Goal: Task Accomplishment & Management: Manage account settings

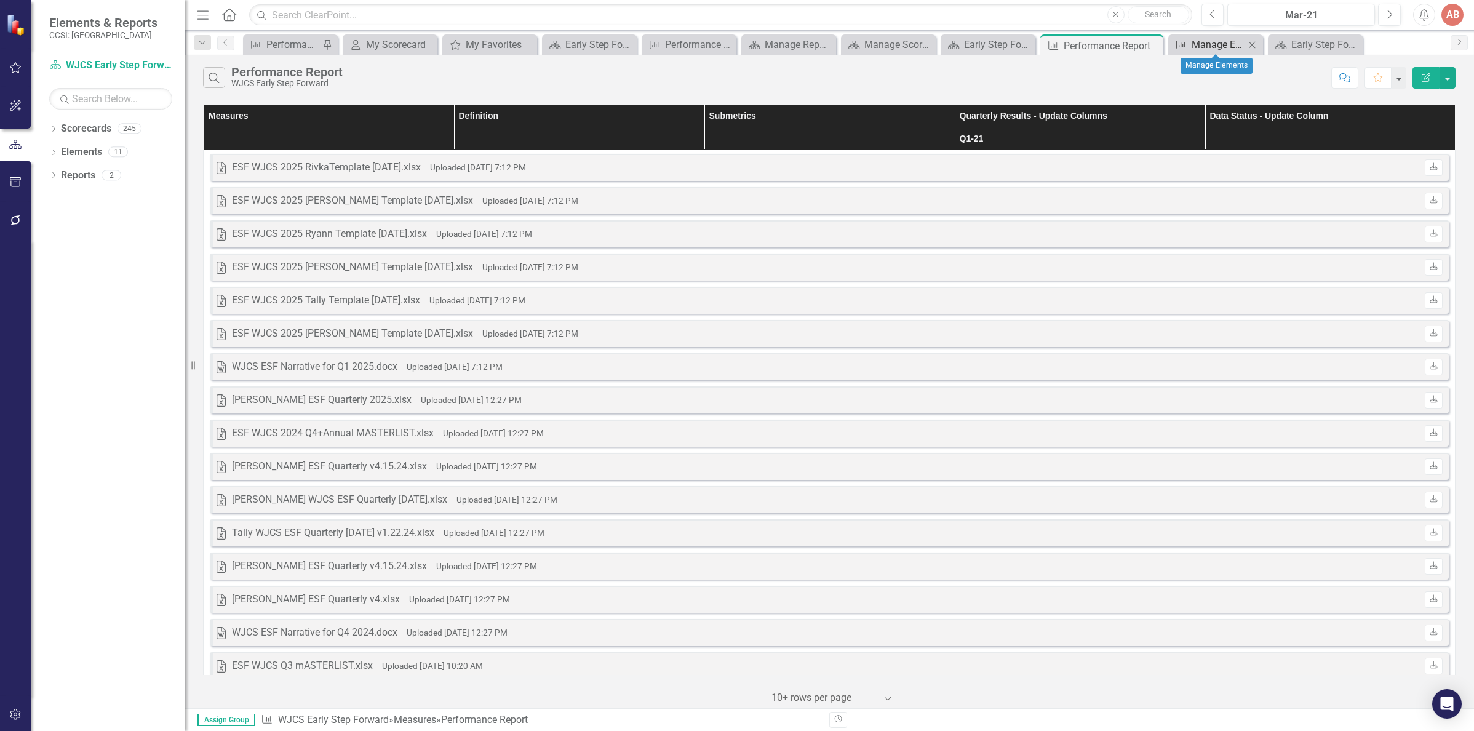
click at [1227, 46] on div "Manage Elements" at bounding box center [1217, 44] width 53 height 15
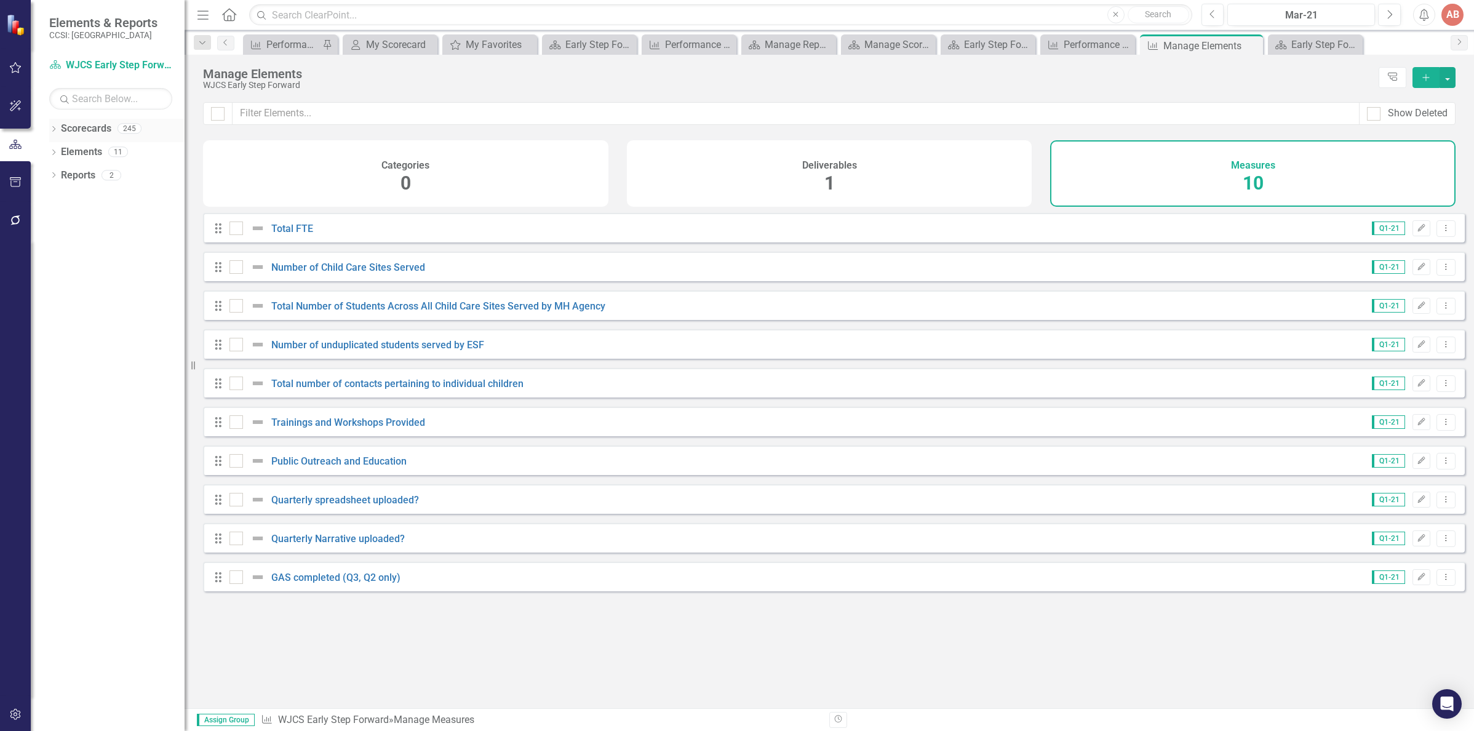
click at [69, 122] on link "Scorecards" at bounding box center [86, 129] width 50 height 14
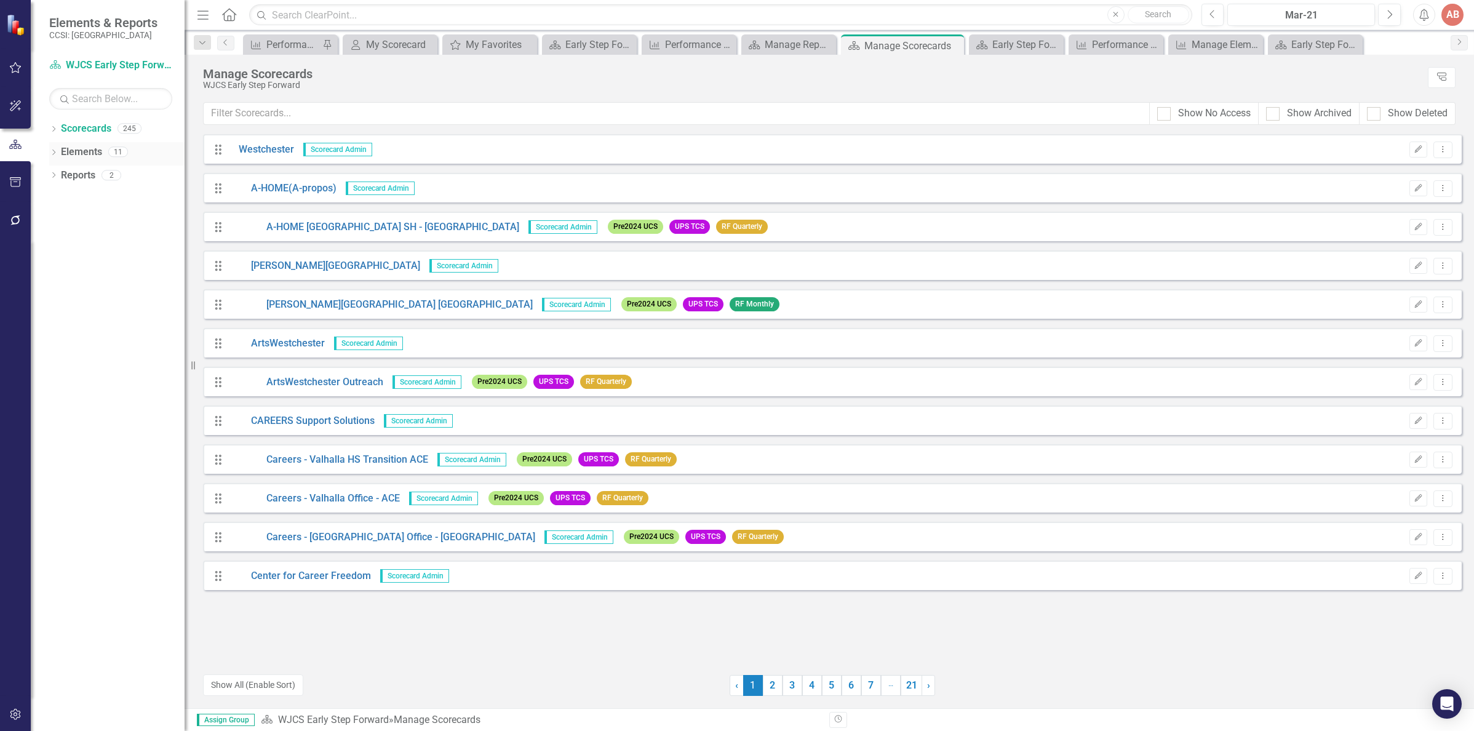
click at [67, 145] on link "Elements" at bounding box center [81, 152] width 41 height 14
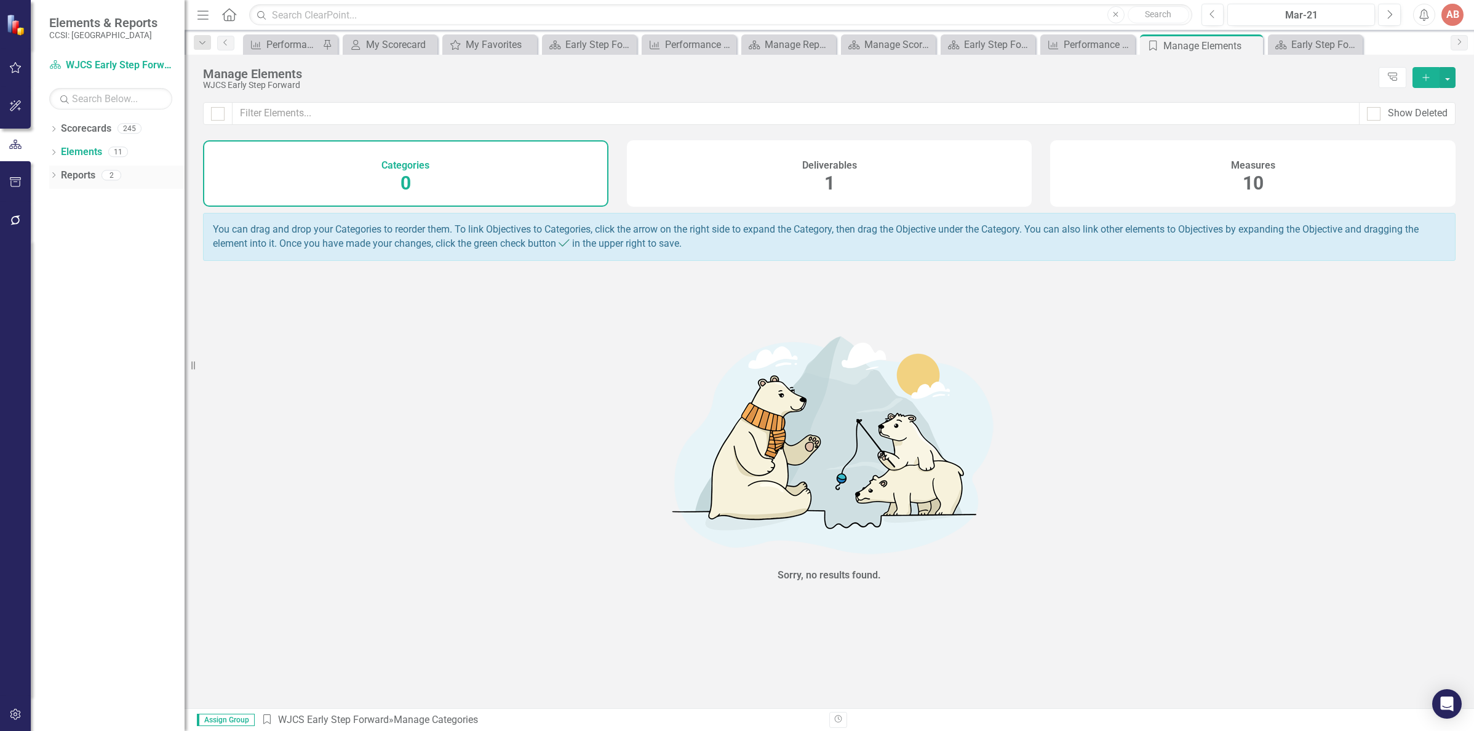
click at [73, 178] on link "Reports" at bounding box center [78, 176] width 34 height 14
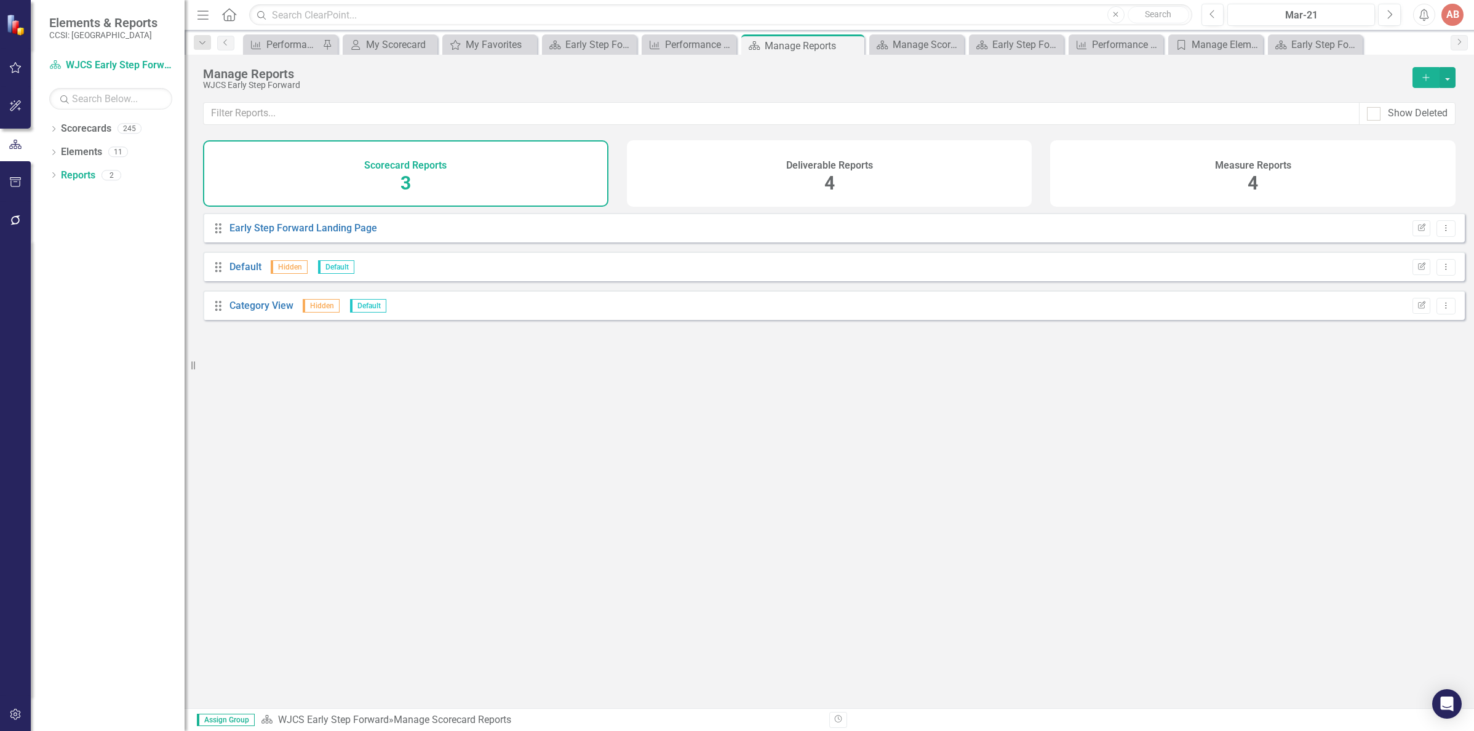
click at [430, 185] on div "Scorecard Reports 3" at bounding box center [405, 173] width 405 height 66
click at [820, 180] on div "Deliverable Reports 4" at bounding box center [829, 173] width 405 height 66
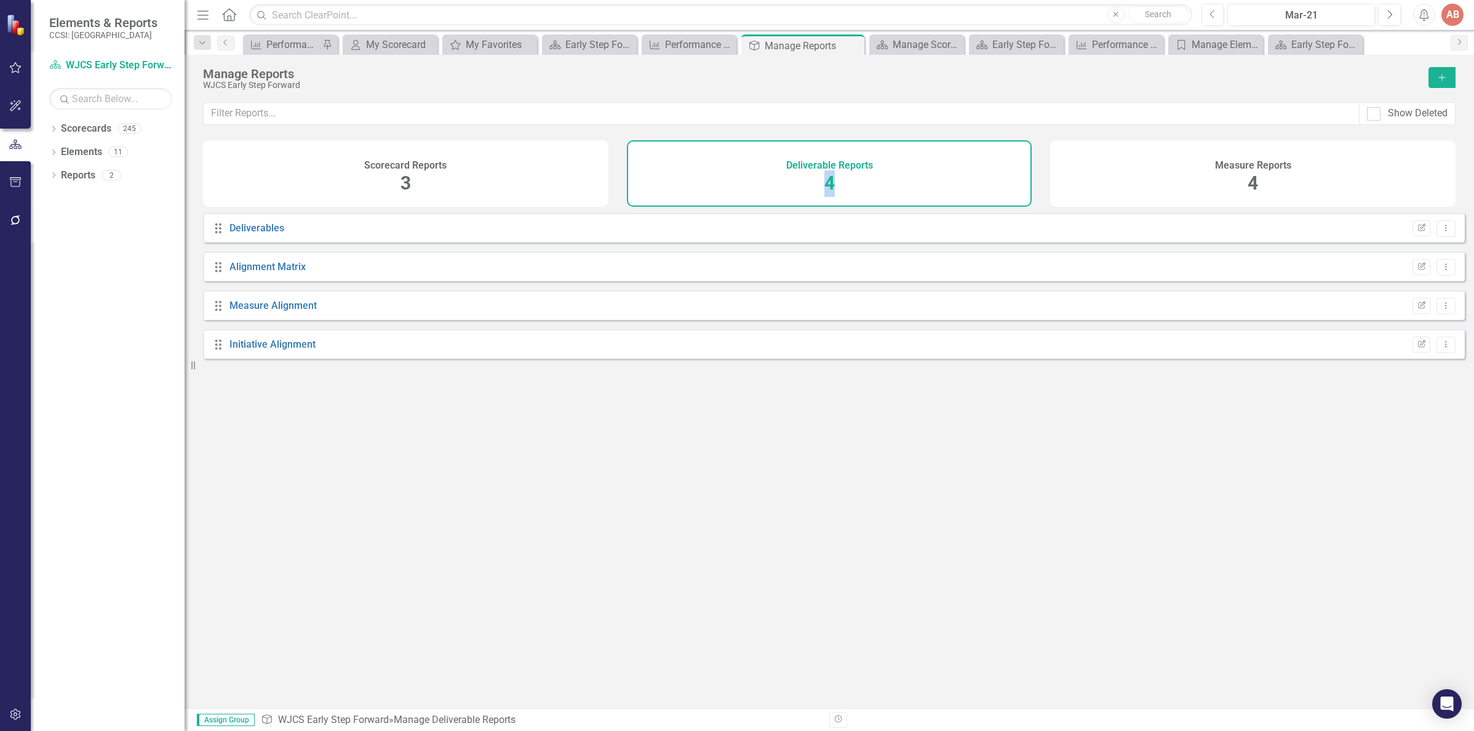
click at [820, 180] on div "Deliverable Reports 4" at bounding box center [829, 173] width 405 height 66
click at [363, 172] on div "Scorecard Reports 3" at bounding box center [405, 173] width 405 height 66
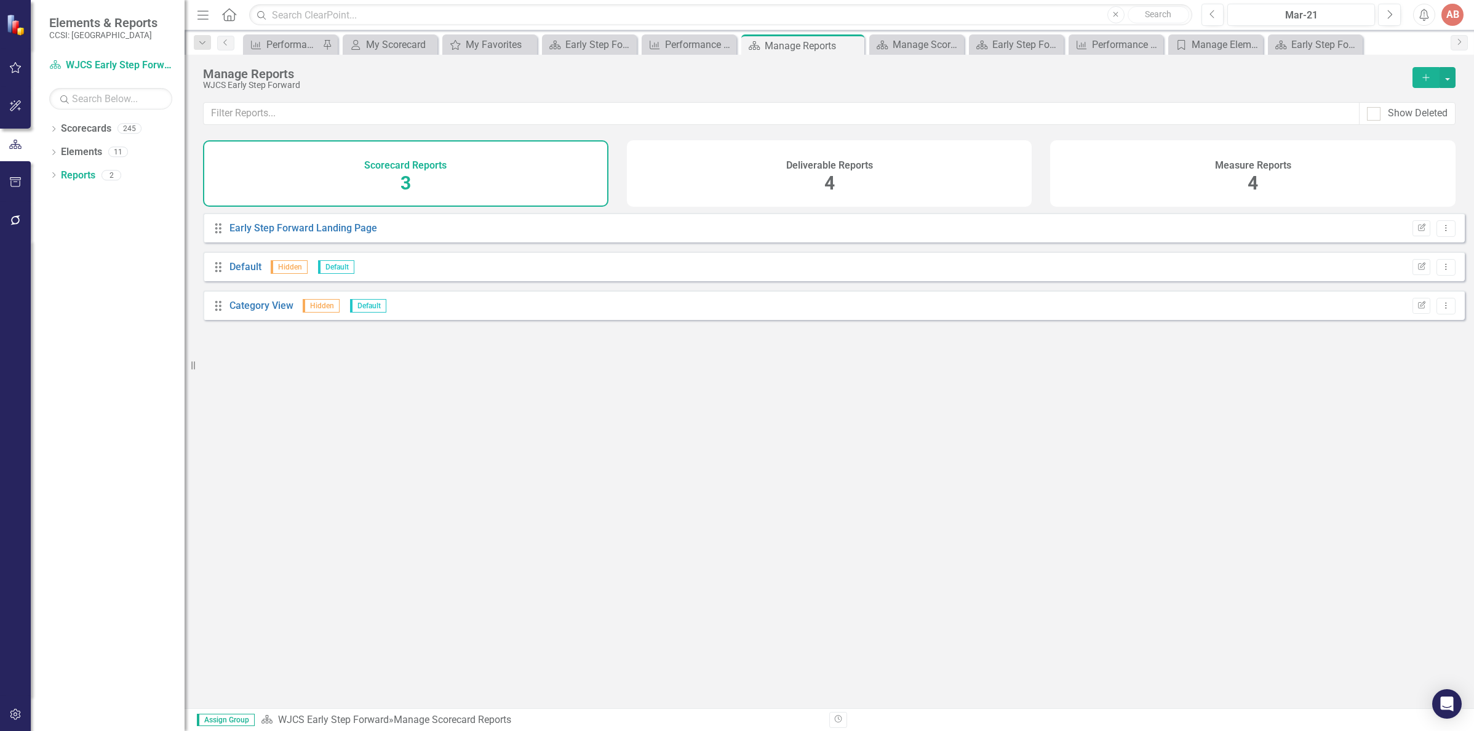
click at [1252, 185] on span "4" at bounding box center [1252, 183] width 10 height 22
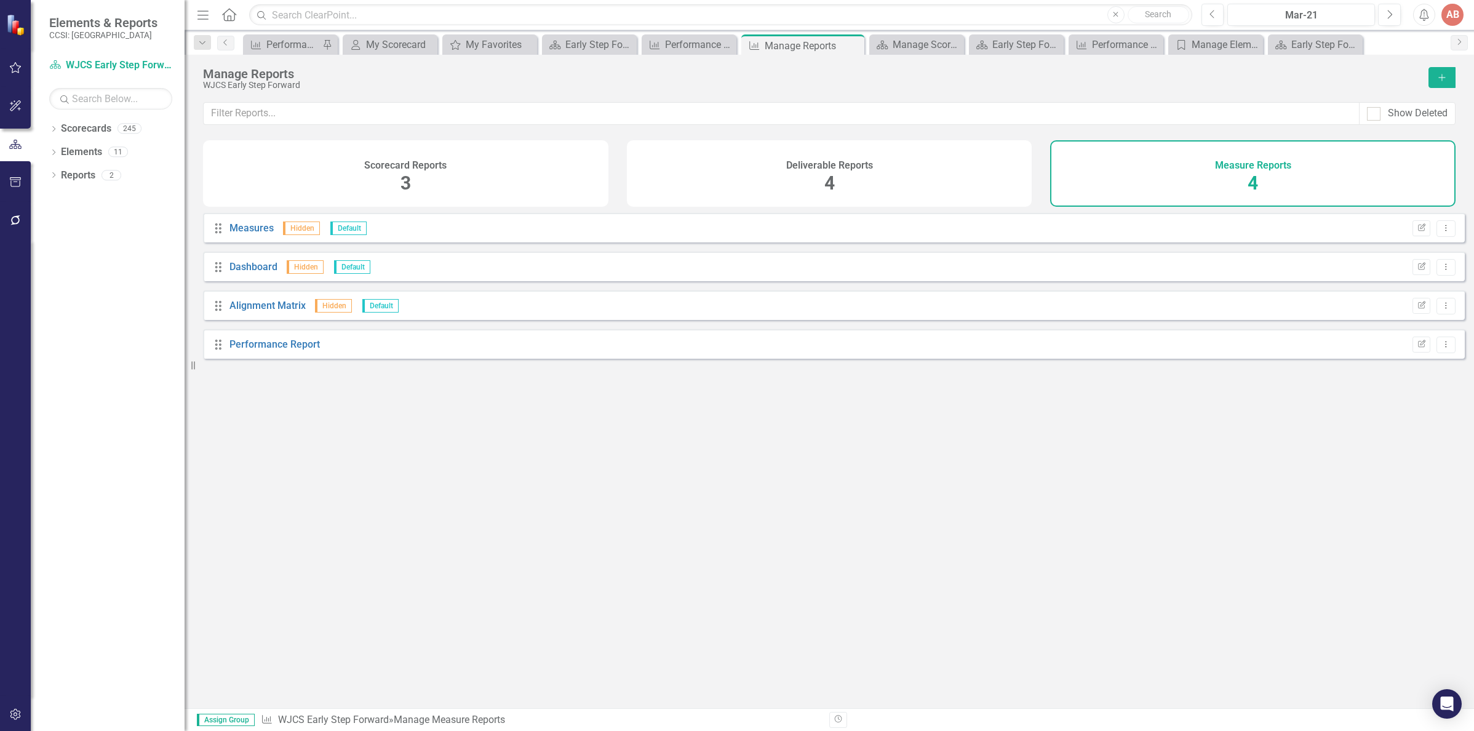
click at [280, 165] on div "Scorecard Reports 3" at bounding box center [405, 173] width 405 height 66
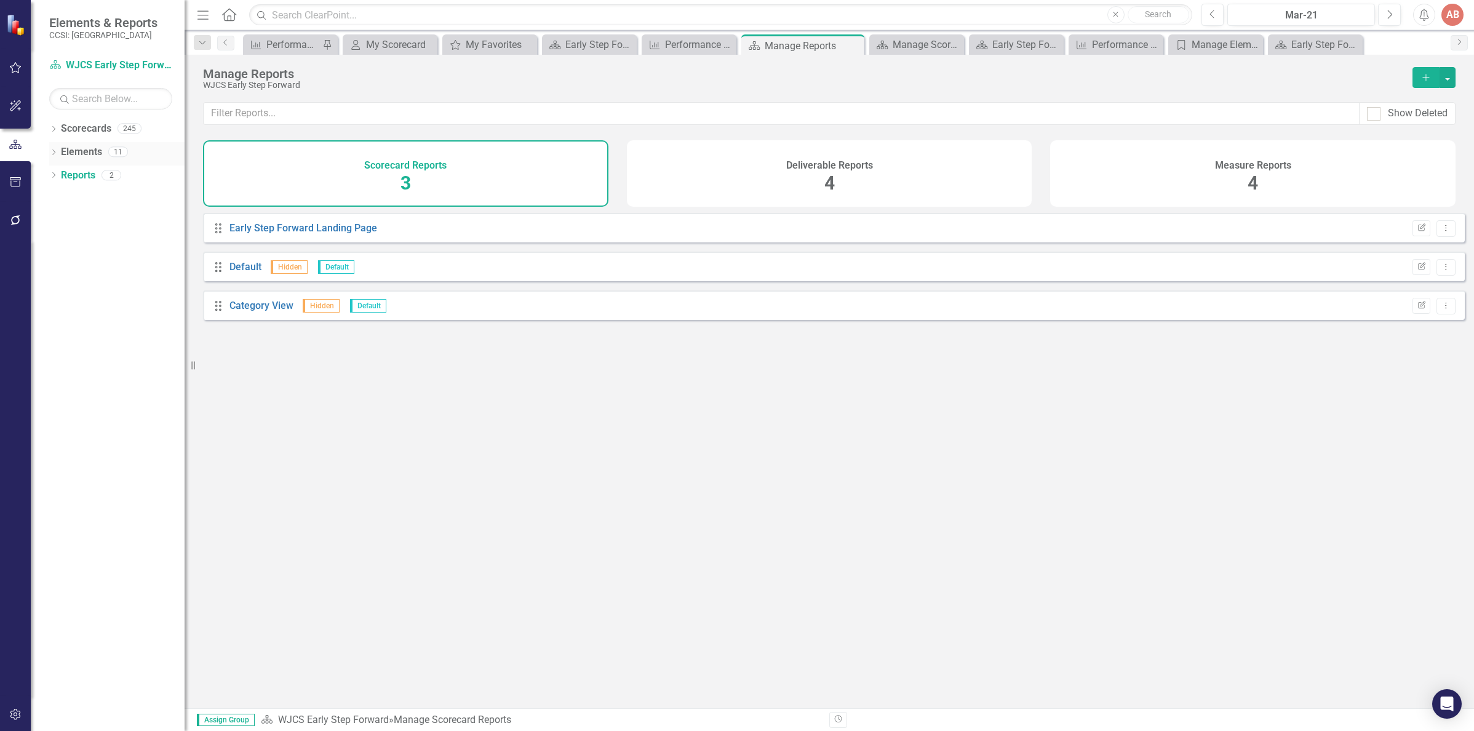
click at [81, 151] on link "Elements" at bounding box center [81, 152] width 41 height 14
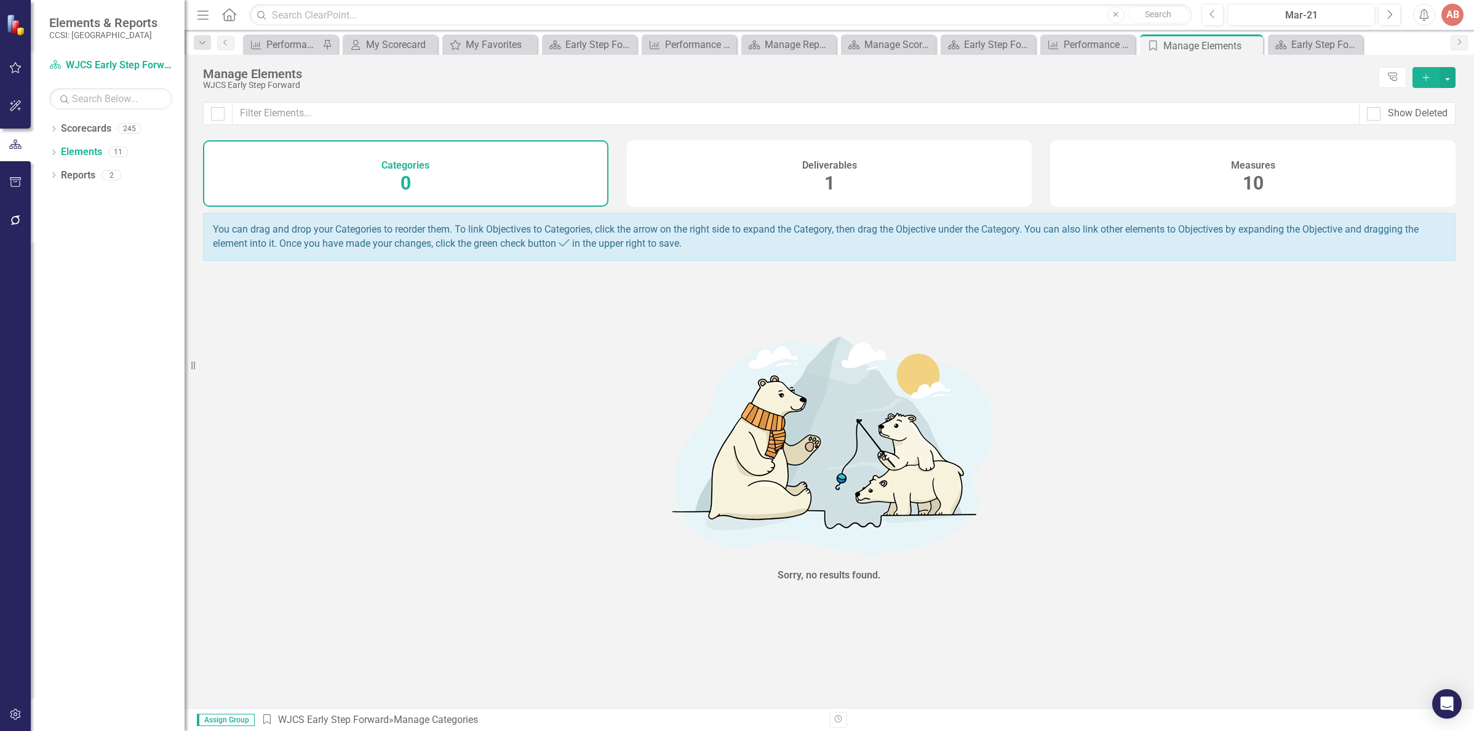
click at [103, 54] on div "Elements & Reports CCSI: Westchester" at bounding box center [108, 27] width 154 height 55
click at [96, 66] on link "Scorecard WJCS Early Step Forward" at bounding box center [110, 65] width 123 height 14
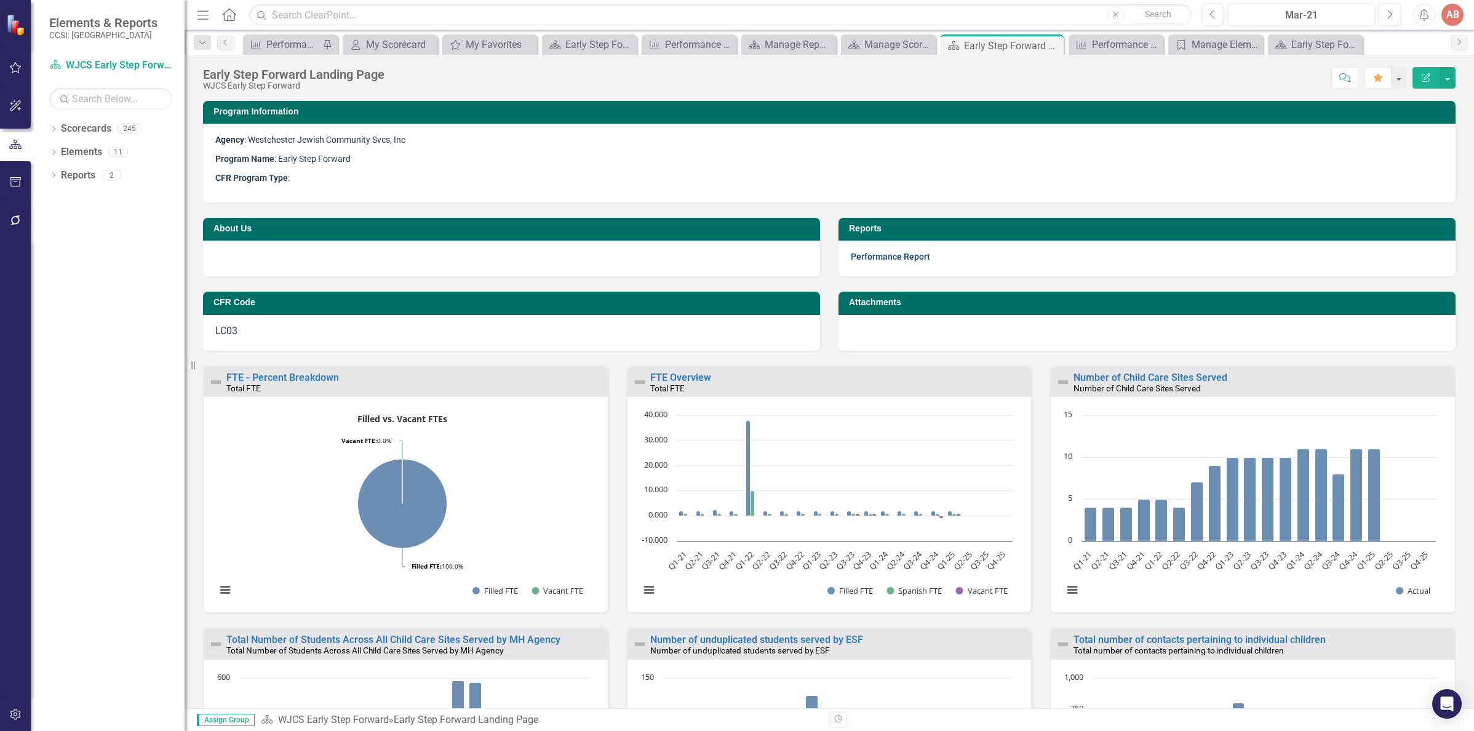
click at [851, 259] on link "Performance Report" at bounding box center [890, 257] width 79 height 10
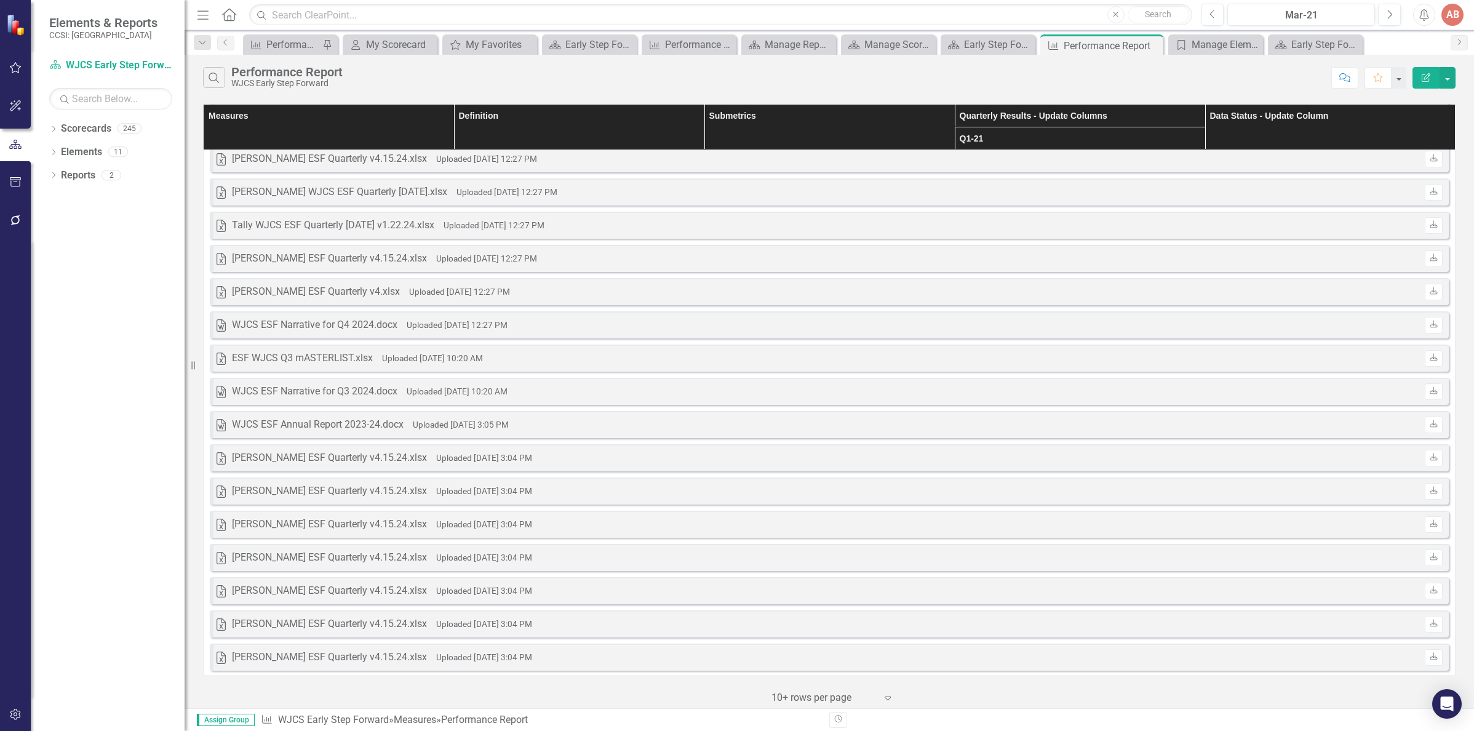
scroll to position [123, 0]
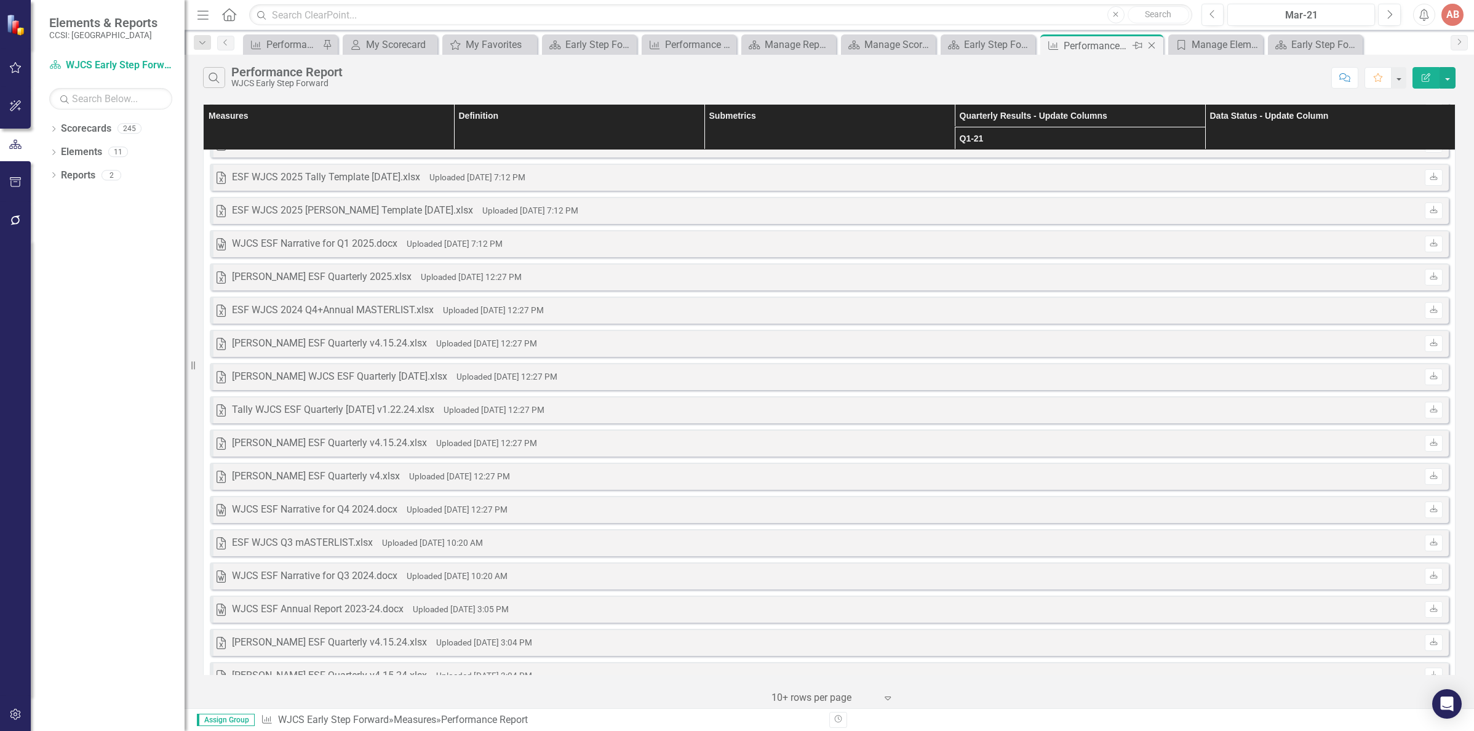
click at [1150, 43] on icon "Close" at bounding box center [1151, 46] width 12 height 10
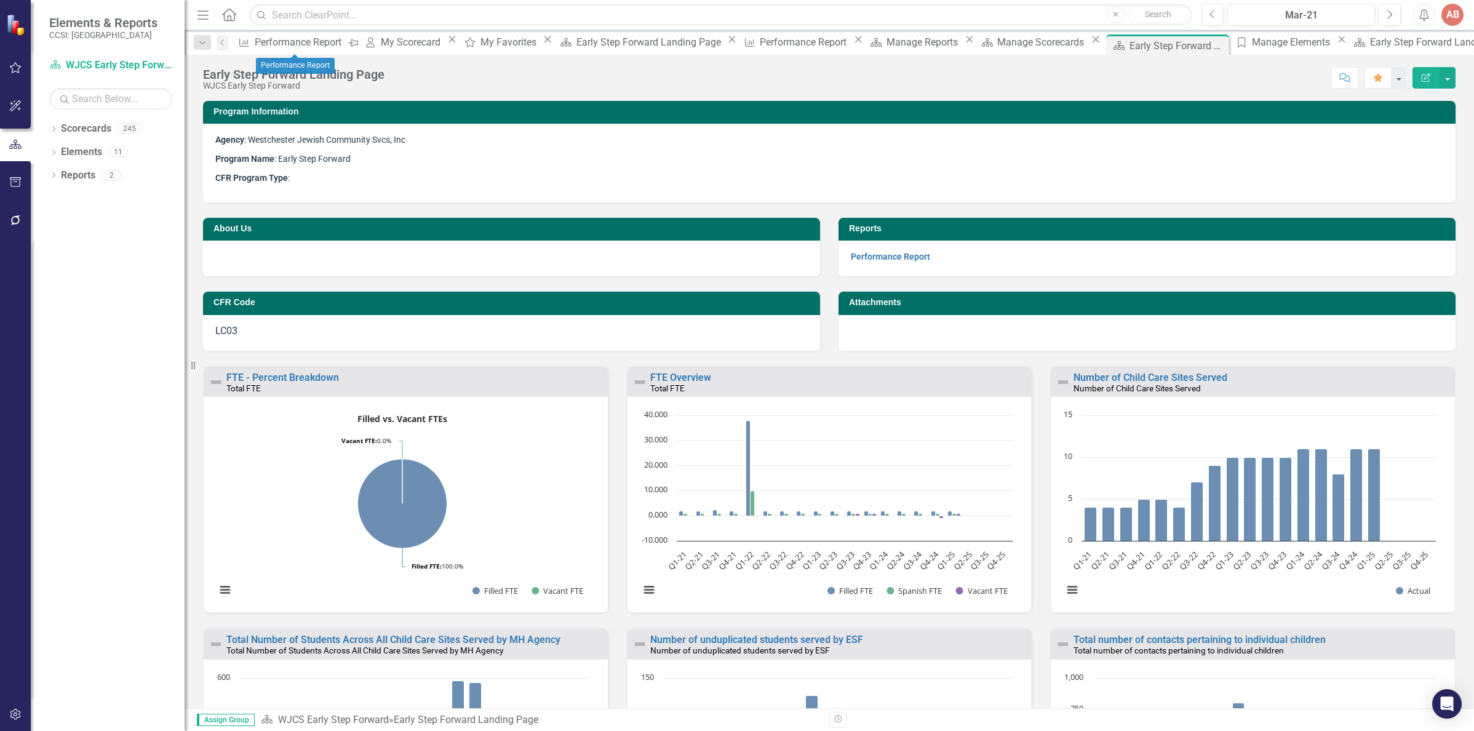
click at [348, 41] on icon "Pin" at bounding box center [353, 43] width 10 height 12
click at [346, 44] on icon "Close" at bounding box center [352, 39] width 12 height 10
click at [338, 42] on icon "Close" at bounding box center [332, 39] width 12 height 10
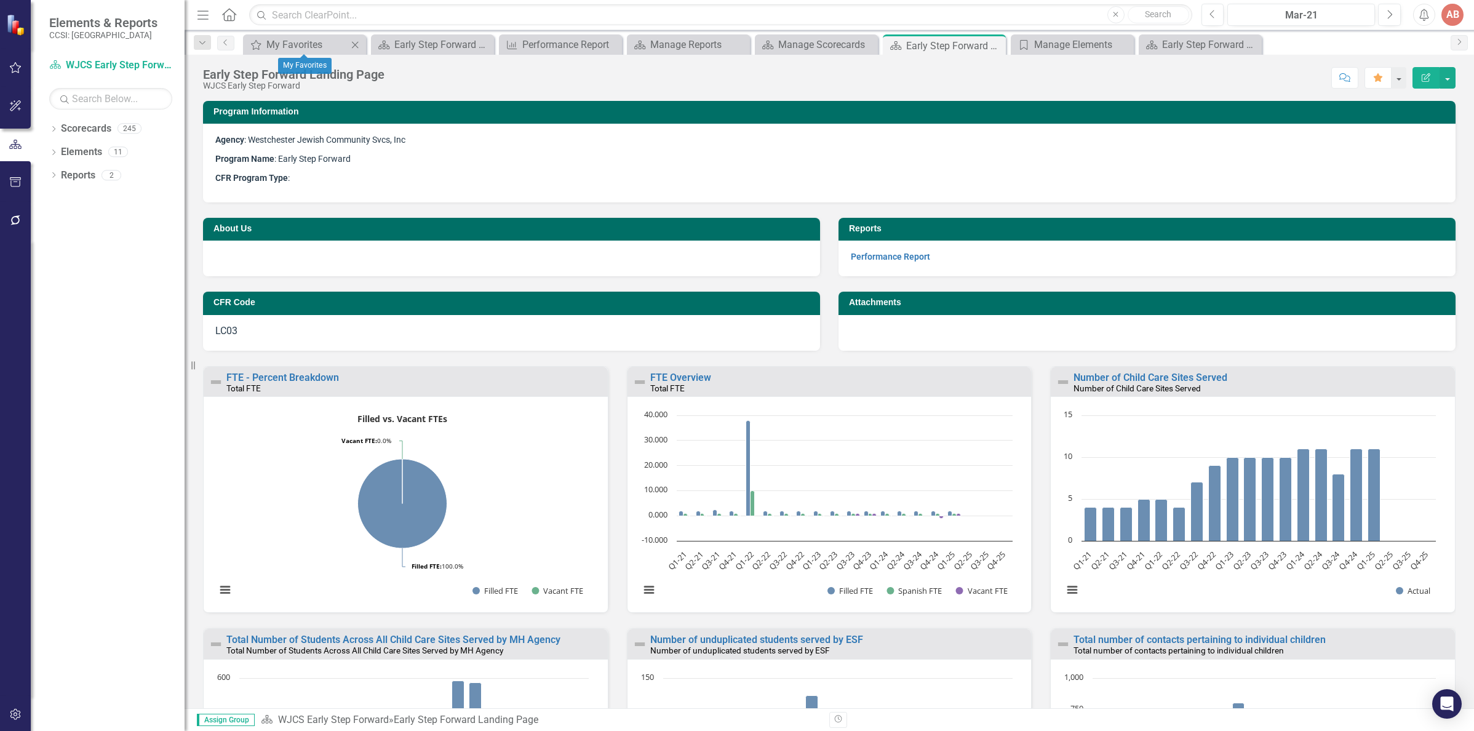
click at [354, 42] on icon "Close" at bounding box center [355, 45] width 12 height 10
click at [352, 44] on icon "Close" at bounding box center [355, 45] width 12 height 10
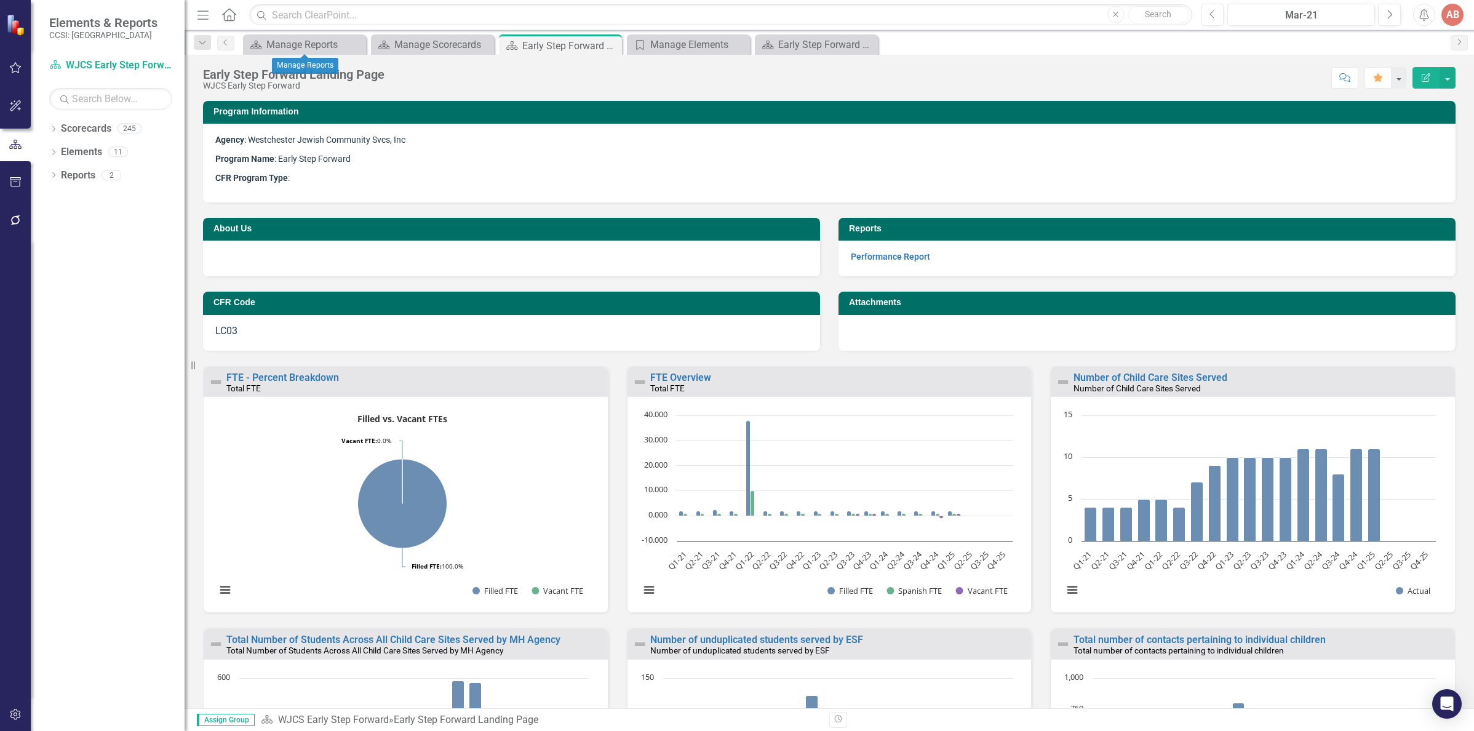
click at [0, 0] on icon "Close" at bounding box center [0, 0] width 0 height 0
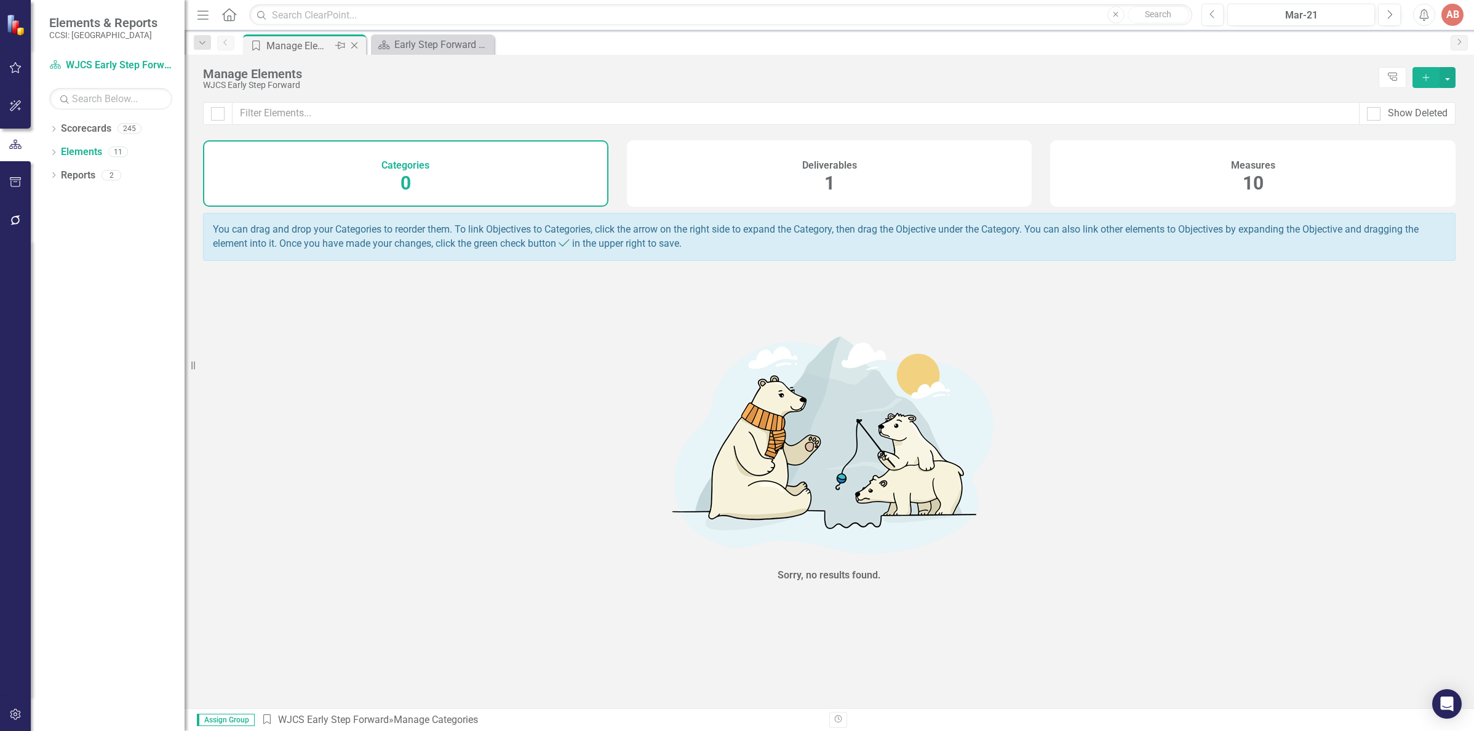
click at [352, 44] on icon "Close" at bounding box center [354, 46] width 12 height 10
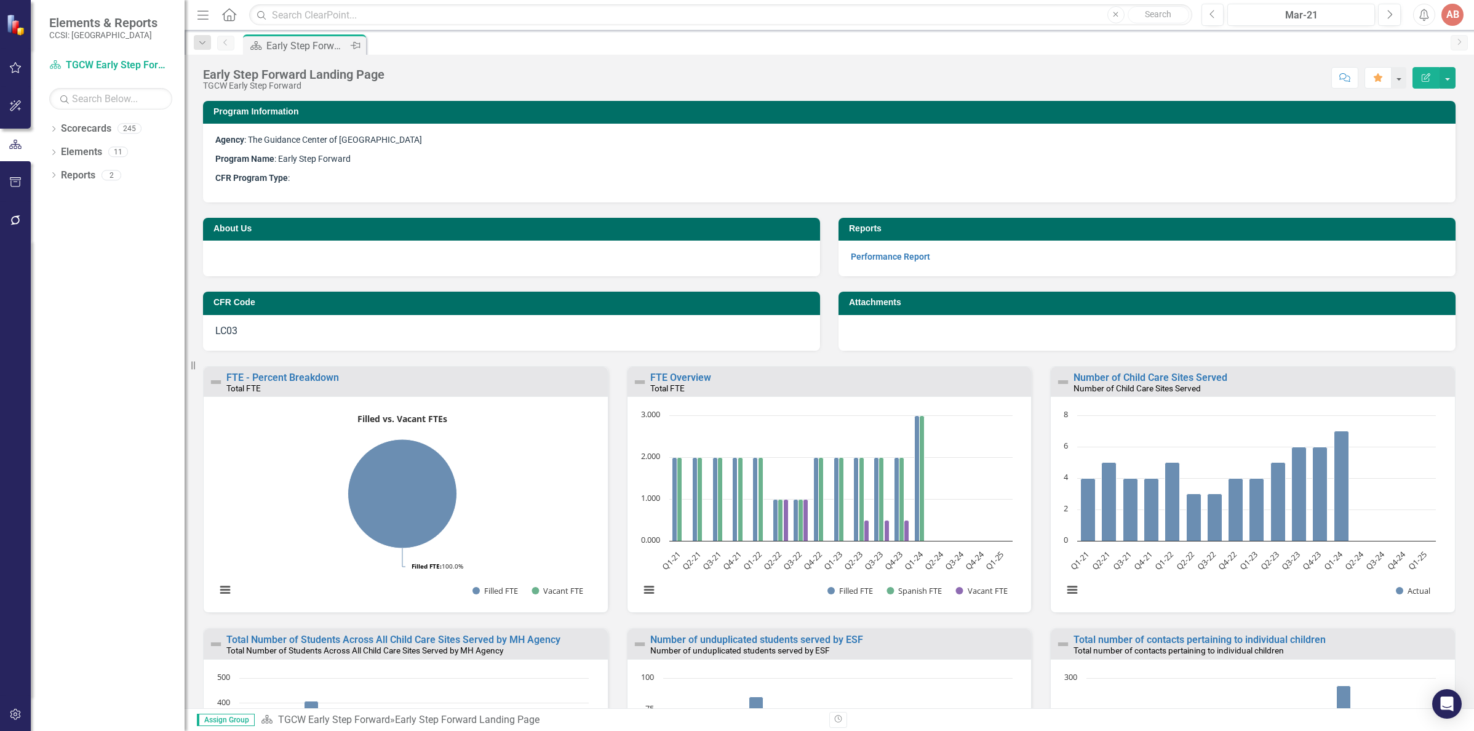
click at [357, 43] on icon "Pin" at bounding box center [356, 45] width 10 height 12
click at [357, 43] on icon "Pin" at bounding box center [355, 47] width 12 height 10
click at [851, 257] on link "Performance Report" at bounding box center [890, 257] width 79 height 10
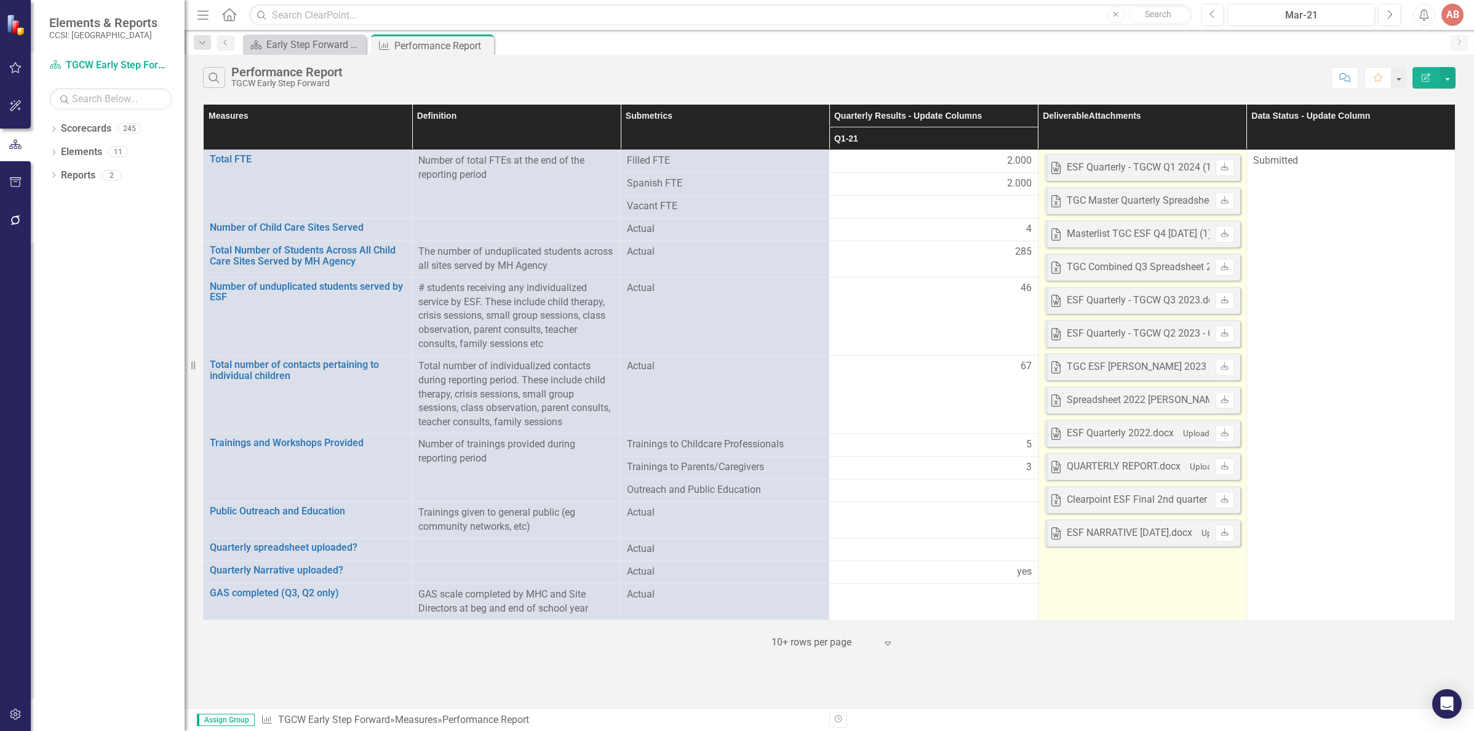
click at [1150, 607] on td "Word ESF Quarterly - TGCW Q1 2024 (1).docx Uploaded May 2, 2024 7:25 PM Downloa…" at bounding box center [1142, 385] width 209 height 470
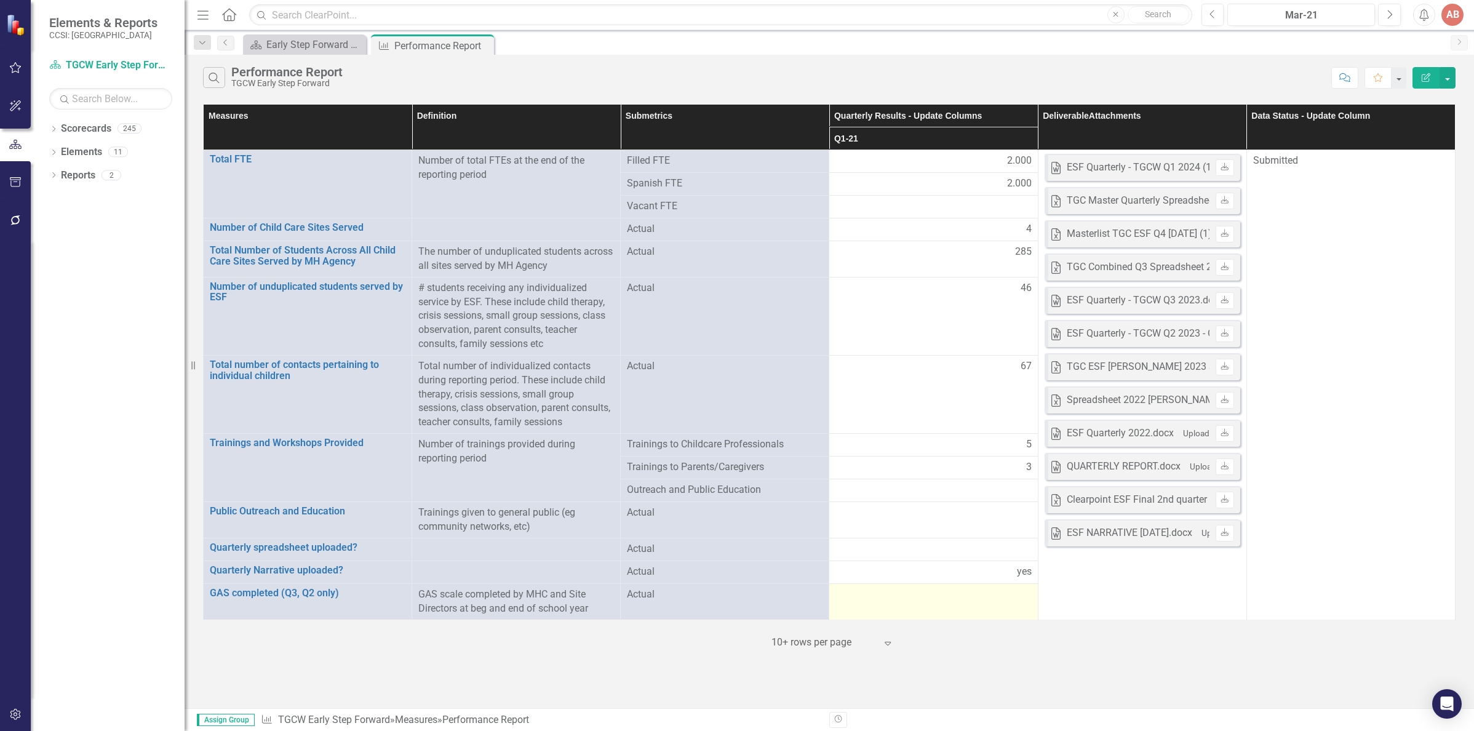
click at [933, 595] on div at bounding box center [933, 594] width 196 height 15
click at [934, 137] on th "Q1-21" at bounding box center [933, 138] width 209 height 23
click at [934, 137] on th "Q1-21 Sort Ascending" at bounding box center [933, 138] width 209 height 23
click at [983, 641] on div "‹ Previous 1 (current) › Next 10+ rows per page Expand" at bounding box center [829, 638] width 1252 height 30
click at [1449, 74] on button "button" at bounding box center [1447, 78] width 16 height 22
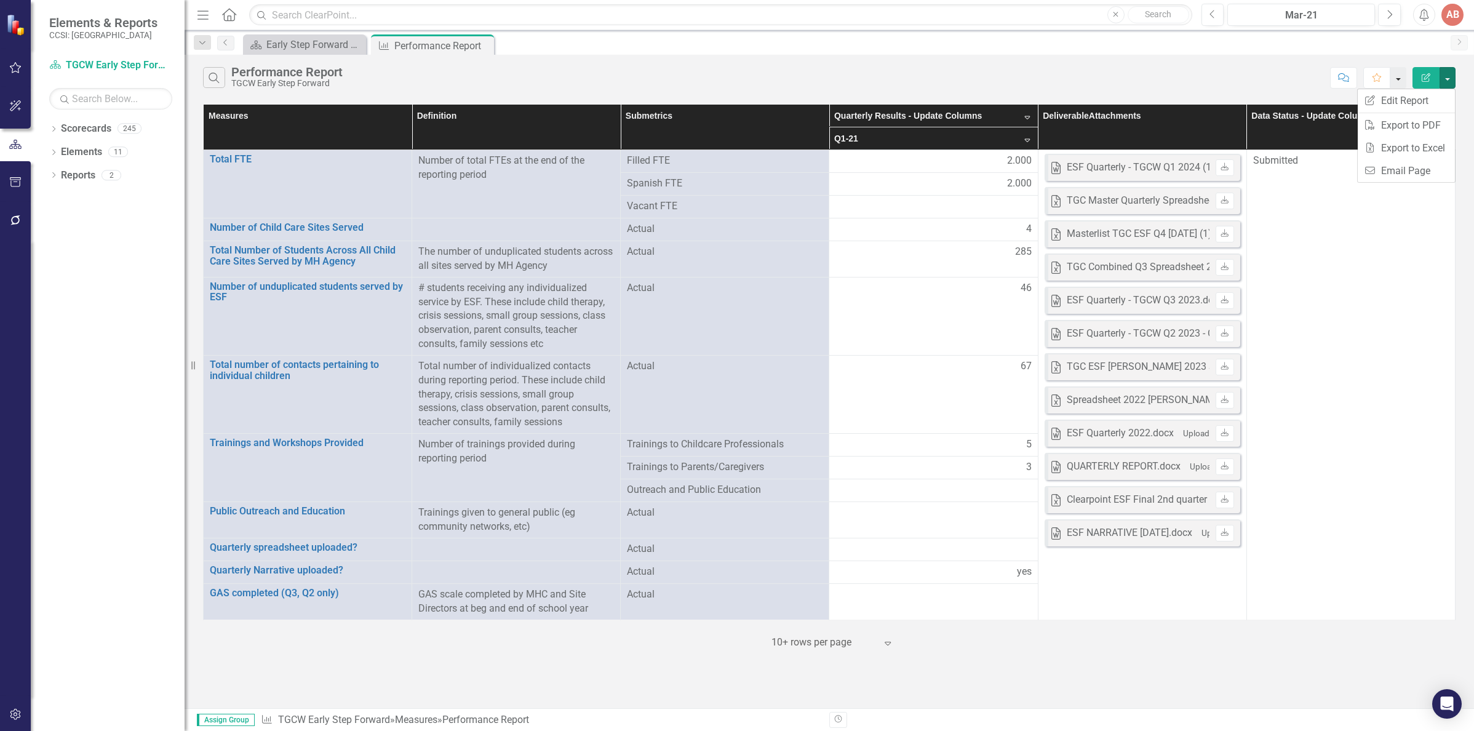
click at [1399, 76] on button "button" at bounding box center [1398, 78] width 16 height 22
click at [7, 64] on button "button" at bounding box center [16, 68] width 28 height 26
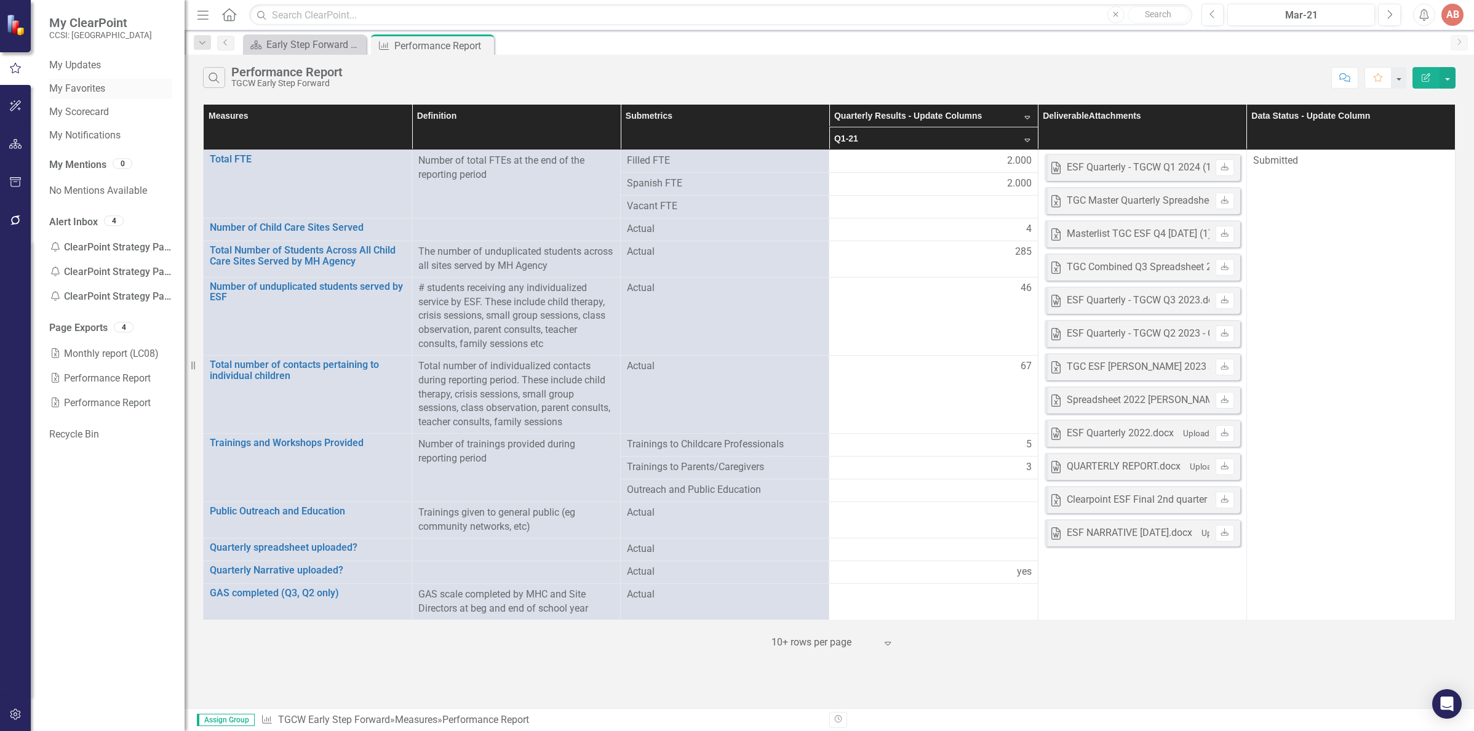
click at [91, 93] on link "My Favorites" at bounding box center [110, 89] width 123 height 14
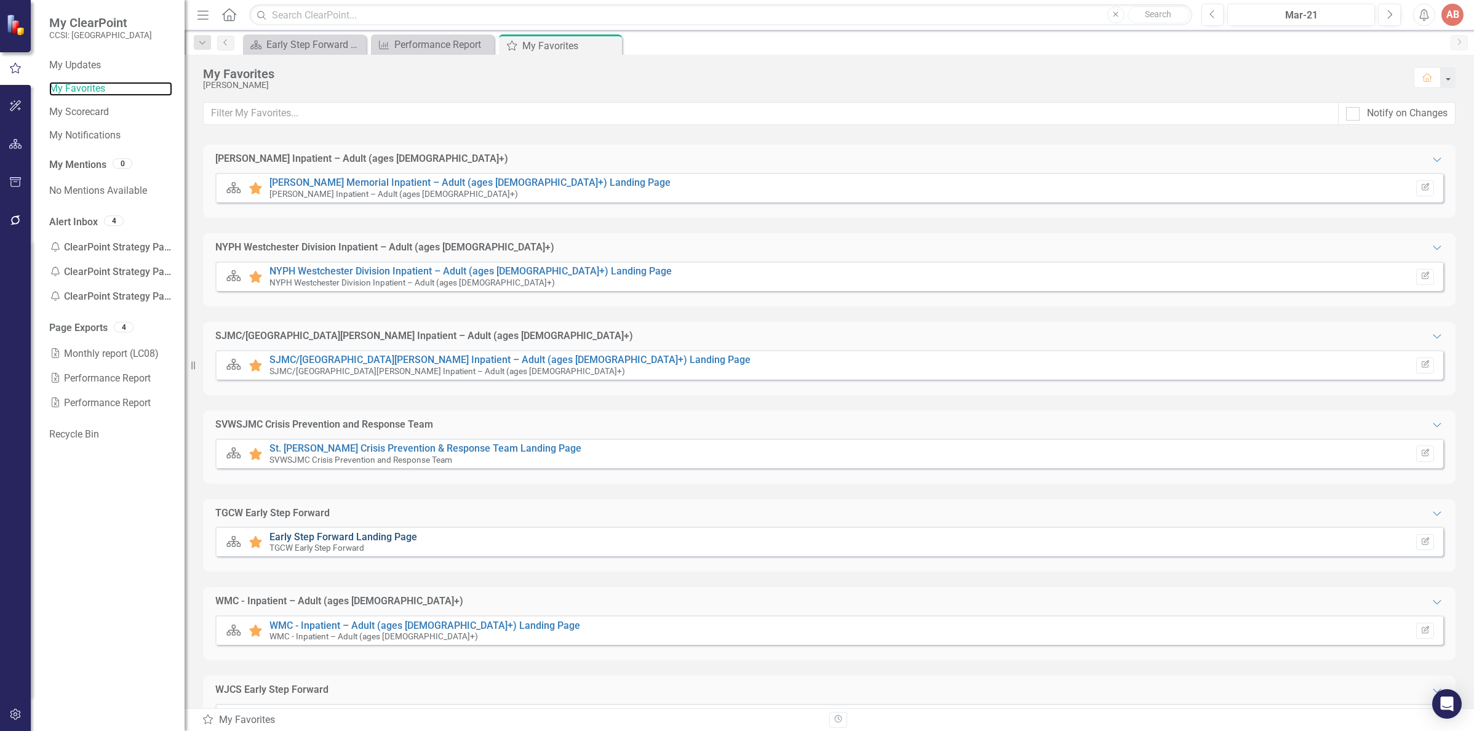
scroll to position [671, 0]
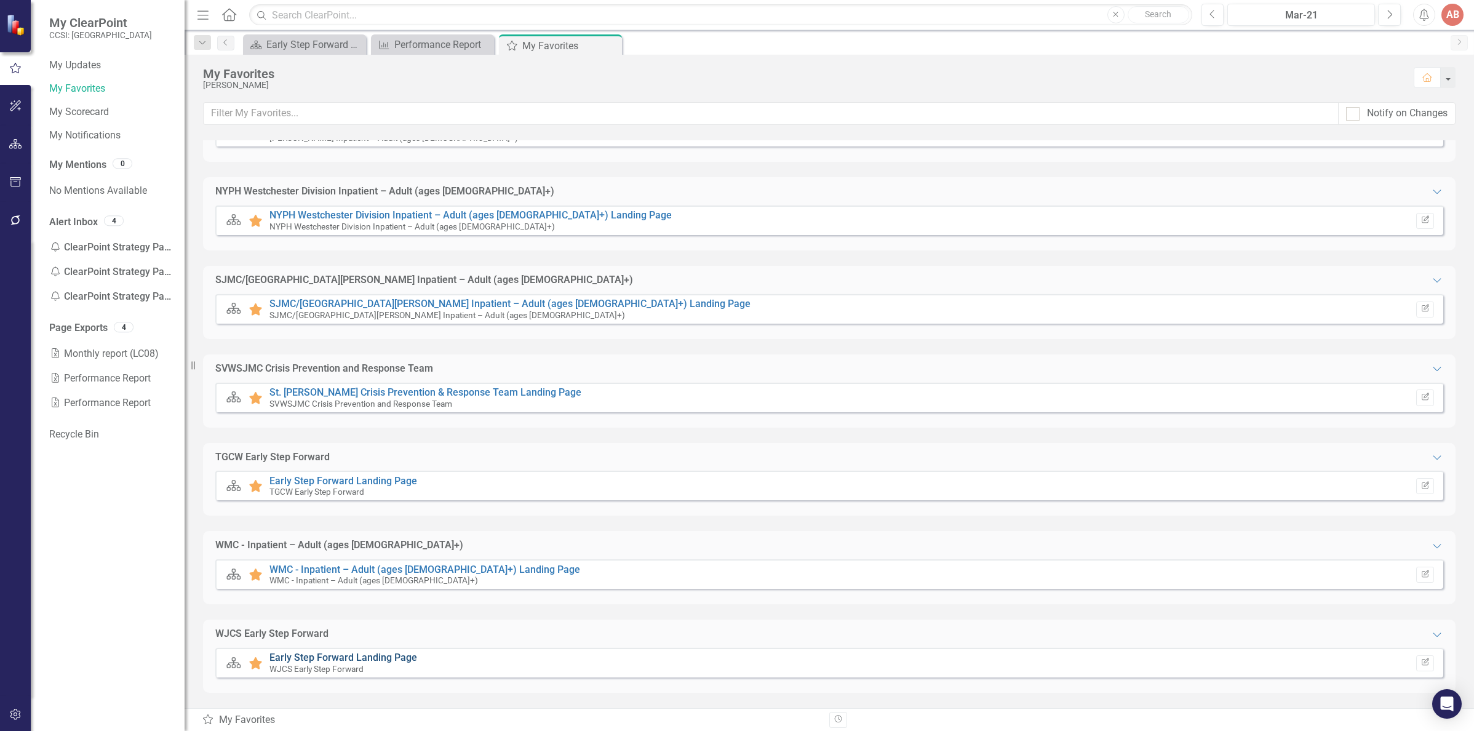
click at [335, 657] on link "Early Step Forward Landing Page" at bounding box center [343, 657] width 148 height 12
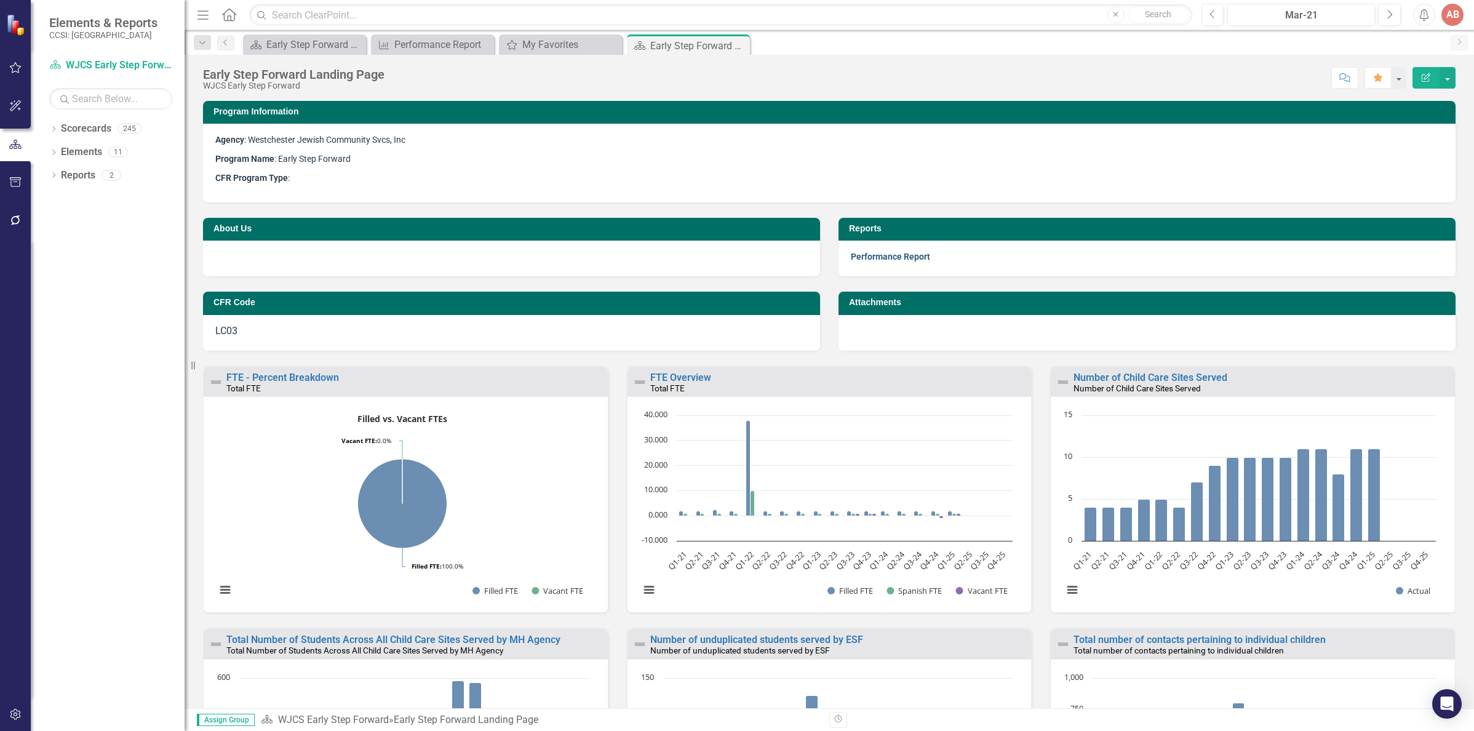
click at [906, 257] on link "Performance Report" at bounding box center [890, 257] width 79 height 10
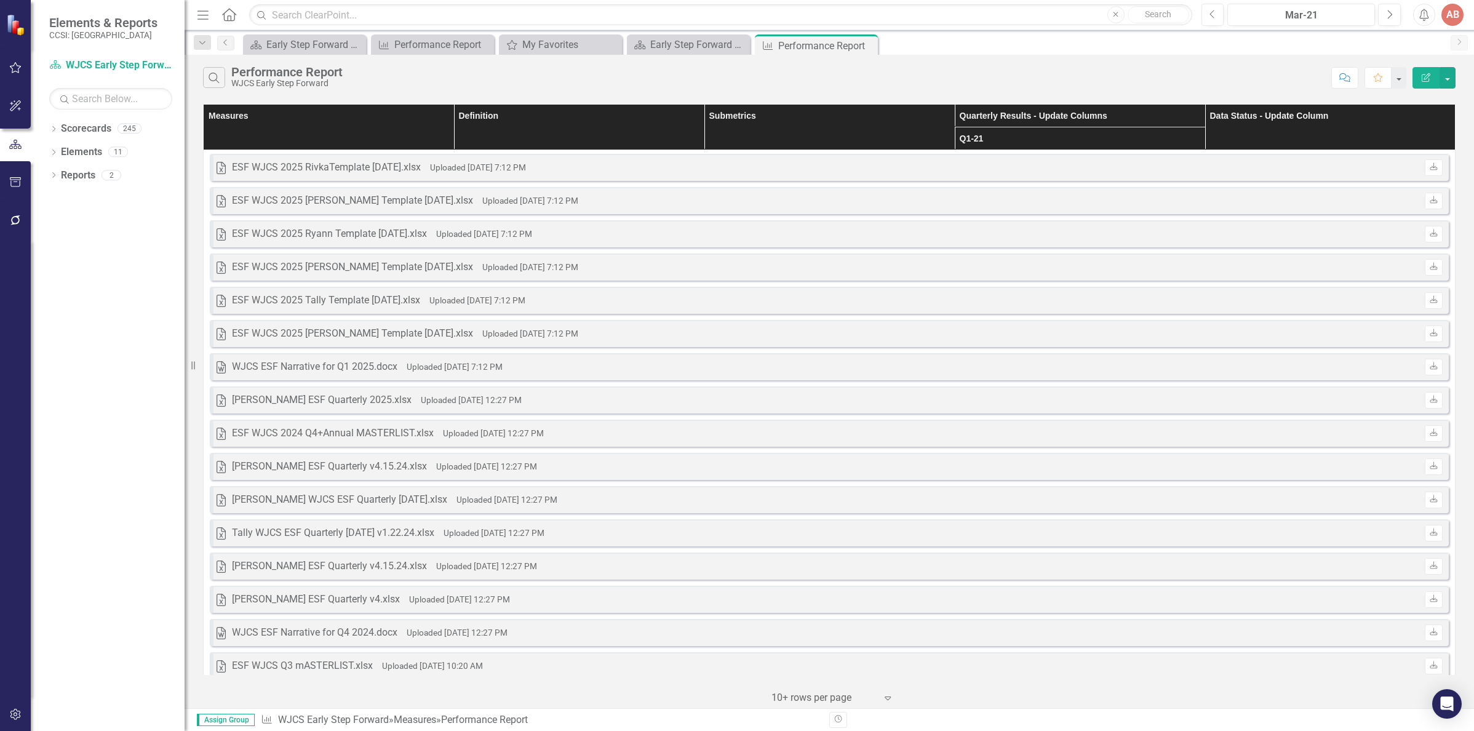
click at [1002, 142] on th "Q1-21" at bounding box center [1080, 138] width 250 height 23
click at [1002, 142] on th "Q1-21 Sort Ascending" at bounding box center [1080, 138] width 250 height 23
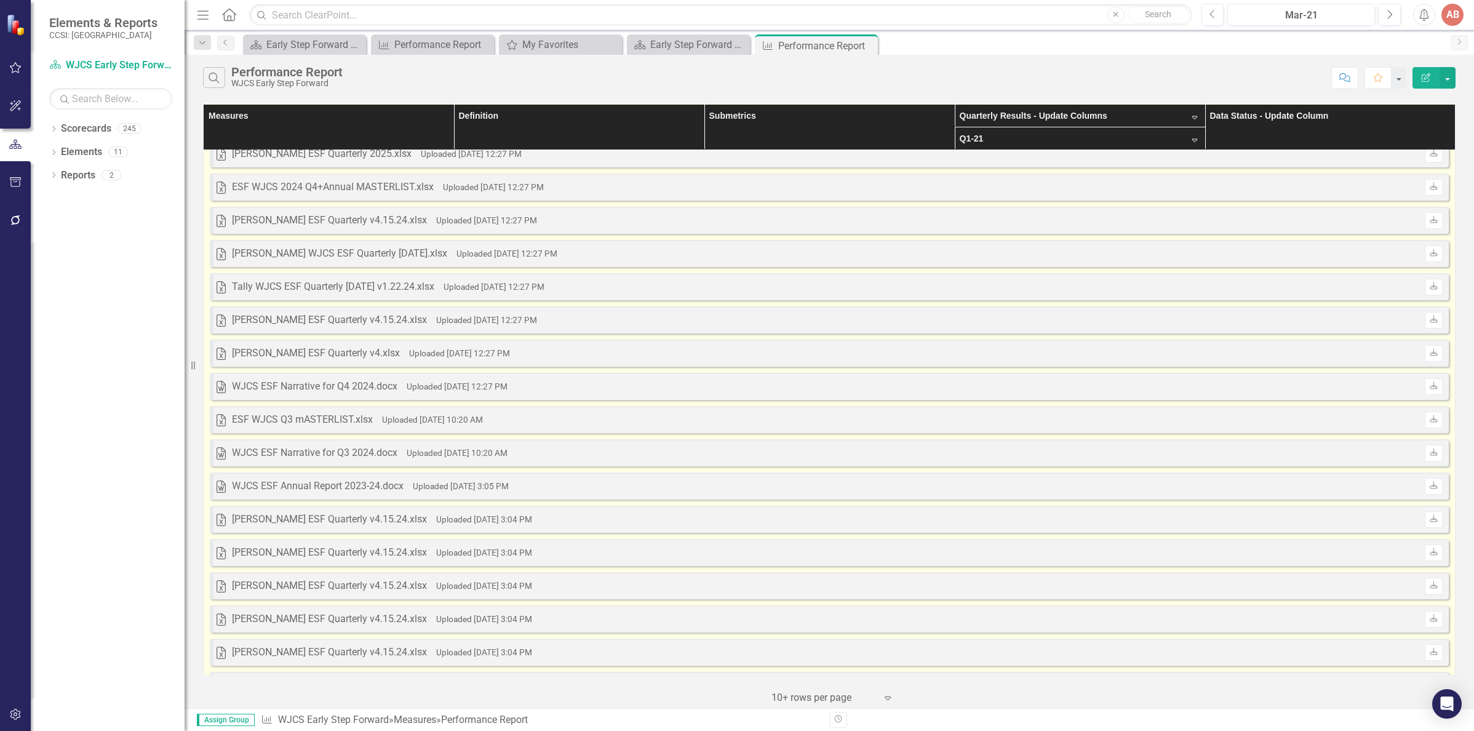
scroll to position [554, 0]
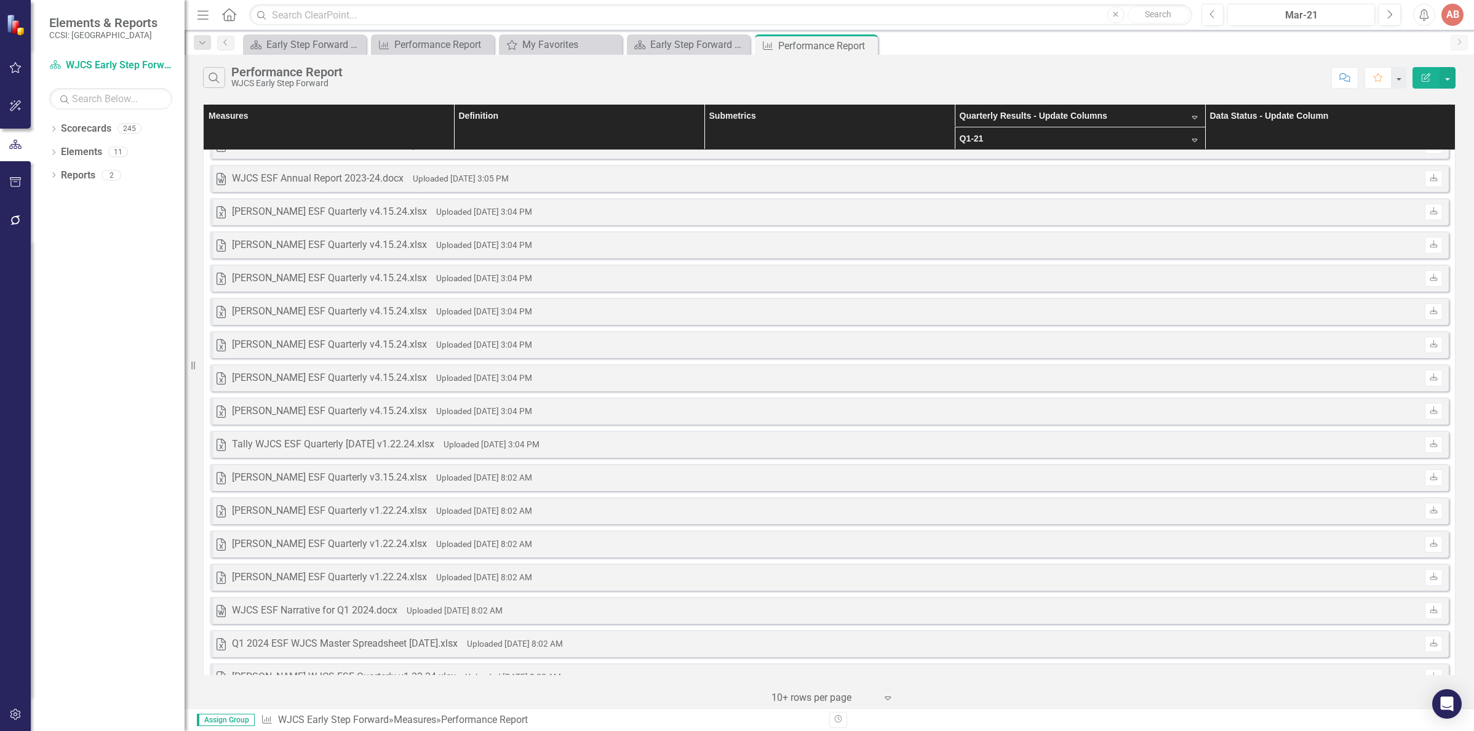
click at [1252, 132] on th "Data Status - Update Column" at bounding box center [1330, 127] width 250 height 46
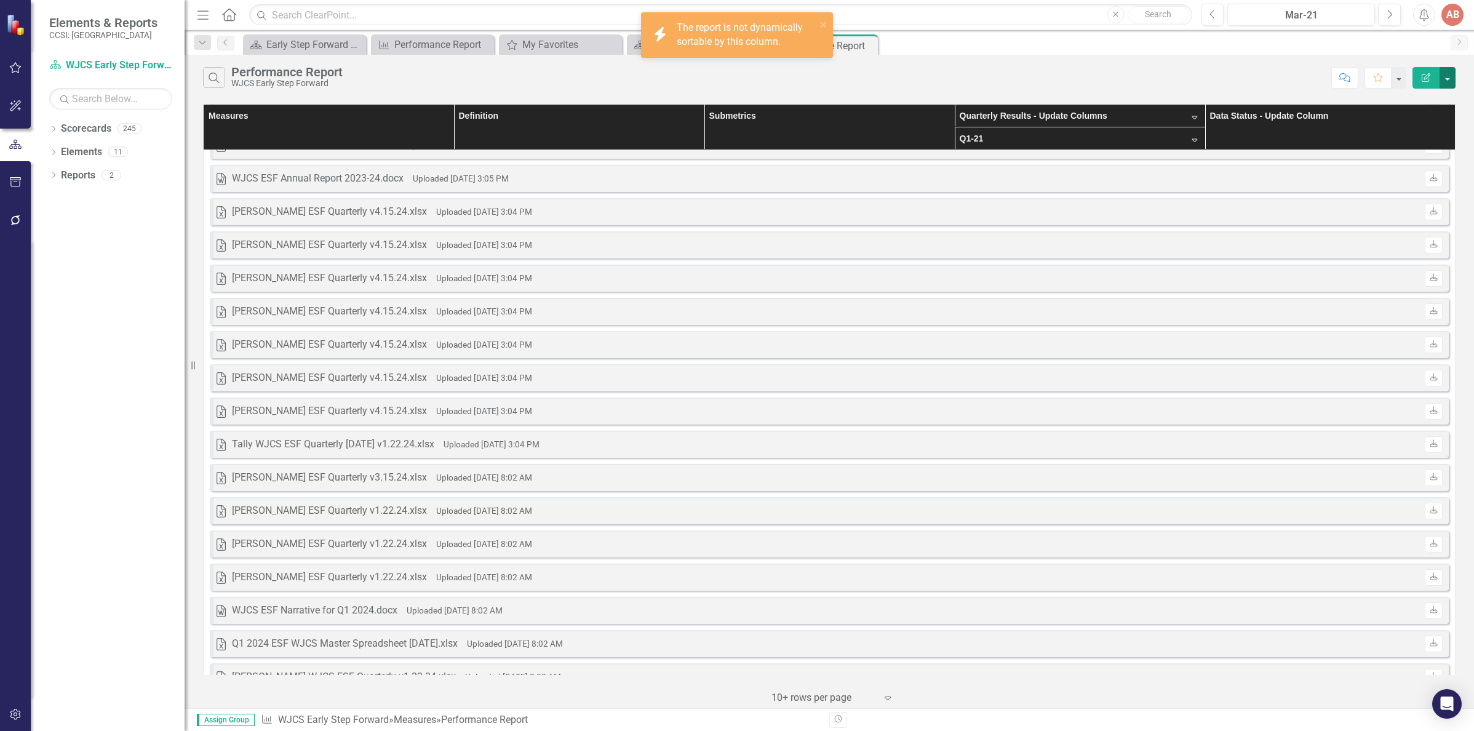
click at [1453, 83] on button "button" at bounding box center [1447, 78] width 16 height 22
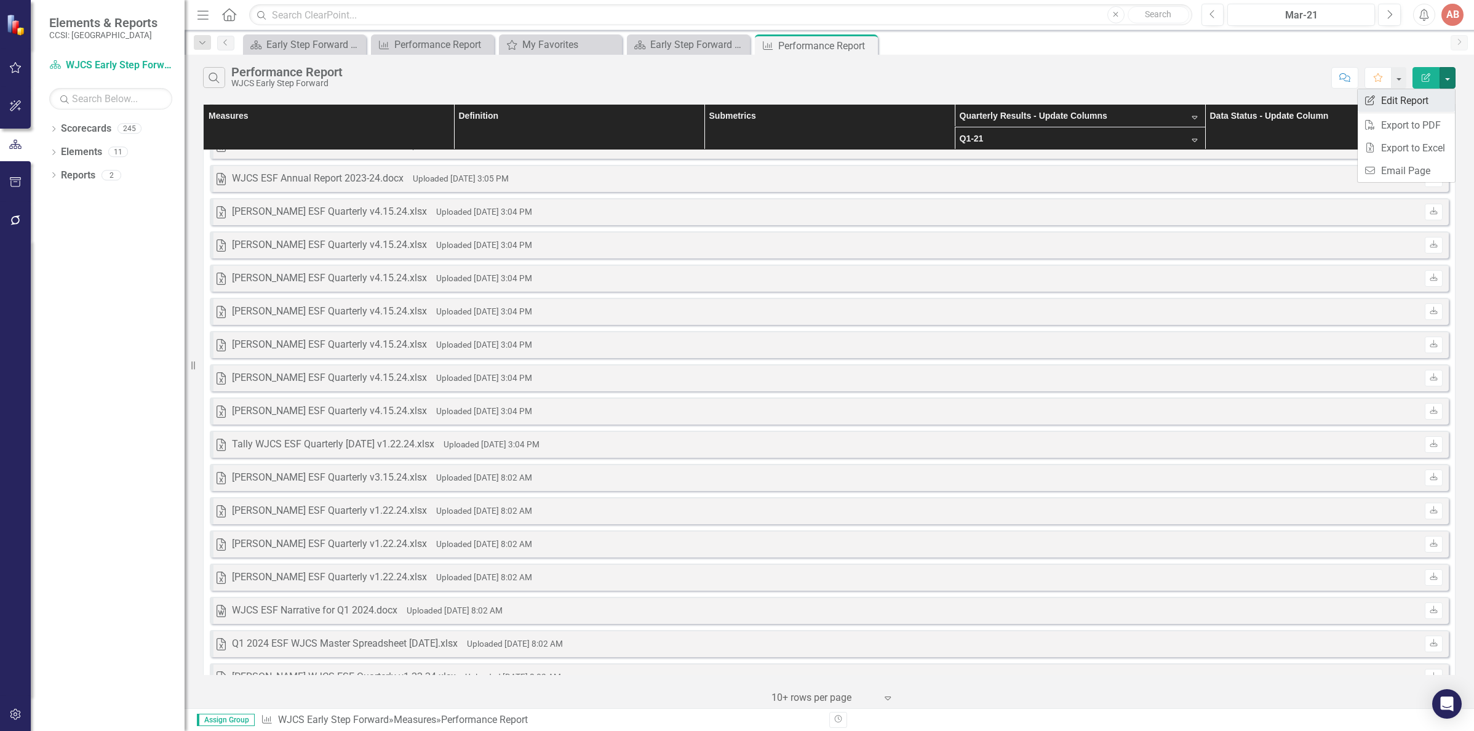
click at [1439, 97] on link "Edit Report Edit Report" at bounding box center [1405, 100] width 97 height 23
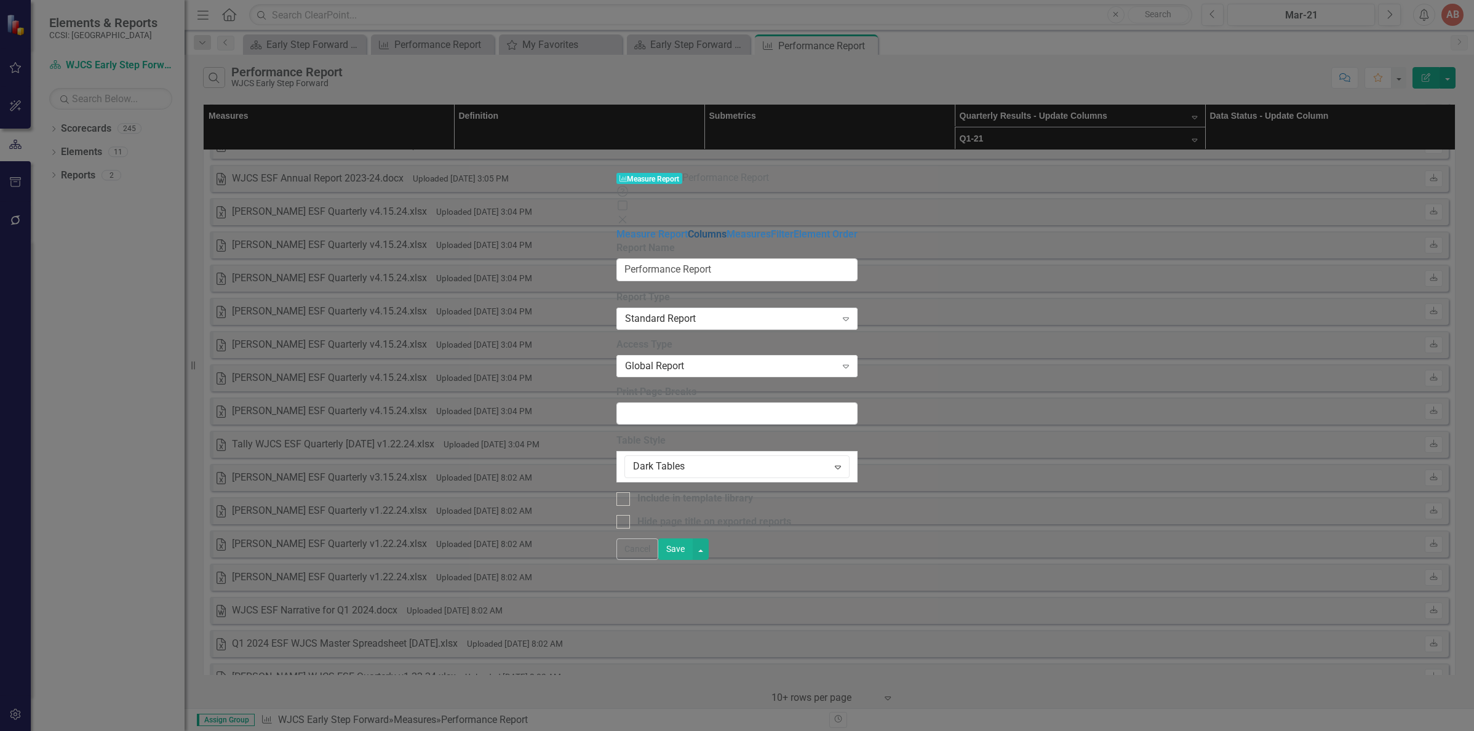
click at [688, 228] on link "Columns" at bounding box center [707, 234] width 39 height 12
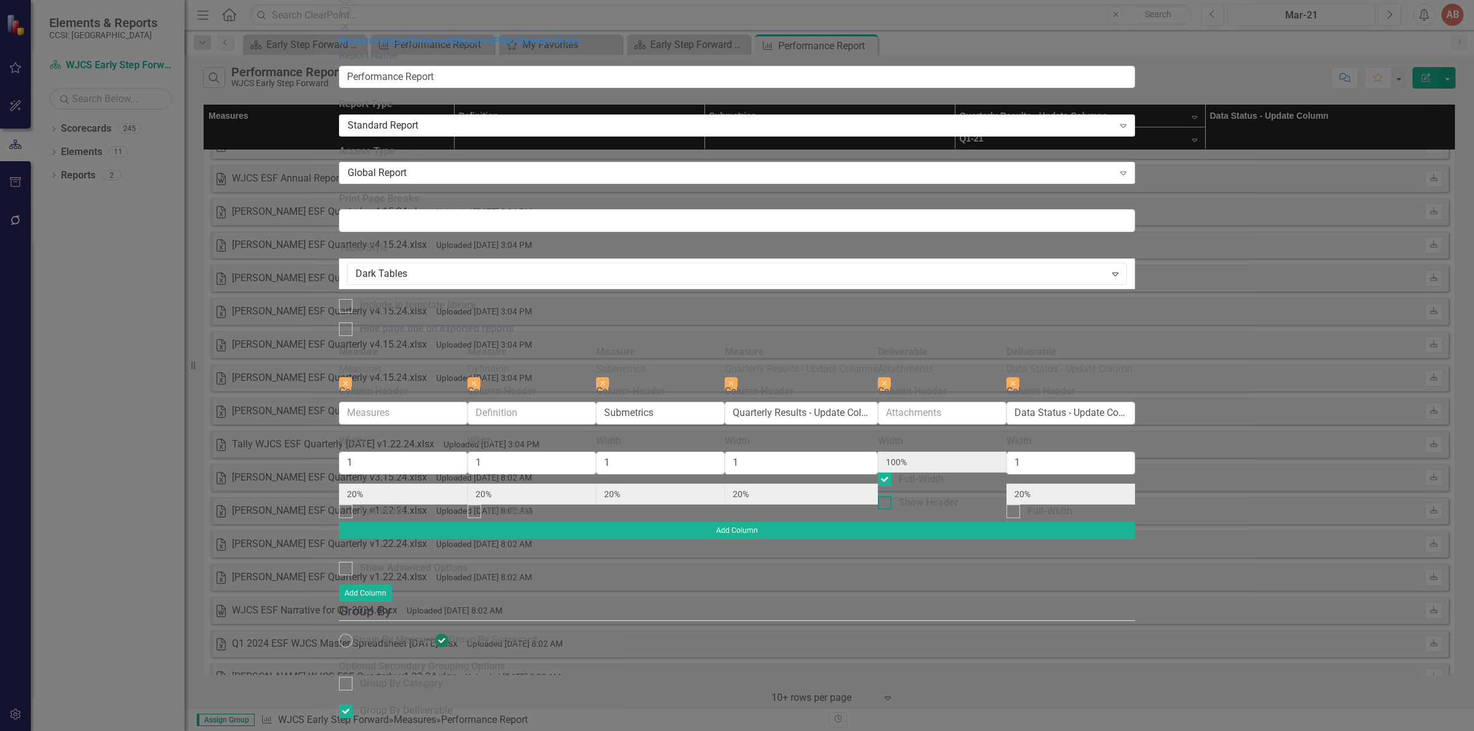
click at [891, 496] on div at bounding box center [885, 503] width 14 height 14
click at [886, 496] on input "Show Header" at bounding box center [882, 500] width 8 height 8
checkbox input "true"
click at [891, 472] on div at bounding box center [885, 479] width 14 height 14
click at [886, 472] on input "Full-Width" at bounding box center [882, 476] width 8 height 8
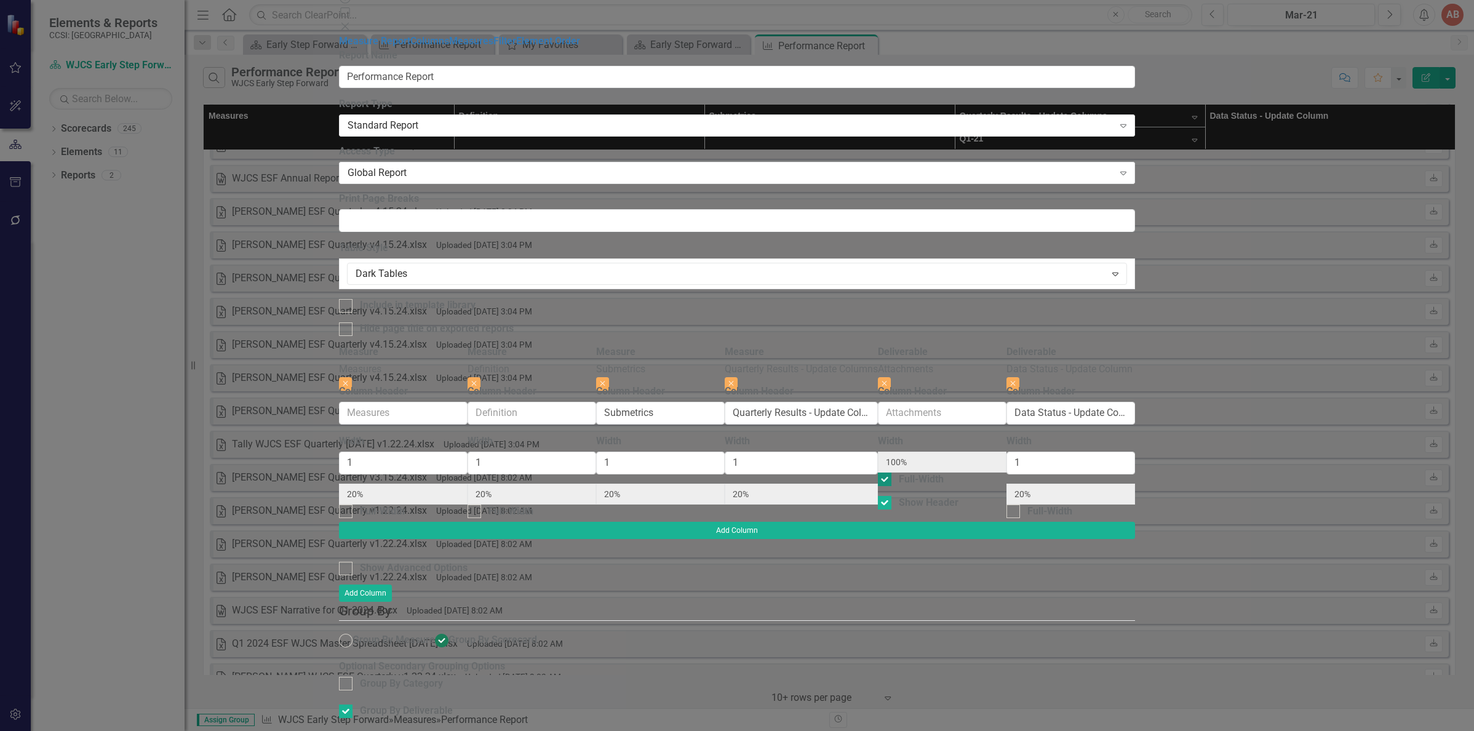
checkbox input "false"
type input "17%"
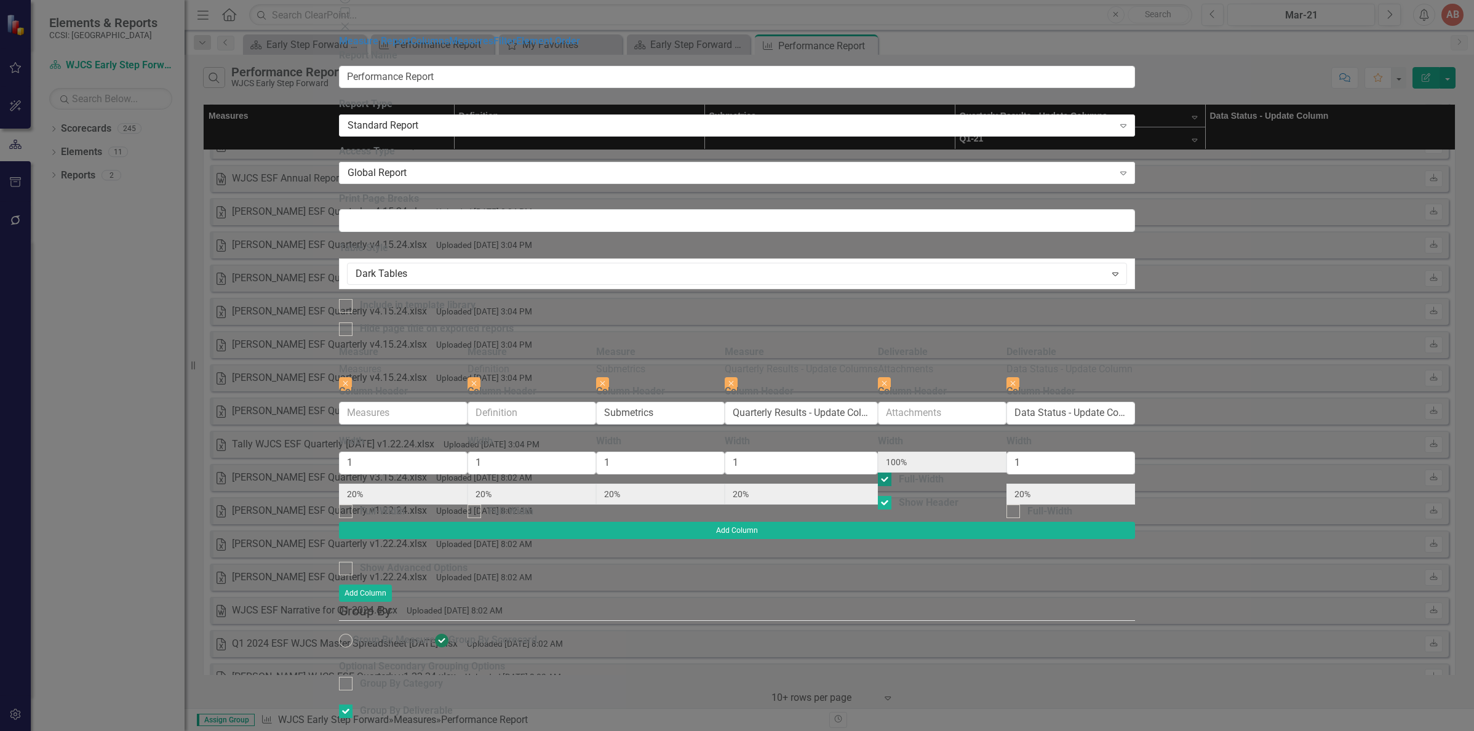
type input "17%"
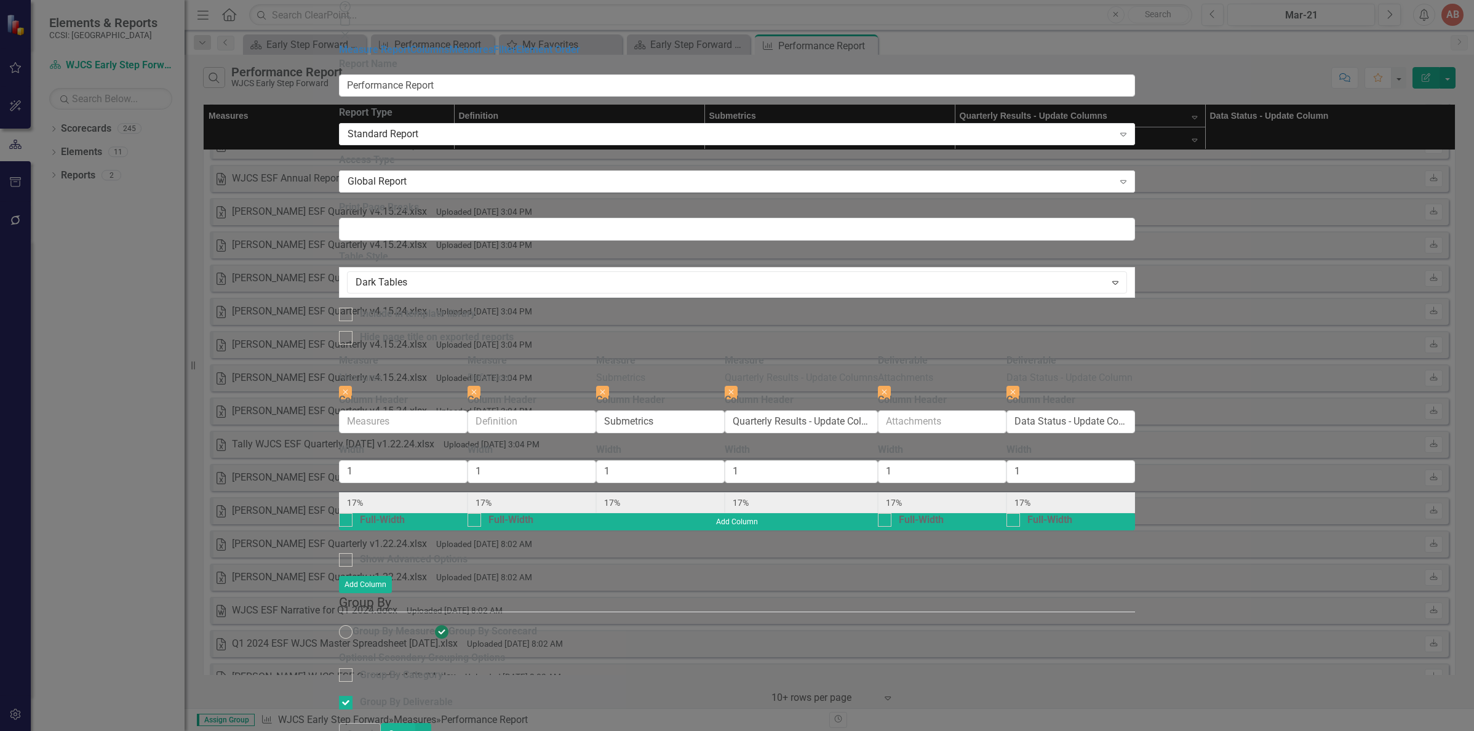
click at [339, 103] on div "Measure Measure Report Performance Report Help Maximize Close Measure Report Co…" at bounding box center [737, 364] width 796 height 757
click at [415, 723] on button "Save" at bounding box center [398, 734] width 34 height 22
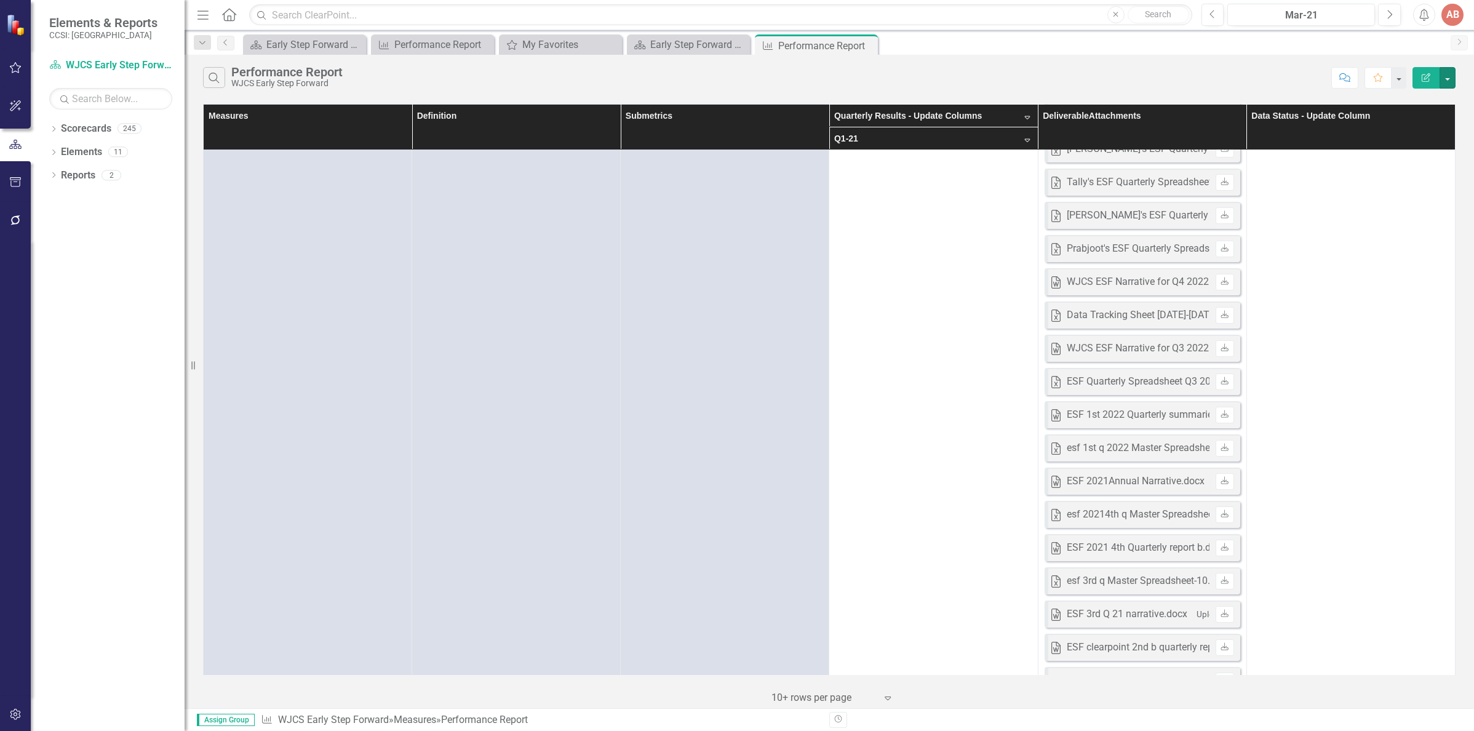
scroll to position [2017, 0]
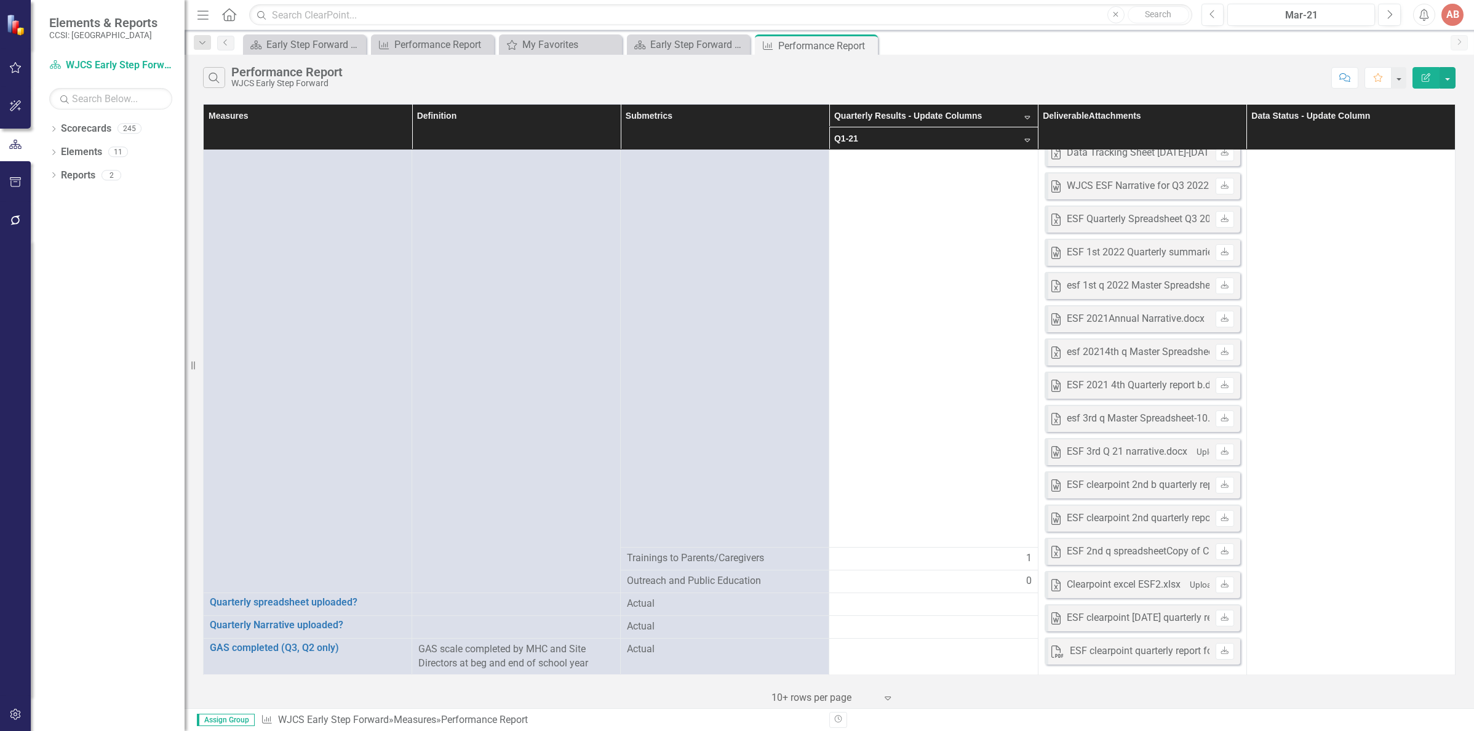
click at [196, 584] on div "Measures Definition Submetrics Quarterly Results - Update Columns Sort Descendi…" at bounding box center [829, 404] width 1289 height 607
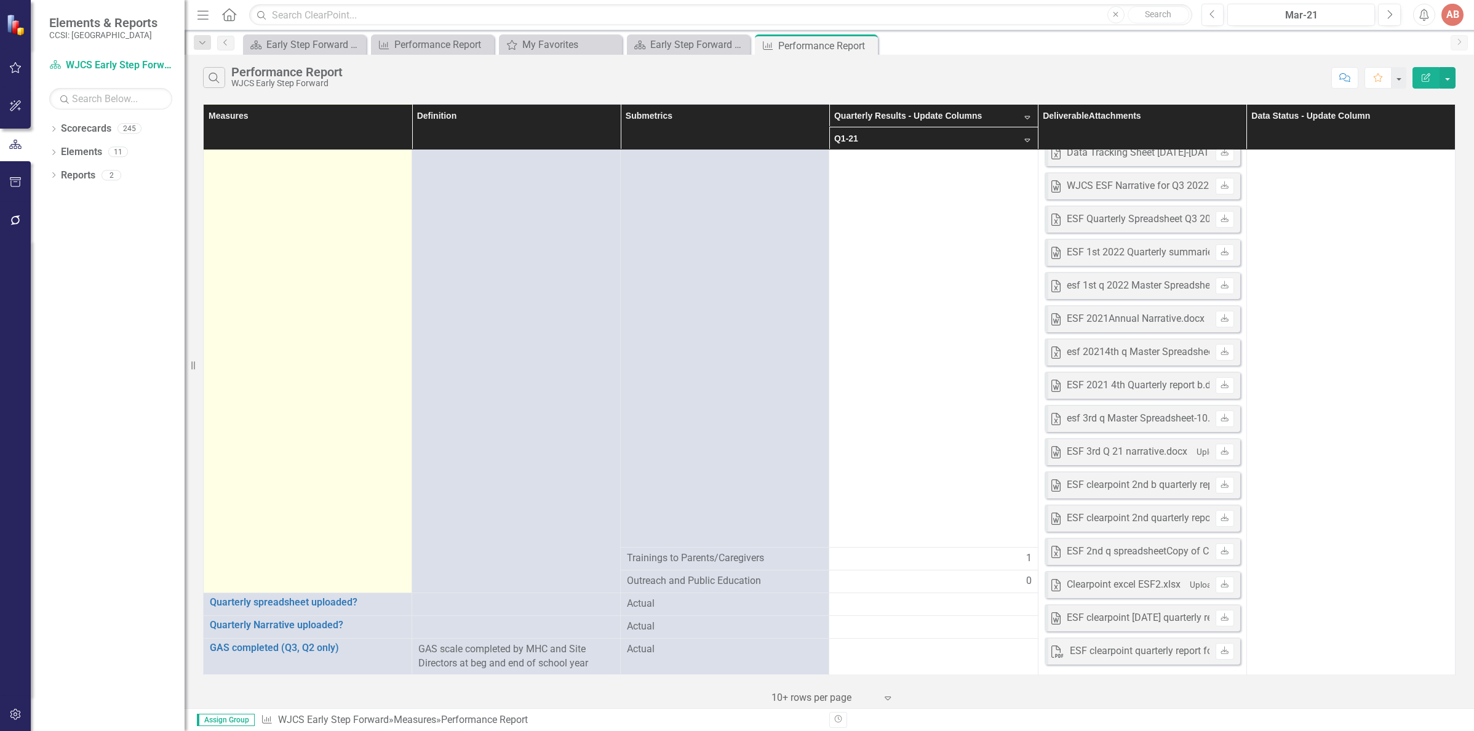
click at [0, 0] on icon "Edit" at bounding box center [0, 0] width 0 height 0
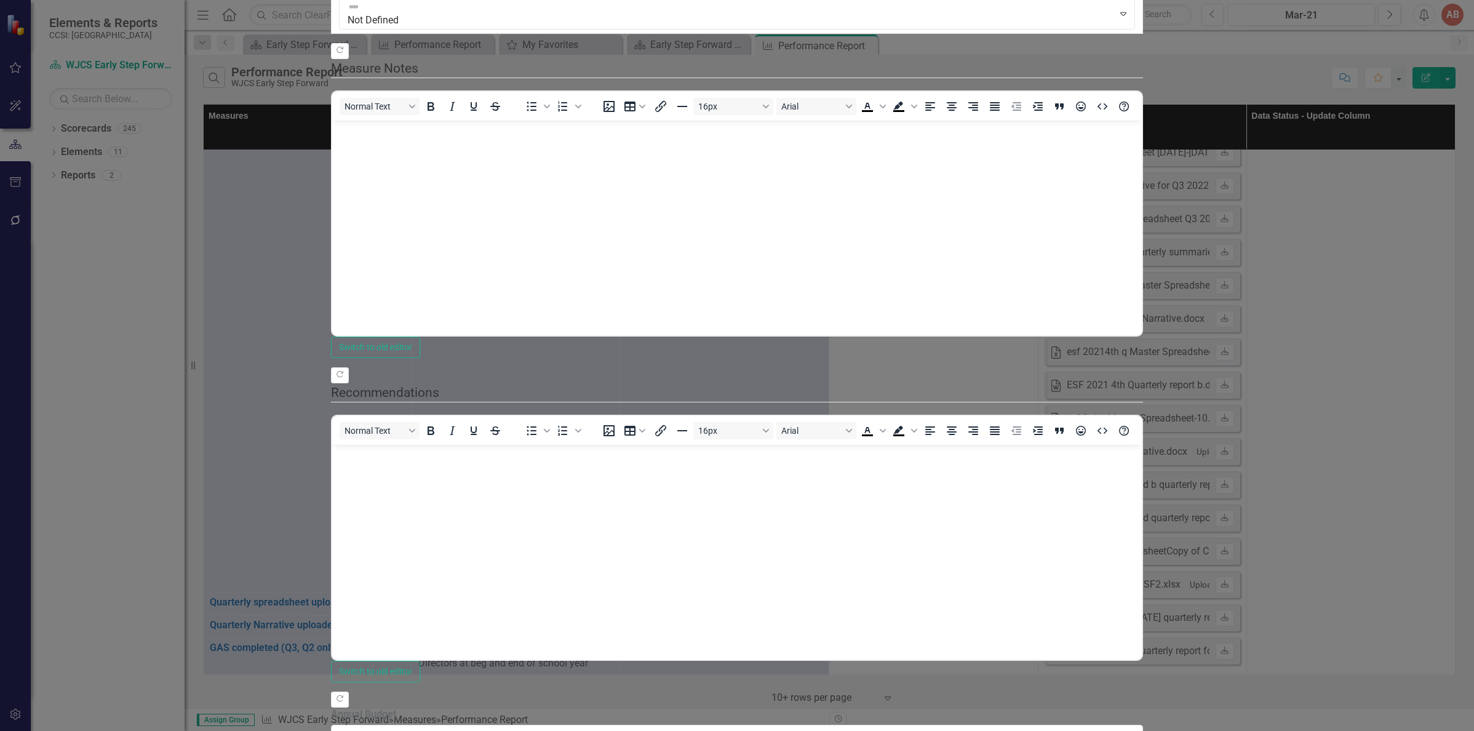
scroll to position [0, 0]
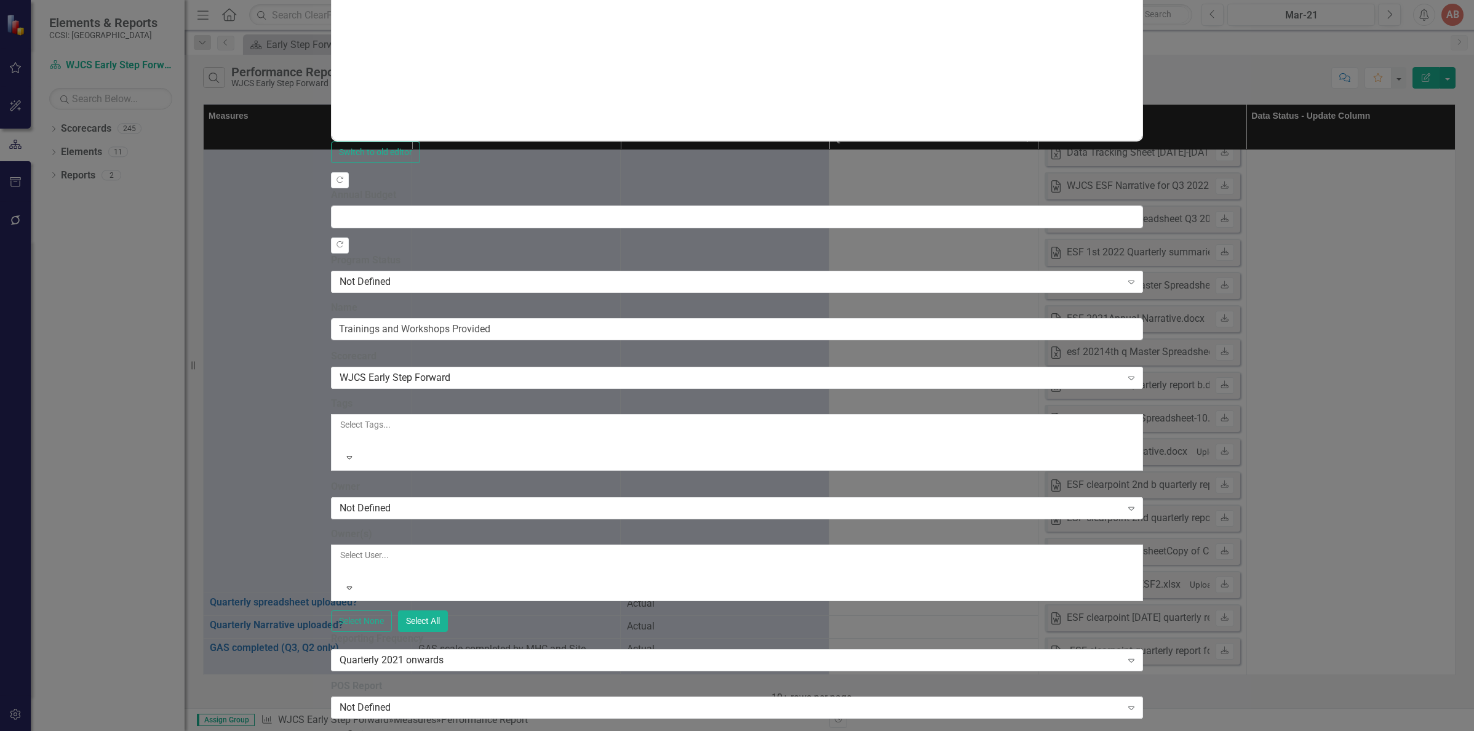
drag, startPoint x: 1444, startPoint y: 12, endPoint x: 1405, endPoint y: 64, distance: 64.7
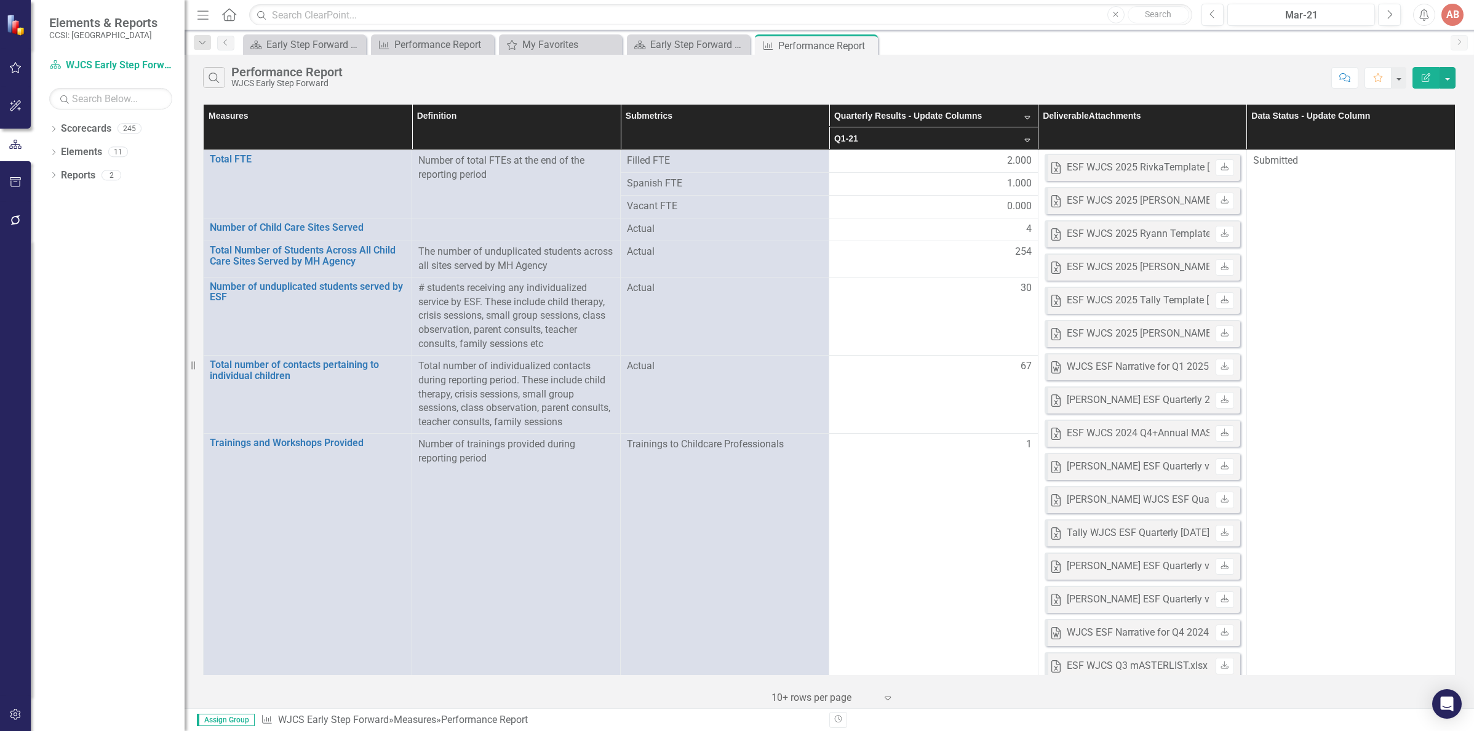
click at [418, 92] on div "Search Performance Report WJCS Early Step Forward Comment Favorite Edit Report" at bounding box center [829, 75] width 1289 height 40
click at [491, 81] on div "Search Performance Report WJCS Early Step Forward" at bounding box center [764, 77] width 1122 height 21
click at [1036, 130] on th "Q1-21 Sort Descending" at bounding box center [933, 138] width 209 height 23
click at [952, 140] on th "Q1-21" at bounding box center [933, 138] width 209 height 23
click at [240, 71] on div "Performance Report" at bounding box center [286, 72] width 111 height 14
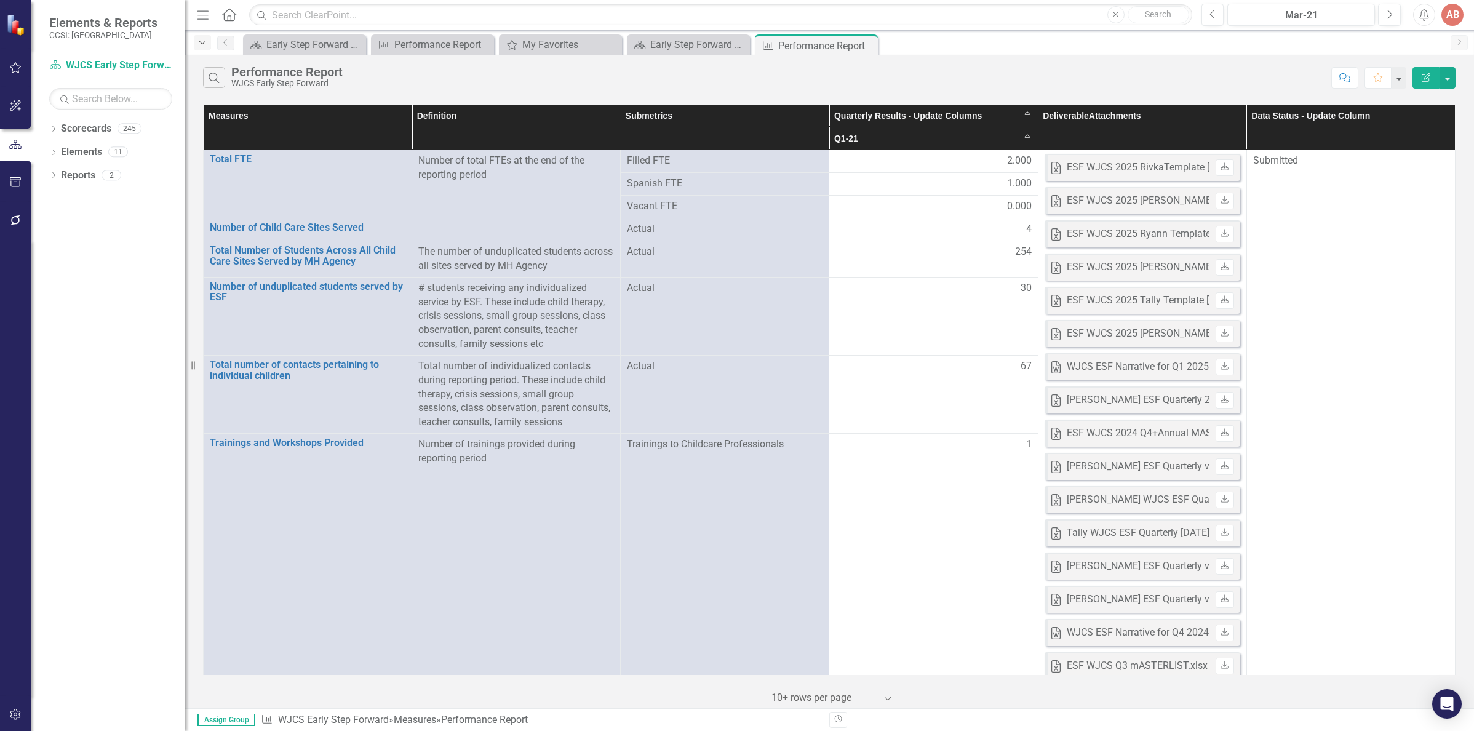
click at [204, 43] on icon "Dropdown" at bounding box center [202, 43] width 11 height 9
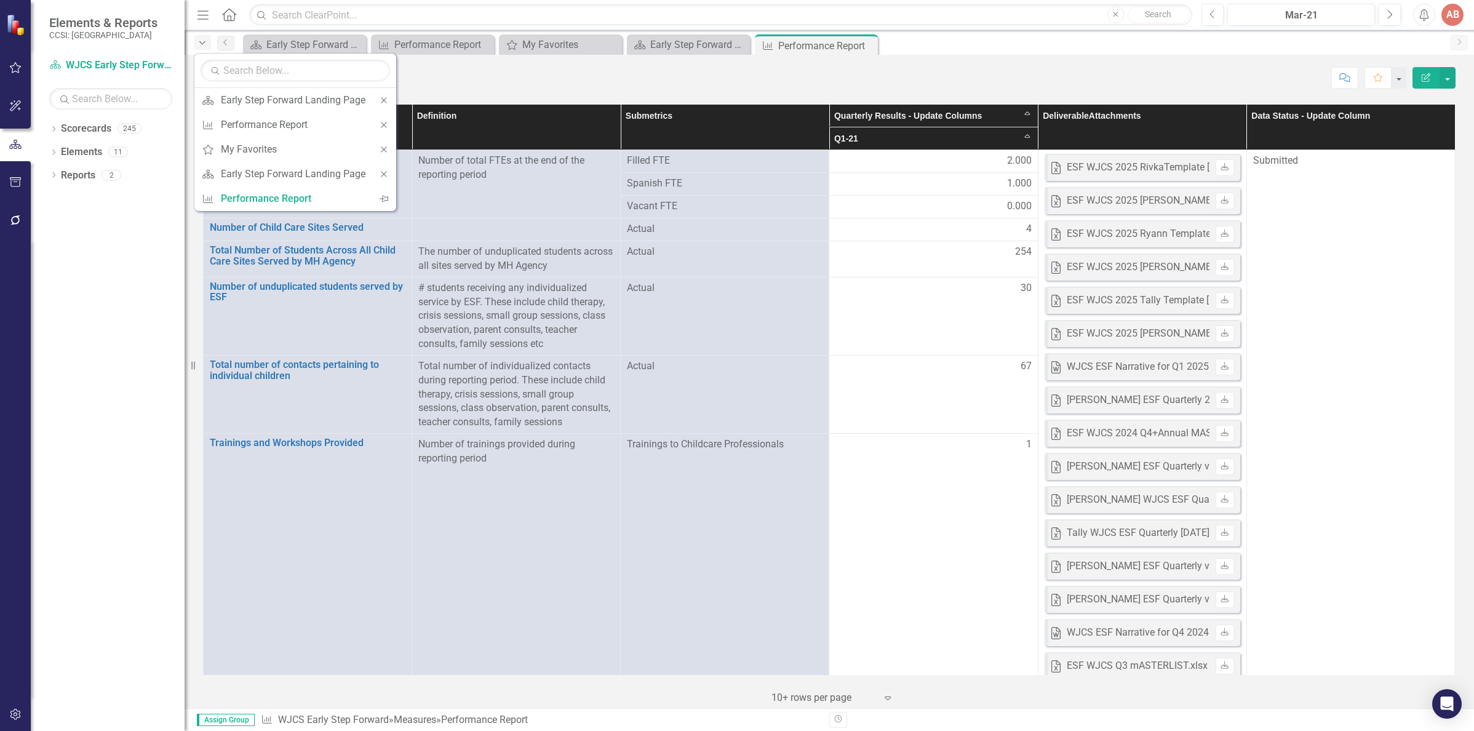
click at [204, 43] on icon "Dropdown" at bounding box center [202, 43] width 11 height 9
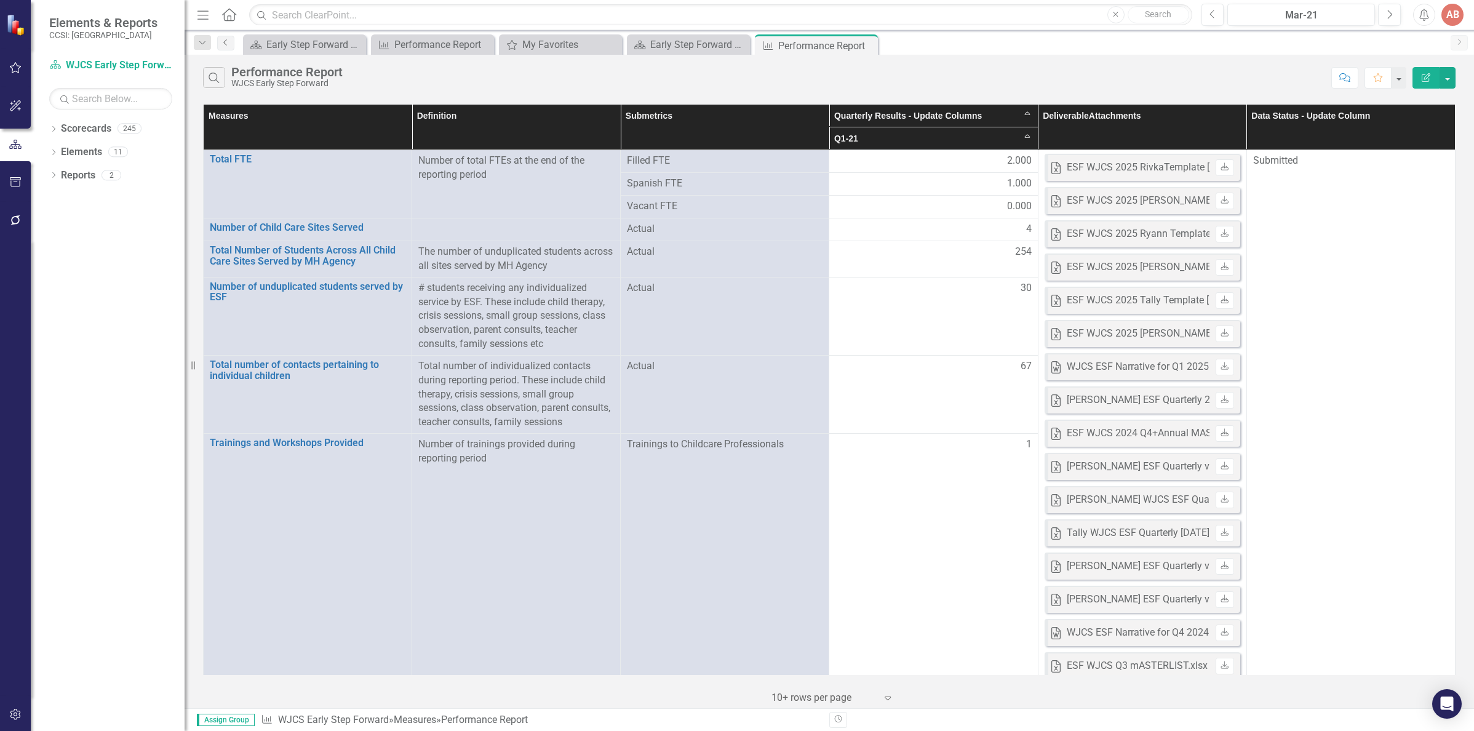
click at [221, 42] on icon "Previous" at bounding box center [226, 42] width 10 height 7
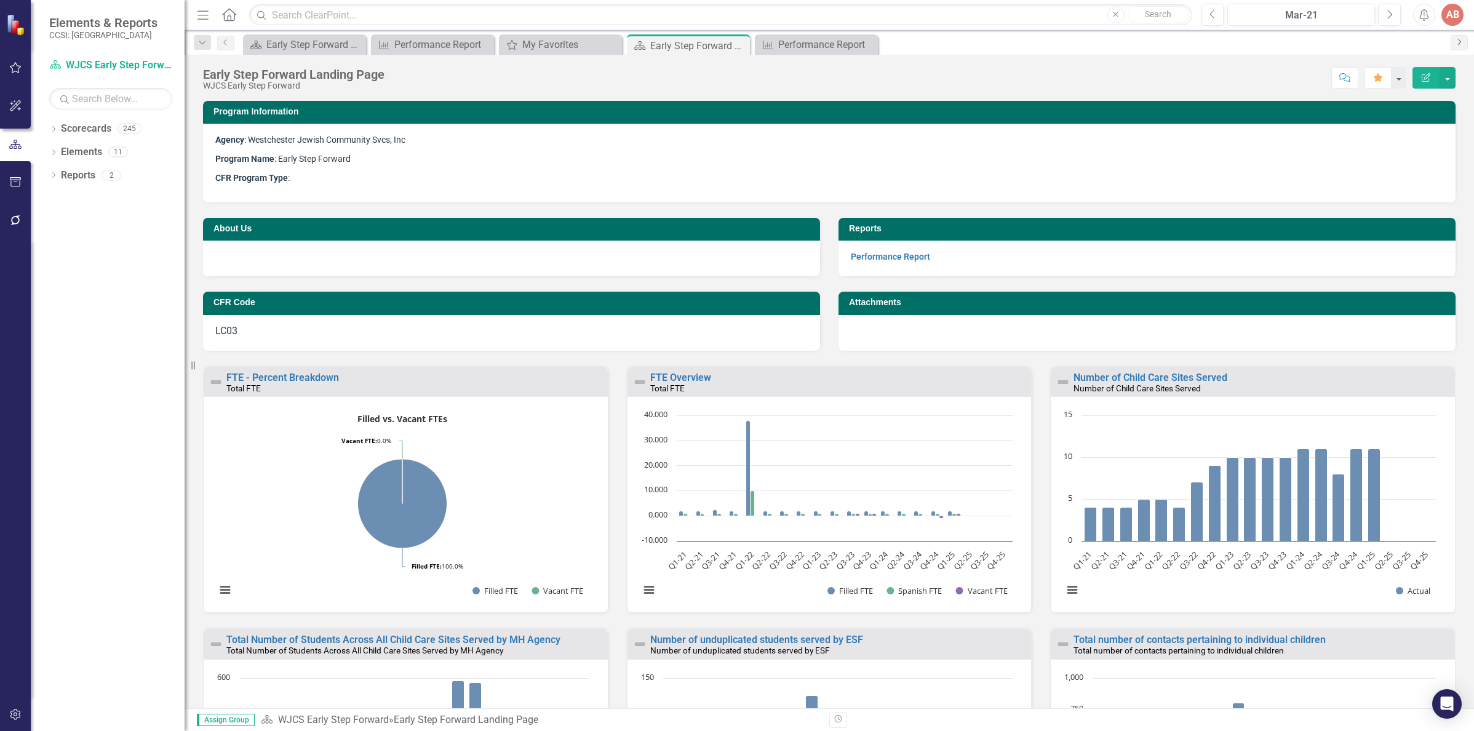
click at [1458, 41] on icon "Next" at bounding box center [1459, 41] width 10 height 7
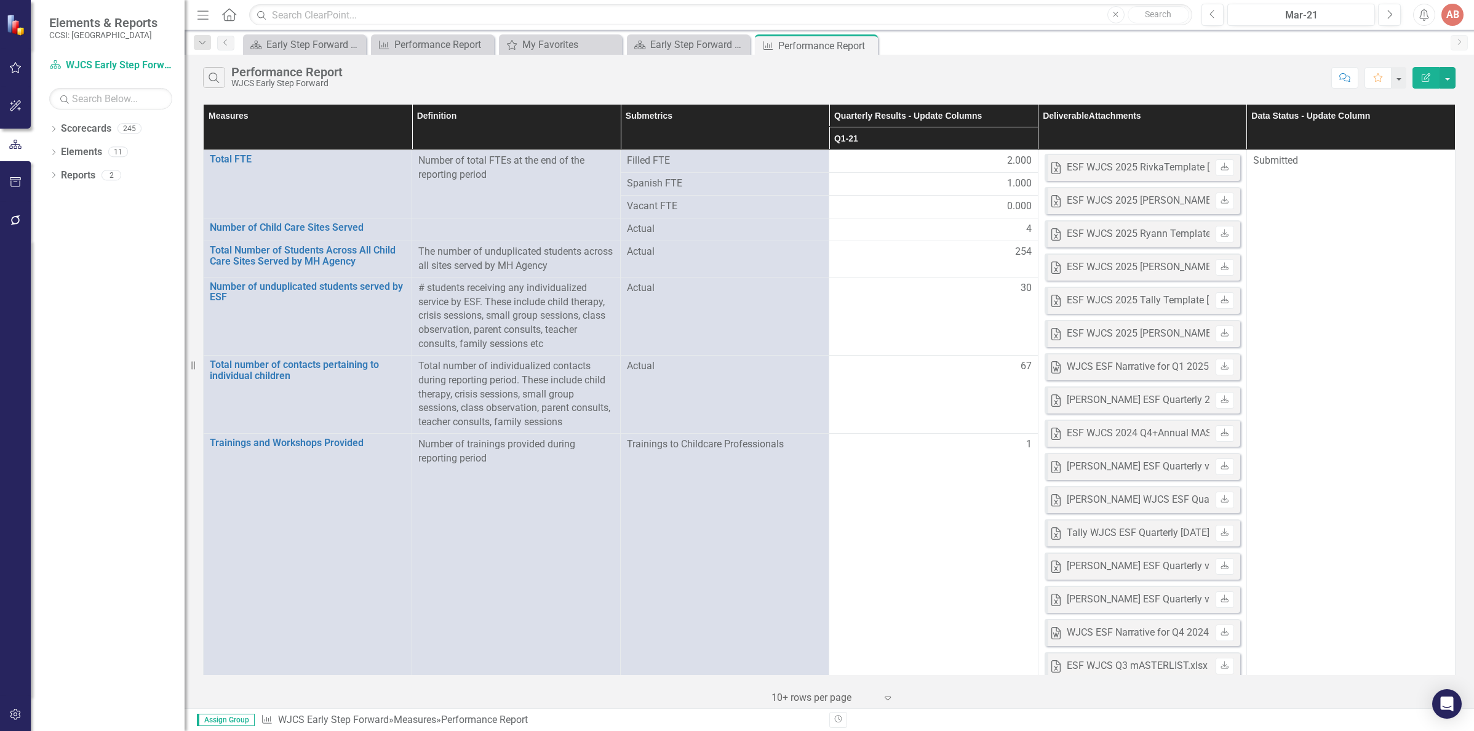
click at [201, 18] on icon "Menu" at bounding box center [203, 14] width 16 height 13
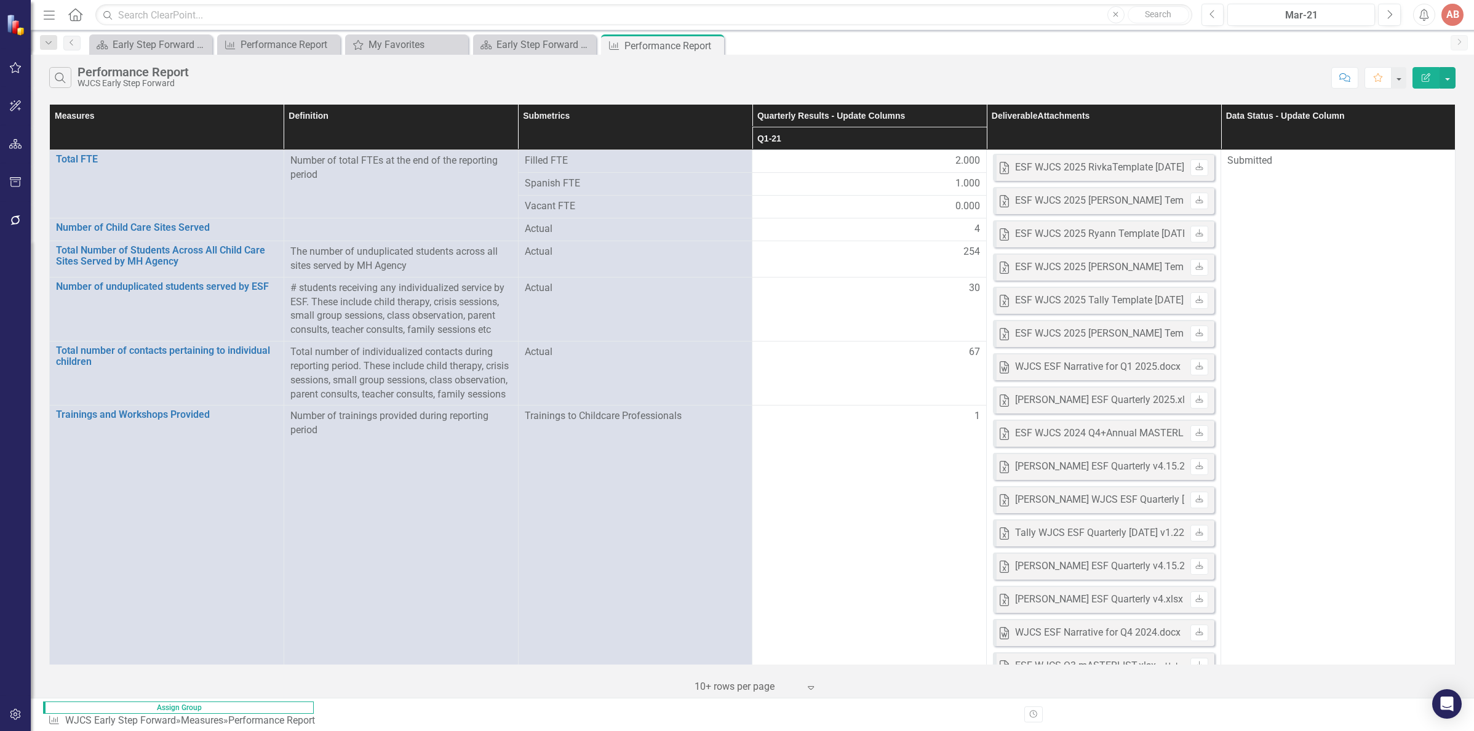
click at [47, 23] on button "Menu" at bounding box center [49, 14] width 16 height 21
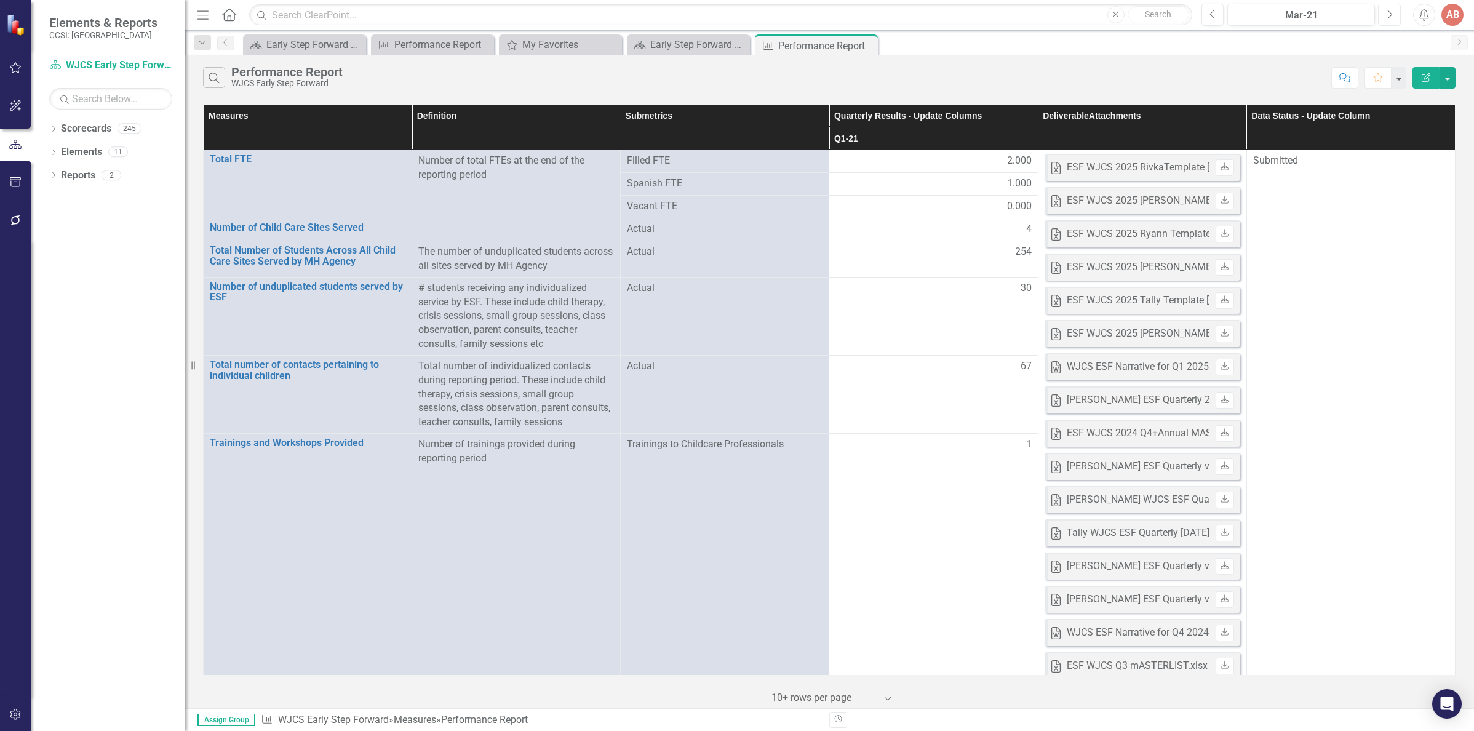
click at [1392, 21] on button "Next" at bounding box center [1389, 15] width 23 height 22
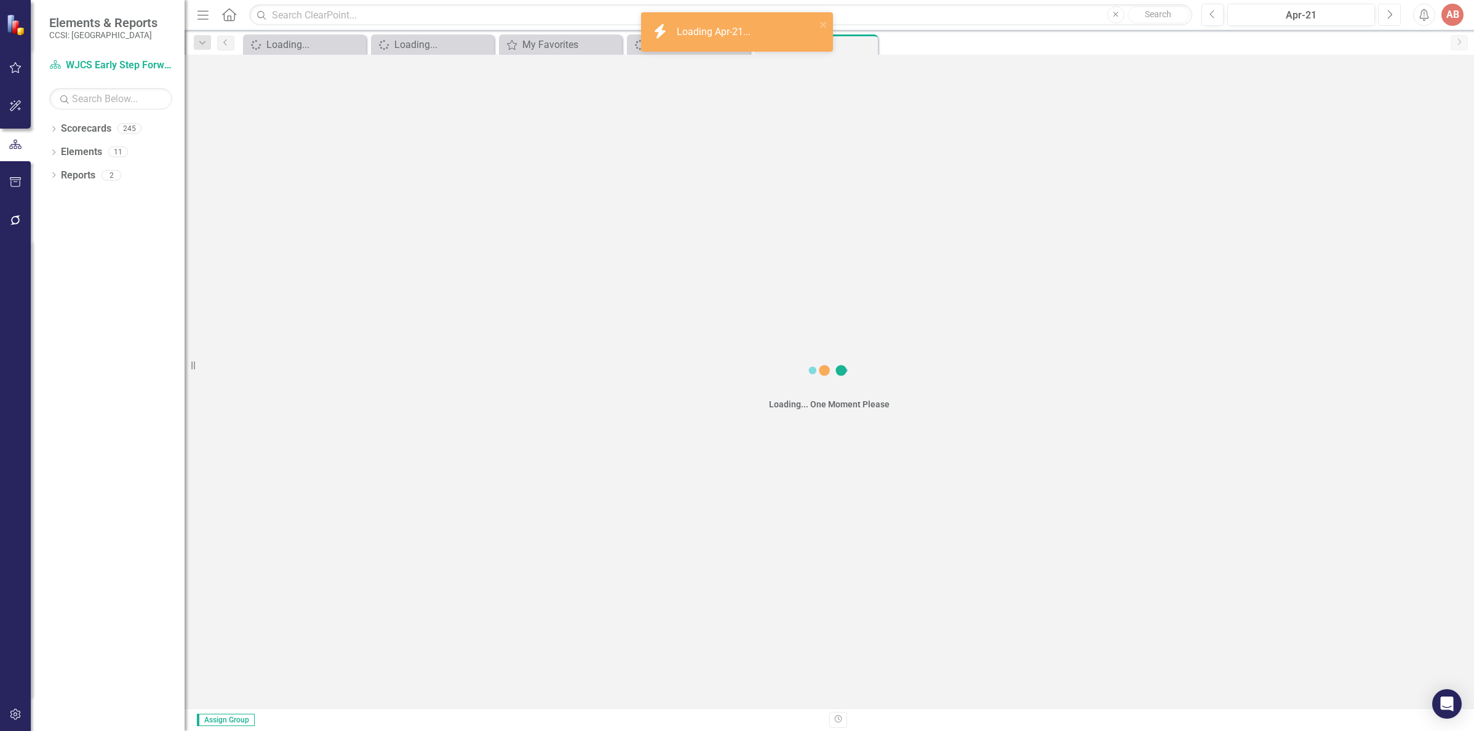
click at [1392, 21] on button "Next" at bounding box center [1389, 15] width 23 height 22
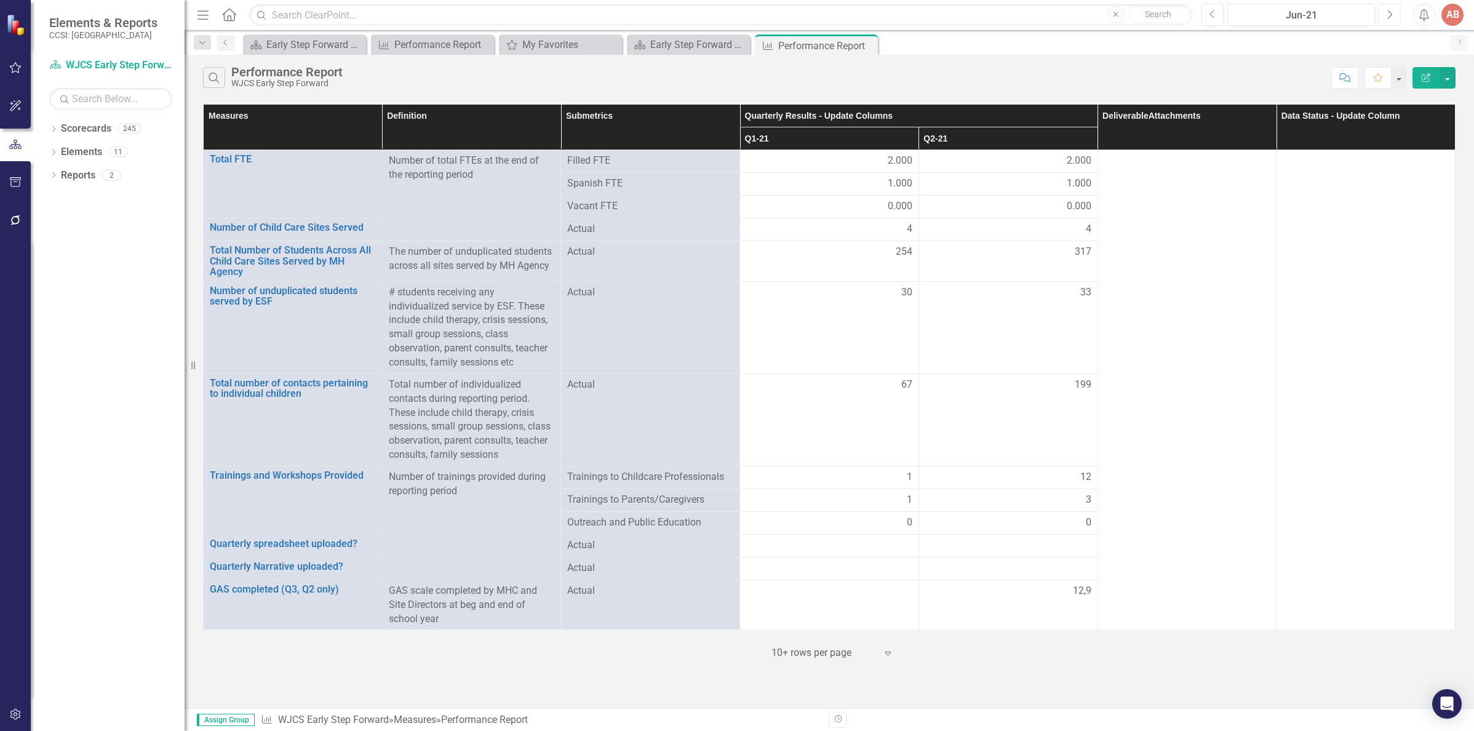
click at [1391, 20] on button "Next" at bounding box center [1389, 15] width 23 height 22
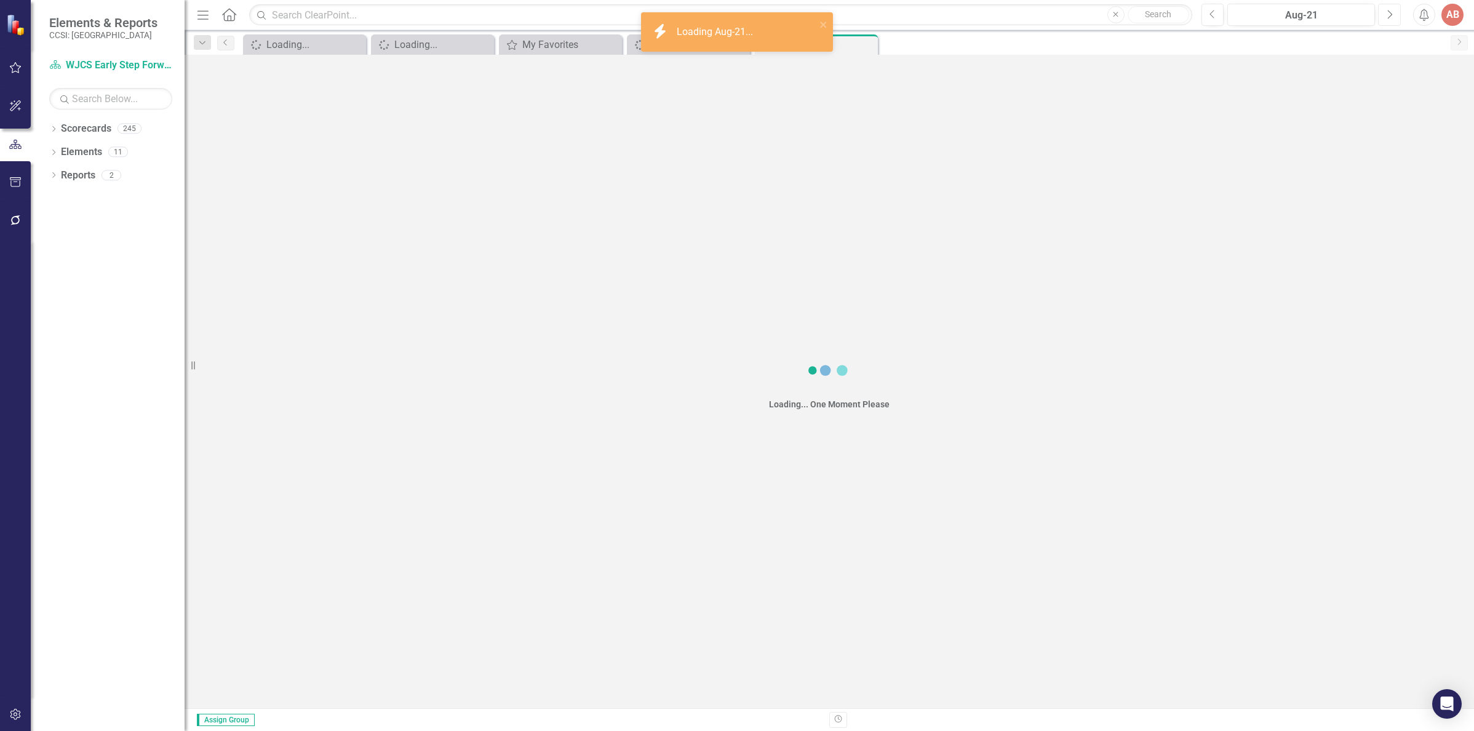
click at [1391, 20] on button "Next" at bounding box center [1389, 15] width 23 height 22
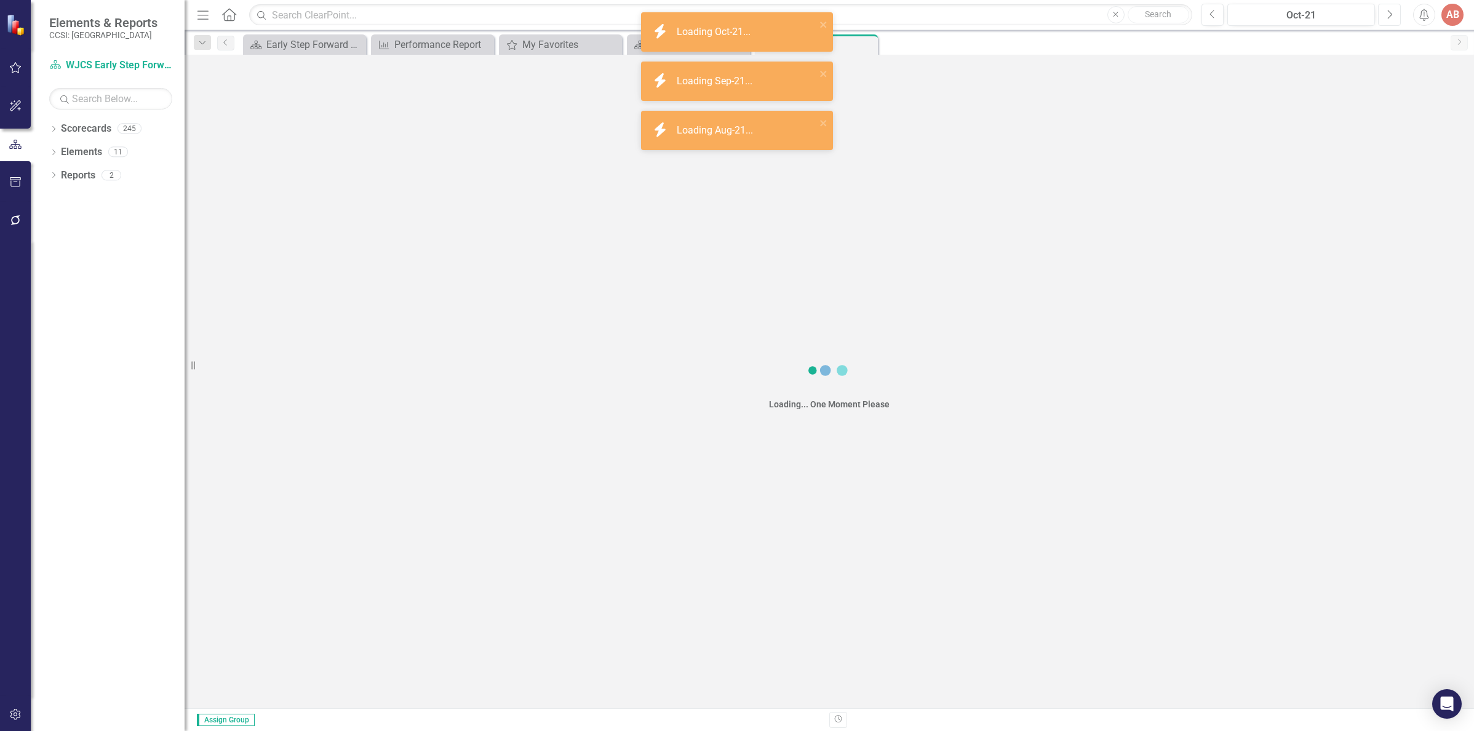
click at [1391, 20] on button "Next" at bounding box center [1389, 15] width 23 height 22
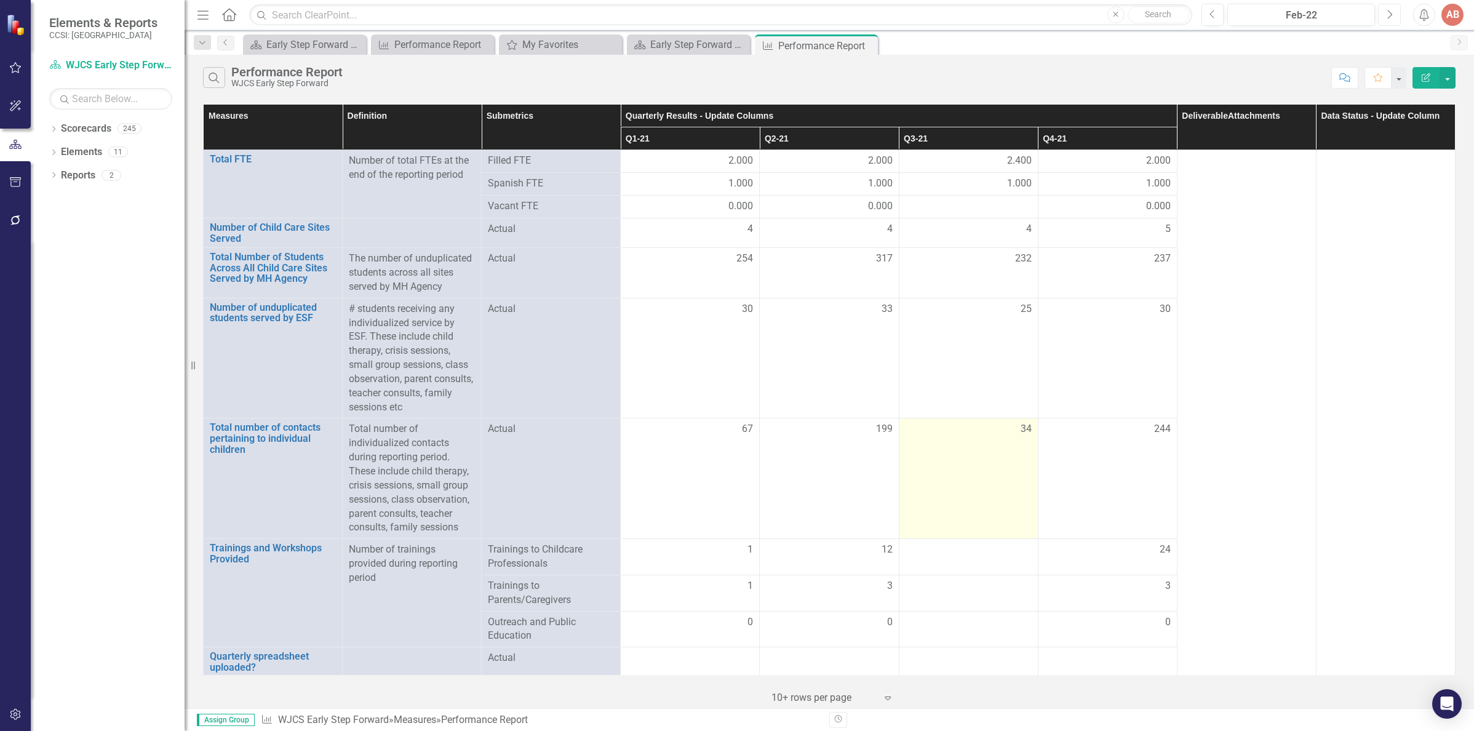
scroll to position [34, 0]
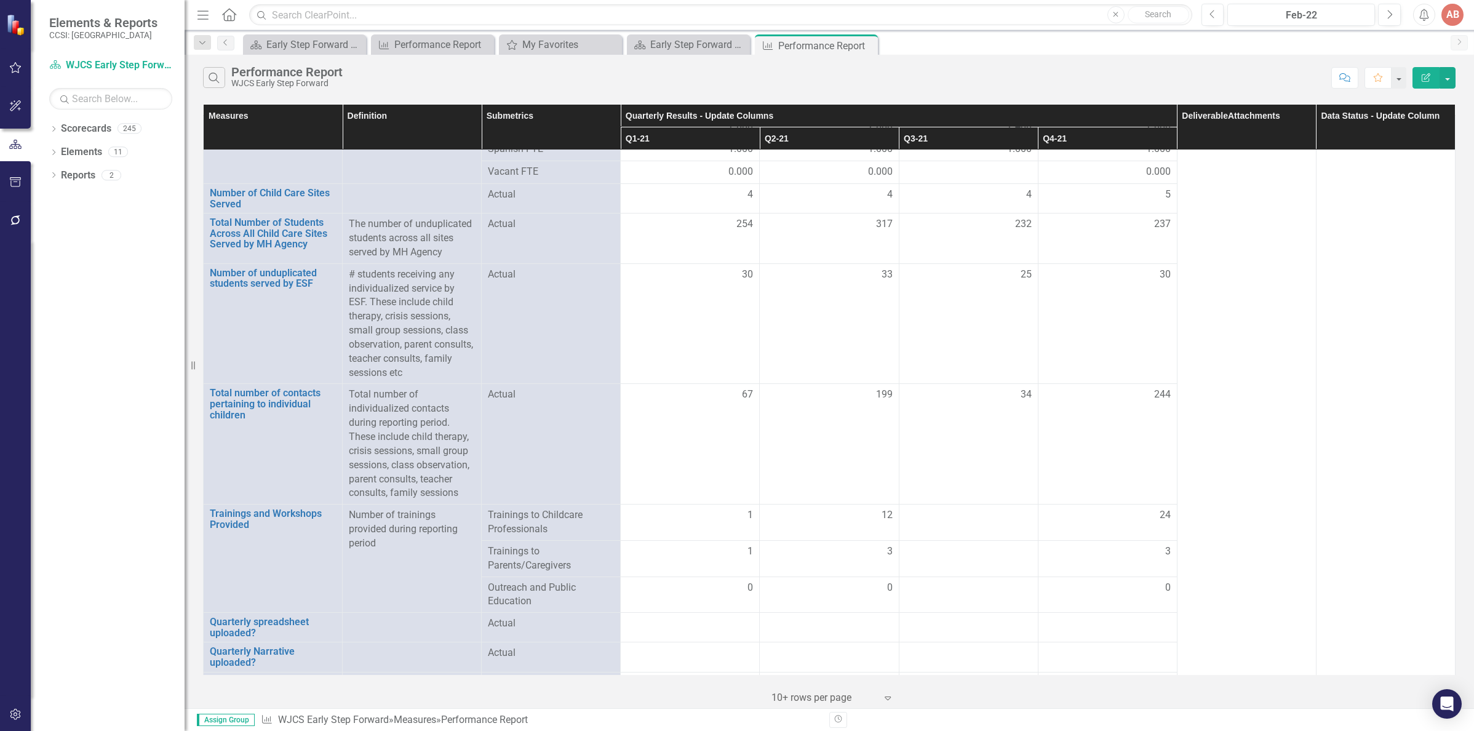
click at [1076, 142] on th "Q4-21" at bounding box center [1107, 138] width 139 height 23
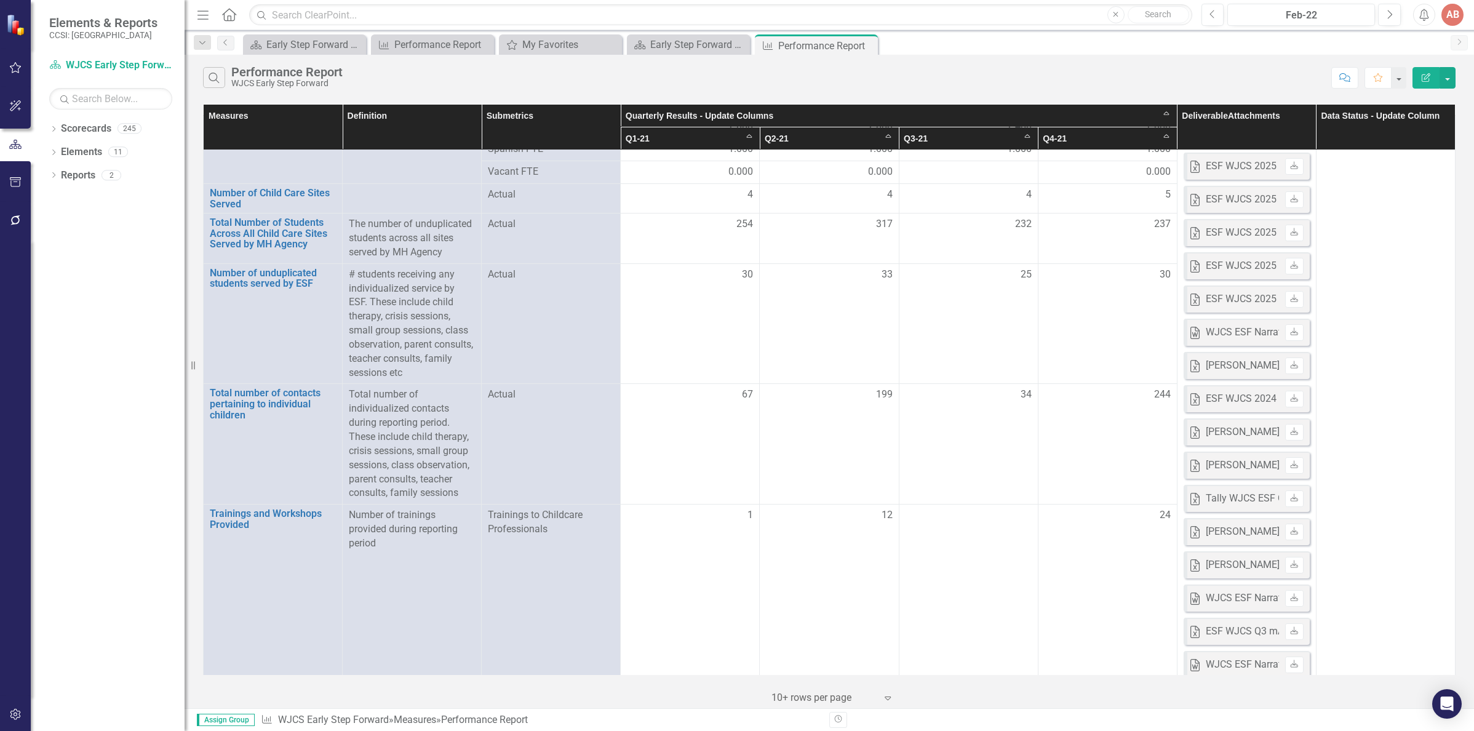
scroll to position [0, 0]
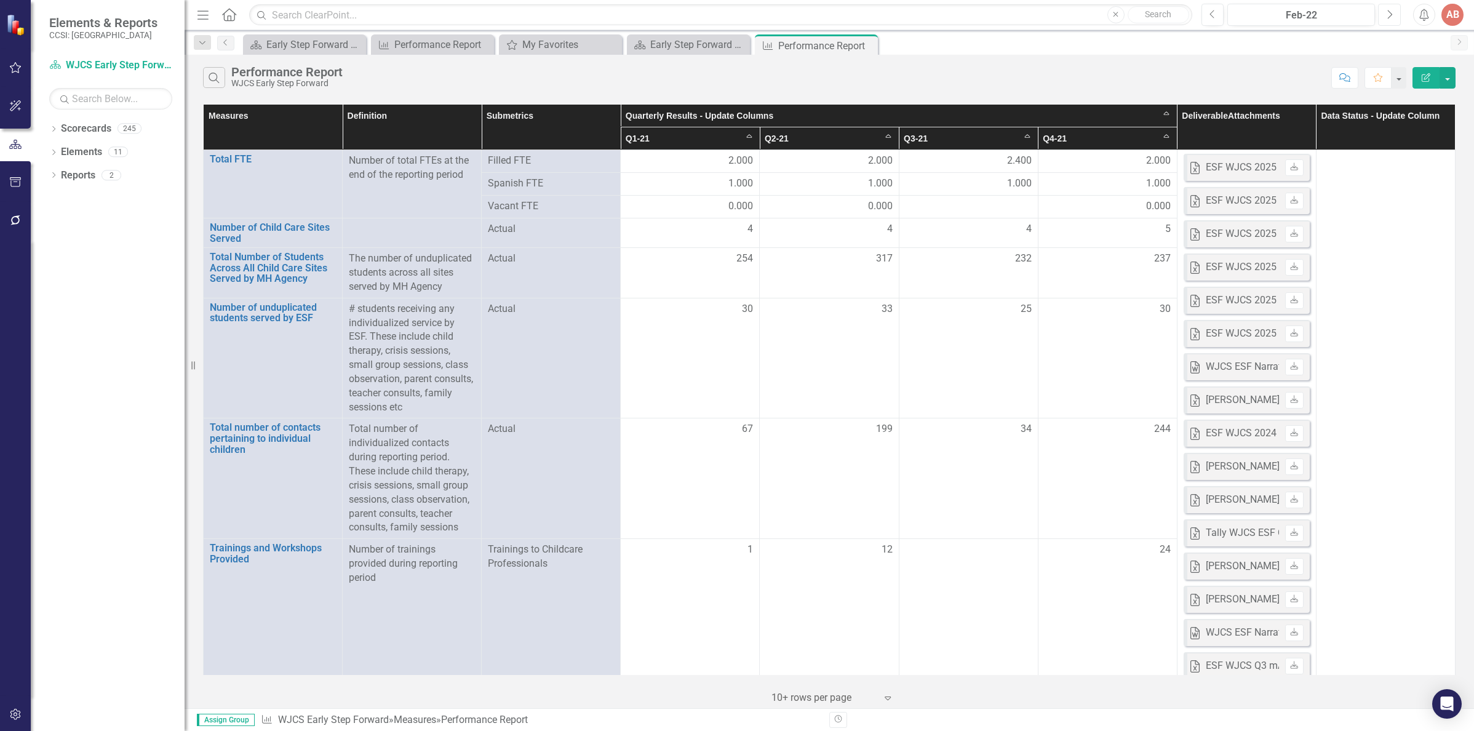
click at [1388, 14] on icon "Next" at bounding box center [1389, 14] width 7 height 11
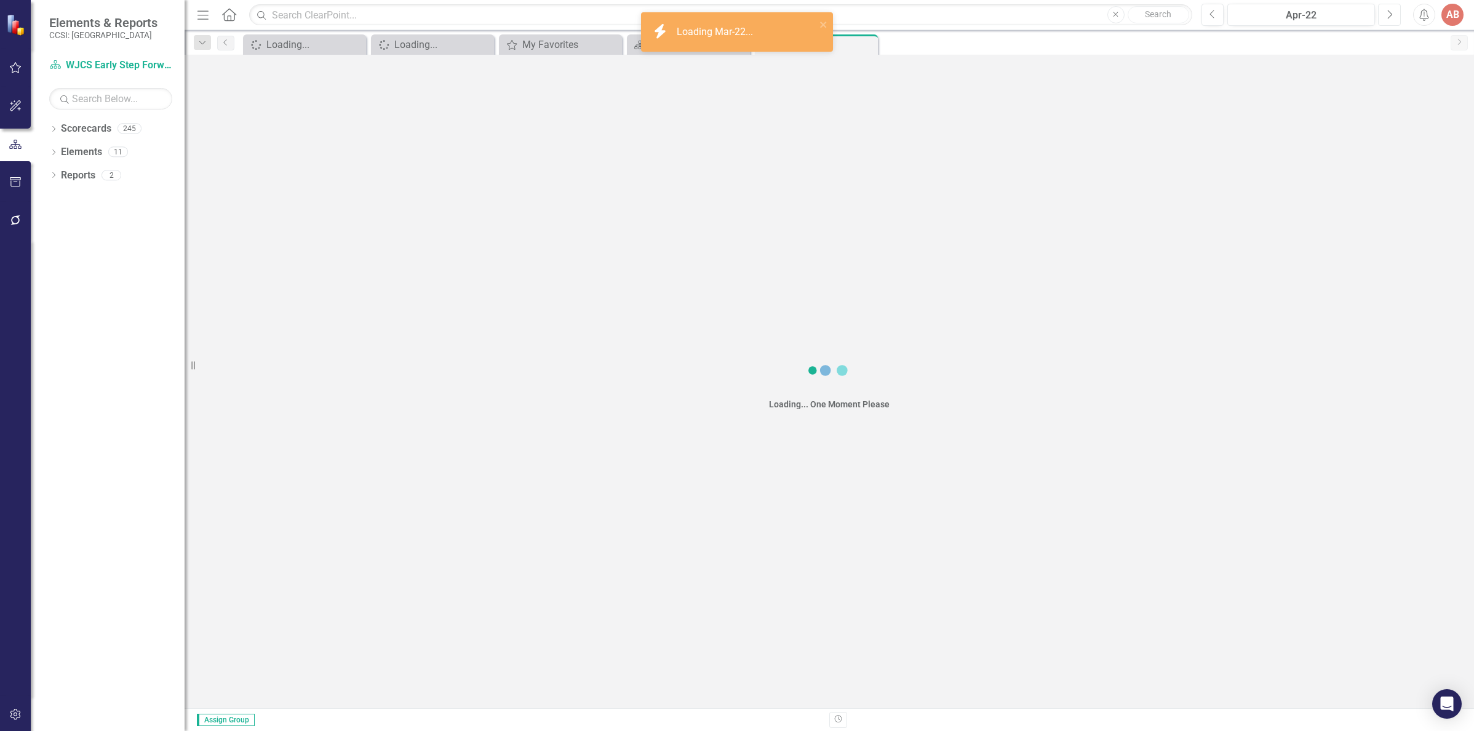
click at [1388, 14] on icon "Next" at bounding box center [1389, 14] width 7 height 11
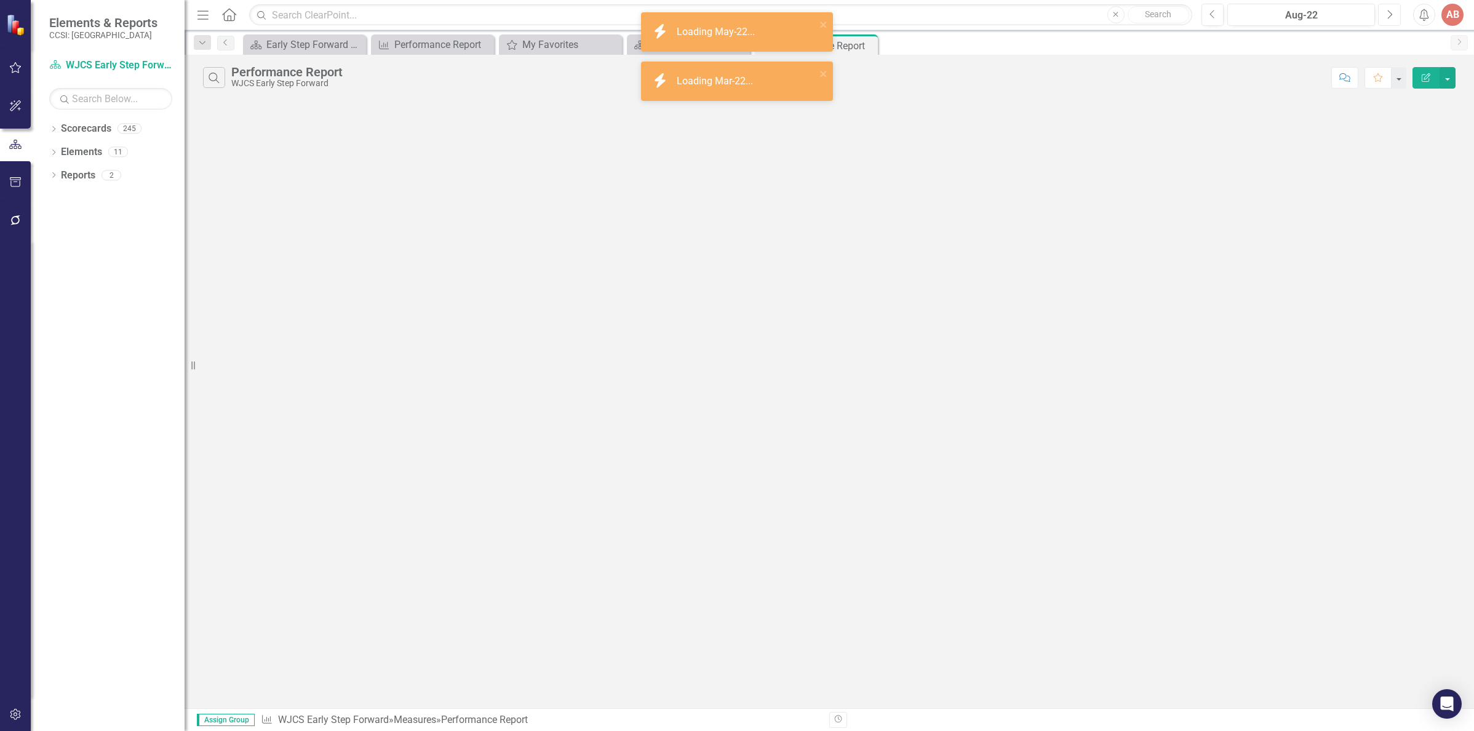
click at [1388, 14] on icon "Next" at bounding box center [1389, 14] width 7 height 11
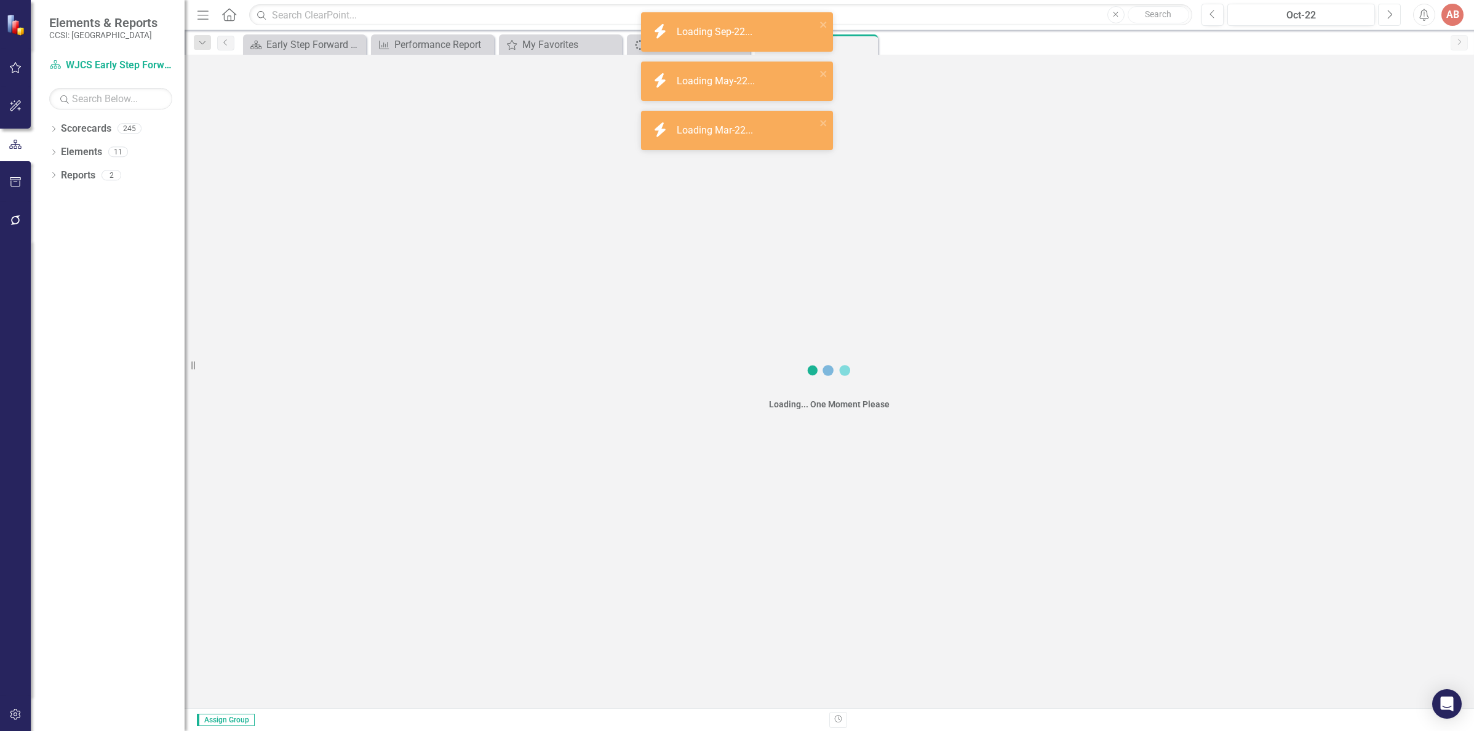
click at [1388, 14] on icon "Next" at bounding box center [1389, 14] width 7 height 11
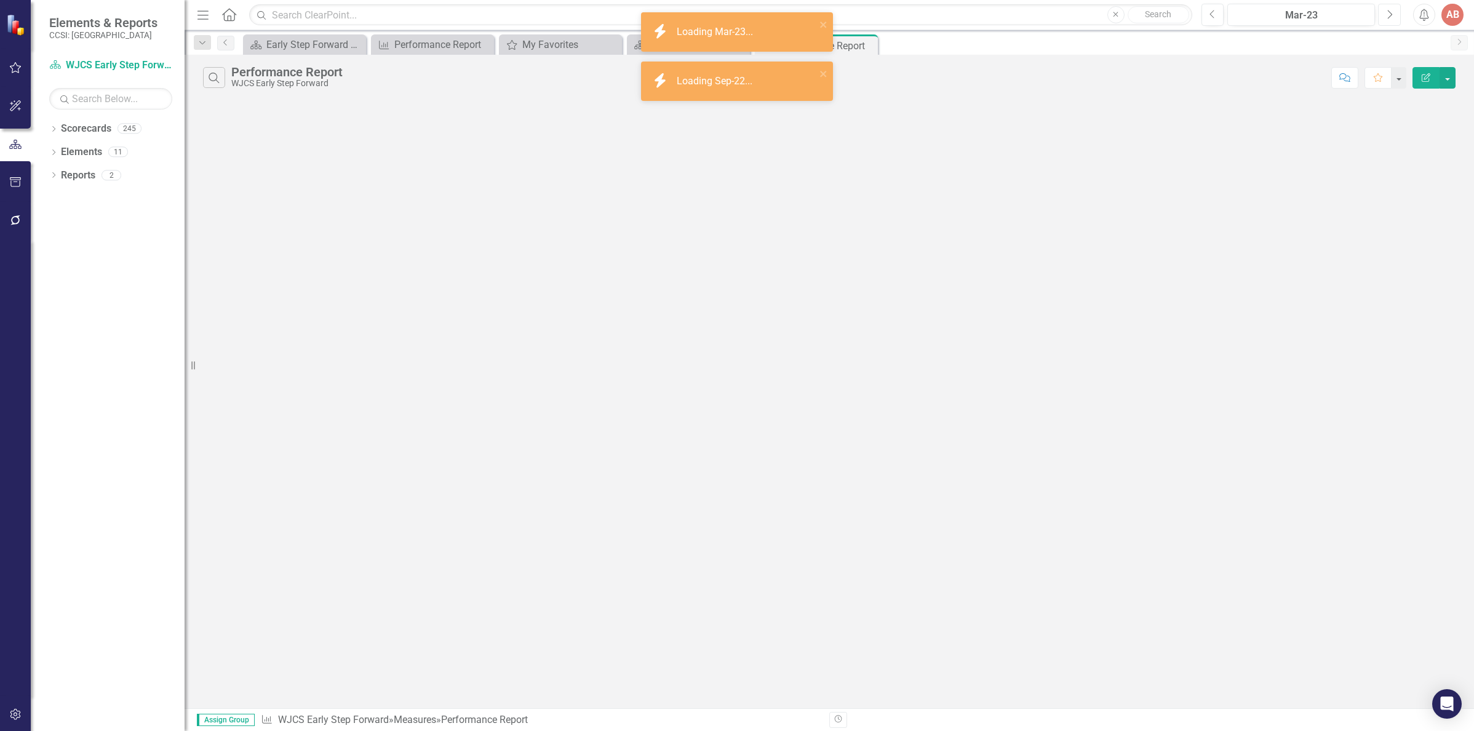
click at [1388, 14] on icon "Next" at bounding box center [1389, 14] width 7 height 11
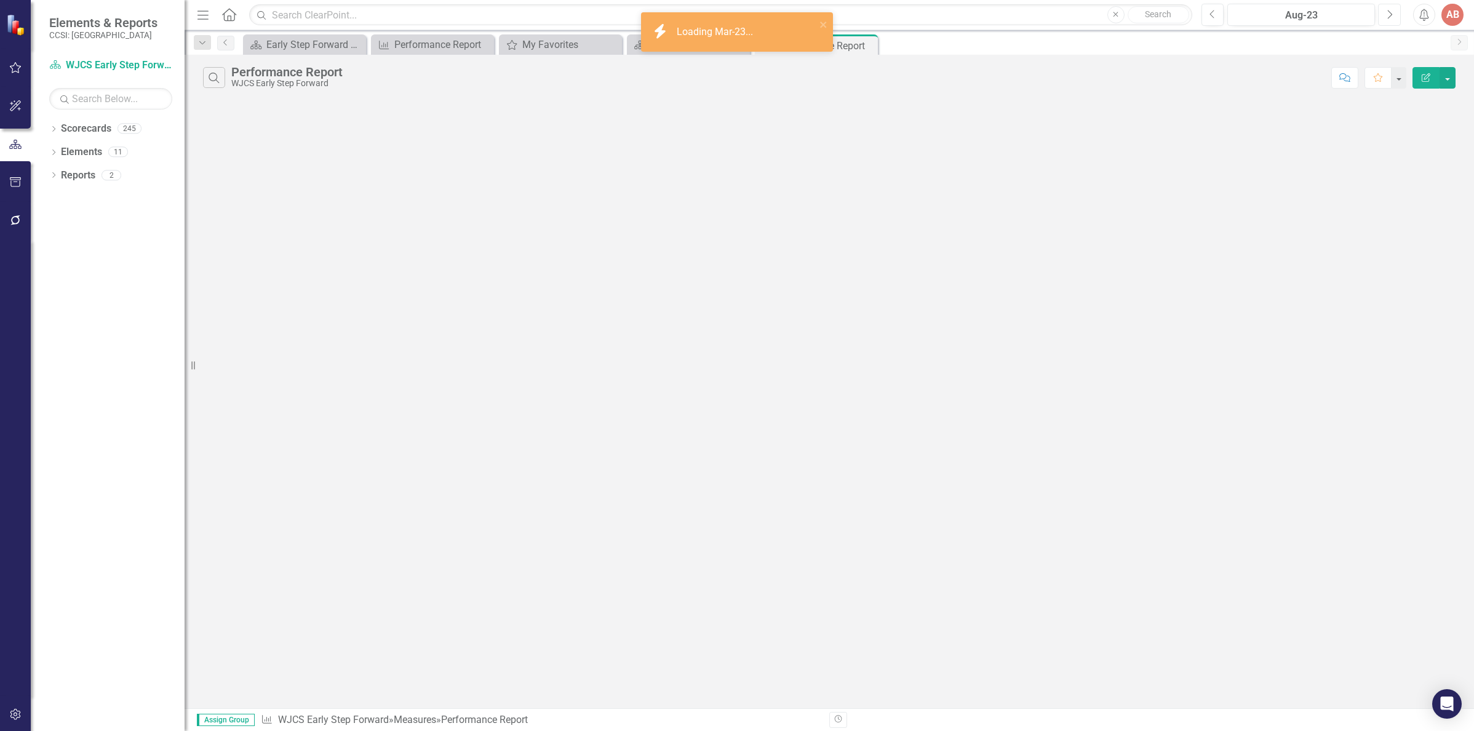
click at [1388, 14] on icon "Next" at bounding box center [1389, 14] width 7 height 11
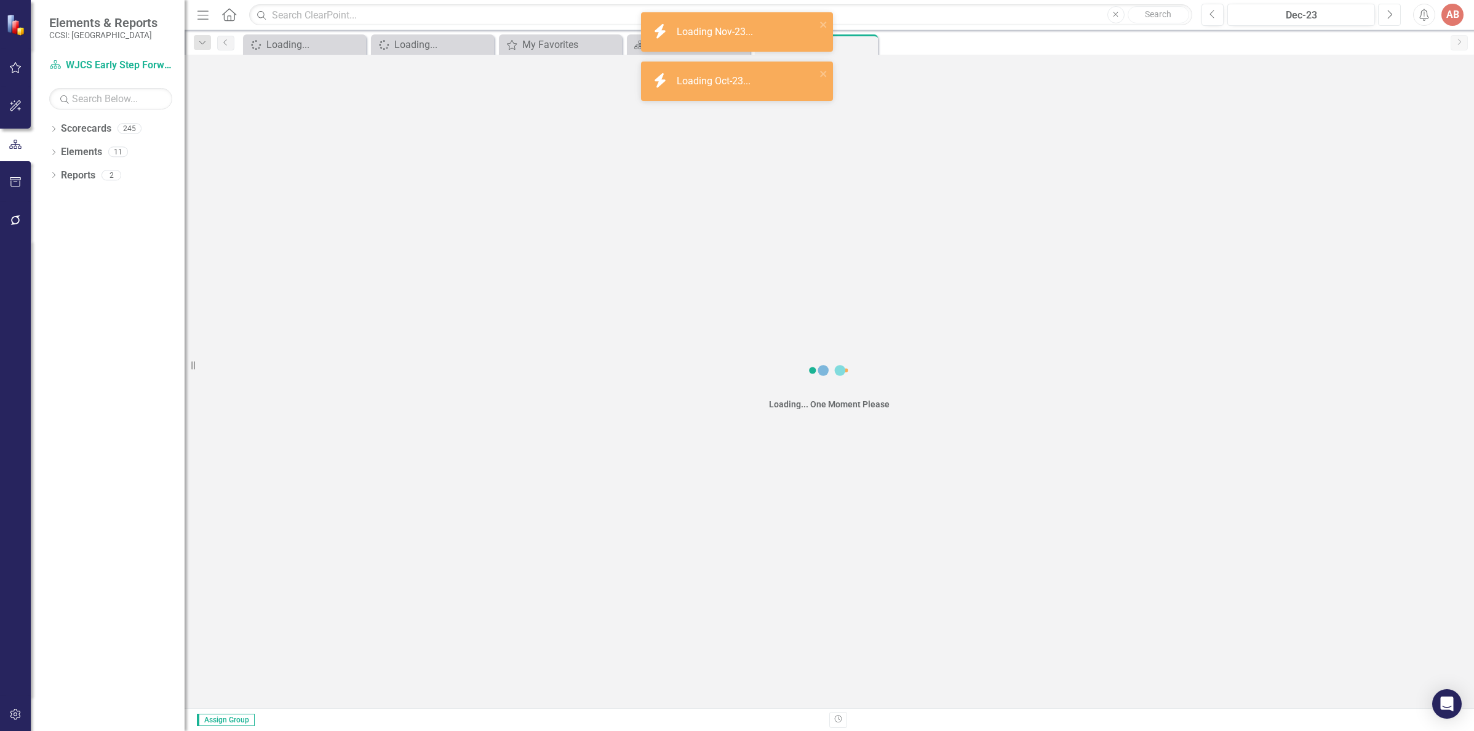
click at [1388, 14] on icon "Next" at bounding box center [1389, 14] width 7 height 11
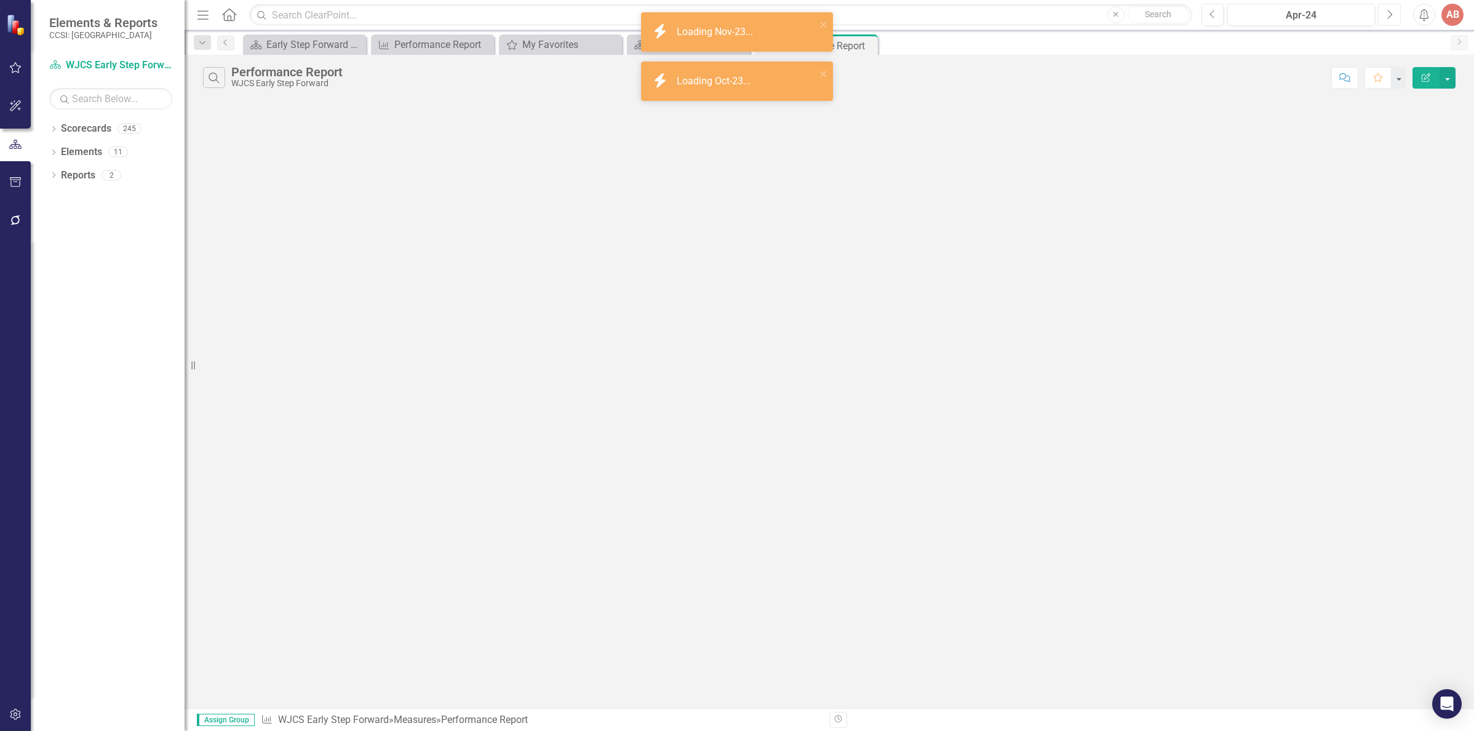
click at [1388, 14] on icon "Next" at bounding box center [1389, 14] width 7 height 11
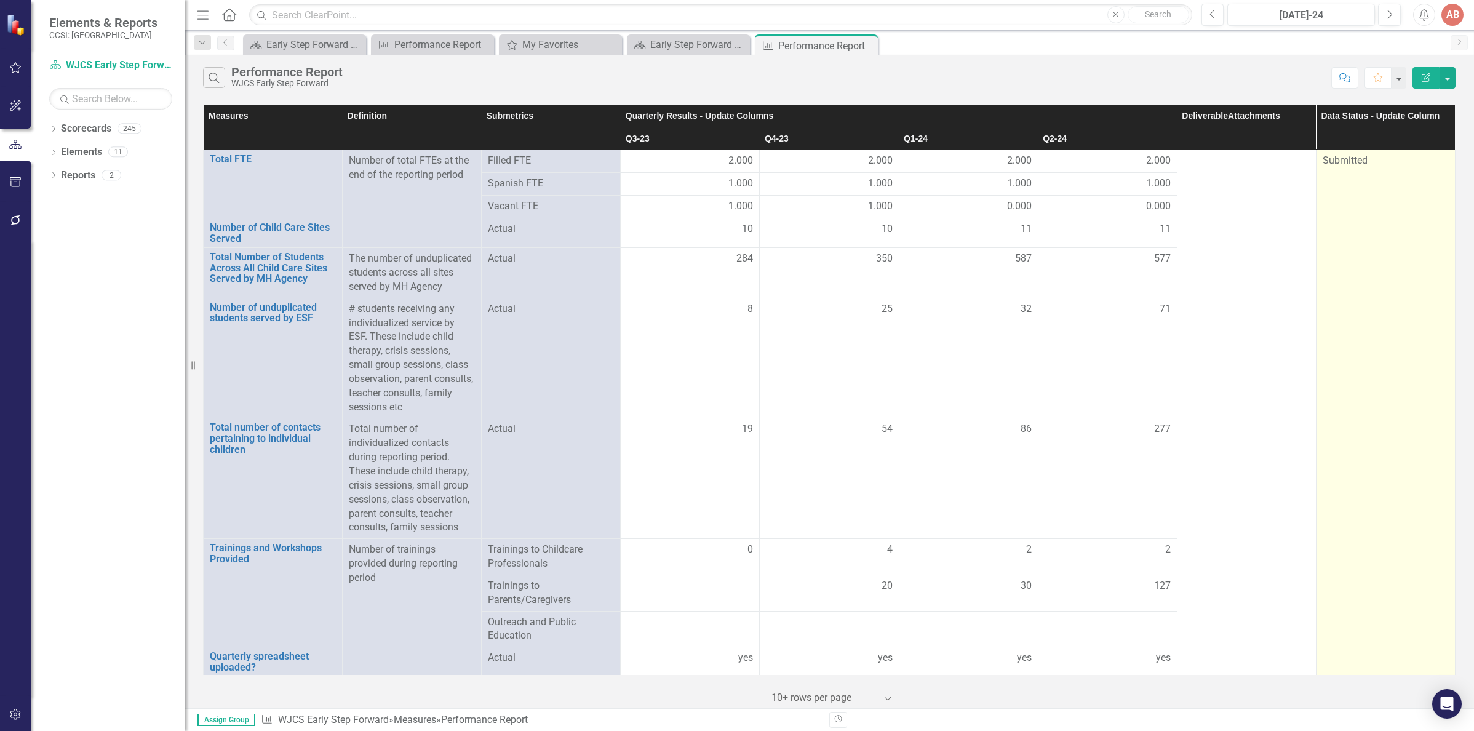
click at [1322, 165] on span "Submitted" at bounding box center [1344, 160] width 45 height 12
click at [1357, 172] on td "Submitted" at bounding box center [1385, 453] width 139 height 606
click at [1322, 157] on span "Submitted" at bounding box center [1344, 160] width 45 height 12
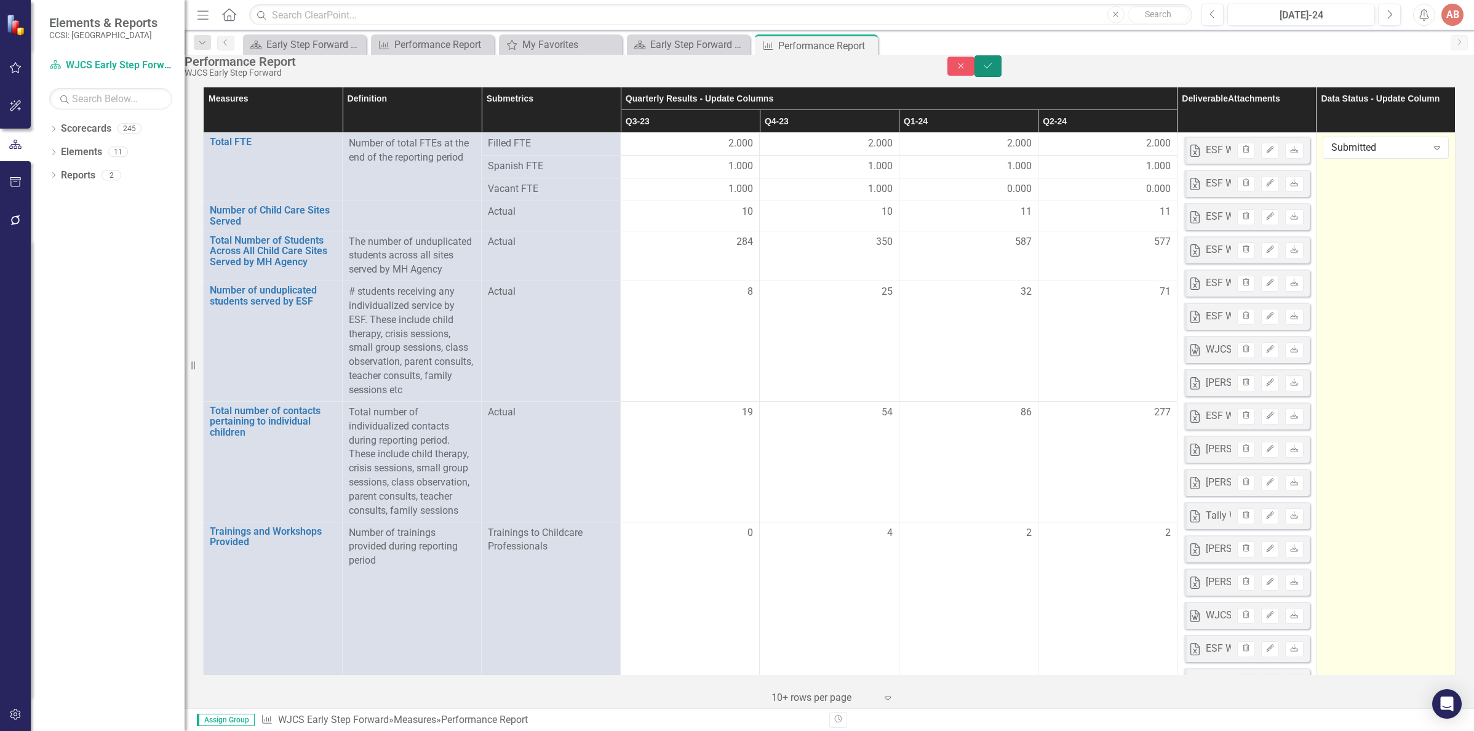
click at [993, 70] on icon "Save" at bounding box center [987, 66] width 11 height 9
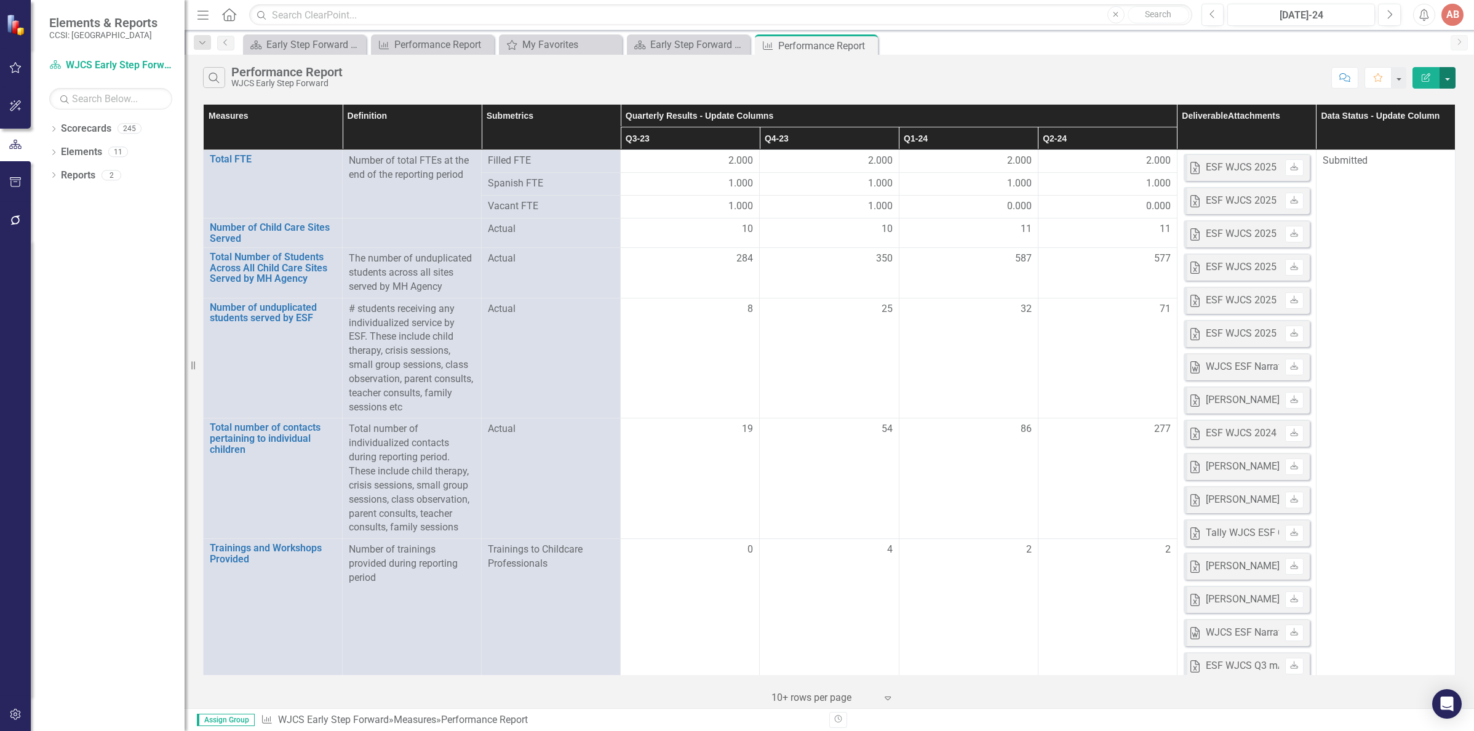
click at [1447, 78] on button "button" at bounding box center [1447, 78] width 16 height 22
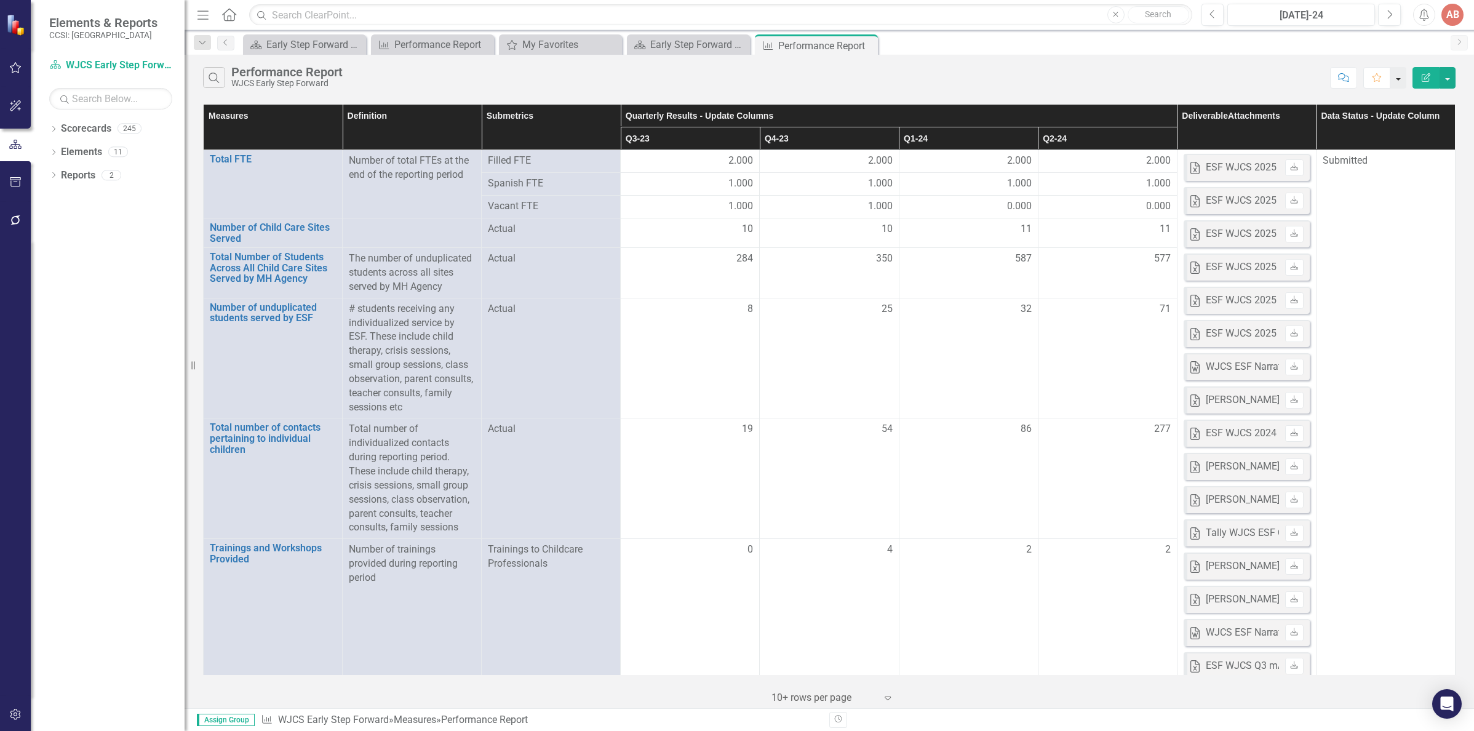
click at [1400, 73] on button "button" at bounding box center [1398, 78] width 16 height 22
click at [1175, 81] on div "Search Performance Report WJCS Early Step Forward" at bounding box center [764, 77] width 1122 height 21
click at [1388, 12] on icon "Next" at bounding box center [1389, 14] width 7 height 11
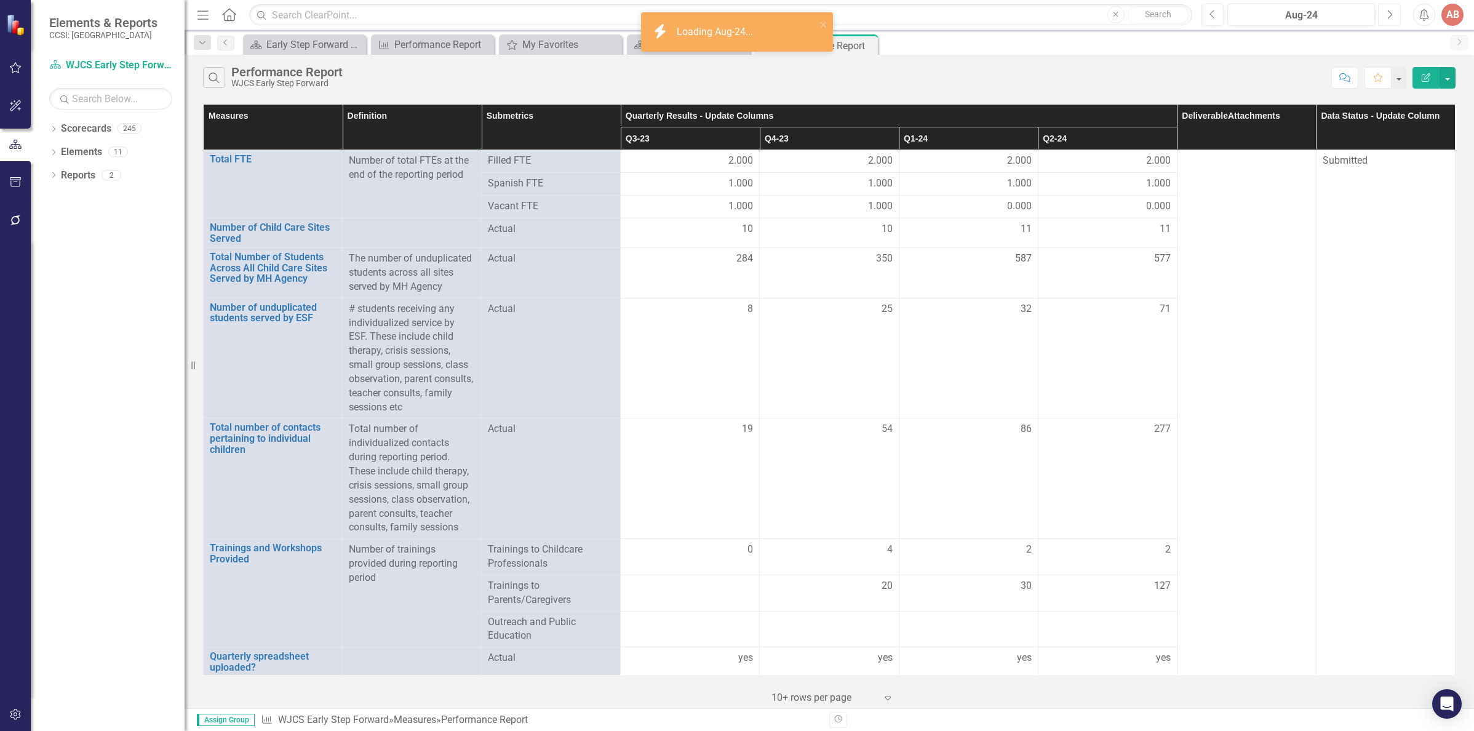
click at [1388, 12] on icon "Next" at bounding box center [1389, 14] width 7 height 11
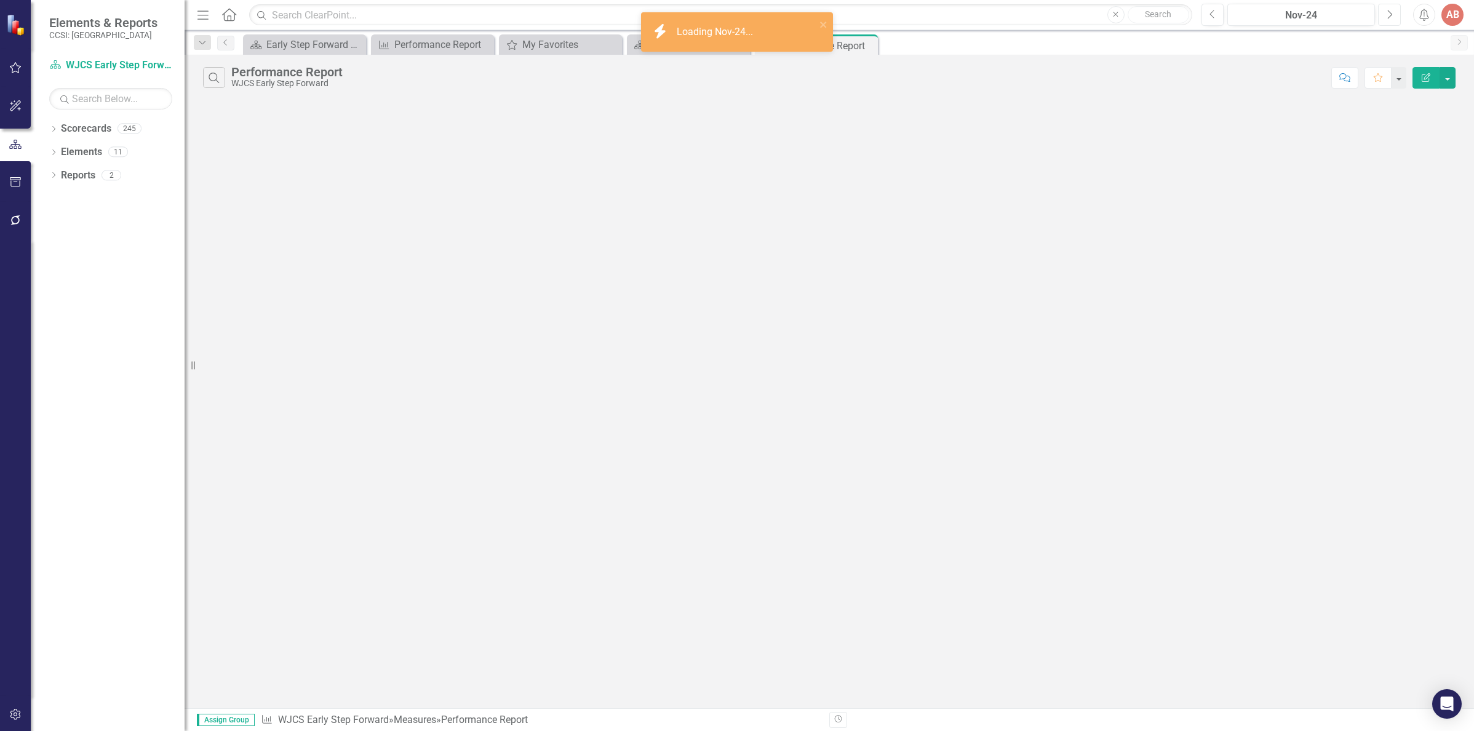
click at [1388, 12] on icon "Next" at bounding box center [1389, 14] width 7 height 11
click at [1388, 13] on icon "Next" at bounding box center [1389, 14] width 7 height 11
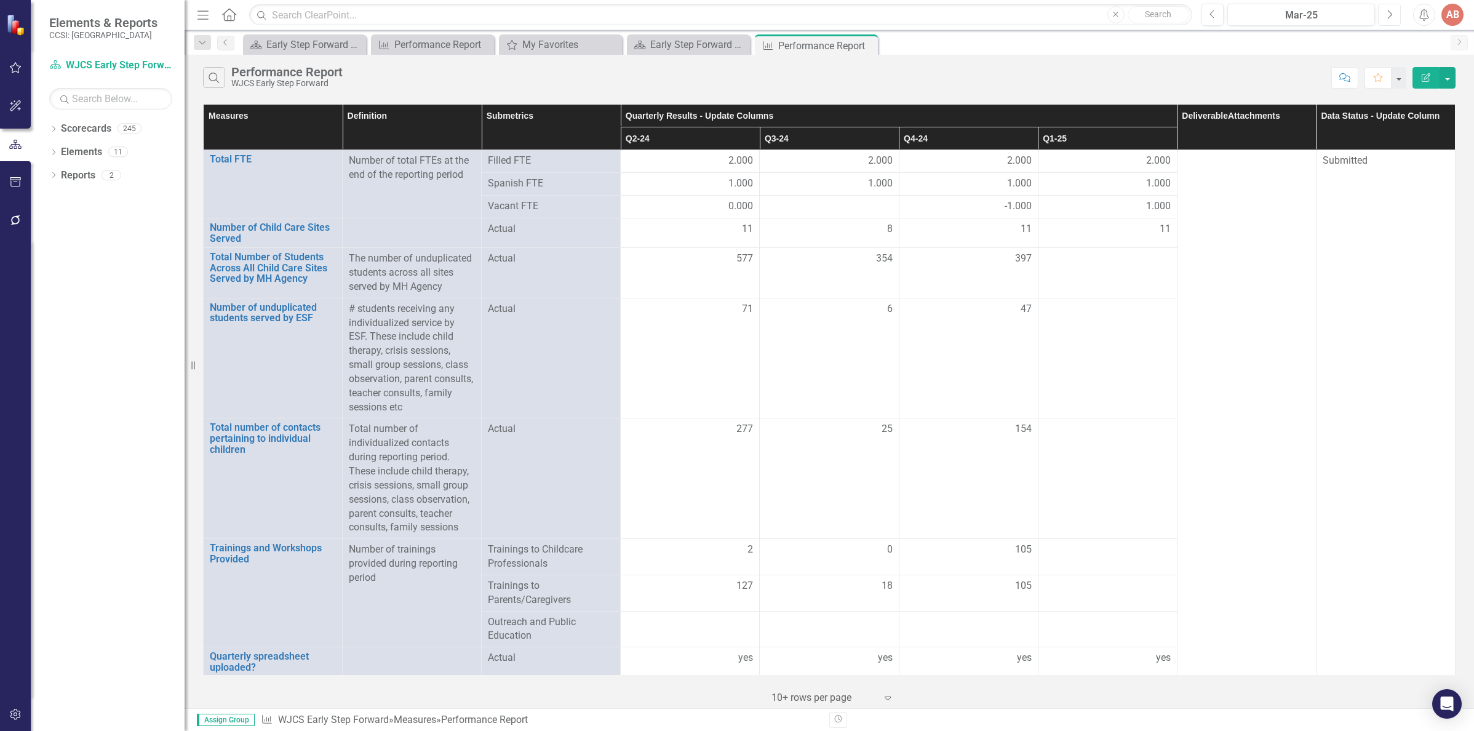
click at [1388, 13] on icon "Next" at bounding box center [1389, 14] width 7 height 11
click at [1388, 14] on icon "Next" at bounding box center [1389, 14] width 7 height 11
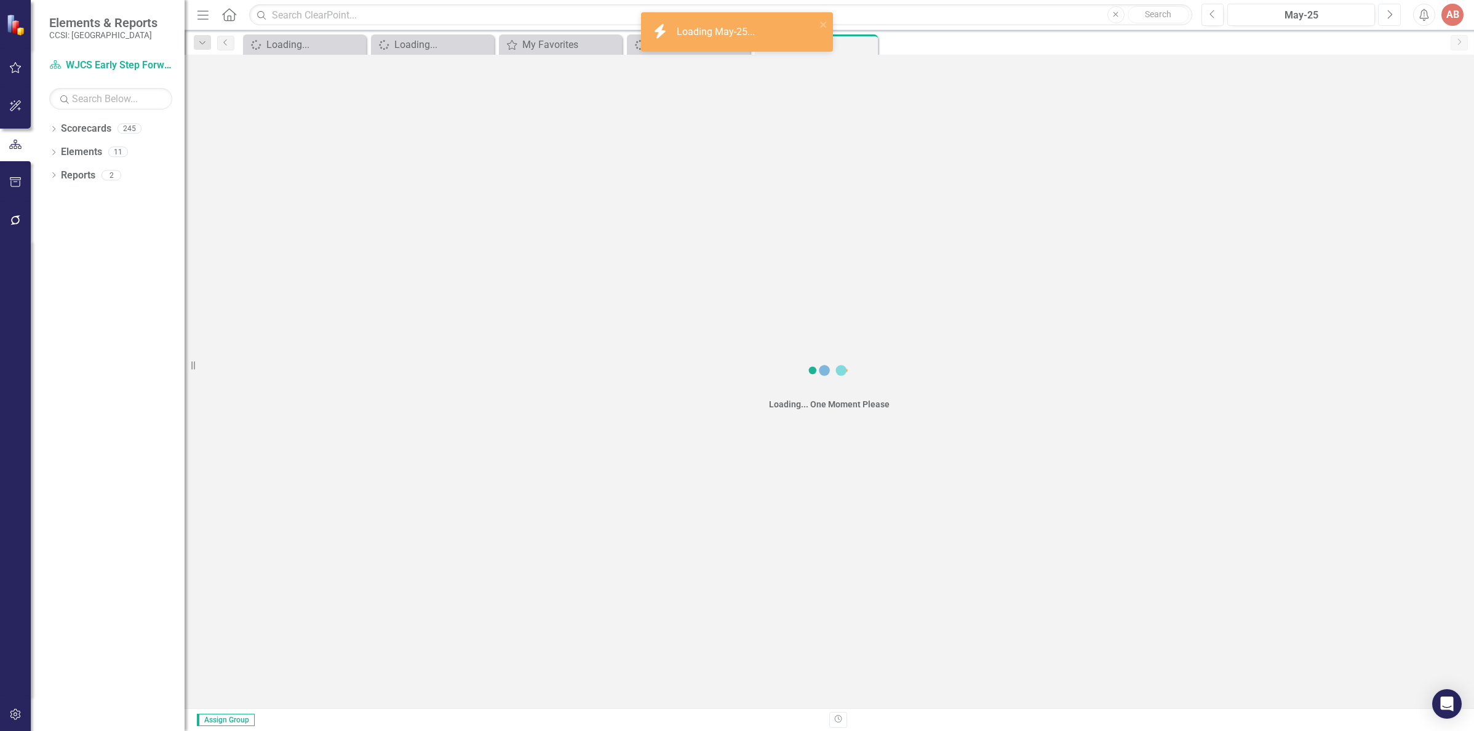
click at [1388, 14] on icon "Next" at bounding box center [1389, 14] width 7 height 11
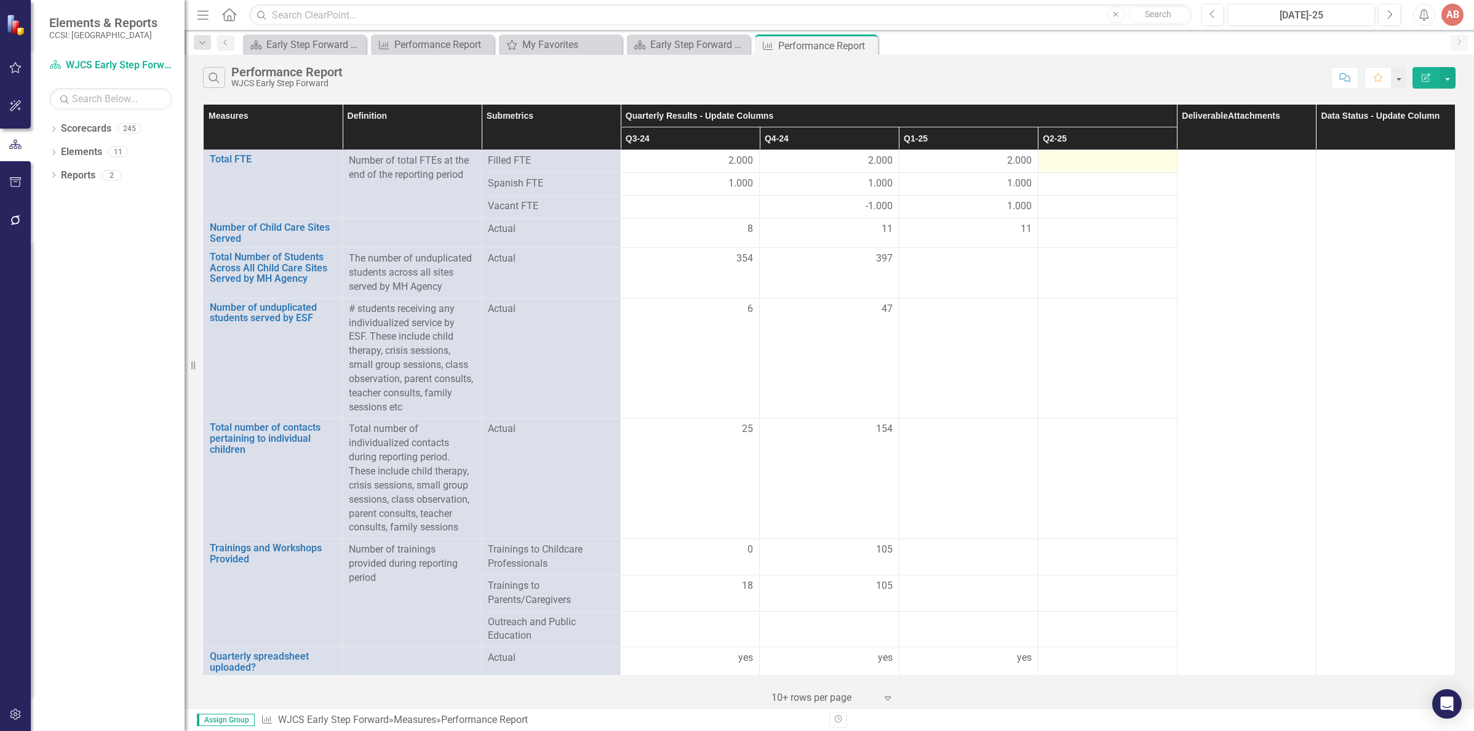
click at [1060, 167] on div at bounding box center [1107, 161] width 126 height 15
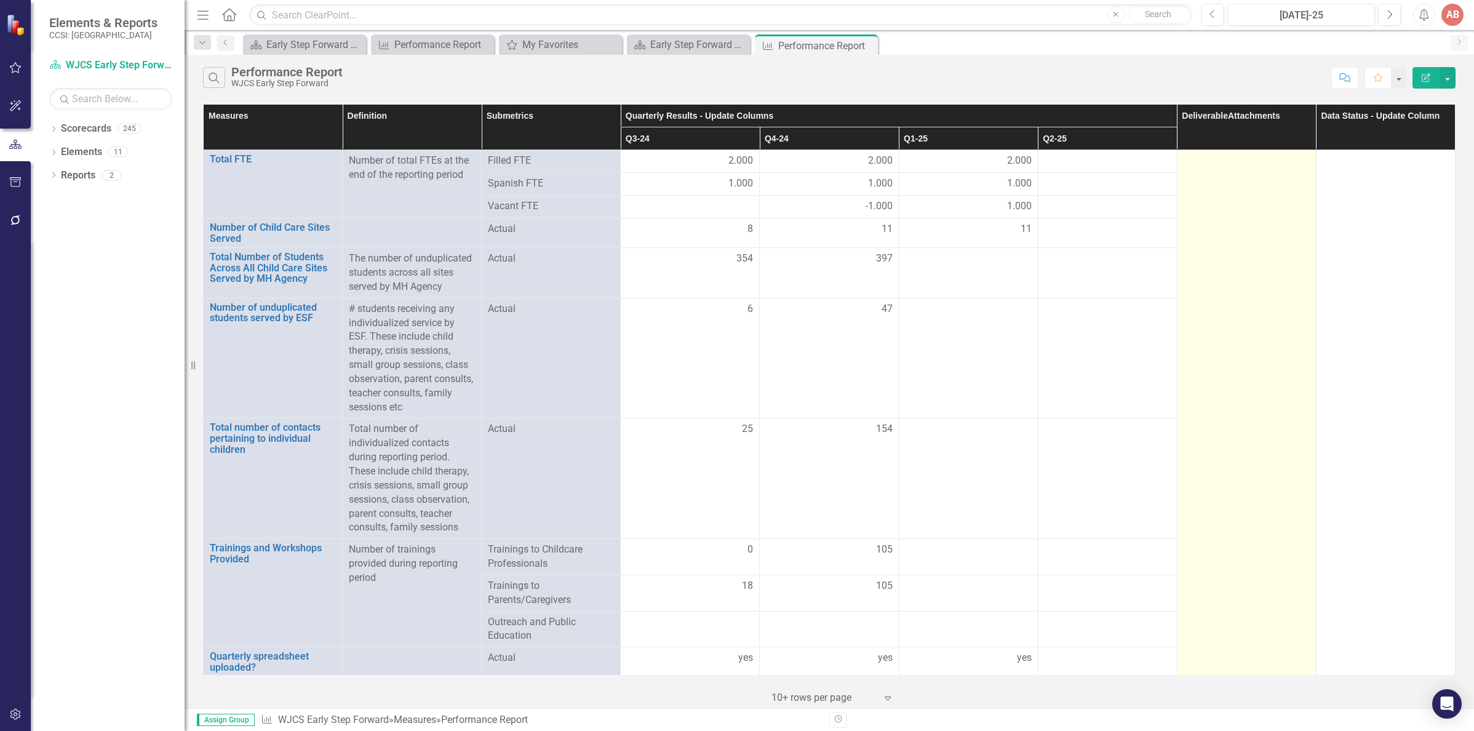
scroll to position [34, 0]
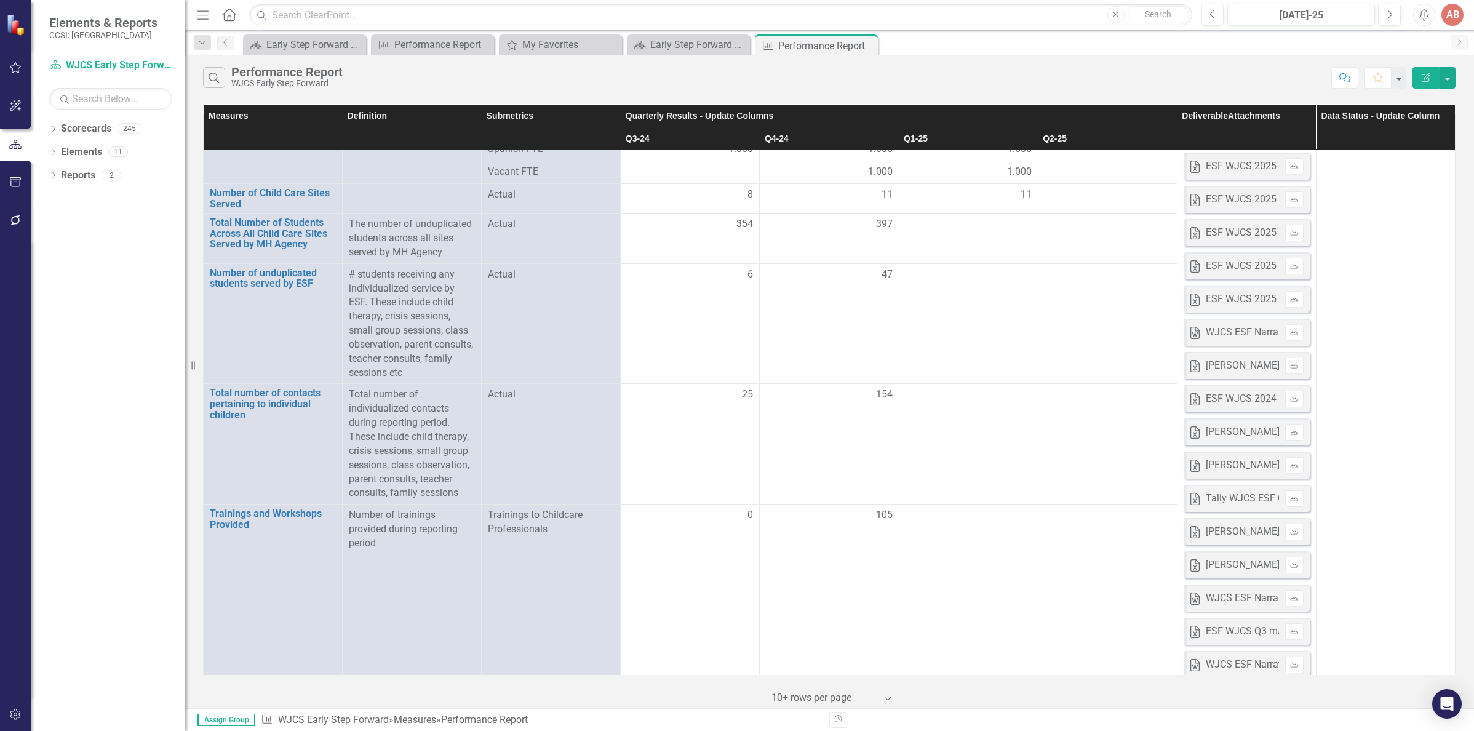
click at [210, 20] on icon "Menu" at bounding box center [203, 14] width 16 height 13
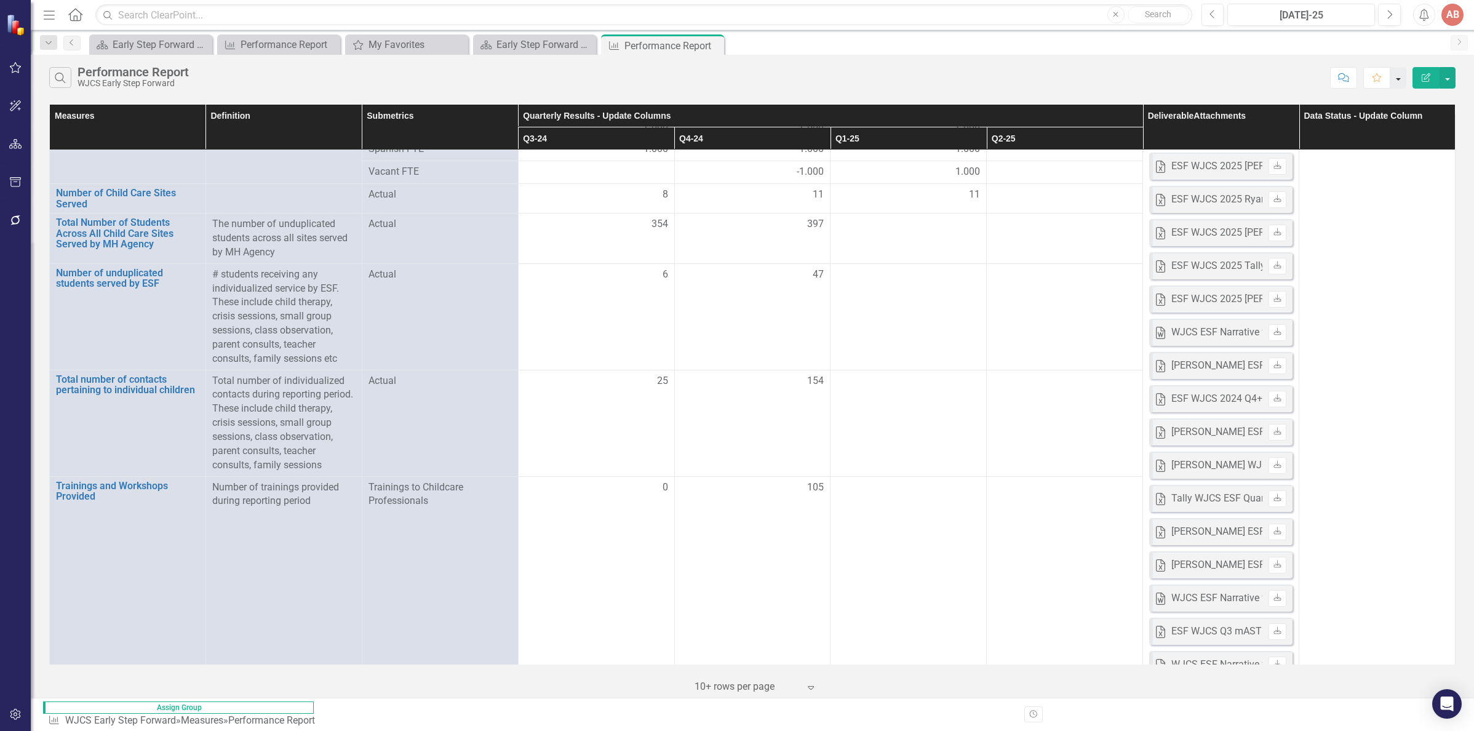
click at [1394, 77] on button "button" at bounding box center [1398, 78] width 16 height 22
click at [17, 138] on button "button" at bounding box center [16, 145] width 28 height 26
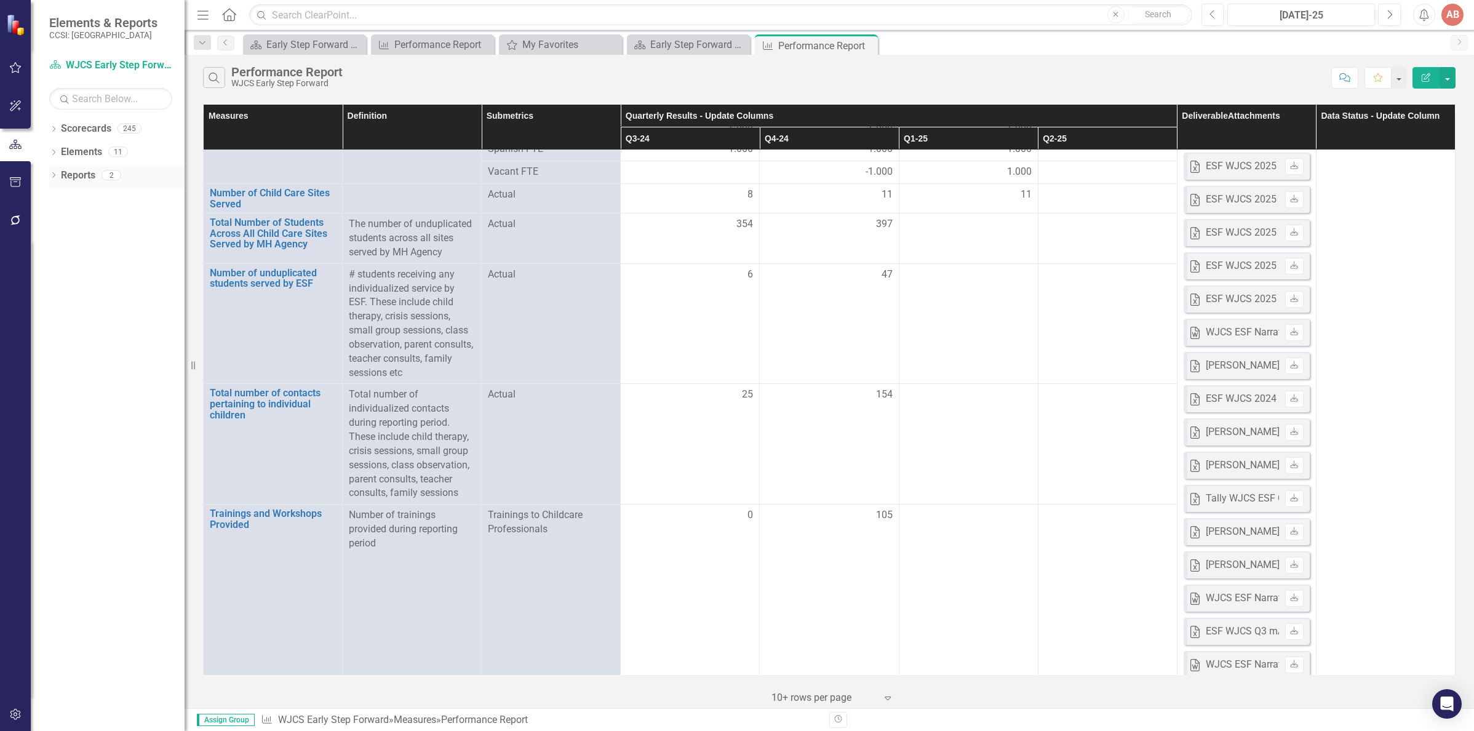
click at [71, 175] on link "Reports" at bounding box center [78, 176] width 34 height 14
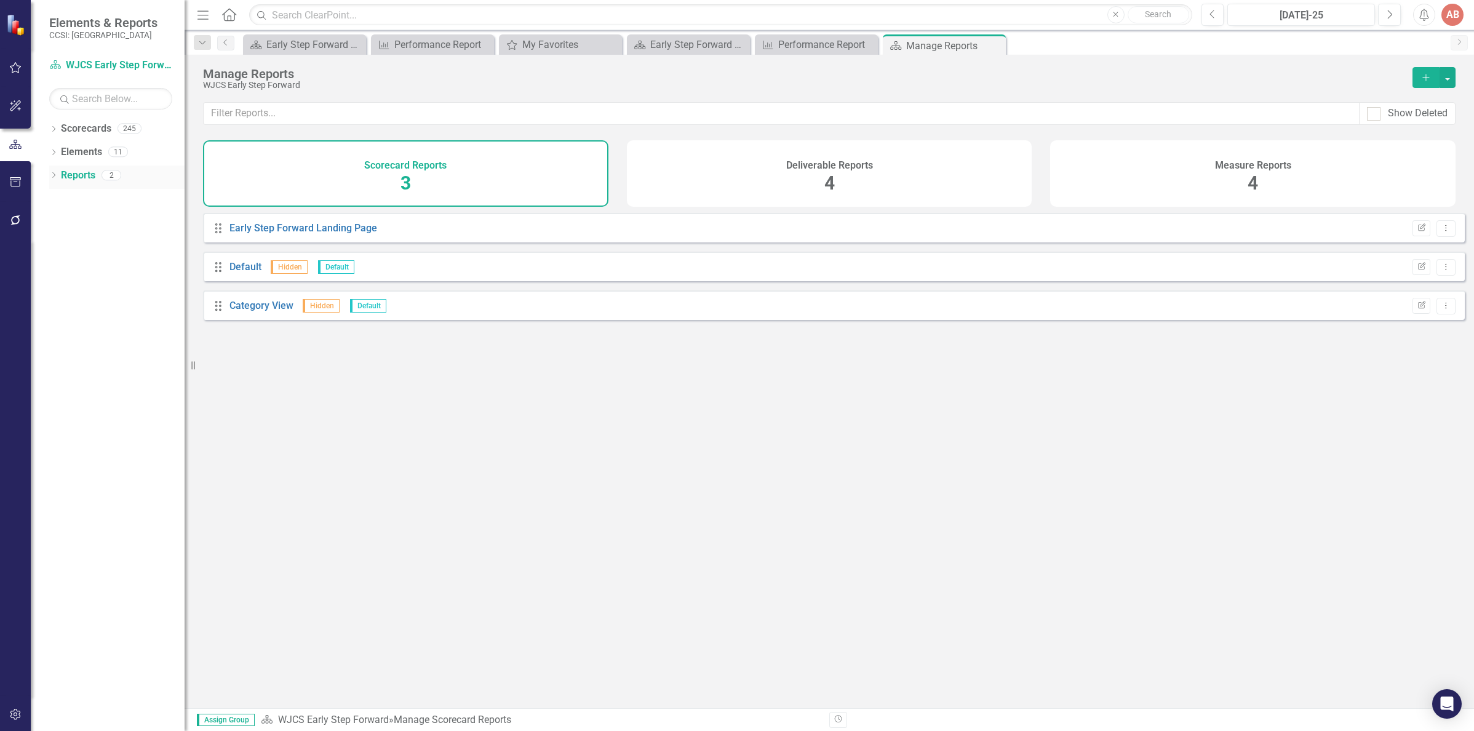
click at [71, 175] on link "Reports" at bounding box center [78, 176] width 34 height 14
click at [89, 148] on link "Elements" at bounding box center [81, 152] width 41 height 14
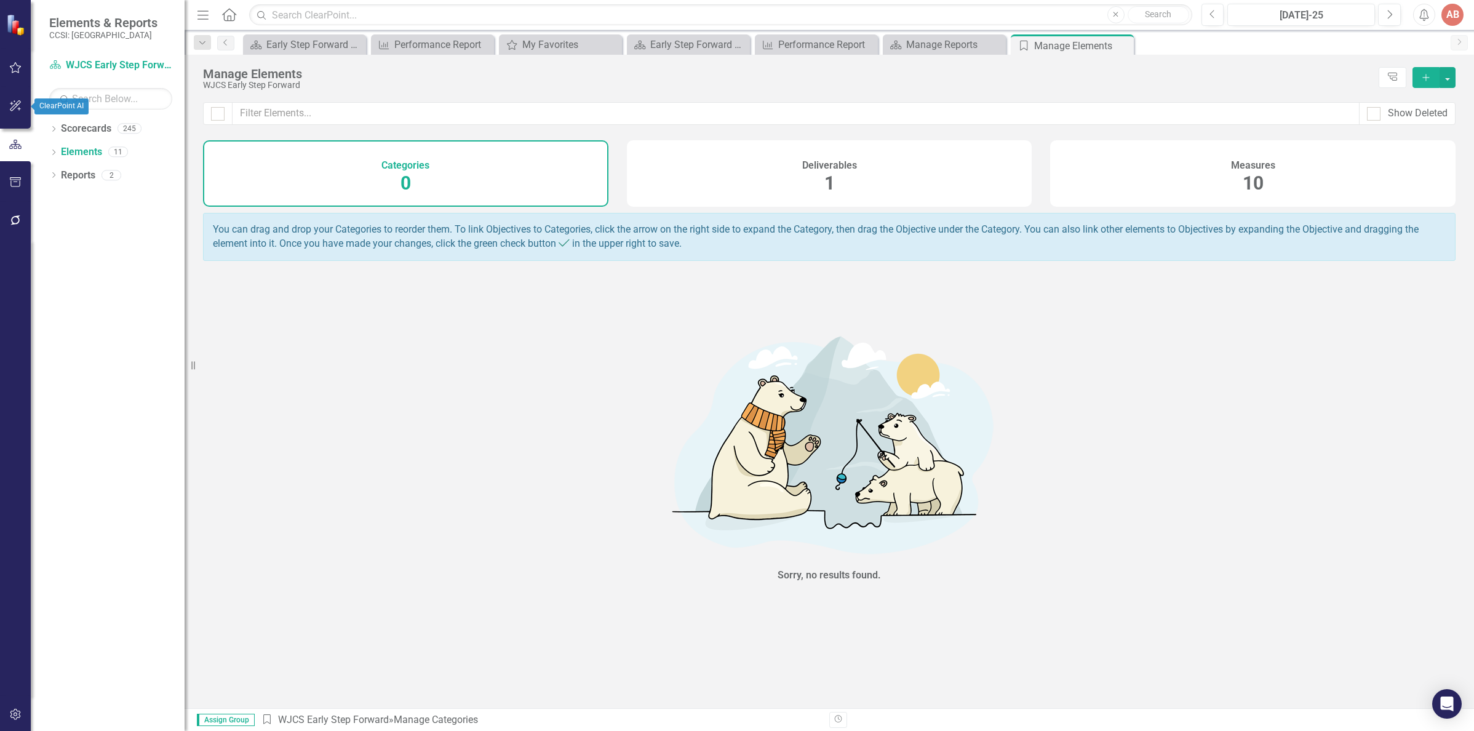
click at [13, 107] on icon "button" at bounding box center [15, 105] width 11 height 11
click at [15, 73] on button "button" at bounding box center [16, 68] width 28 height 26
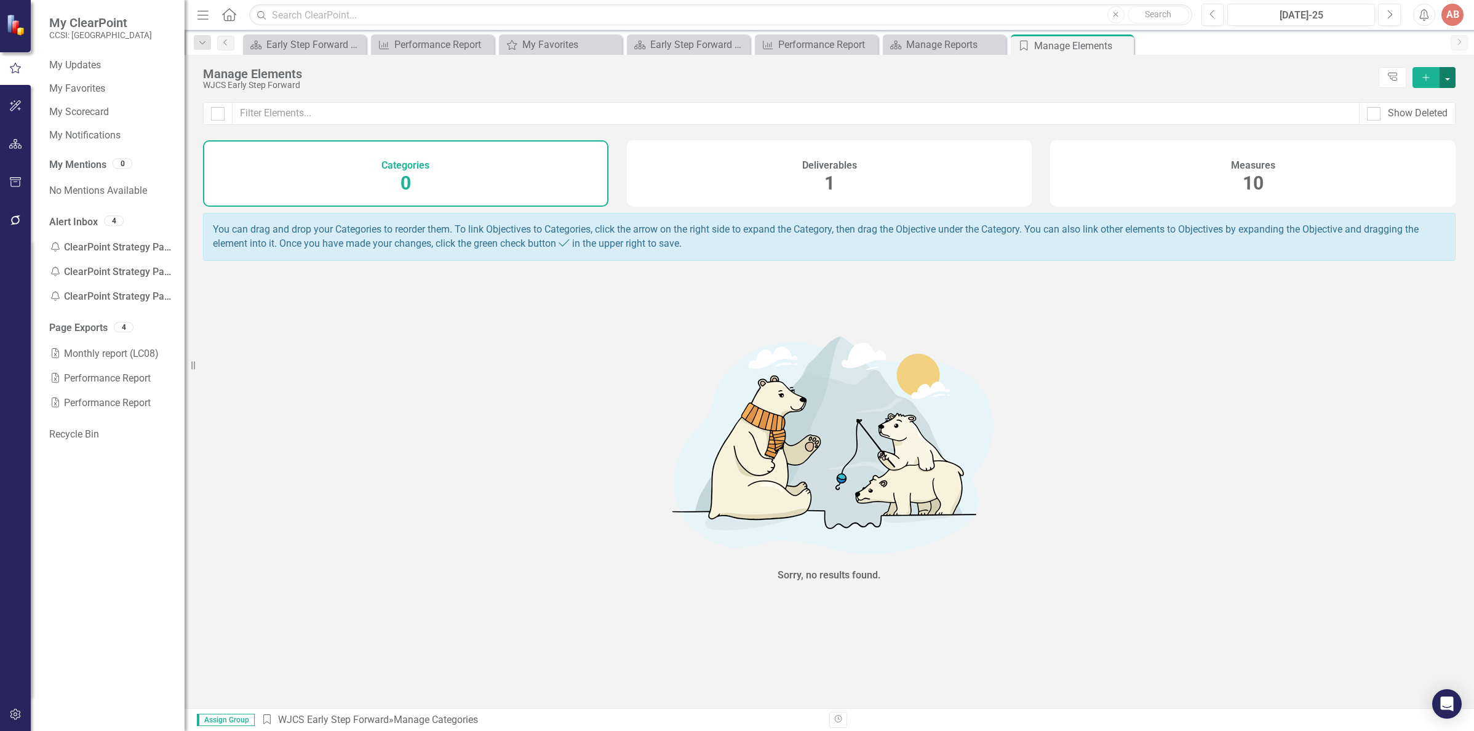
click at [1445, 77] on button "button" at bounding box center [1447, 77] width 16 height 21
click at [1453, 14] on div "AB" at bounding box center [1452, 15] width 22 height 22
click at [196, 14] on icon "Menu" at bounding box center [203, 14] width 16 height 13
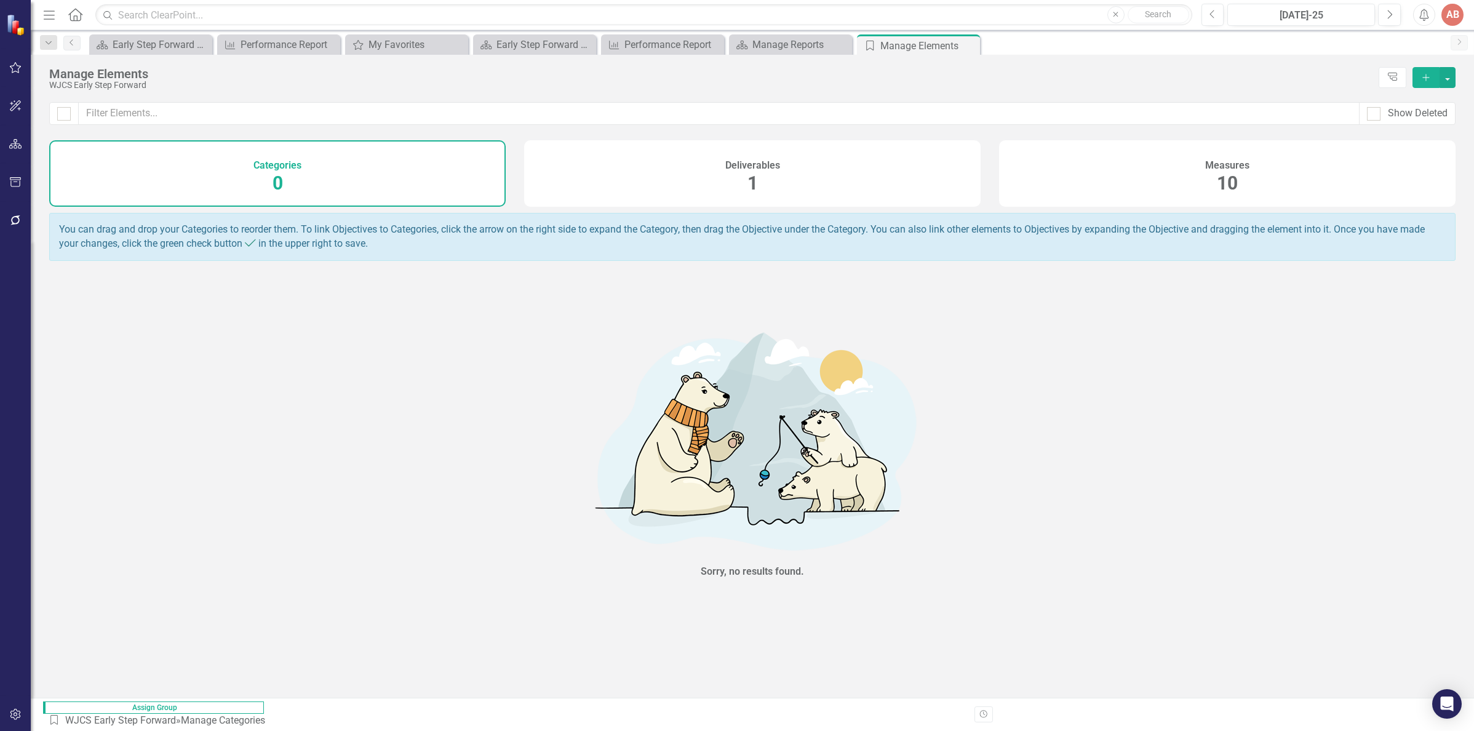
click at [48, 16] on icon "Menu" at bounding box center [49, 14] width 16 height 13
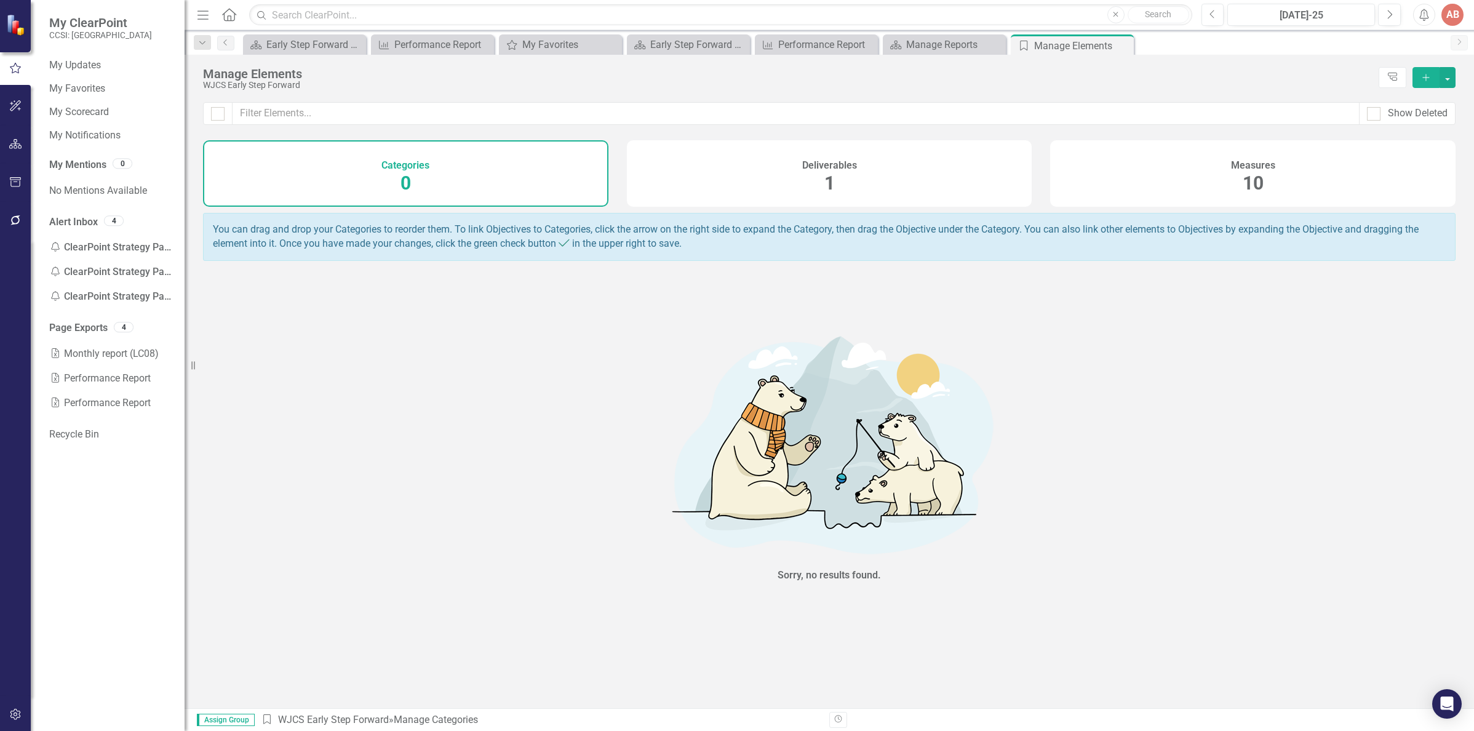
click at [230, 18] on icon "Home" at bounding box center [229, 14] width 16 height 13
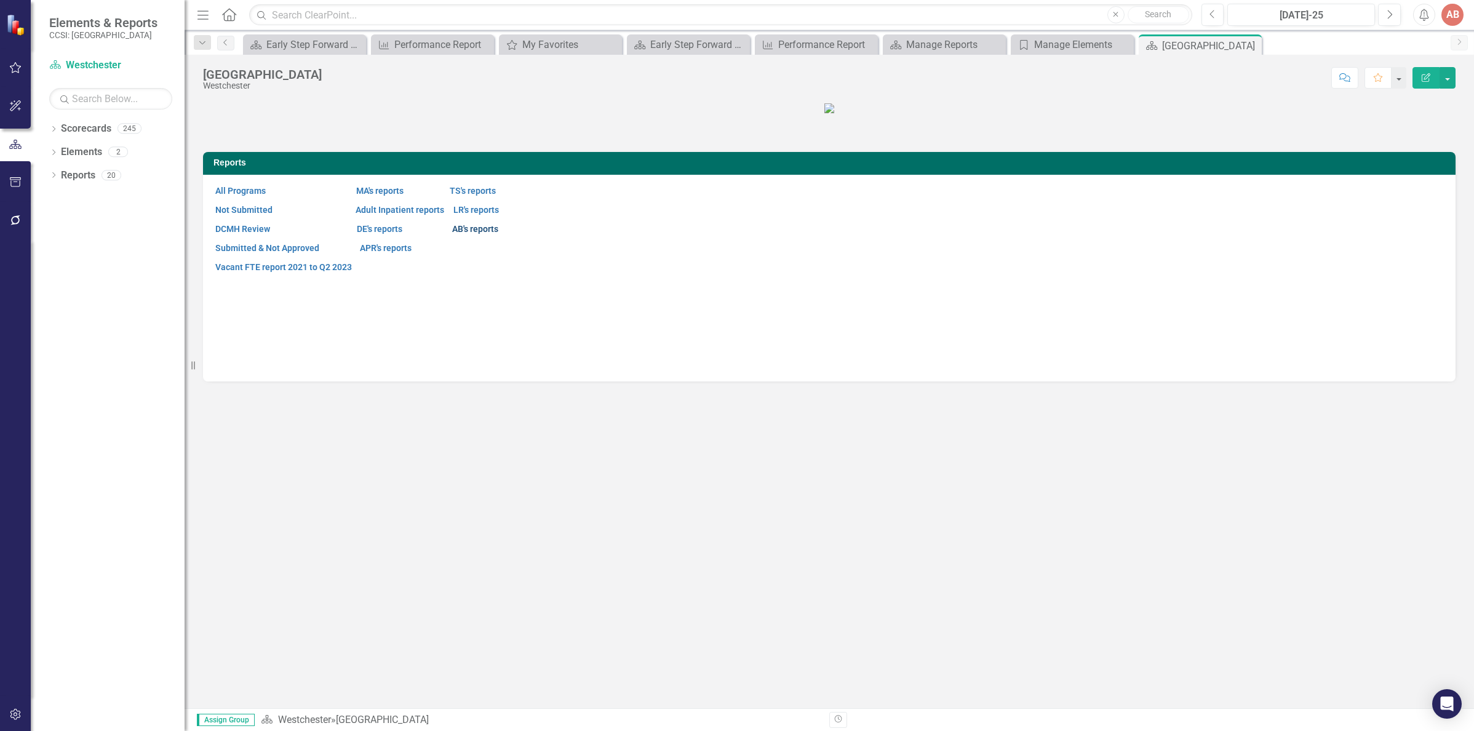
click at [488, 234] on link "AB's reports" at bounding box center [475, 229] width 46 height 10
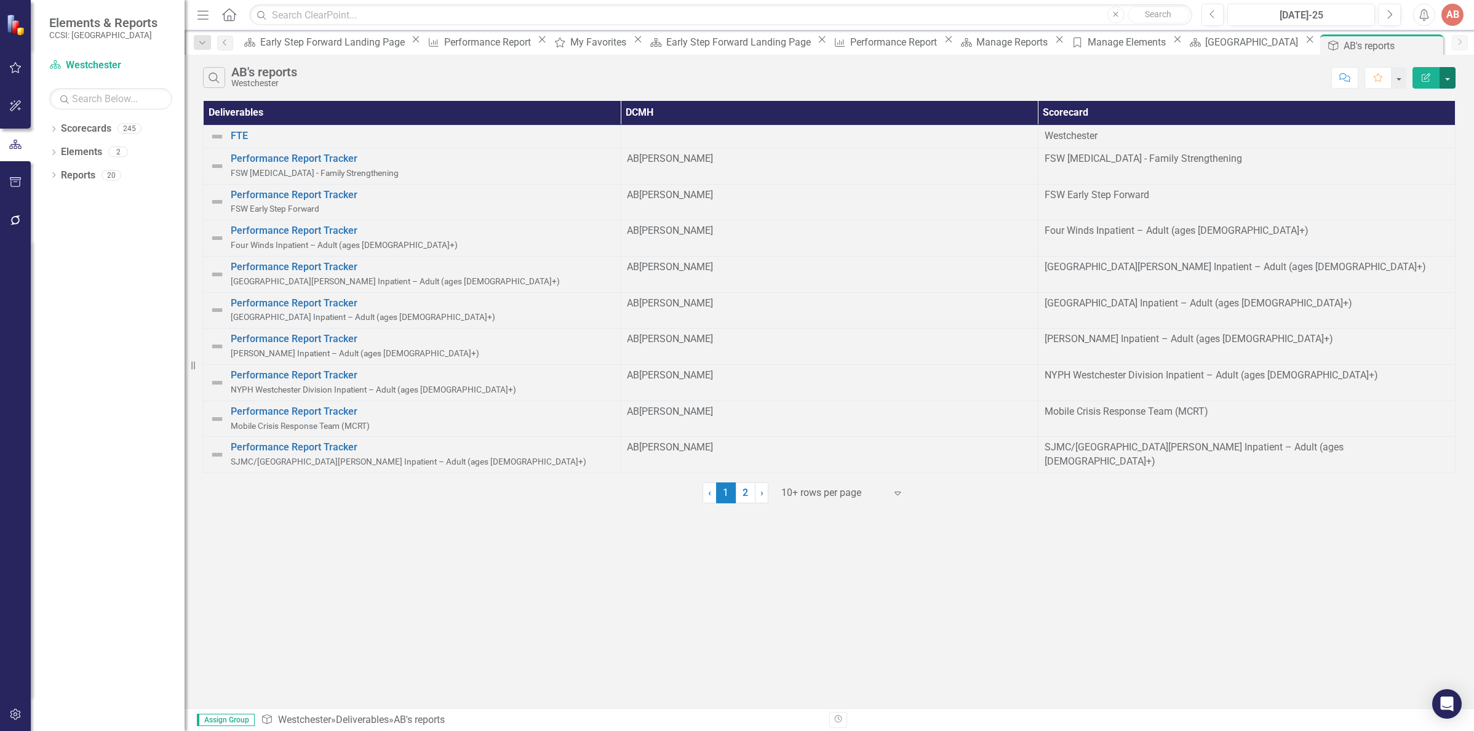
click at [1448, 79] on button "button" at bounding box center [1447, 78] width 16 height 22
click at [1399, 75] on button "button" at bounding box center [1398, 78] width 16 height 22
click at [762, 498] on span "›" at bounding box center [761, 493] width 3 height 12
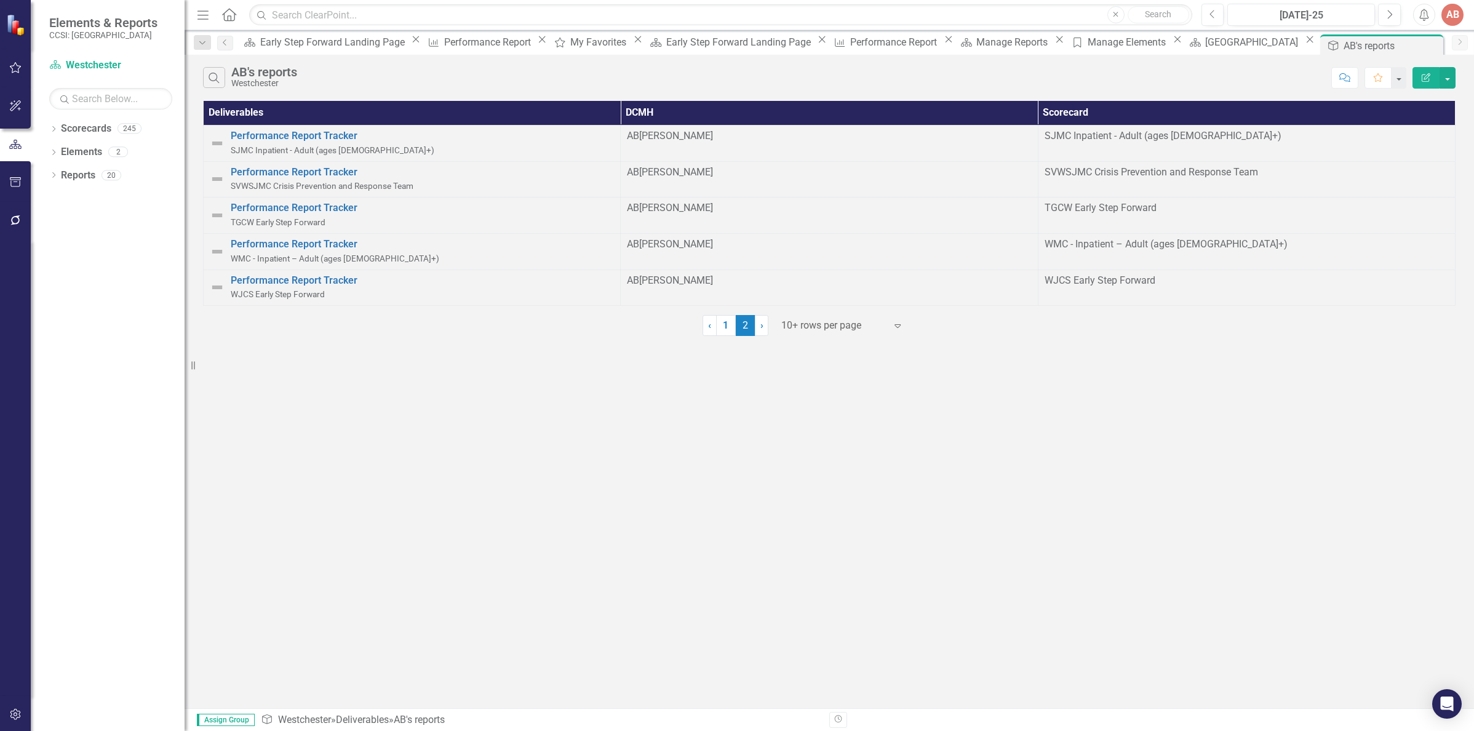
click at [239, 289] on span "WJCS Early Step Forward" at bounding box center [278, 294] width 94 height 10
click at [242, 274] on link "Performance Report Tracker" at bounding box center [422, 281] width 383 height 14
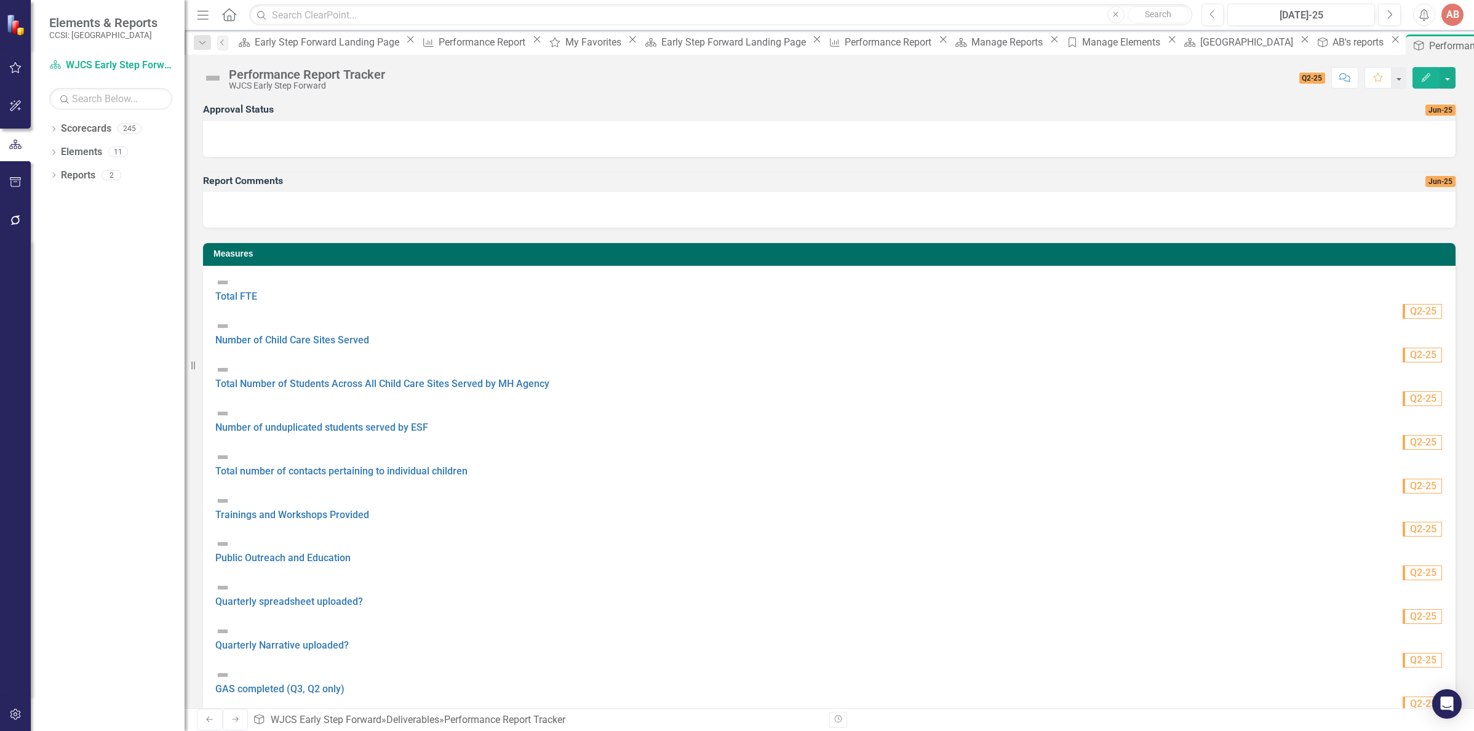
click at [1405, 138] on div at bounding box center [829, 139] width 1252 height 36
click at [501, 151] on div at bounding box center [829, 139] width 1252 height 36
click at [1448, 73] on button "button" at bounding box center [1447, 78] width 16 height 22
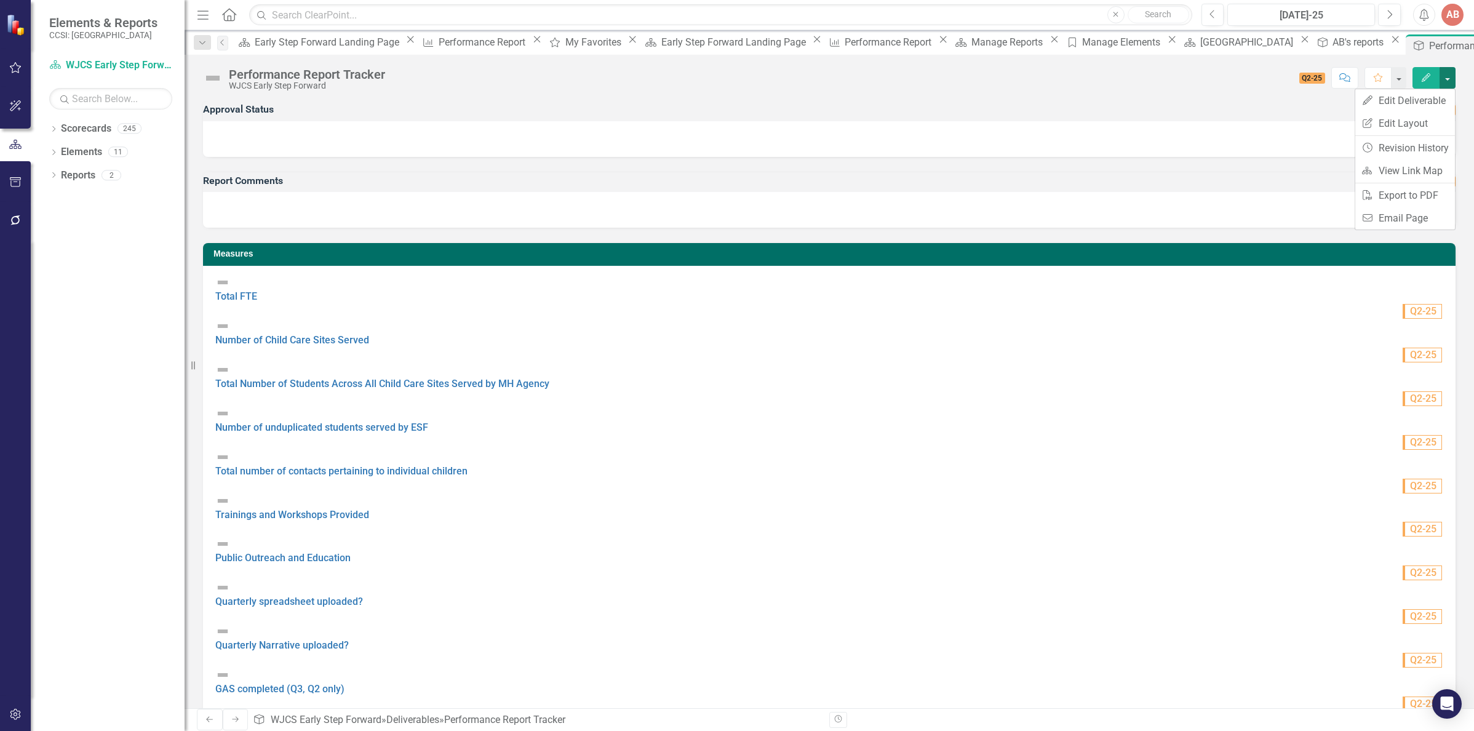
click at [1448, 73] on button "button" at bounding box center [1447, 78] width 16 height 22
click at [231, 113] on h3 "Approval Status" at bounding box center [643, 109] width 880 height 11
click at [388, 217] on div at bounding box center [829, 210] width 1252 height 36
click at [1446, 76] on button "button" at bounding box center [1447, 78] width 16 height 22
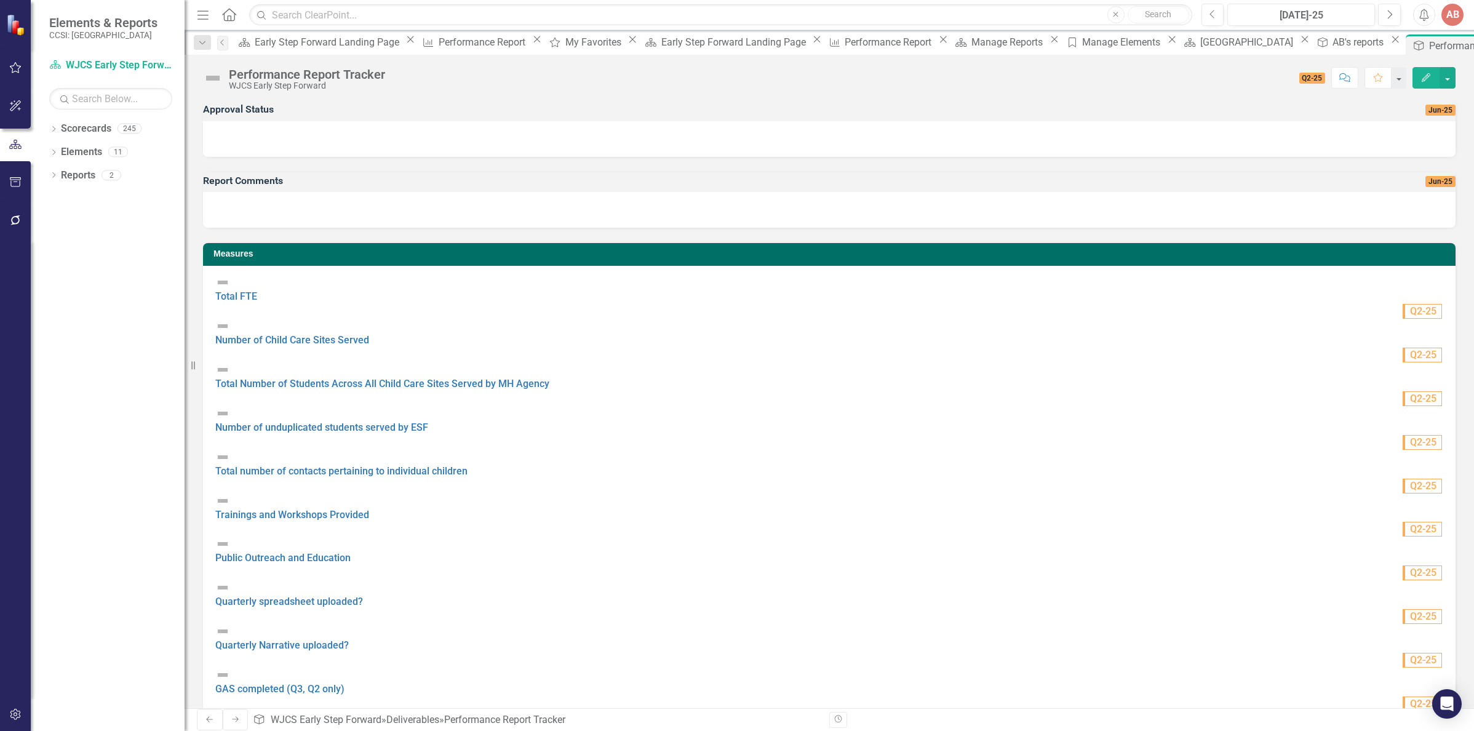
click at [1309, 79] on span "Q2-25" at bounding box center [1312, 78] width 26 height 11
click at [248, 82] on div "WJCS Early Step Forward" at bounding box center [307, 85] width 156 height 9
click at [264, 139] on div at bounding box center [829, 139] width 1252 height 36
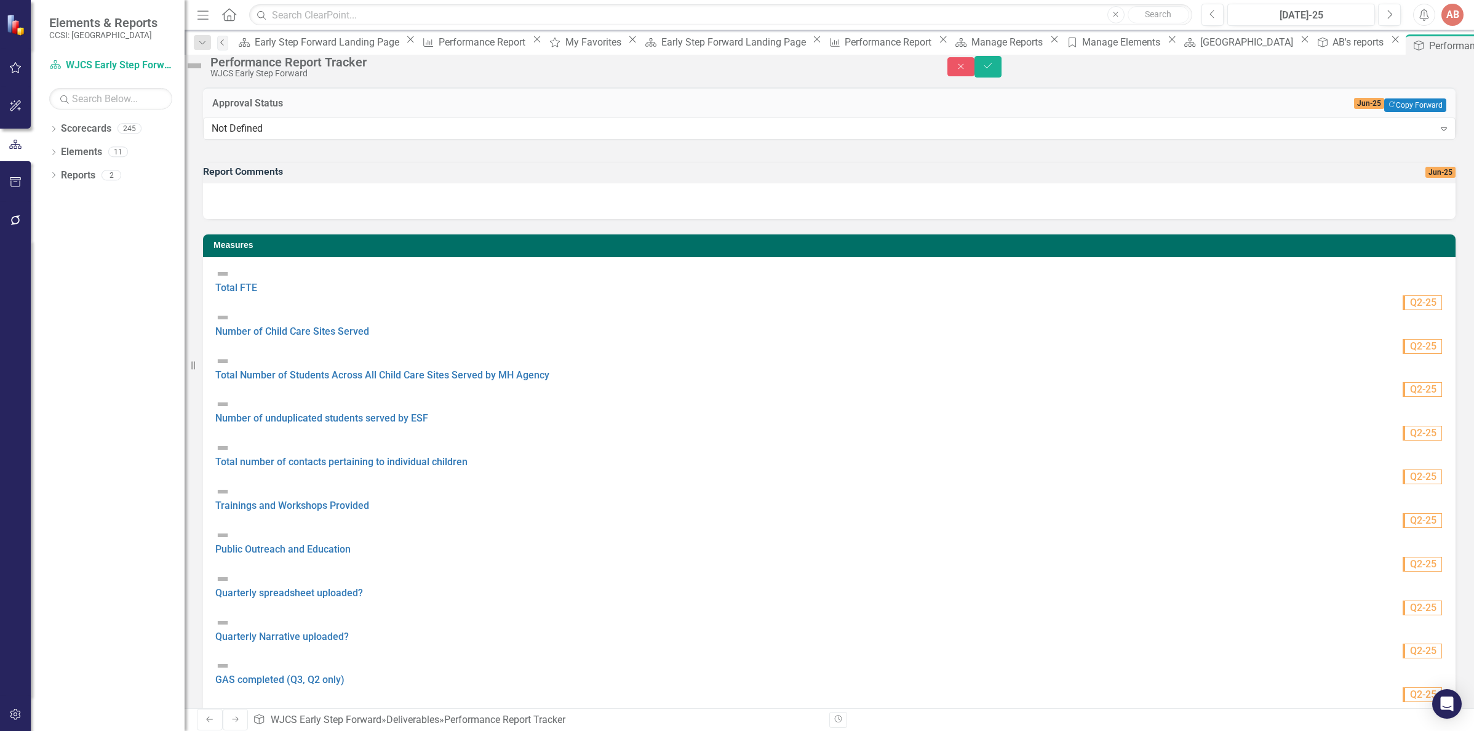
click at [228, 46] on link "Previous" at bounding box center [222, 43] width 11 height 15
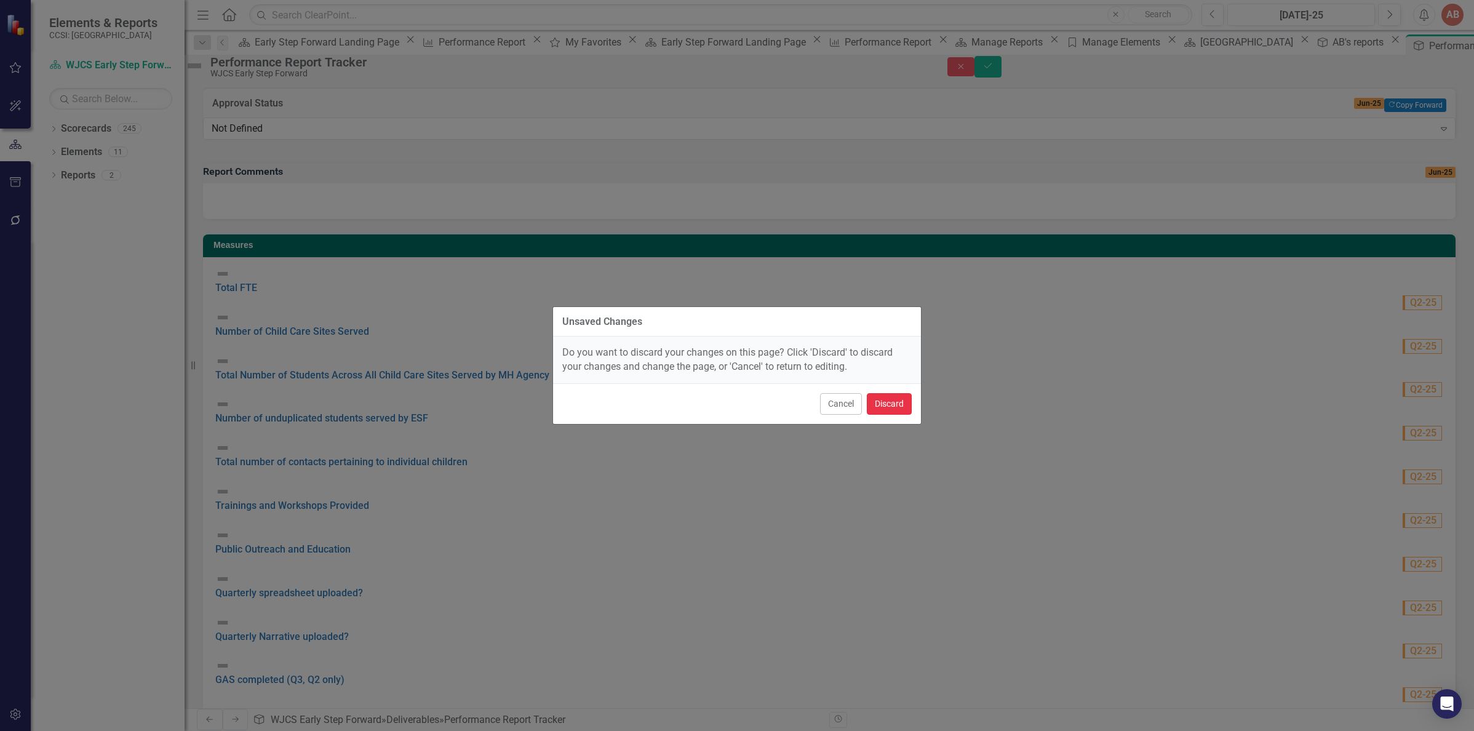
click at [879, 407] on button "Discard" at bounding box center [889, 404] width 45 height 22
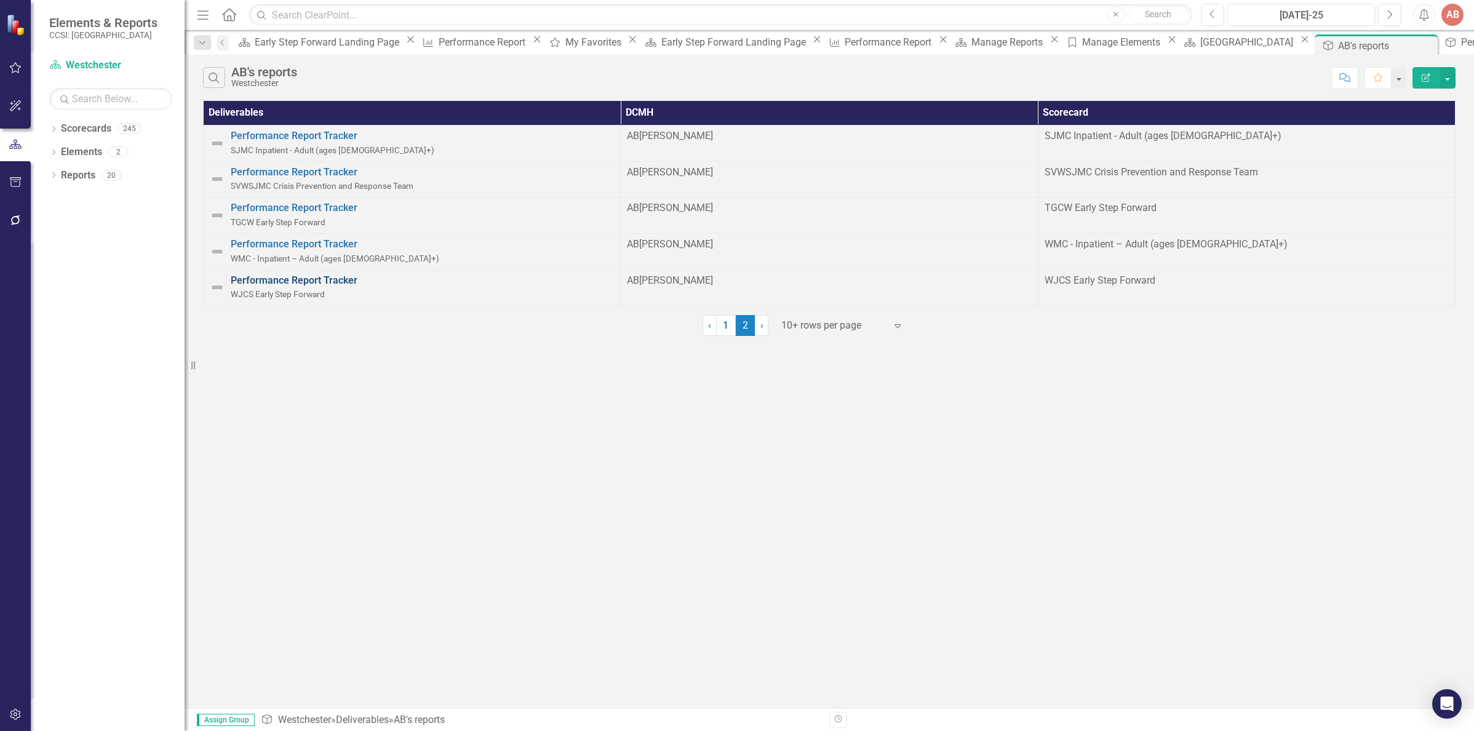
click at [268, 274] on link "Performance Report Tracker" at bounding box center [422, 281] width 383 height 14
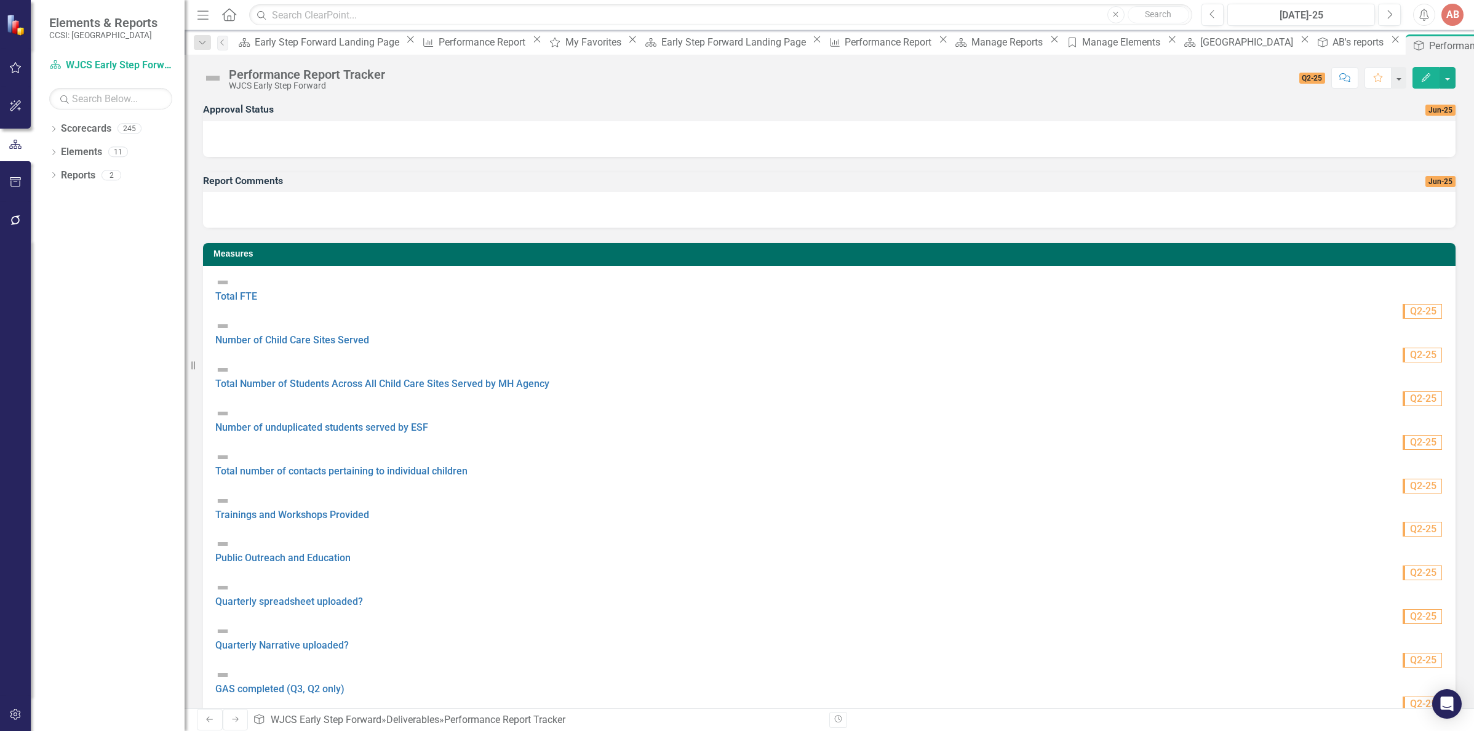
click at [1310, 79] on span "Q2-25" at bounding box center [1312, 78] width 26 height 11
click at [1317, 75] on span "Q2-25" at bounding box center [1312, 78] width 26 height 11
click at [1307, 76] on span "Q2-25" at bounding box center [1312, 78] width 26 height 11
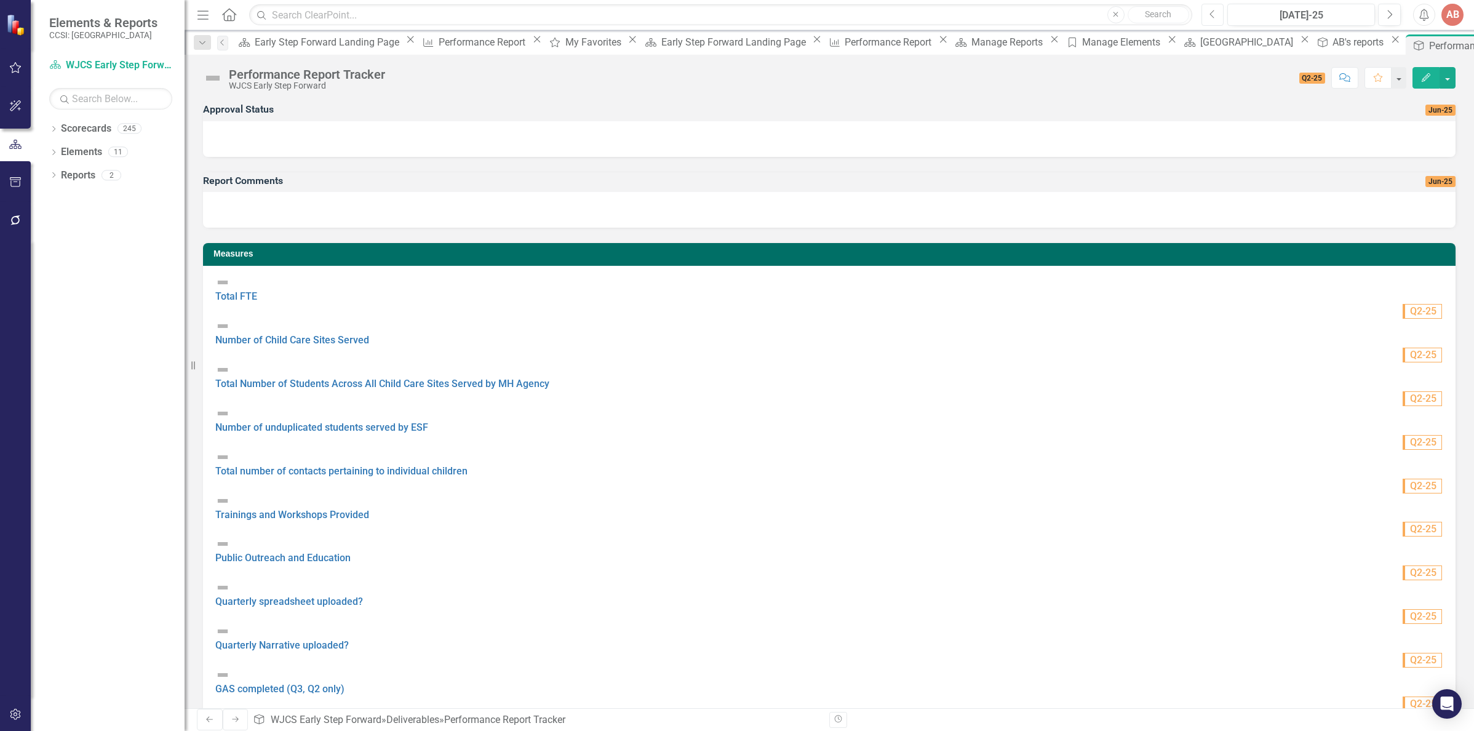
click at [1214, 16] on icon "Previous" at bounding box center [1212, 14] width 7 height 11
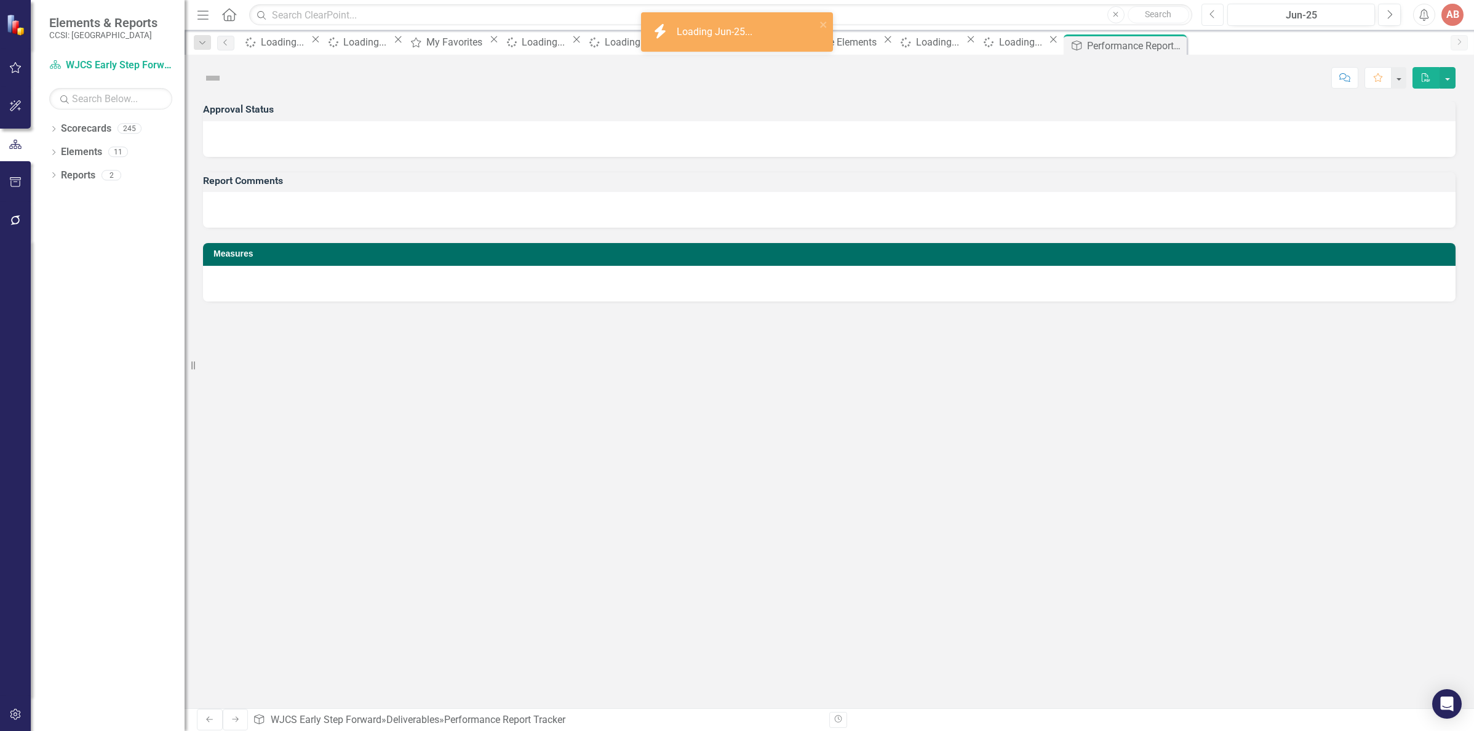
click at [1214, 16] on icon "Previous" at bounding box center [1212, 14] width 7 height 11
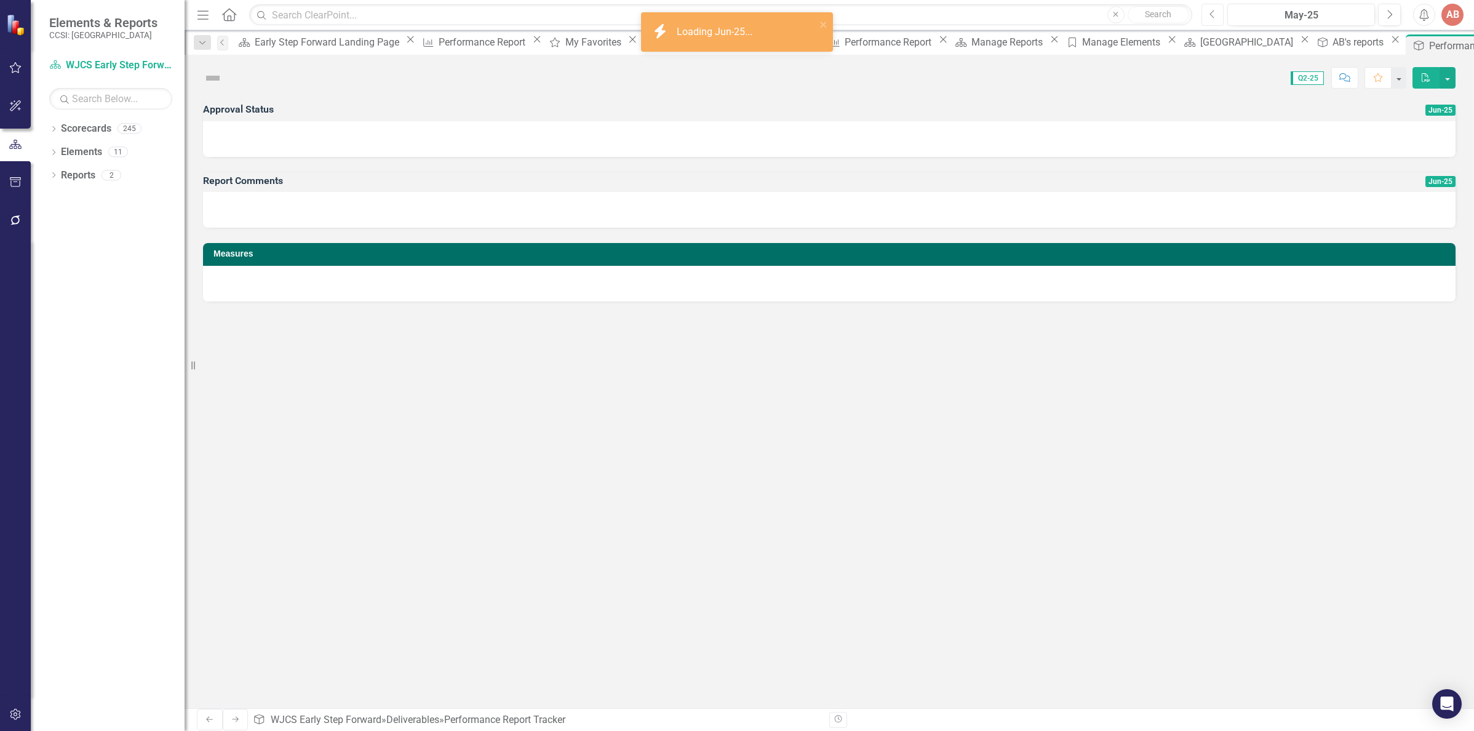
click at [1214, 16] on icon "Previous" at bounding box center [1212, 14] width 7 height 11
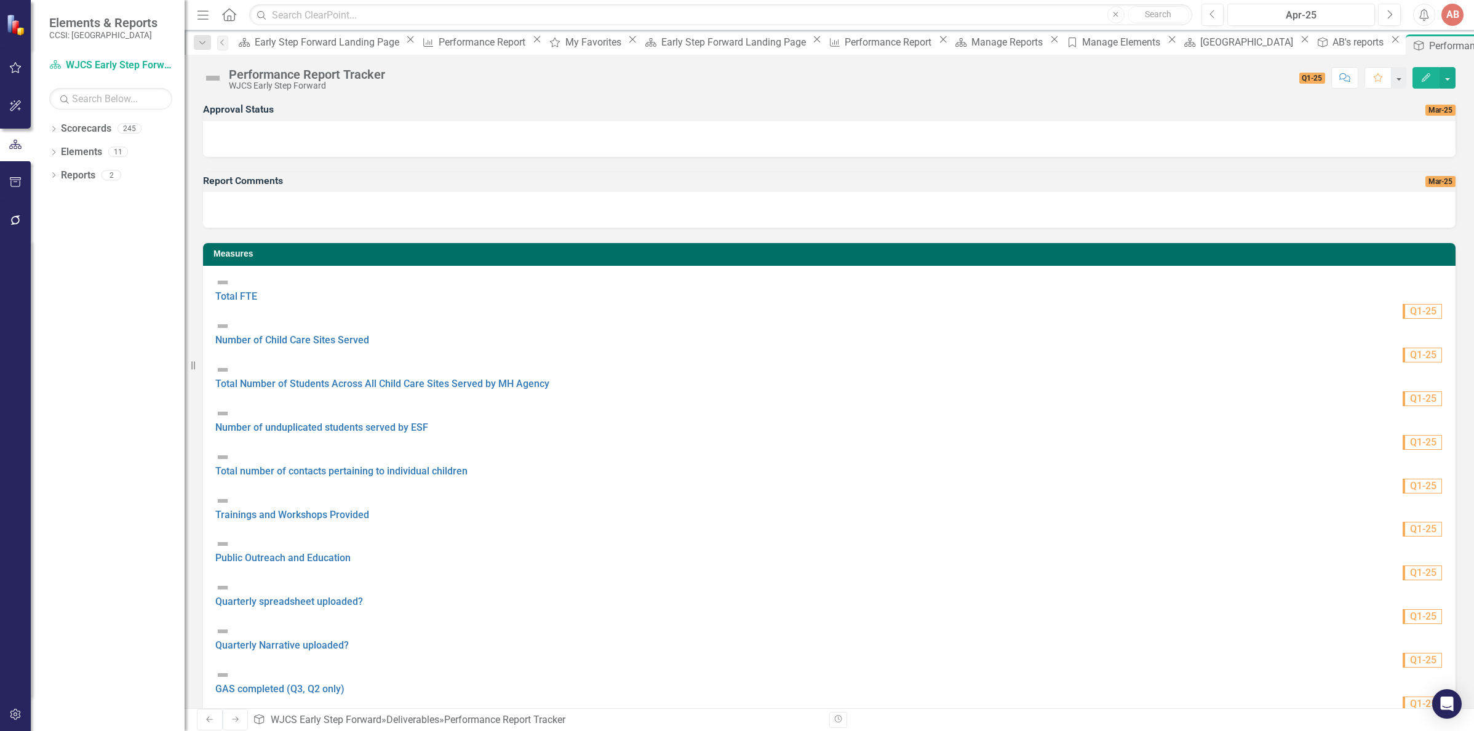
click at [846, 145] on div at bounding box center [829, 139] width 1252 height 36
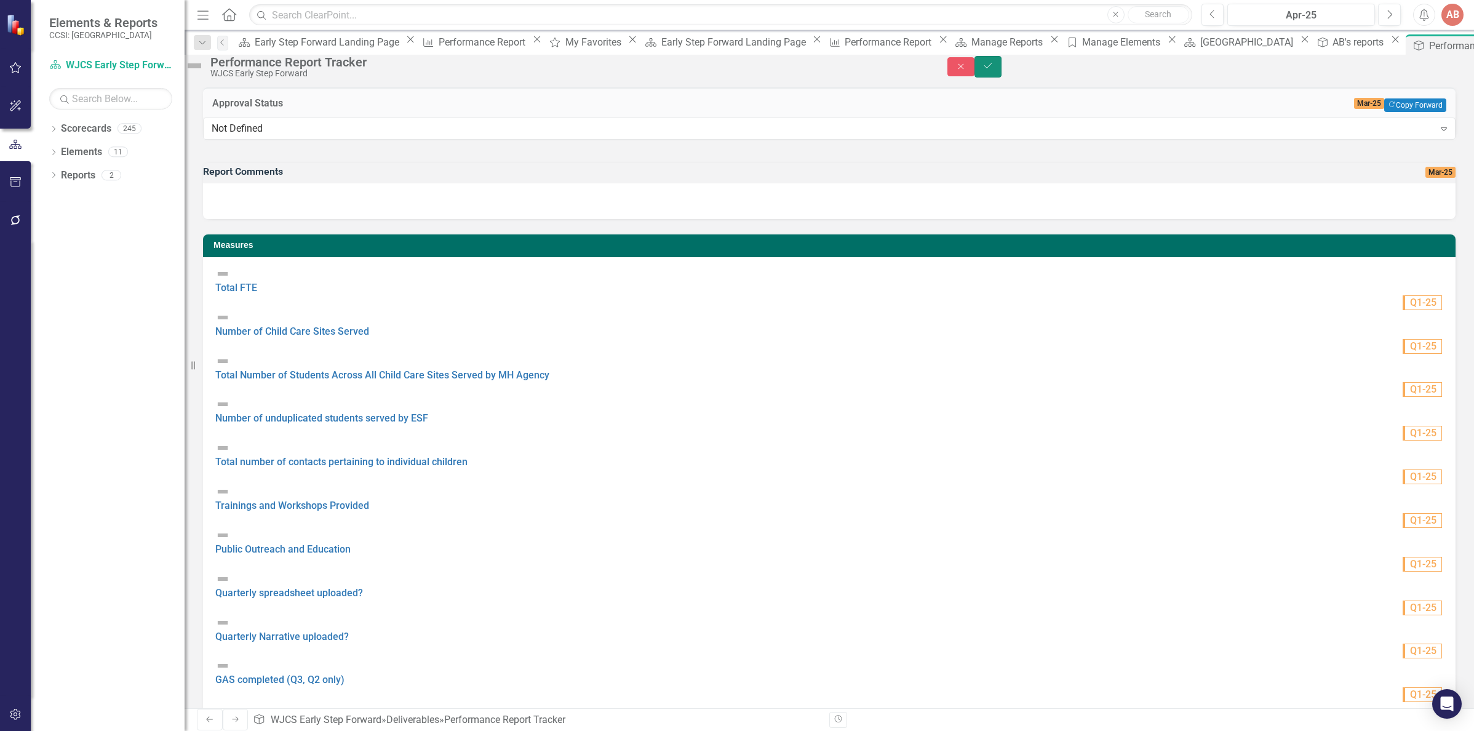
click at [1001, 64] on button "Save" at bounding box center [987, 67] width 27 height 22
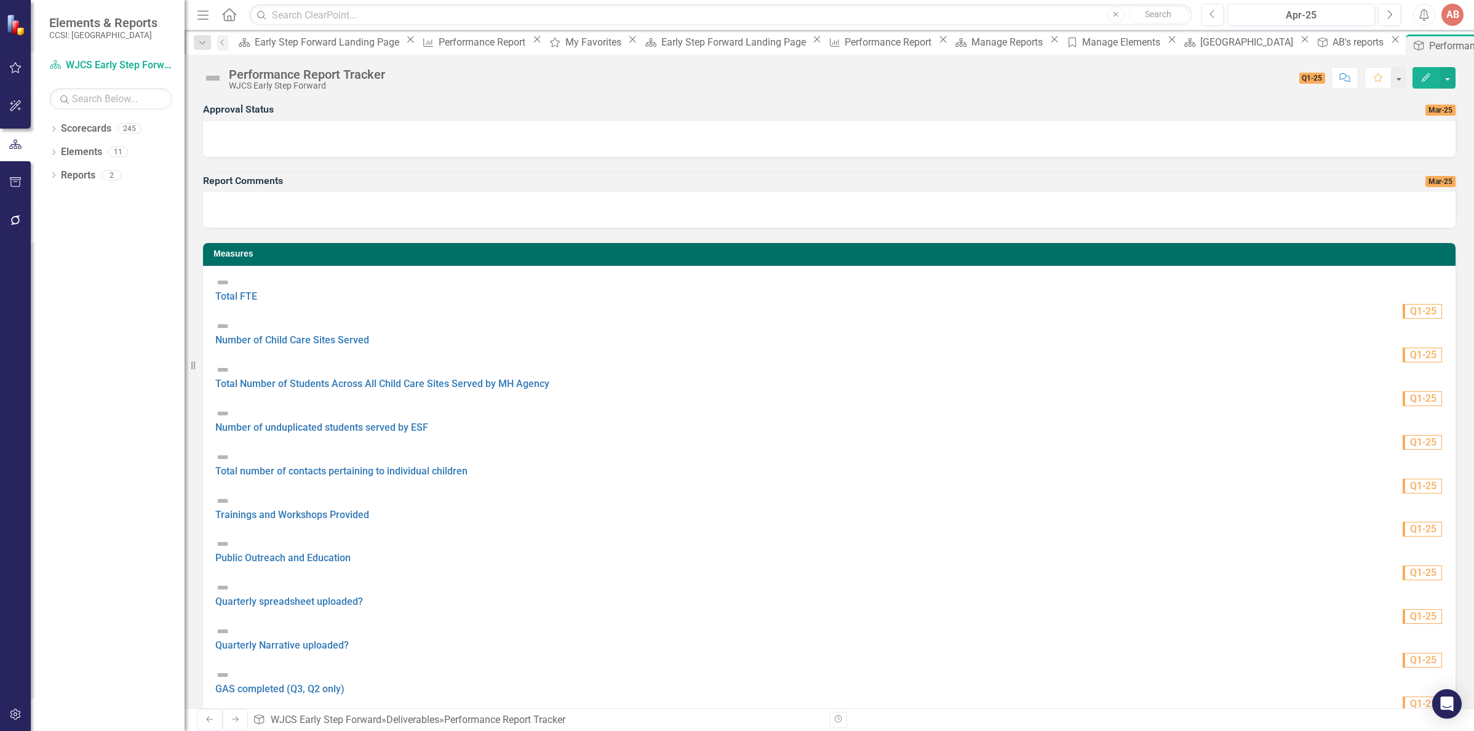
click at [861, 140] on div at bounding box center [829, 139] width 1252 height 36
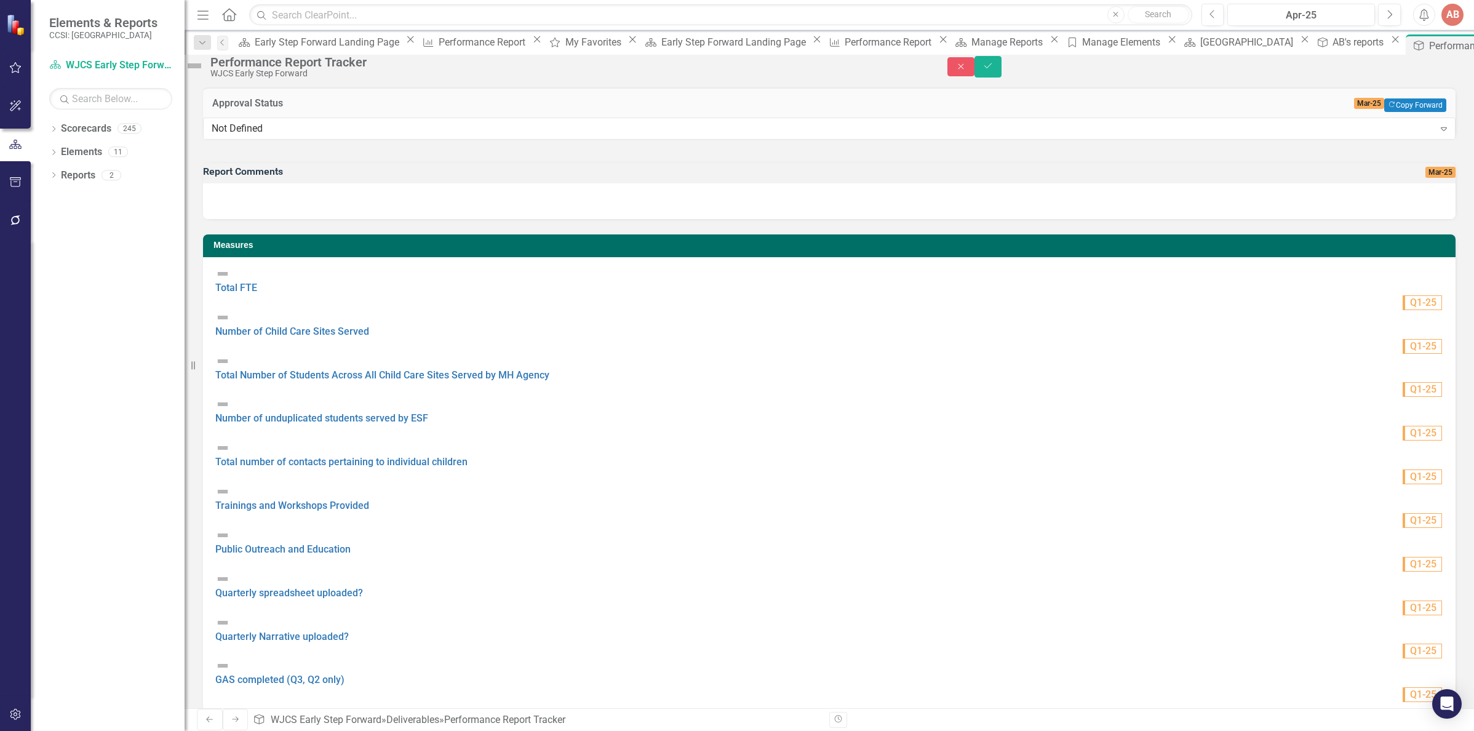
click at [861, 138] on div "Not Defined Expand" at bounding box center [829, 127] width 1252 height 21
click at [1437, 133] on icon "Expand" at bounding box center [1443, 129] width 12 height 10
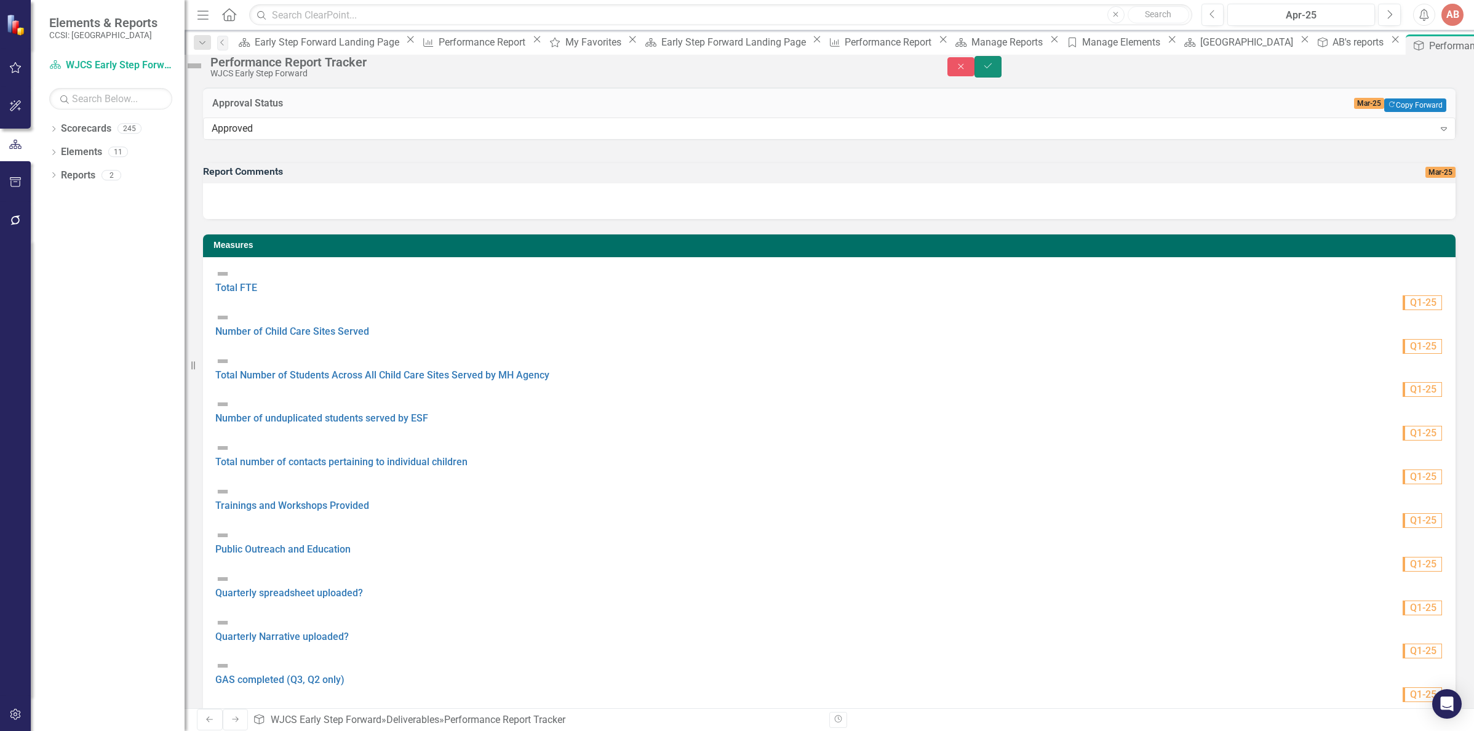
click at [993, 70] on icon "Save" at bounding box center [987, 66] width 11 height 9
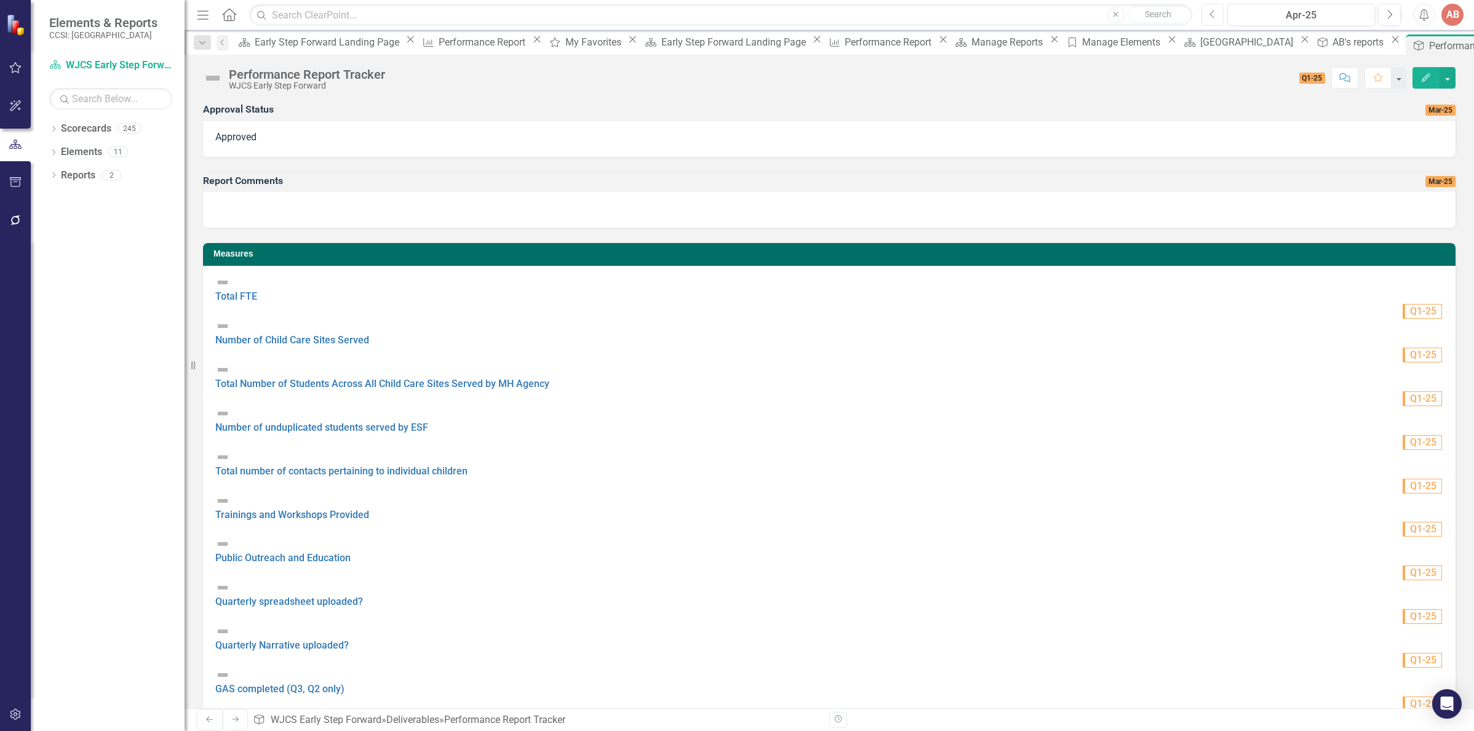
click at [1215, 19] on icon "Previous" at bounding box center [1212, 14] width 7 height 11
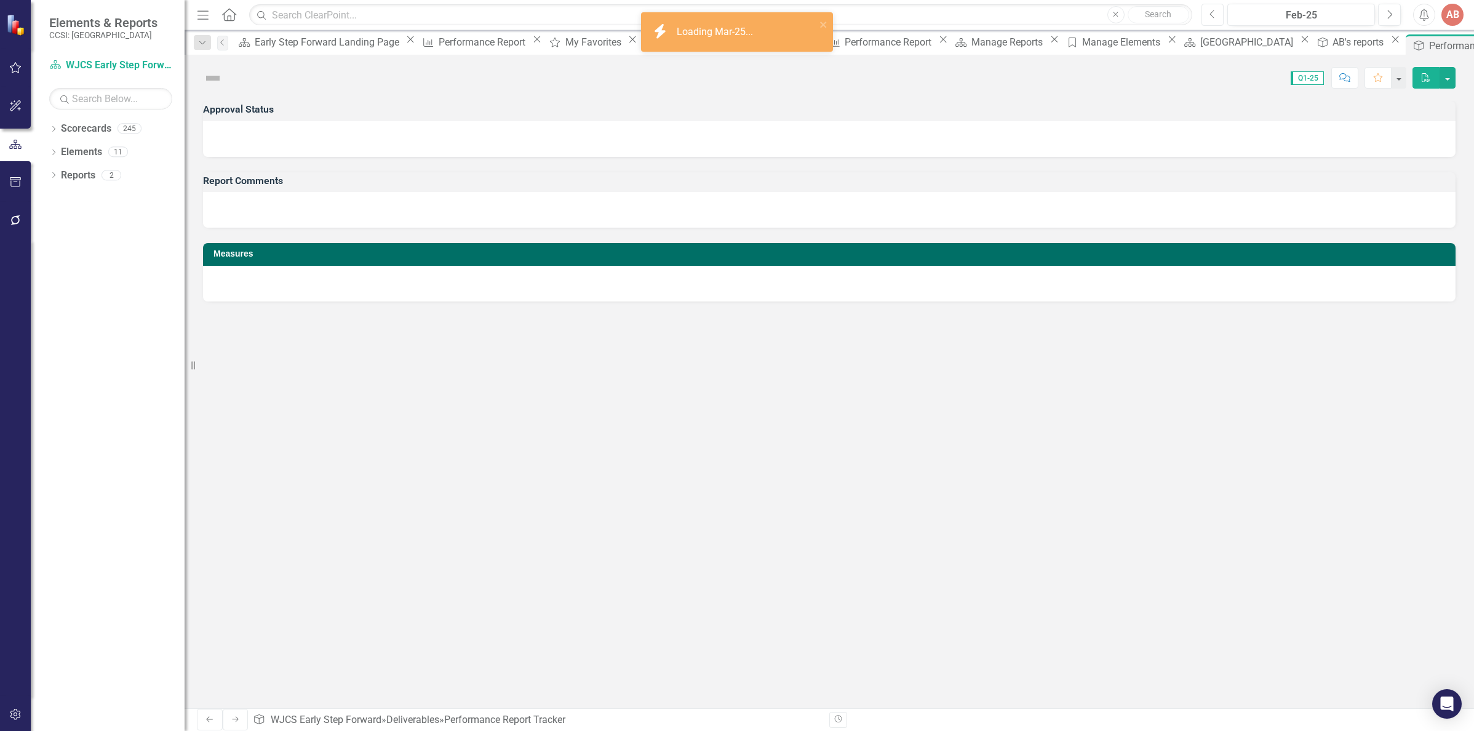
click at [1215, 19] on icon "Previous" at bounding box center [1212, 14] width 7 height 11
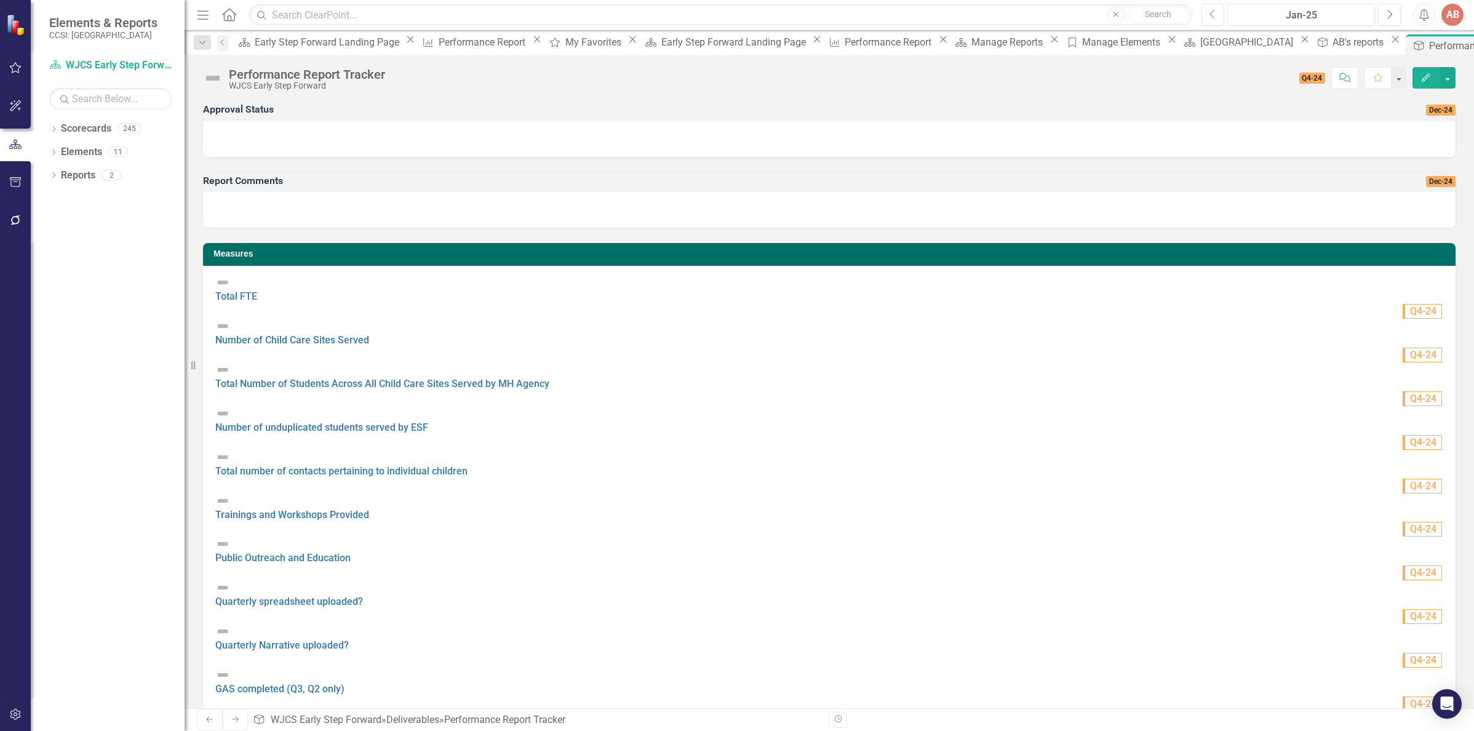
click at [1350, 143] on div at bounding box center [829, 139] width 1252 height 36
click at [1427, 146] on div at bounding box center [829, 139] width 1252 height 36
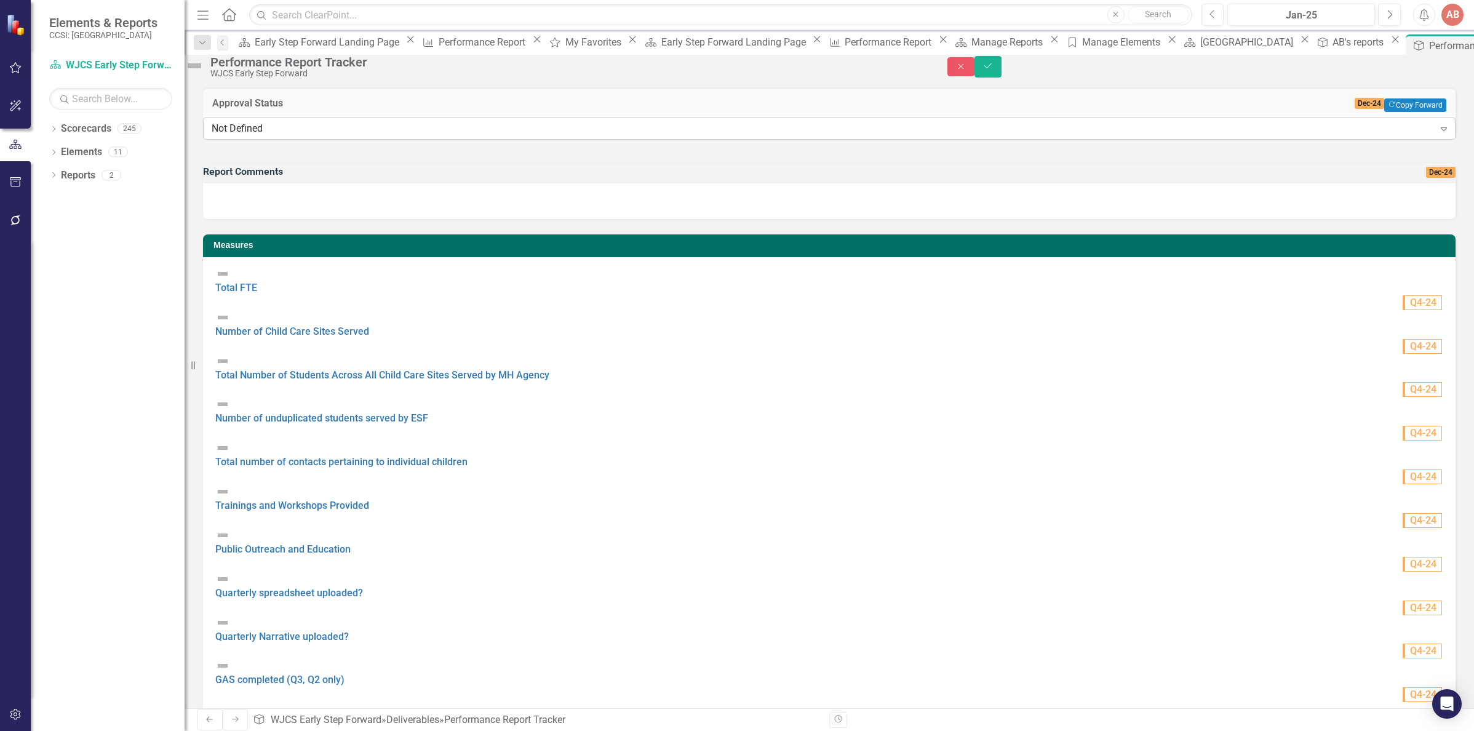
click at [1437, 133] on icon "Expand" at bounding box center [1443, 129] width 12 height 10
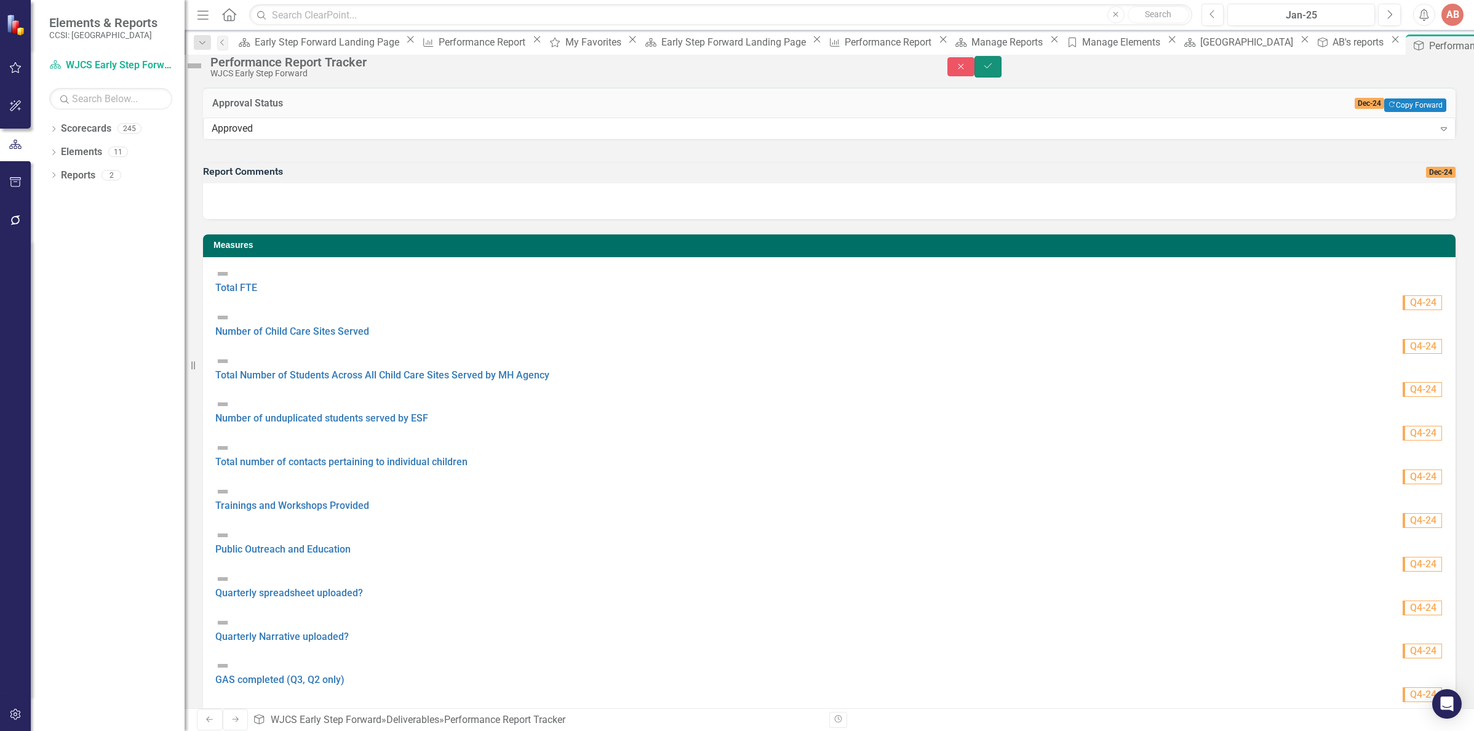
click at [1001, 77] on button "Save" at bounding box center [987, 67] width 27 height 22
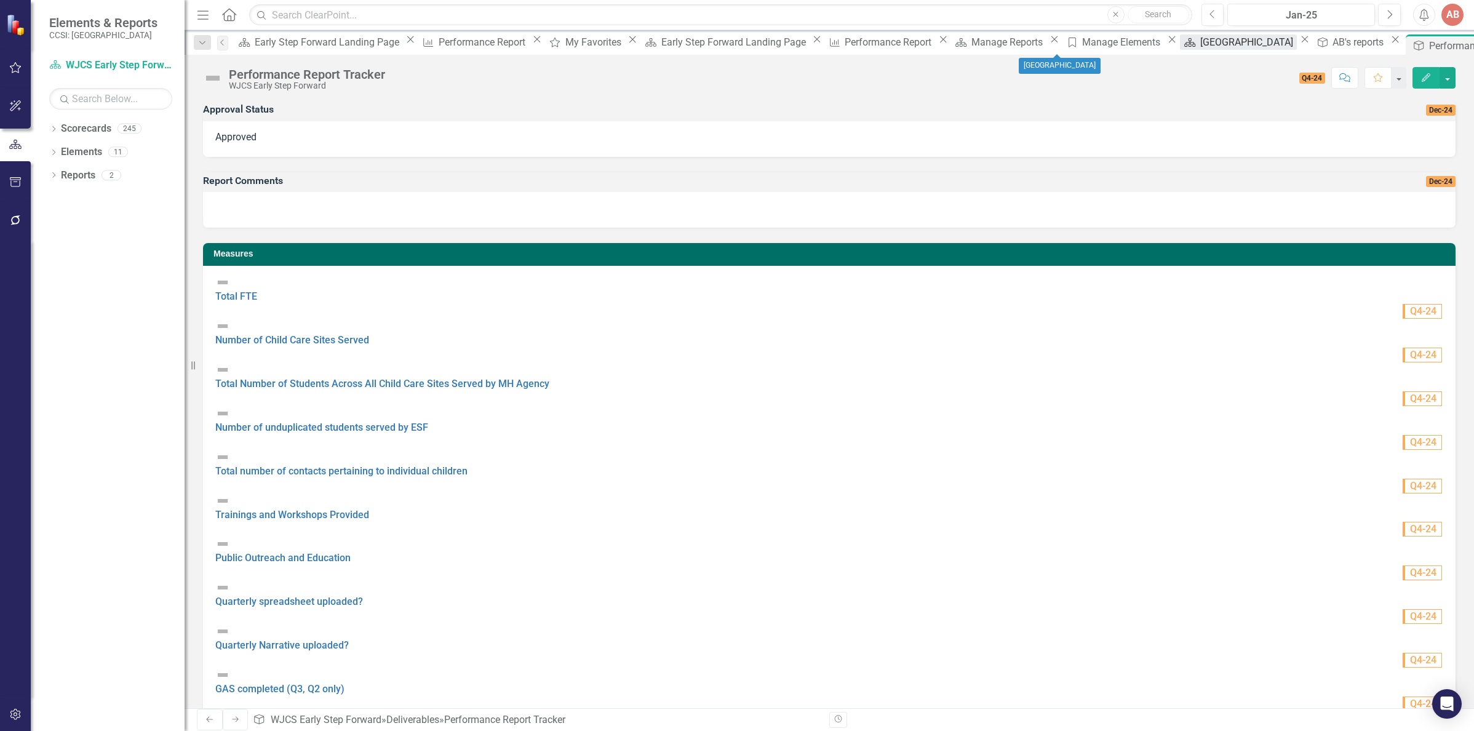
click at [1200, 44] on div "Westchester County" at bounding box center [1248, 41] width 97 height 15
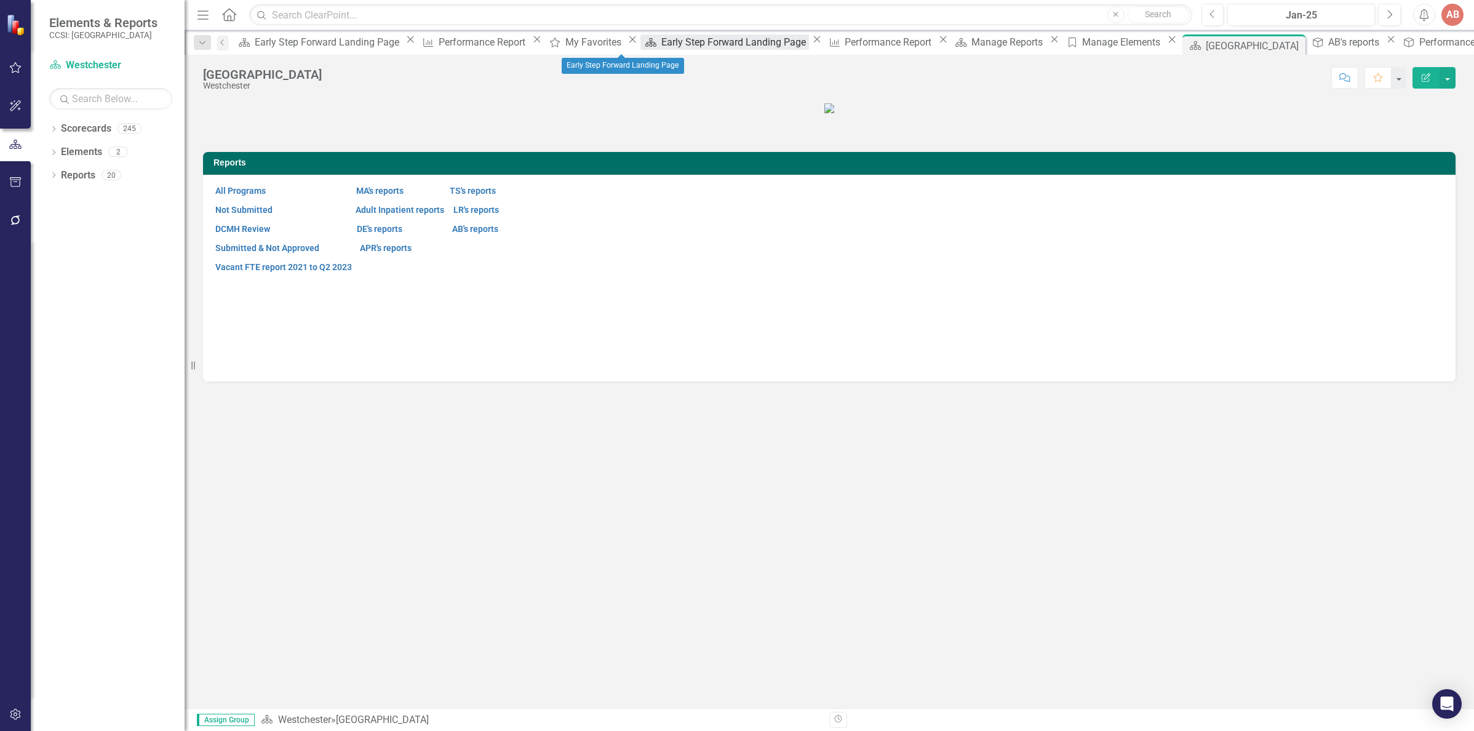
click at [661, 46] on div "Early Step Forward Landing Page" at bounding box center [735, 41] width 148 height 15
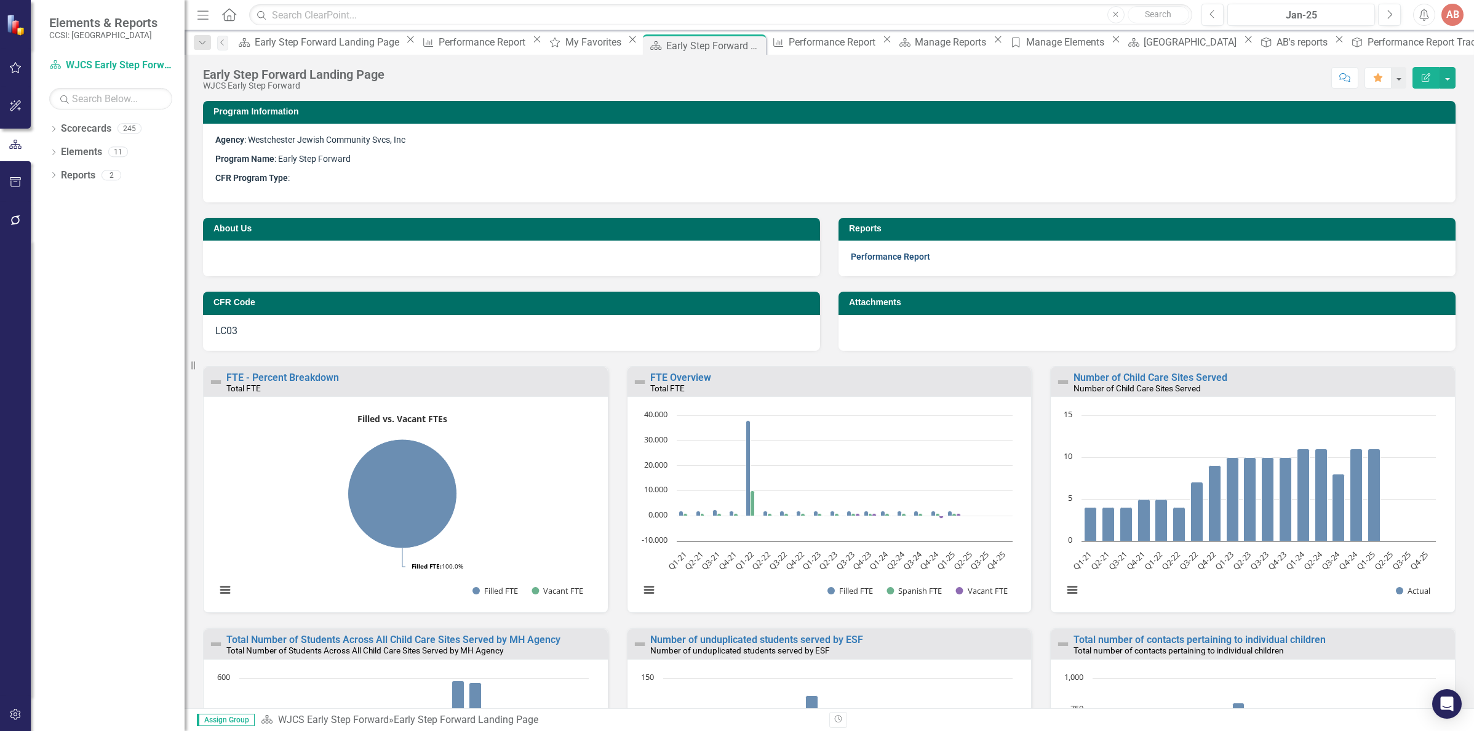
click at [870, 253] on link "Performance Report" at bounding box center [890, 257] width 79 height 10
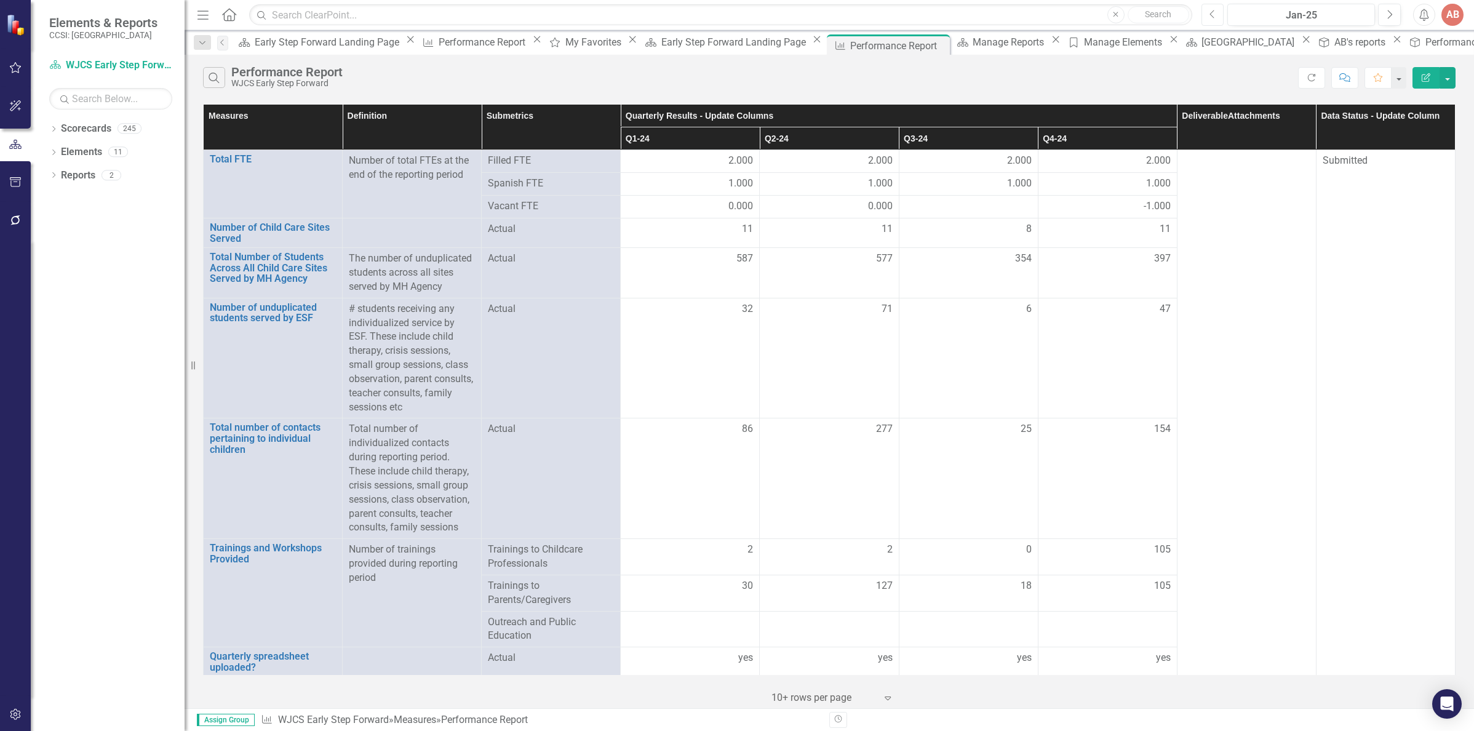
click at [1217, 15] on button "Previous" at bounding box center [1212, 15] width 23 height 22
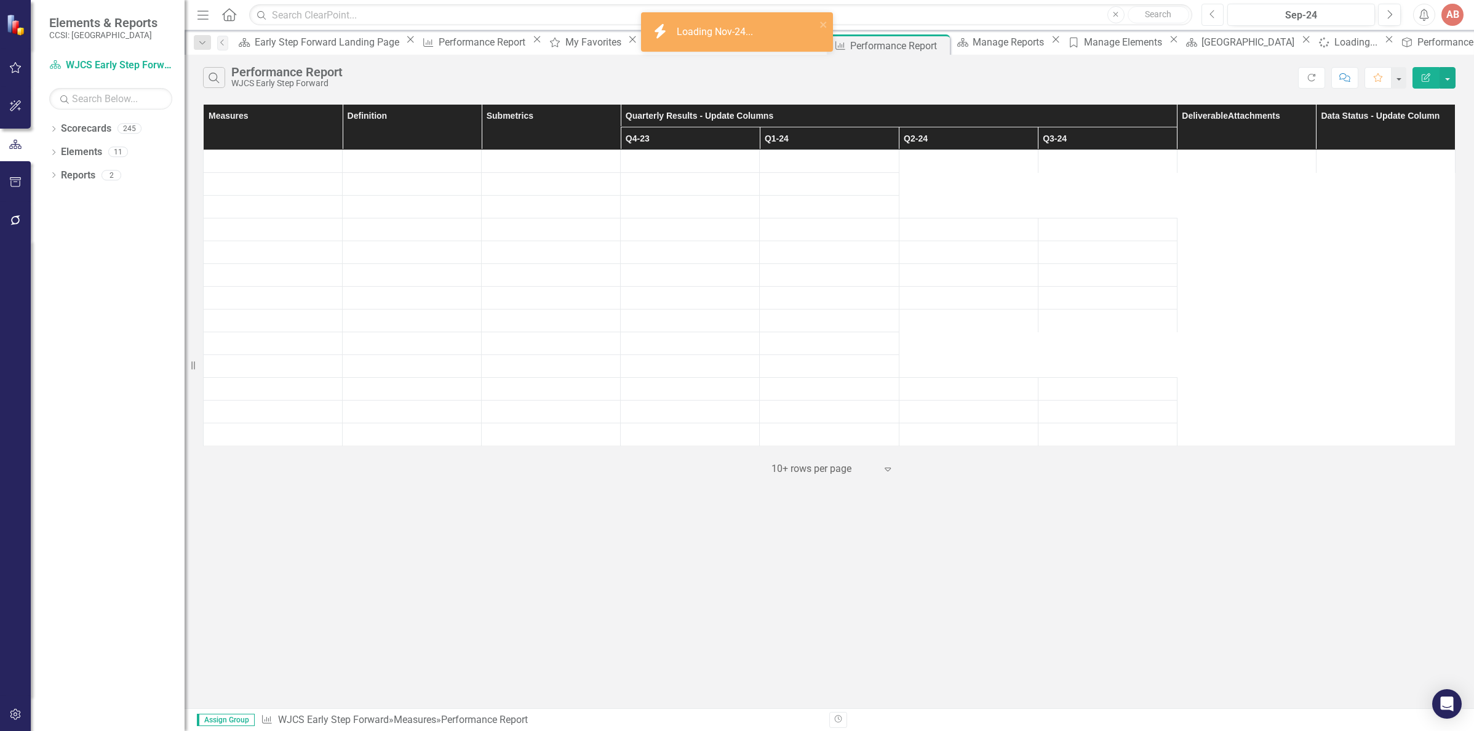
click at [1217, 15] on button "Previous" at bounding box center [1212, 15] width 23 height 22
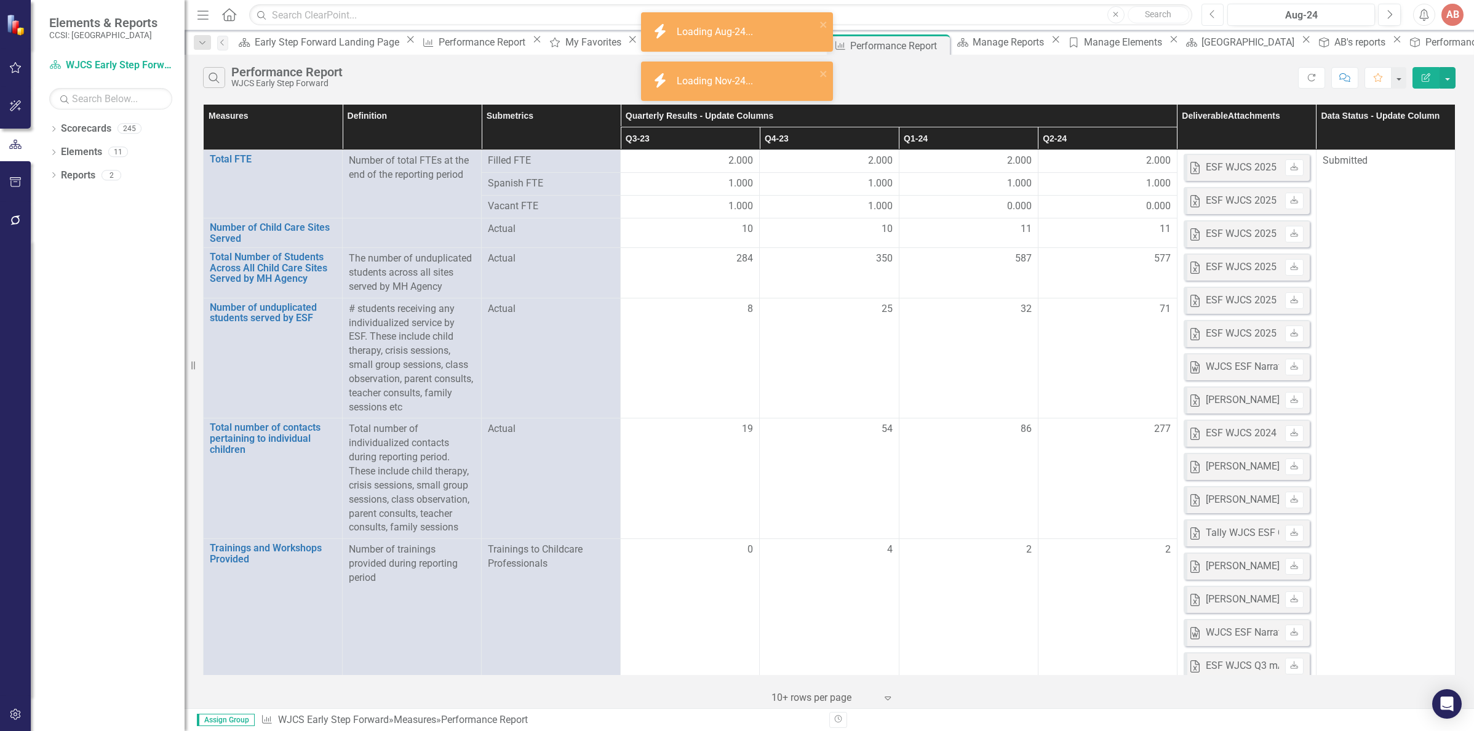
click at [1217, 15] on button "Previous" at bounding box center [1212, 15] width 23 height 22
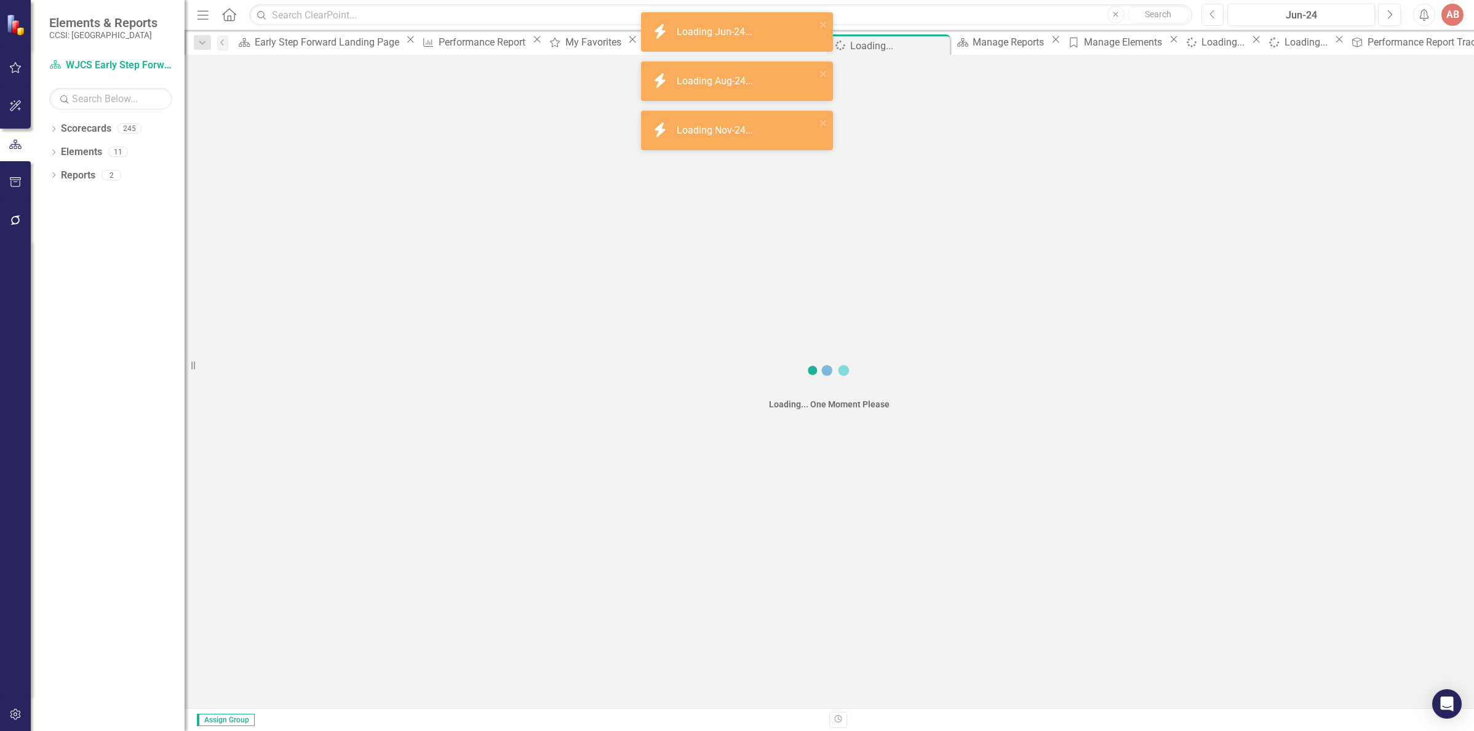
click at [1217, 15] on button "Previous" at bounding box center [1212, 15] width 23 height 22
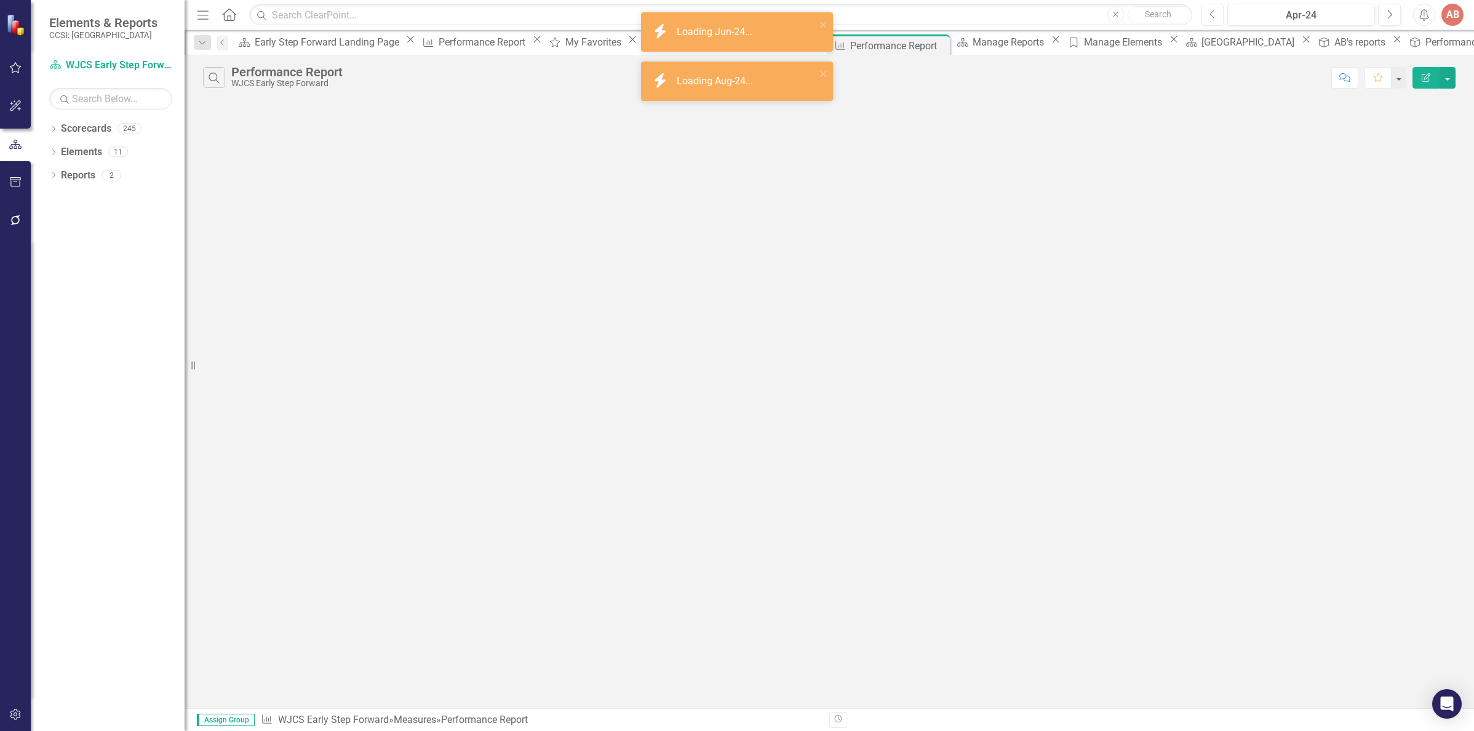
click at [1217, 15] on button "Previous" at bounding box center [1212, 15] width 23 height 22
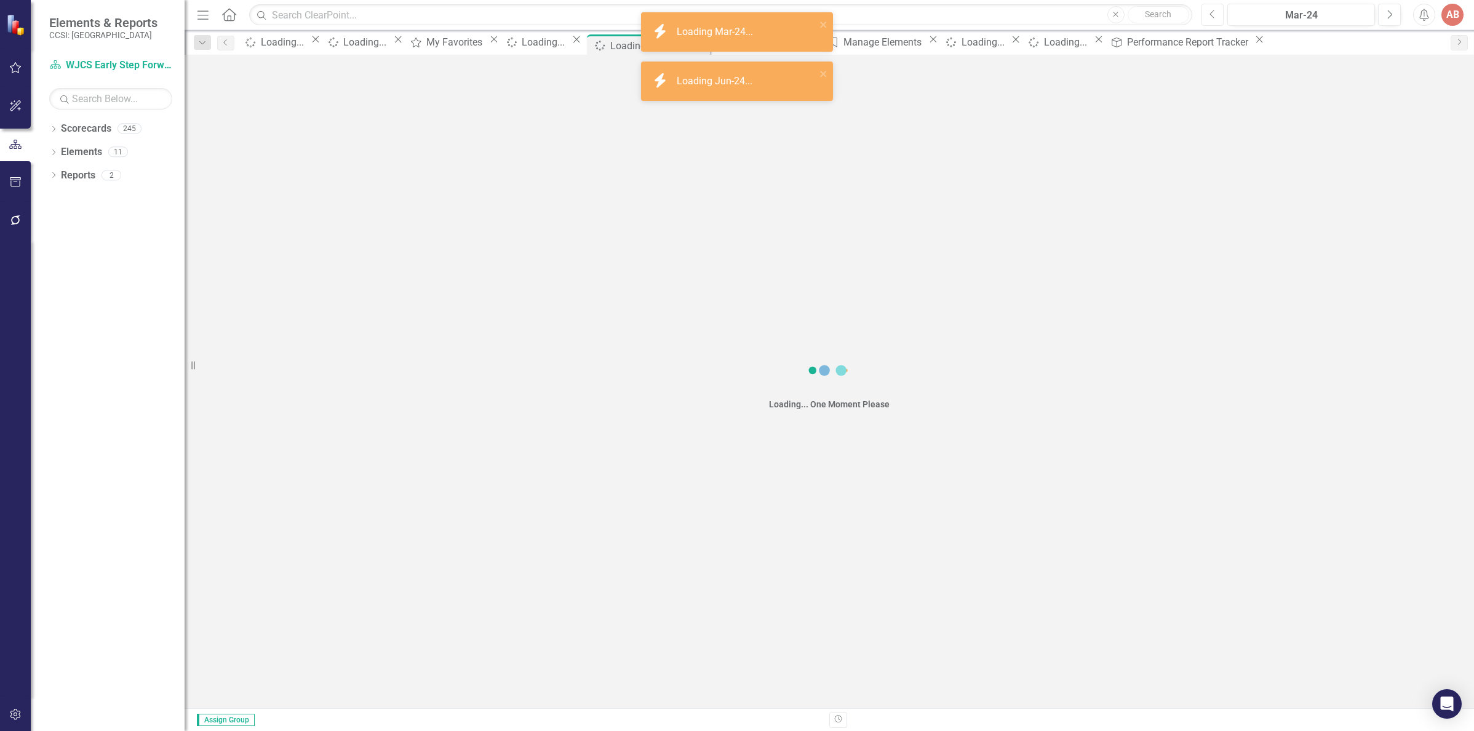
click at [1217, 15] on button "Previous" at bounding box center [1212, 15] width 23 height 22
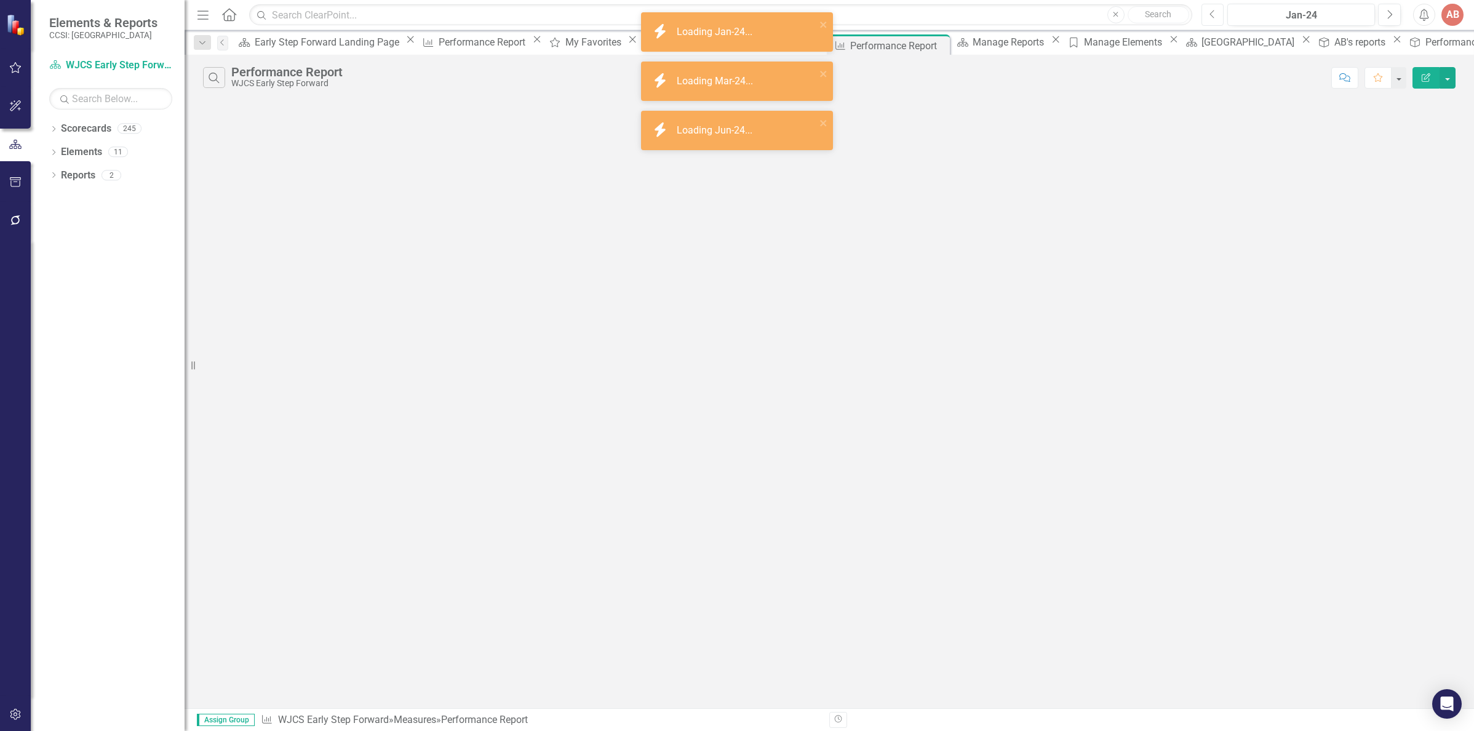
click at [1217, 15] on button "Previous" at bounding box center [1212, 15] width 23 height 22
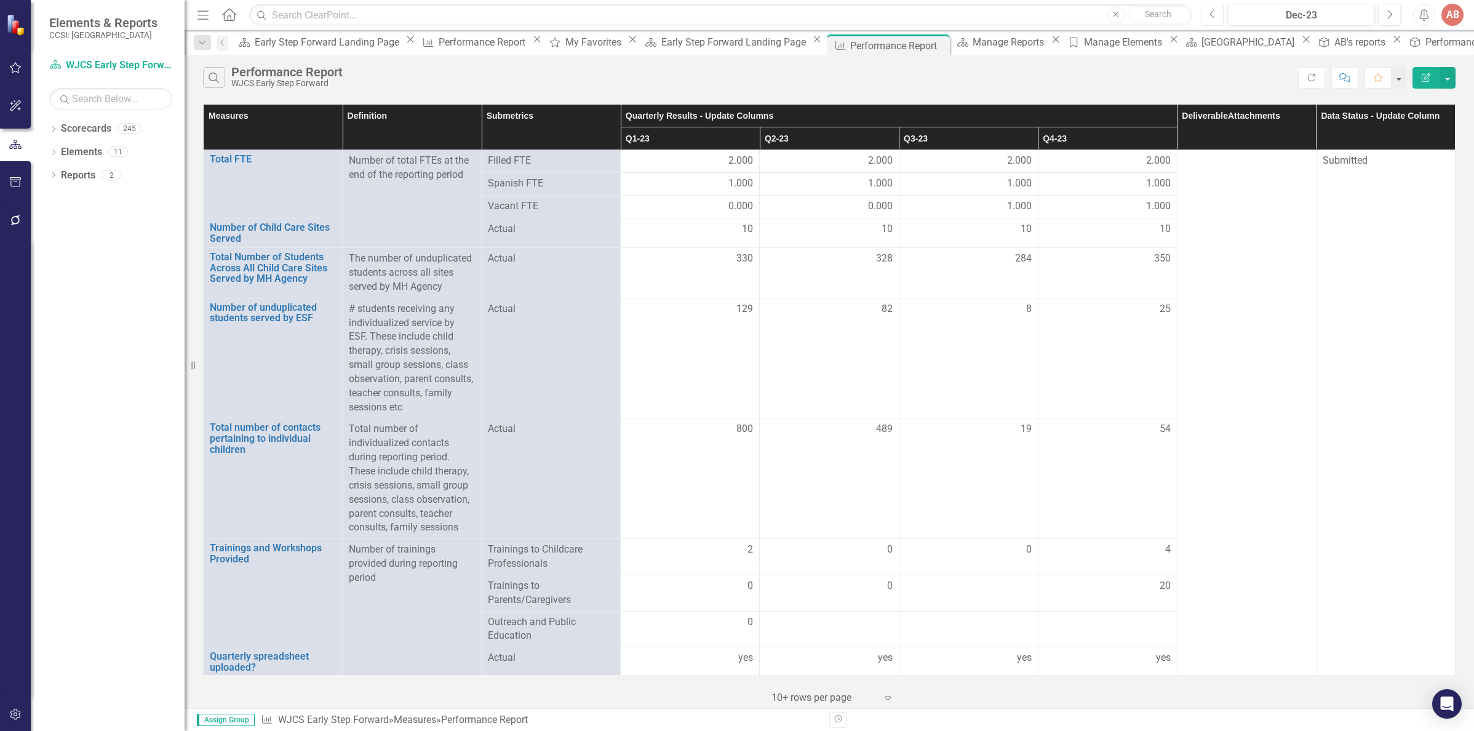
click at [1217, 15] on button "Previous" at bounding box center [1212, 15] width 23 height 22
click at [1425, 46] on div "Performance Report Tracker" at bounding box center [1487, 41] width 125 height 15
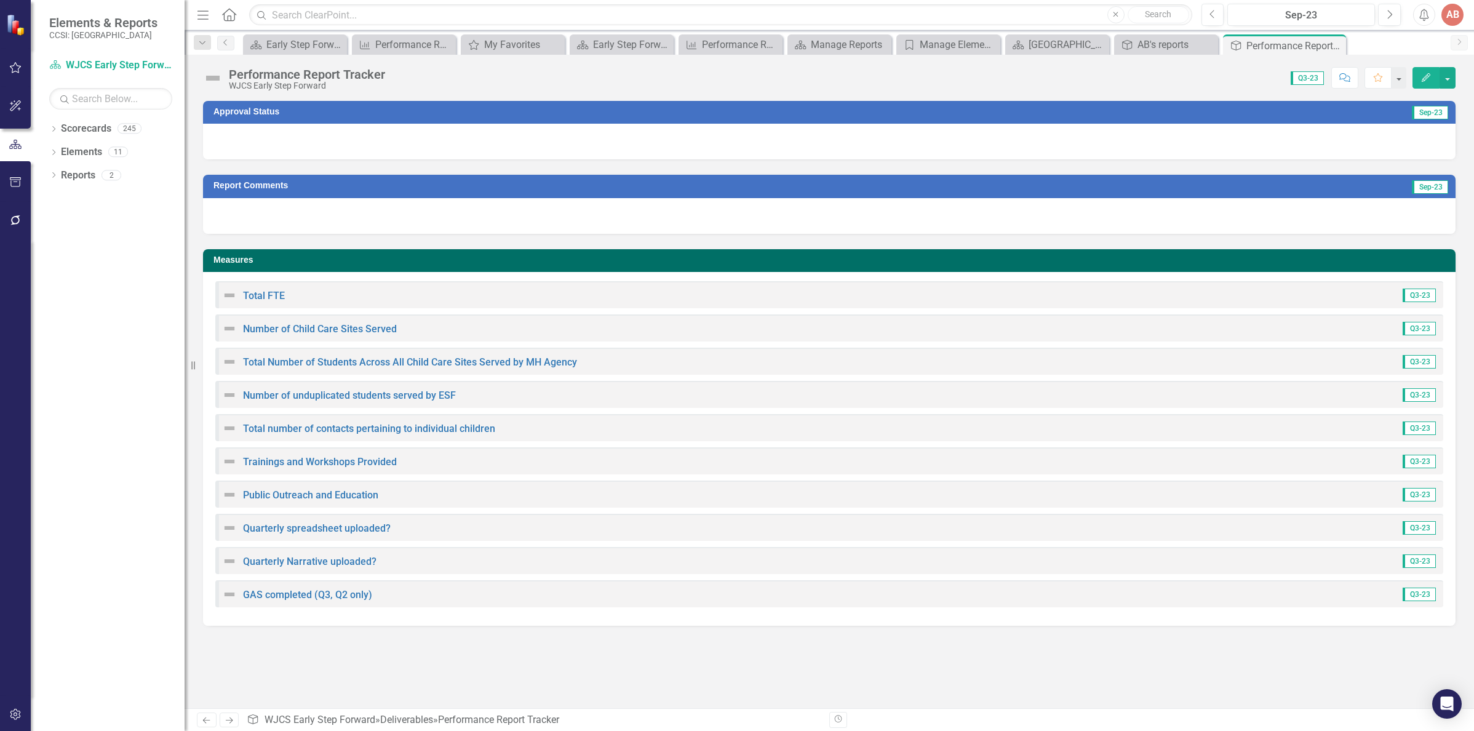
click at [1058, 142] on div at bounding box center [829, 142] width 1252 height 36
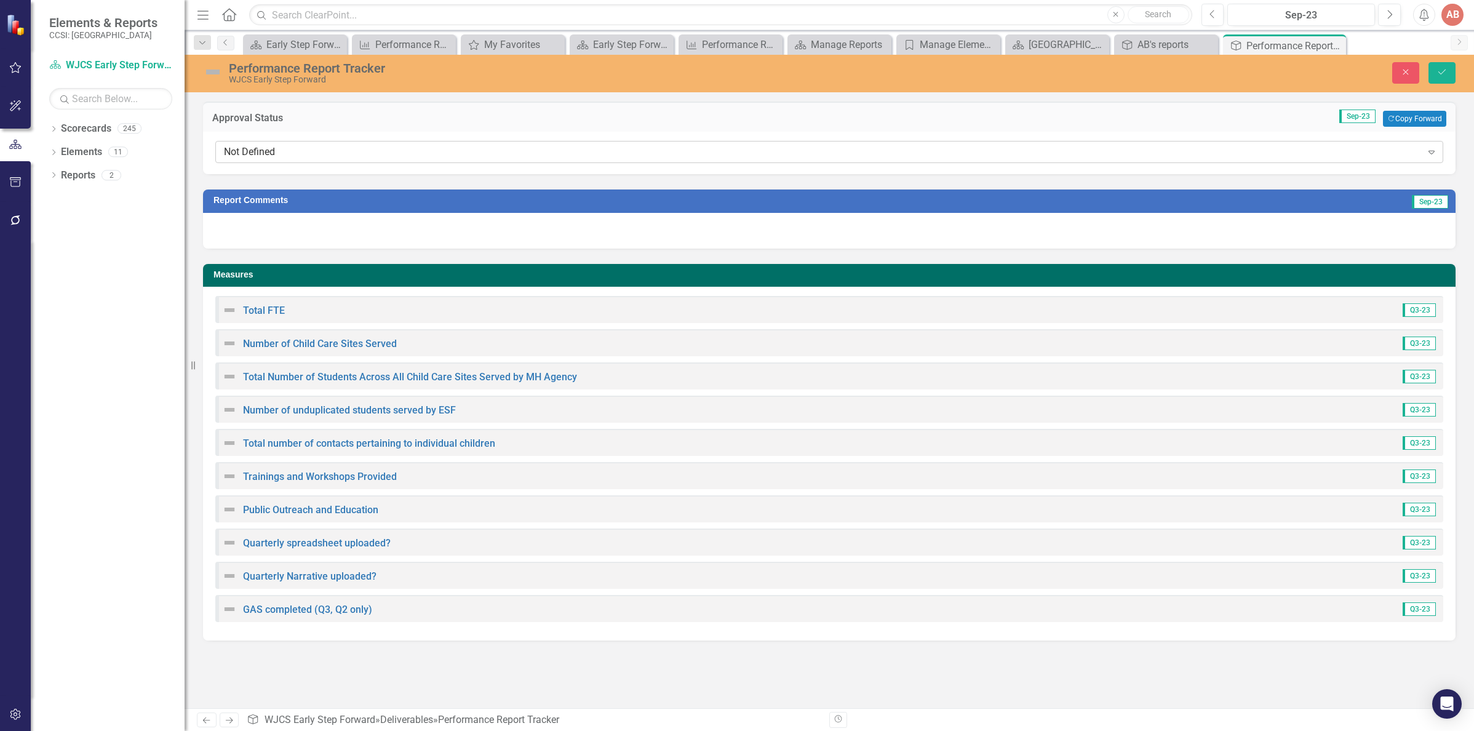
click at [1432, 153] on icon "Expand" at bounding box center [1431, 152] width 12 height 10
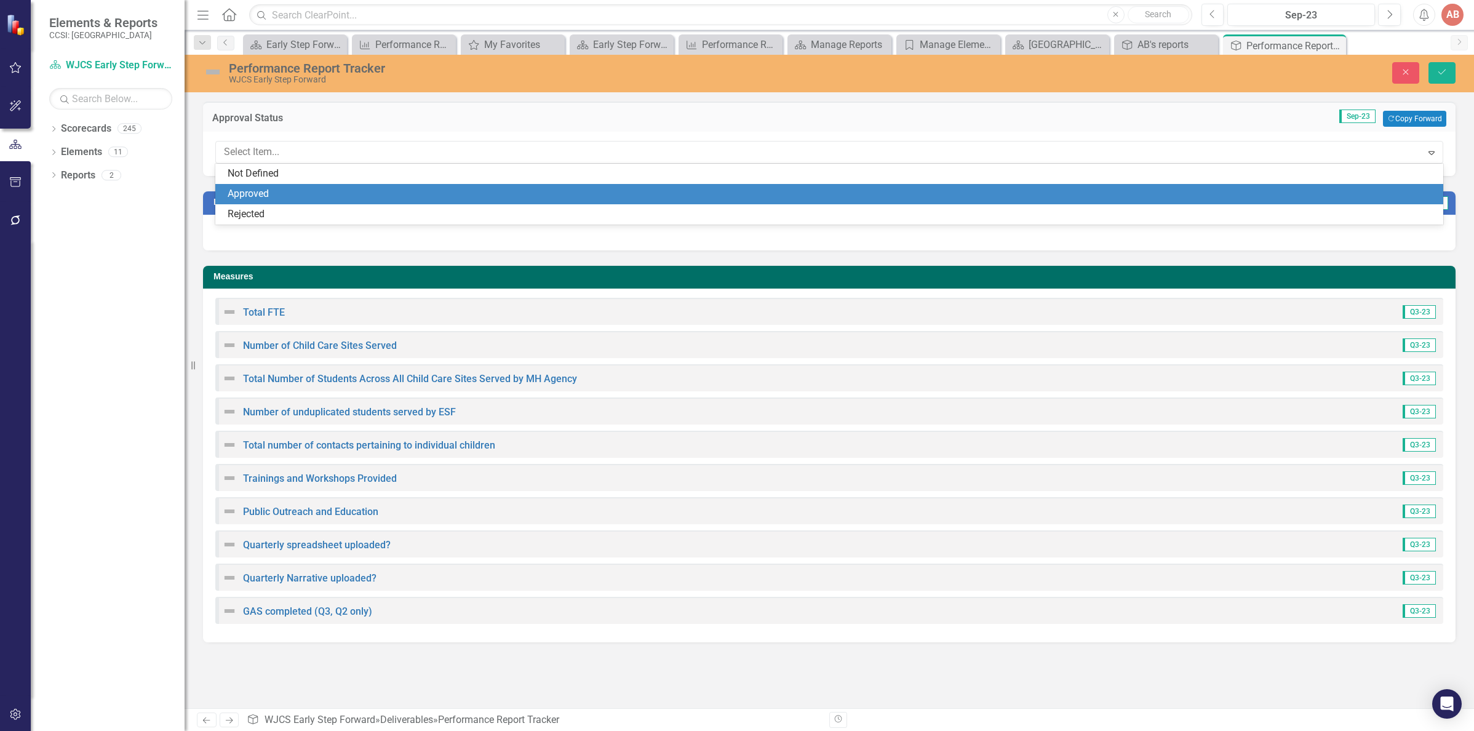
click at [1373, 191] on div "Approved" at bounding box center [832, 194] width 1208 height 14
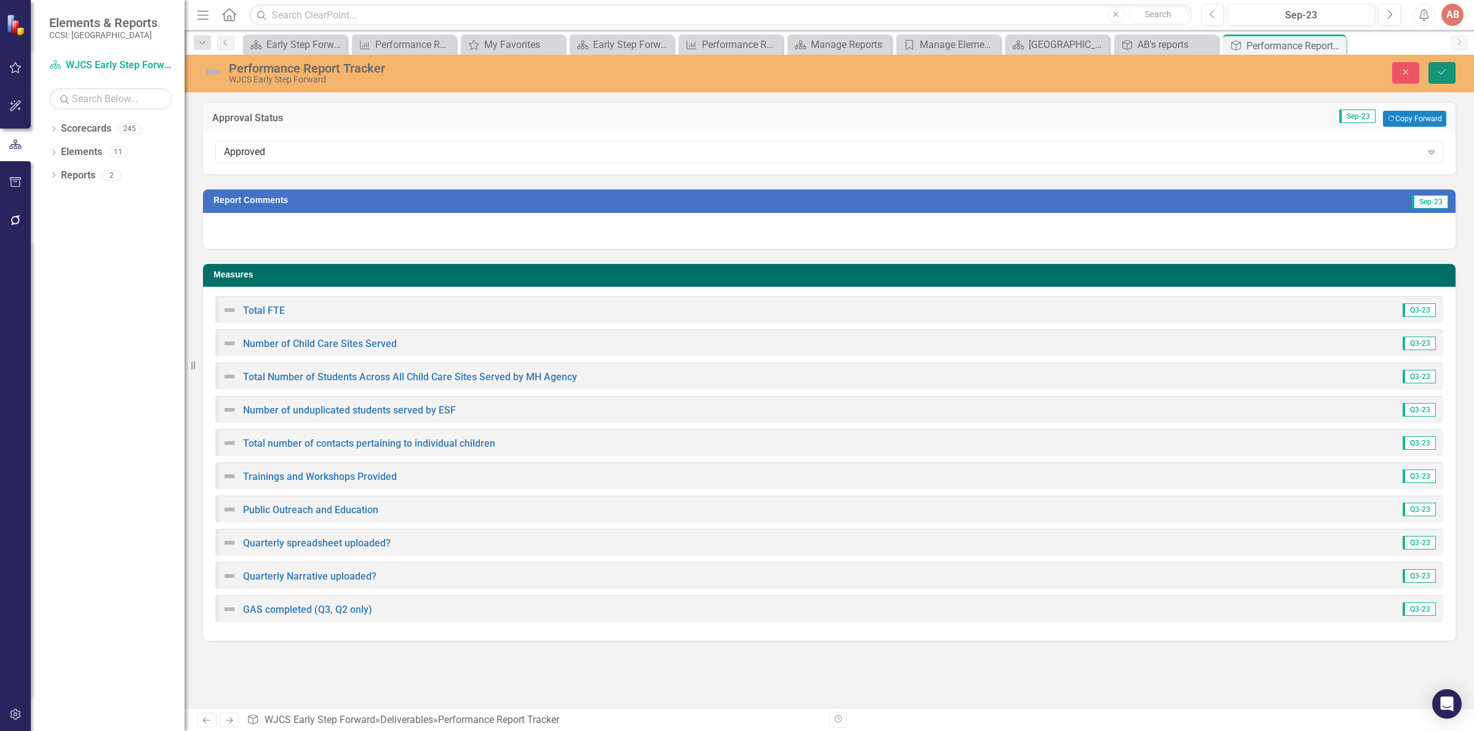
click at [1442, 72] on icon "Save" at bounding box center [1441, 72] width 11 height 9
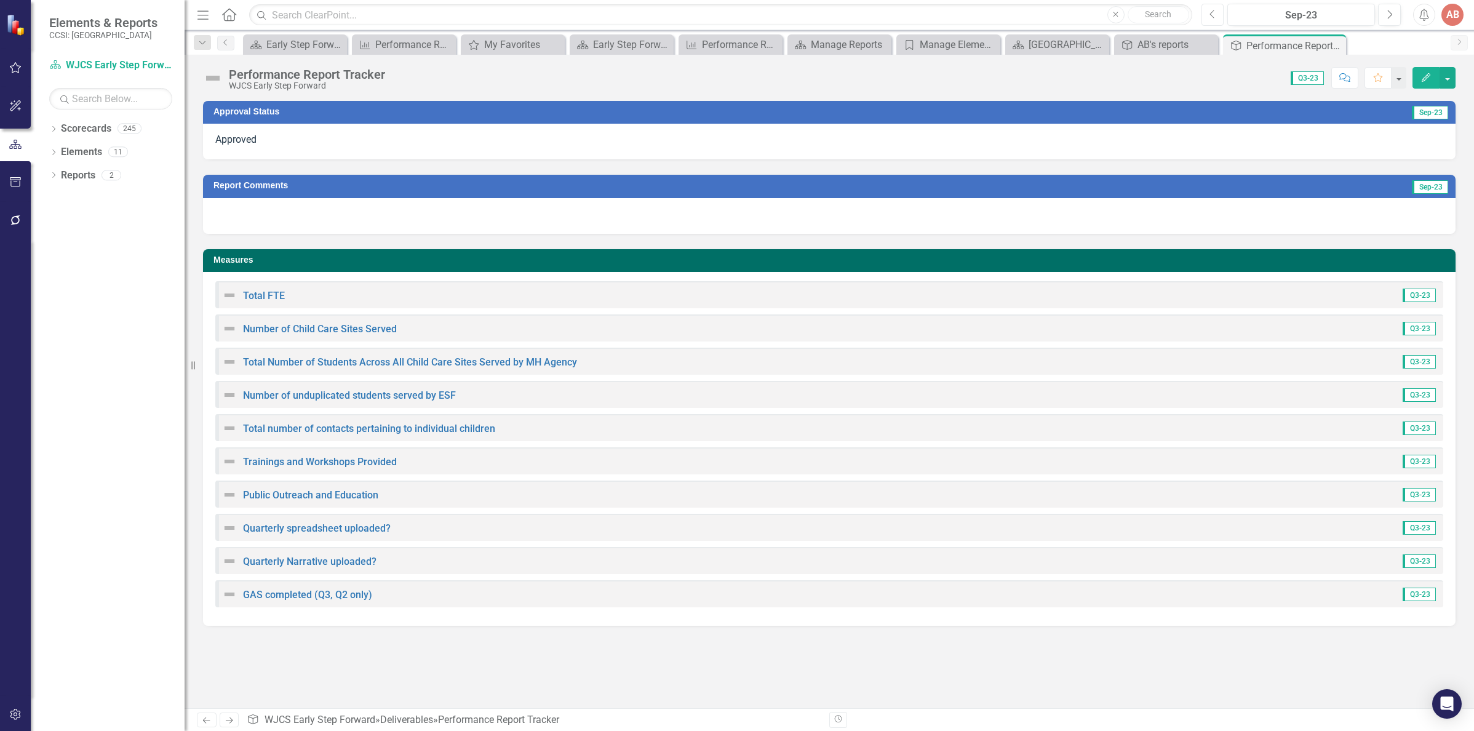
click at [1213, 17] on icon "button" at bounding box center [1211, 14] width 5 height 9
click at [1212, 17] on icon "Previous" at bounding box center [1212, 14] width 7 height 11
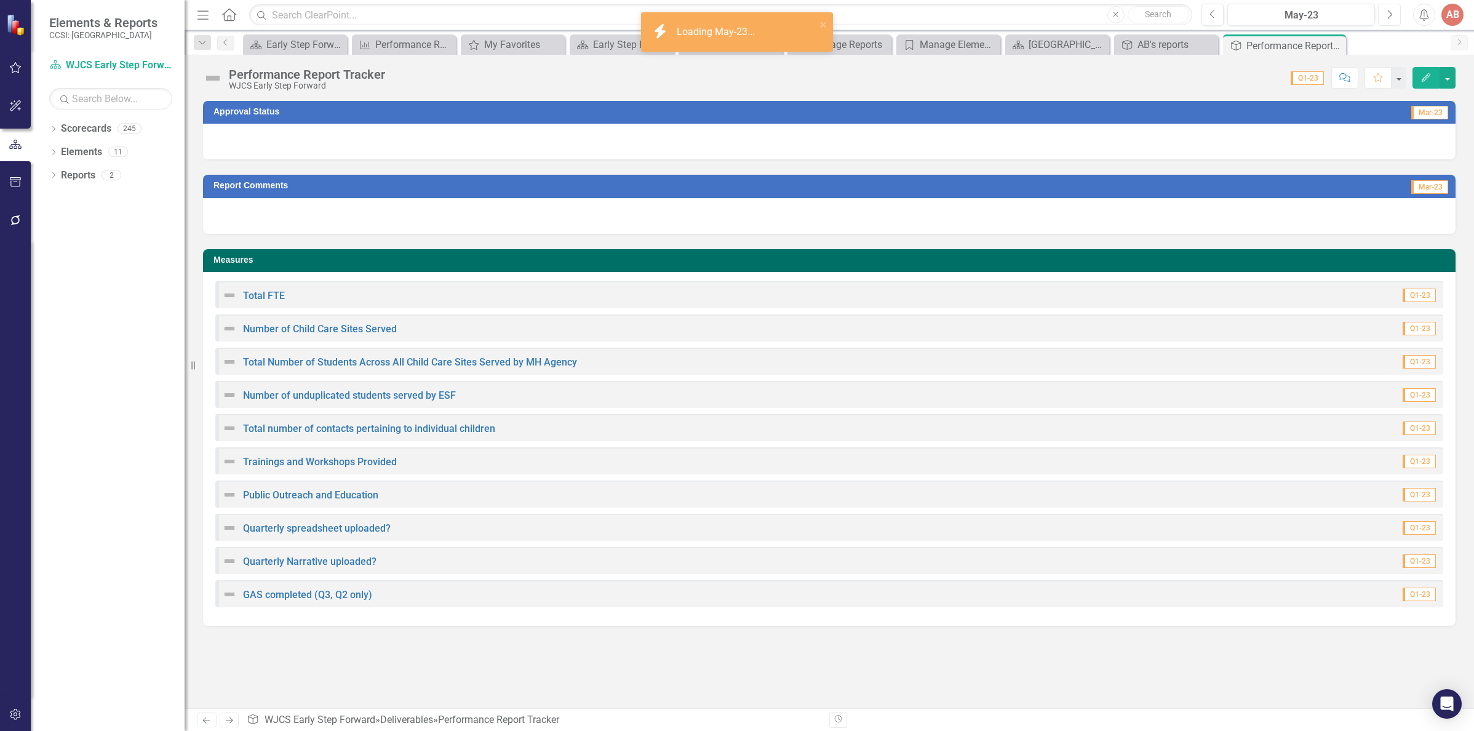
click at [1386, 17] on icon "Next" at bounding box center [1389, 14] width 7 height 11
click at [1387, 17] on icon "Next" at bounding box center [1389, 14] width 7 height 11
click at [1351, 150] on div at bounding box center [829, 142] width 1252 height 36
click at [1359, 139] on div at bounding box center [829, 142] width 1252 height 36
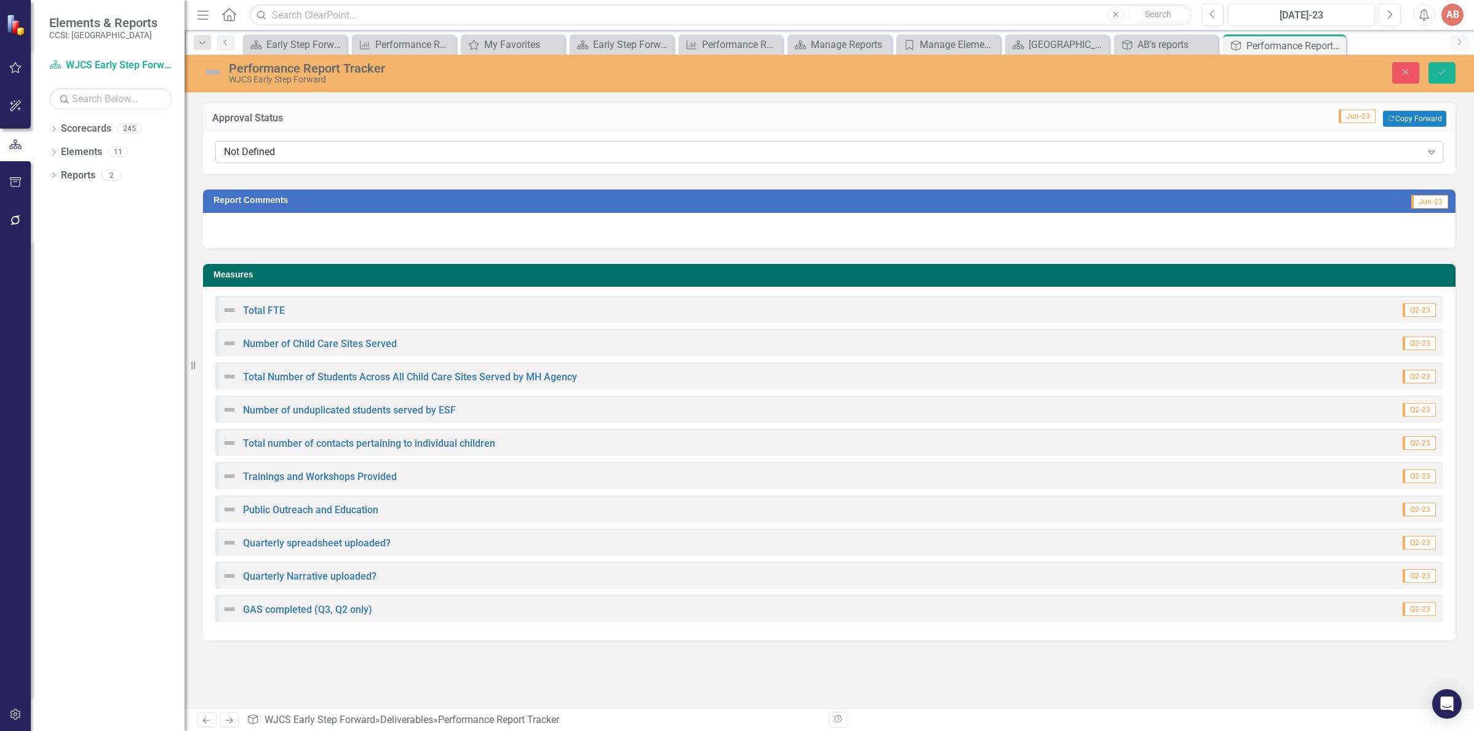
click at [1427, 149] on icon "Expand" at bounding box center [1431, 152] width 12 height 10
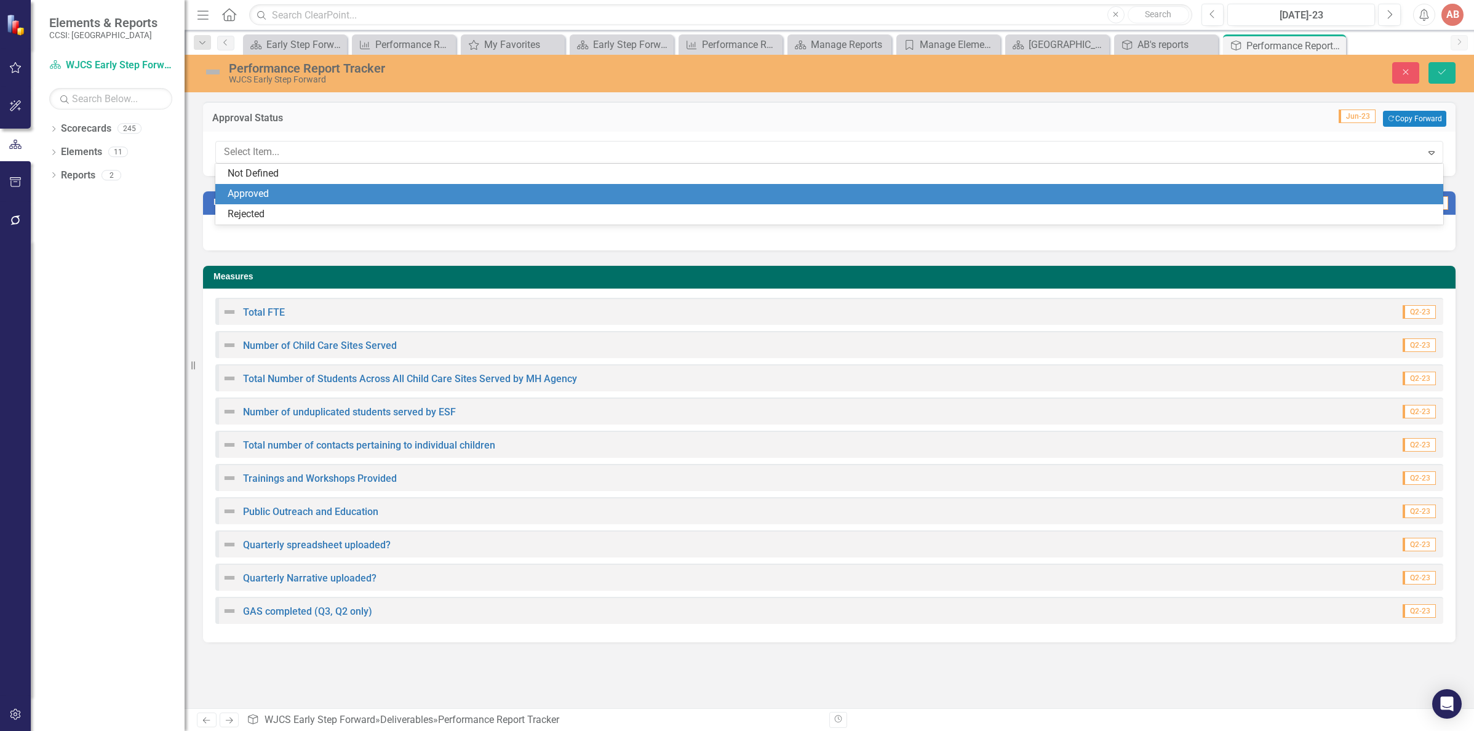
click at [1349, 186] on div "Approved" at bounding box center [829, 194] width 1228 height 20
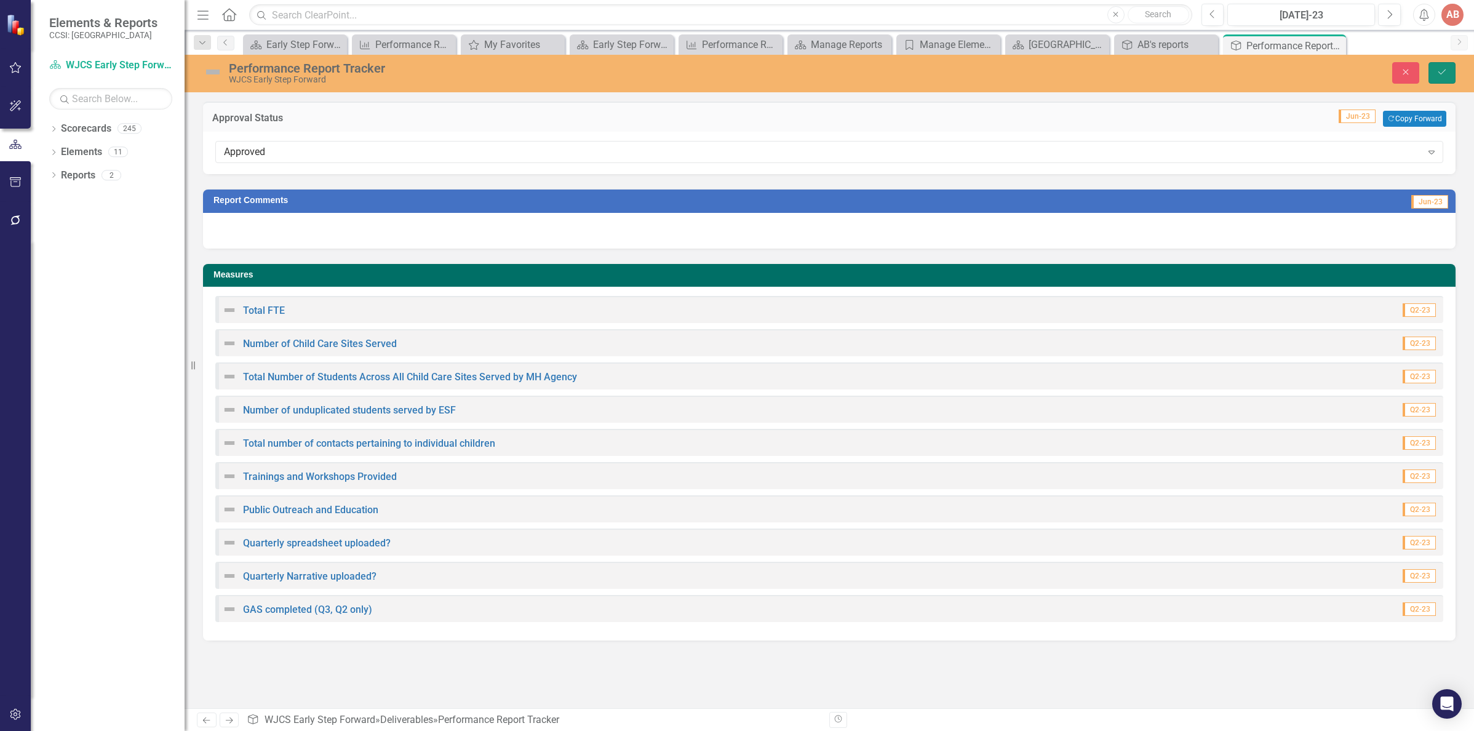
click at [1442, 70] on icon "Save" at bounding box center [1441, 72] width 11 height 9
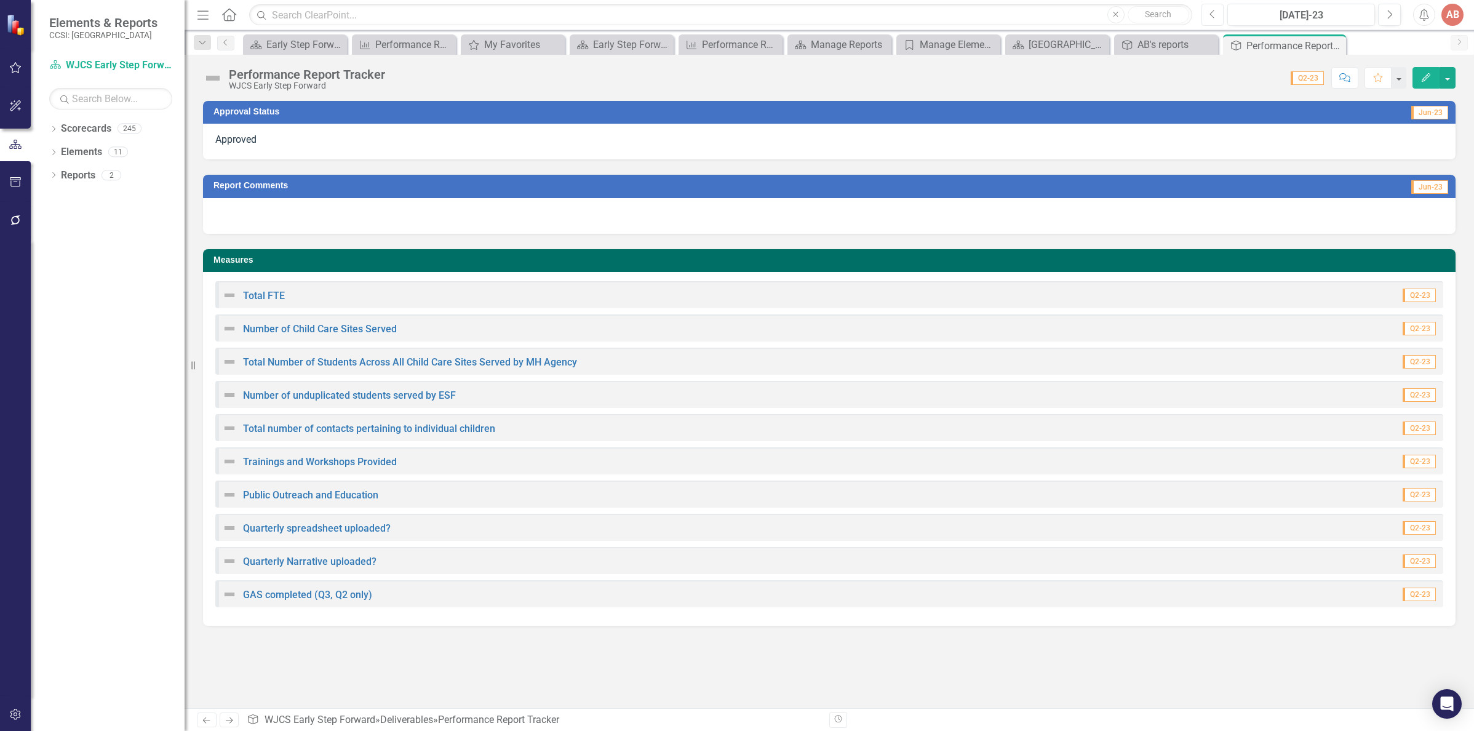
click at [1210, 15] on icon "Previous" at bounding box center [1212, 14] width 7 height 11
click at [1370, 140] on div at bounding box center [829, 142] width 1252 height 36
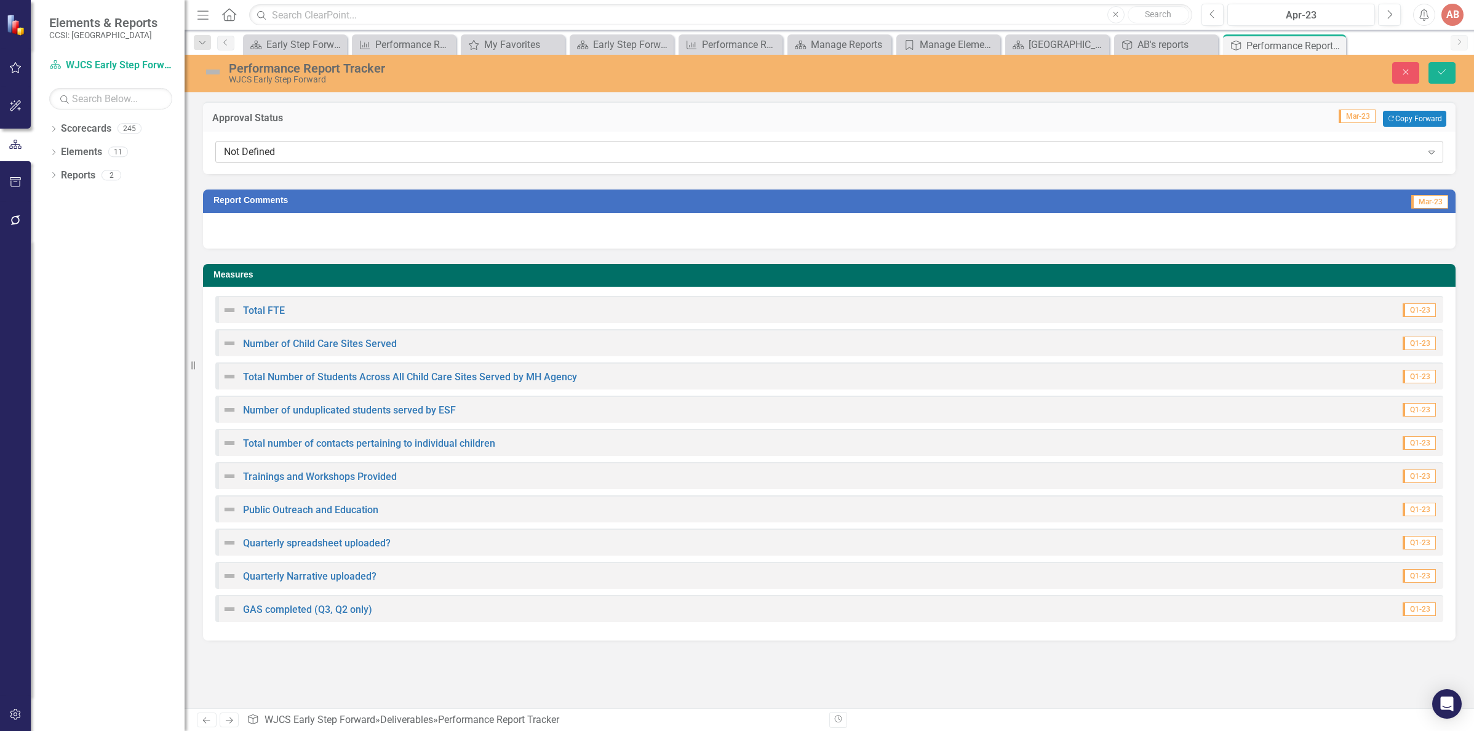
click at [1431, 151] on icon "Expand" at bounding box center [1431, 152] width 12 height 10
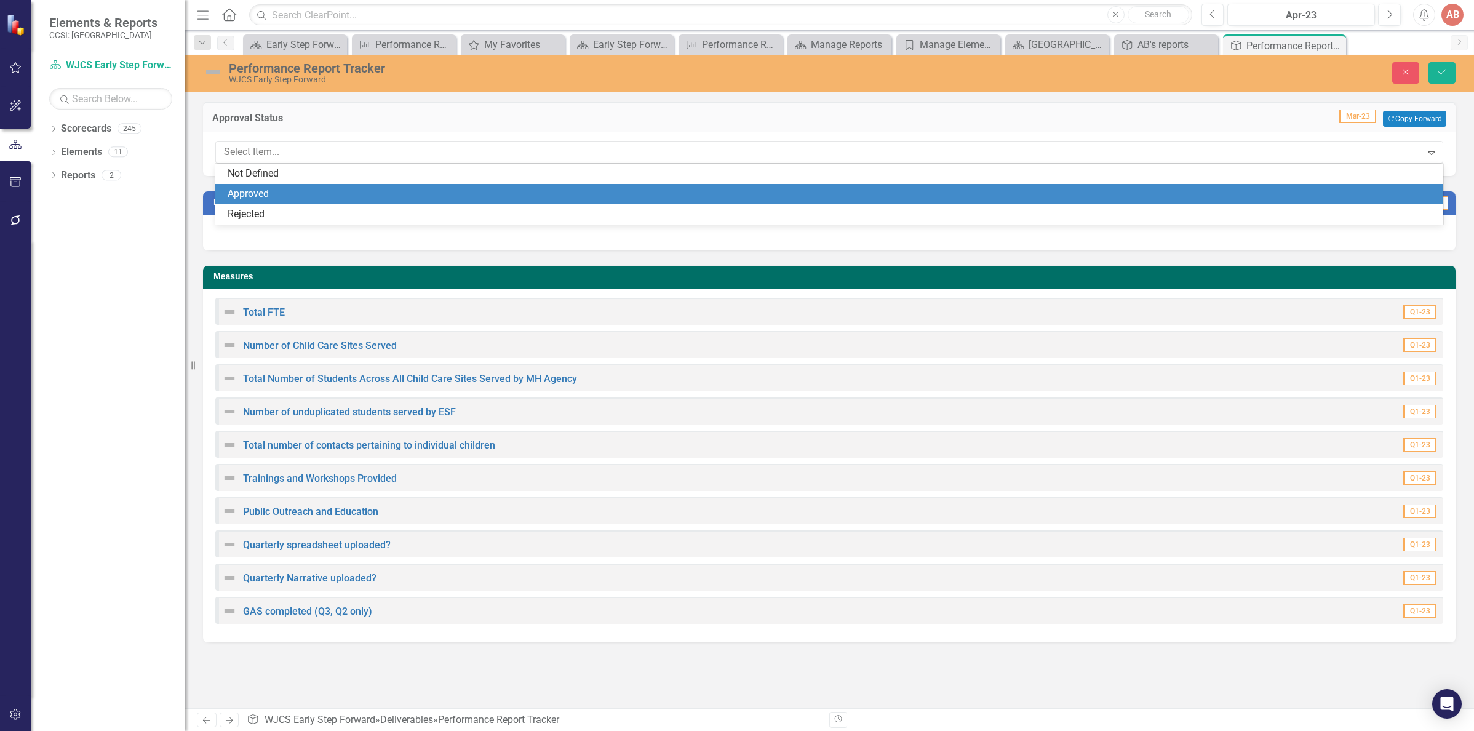
click at [1198, 189] on div "Approved" at bounding box center [832, 194] width 1208 height 14
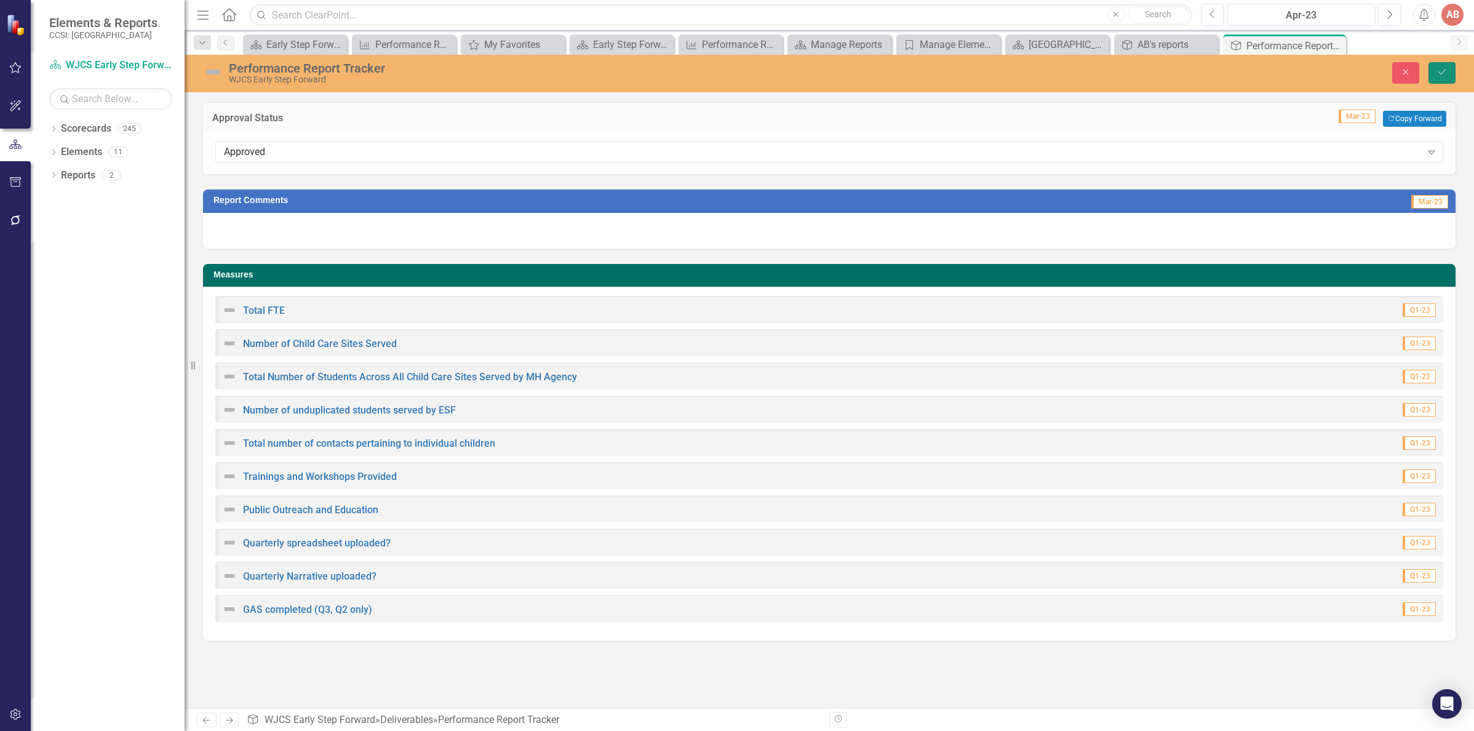
click at [1442, 66] on button "Save" at bounding box center [1441, 73] width 27 height 22
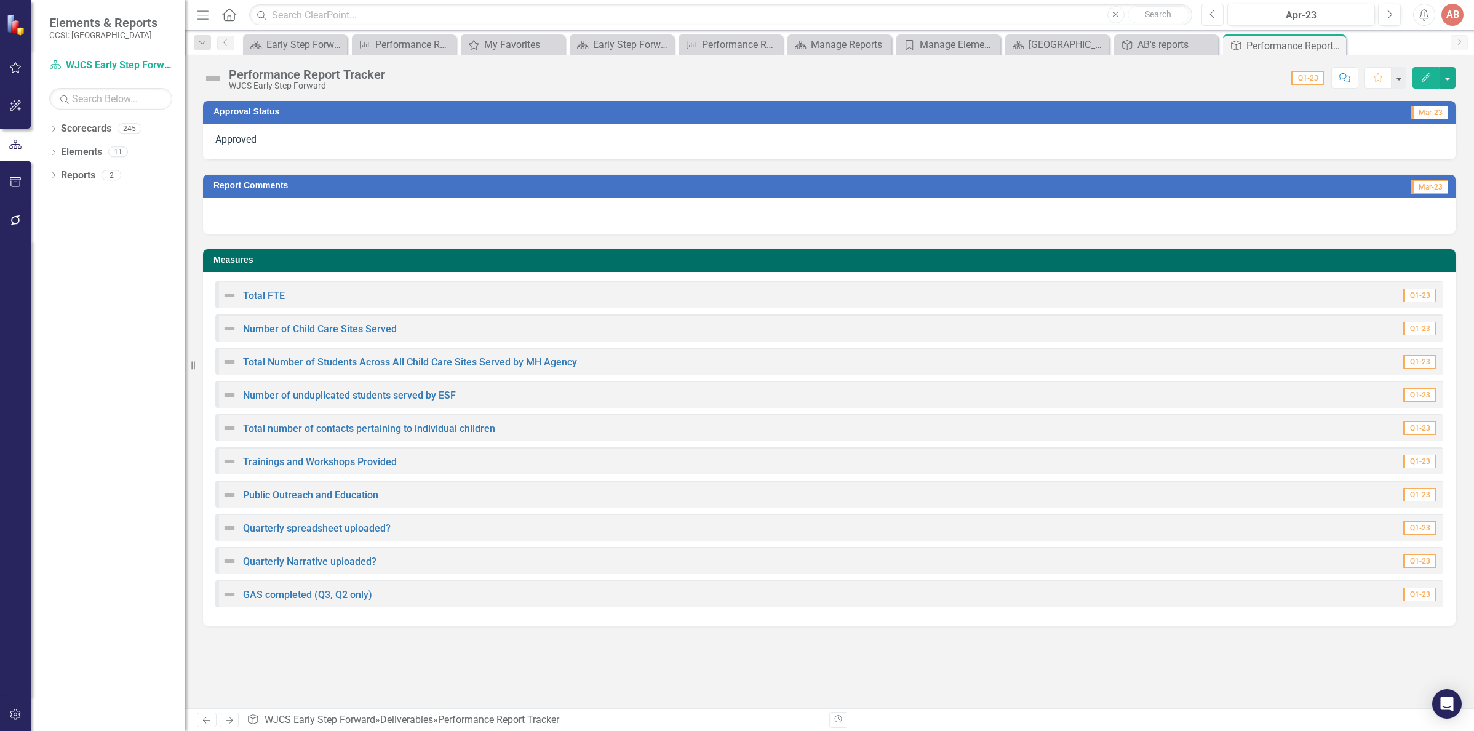
click at [1212, 9] on icon "Previous" at bounding box center [1212, 14] width 7 height 11
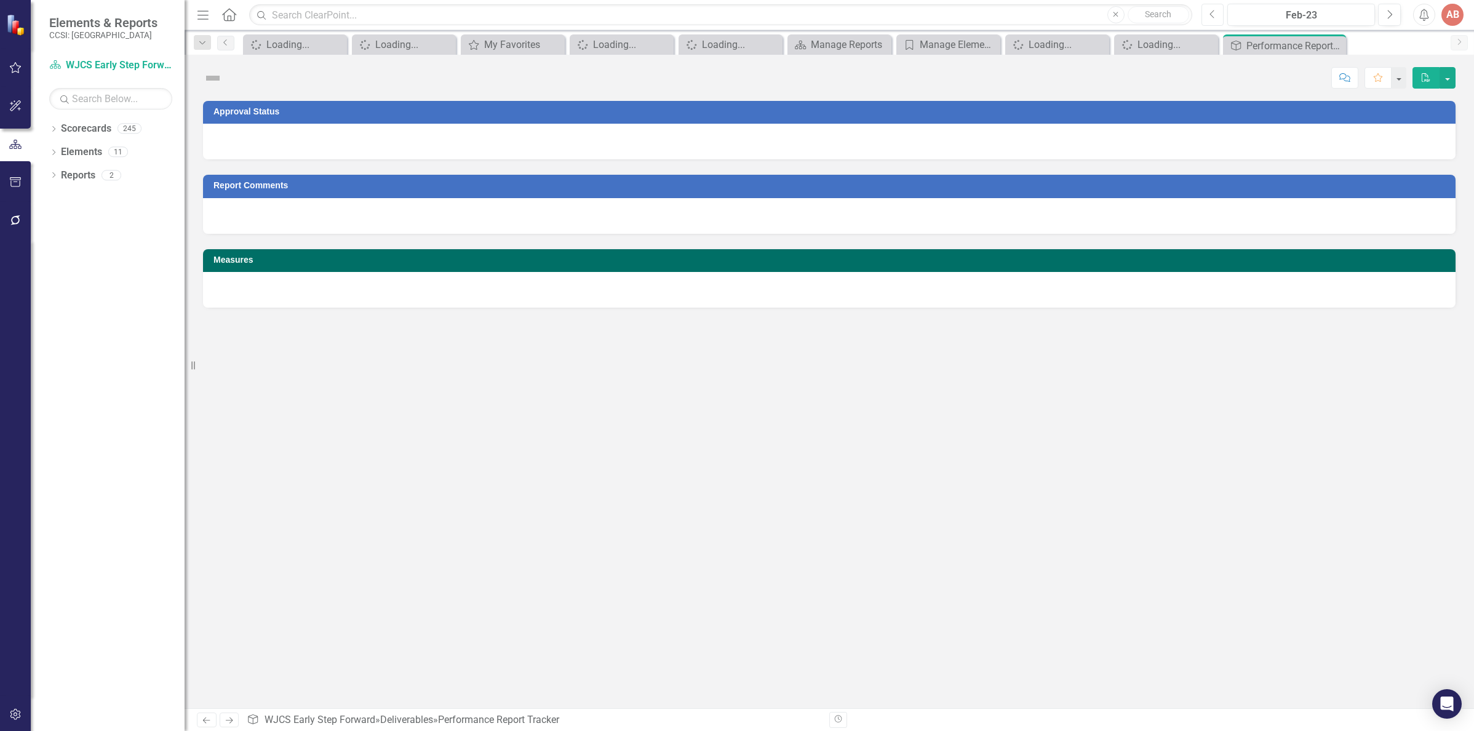
click at [1212, 9] on icon "Previous" at bounding box center [1212, 14] width 7 height 11
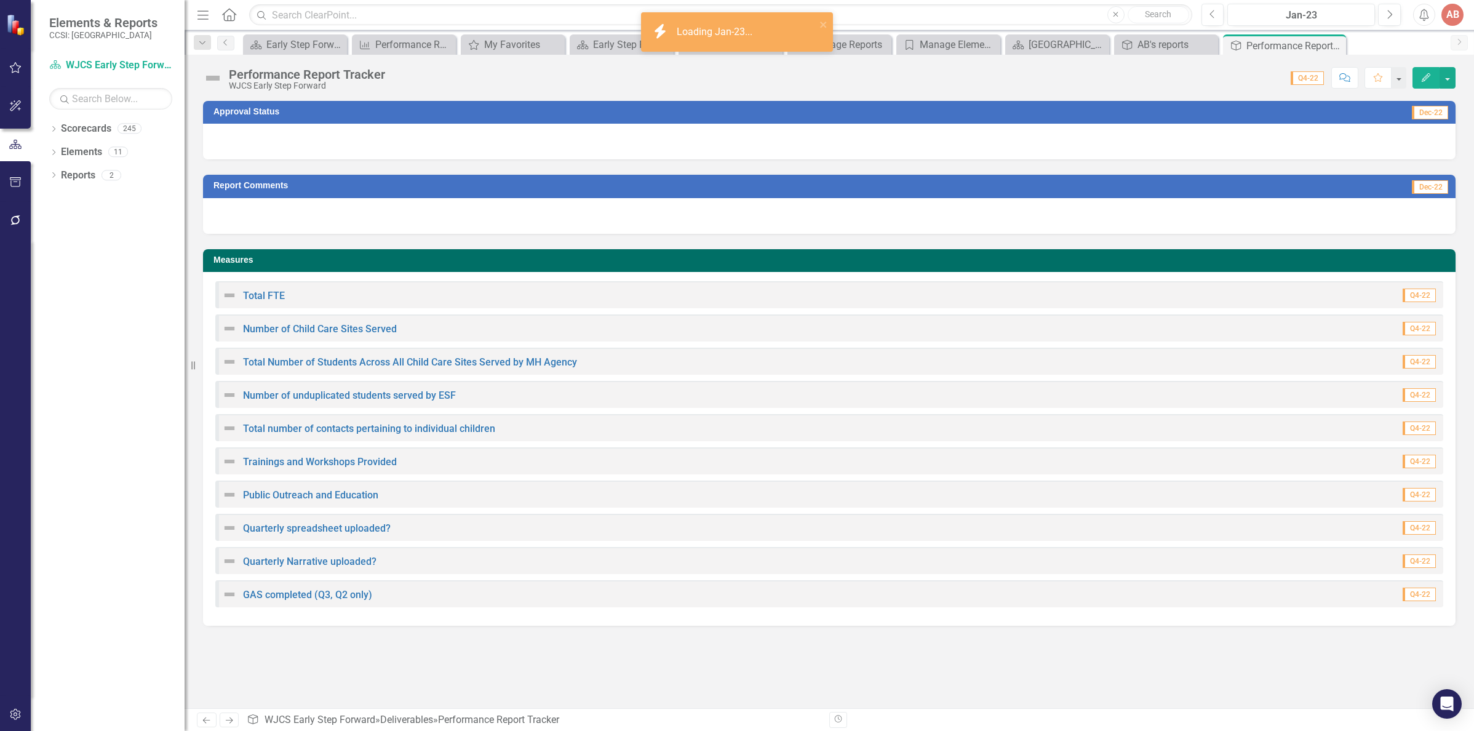
click at [1369, 158] on div at bounding box center [829, 142] width 1252 height 36
click at [1369, 147] on div at bounding box center [829, 142] width 1252 height 36
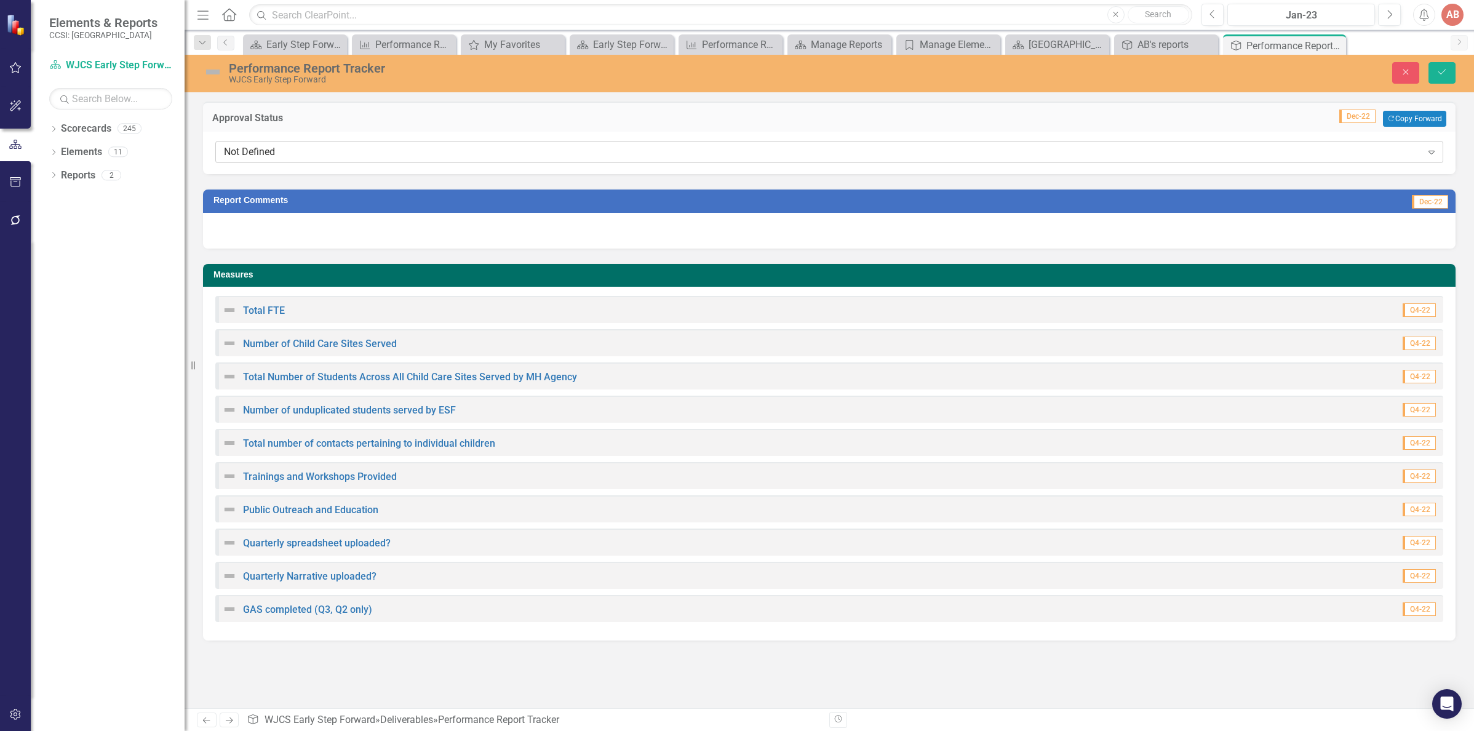
click at [1432, 150] on icon "Expand" at bounding box center [1431, 152] width 12 height 10
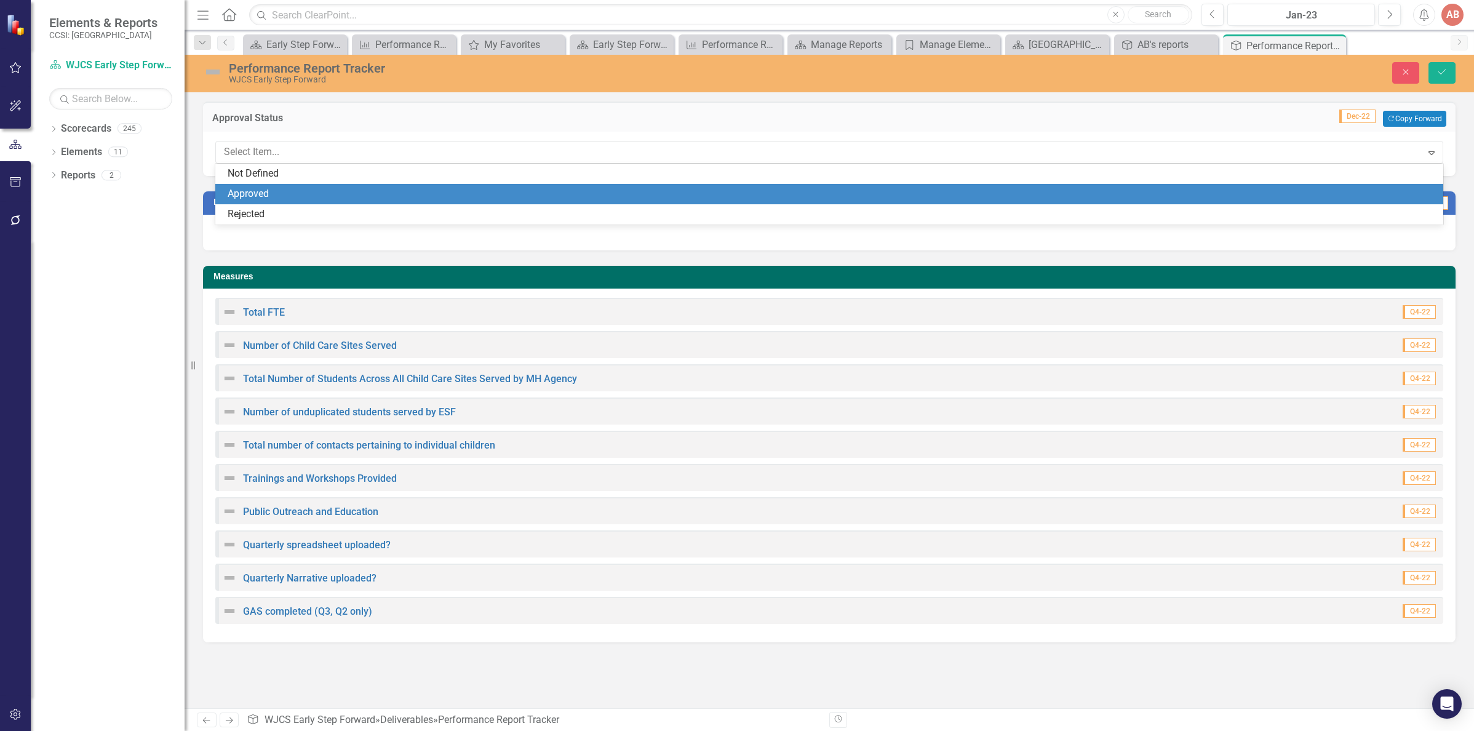
click at [1300, 191] on div "Approved" at bounding box center [832, 194] width 1208 height 14
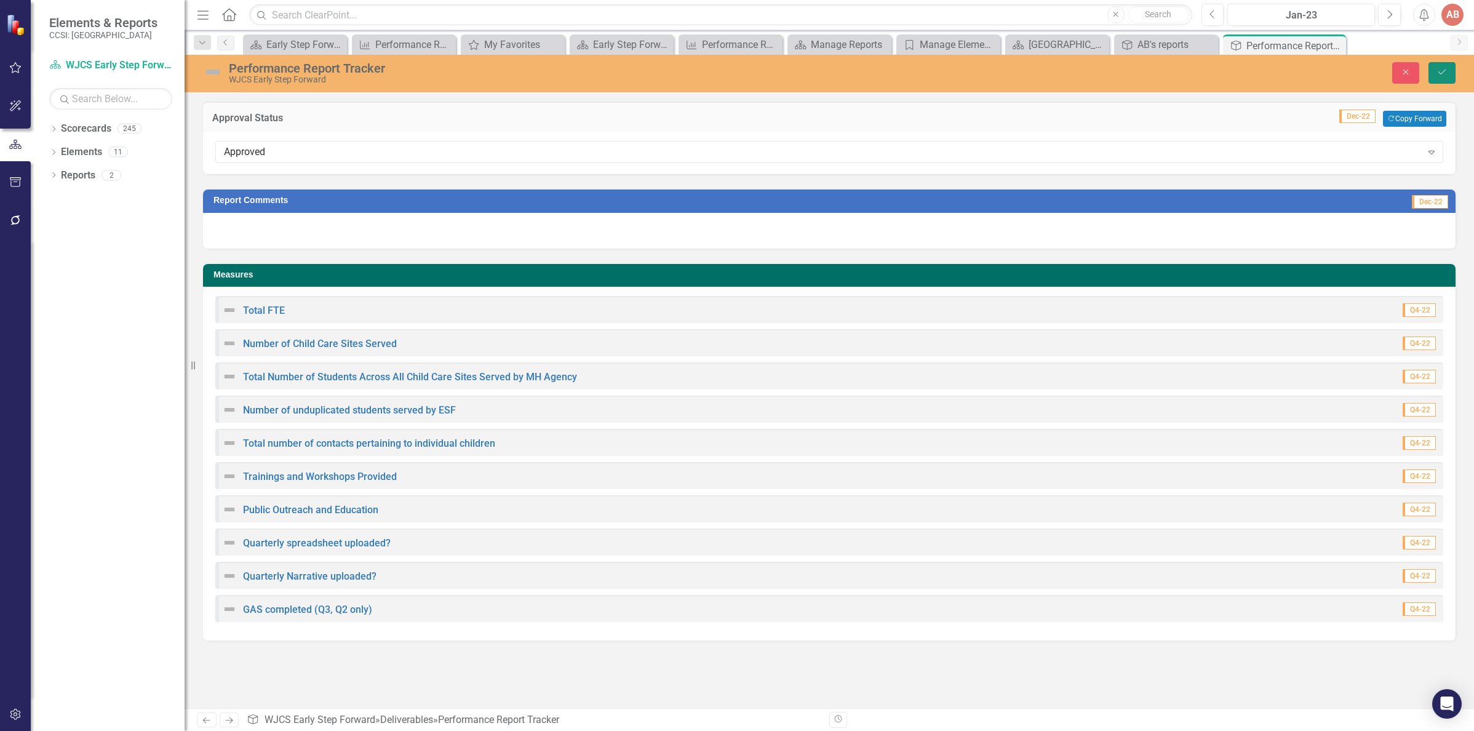
click at [1444, 74] on icon "Save" at bounding box center [1441, 72] width 11 height 9
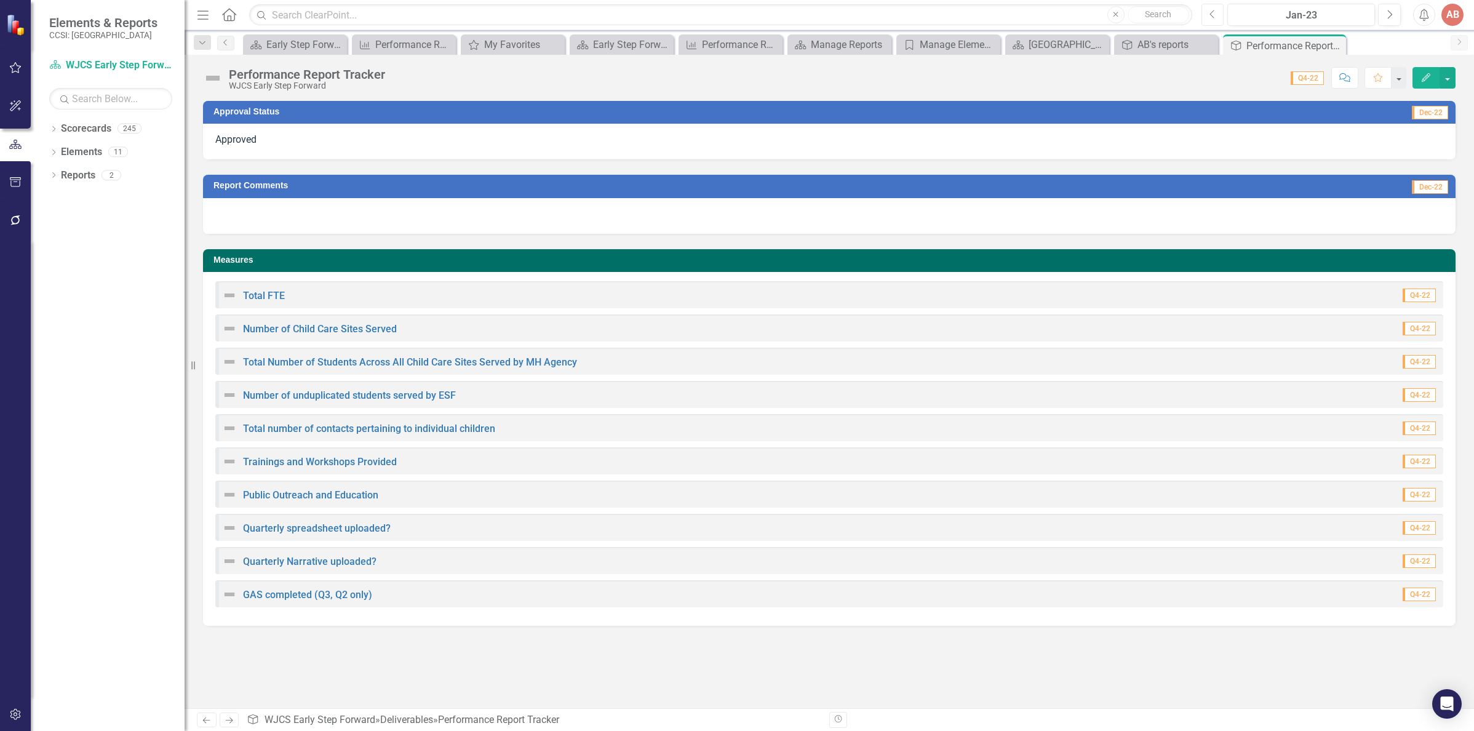
click at [1214, 13] on icon "Previous" at bounding box center [1212, 14] width 7 height 11
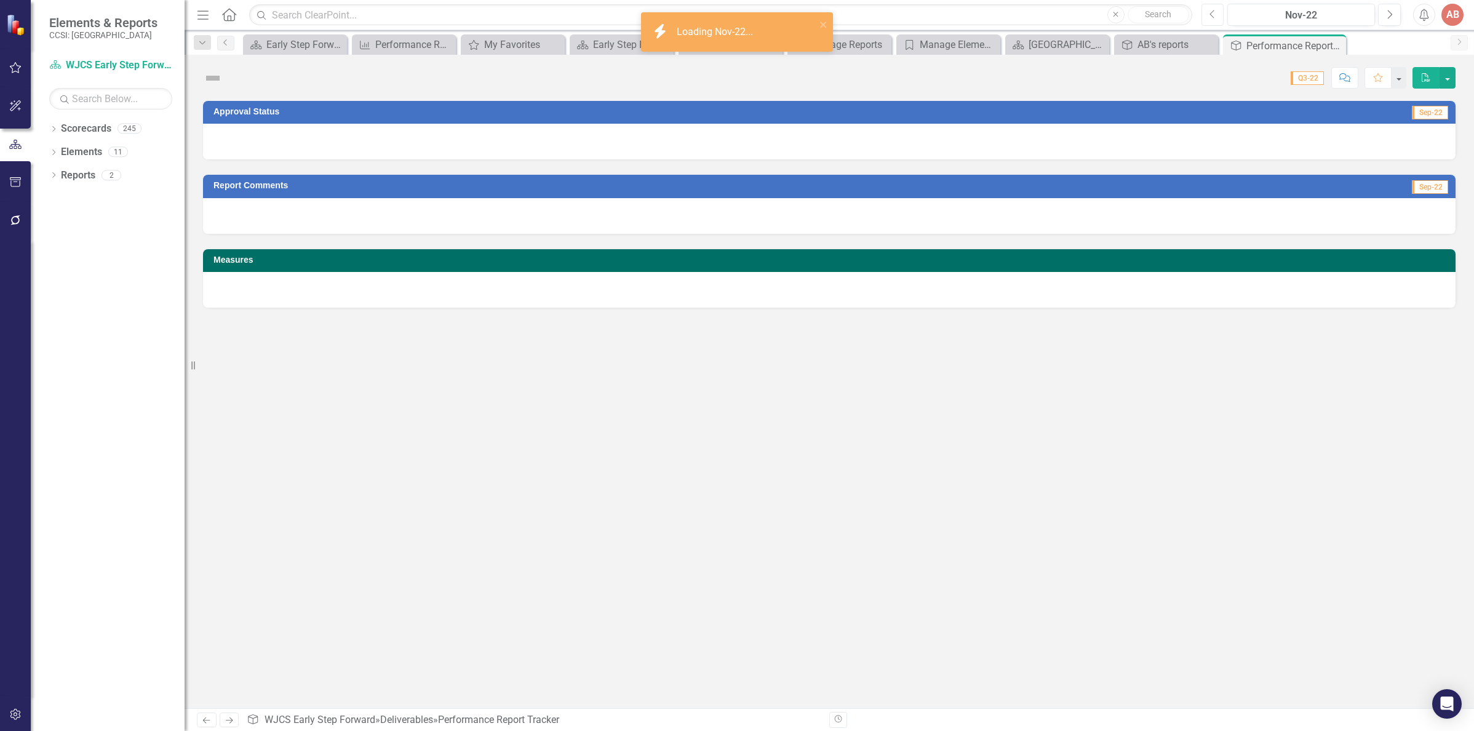
click at [1214, 13] on icon "Previous" at bounding box center [1212, 14] width 7 height 11
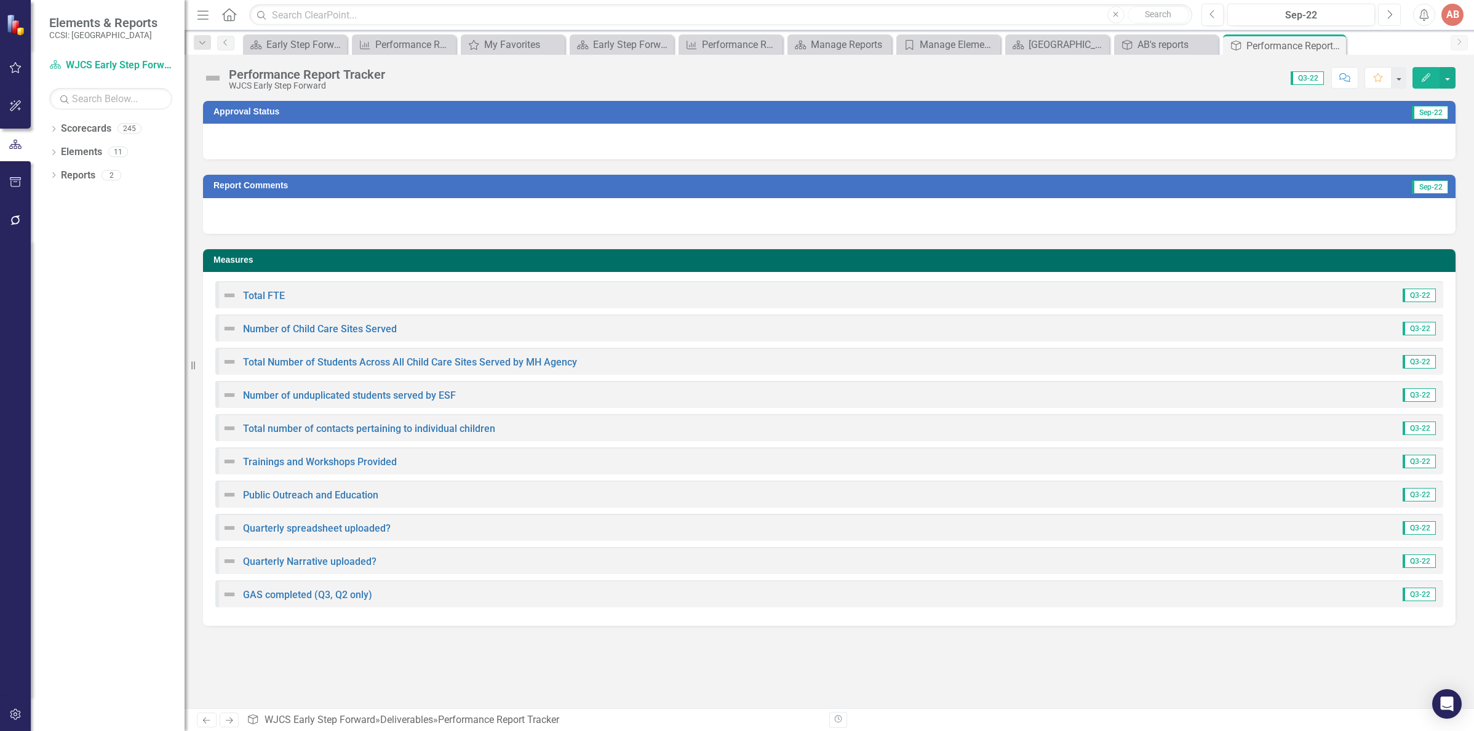
click at [1385, 10] on button "Next" at bounding box center [1389, 15] width 23 height 22
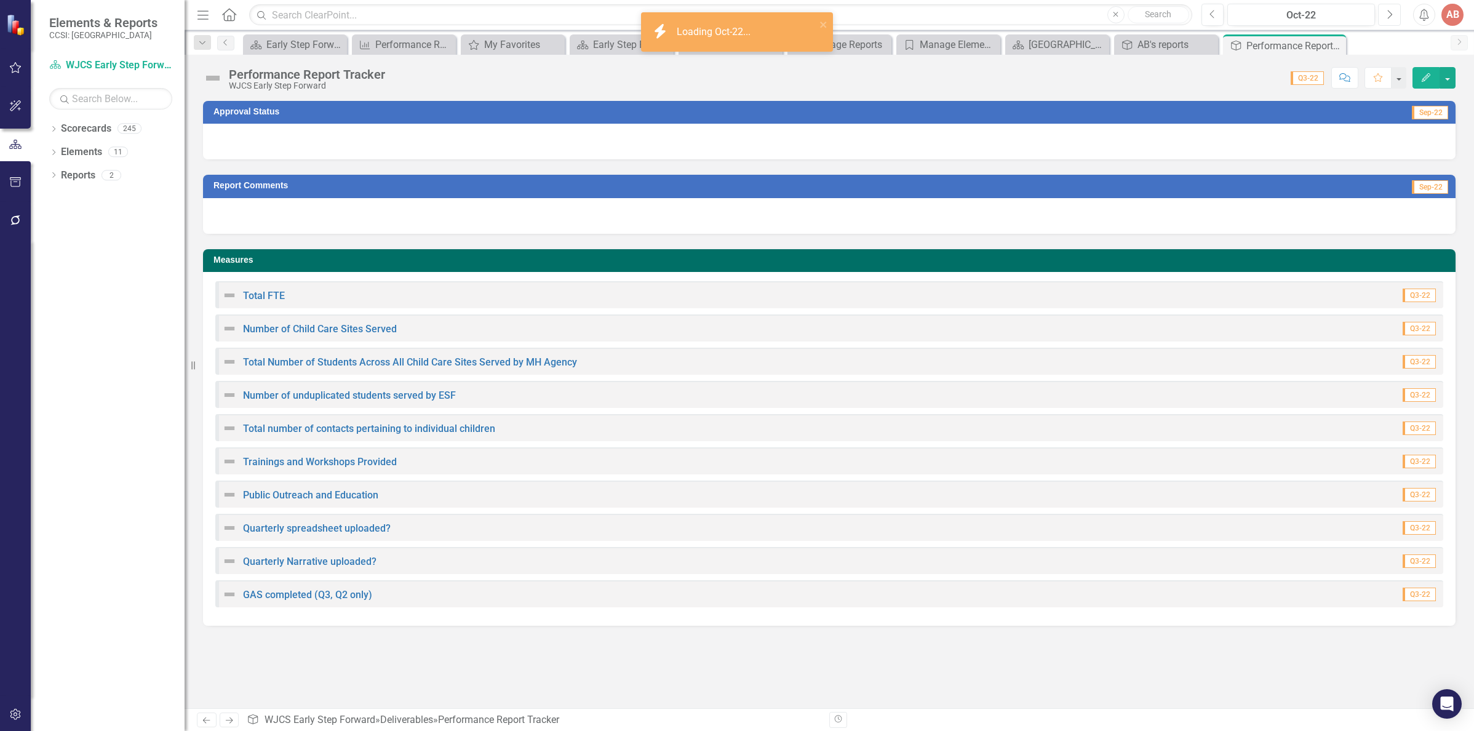
click at [1389, 16] on icon "Next" at bounding box center [1389, 14] width 7 height 11
click at [1400, 138] on div "Approved" at bounding box center [829, 142] width 1252 height 36
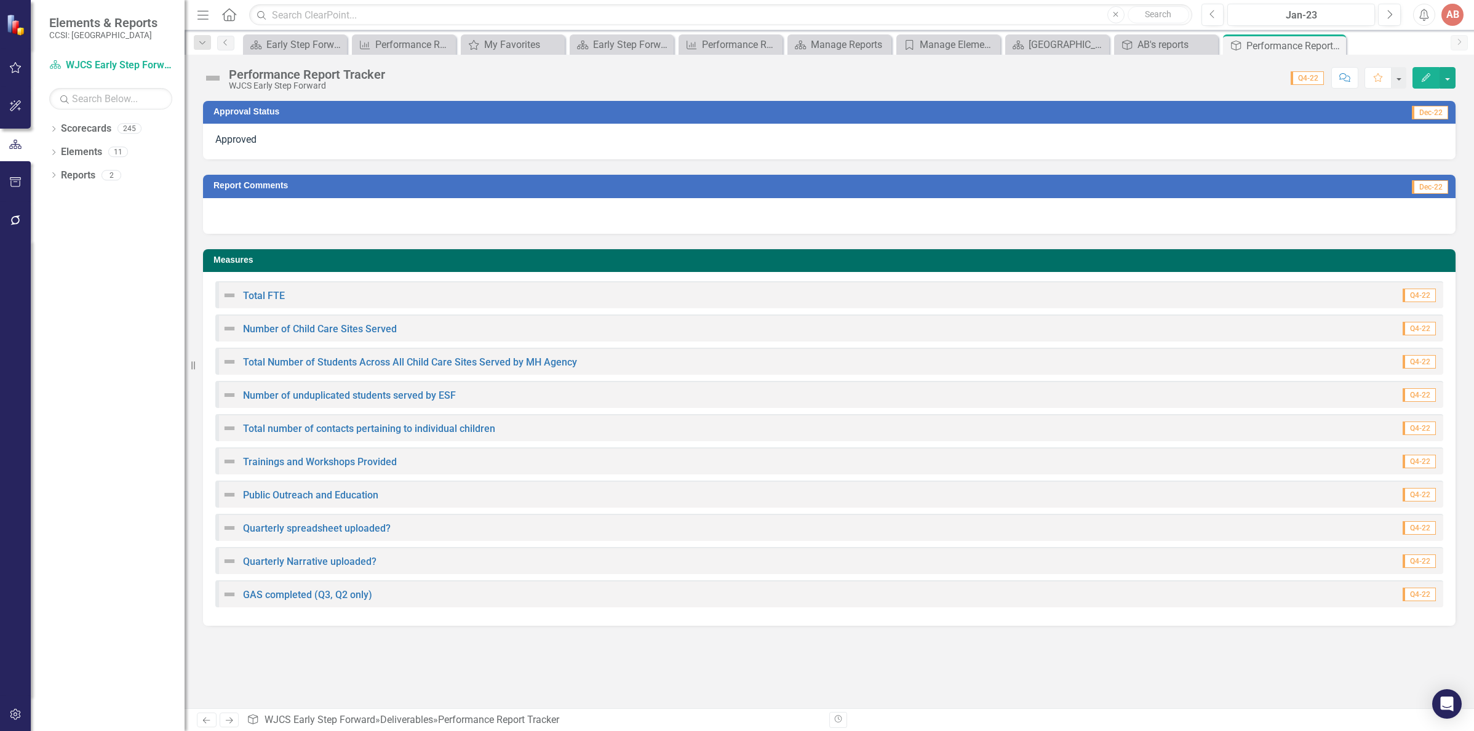
click at [1400, 140] on div "Approved" at bounding box center [829, 142] width 1252 height 36
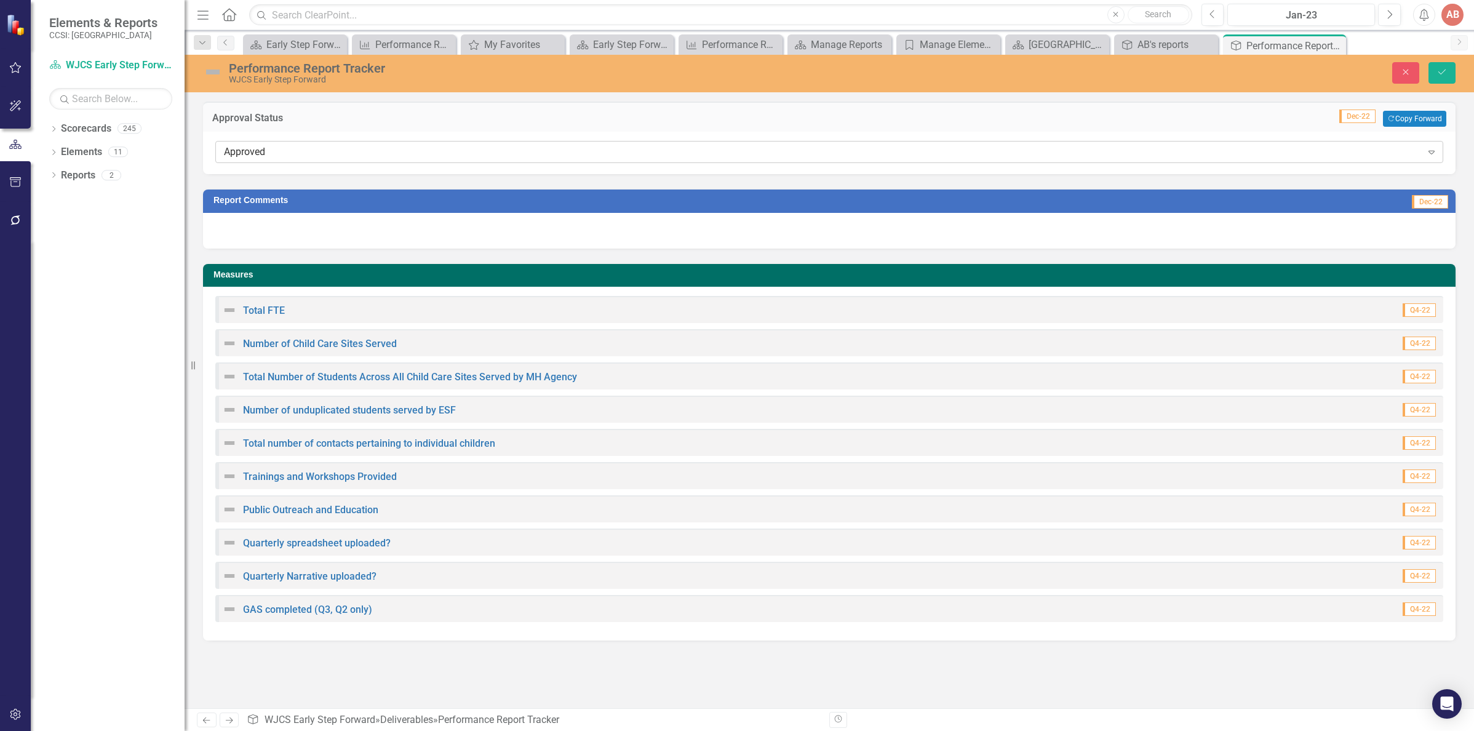
click at [1428, 153] on icon "Expand" at bounding box center [1431, 152] width 12 height 10
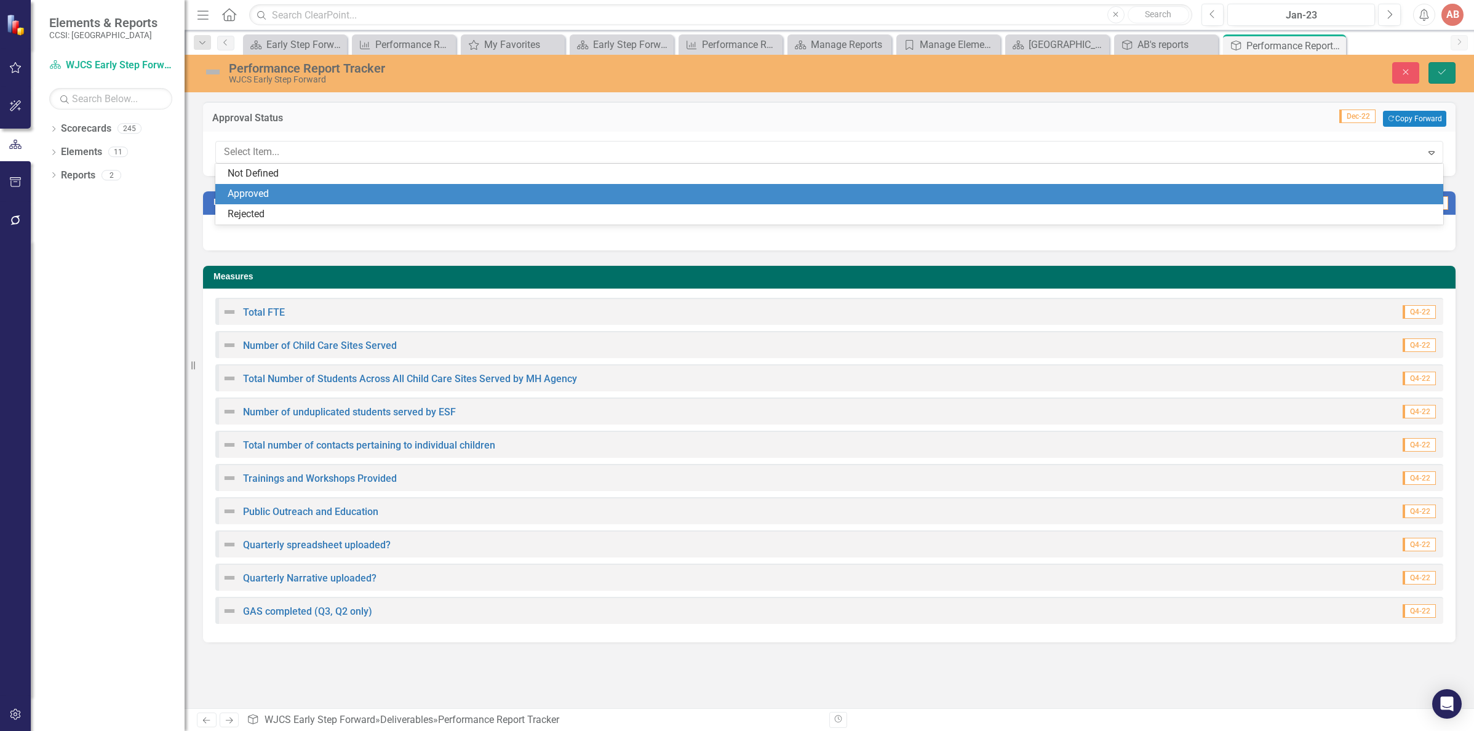
click at [1440, 76] on icon "Save" at bounding box center [1441, 72] width 11 height 9
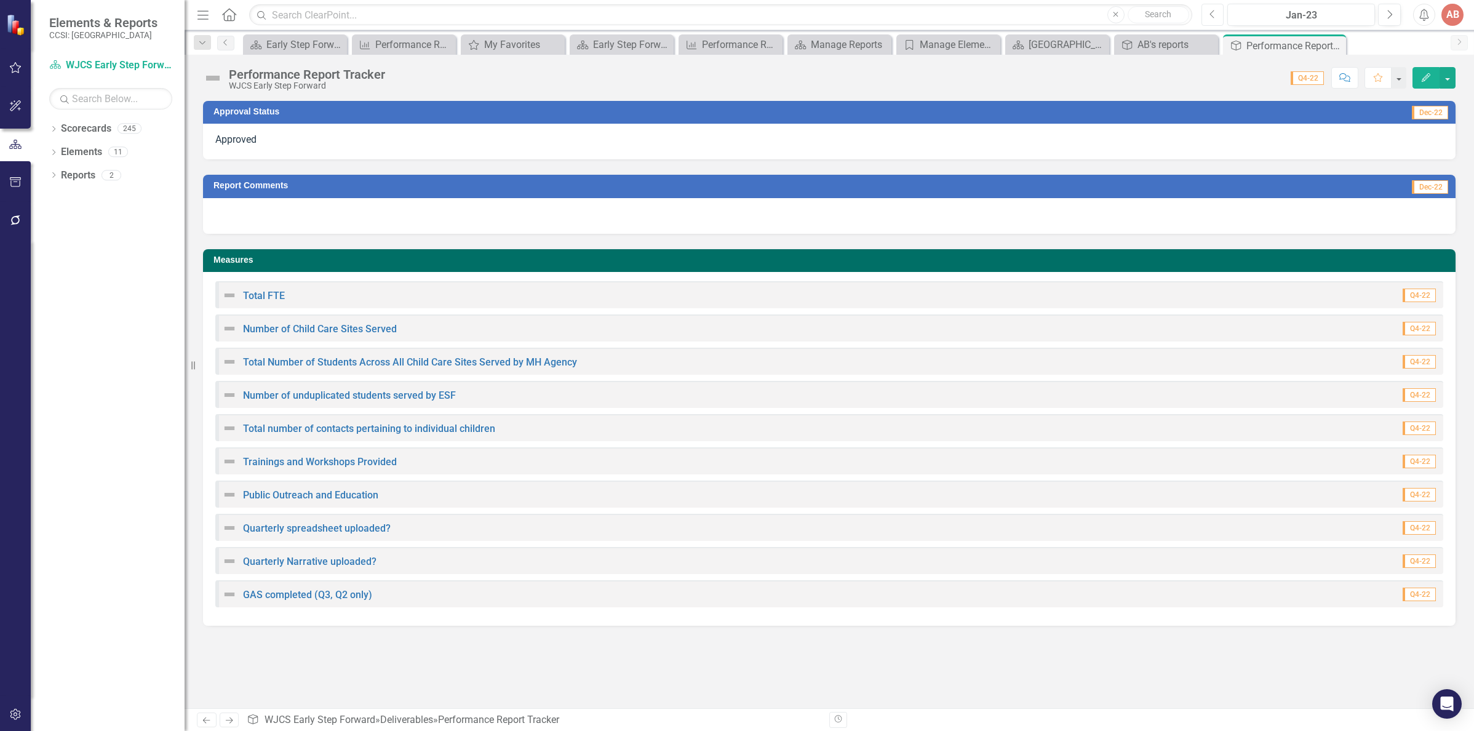
click at [1212, 15] on icon "Previous" at bounding box center [1212, 14] width 7 height 11
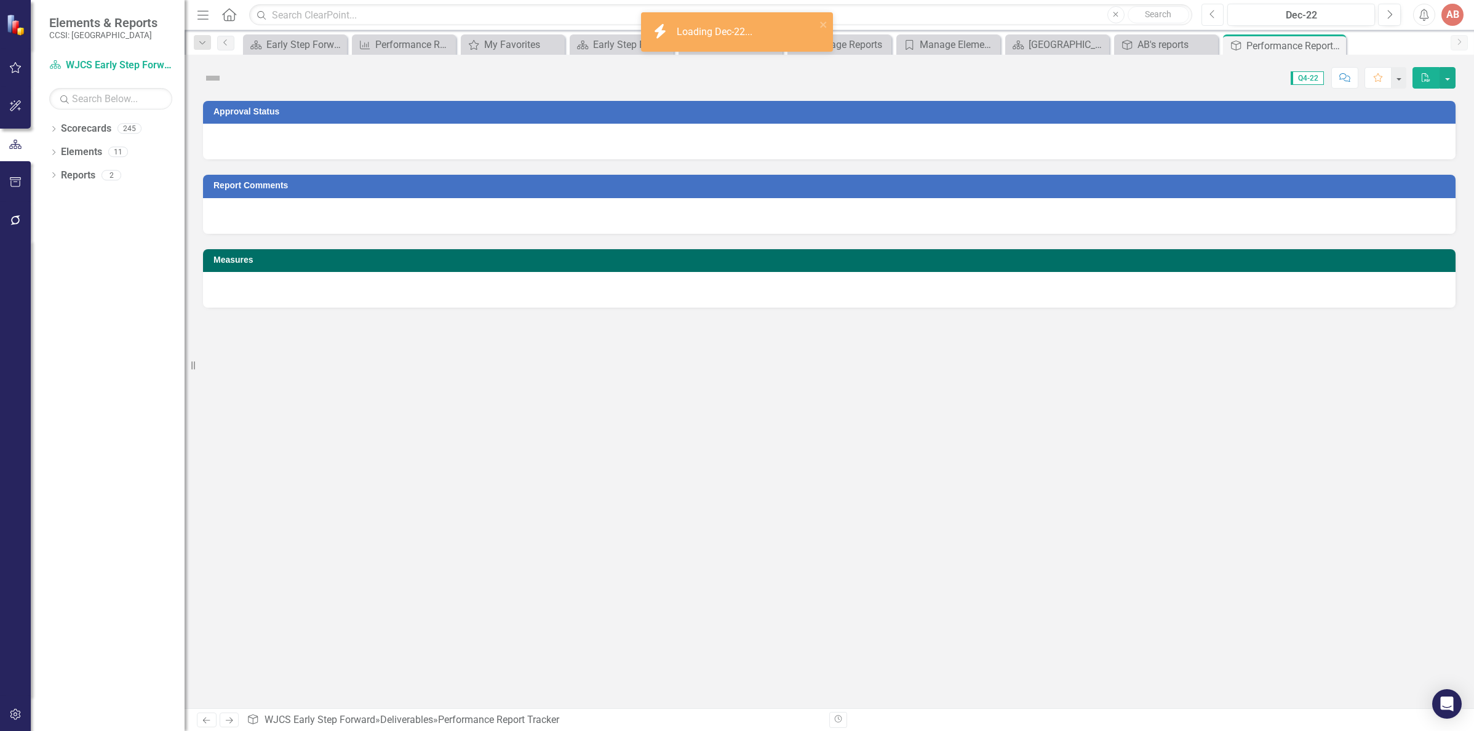
click at [1212, 15] on icon "Previous" at bounding box center [1212, 14] width 7 height 11
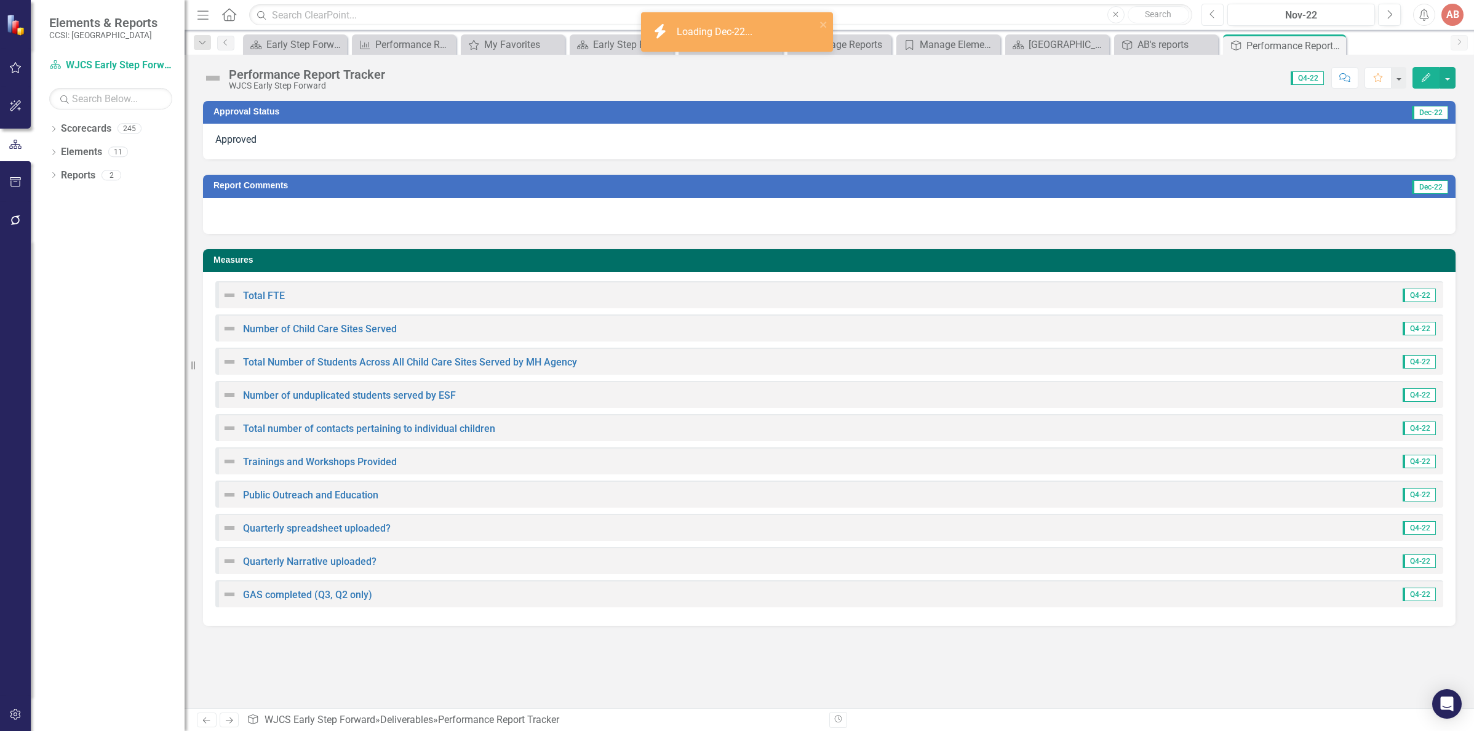
click at [1212, 15] on icon "Previous" at bounding box center [1212, 14] width 7 height 11
click at [1418, 141] on div at bounding box center [829, 142] width 1252 height 36
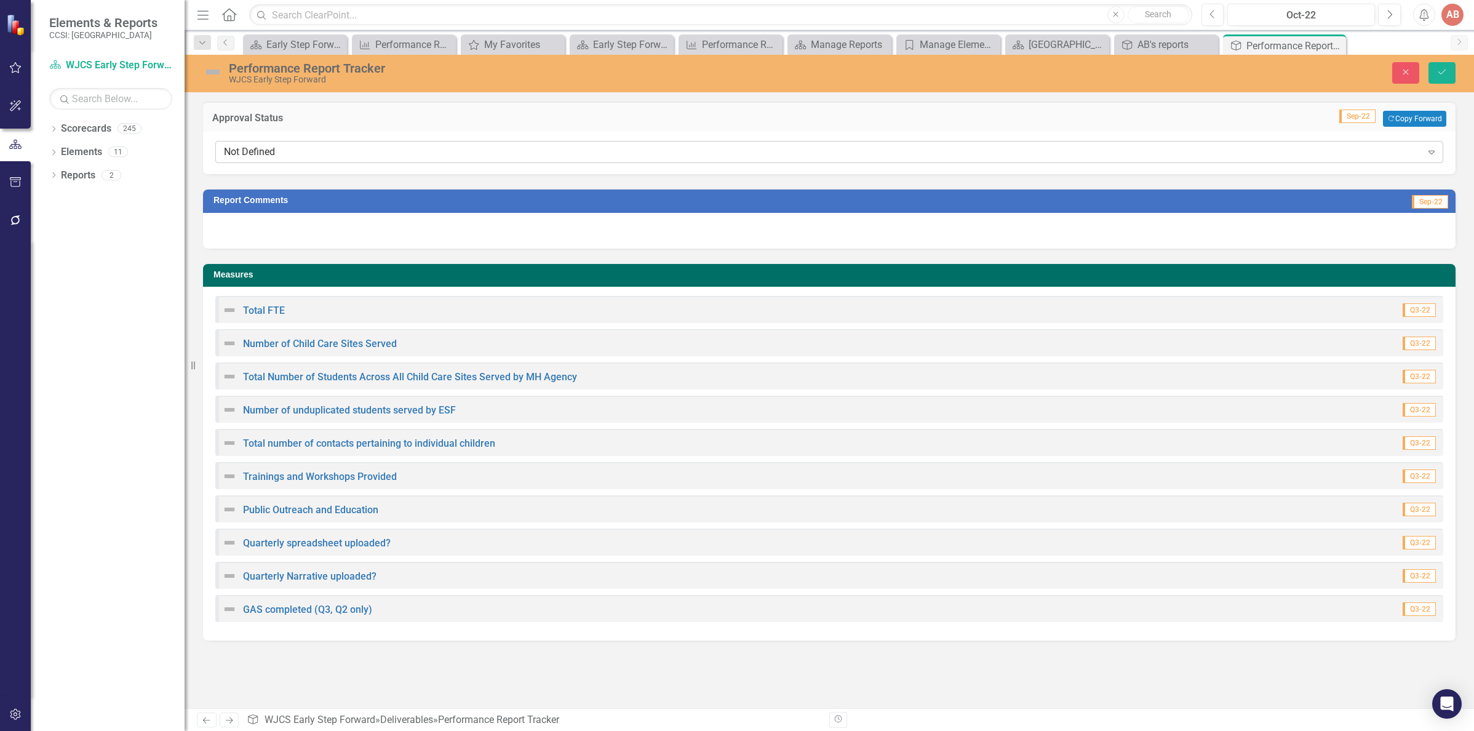
click at [1431, 154] on icon at bounding box center [1431, 153] width 6 height 4
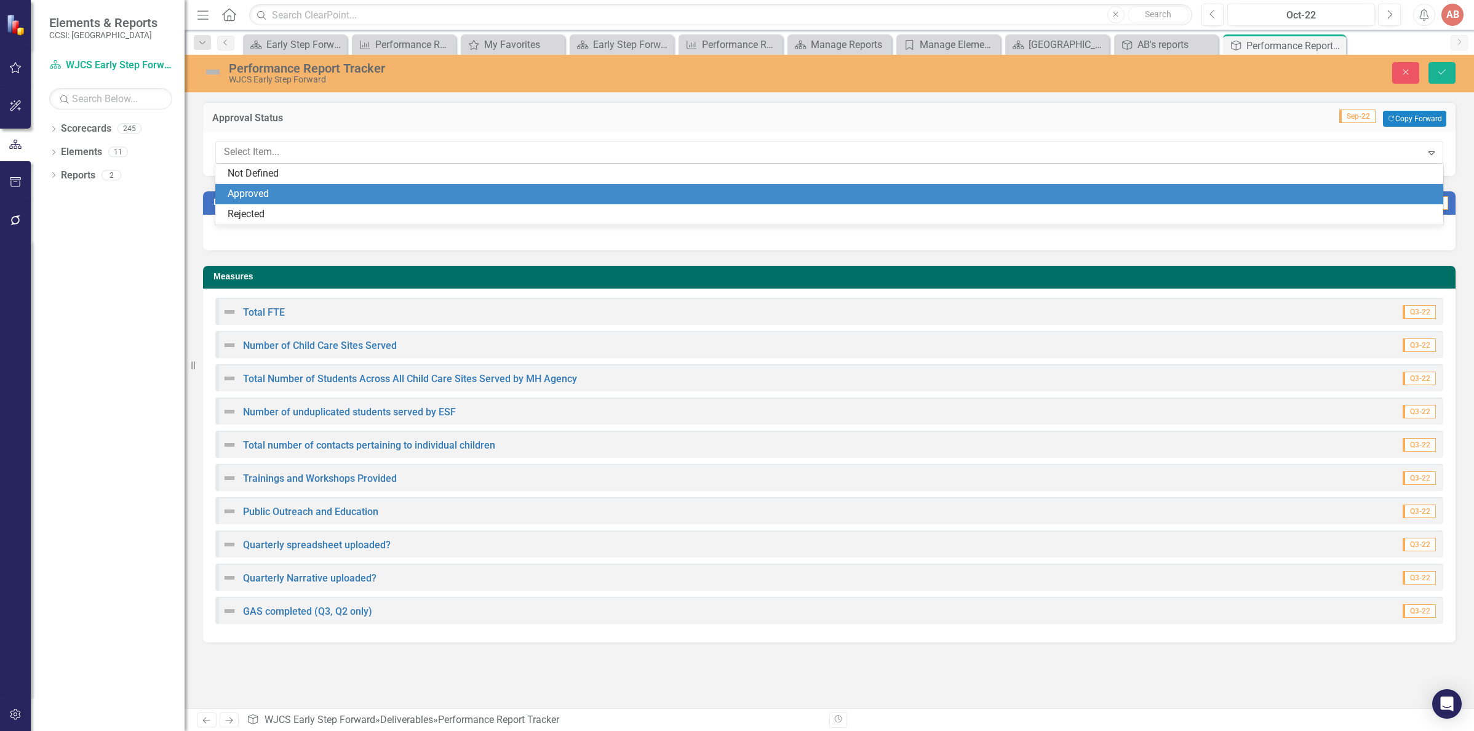
click at [1392, 195] on div "Approved" at bounding box center [832, 194] width 1208 height 14
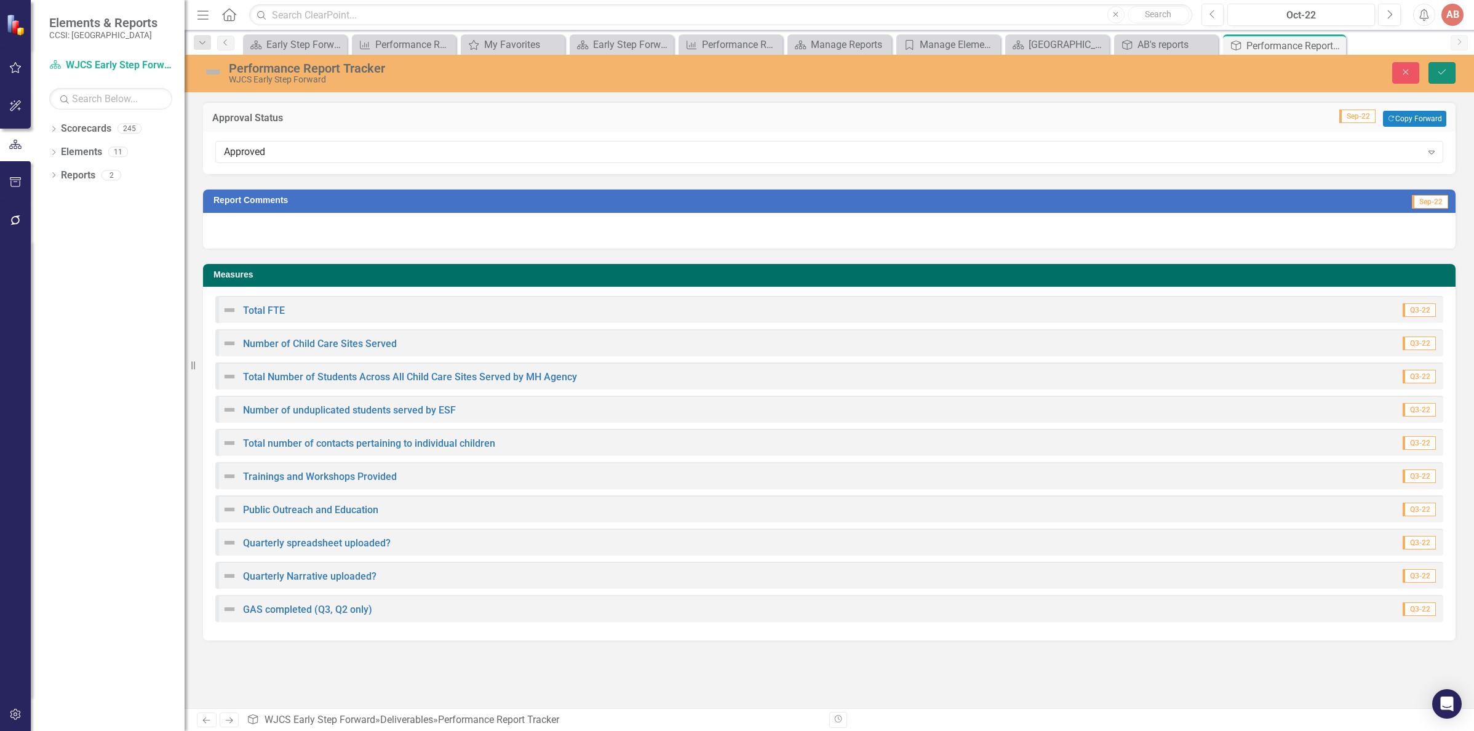
click at [1448, 74] on button "Save" at bounding box center [1441, 73] width 27 height 22
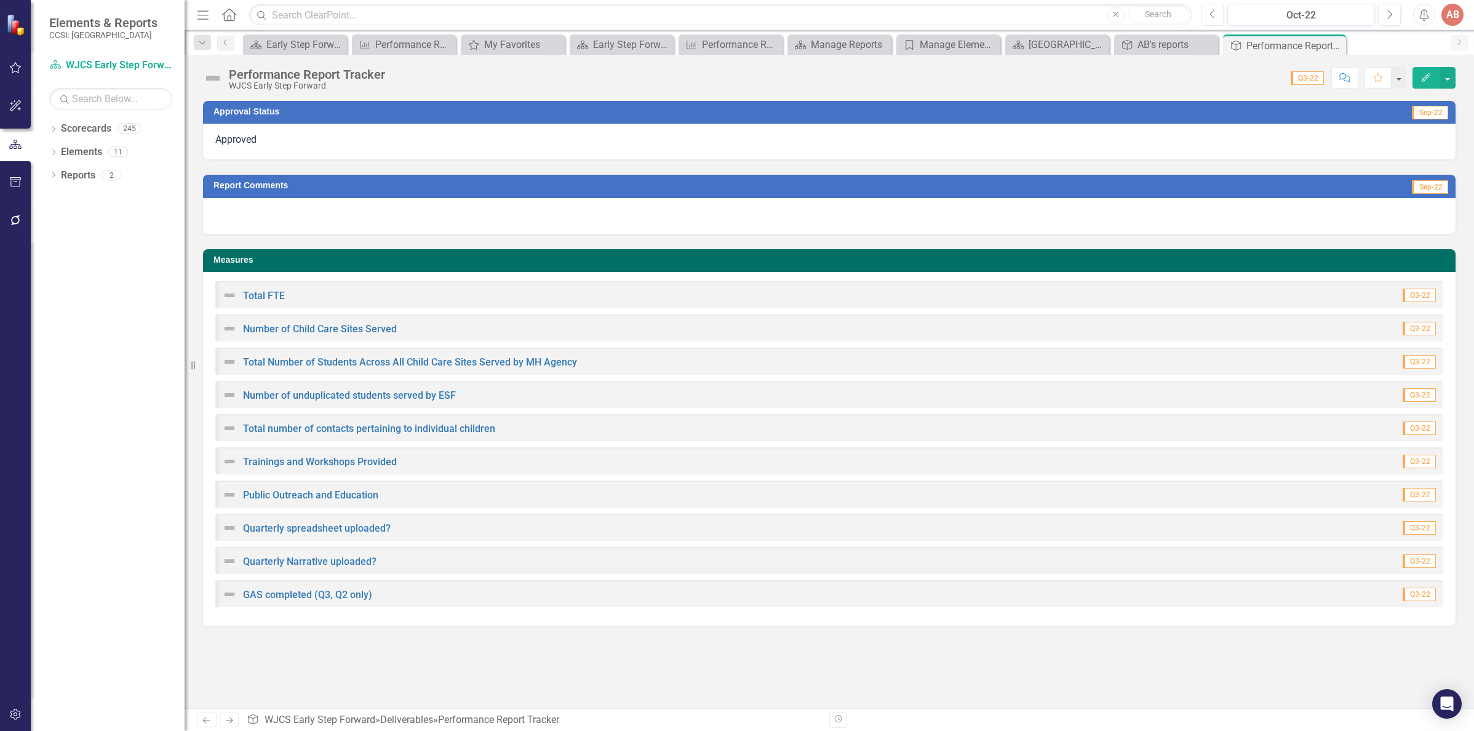
click at [1209, 14] on icon "Previous" at bounding box center [1212, 14] width 7 height 11
click at [1354, 135] on div at bounding box center [829, 142] width 1252 height 36
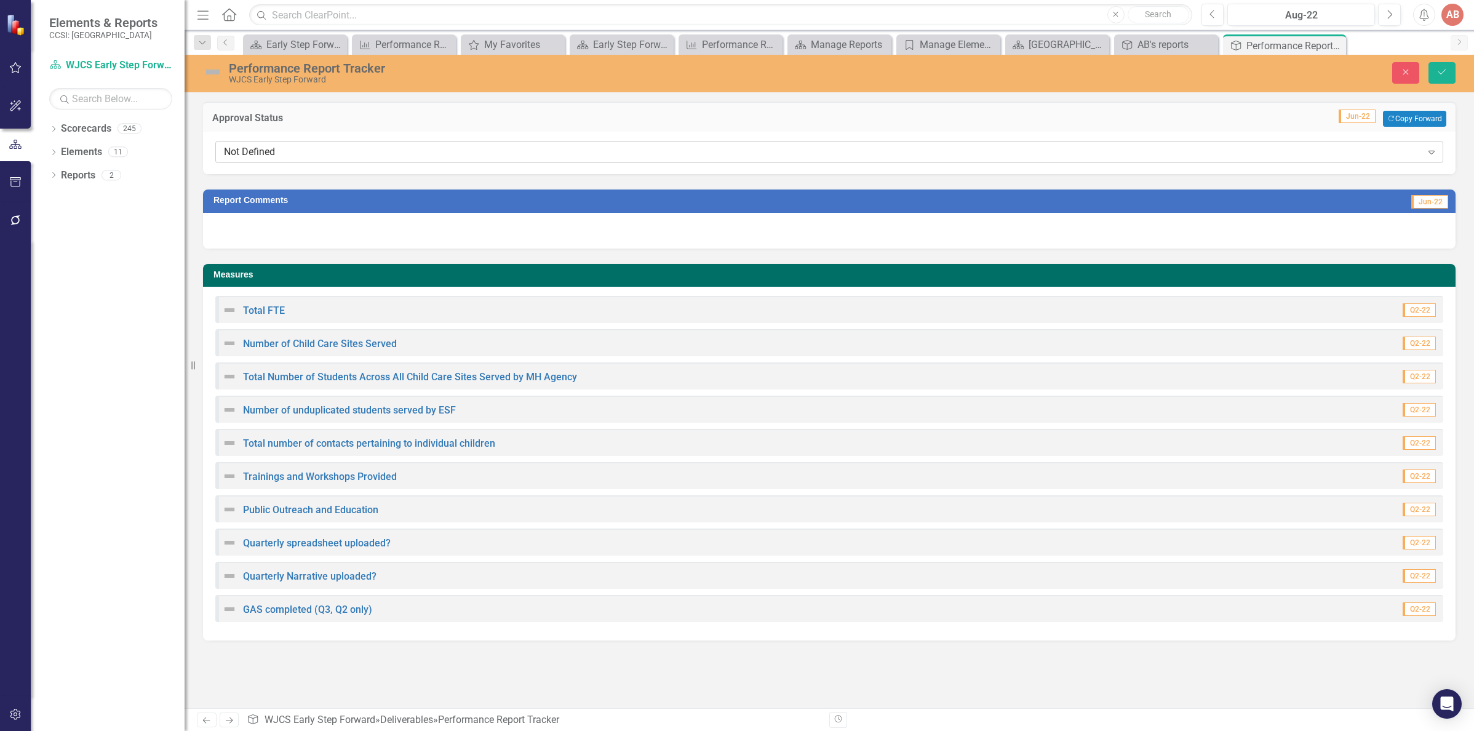
click at [1431, 157] on icon "Expand" at bounding box center [1431, 152] width 12 height 10
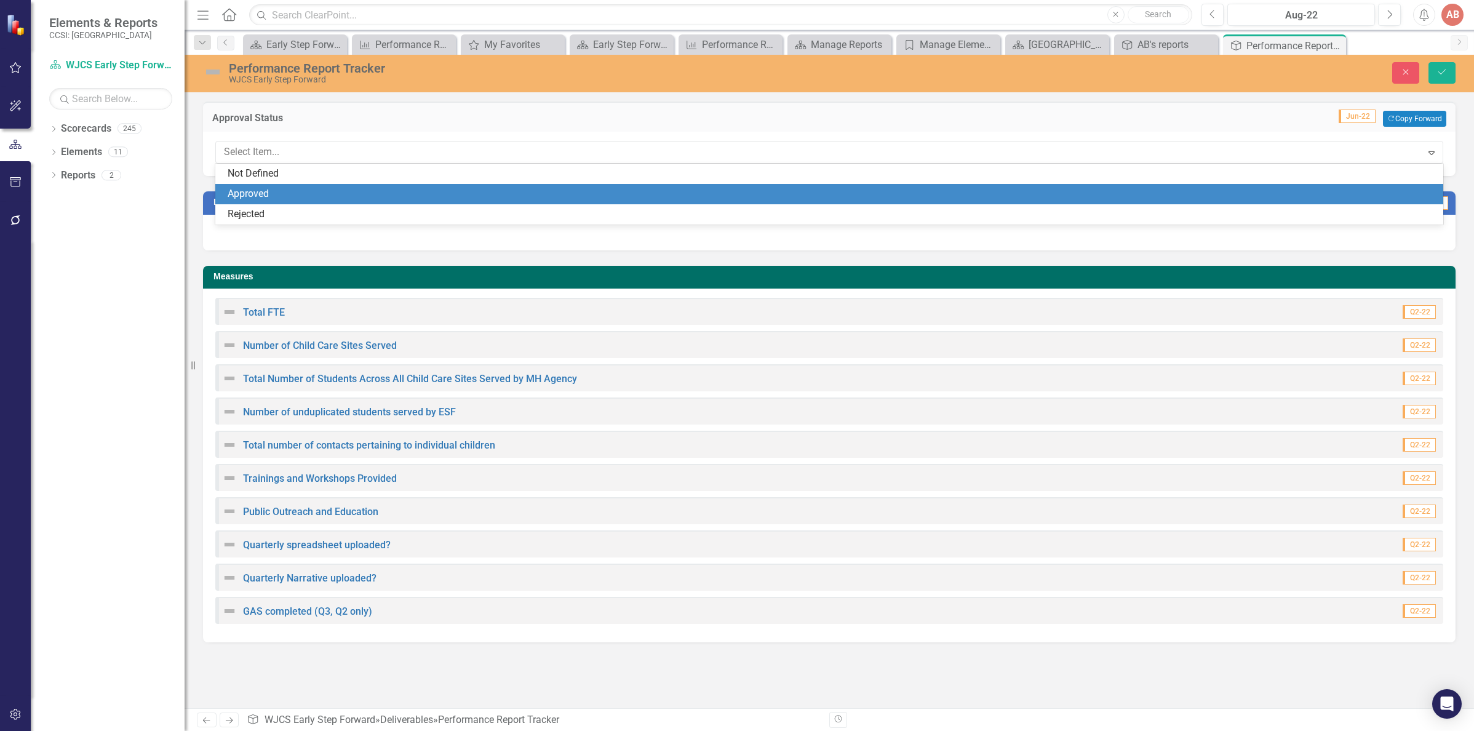
click at [1420, 187] on div "Approved" at bounding box center [832, 194] width 1208 height 14
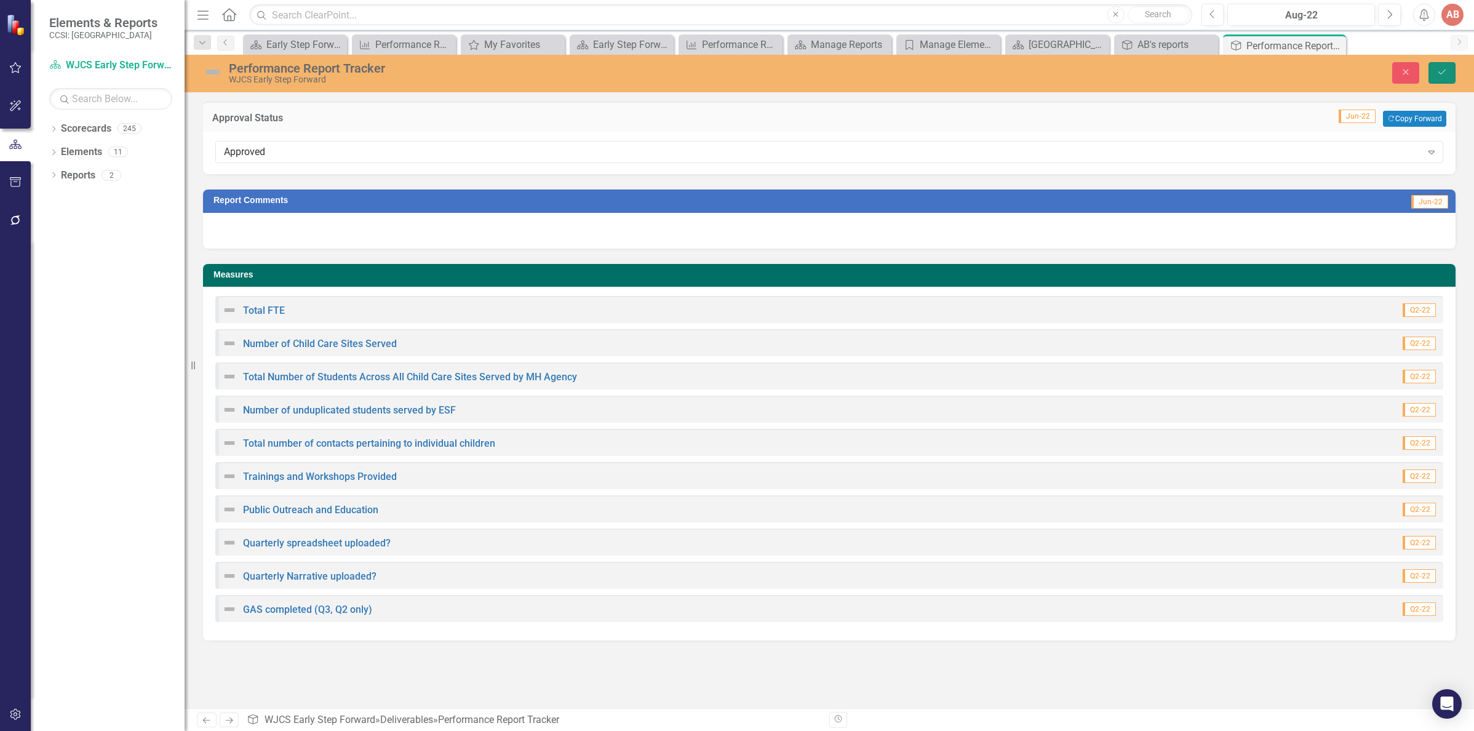
click at [1439, 71] on icon "Save" at bounding box center [1441, 72] width 11 height 9
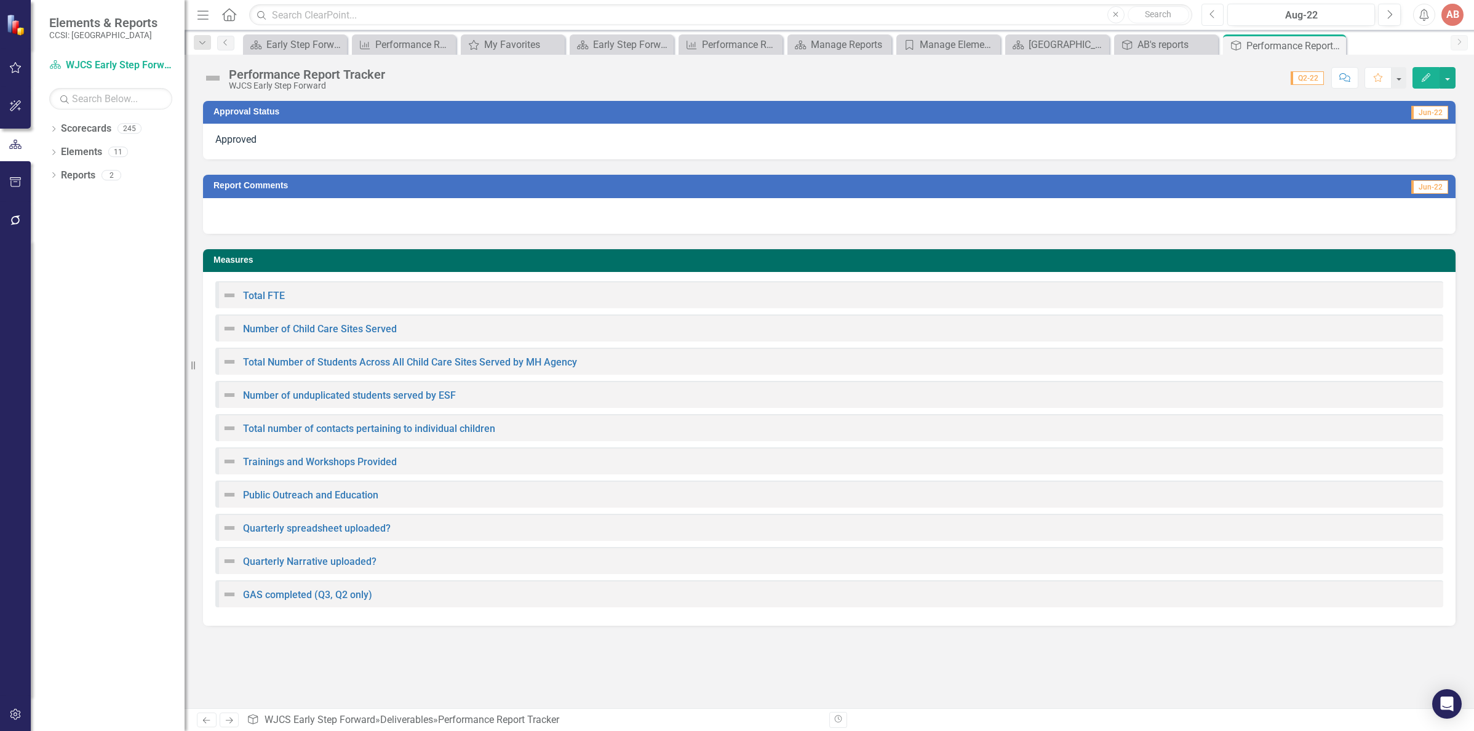
click at [1214, 19] on icon "Previous" at bounding box center [1212, 14] width 7 height 11
click at [1412, 135] on div at bounding box center [829, 142] width 1252 height 36
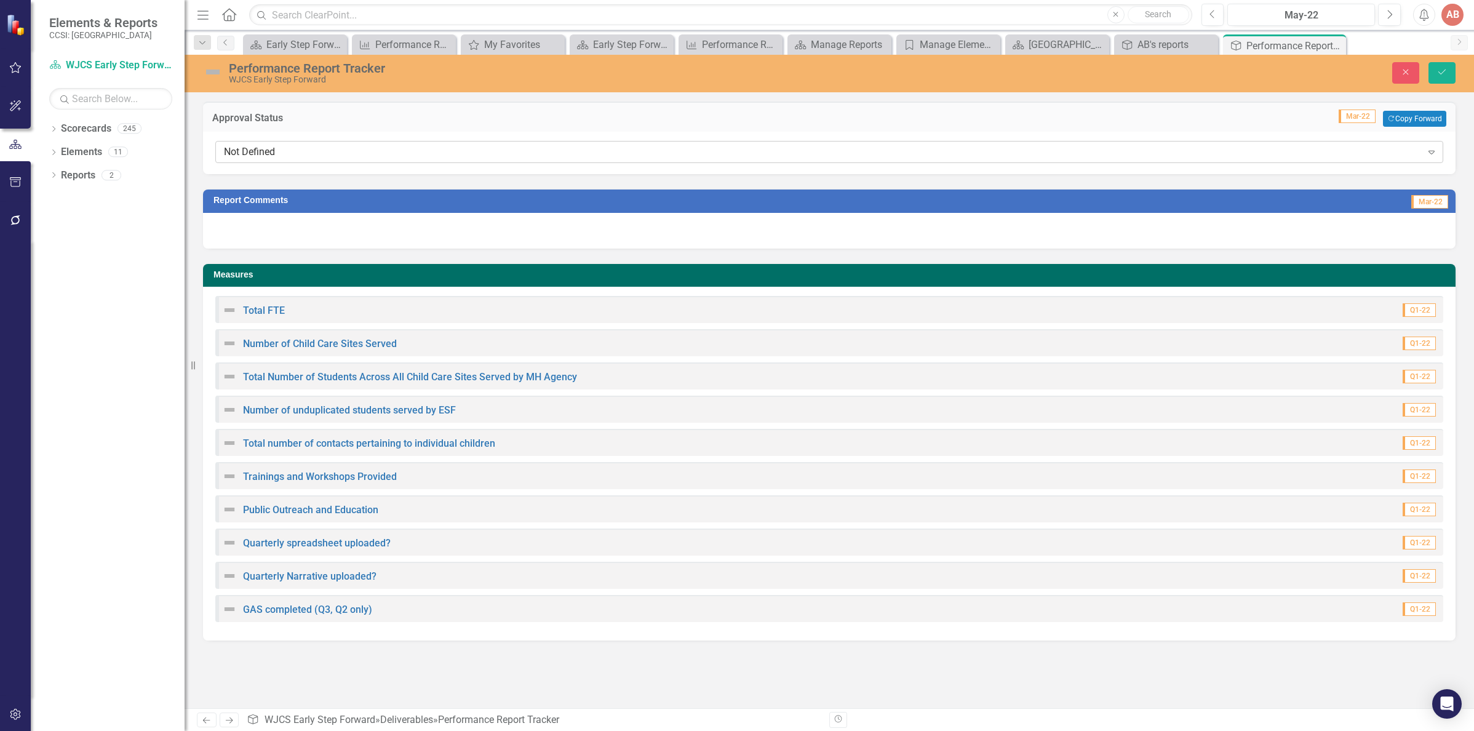
click at [1425, 157] on icon "Expand" at bounding box center [1431, 152] width 12 height 10
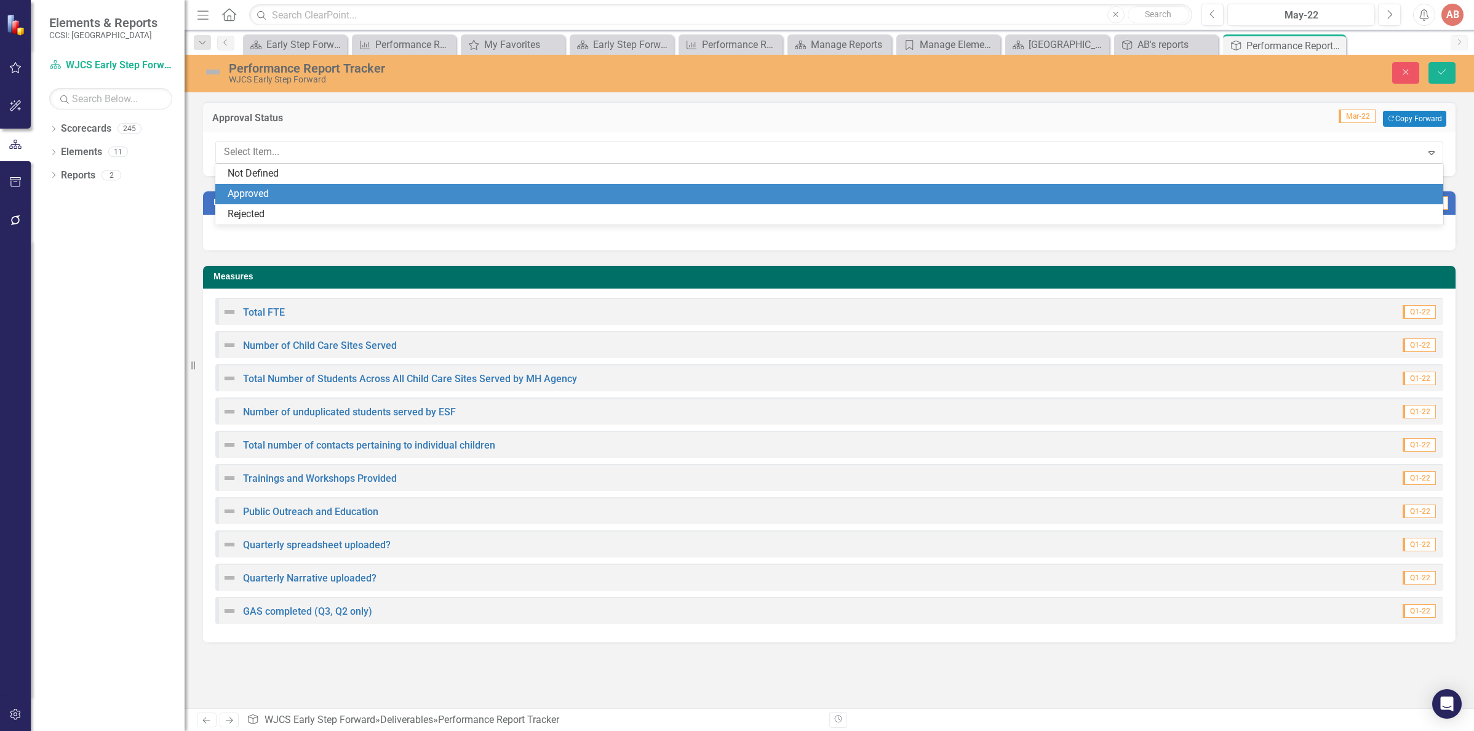
click at [1365, 185] on div "Approved" at bounding box center [829, 194] width 1228 height 20
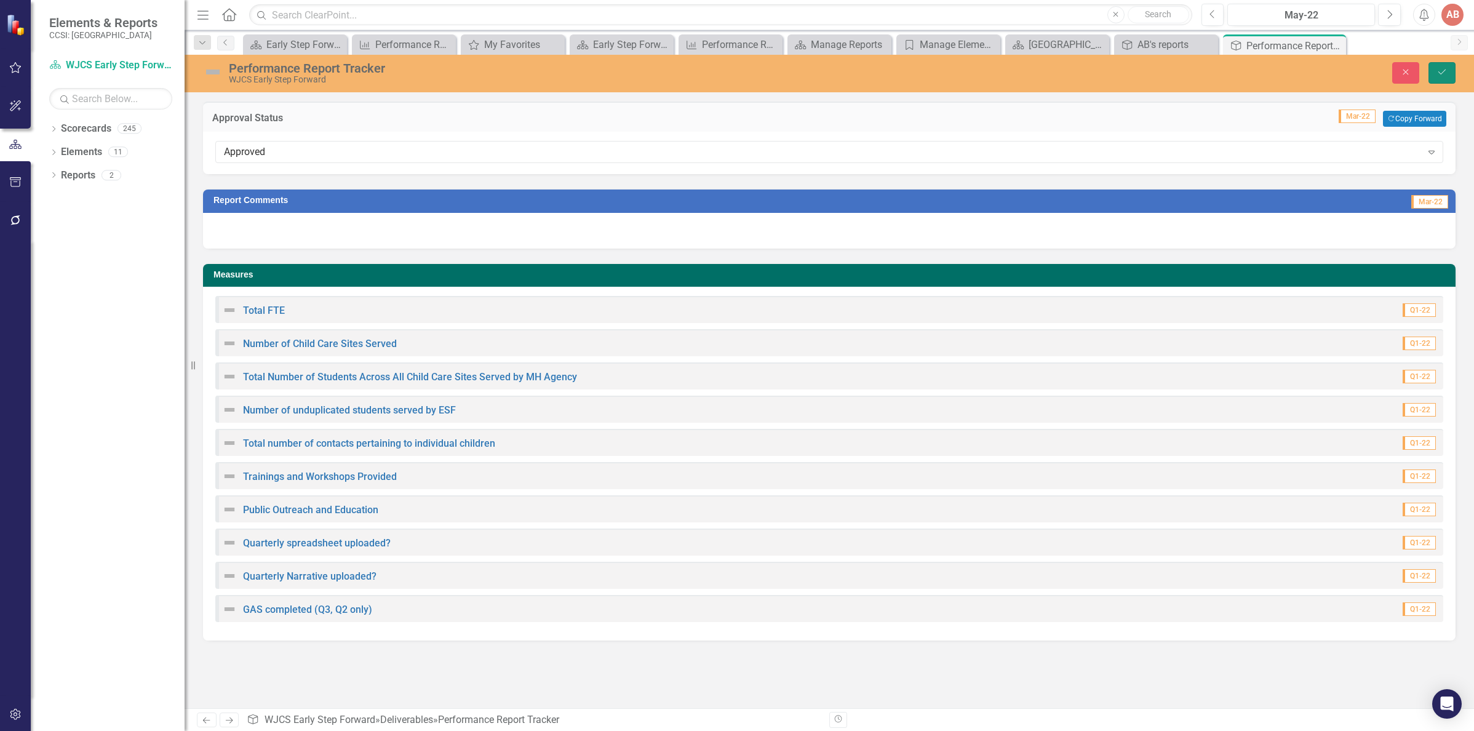
click at [1442, 71] on icon "Save" at bounding box center [1441, 72] width 11 height 9
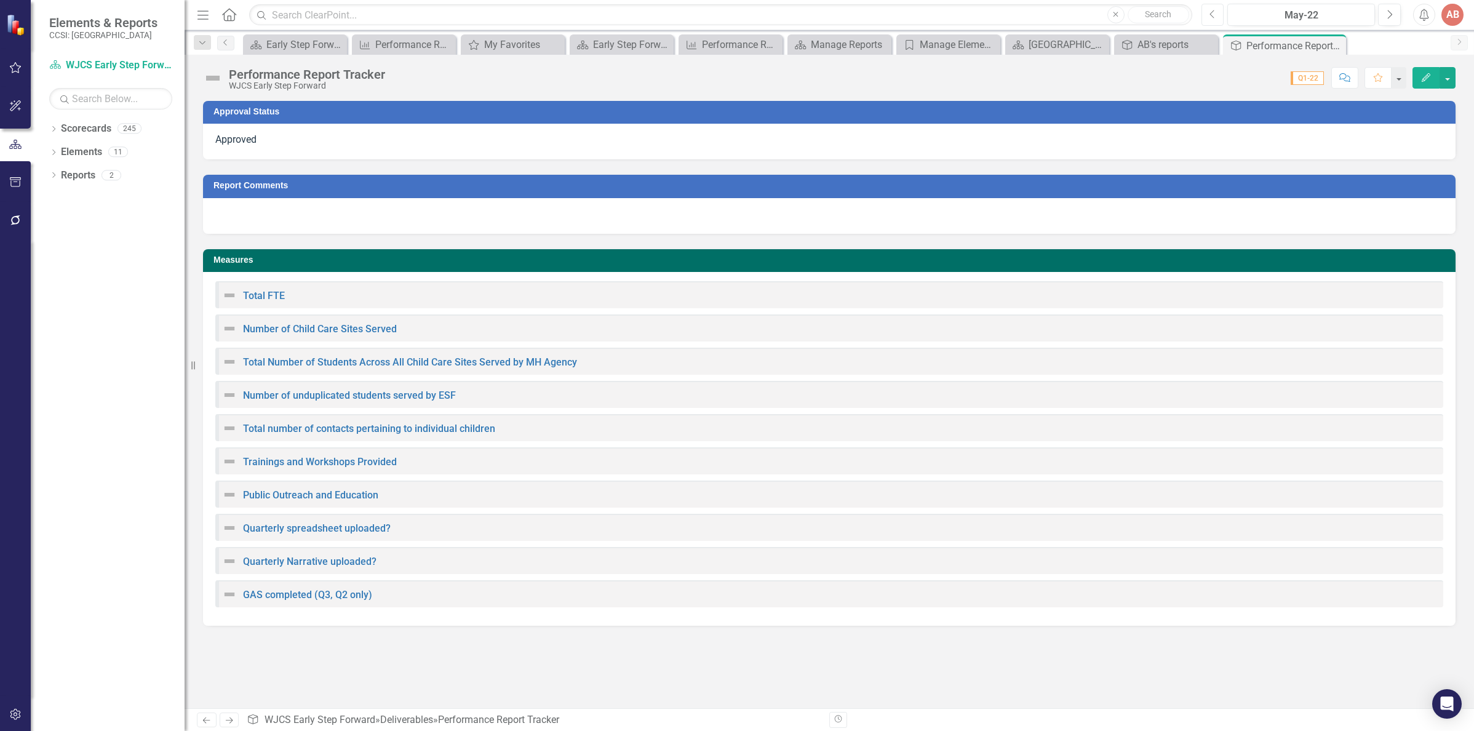
click at [1210, 7] on button "Previous" at bounding box center [1212, 15] width 23 height 22
click at [1209, 14] on icon "Previous" at bounding box center [1212, 14] width 7 height 11
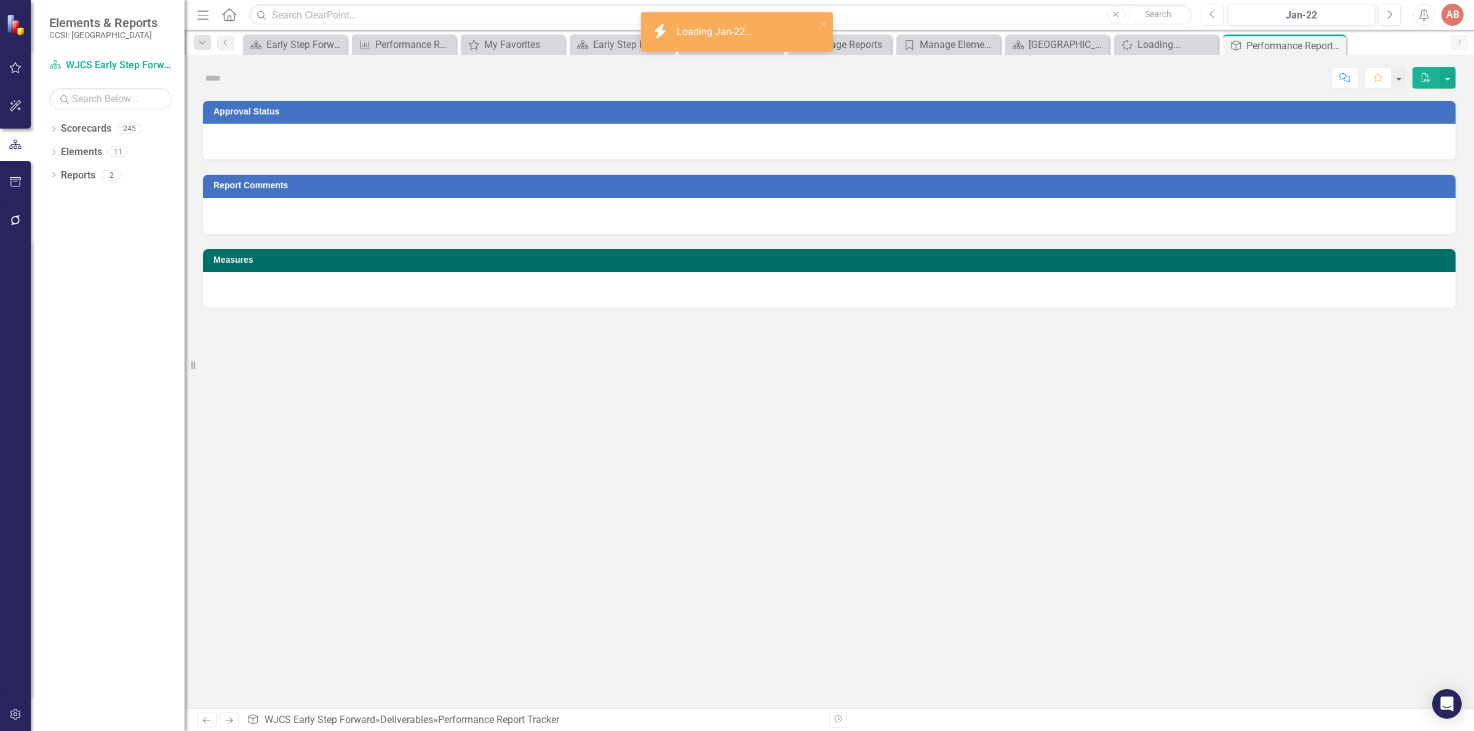
click at [1209, 14] on icon "Previous" at bounding box center [1212, 14] width 7 height 11
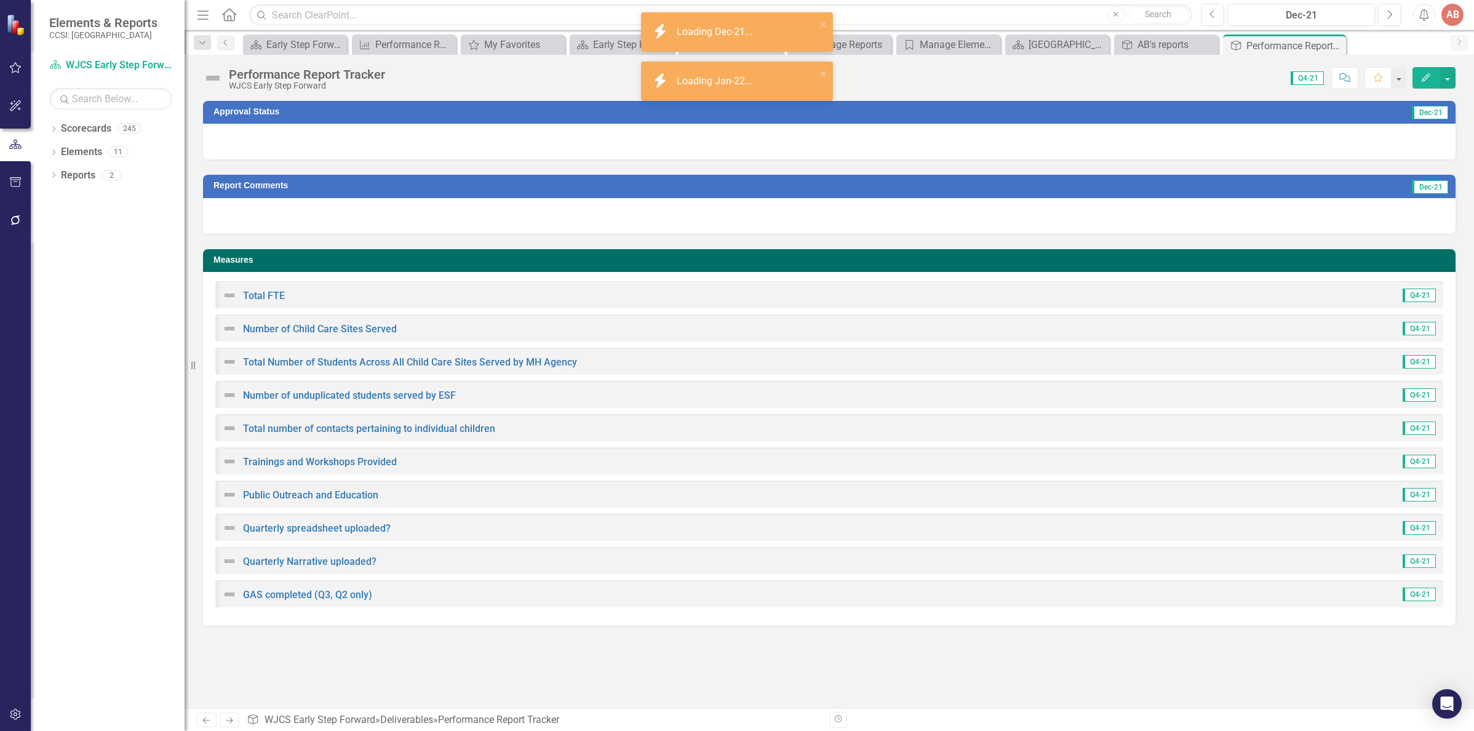
click at [1376, 140] on div at bounding box center [829, 142] width 1252 height 36
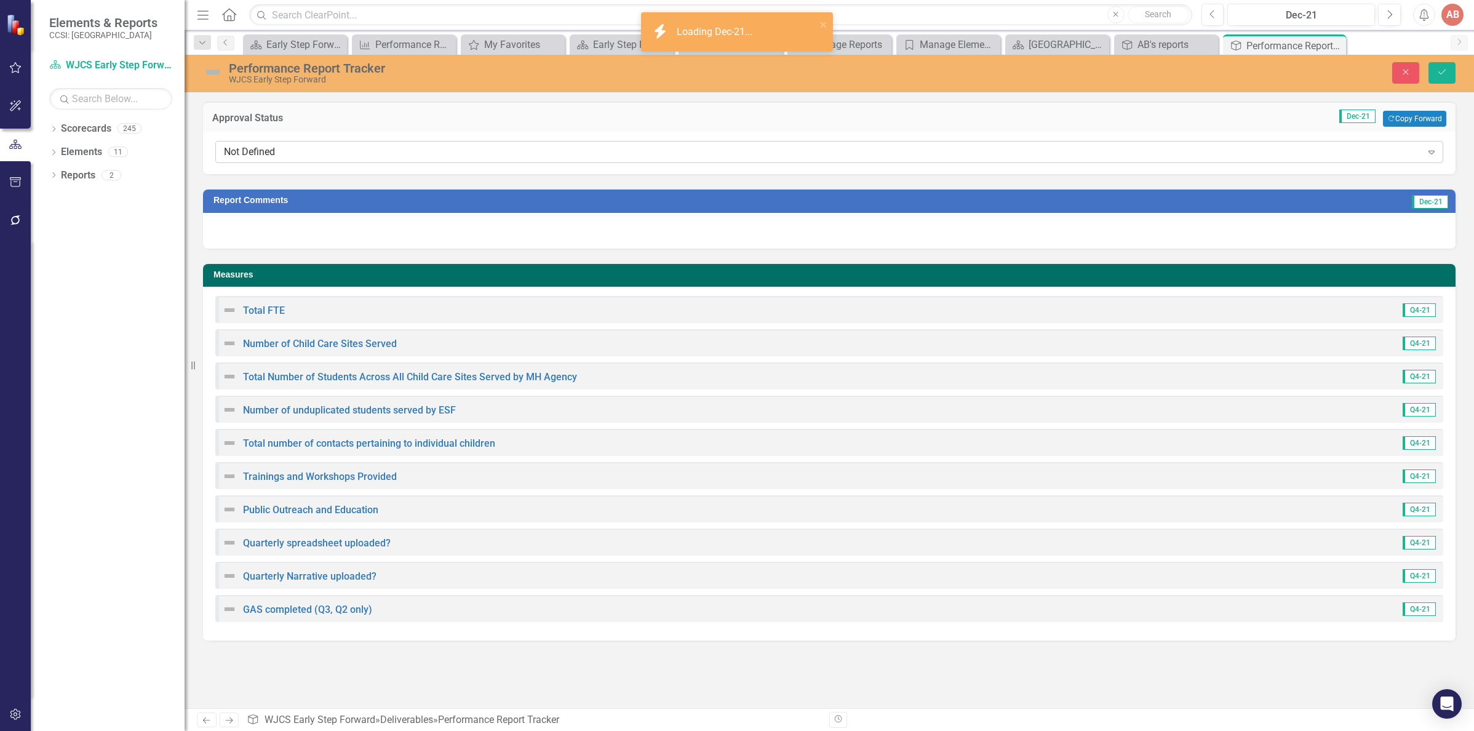
click at [1434, 153] on icon "Expand" at bounding box center [1431, 152] width 12 height 10
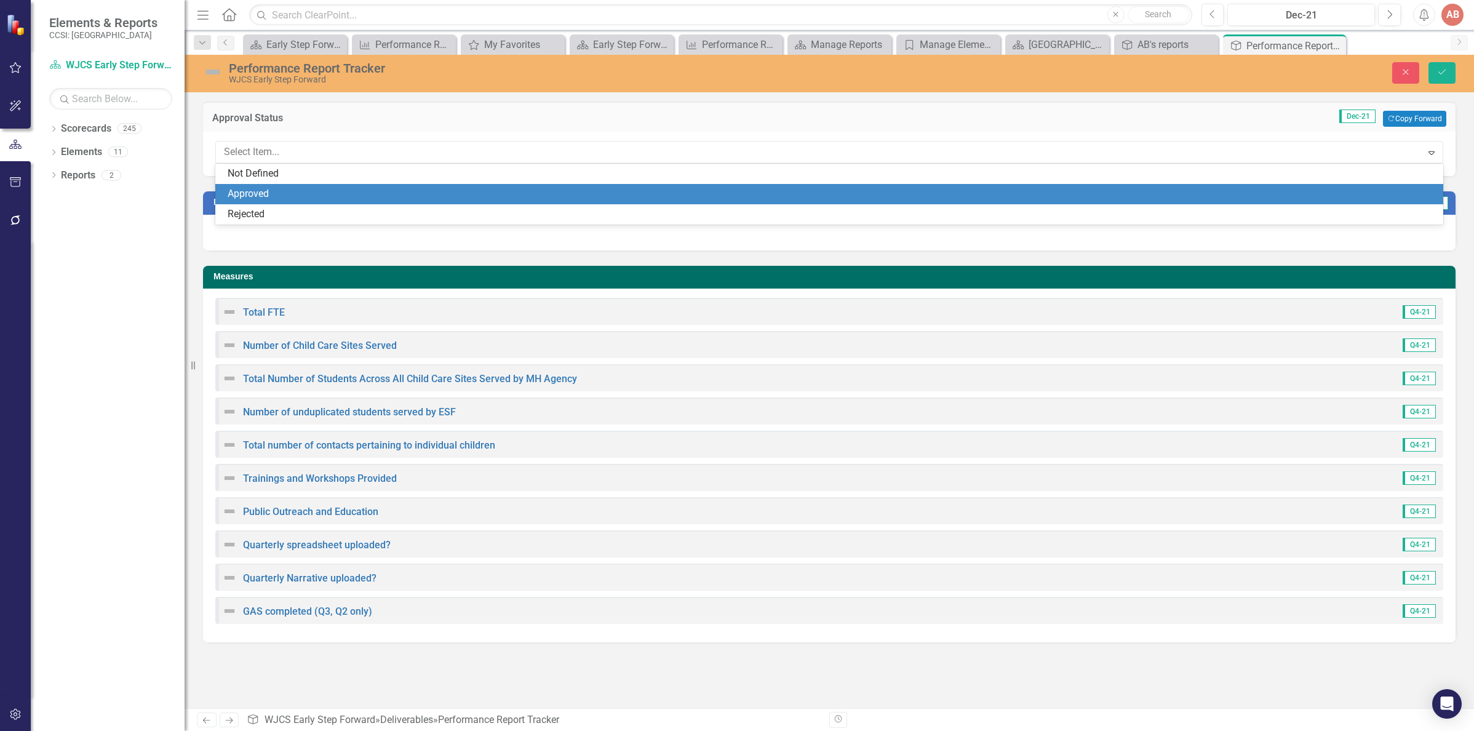
click at [1386, 189] on div "Approved" at bounding box center [832, 194] width 1208 height 14
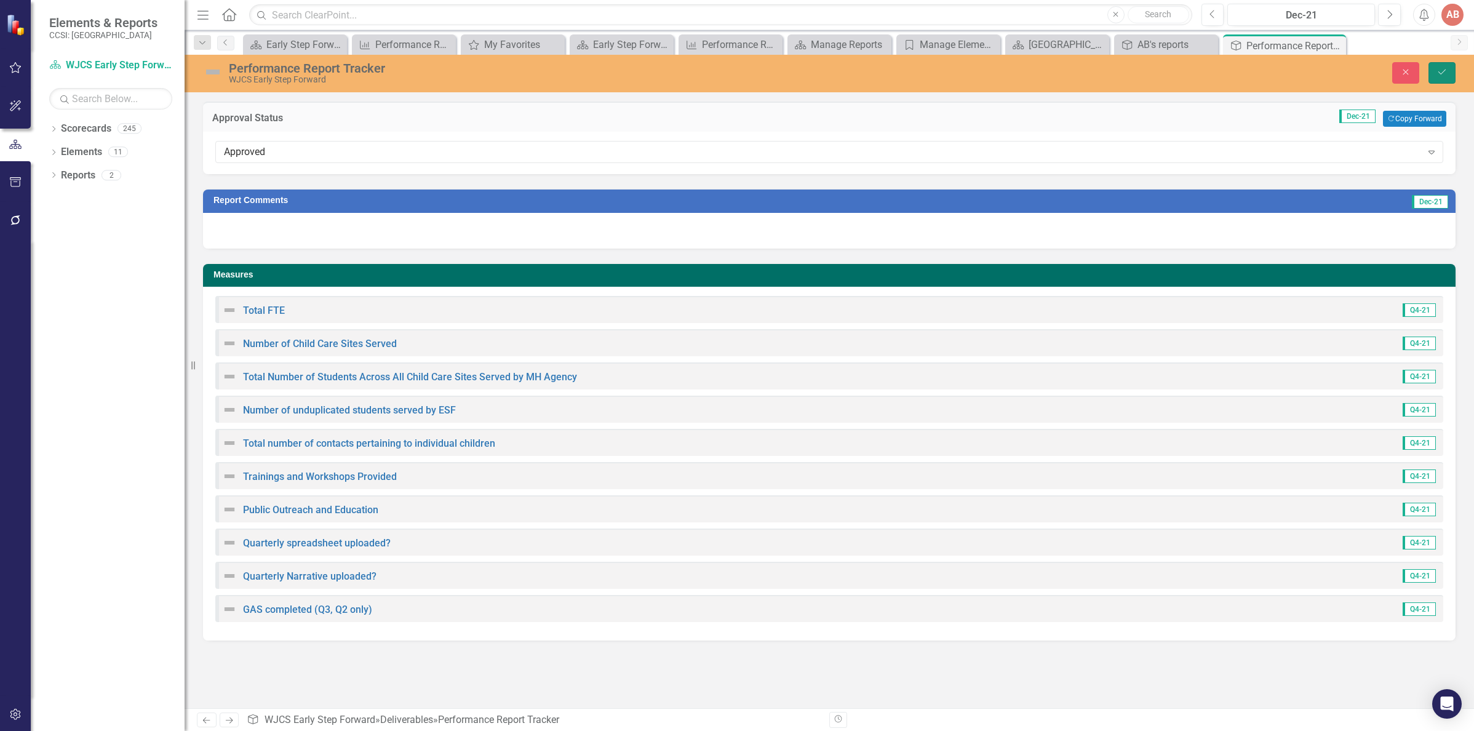
click at [1438, 73] on icon "Save" at bounding box center [1441, 72] width 11 height 9
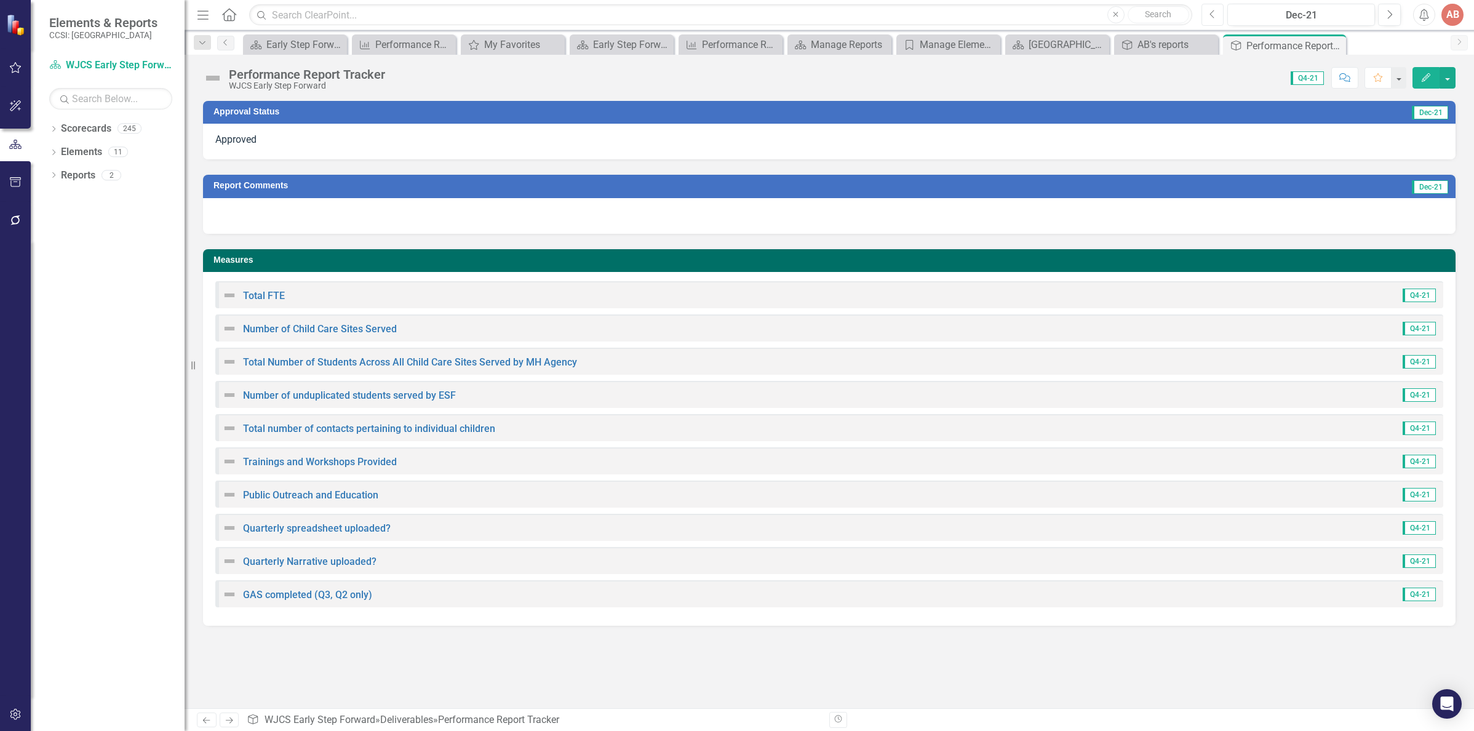
click at [1219, 19] on button "Previous" at bounding box center [1212, 15] width 23 height 22
click at [1218, 19] on button "Previous" at bounding box center [1212, 15] width 23 height 22
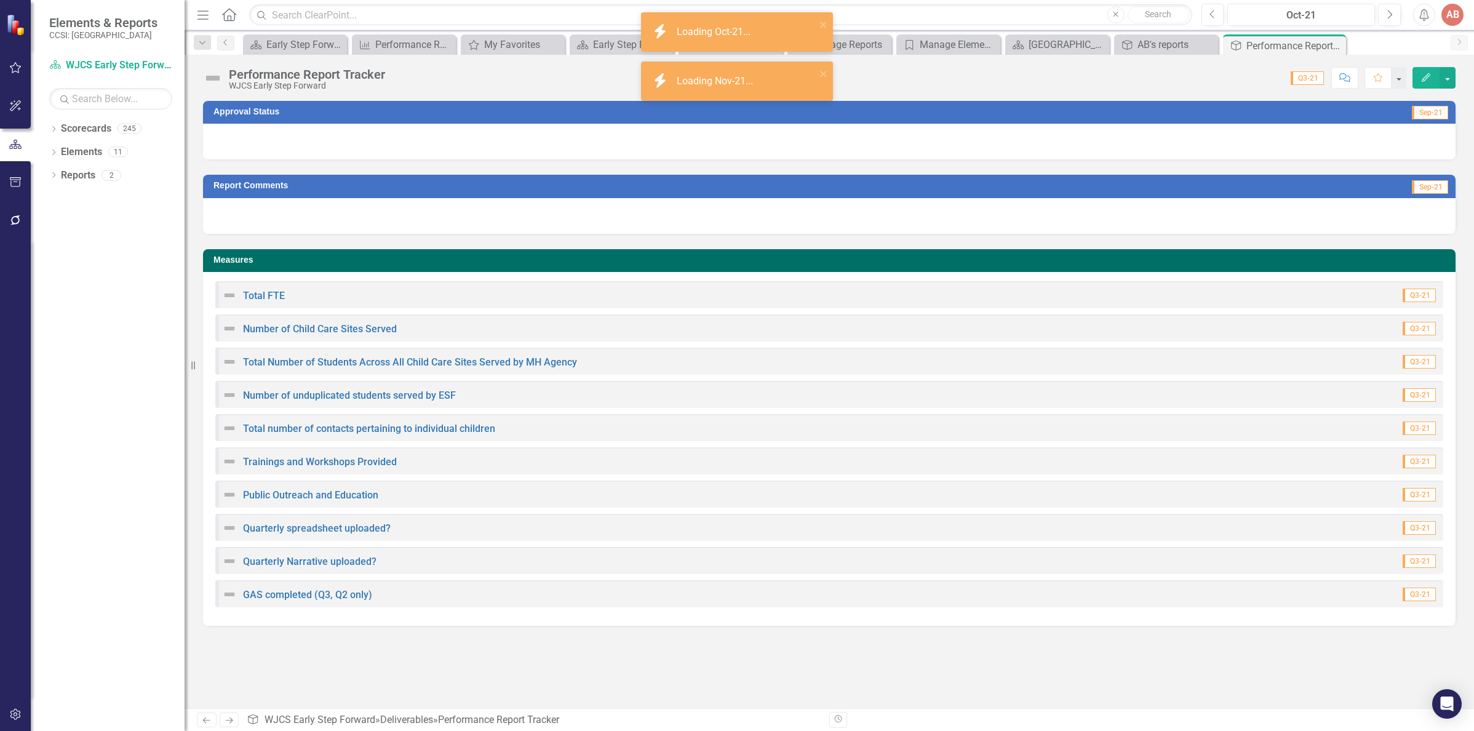
click at [1238, 140] on div at bounding box center [829, 142] width 1252 height 36
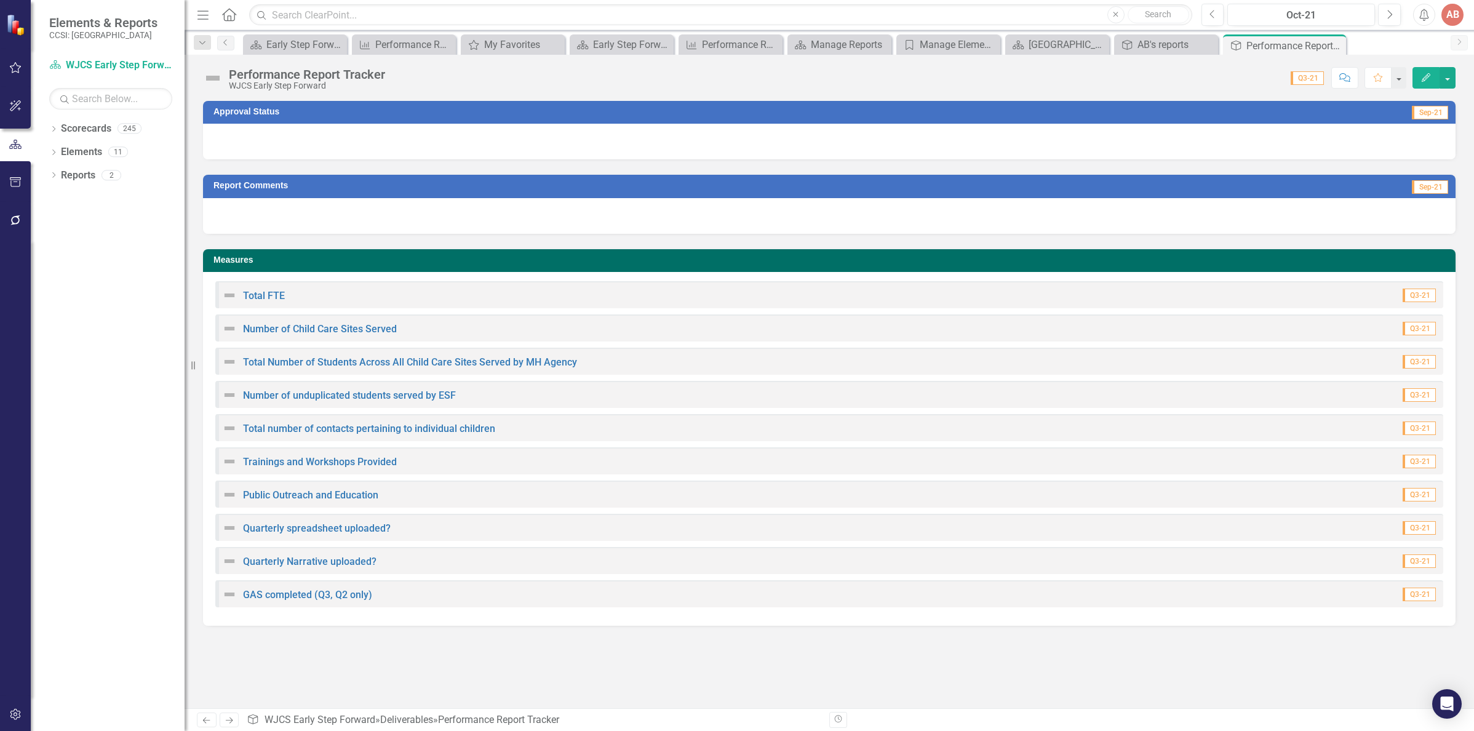
click at [1238, 143] on div at bounding box center [829, 142] width 1252 height 36
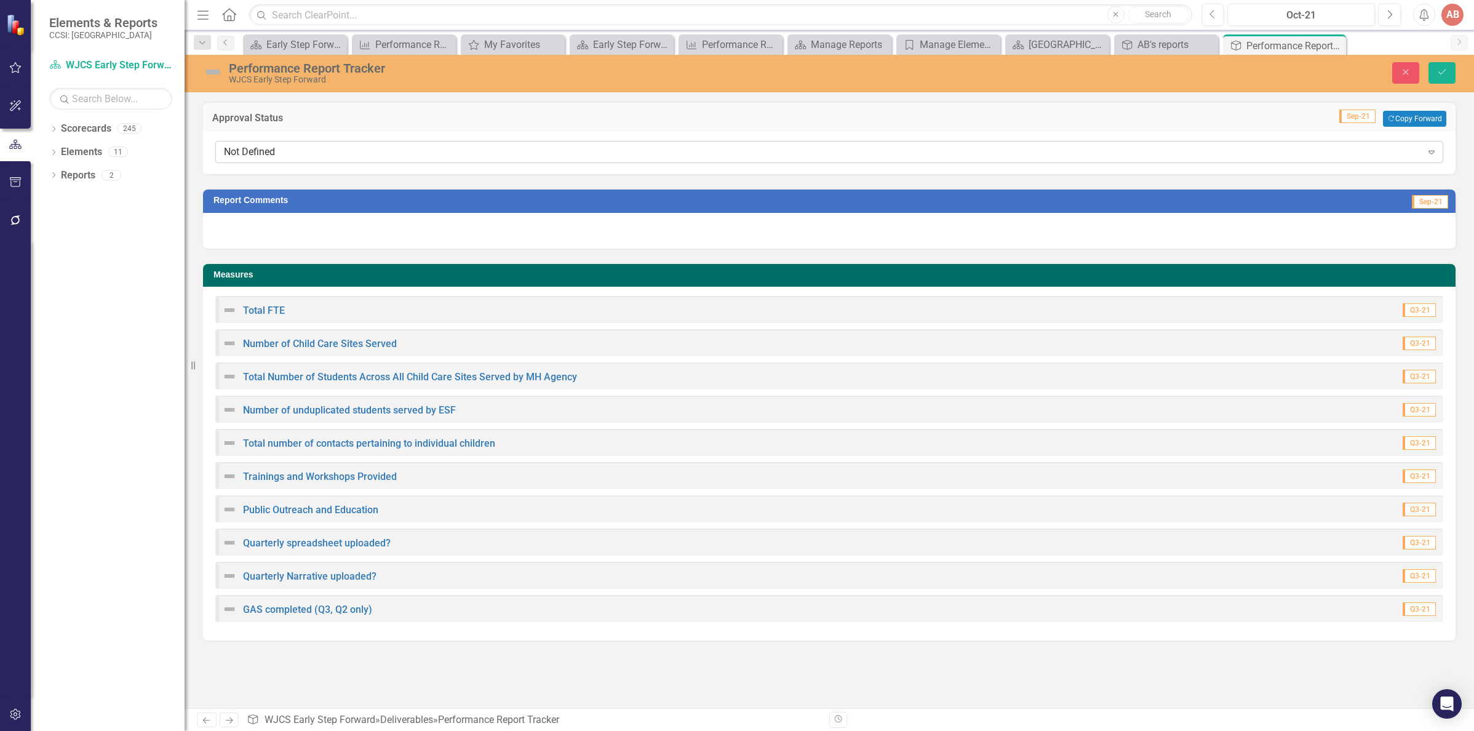
click at [1423, 154] on div "Expand" at bounding box center [1431, 152] width 22 height 20
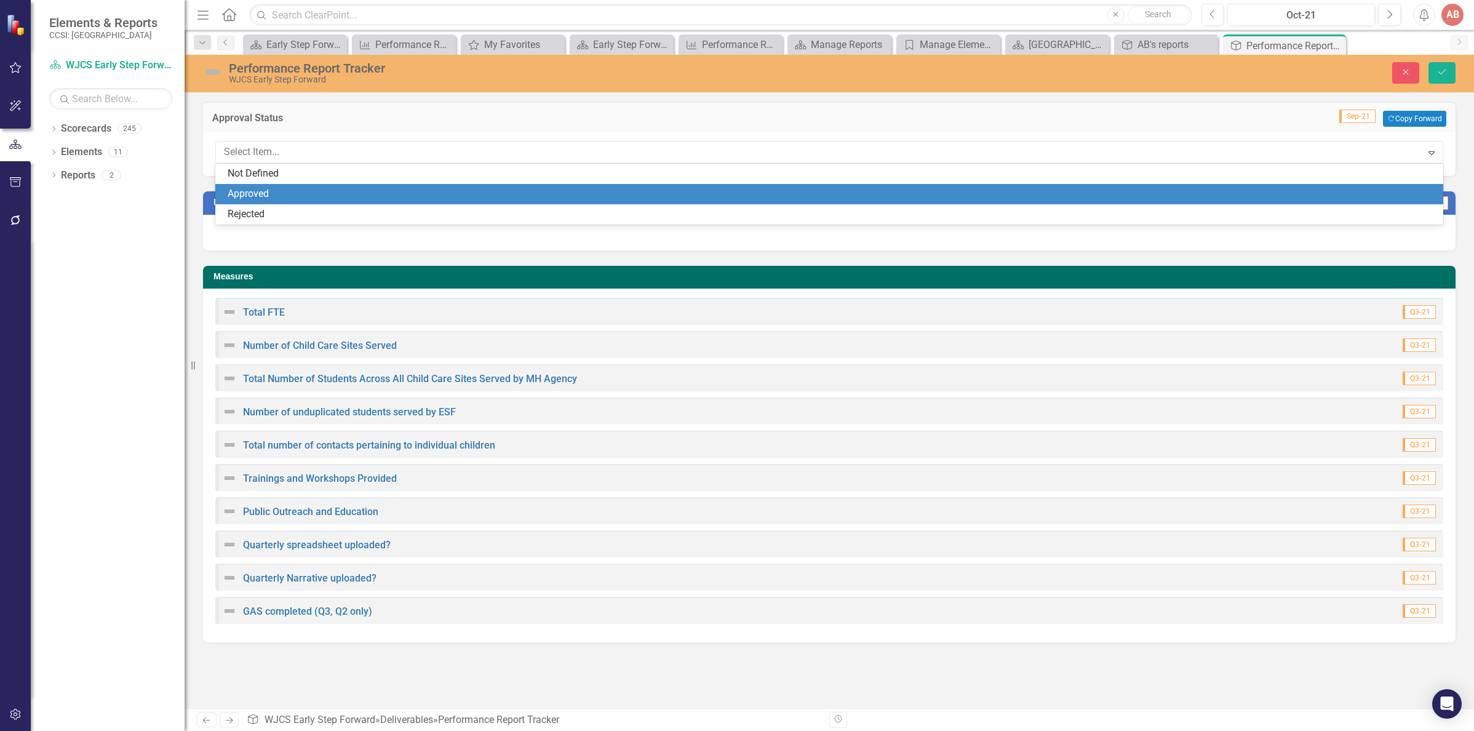
click at [1402, 187] on div "Approved" at bounding box center [832, 194] width 1208 height 14
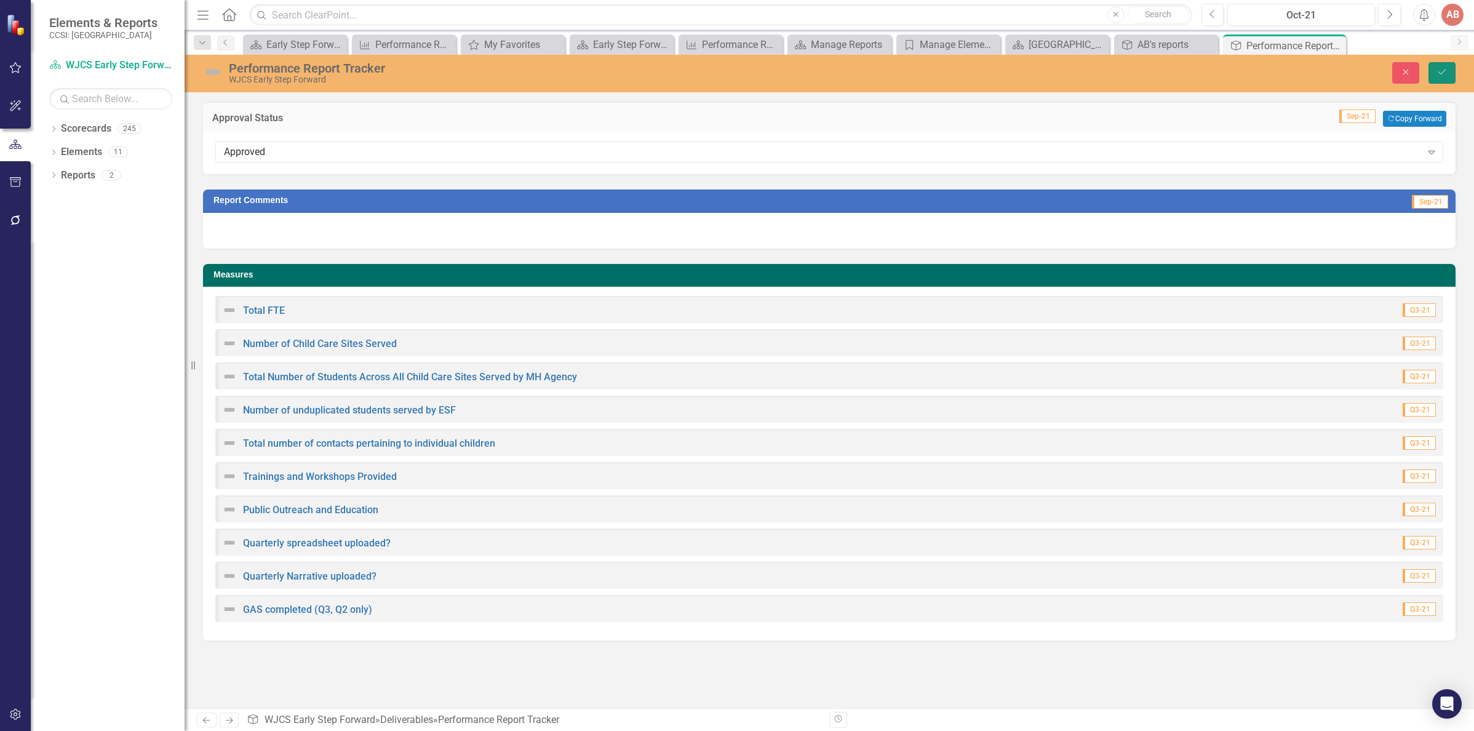
click at [1441, 71] on icon "Save" at bounding box center [1441, 72] width 11 height 9
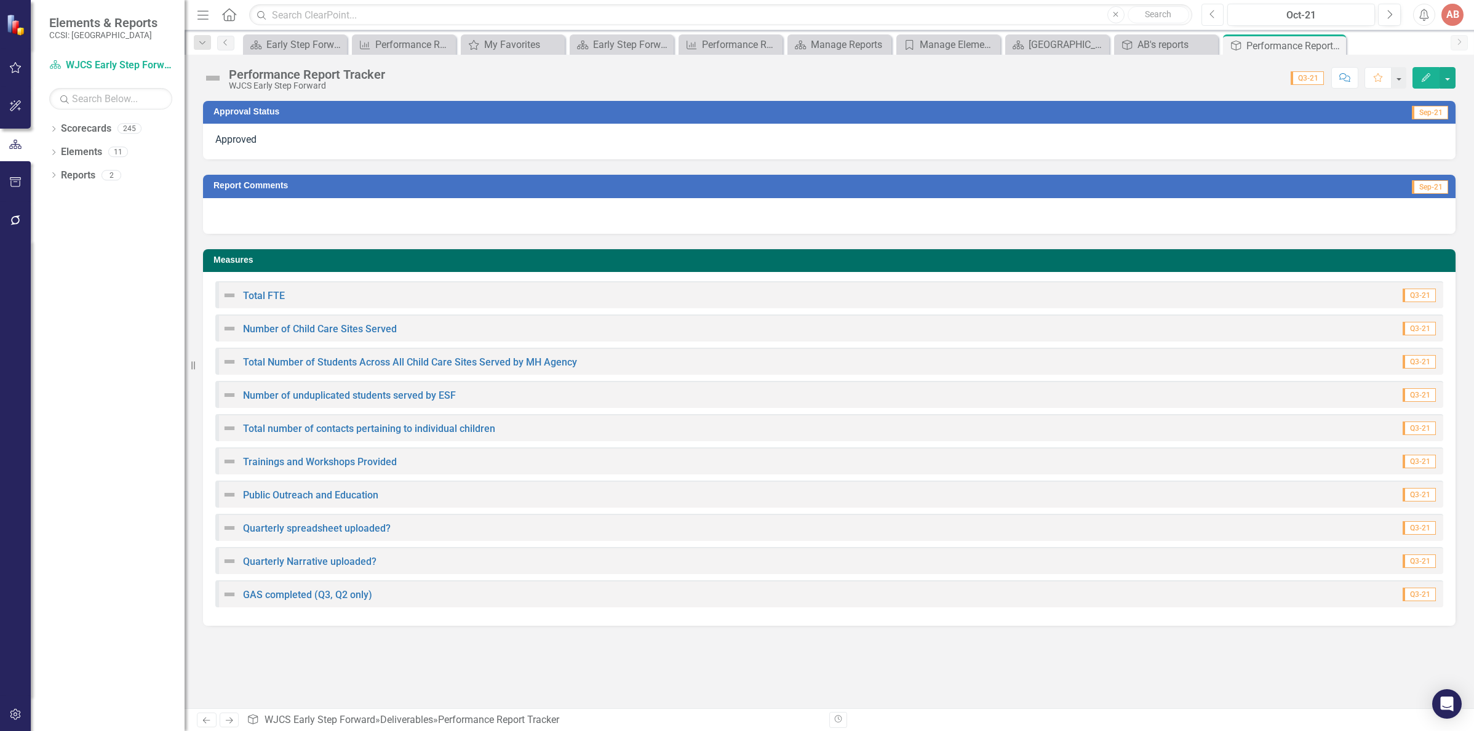
click at [1217, 14] on button "Previous" at bounding box center [1212, 15] width 23 height 22
click at [1288, 137] on div at bounding box center [829, 142] width 1252 height 36
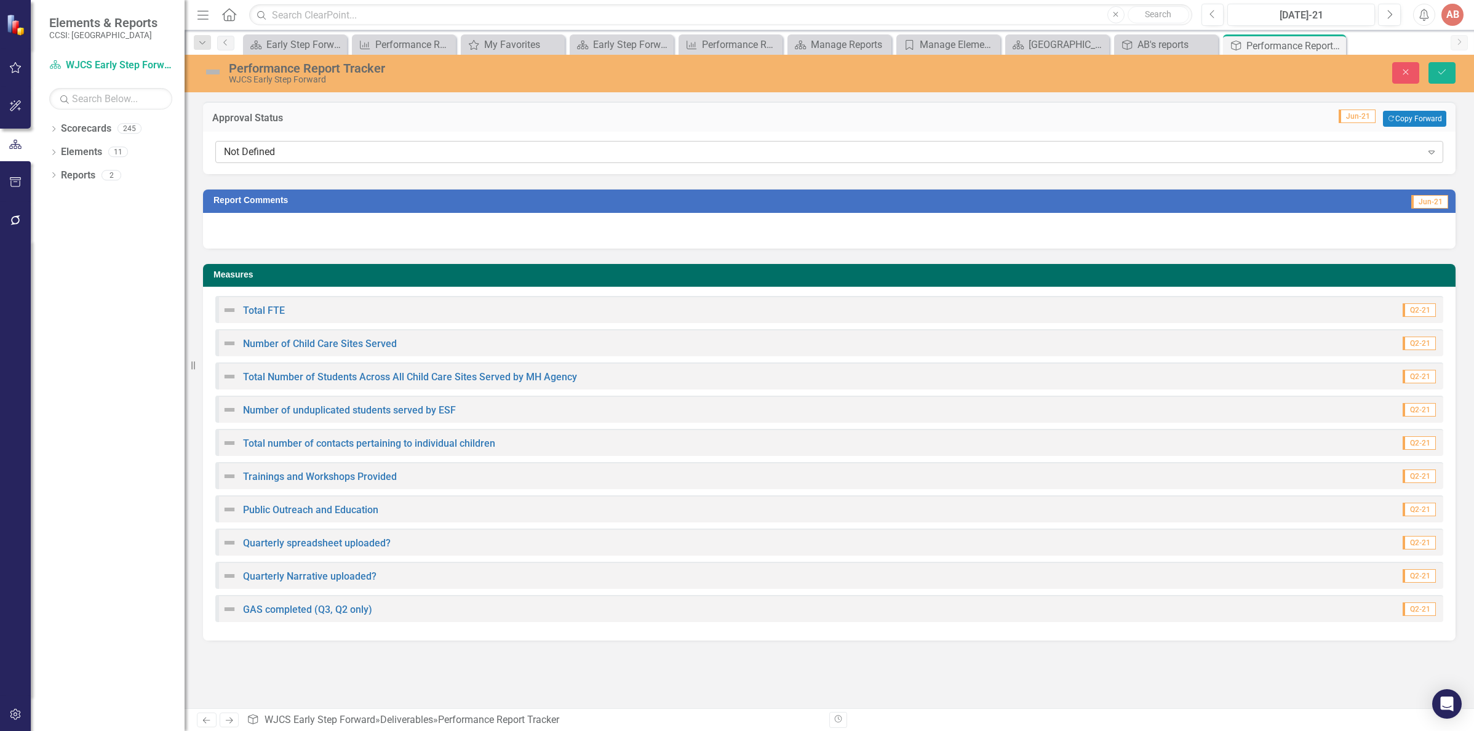
click at [1426, 153] on icon "Expand" at bounding box center [1431, 152] width 12 height 10
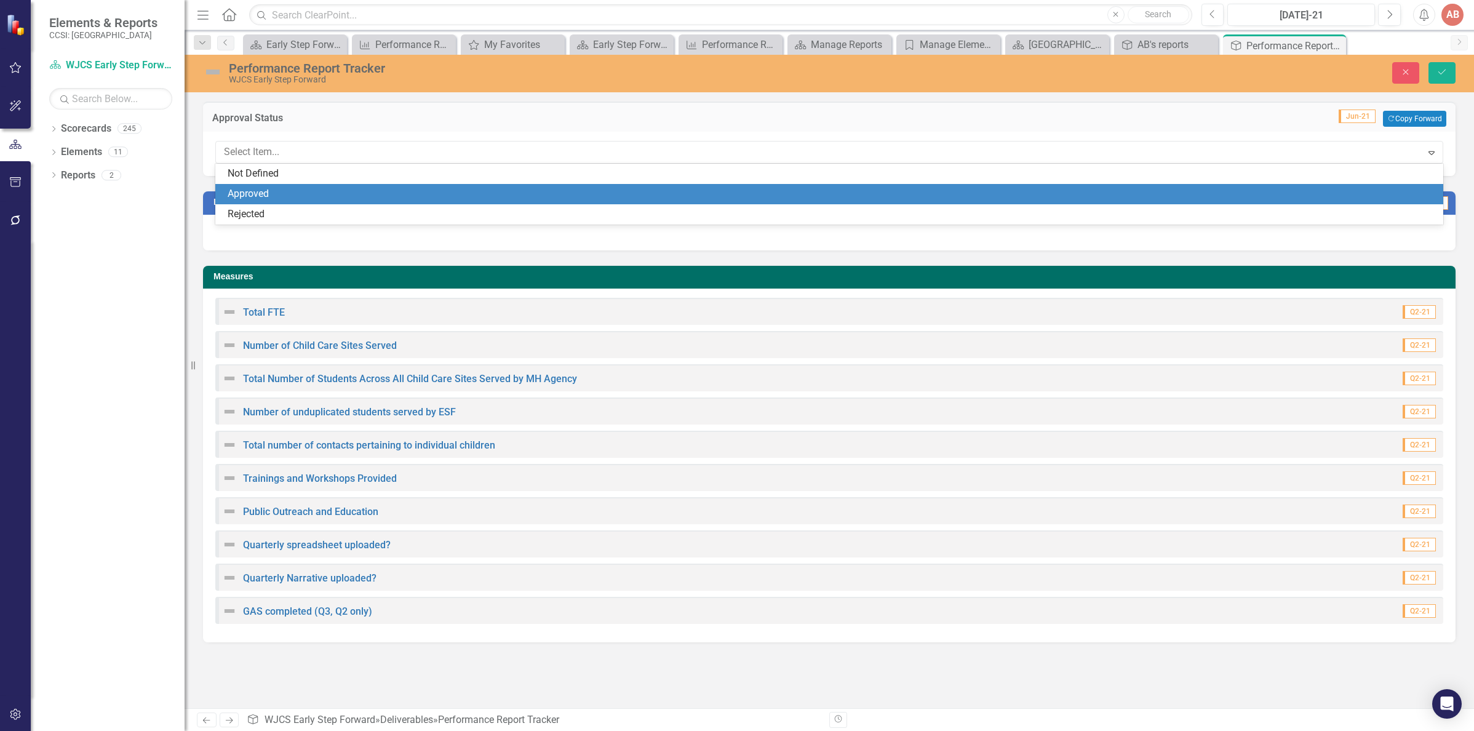
click at [1386, 190] on div "Approved" at bounding box center [832, 194] width 1208 height 14
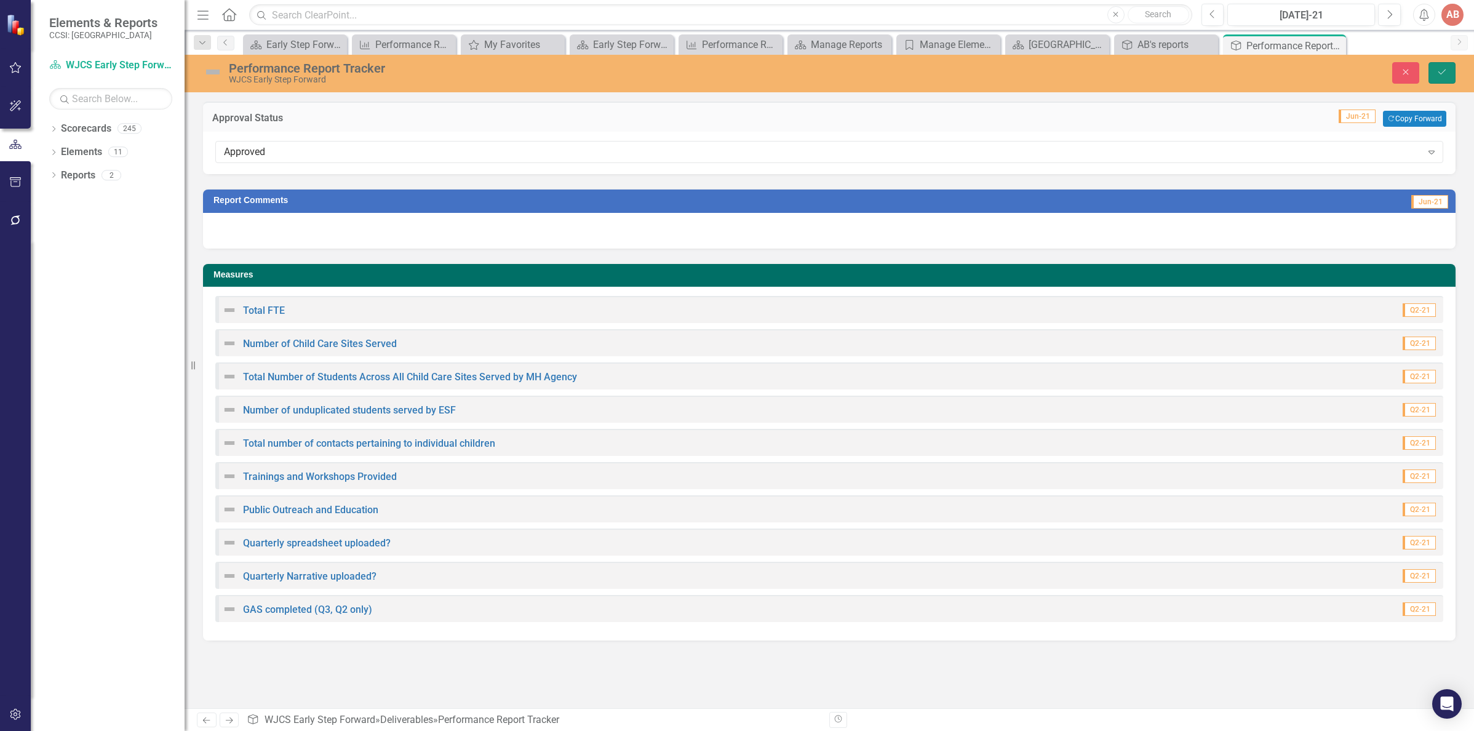
click at [1447, 74] on button "Save" at bounding box center [1441, 73] width 27 height 22
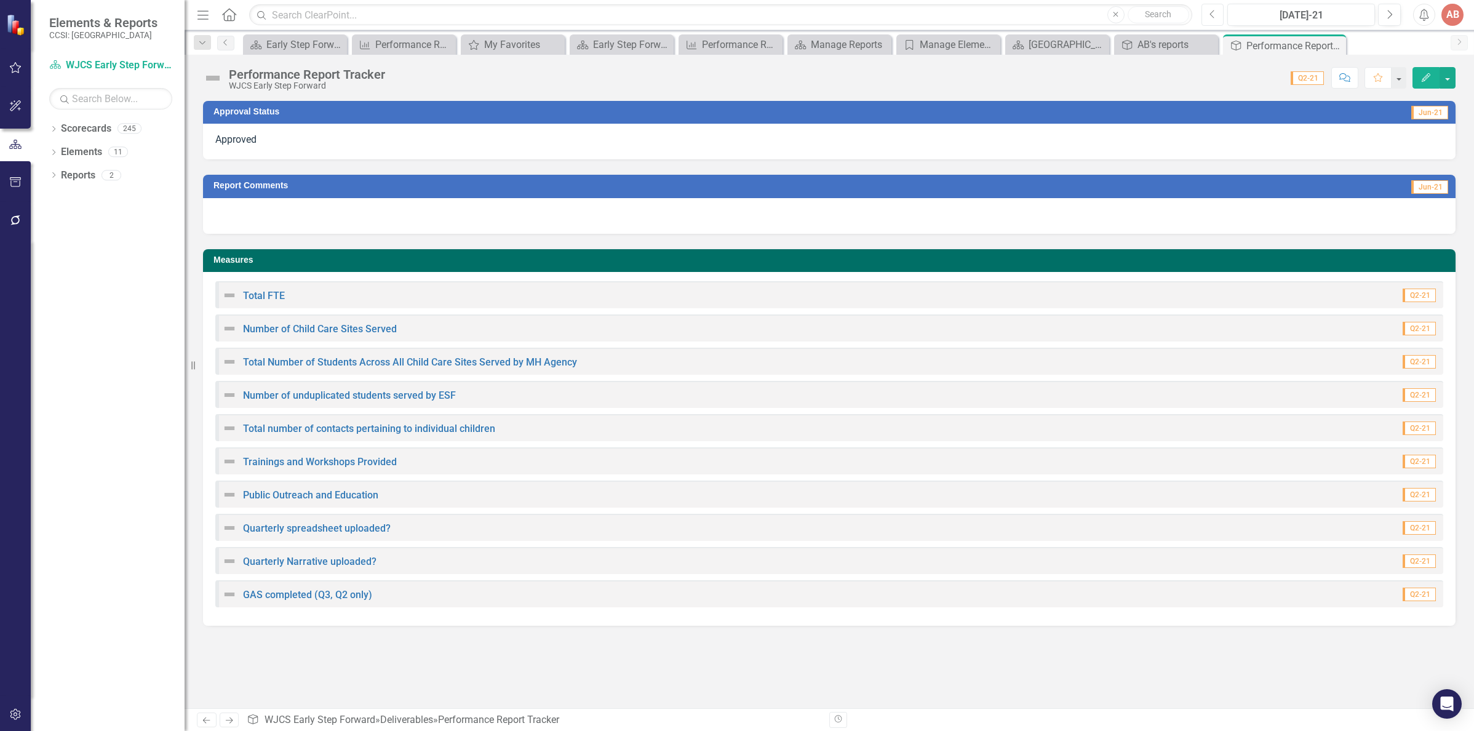
click at [1211, 11] on icon "Previous" at bounding box center [1212, 14] width 7 height 11
click at [1305, 140] on div at bounding box center [829, 142] width 1252 height 36
click at [1426, 145] on div at bounding box center [829, 142] width 1252 height 36
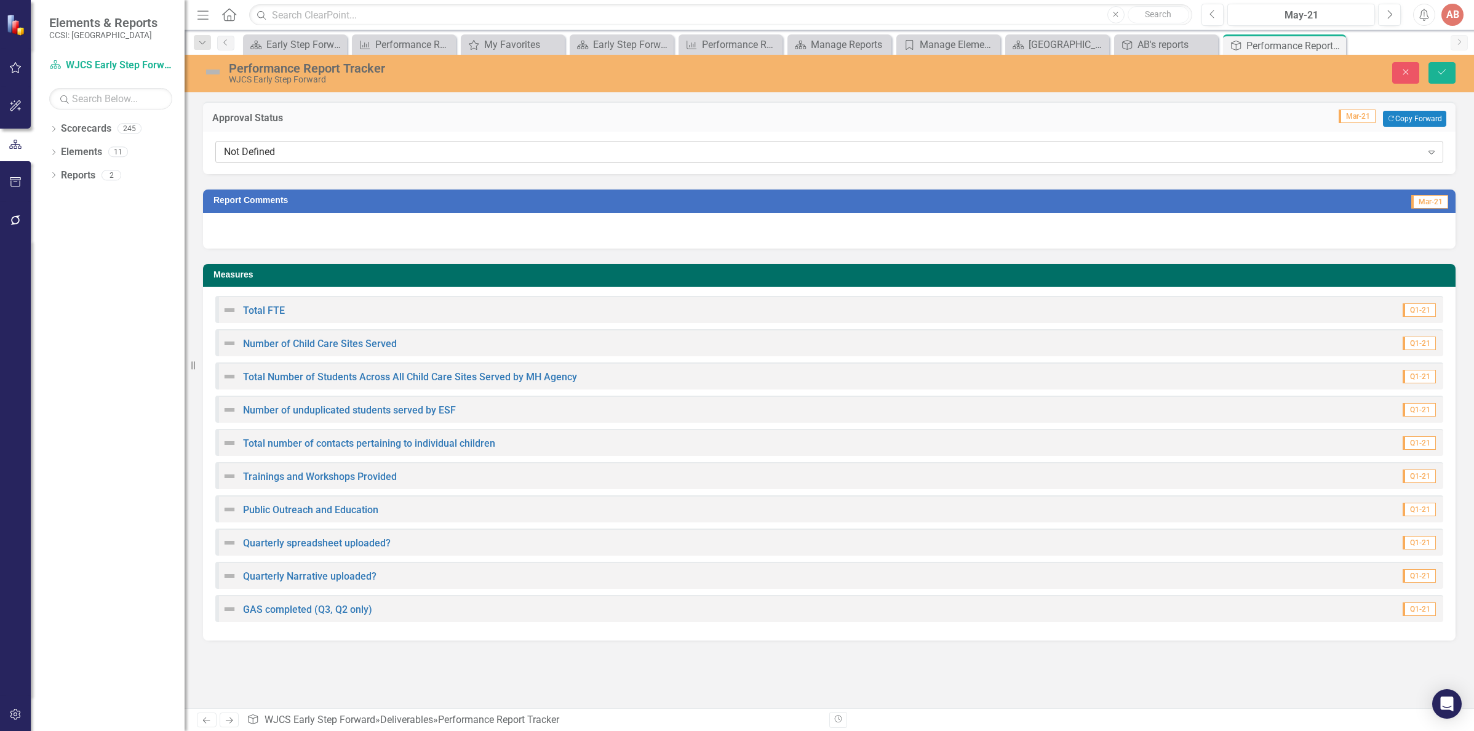
click at [1428, 153] on icon "Expand" at bounding box center [1431, 152] width 12 height 10
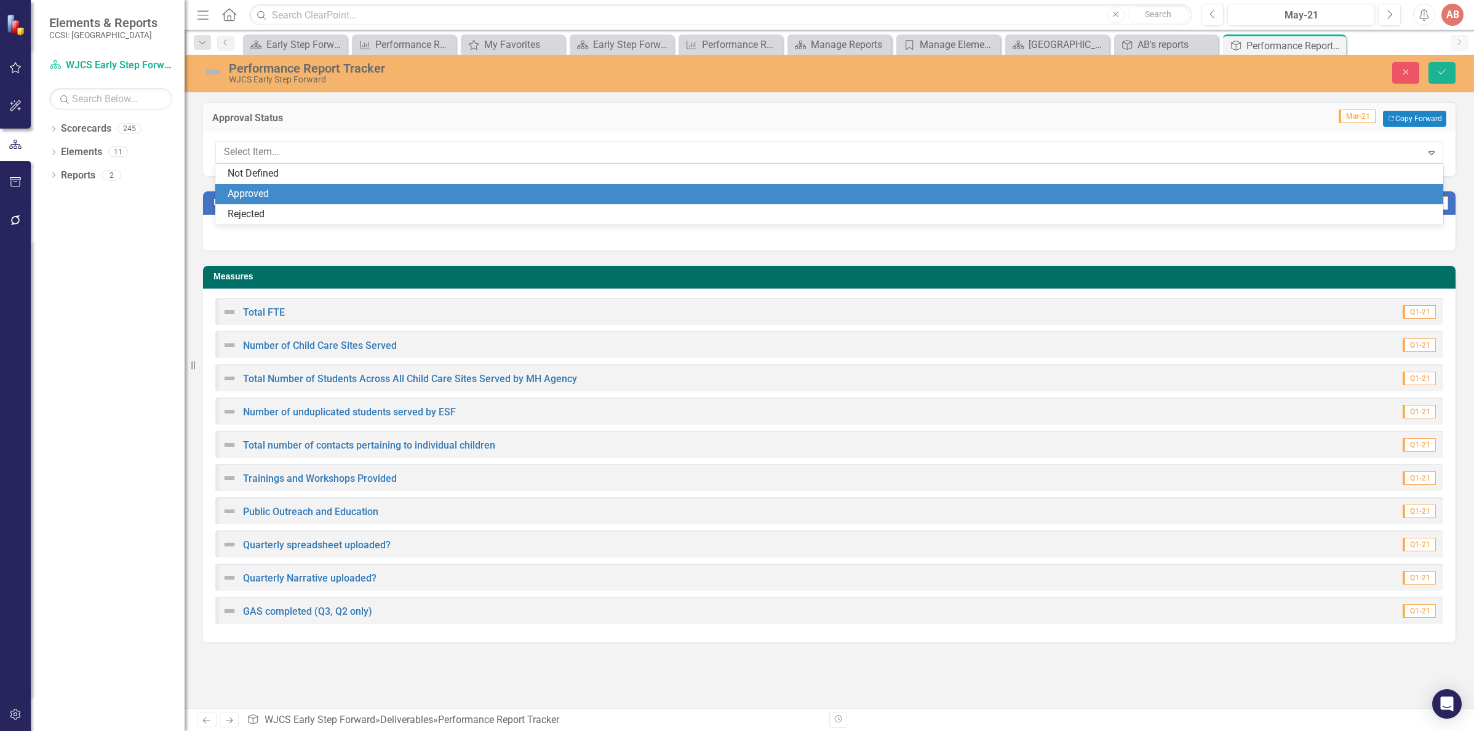
click at [1372, 190] on div "Approved" at bounding box center [832, 194] width 1208 height 14
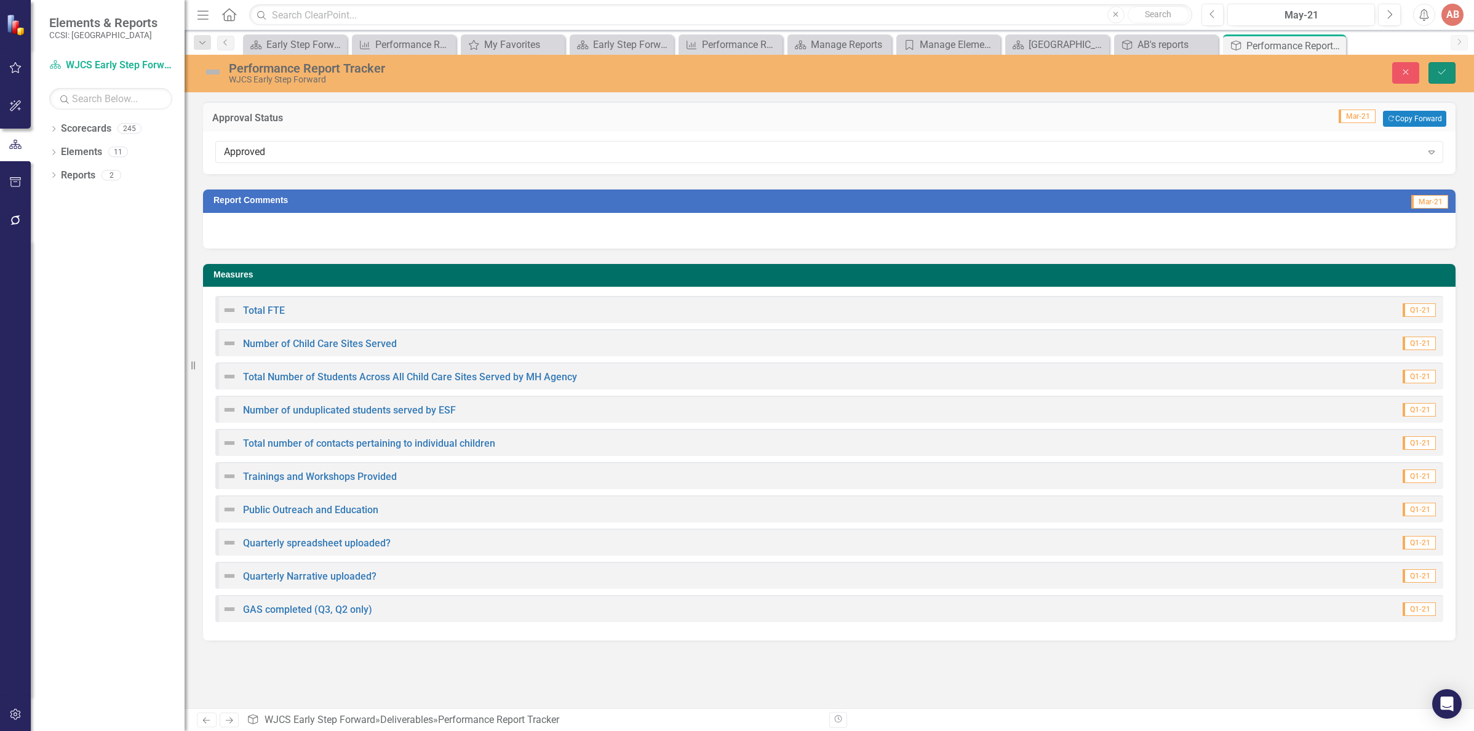
click at [1442, 74] on icon "Save" at bounding box center [1441, 72] width 11 height 9
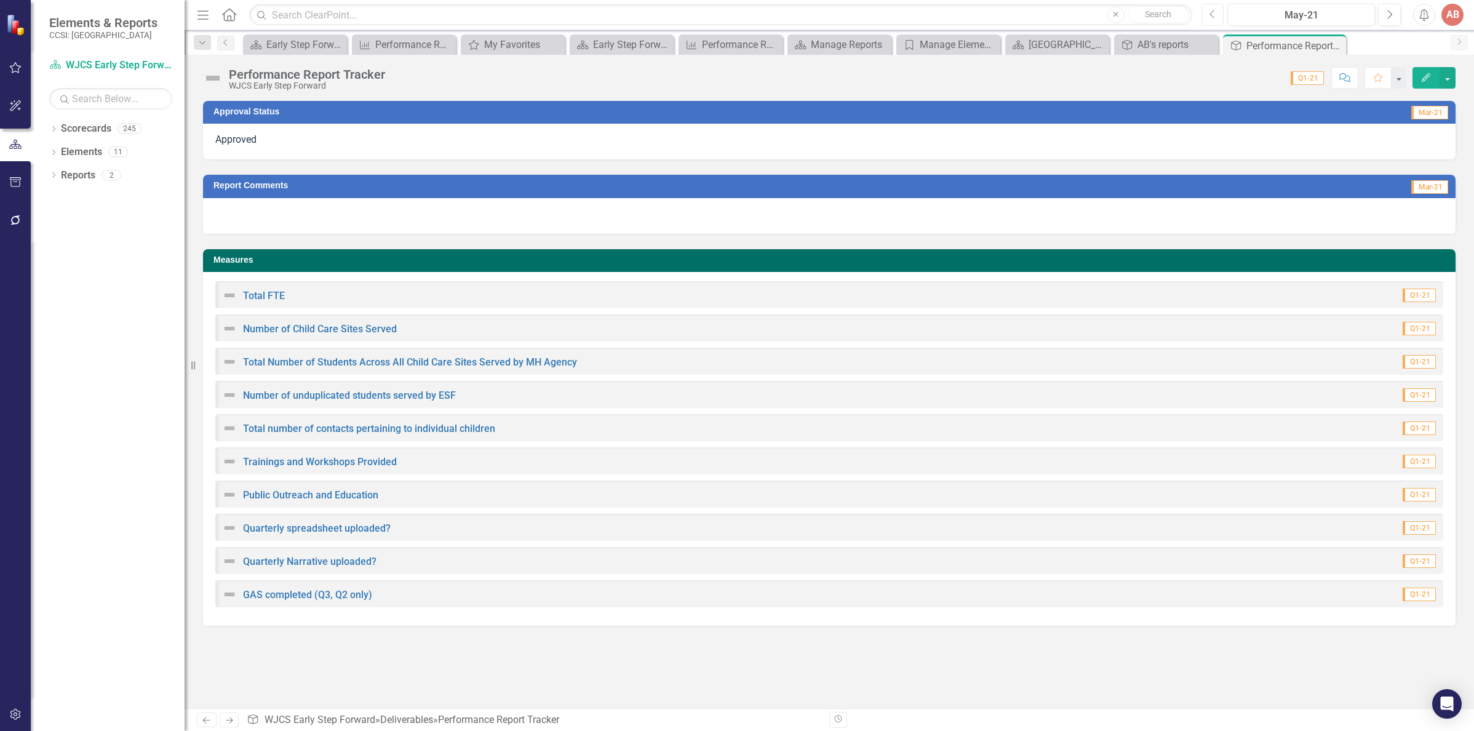
click at [1217, 15] on button "Previous" at bounding box center [1212, 15] width 23 height 22
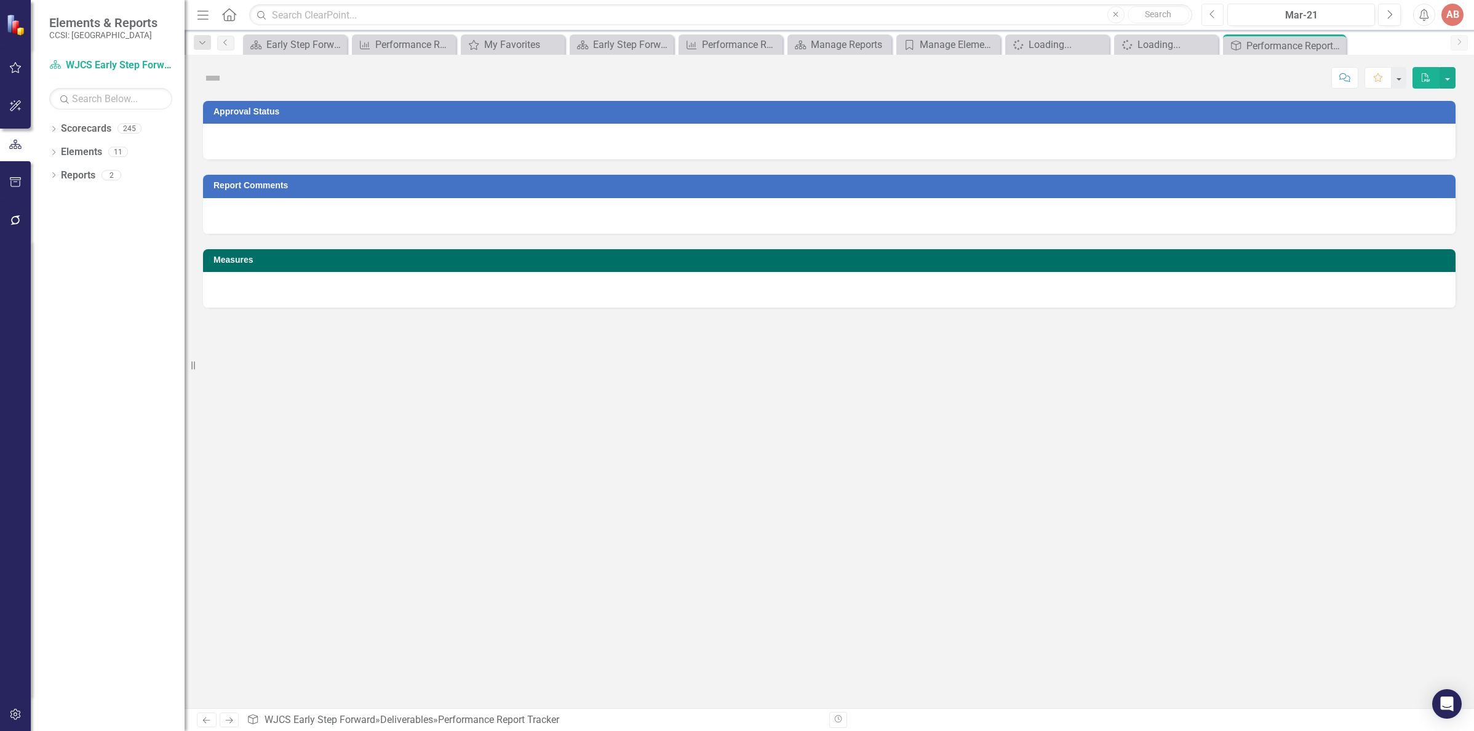
click at [1217, 15] on button "Previous" at bounding box center [1212, 15] width 23 height 22
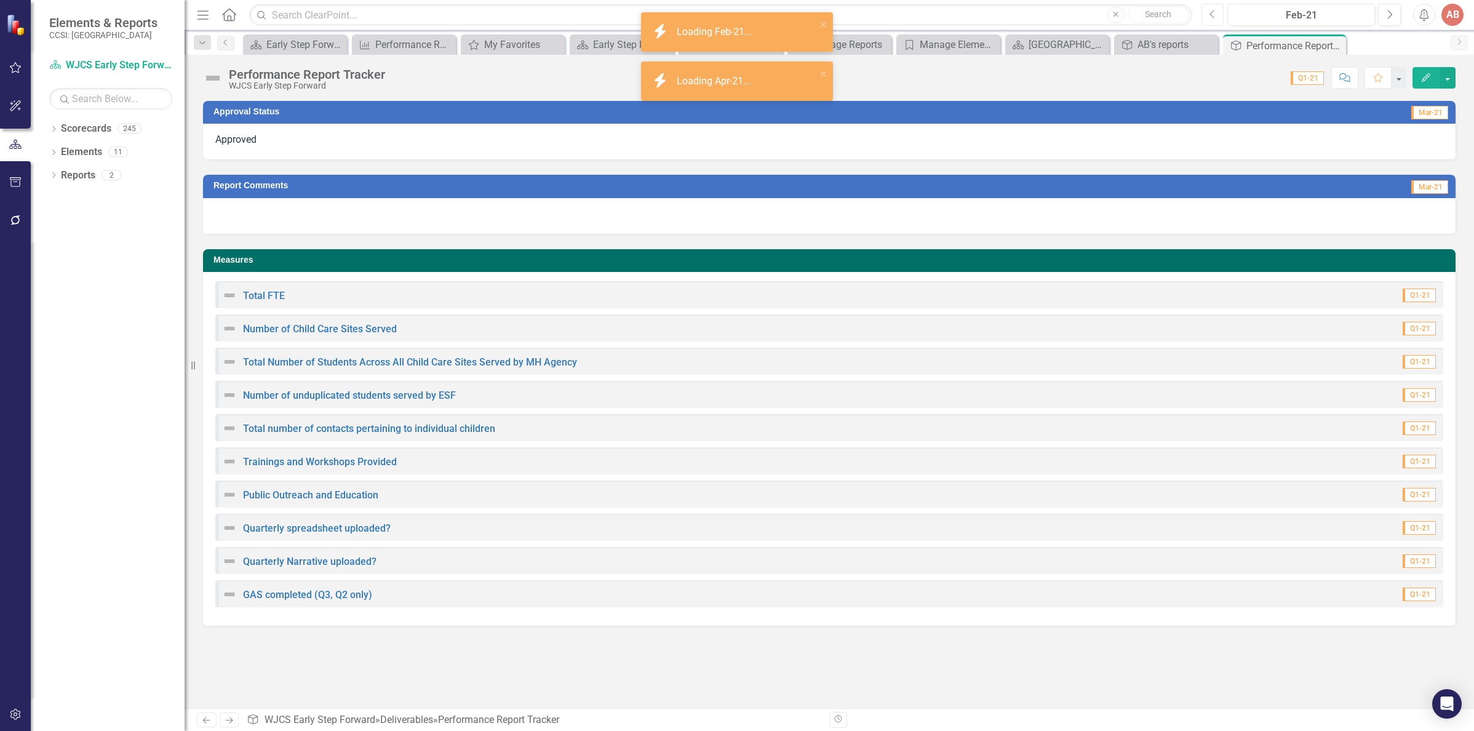
click at [1221, 19] on button "Previous" at bounding box center [1212, 15] width 23 height 22
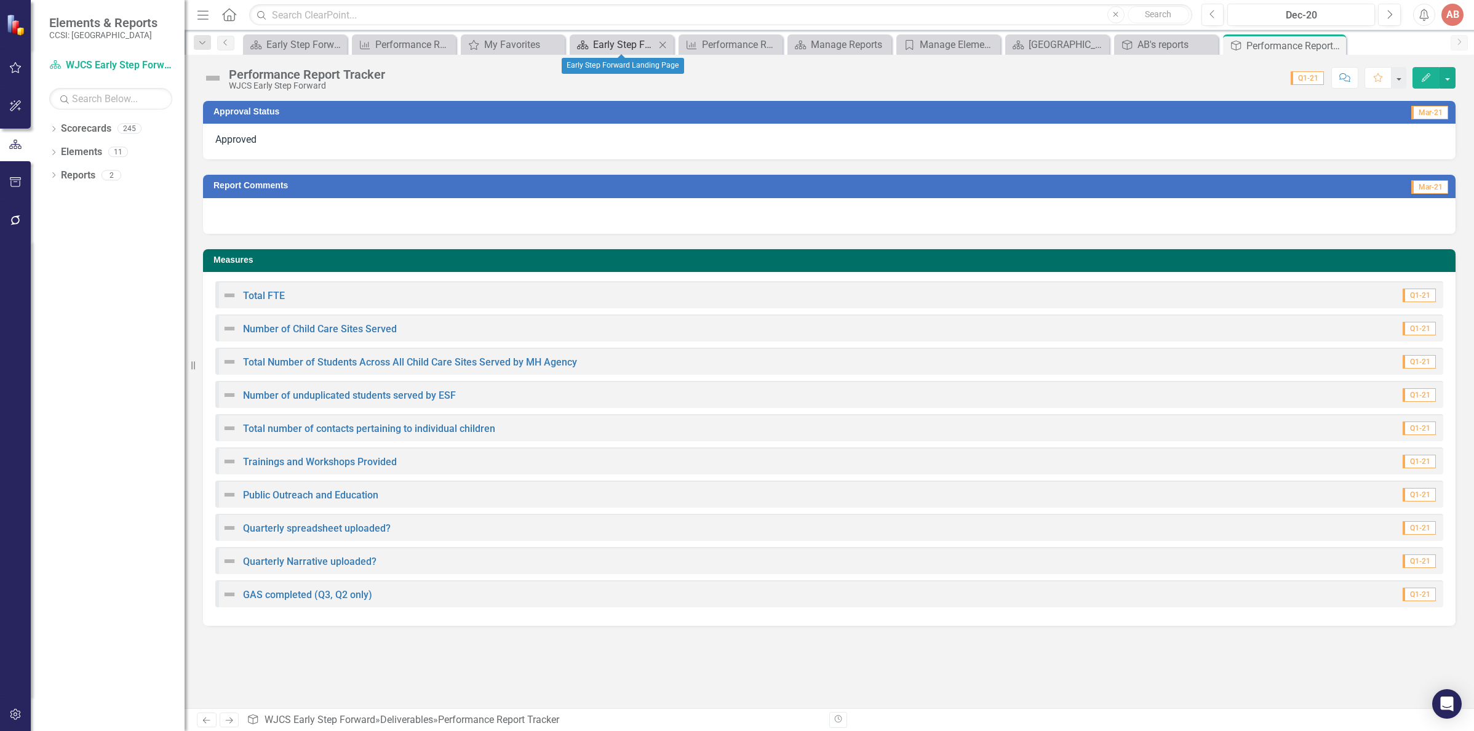
click at [594, 46] on div "Early Step Forward Landing Page" at bounding box center [624, 44] width 62 height 15
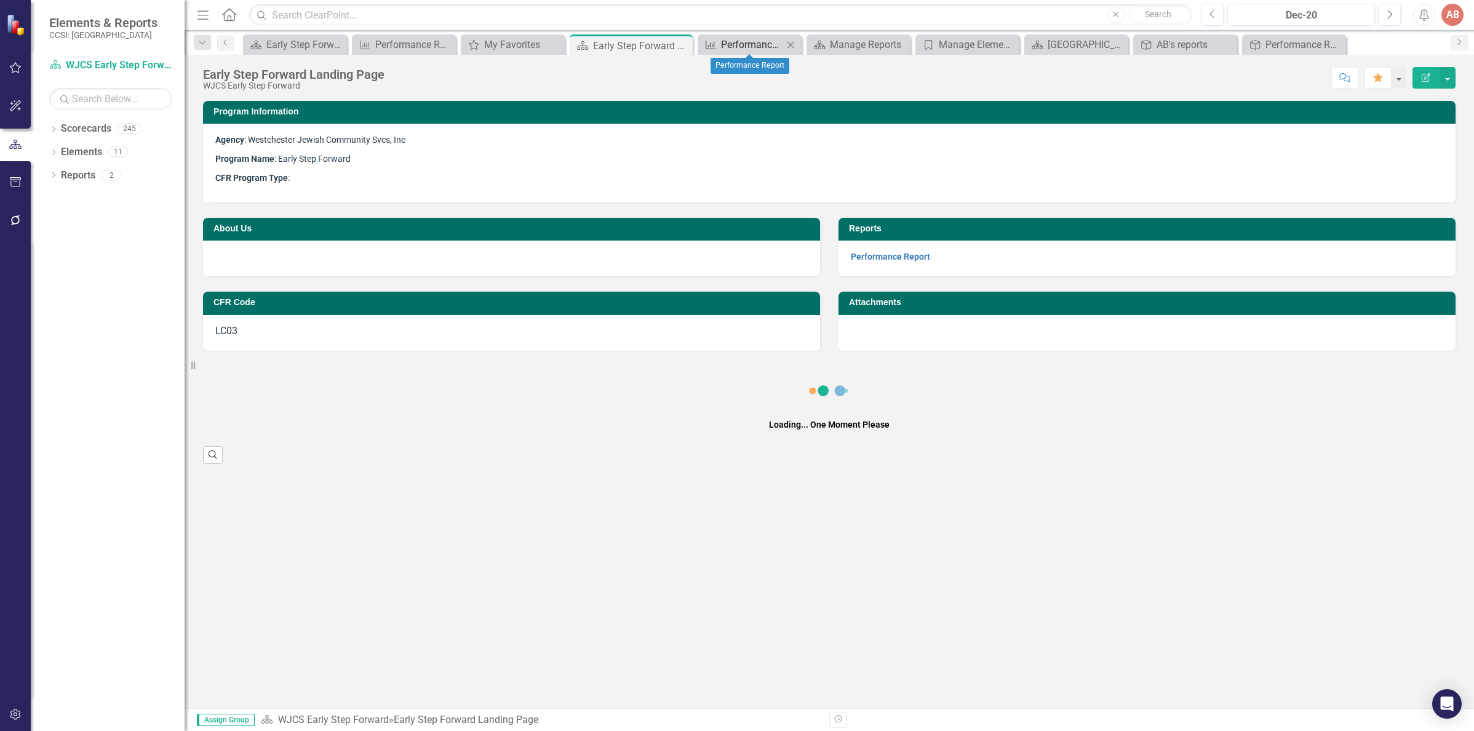
click at [755, 43] on div "Performance Report" at bounding box center [752, 44] width 62 height 15
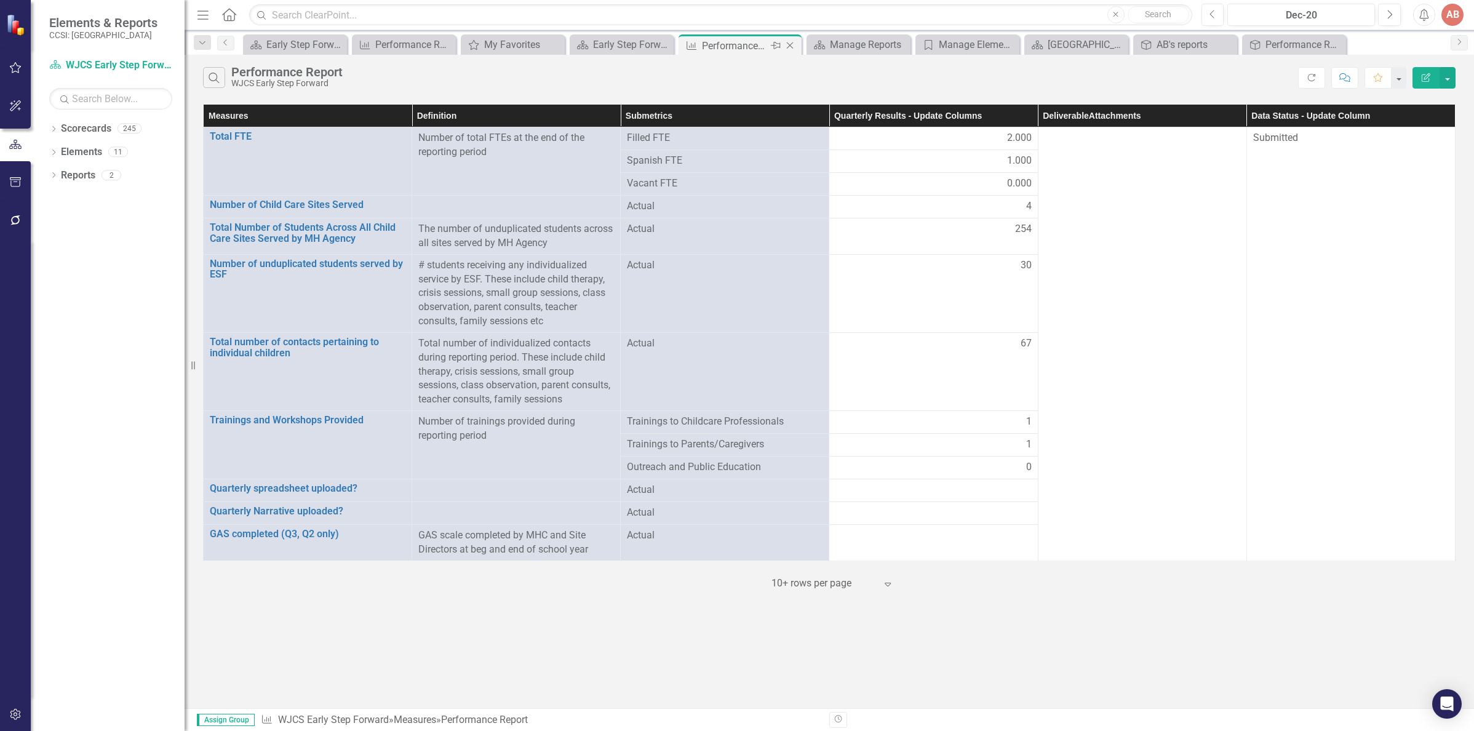
click at [794, 46] on icon "Close" at bounding box center [790, 46] width 12 height 10
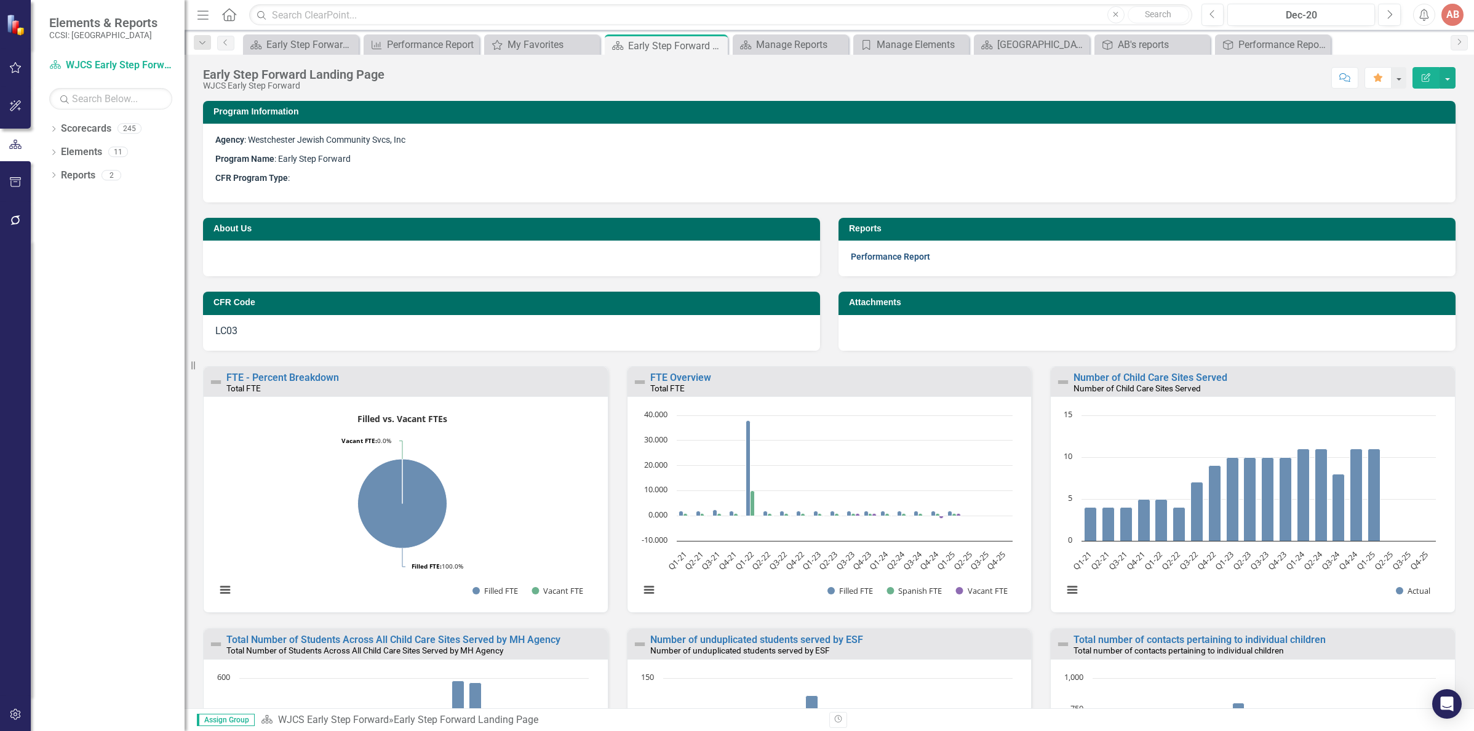
click at [860, 258] on link "Performance Report" at bounding box center [890, 257] width 79 height 10
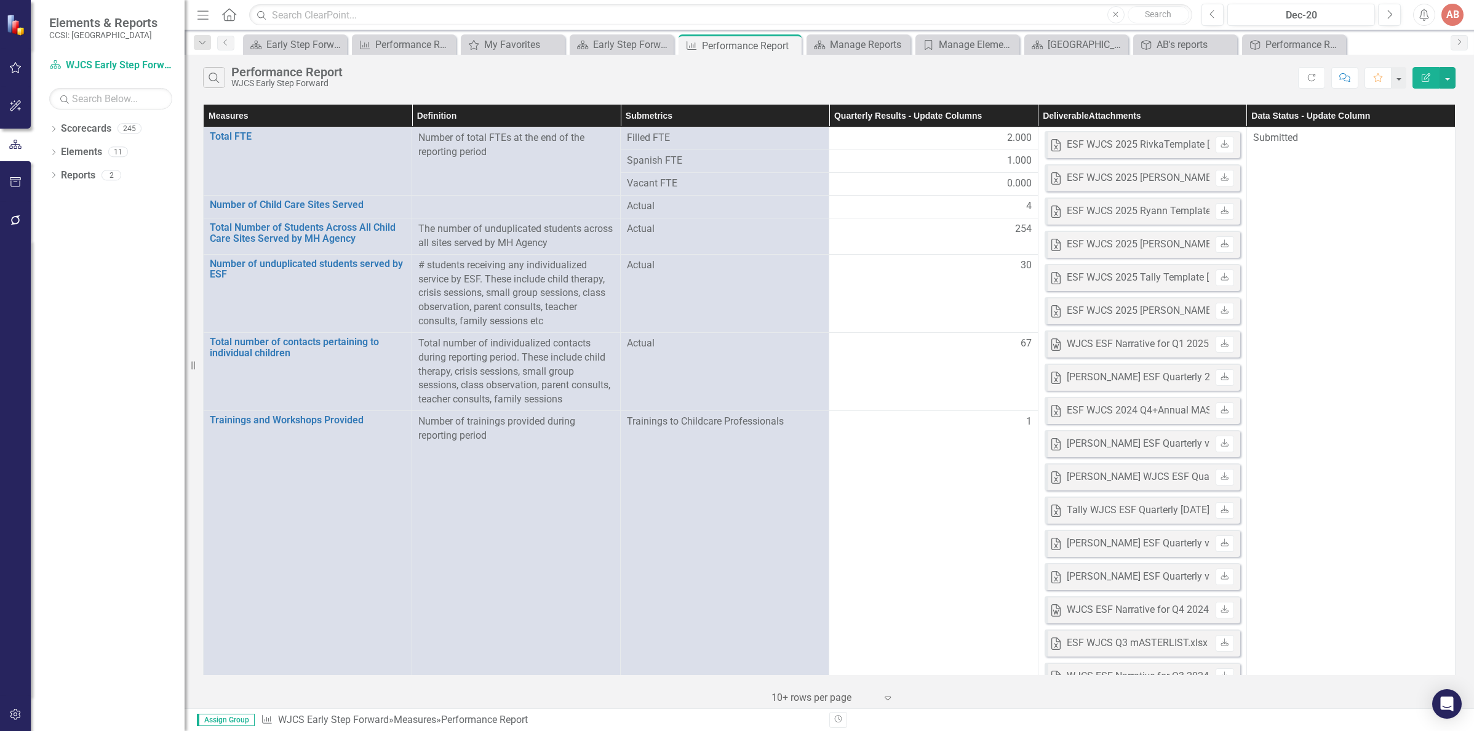
click at [966, 112] on th "Quarterly Results - Update Columns" at bounding box center [933, 116] width 209 height 23
click at [927, 109] on th "Quarterly Results - Update Columns Sort Ascending" at bounding box center [933, 116] width 209 height 23
click at [1027, 119] on th "Quarterly Results - Update Columns Sort Descending" at bounding box center [933, 116] width 209 height 23
click at [1027, 119] on th "Quarterly Results - Update Columns" at bounding box center [933, 116] width 209 height 23
click at [1210, 19] on icon "Previous" at bounding box center [1212, 14] width 7 height 11
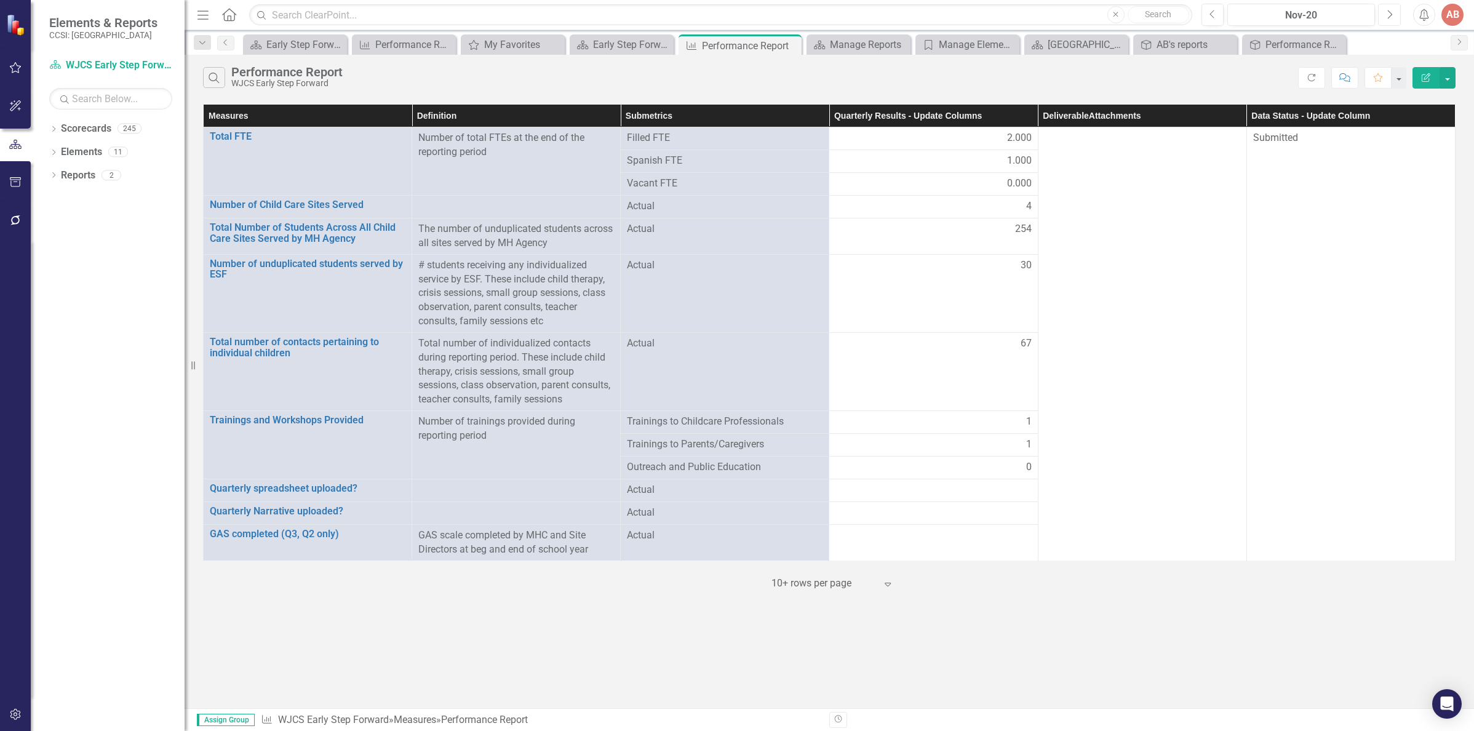
click at [1389, 19] on icon "Next" at bounding box center [1389, 14] width 7 height 11
click at [1388, 19] on icon "Next" at bounding box center [1389, 14] width 7 height 11
click at [1447, 76] on button "button" at bounding box center [1447, 78] width 16 height 22
click at [1426, 95] on link "Edit Report Edit Report" at bounding box center [1405, 100] width 97 height 23
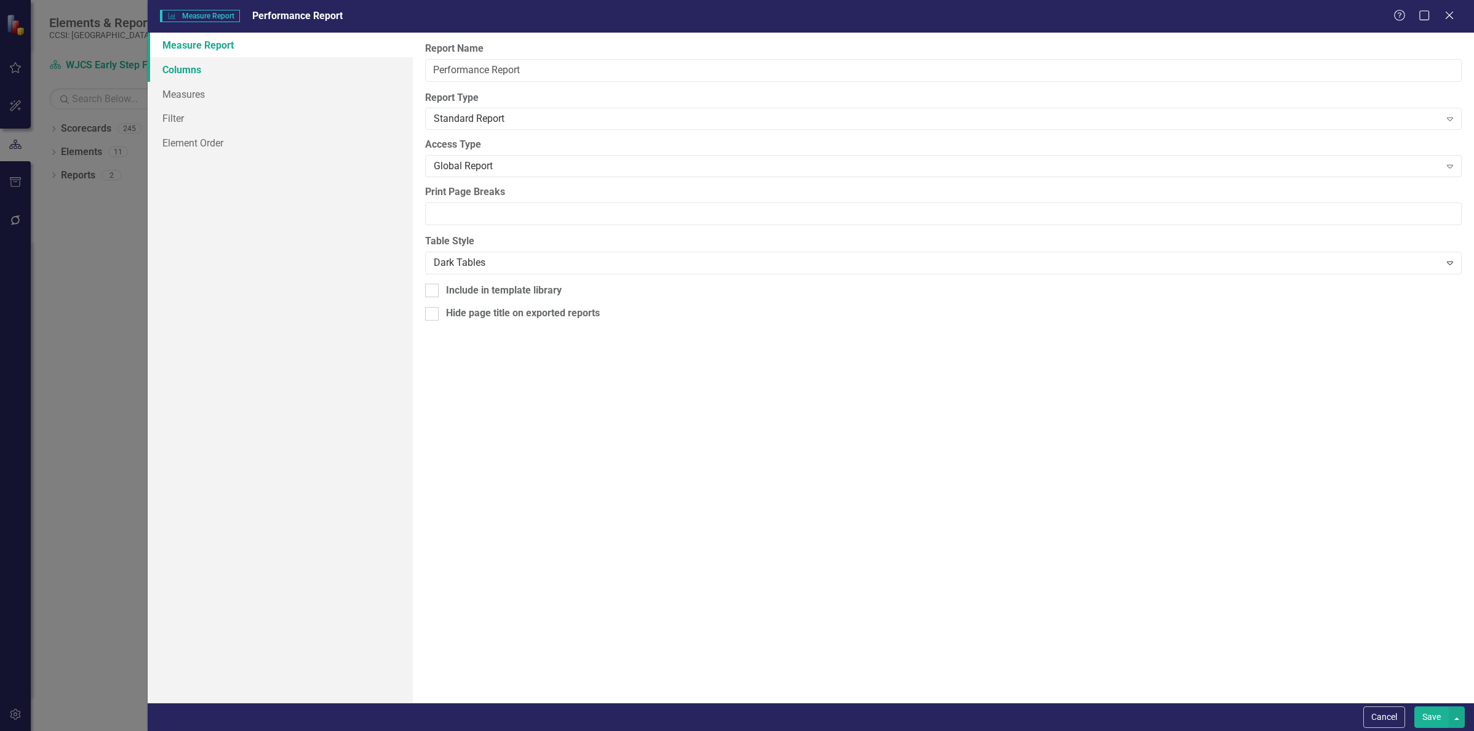
click at [201, 76] on link "Columns" at bounding box center [280, 69] width 265 height 25
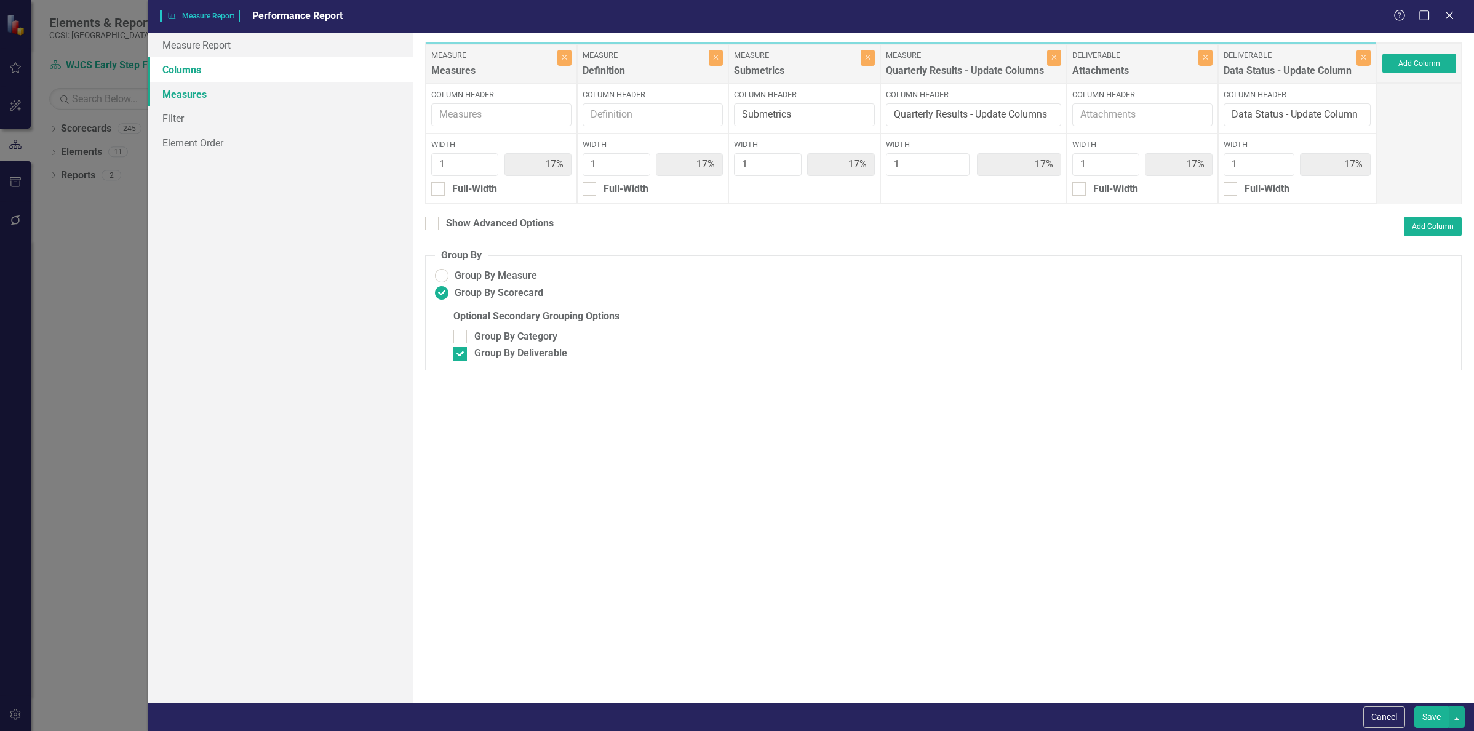
click at [185, 92] on link "Measures" at bounding box center [280, 94] width 265 height 25
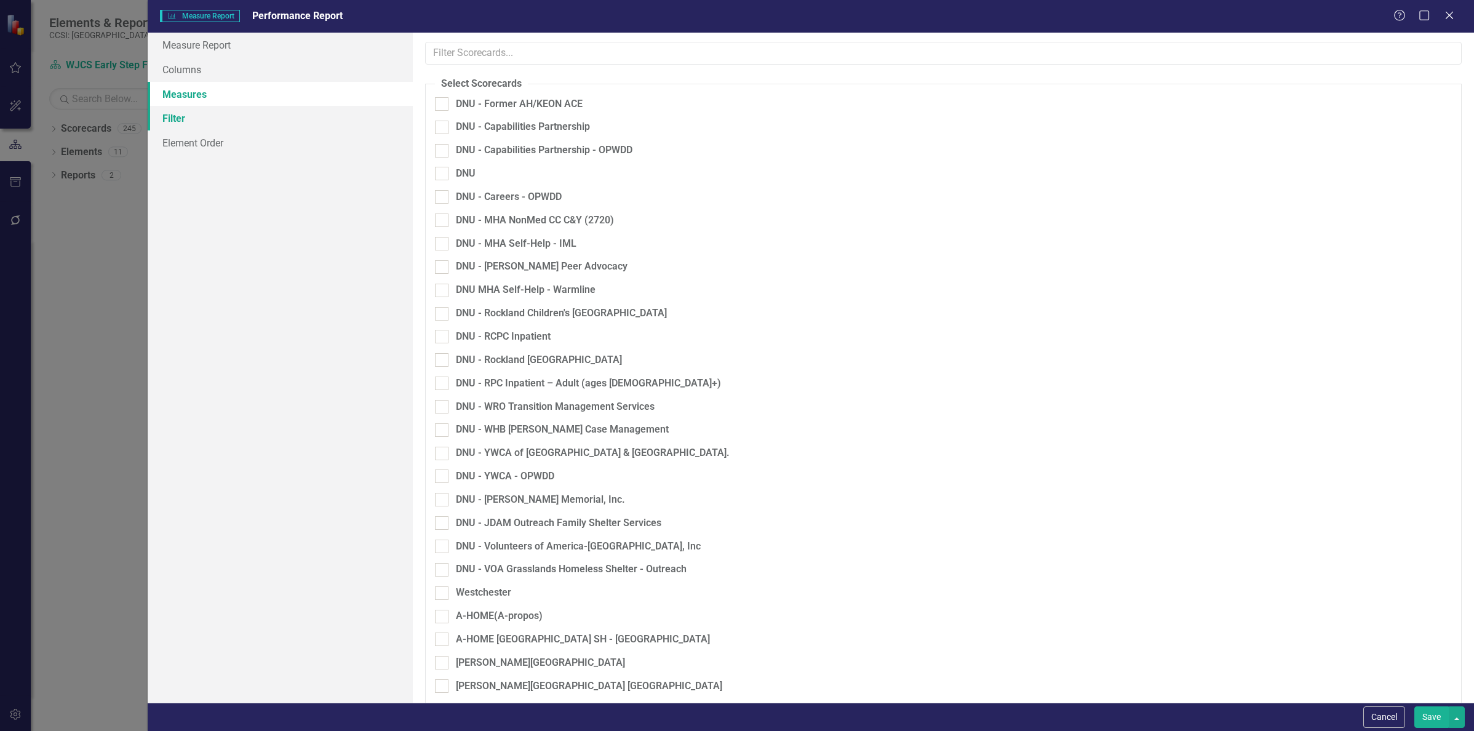
click at [175, 117] on link "Filter" at bounding box center [280, 118] width 265 height 25
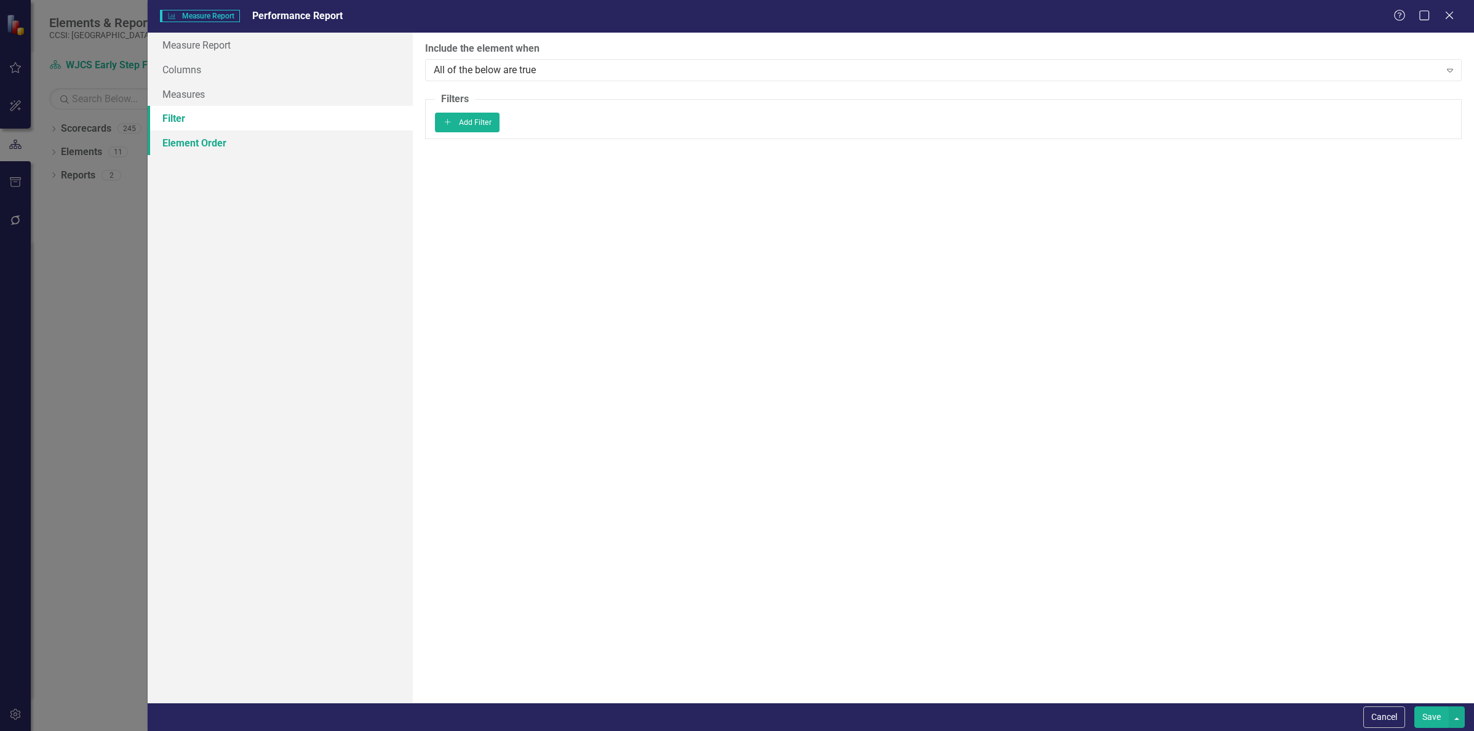
click at [175, 139] on link "Element Order" at bounding box center [280, 142] width 265 height 25
click at [1454, 14] on icon "Close" at bounding box center [1448, 15] width 15 height 12
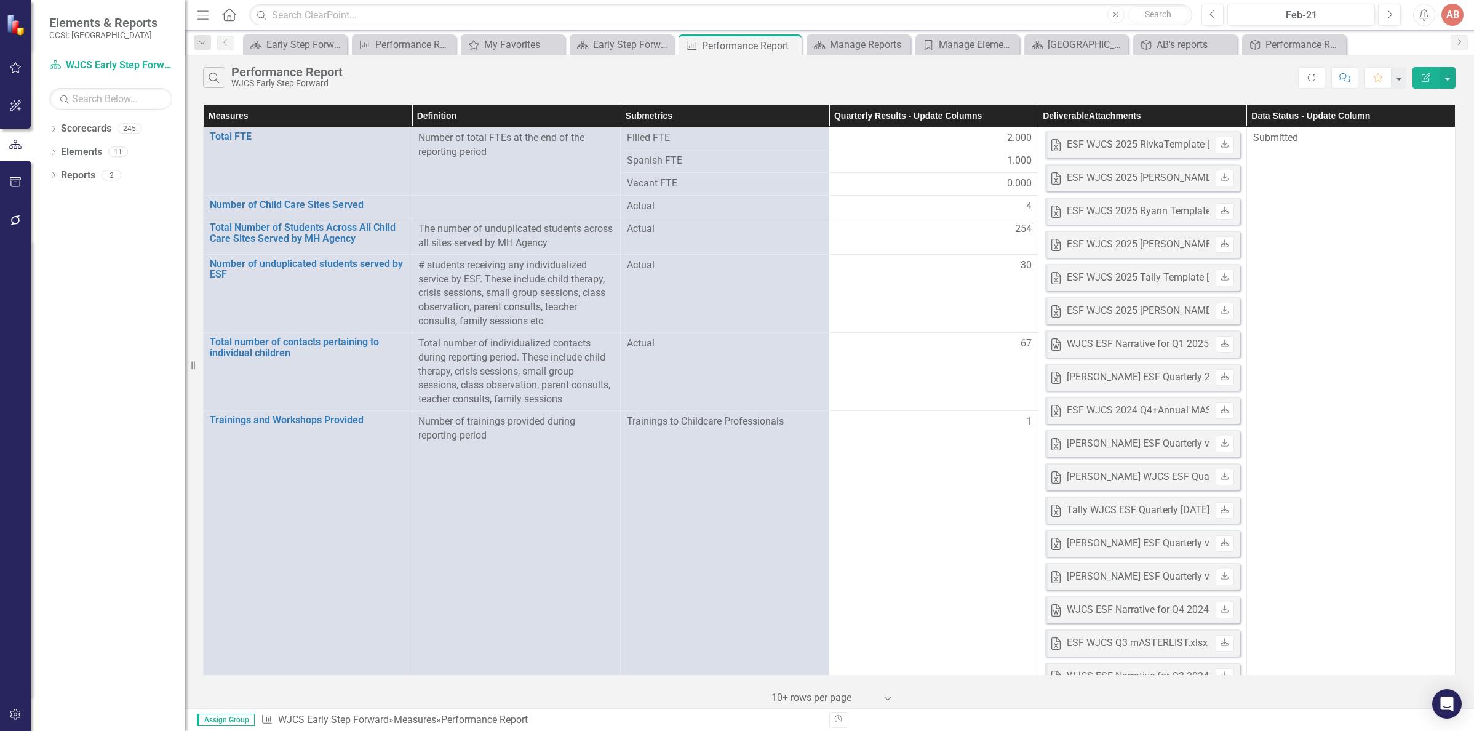
click at [966, 116] on th "Quarterly Results - Update Columns" at bounding box center [933, 116] width 209 height 23
click at [1028, 113] on th "Quarterly Results - Update Columns Sort Ascending" at bounding box center [933, 116] width 209 height 23
click at [1028, 113] on th "Quarterly Results - Update Columns Sort Descending" at bounding box center [933, 116] width 209 height 23
click at [1011, 100] on div "Search Performance Report WJCS Early Step Forward Refresh Comment Favorite Edit…" at bounding box center [829, 381] width 1289 height 653
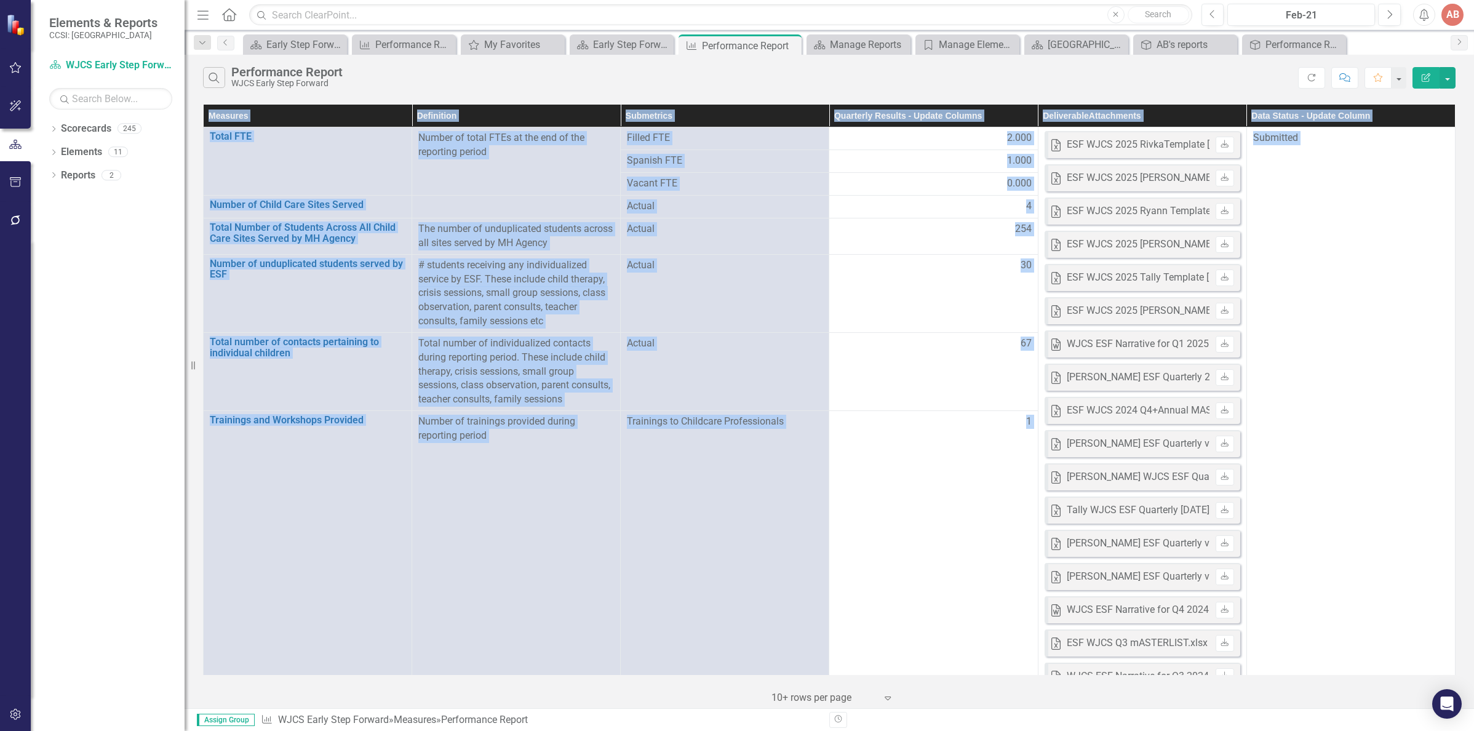
click at [1011, 100] on div "Search Performance Report WJCS Early Step Forward Refresh Comment Favorite Edit…" at bounding box center [829, 381] width 1289 height 653
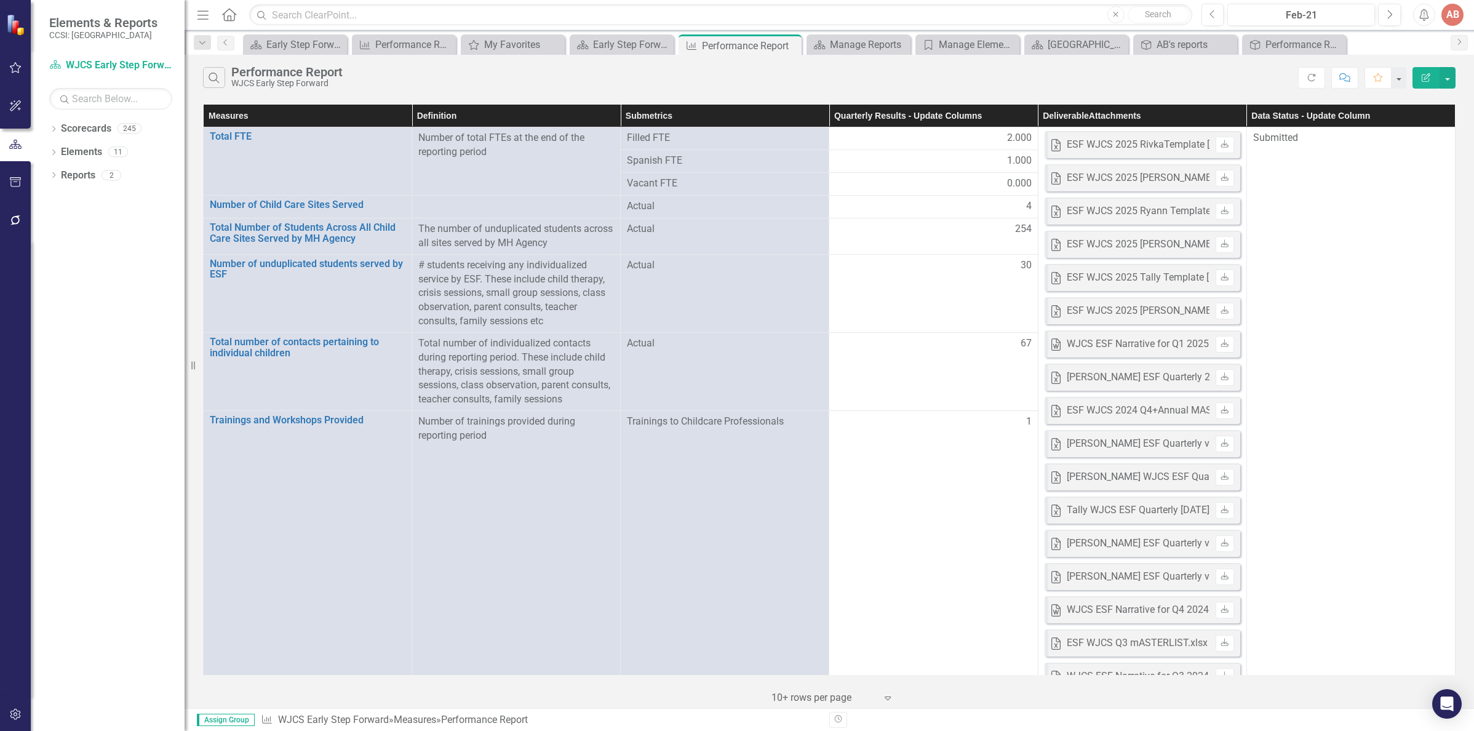
click at [1003, 111] on th "Quarterly Results - Update Columns" at bounding box center [933, 116] width 209 height 23
click at [1003, 111] on th "Quarterly Results - Update Columns Sort Ascending" at bounding box center [933, 116] width 209 height 23
click at [844, 50] on div "Manage Reports" at bounding box center [861, 44] width 62 height 15
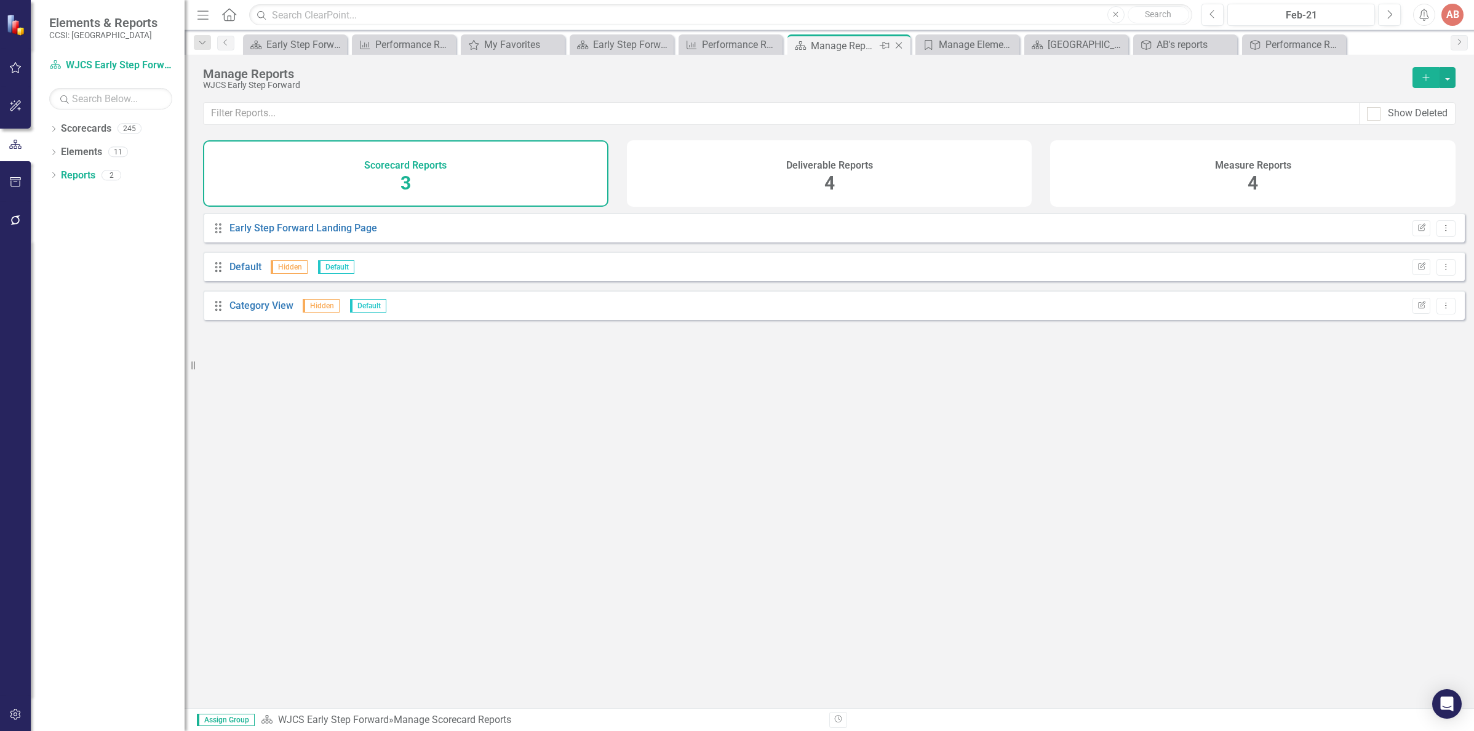
click at [904, 44] on icon "Close" at bounding box center [898, 46] width 12 height 10
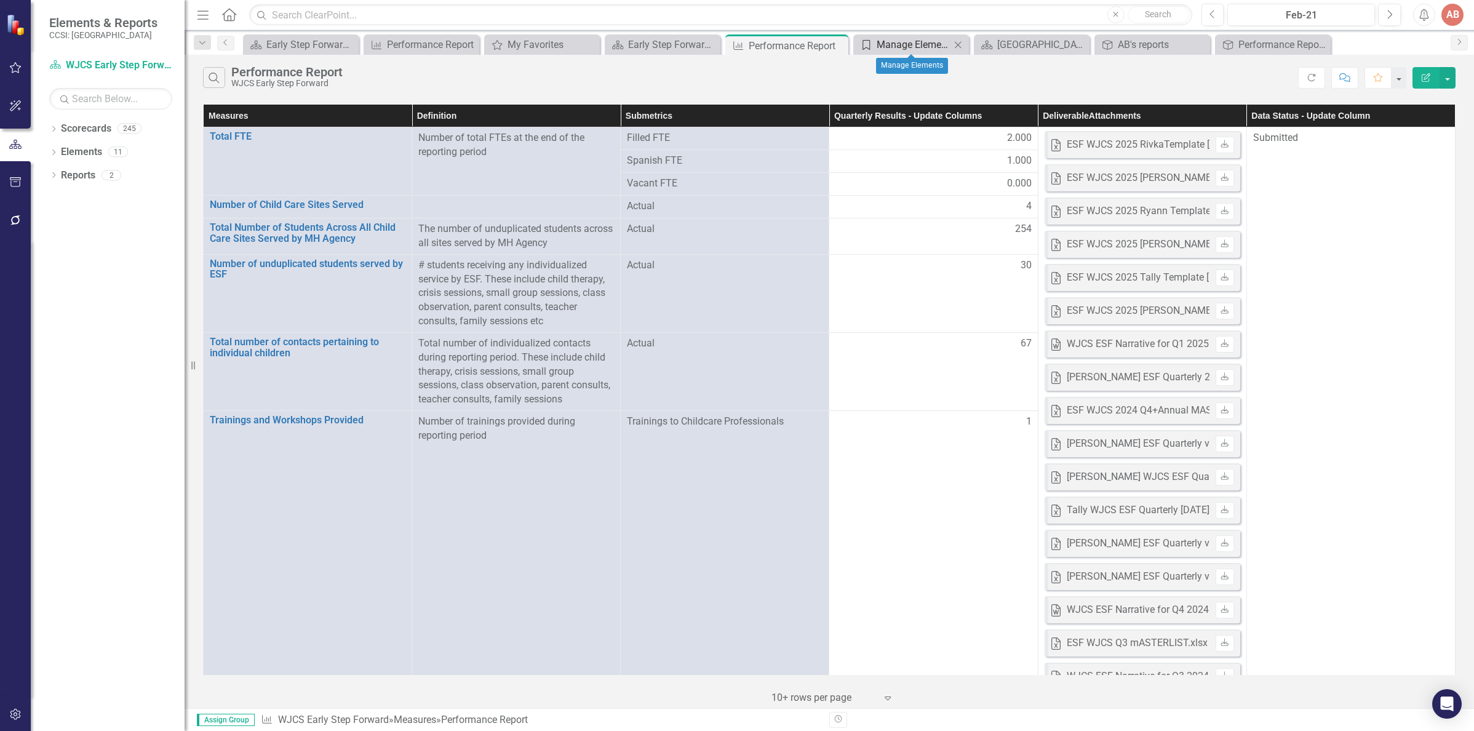
click at [909, 42] on div "Manage Elements" at bounding box center [913, 44] width 74 height 15
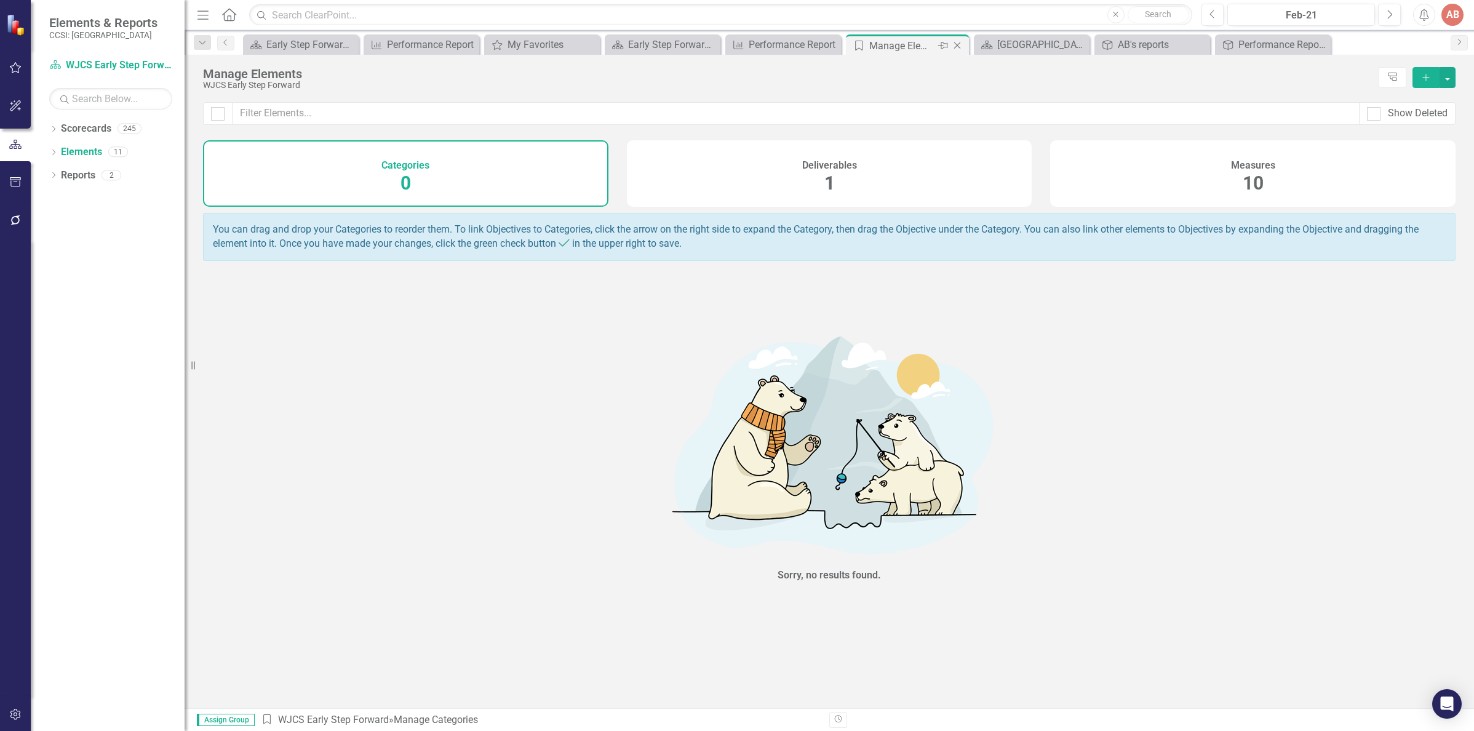
click at [964, 48] on div "Close" at bounding box center [957, 45] width 15 height 15
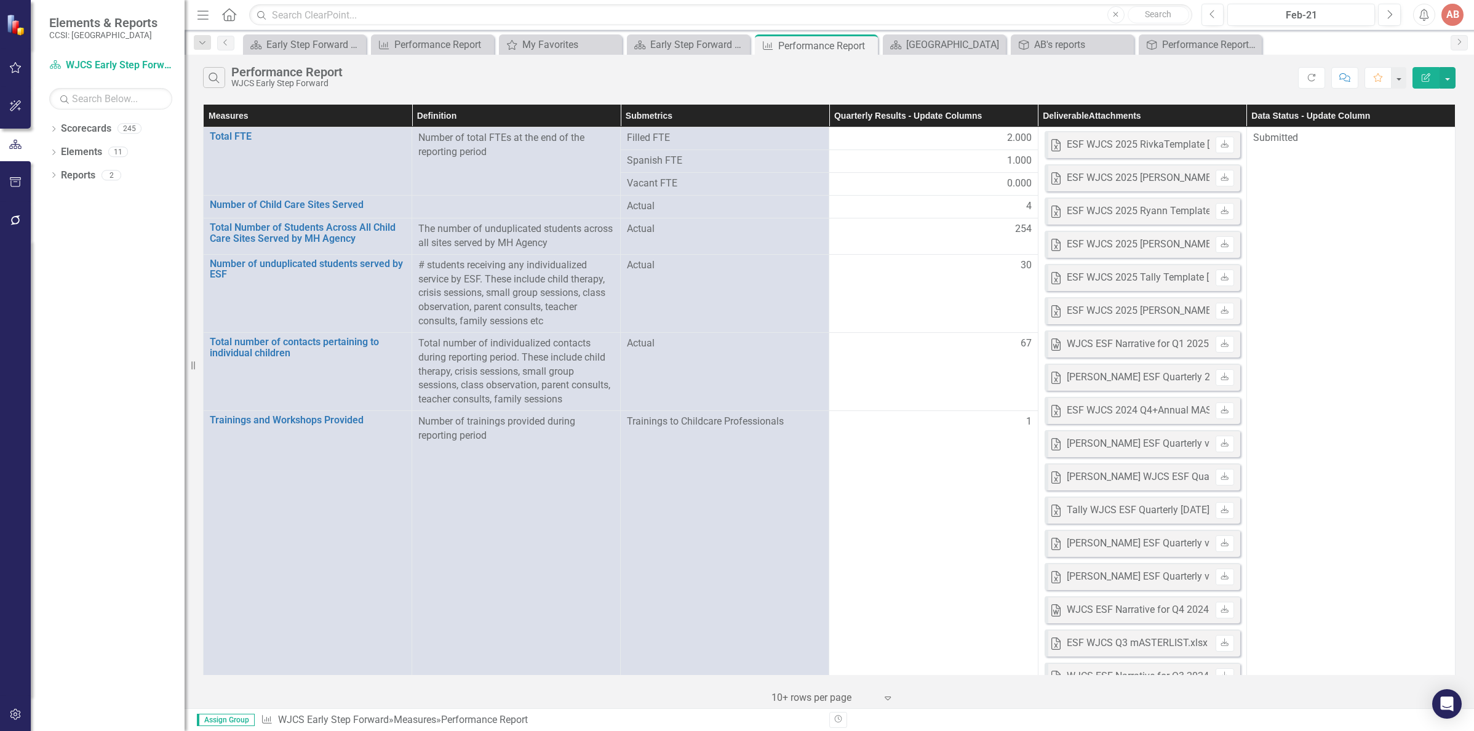
click at [971, 117] on th "Quarterly Results - Update Columns" at bounding box center [933, 116] width 209 height 23
click at [446, 48] on div "Performance Report" at bounding box center [434, 44] width 81 height 15
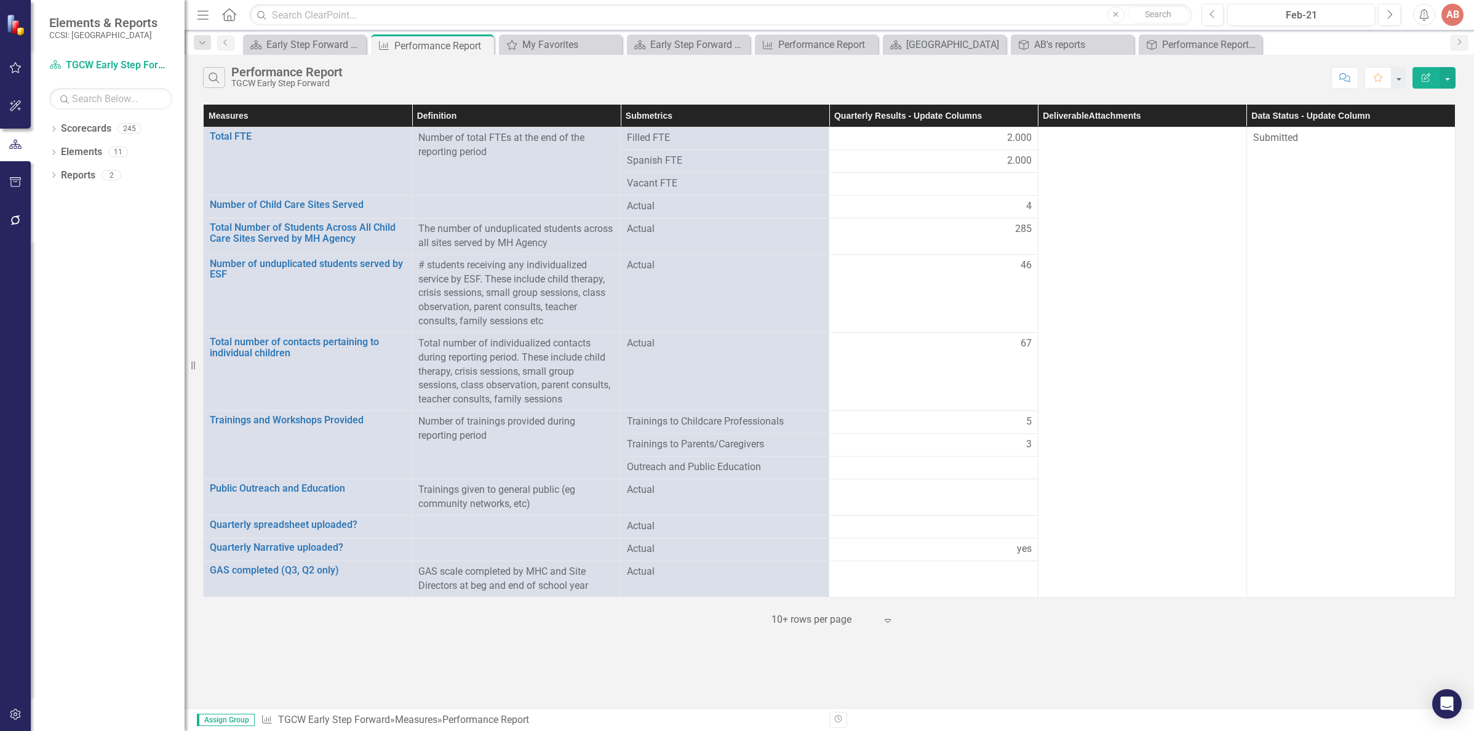
click at [886, 109] on th "Quarterly Results - Update Columns" at bounding box center [933, 116] width 209 height 23
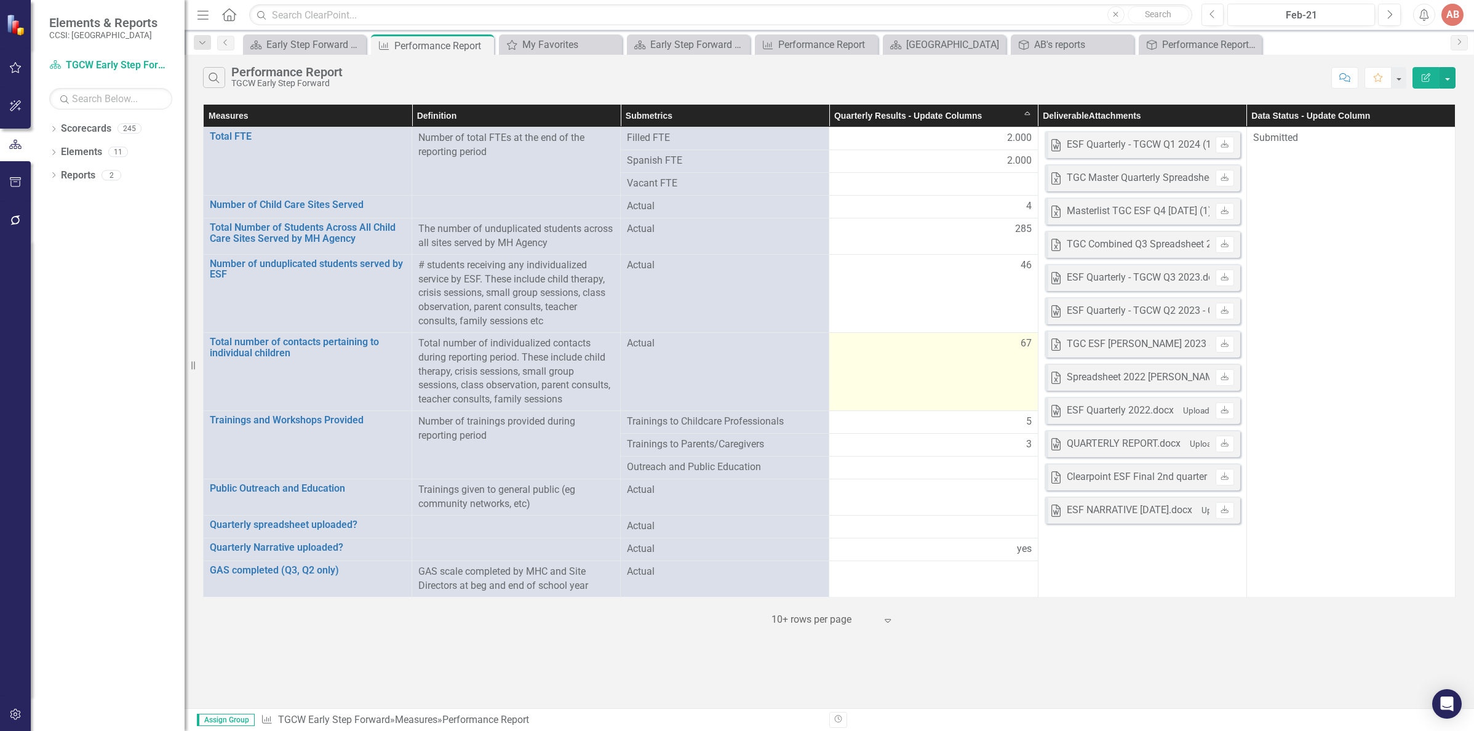
click at [983, 358] on td "67" at bounding box center [933, 371] width 209 height 78
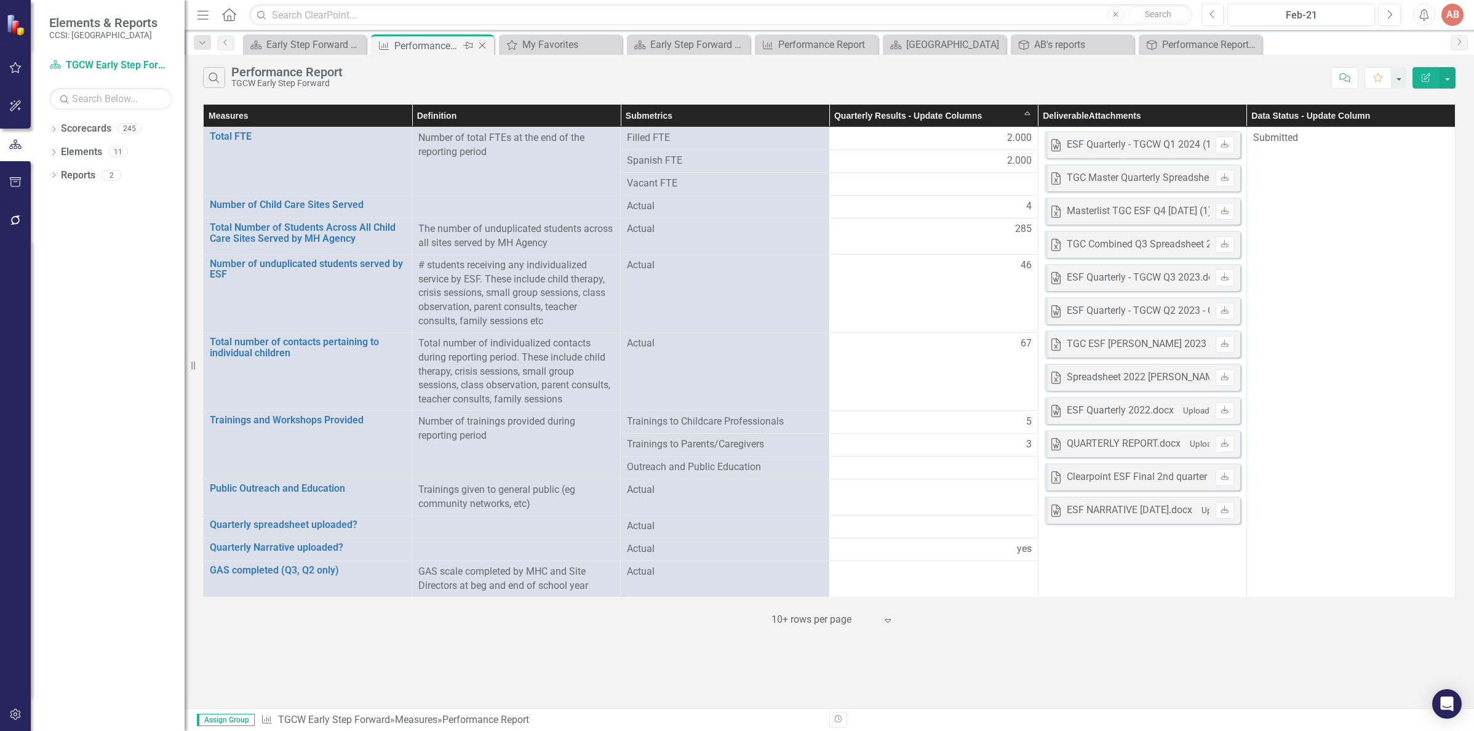
click at [480, 45] on icon "Close" at bounding box center [482, 46] width 12 height 10
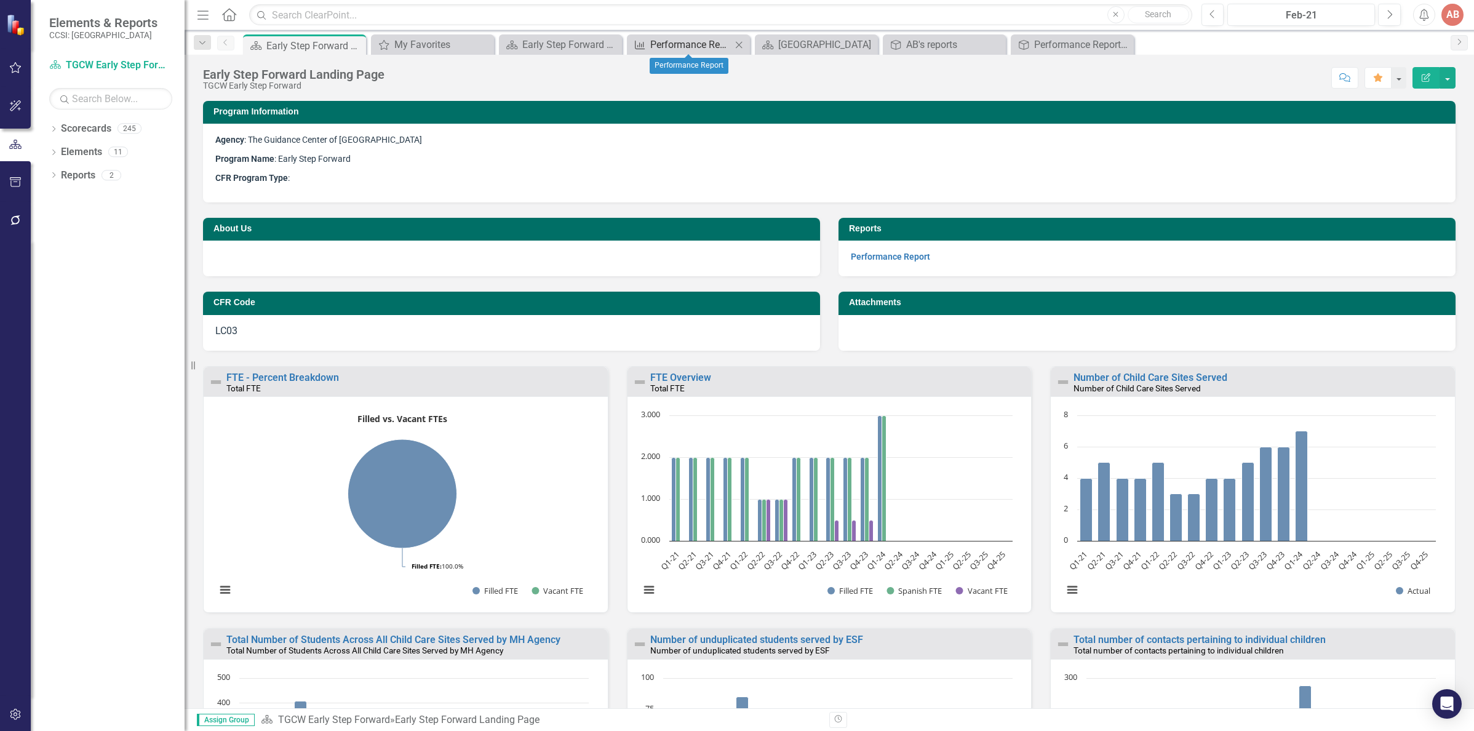
click at [677, 47] on div "Performance Report" at bounding box center [690, 44] width 81 height 15
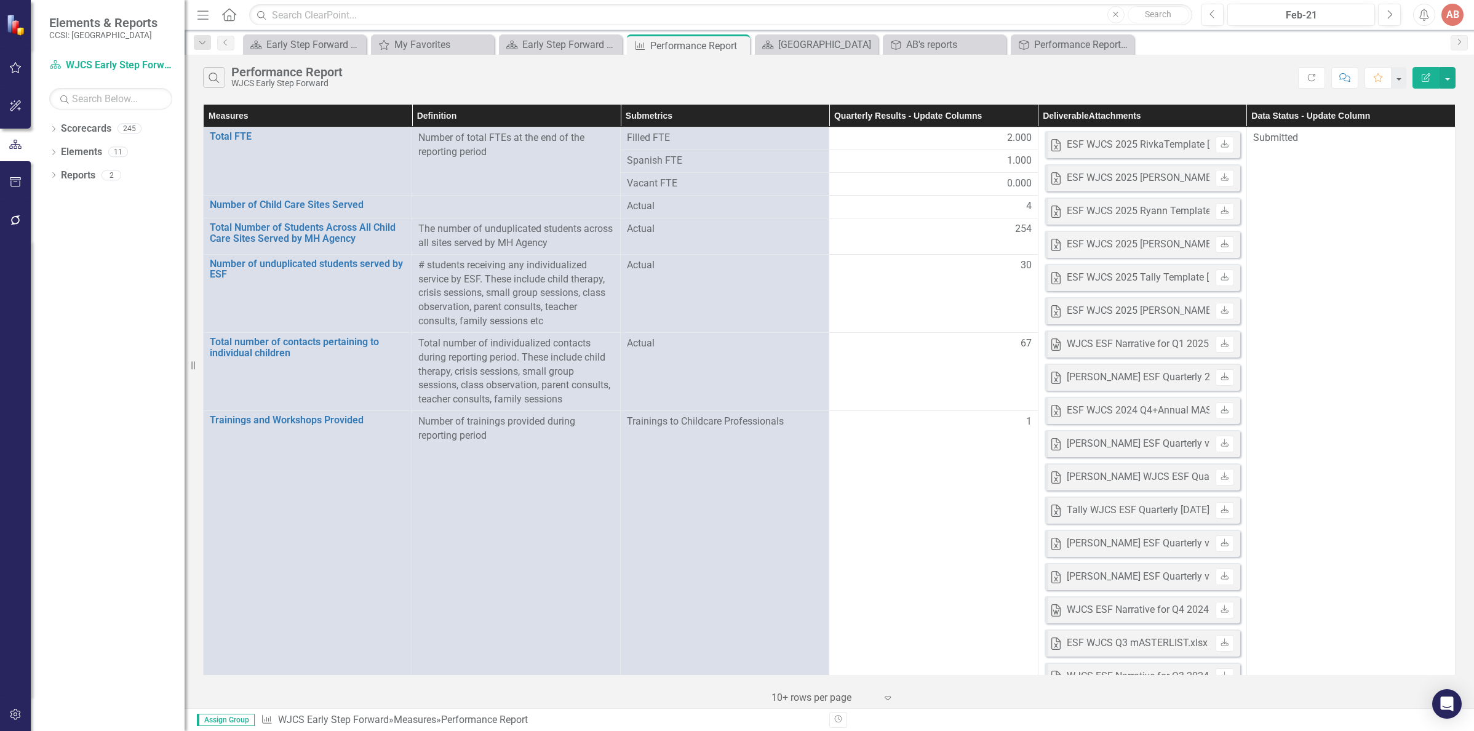
click at [937, 116] on th "Quarterly Results - Update Columns" at bounding box center [933, 116] width 209 height 23
click at [140, 64] on link "Scorecard WJCS Early Step Forward" at bounding box center [110, 65] width 123 height 14
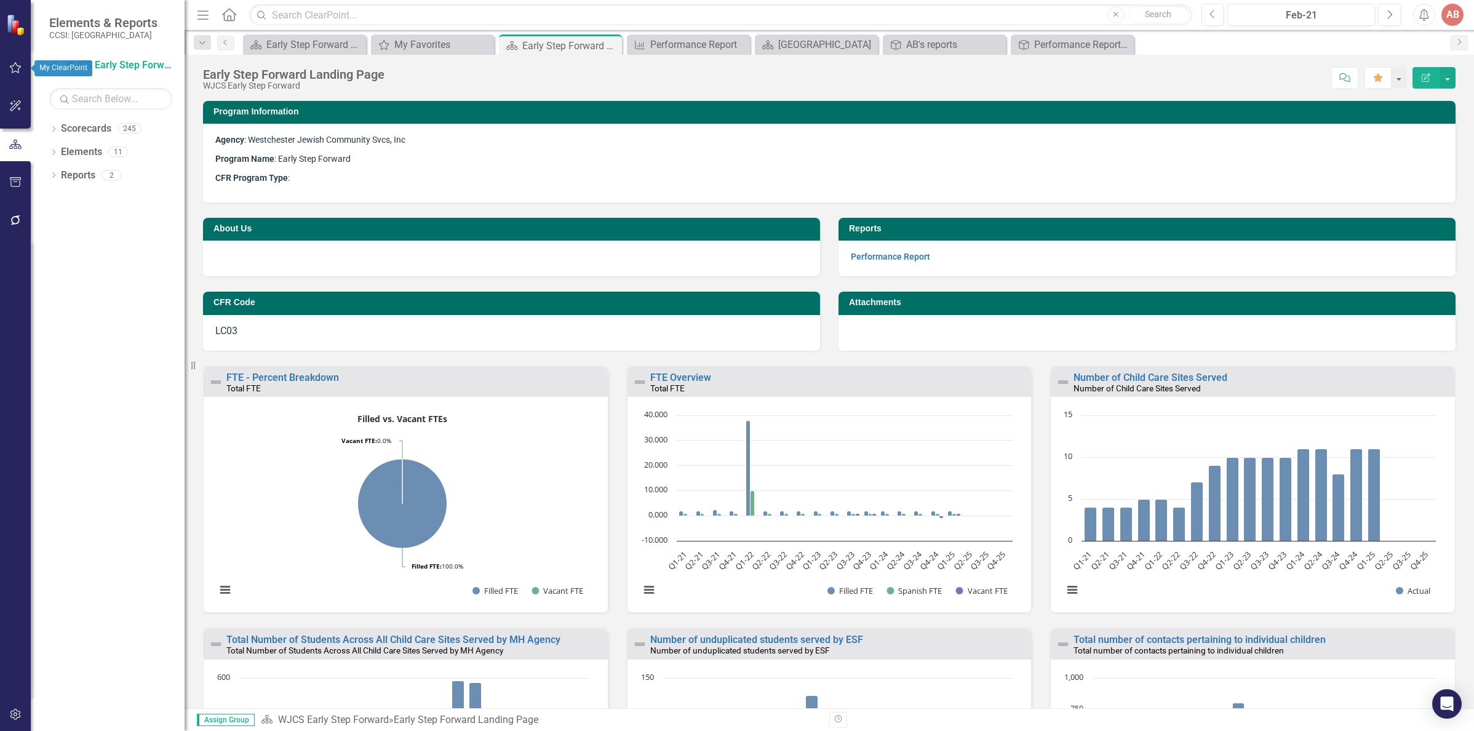
click at [20, 65] on icon "button" at bounding box center [15, 68] width 13 height 10
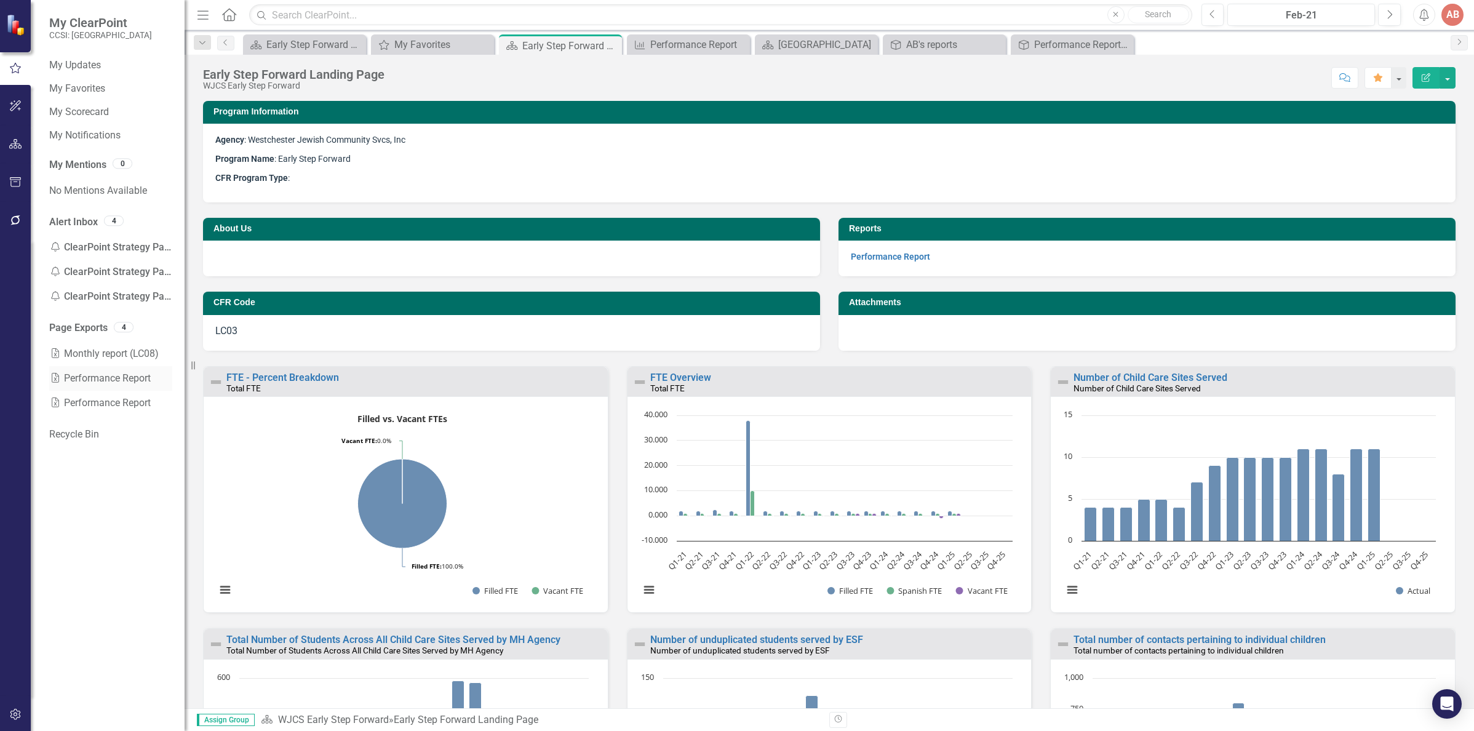
click at [78, 383] on link "Excel Performance Report" at bounding box center [110, 378] width 123 height 25
click at [113, 251] on div "Notification ClearPoint Strategy Password Reset" at bounding box center [110, 247] width 123 height 25
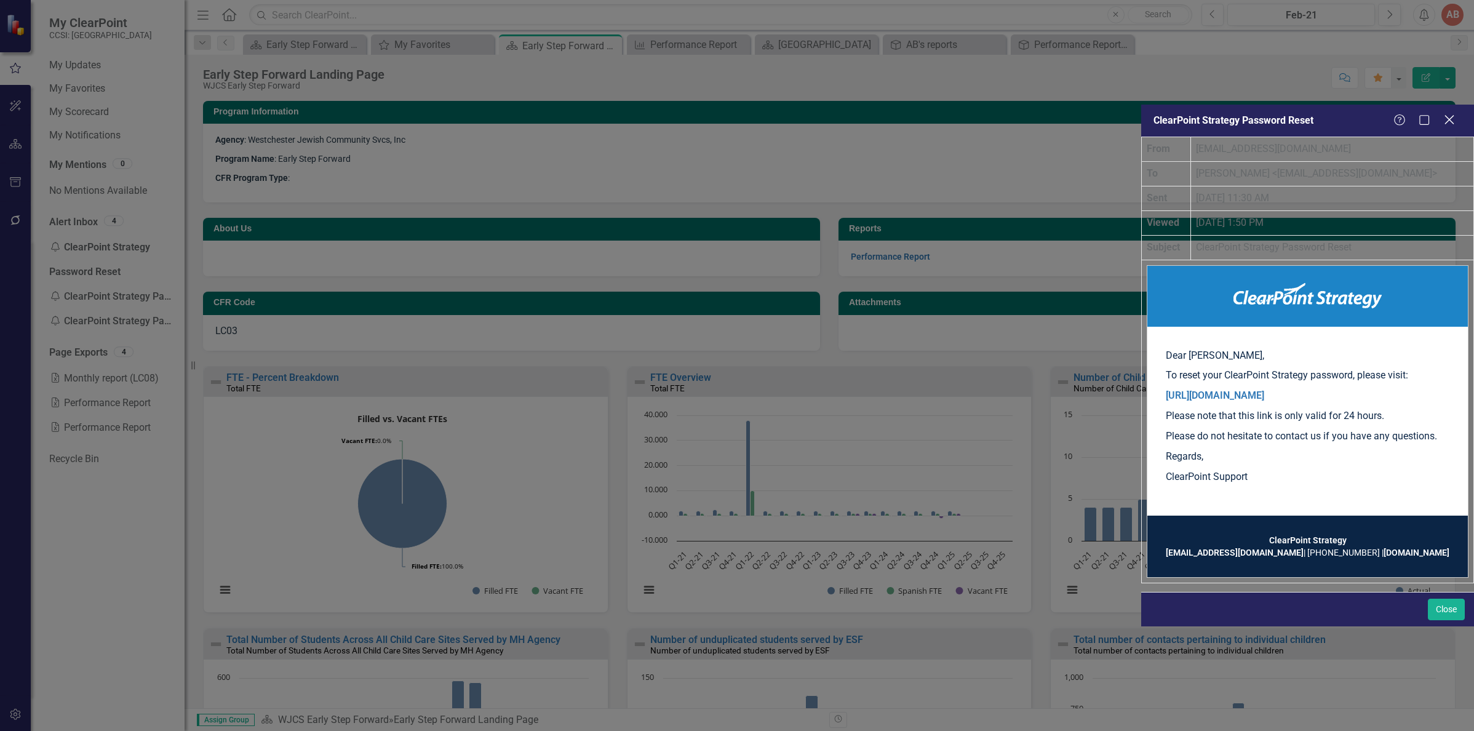
click at [1450, 115] on icon at bounding box center [1448, 119] width 9 height 9
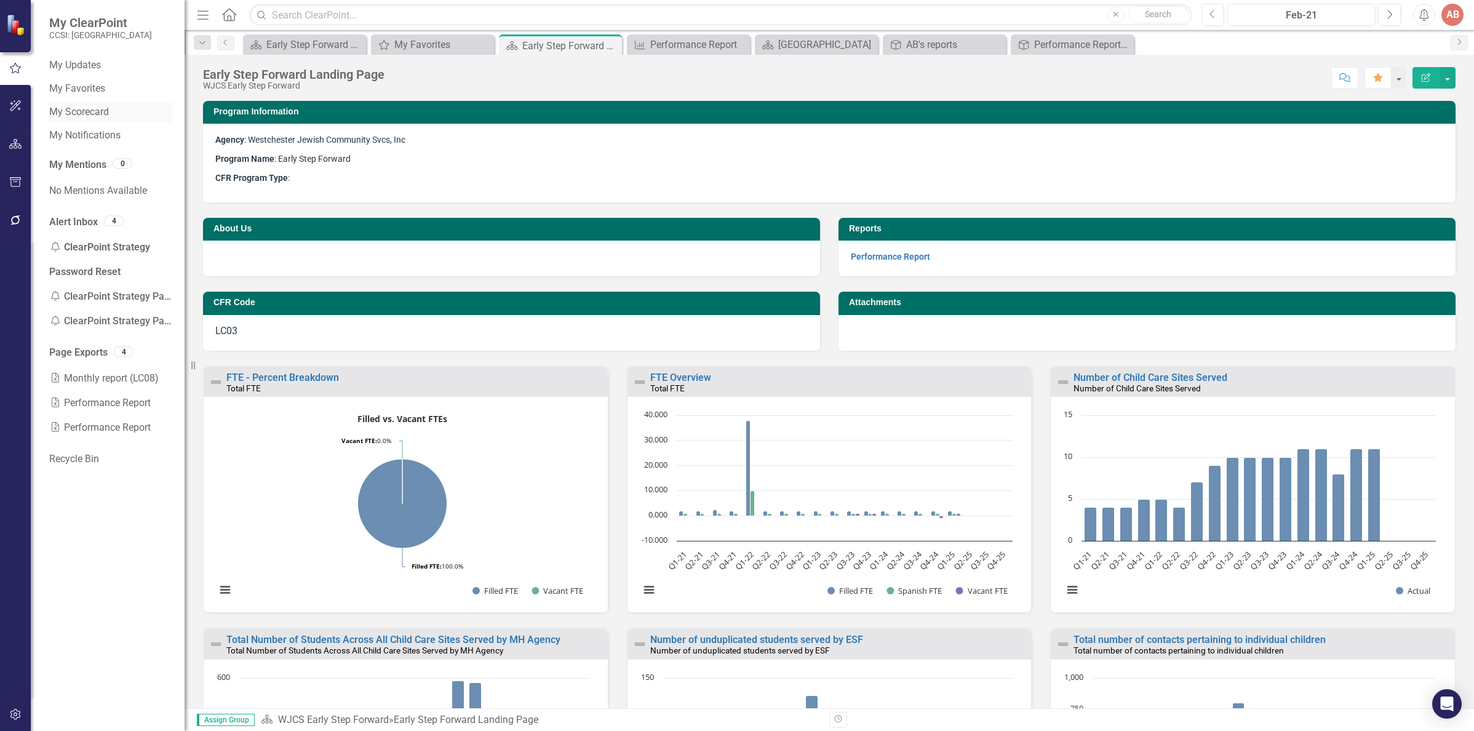
click at [93, 114] on link "My Scorecard" at bounding box center [110, 112] width 123 height 14
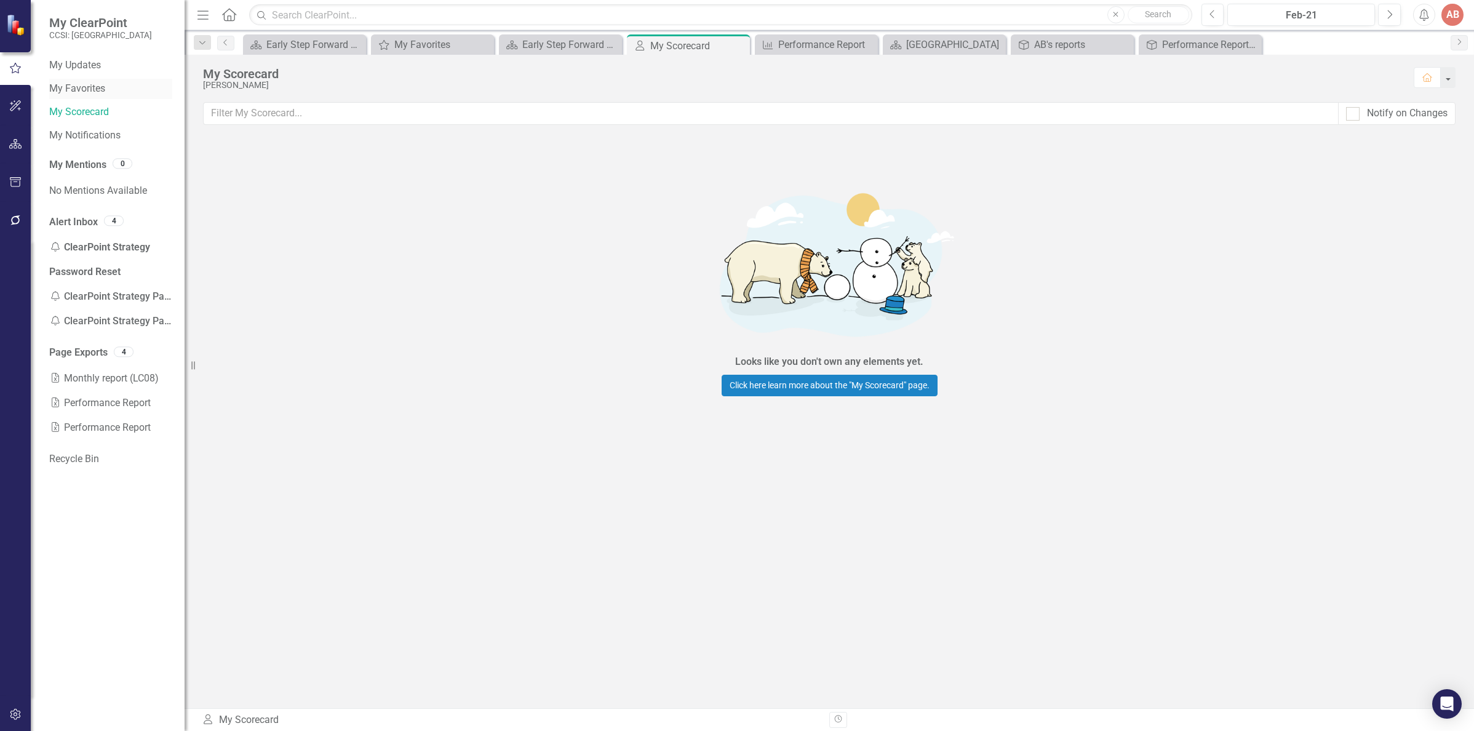
click at [84, 89] on link "My Favorites" at bounding box center [110, 89] width 123 height 14
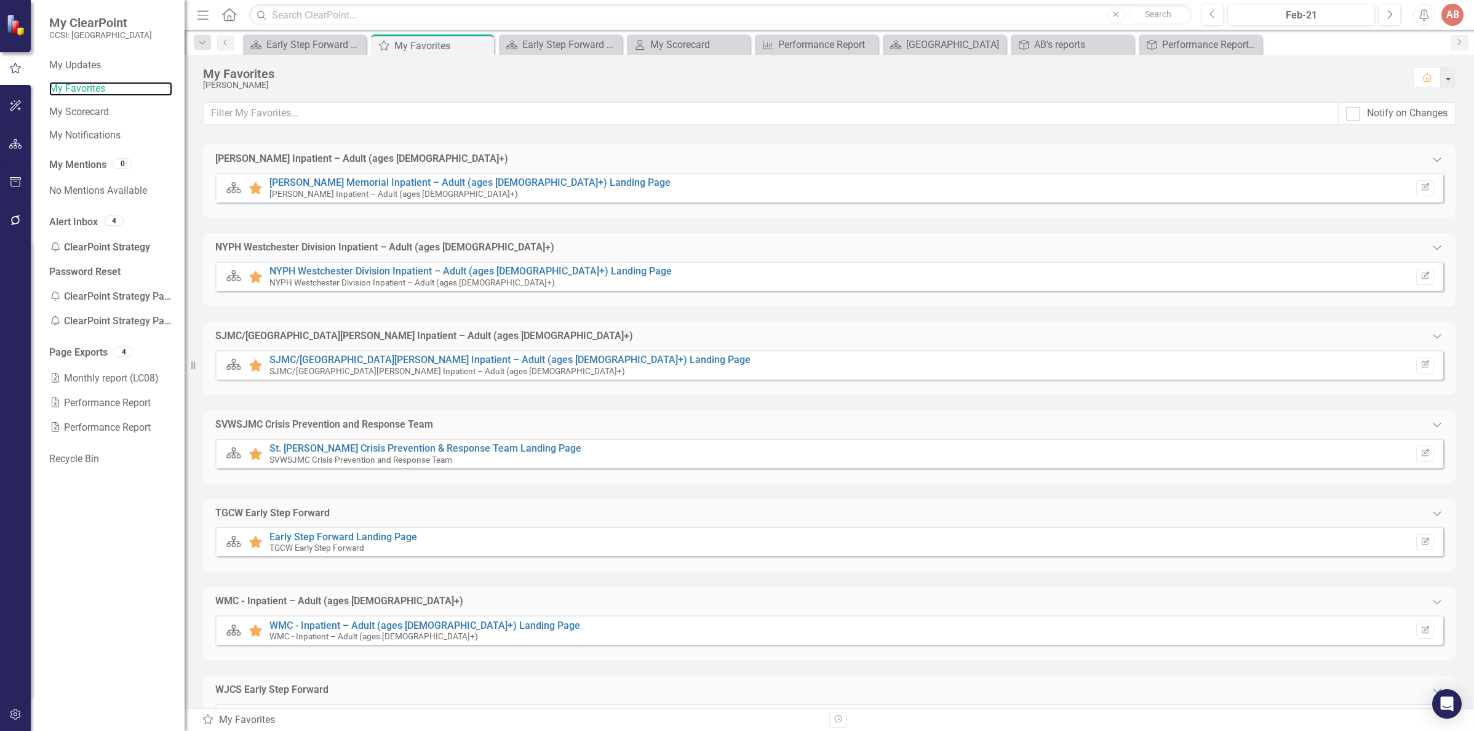
scroll to position [671, 0]
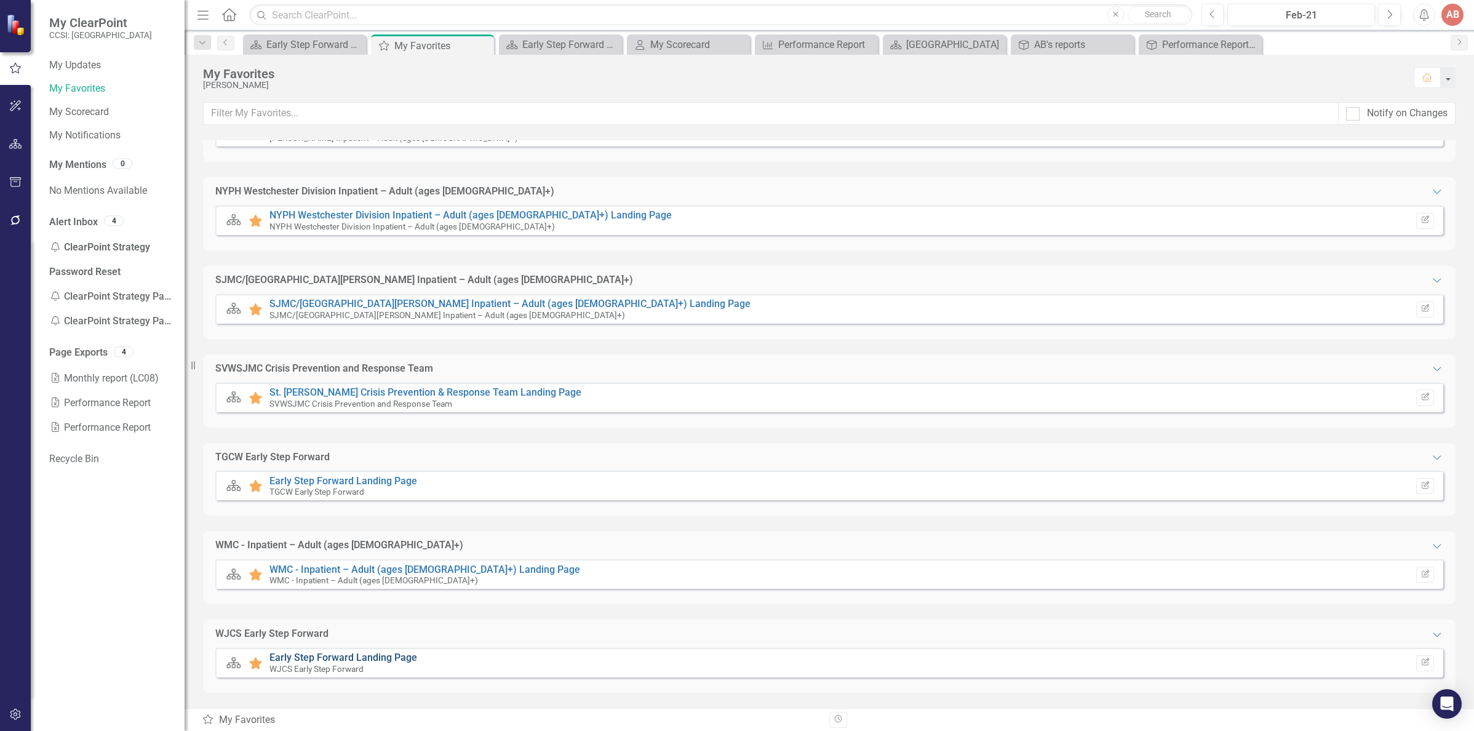
click at [293, 657] on link "Early Step Forward Landing Page" at bounding box center [343, 657] width 148 height 12
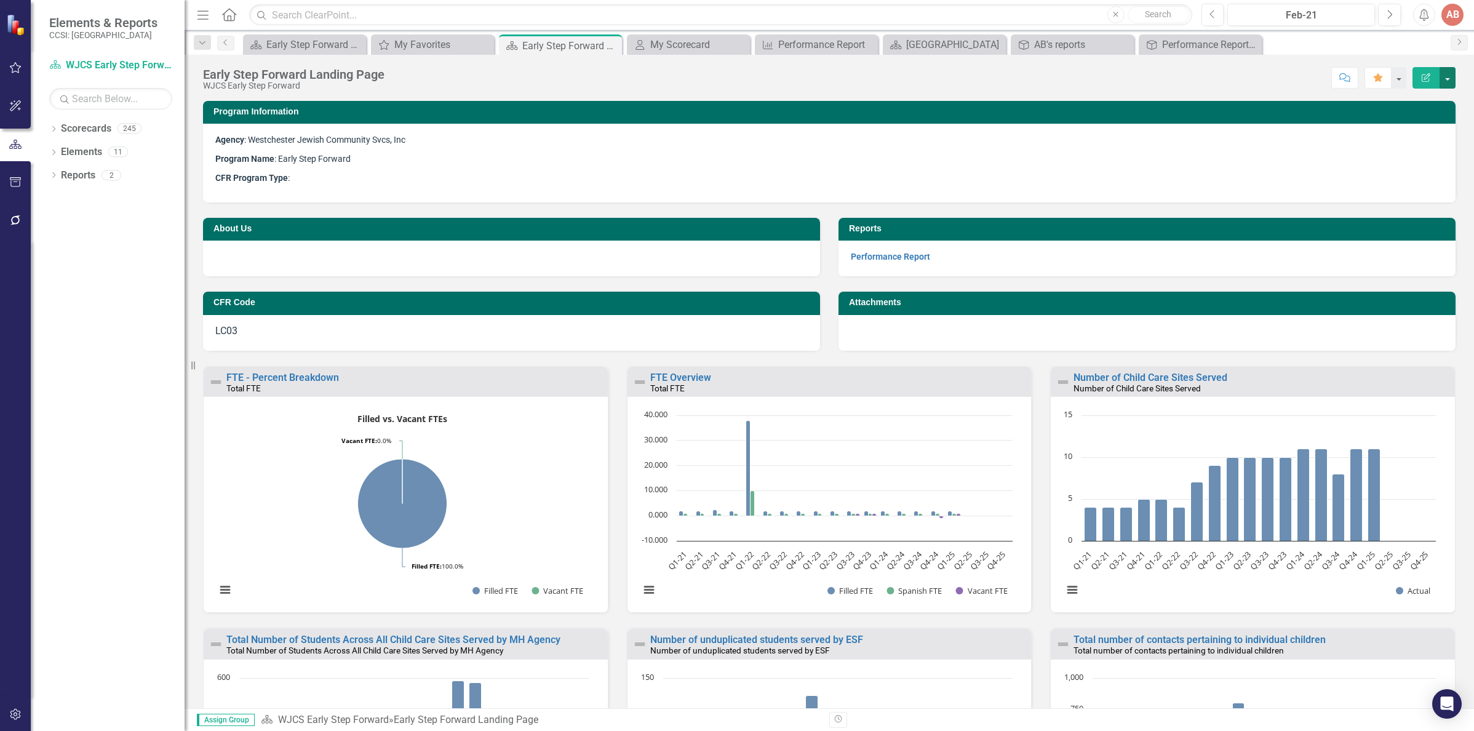
click at [1446, 72] on button "button" at bounding box center [1447, 78] width 16 height 22
click at [1434, 94] on link "Edit Edit Scorecard" at bounding box center [1405, 100] width 100 height 23
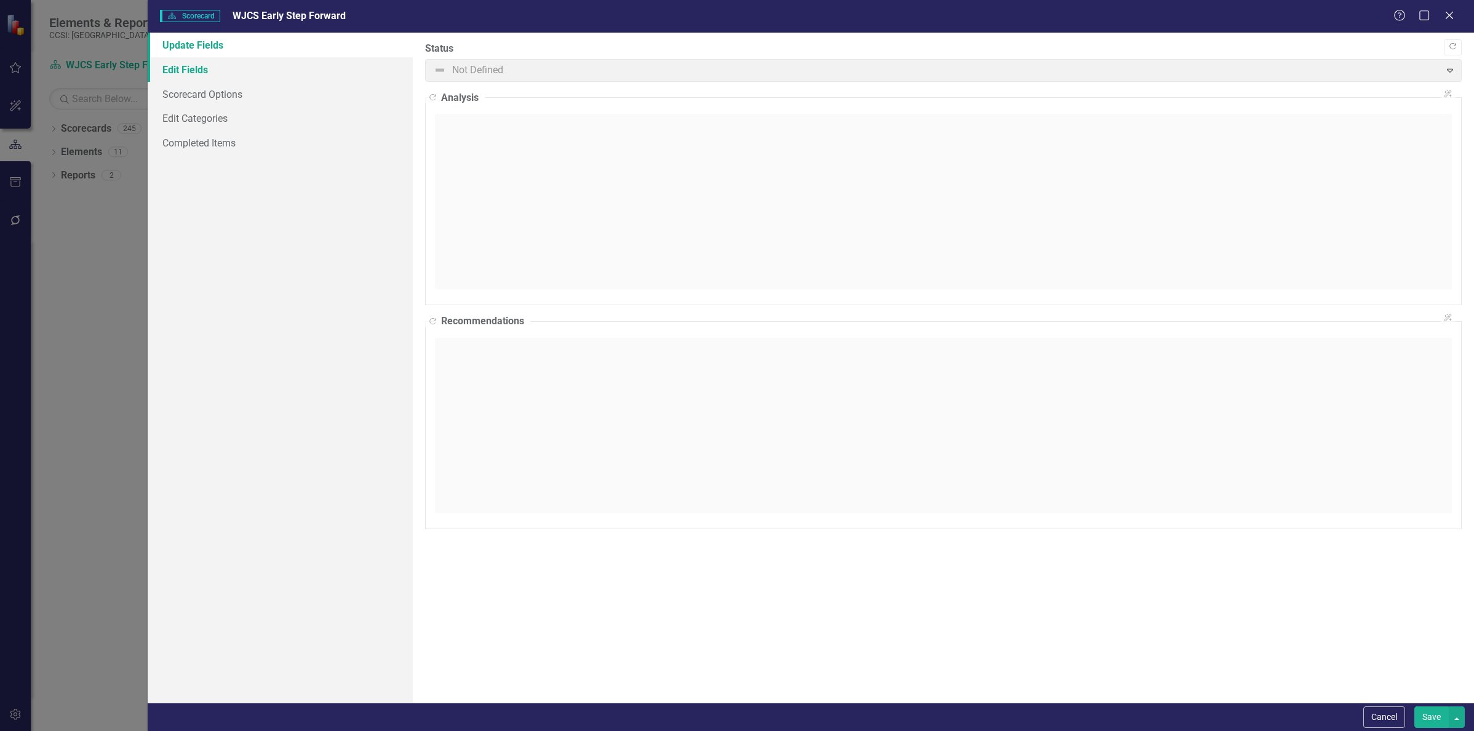
click at [175, 65] on link "Edit Fields" at bounding box center [280, 69] width 265 height 25
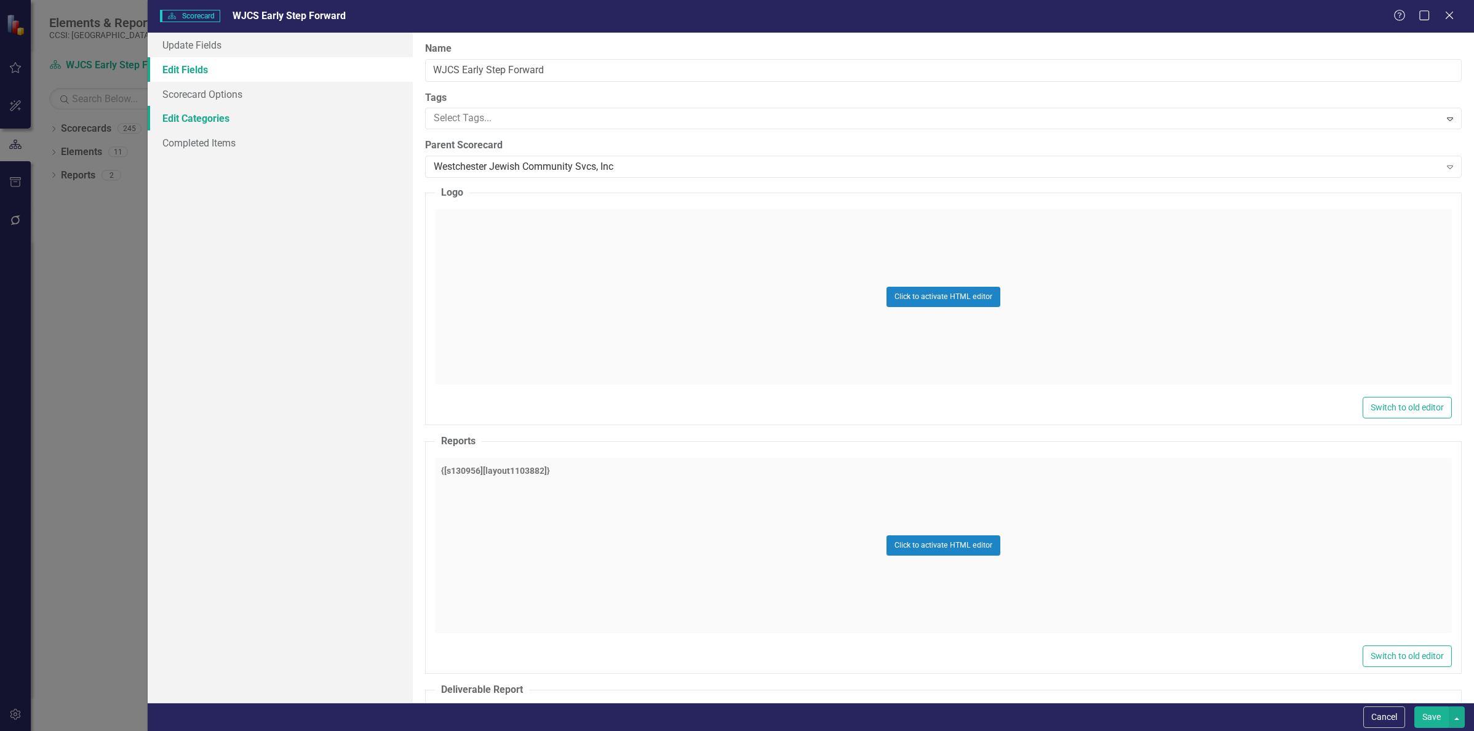
click at [190, 112] on link "Edit Categories" at bounding box center [280, 118] width 265 height 25
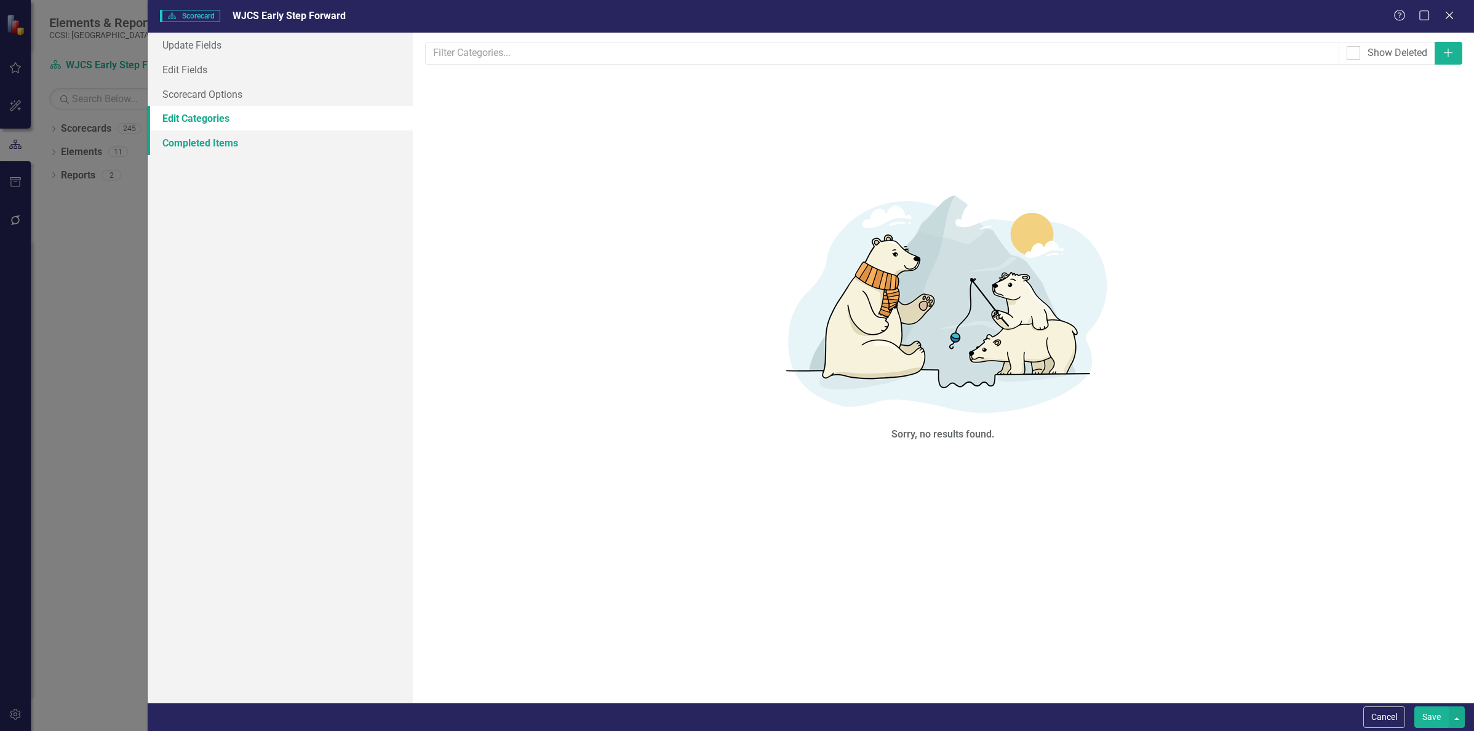
click at [218, 140] on link "Completed Items" at bounding box center [280, 142] width 265 height 25
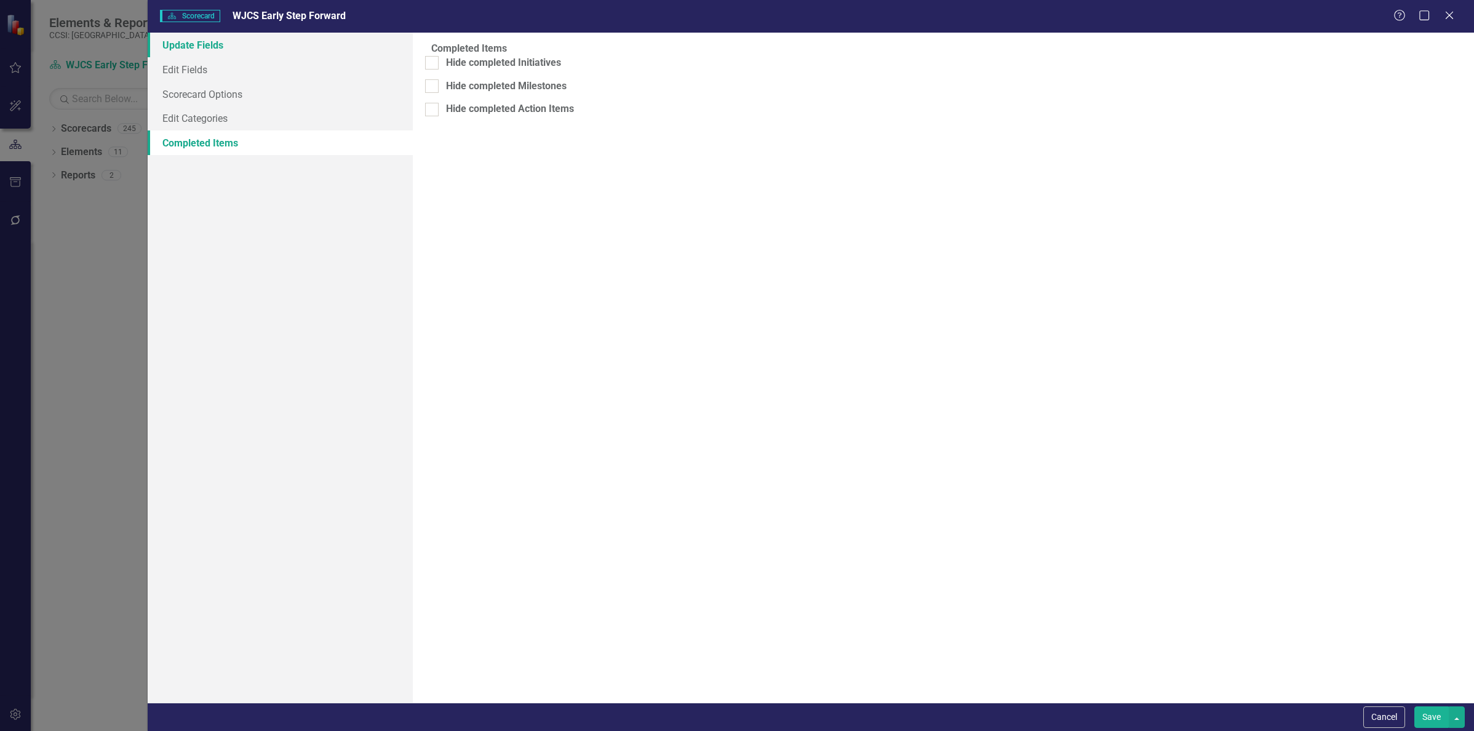
click at [192, 50] on link "Update Fields" at bounding box center [280, 45] width 265 height 25
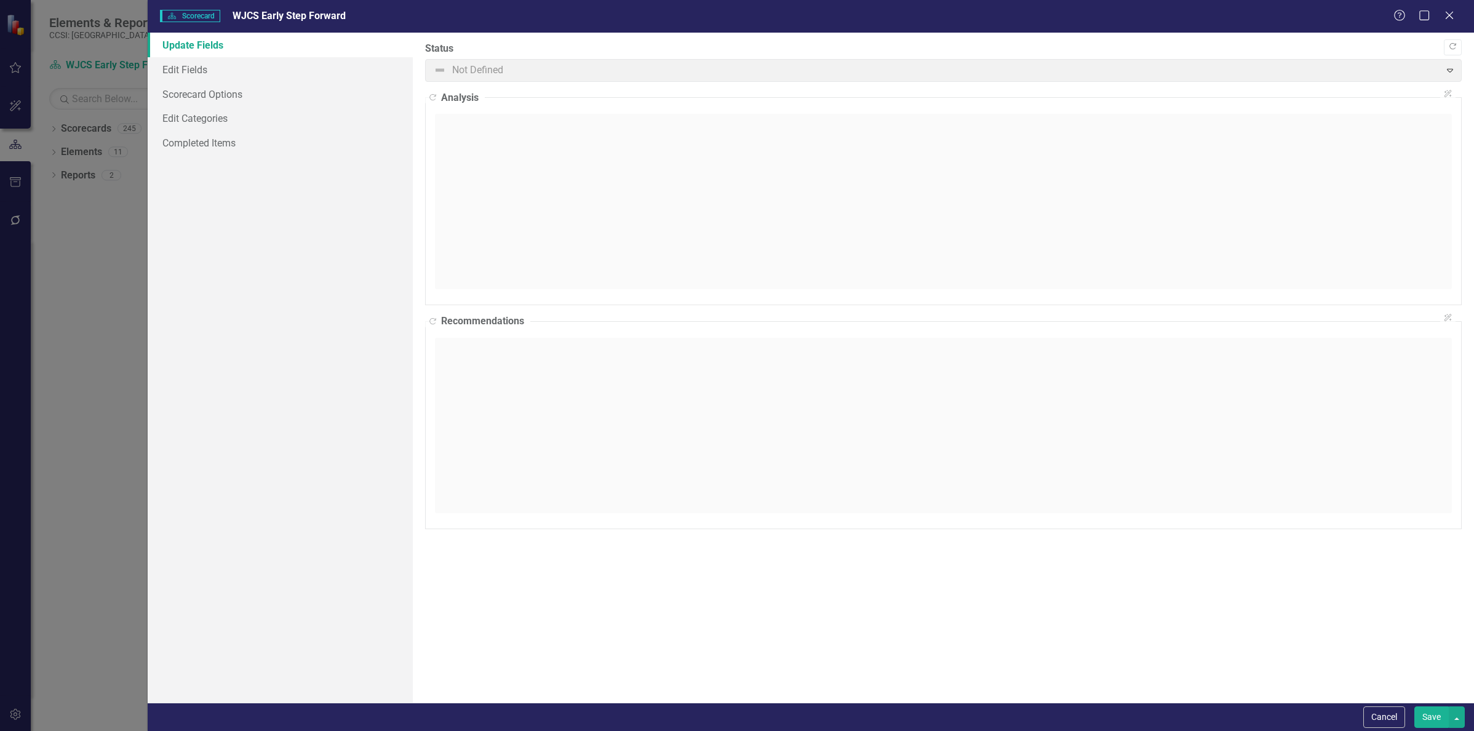
click at [507, 69] on span "Not Defined Expand" at bounding box center [943, 70] width 1036 height 23
click at [1447, 18] on icon at bounding box center [1448, 14] width 9 height 9
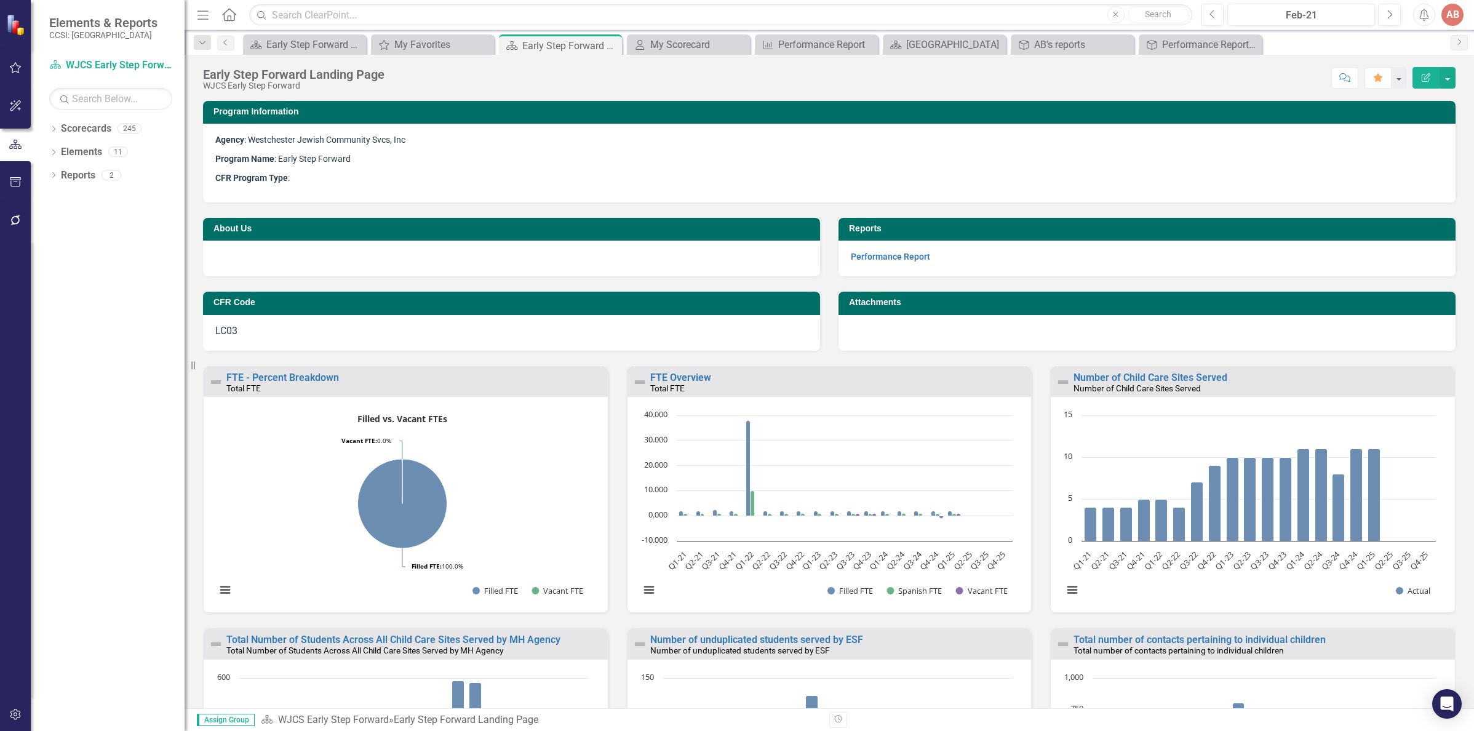
click at [1027, 186] on p "CFR Program Type :" at bounding box center [829, 178] width 1228 height 19
click at [851, 253] on link "Performance Report" at bounding box center [890, 257] width 79 height 10
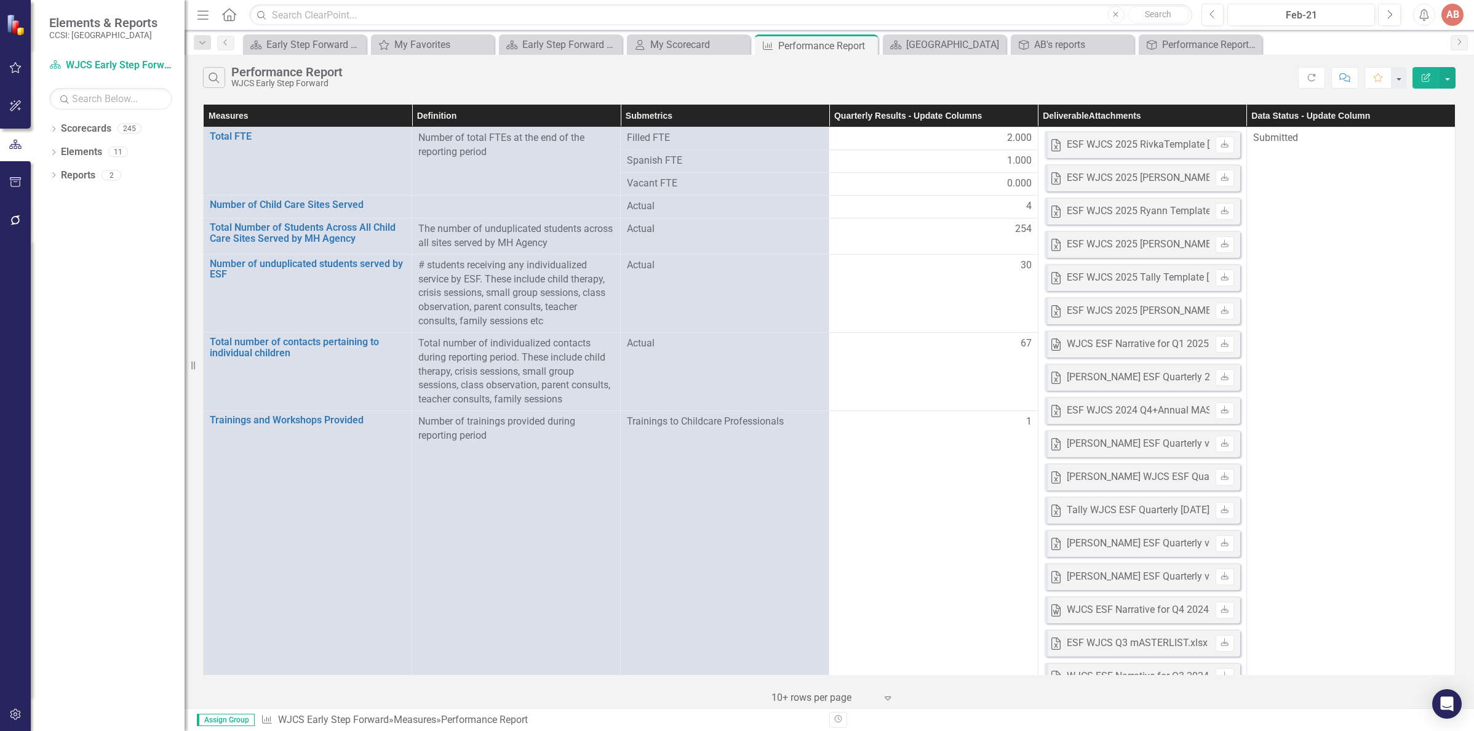
click at [938, 111] on th "Quarterly Results - Update Columns" at bounding box center [933, 116] width 209 height 23
click at [938, 111] on th "Quarterly Results - Update Columns Sort Ascending" at bounding box center [933, 116] width 209 height 23
click at [301, 46] on div "Early Step Forward Landing Page" at bounding box center [306, 44] width 81 height 15
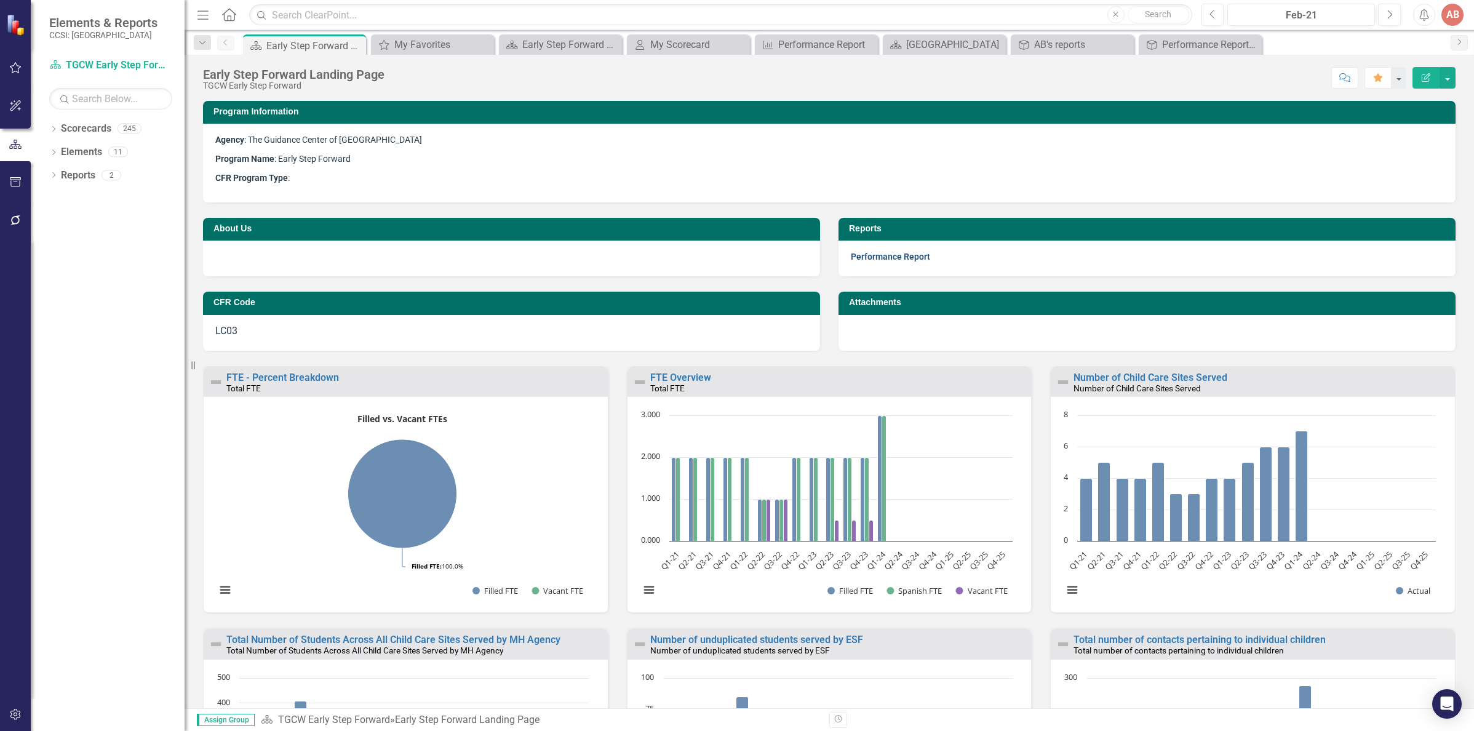
click at [862, 255] on link "Performance Report" at bounding box center [890, 257] width 79 height 10
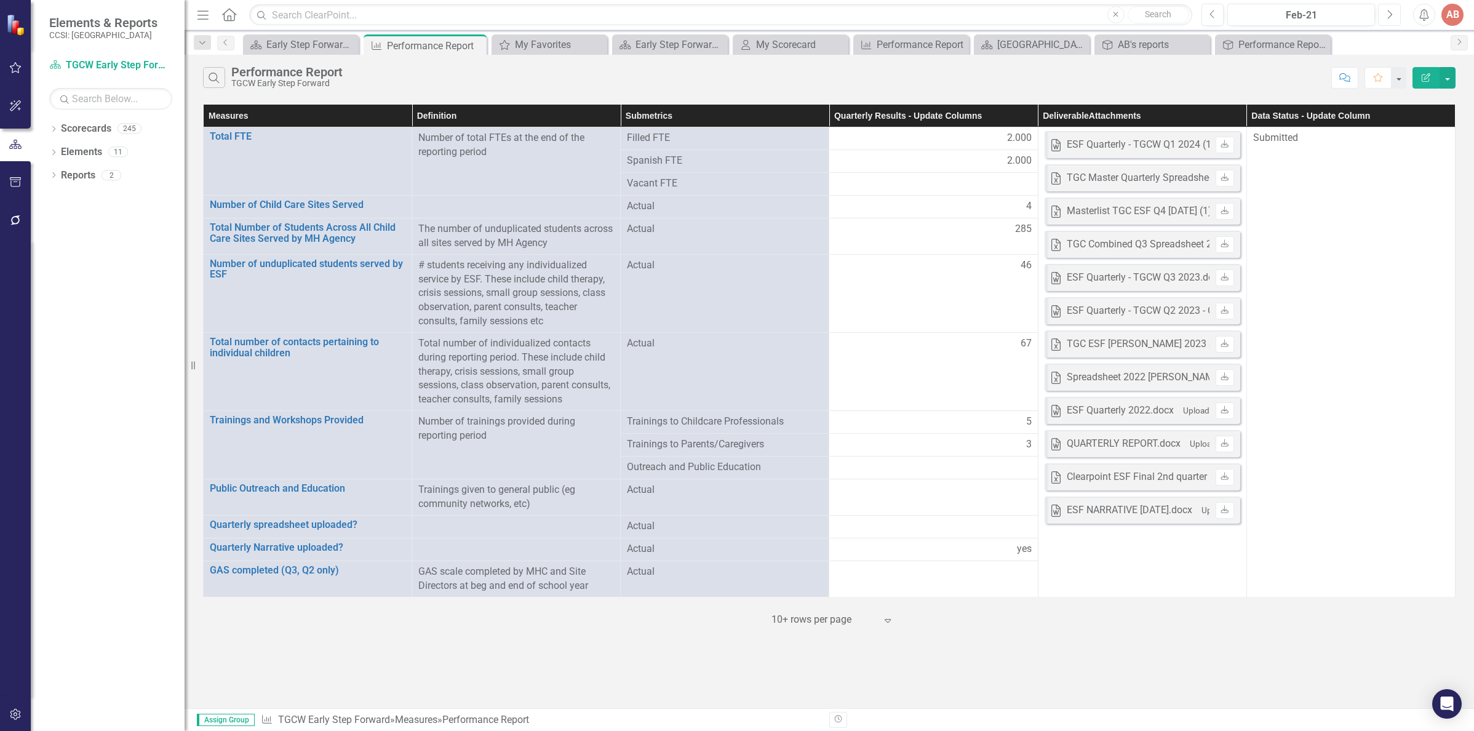
click at [1387, 12] on icon "Next" at bounding box center [1389, 14] width 7 height 11
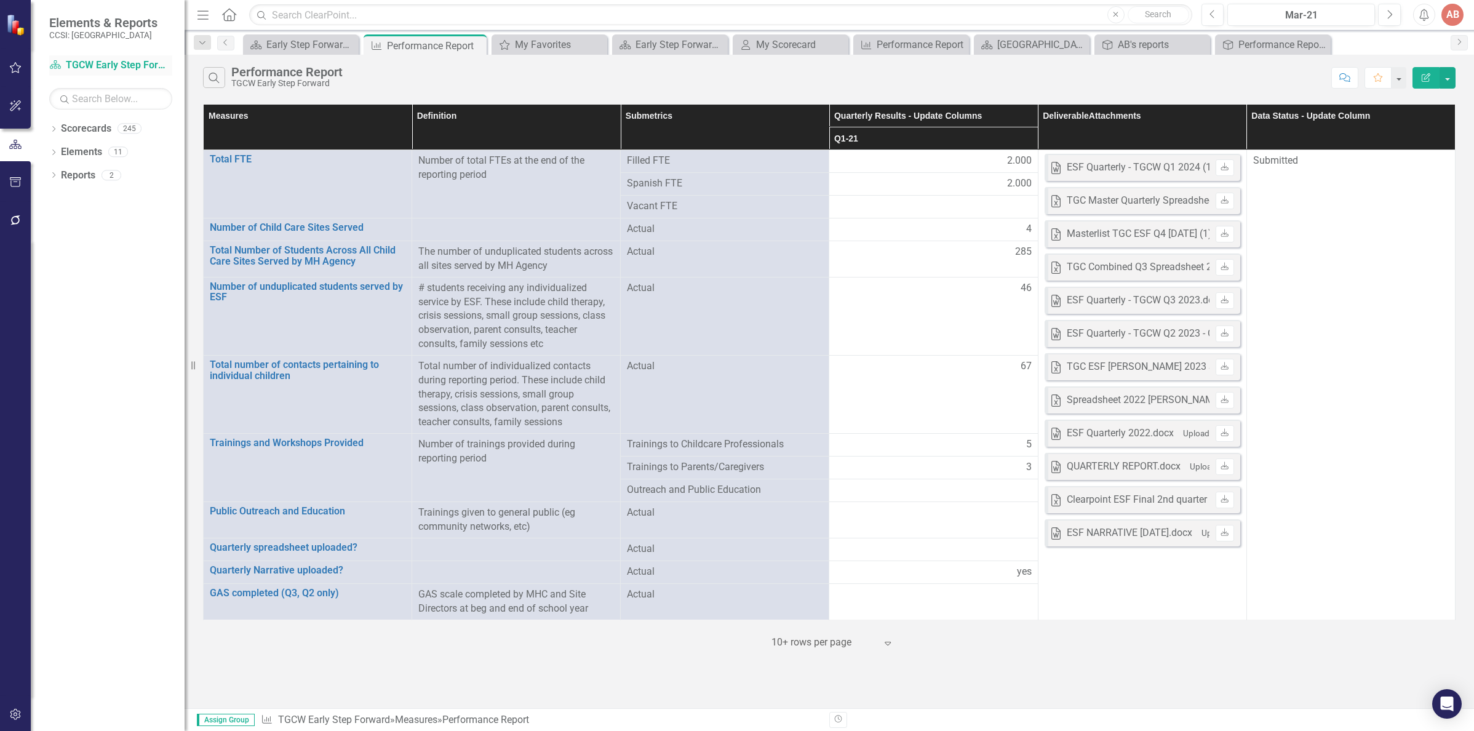
click at [98, 69] on link "Scorecard TGCW Early Step Forward" at bounding box center [110, 65] width 123 height 14
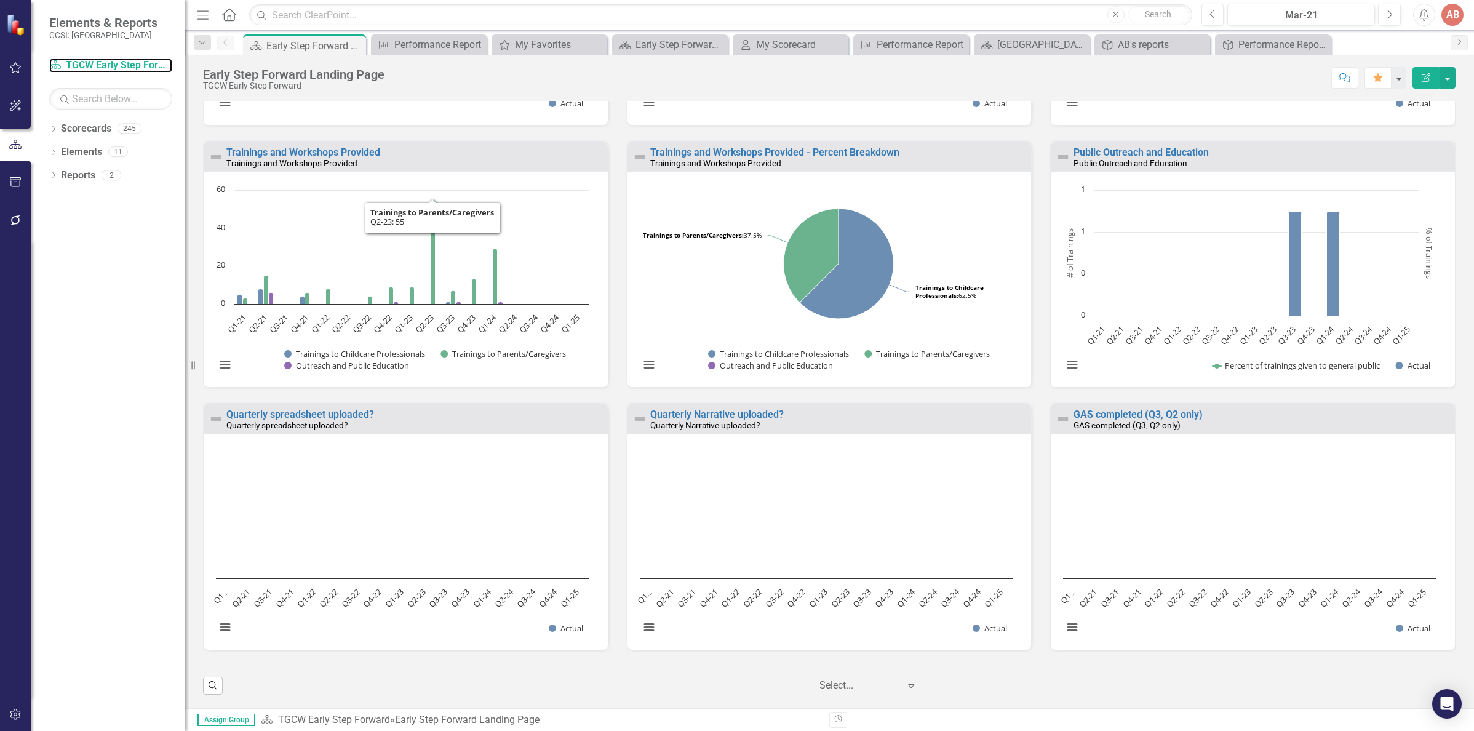
scroll to position [504, 0]
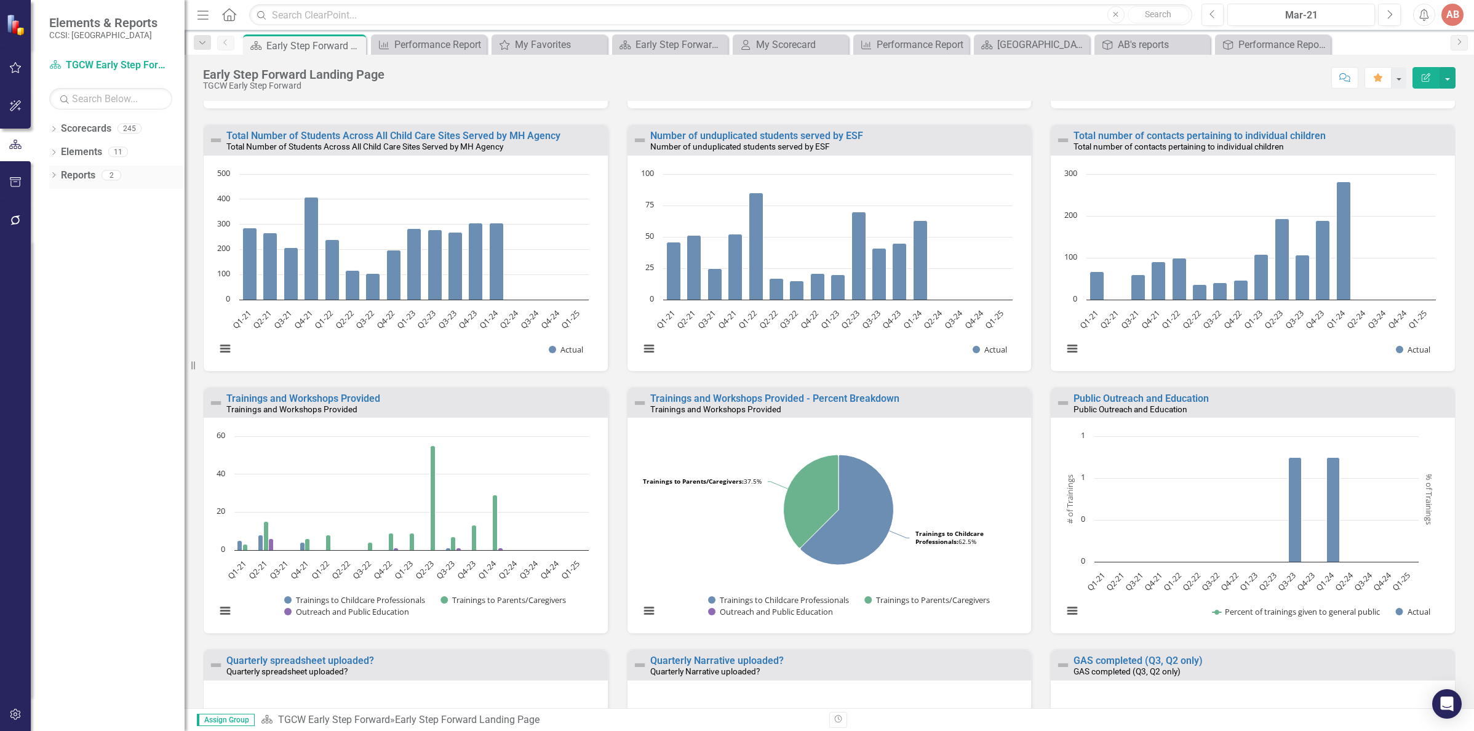
click at [68, 173] on link "Reports" at bounding box center [78, 176] width 34 height 14
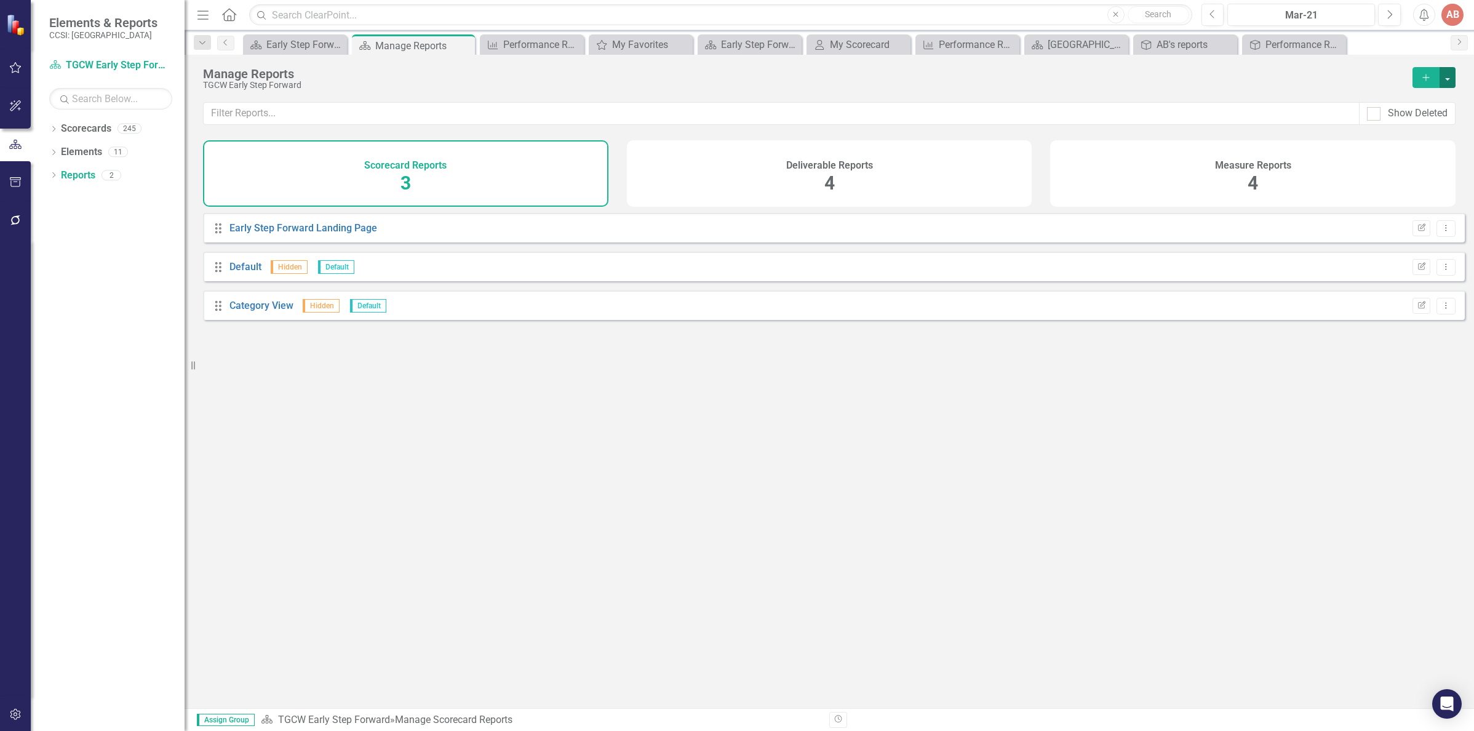
click at [1448, 81] on button "button" at bounding box center [1447, 77] width 16 height 21
click at [1263, 169] on h4 "Measure Reports" at bounding box center [1253, 165] width 76 height 11
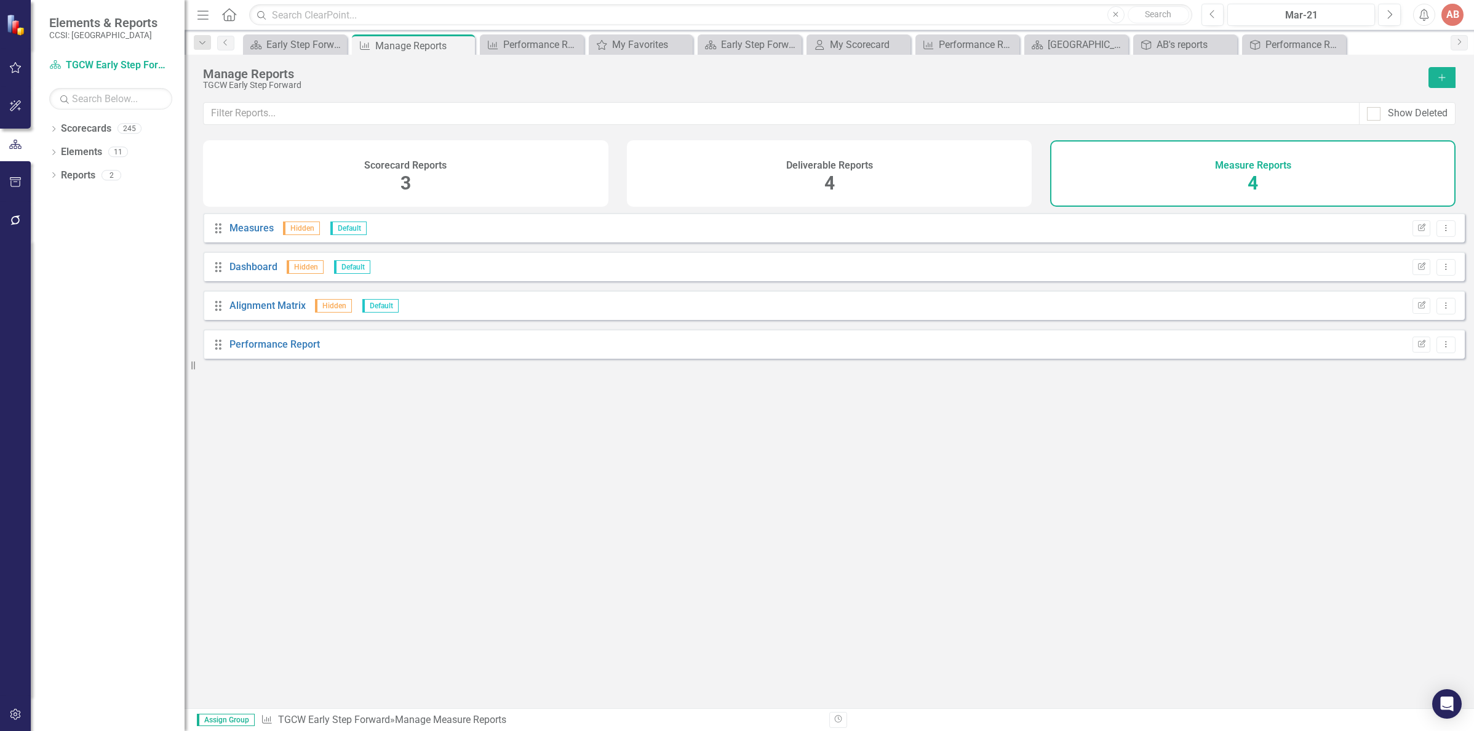
click at [799, 159] on div "Deliverable Reports" at bounding box center [829, 164] width 87 height 14
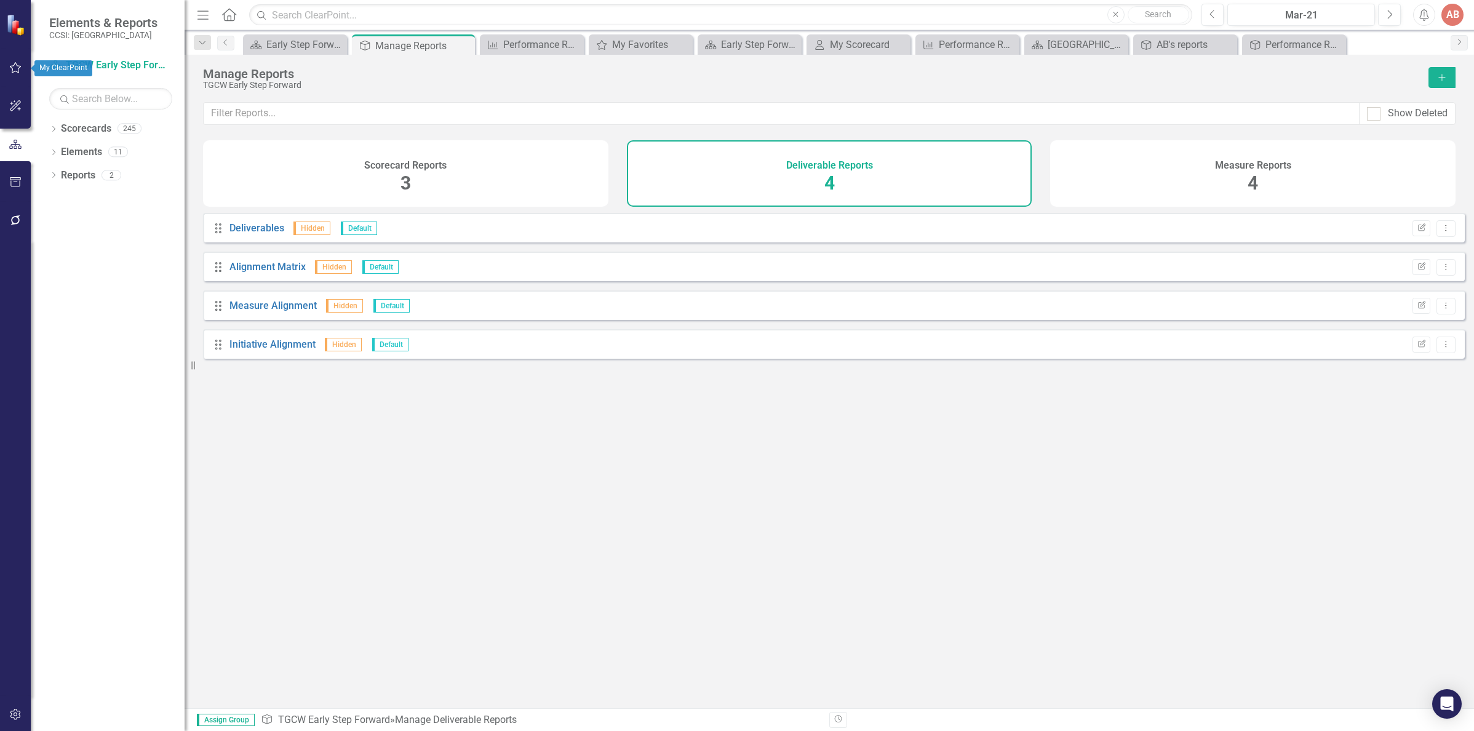
click at [17, 64] on icon "button" at bounding box center [15, 68] width 13 height 10
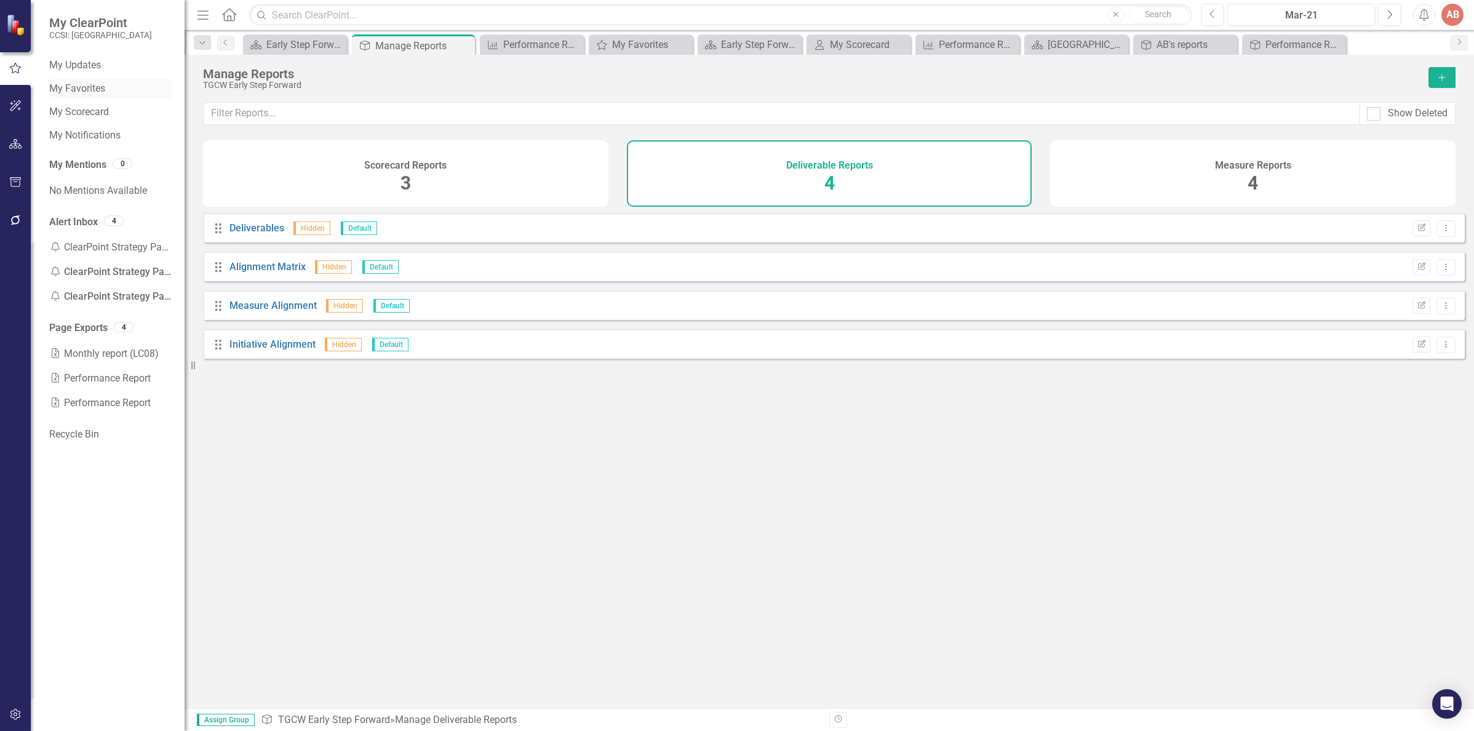
click at [94, 90] on link "My Favorites" at bounding box center [110, 89] width 123 height 14
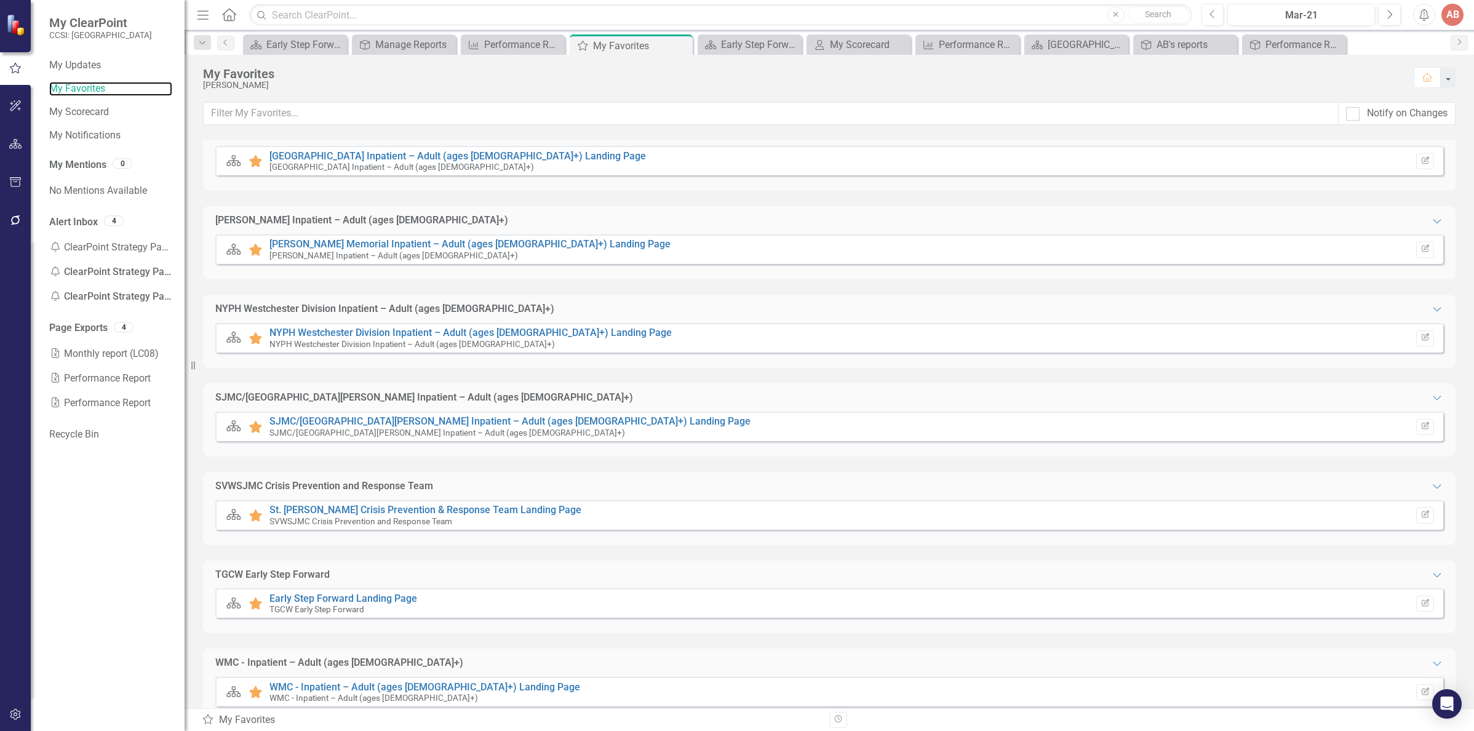
scroll to position [671, 0]
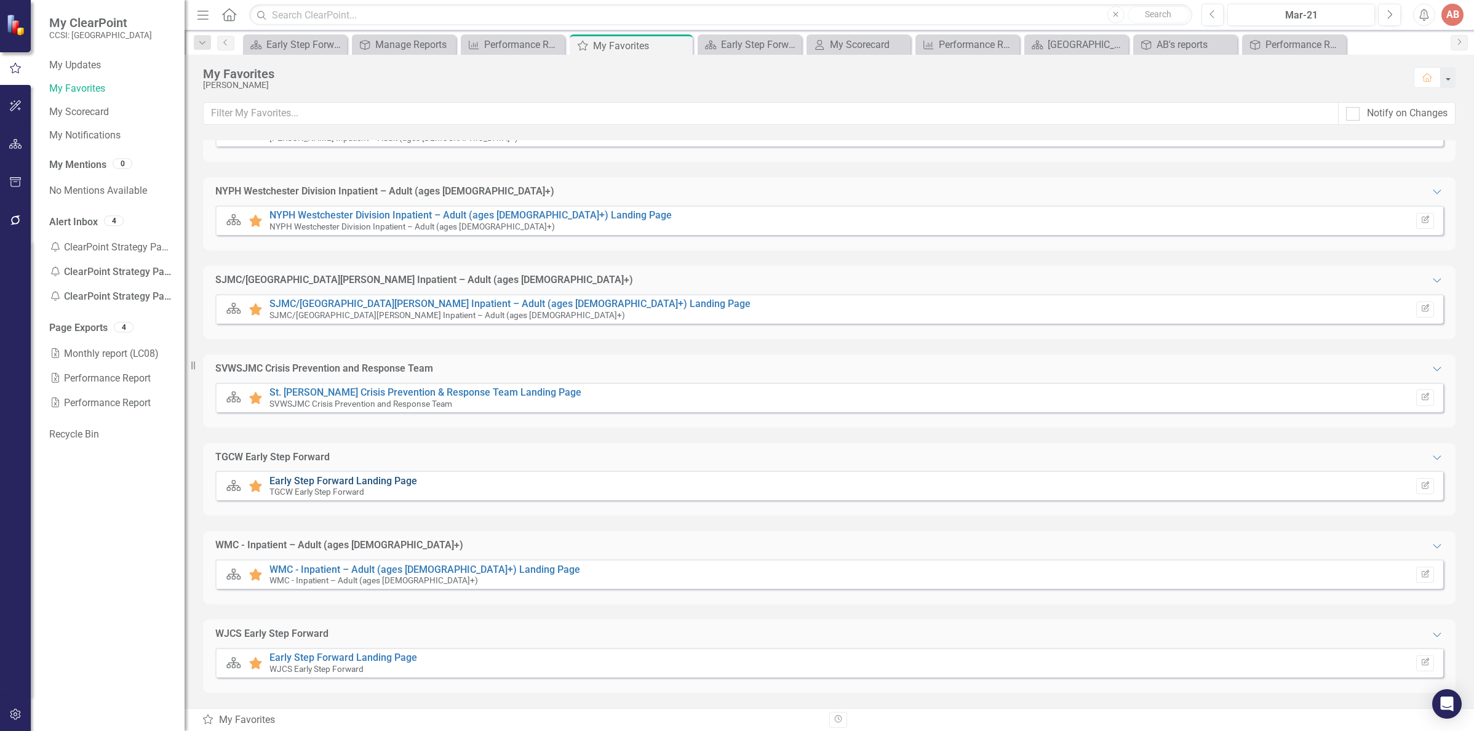
click at [340, 476] on link "Early Step Forward Landing Page" at bounding box center [343, 481] width 148 height 12
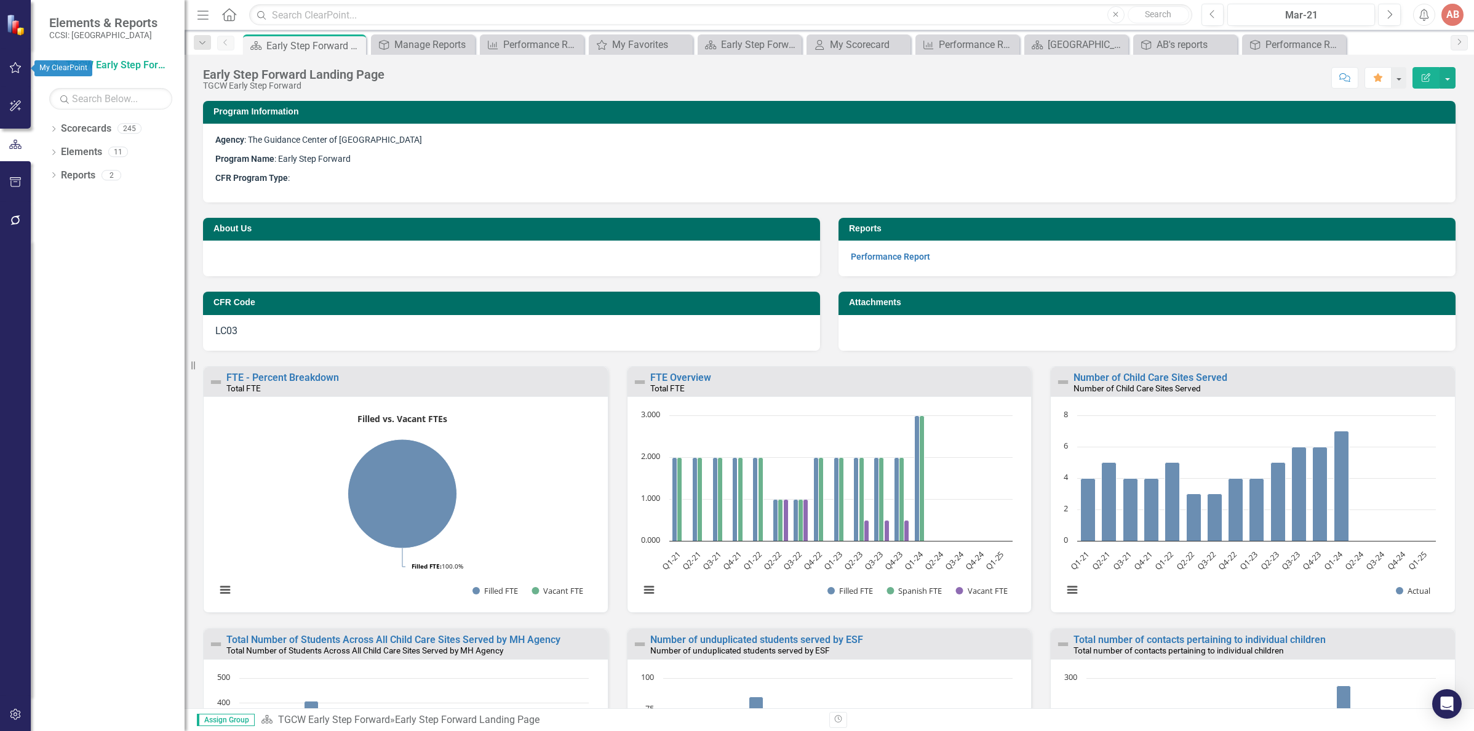
click at [11, 66] on icon "button" at bounding box center [15, 68] width 13 height 10
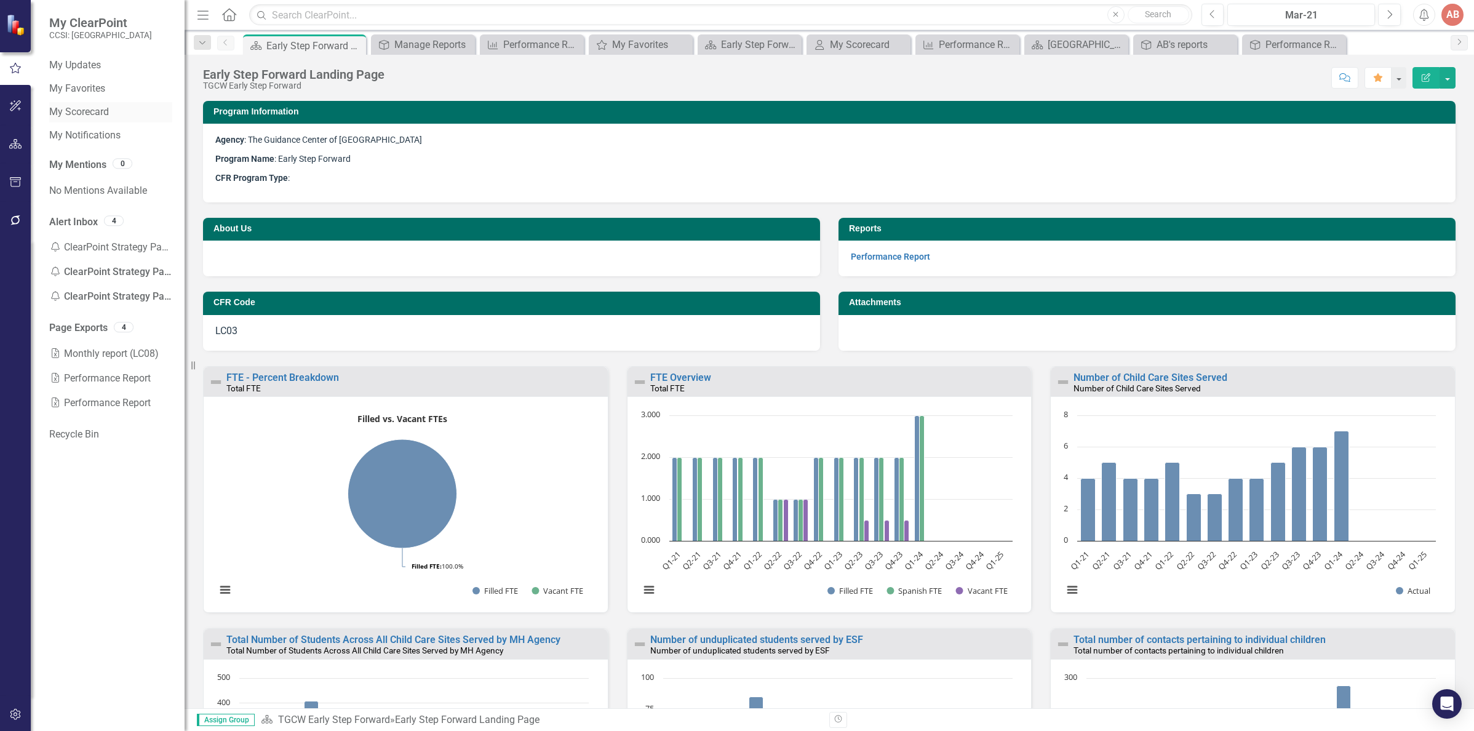
click at [66, 111] on link "My Scorecard" at bounding box center [110, 112] width 123 height 14
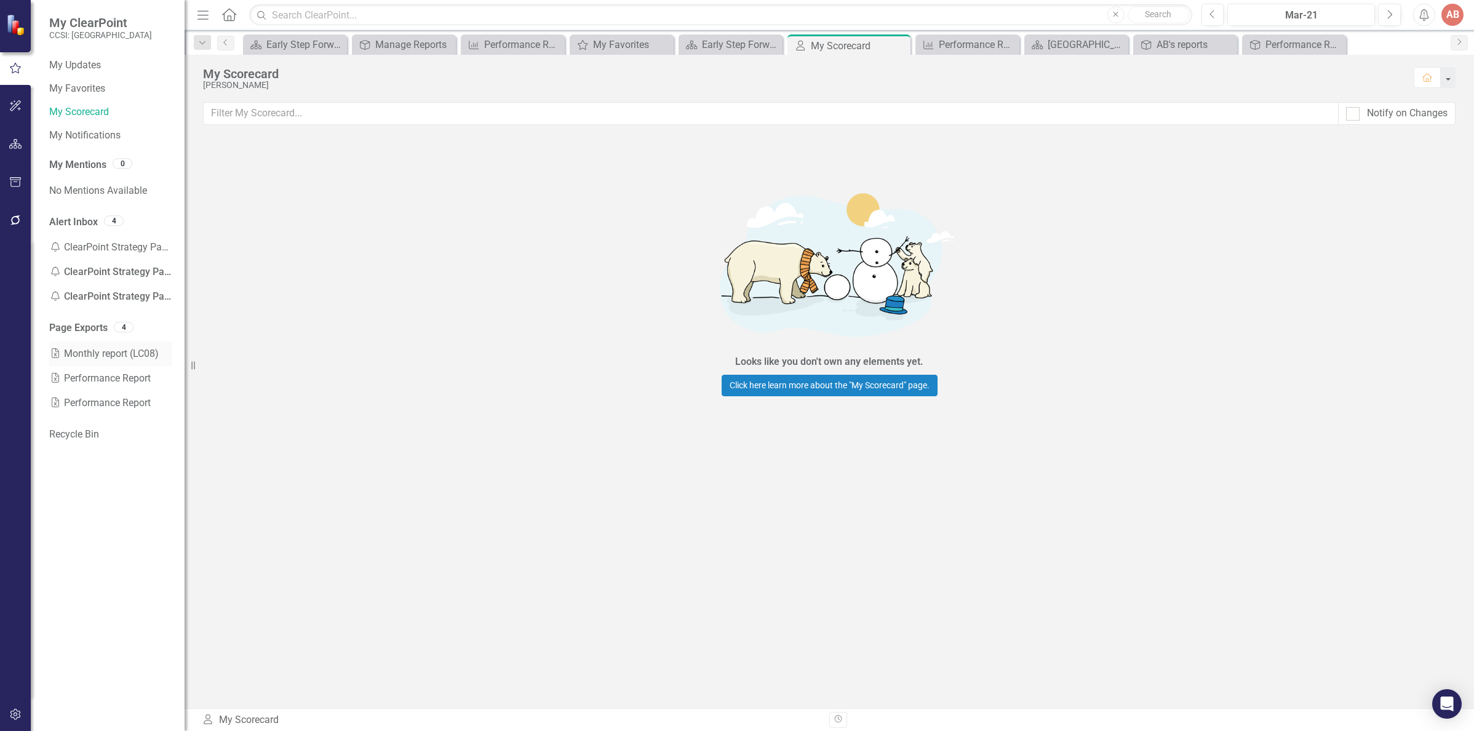
click at [92, 355] on link "Excel Monthly report (LC08)" at bounding box center [110, 353] width 123 height 25
click at [18, 145] on icon "button" at bounding box center [15, 144] width 13 height 10
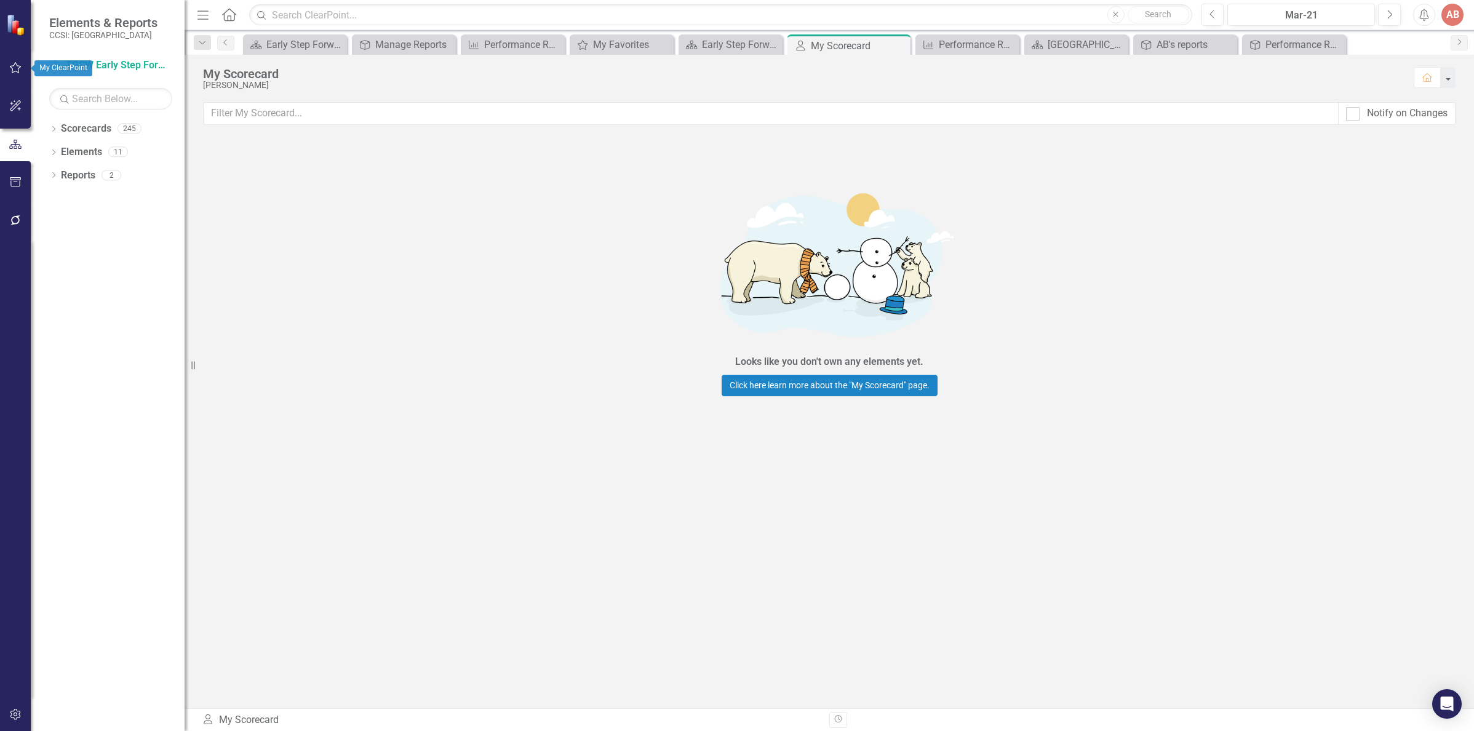
click at [10, 70] on icon "button" at bounding box center [15, 68] width 13 height 10
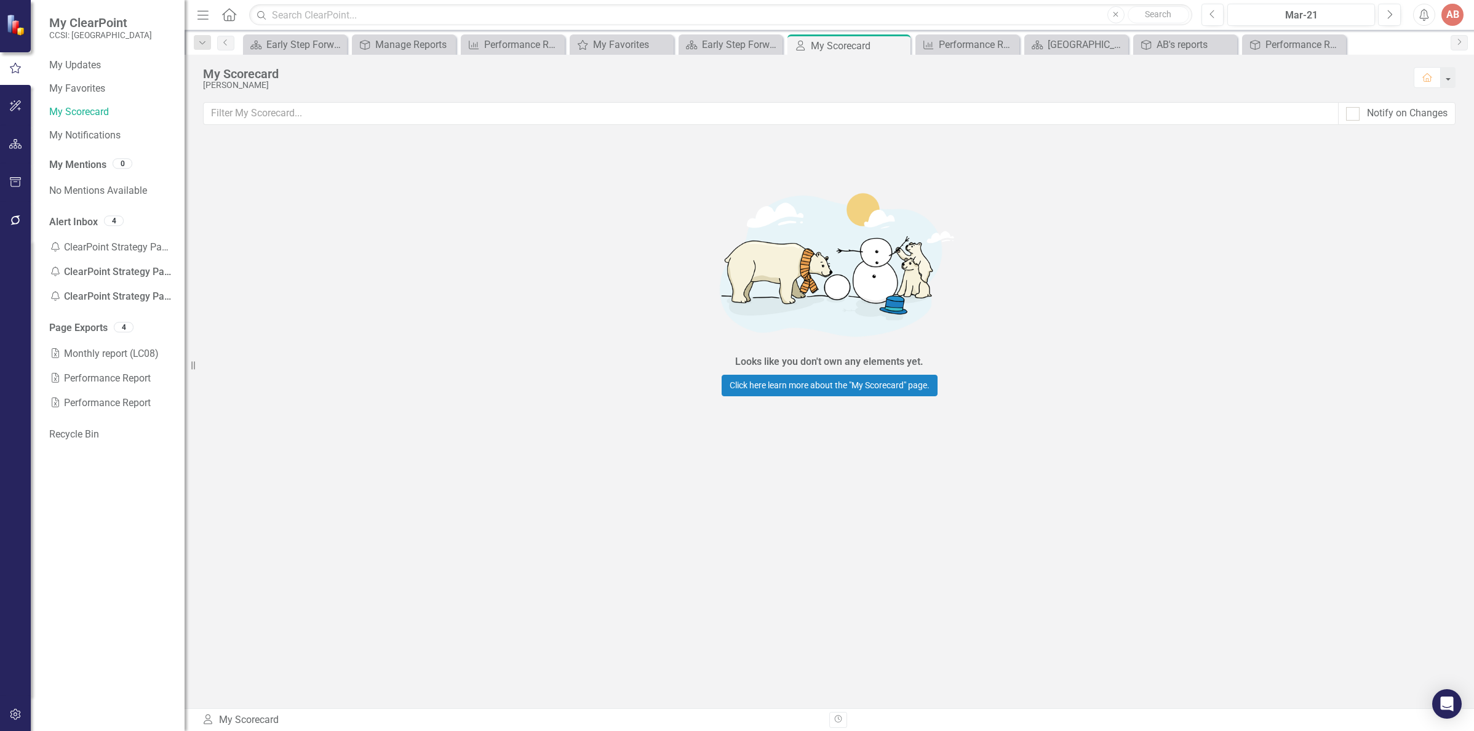
click at [19, 28] on img at bounding box center [17, 25] width 22 height 22
click at [1432, 75] on button "Home" at bounding box center [1426, 77] width 27 height 21
click at [367, 239] on div "Looks like you don't own any elements yet. Click here learn more about the "My …" at bounding box center [829, 287] width 1289 height 294
click at [1452, 82] on button "button" at bounding box center [1447, 77] width 16 height 21
click at [15, 28] on img at bounding box center [17, 25] width 22 height 22
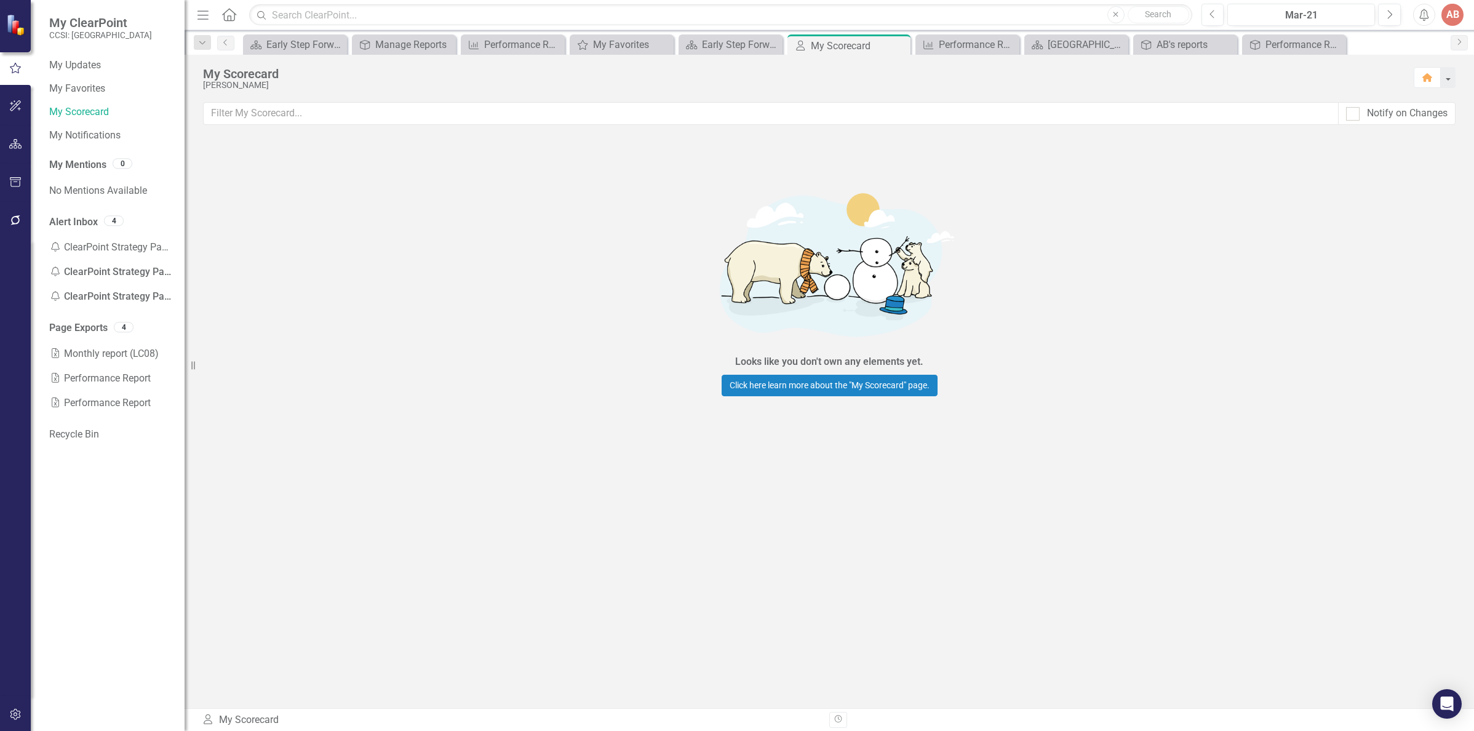
click at [15, 28] on img at bounding box center [16, 24] width 23 height 23
click at [16, 77] on button "button" at bounding box center [15, 68] width 31 height 20
click at [100, 89] on link "My Favorites" at bounding box center [110, 89] width 123 height 14
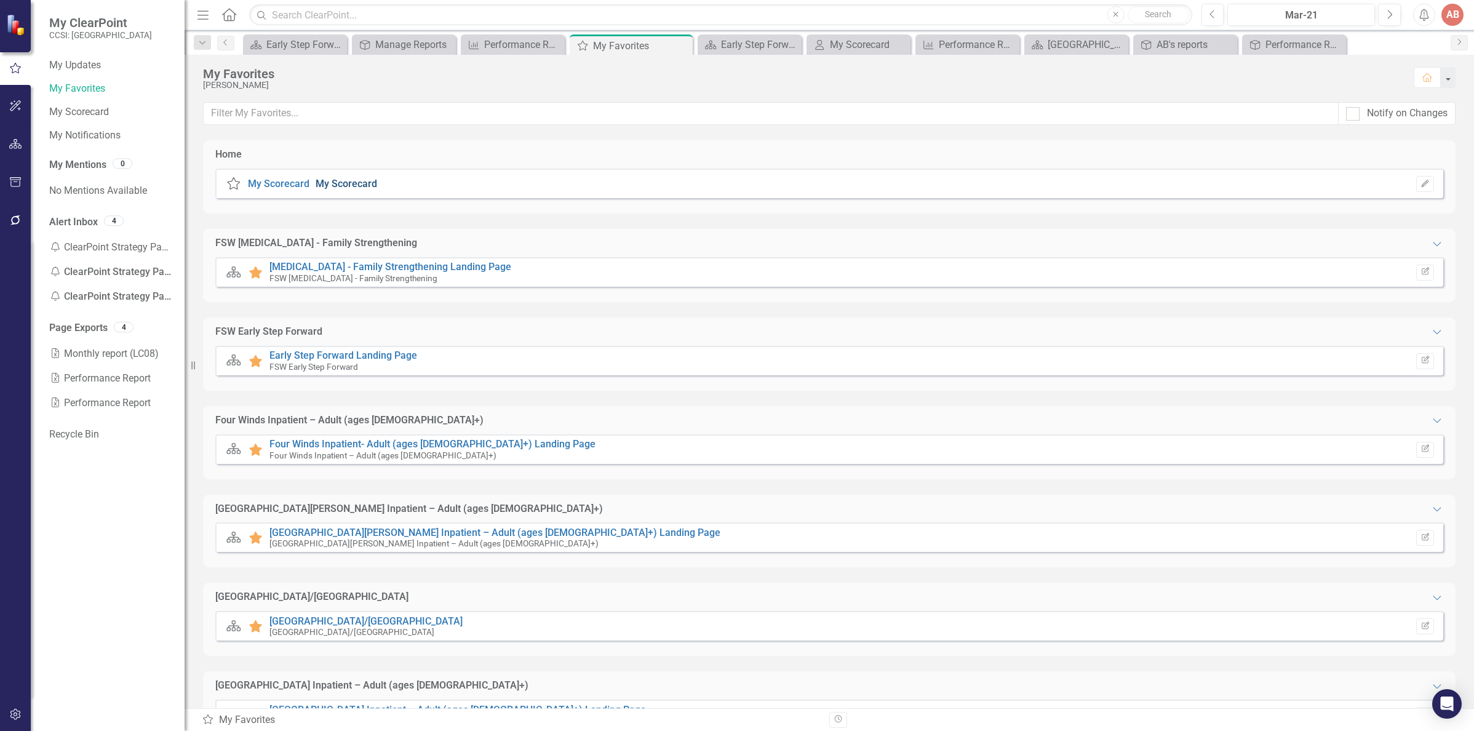
click at [327, 180] on link "My Scorecard" at bounding box center [347, 184] width 62 height 12
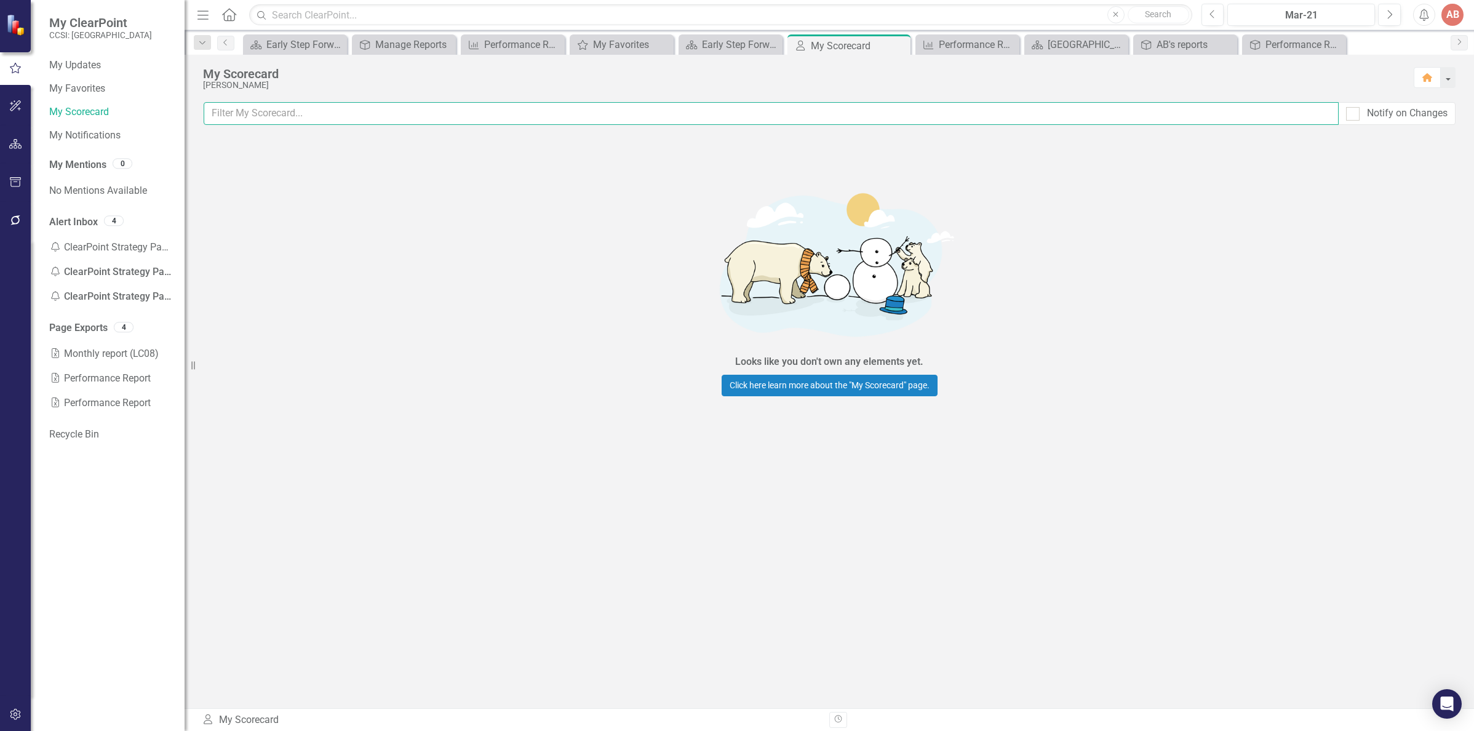
click at [295, 108] on input "text" at bounding box center [771, 113] width 1135 height 23
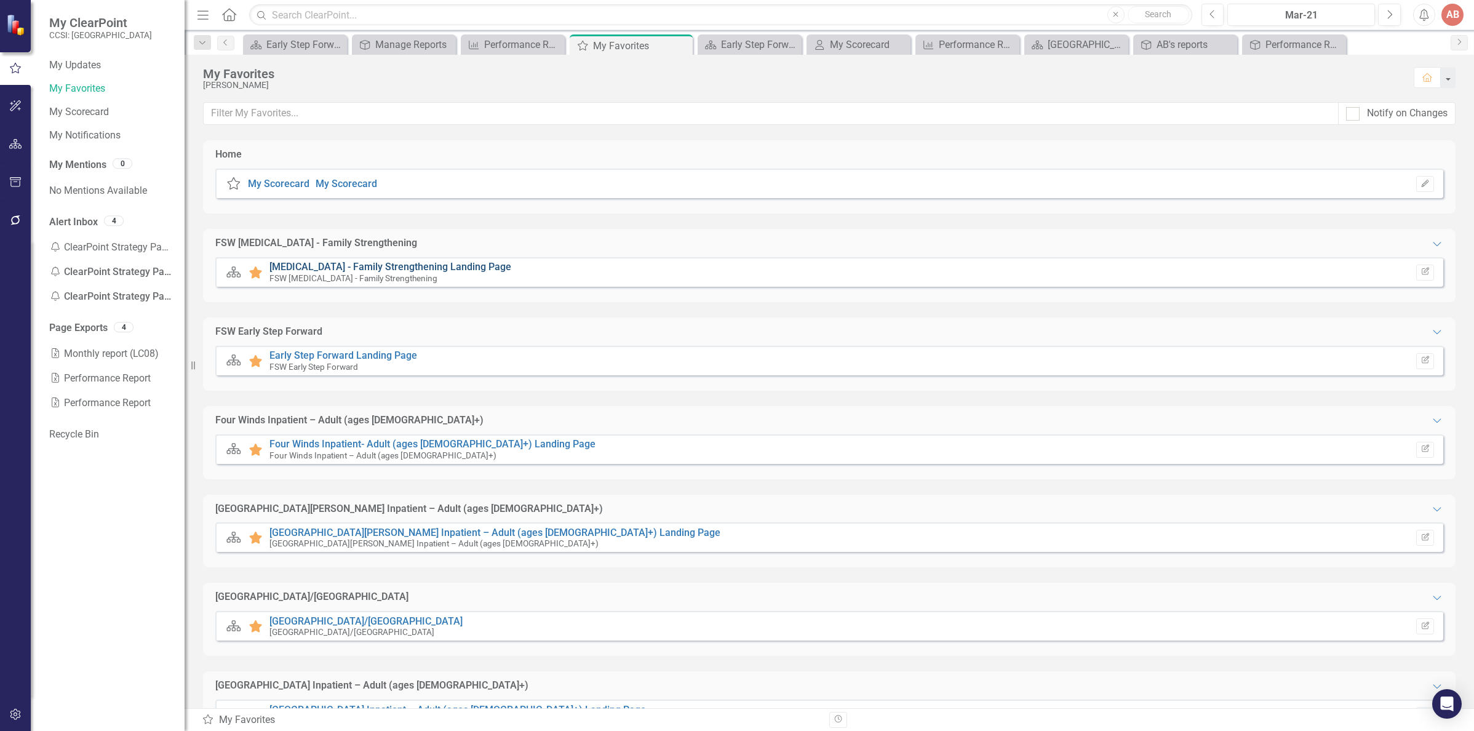
click at [368, 264] on link "[MEDICAL_DATA] - Family Strengthening Landing Page" at bounding box center [390, 267] width 242 height 12
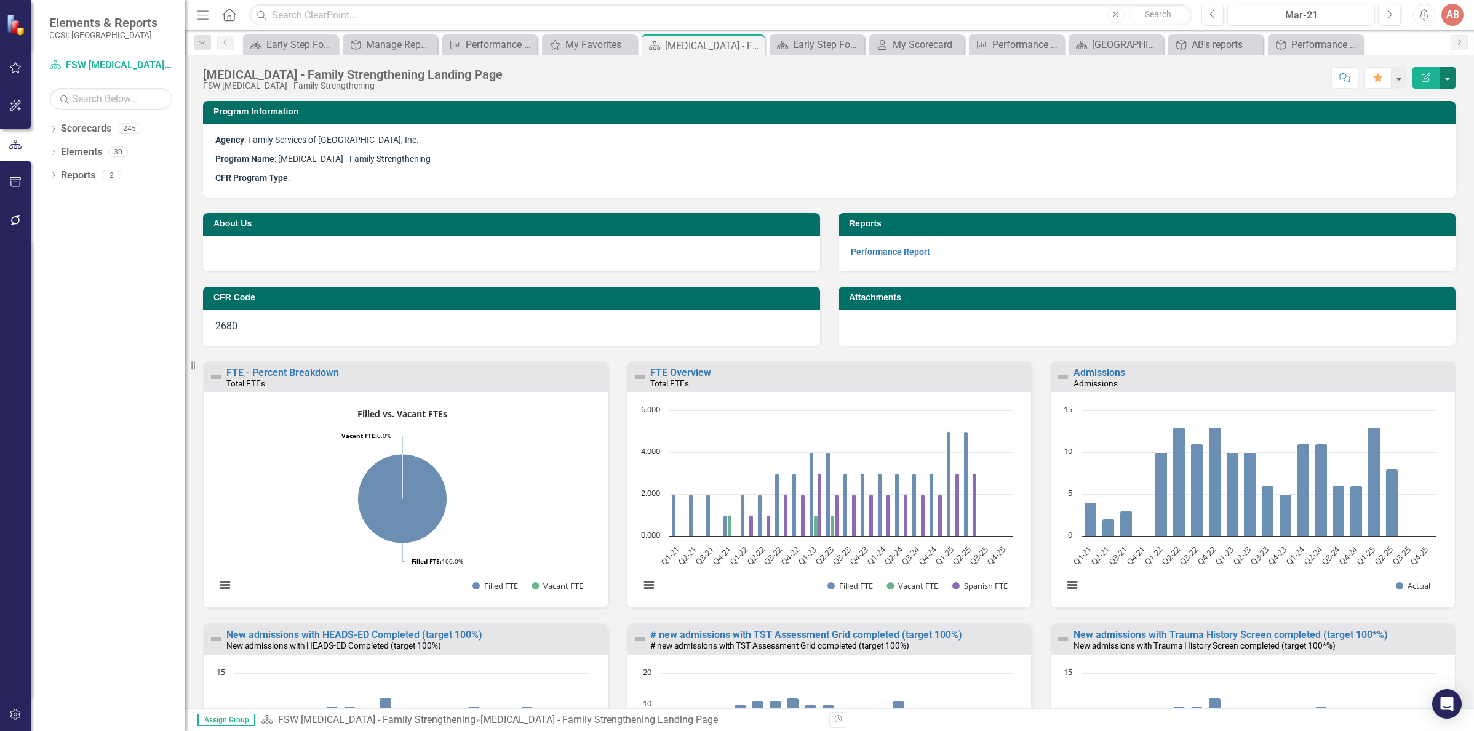
click at [1450, 78] on button "button" at bounding box center [1447, 78] width 16 height 22
click at [1184, 170] on p "CFR Program Type :" at bounding box center [829, 177] width 1228 height 17
click at [1393, 74] on button "button" at bounding box center [1398, 78] width 16 height 22
click at [1460, 47] on link "Next" at bounding box center [1458, 42] width 17 height 15
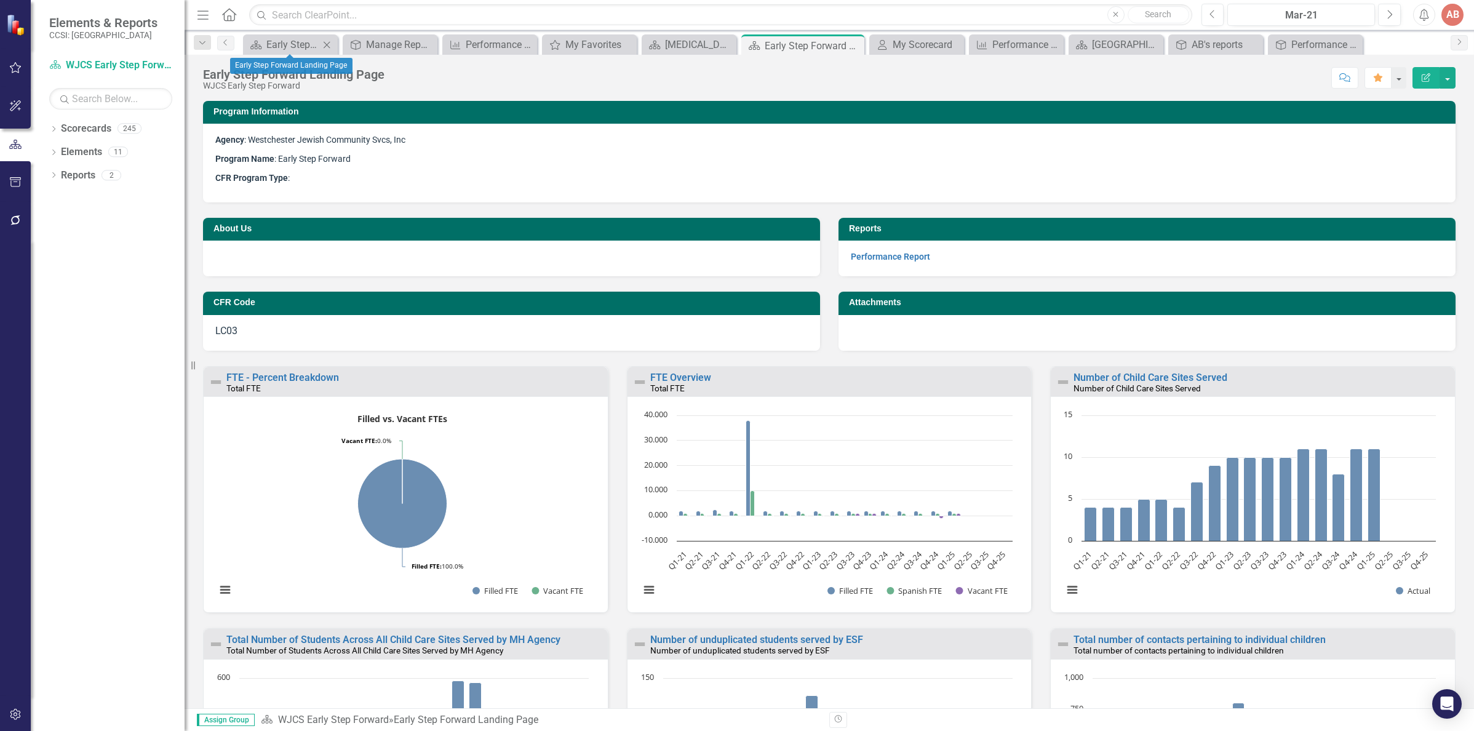
click at [294, 53] on div "Scorecard Early Step Forward Landing Page Close" at bounding box center [290, 44] width 95 height 20
click at [294, 45] on div "Early Step Forward Landing Page" at bounding box center [292, 44] width 53 height 15
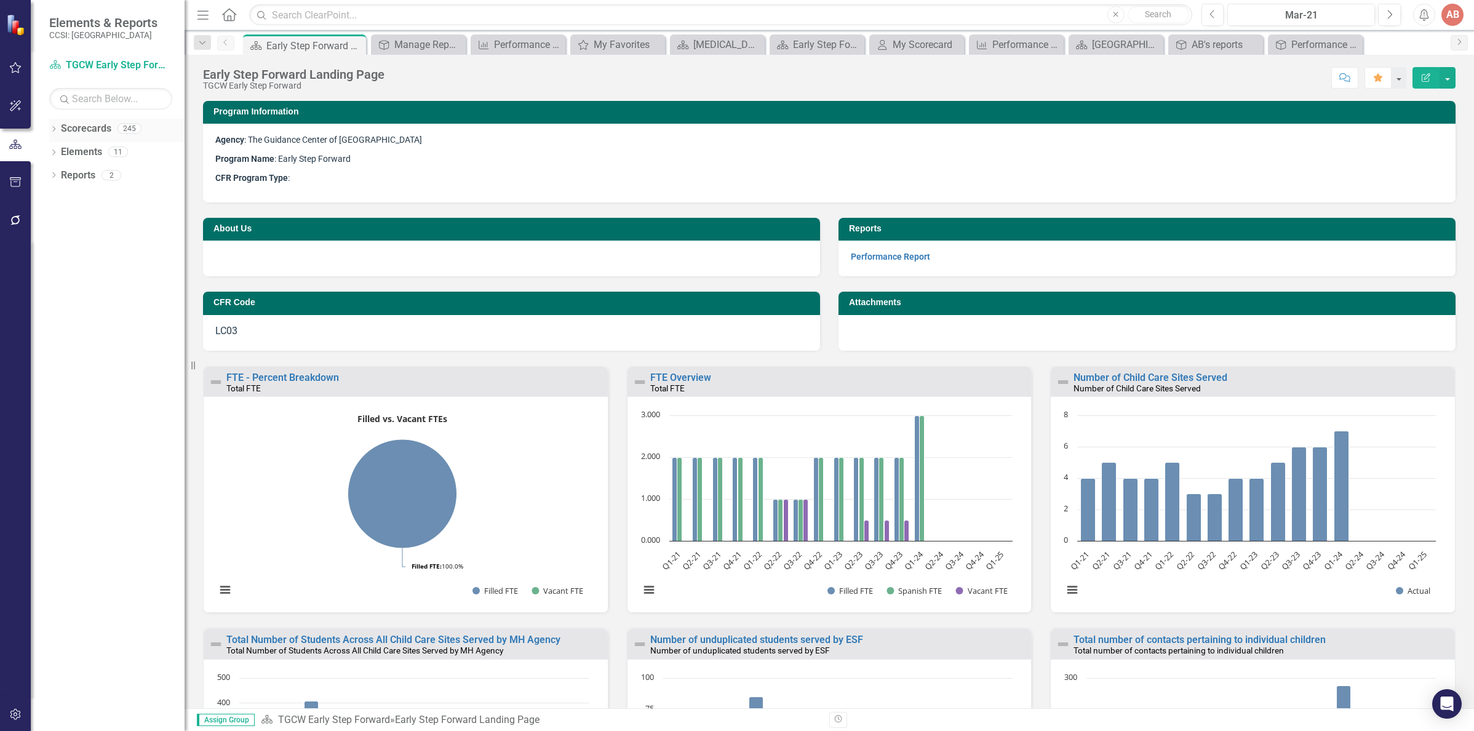
click at [90, 131] on link "Scorecards" at bounding box center [86, 129] width 50 height 14
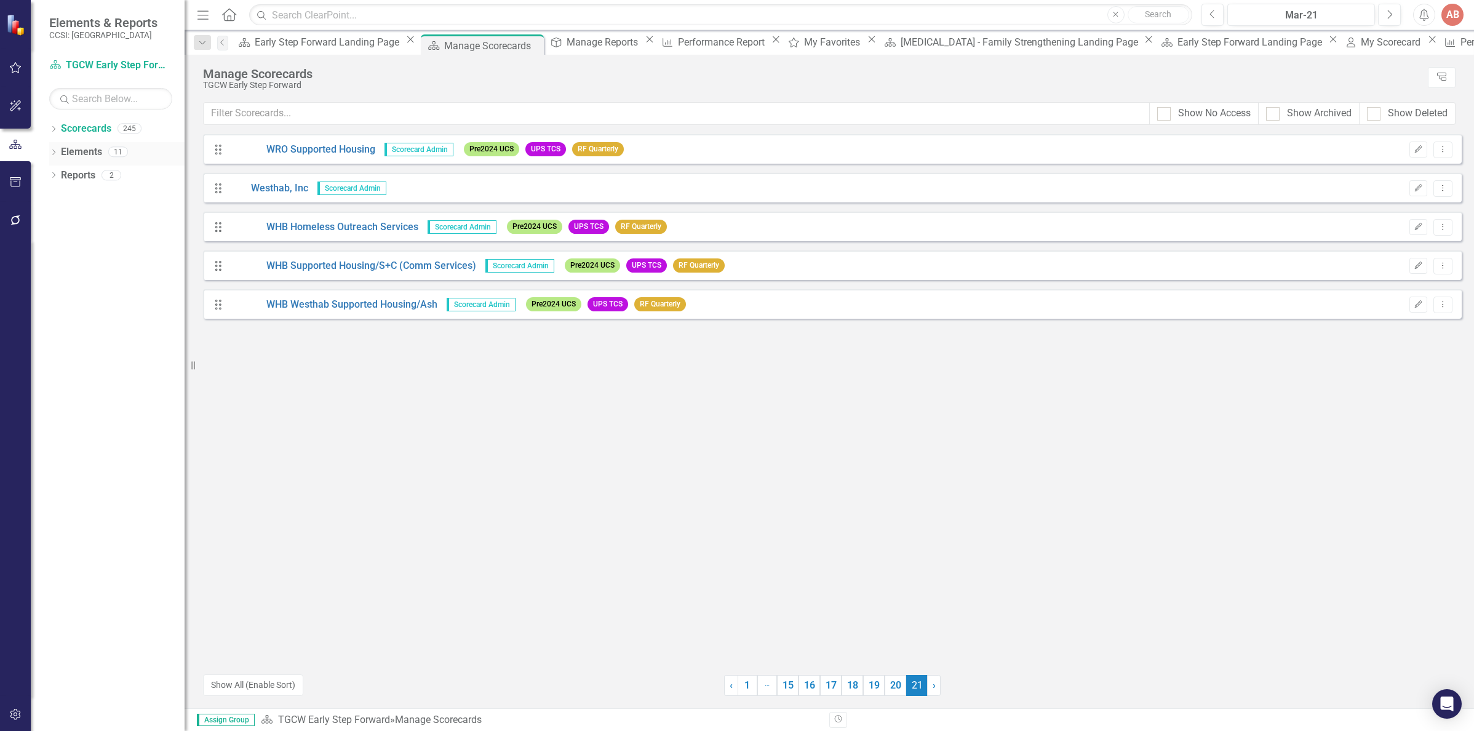
click at [81, 153] on link "Elements" at bounding box center [81, 152] width 41 height 14
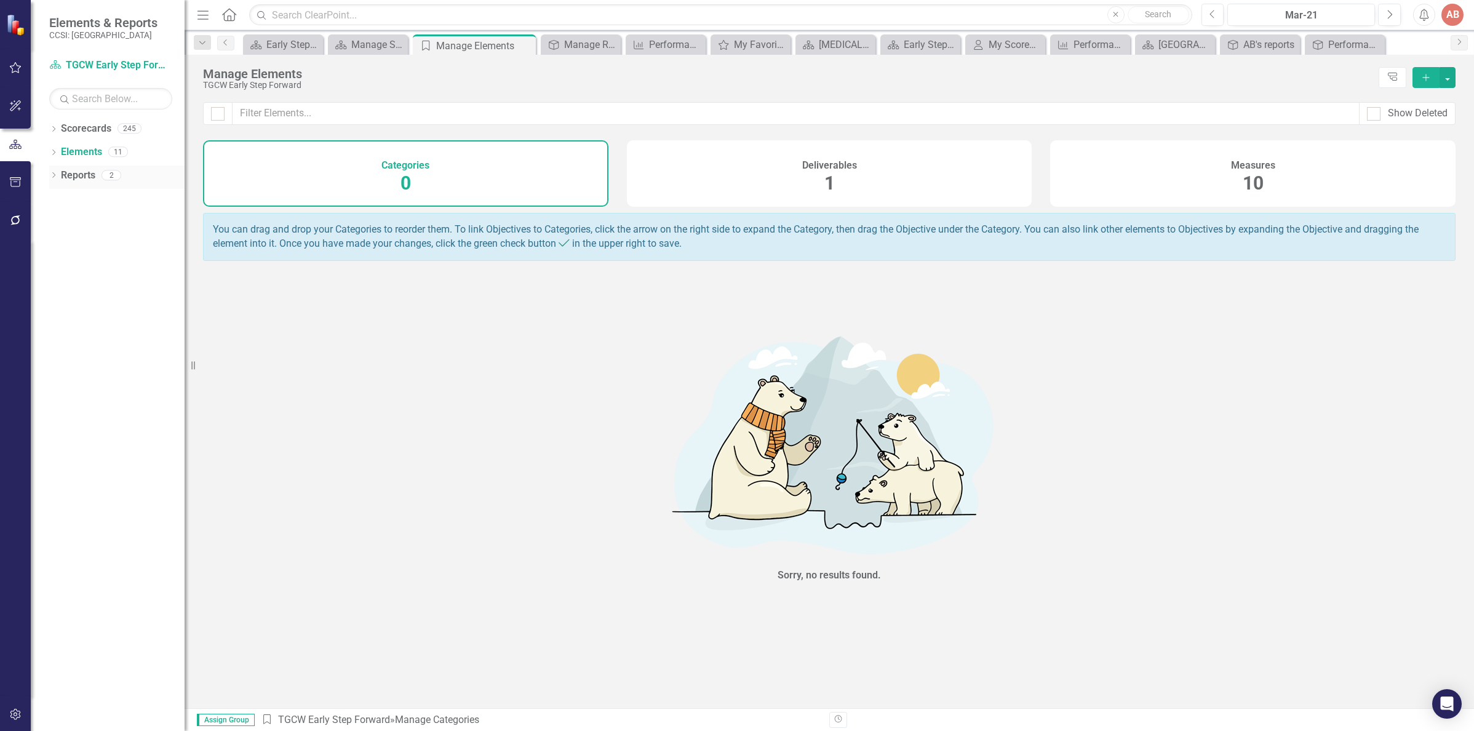
click at [69, 173] on link "Reports" at bounding box center [78, 176] width 34 height 14
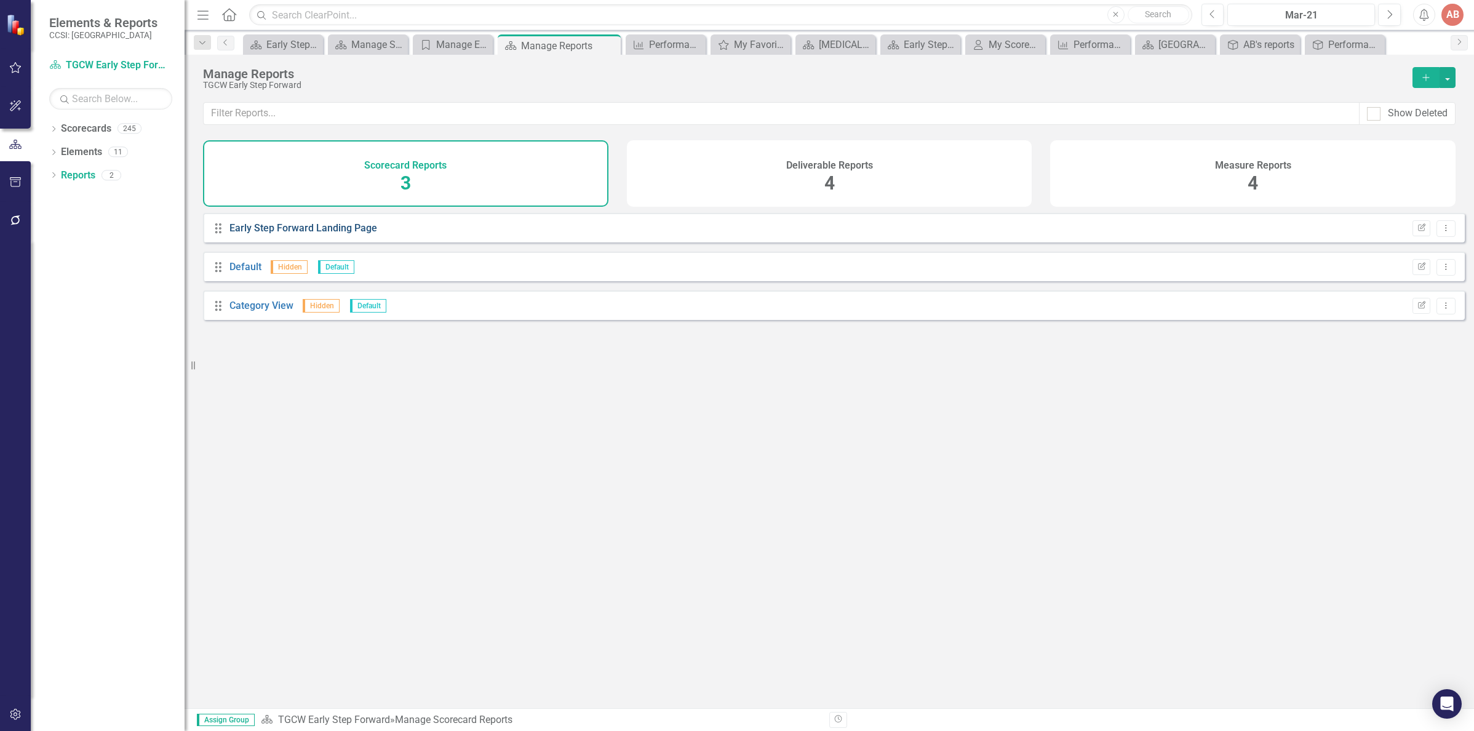
click at [290, 234] on link "Early Step Forward Landing Page" at bounding box center [303, 228] width 148 height 12
click at [239, 272] on link "Default" at bounding box center [245, 267] width 32 height 12
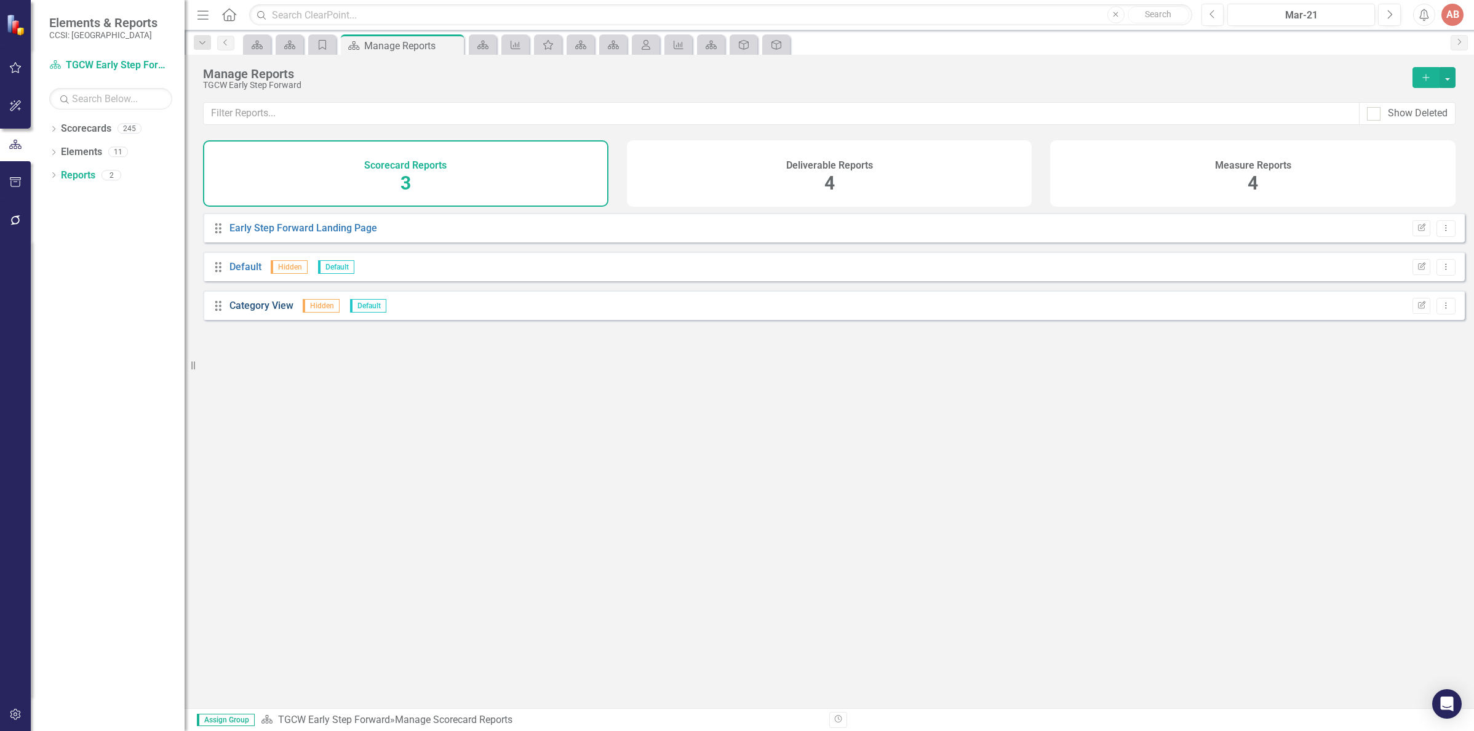
click at [268, 311] on link "Category View" at bounding box center [261, 306] width 64 height 12
click at [13, 19] on img at bounding box center [17, 25] width 22 height 22
click at [12, 63] on icon "button" at bounding box center [15, 68] width 13 height 10
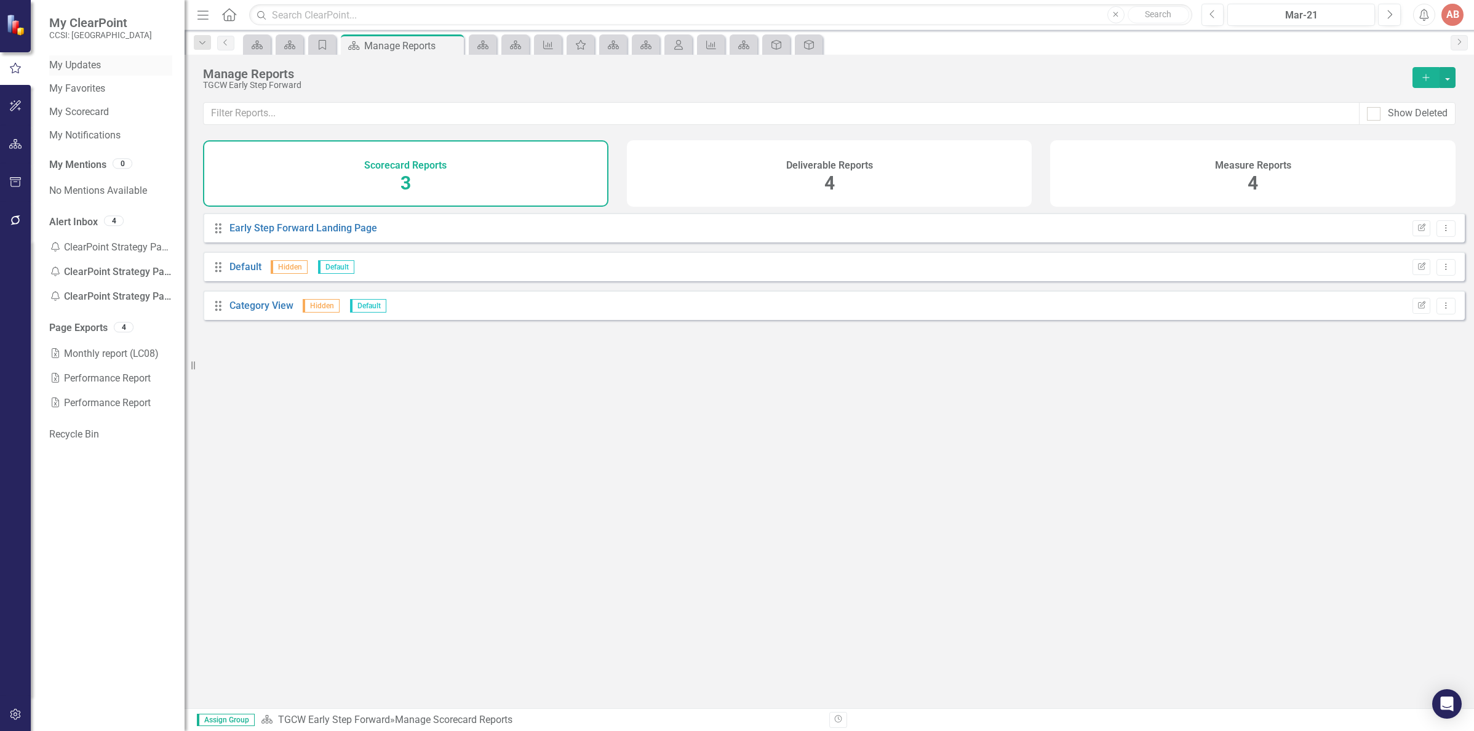
click at [62, 63] on link "My Updates" at bounding box center [110, 65] width 123 height 14
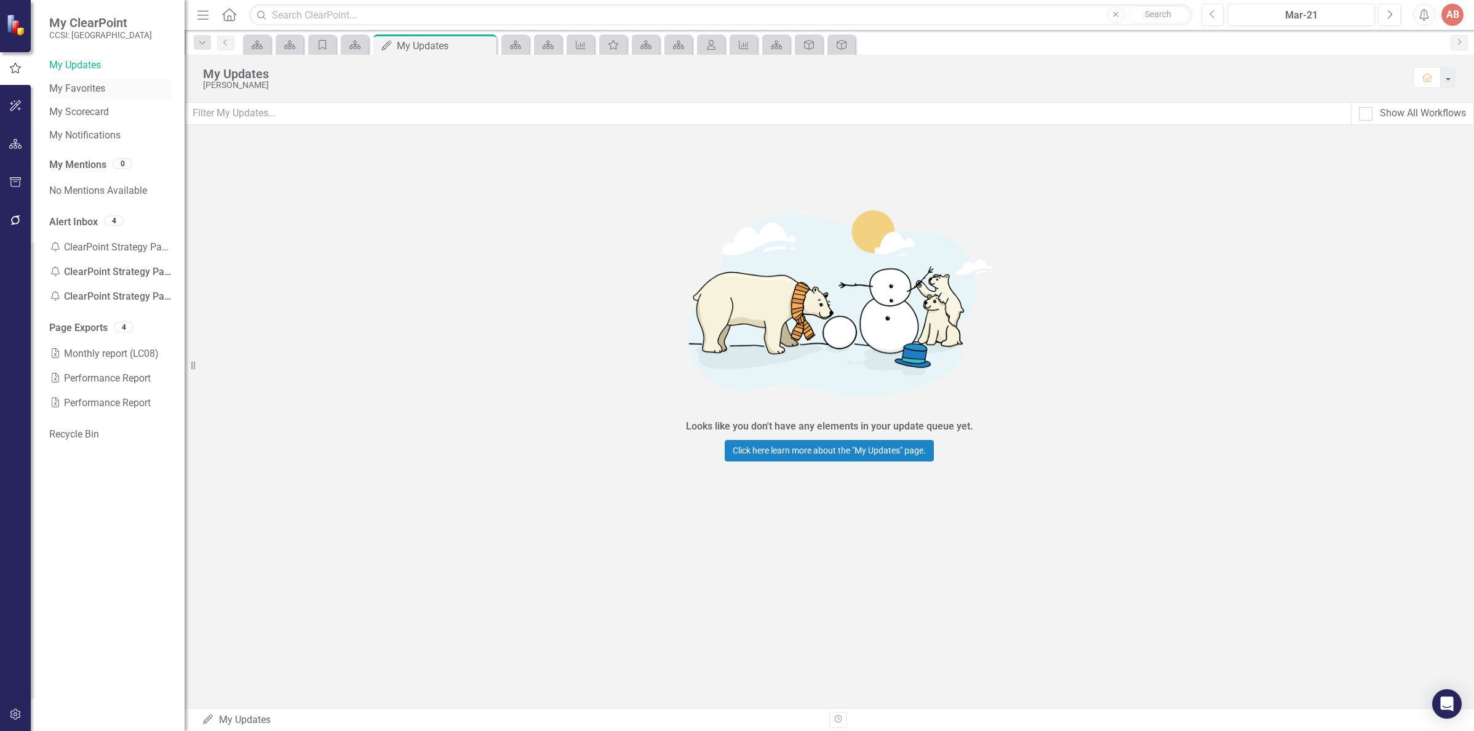
click at [63, 85] on link "My Favorites" at bounding box center [110, 89] width 123 height 14
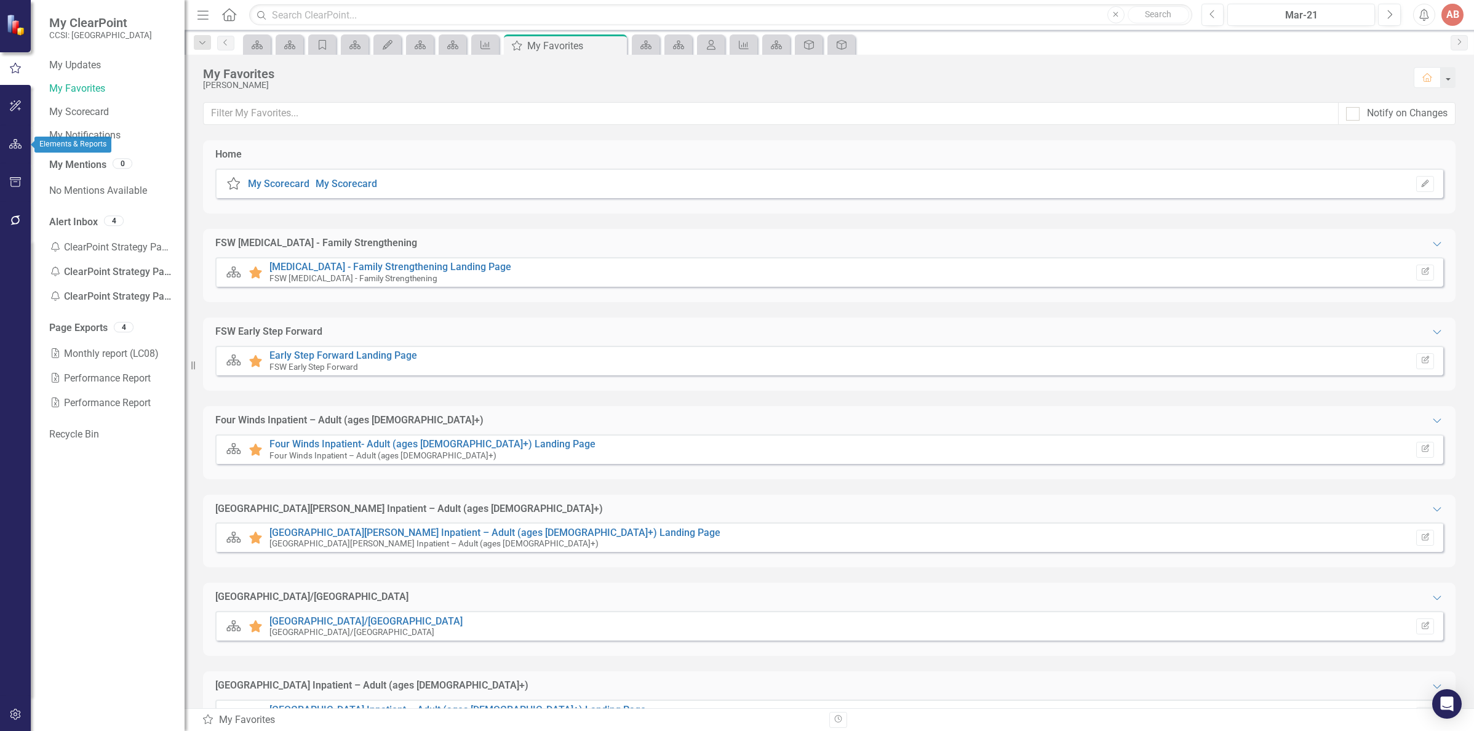
click at [12, 137] on button "button" at bounding box center [16, 145] width 28 height 26
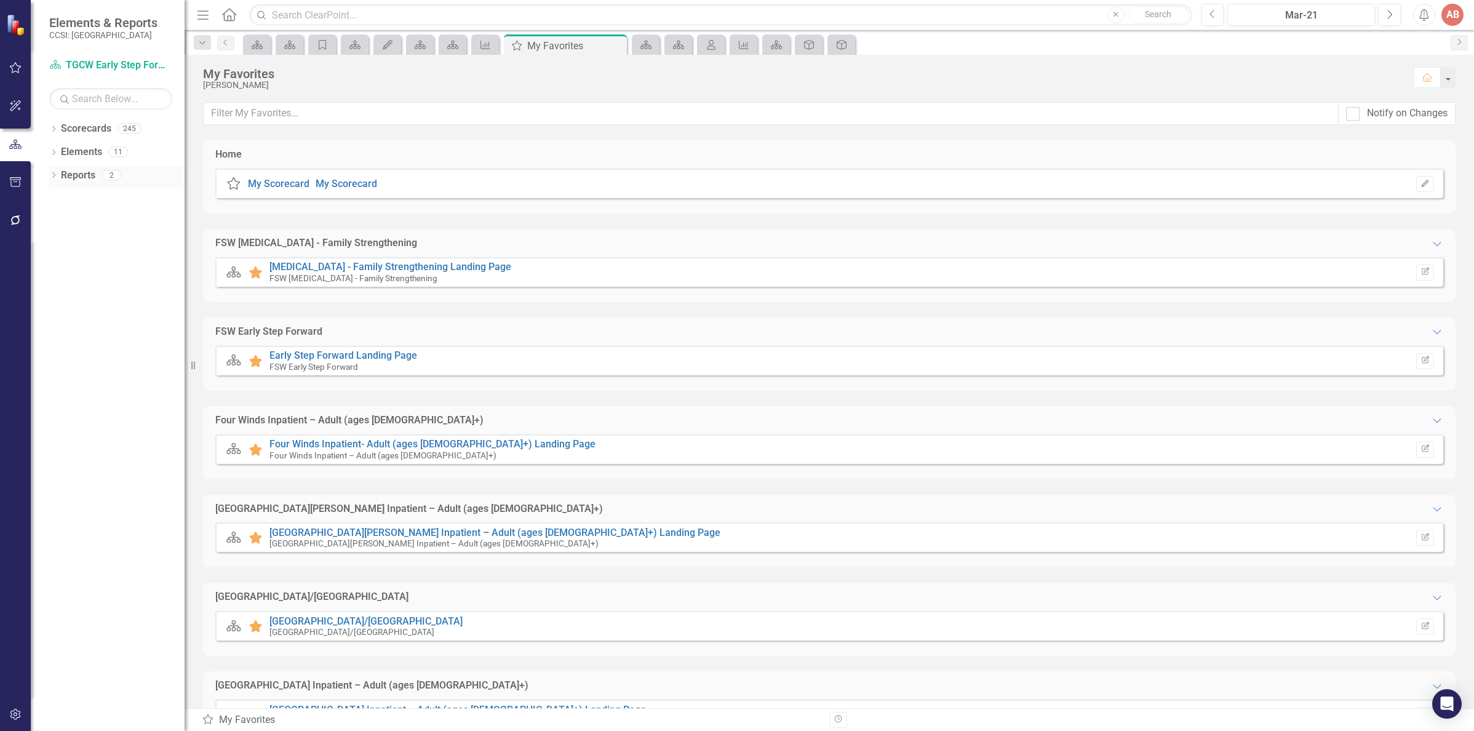
click at [66, 175] on link "Reports" at bounding box center [78, 176] width 34 height 14
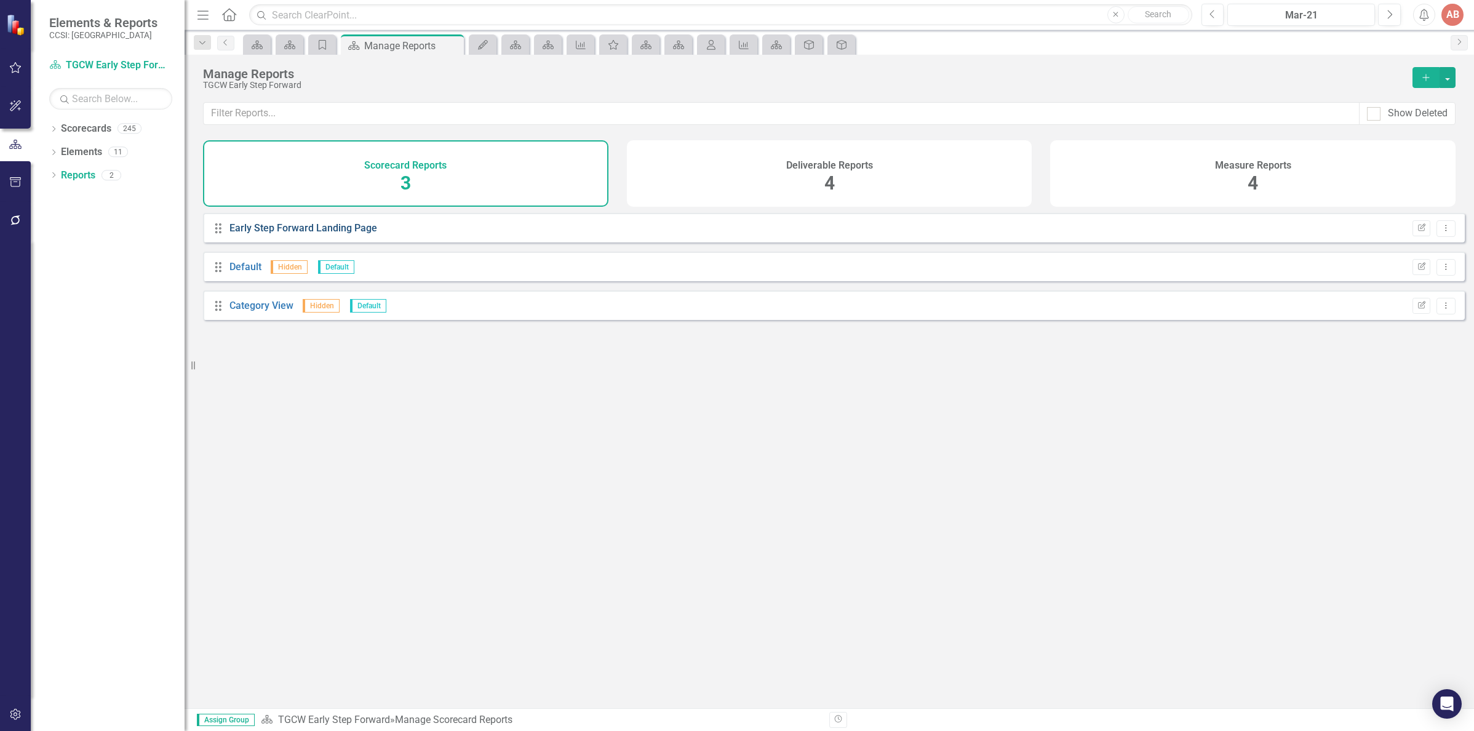
click at [312, 234] on link "Early Step Forward Landing Page" at bounding box center [303, 228] width 148 height 12
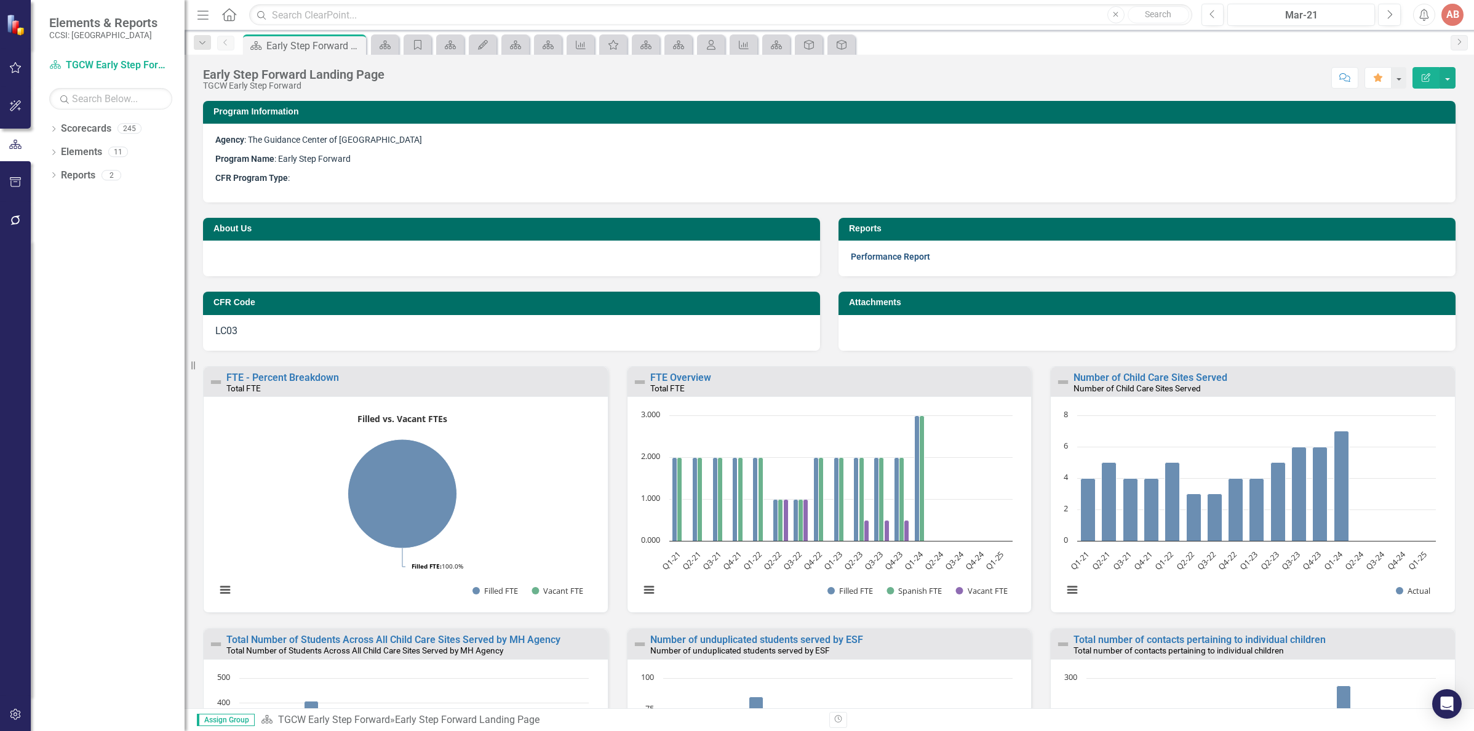
click at [890, 255] on link "Performance Report" at bounding box center [890, 257] width 79 height 10
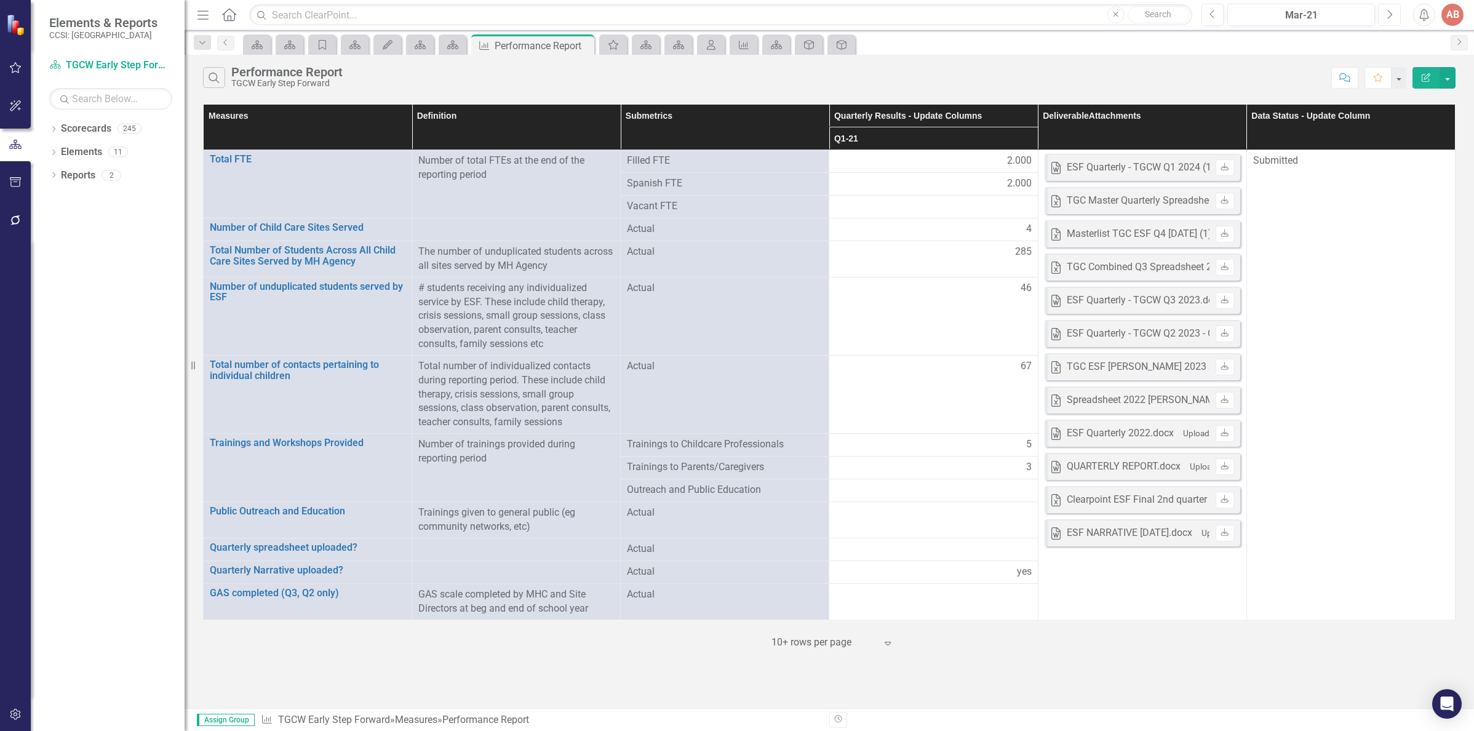
click at [1388, 14] on icon "Next" at bounding box center [1389, 14] width 7 height 11
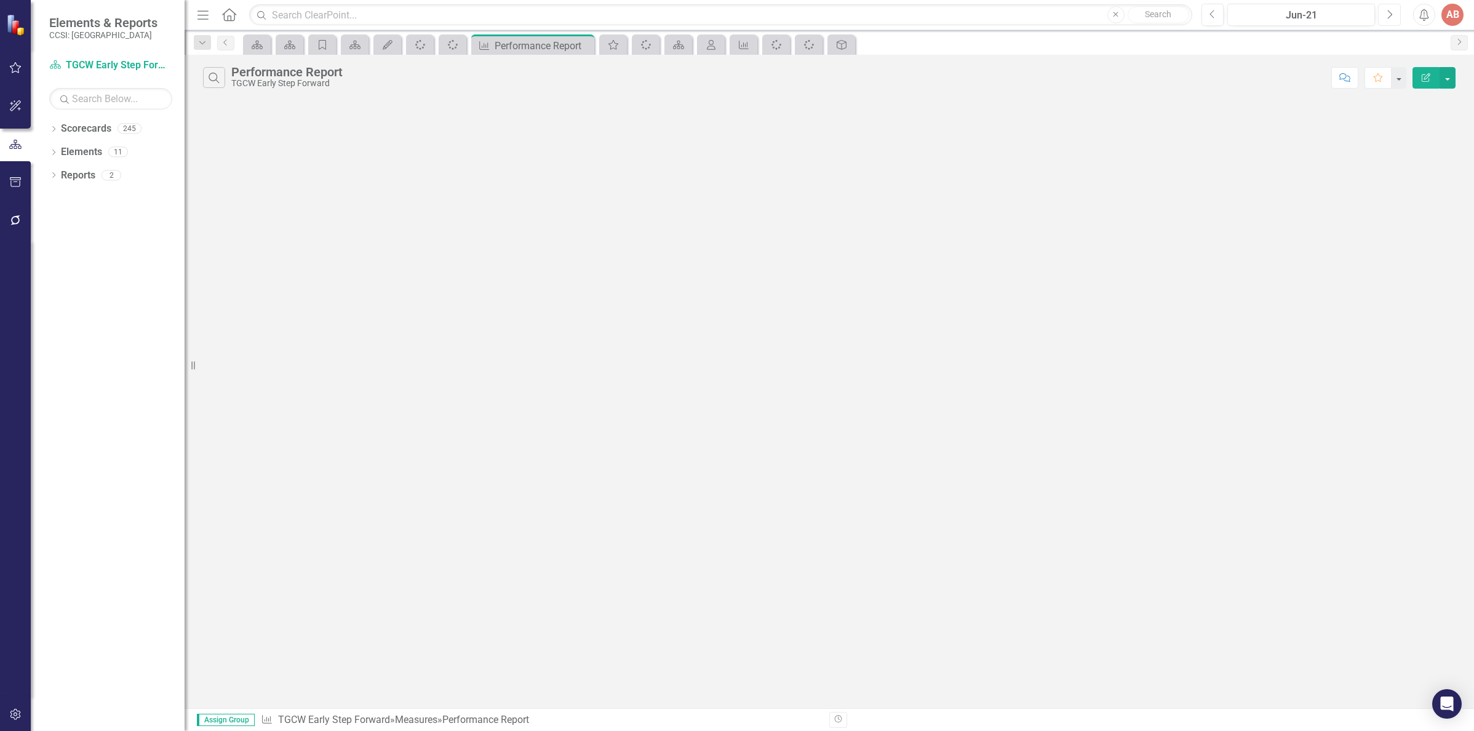
click at [1388, 14] on icon "Next" at bounding box center [1389, 14] width 7 height 11
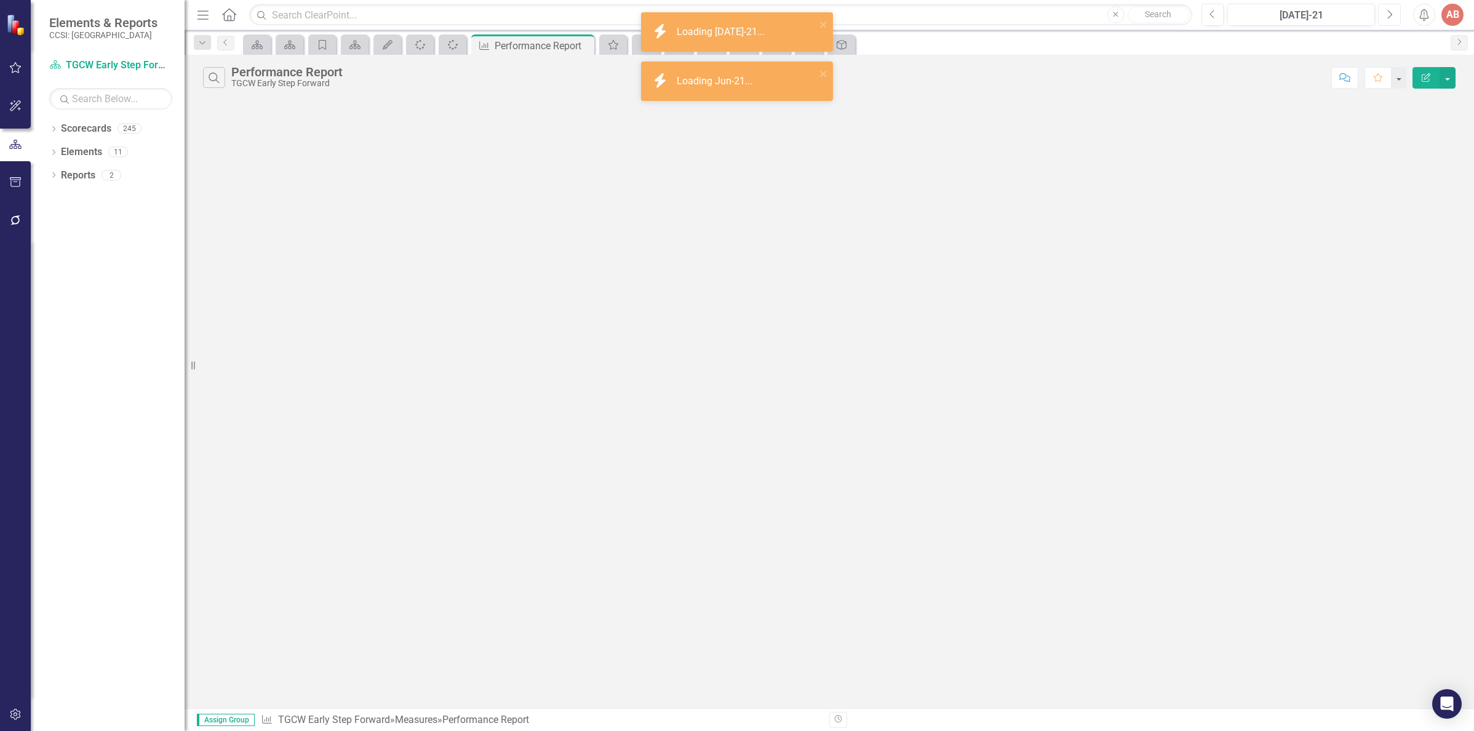
click at [1388, 14] on icon "Next" at bounding box center [1389, 14] width 7 height 11
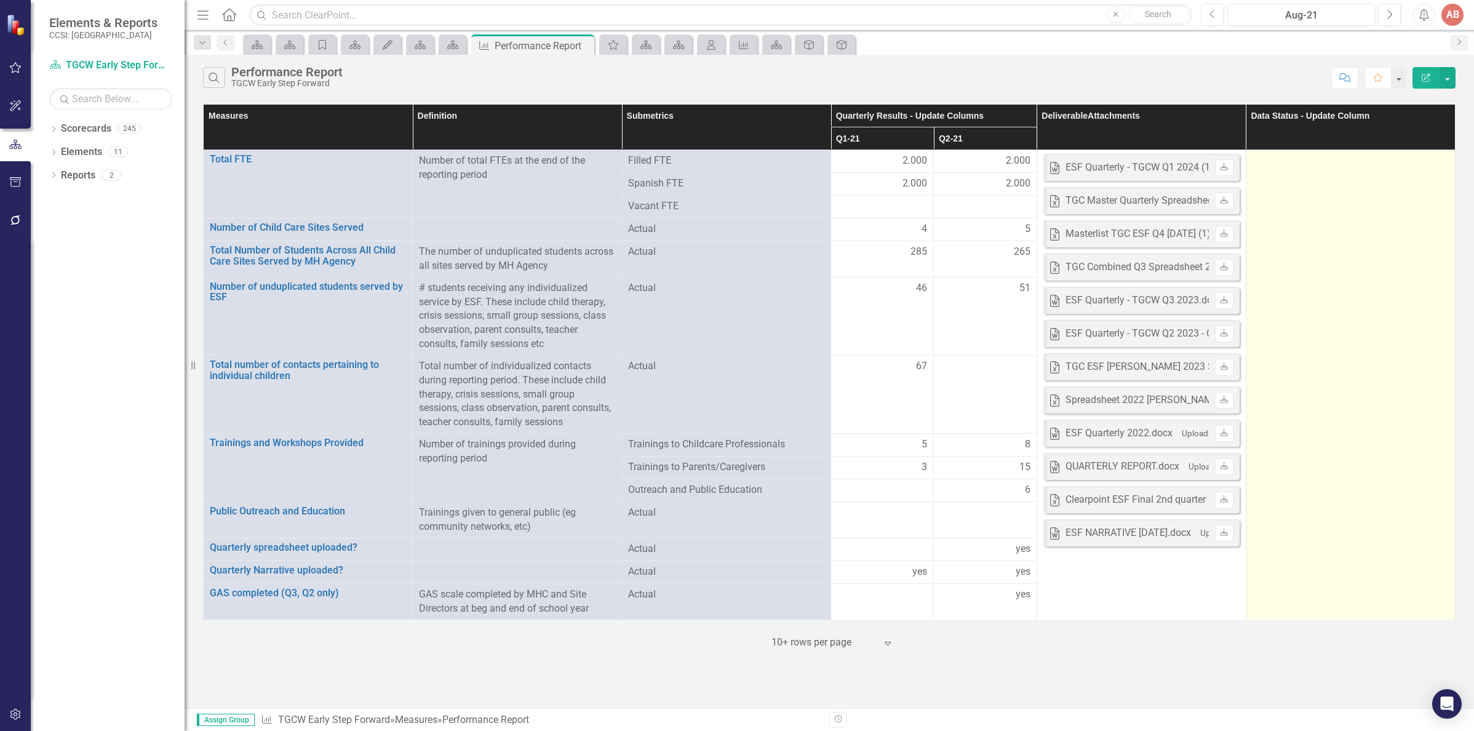
click at [1333, 191] on td at bounding box center [1349, 385] width 209 height 470
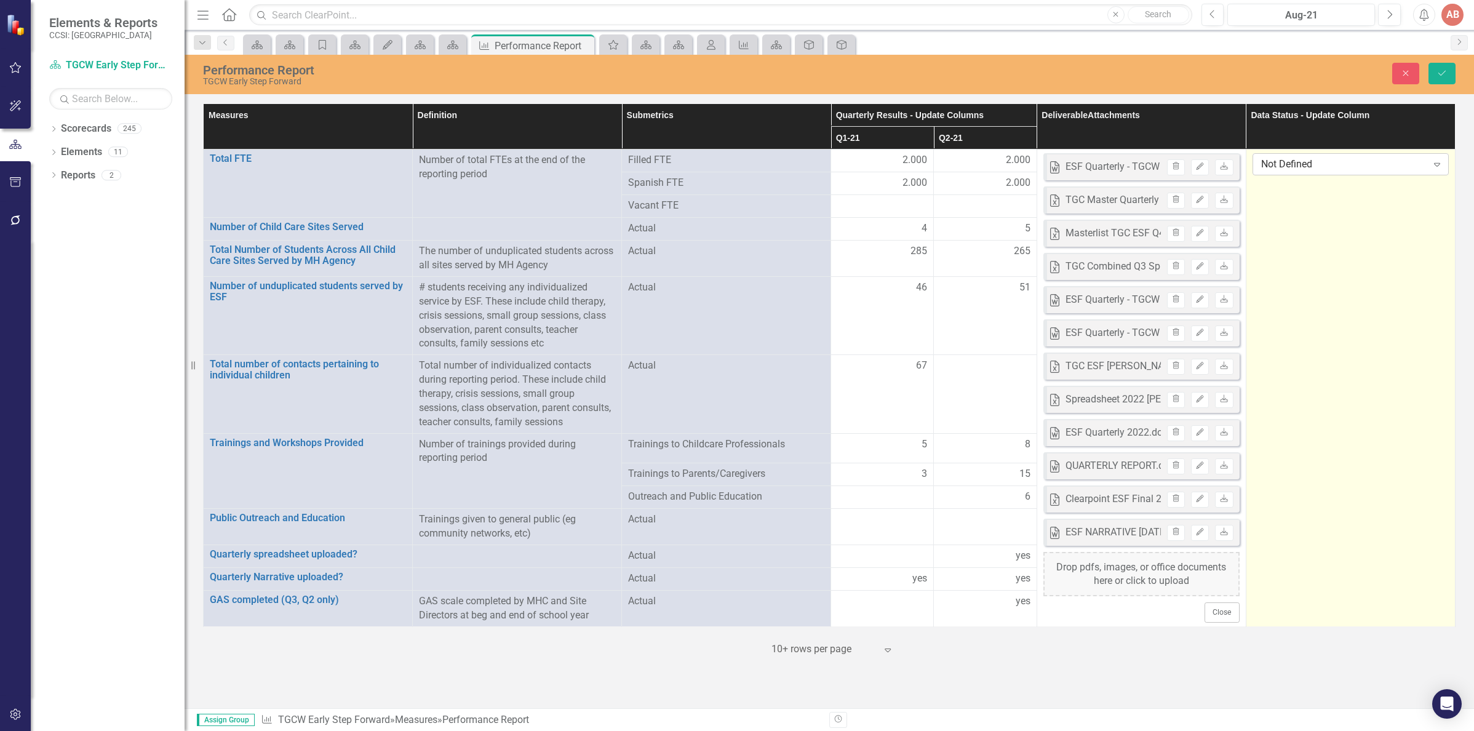
click at [1434, 162] on icon "Expand" at bounding box center [1437, 164] width 12 height 10
click at [1441, 76] on icon "Save" at bounding box center [1441, 73] width 11 height 9
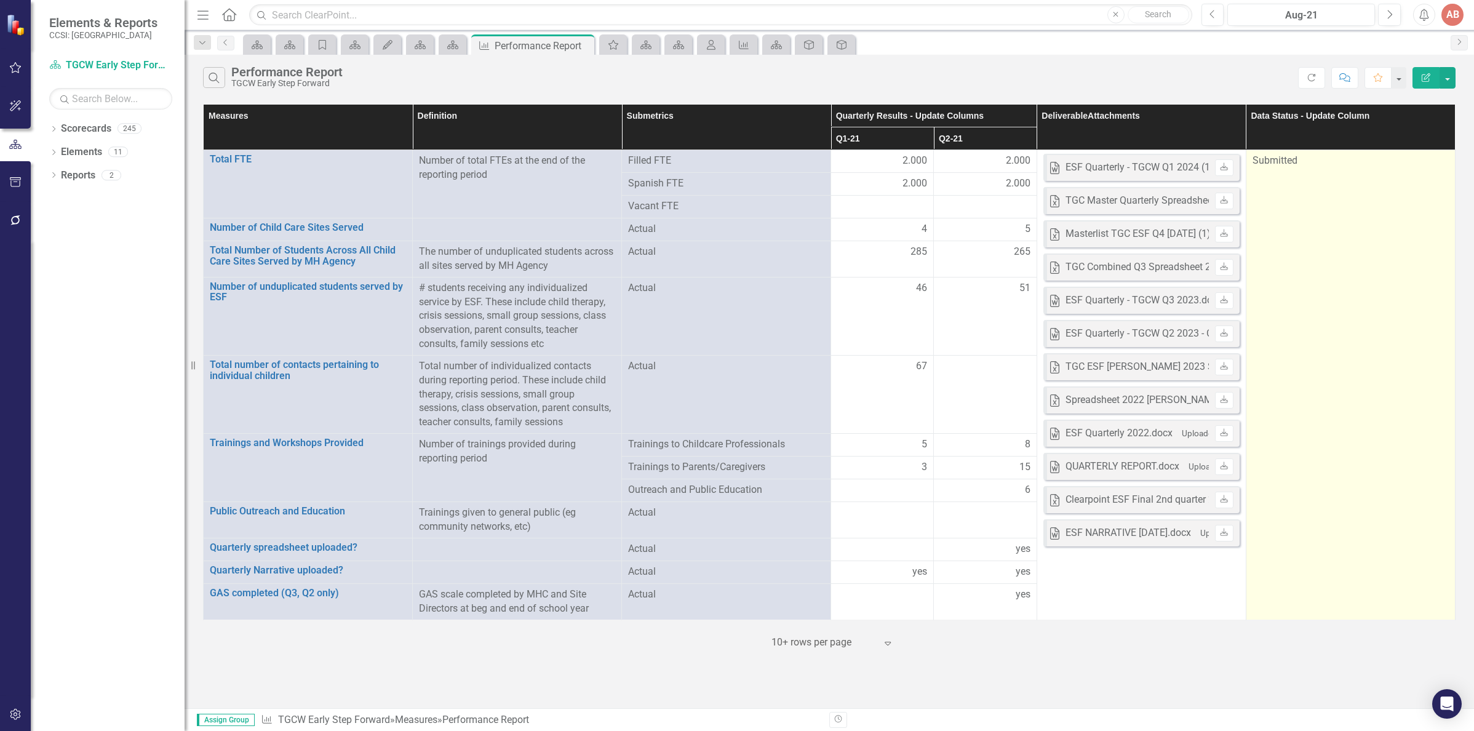
click at [1302, 167] on div "Submitted" at bounding box center [1350, 161] width 196 height 14
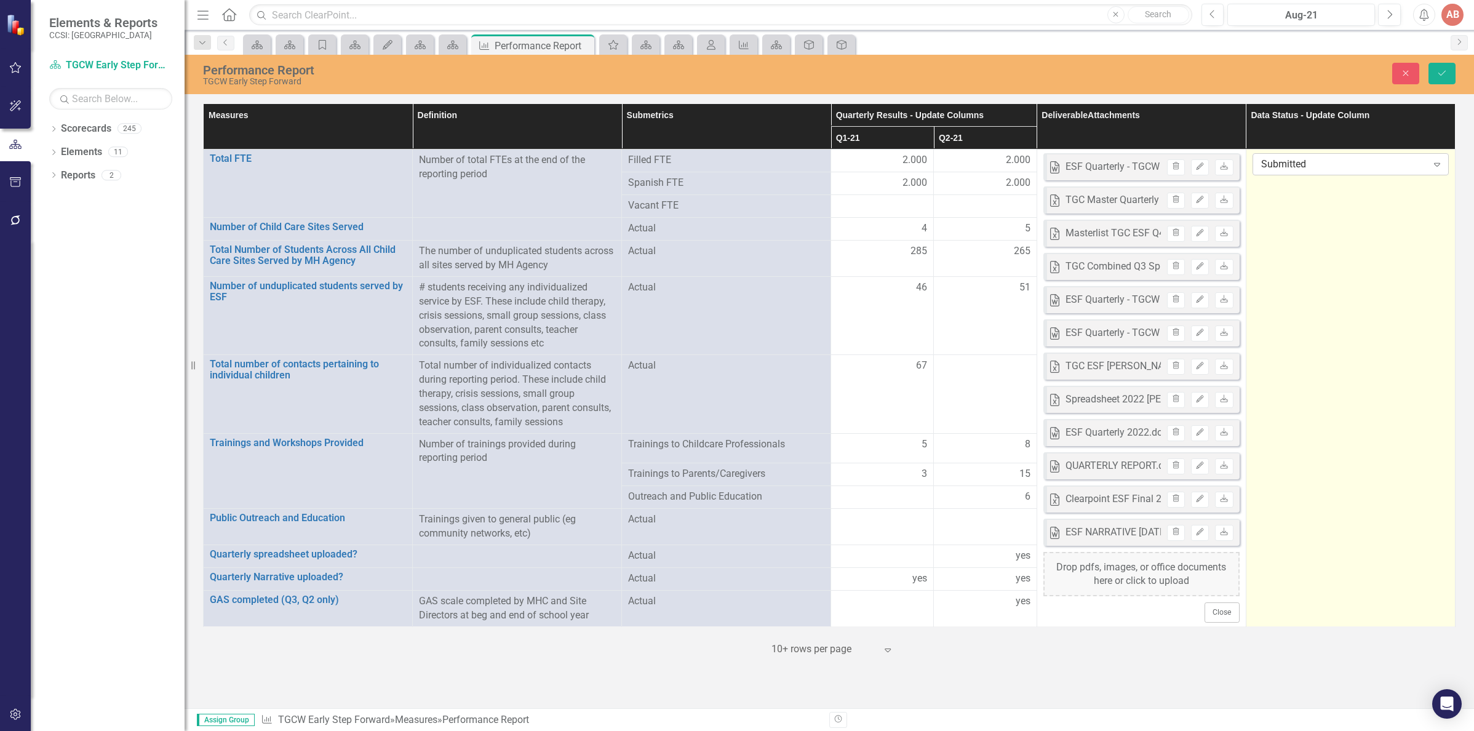
click at [1434, 164] on icon at bounding box center [1437, 165] width 6 height 4
click at [1399, 77] on button "Close" at bounding box center [1405, 74] width 27 height 22
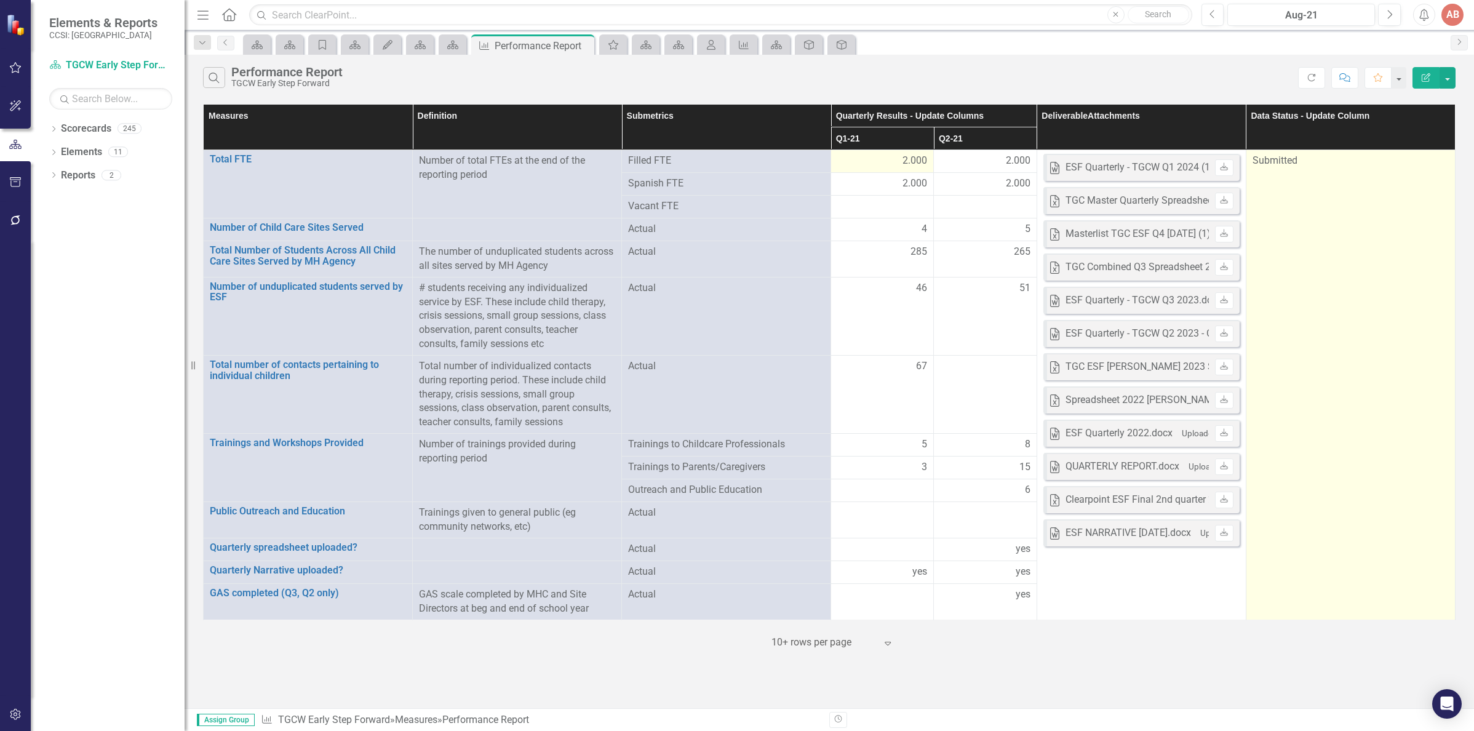
click at [900, 165] on div "2.000" at bounding box center [882, 161] width 90 height 14
click at [888, 132] on th "Q1-21" at bounding box center [882, 138] width 103 height 23
click at [1217, 17] on button "Previous" at bounding box center [1212, 15] width 23 height 22
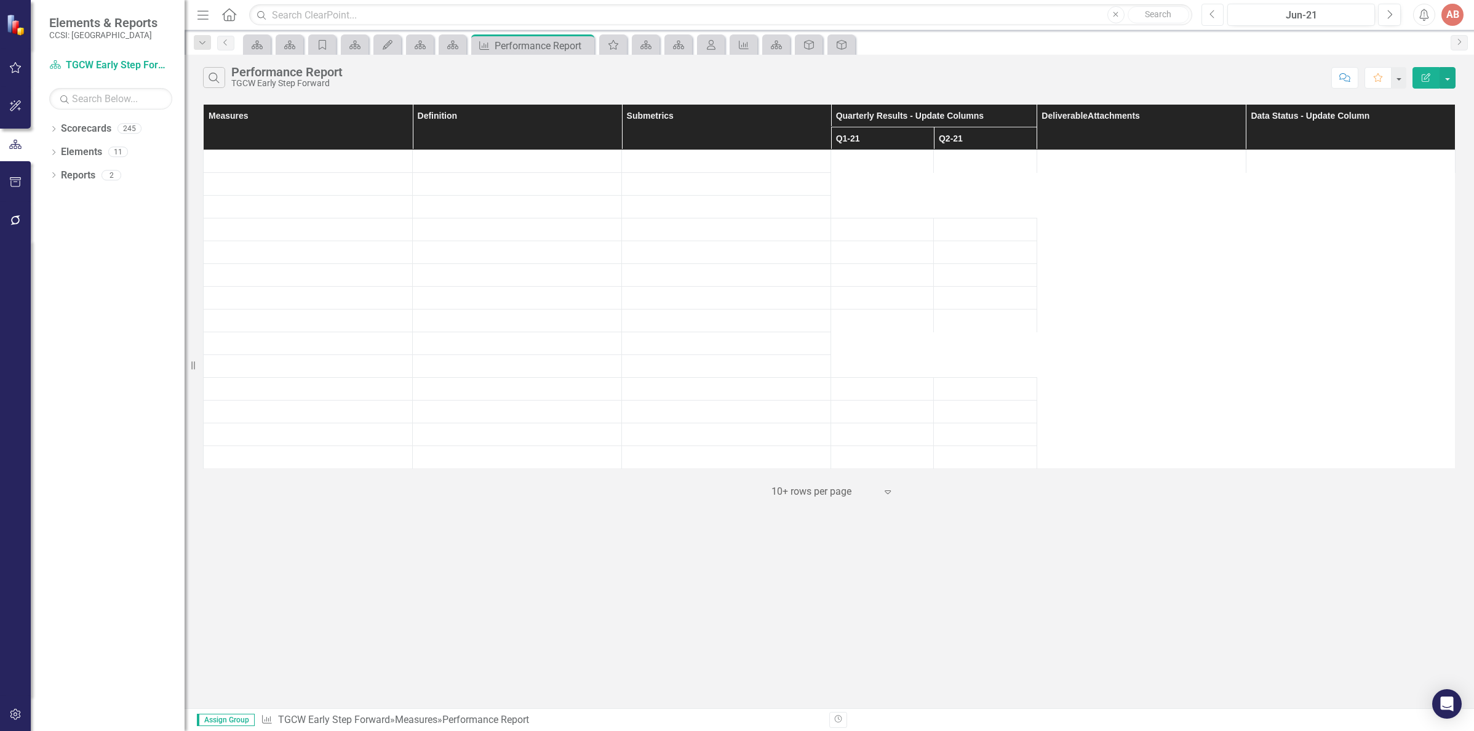
click at [1217, 17] on button "Previous" at bounding box center [1212, 15] width 23 height 22
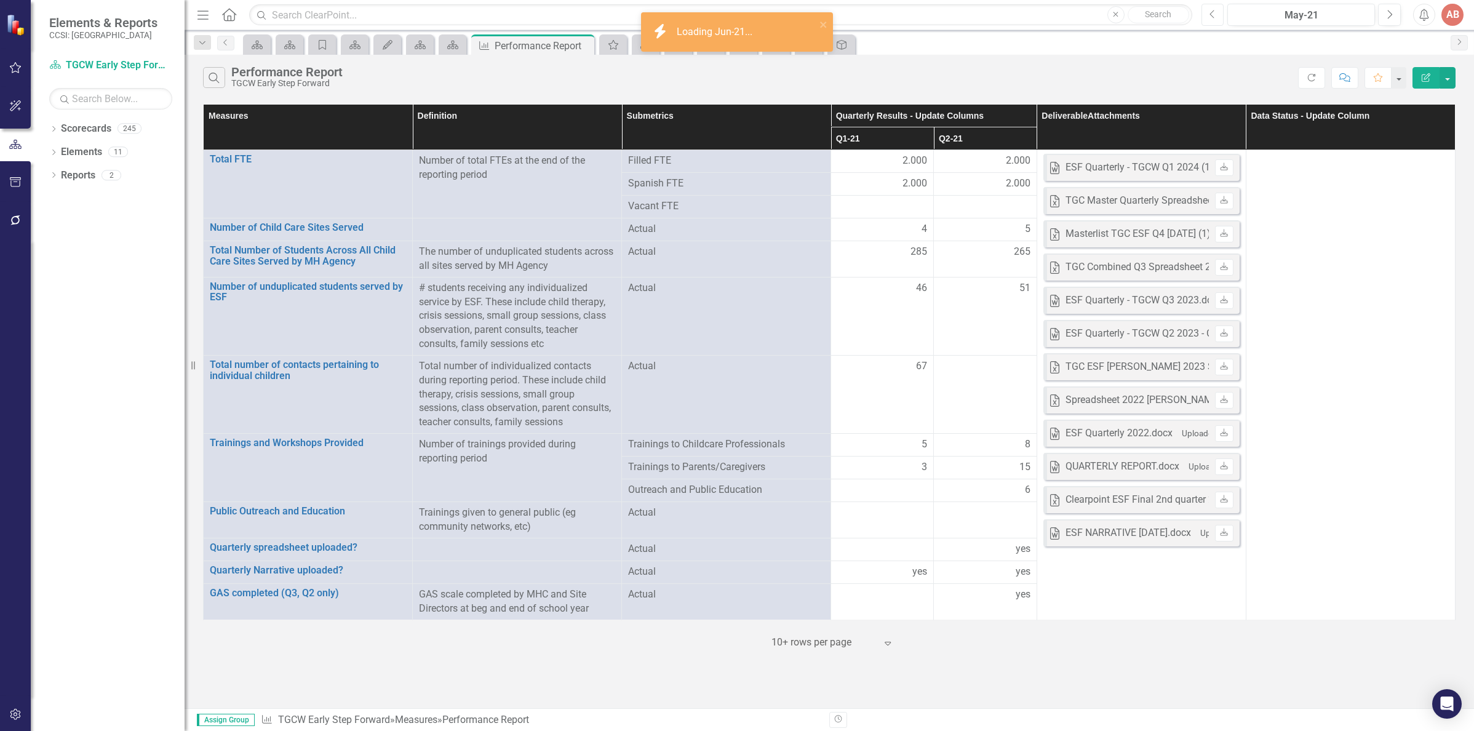
click at [1217, 17] on button "Previous" at bounding box center [1212, 15] width 23 height 22
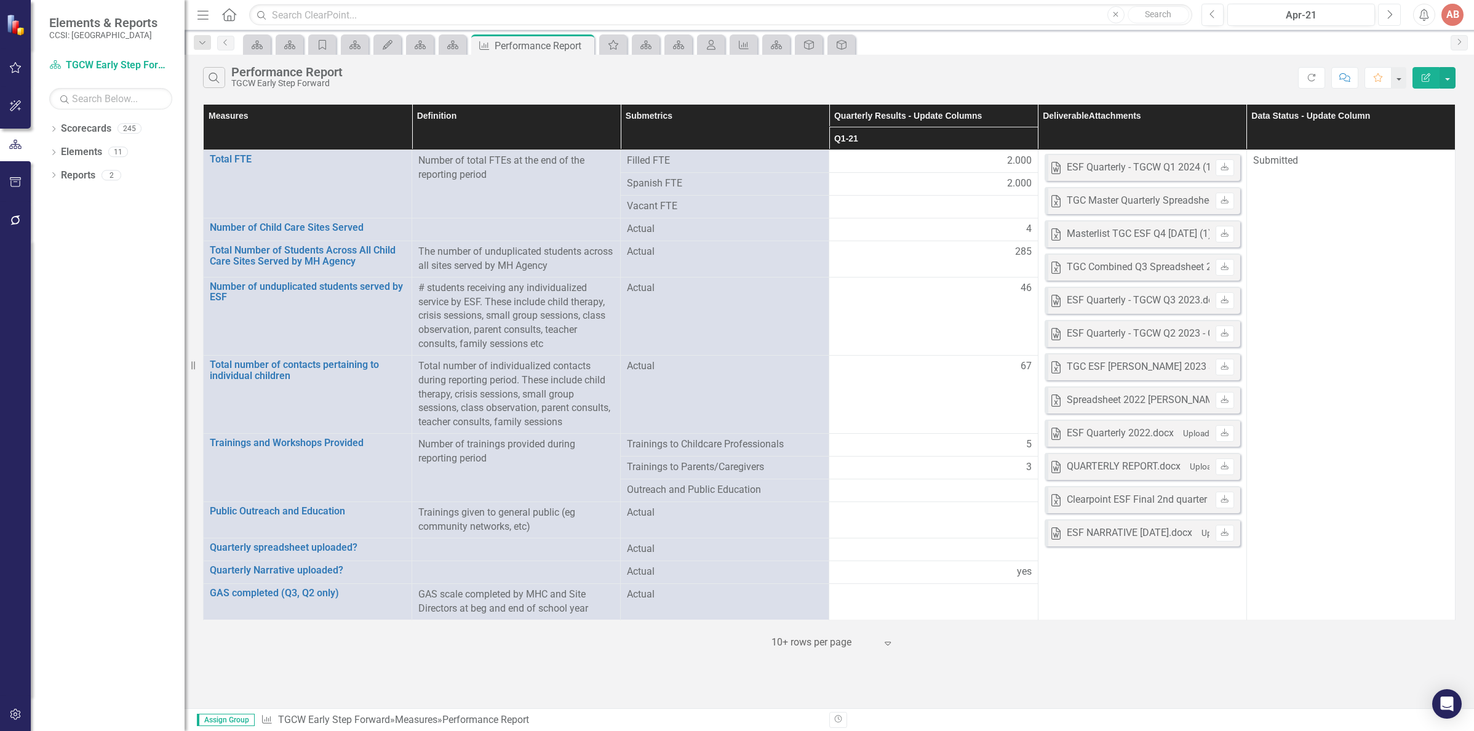
click at [1385, 13] on button "Next" at bounding box center [1389, 15] width 23 height 22
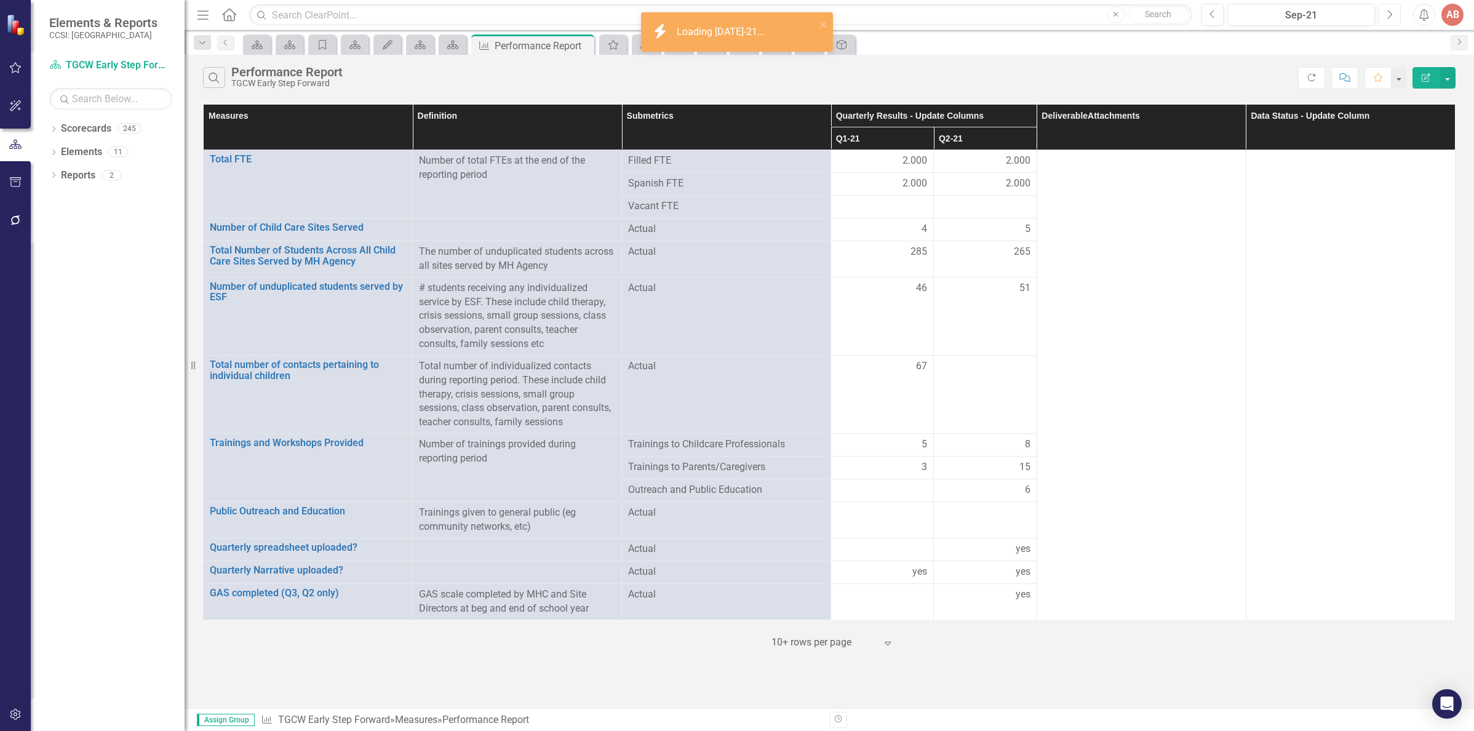
click at [1385, 12] on button "Next" at bounding box center [1389, 15] width 23 height 22
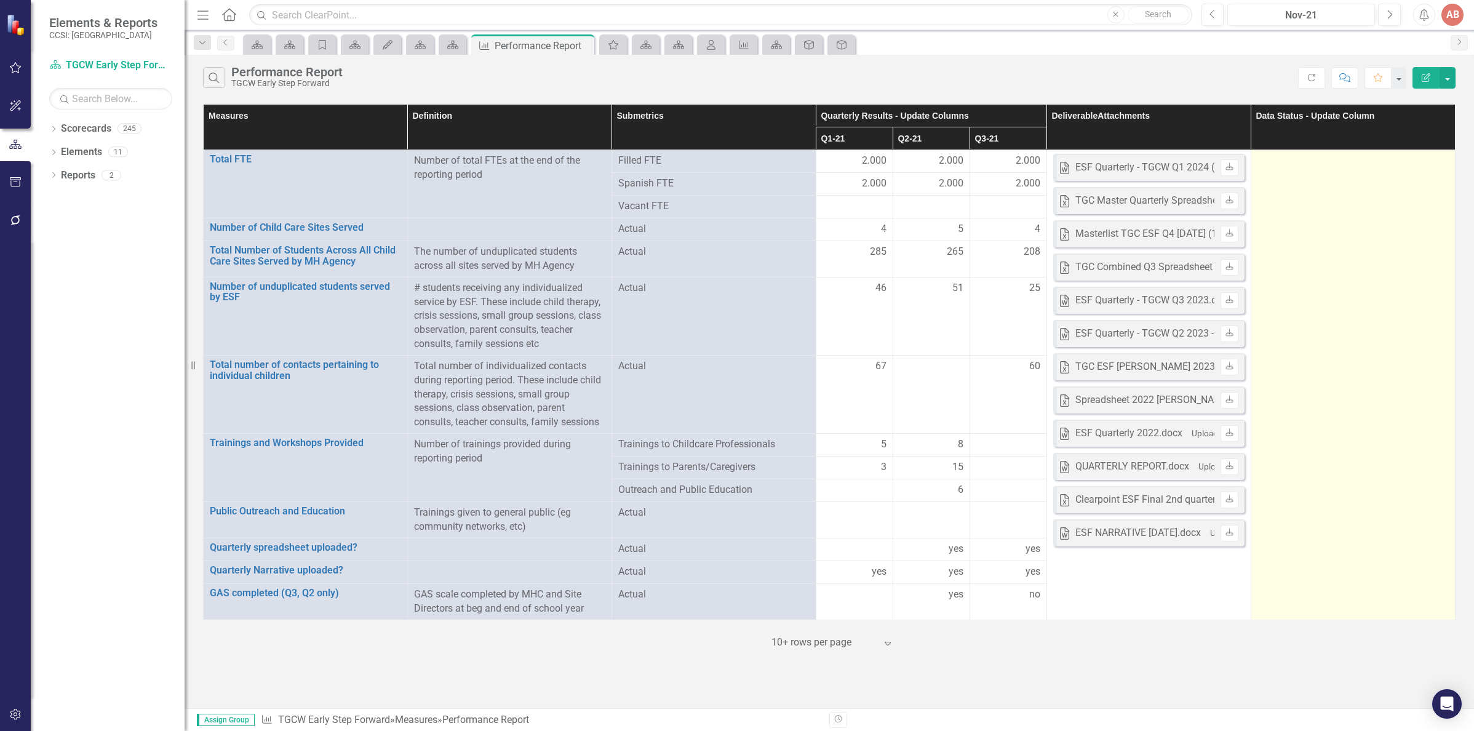
click at [1336, 163] on div at bounding box center [1352, 161] width 191 height 15
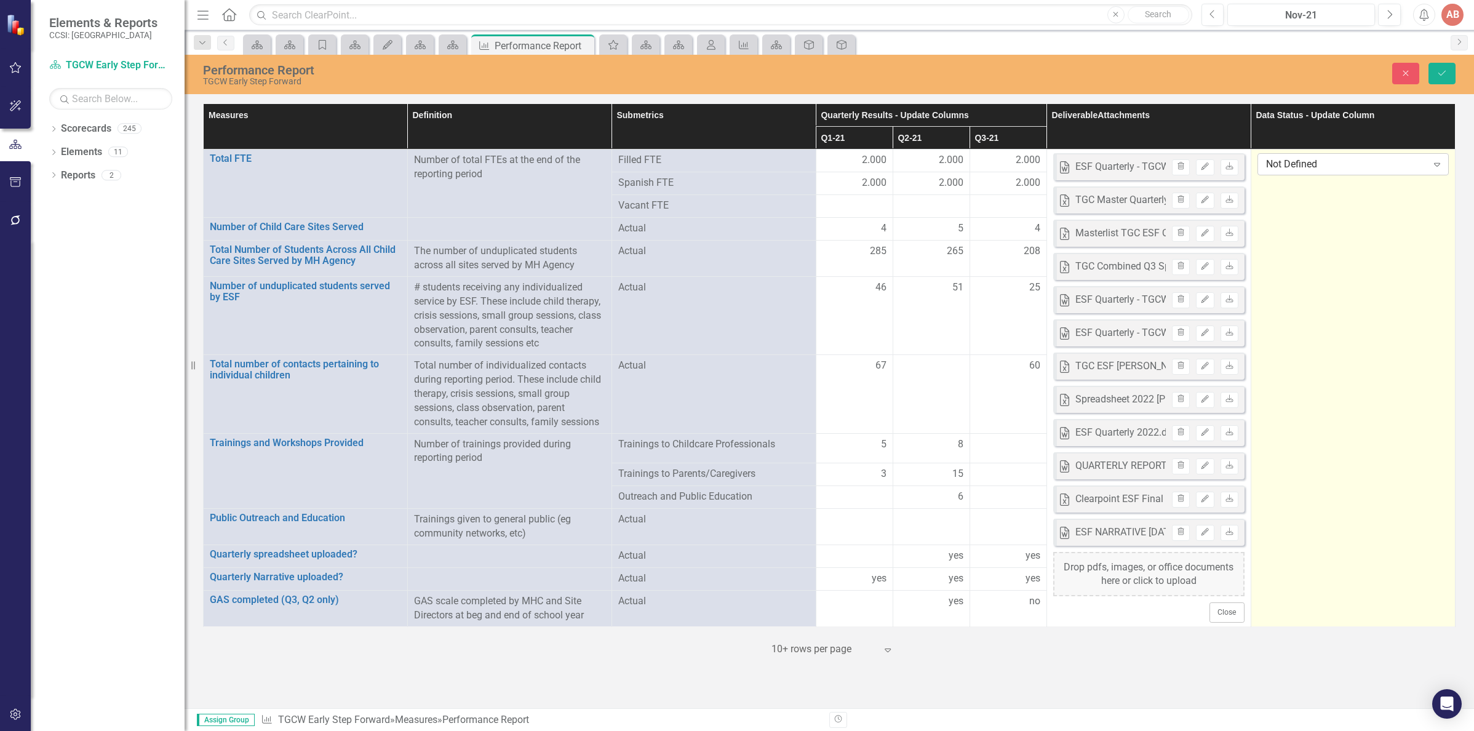
click at [1434, 162] on icon "Expand" at bounding box center [1437, 164] width 12 height 10
click at [1437, 72] on icon "Save" at bounding box center [1441, 73] width 11 height 9
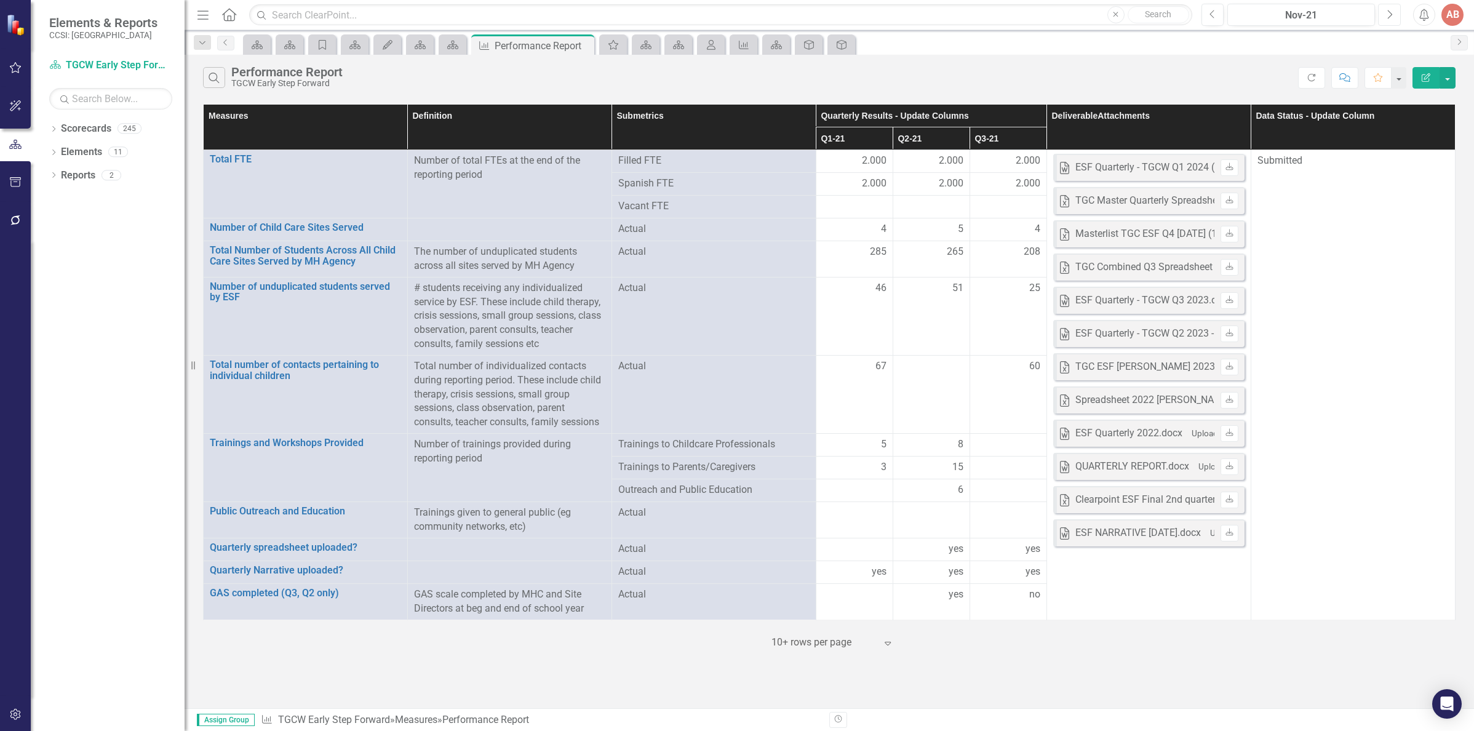
click at [1385, 17] on button "Next" at bounding box center [1389, 15] width 23 height 22
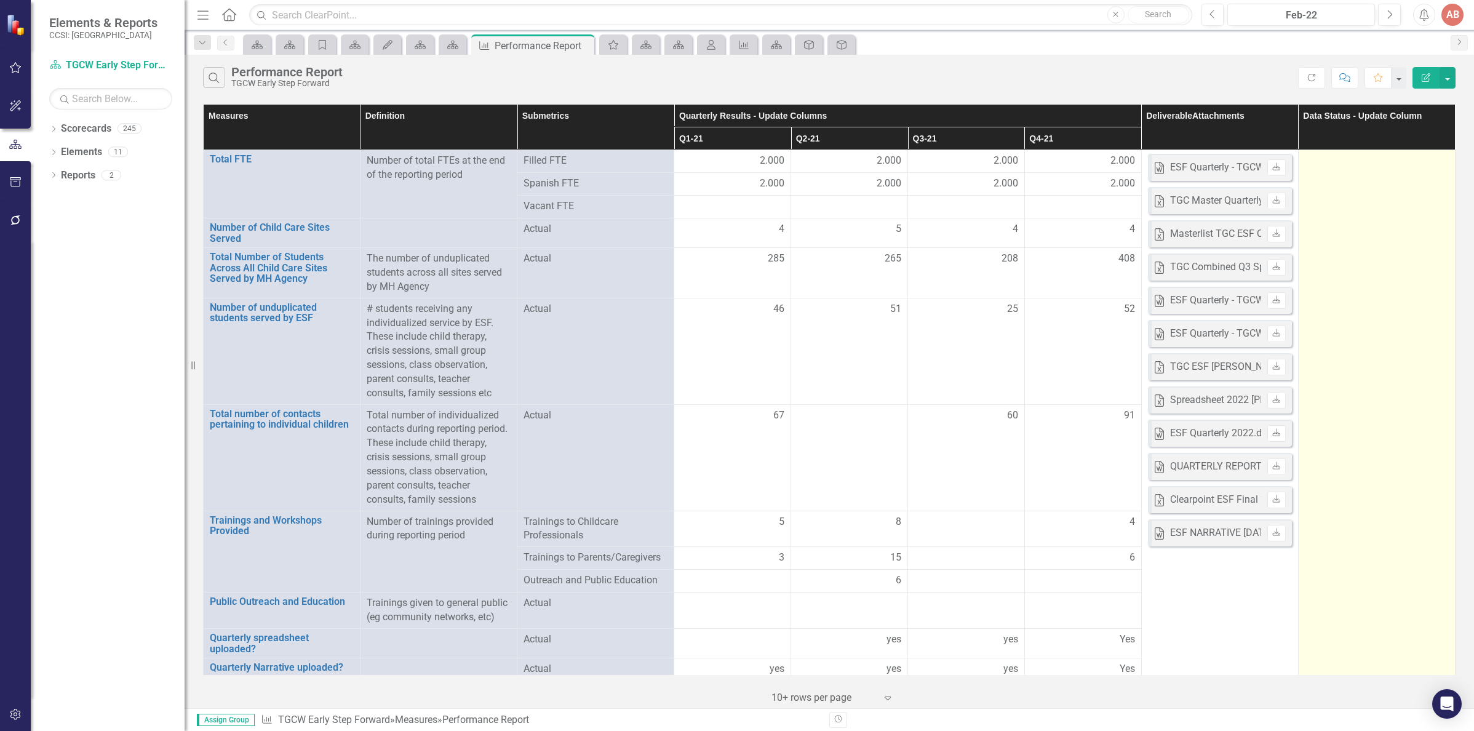
click at [1351, 165] on div at bounding box center [1377, 161] width 144 height 15
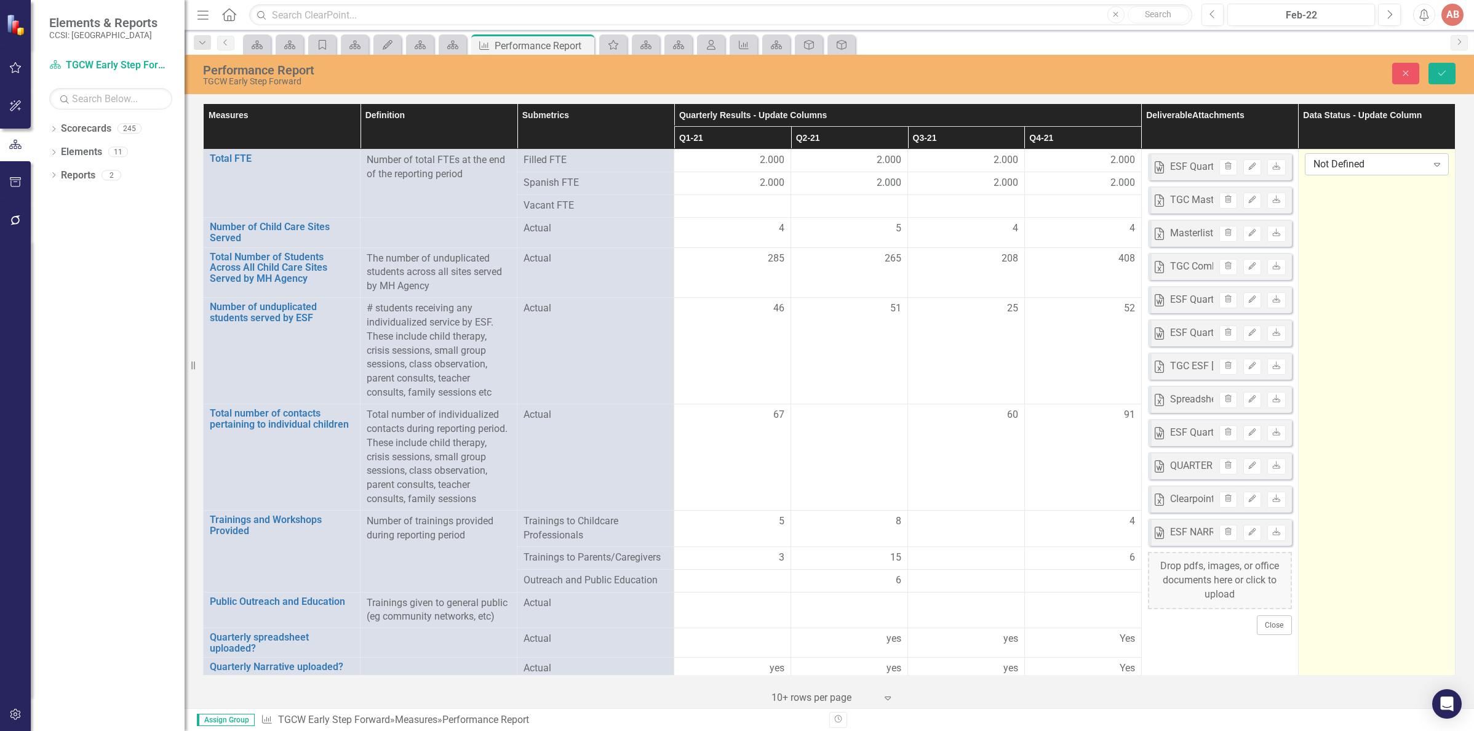
click at [1431, 165] on icon "Expand" at bounding box center [1437, 164] width 12 height 10
drag, startPoint x: 1401, startPoint y: 204, endPoint x: 1398, endPoint y: 221, distance: 18.1
click at [1447, 77] on icon "Save" at bounding box center [1441, 73] width 11 height 9
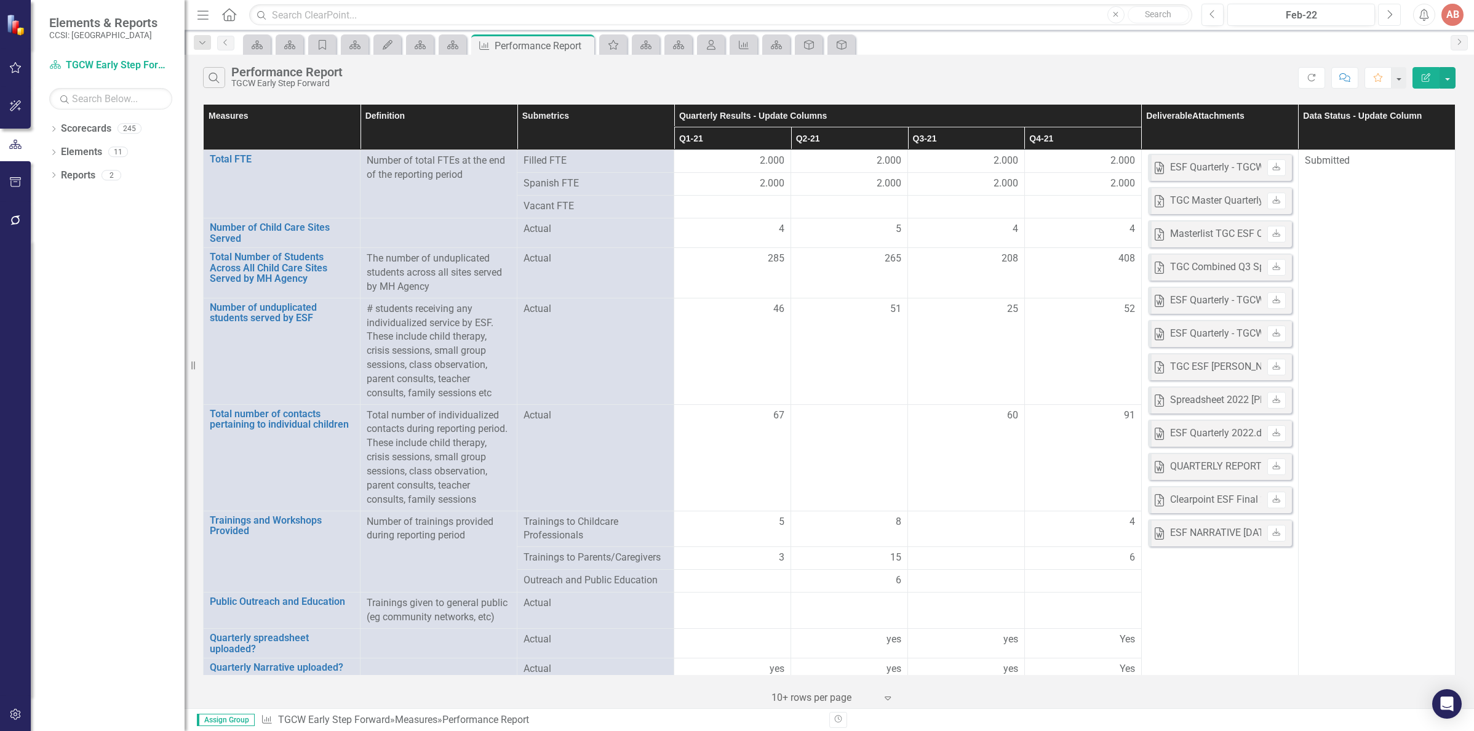
click at [1384, 14] on button "Next" at bounding box center [1389, 15] width 23 height 22
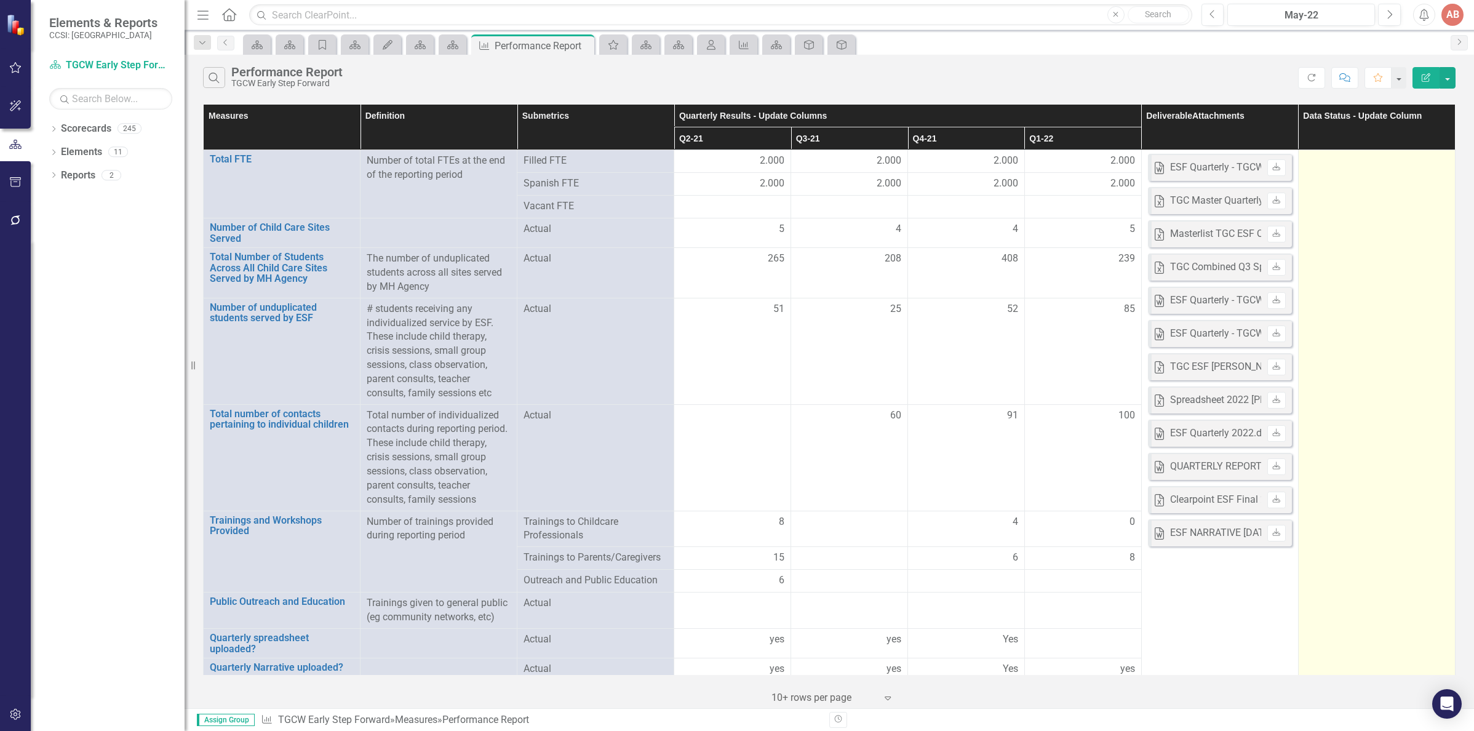
click at [1359, 178] on td at bounding box center [1376, 440] width 157 height 581
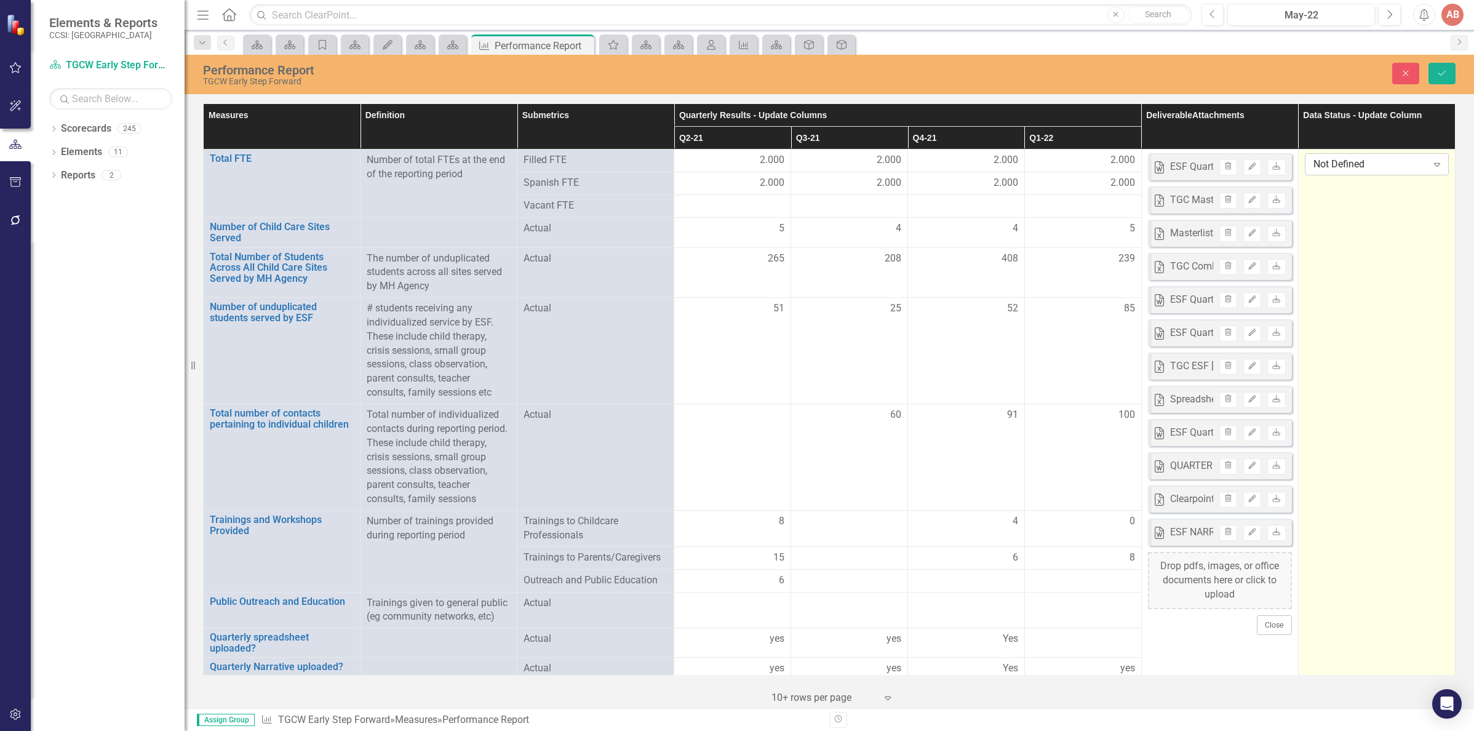
click at [1414, 164] on div "Not Defined" at bounding box center [1370, 164] width 114 height 14
click at [1437, 72] on icon "Save" at bounding box center [1441, 73] width 11 height 9
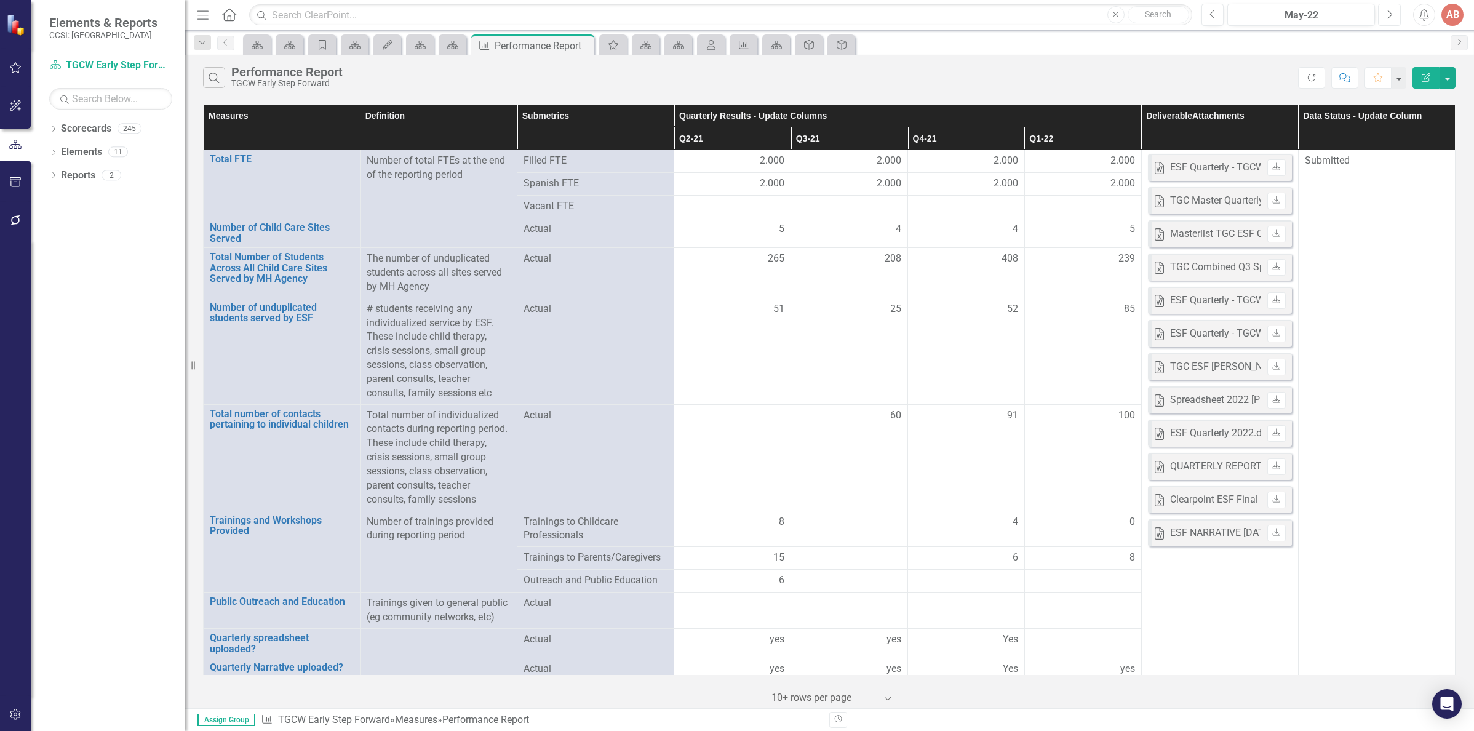
click at [1387, 14] on icon "Next" at bounding box center [1389, 14] width 7 height 11
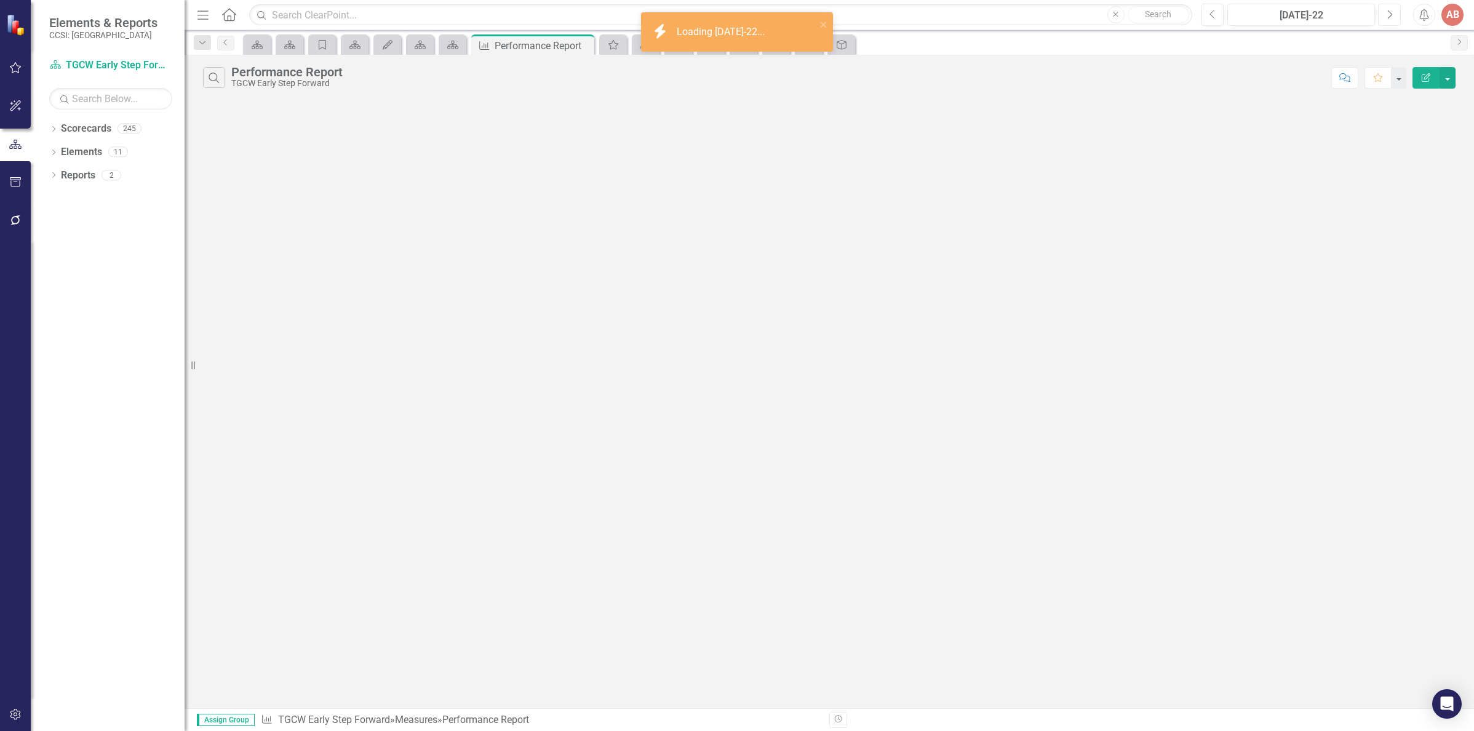
click at [1387, 14] on icon "Next" at bounding box center [1389, 14] width 7 height 11
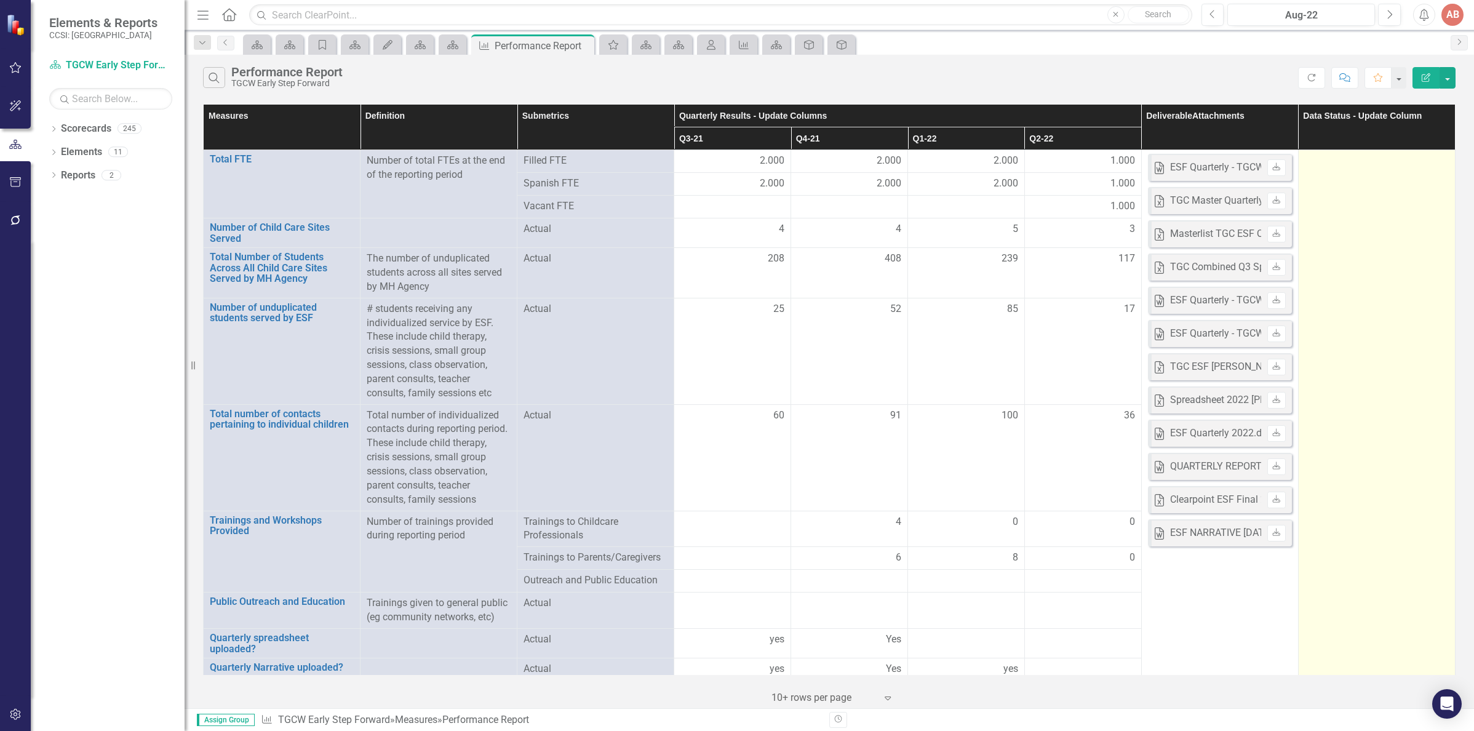
drag, startPoint x: 1377, startPoint y: 77, endPoint x: 1365, endPoint y: 173, distance: 96.1
click at [1365, 173] on td at bounding box center [1376, 440] width 157 height 581
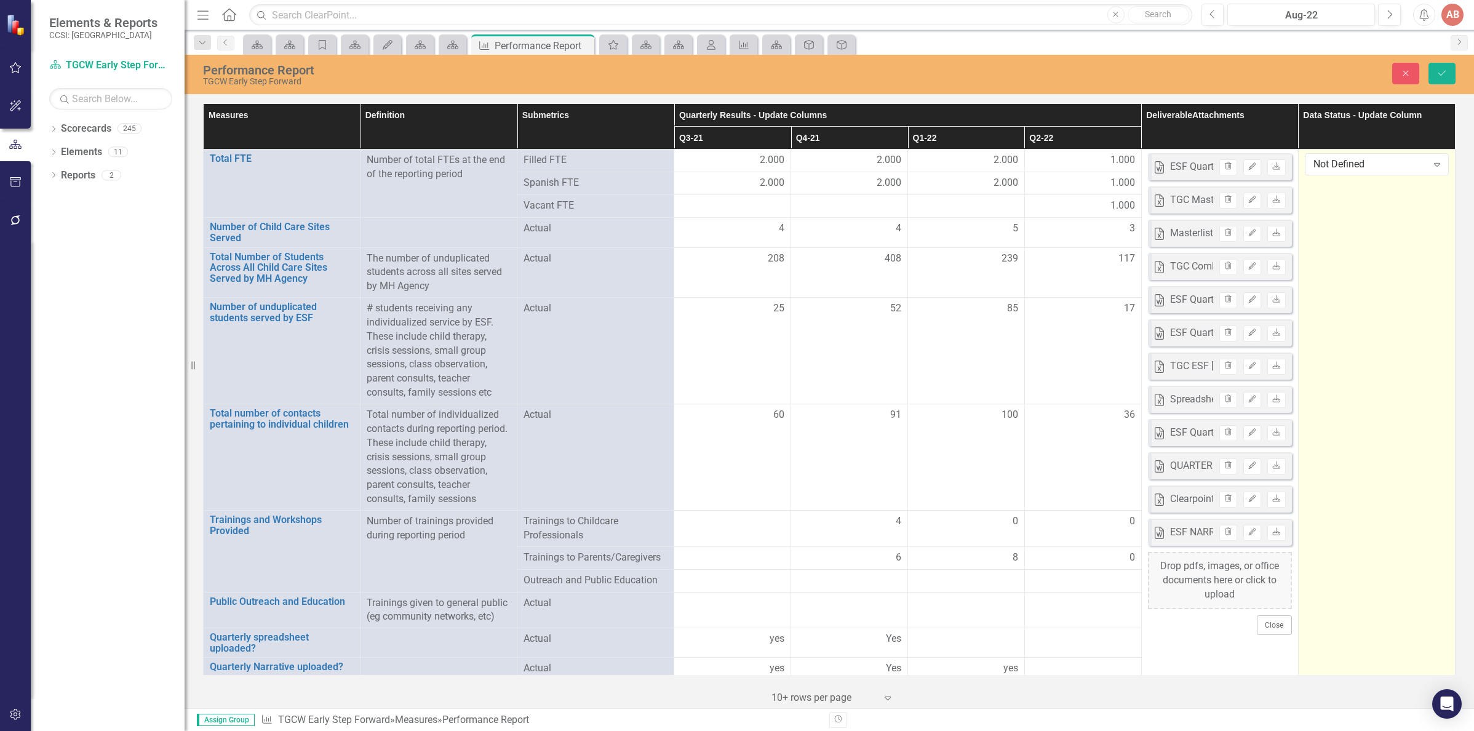
click at [1365, 173] on div "Not Defined Expand" at bounding box center [1377, 164] width 144 height 22
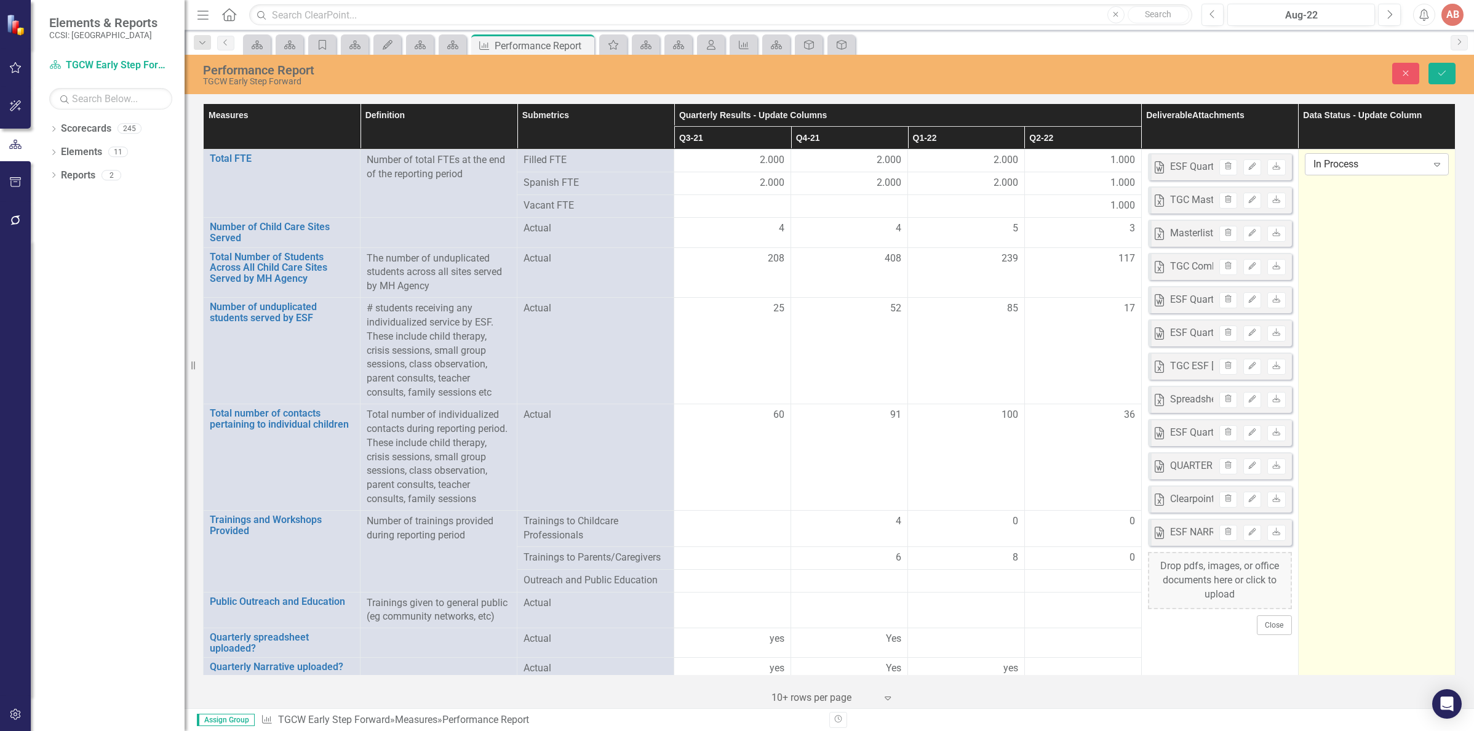
click at [1367, 165] on div "In Process" at bounding box center [1370, 164] width 114 height 14
click at [1441, 63] on button "Save" at bounding box center [1441, 74] width 27 height 22
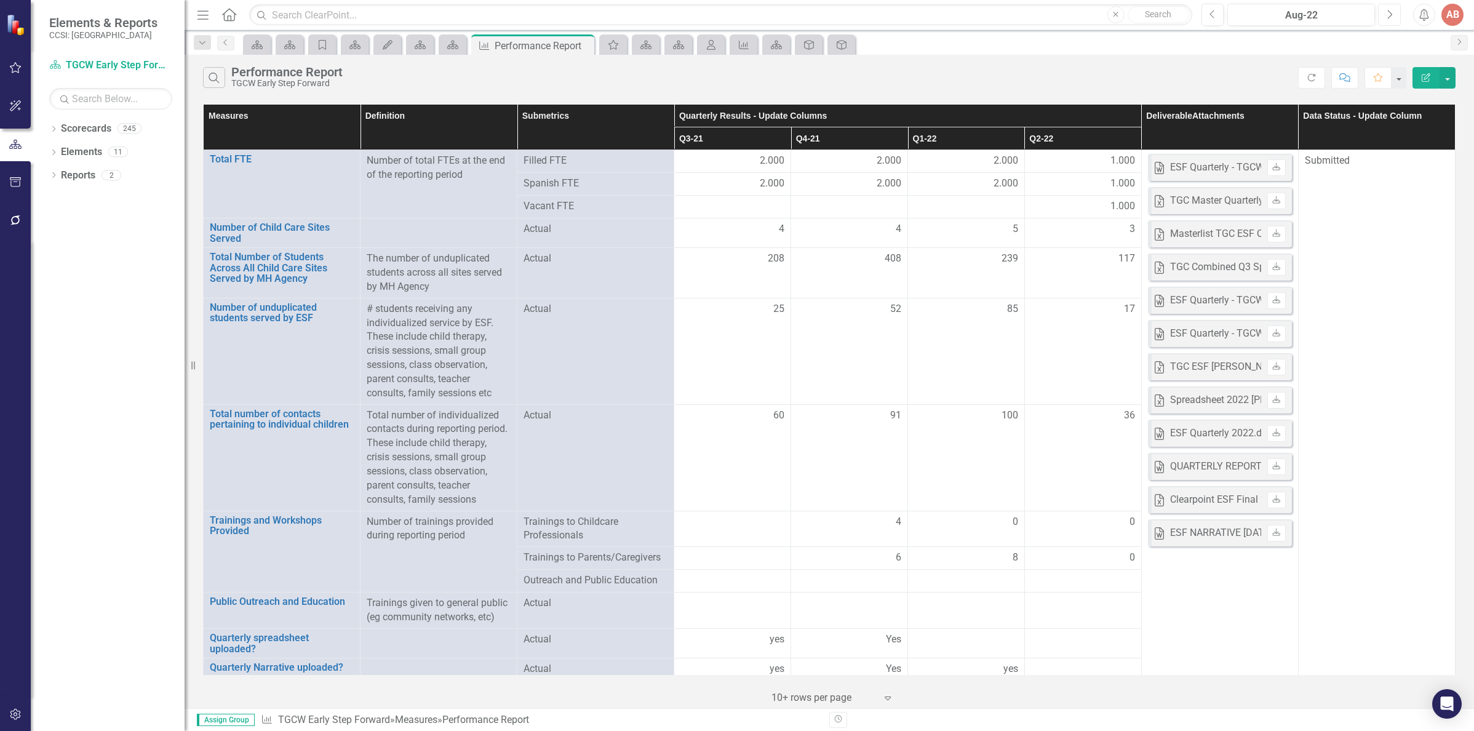
click at [1394, 21] on button "Next" at bounding box center [1389, 15] width 23 height 22
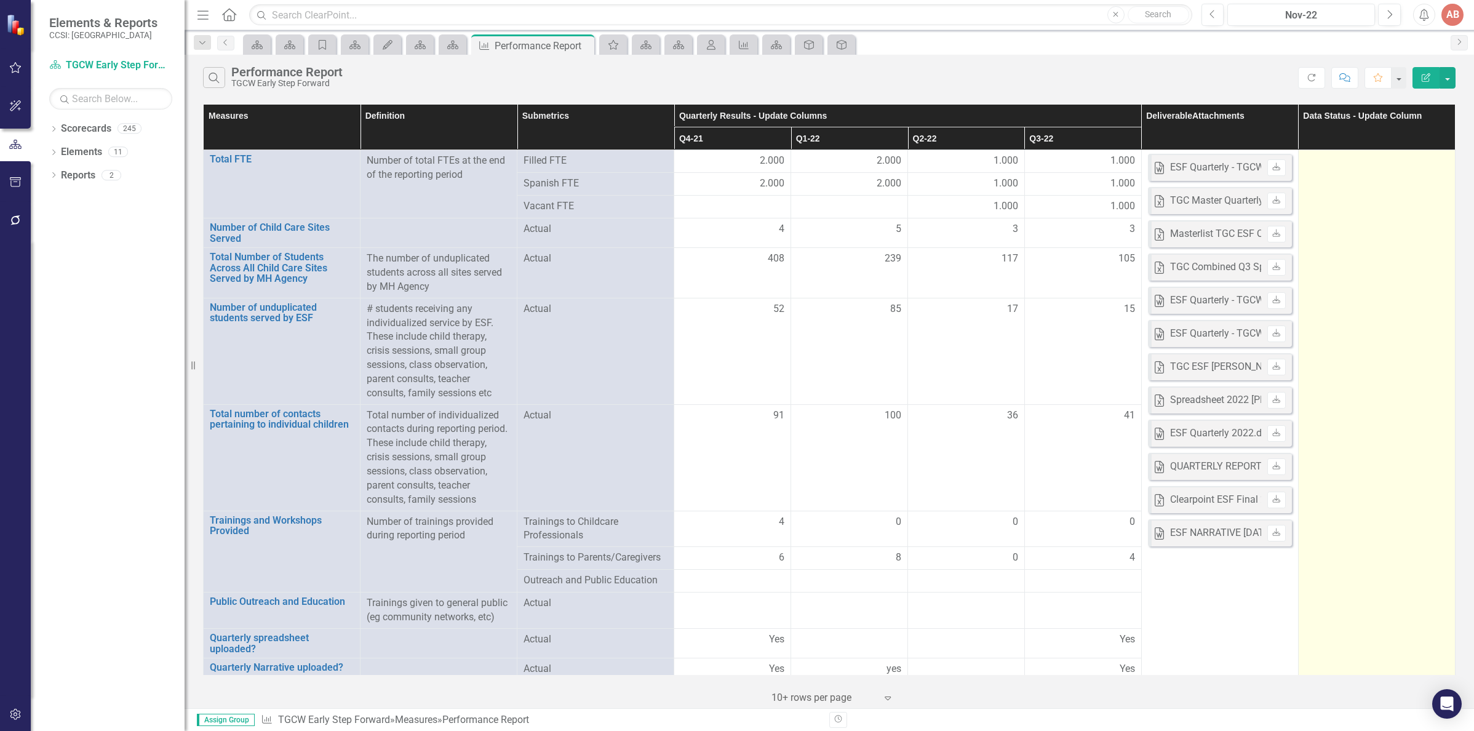
click at [1356, 202] on td at bounding box center [1376, 440] width 157 height 581
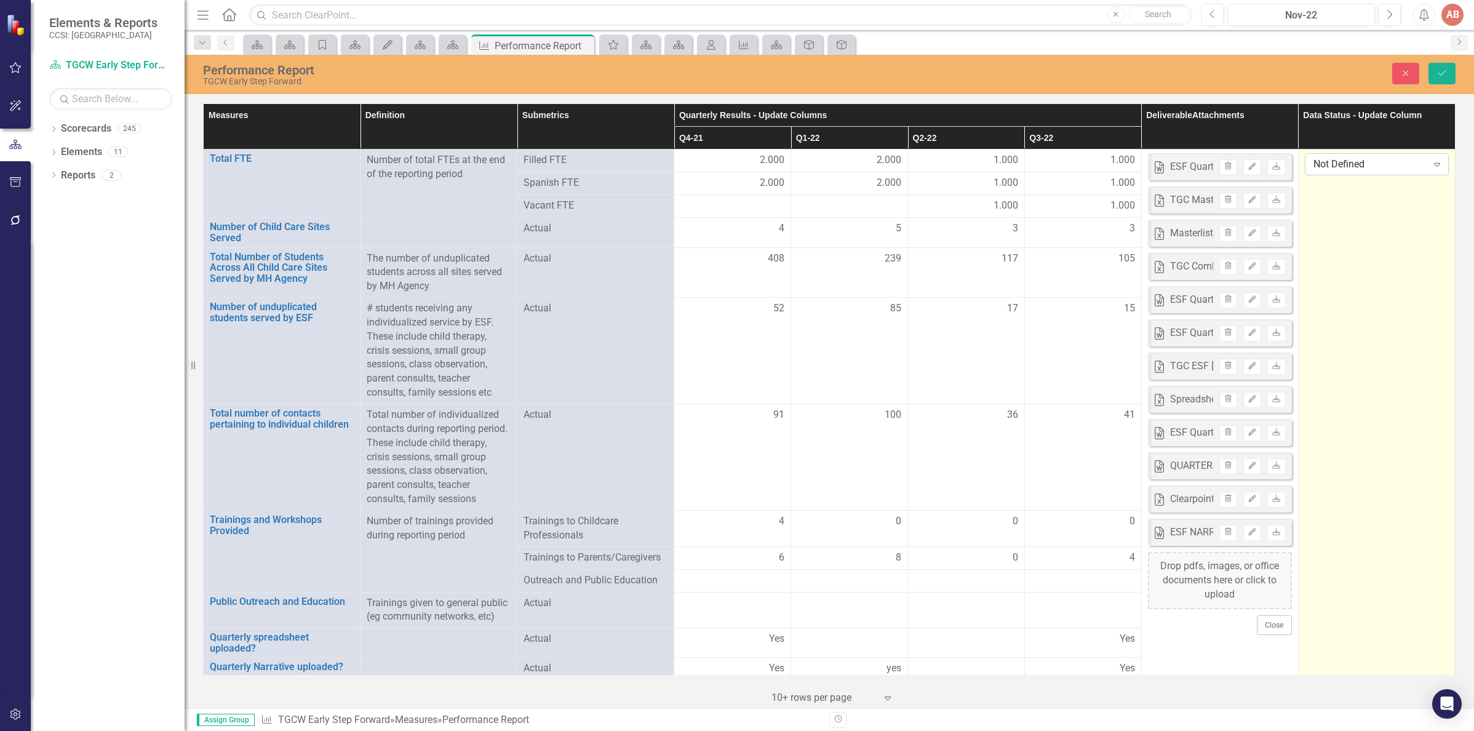
click at [1431, 164] on icon "Expand" at bounding box center [1437, 164] width 12 height 10
click at [1445, 73] on icon "Save" at bounding box center [1441, 73] width 11 height 9
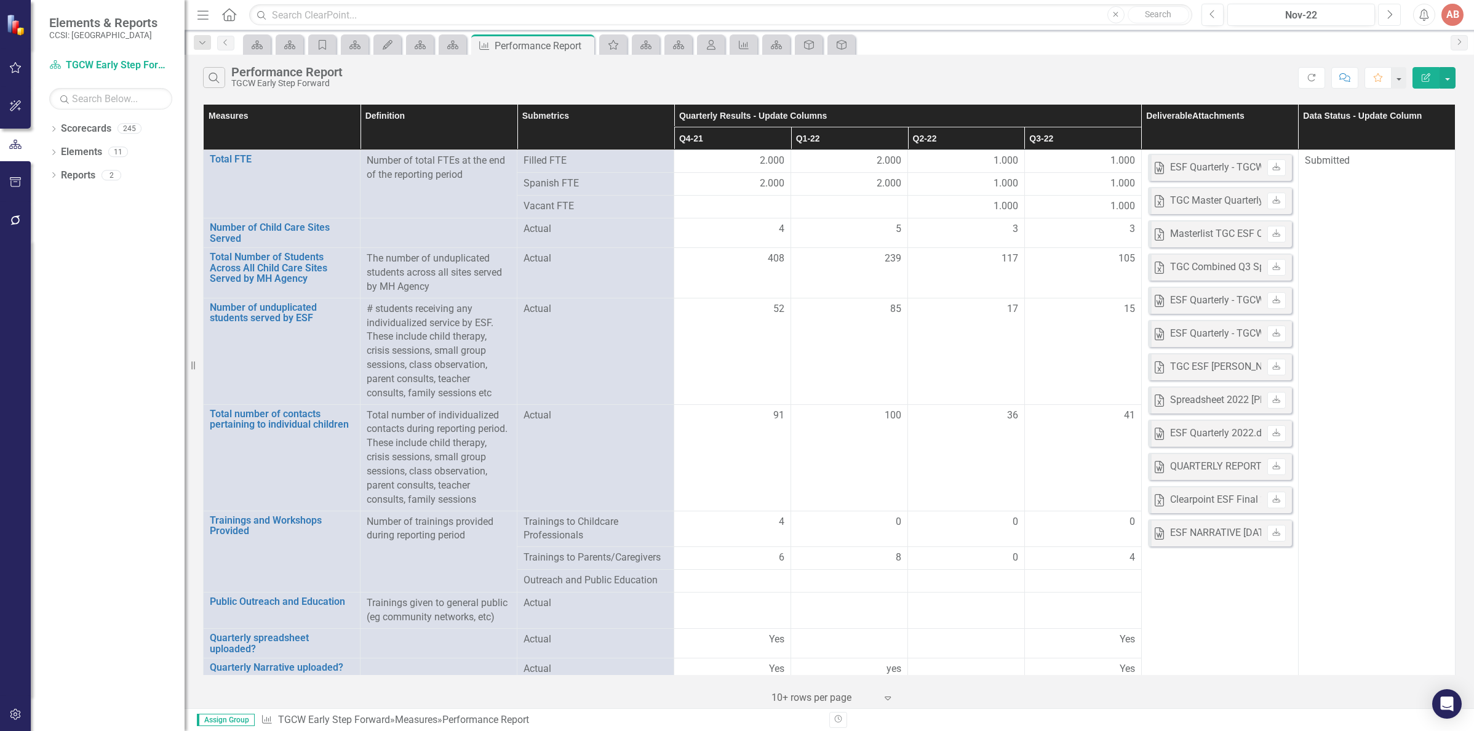
click at [1391, 17] on icon "Next" at bounding box center [1389, 14] width 7 height 11
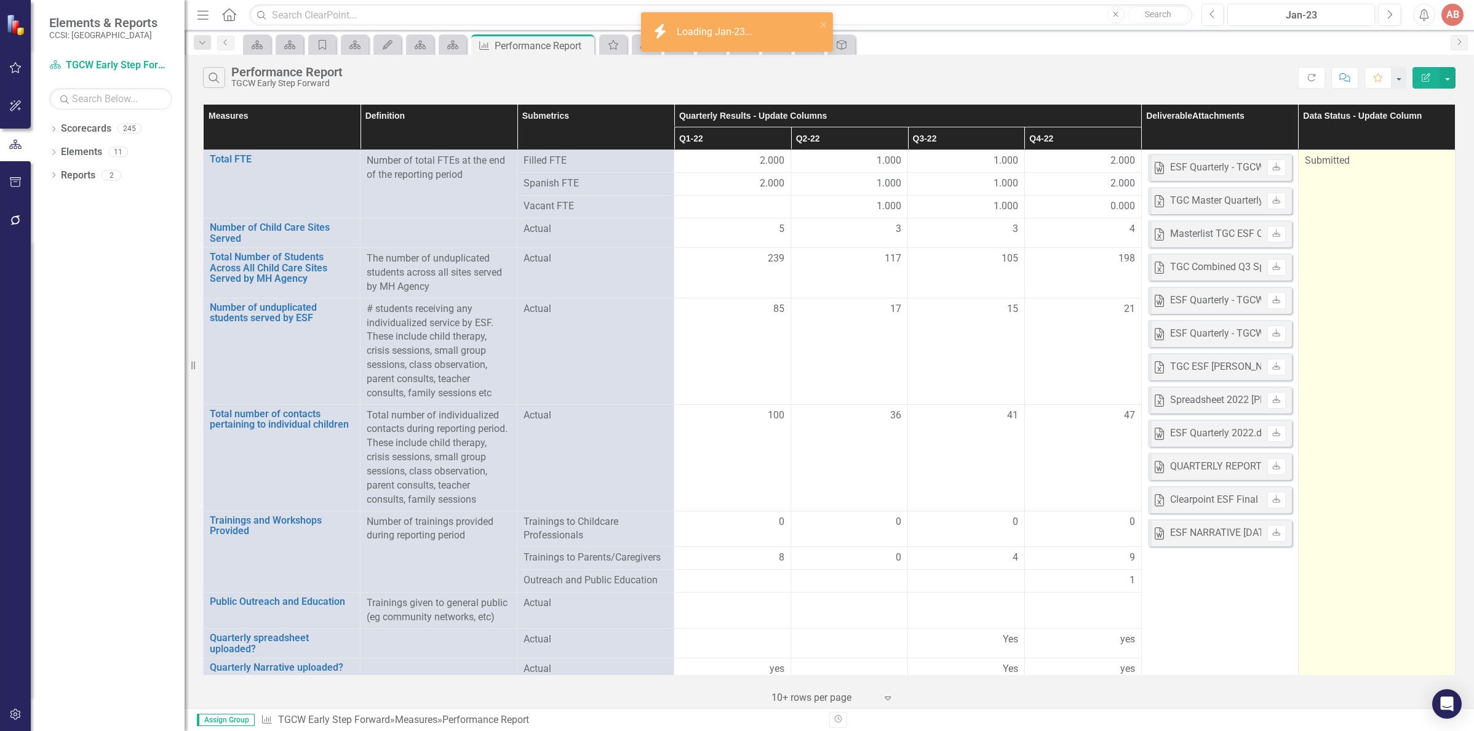
click at [1370, 187] on td "Submitted" at bounding box center [1376, 440] width 157 height 581
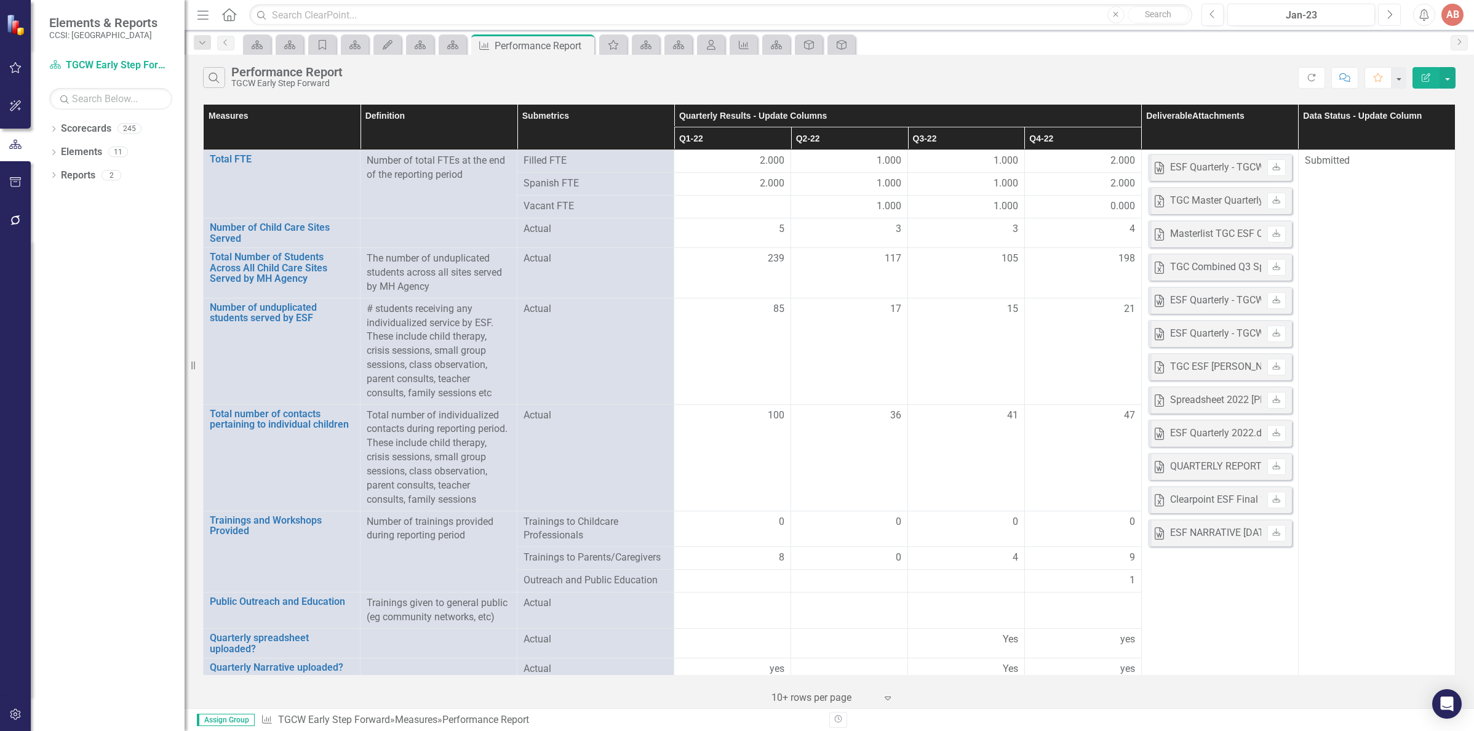
click at [1383, 14] on button "Next" at bounding box center [1389, 15] width 23 height 22
click at [1391, 18] on icon "Next" at bounding box center [1389, 14] width 7 height 11
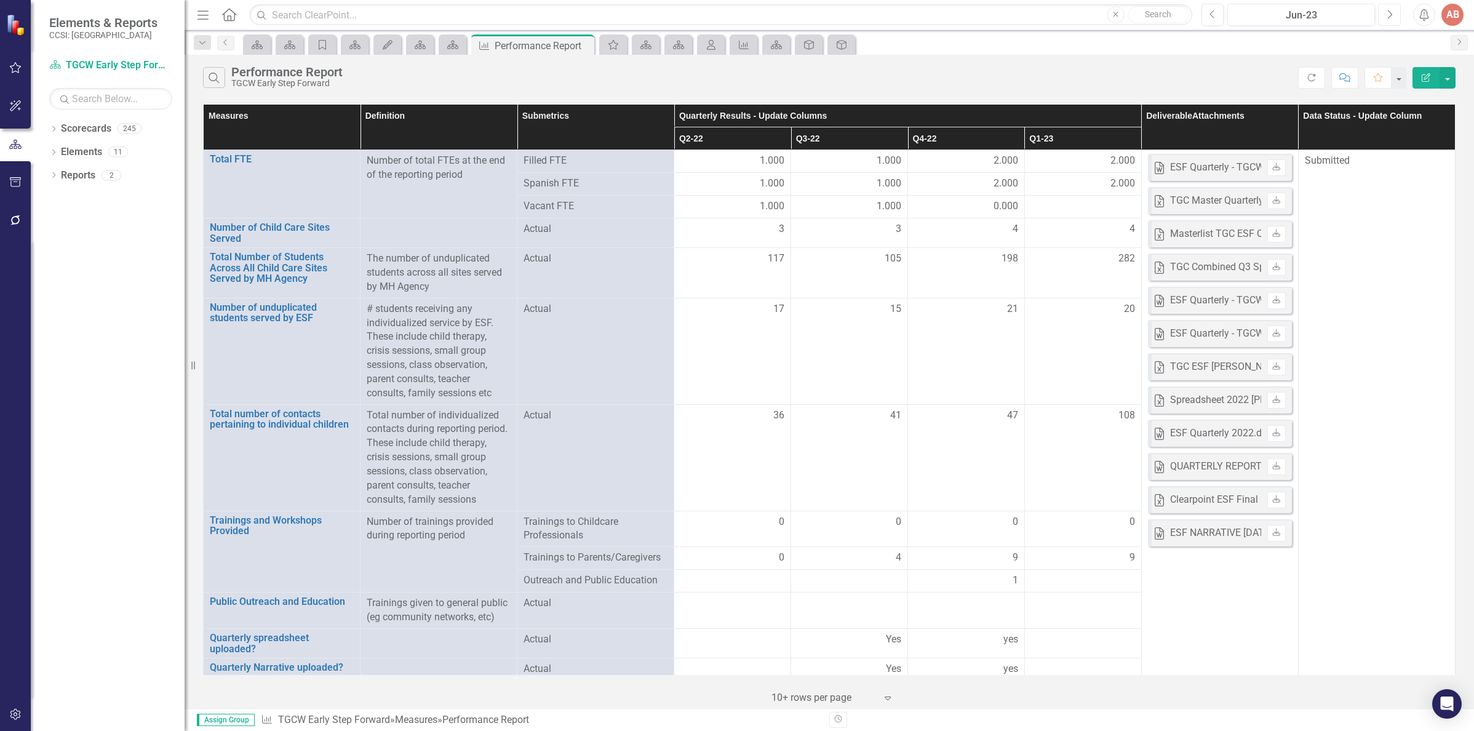
click at [1391, 18] on icon "Next" at bounding box center [1389, 14] width 7 height 11
click at [1387, 11] on icon "Next" at bounding box center [1389, 14] width 7 height 11
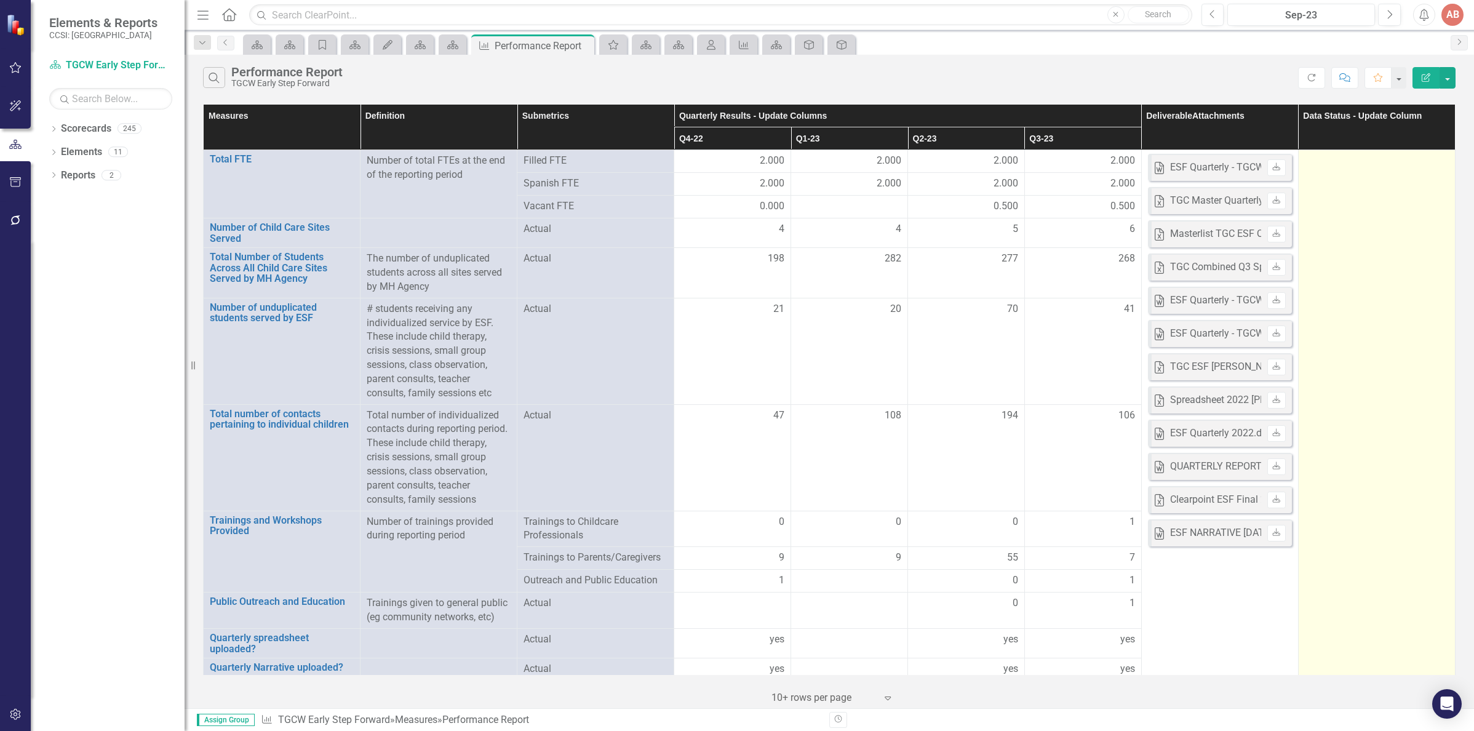
click at [1380, 169] on td at bounding box center [1376, 440] width 157 height 581
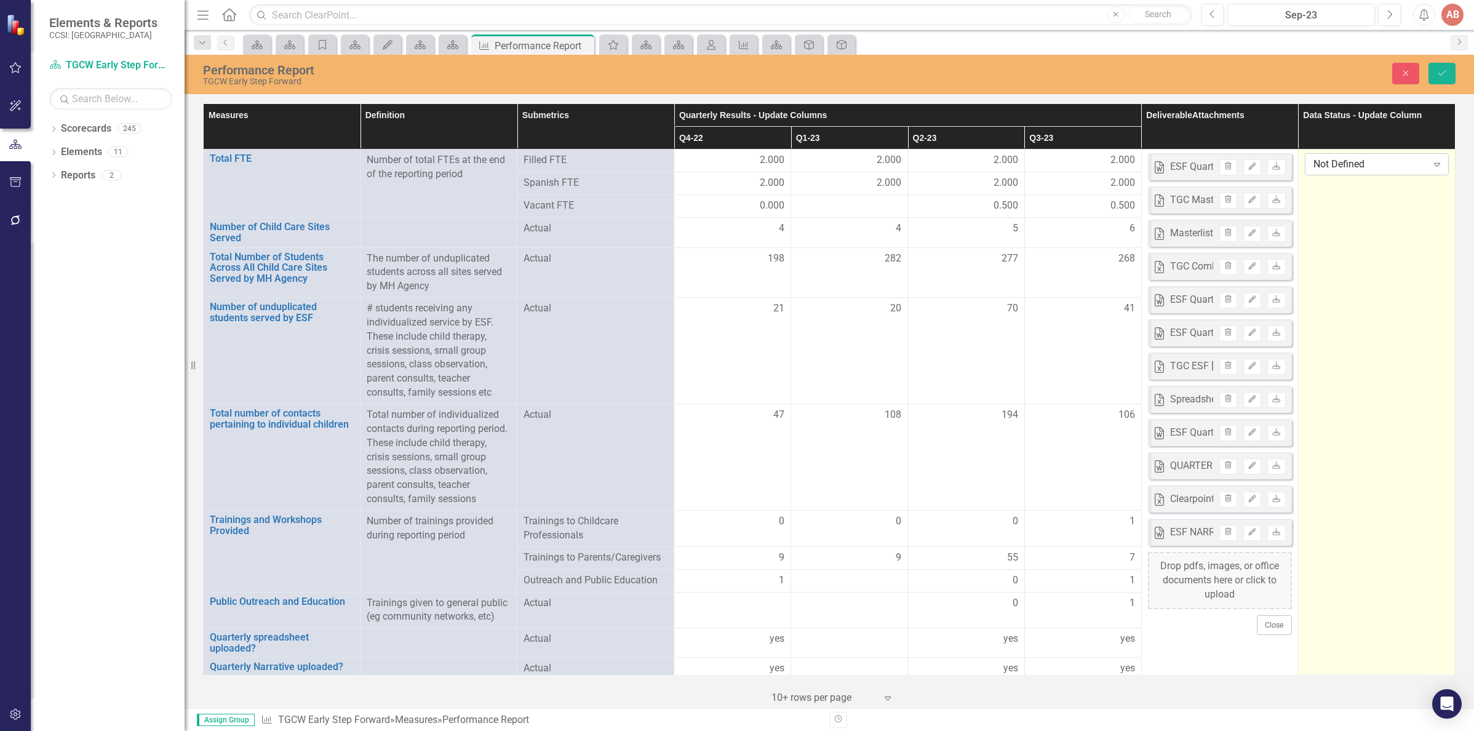
click at [1434, 164] on icon at bounding box center [1437, 165] width 6 height 4
click at [1437, 71] on icon "Save" at bounding box center [1441, 73] width 11 height 9
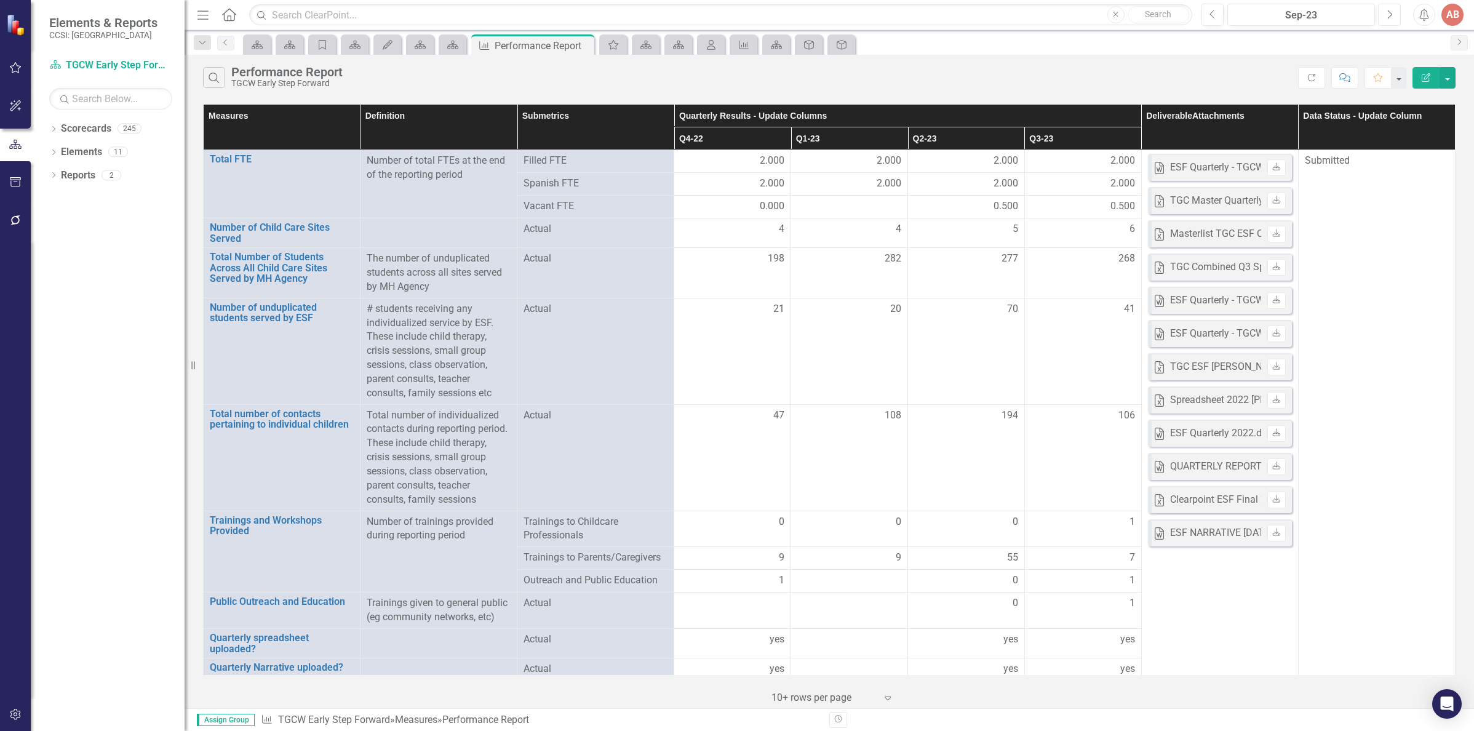
click at [1386, 13] on icon "Next" at bounding box center [1389, 14] width 7 height 11
click at [1385, 9] on button "Next" at bounding box center [1389, 15] width 23 height 22
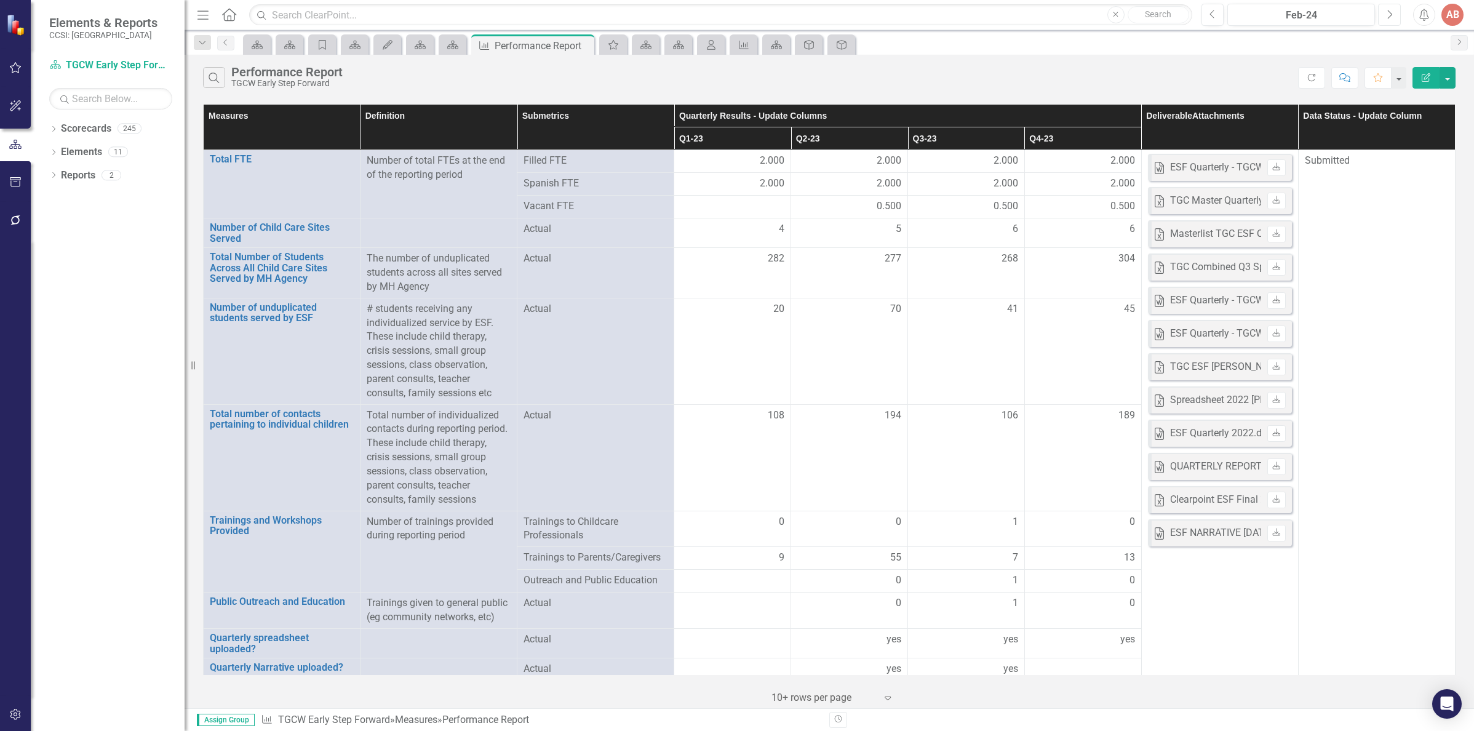
click at [1385, 9] on button "Next" at bounding box center [1389, 15] width 23 height 22
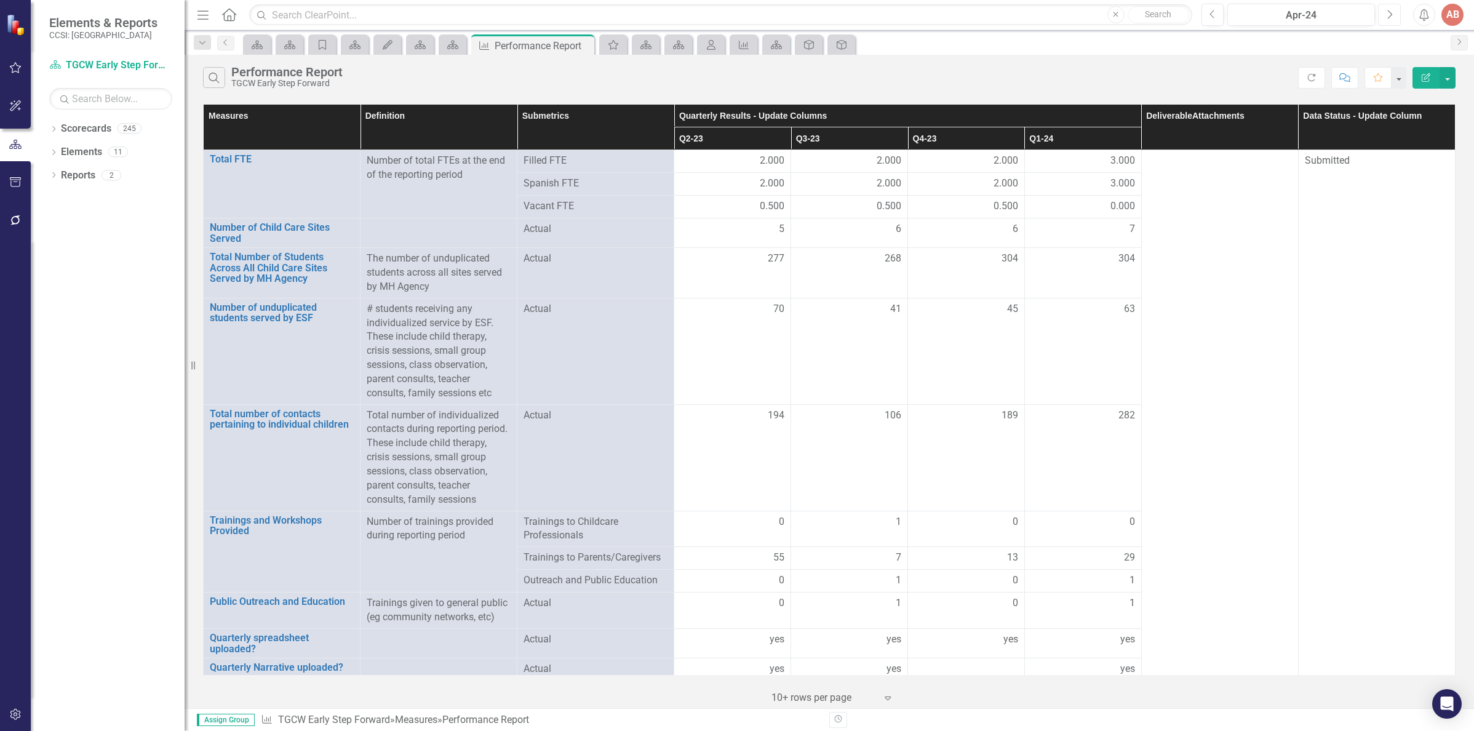
click at [1386, 14] on icon "Next" at bounding box center [1389, 14] width 7 height 11
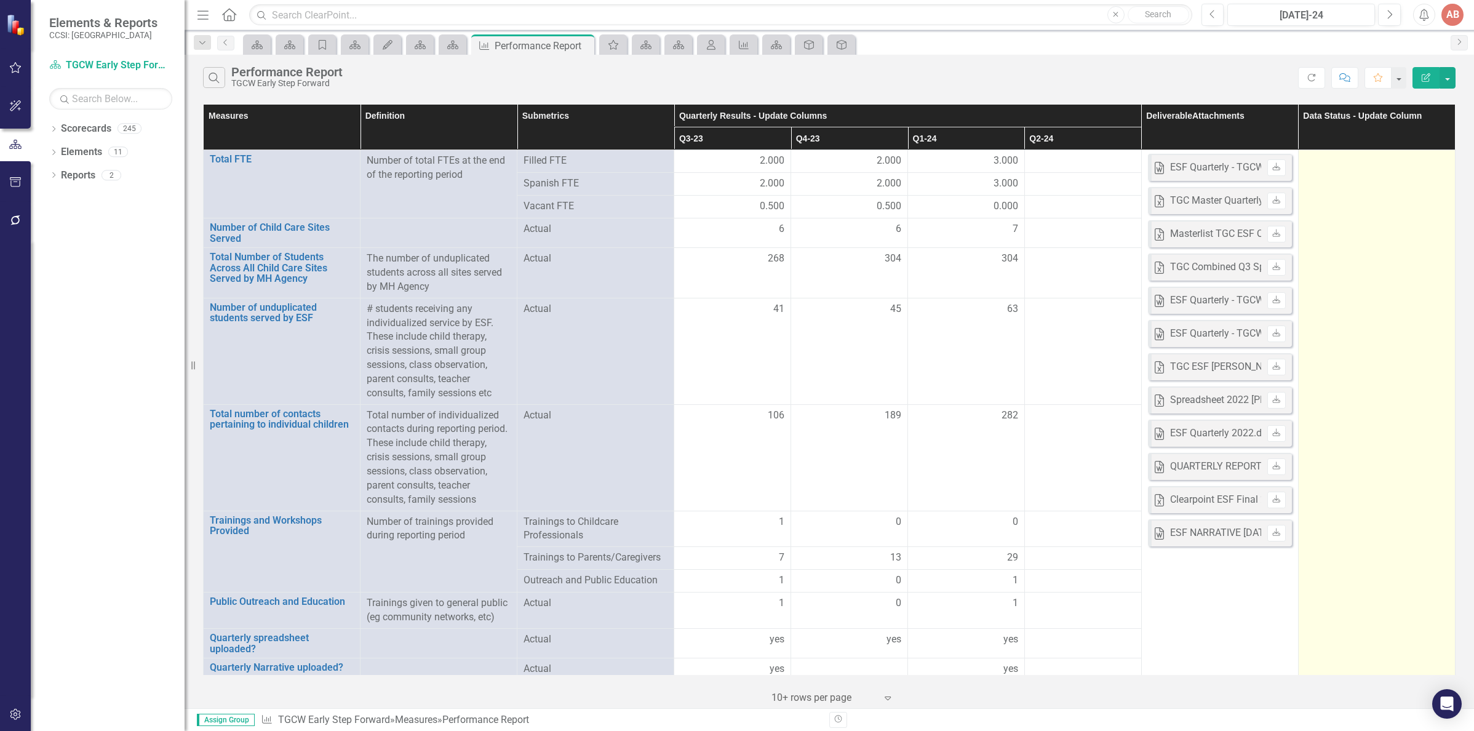
click at [1361, 193] on td at bounding box center [1376, 440] width 157 height 581
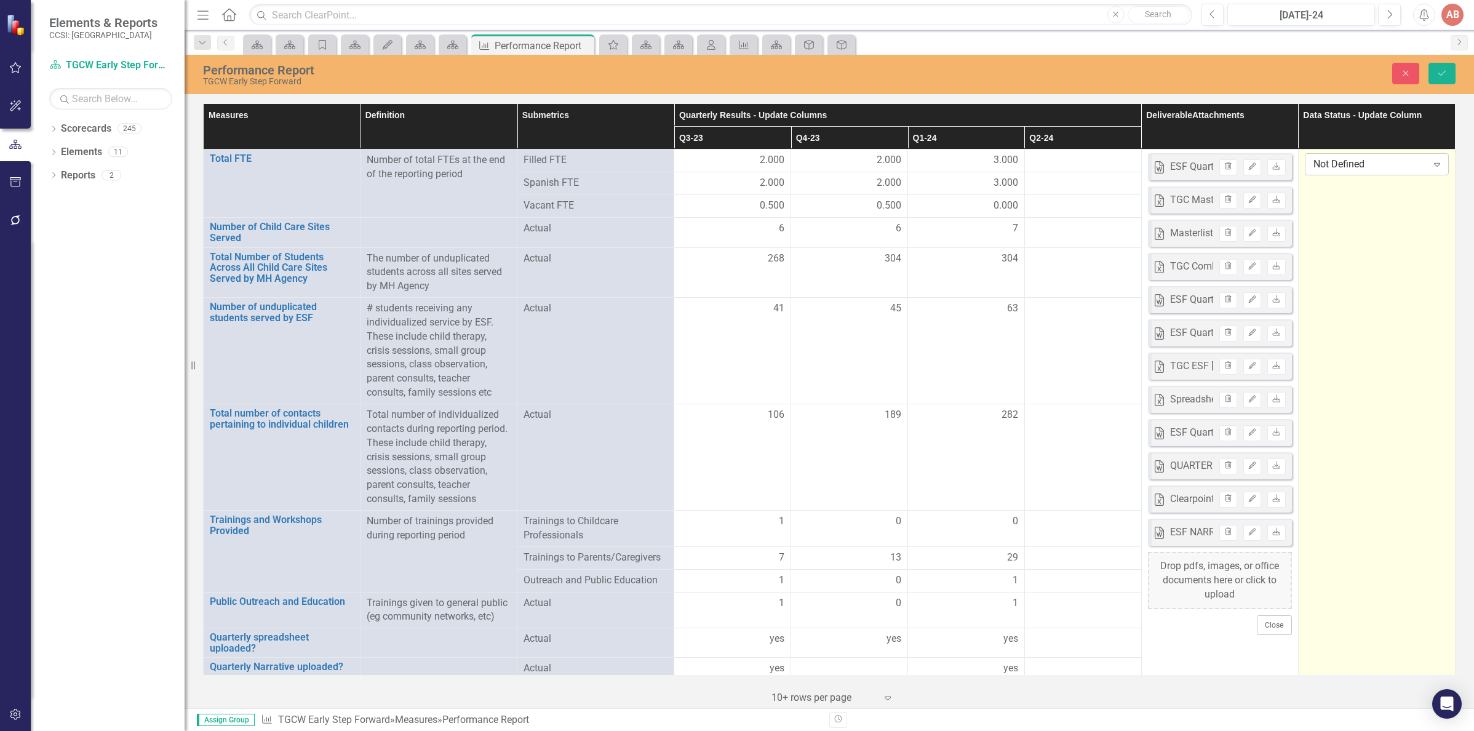
click at [1431, 164] on icon "Expand" at bounding box center [1437, 164] width 12 height 10
click at [1396, 199] on div "In Process" at bounding box center [1368, 206] width 143 height 20
click at [1441, 72] on icon "Save" at bounding box center [1441, 73] width 11 height 9
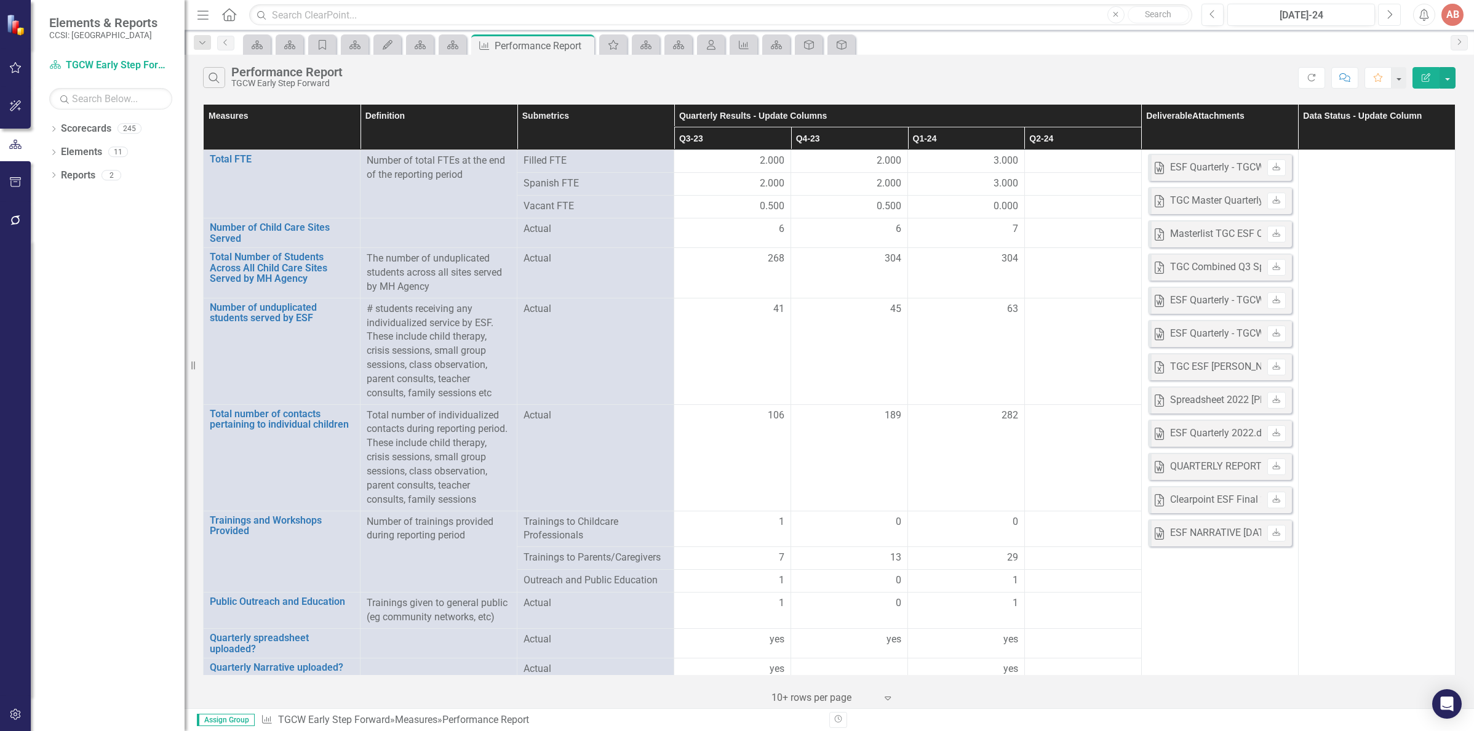
click at [1389, 20] on button "Next" at bounding box center [1389, 15] width 23 height 22
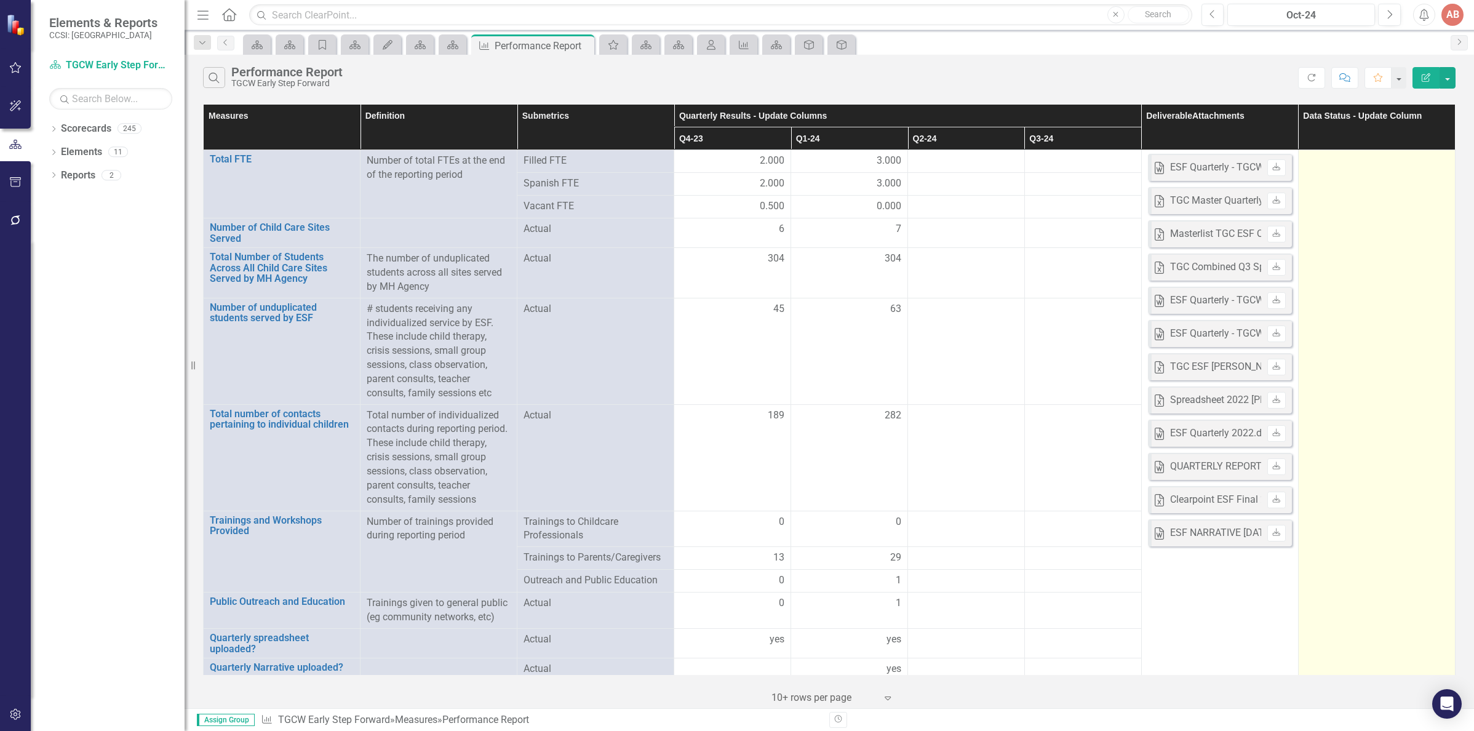
click at [1338, 174] on td at bounding box center [1376, 440] width 157 height 581
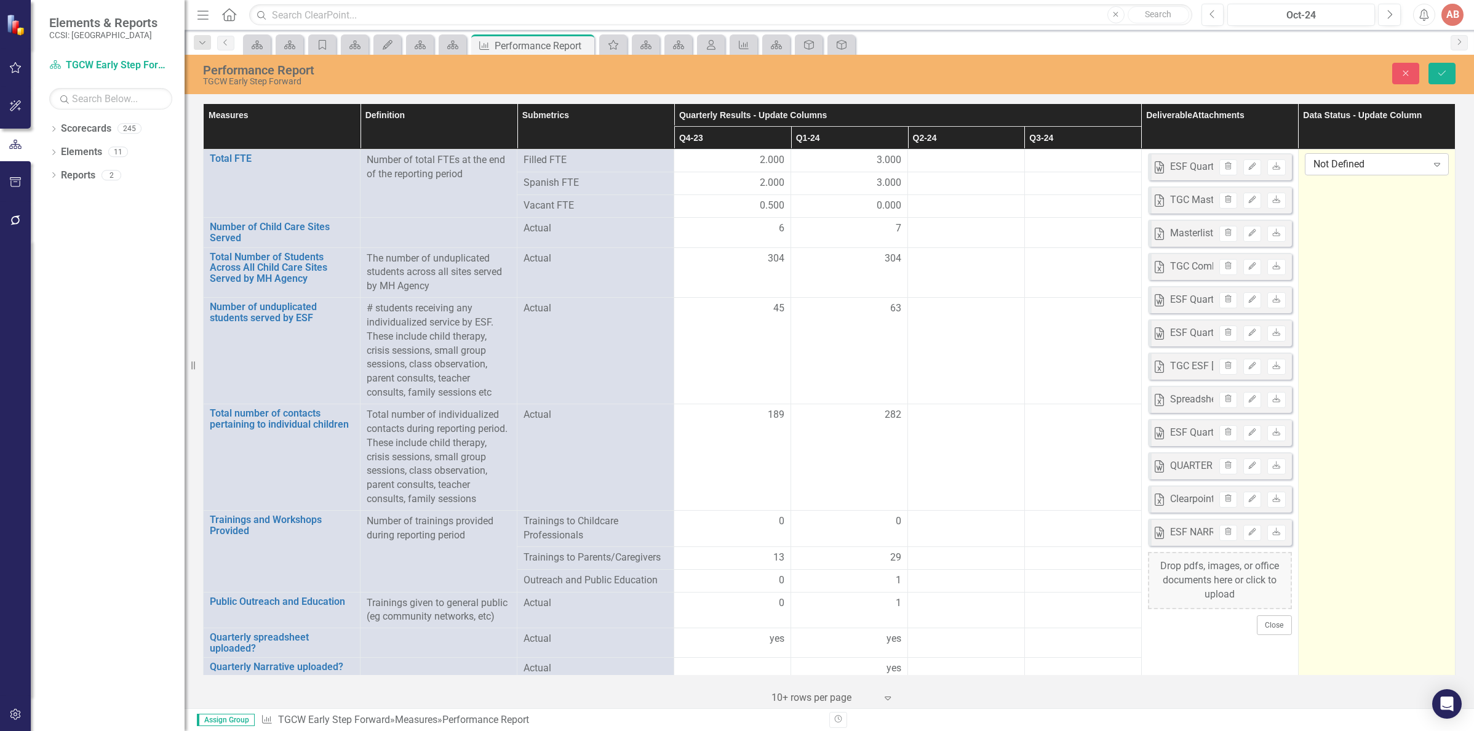
click at [1362, 169] on div "Not Defined" at bounding box center [1370, 164] width 114 height 14
click at [1348, 205] on div "In Process" at bounding box center [1370, 206] width 123 height 14
click at [1444, 68] on button "Save" at bounding box center [1441, 74] width 27 height 22
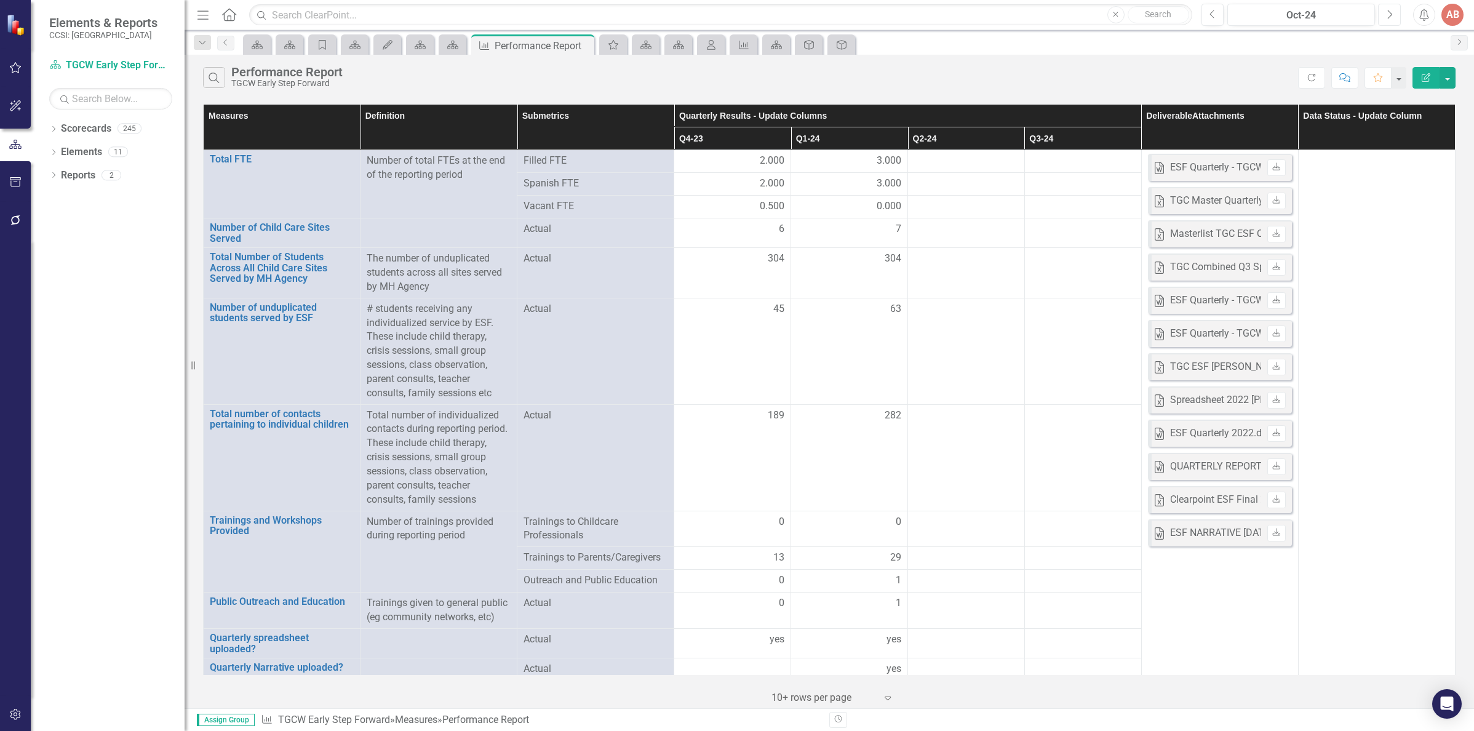
click at [1383, 15] on button "Next" at bounding box center [1389, 15] width 23 height 22
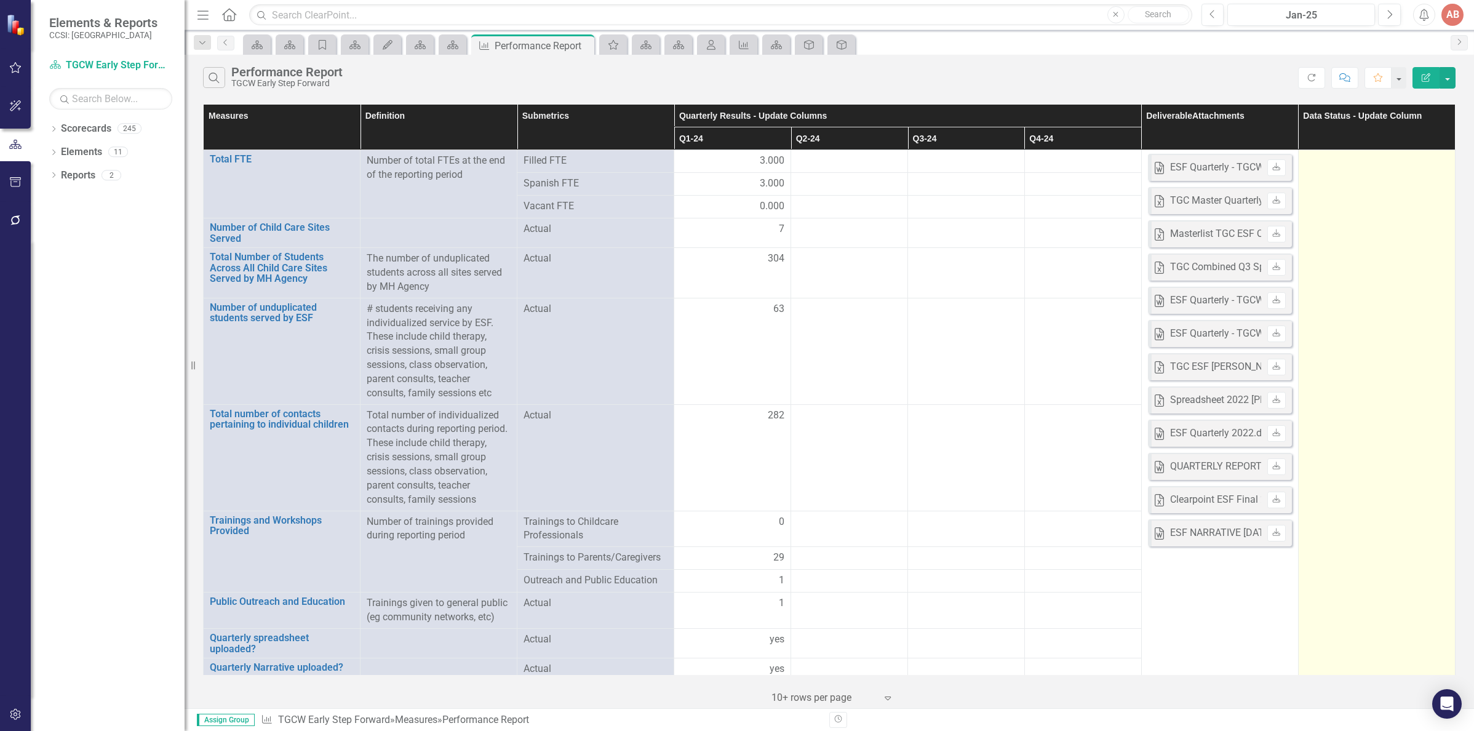
click at [1368, 177] on td at bounding box center [1376, 440] width 157 height 581
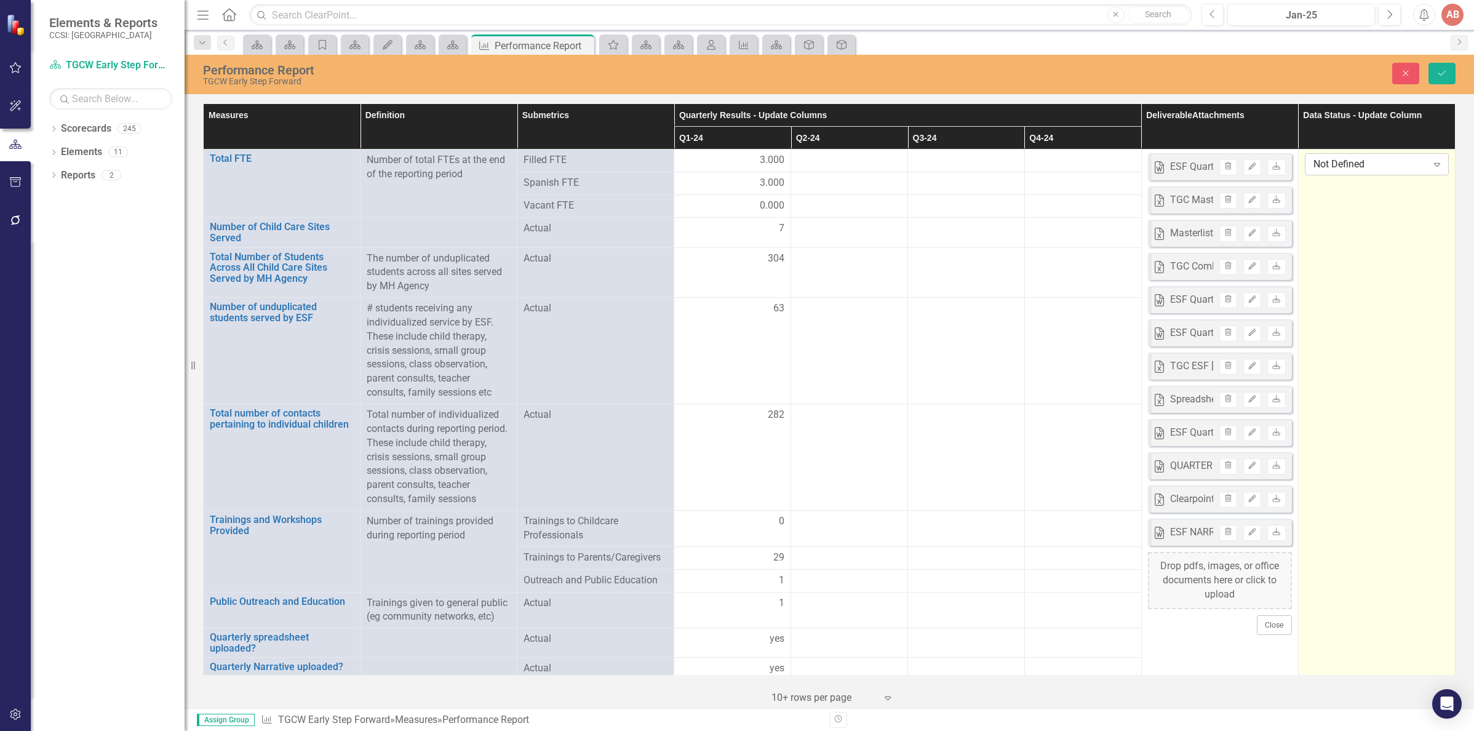
click at [1378, 170] on div "Not Defined" at bounding box center [1370, 164] width 114 height 14
click at [1370, 200] on div "In Process" at bounding box center [1370, 206] width 123 height 14
click at [1439, 74] on icon "Save" at bounding box center [1441, 73] width 11 height 9
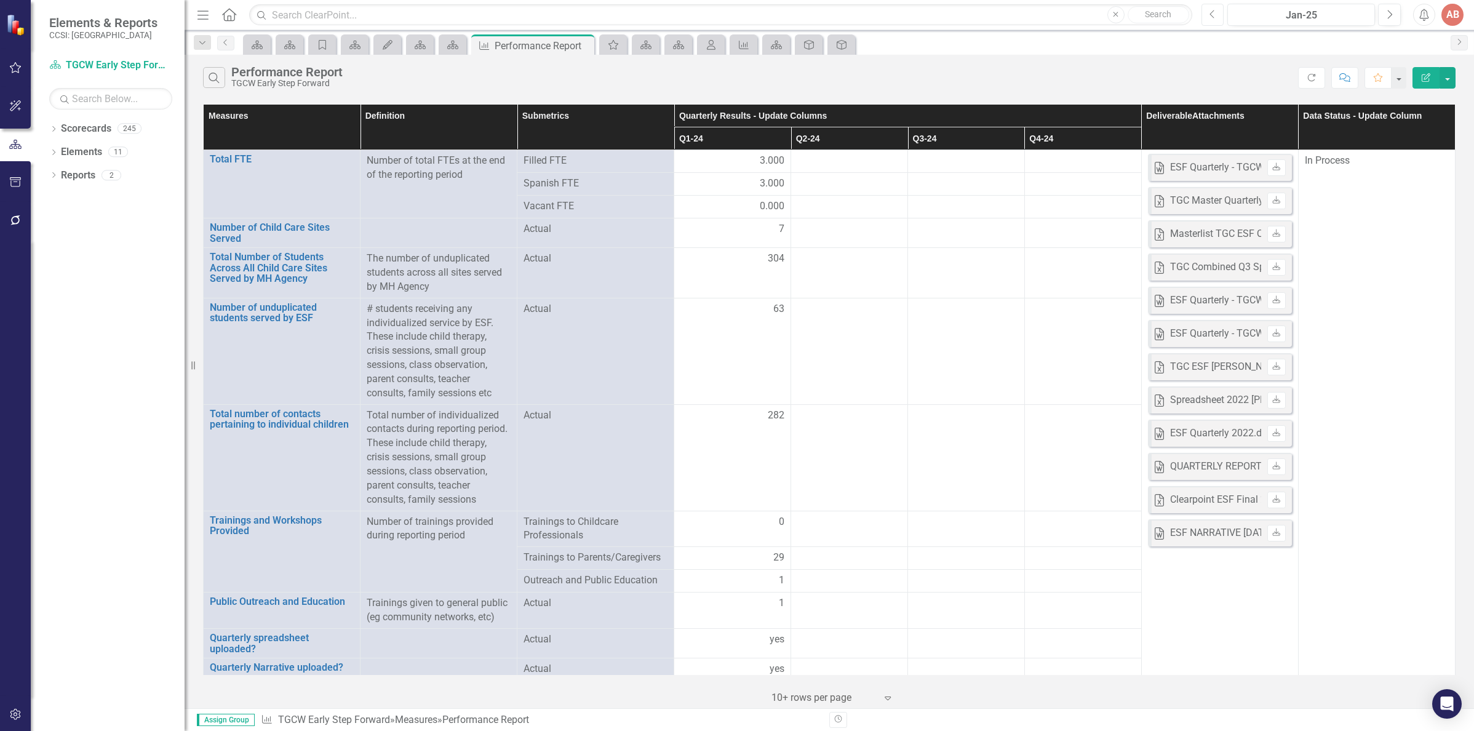
click at [1212, 14] on icon "Previous" at bounding box center [1212, 14] width 7 height 11
click at [1391, 18] on icon "Next" at bounding box center [1389, 14] width 7 height 11
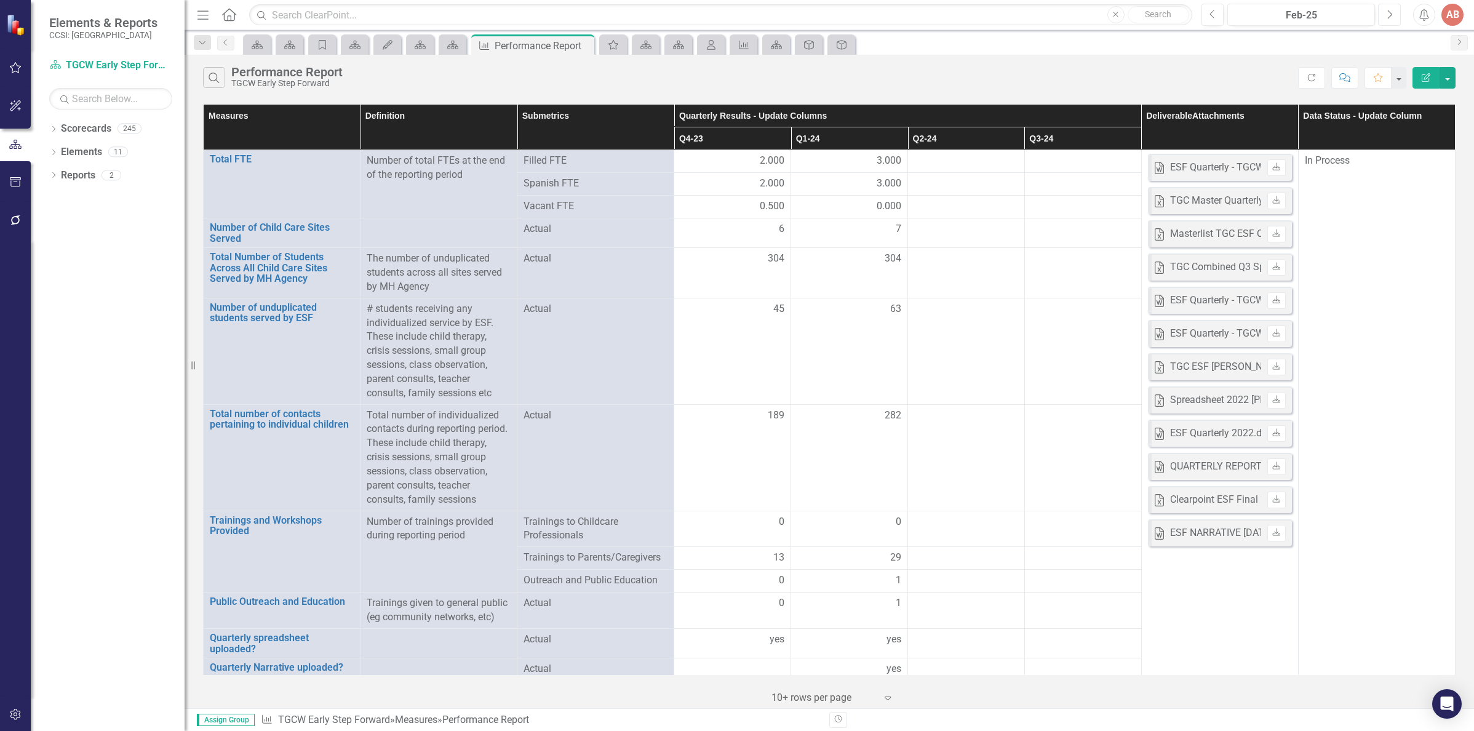
click at [1391, 18] on icon "Next" at bounding box center [1389, 14] width 7 height 11
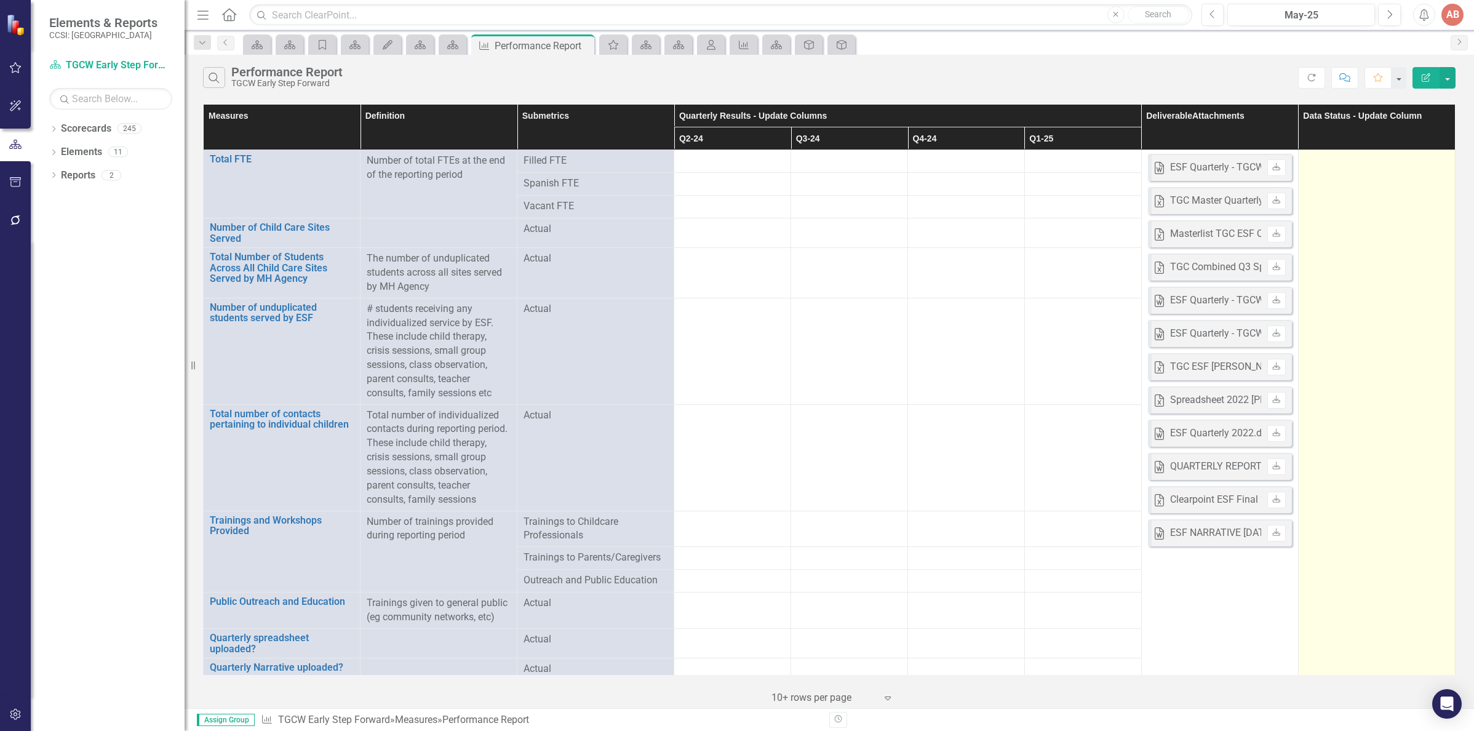
click at [1369, 174] on td at bounding box center [1376, 440] width 157 height 581
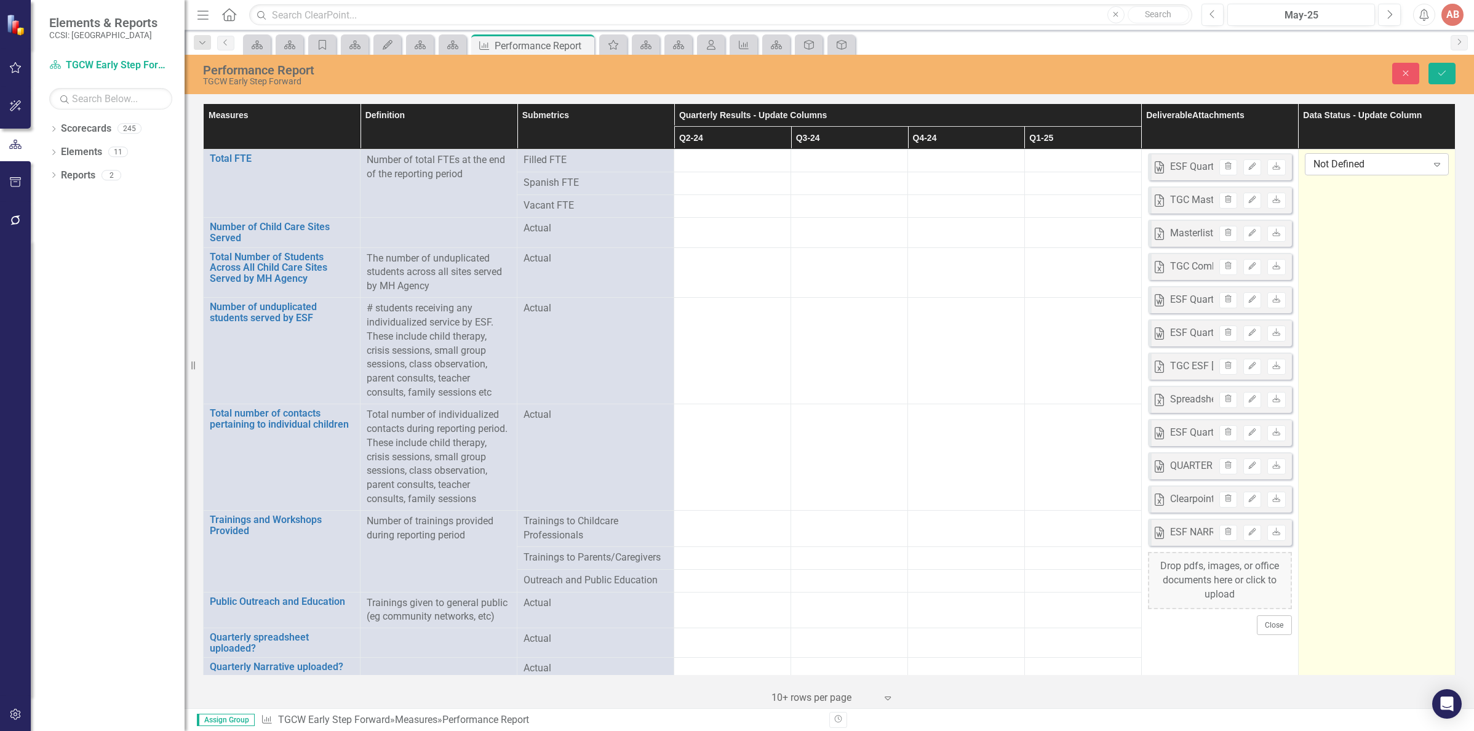
click at [1377, 165] on div "Not Defined" at bounding box center [1370, 164] width 114 height 14
click at [1360, 202] on div "In Process" at bounding box center [1370, 206] width 123 height 14
click at [1444, 73] on icon "Save" at bounding box center [1441, 73] width 11 height 9
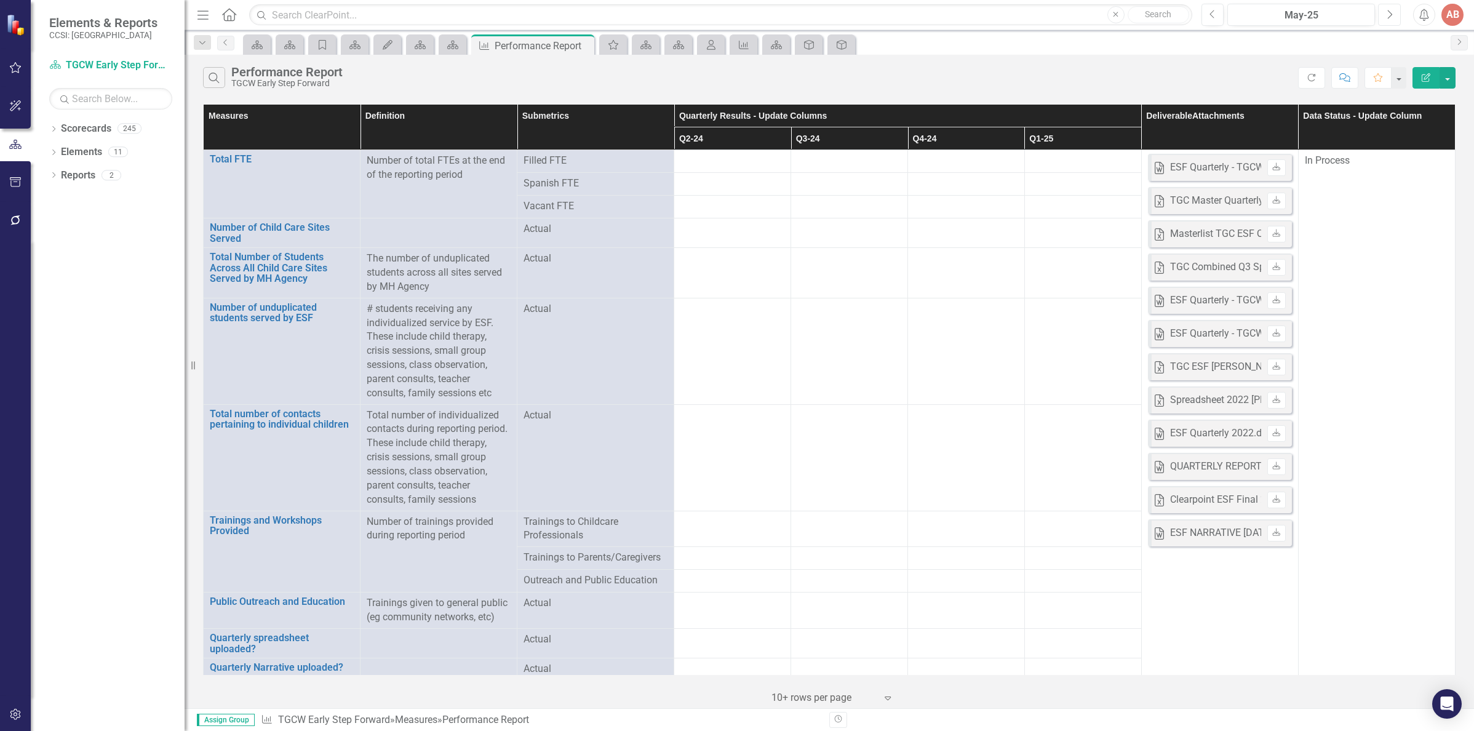
click at [1391, 11] on icon "Next" at bounding box center [1389, 14] width 7 height 11
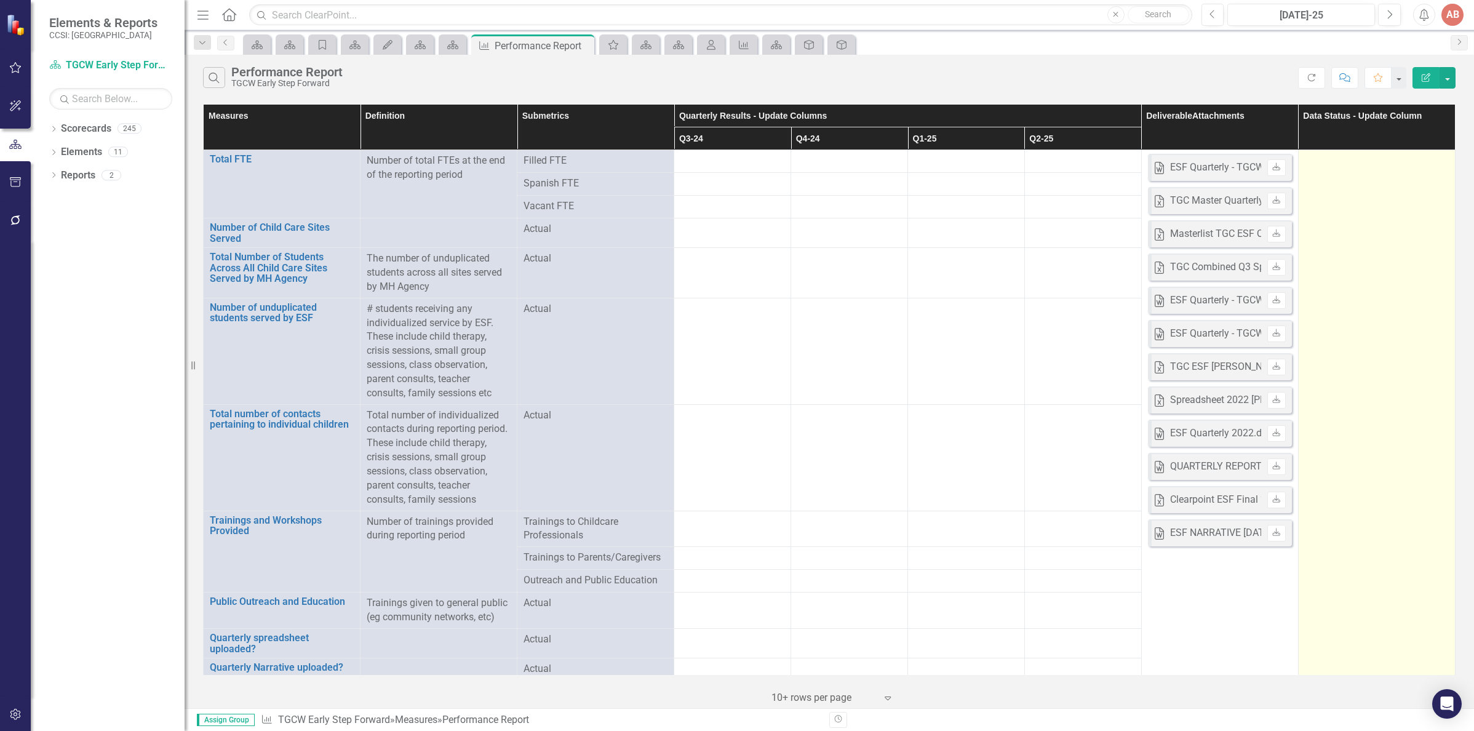
click at [1353, 189] on td at bounding box center [1376, 440] width 157 height 581
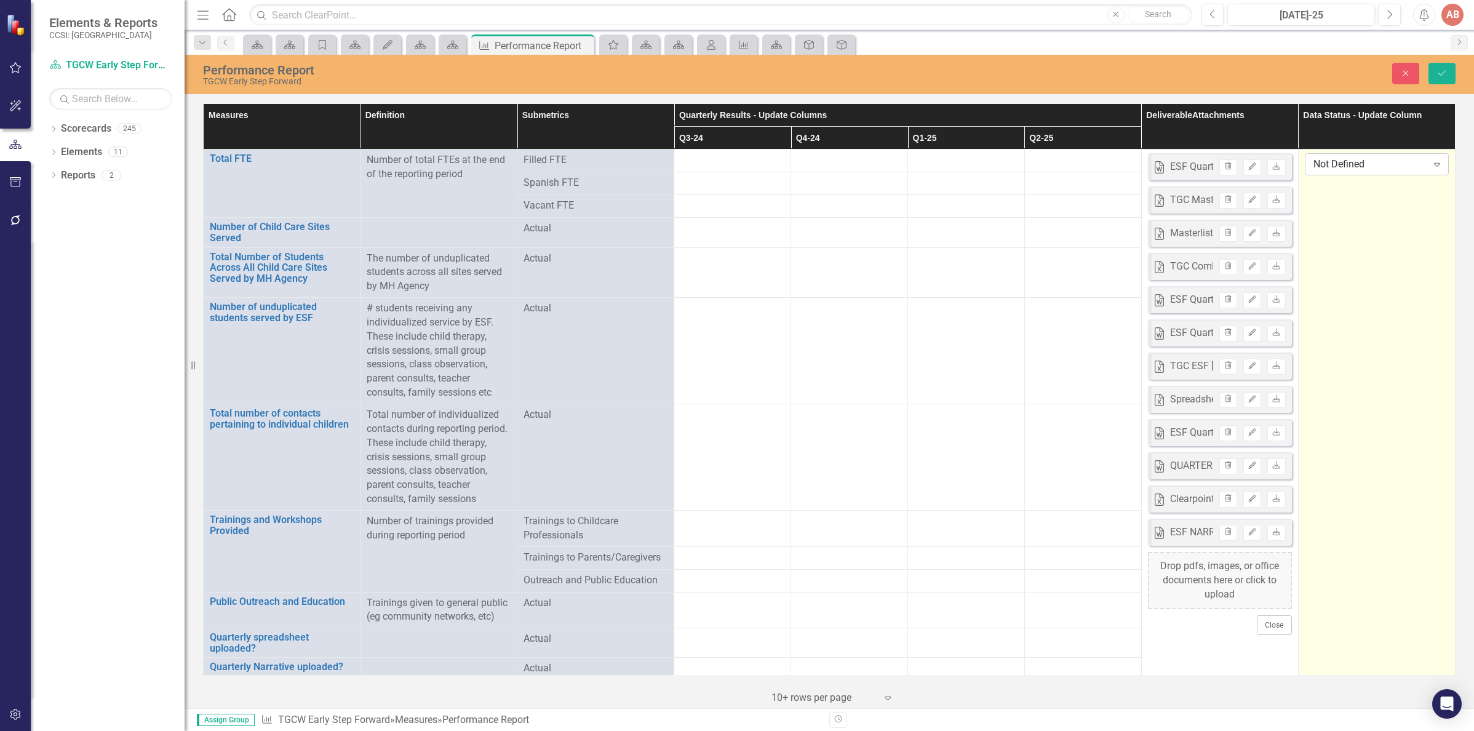
click at [1364, 161] on div "Not Defined" at bounding box center [1370, 164] width 114 height 14
click at [1354, 197] on div "In Process" at bounding box center [1368, 206] width 143 height 20
click at [1442, 69] on icon "Save" at bounding box center [1441, 73] width 11 height 9
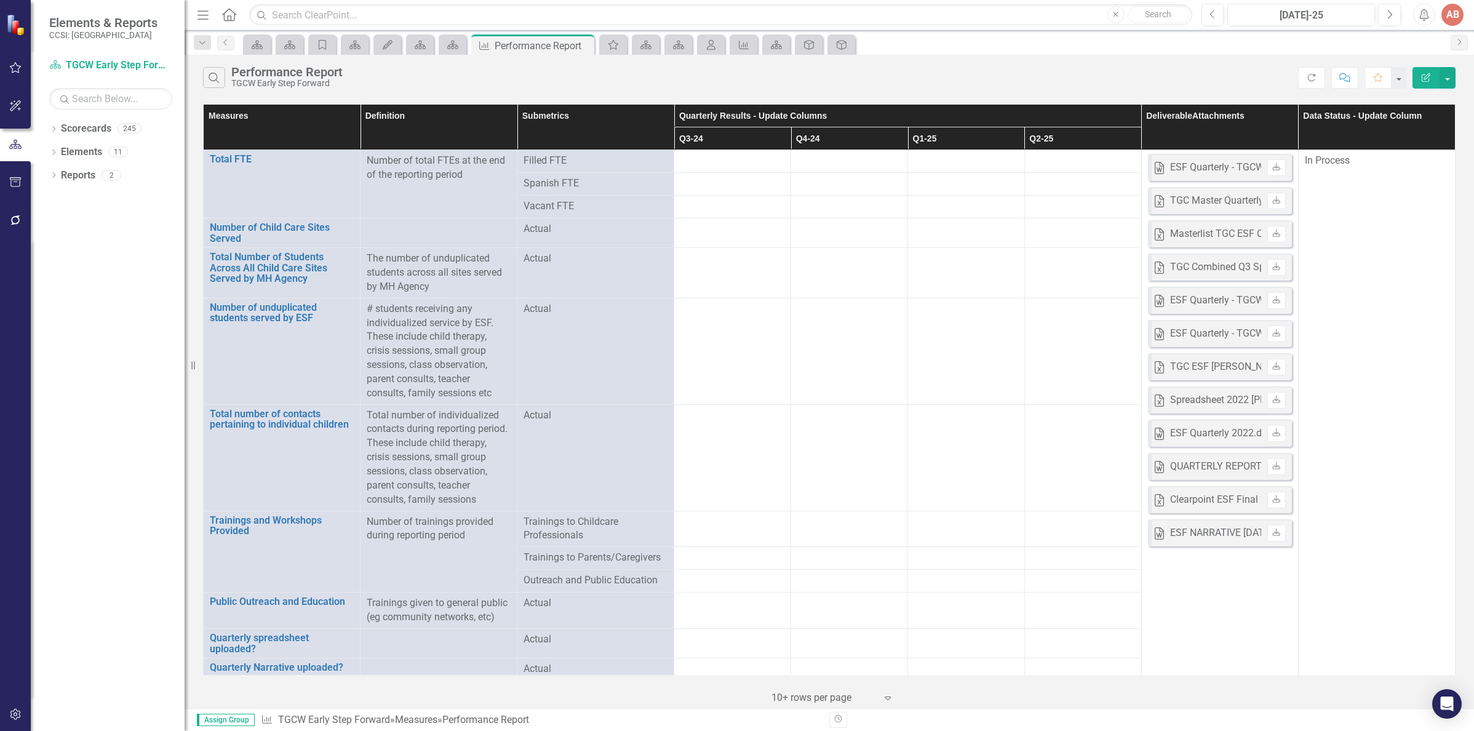
click at [224, 12] on icon "Home" at bounding box center [229, 14] width 16 height 13
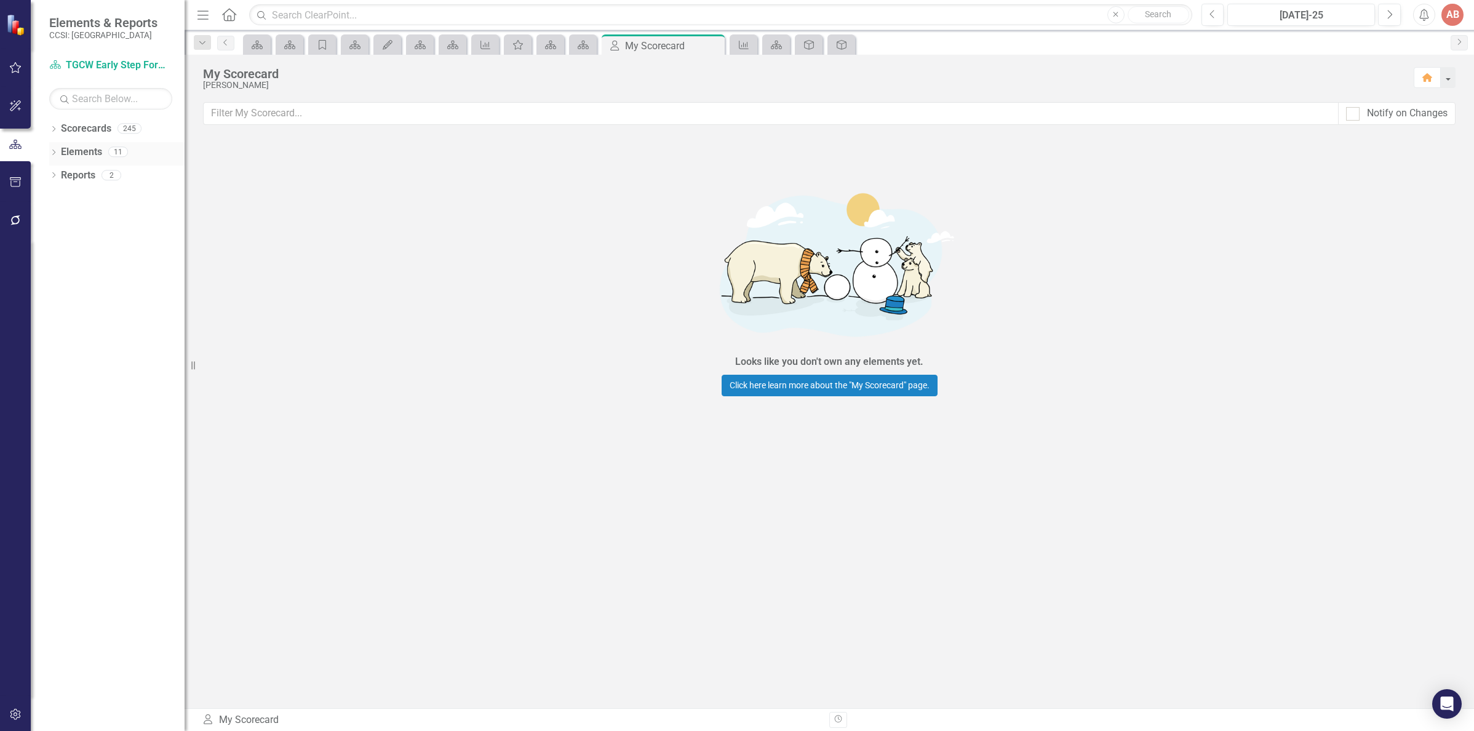
click at [85, 149] on link "Elements" at bounding box center [81, 152] width 41 height 14
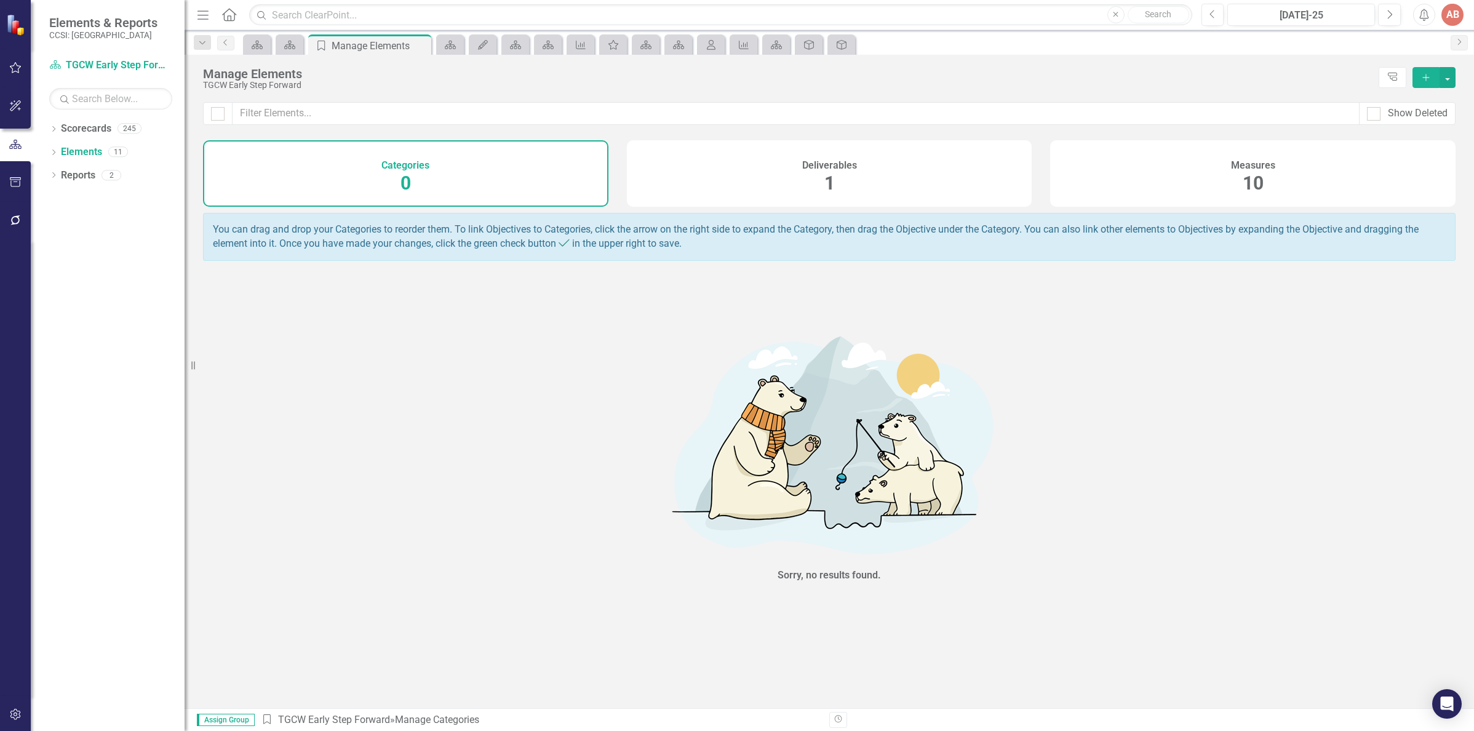
click at [1207, 187] on div "Measures 10" at bounding box center [1252, 173] width 405 height 66
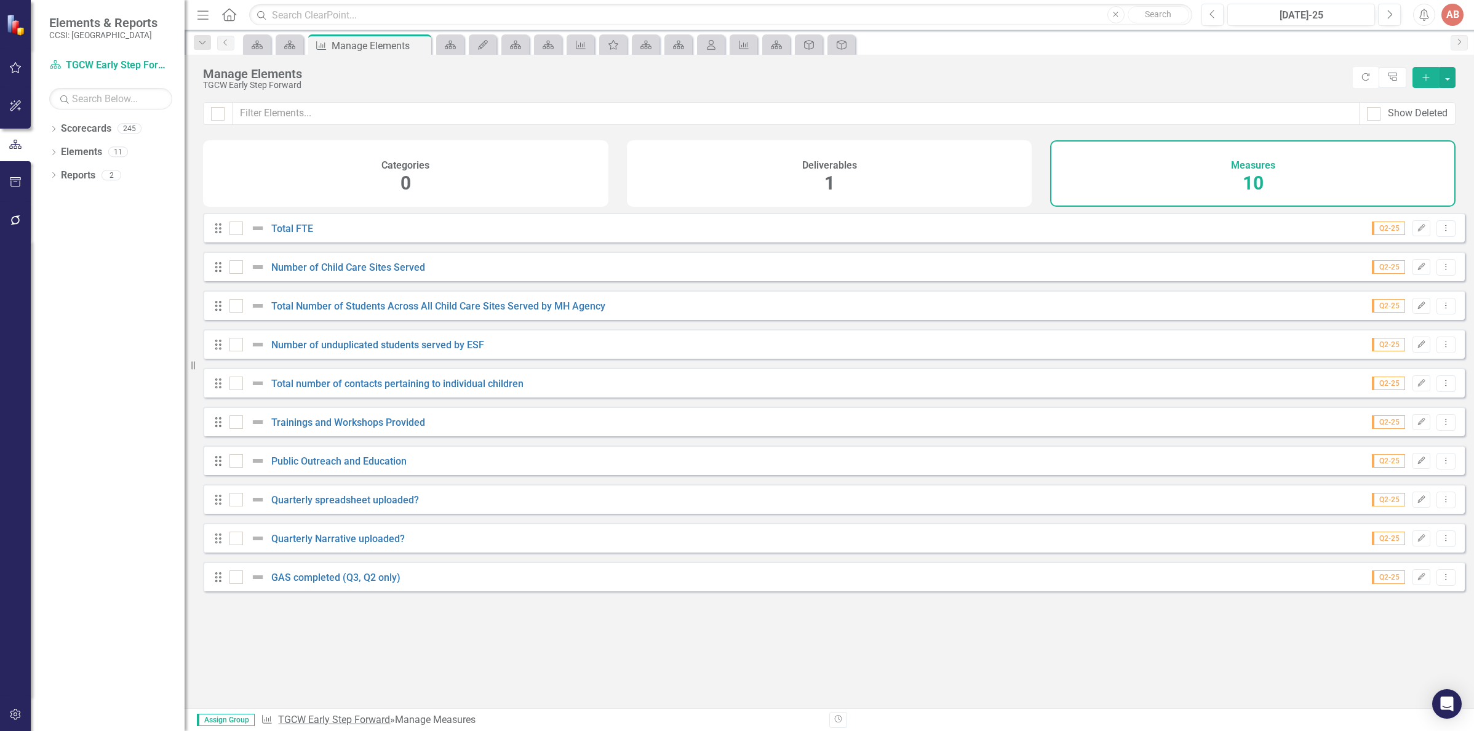
click at [338, 723] on link "TGCW Early Step Forward" at bounding box center [334, 719] width 112 height 12
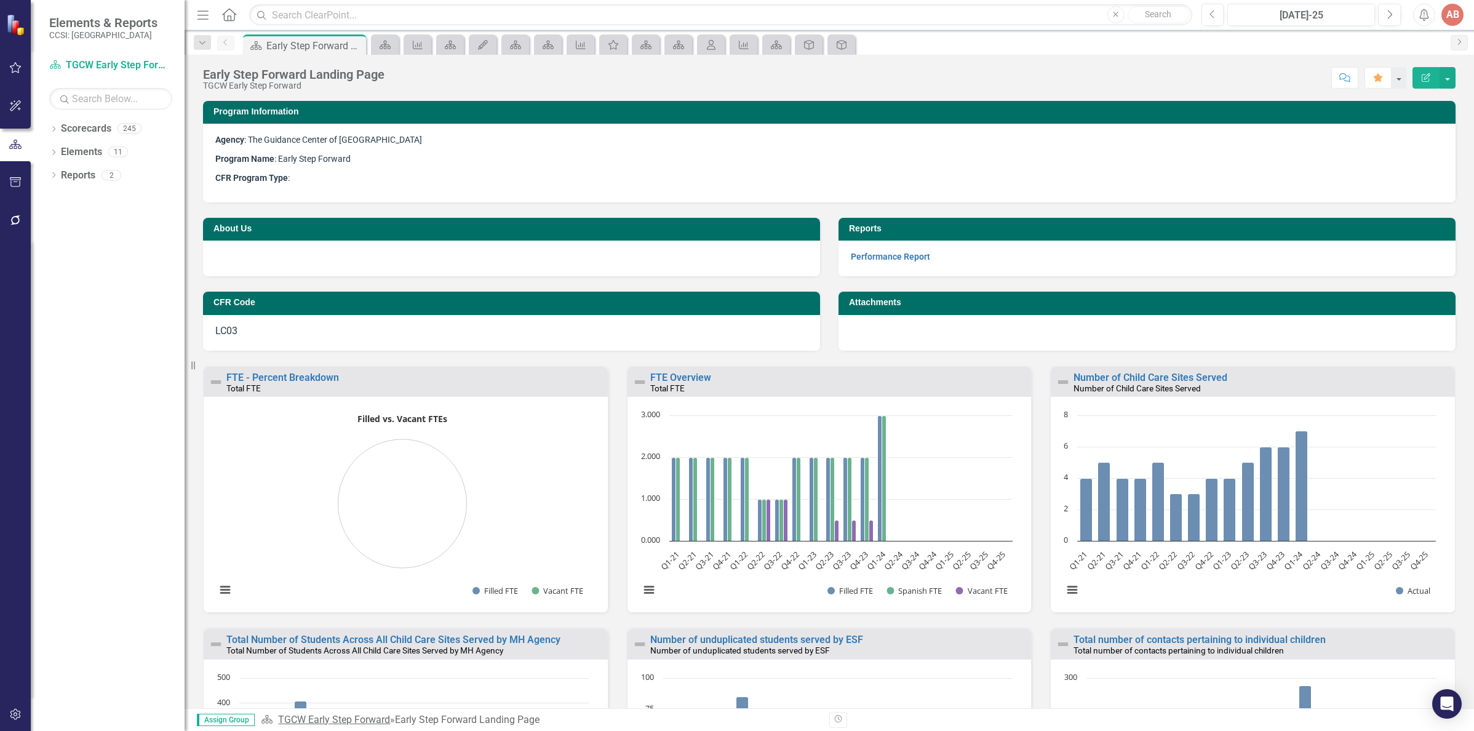
click at [302, 720] on link "TGCW Early Step Forward" at bounding box center [334, 719] width 112 height 12
click at [1447, 79] on button "button" at bounding box center [1447, 78] width 16 height 22
click at [1397, 77] on button "button" at bounding box center [1398, 78] width 16 height 22
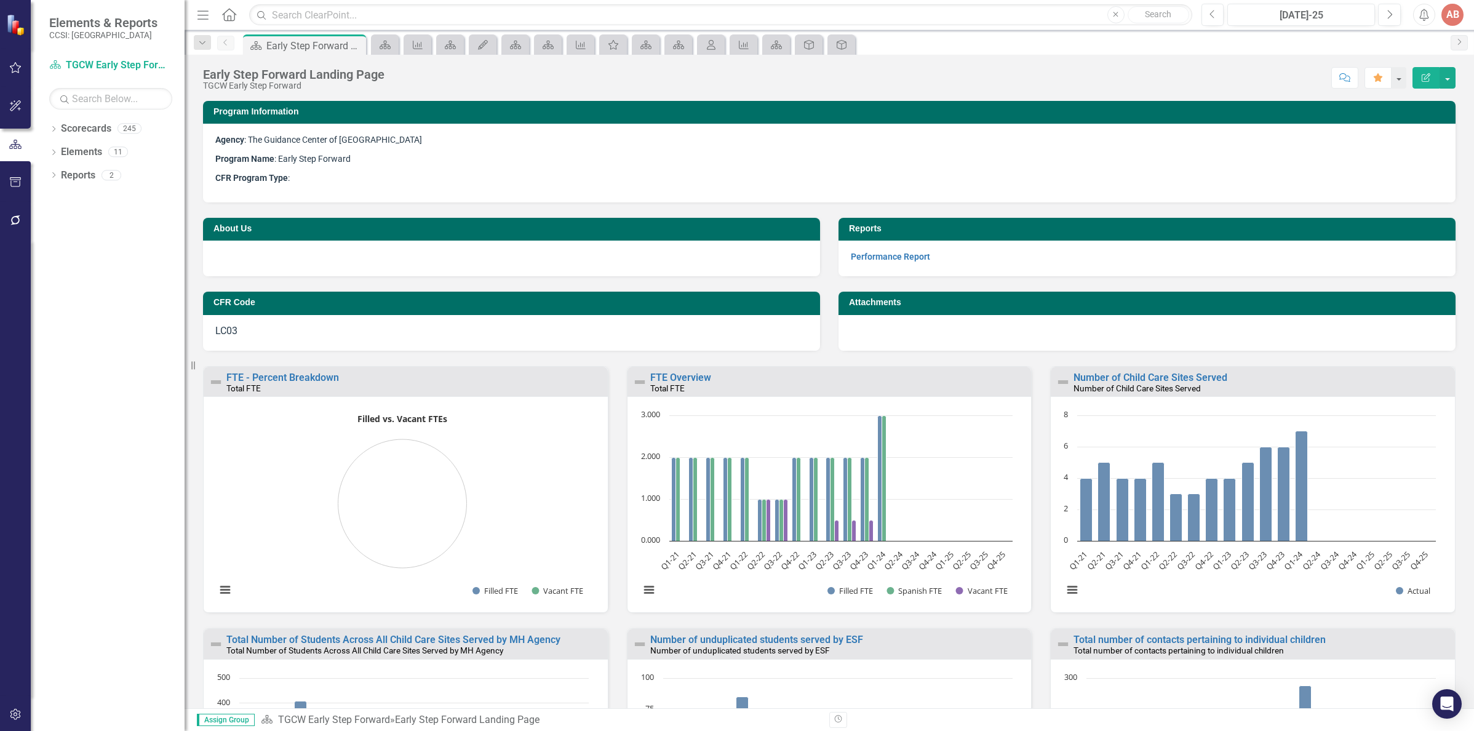
click at [291, 721] on link "TGCW Early Step Forward" at bounding box center [334, 719] width 112 height 12
click at [268, 721] on icon at bounding box center [266, 719] width 11 height 9
click at [228, 717] on span "Assign Group" at bounding box center [226, 719] width 58 height 12
click at [7, 185] on button "button" at bounding box center [16, 183] width 28 height 26
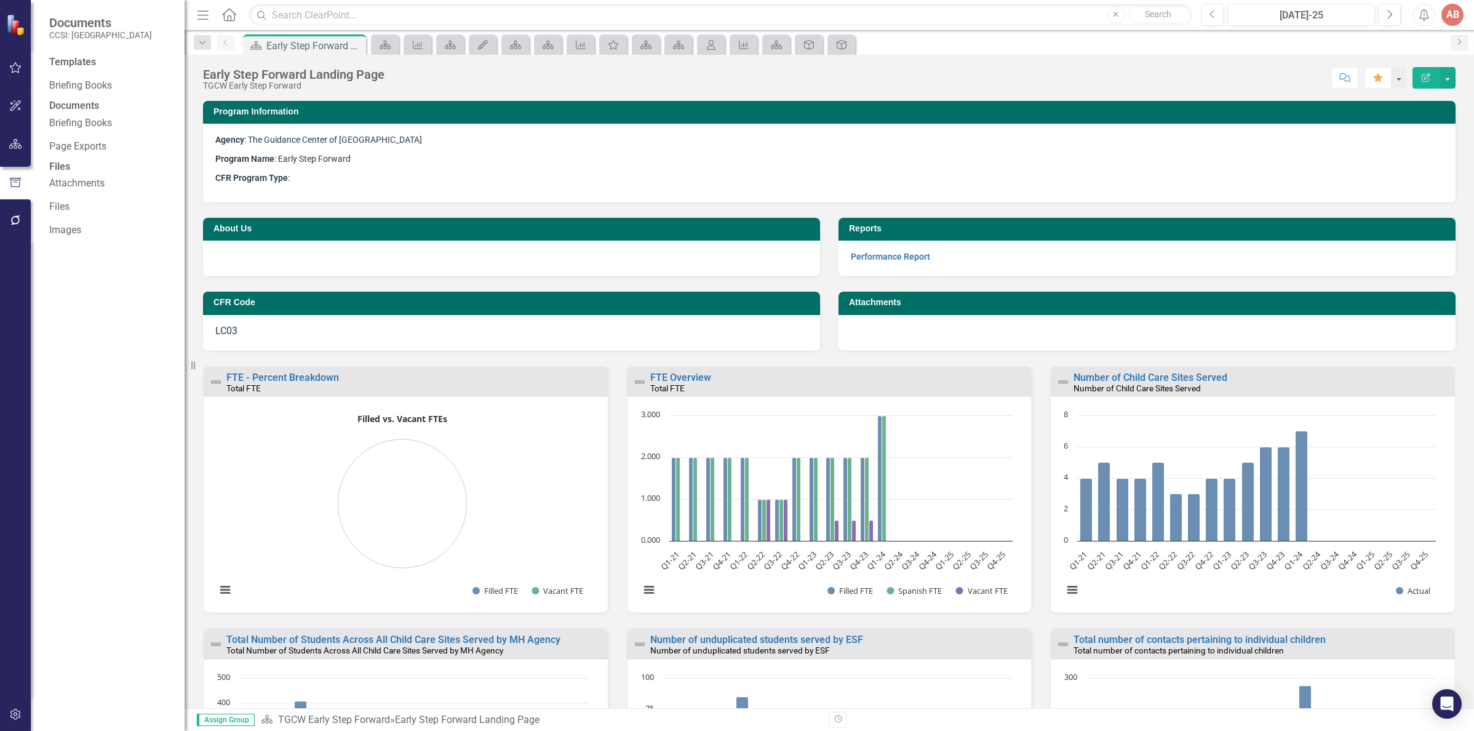
click at [110, 304] on div "Templates Briefing Books Documents Briefing Books Page Exports Files Attachment…" at bounding box center [108, 392] width 154 height 675
click at [23, 28] on img at bounding box center [17, 25] width 22 height 22
click at [19, 28] on img at bounding box center [17, 25] width 22 height 22
click at [7, 66] on button "button" at bounding box center [16, 68] width 28 height 26
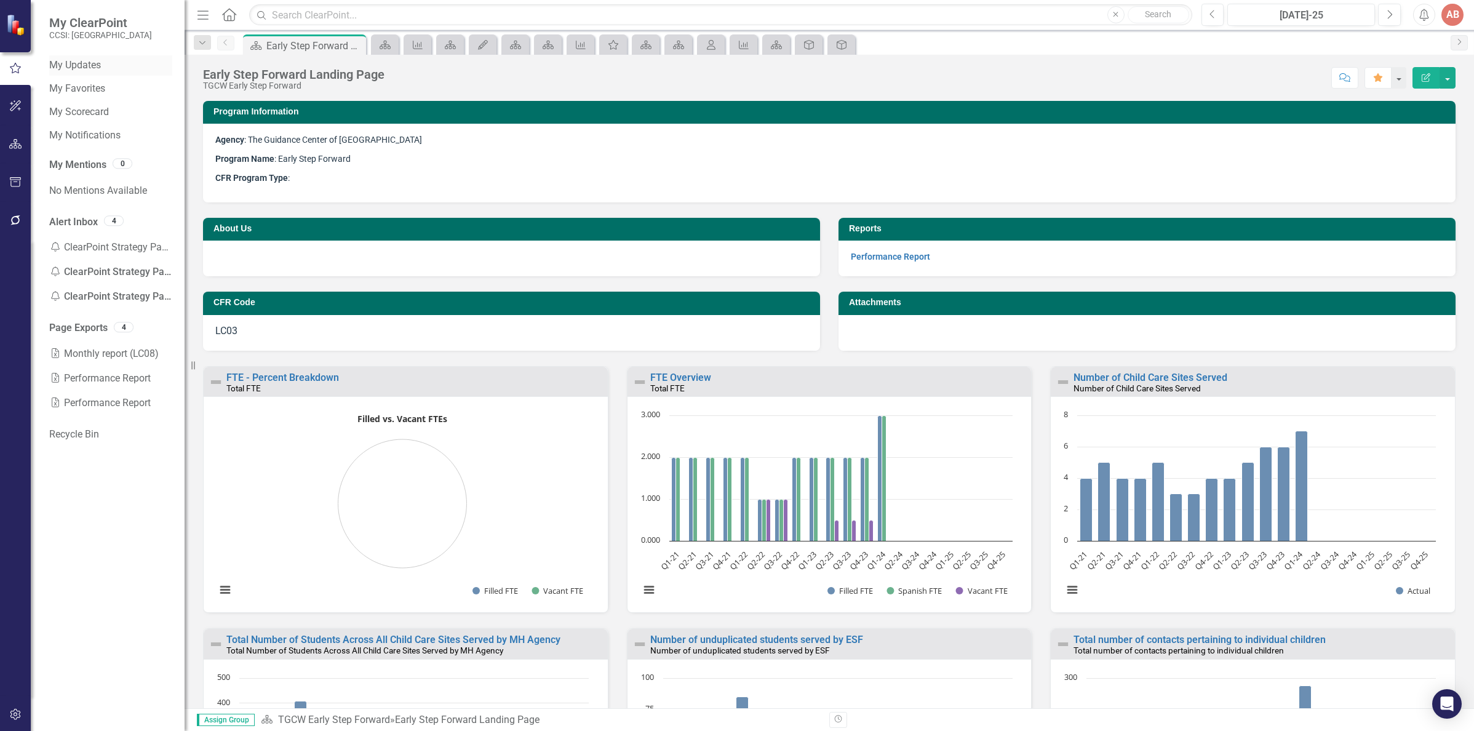
click at [92, 65] on link "My Updates" at bounding box center [110, 65] width 123 height 14
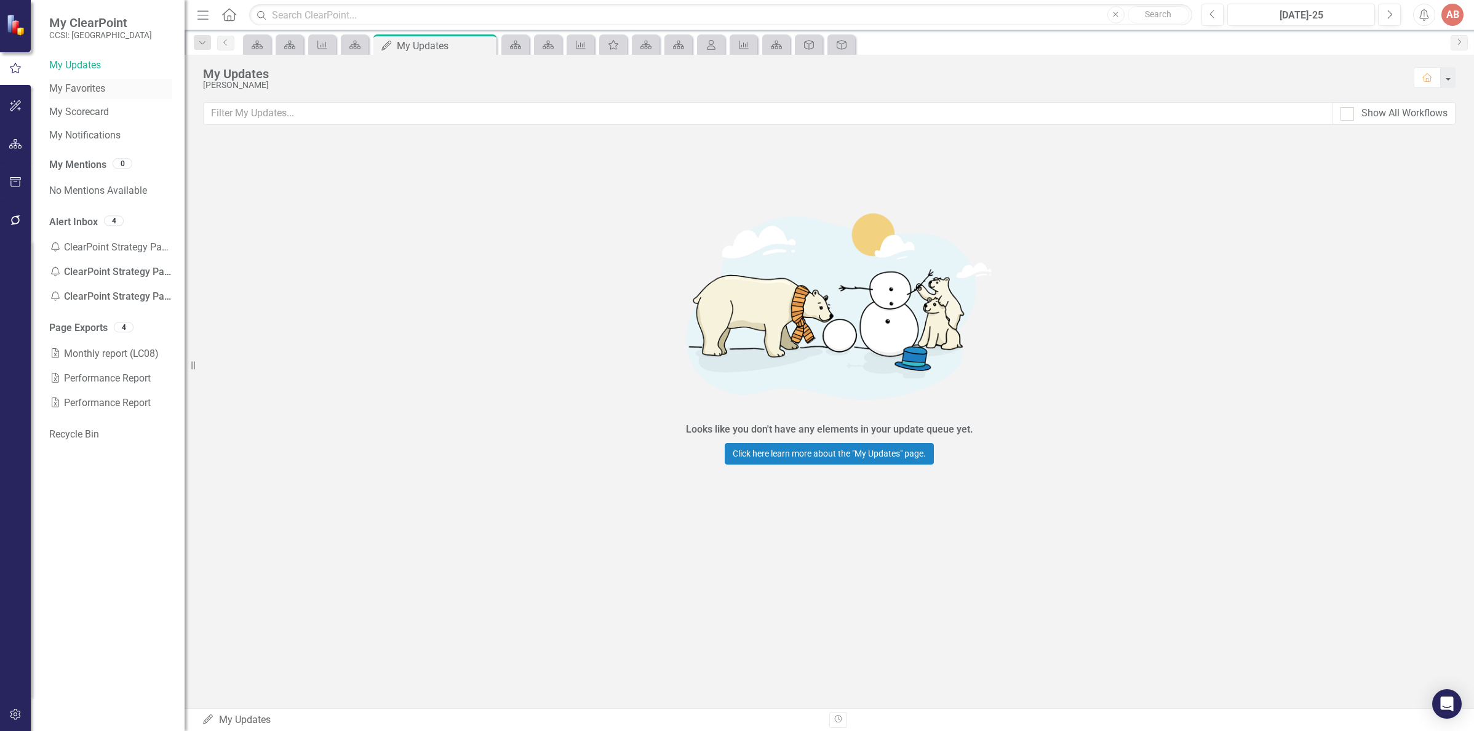
click at [82, 87] on link "My Favorites" at bounding box center [110, 89] width 123 height 14
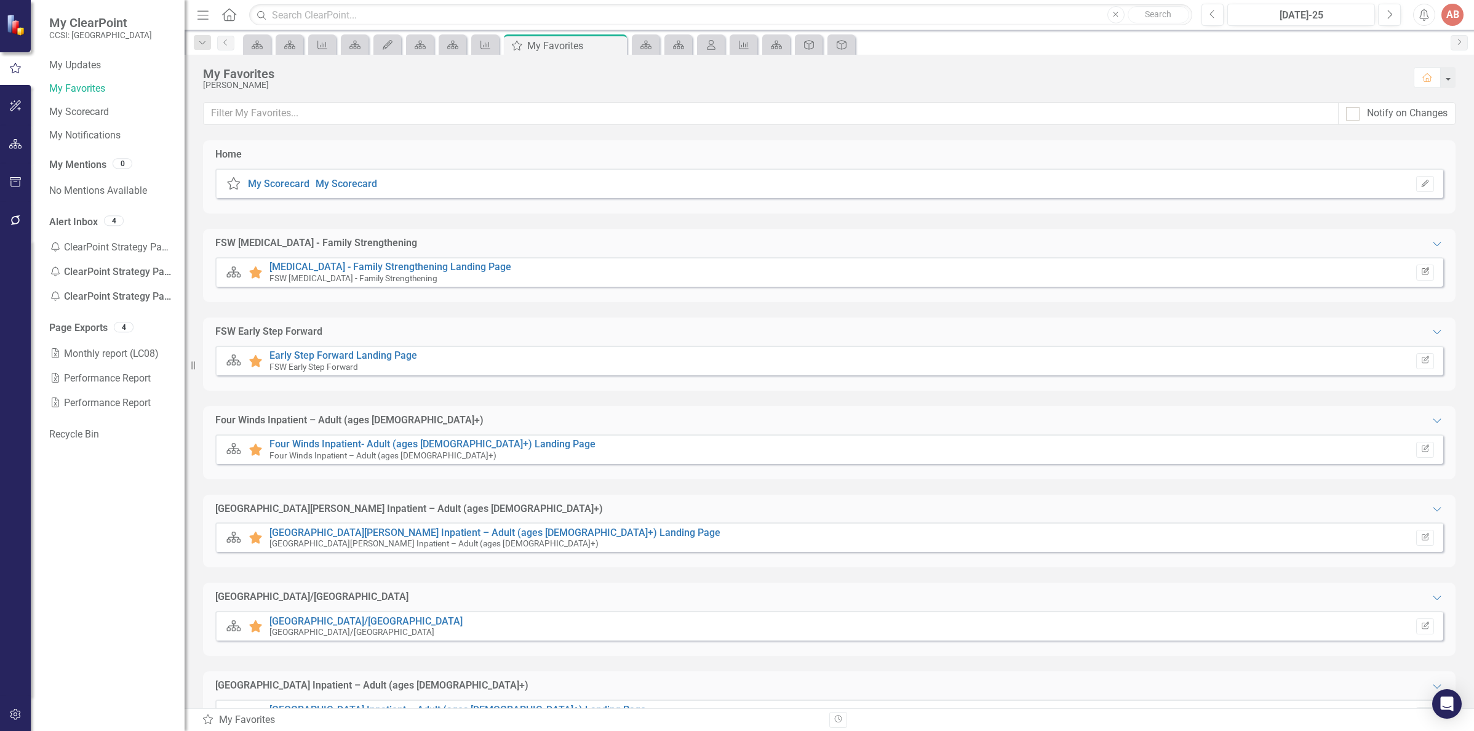
click at [1421, 273] on button "Edit Report" at bounding box center [1425, 272] width 18 height 16
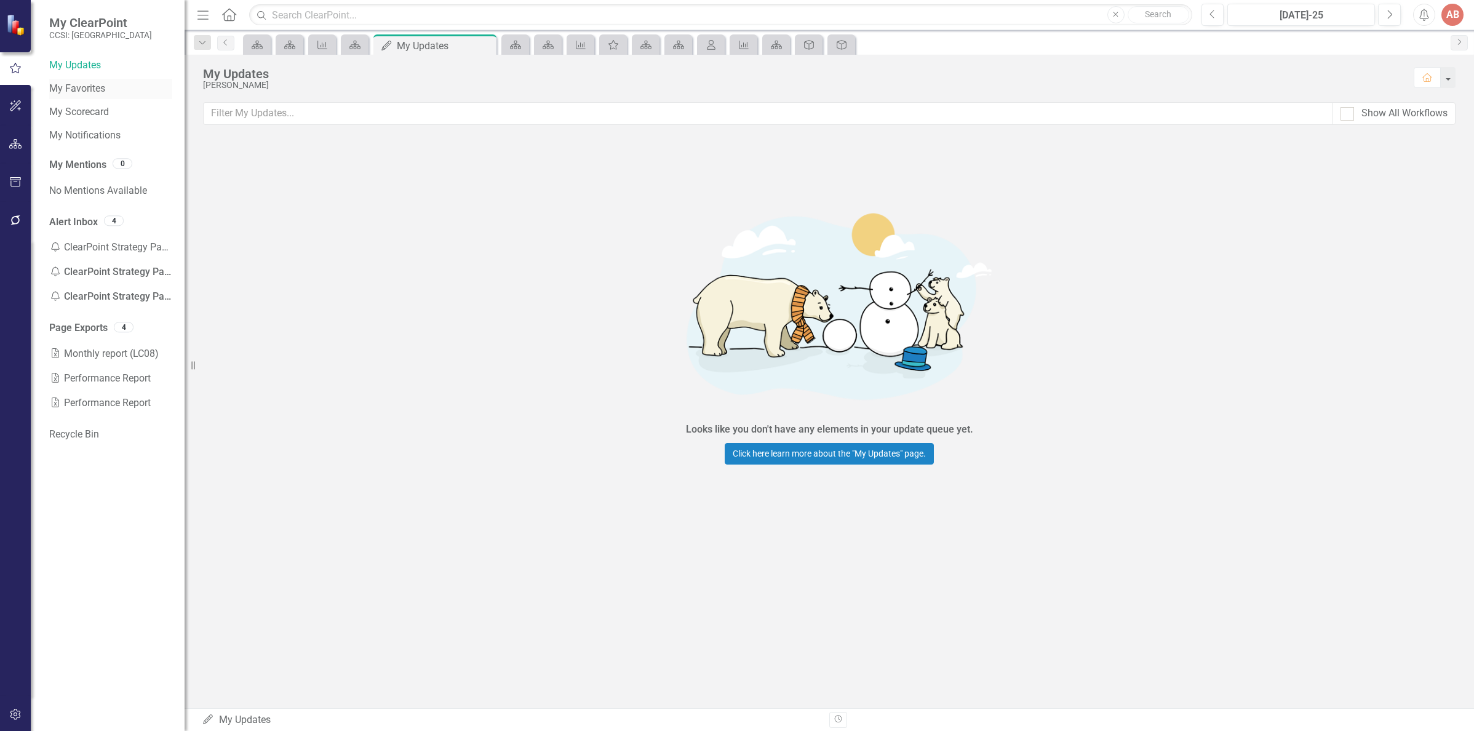
click at [86, 84] on link "My Favorites" at bounding box center [110, 89] width 123 height 14
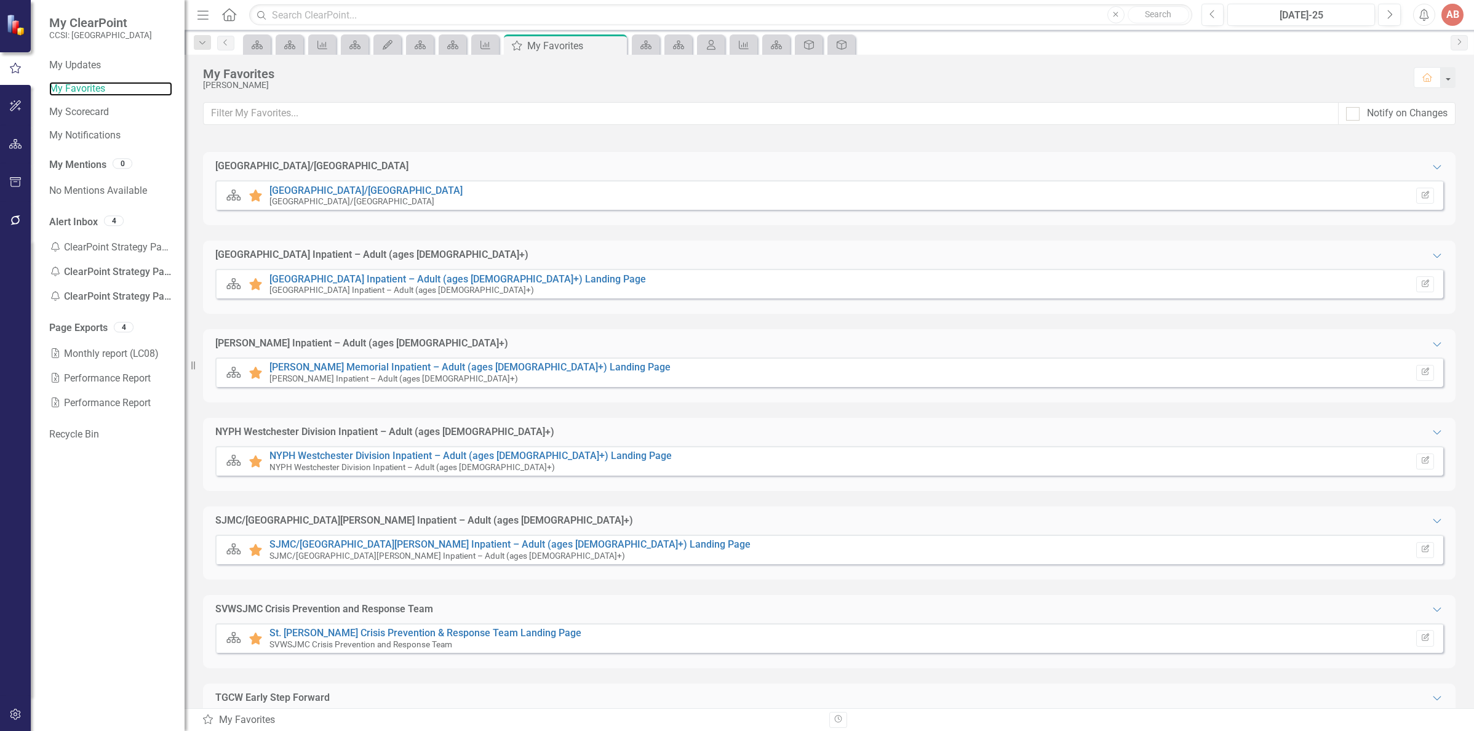
scroll to position [671, 0]
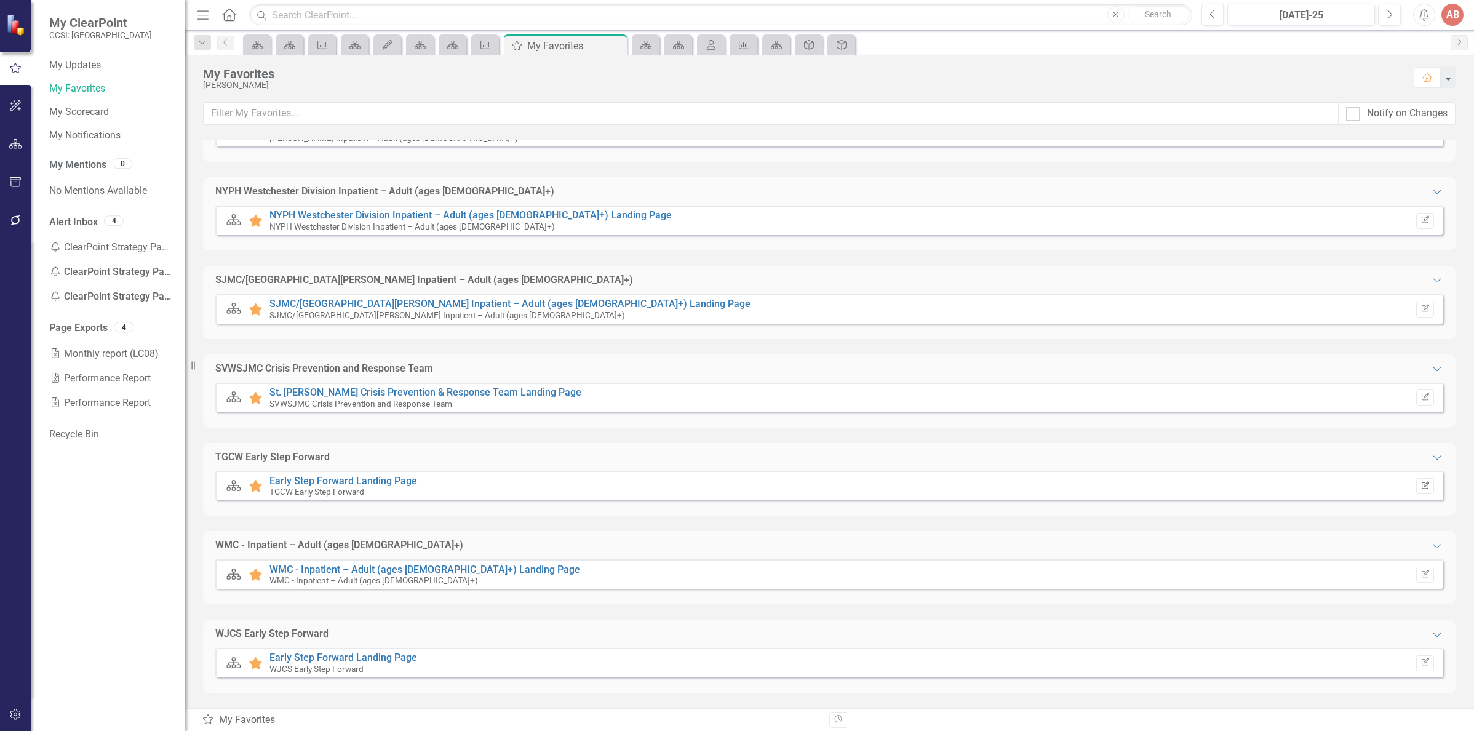
click at [1420, 487] on icon "Edit Report" at bounding box center [1424, 485] width 9 height 7
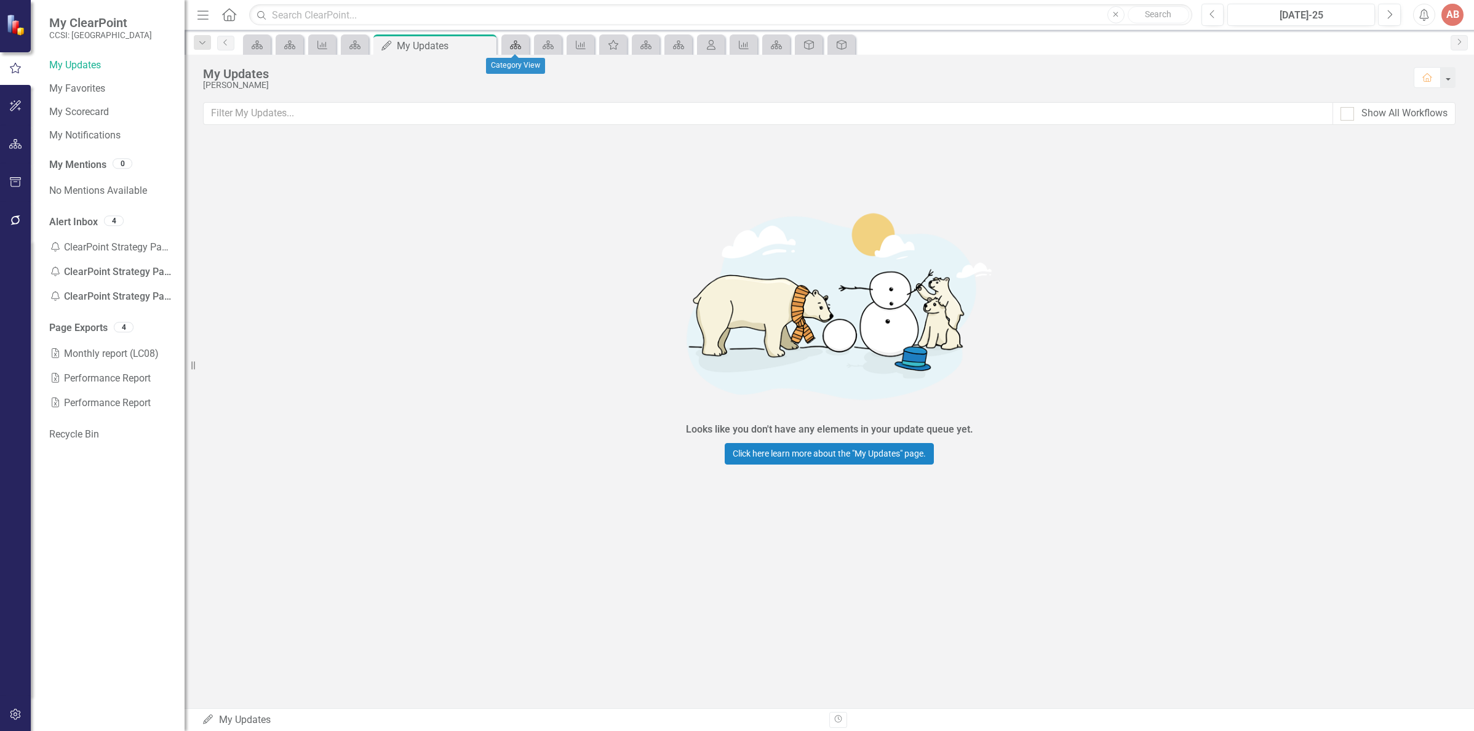
click at [511, 45] on icon "Scorecard" at bounding box center [515, 45] width 12 height 10
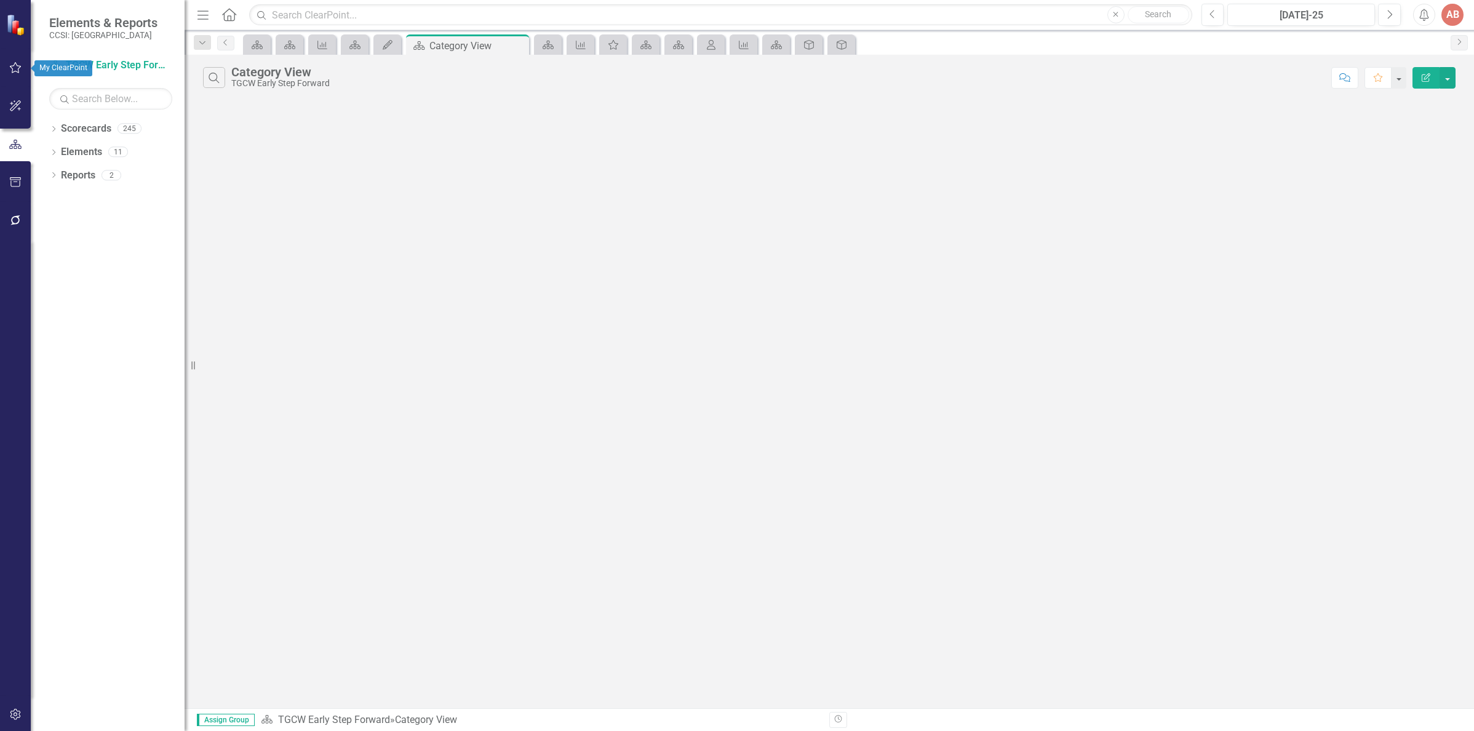
click at [10, 65] on icon "button" at bounding box center [15, 68] width 13 height 10
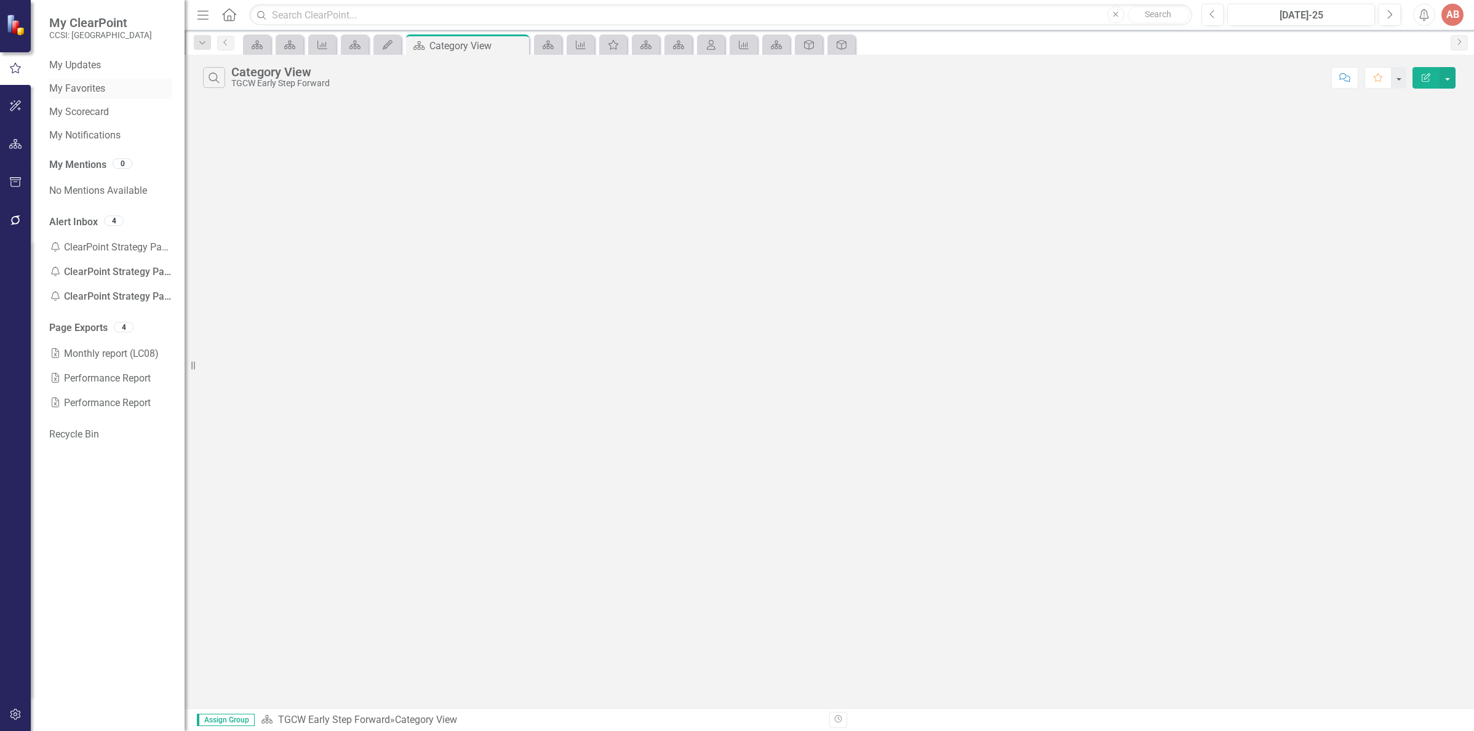
click at [52, 85] on link "My Favorites" at bounding box center [110, 89] width 123 height 14
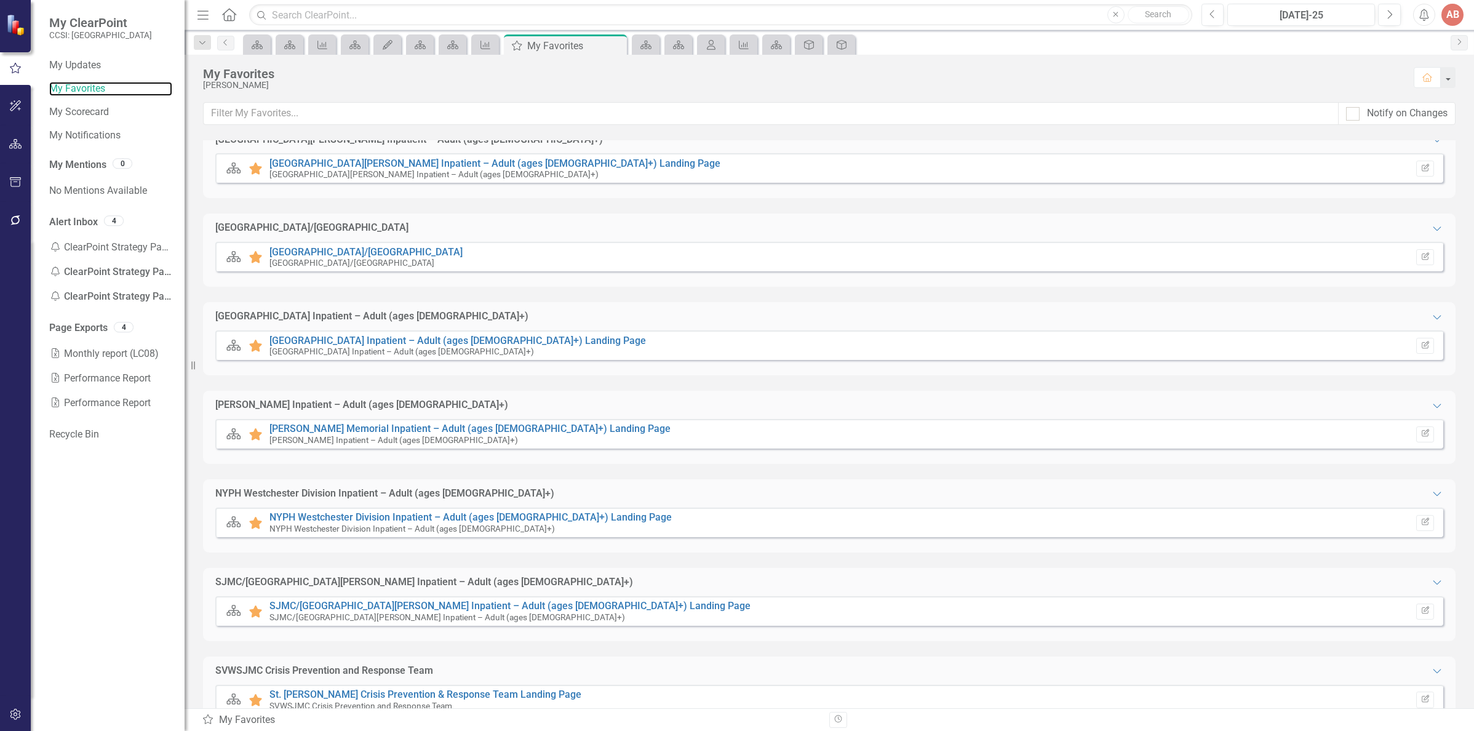
scroll to position [615, 0]
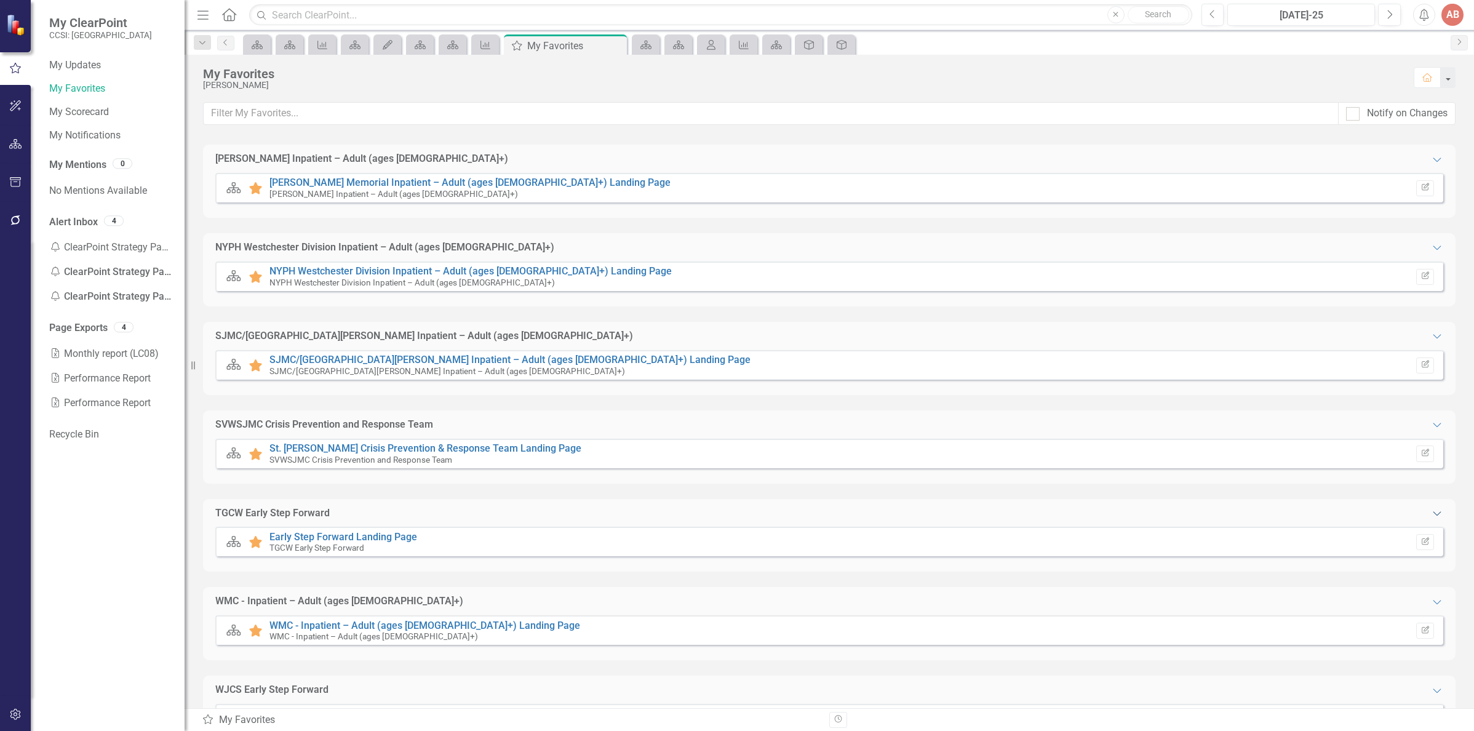
click at [1431, 512] on icon "Expanded" at bounding box center [1437, 513] width 12 height 10
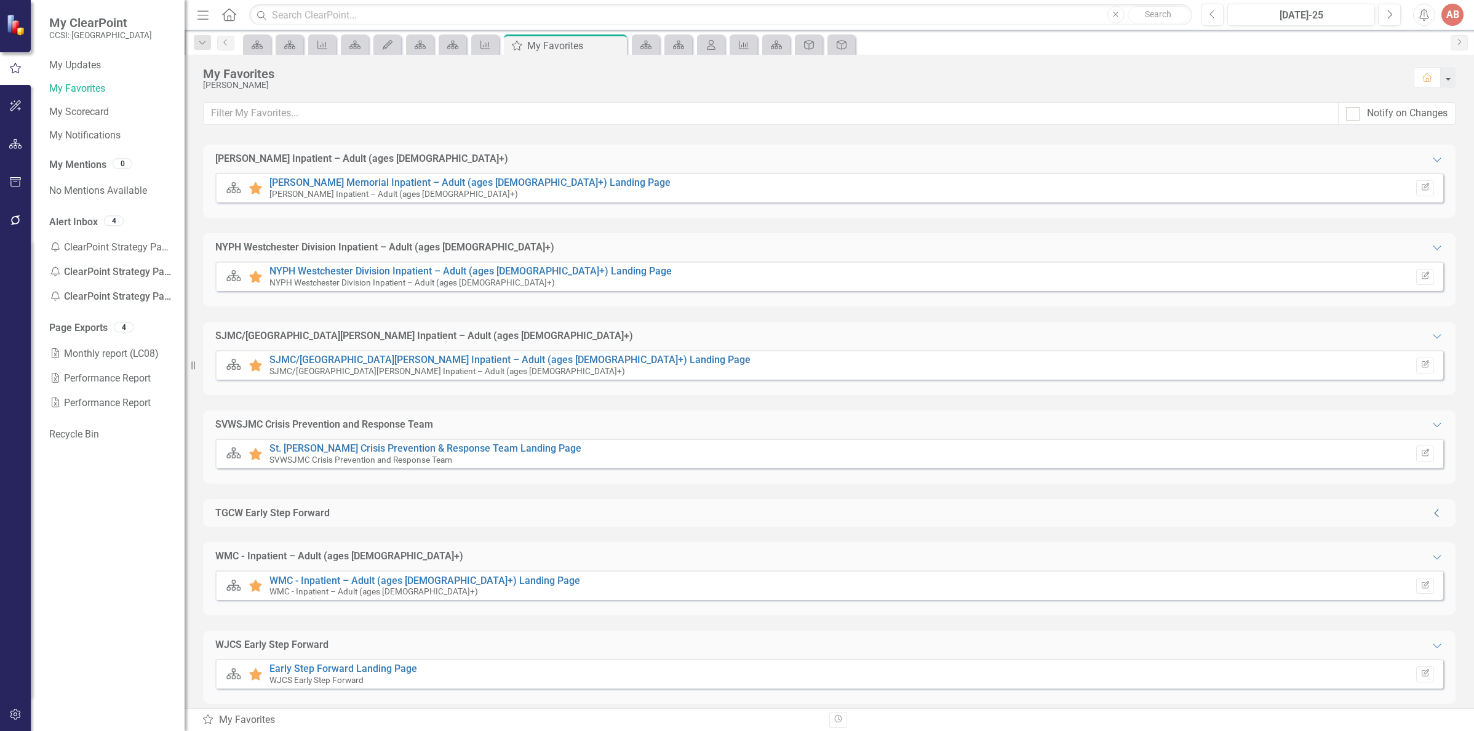
click at [1431, 517] on icon "Collapse" at bounding box center [1437, 513] width 12 height 10
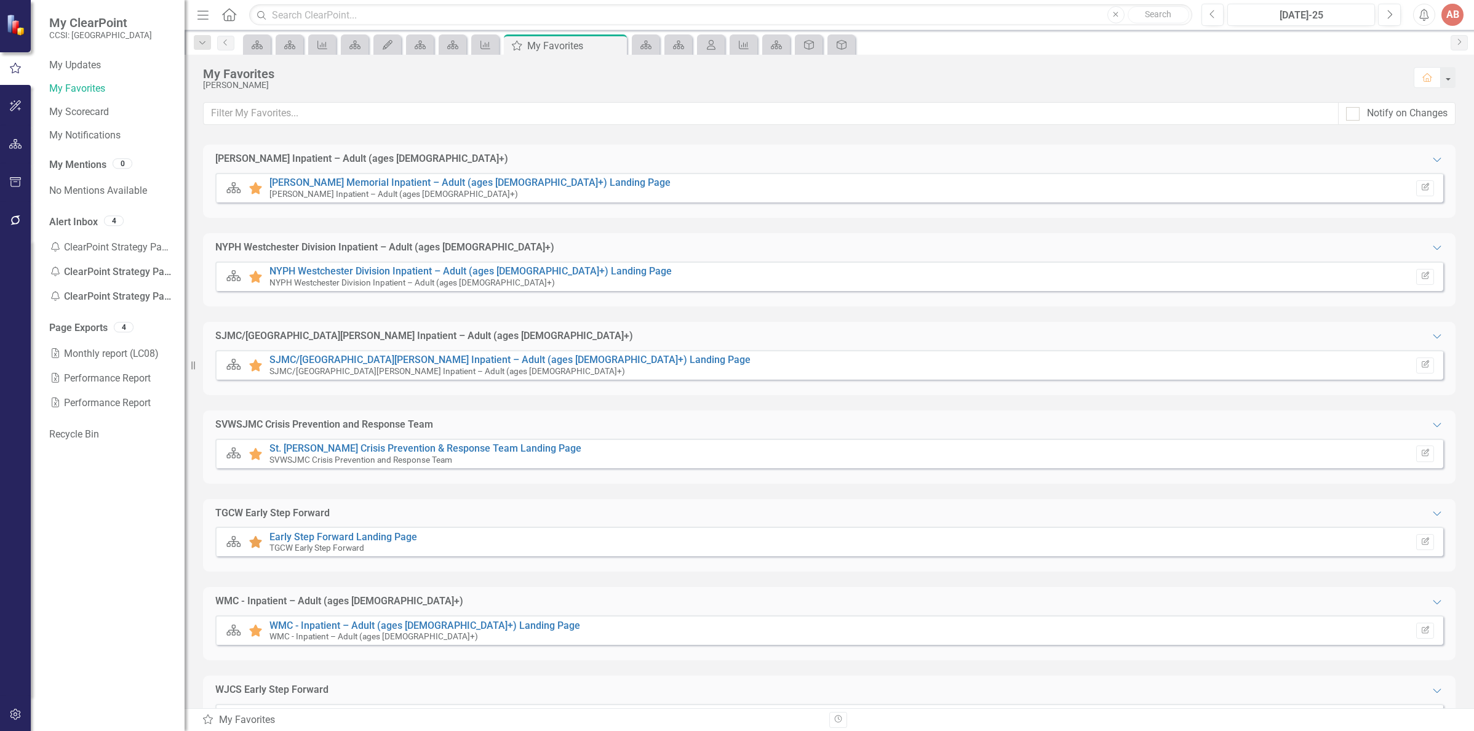
click at [255, 544] on icon at bounding box center [255, 542] width 13 height 12
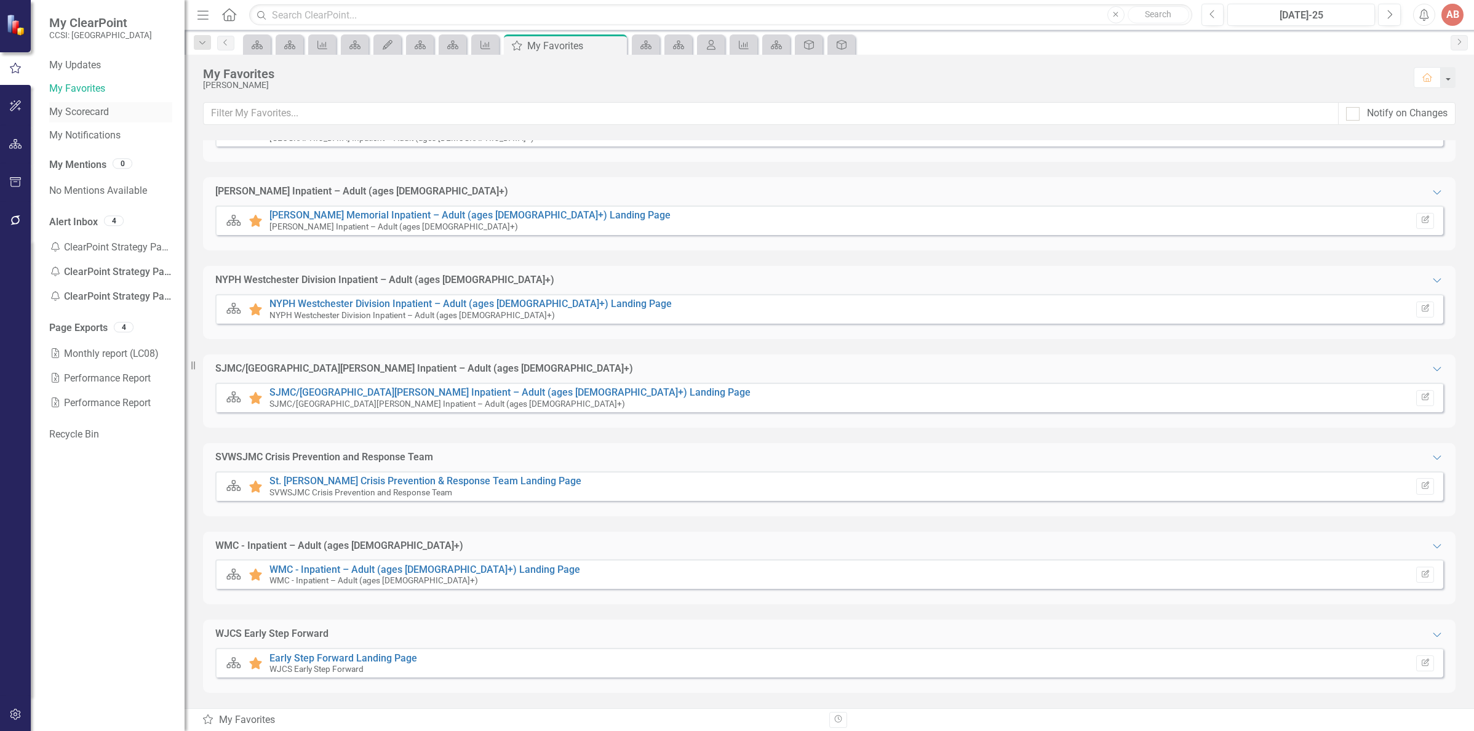
click at [84, 112] on link "My Scorecard" at bounding box center [110, 112] width 123 height 14
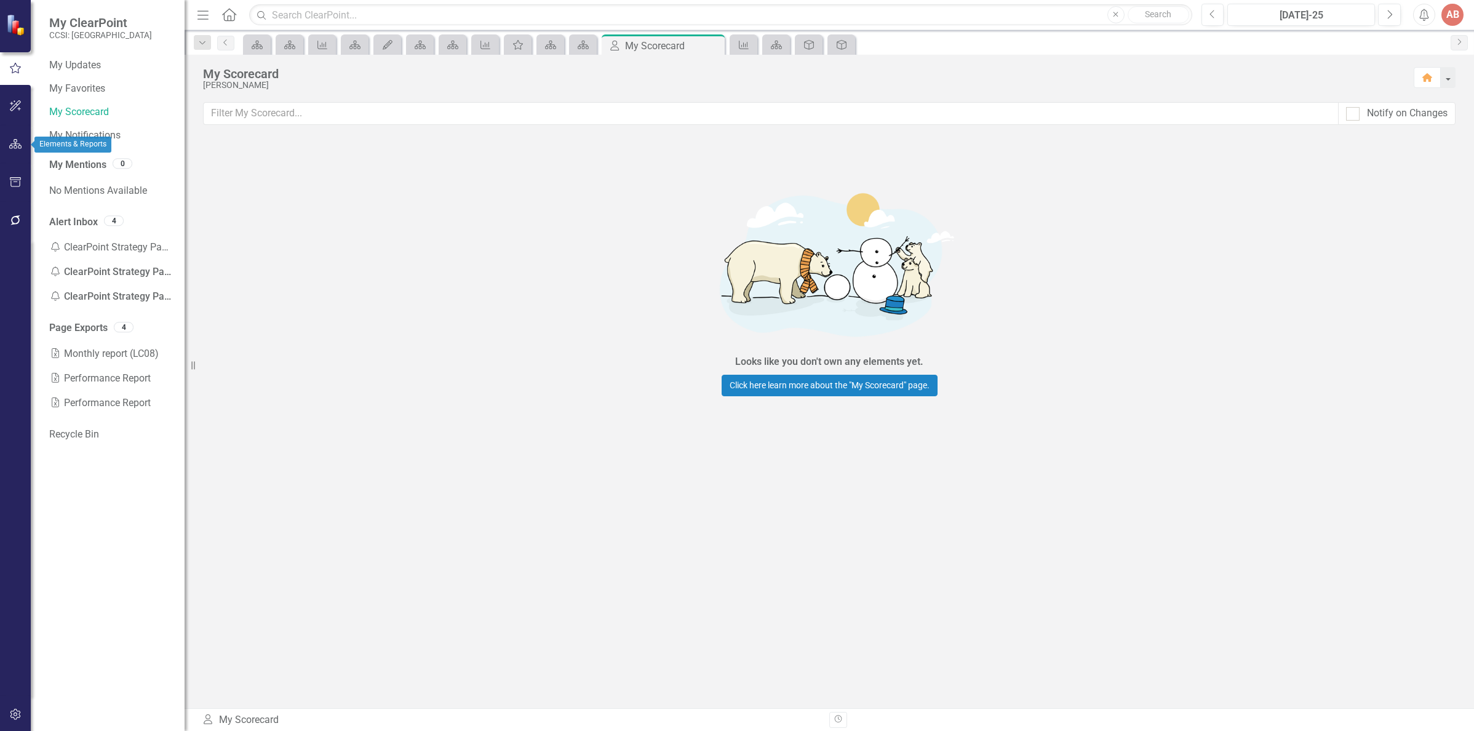
click at [22, 141] on icon "button" at bounding box center [15, 144] width 13 height 10
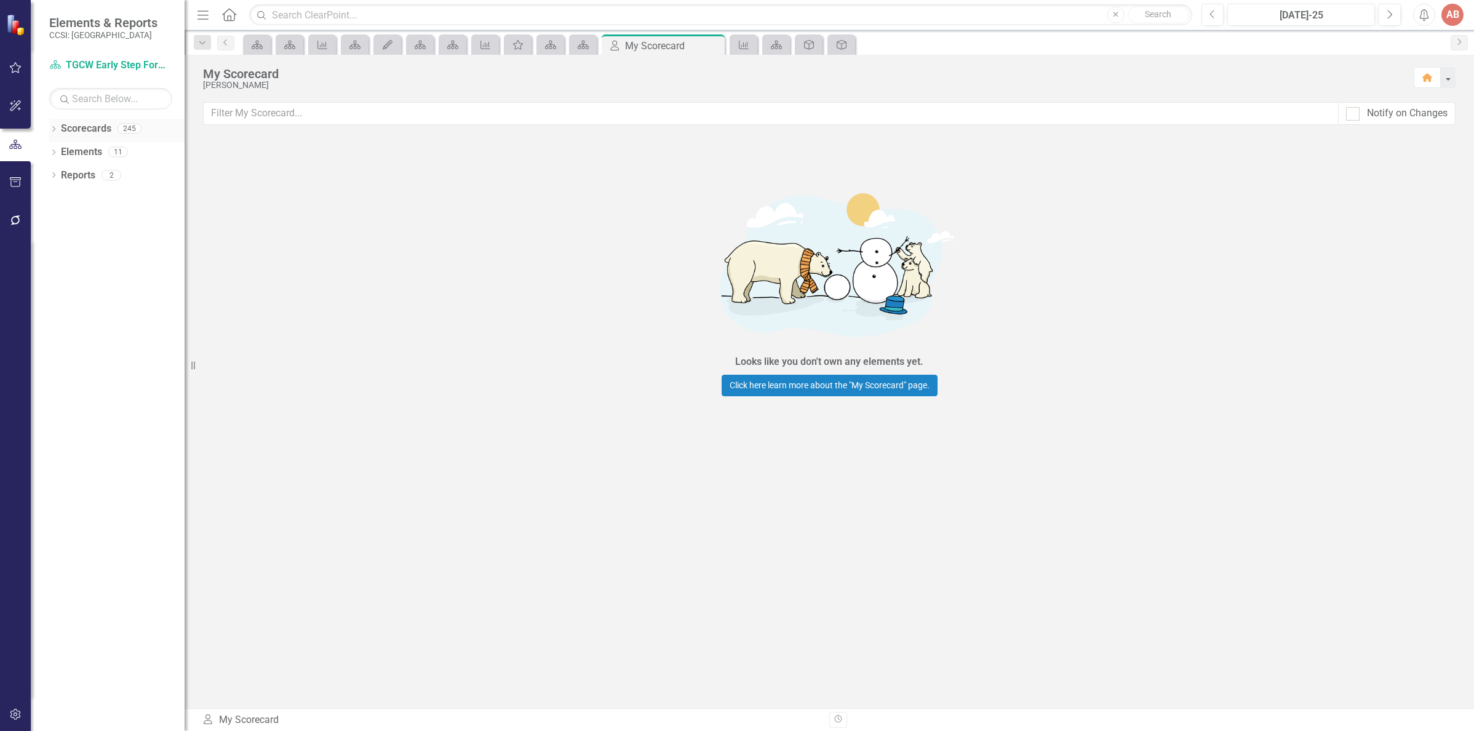
click at [92, 124] on link "Scorecards" at bounding box center [86, 129] width 50 height 14
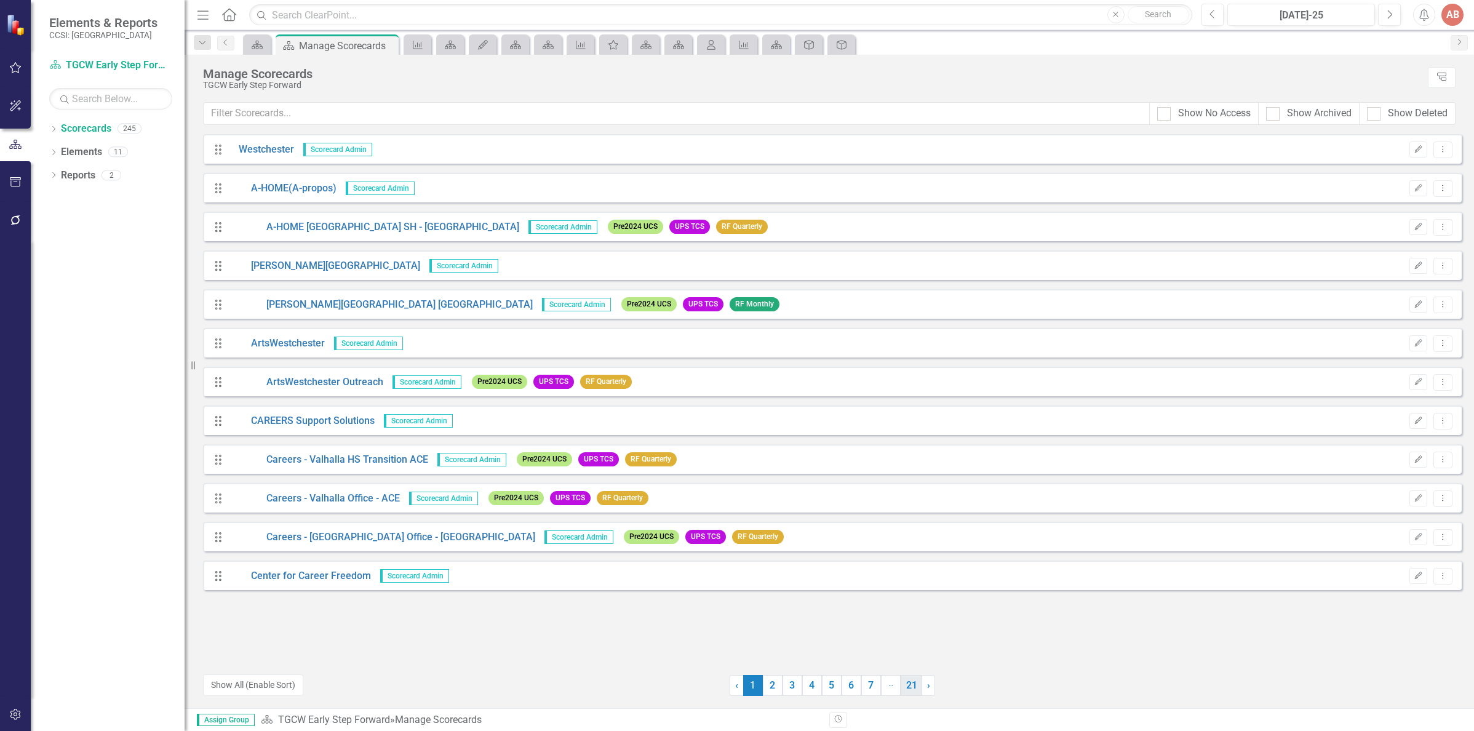
click at [918, 686] on link "21" at bounding box center [911, 685] width 22 height 21
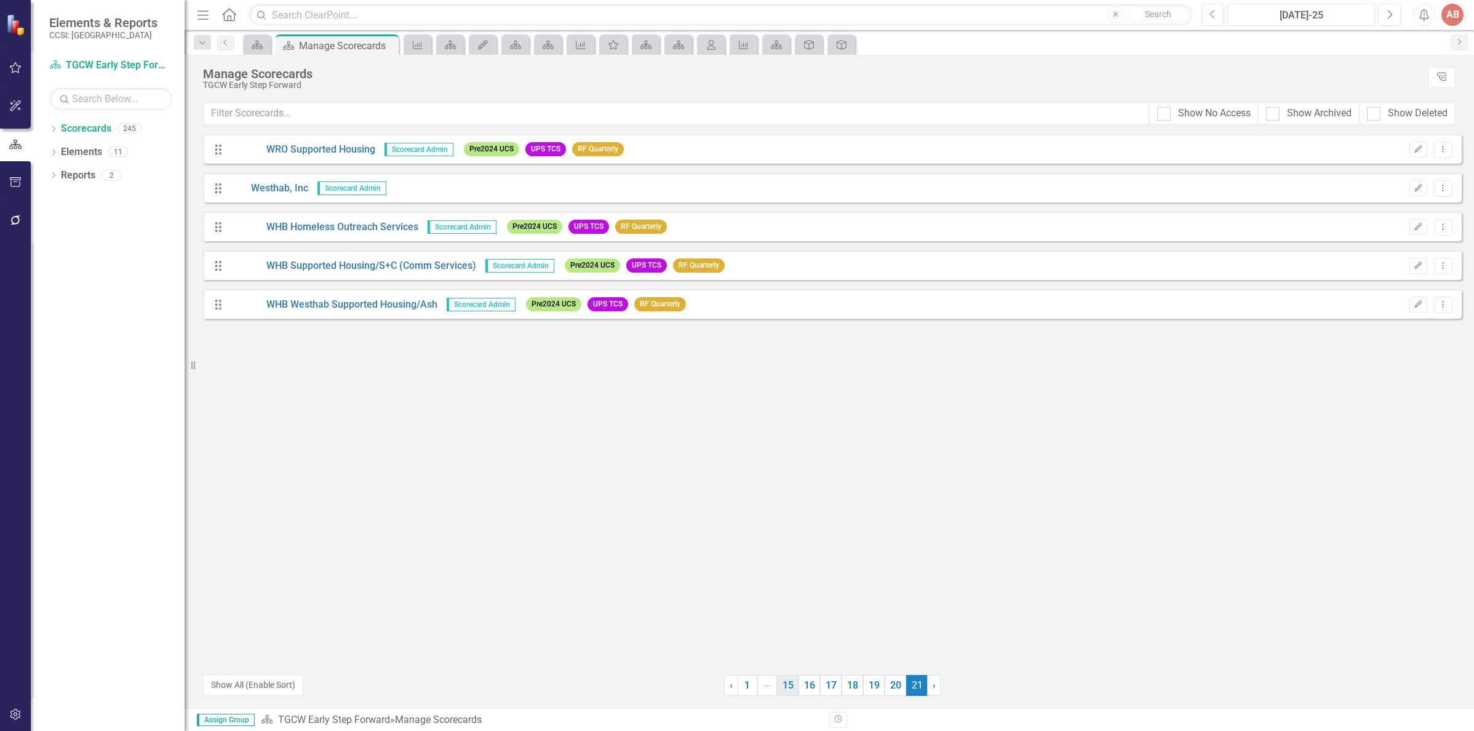
click at [792, 683] on link "15" at bounding box center [788, 685] width 22 height 21
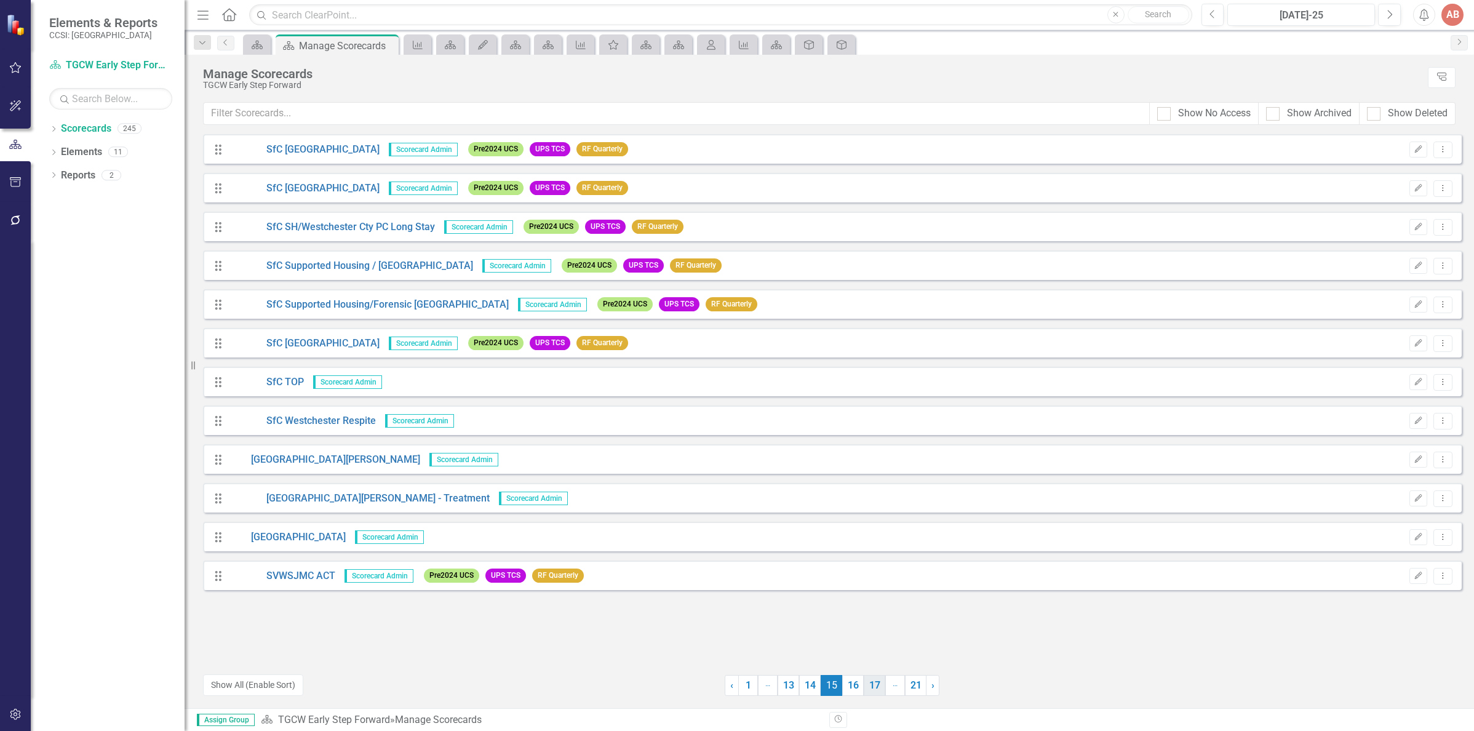
click at [872, 683] on link "17" at bounding box center [875, 685] width 22 height 21
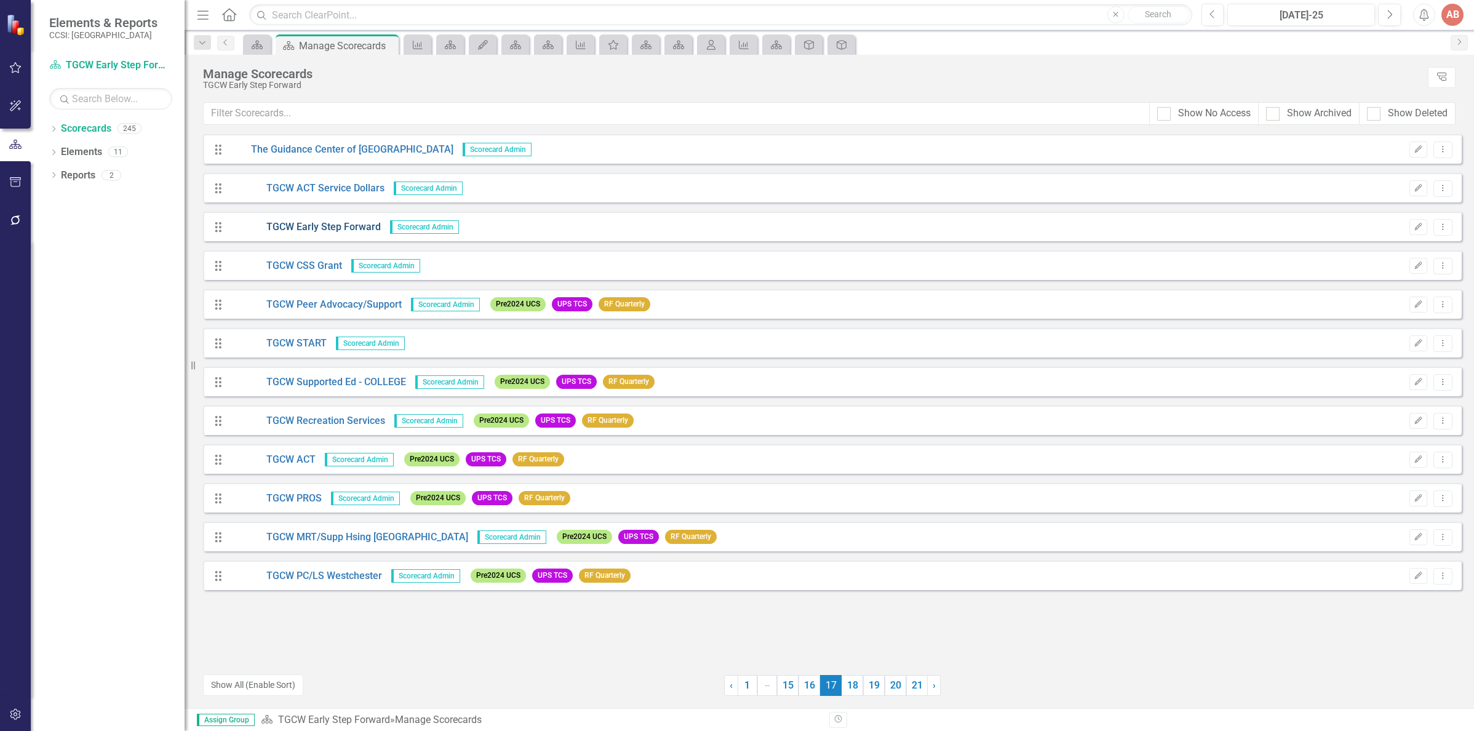
click at [360, 229] on link "TGCW Early Step Forward" at bounding box center [304, 227] width 151 height 14
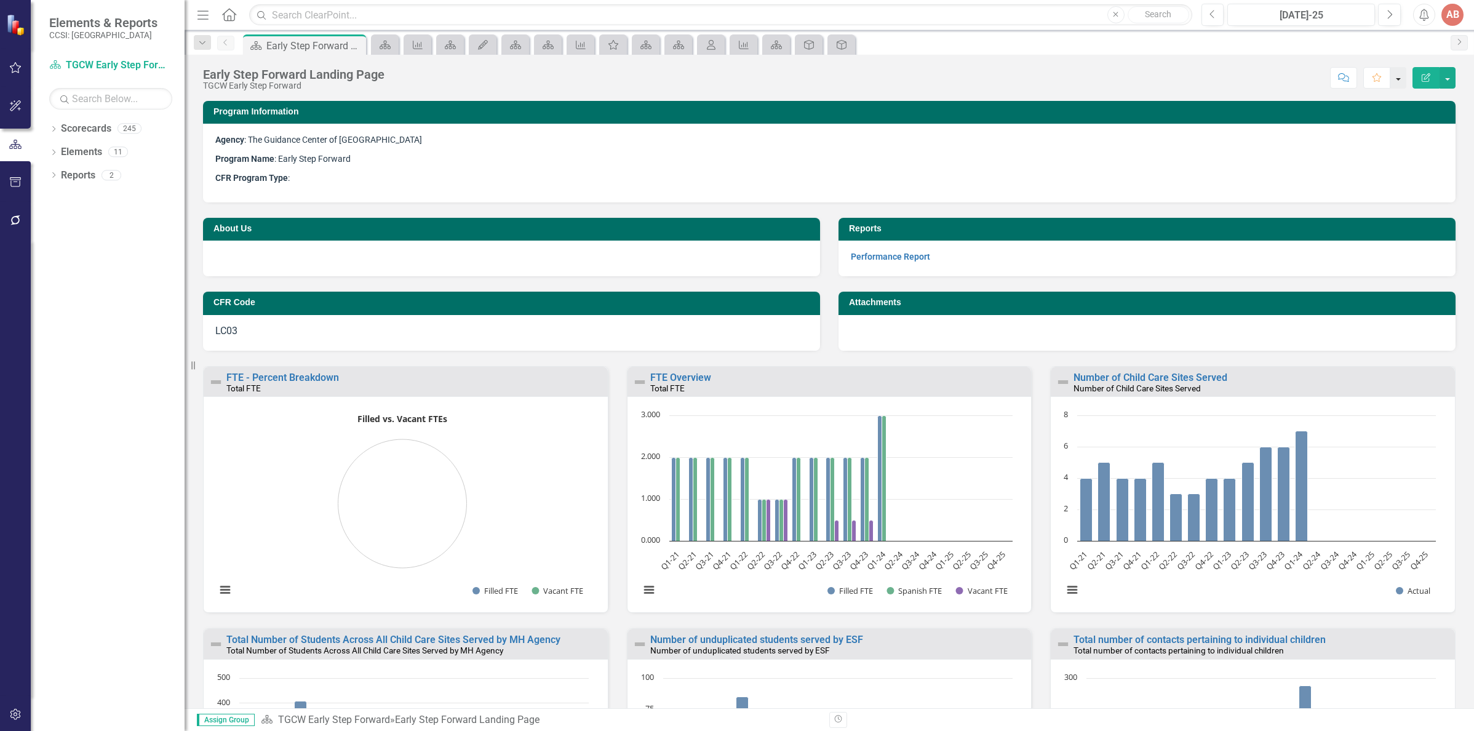
click at [1398, 76] on button "button" at bounding box center [1398, 78] width 16 height 22
click at [1388, 92] on link "Favorite Add Favorite" at bounding box center [1356, 100] width 97 height 23
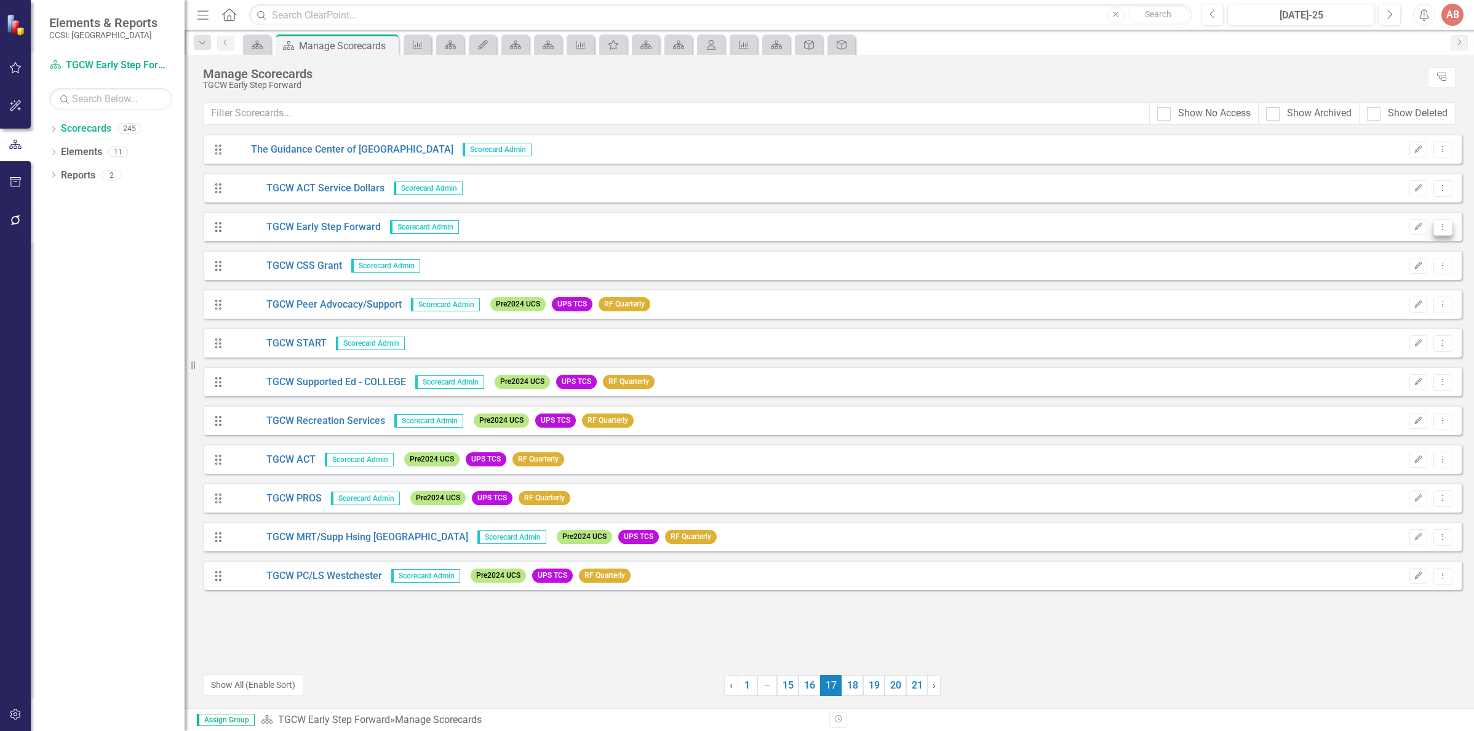
click at [1444, 232] on button "Dropdown Menu" at bounding box center [1442, 227] width 19 height 17
click at [1309, 225] on div "Drag TGCW Early Step Forward Scorecard Admin Edit Dropdown Menu" at bounding box center [832, 227] width 1258 height 30
click at [1418, 234] on button "Edit" at bounding box center [1418, 227] width 18 height 16
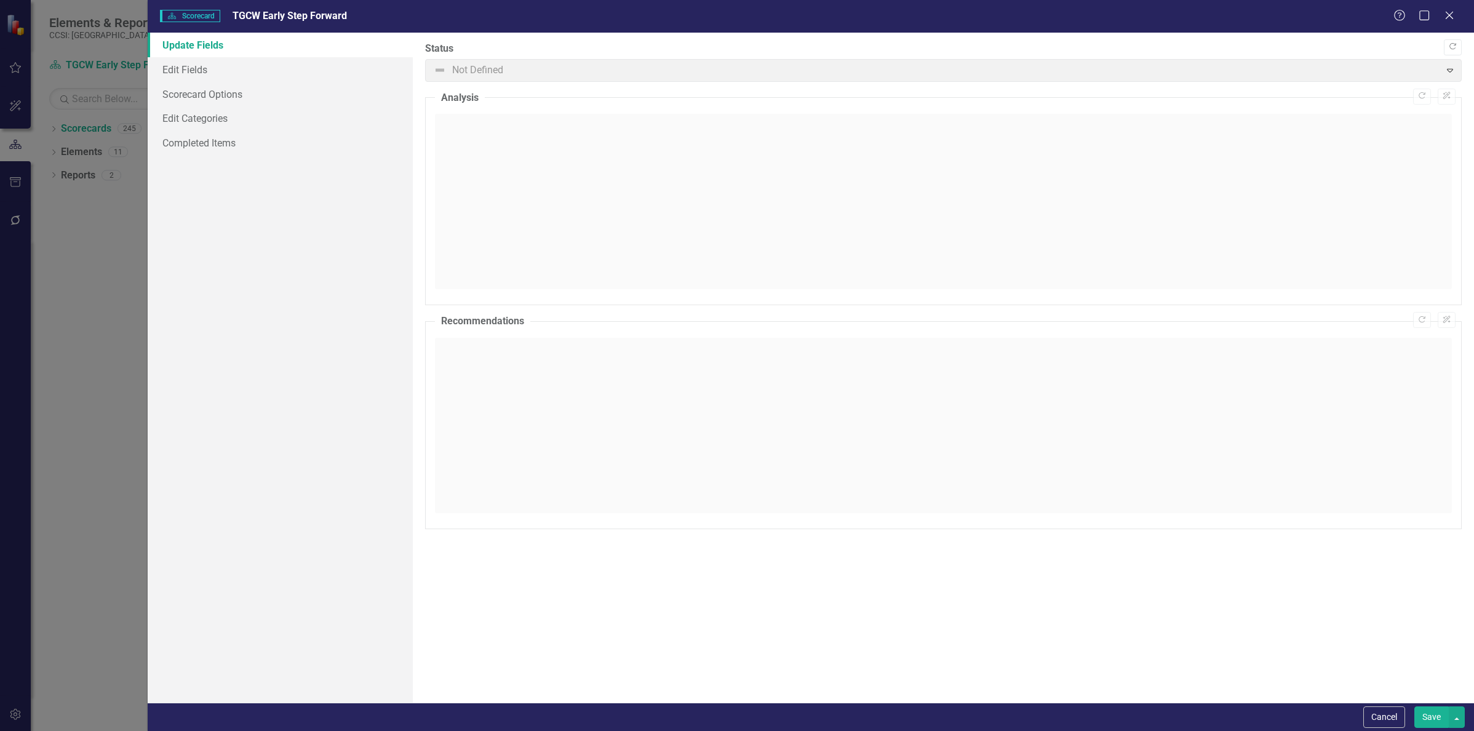
click at [950, 74] on span "Not Defined Expand" at bounding box center [943, 70] width 1036 height 23
click at [1448, 14] on icon at bounding box center [1448, 14] width 9 height 9
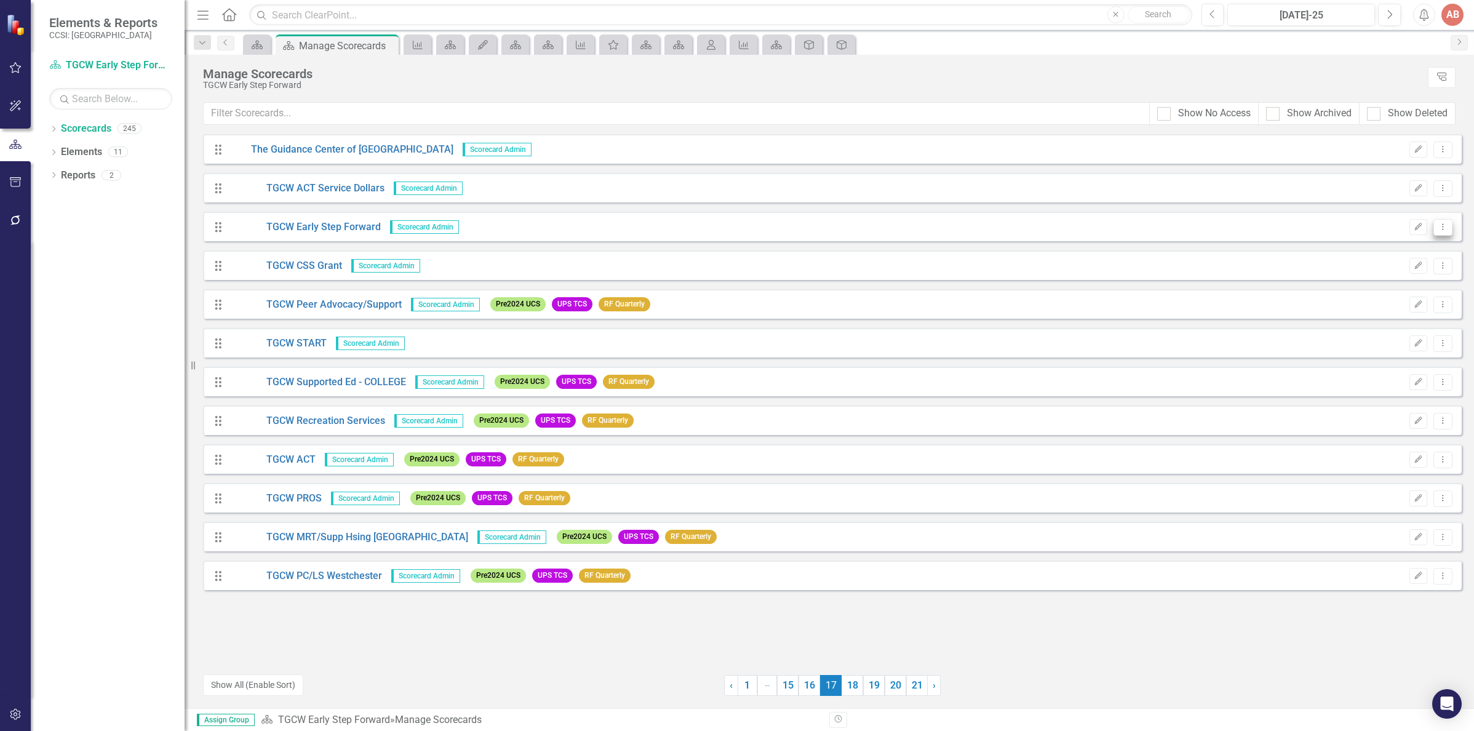
click at [1443, 229] on icon "Dropdown Menu" at bounding box center [1442, 227] width 10 height 8
click at [1416, 250] on link "Edit Edit Scorecard" at bounding box center [1384, 247] width 136 height 23
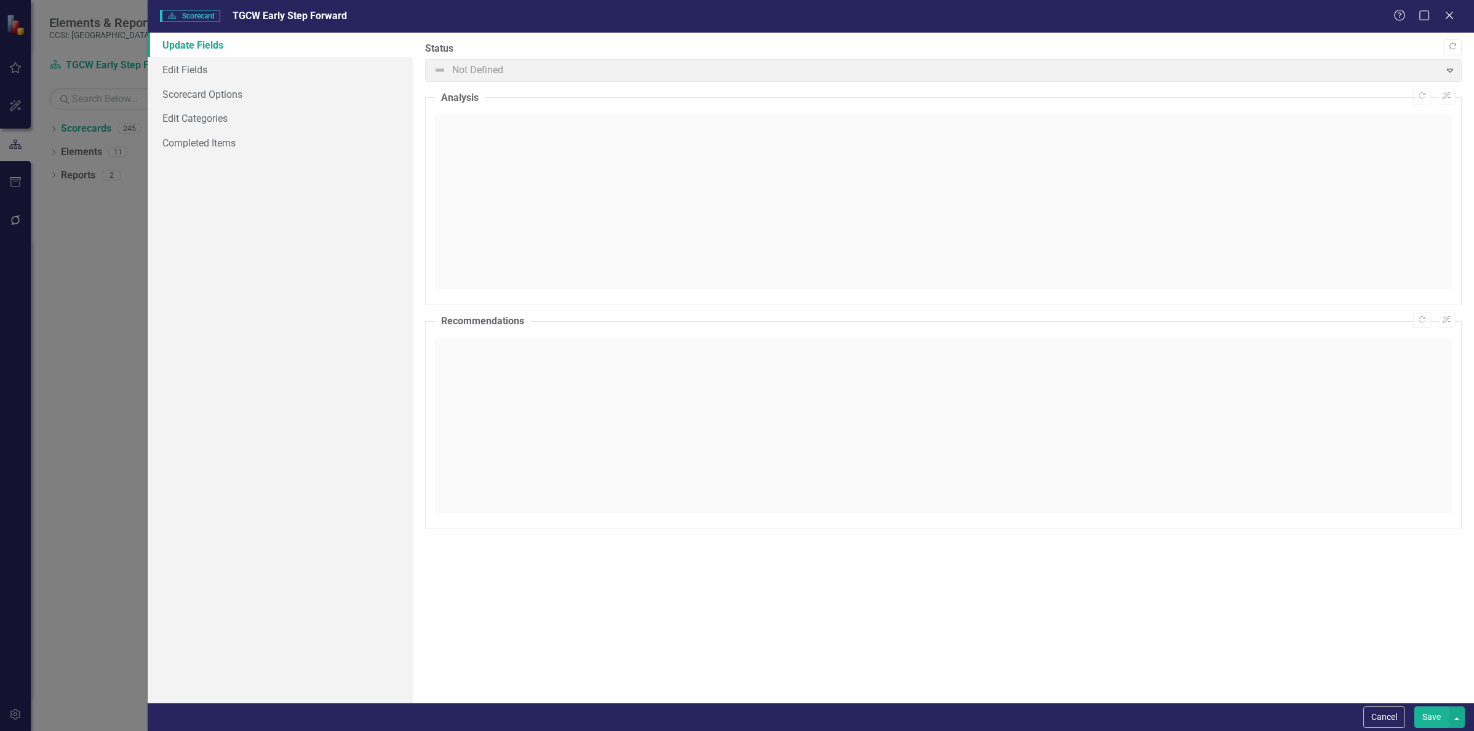
click at [1440, 14] on div "Help Maximize Close" at bounding box center [1427, 16] width 68 height 14
click at [1445, 14] on icon "Close" at bounding box center [1448, 15] width 15 height 12
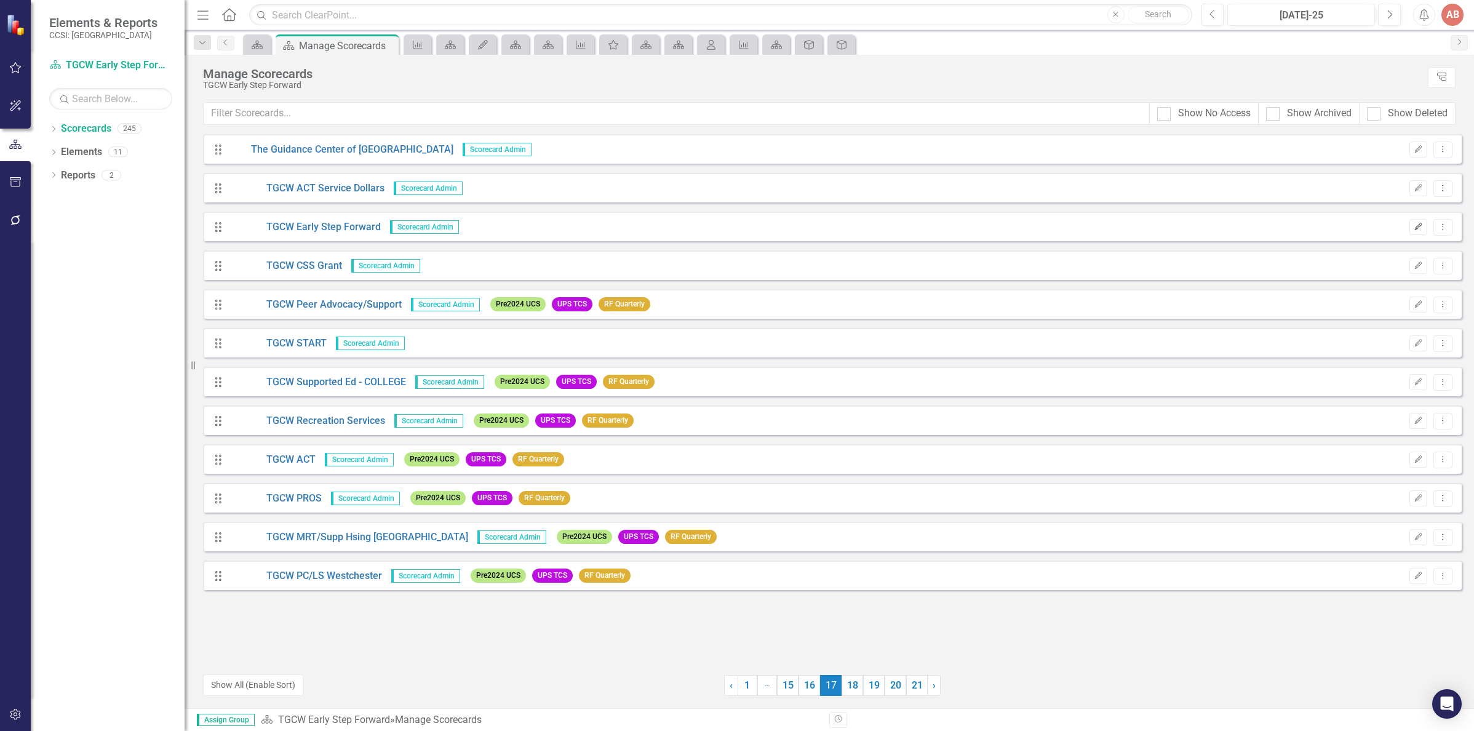
click at [1413, 228] on icon "Edit" at bounding box center [1417, 226] width 9 height 7
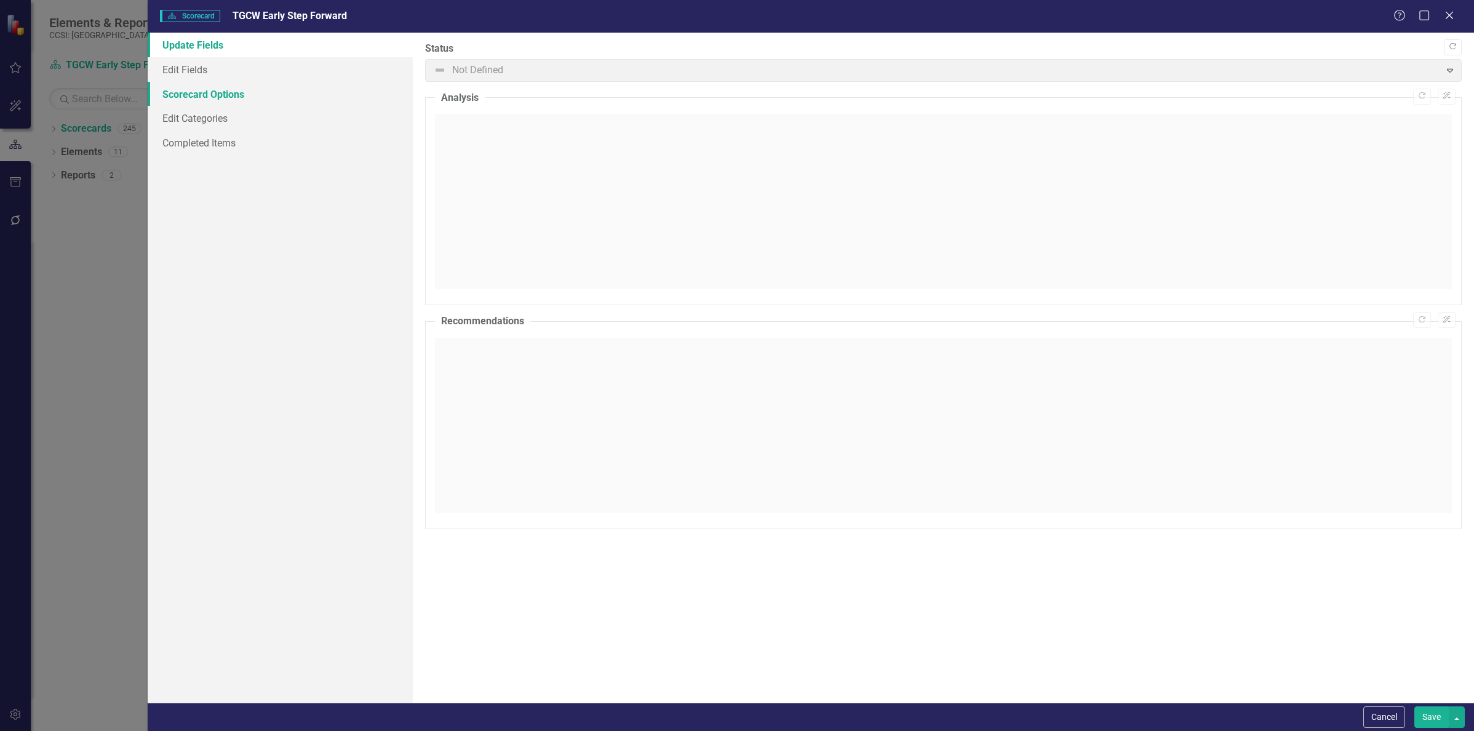
click at [242, 99] on link "Scorecard Options" at bounding box center [280, 94] width 265 height 25
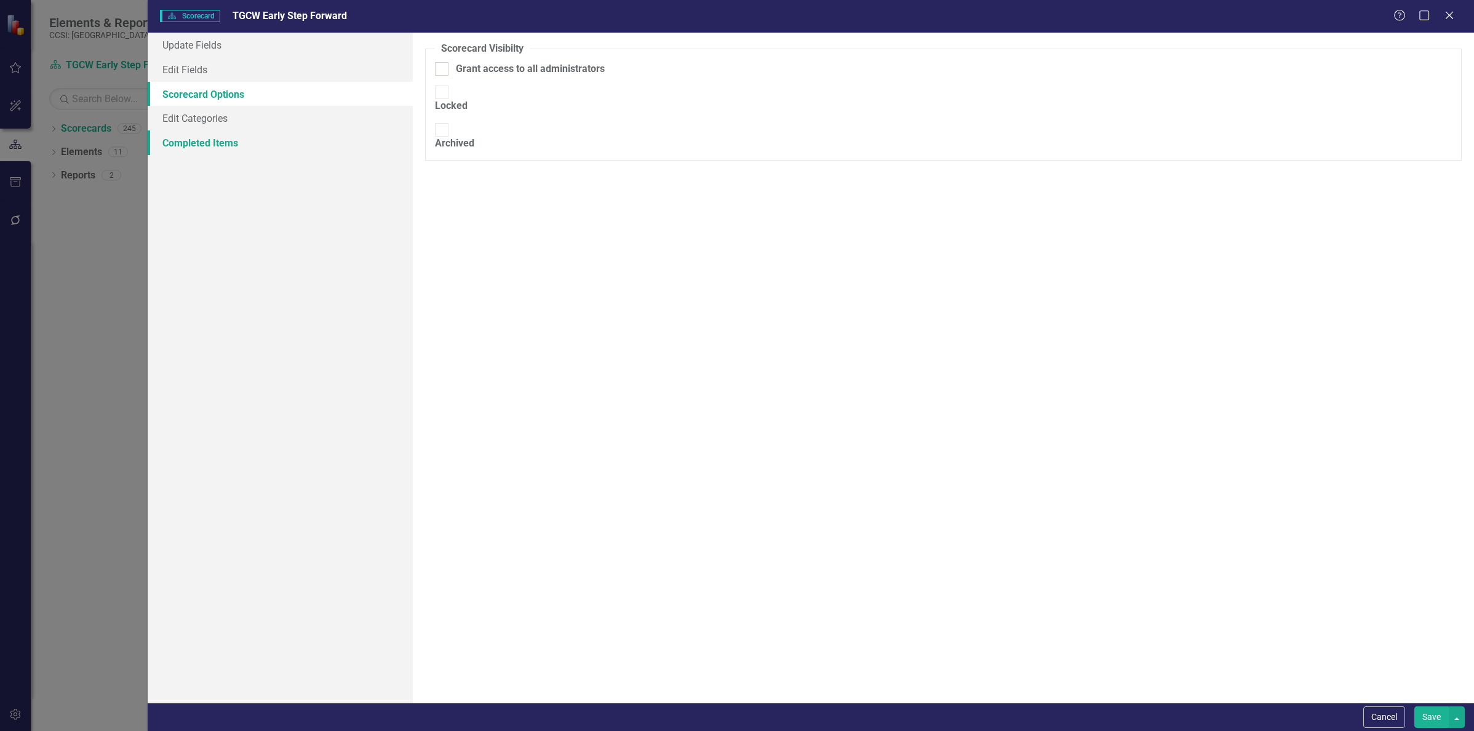
click at [234, 138] on link "Completed Items" at bounding box center [280, 142] width 265 height 25
click at [1456, 18] on div "Help Maximize Close" at bounding box center [1427, 16] width 68 height 14
click at [1447, 15] on icon "Close" at bounding box center [1448, 15] width 15 height 12
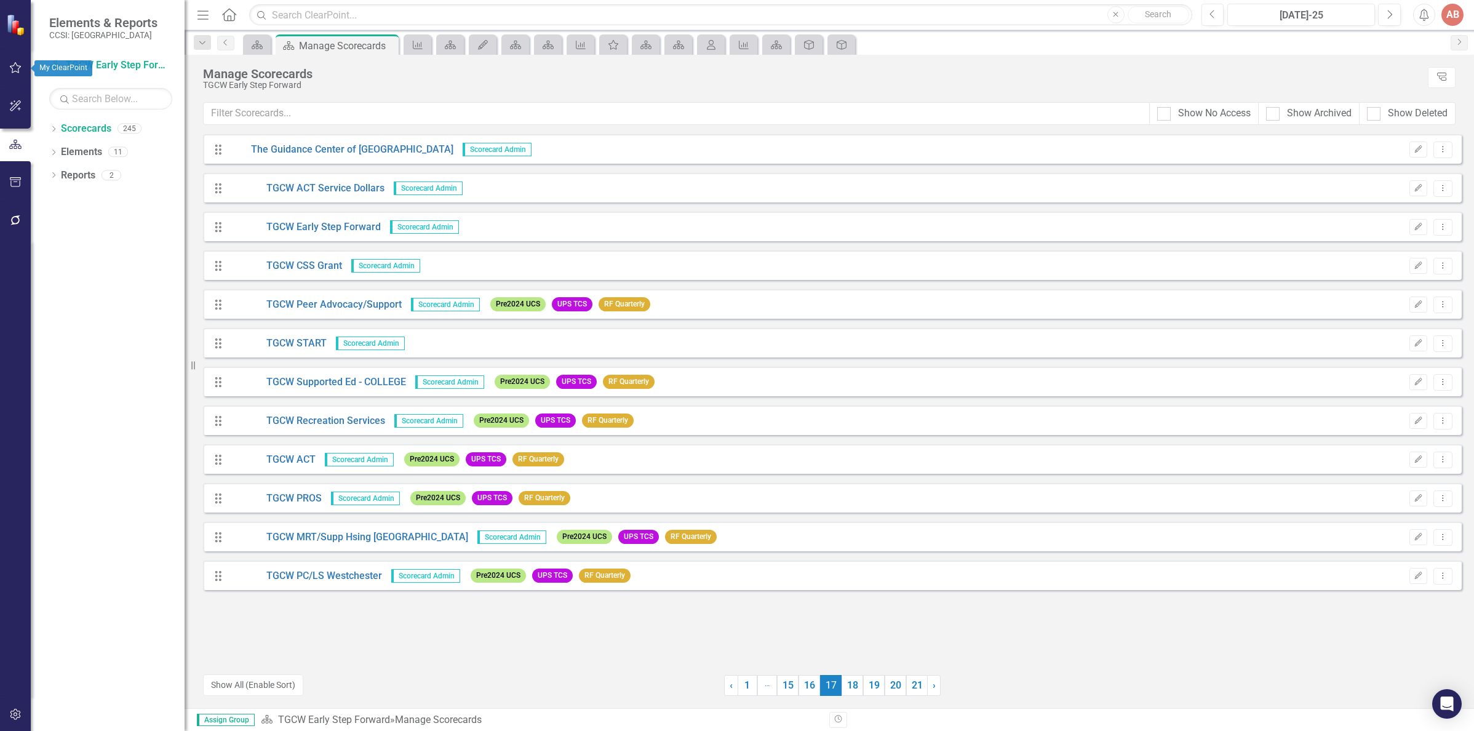
click at [17, 73] on button "button" at bounding box center [16, 68] width 28 height 26
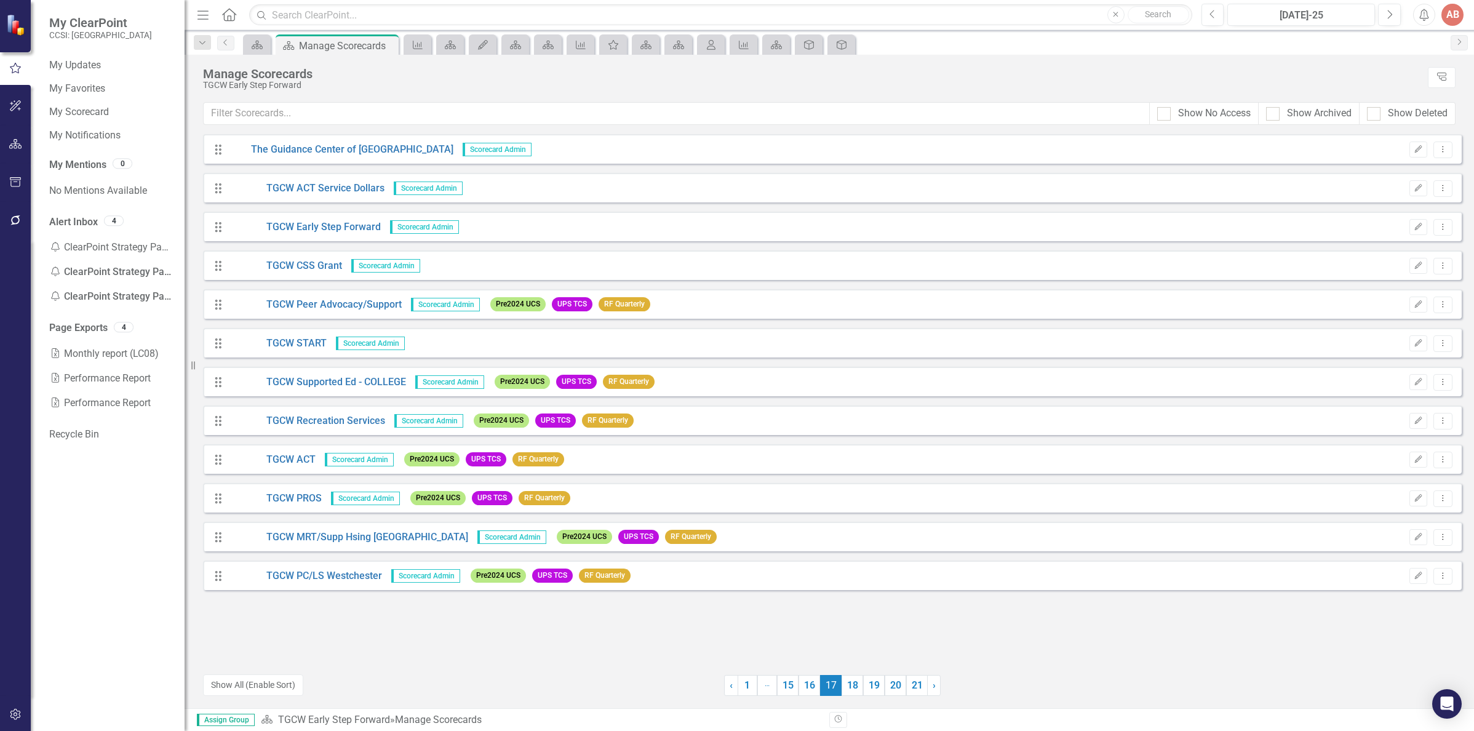
click at [328, 83] on div "TGCW Early Step Forward" at bounding box center [812, 85] width 1218 height 9
click at [414, 227] on span "Scorecard Admin" at bounding box center [424, 227] width 69 height 14
click at [214, 225] on icon "Drag" at bounding box center [218, 227] width 16 height 12
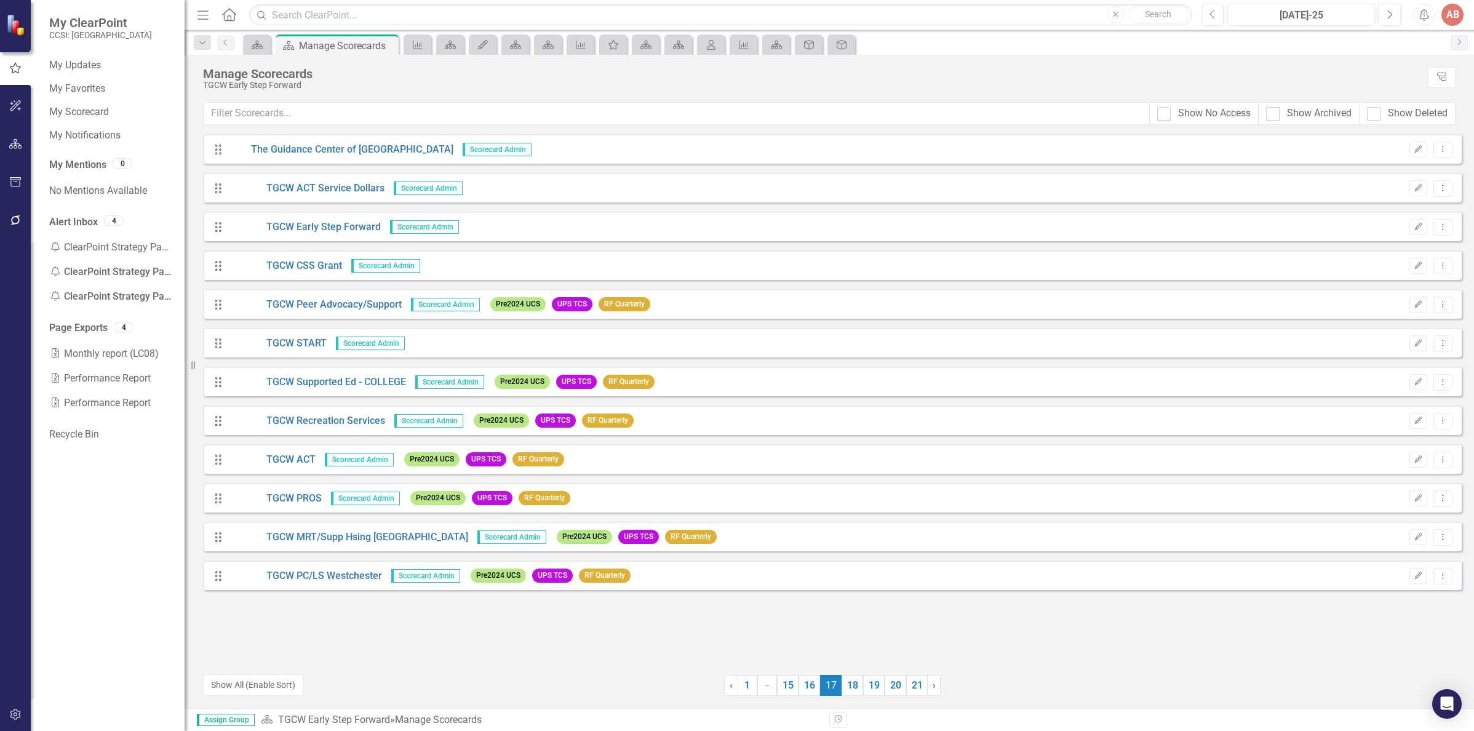
click at [220, 228] on icon at bounding box center [218, 227] width 6 height 10
click at [417, 227] on span "Scorecard Admin" at bounding box center [424, 227] width 69 height 14
click at [368, 229] on link "TGCW Early Step Forward" at bounding box center [304, 227] width 151 height 14
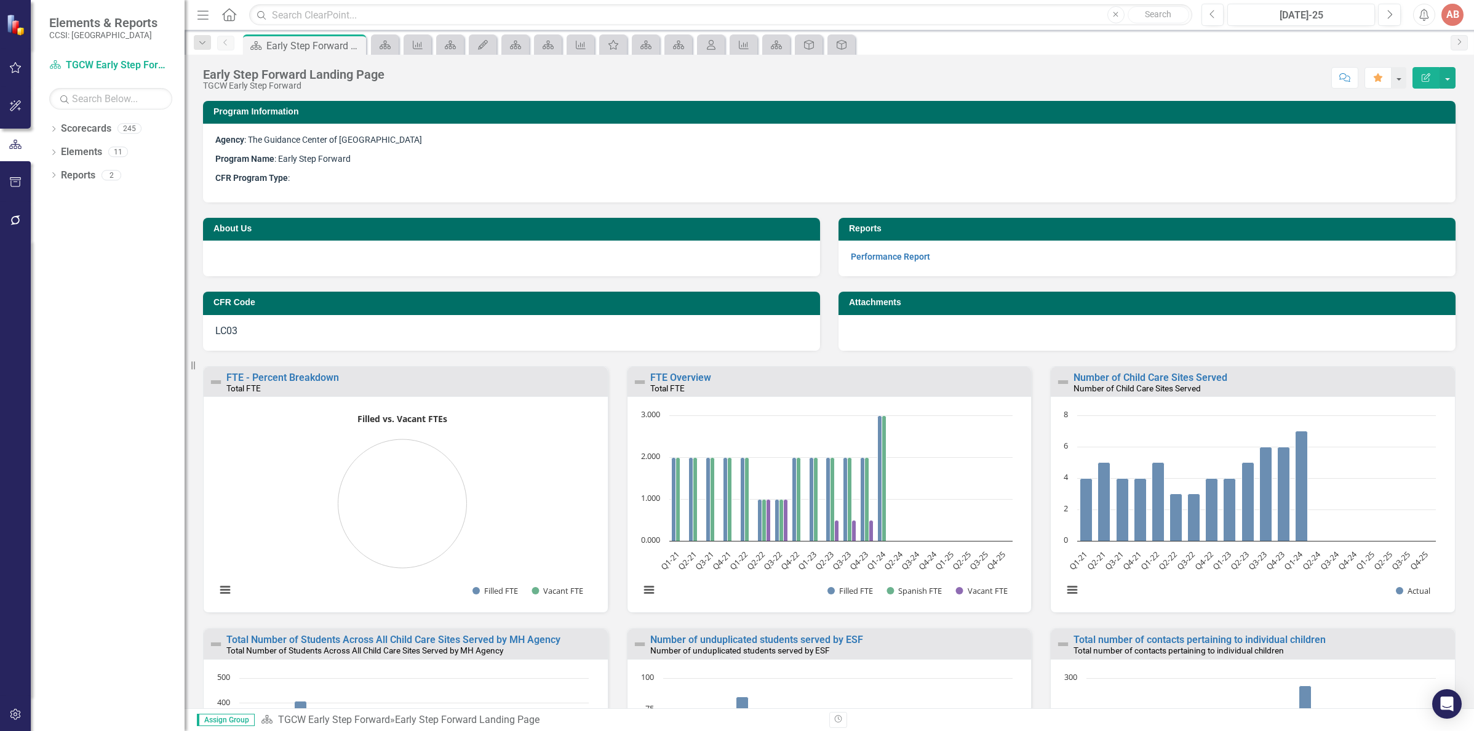
click at [626, 158] on p "Program Name : Early Step Forward" at bounding box center [829, 158] width 1228 height 19
click at [352, 45] on icon "Close" at bounding box center [354, 46] width 12 height 10
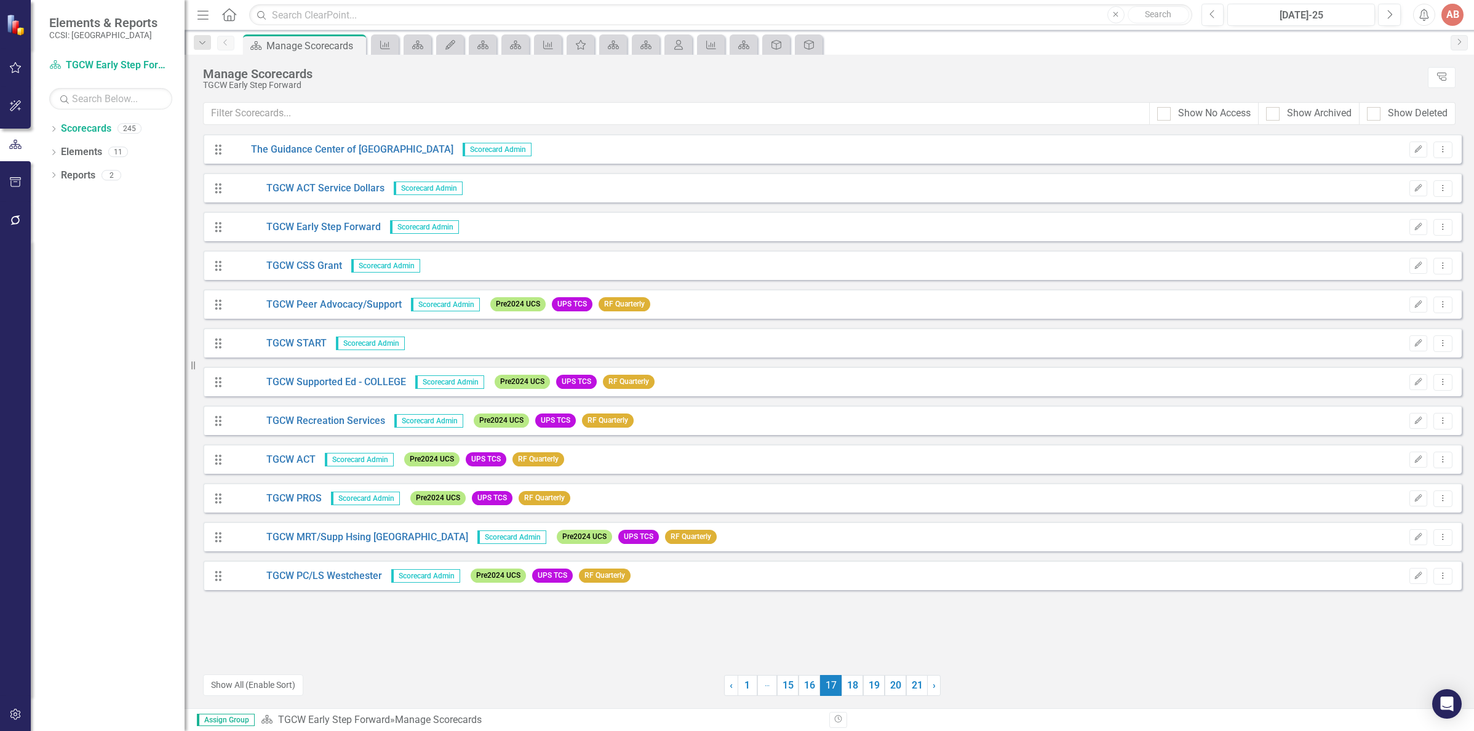
click at [1140, 65] on div "Manage Scorecards TGCW Early Step Forward Tree Explorer" at bounding box center [829, 78] width 1289 height 47
click at [1434, 78] on link "Tree Explorer" at bounding box center [1442, 77] width 28 height 21
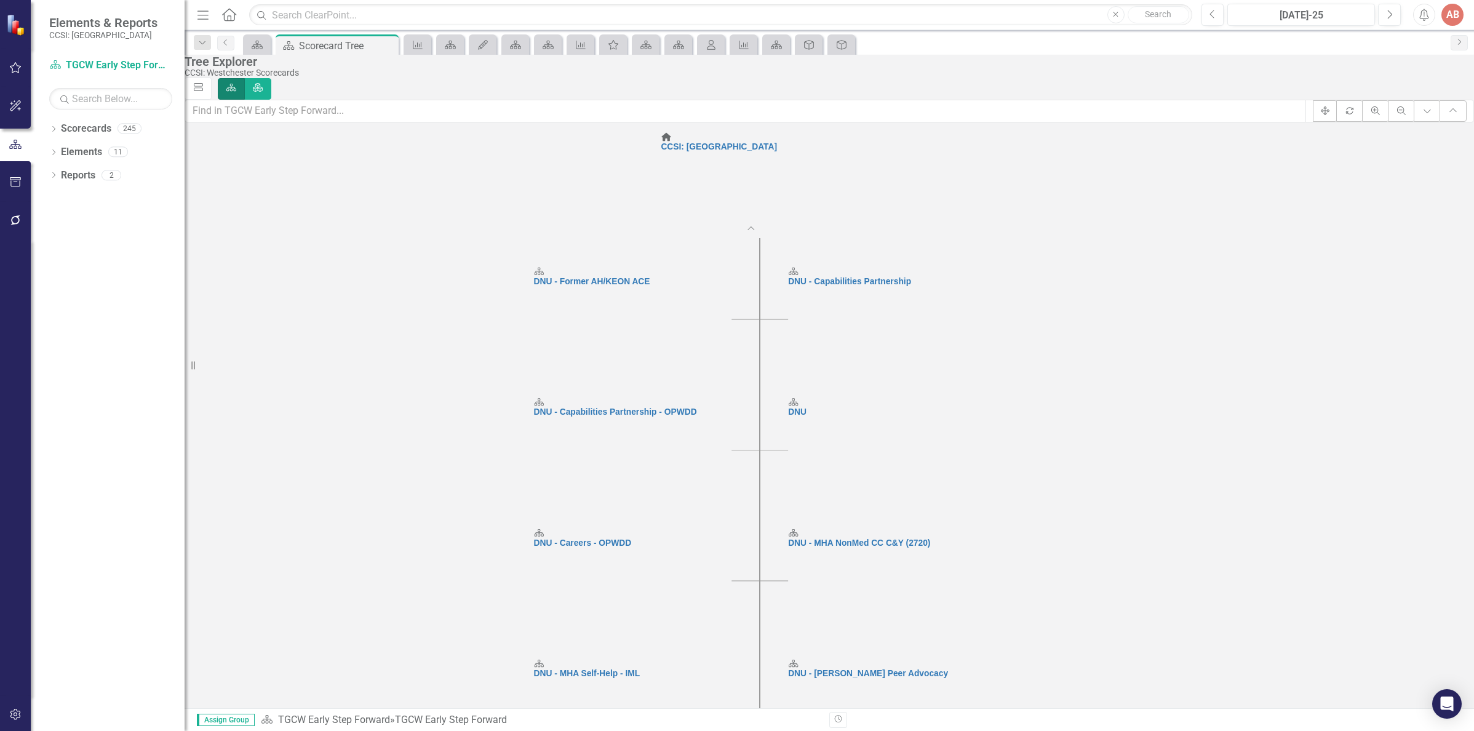
scroll to position [92, 0]
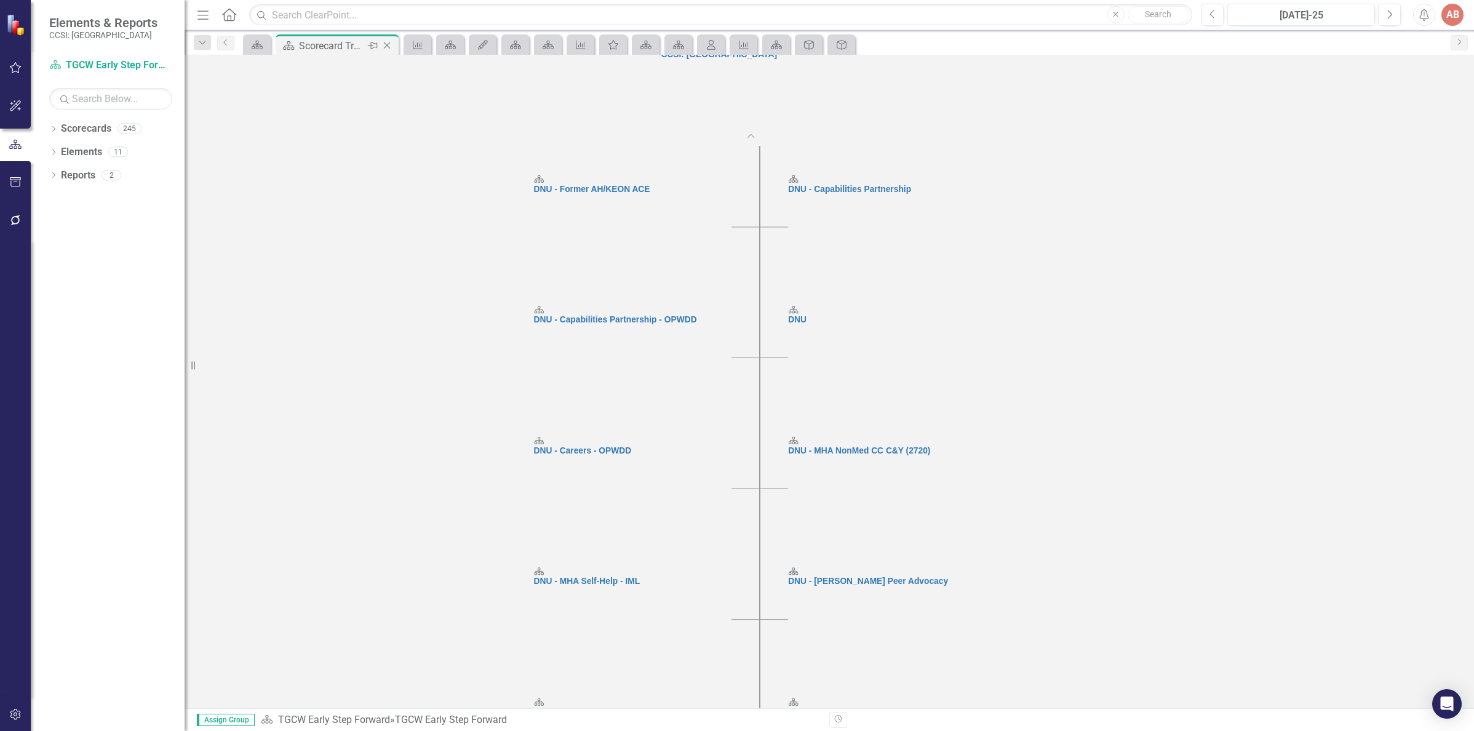
click at [336, 47] on div "Scorecard Tree" at bounding box center [332, 45] width 66 height 15
click at [382, 42] on icon "Close" at bounding box center [387, 46] width 12 height 10
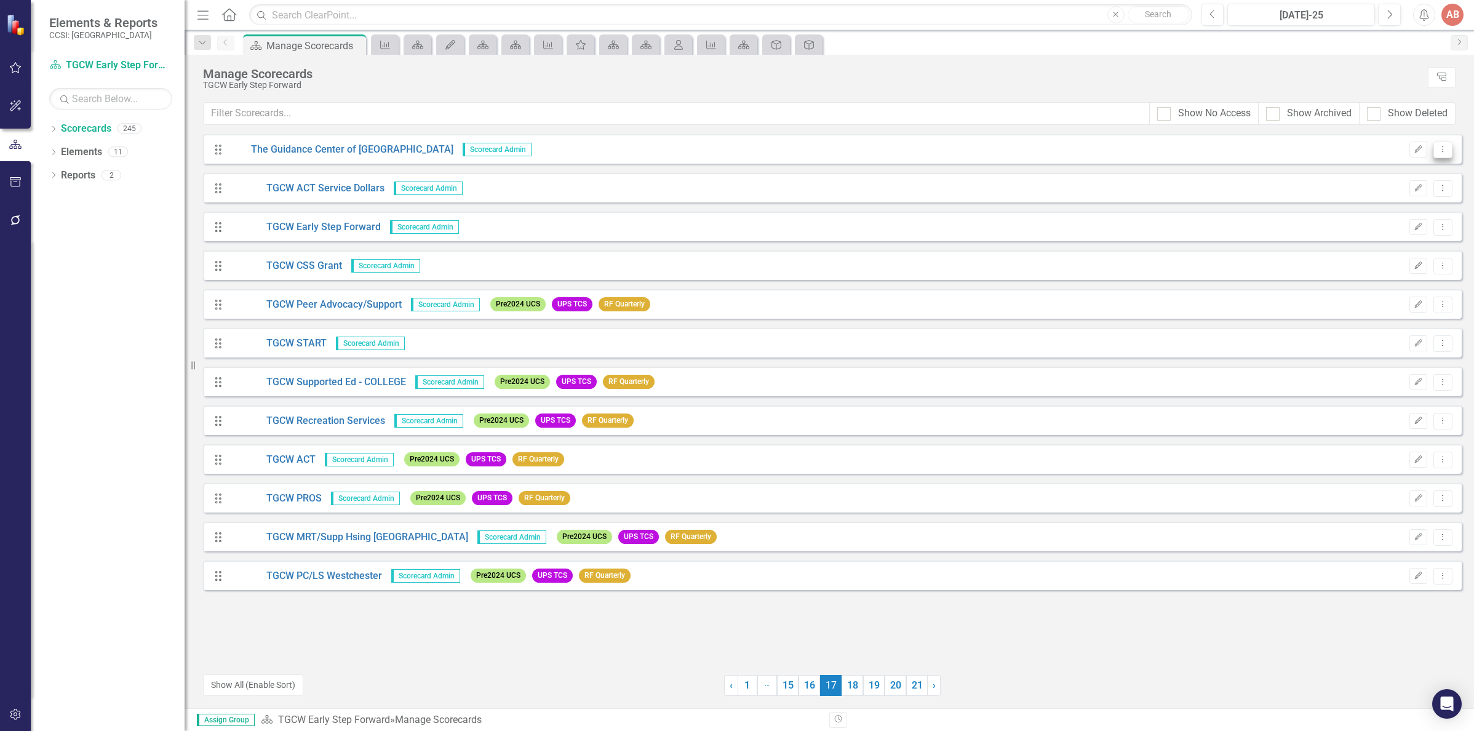
click at [1451, 155] on button "Dropdown Menu" at bounding box center [1442, 149] width 19 height 17
click at [1458, 42] on icon "Next" at bounding box center [1459, 41] width 10 height 7
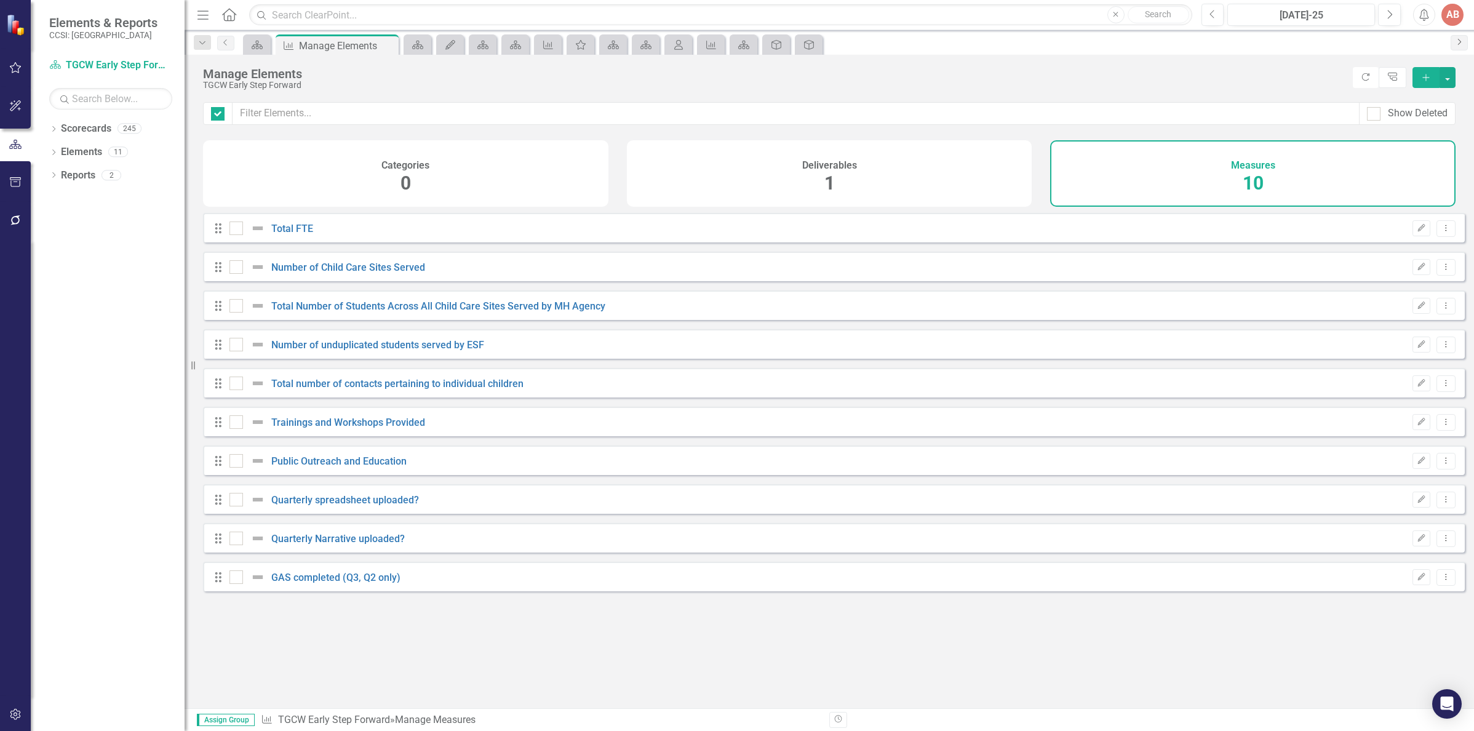
checkbox input "false"
click at [1372, 235] on span "Q2-25" at bounding box center [1388, 228] width 33 height 14
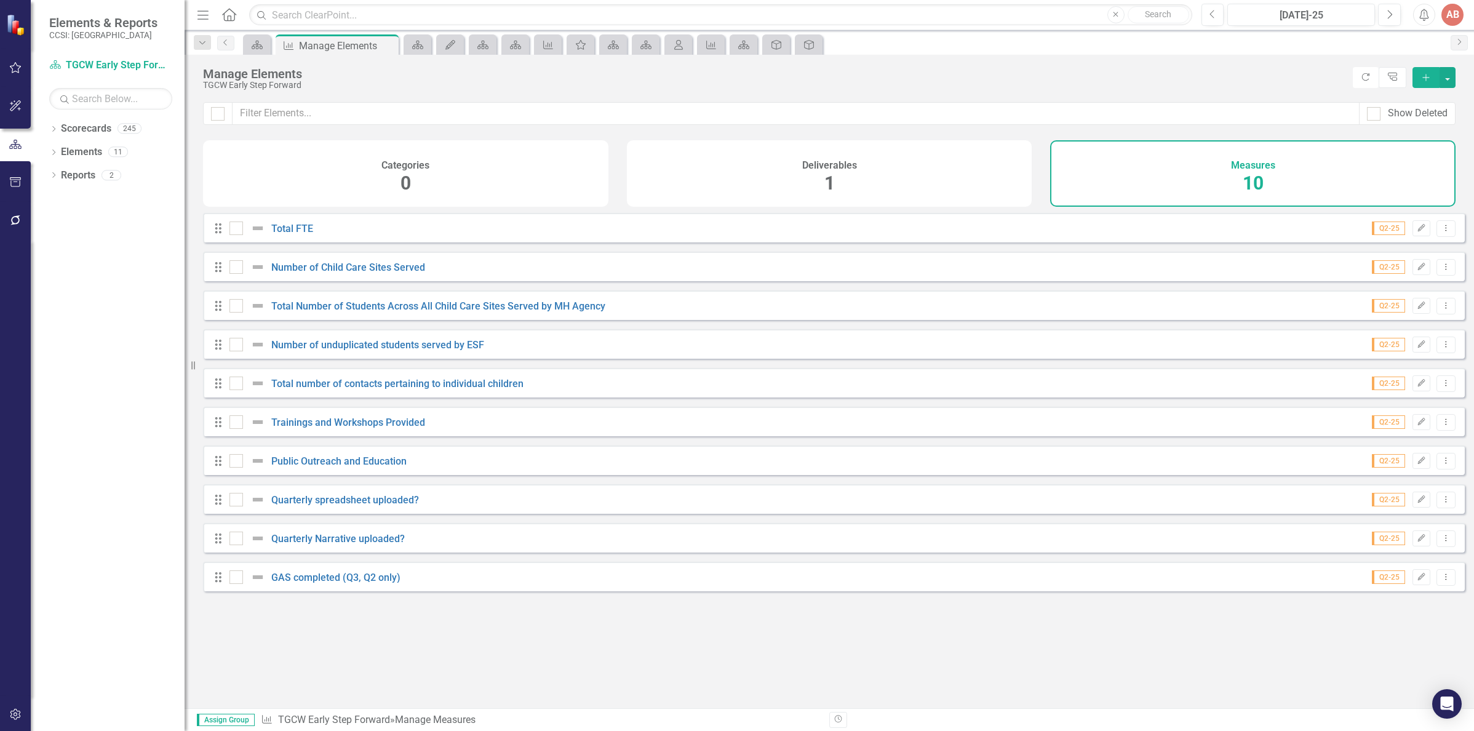
click at [1372, 235] on span "Q2-25" at bounding box center [1388, 228] width 33 height 14
click at [221, 234] on icon "Drag" at bounding box center [218, 228] width 16 height 12
click at [1453, 83] on button "button" at bounding box center [1447, 77] width 16 height 21
click at [203, 44] on icon "Dropdown" at bounding box center [202, 43] width 11 height 9
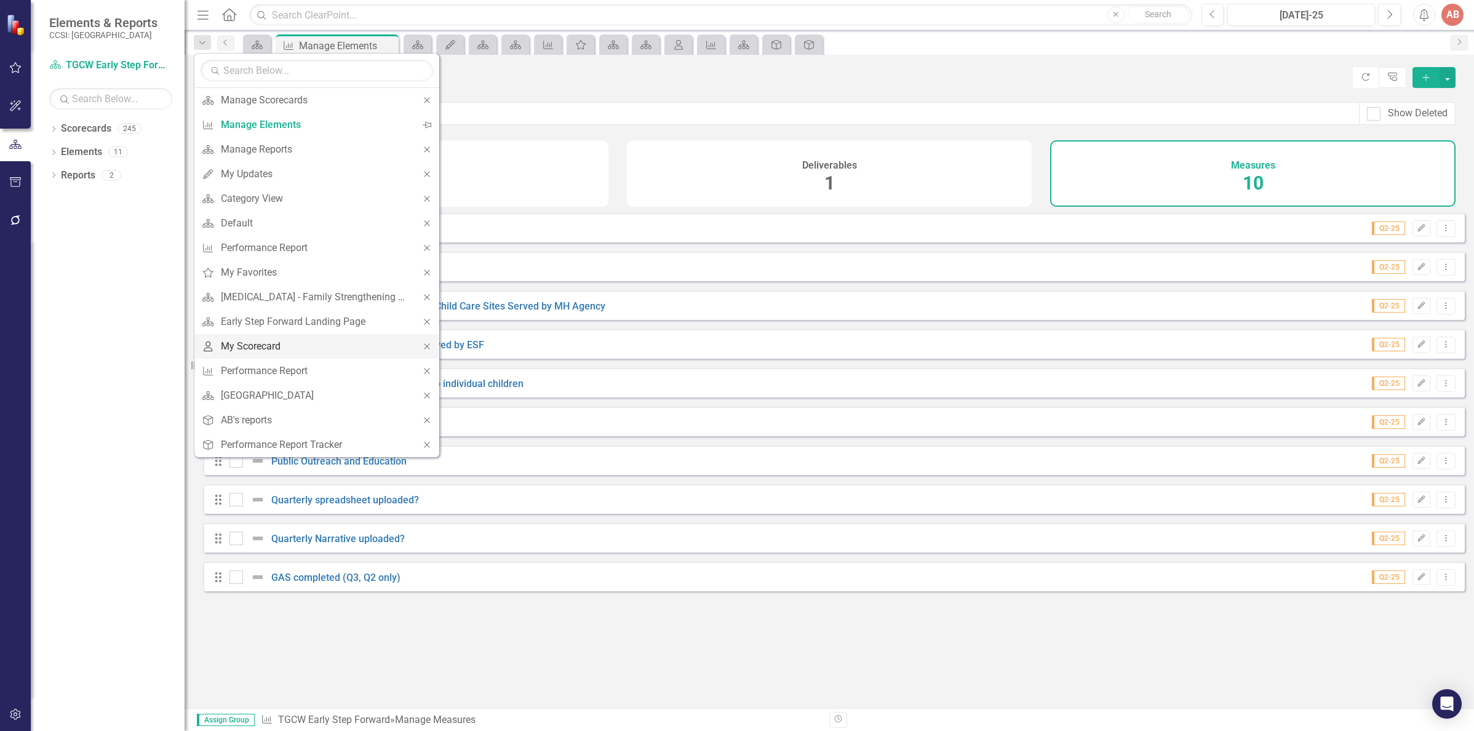
click at [266, 343] on div "My Scorecard" at bounding box center [315, 345] width 188 height 15
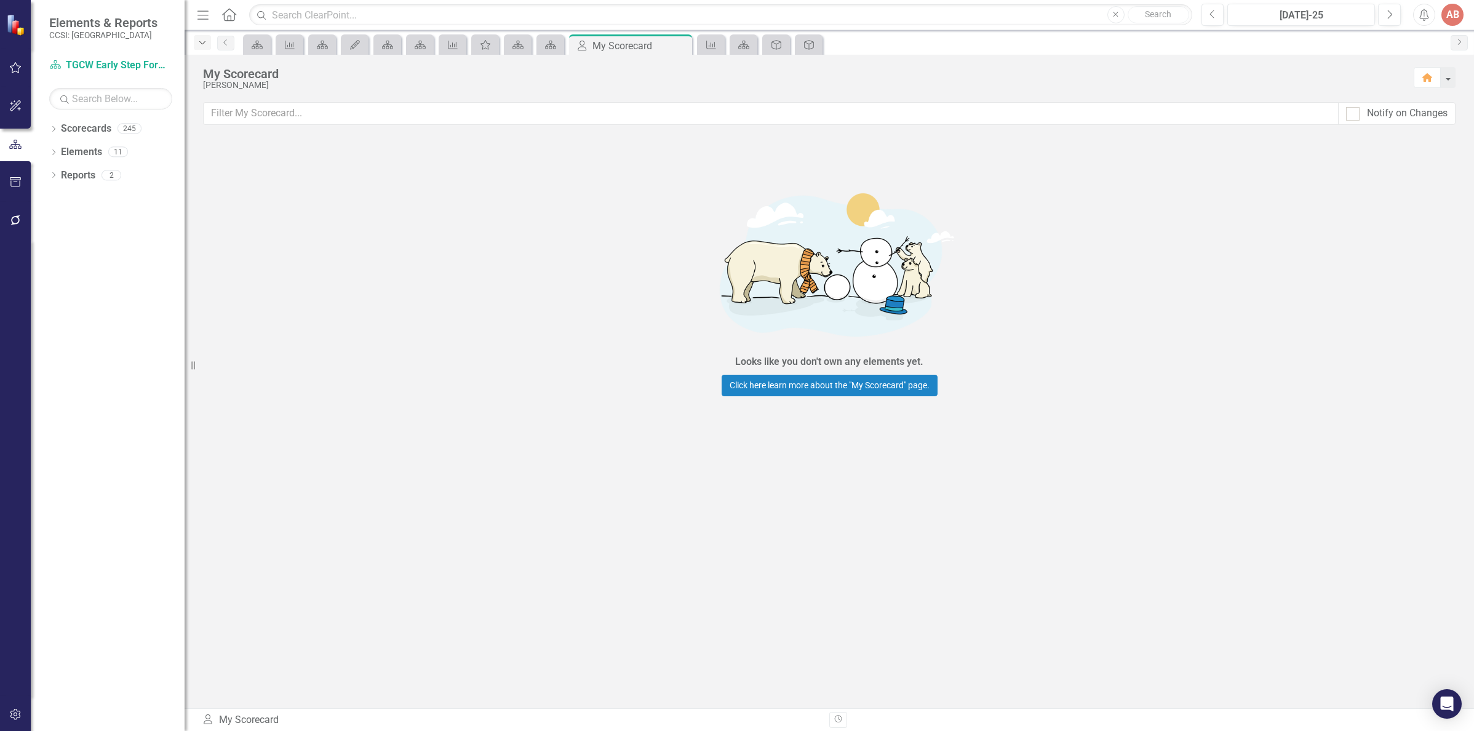
click at [206, 50] on div "Dropdown" at bounding box center [202, 42] width 17 height 15
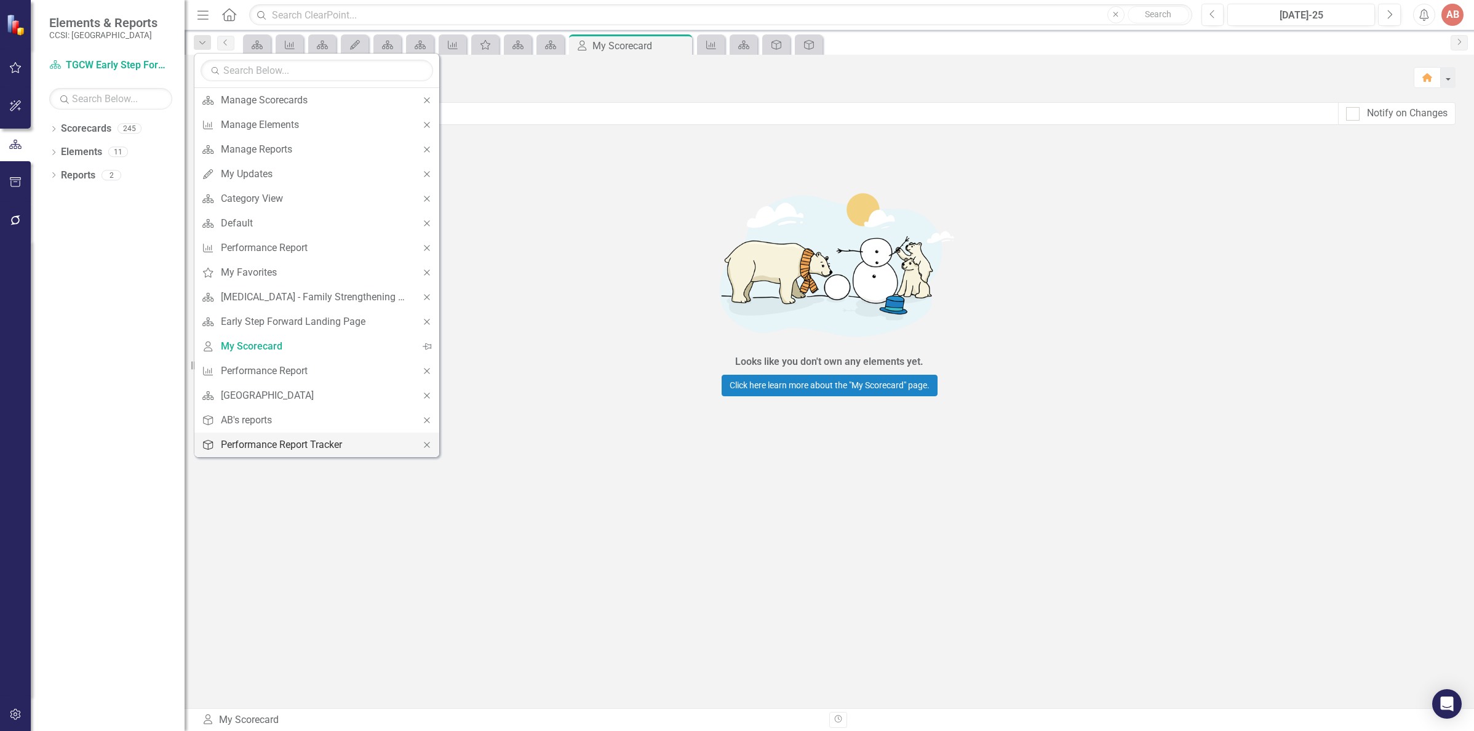
click at [288, 447] on div "Performance Report Tracker" at bounding box center [315, 444] width 188 height 15
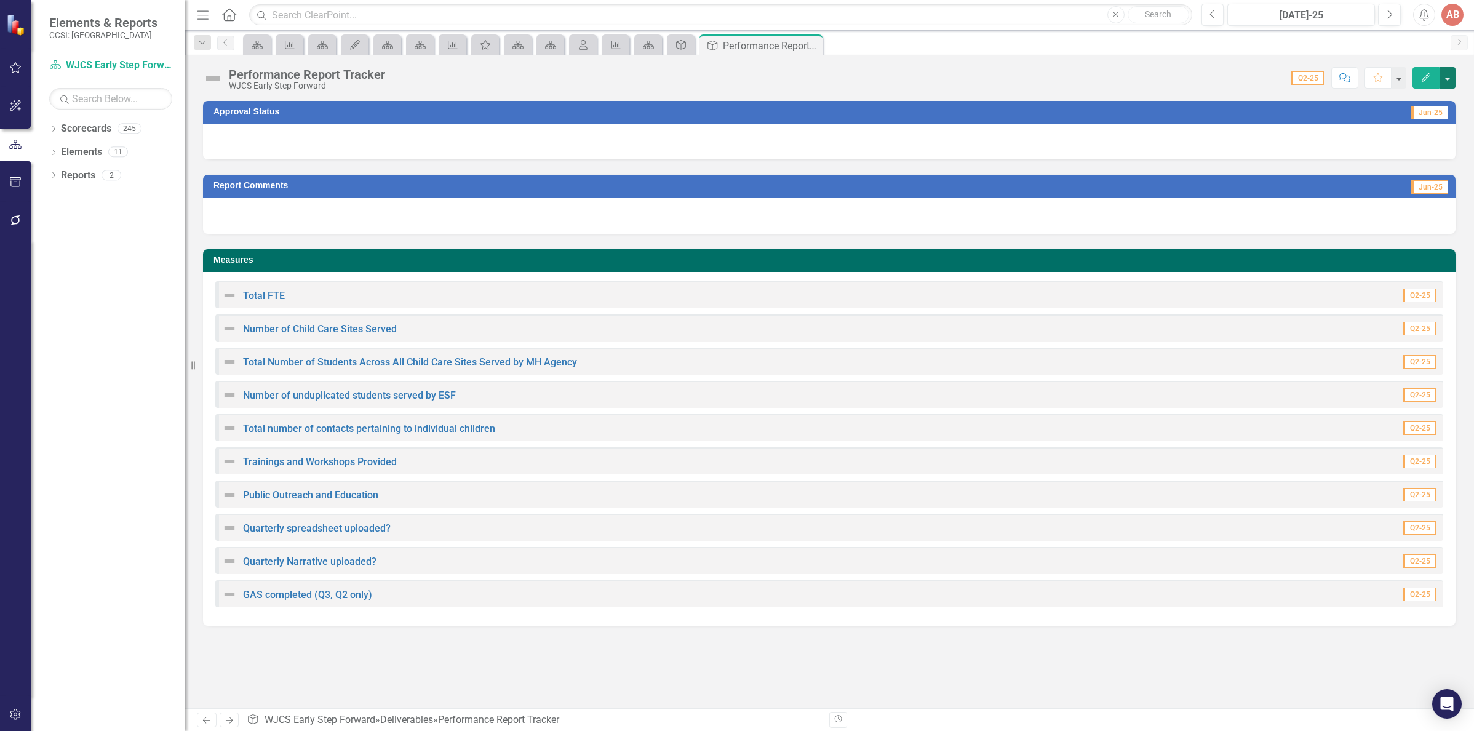
click at [1448, 76] on button "button" at bounding box center [1447, 78] width 16 height 22
click at [251, 74] on div "Performance Report Tracker" at bounding box center [307, 75] width 156 height 14
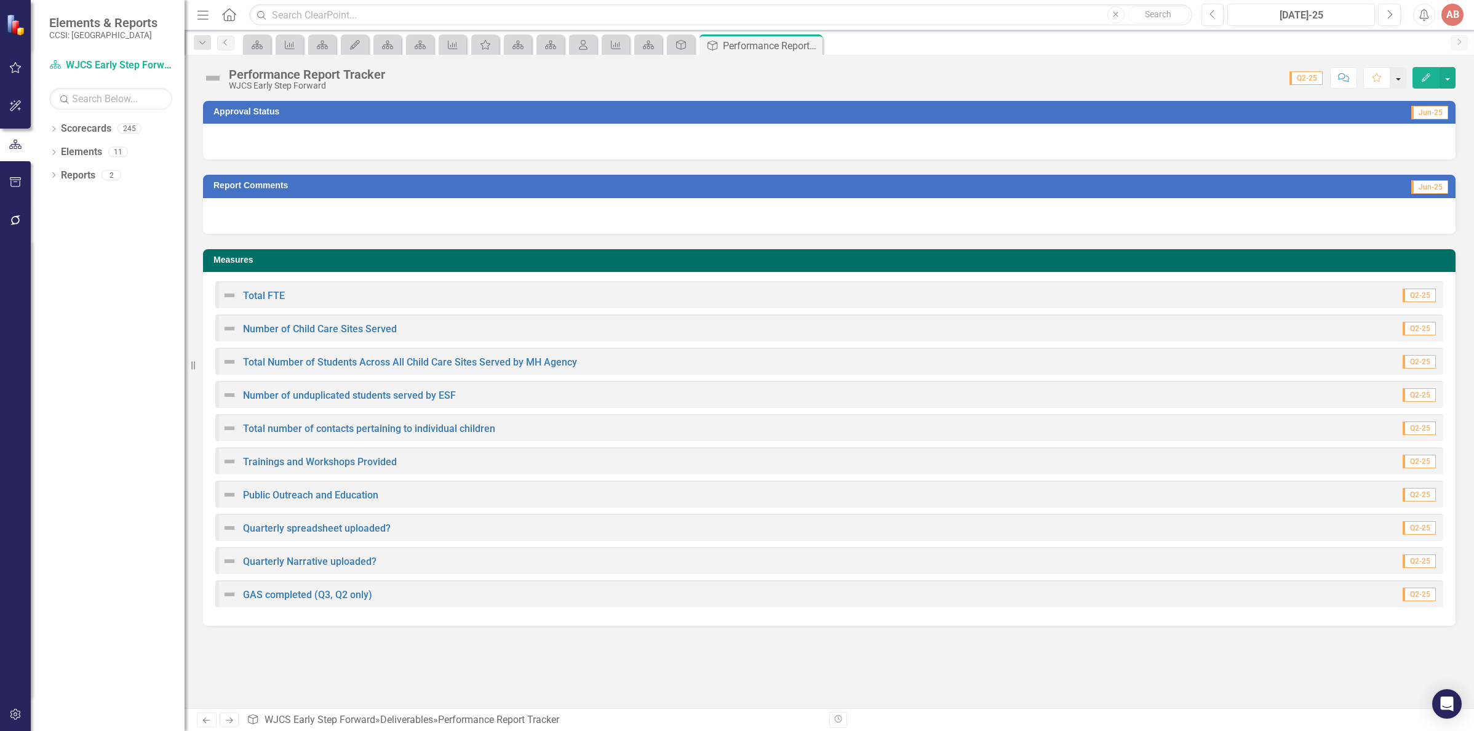
click at [1394, 78] on button "button" at bounding box center [1398, 78] width 16 height 22
click at [1383, 100] on link "Favorite Add Favorite" at bounding box center [1356, 100] width 97 height 23
click at [656, 140] on div at bounding box center [829, 142] width 1252 height 36
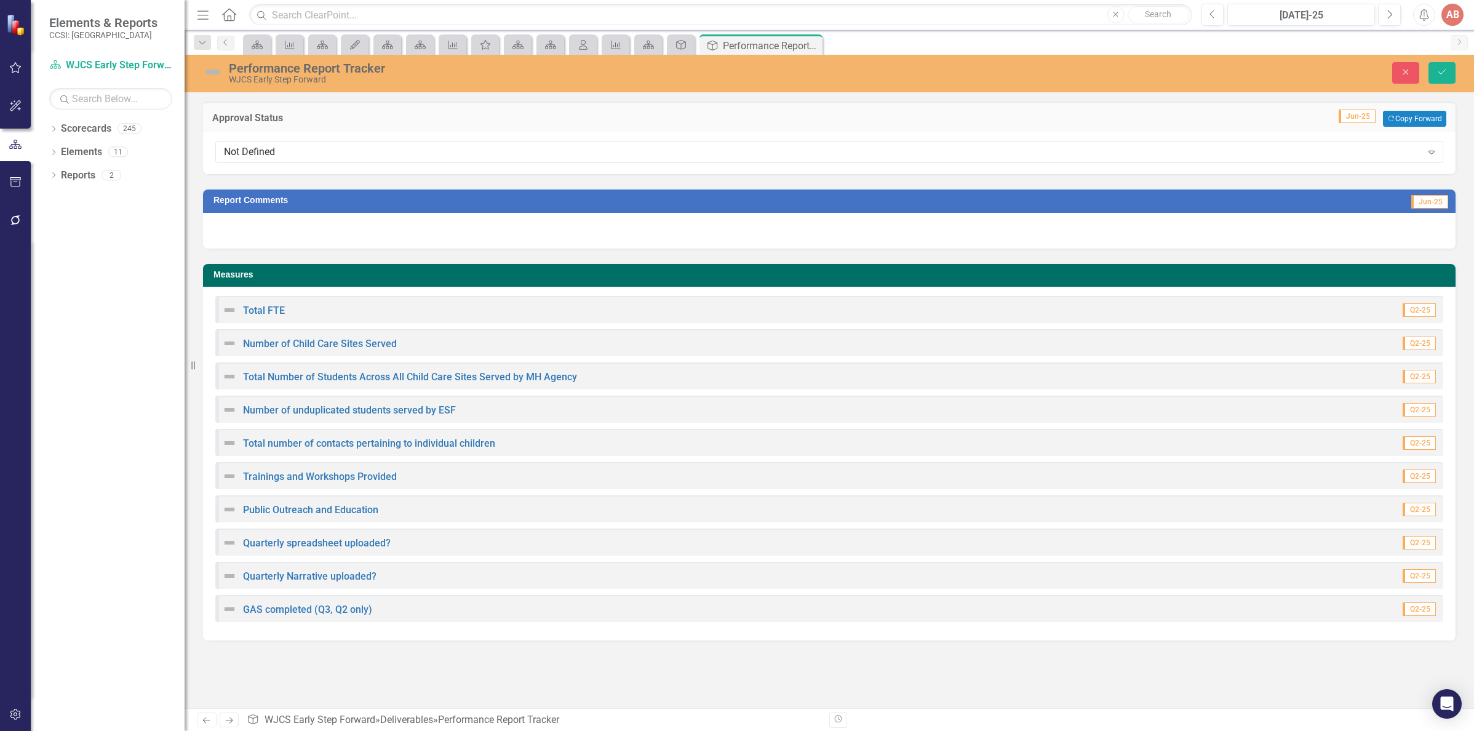
click at [656, 140] on div "Not Defined Expand" at bounding box center [829, 153] width 1252 height 42
click at [467, 154] on div "Not Defined" at bounding box center [823, 152] width 1198 height 14
click at [476, 118] on h3 "Approval Status" at bounding box center [456, 118] width 488 height 11
click at [198, 39] on icon "Dropdown" at bounding box center [202, 43] width 11 height 9
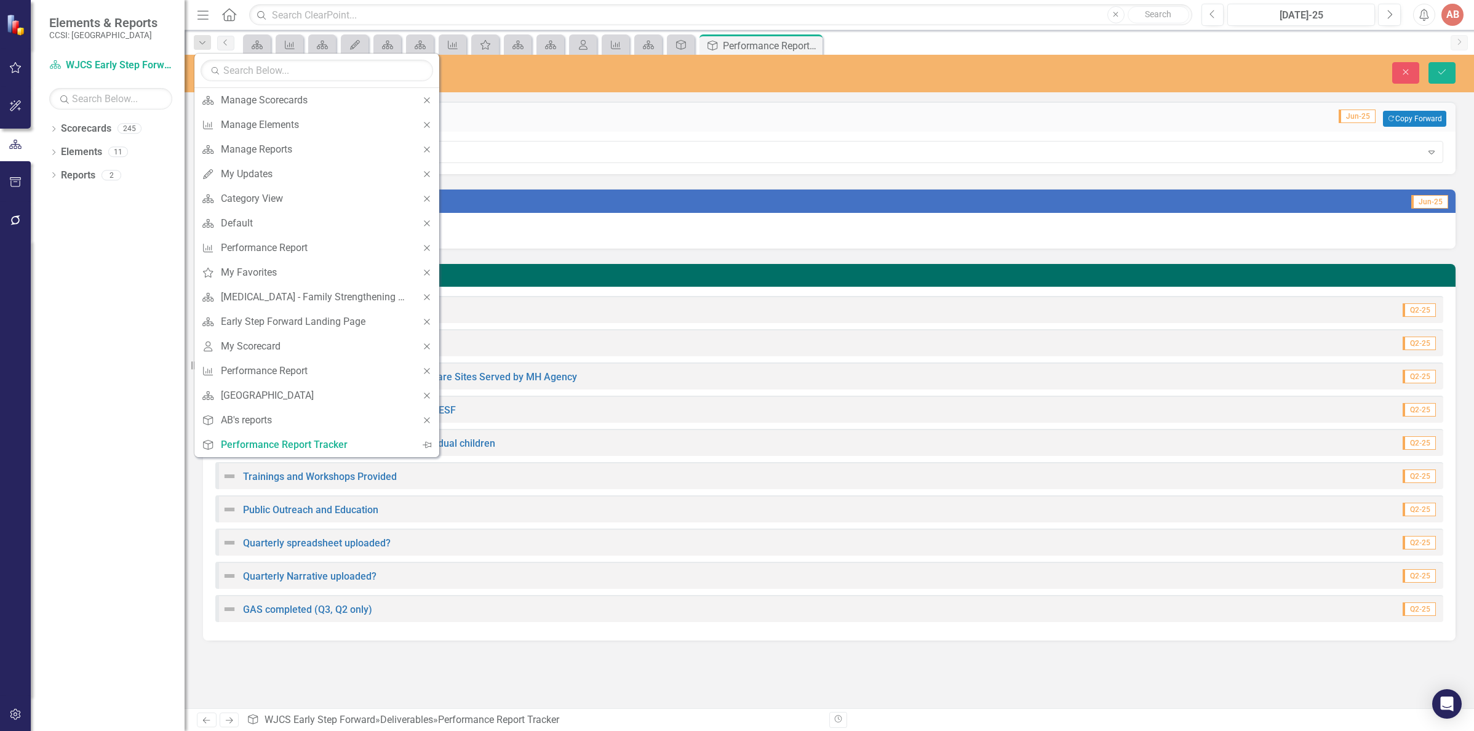
click at [585, 73] on div "Performance Report Tracker" at bounding box center [570, 69] width 683 height 14
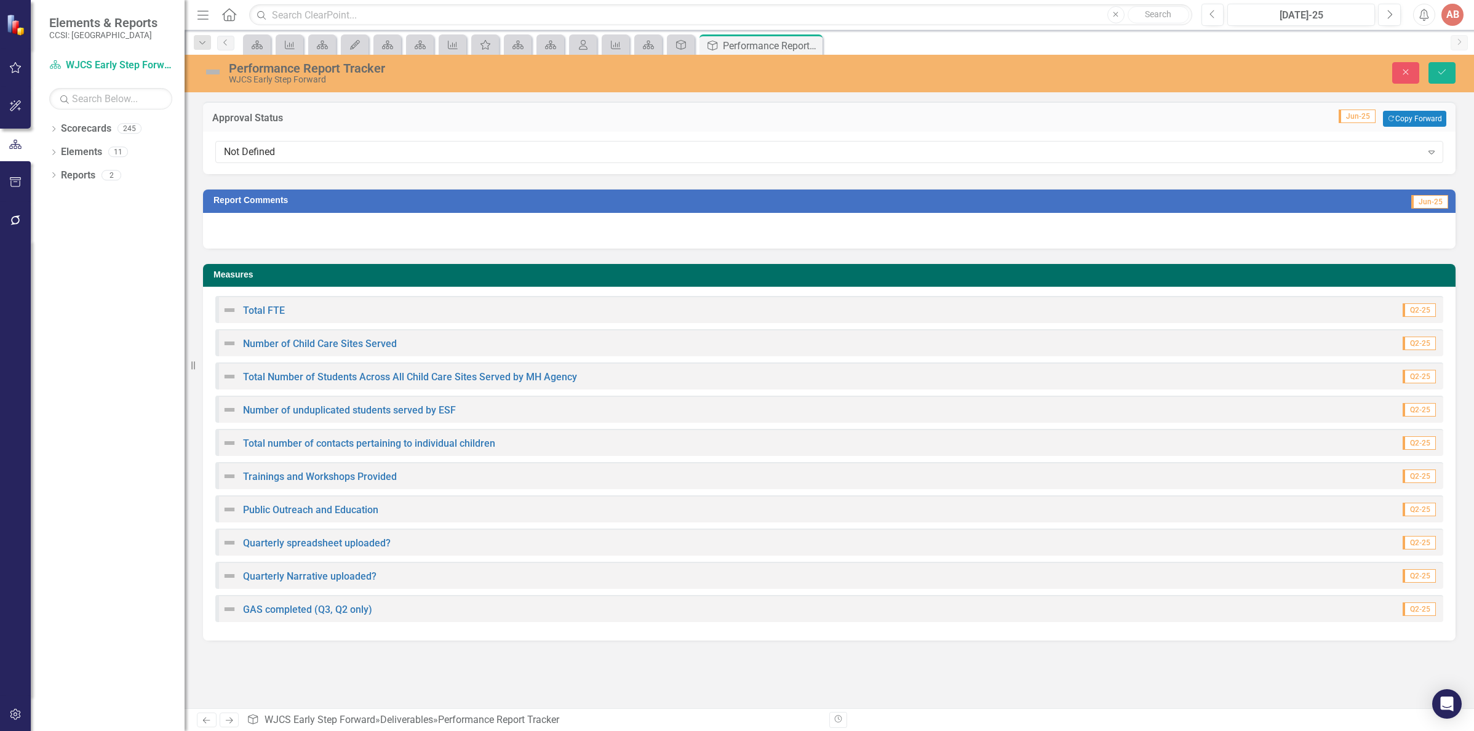
click at [10, 27] on img at bounding box center [17, 24] width 23 height 23
click at [16, 74] on button "button" at bounding box center [16, 68] width 28 height 26
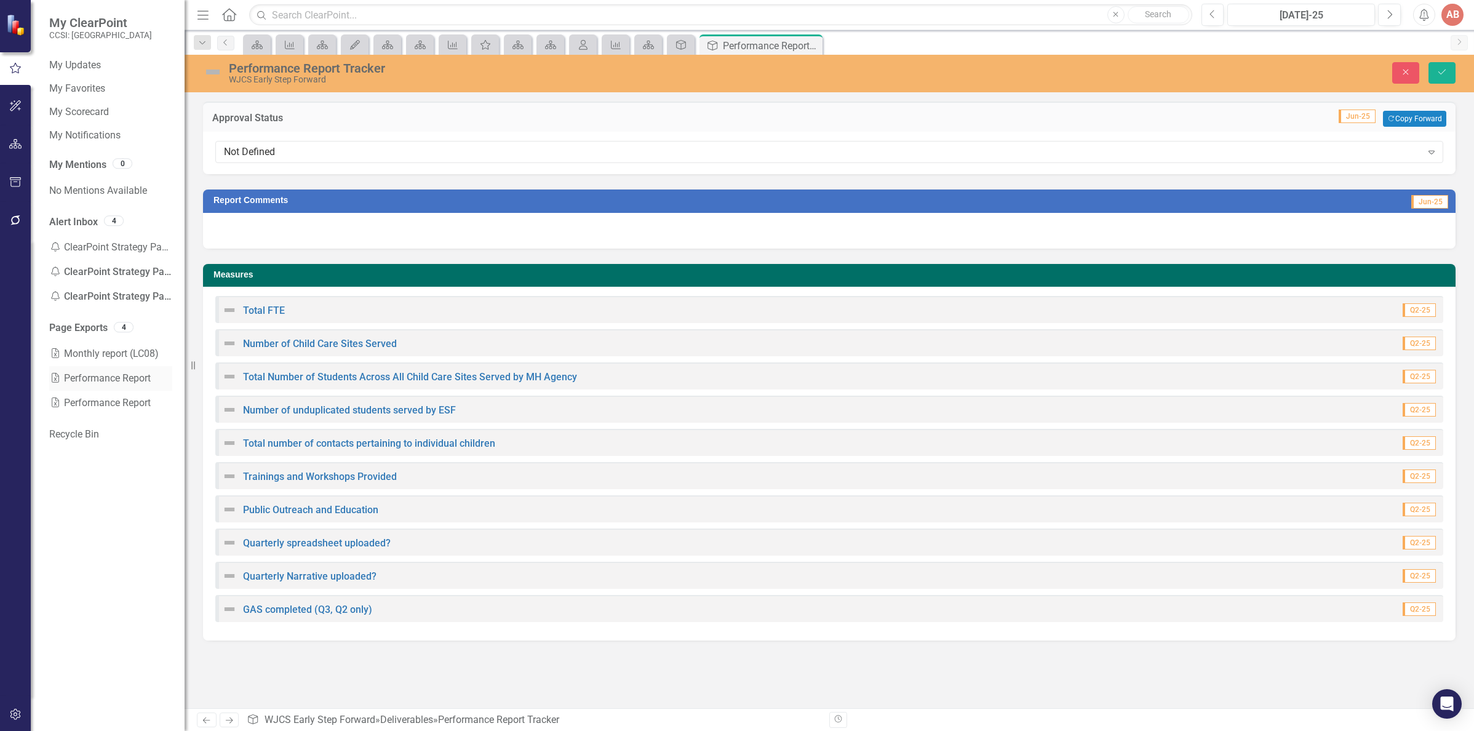
click at [149, 382] on link "Excel Performance Report" at bounding box center [110, 378] width 123 height 25
click at [76, 408] on link "Excel Performance Report" at bounding box center [110, 403] width 123 height 25
click at [81, 354] on link "Excel Monthly report (LC08)" at bounding box center [110, 353] width 123 height 25
click at [20, 140] on icon "button" at bounding box center [15, 144] width 13 height 10
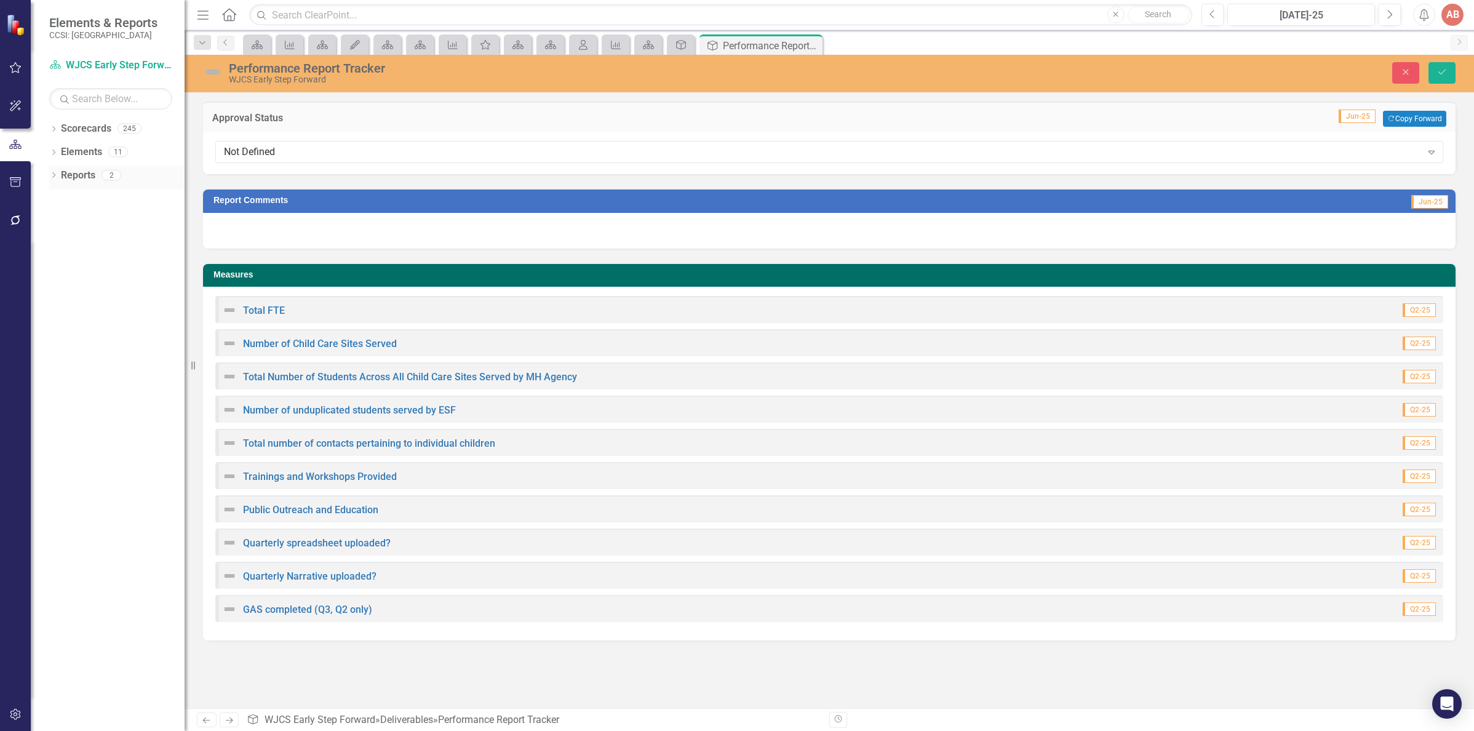
click at [70, 180] on link "Reports" at bounding box center [78, 176] width 34 height 14
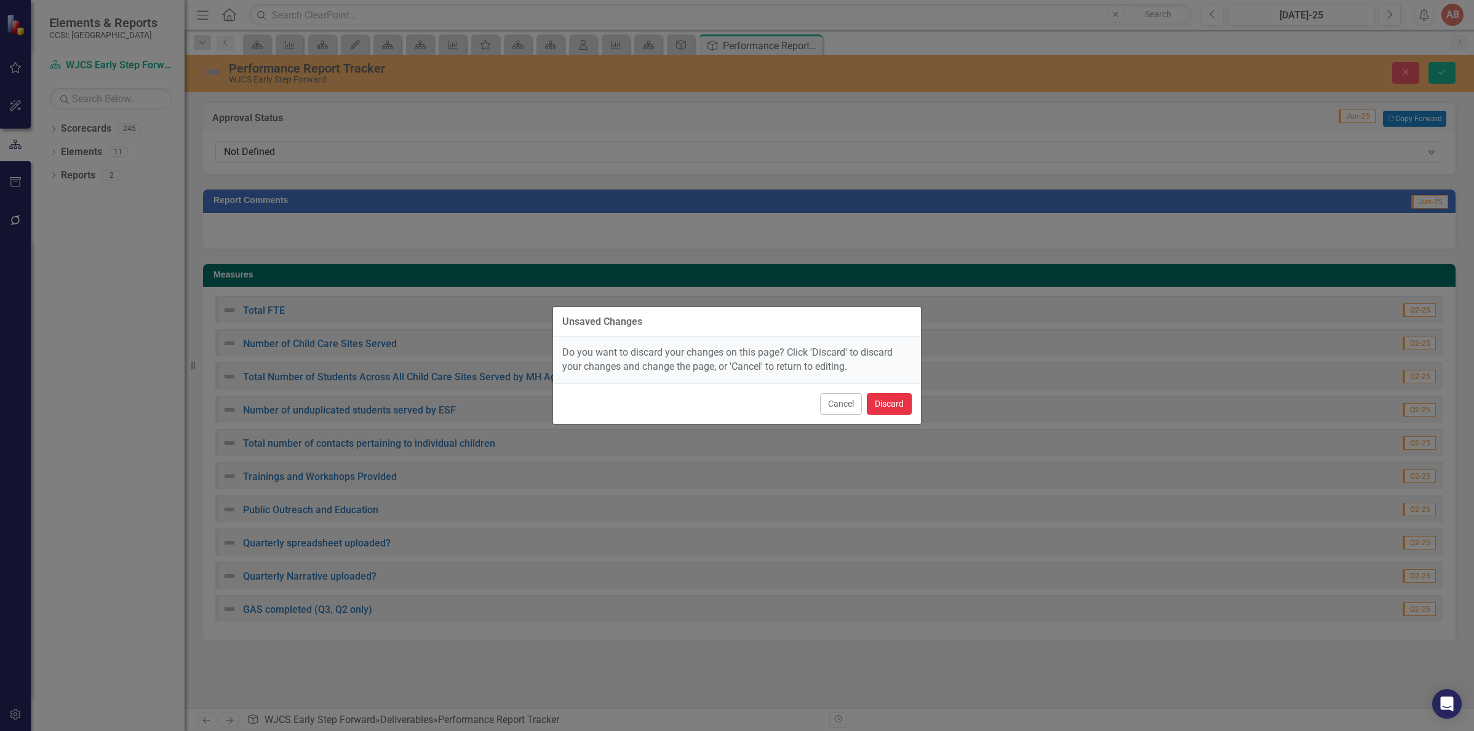
click at [893, 402] on button "Discard" at bounding box center [889, 404] width 45 height 22
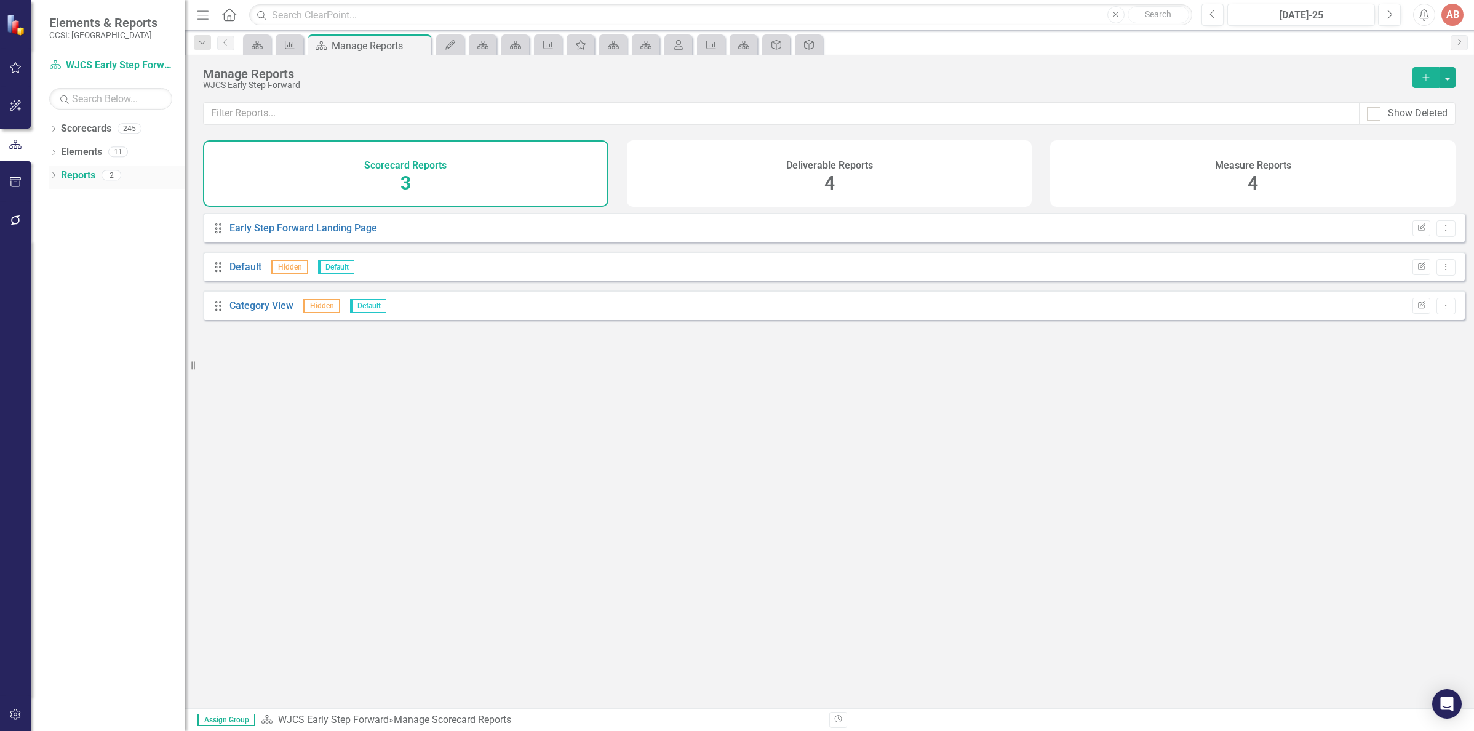
click at [55, 170] on div "Dropdown Reports 2" at bounding box center [116, 176] width 135 height 23
click at [52, 173] on icon "Dropdown" at bounding box center [53, 176] width 9 height 7
drag, startPoint x: 129, startPoint y: 387, endPoint x: 134, endPoint y: 377, distance: 11.3
click at [129, 384] on div "Dropdown Scorecards 245 Dropdown Westchester Dropdown A-HOME(A-propos) A-HOME G…" at bounding box center [108, 425] width 154 height 612
click at [77, 173] on link "Reports" at bounding box center [59, 176] width 34 height 14
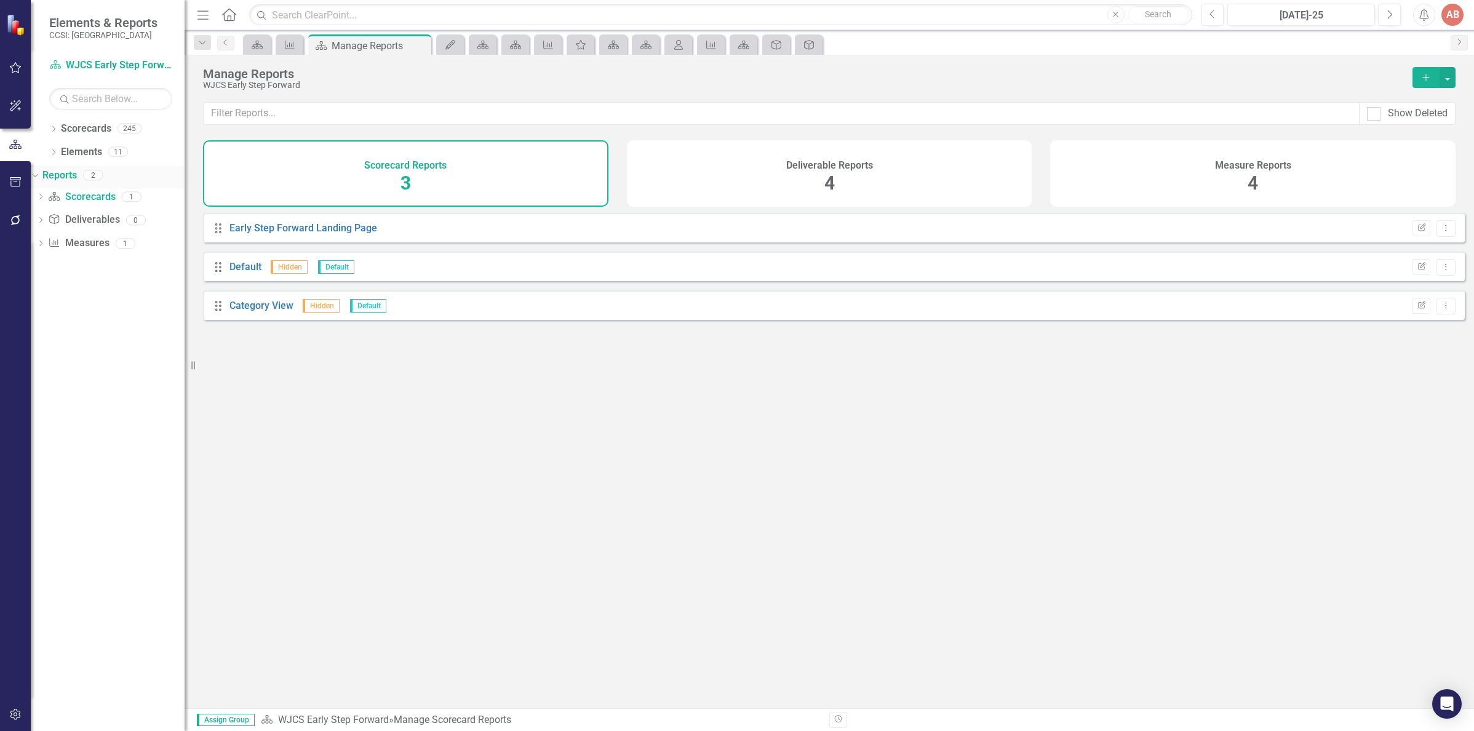
click at [77, 173] on link "Reports" at bounding box center [59, 176] width 34 height 14
click at [267, 71] on div "Manage Reports" at bounding box center [801, 74] width 1197 height 14
click at [261, 90] on div "WJCS Early Step Forward" at bounding box center [801, 85] width 1197 height 9
click at [423, 42] on icon at bounding box center [419, 45] width 7 height 7
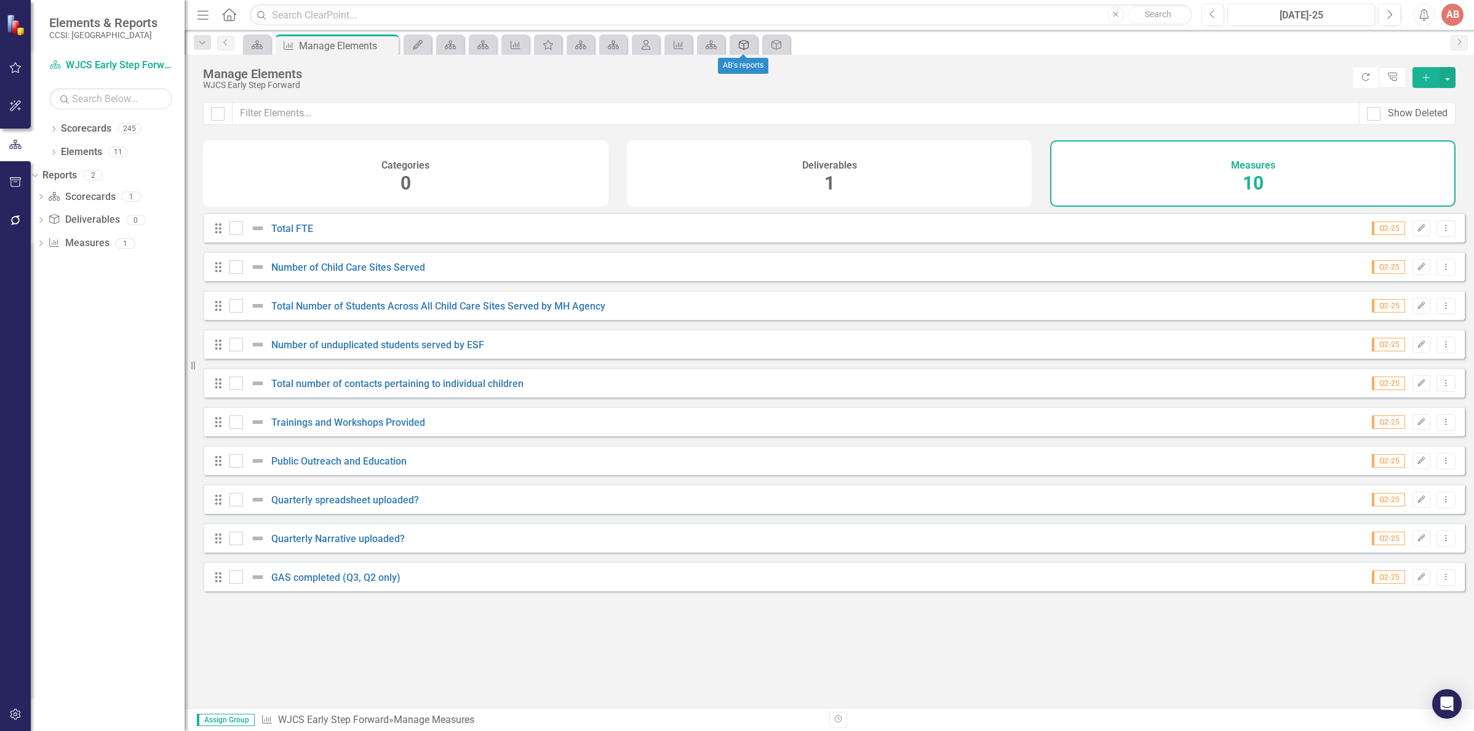
click at [737, 49] on icon "Deliverable" at bounding box center [743, 45] width 12 height 10
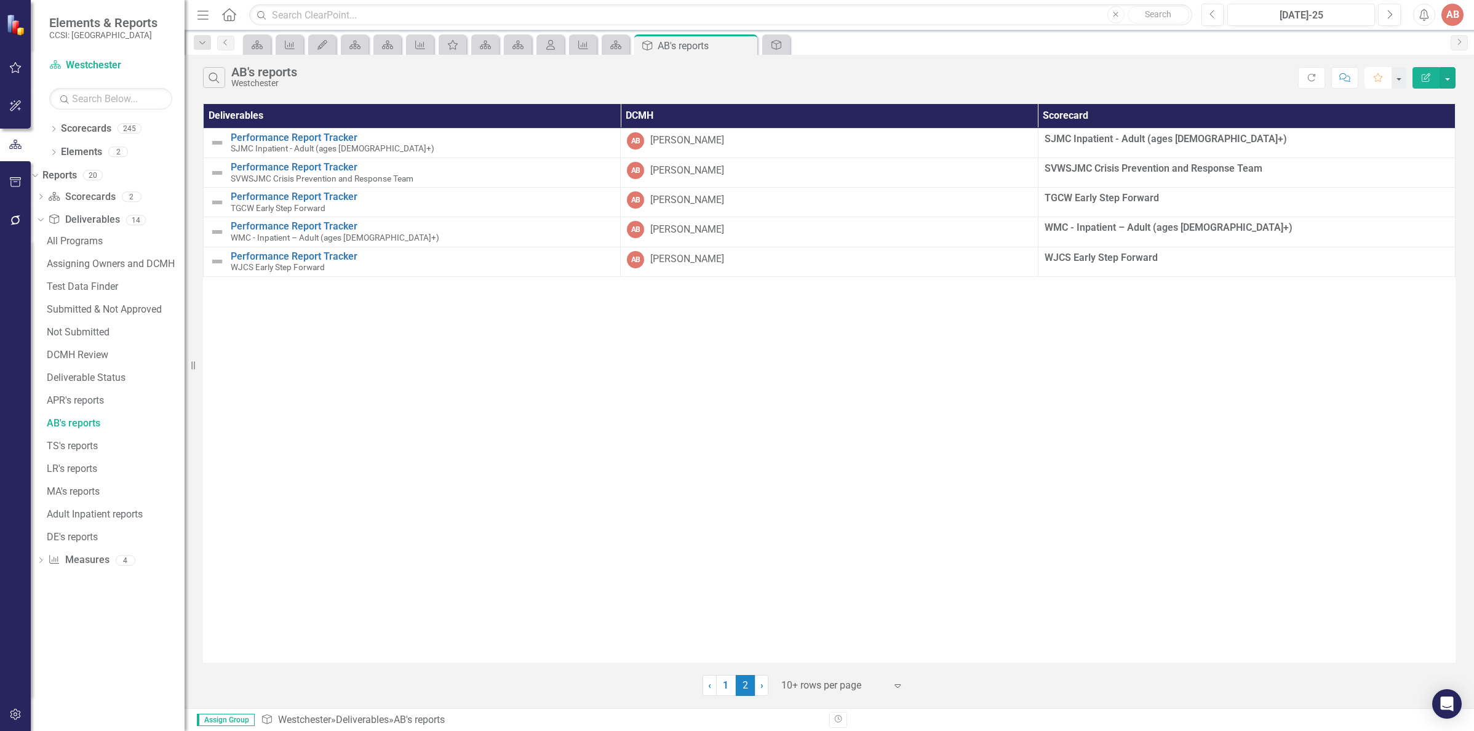
click at [1380, 79] on icon "Favorite" at bounding box center [1377, 77] width 11 height 9
click at [708, 690] on span "‹" at bounding box center [709, 685] width 3 height 12
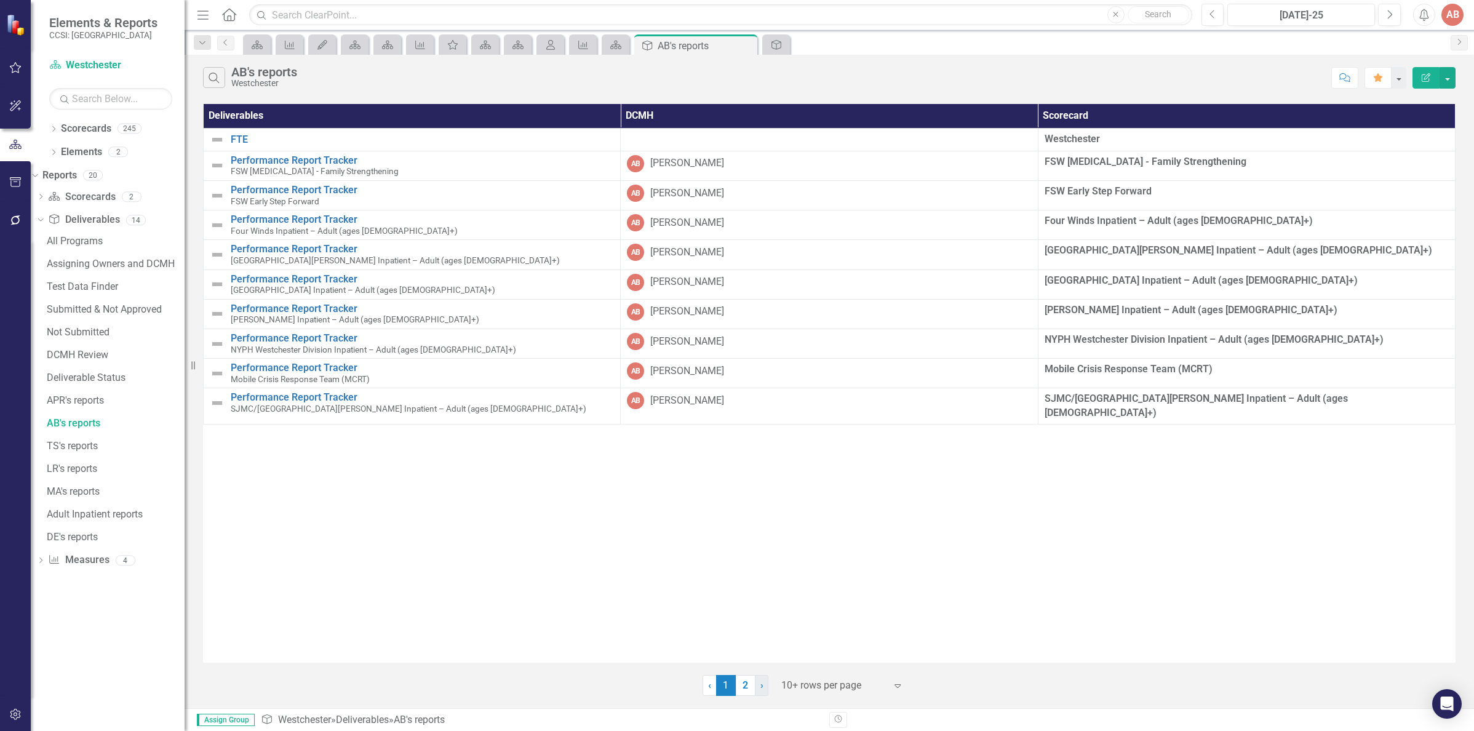
click at [761, 684] on span "›" at bounding box center [761, 685] width 3 height 12
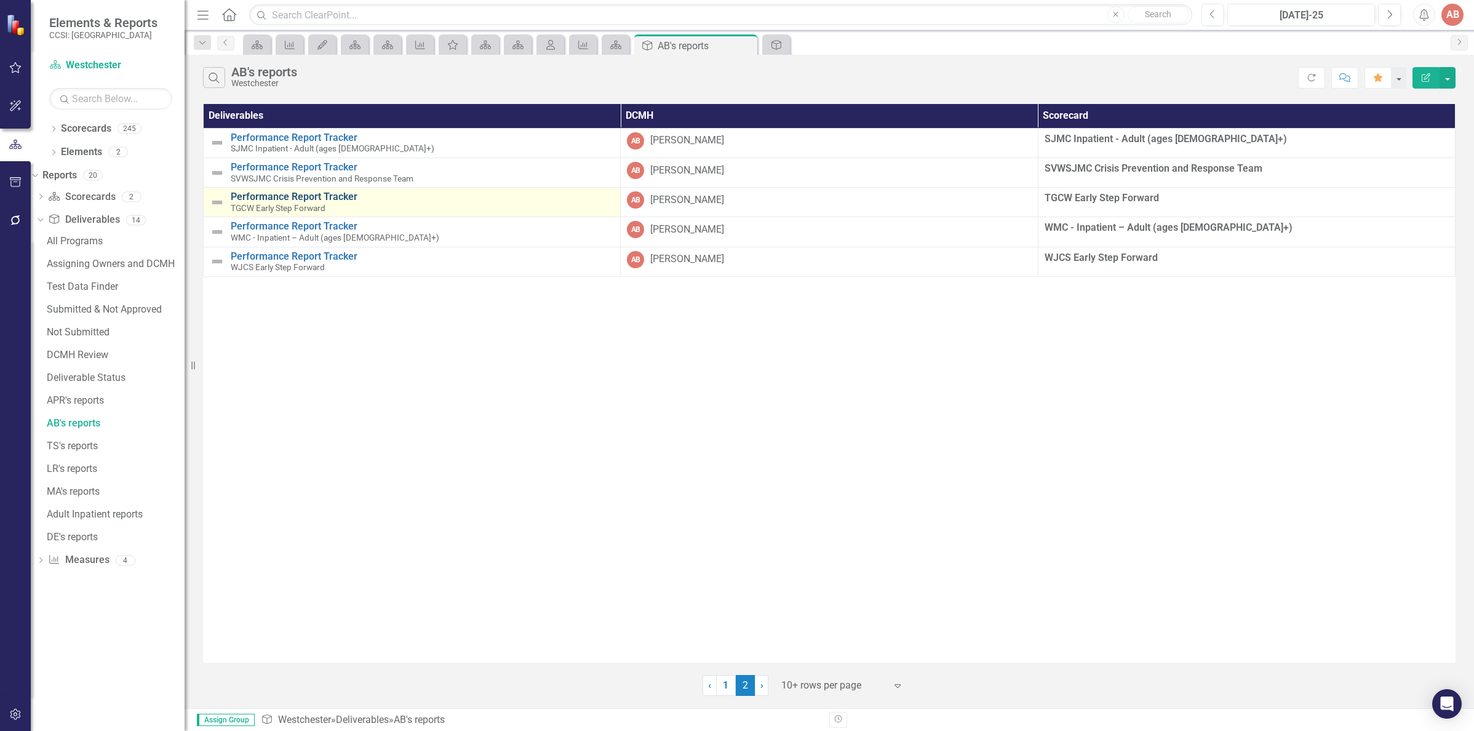
click at [285, 197] on link "Performance Report Tracker" at bounding box center [422, 196] width 383 height 11
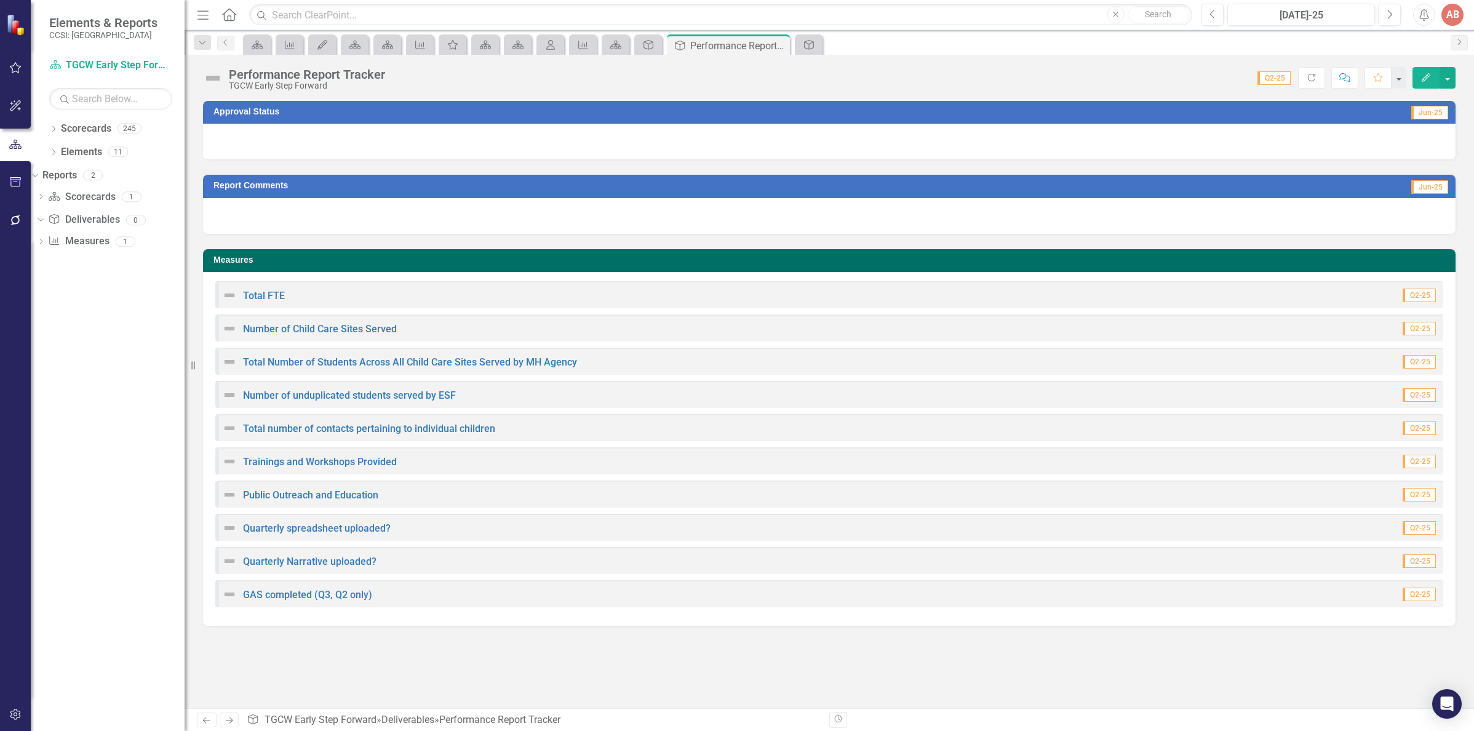
click at [1129, 141] on div at bounding box center [829, 142] width 1252 height 36
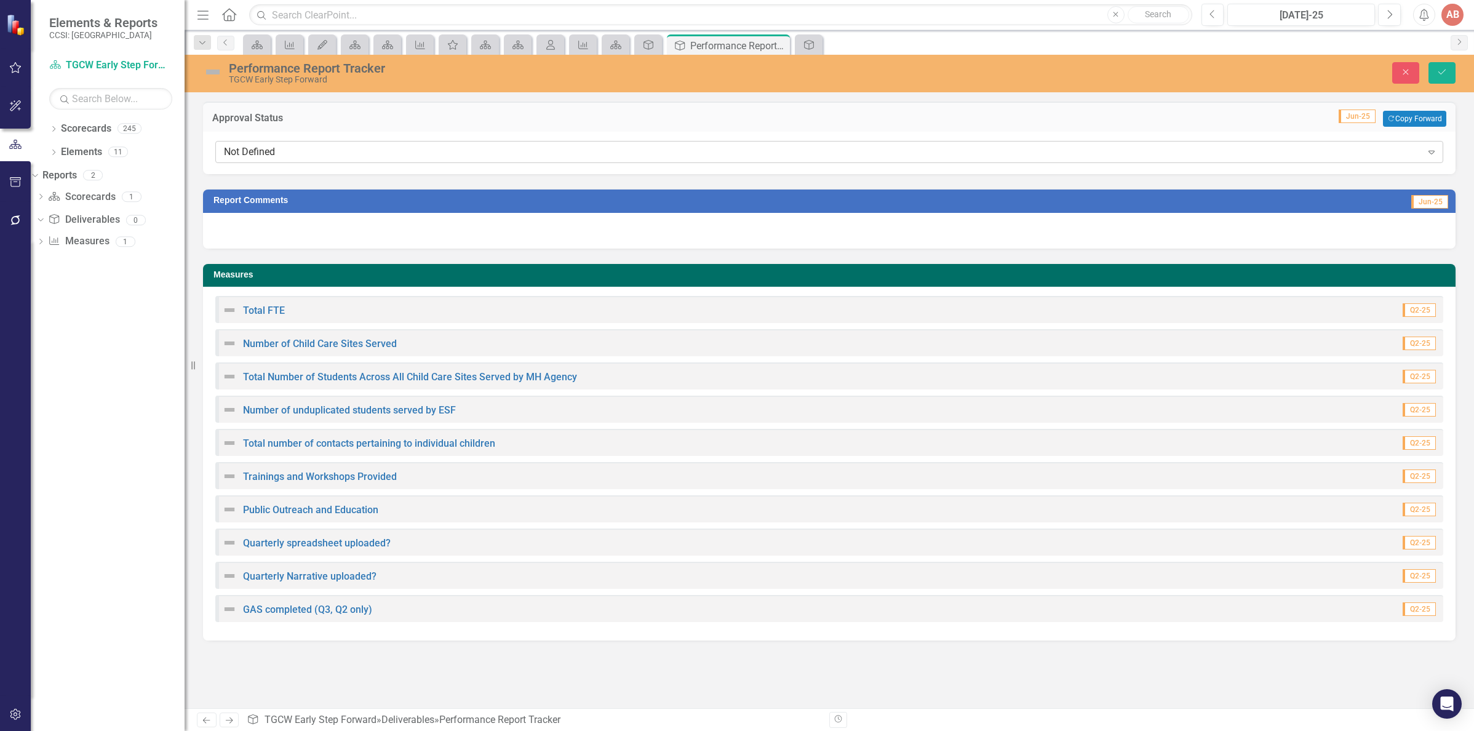
click at [1113, 159] on div "Not Defined Expand" at bounding box center [829, 152] width 1228 height 22
click at [1064, 119] on td "Jun-25 Copy Forward Copy Forward" at bounding box center [1073, 119] width 745 height 16
click at [526, 46] on link "Scorecard" at bounding box center [518, 44] width 22 height 15
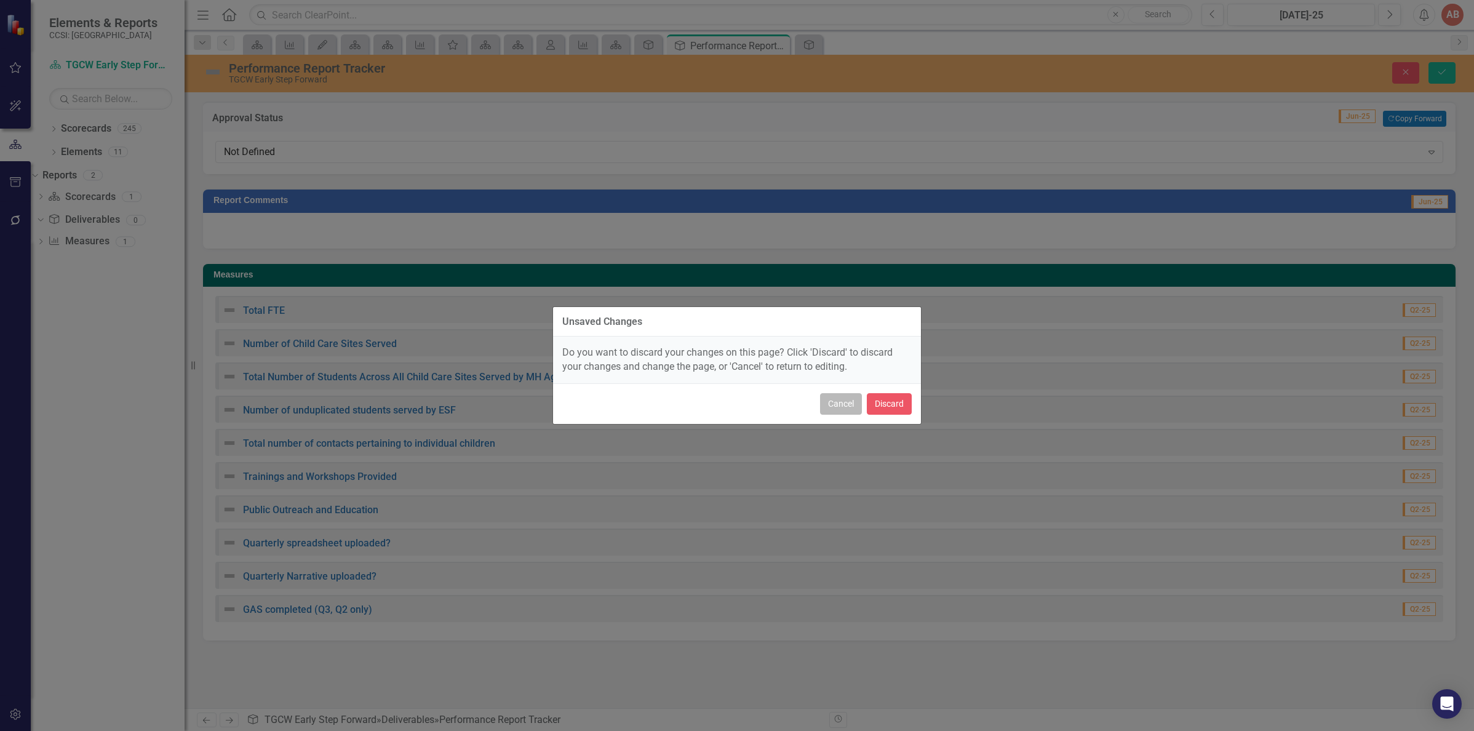
click at [840, 405] on button "Cancel" at bounding box center [841, 404] width 42 height 22
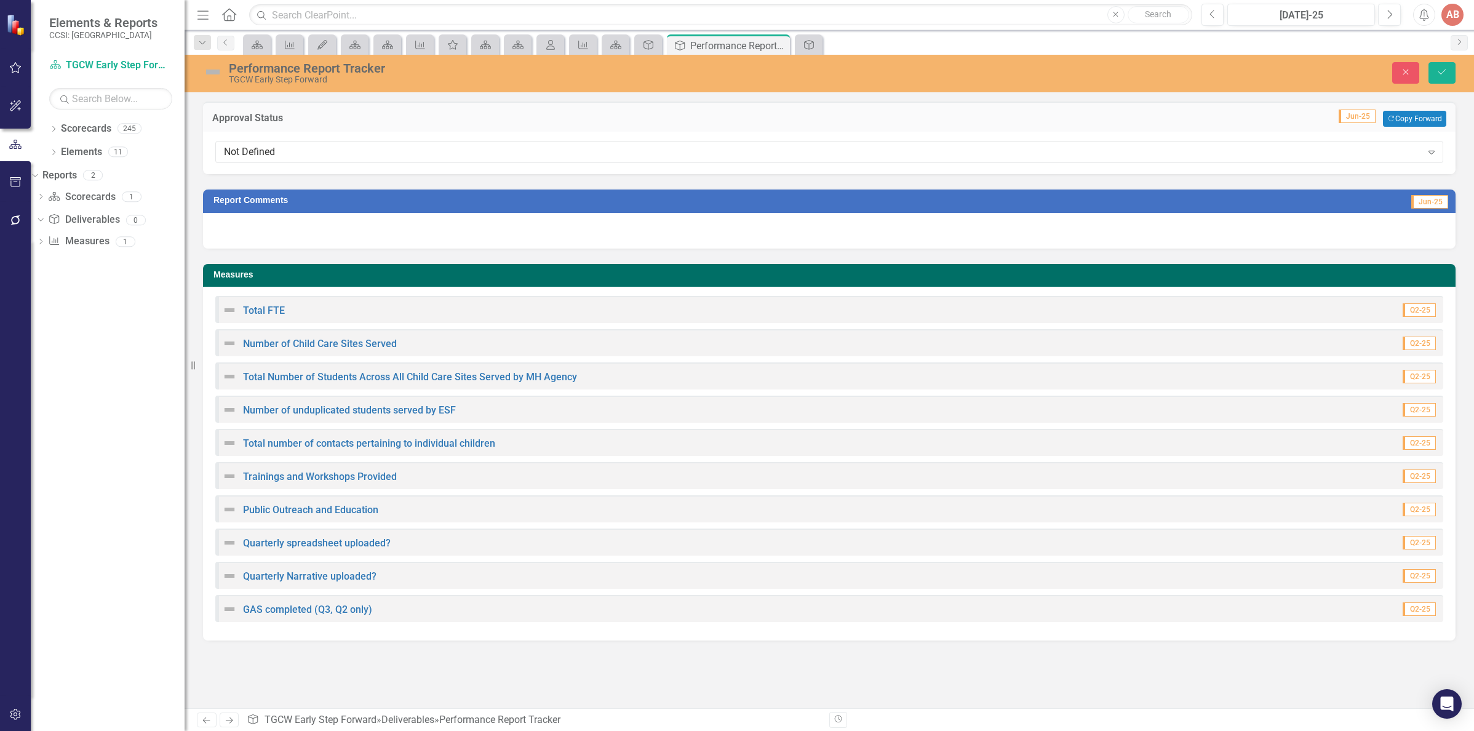
click at [508, 65] on div "Performance Report Tracker" at bounding box center [570, 69] width 683 height 14
click at [512, 47] on icon "Scorecard" at bounding box center [518, 45] width 12 height 10
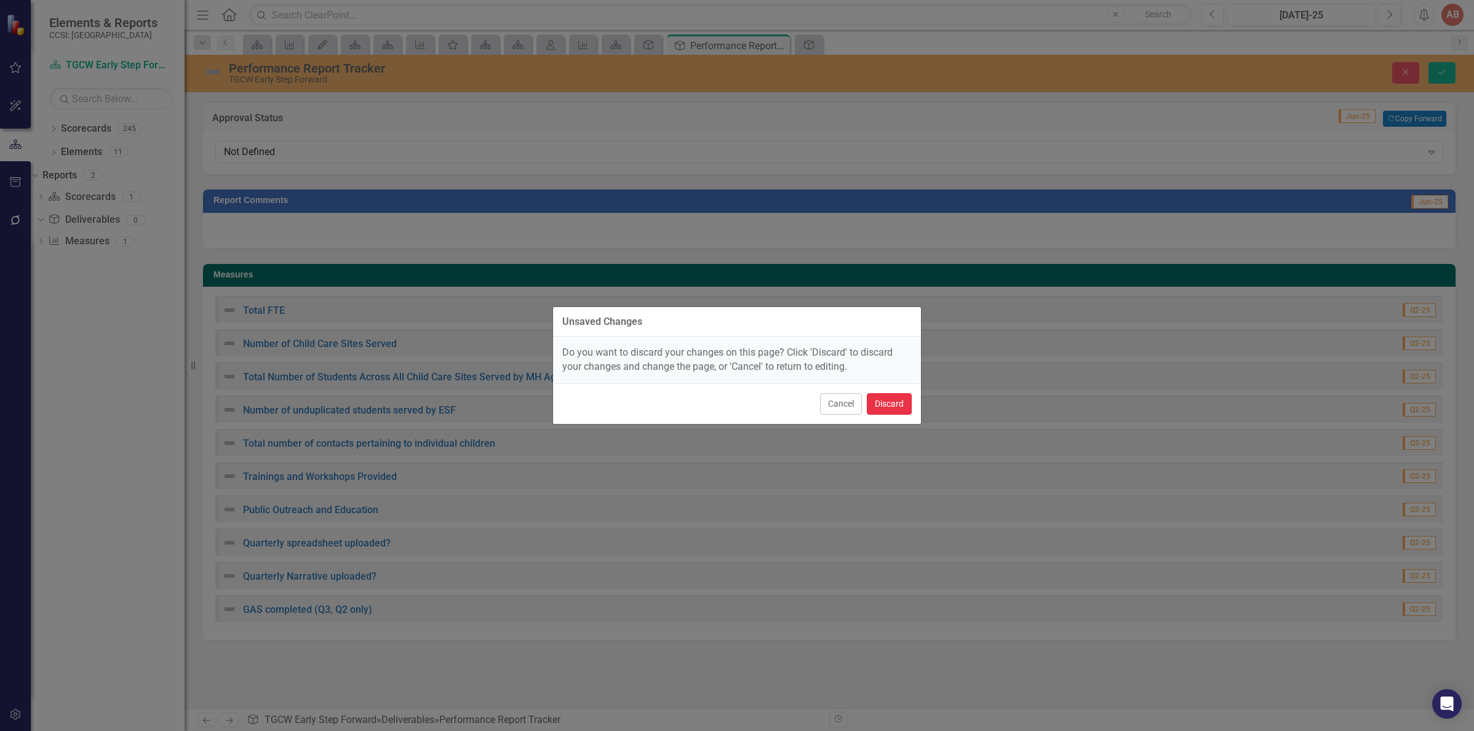
click at [881, 395] on button "Discard" at bounding box center [889, 404] width 45 height 22
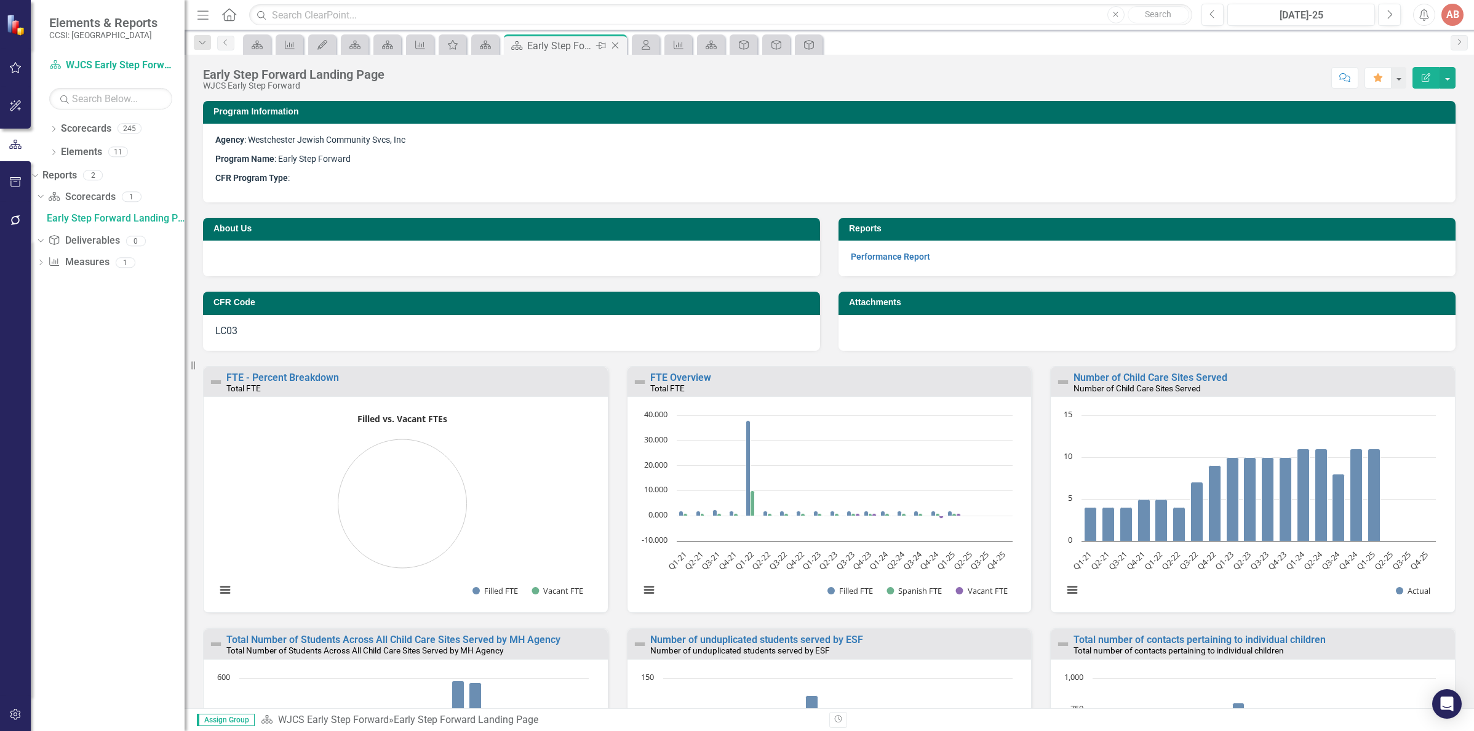
click at [615, 45] on icon "Close" at bounding box center [615, 46] width 12 height 10
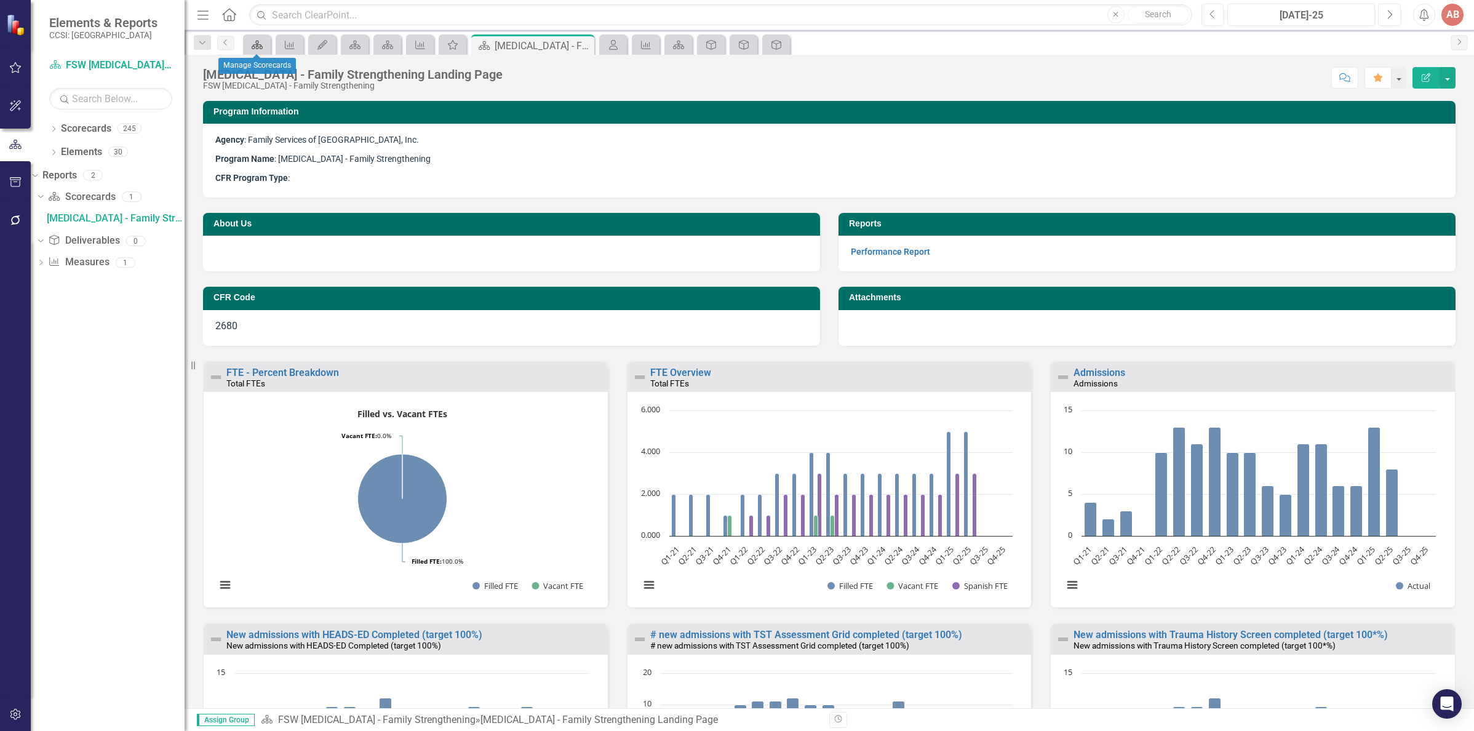
click at [252, 43] on icon "Scorecard" at bounding box center [257, 45] width 12 height 10
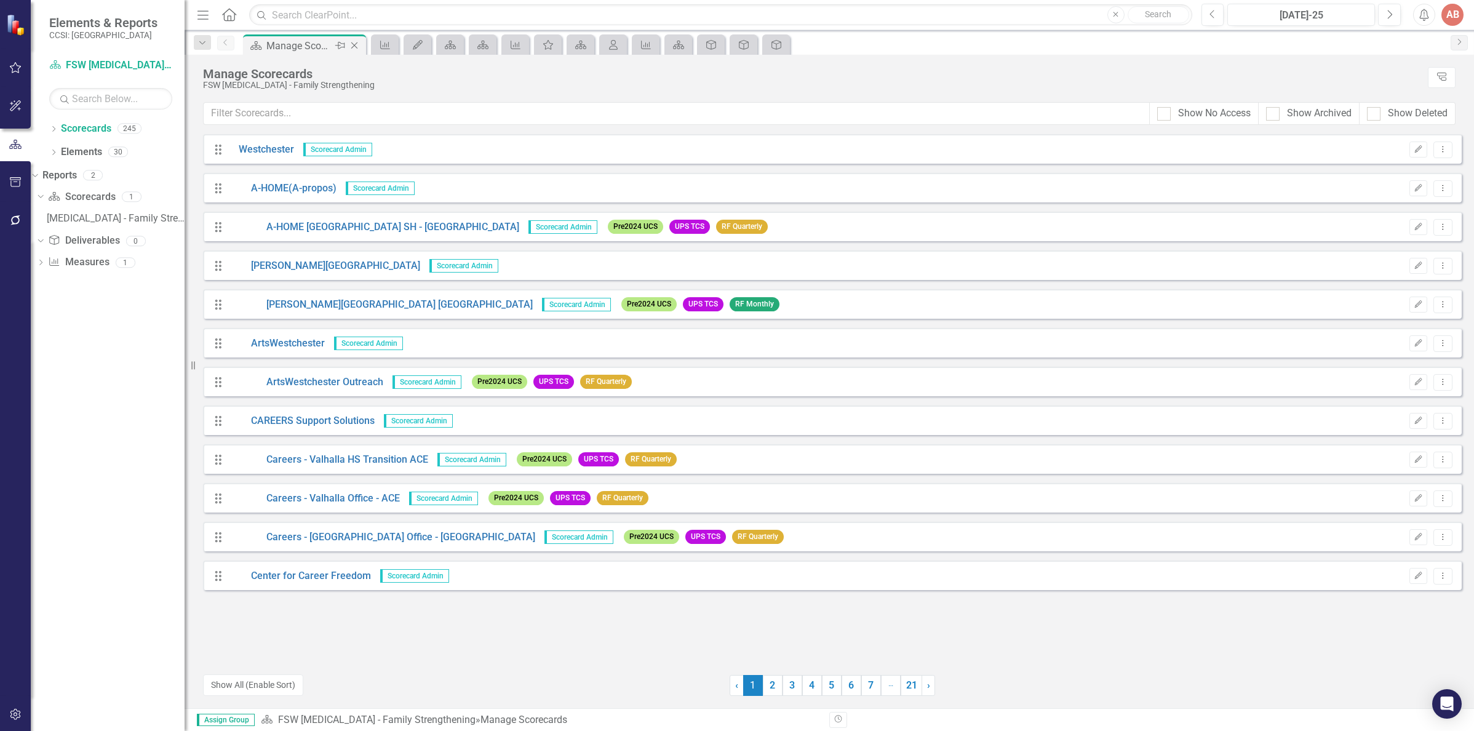
click at [354, 43] on icon "Close" at bounding box center [354, 46] width 12 height 10
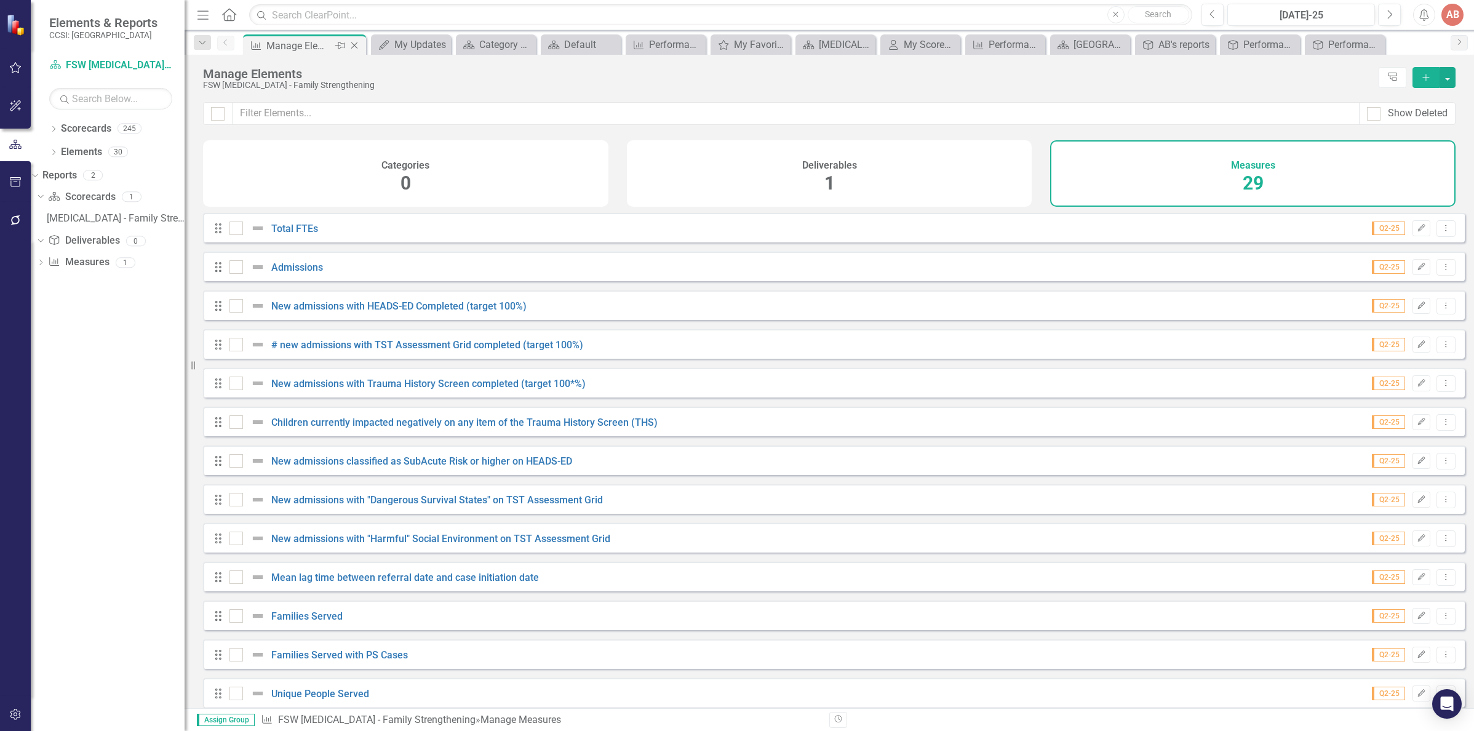
click at [354, 43] on icon "Close" at bounding box center [354, 46] width 12 height 10
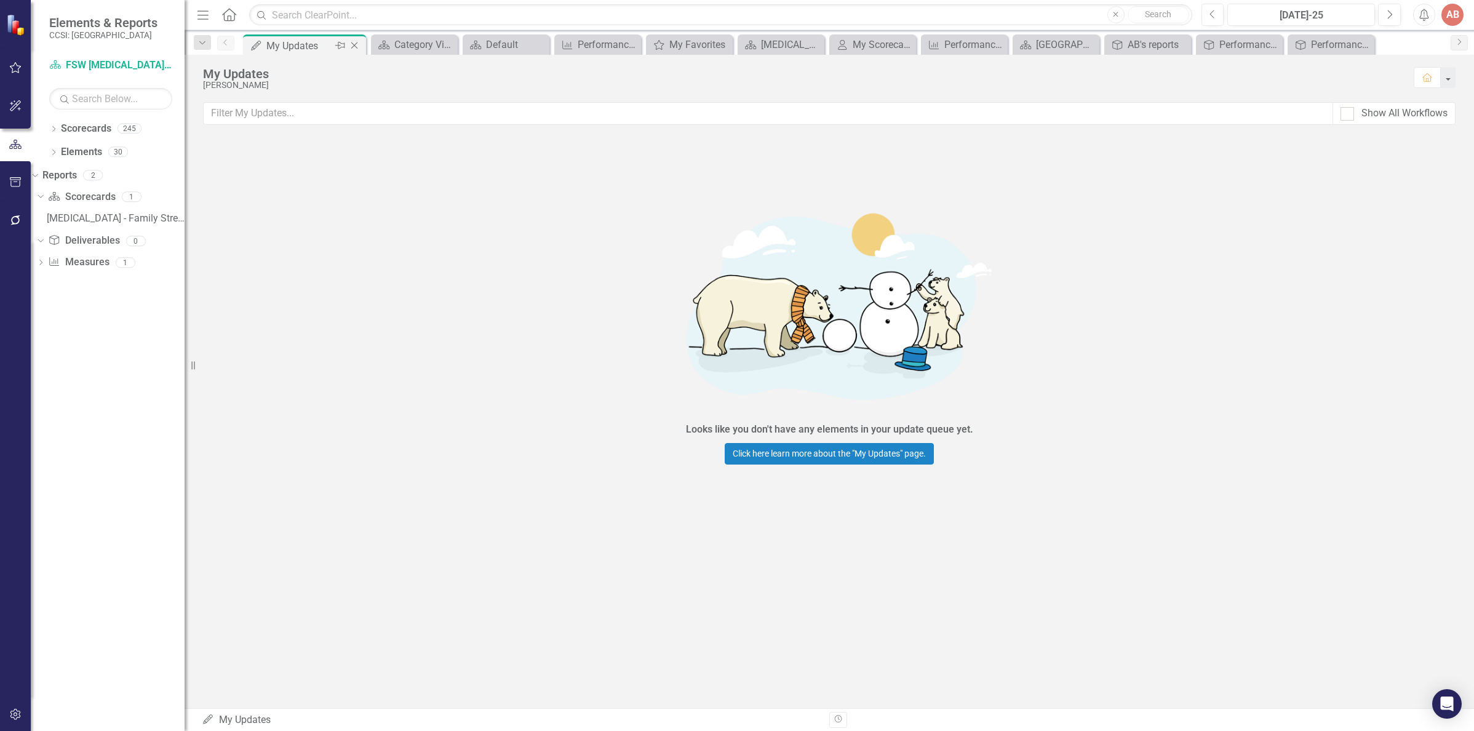
click at [354, 43] on icon "Close" at bounding box center [354, 46] width 12 height 10
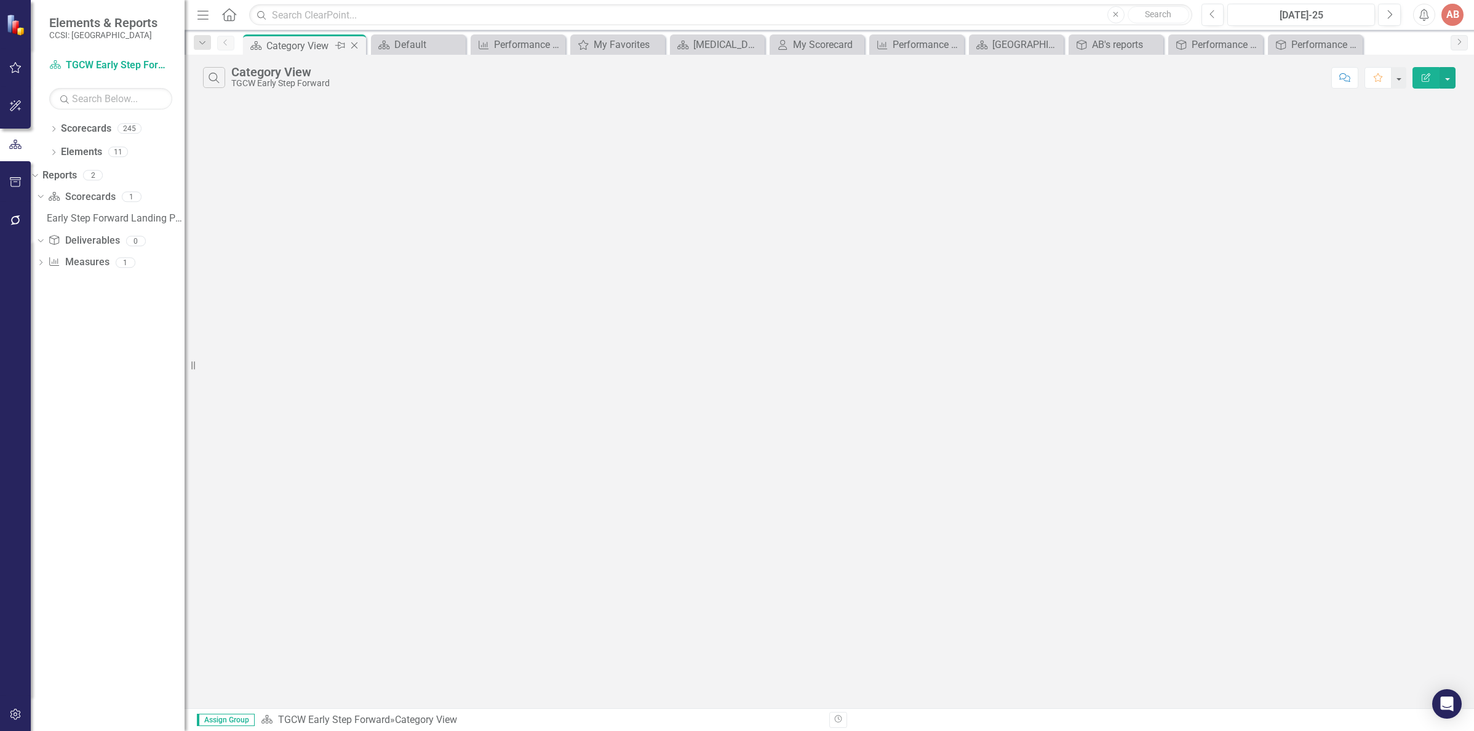
click at [358, 44] on icon "Close" at bounding box center [354, 46] width 12 height 10
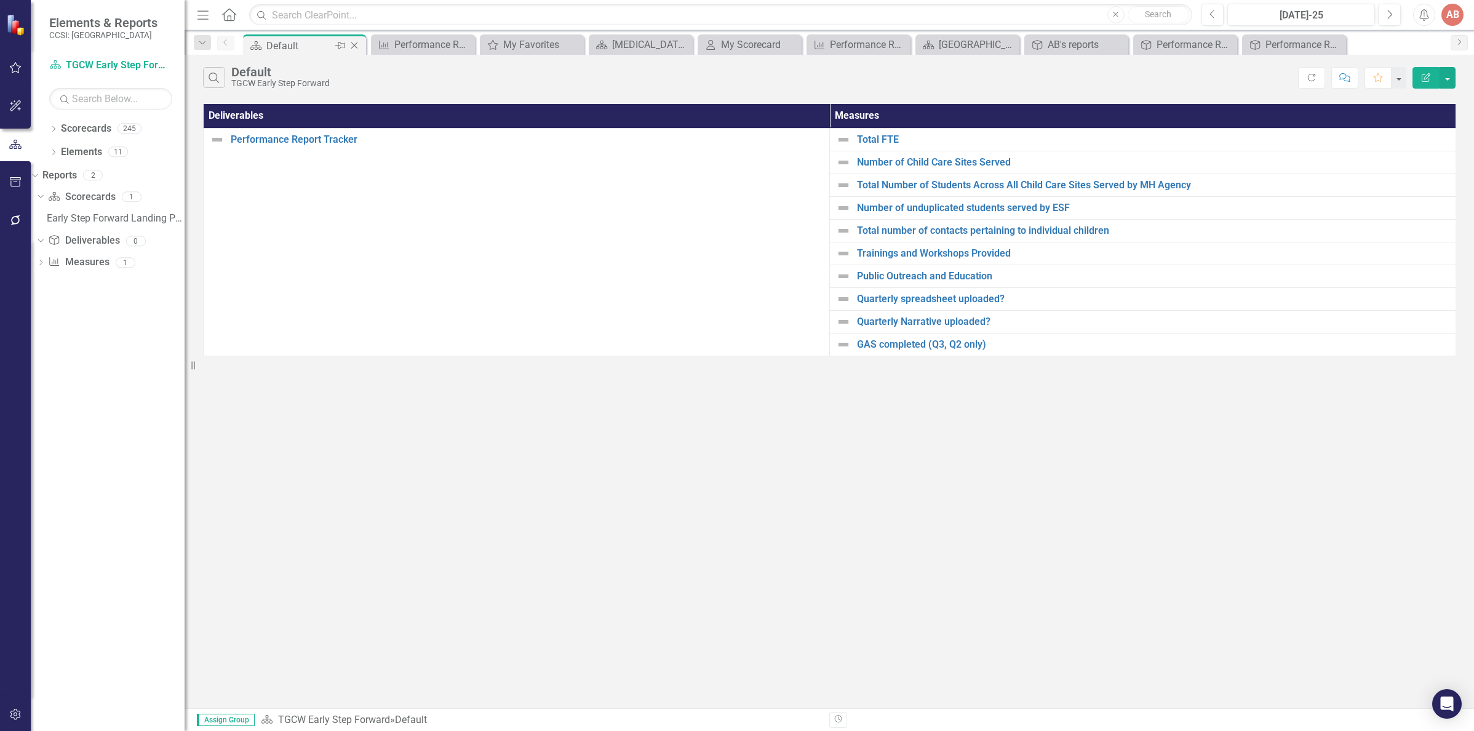
click at [358, 44] on icon "Close" at bounding box center [354, 46] width 12 height 10
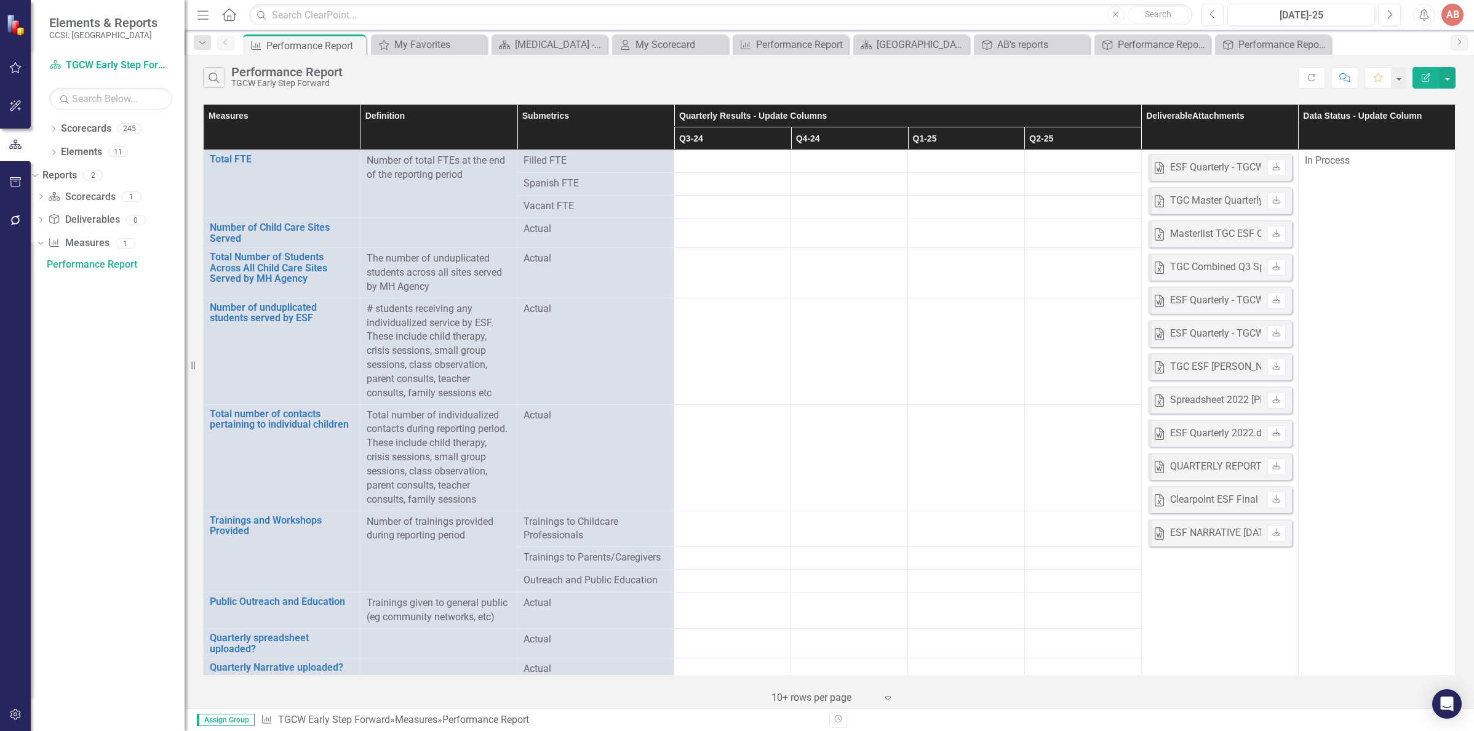
click at [1212, 18] on icon "Previous" at bounding box center [1212, 14] width 7 height 11
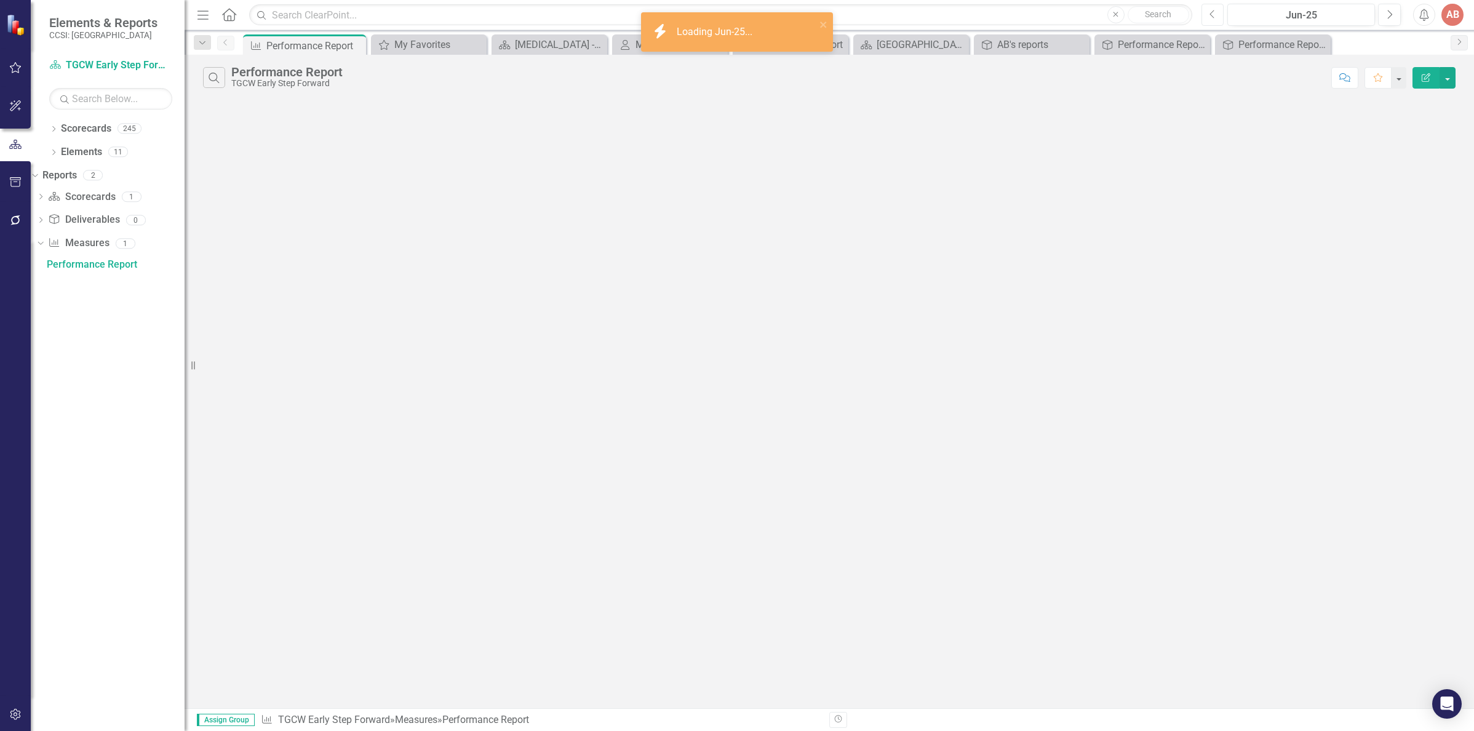
click at [1212, 18] on icon "Previous" at bounding box center [1212, 14] width 7 height 11
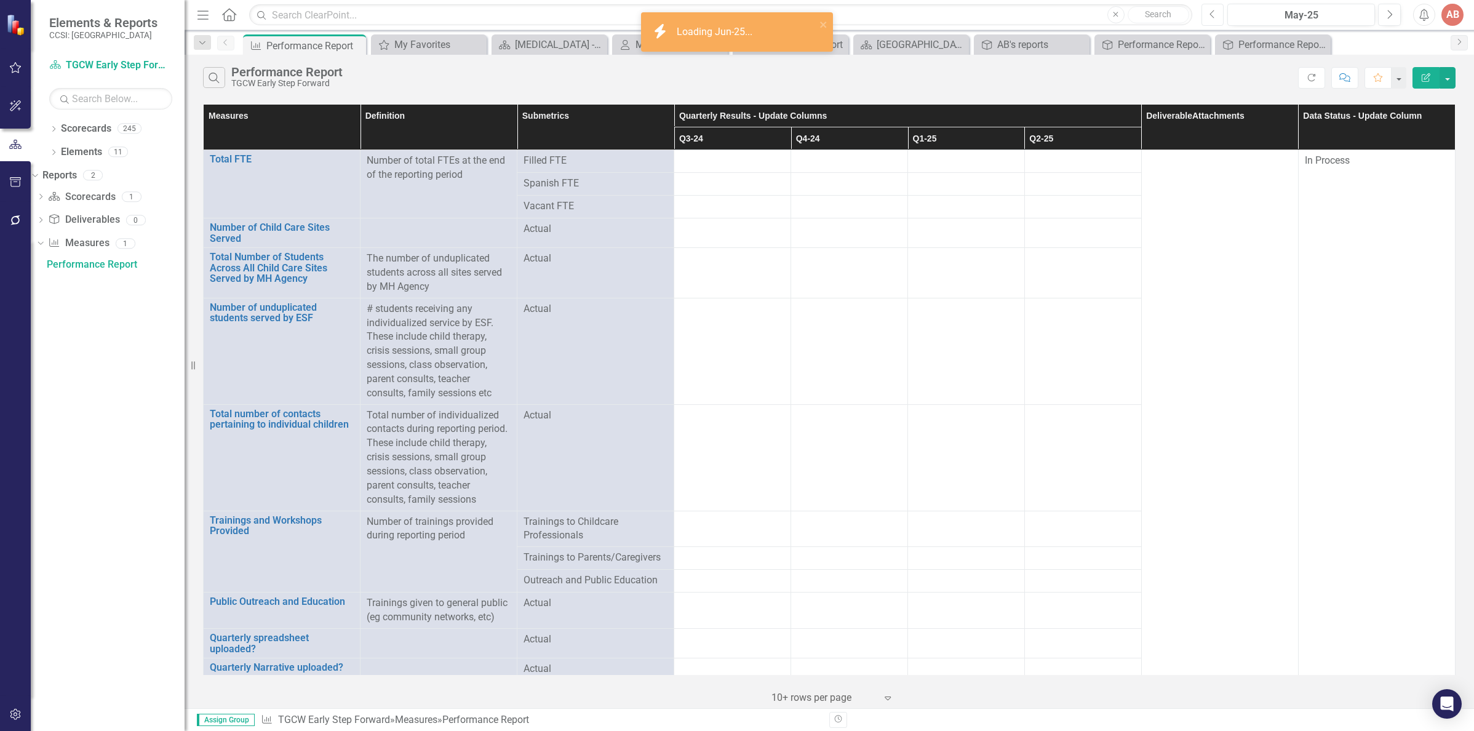
click at [1212, 18] on icon "Previous" at bounding box center [1212, 14] width 7 height 11
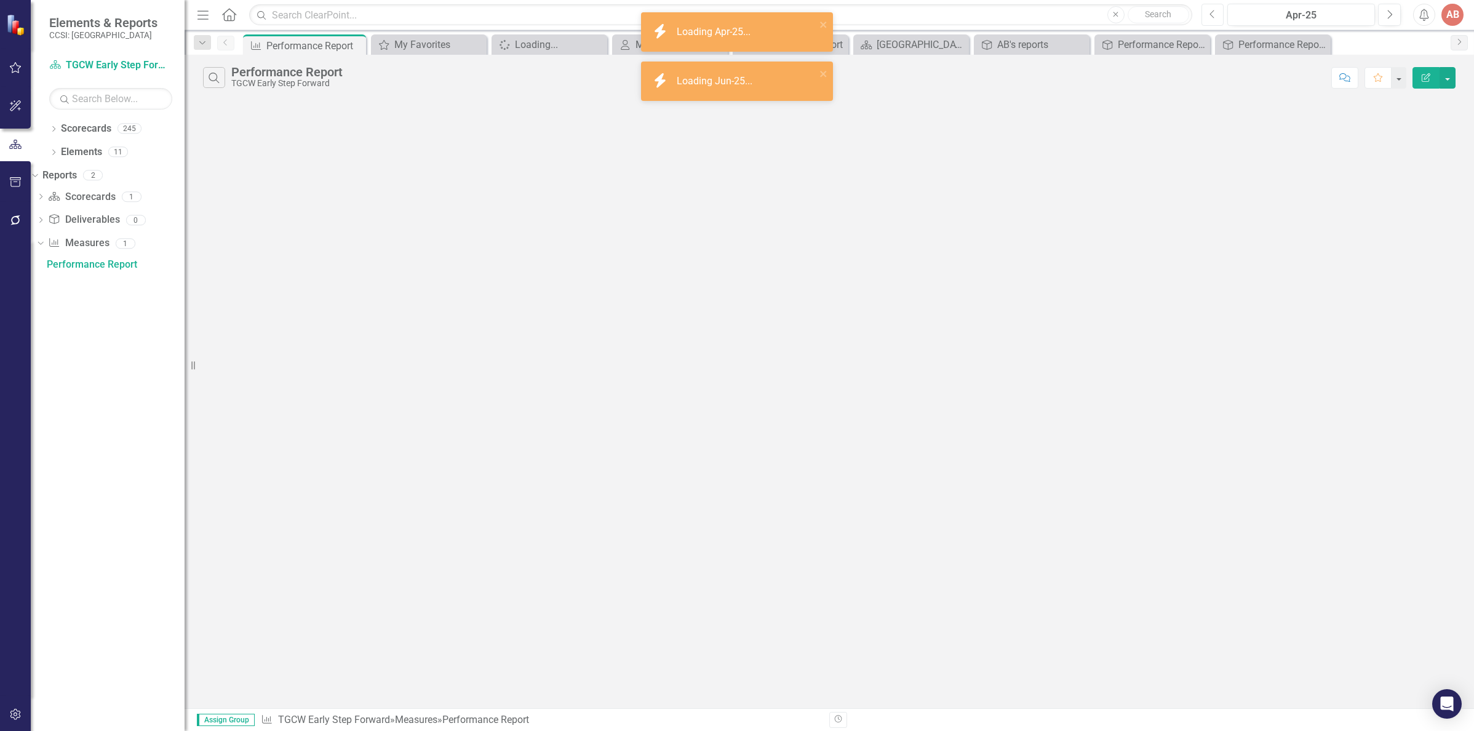
click at [1212, 18] on icon "Previous" at bounding box center [1212, 14] width 7 height 11
click at [1211, 18] on icon "Previous" at bounding box center [1212, 14] width 7 height 11
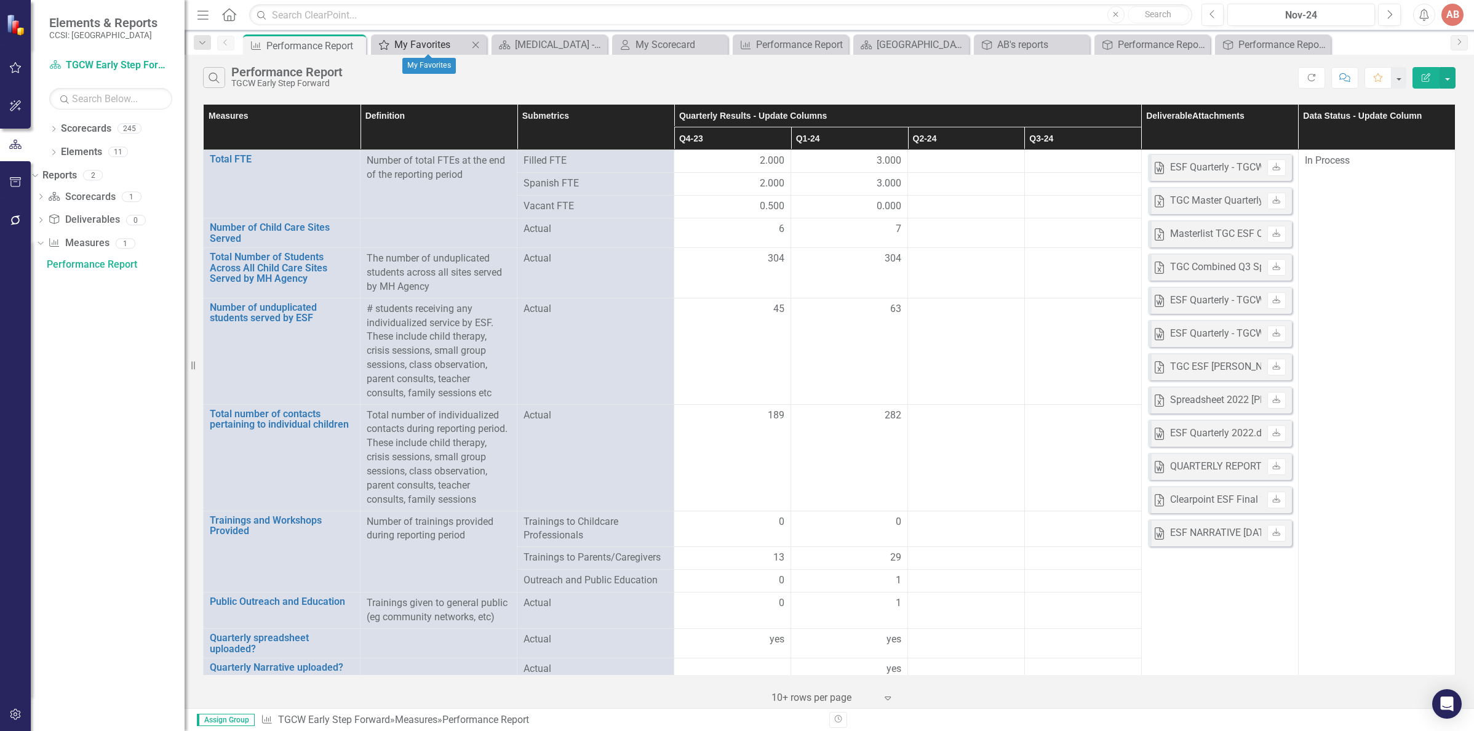
click at [445, 46] on div "My Favorites" at bounding box center [431, 44] width 74 height 15
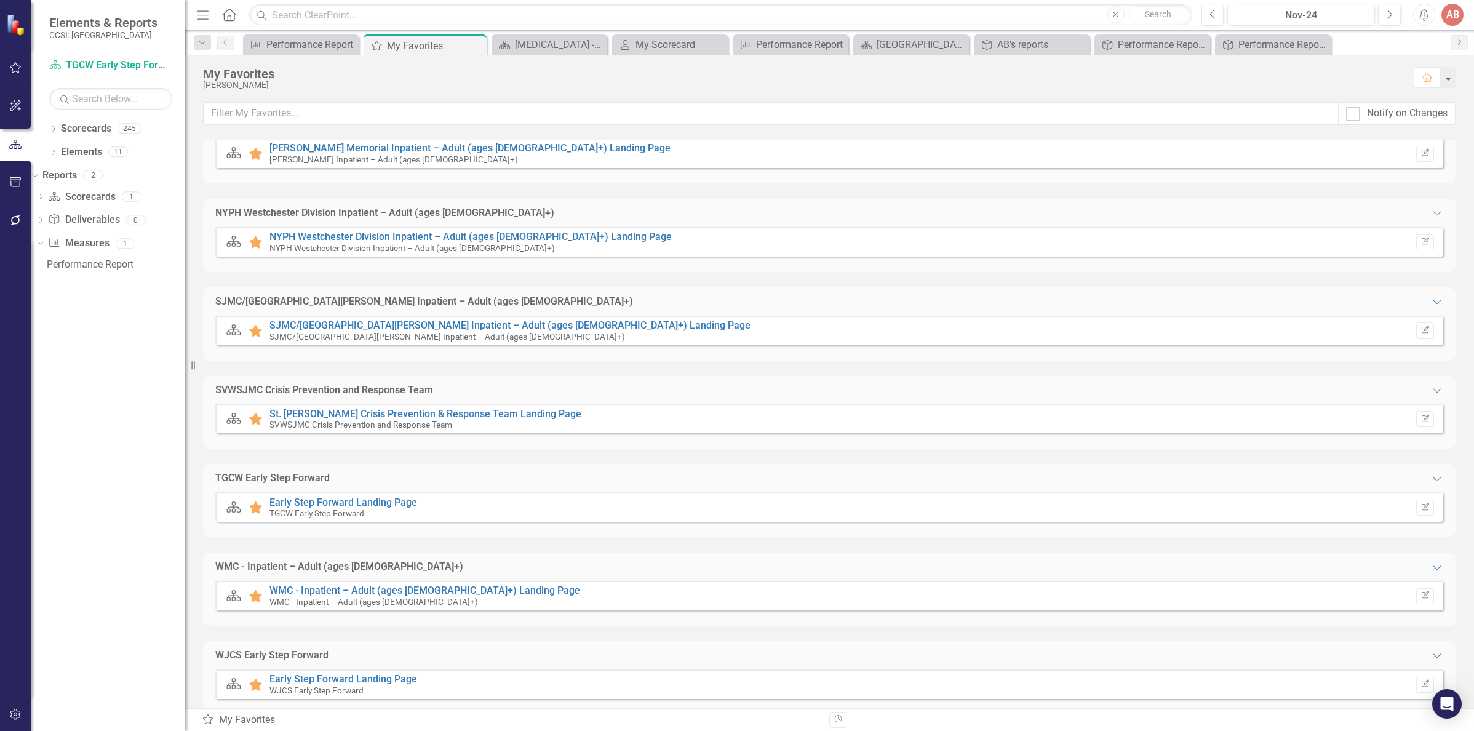
scroll to position [798, 0]
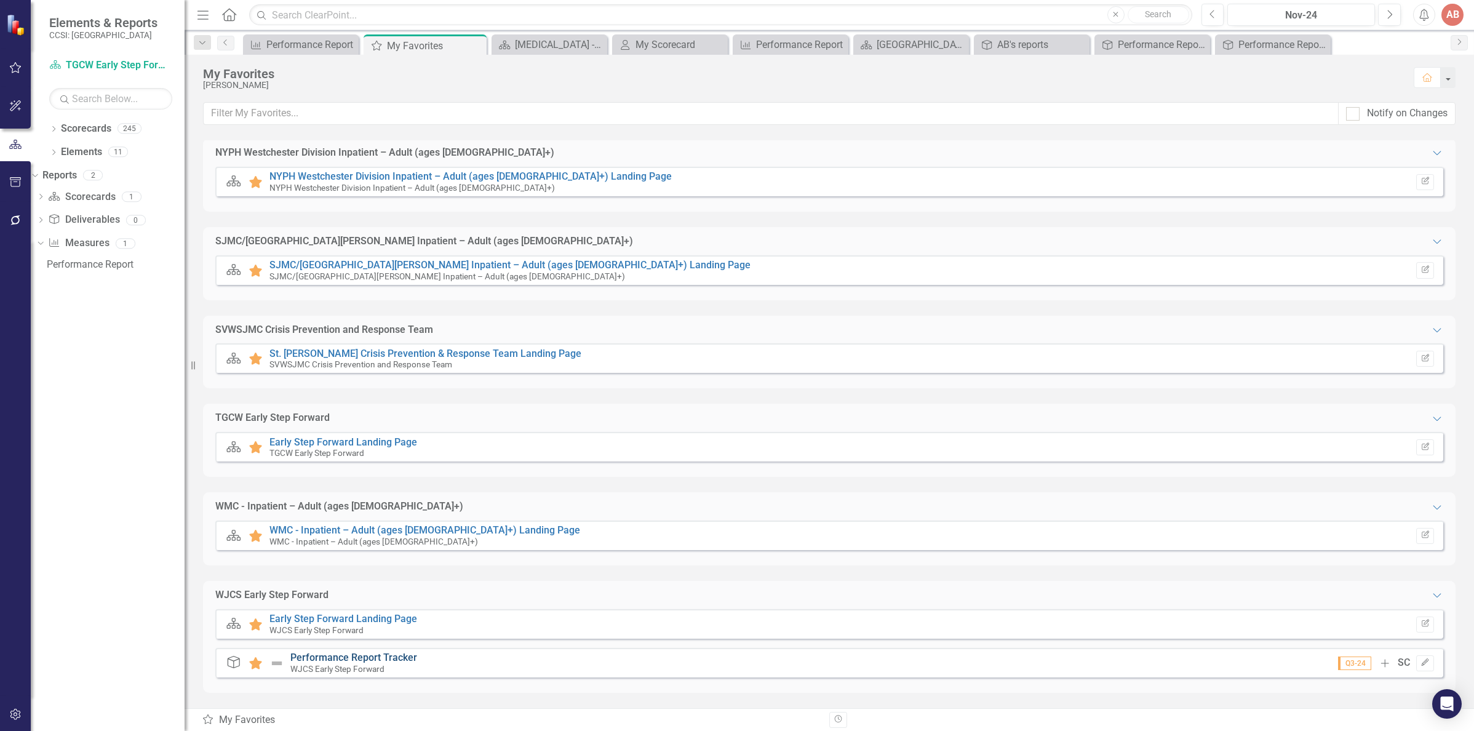
click at [364, 658] on link "Performance Report Tracker" at bounding box center [353, 657] width 127 height 12
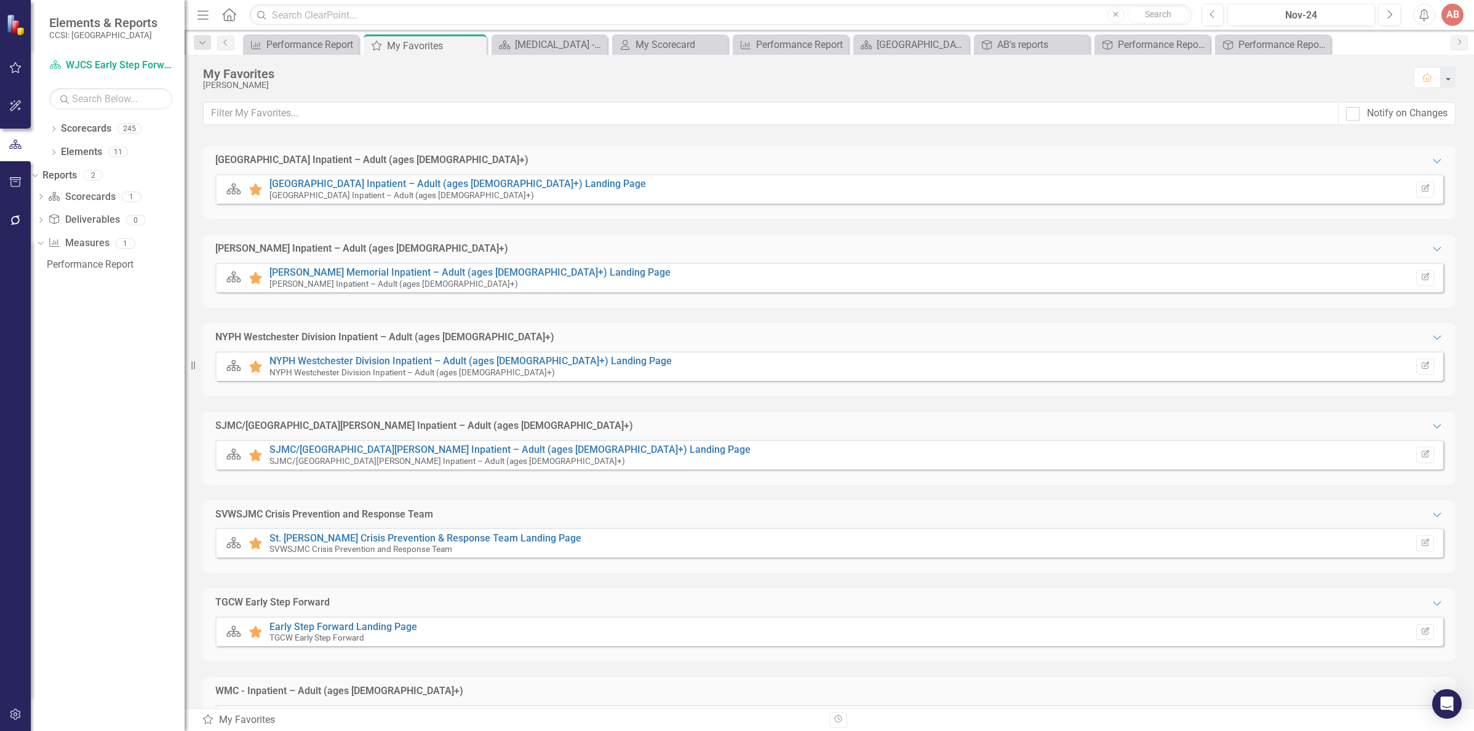
scroll to position [737, 0]
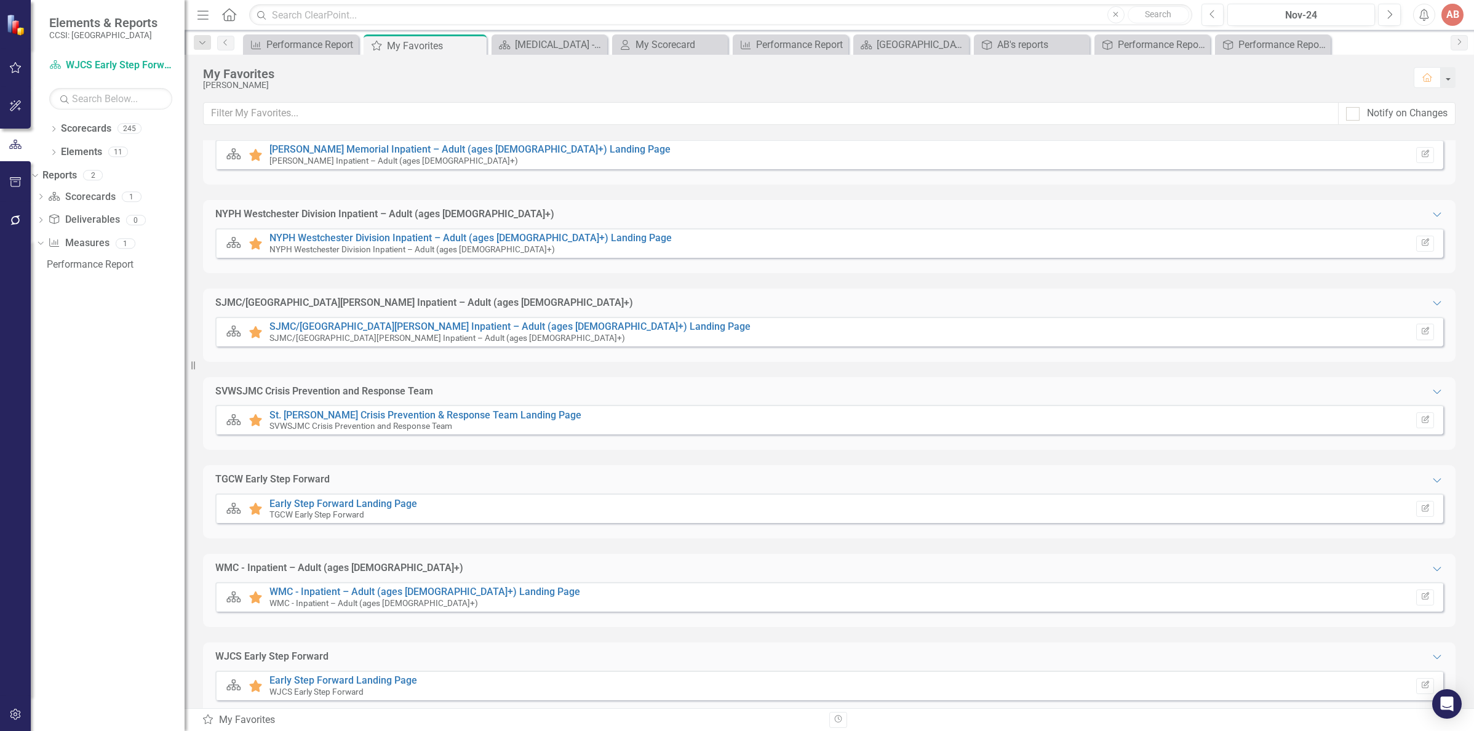
click at [231, 510] on icon "Scorecard" at bounding box center [234, 508] width 16 height 12
click at [396, 500] on link "Early Step Forward Landing Page" at bounding box center [343, 504] width 148 height 12
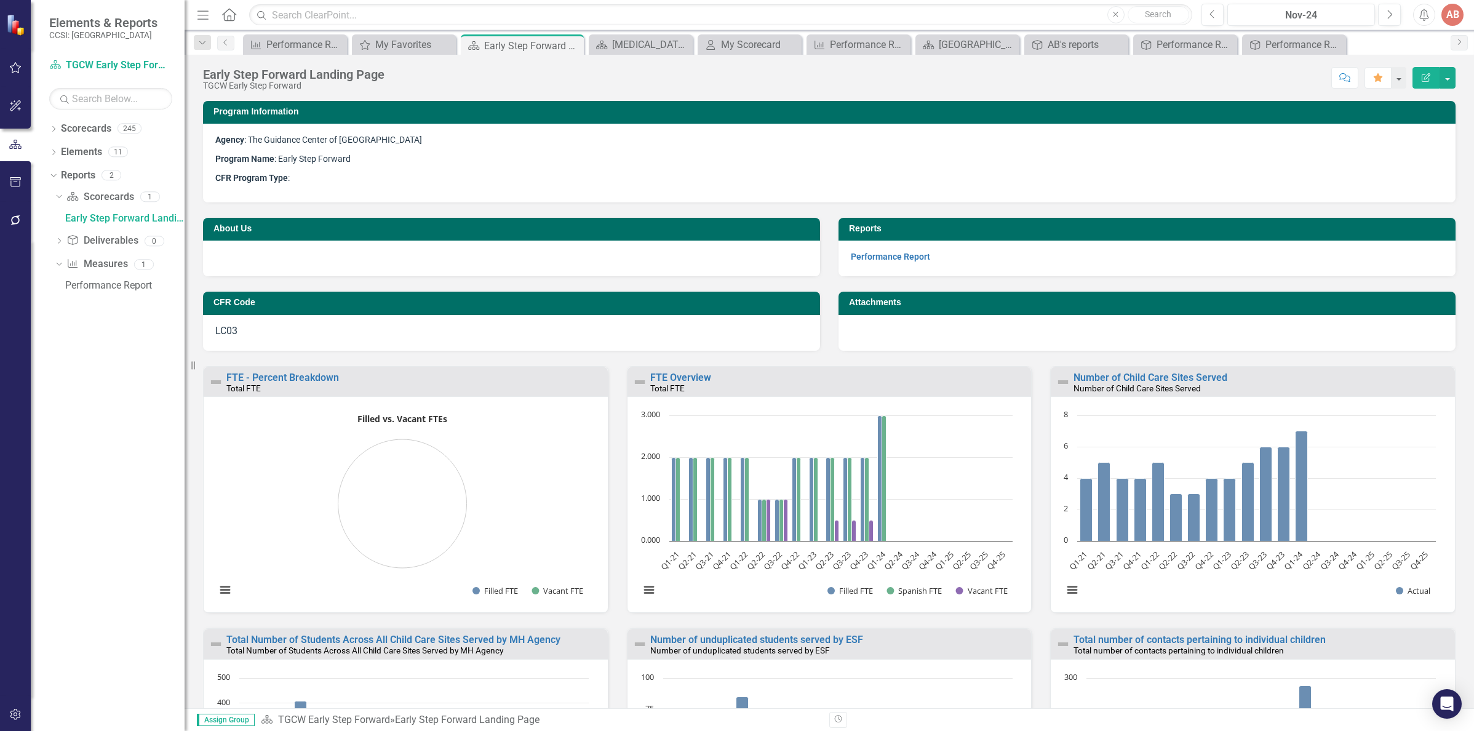
scroll to position [1, 0]
click at [571, 42] on icon "Close" at bounding box center [572, 46] width 12 height 10
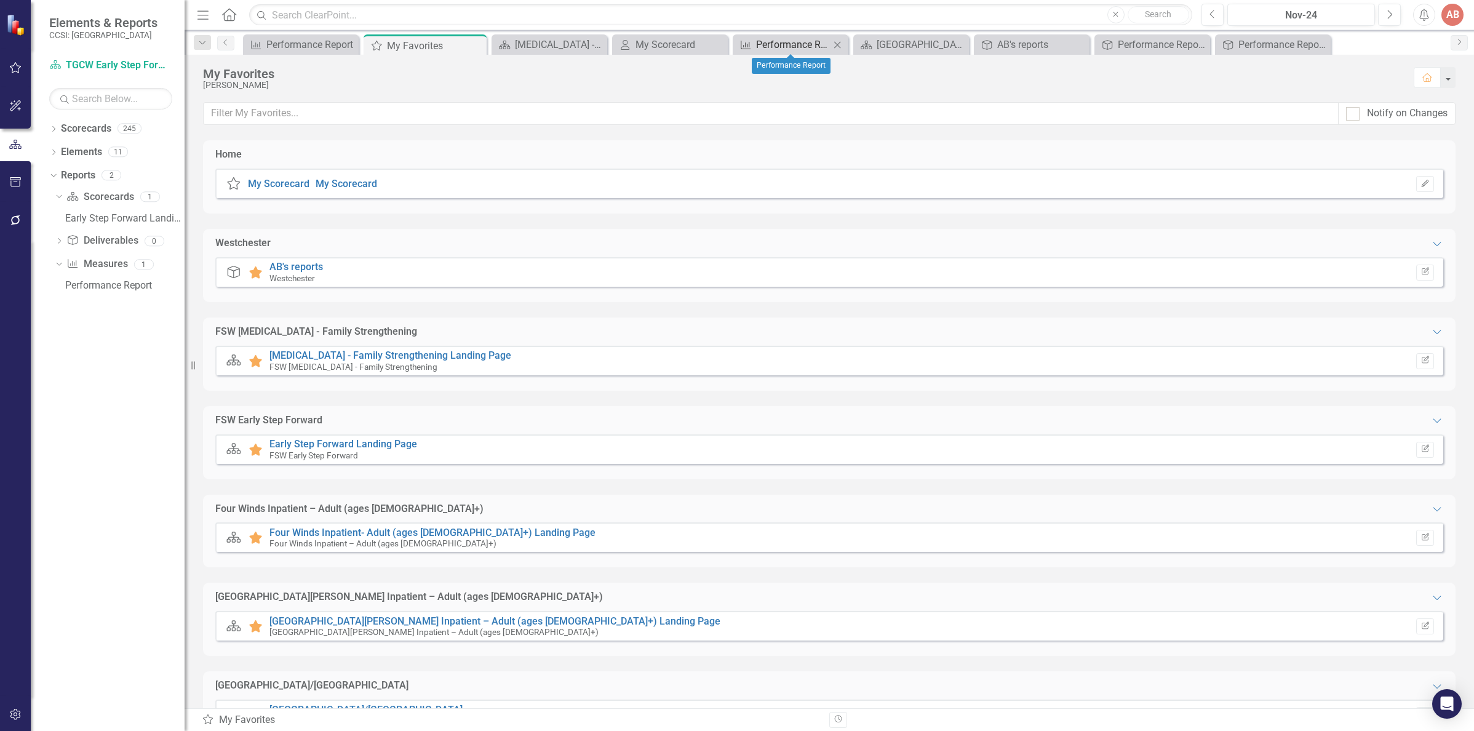
click at [798, 42] on div "Performance Report" at bounding box center [793, 44] width 74 height 15
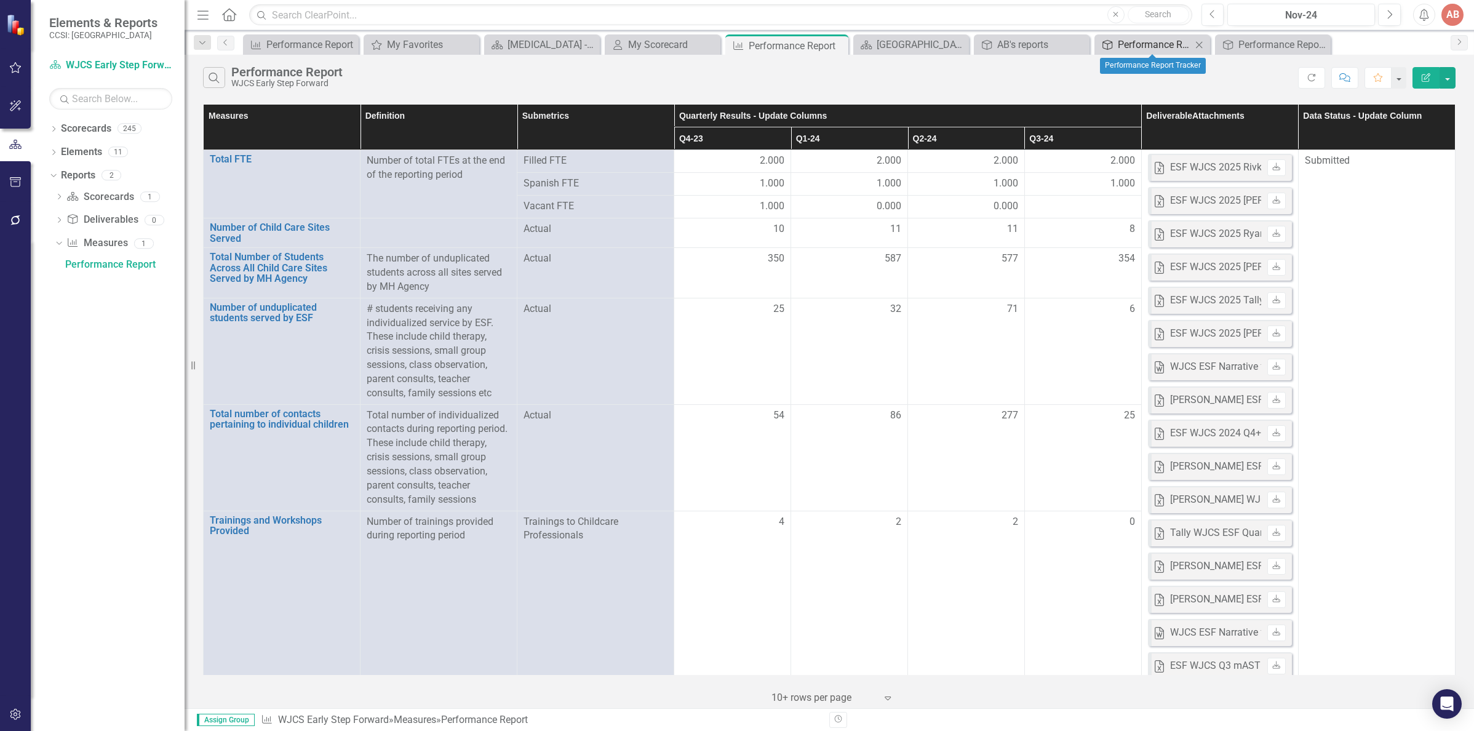
click at [1157, 46] on div "Performance Report Tracker" at bounding box center [1155, 44] width 74 height 15
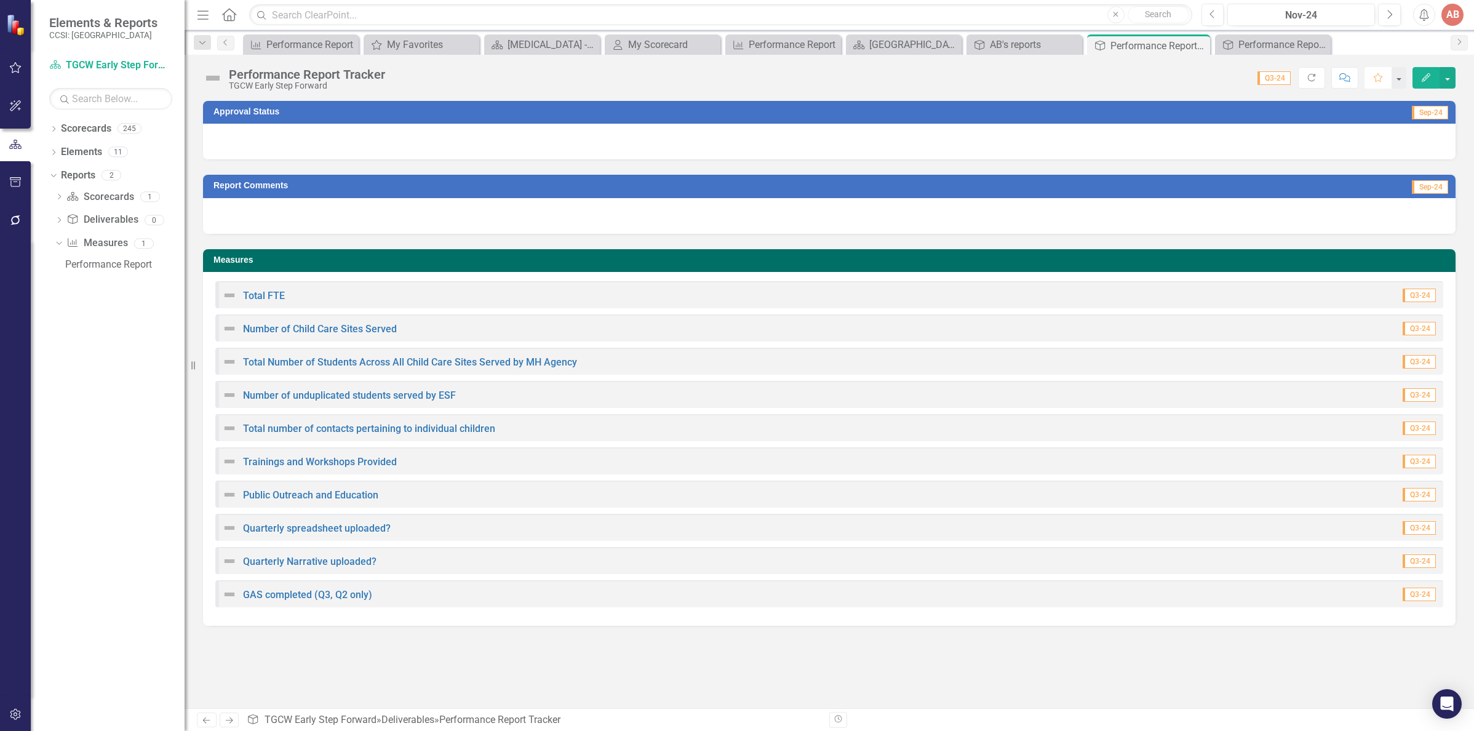
click at [1373, 79] on icon "Favorite" at bounding box center [1377, 77] width 11 height 9
click at [1255, 42] on div "Performance Report Tracker" at bounding box center [1275, 44] width 74 height 15
click at [1114, 46] on div "Performance Report Tracker" at bounding box center [1147, 44] width 74 height 15
click at [998, 45] on div "AB's reports" at bounding box center [1027, 44] width 74 height 15
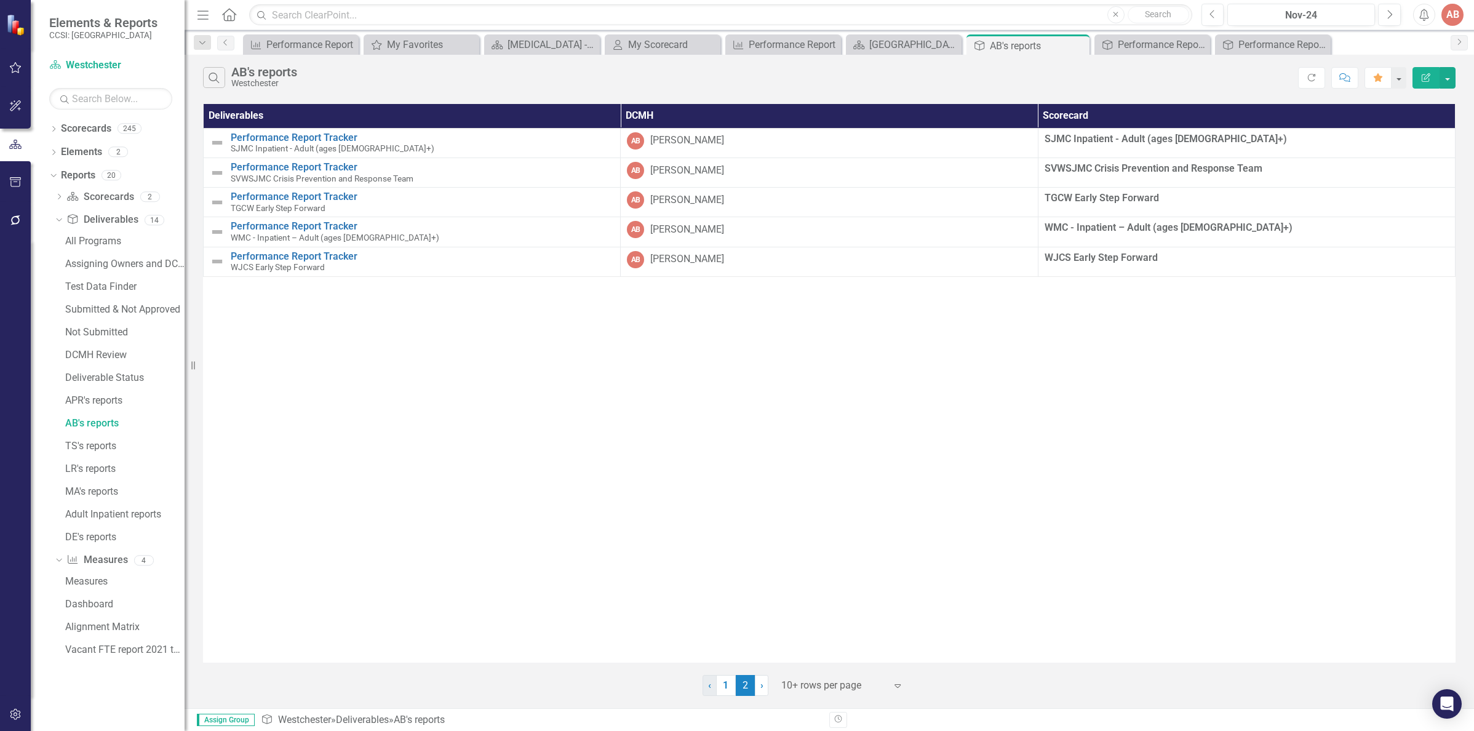
click at [712, 688] on link "‹ Previous" at bounding box center [709, 685] width 14 height 21
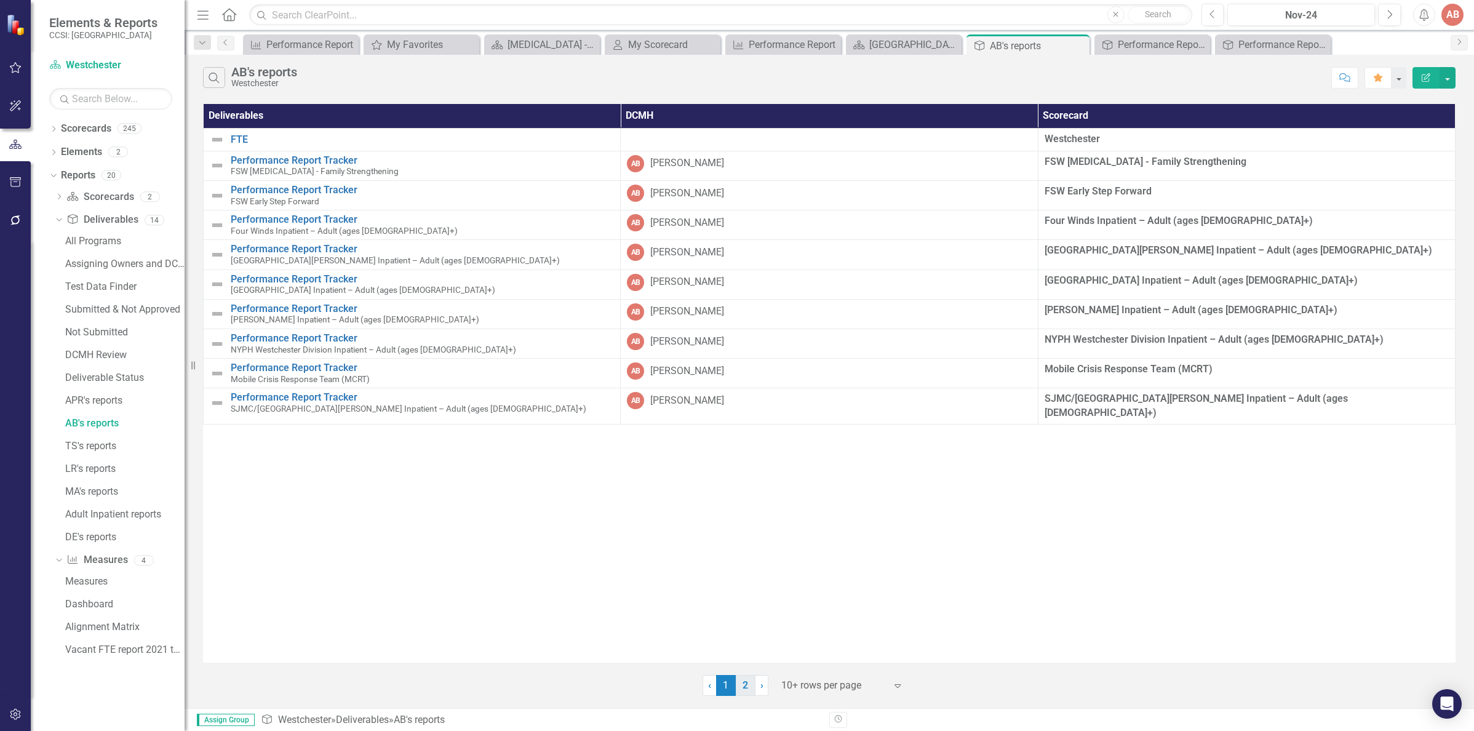
click at [747, 694] on link "2" at bounding box center [746, 685] width 20 height 21
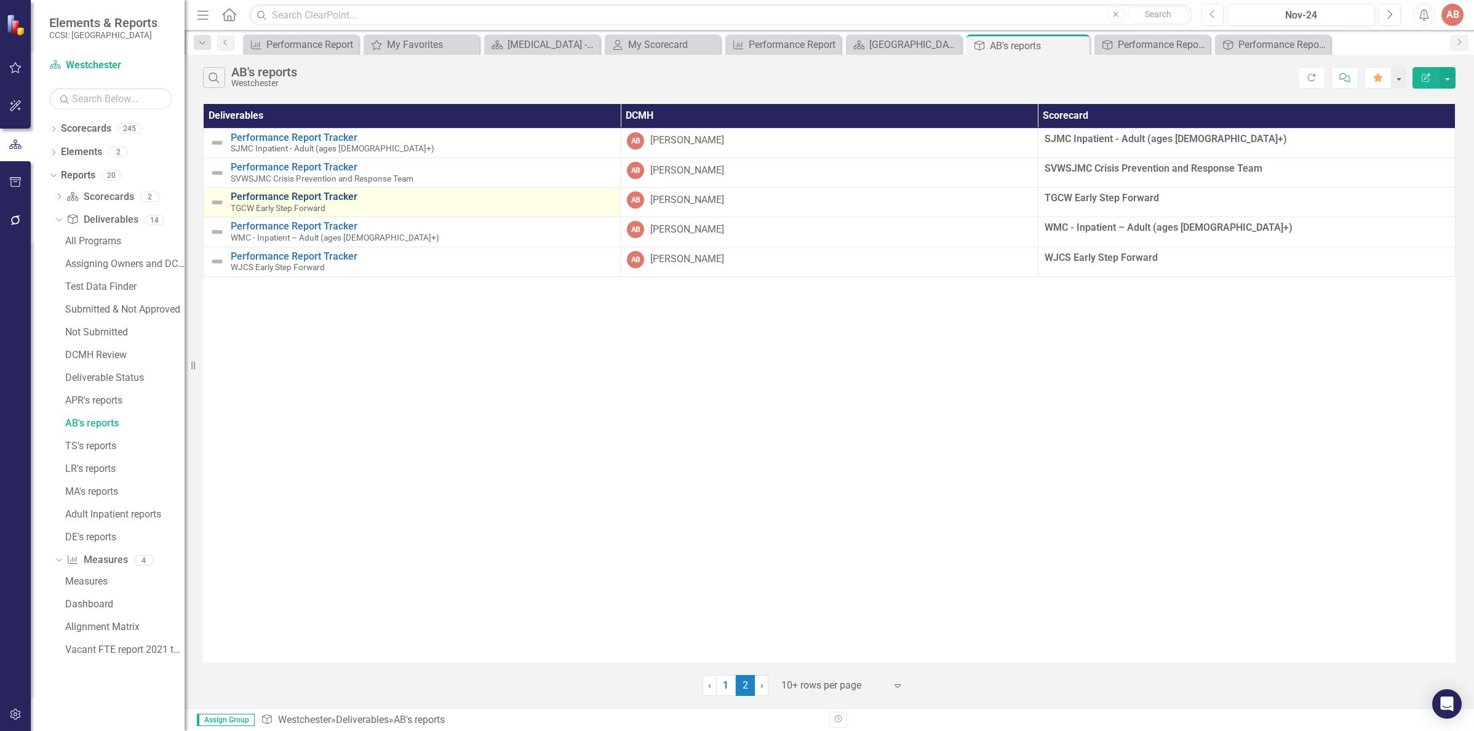
click at [276, 200] on link "Performance Report Tracker" at bounding box center [422, 196] width 383 height 11
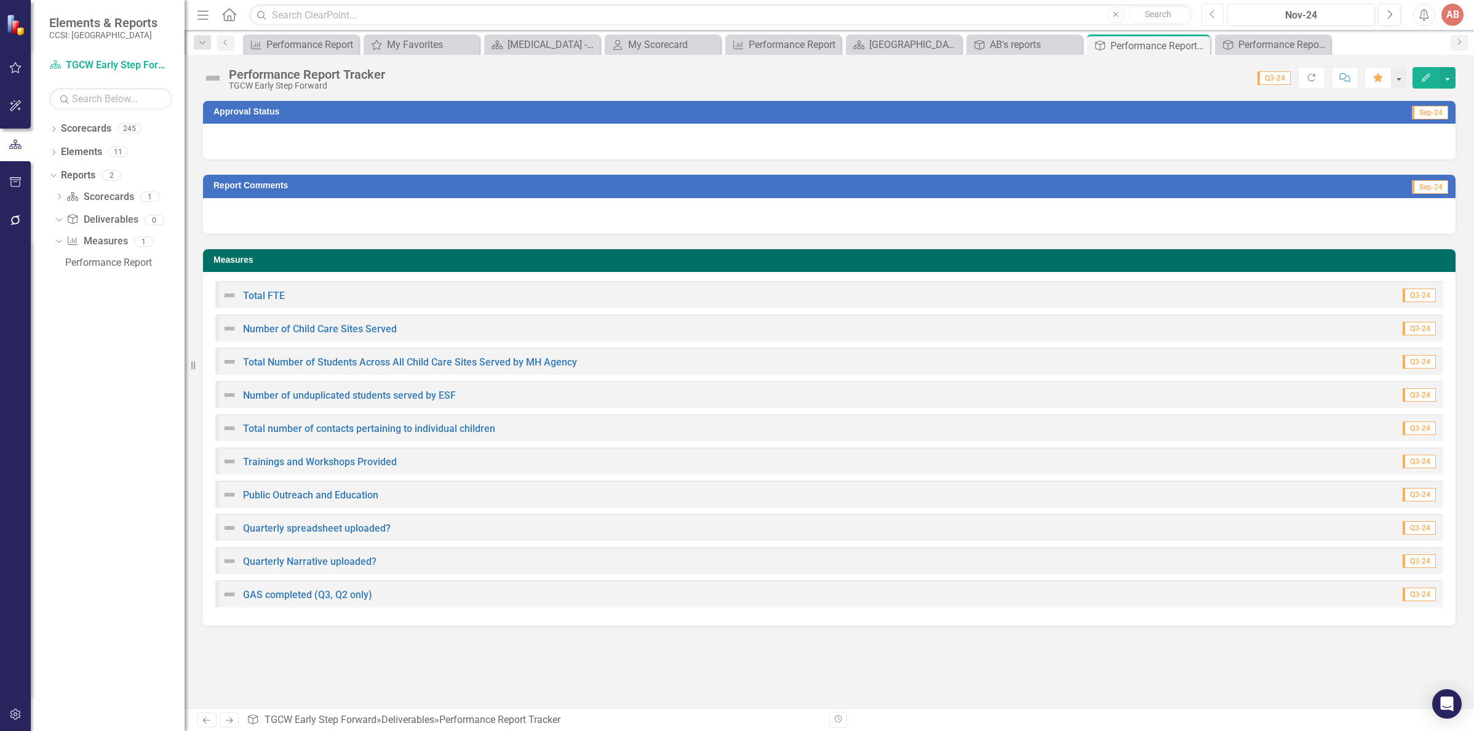
click at [1212, 13] on icon "Previous" at bounding box center [1212, 14] width 7 height 11
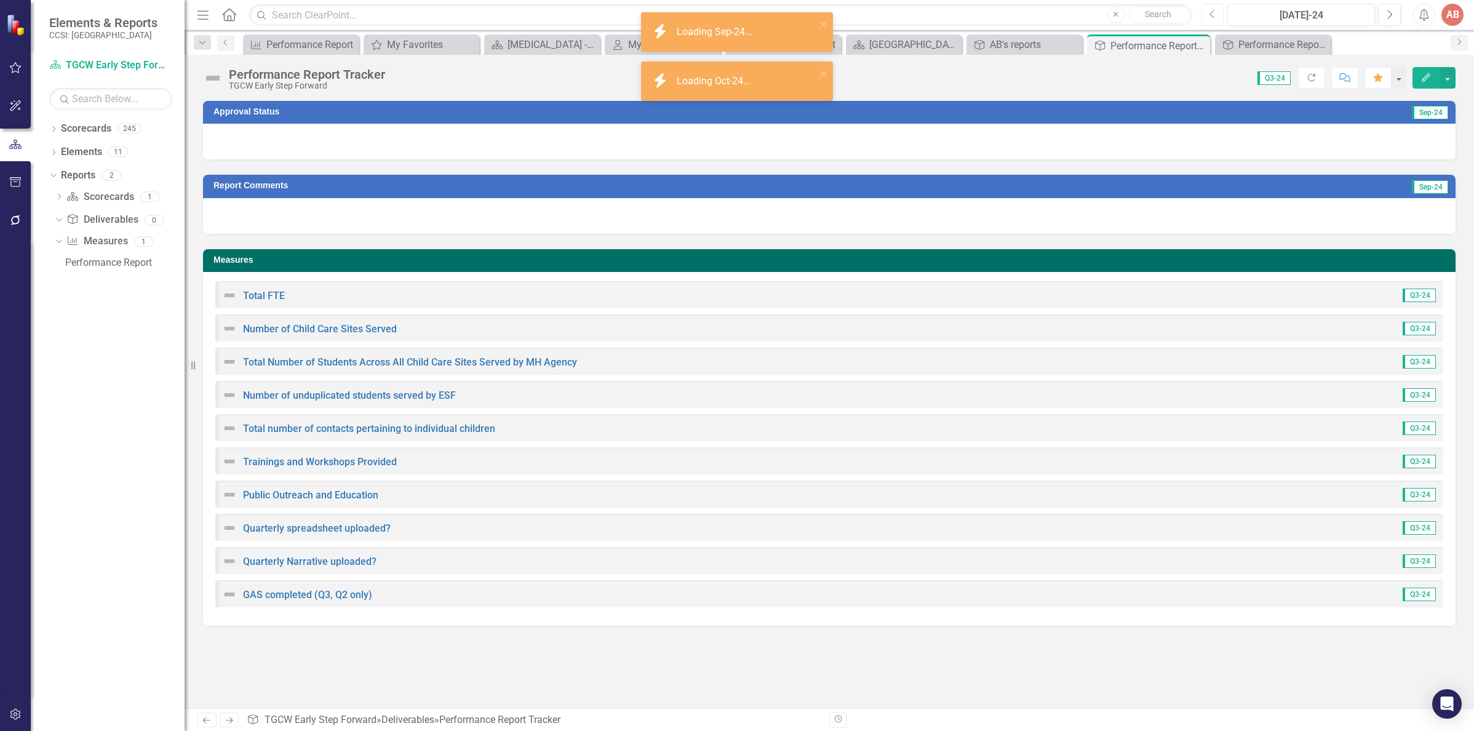
click at [1212, 13] on icon "Previous" at bounding box center [1212, 14] width 7 height 11
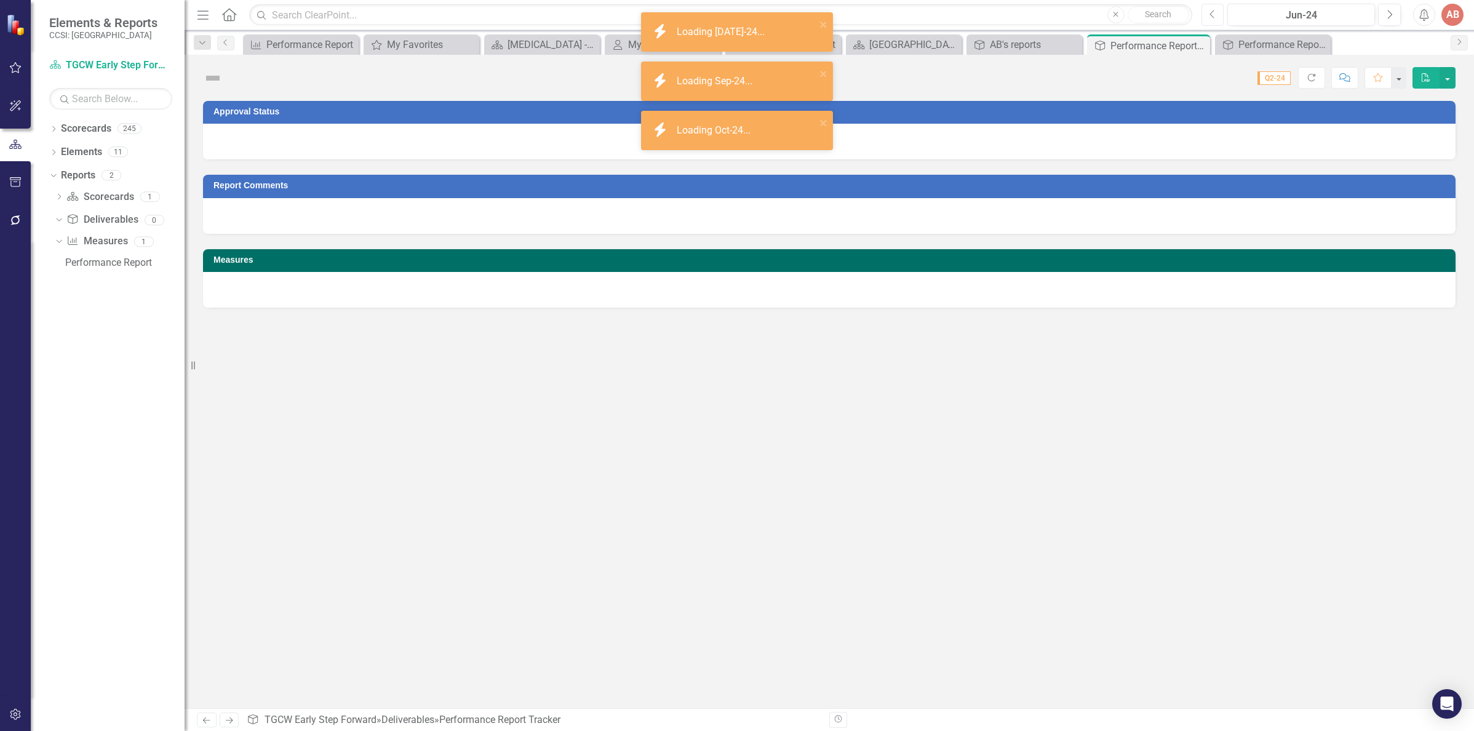
click at [1212, 14] on icon "Previous" at bounding box center [1212, 14] width 7 height 11
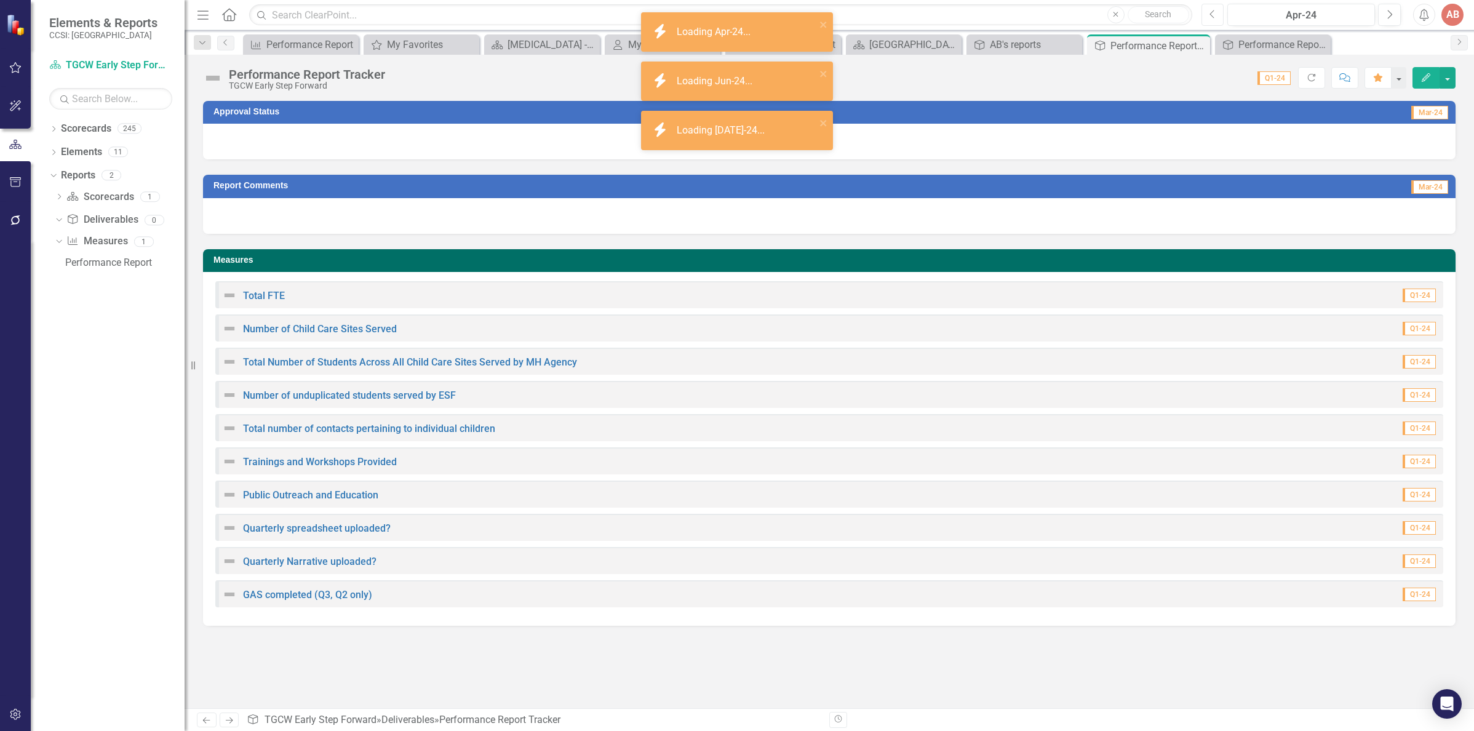
click at [1212, 14] on icon "Previous" at bounding box center [1212, 14] width 7 height 11
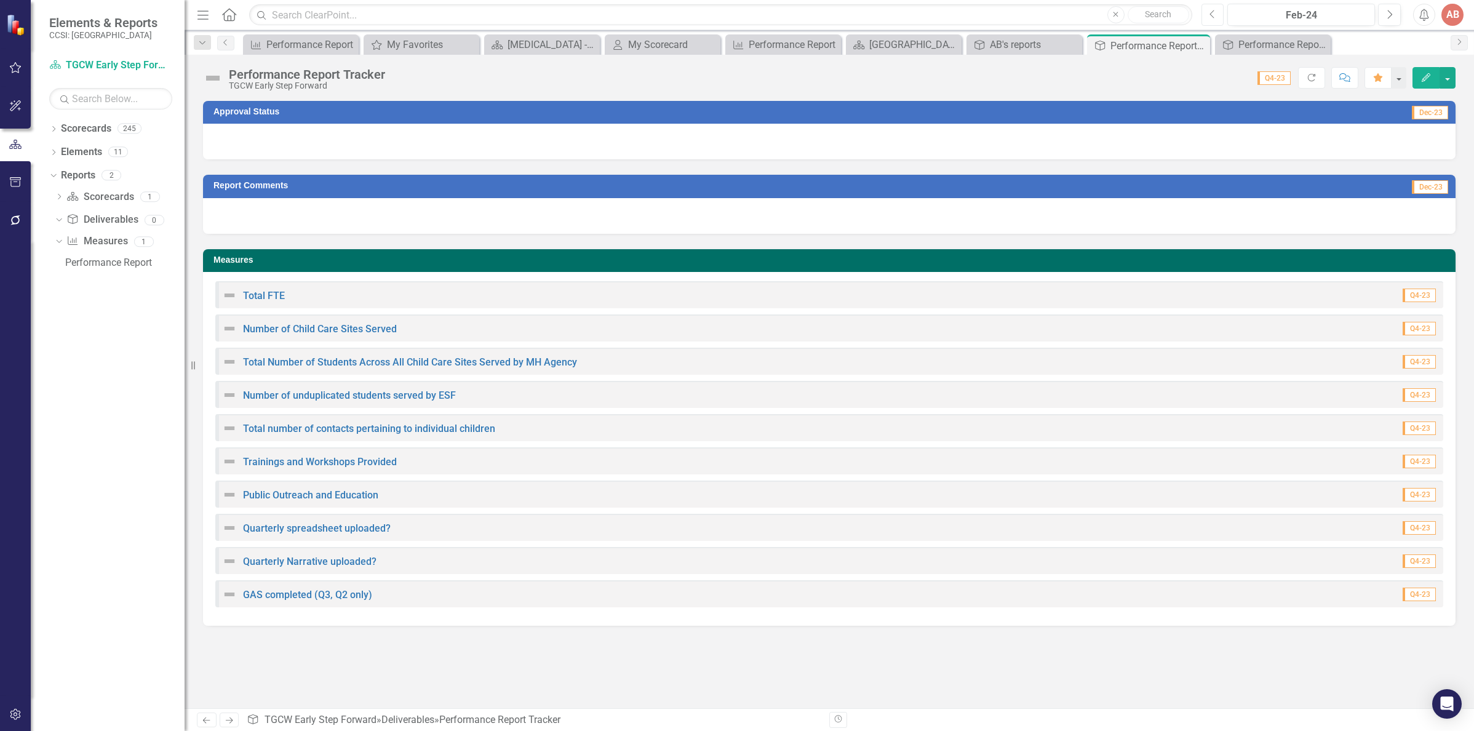
click at [1214, 14] on icon "Previous" at bounding box center [1212, 14] width 7 height 11
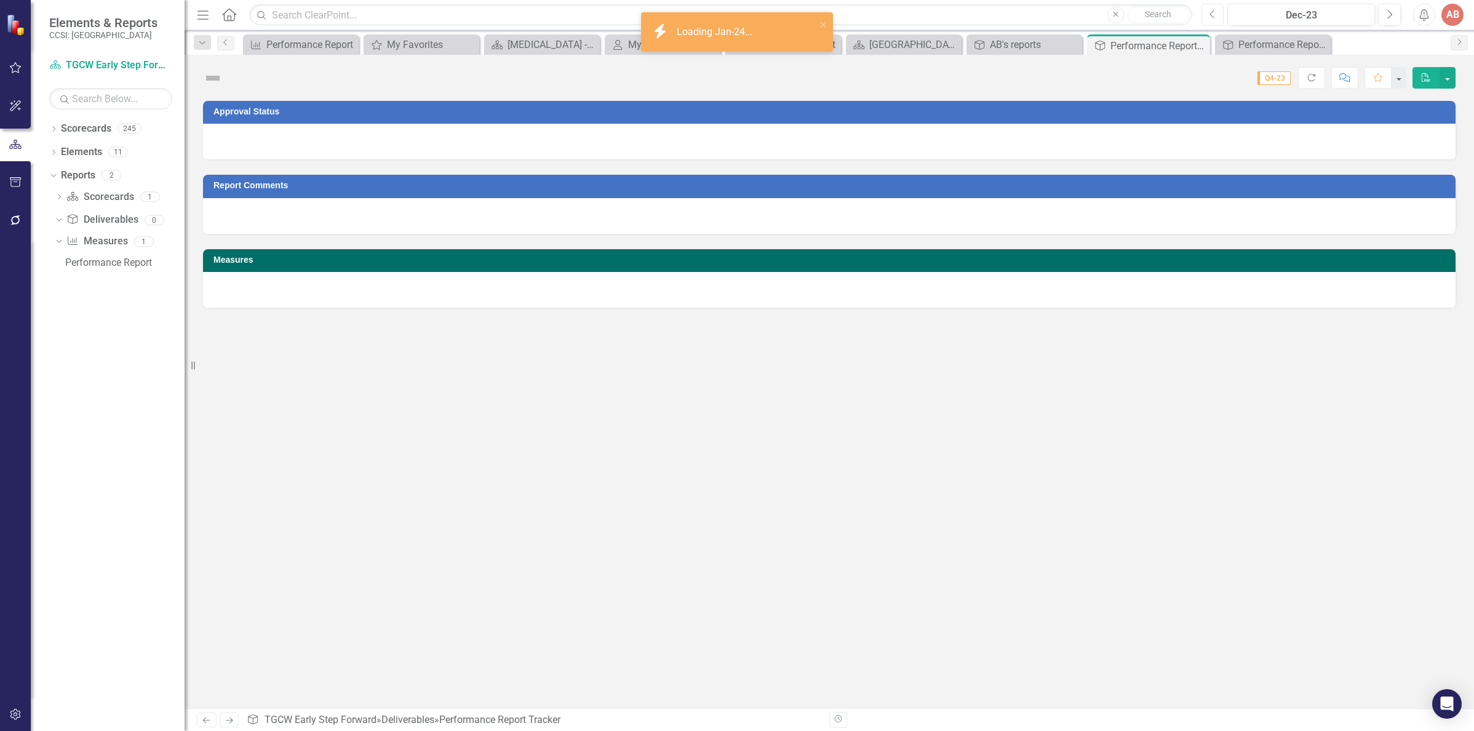
click at [1214, 14] on icon "Previous" at bounding box center [1212, 14] width 7 height 11
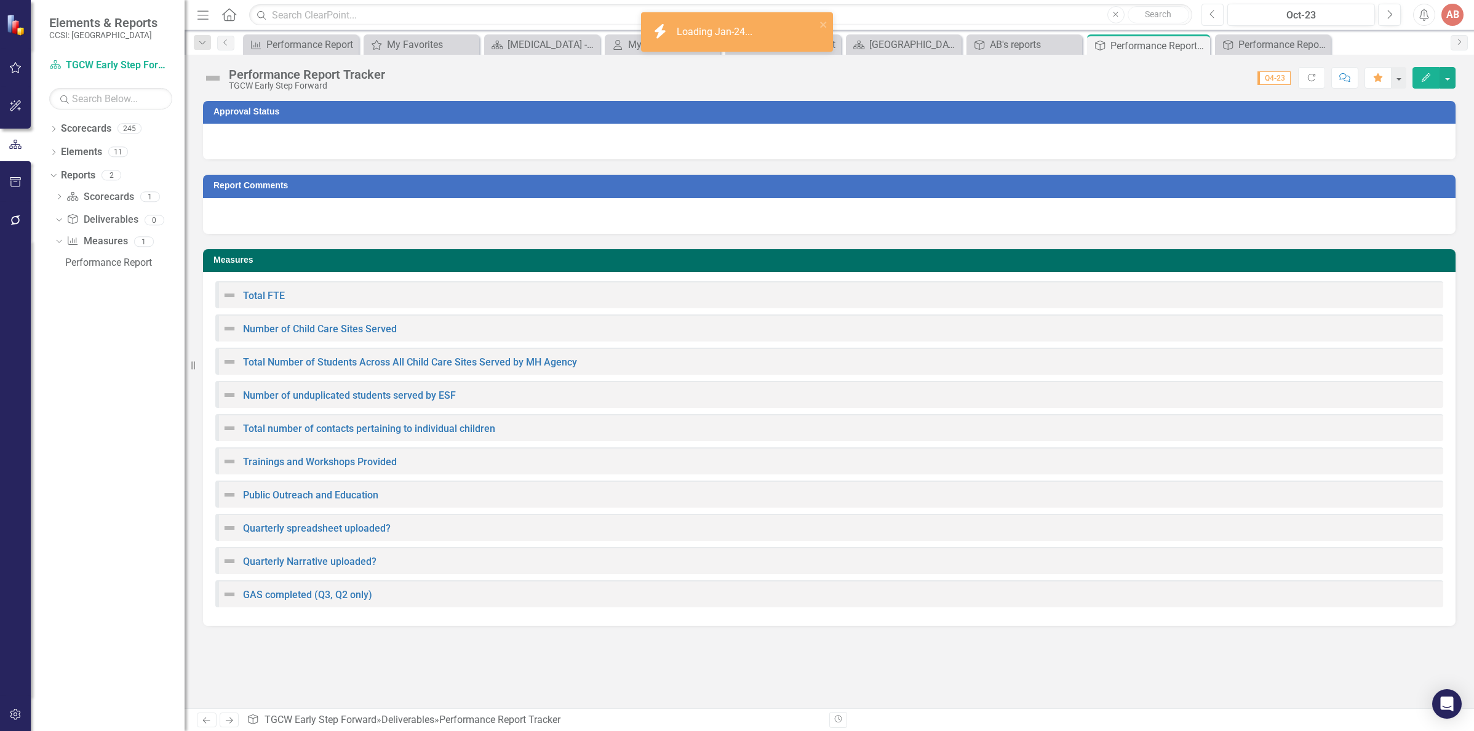
click at [1214, 14] on icon "Previous" at bounding box center [1212, 14] width 7 height 11
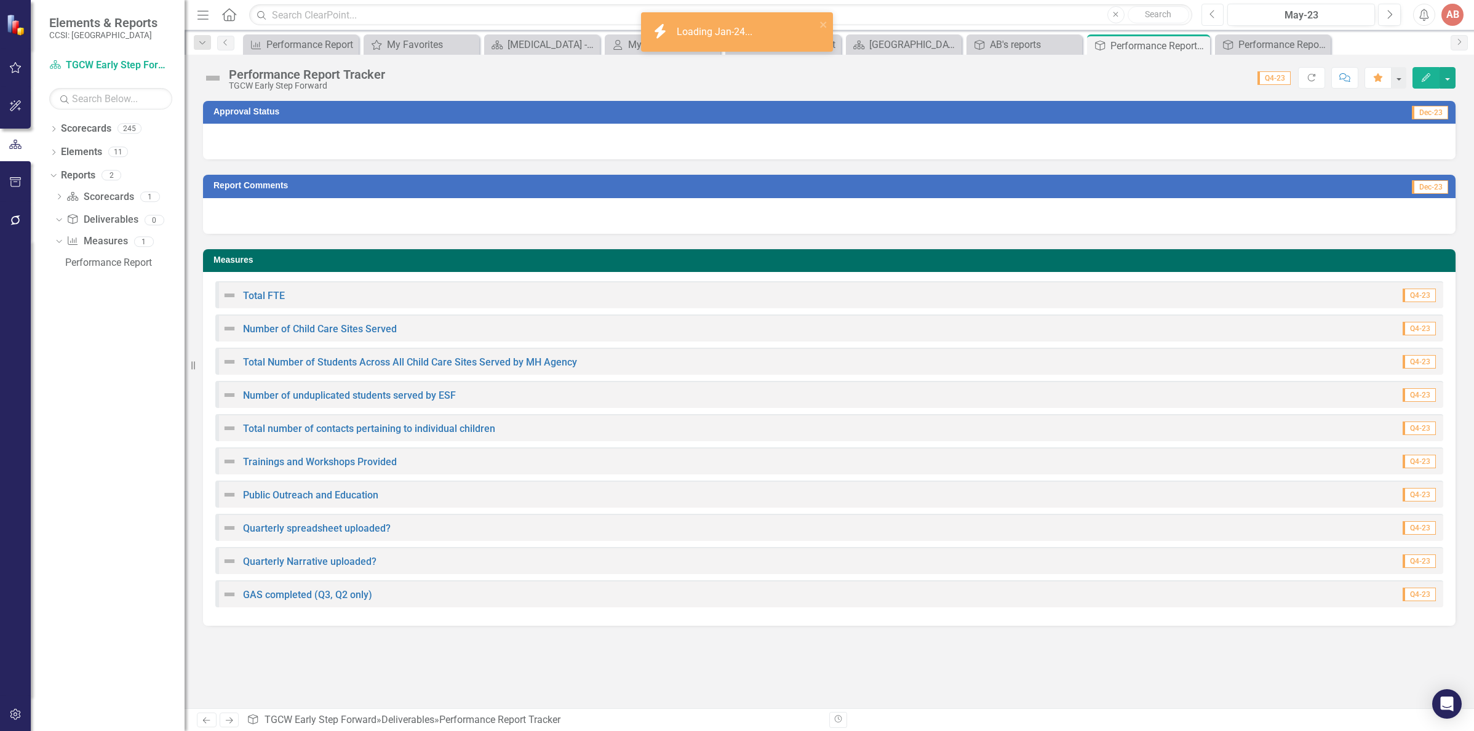
click at [1214, 14] on icon "Previous" at bounding box center [1212, 14] width 7 height 11
click at [1206, 16] on button "Previous" at bounding box center [1212, 15] width 23 height 22
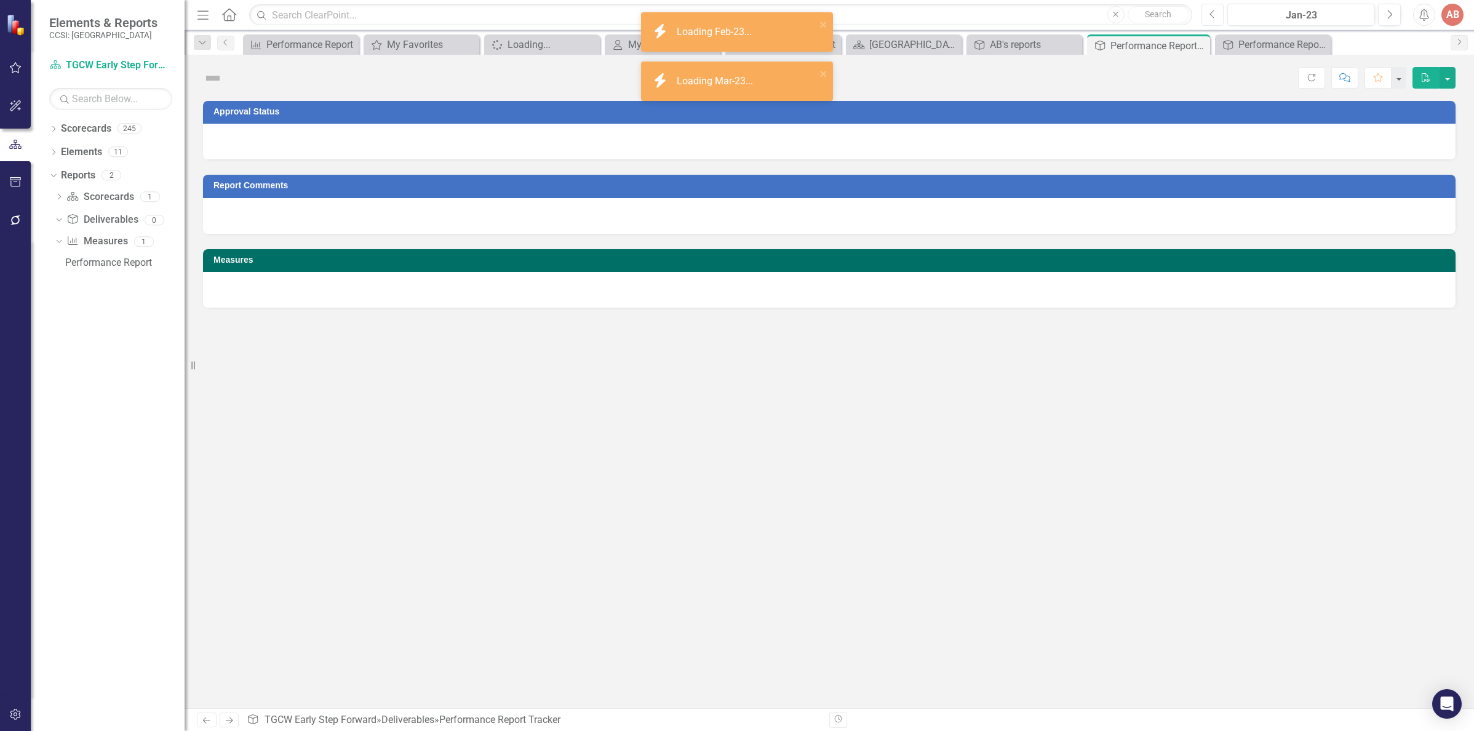
click at [1206, 16] on button "Previous" at bounding box center [1212, 15] width 23 height 22
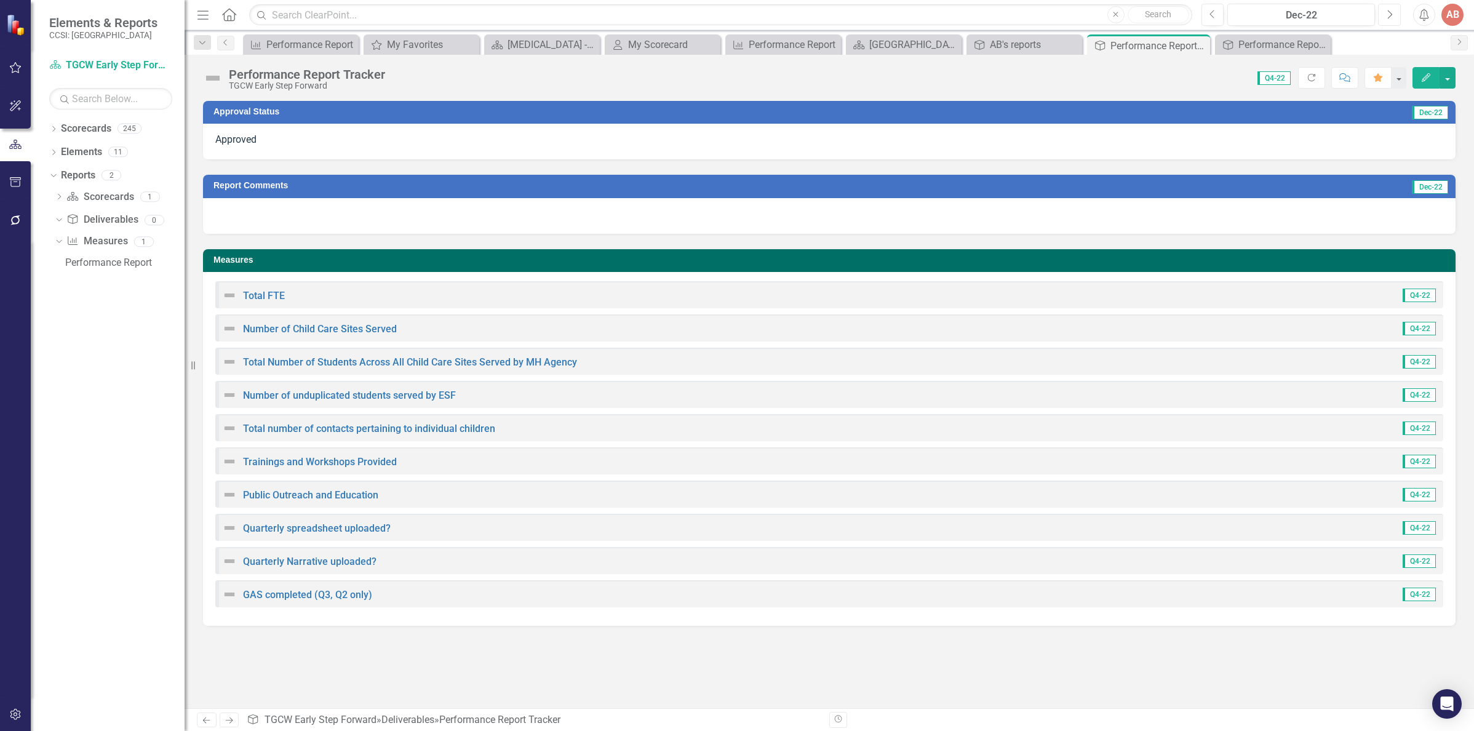
click at [1388, 15] on icon "Next" at bounding box center [1389, 14] width 7 height 11
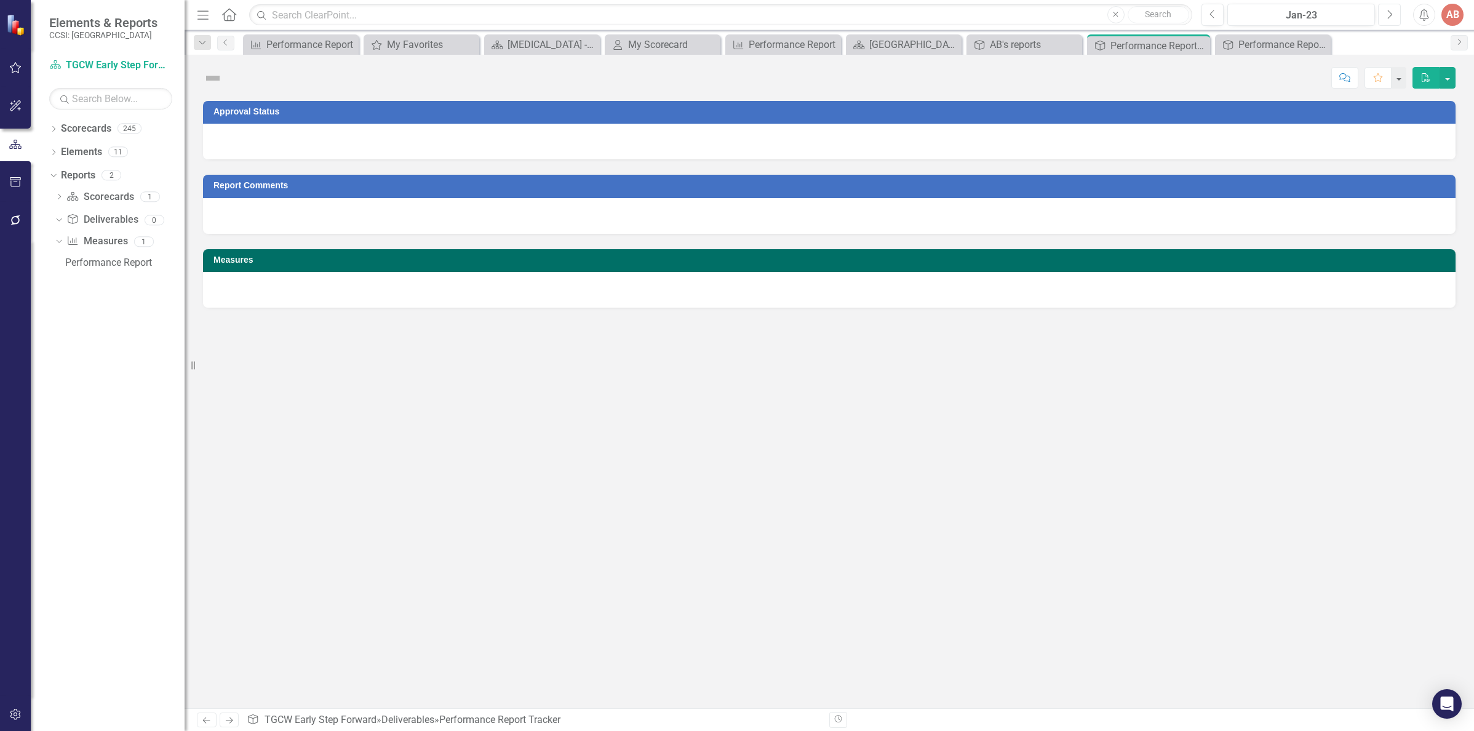
click at [1388, 15] on icon "Next" at bounding box center [1389, 14] width 7 height 11
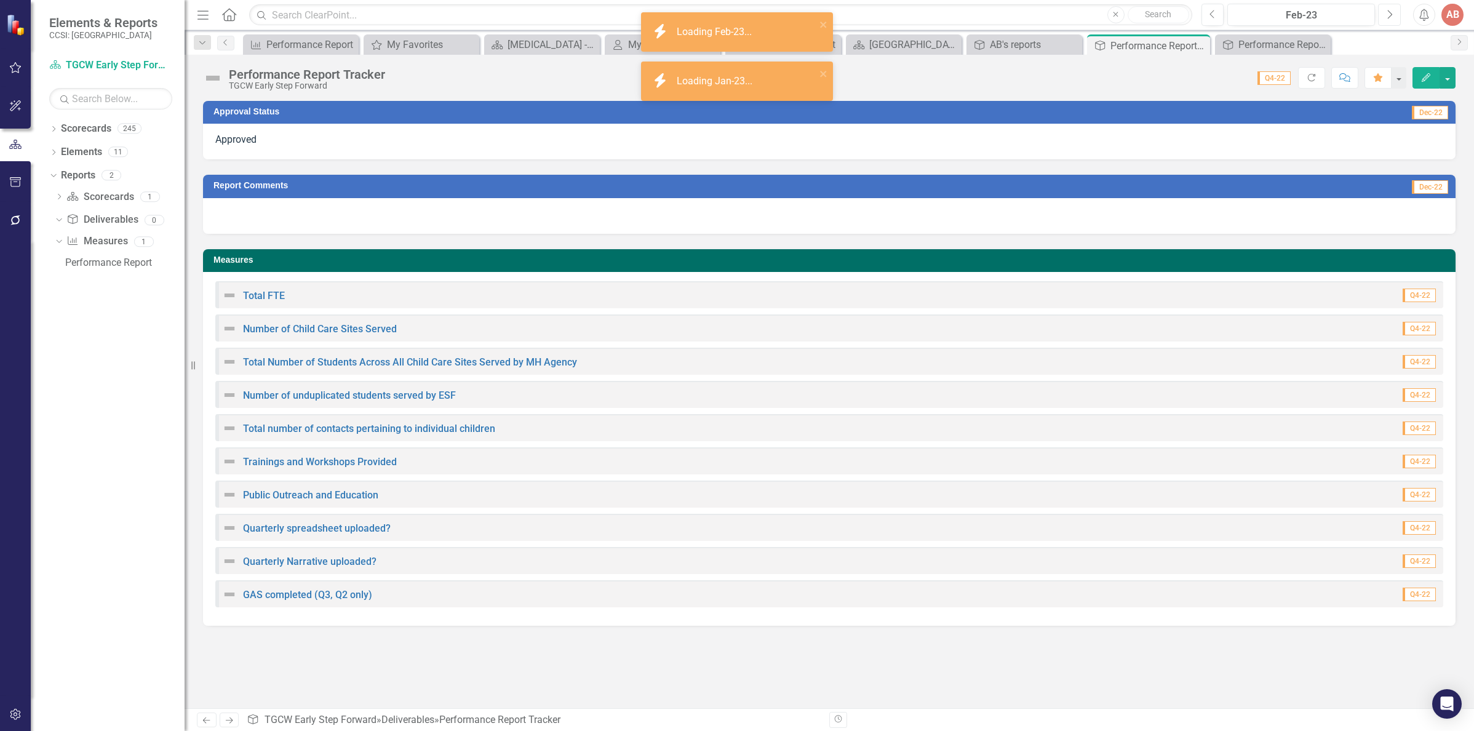
click at [1388, 15] on icon "Next" at bounding box center [1389, 14] width 7 height 11
click at [1217, 146] on div at bounding box center [829, 142] width 1252 height 36
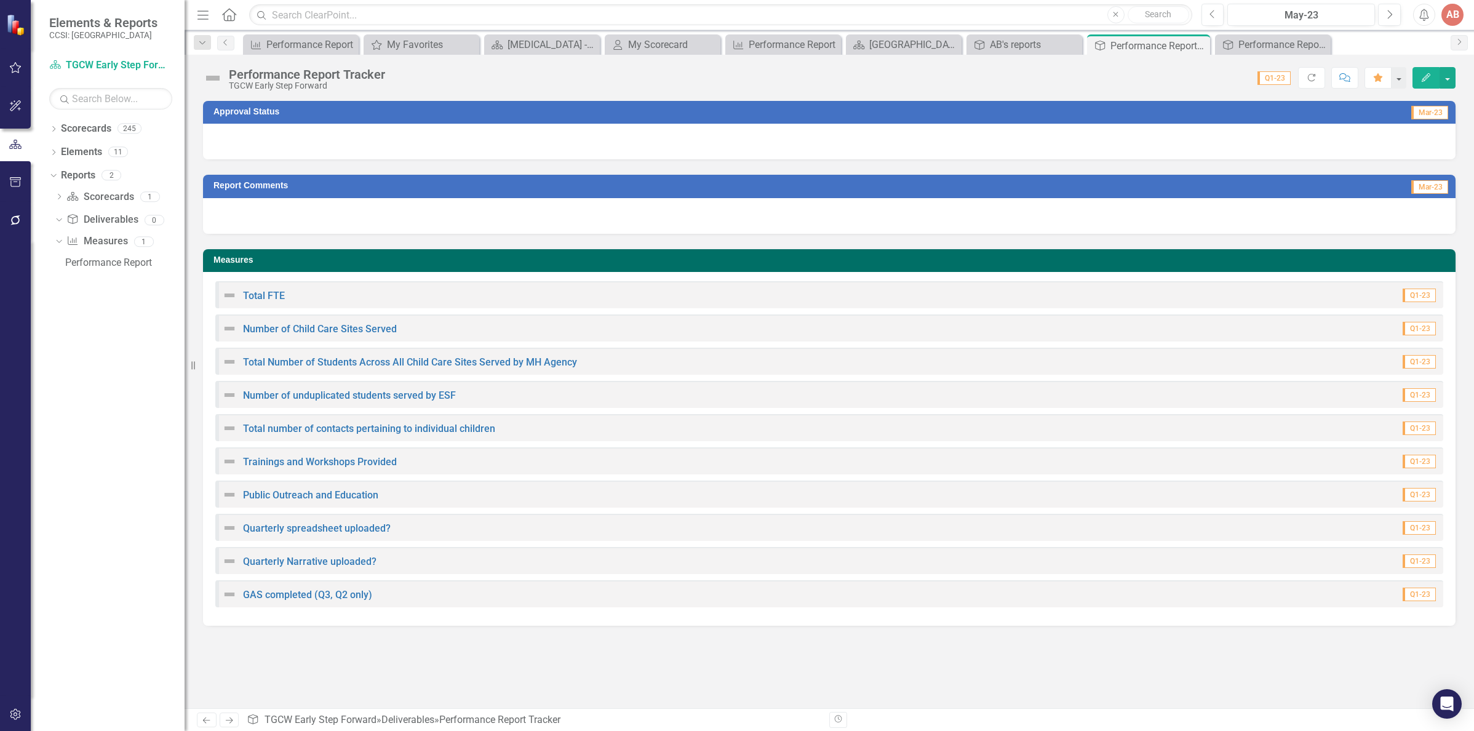
click at [1217, 146] on div at bounding box center [829, 142] width 1252 height 36
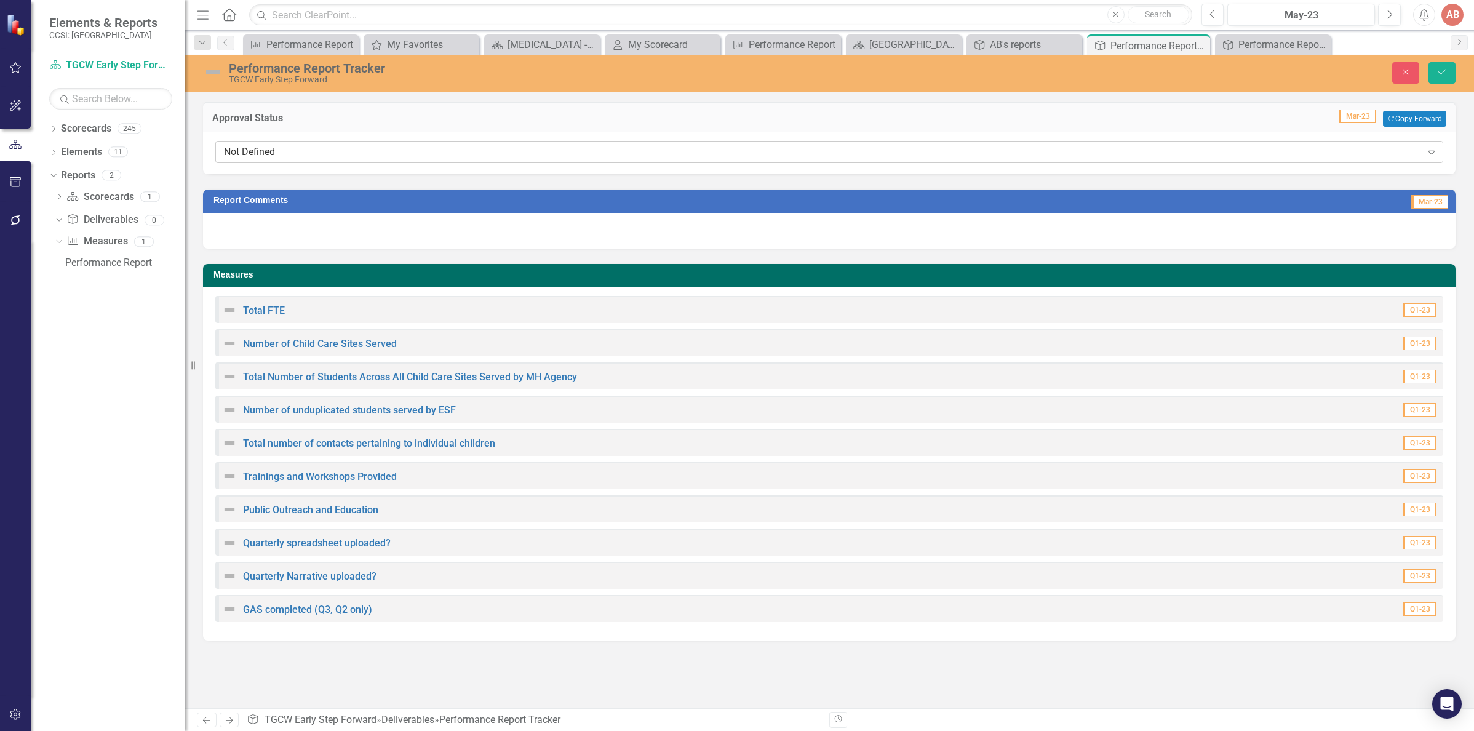
click at [1431, 150] on icon "Expand" at bounding box center [1431, 152] width 12 height 10
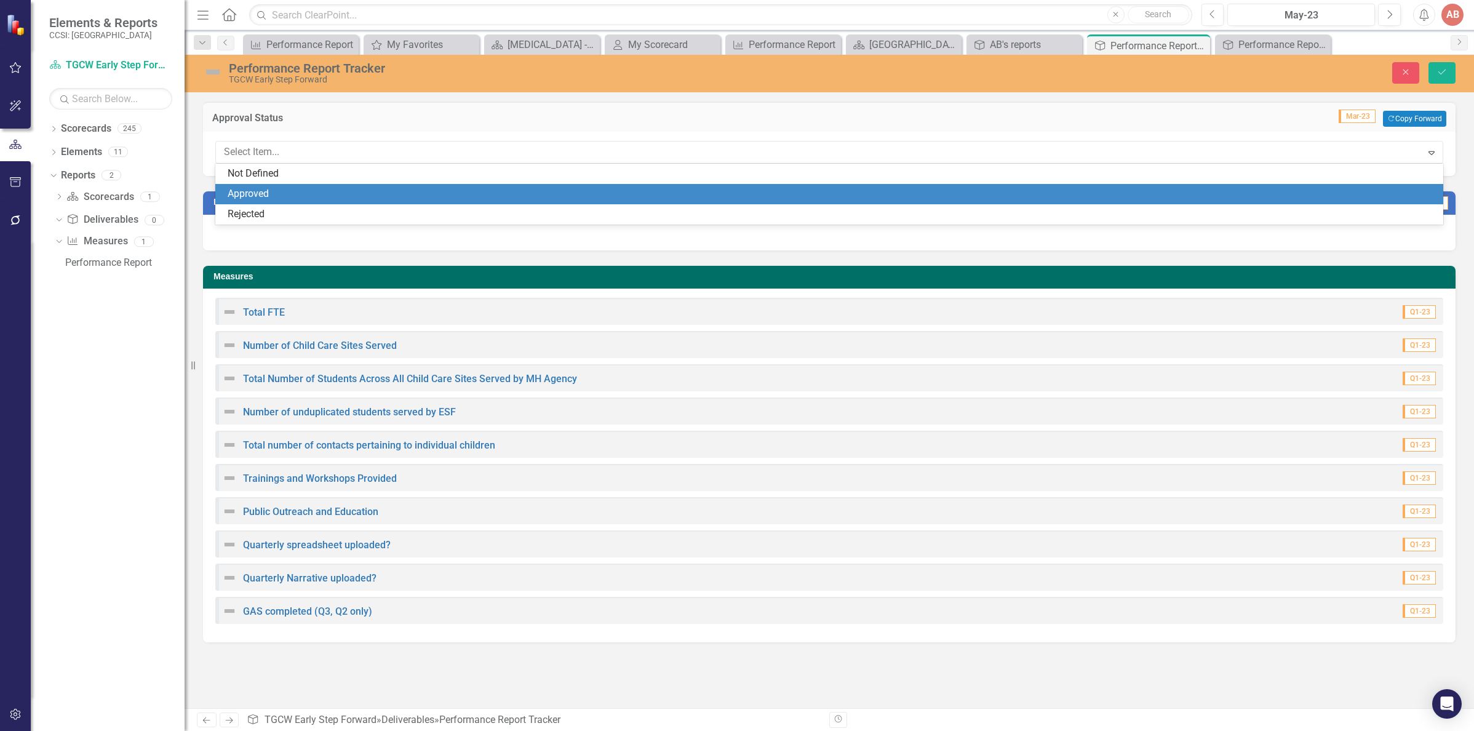
click at [1305, 187] on div "Approved" at bounding box center [832, 194] width 1208 height 14
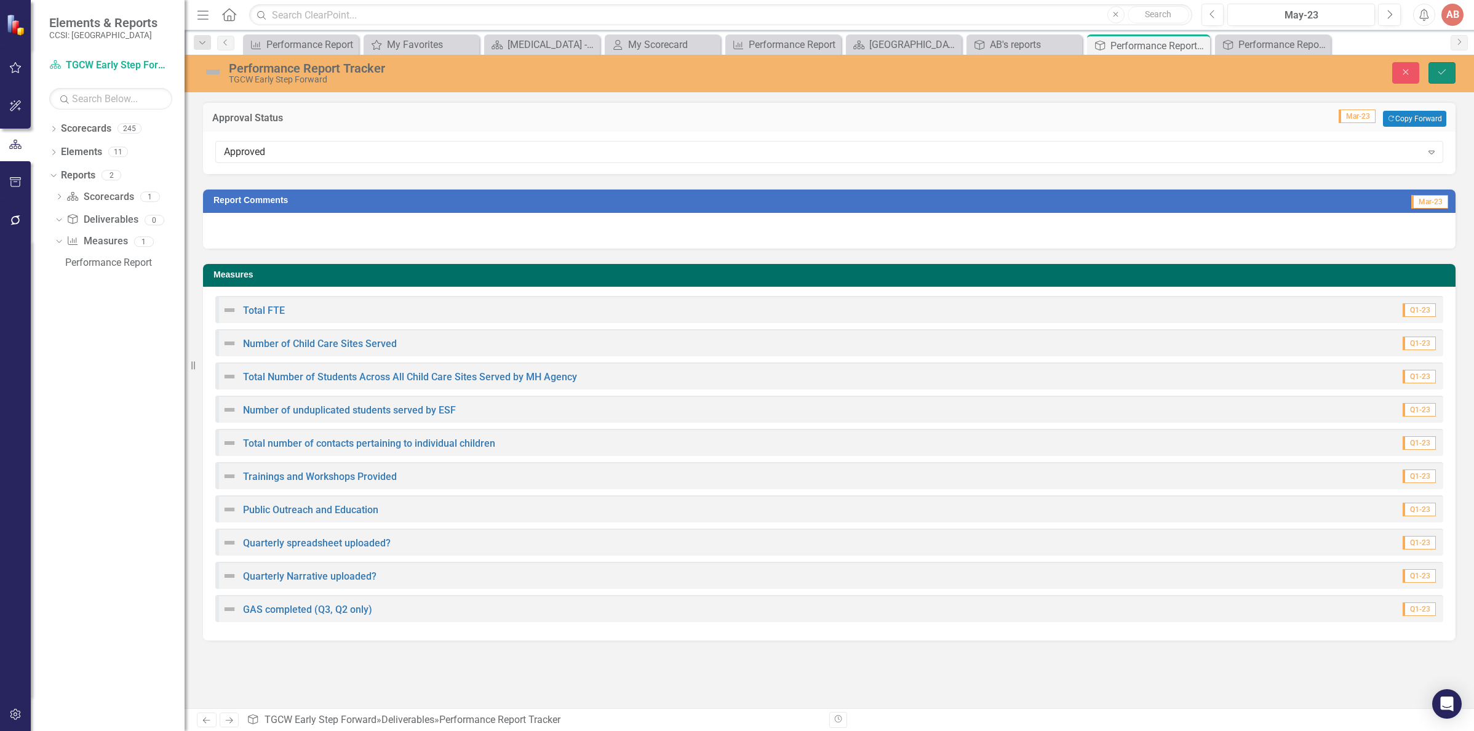
click at [1432, 66] on button "Save" at bounding box center [1441, 73] width 27 height 22
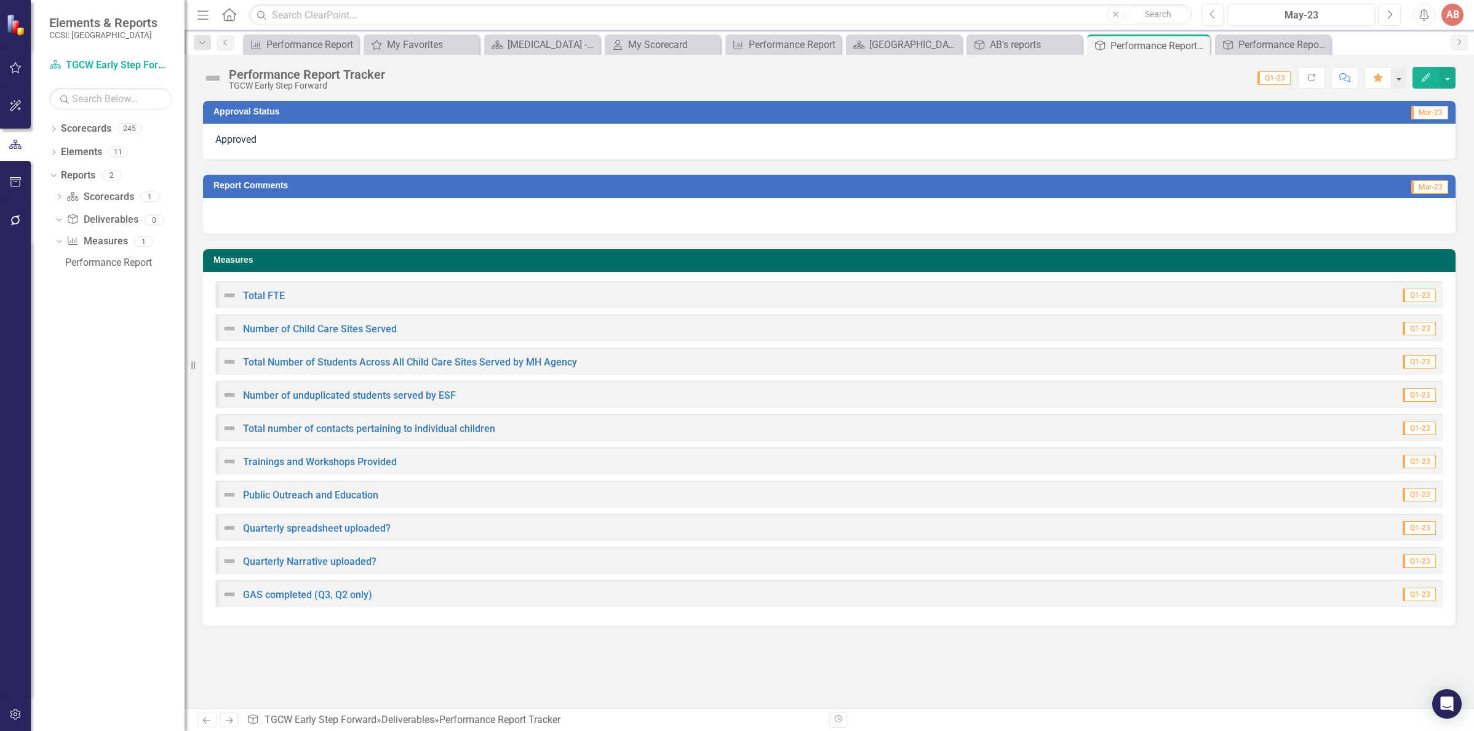
click at [1393, 20] on button "Next" at bounding box center [1389, 15] width 23 height 22
click at [1351, 140] on div at bounding box center [829, 142] width 1252 height 36
click at [1360, 143] on div at bounding box center [829, 142] width 1252 height 36
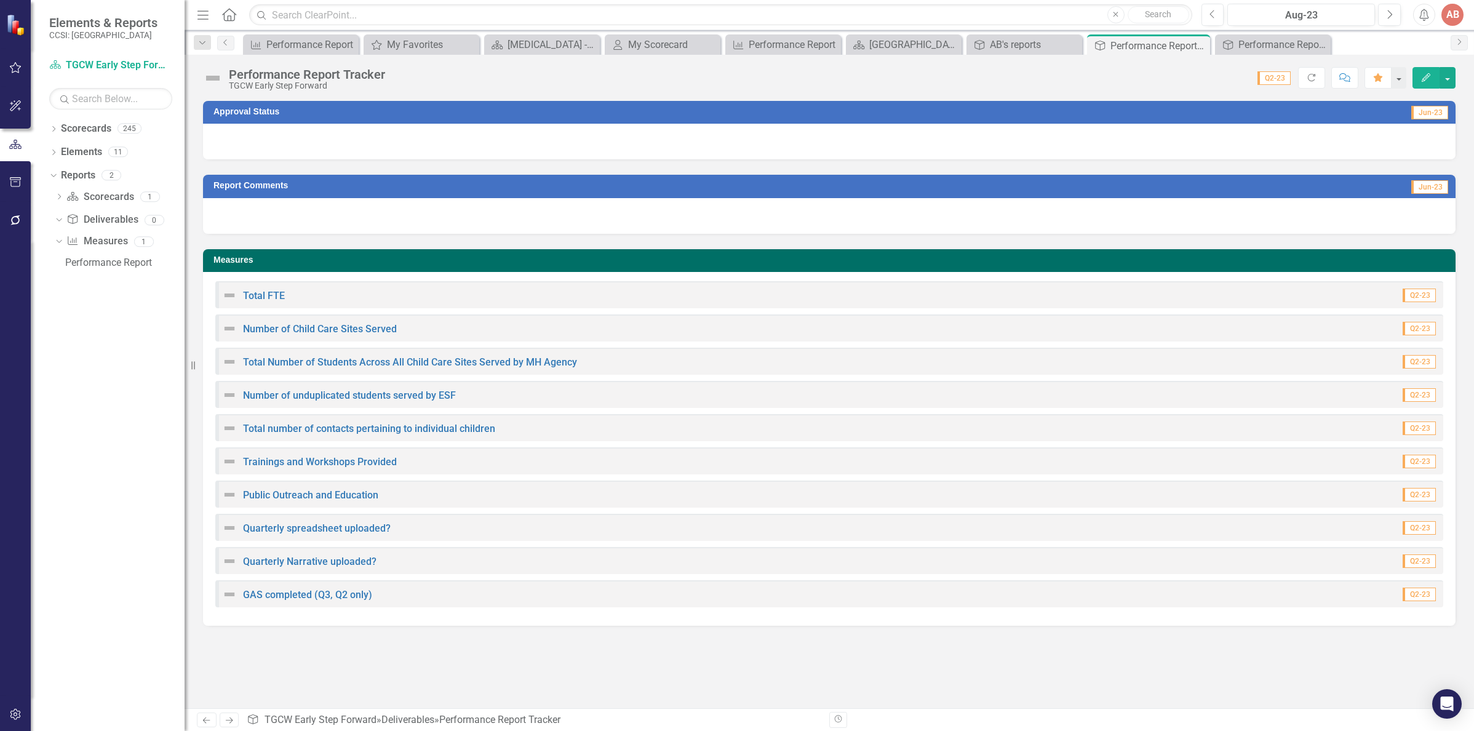
click at [1360, 143] on div at bounding box center [829, 142] width 1252 height 36
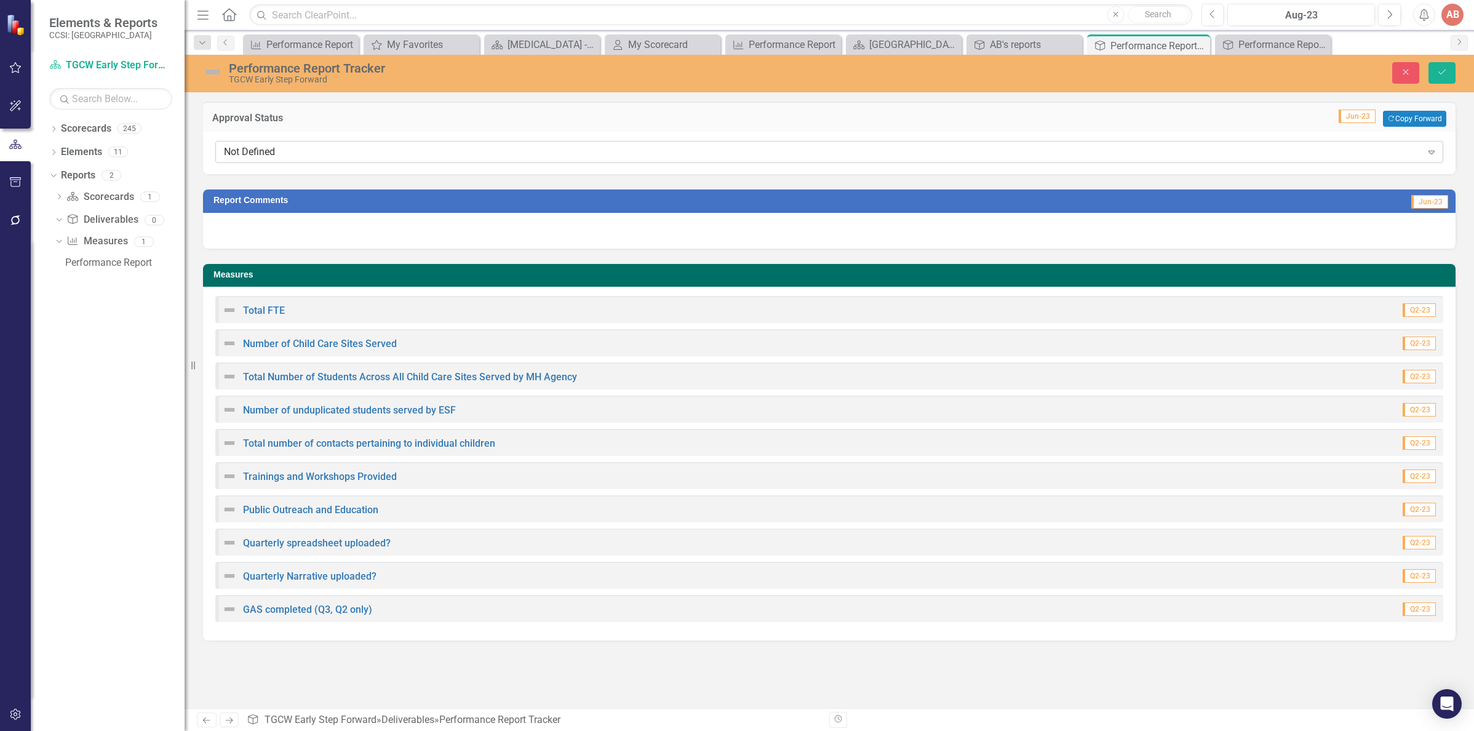
click at [1436, 148] on icon "Expand" at bounding box center [1431, 152] width 12 height 10
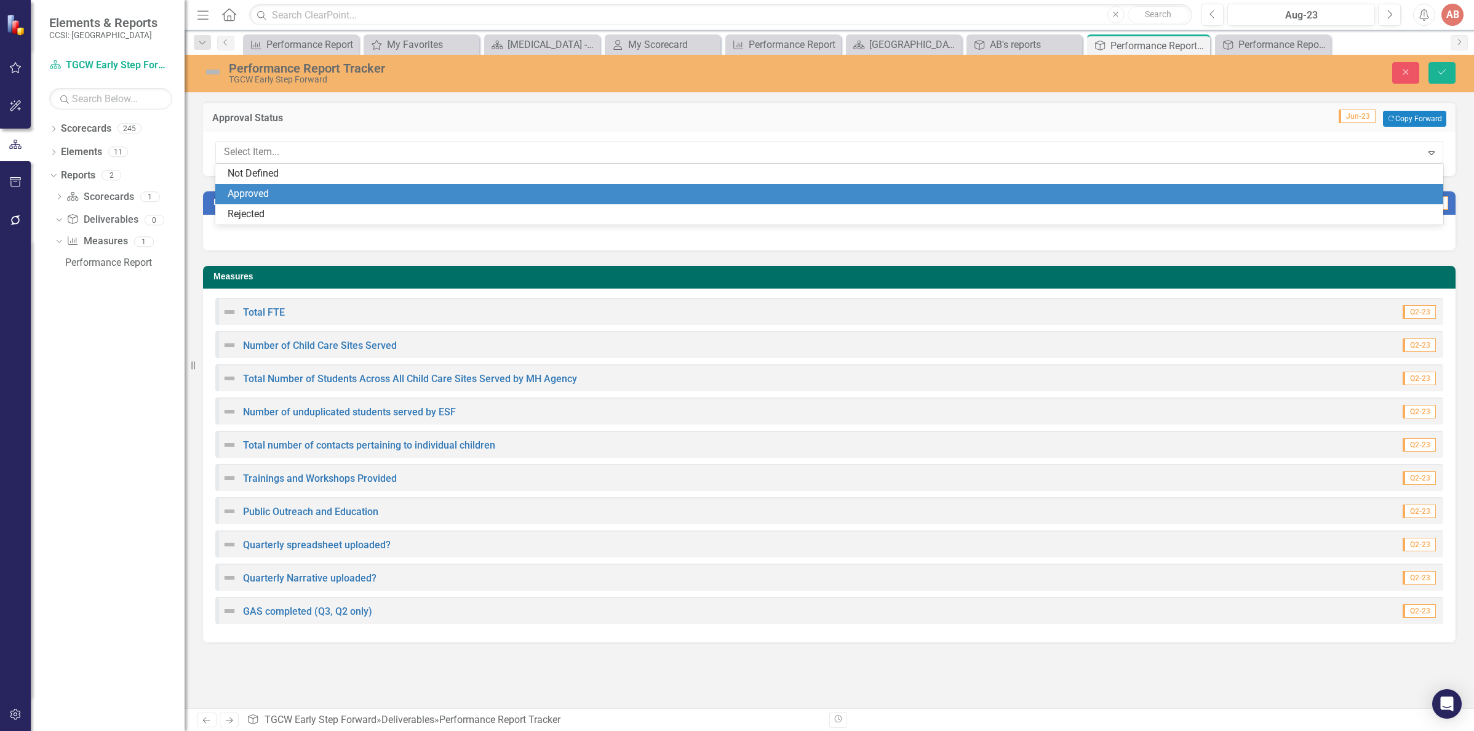
click at [1394, 194] on div "Approved" at bounding box center [832, 194] width 1208 height 14
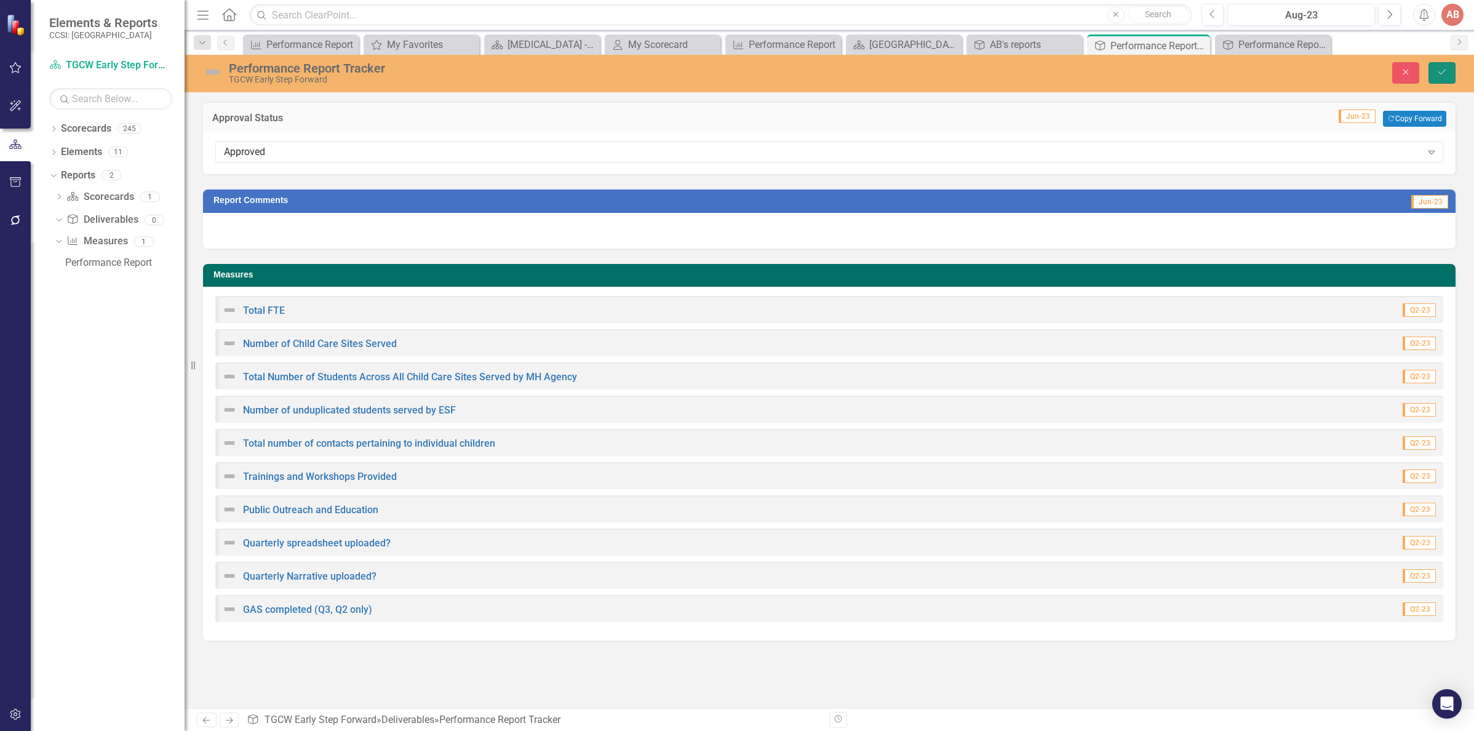
click at [1447, 67] on button "Save" at bounding box center [1441, 73] width 27 height 22
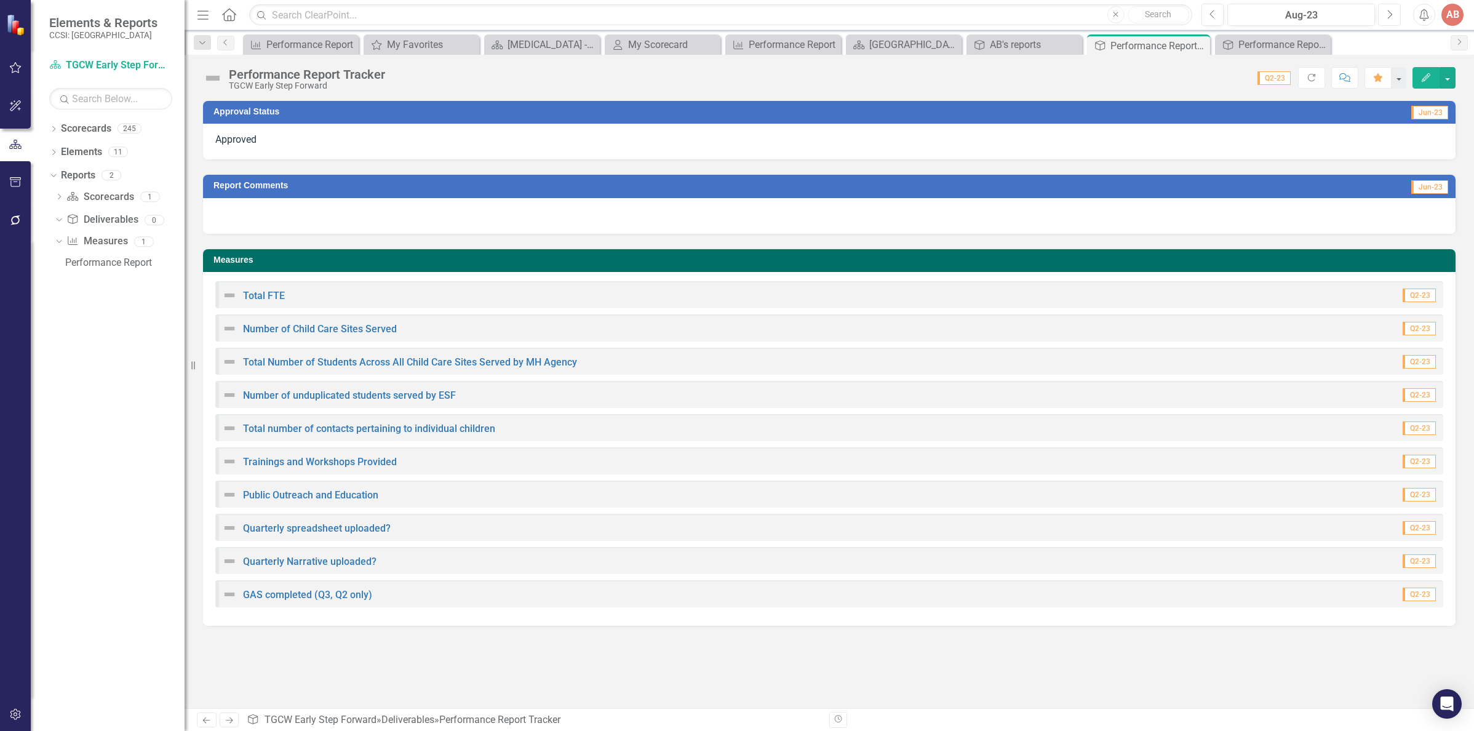
click at [1388, 12] on icon "Next" at bounding box center [1389, 14] width 7 height 11
click at [1384, 13] on button "Next" at bounding box center [1389, 15] width 23 height 22
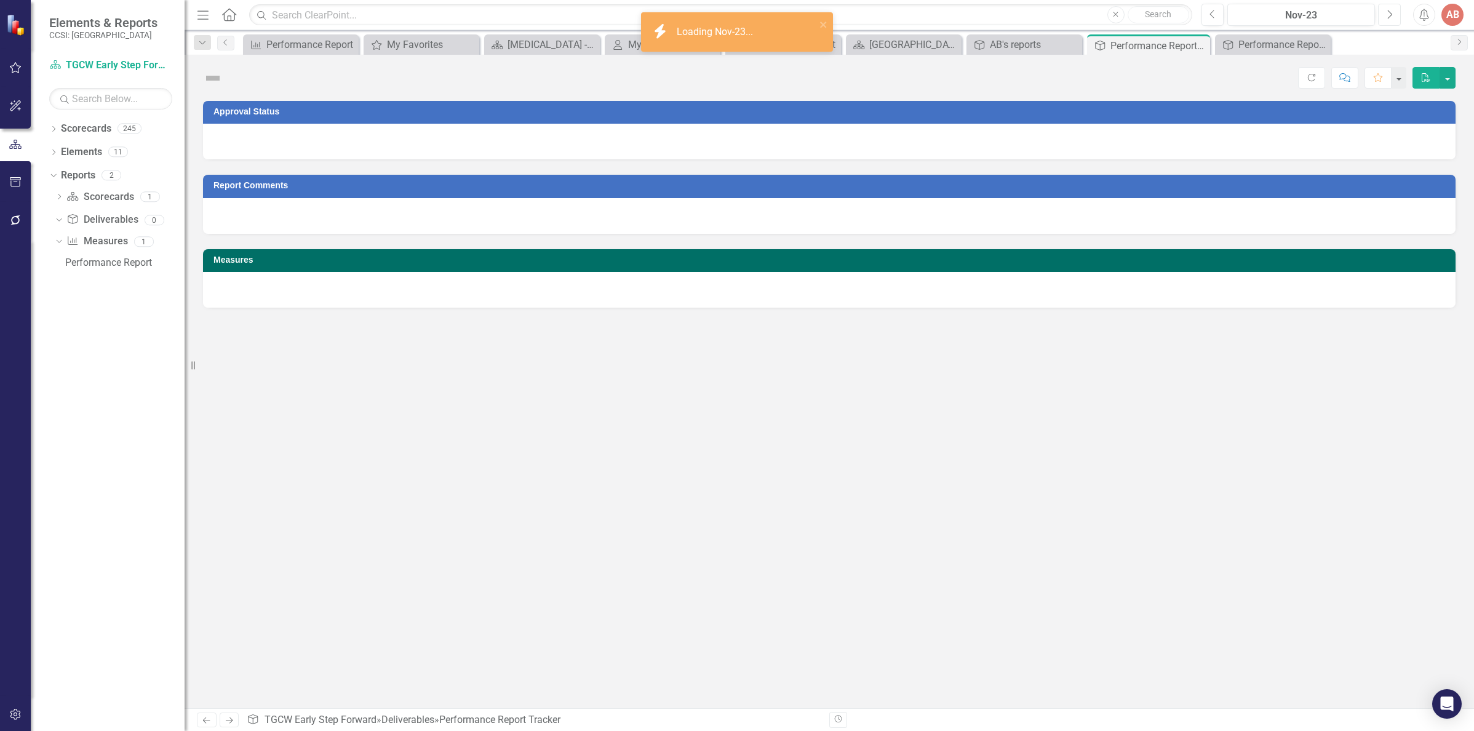
click at [1384, 13] on button "Next" at bounding box center [1389, 15] width 23 height 22
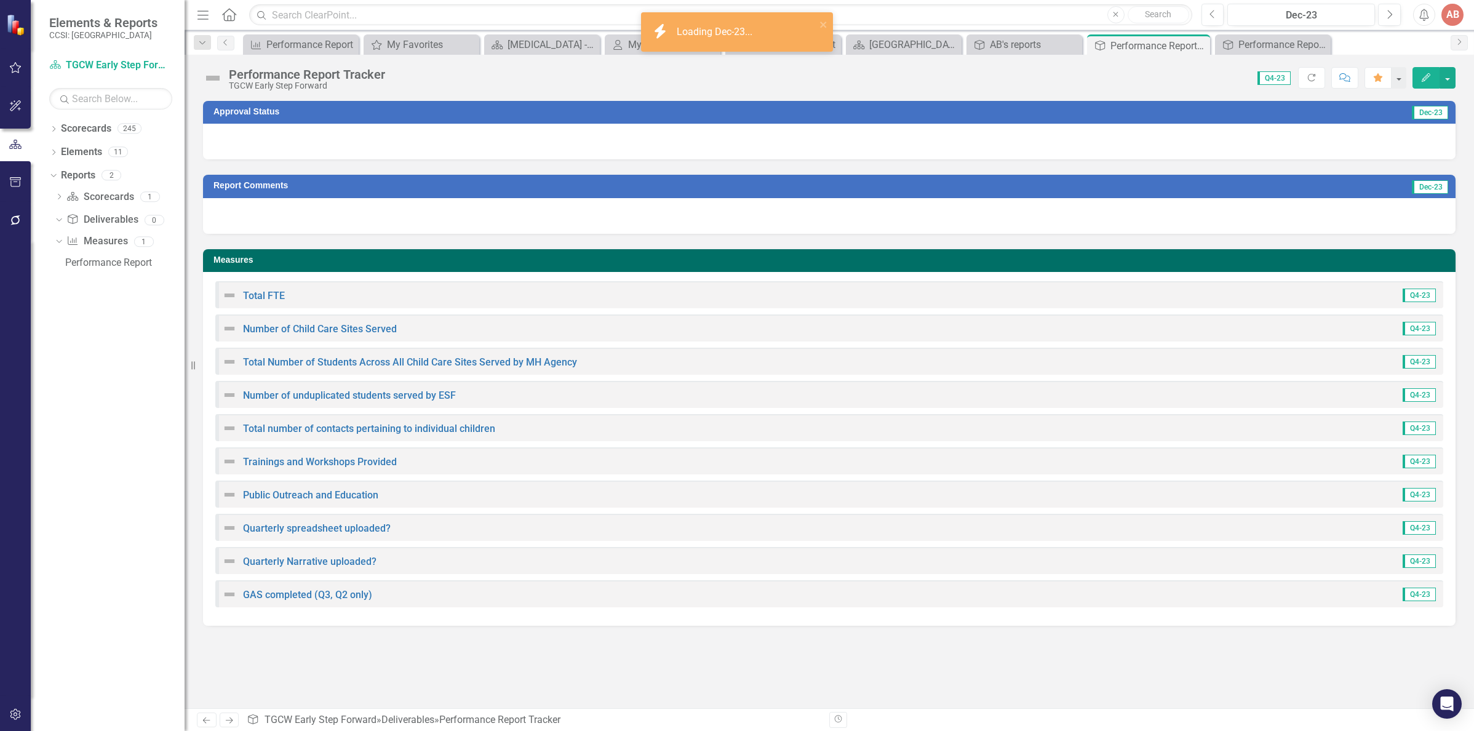
click at [1381, 146] on div at bounding box center [829, 142] width 1252 height 36
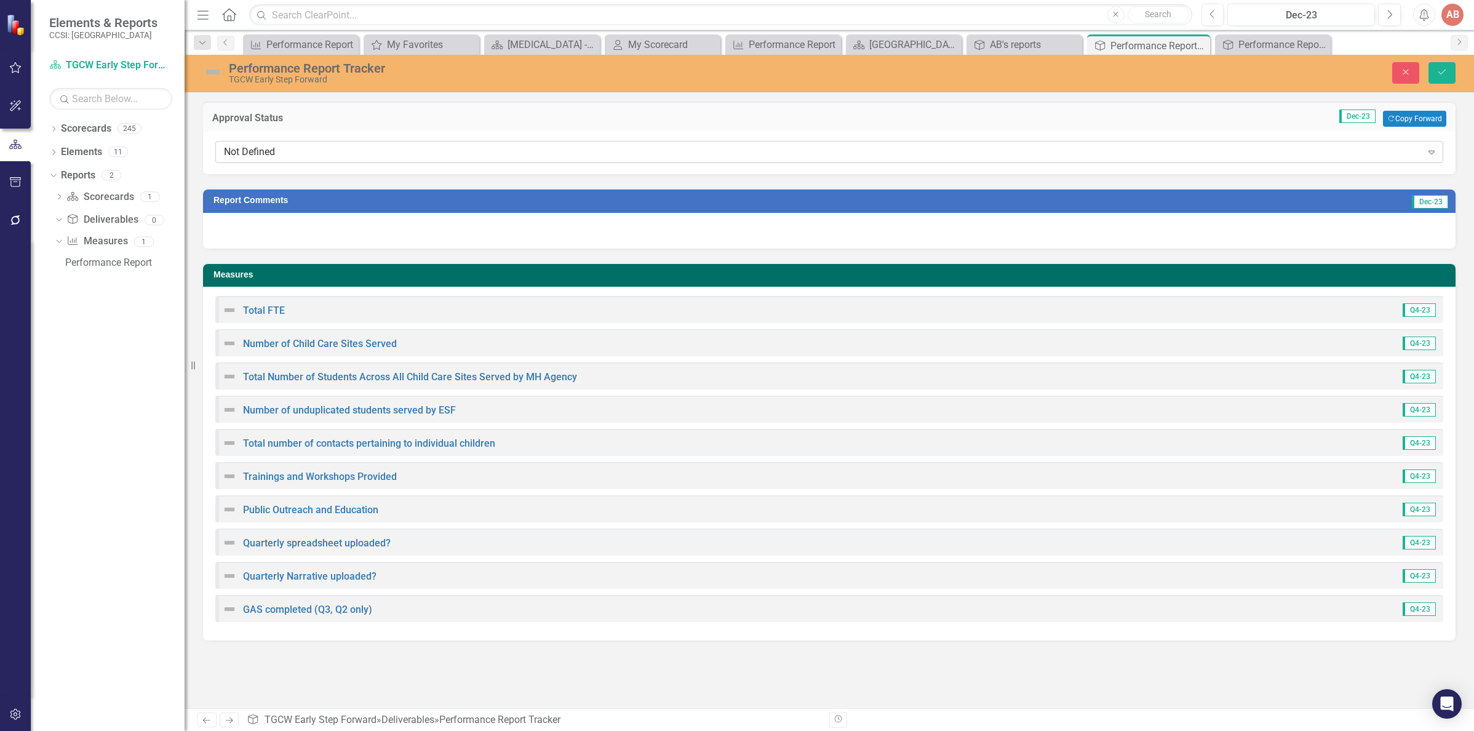
click at [1426, 151] on icon "Expand" at bounding box center [1431, 152] width 12 height 10
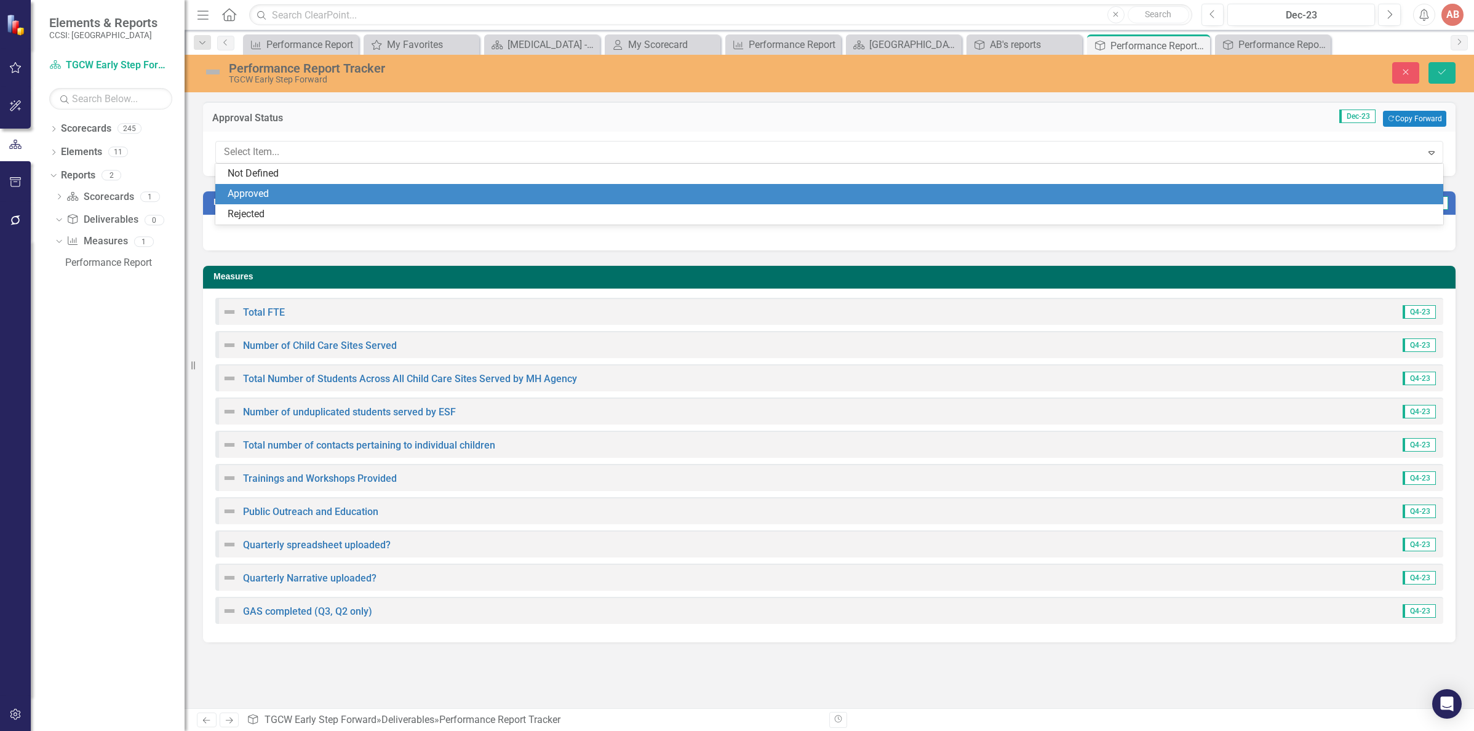
click at [1369, 189] on div "Approved" at bounding box center [832, 194] width 1208 height 14
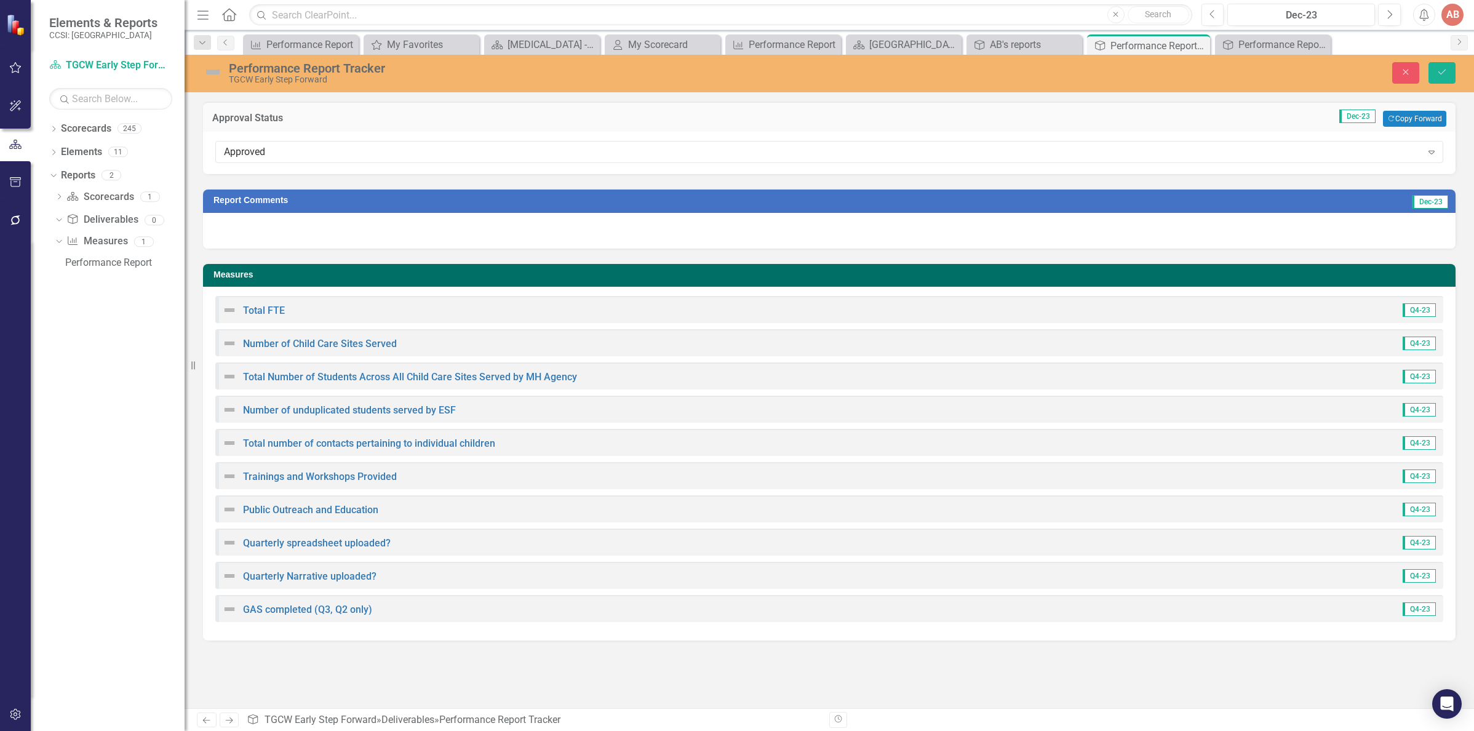
click at [1427, 68] on div "Close Save" at bounding box center [1205, 73] width 518 height 22
click at [1439, 68] on icon "Save" at bounding box center [1441, 72] width 11 height 9
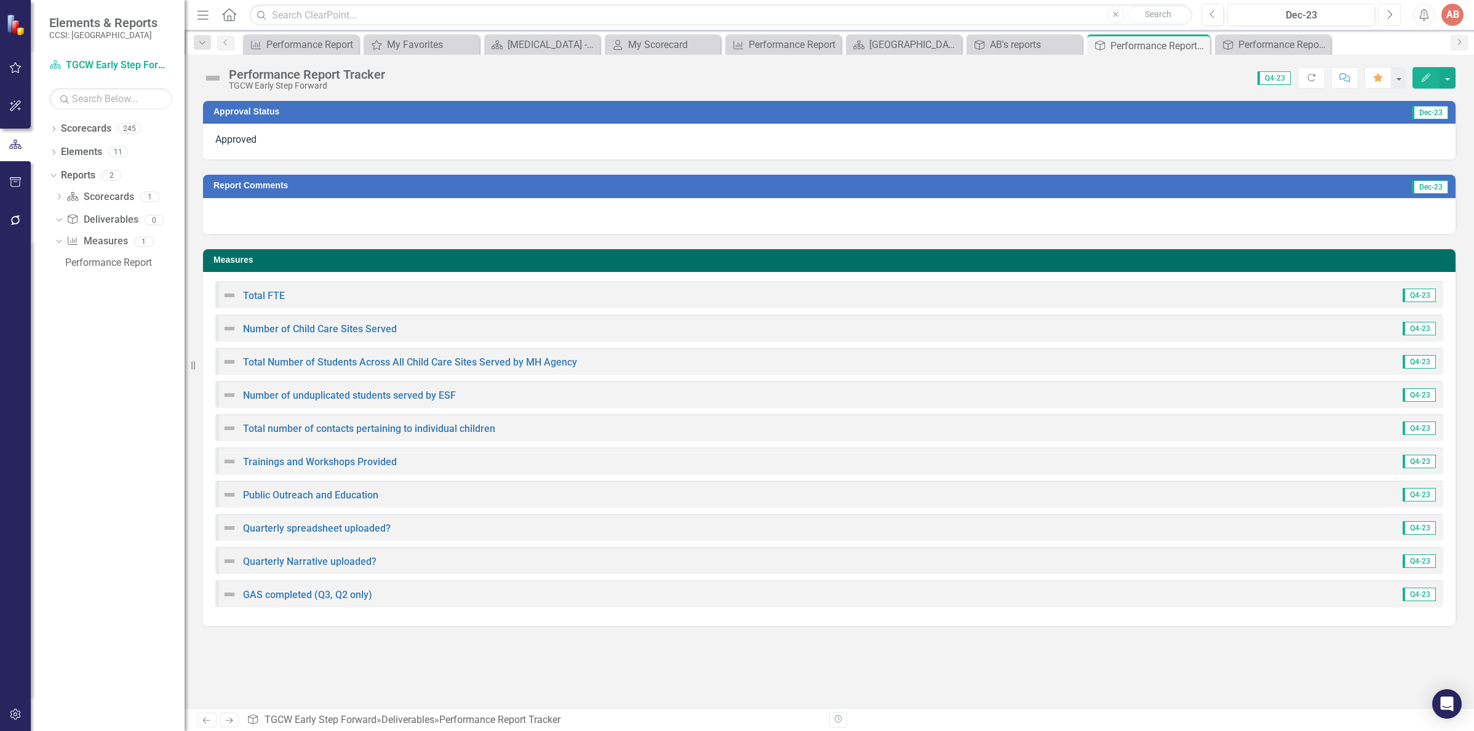
click at [1389, 14] on icon "Next" at bounding box center [1389, 14] width 7 height 11
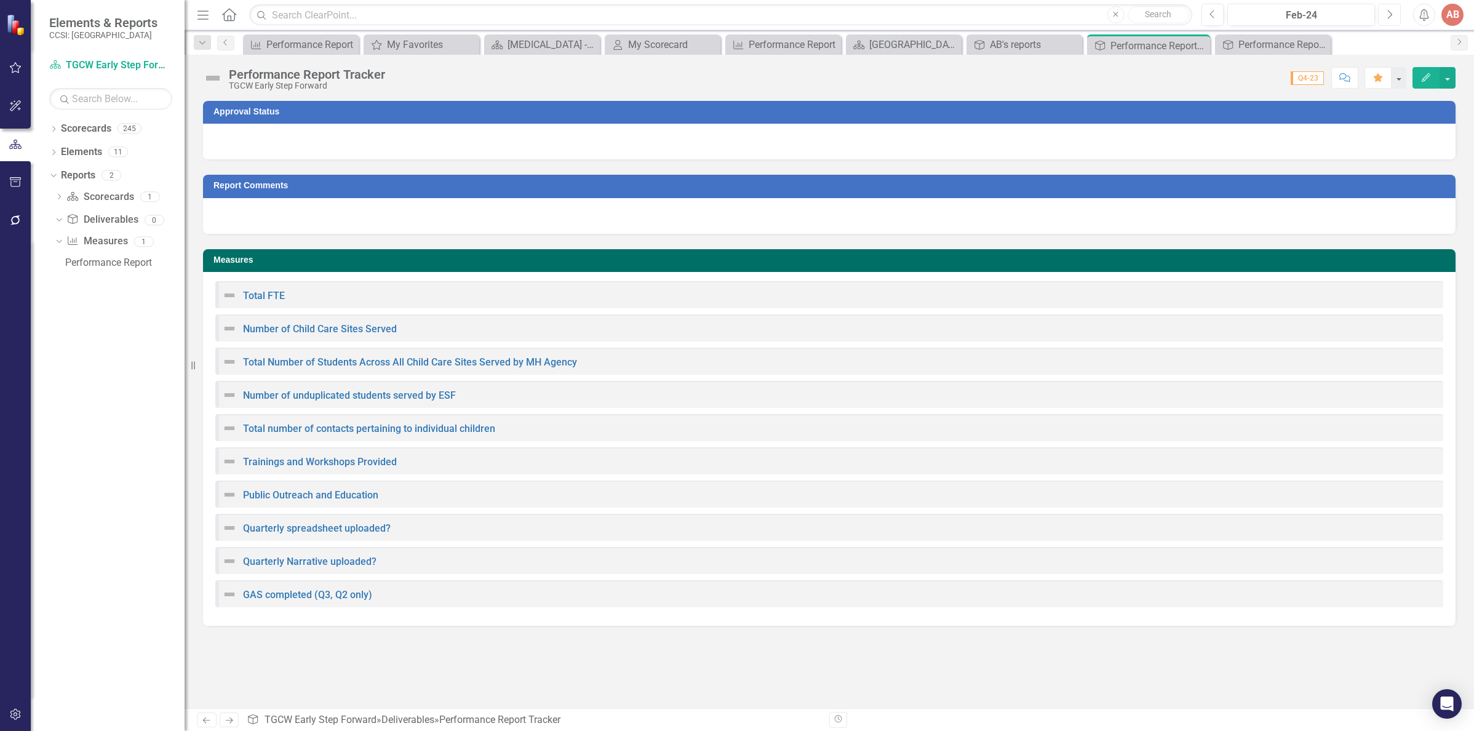
click at [1389, 14] on icon "Next" at bounding box center [1389, 14] width 7 height 11
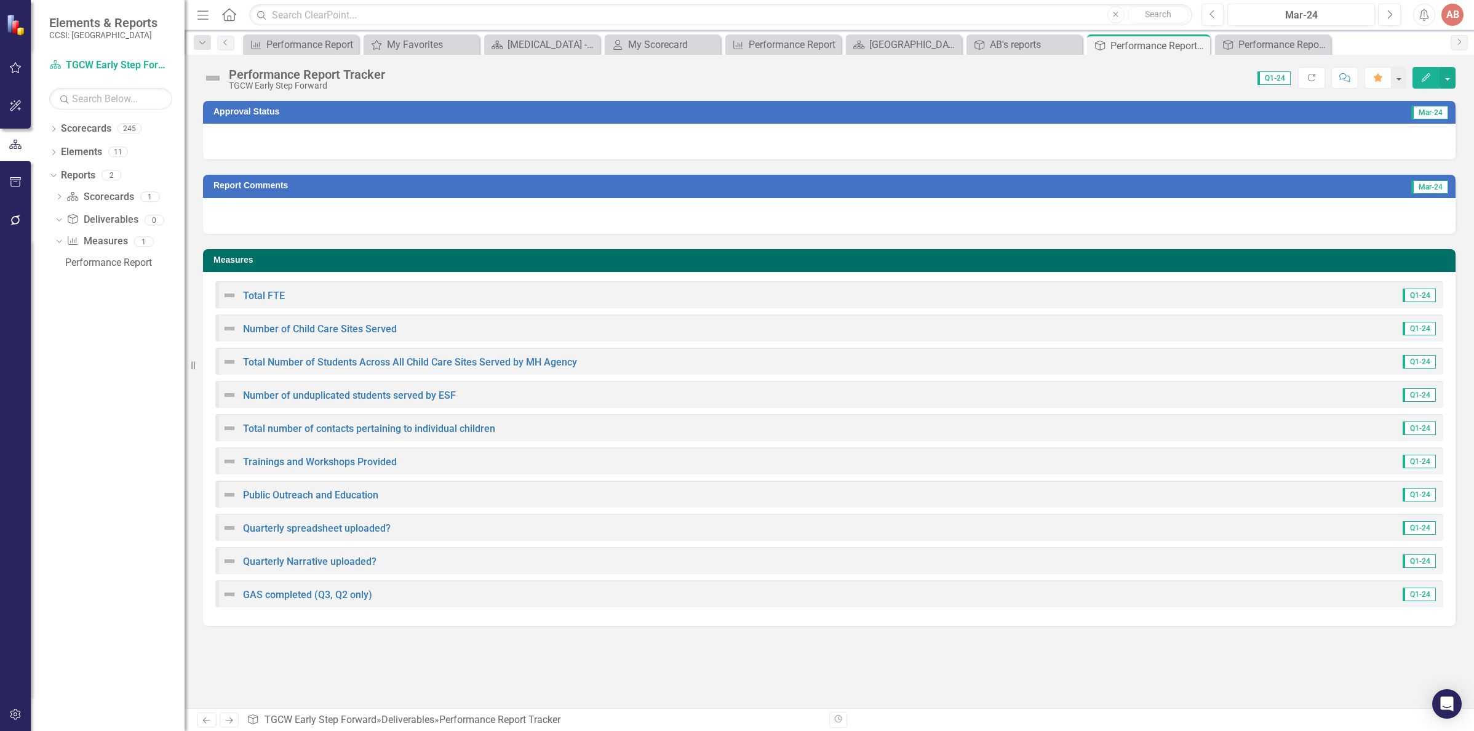
click at [1415, 141] on div at bounding box center [829, 142] width 1252 height 36
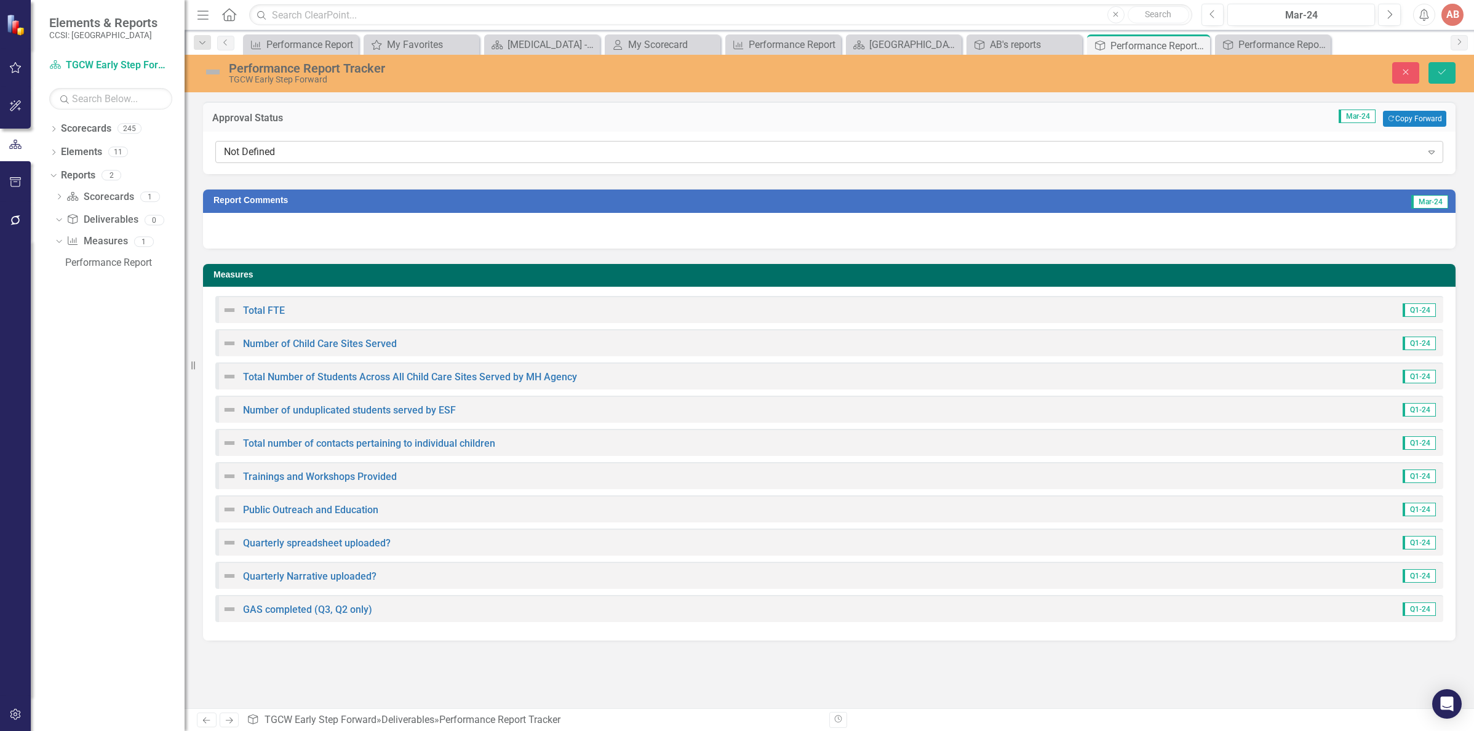
click at [1432, 153] on icon "Expand" at bounding box center [1431, 152] width 12 height 10
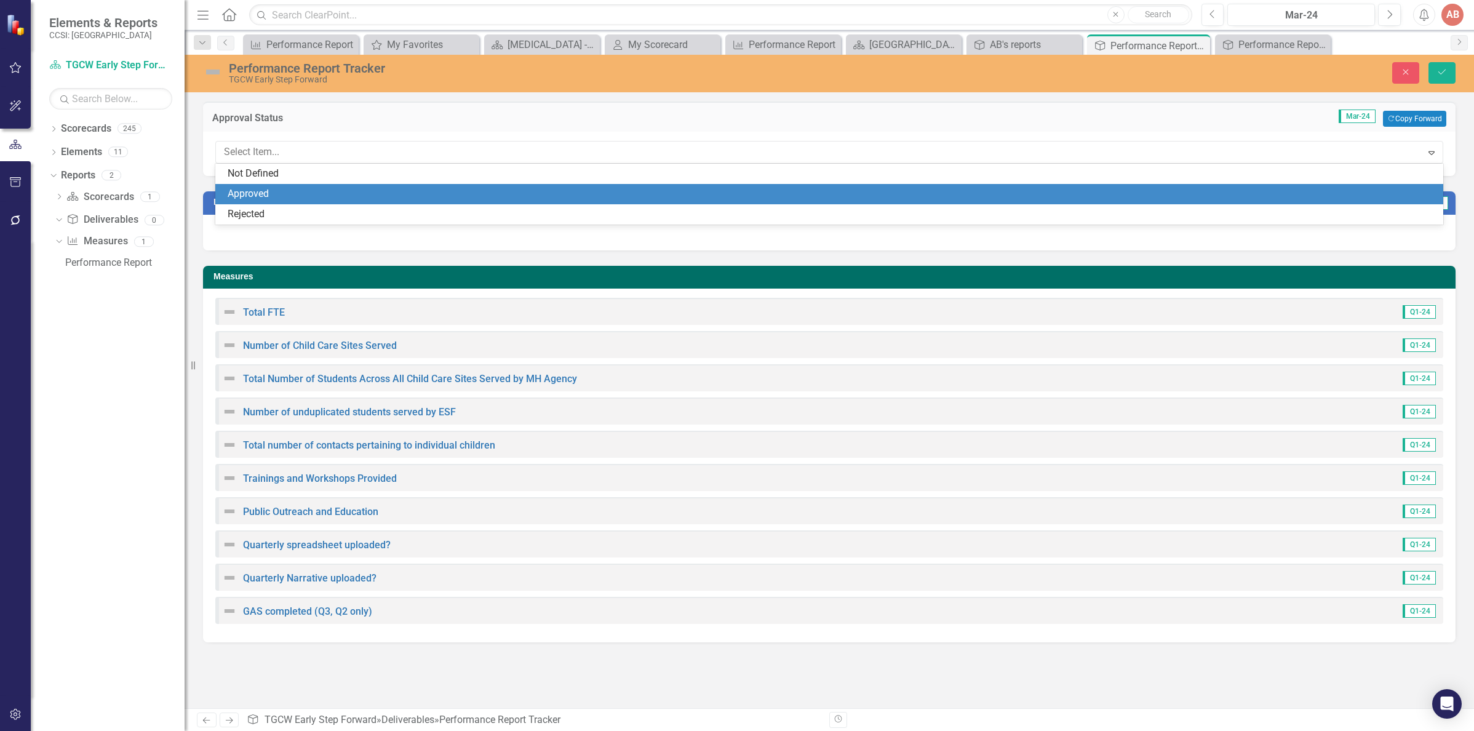
click at [1409, 188] on div "Approved" at bounding box center [832, 194] width 1208 height 14
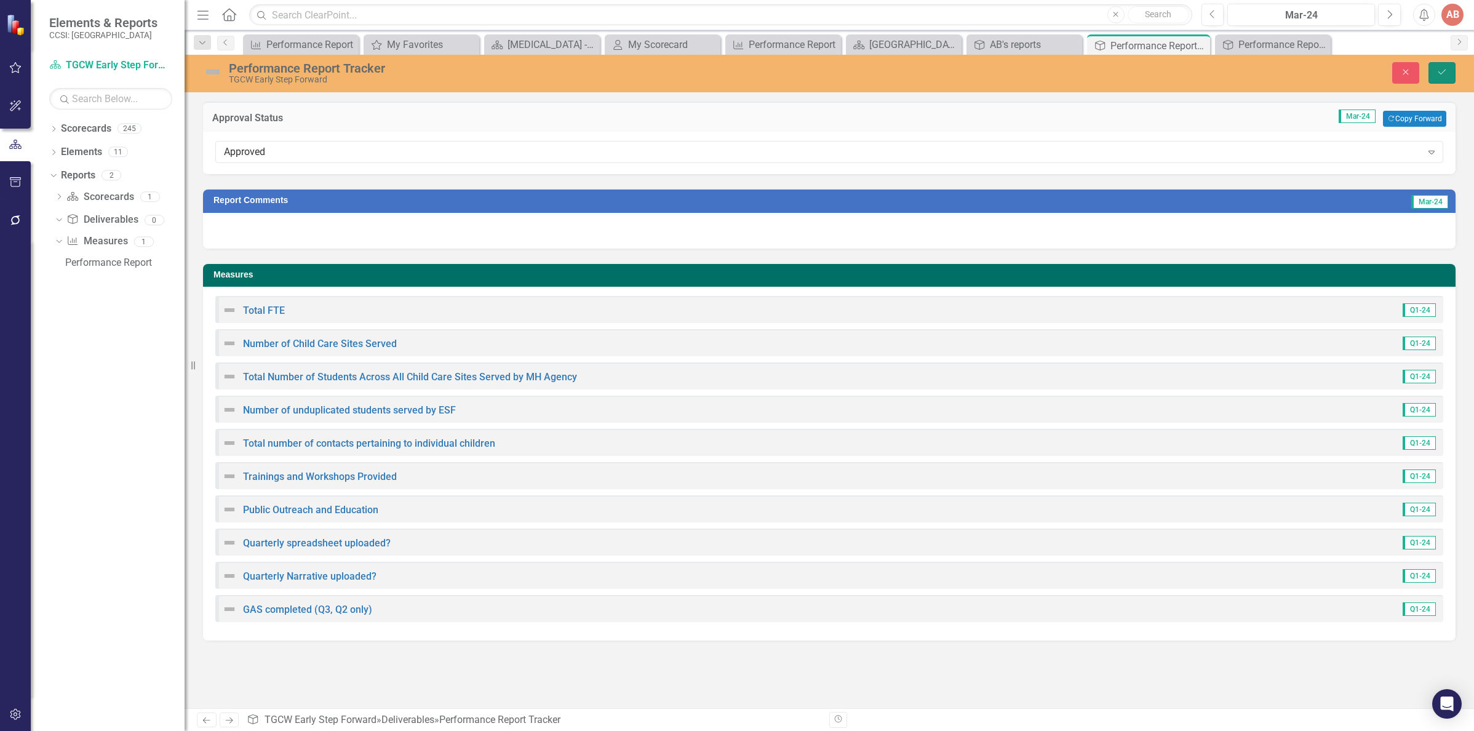
click at [1446, 76] on icon "Save" at bounding box center [1441, 72] width 11 height 9
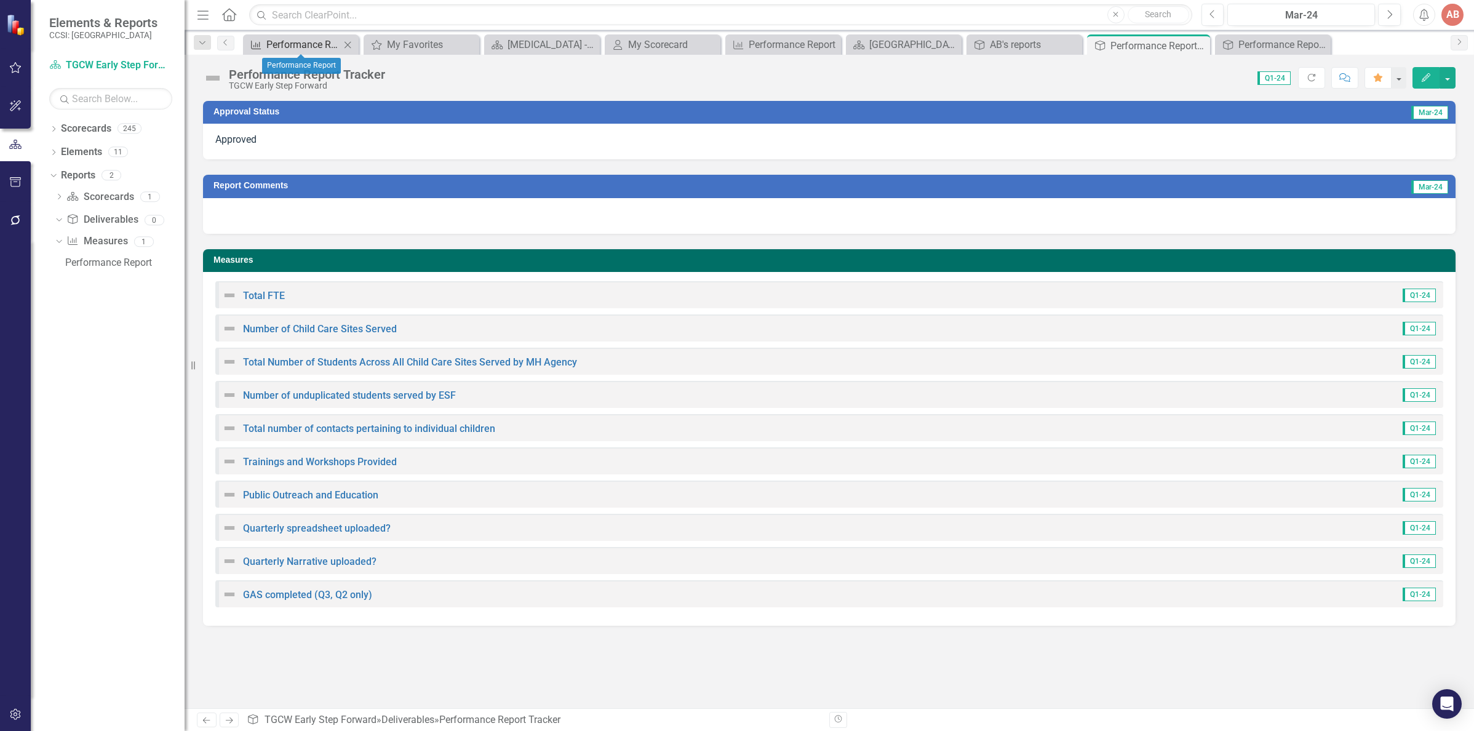
click at [312, 40] on div "Performance Report" at bounding box center [303, 44] width 74 height 15
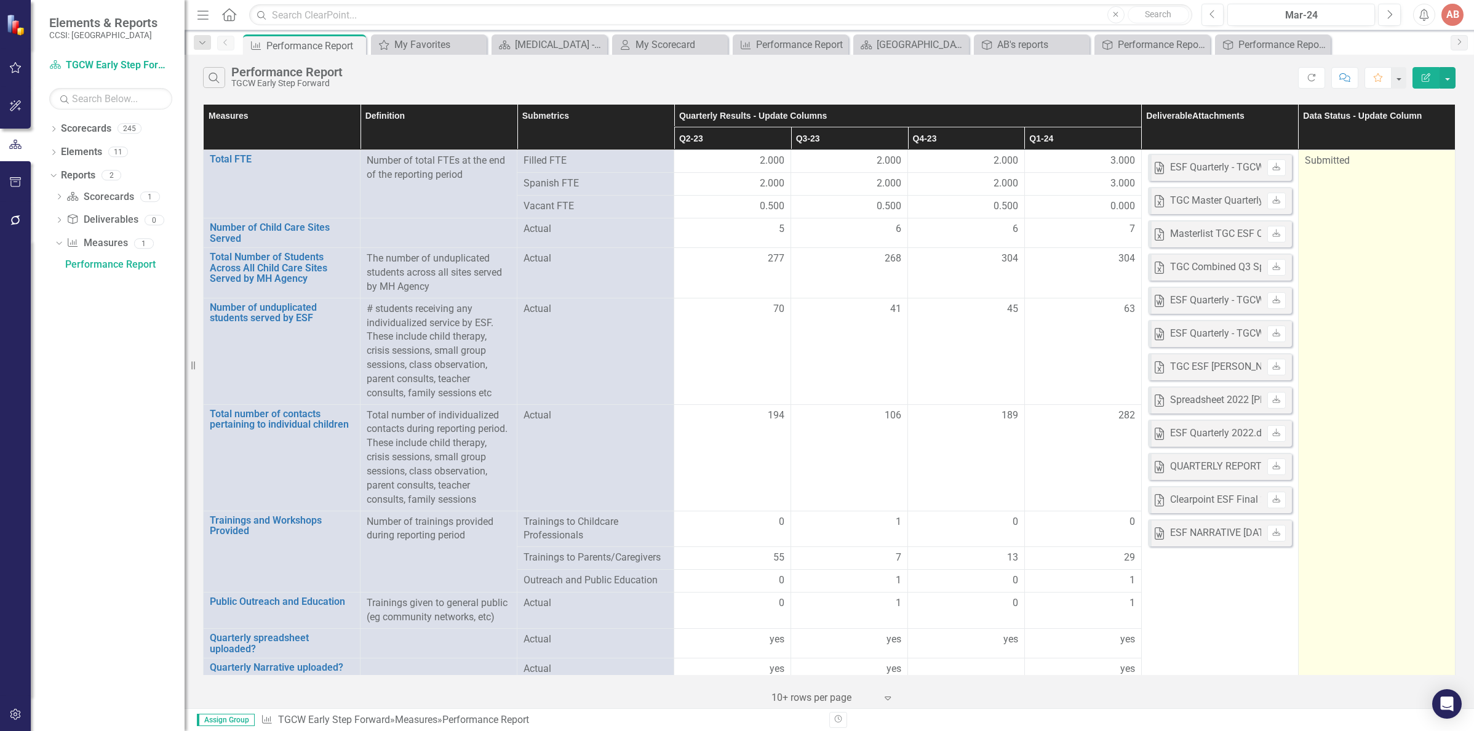
click at [1396, 170] on td "Submitted" at bounding box center [1376, 440] width 157 height 581
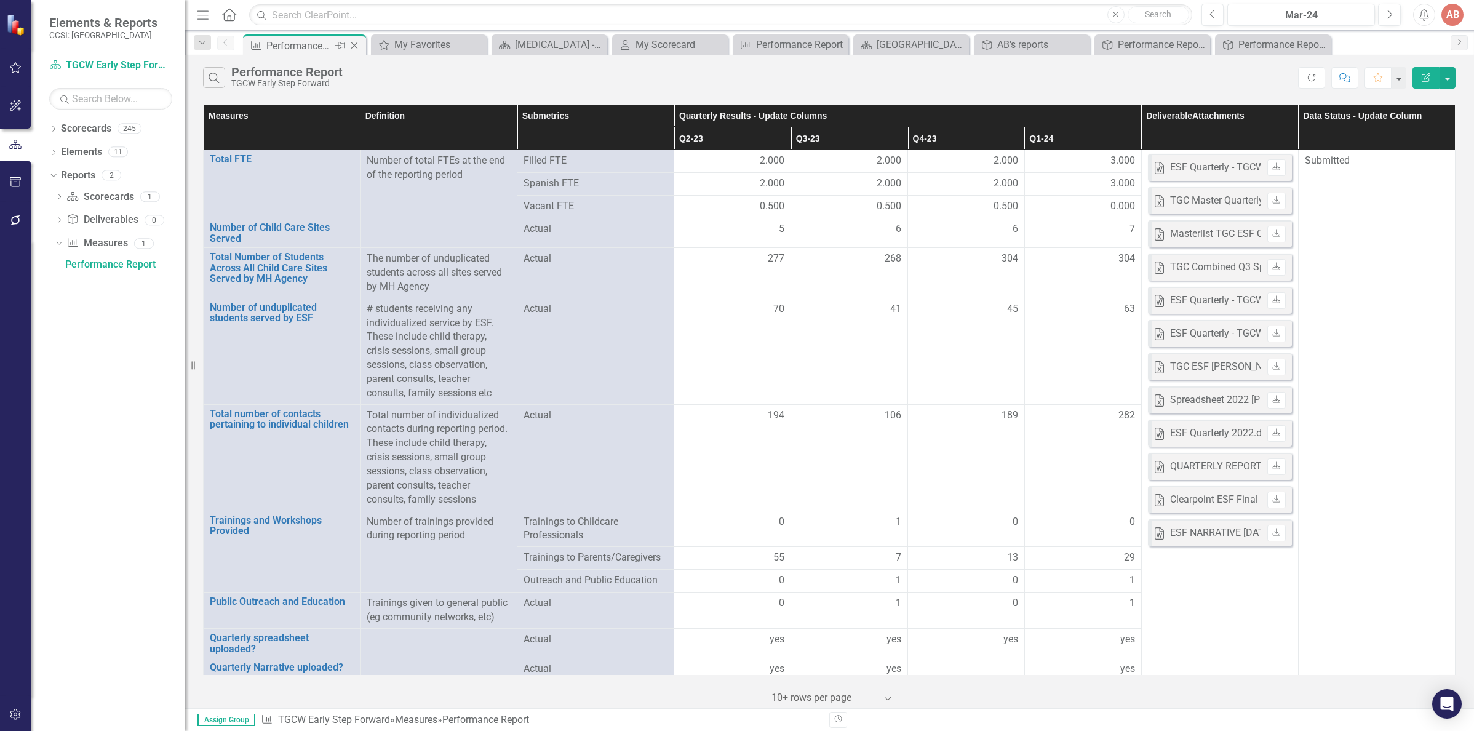
click at [357, 44] on icon "Close" at bounding box center [354, 46] width 12 height 10
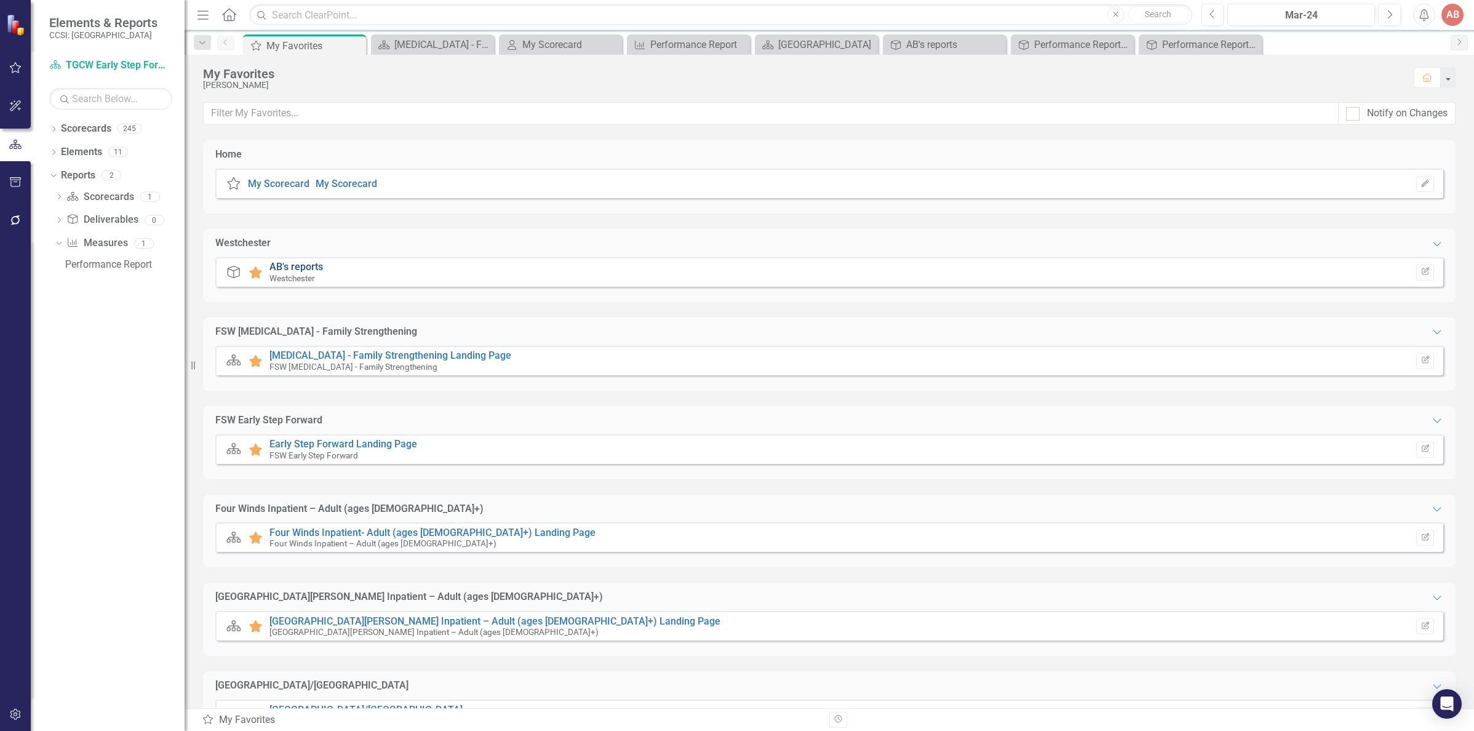
click at [289, 263] on link "AB's reports" at bounding box center [296, 267] width 54 height 12
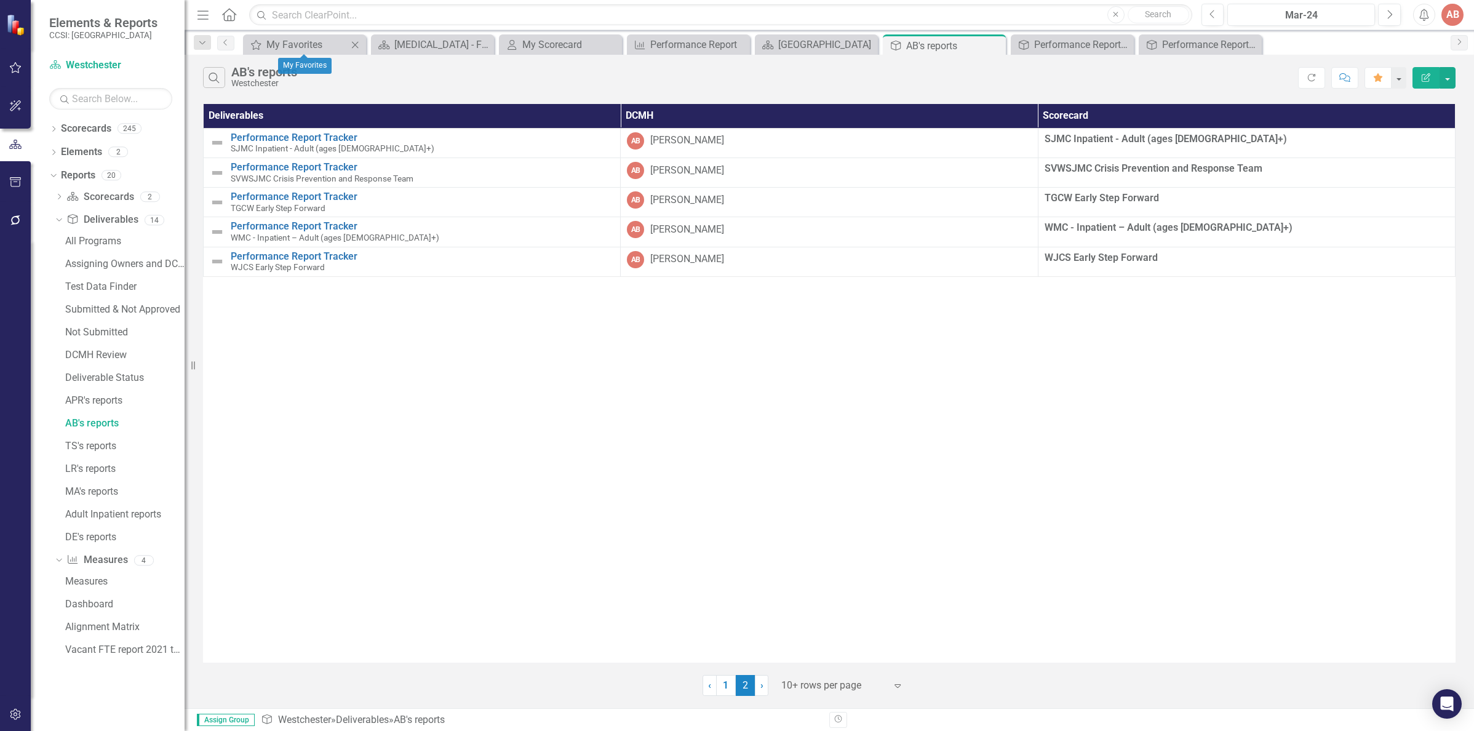
click at [352, 38] on div "Close" at bounding box center [355, 44] width 15 height 15
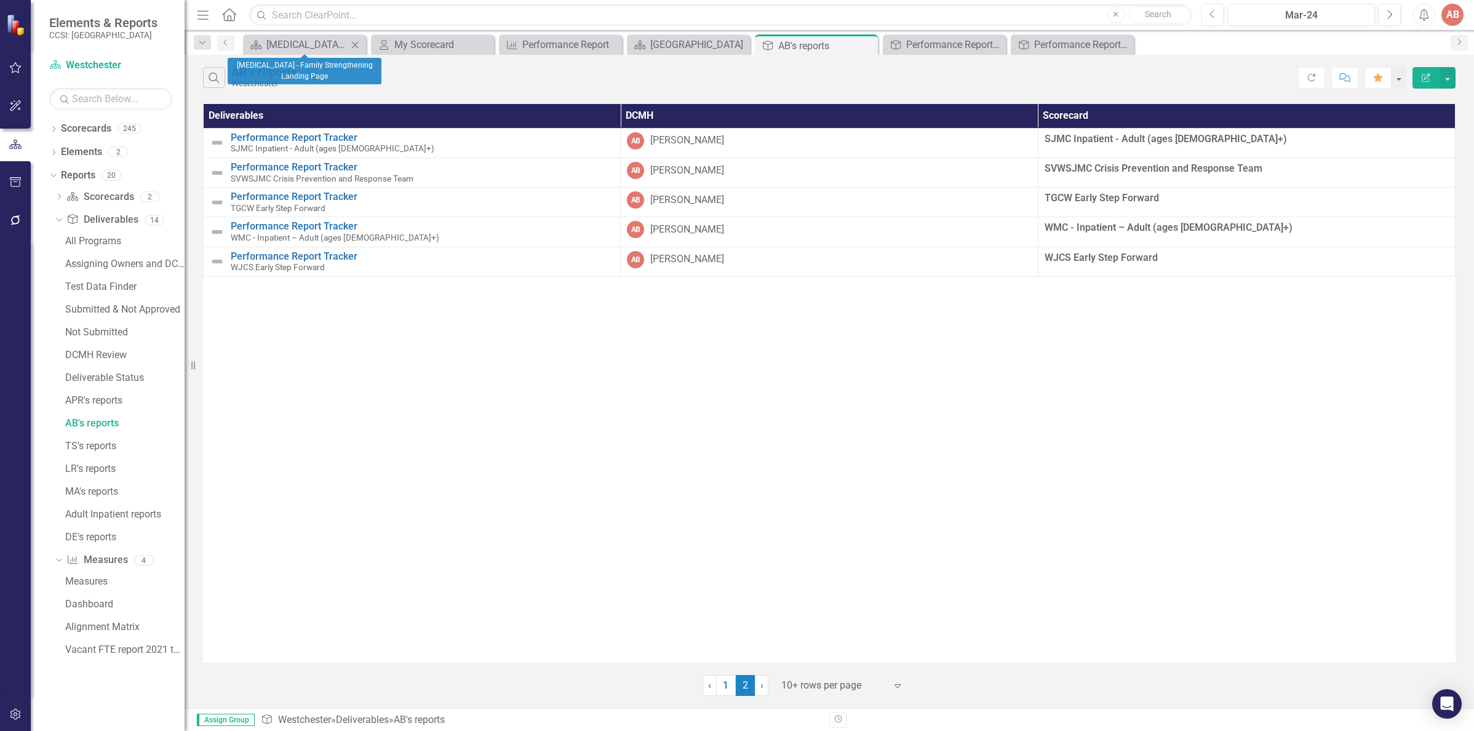
click at [350, 44] on icon "Close" at bounding box center [355, 45] width 12 height 10
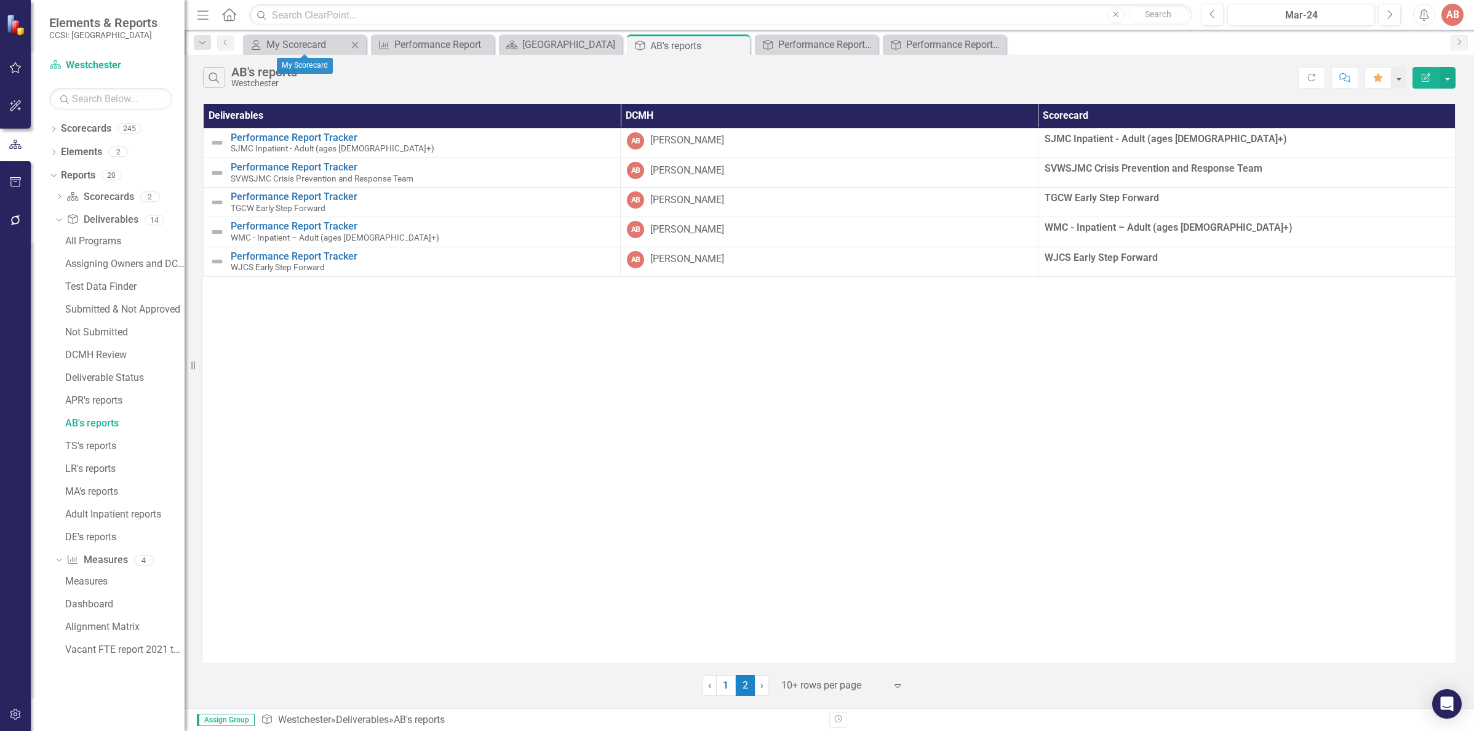
click at [350, 44] on icon "Close" at bounding box center [355, 45] width 12 height 10
click at [0, 0] on icon "Close" at bounding box center [0, 0] width 0 height 0
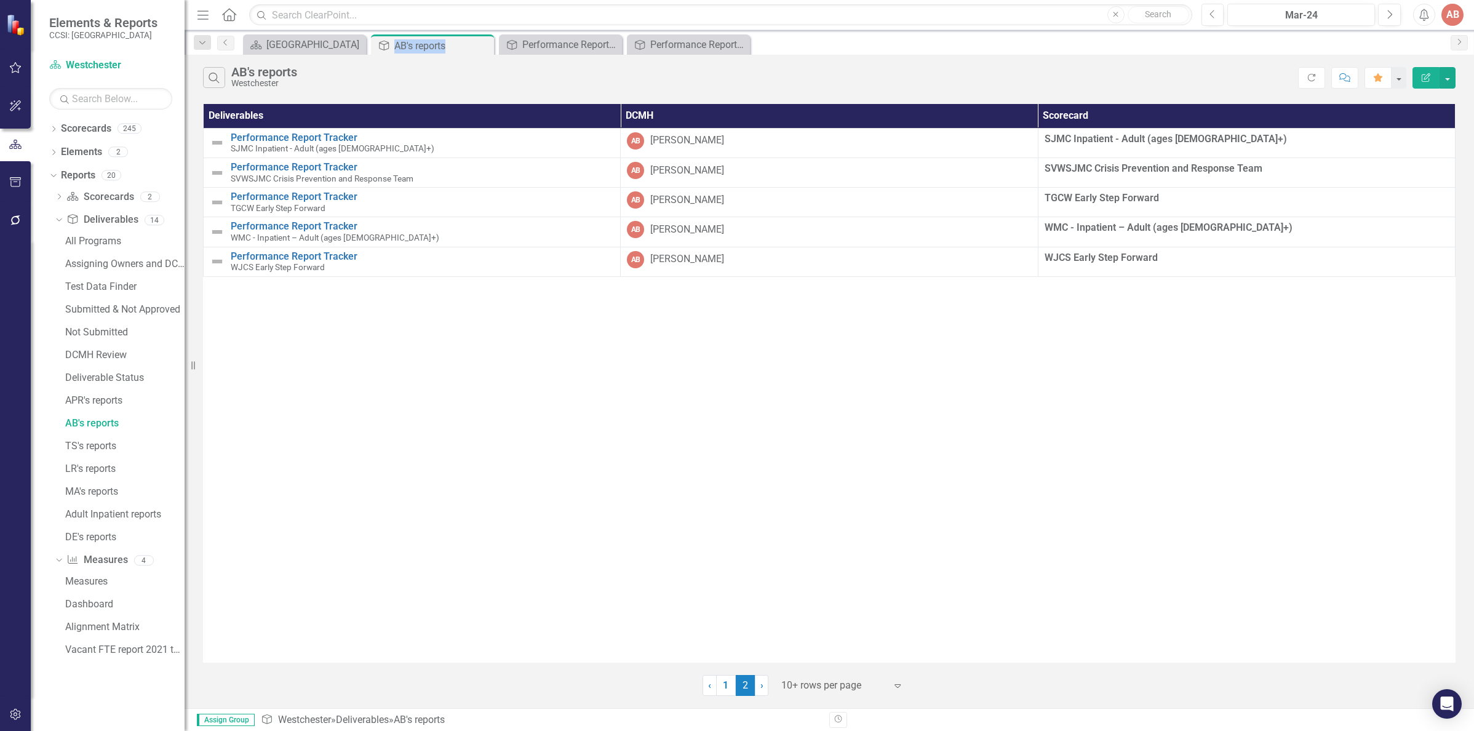
click at [0, 0] on icon "Close" at bounding box center [0, 0] width 0 height 0
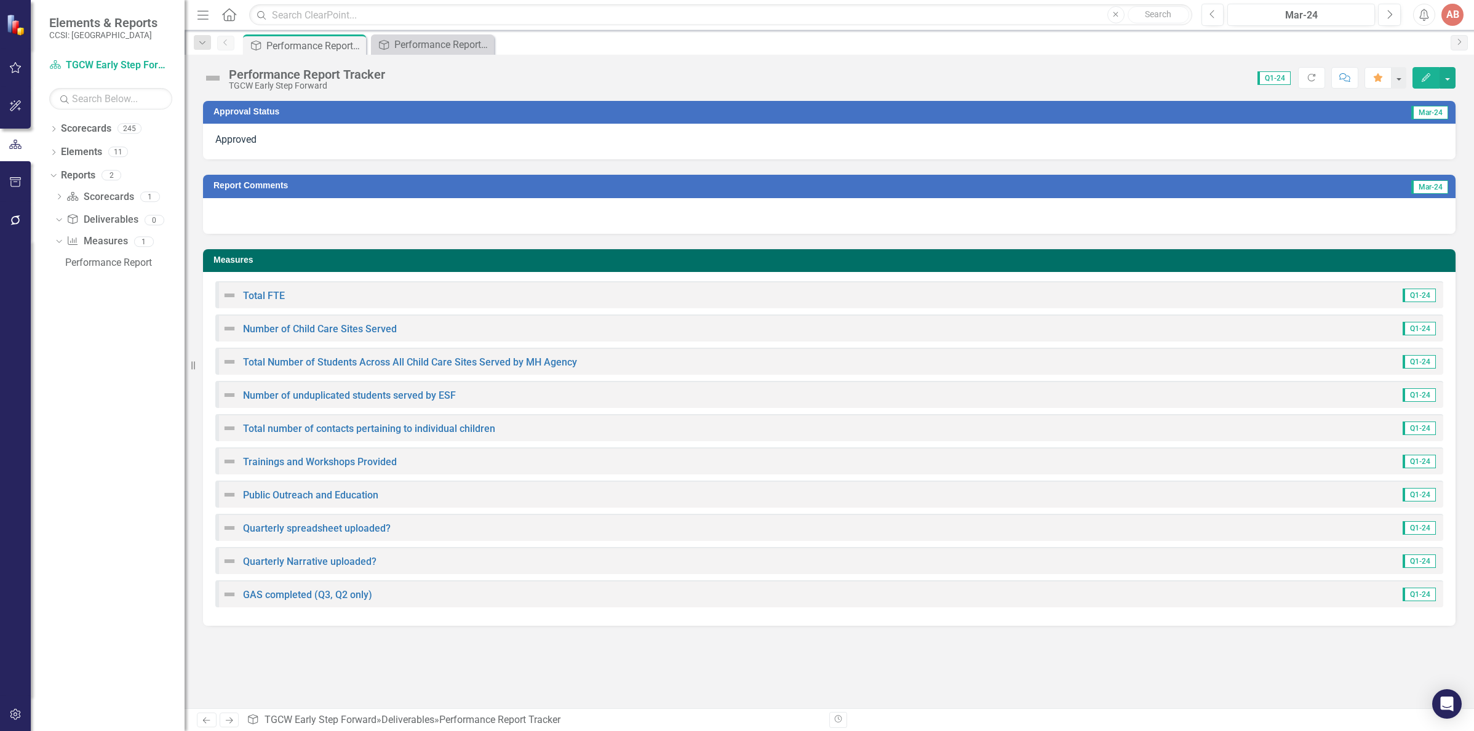
click at [0, 0] on icon "Close" at bounding box center [0, 0] width 0 height 0
click at [0, 0] on icon "Pin" at bounding box center [0, 0] width 0 height 0
click at [12, 65] on icon "button" at bounding box center [15, 68] width 13 height 10
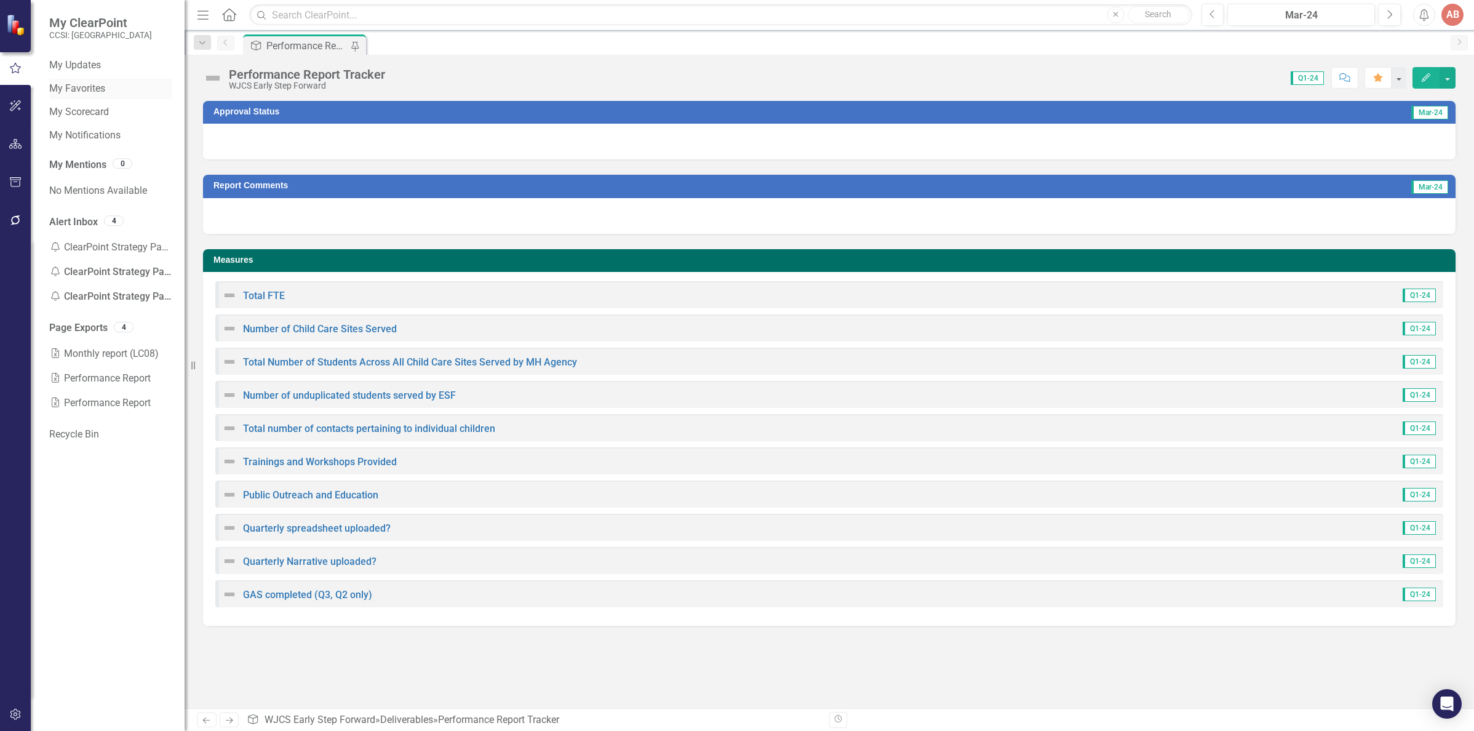
click at [75, 85] on link "My Favorites" at bounding box center [110, 89] width 123 height 14
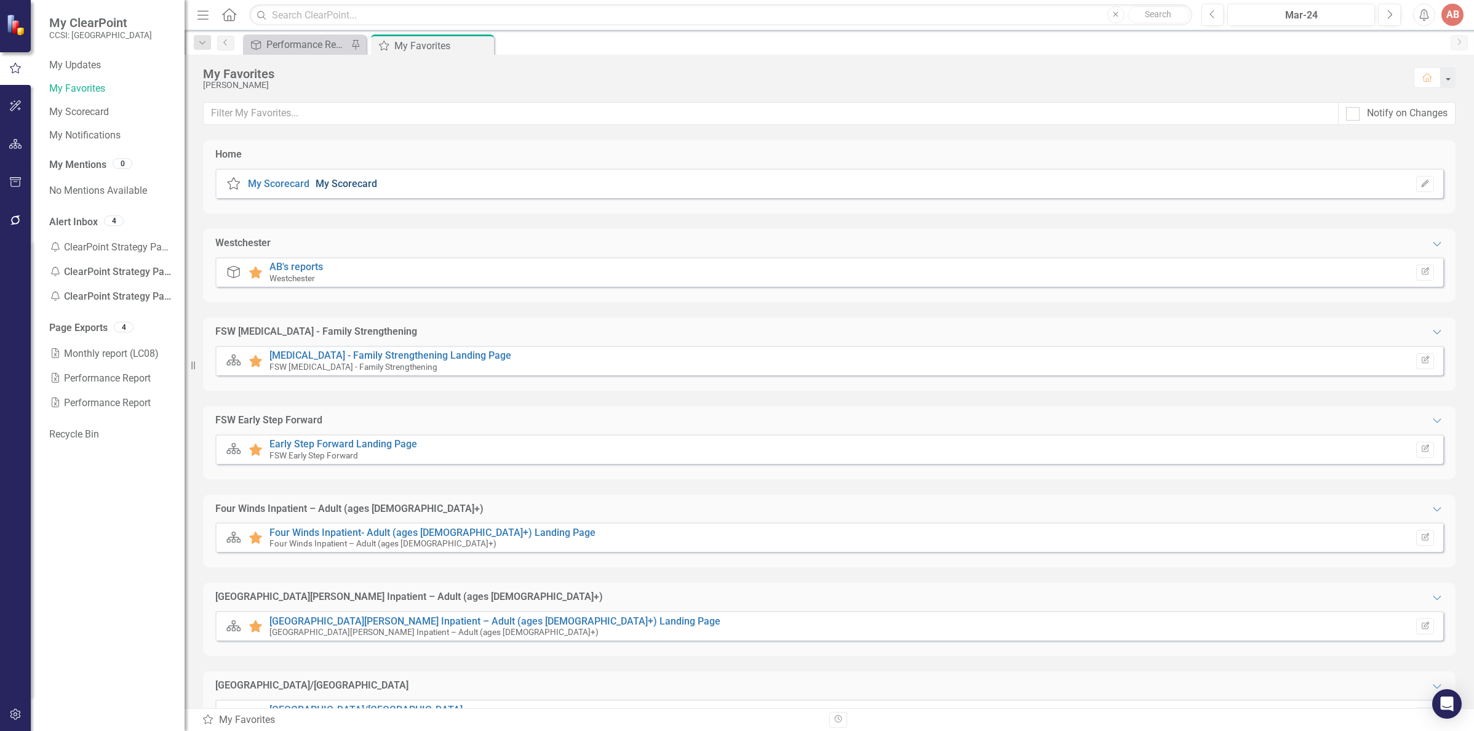
click at [351, 184] on link "My Scorecard" at bounding box center [347, 184] width 62 height 12
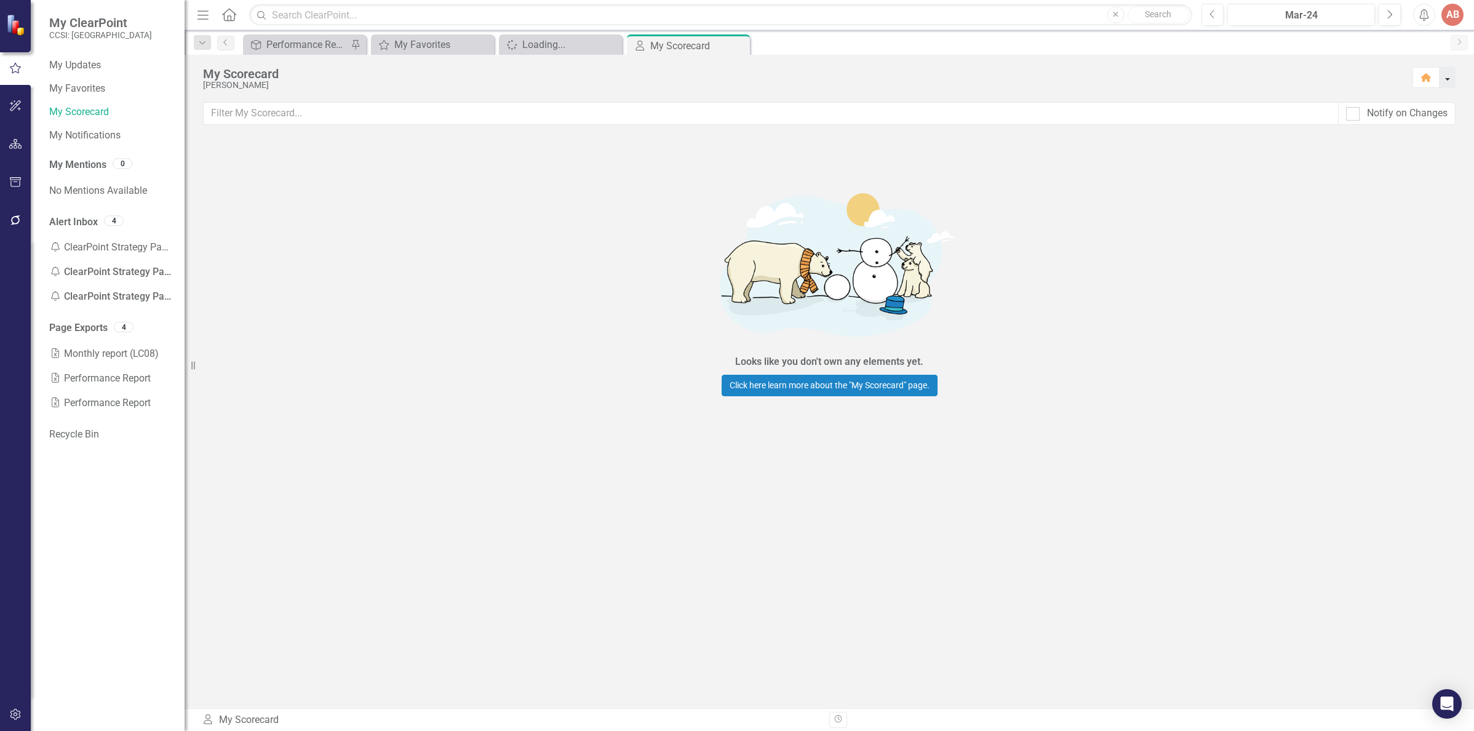
click at [1447, 79] on button "button" at bounding box center [1447, 77] width 16 height 21
click at [67, 109] on link "My Scorecard" at bounding box center [110, 112] width 123 height 14
click at [14, 66] on icon "button" at bounding box center [16, 68] width 14 height 11
click at [837, 384] on link "Click here learn more about the "My Scorecard" page." at bounding box center [829, 386] width 216 height 22
click at [230, 15] on icon "Home" at bounding box center [229, 14] width 16 height 13
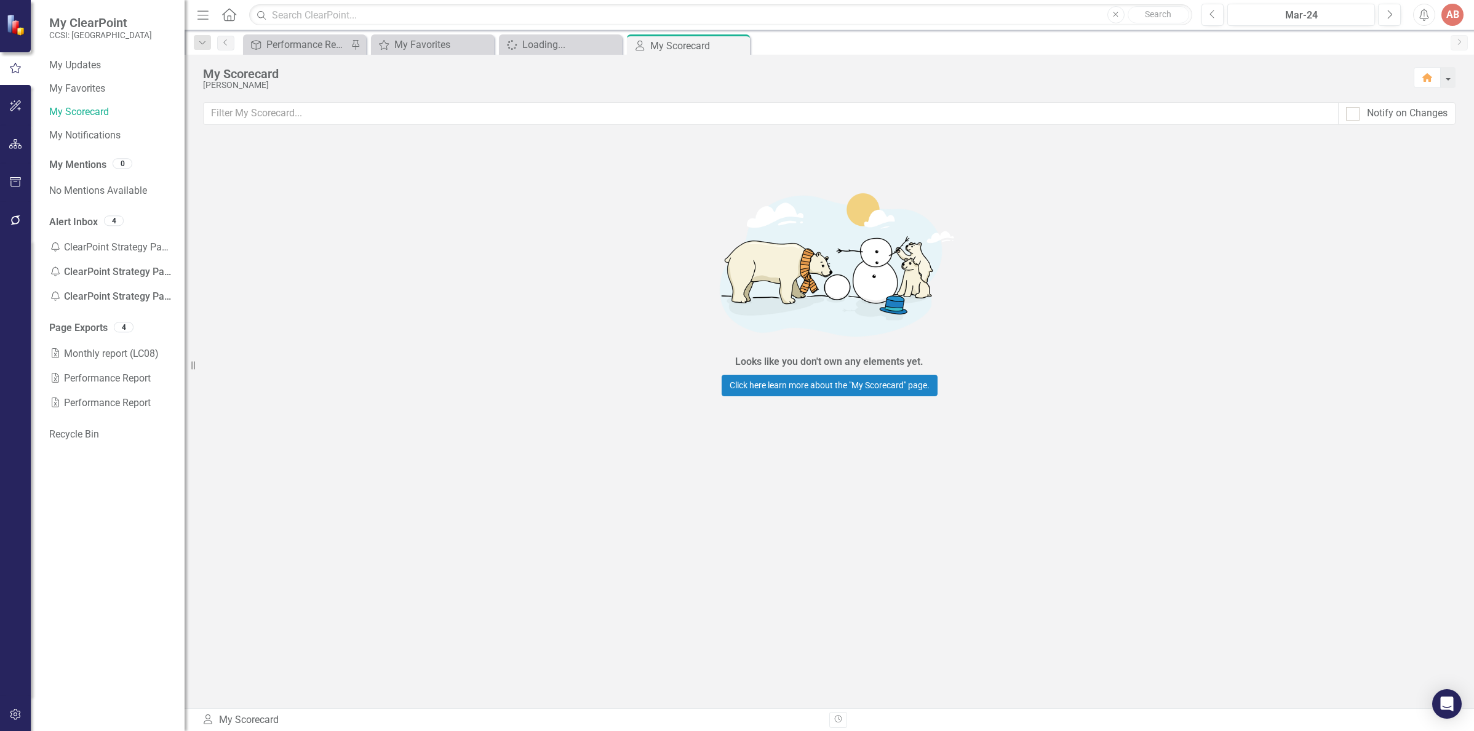
click at [230, 17] on icon "Home" at bounding box center [229, 14] width 16 height 13
click at [582, 47] on div "Loading..." at bounding box center [562, 44] width 81 height 15
click at [613, 46] on icon "Close" at bounding box center [611, 45] width 12 height 10
click at [312, 47] on div "Performance Report Tracker" at bounding box center [306, 44] width 81 height 15
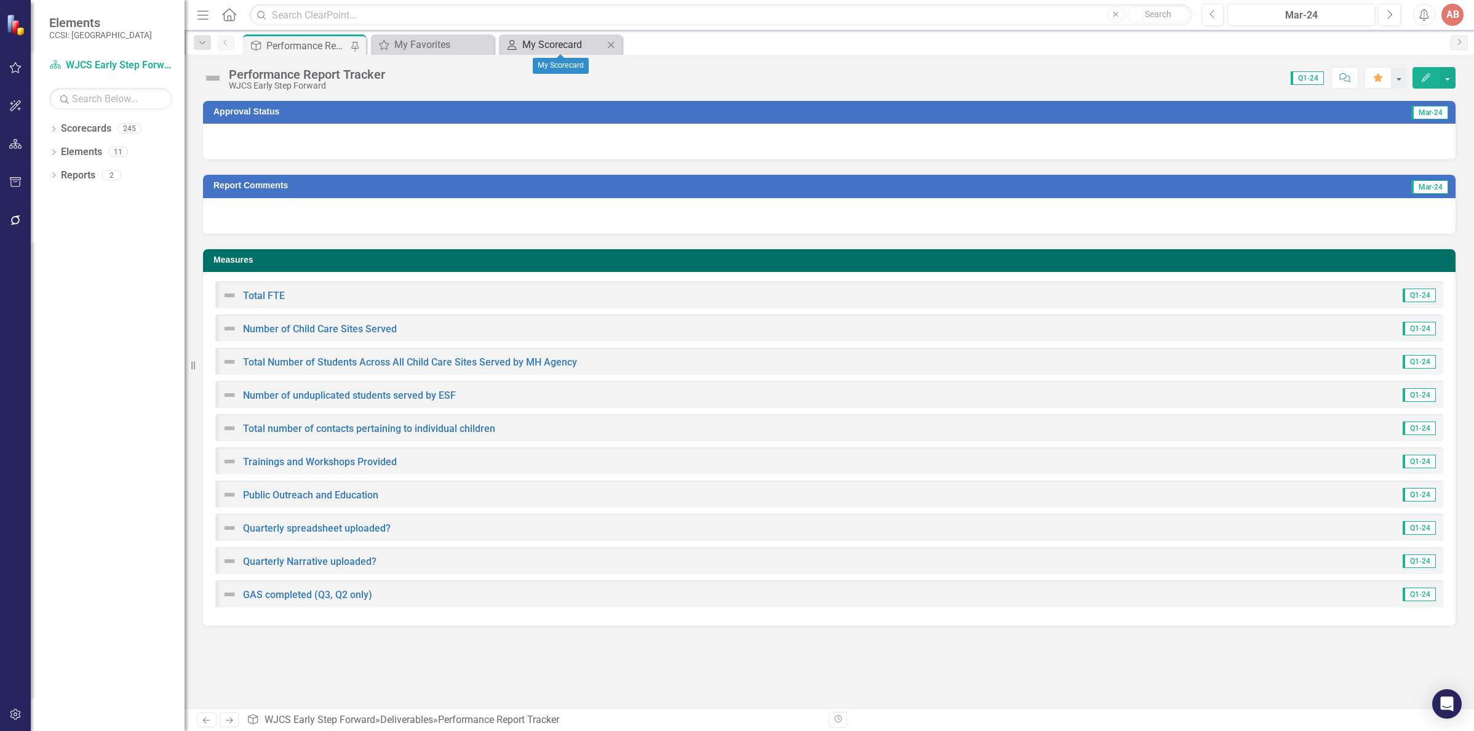
click at [538, 40] on div "My Scorecard" at bounding box center [562, 44] width 81 height 15
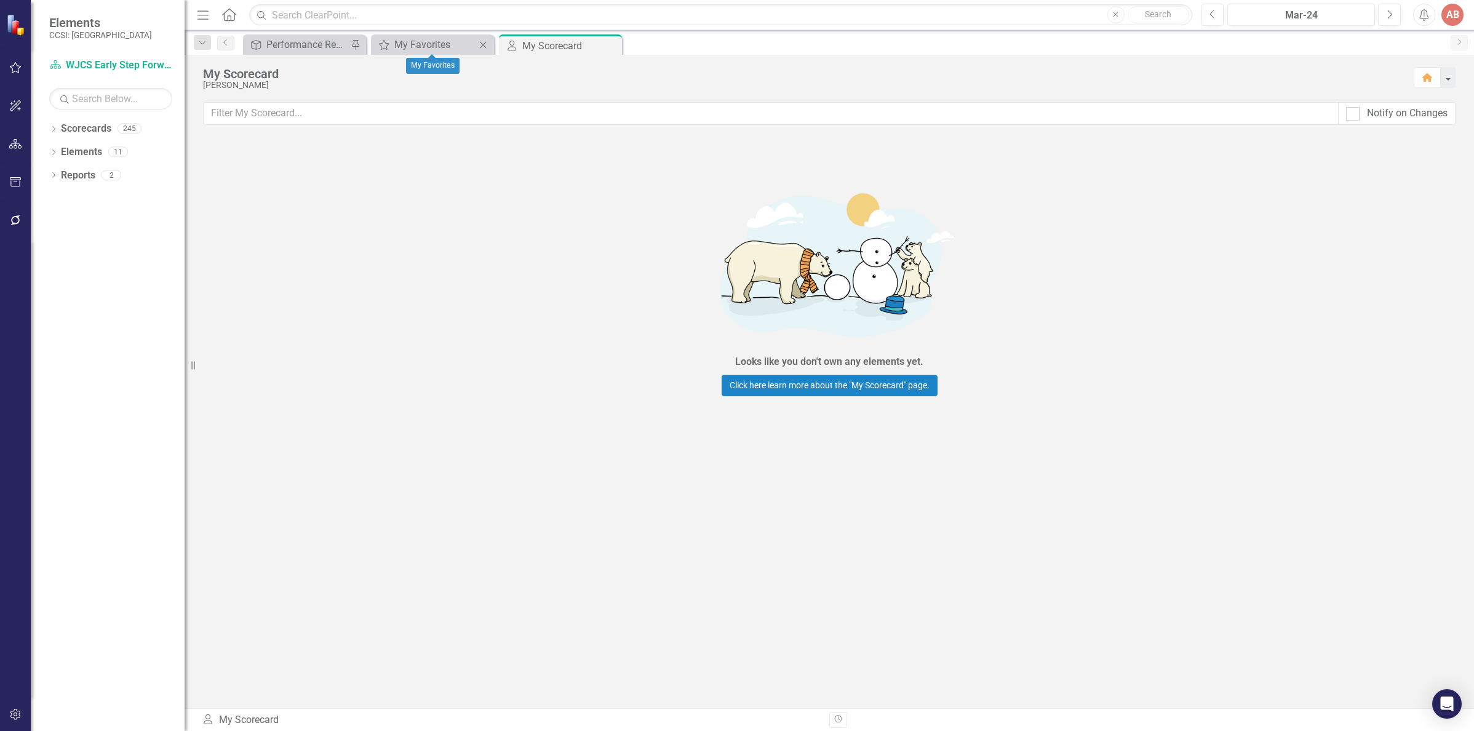
click at [437, 53] on div "My Favorites My Favorites Close" at bounding box center [432, 44] width 123 height 20
click at [389, 44] on icon "My Favorites" at bounding box center [384, 45] width 12 height 10
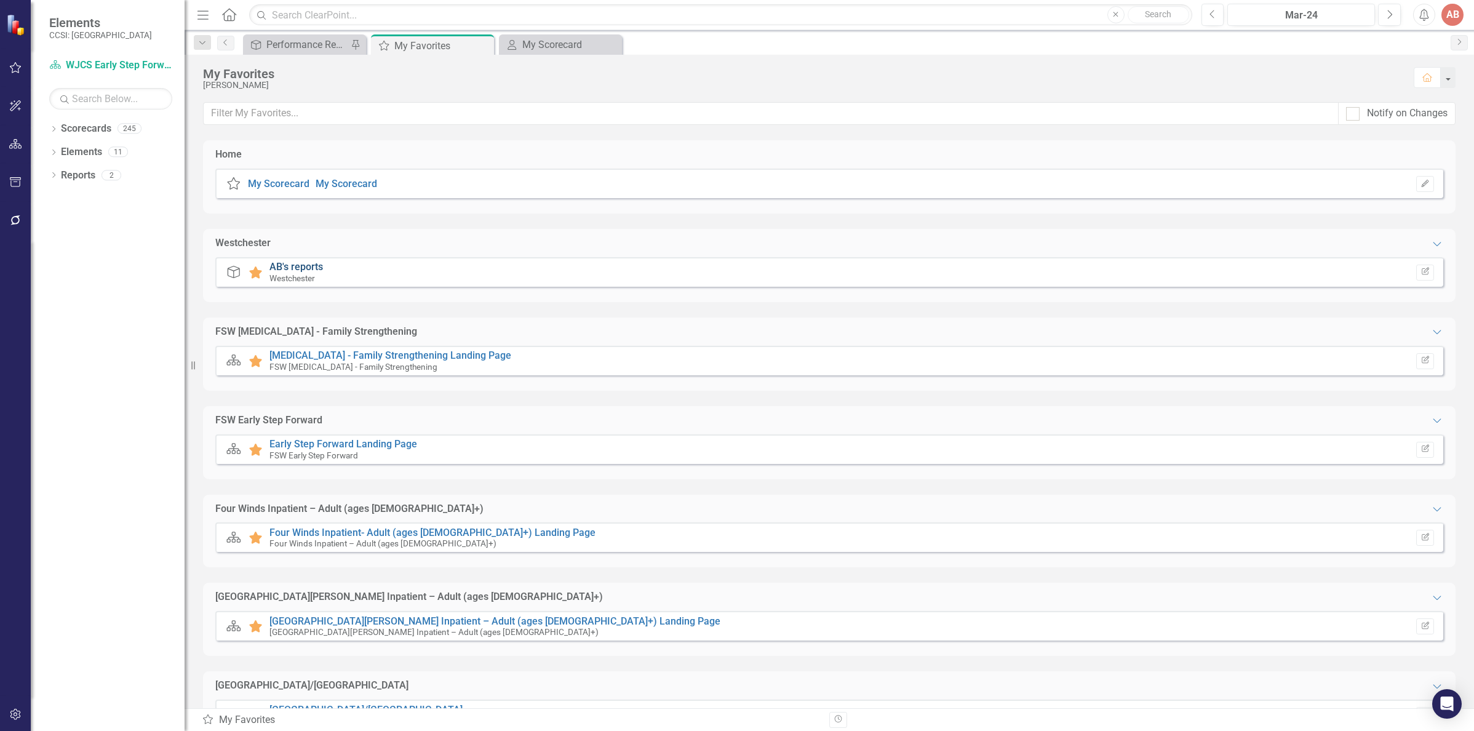
click at [286, 266] on link "AB's reports" at bounding box center [296, 267] width 54 height 12
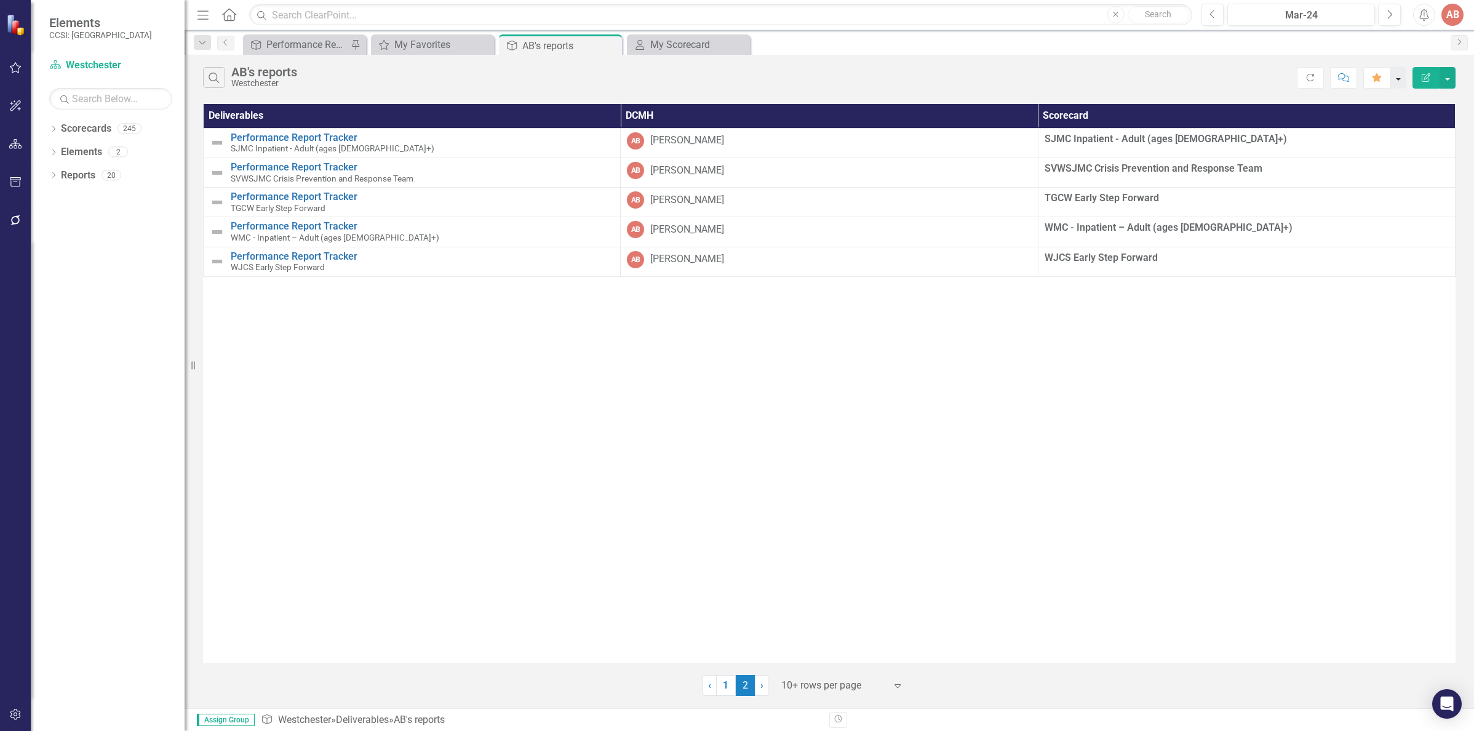
click at [1401, 72] on button "button" at bounding box center [1398, 78] width 16 height 22
click at [1366, 130] on link "Home Set As Home" at bounding box center [1354, 123] width 102 height 23
click at [712, 685] on link "‹ Previous" at bounding box center [709, 685] width 14 height 21
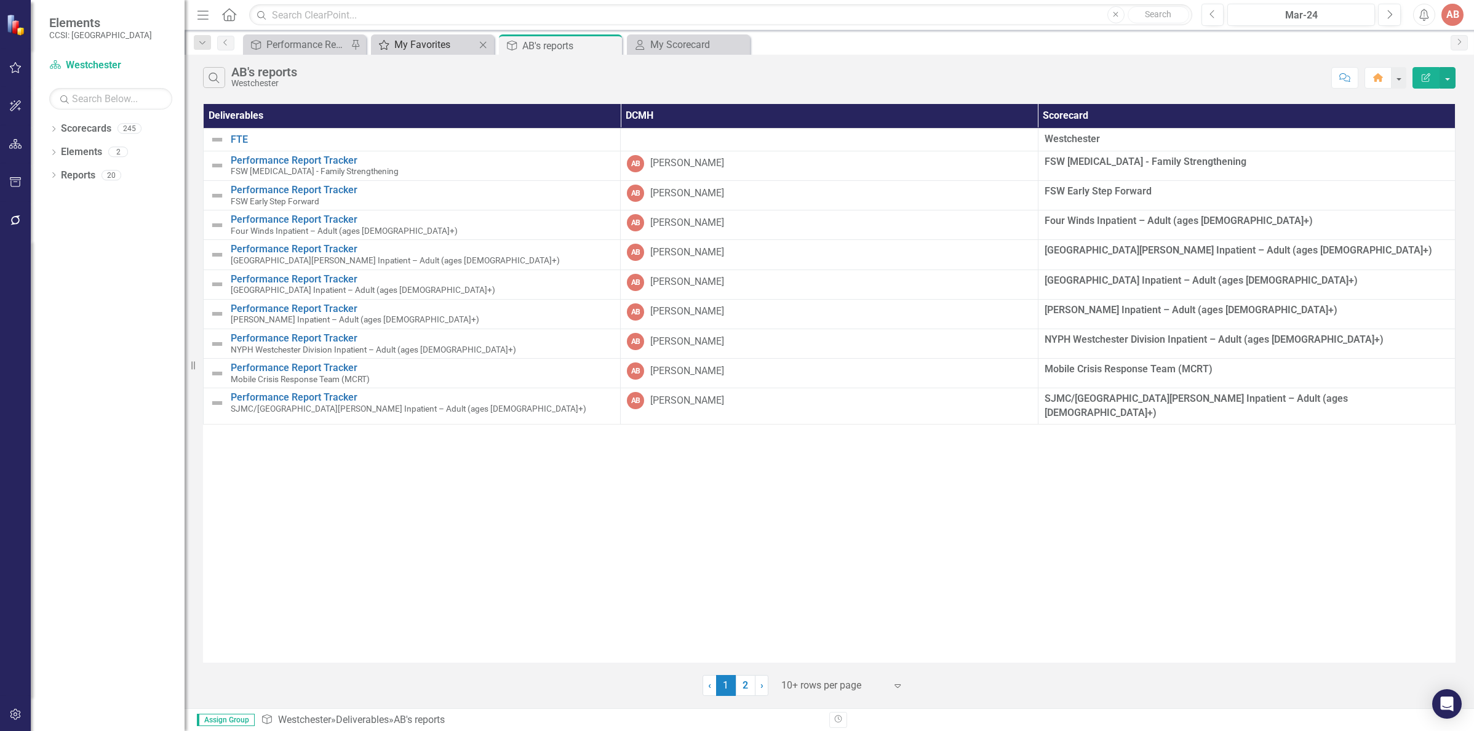
click at [410, 43] on div "My Favorites" at bounding box center [434, 44] width 81 height 15
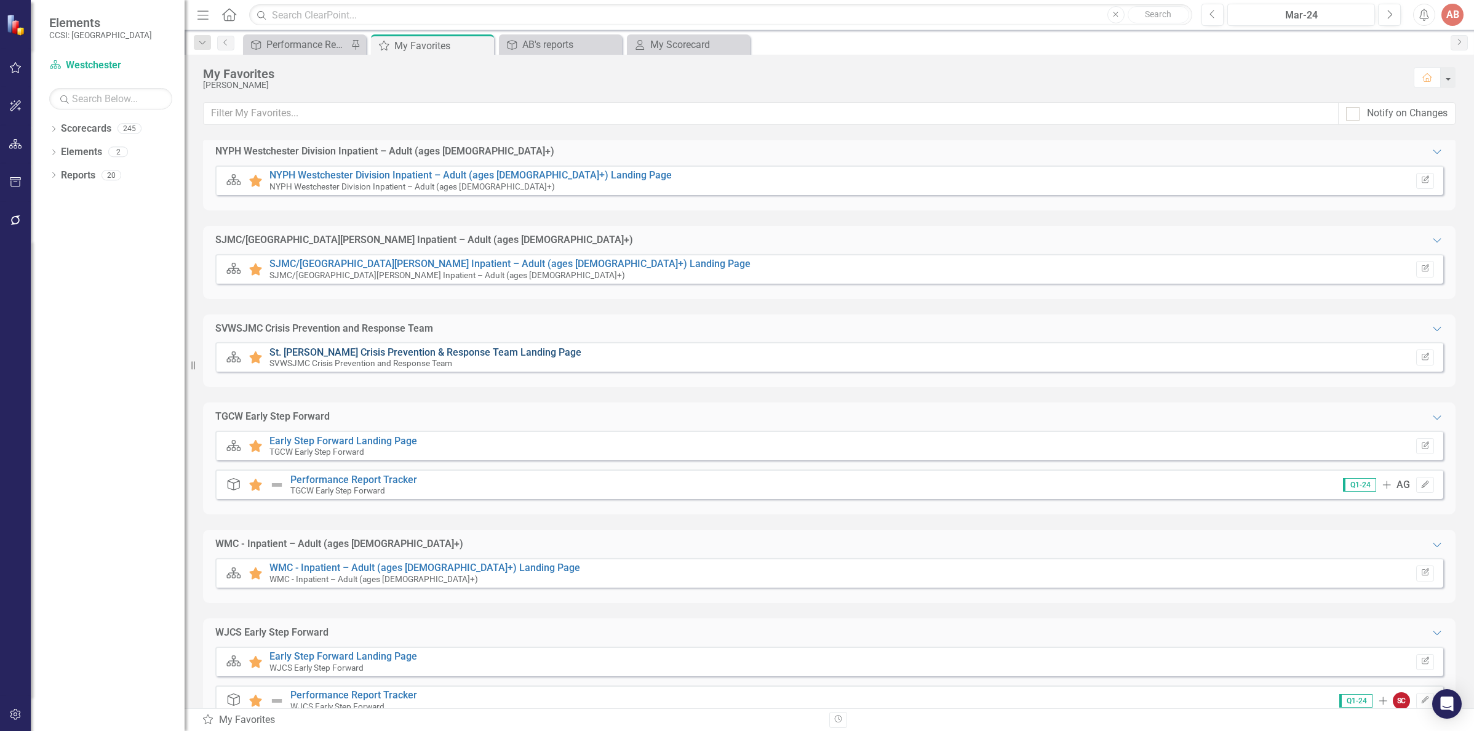
scroll to position [837, 0]
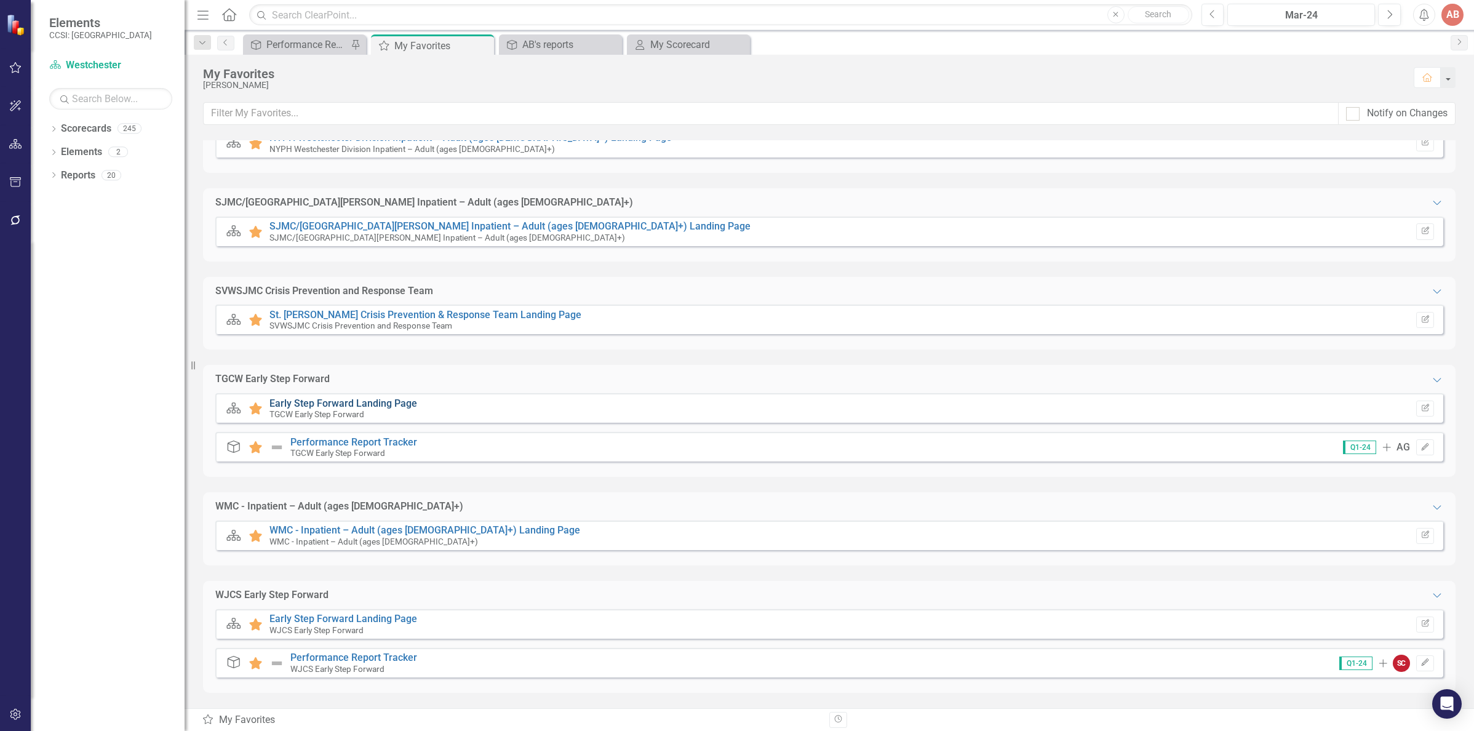
click at [332, 405] on link "Early Step Forward Landing Page" at bounding box center [343, 403] width 148 height 12
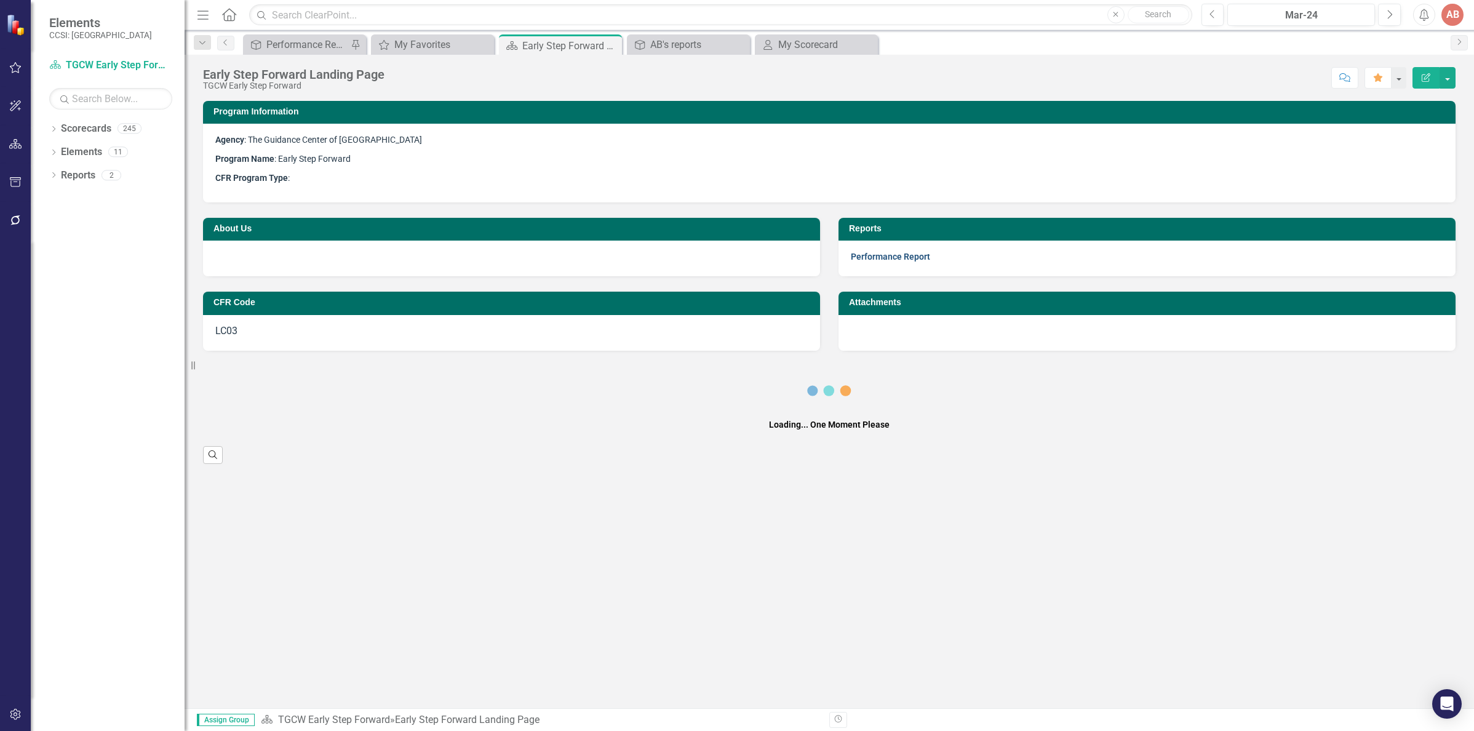
click at [862, 256] on link "Performance Report" at bounding box center [890, 257] width 79 height 10
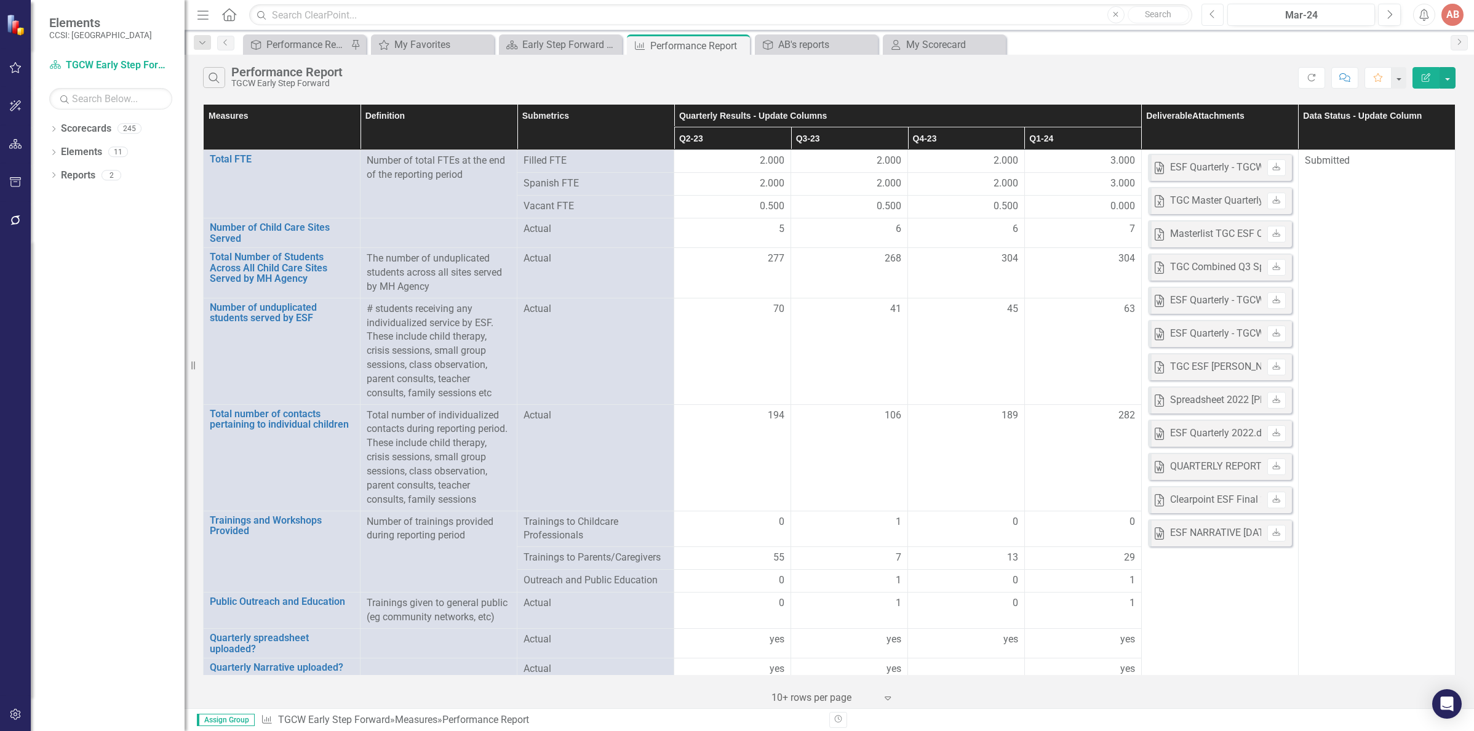
click at [1210, 11] on icon "Previous" at bounding box center [1212, 14] width 7 height 11
click at [793, 44] on div "AB's reports" at bounding box center [818, 44] width 81 height 15
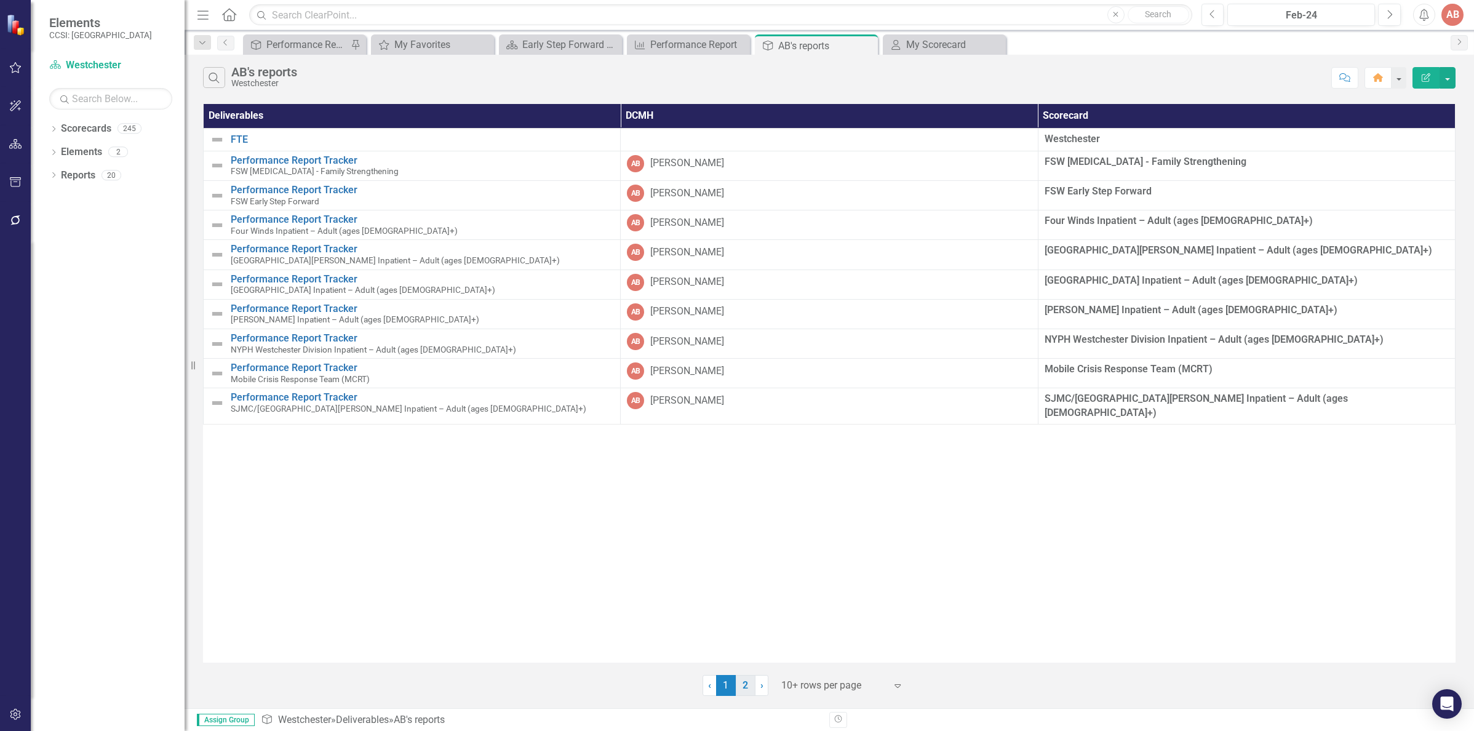
click at [743, 691] on link "2" at bounding box center [746, 685] width 20 height 21
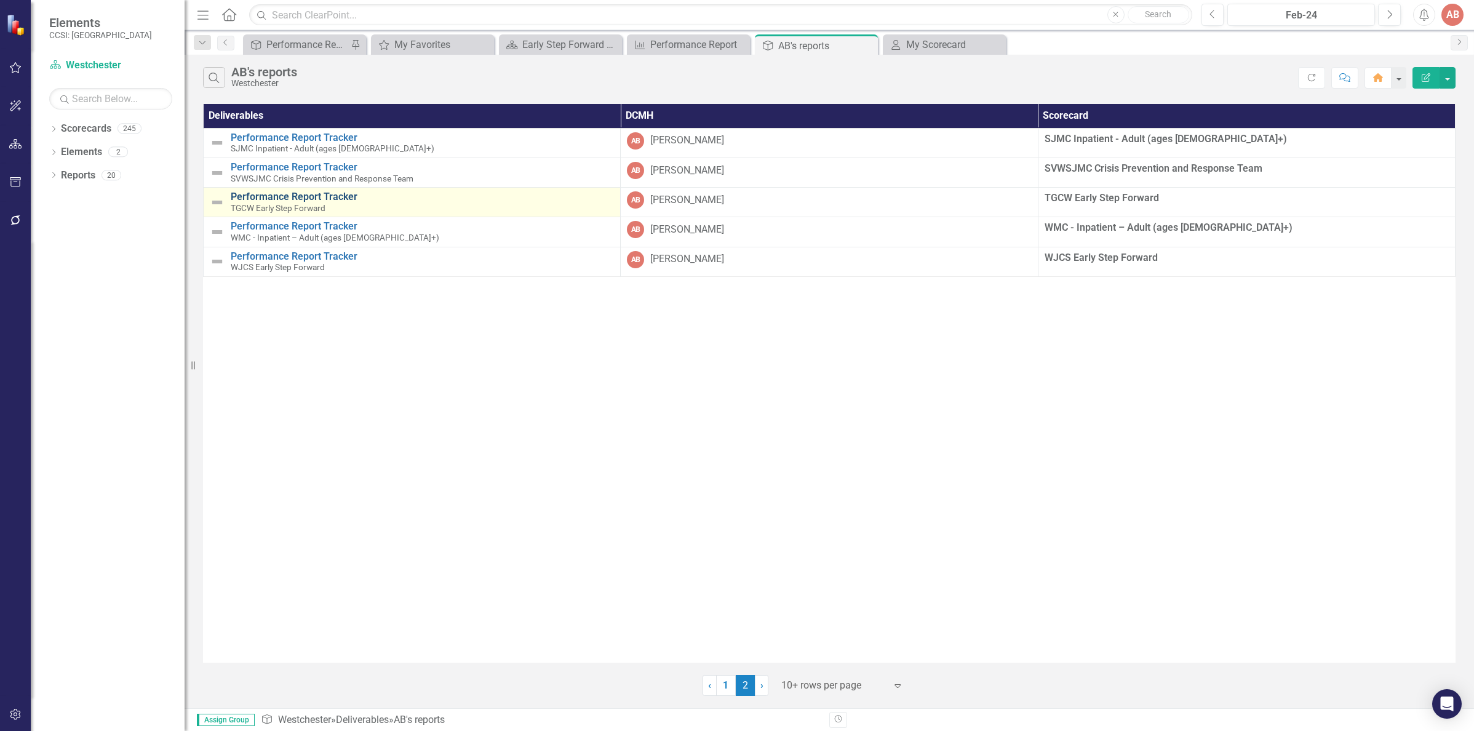
click at [261, 199] on link "Performance Report Tracker" at bounding box center [422, 196] width 383 height 11
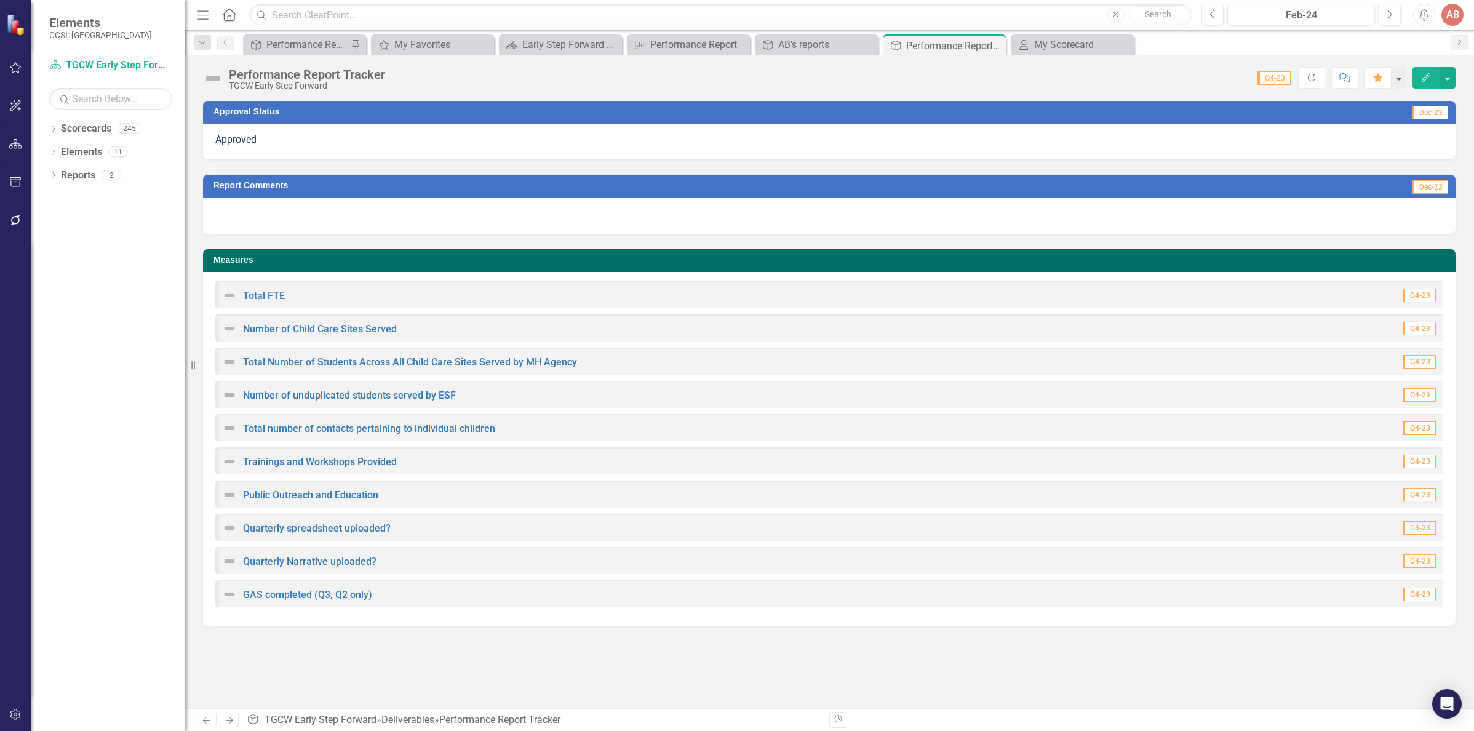
click at [1309, 141] on div "Approved" at bounding box center [829, 142] width 1252 height 36
click at [1320, 140] on div "Approved" at bounding box center [829, 142] width 1252 height 36
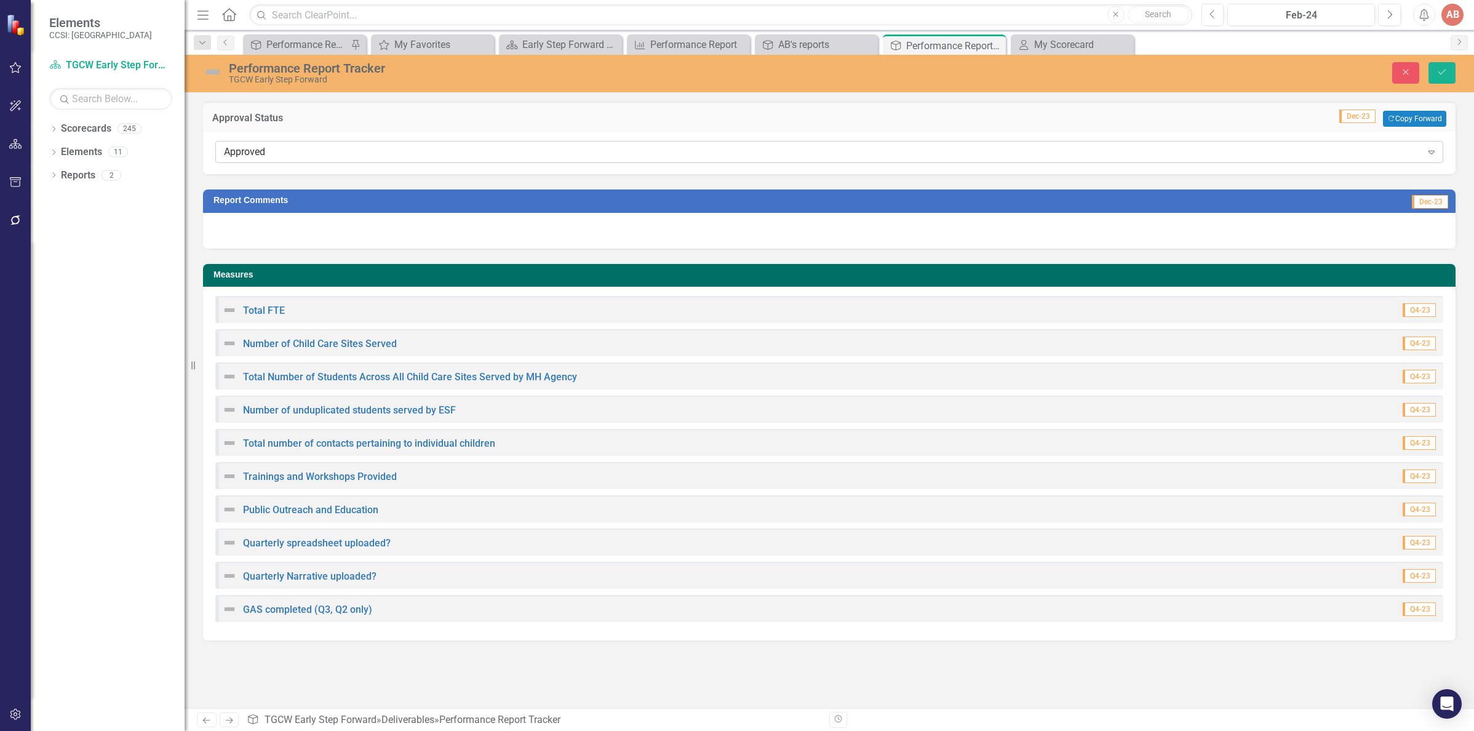
click at [1427, 154] on icon "Expand" at bounding box center [1431, 152] width 12 height 10
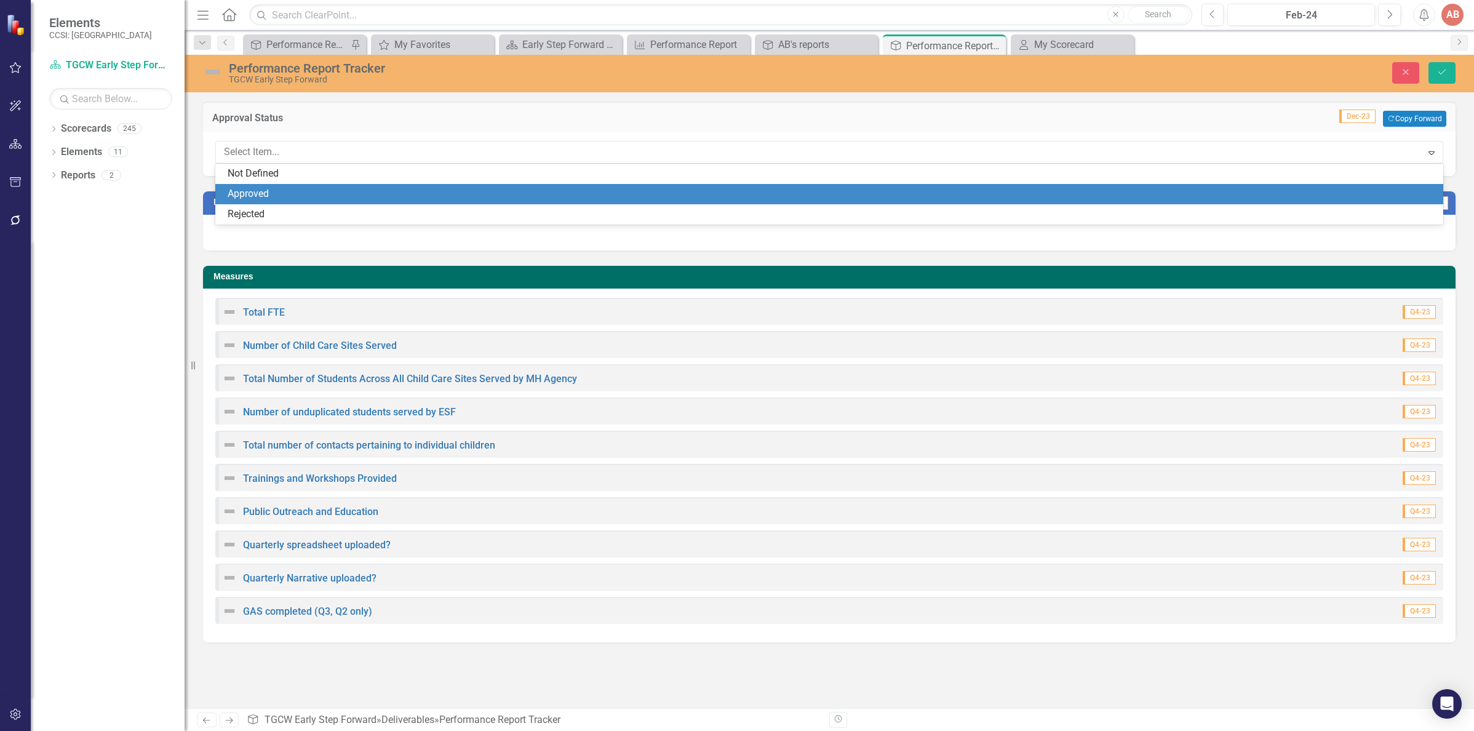
click at [1127, 200] on div "Approved" at bounding box center [832, 194] width 1208 height 14
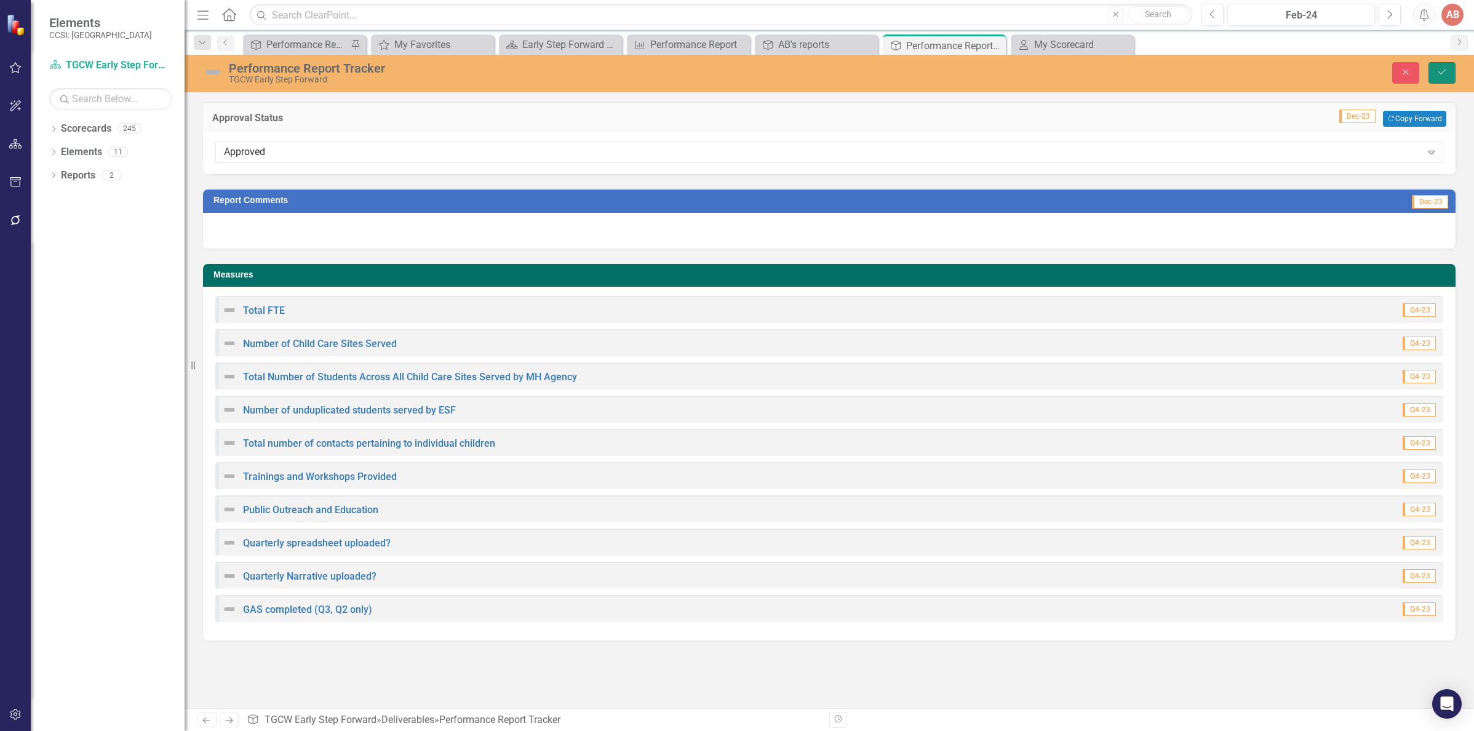
click at [1442, 80] on button "Save" at bounding box center [1441, 73] width 27 height 22
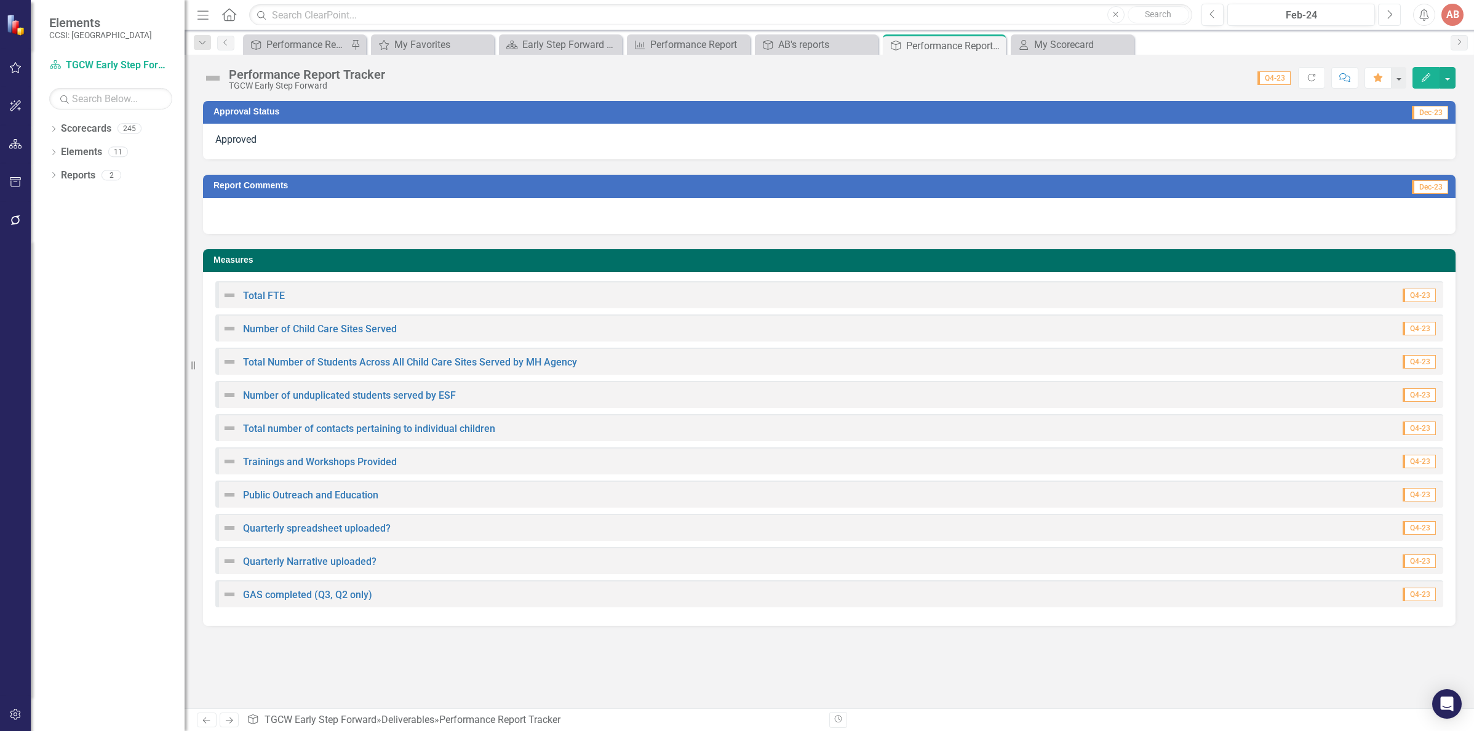
click at [1387, 10] on icon "Next" at bounding box center [1389, 14] width 7 height 11
click at [1214, 14] on icon "Previous" at bounding box center [1212, 14] width 7 height 11
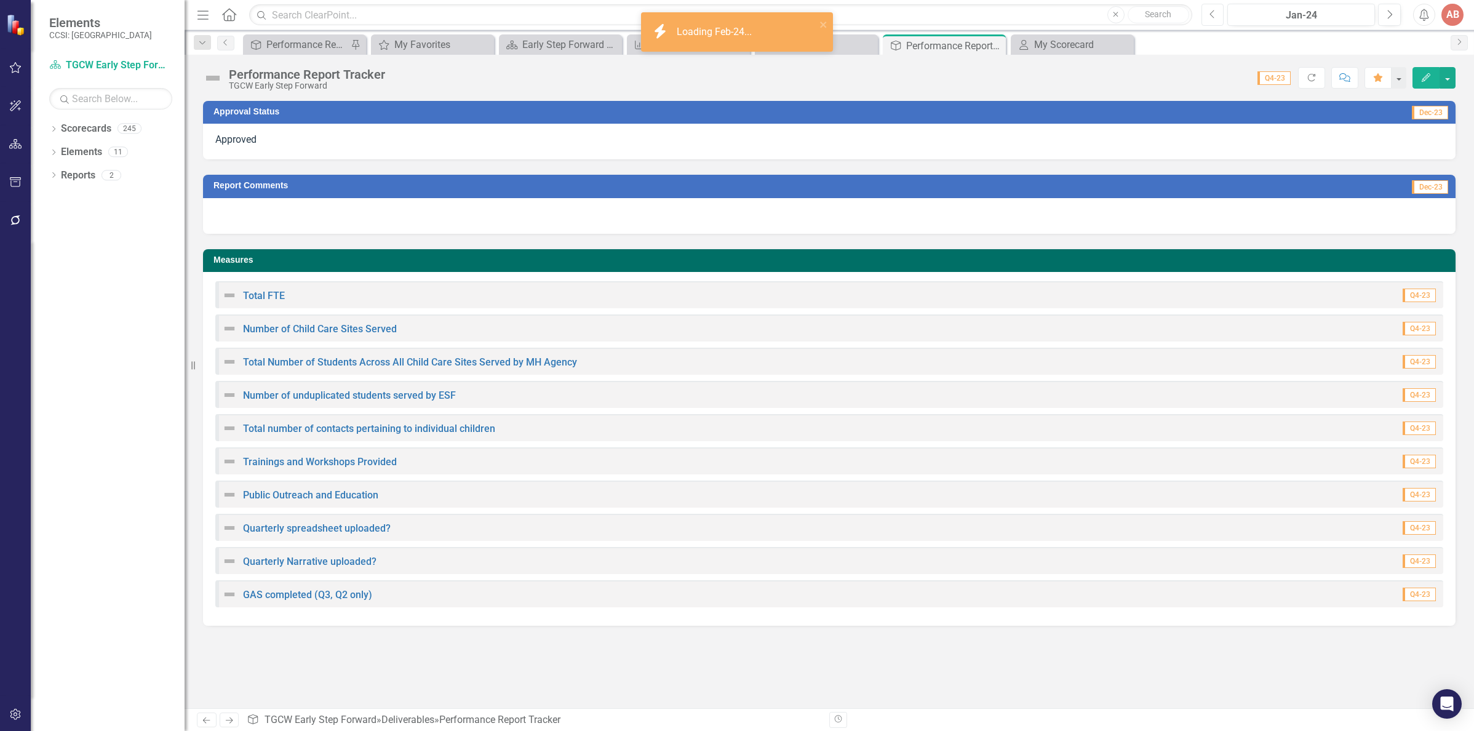
click at [1214, 14] on icon "Previous" at bounding box center [1212, 14] width 7 height 11
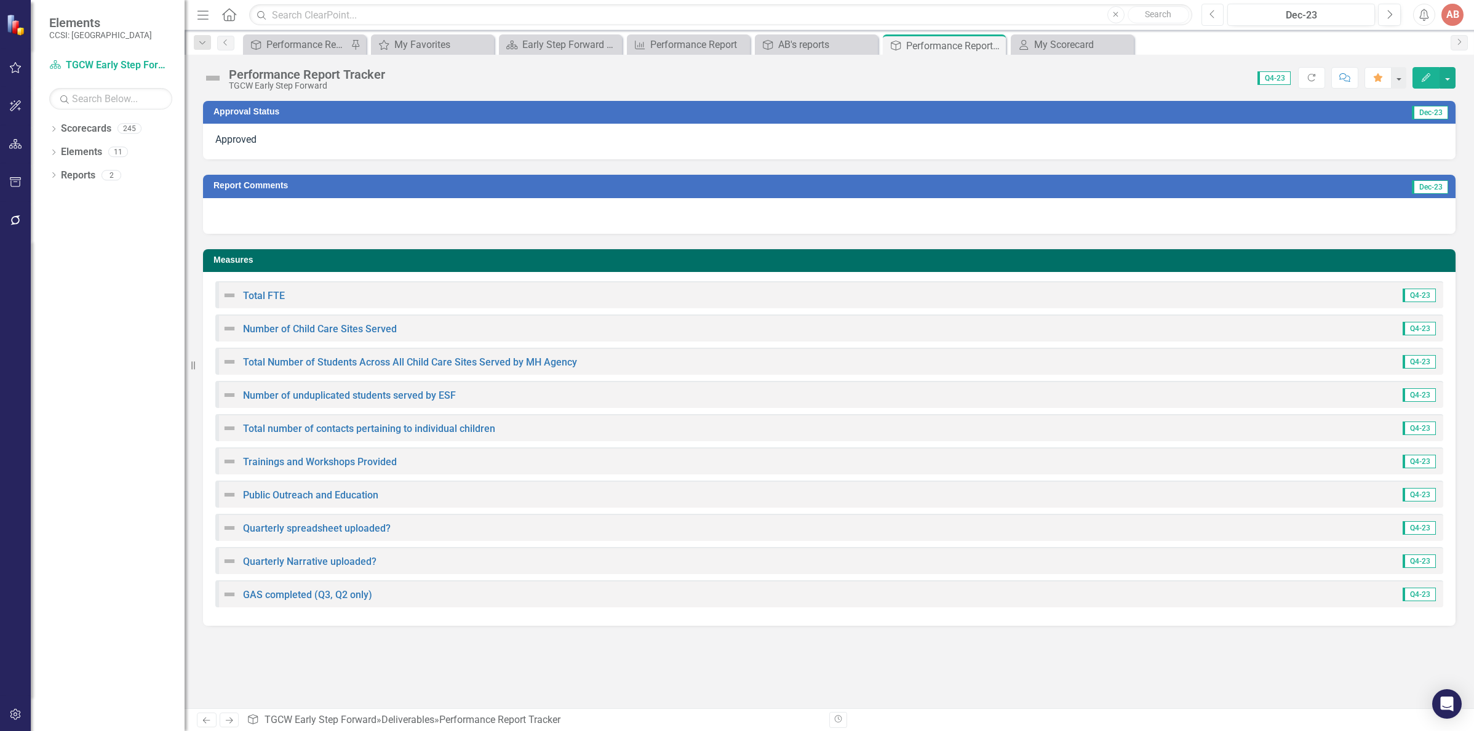
click at [1214, 14] on icon "Previous" at bounding box center [1212, 14] width 7 height 11
click at [287, 49] on div "Performance Report Tracker" at bounding box center [306, 44] width 81 height 15
click at [286, 43] on div "Performance Report Tracker" at bounding box center [306, 45] width 81 height 15
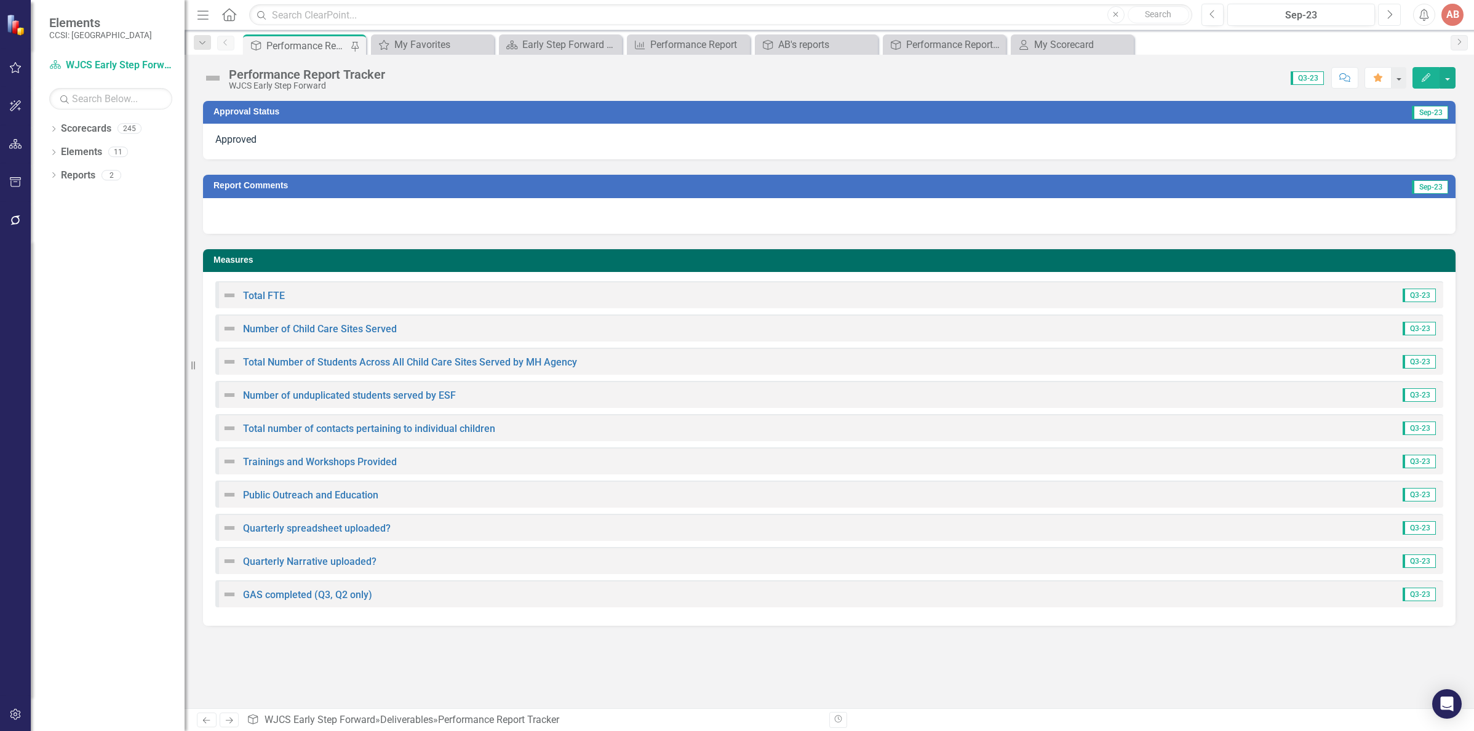
click at [1389, 15] on icon "Next" at bounding box center [1389, 14] width 7 height 11
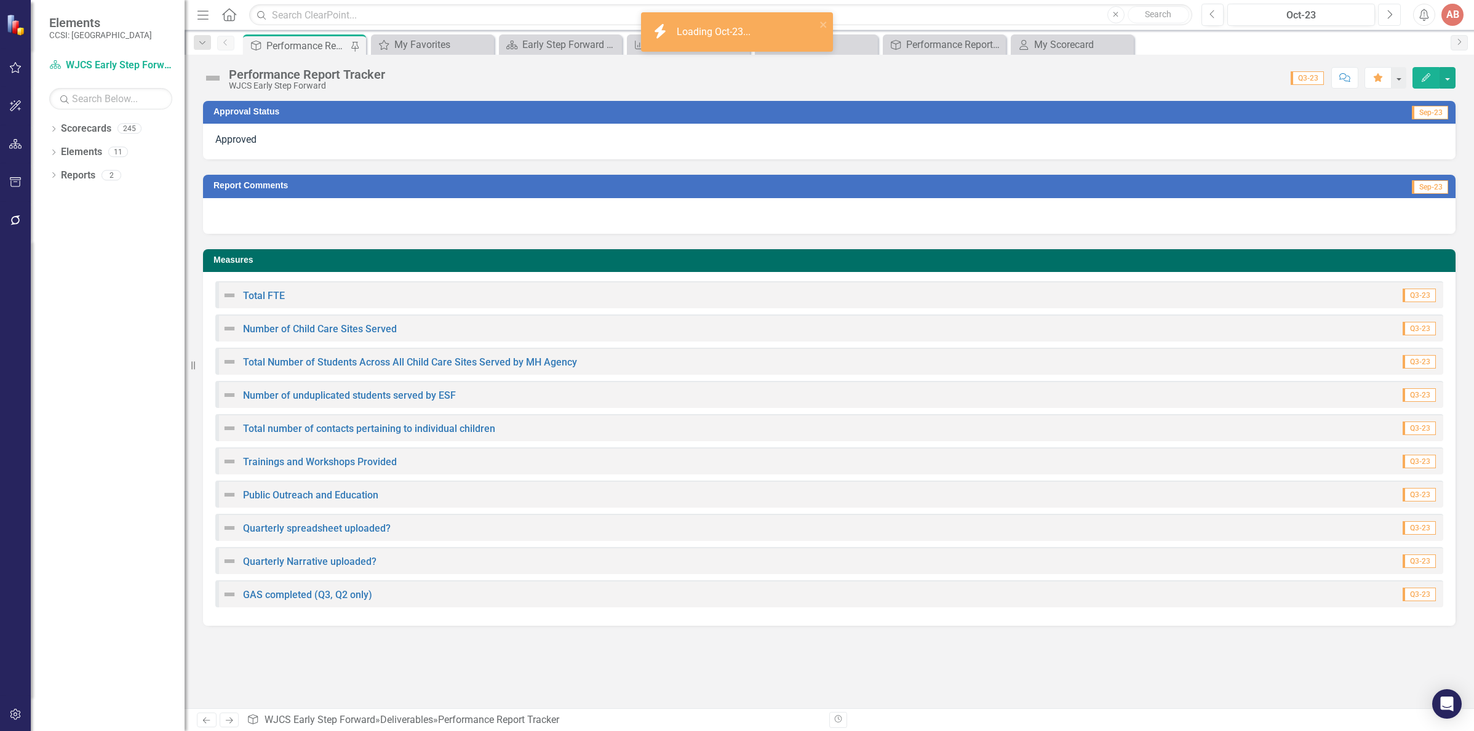
click at [1389, 15] on icon "Next" at bounding box center [1389, 14] width 7 height 11
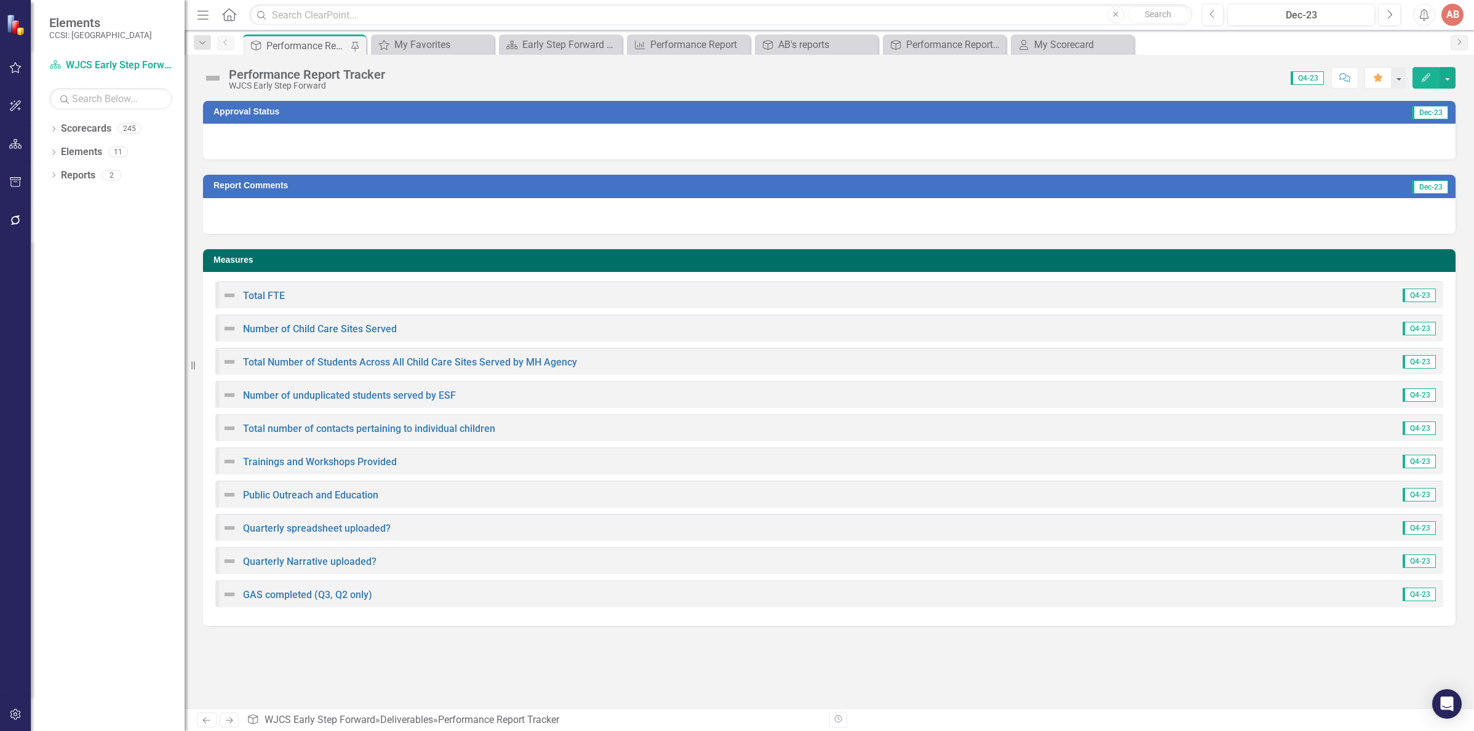
click at [1081, 143] on div at bounding box center [829, 142] width 1252 height 36
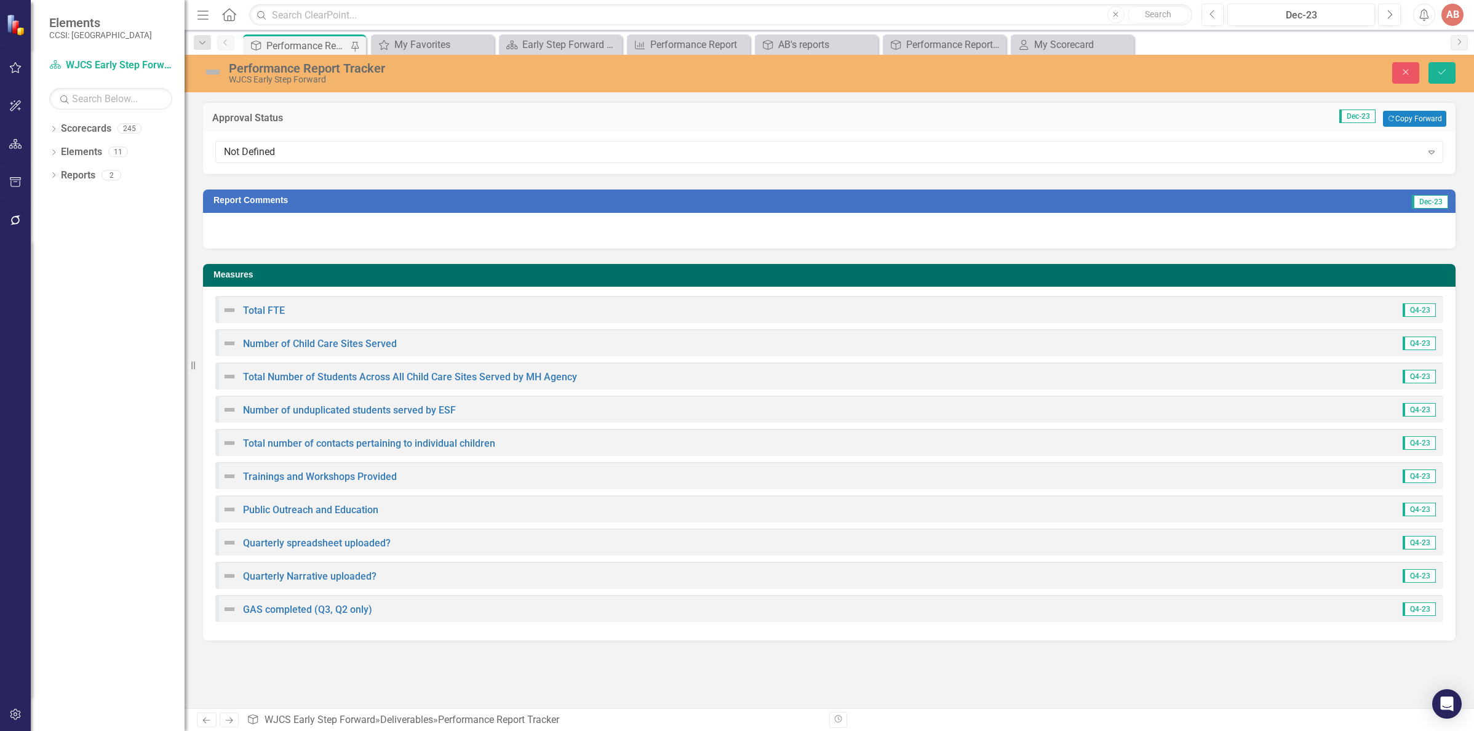
click at [1081, 143] on div "Not Defined Expand" at bounding box center [829, 152] width 1228 height 22
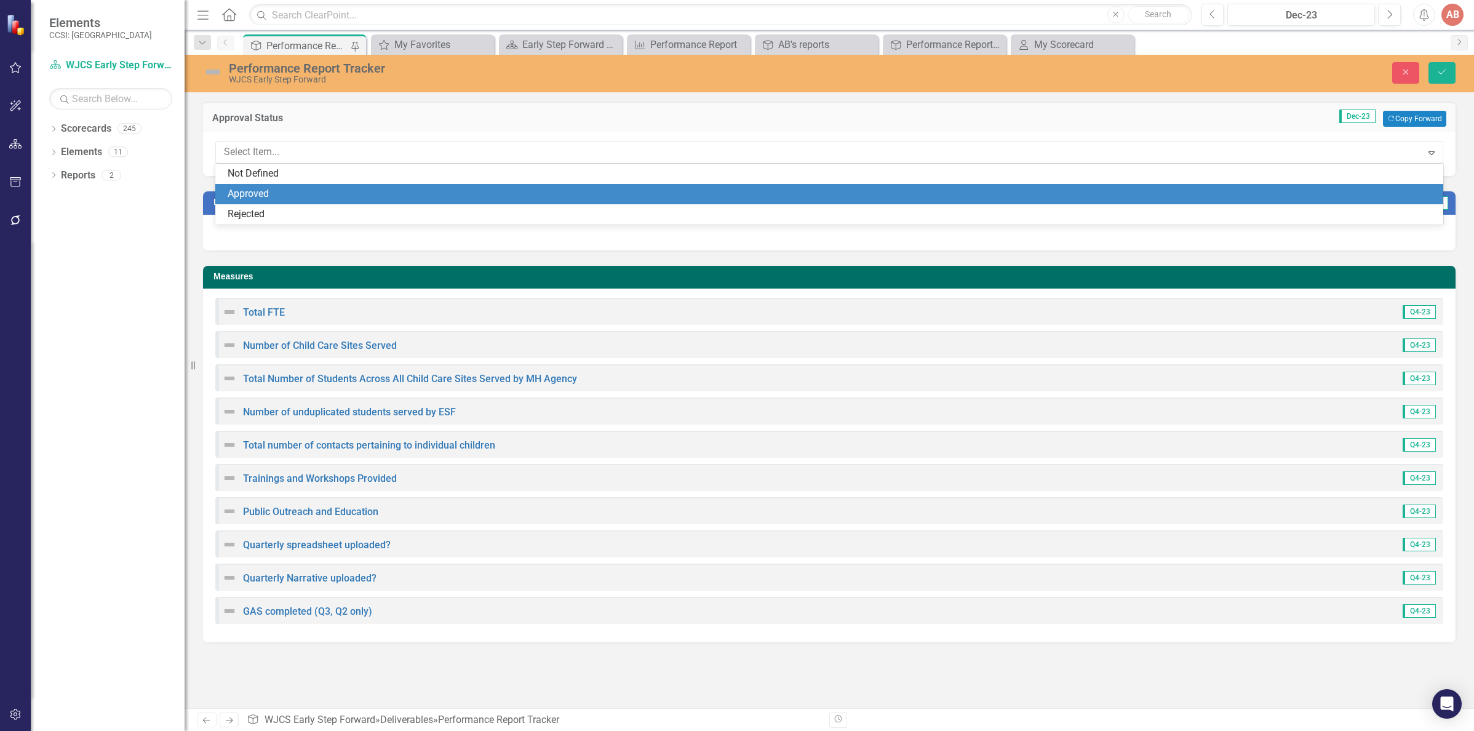
click at [1039, 201] on div "Approved" at bounding box center [832, 194] width 1208 height 14
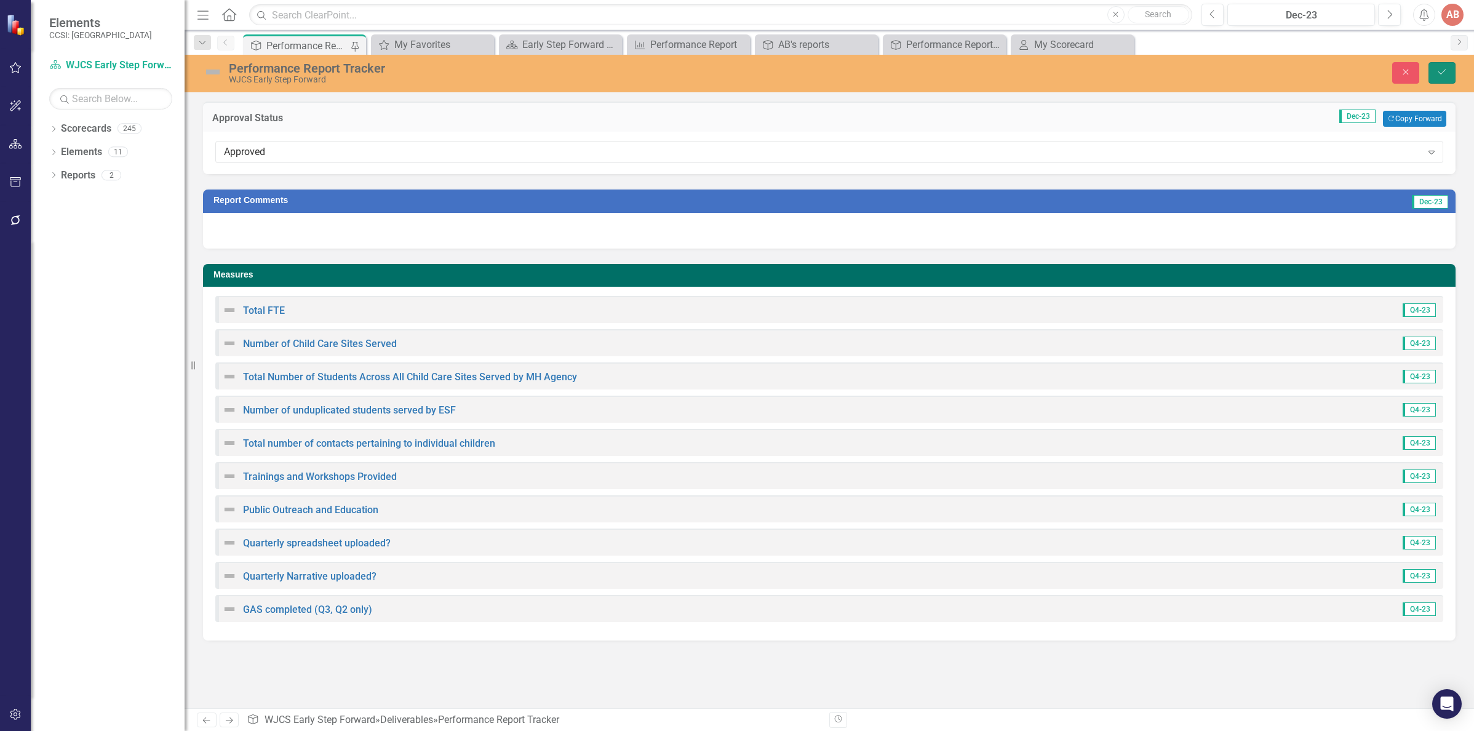
click at [1442, 68] on icon "Save" at bounding box center [1441, 72] width 11 height 9
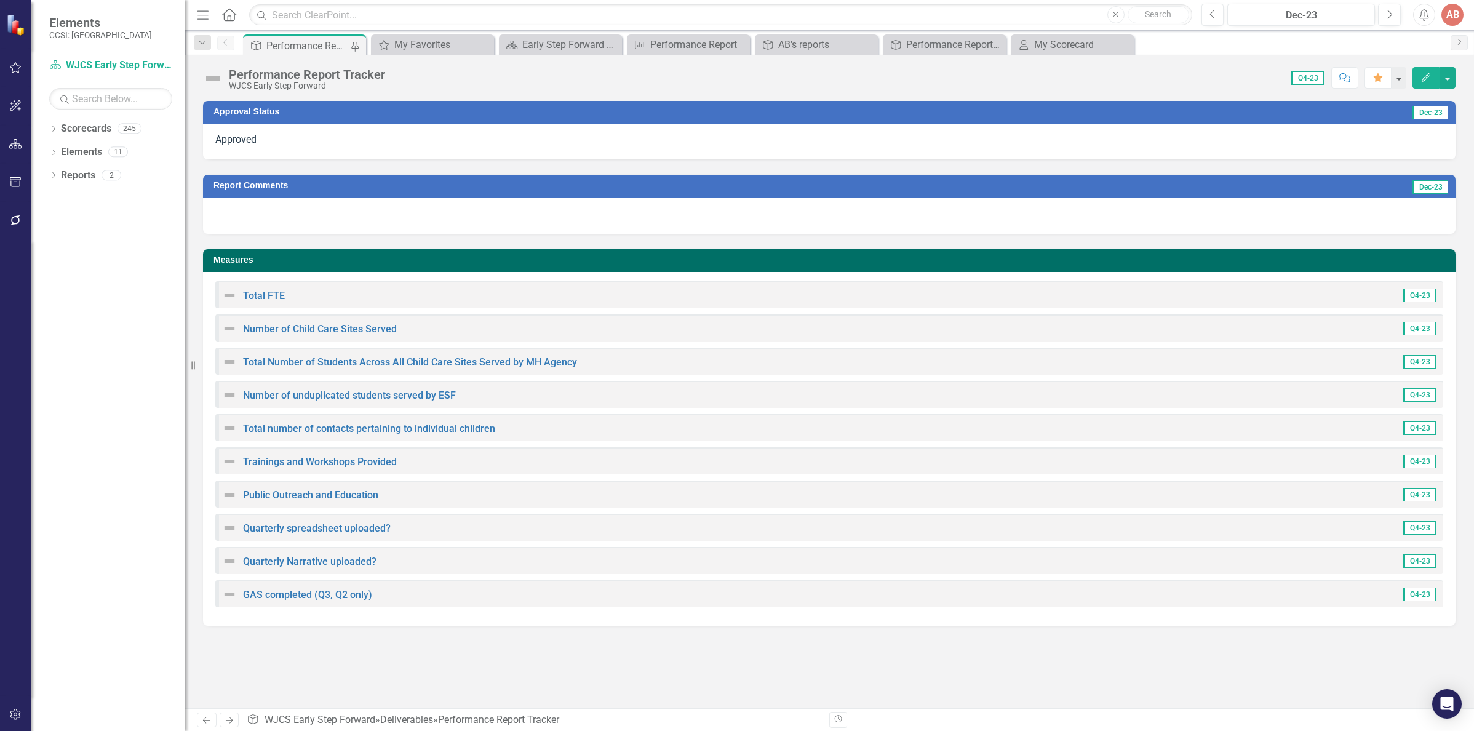
click at [1427, 293] on span "Q4-23" at bounding box center [1418, 295] width 33 height 14
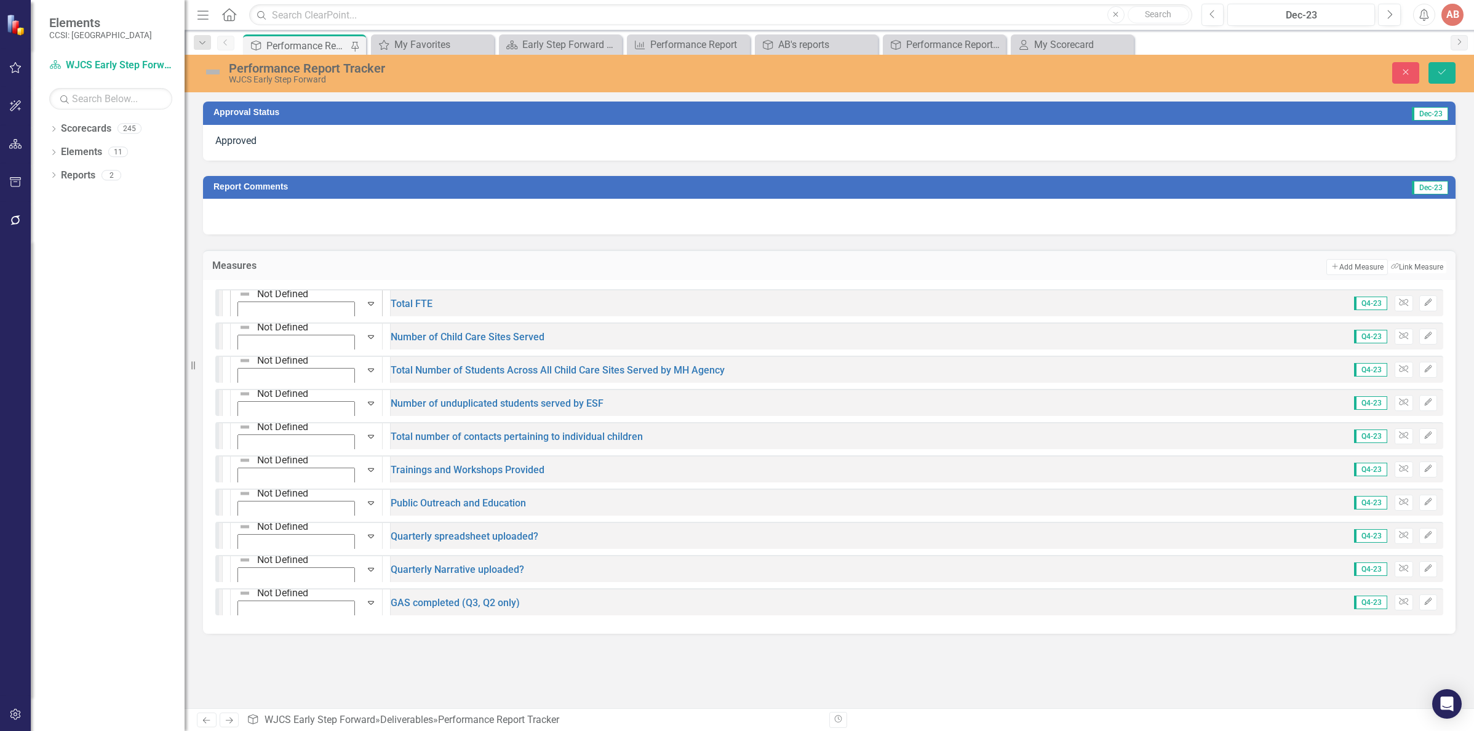
click at [365, 308] on icon "Expand" at bounding box center [371, 303] width 12 height 10
click at [239, 333] on img at bounding box center [245, 327] width 12 height 12
click at [1438, 70] on icon "Save" at bounding box center [1441, 72] width 11 height 9
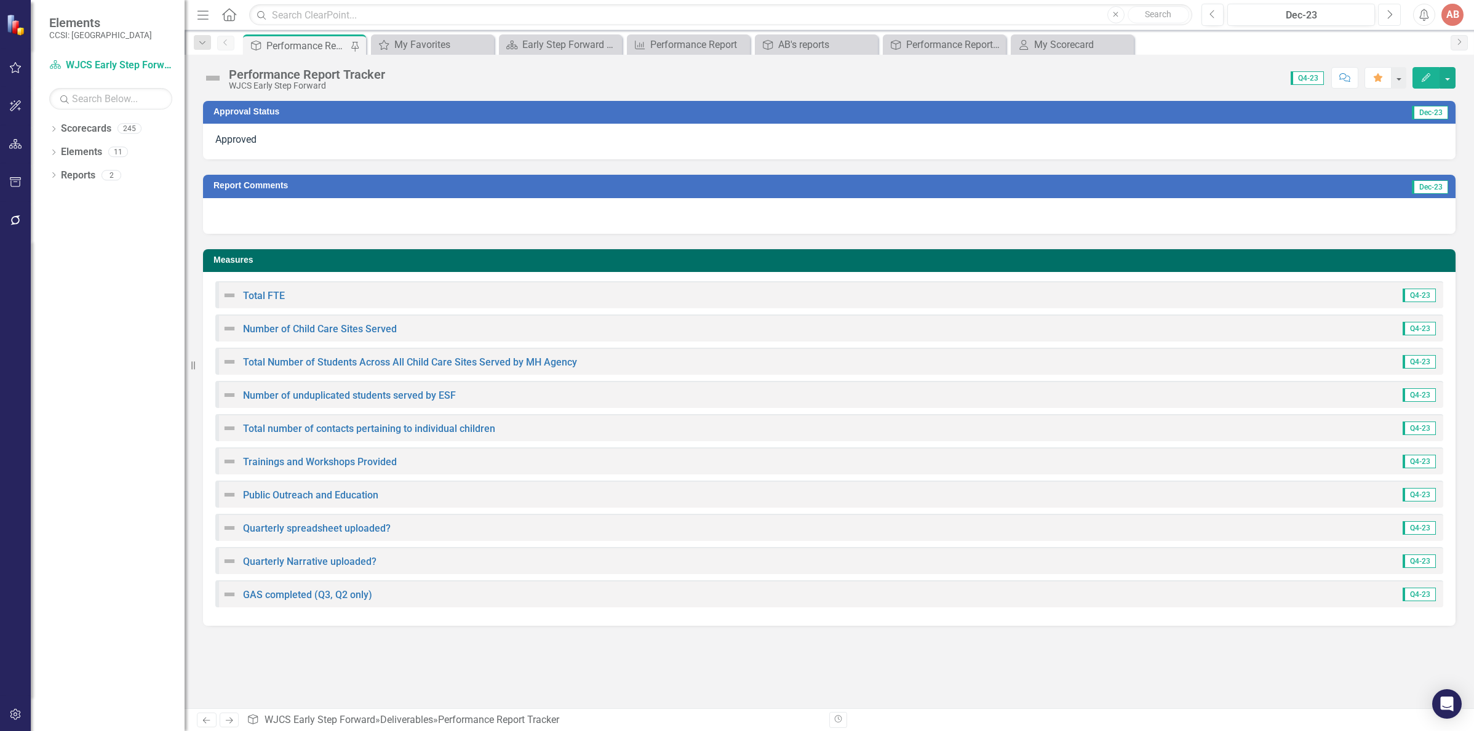
click at [1386, 12] on icon "Next" at bounding box center [1389, 14] width 7 height 11
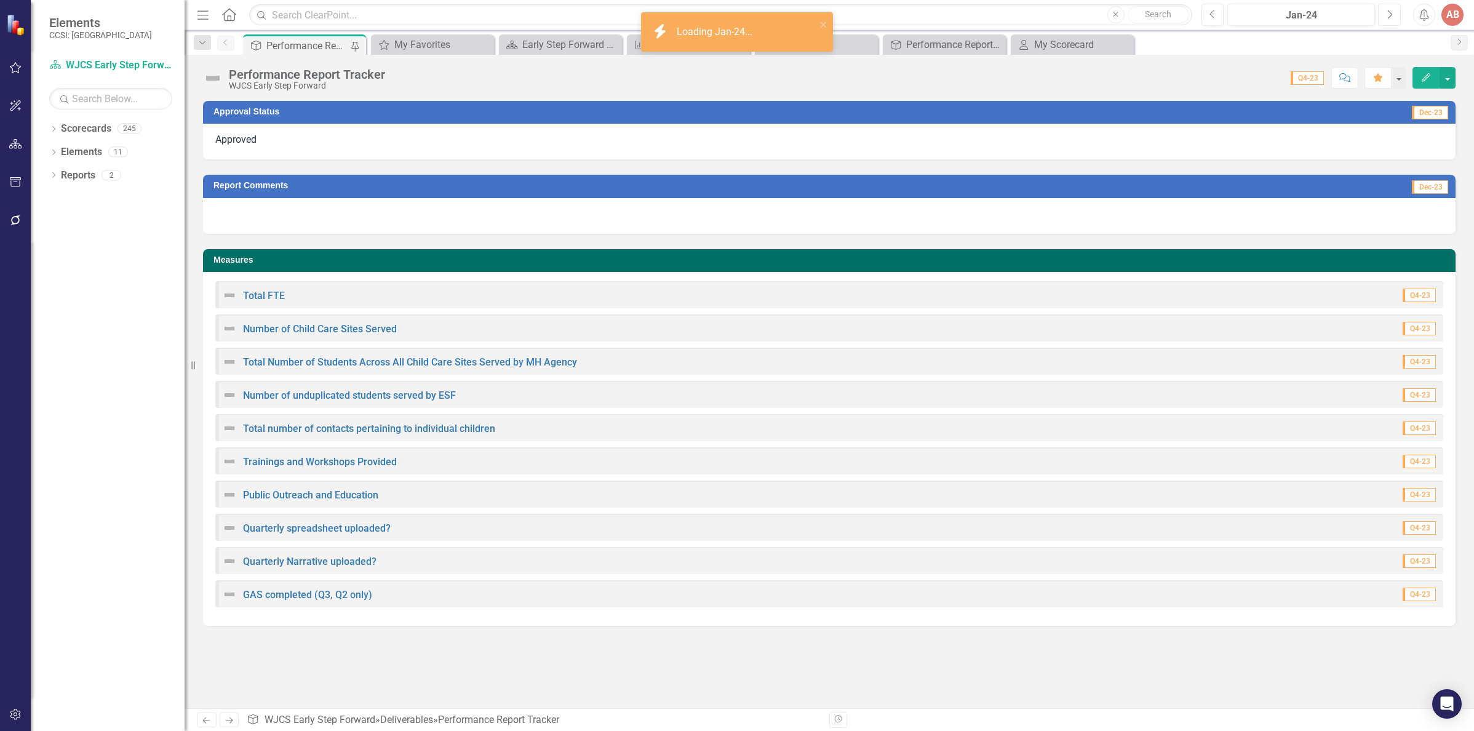
click at [1386, 12] on icon "Next" at bounding box center [1389, 14] width 7 height 11
click at [1319, 141] on div at bounding box center [829, 142] width 1252 height 36
click at [1317, 143] on div at bounding box center [829, 142] width 1252 height 36
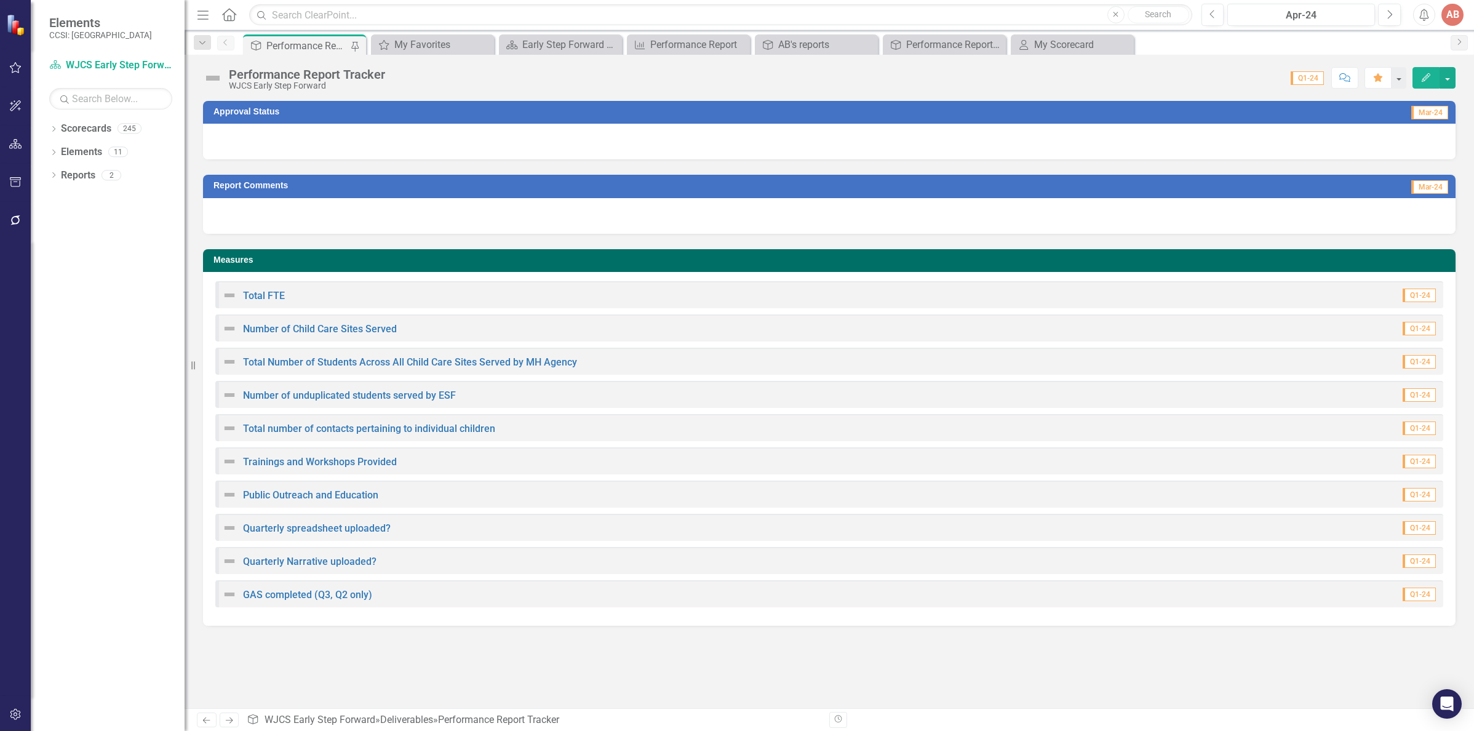
click at [1317, 143] on div at bounding box center [829, 142] width 1252 height 36
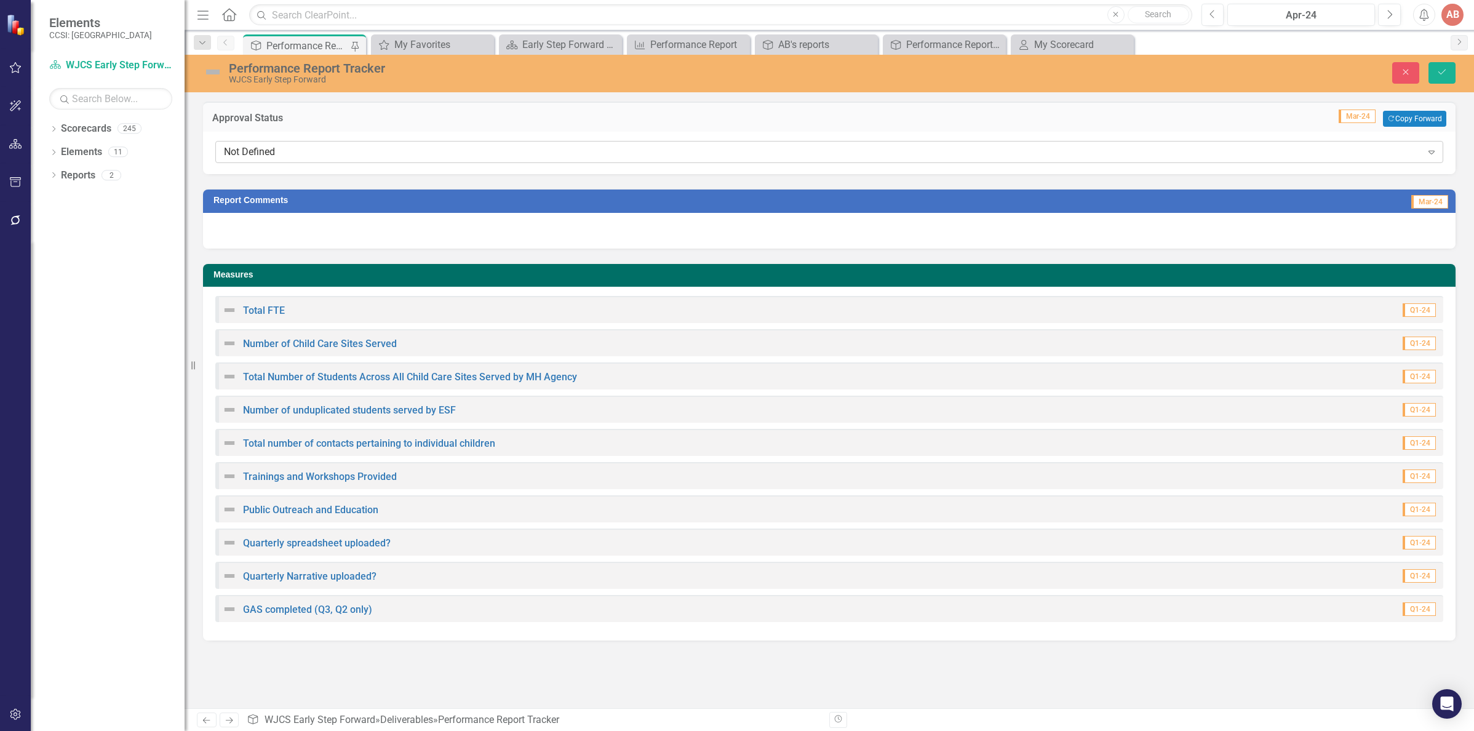
click at [1301, 159] on div "Not Defined" at bounding box center [823, 152] width 1198 height 14
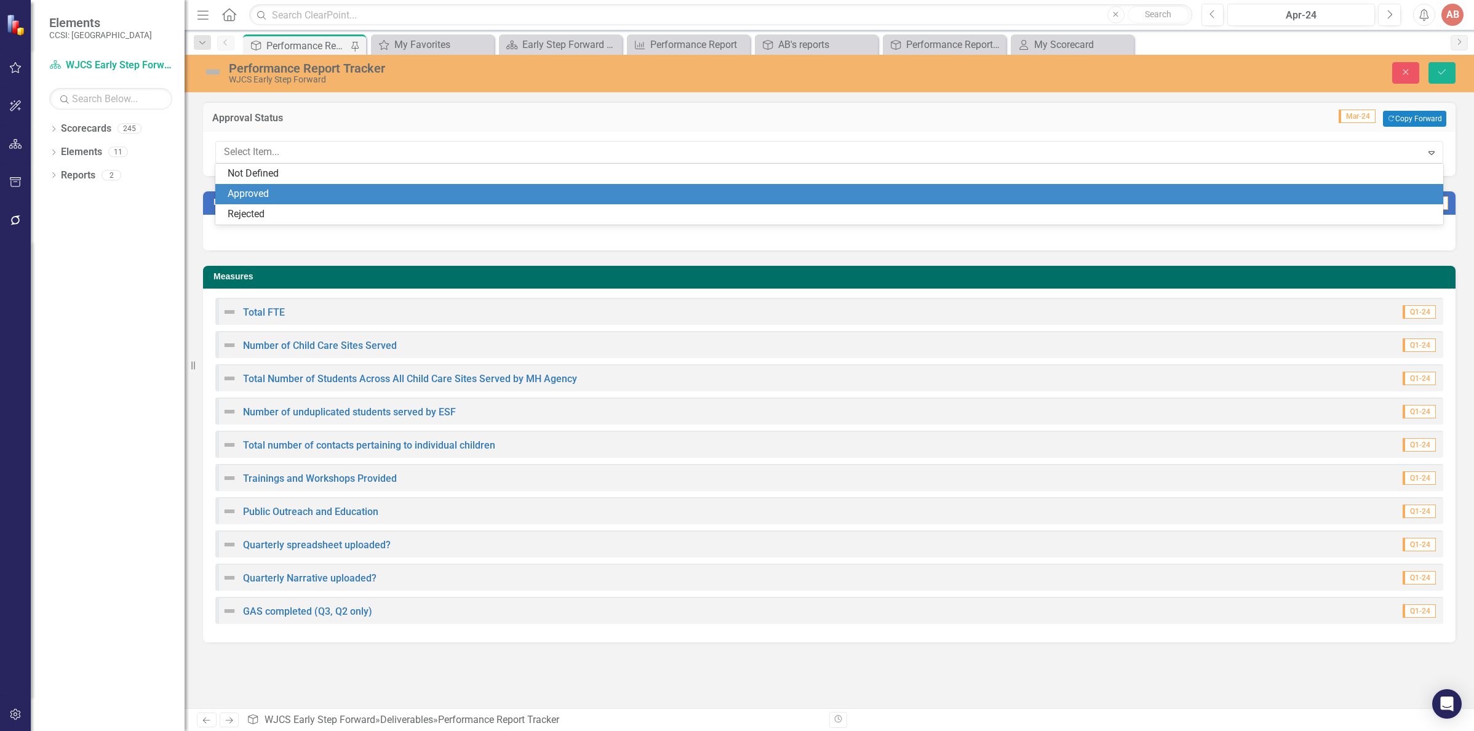
click at [1262, 188] on div "Approved" at bounding box center [832, 194] width 1208 height 14
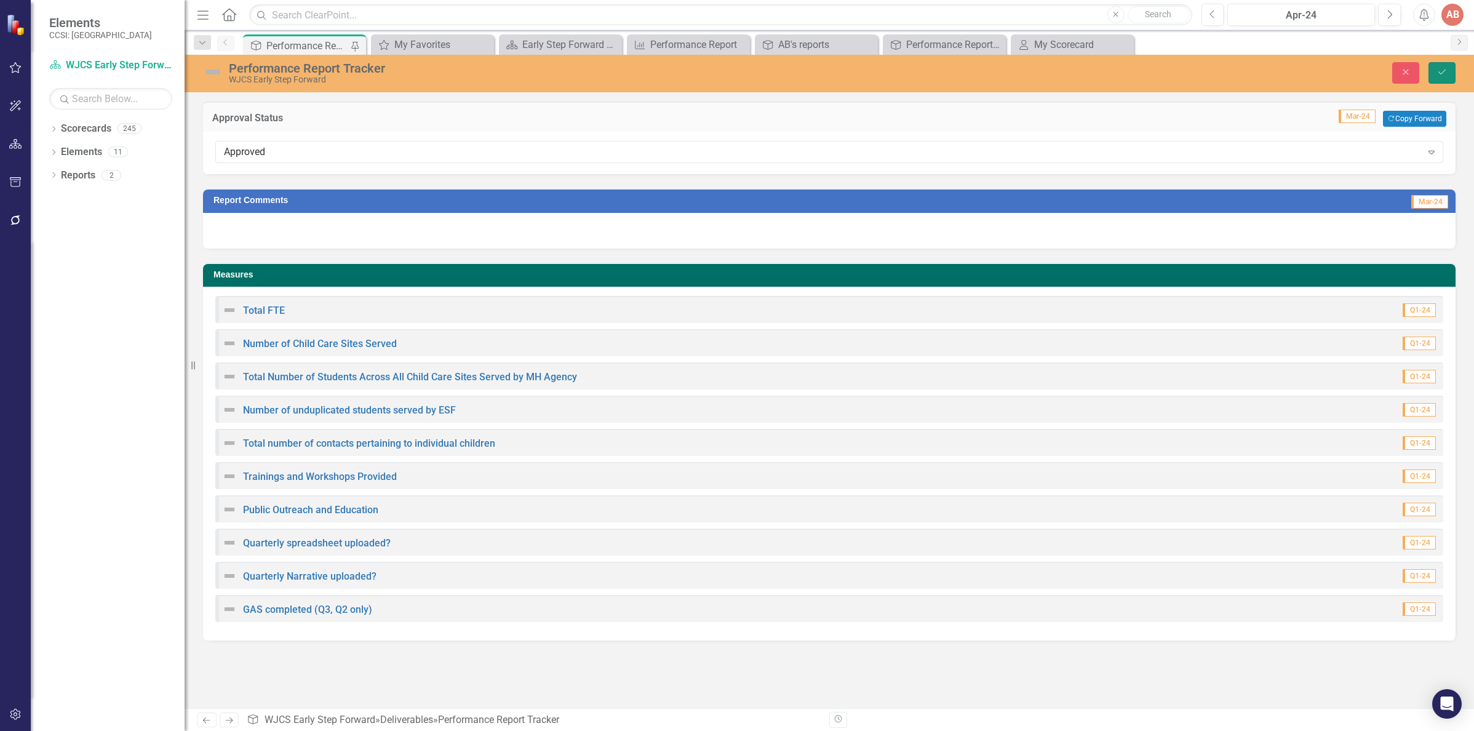
click at [1431, 68] on button "Save" at bounding box center [1441, 73] width 27 height 22
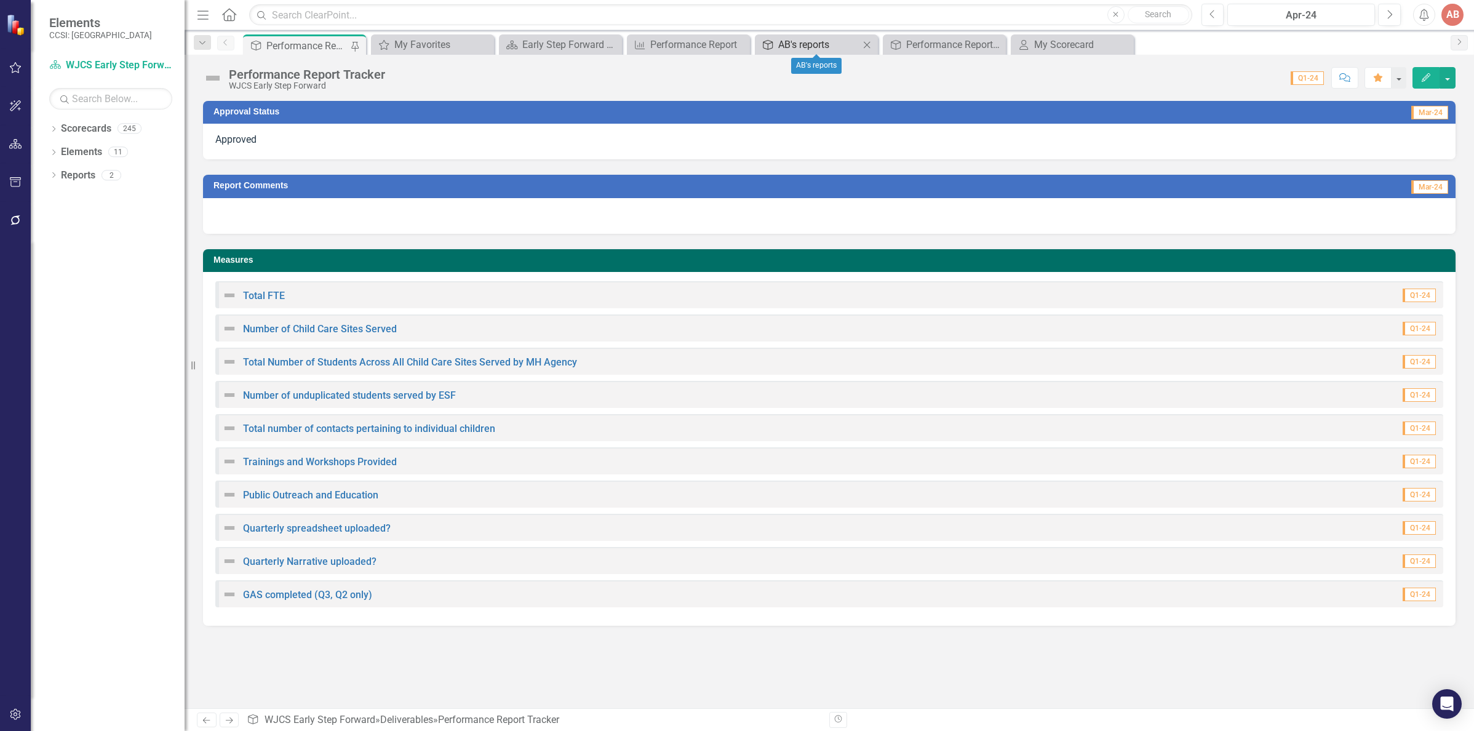
click at [841, 46] on div "AB's reports" at bounding box center [818, 44] width 81 height 15
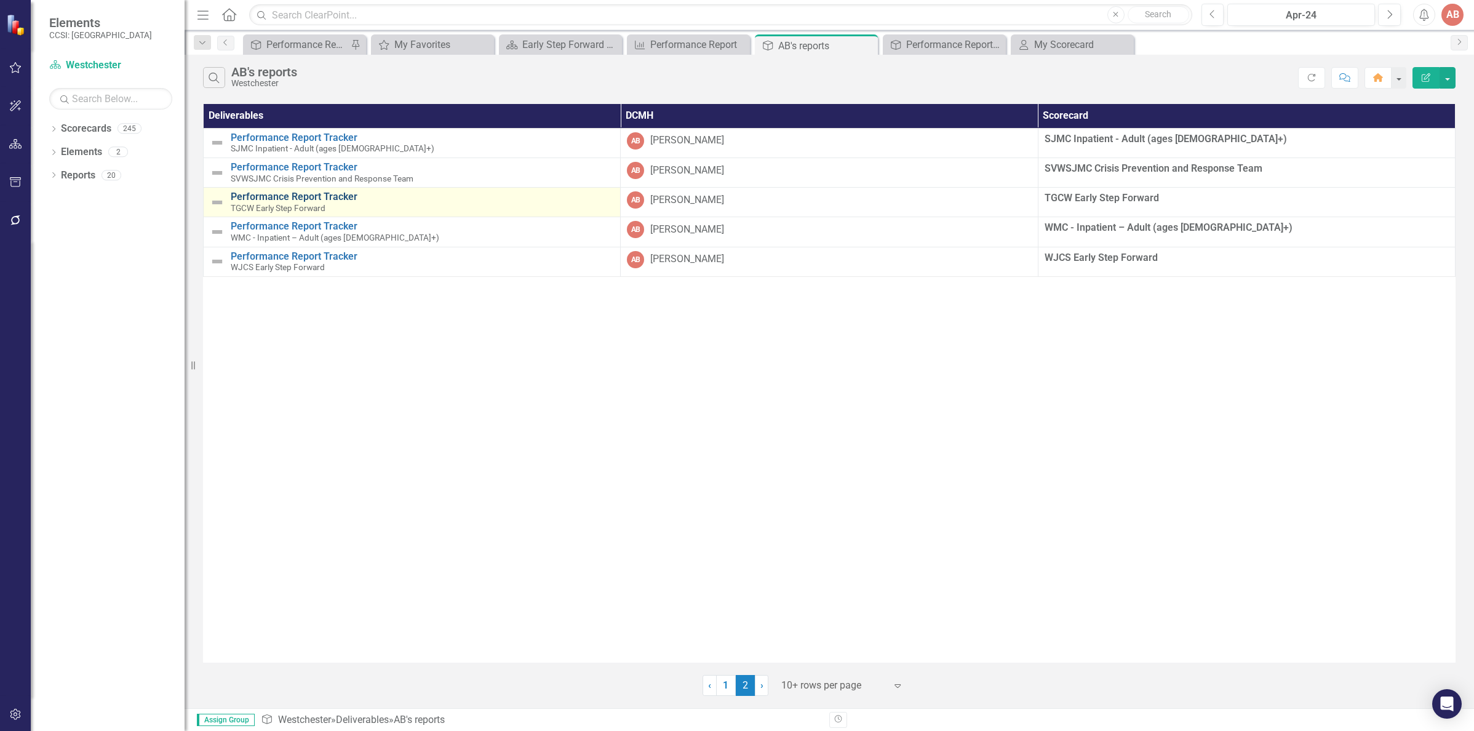
click at [322, 198] on link "Performance Report Tracker" at bounding box center [422, 196] width 383 height 11
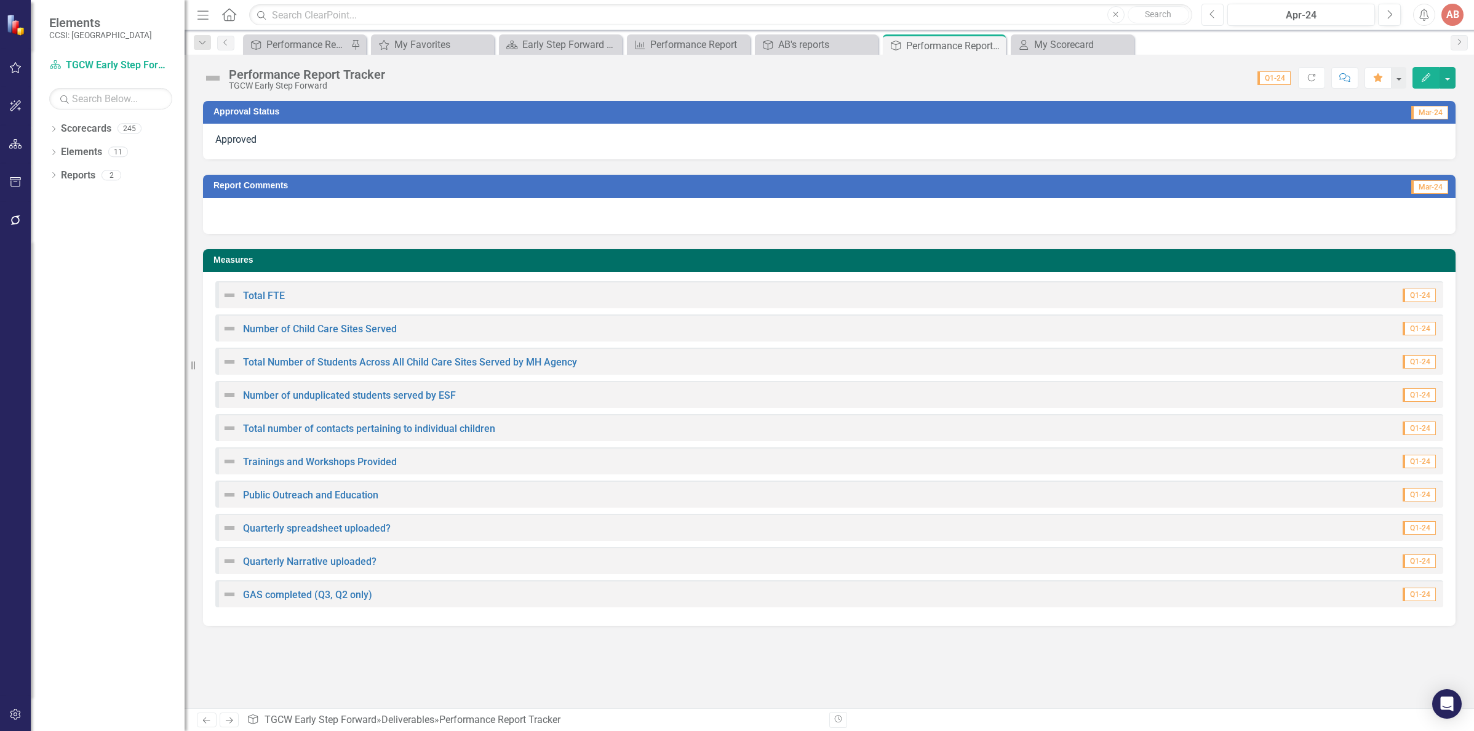
click at [1212, 10] on icon "Previous" at bounding box center [1212, 14] width 7 height 11
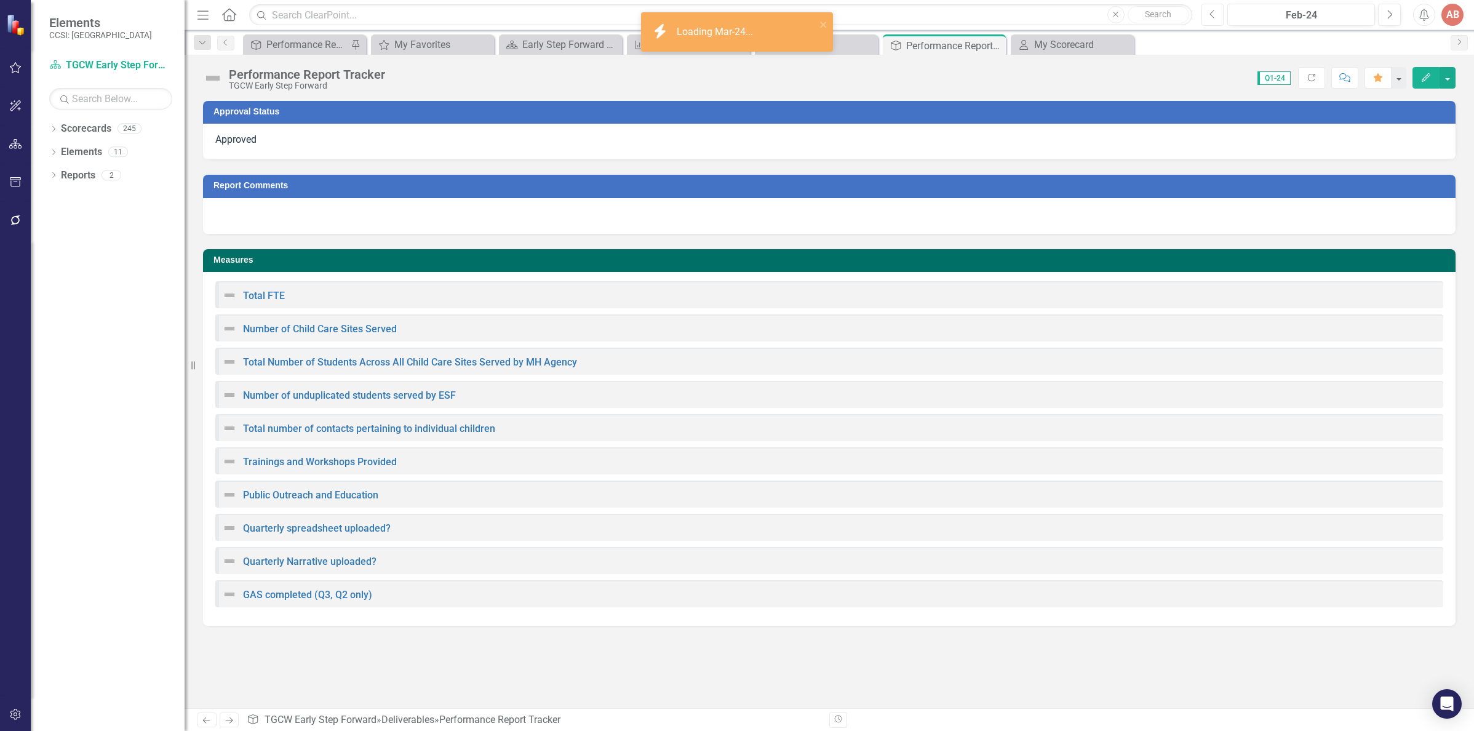
click at [1212, 10] on icon "Previous" at bounding box center [1212, 14] width 7 height 11
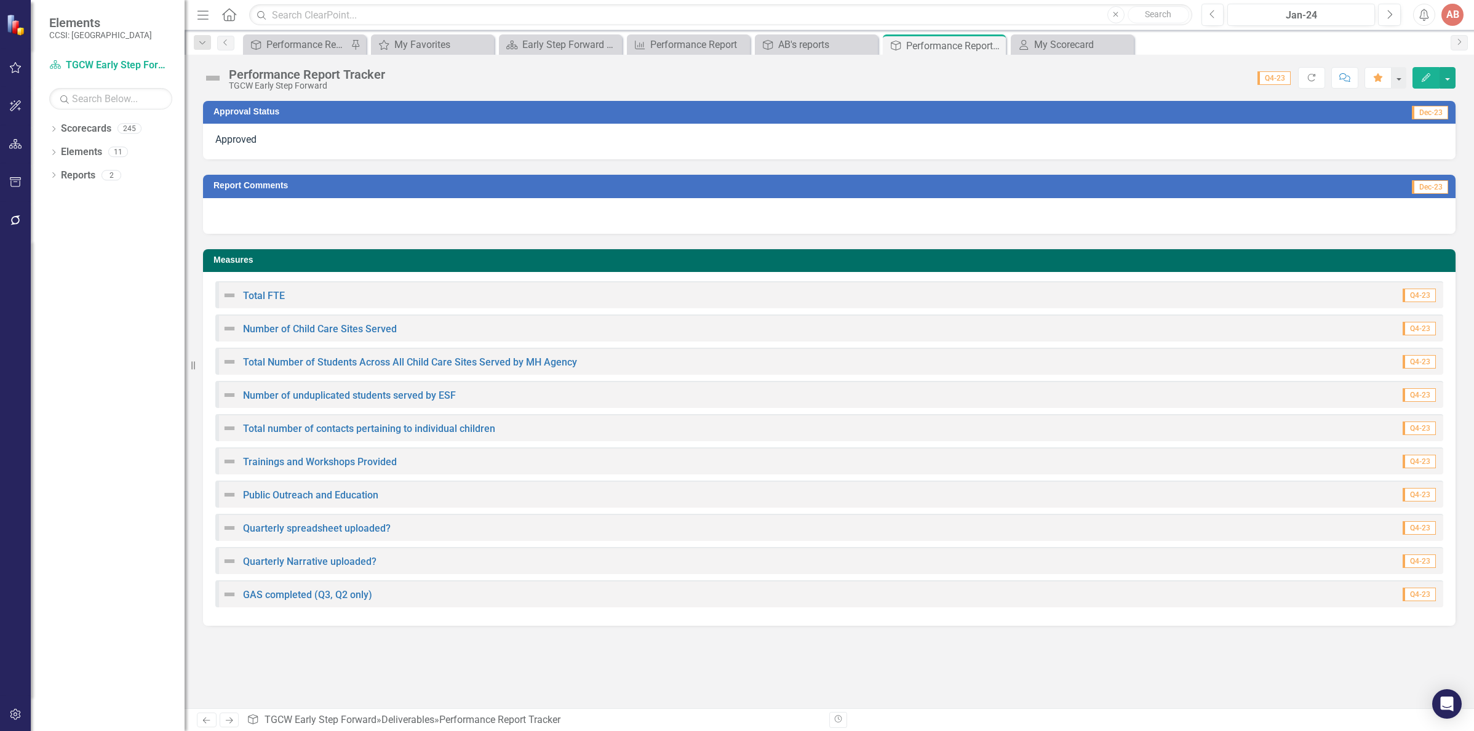
click at [461, 650] on div "Approval Status Dec-23 Approved Report Comments Dec-23 Measures Total FTE Q4-23…" at bounding box center [829, 404] width 1289 height 607
click at [15, 74] on button "button" at bounding box center [16, 68] width 28 height 26
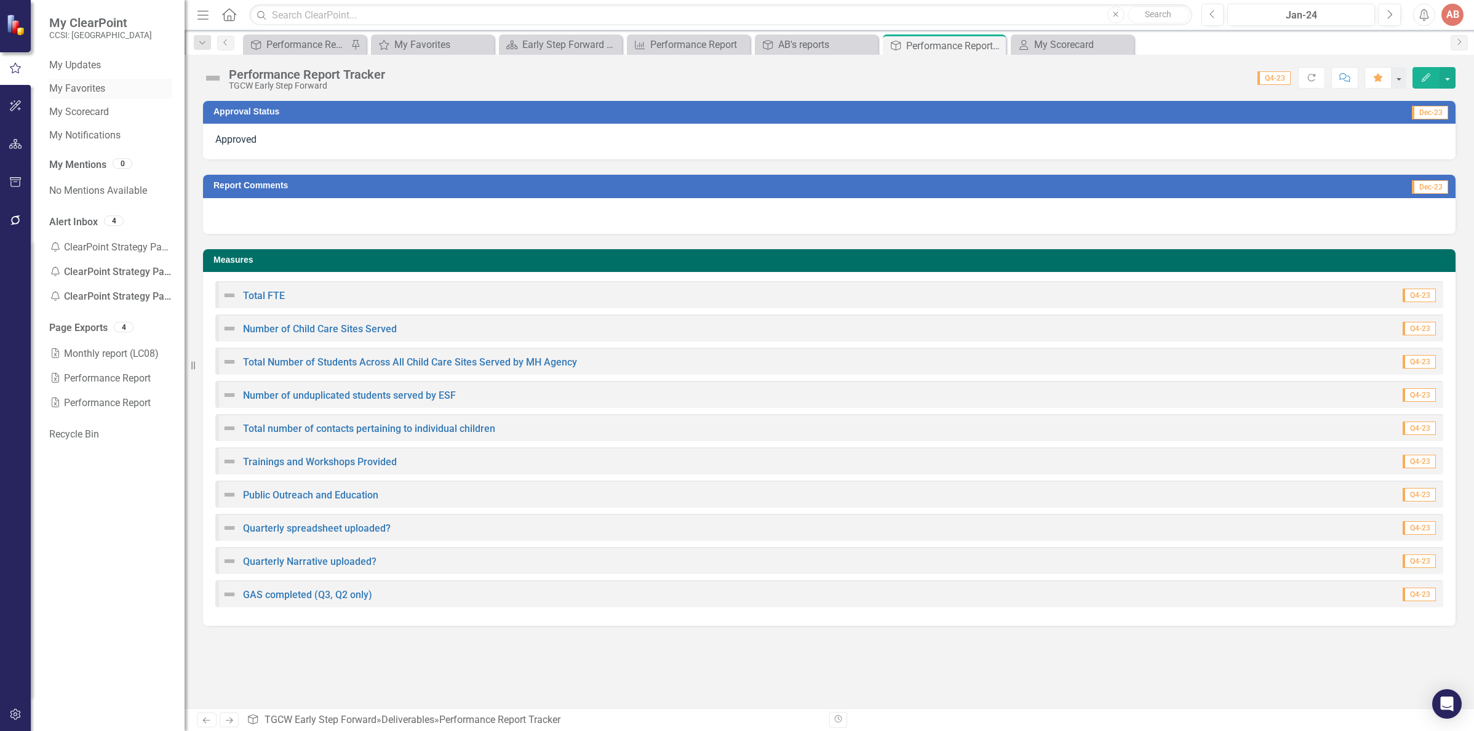
click at [94, 83] on link "My Favorites" at bounding box center [110, 89] width 123 height 14
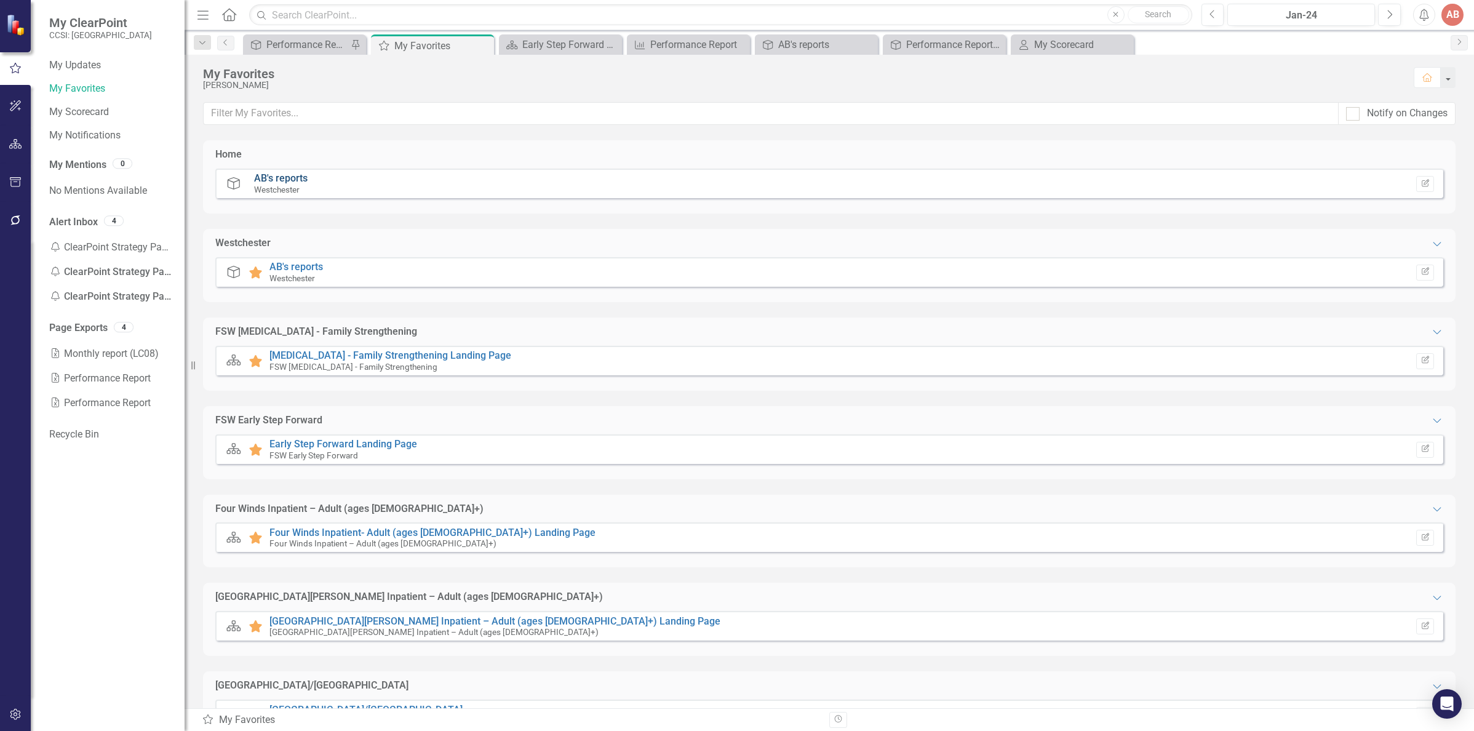
click at [279, 181] on link "AB's reports" at bounding box center [281, 178] width 54 height 12
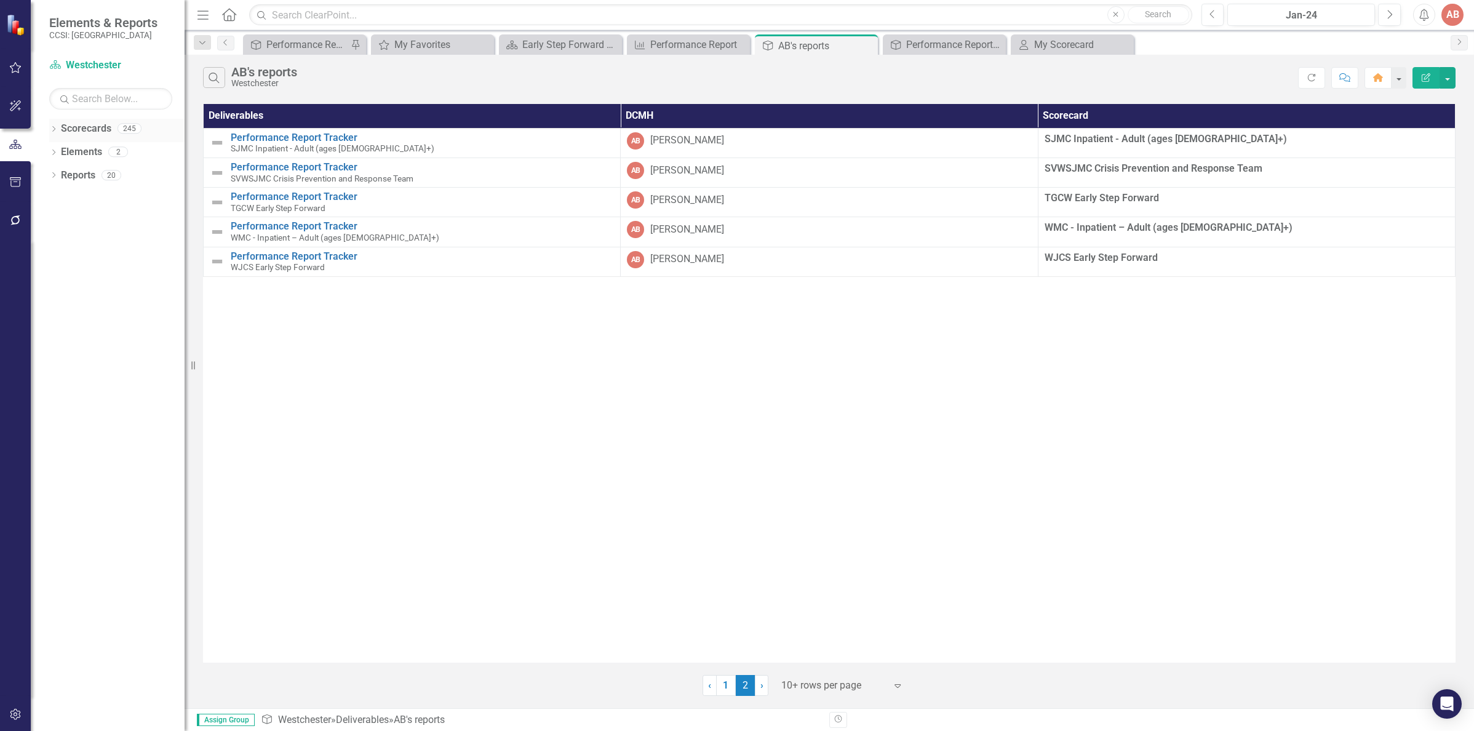
click at [73, 129] on link "Scorecards" at bounding box center [86, 129] width 50 height 14
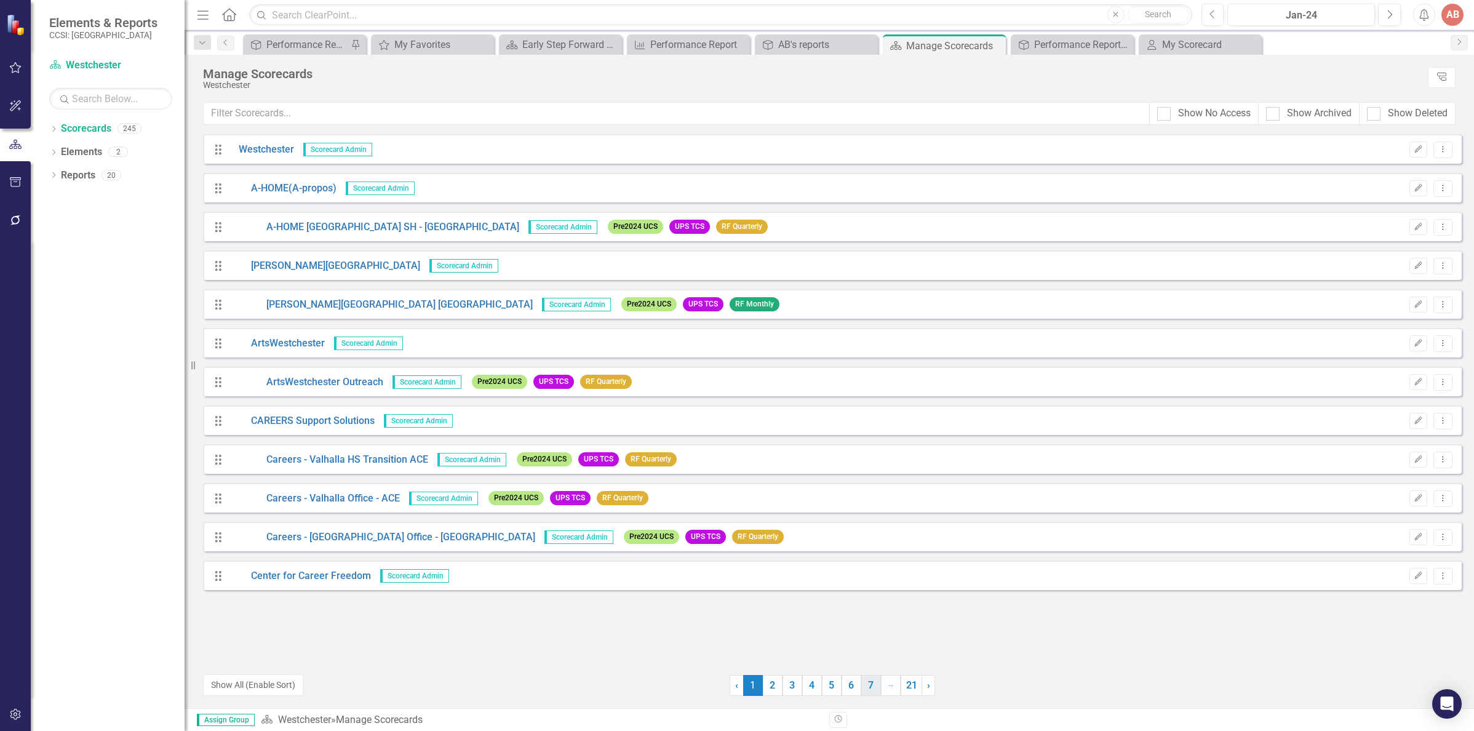
click at [874, 679] on link "7" at bounding box center [871, 685] width 20 height 21
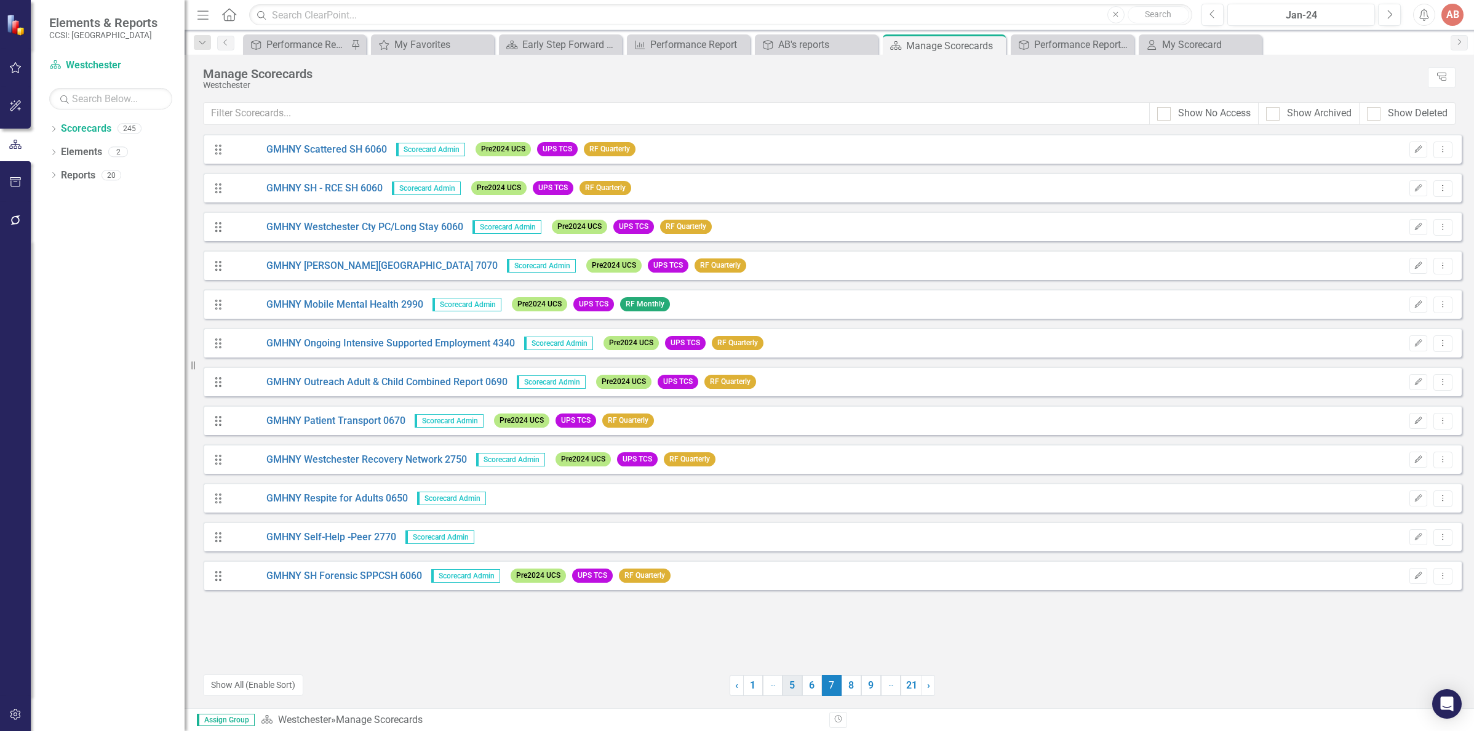
click at [787, 685] on link "5" at bounding box center [792, 685] width 20 height 21
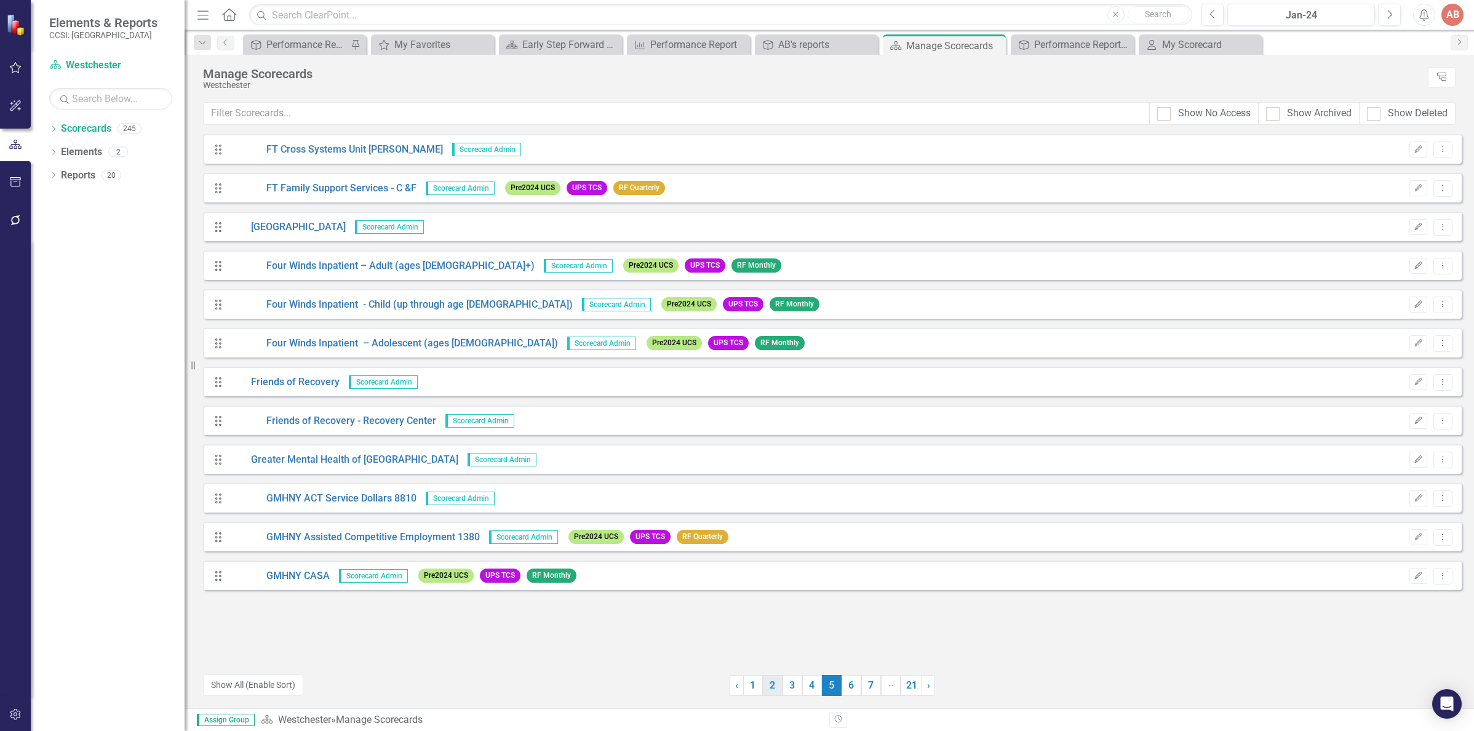
click at [775, 687] on link "2" at bounding box center [773, 685] width 20 height 21
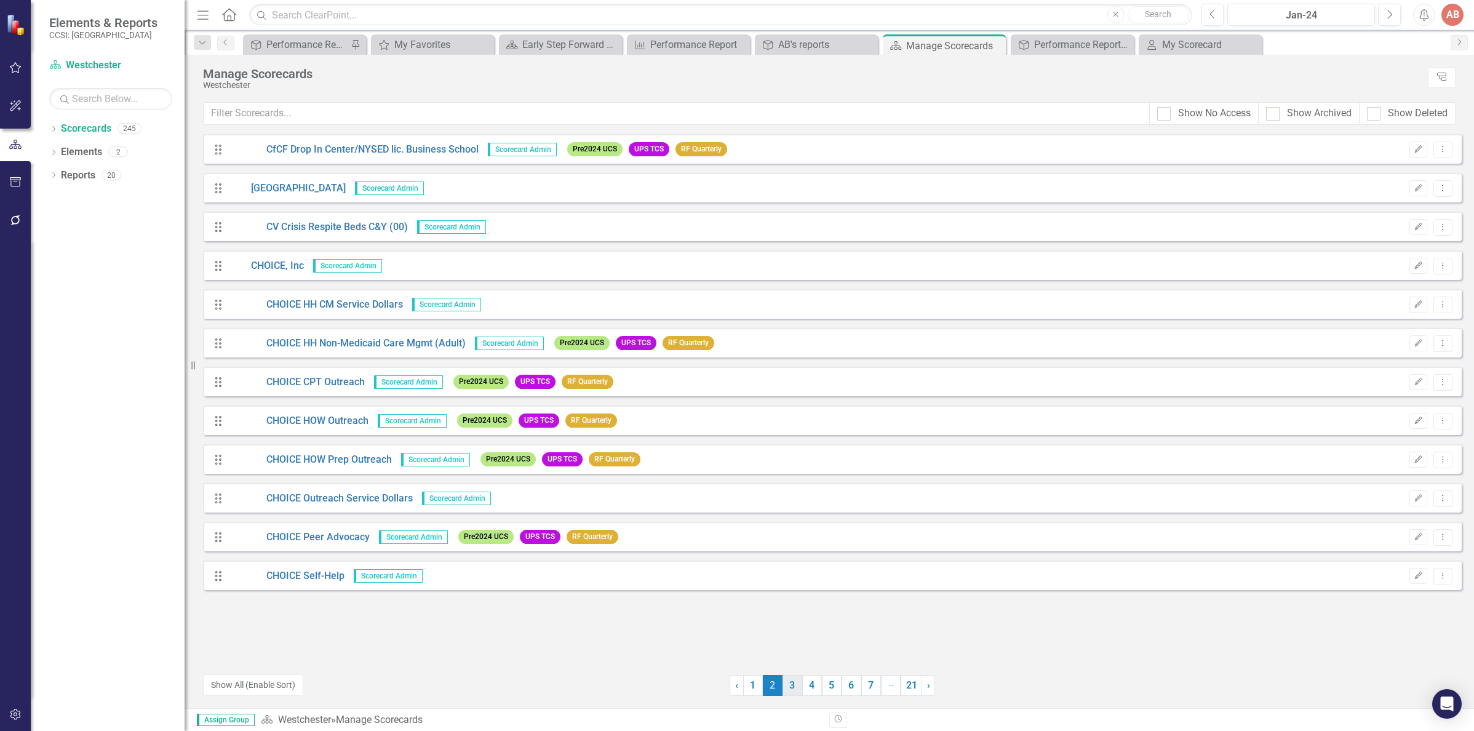
click at [788, 688] on link "3" at bounding box center [792, 685] width 20 height 21
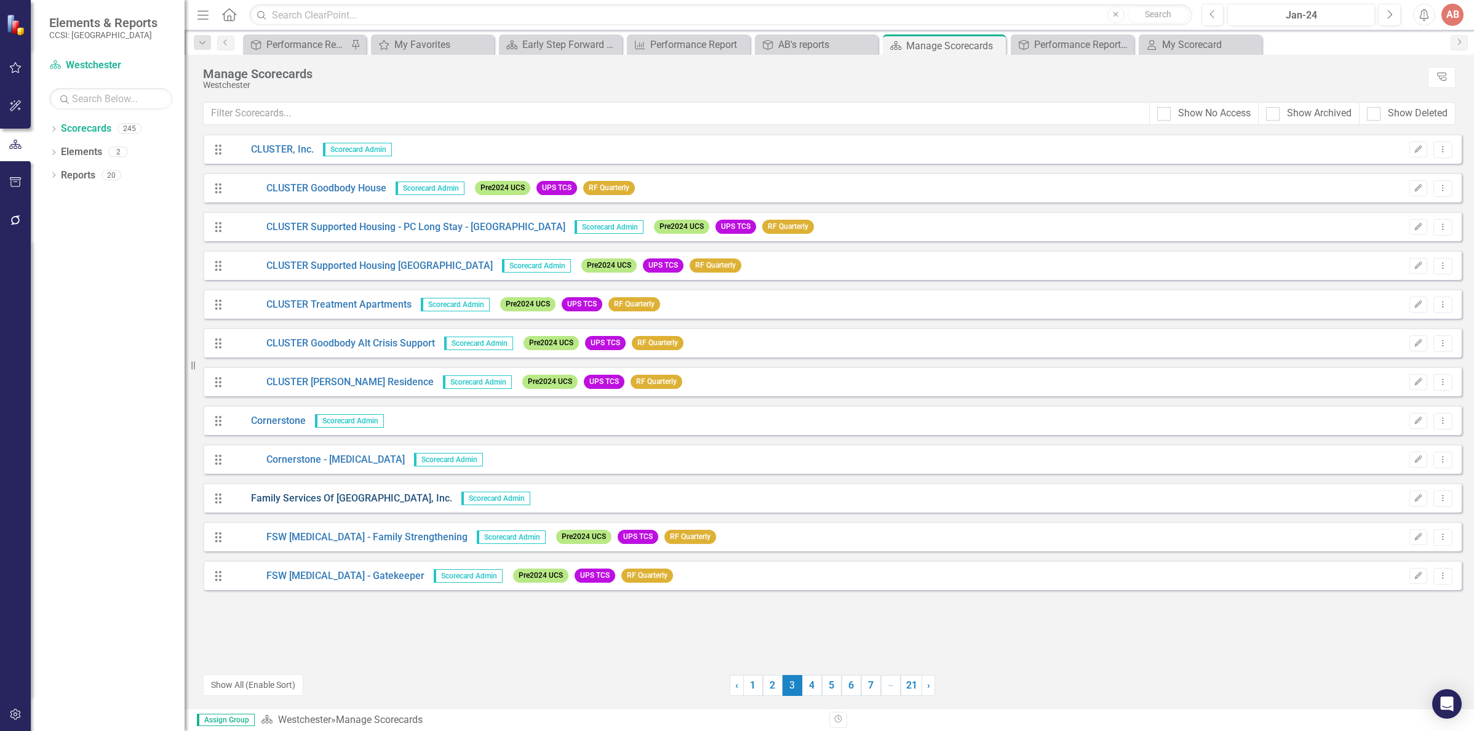
click at [371, 499] on link "Family Services Of [GEOGRAPHIC_DATA], Inc." at bounding box center [340, 498] width 223 height 14
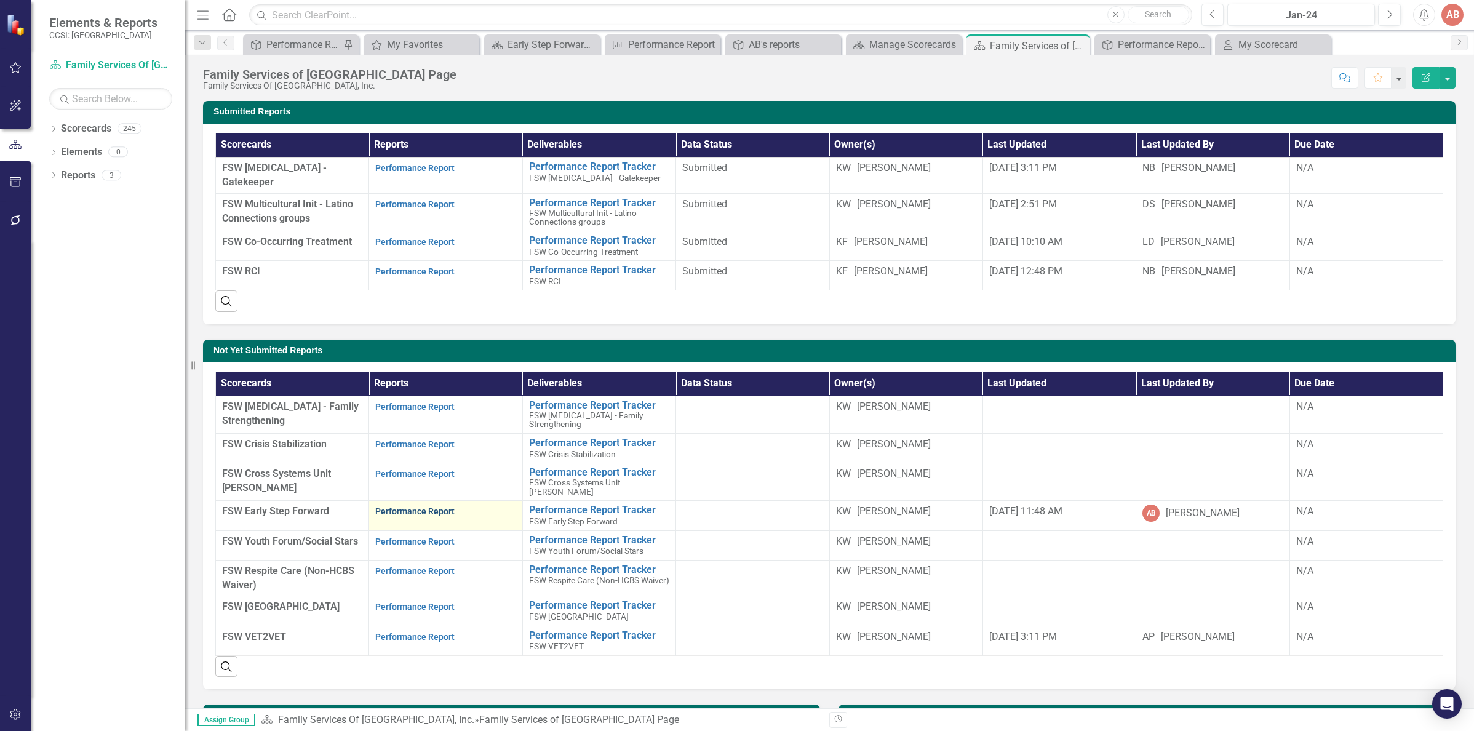
click at [449, 511] on link "Performance Report" at bounding box center [414, 511] width 79 height 10
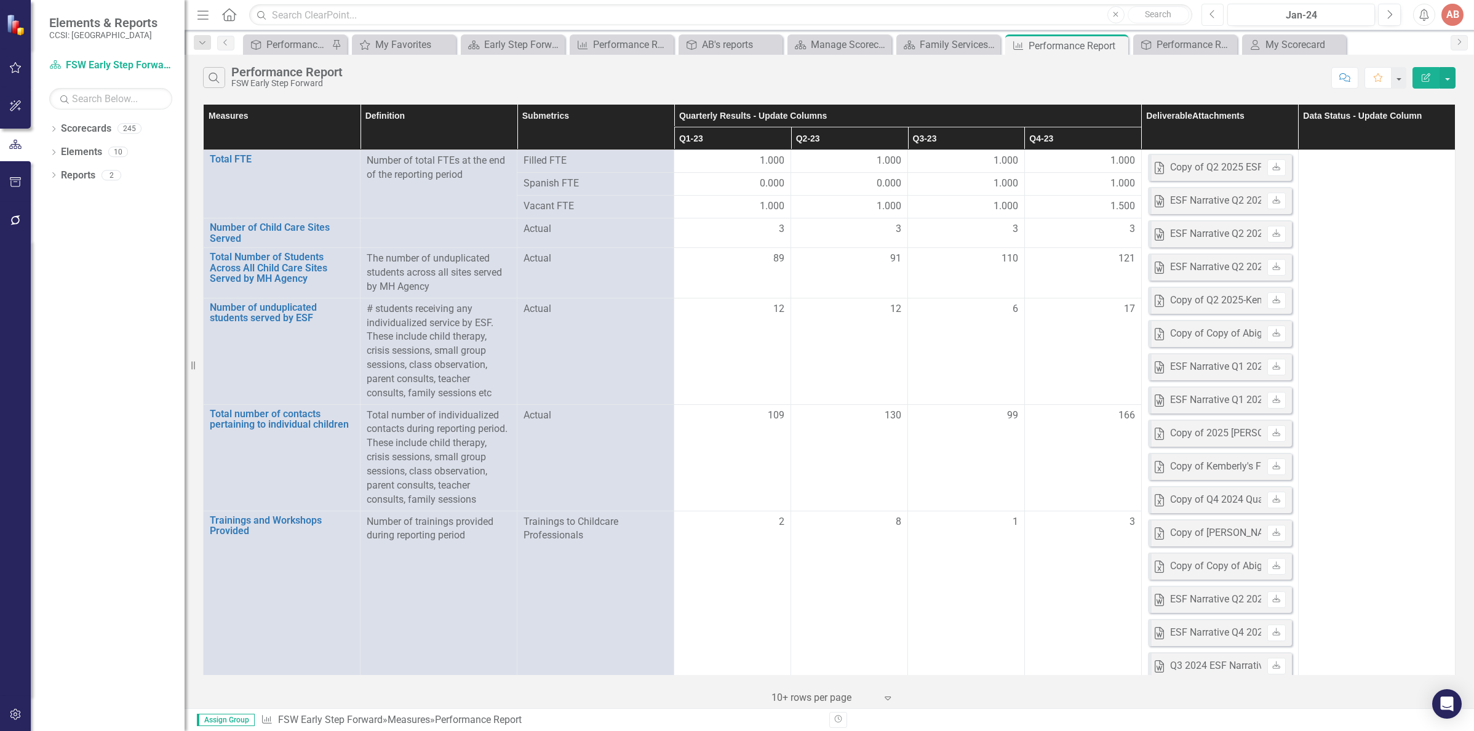
click at [1210, 20] on button "Previous" at bounding box center [1212, 15] width 23 height 22
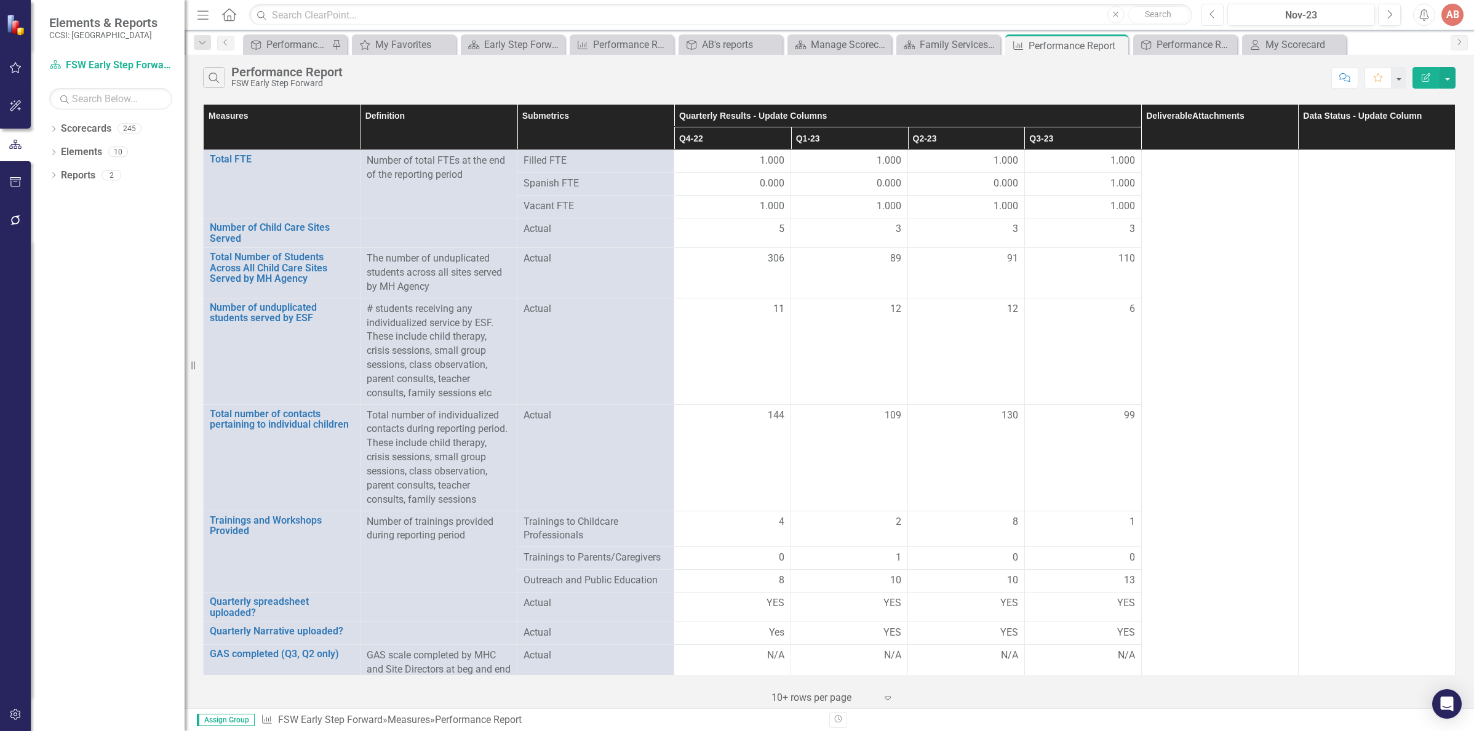
click at [1210, 20] on button "Previous" at bounding box center [1212, 15] width 23 height 22
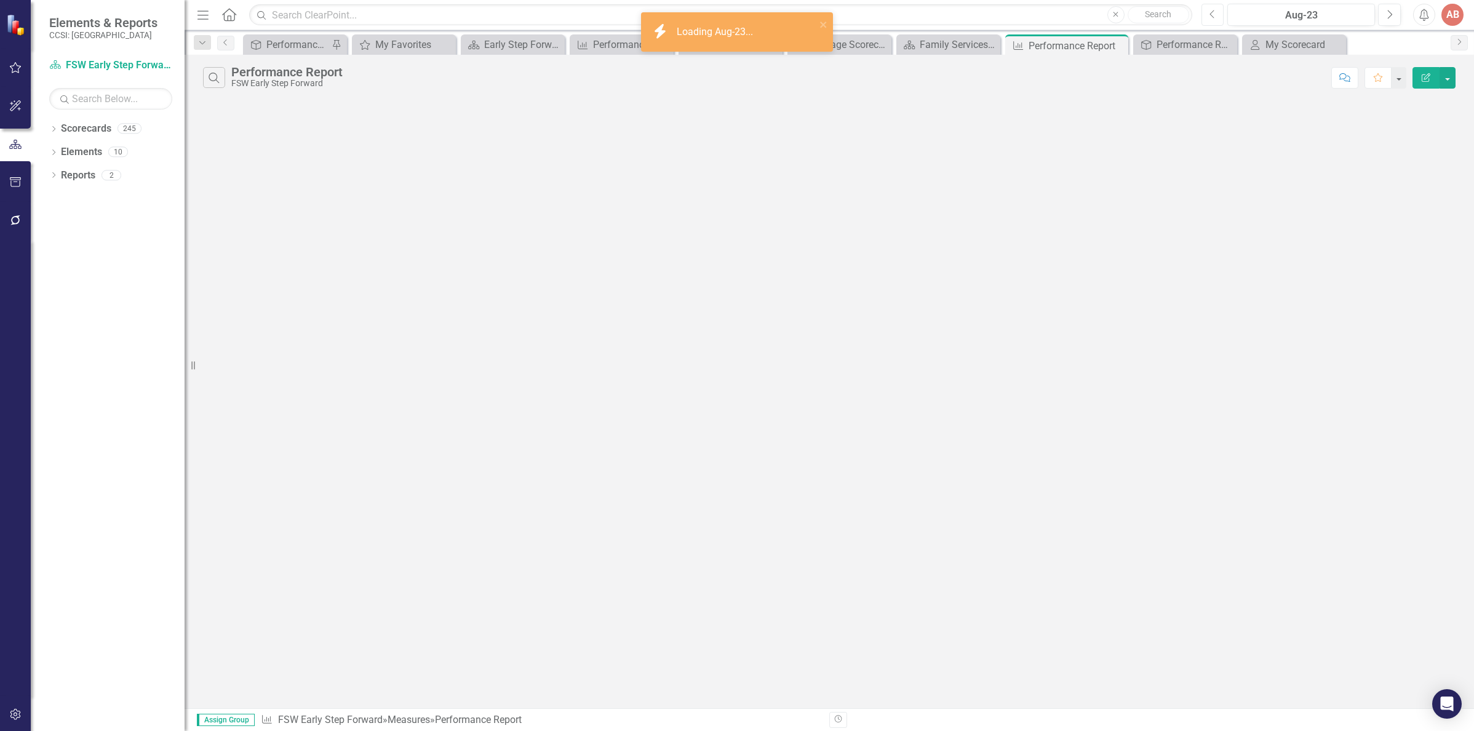
click at [1210, 20] on button "Previous" at bounding box center [1212, 15] width 23 height 22
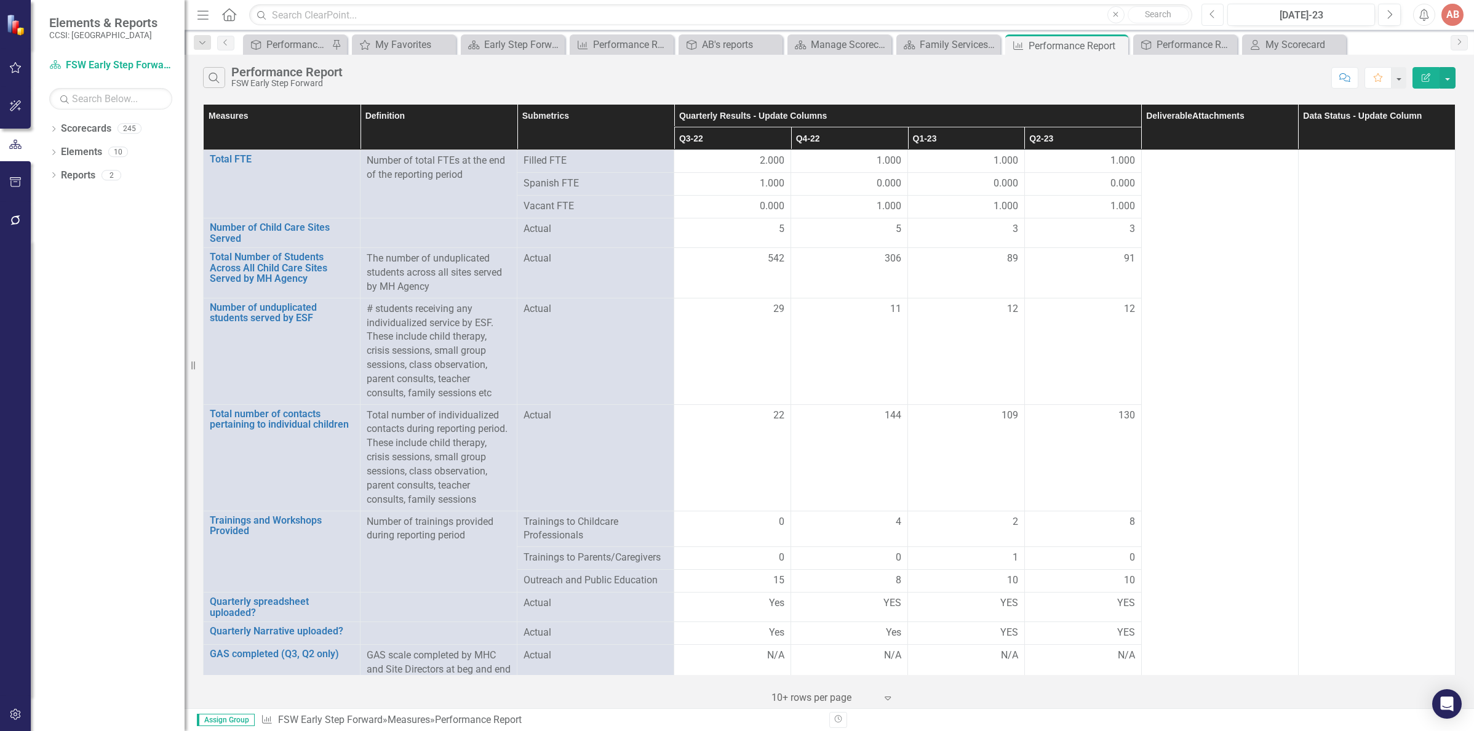
click at [1210, 20] on button "Previous" at bounding box center [1212, 15] width 23 height 22
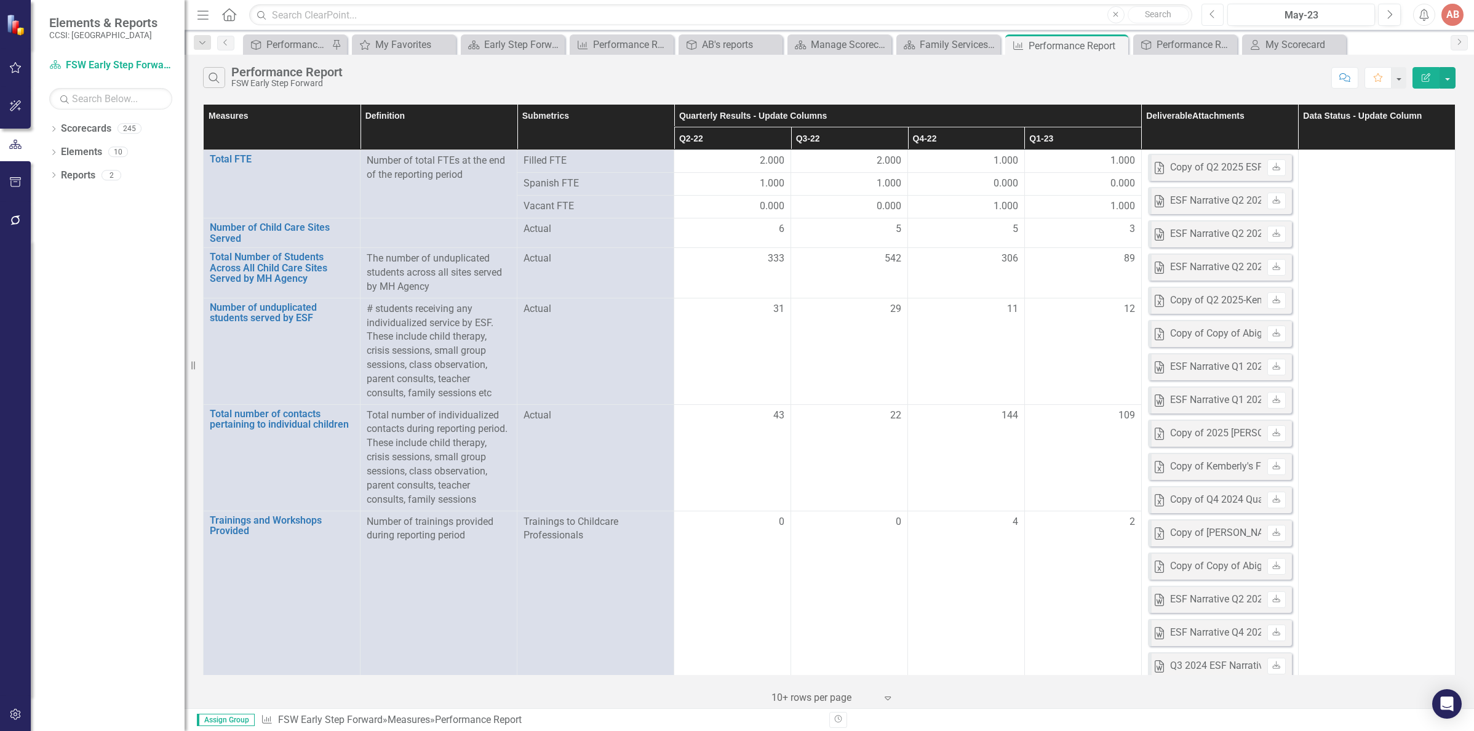
click at [1215, 11] on icon "Previous" at bounding box center [1212, 14] width 7 height 11
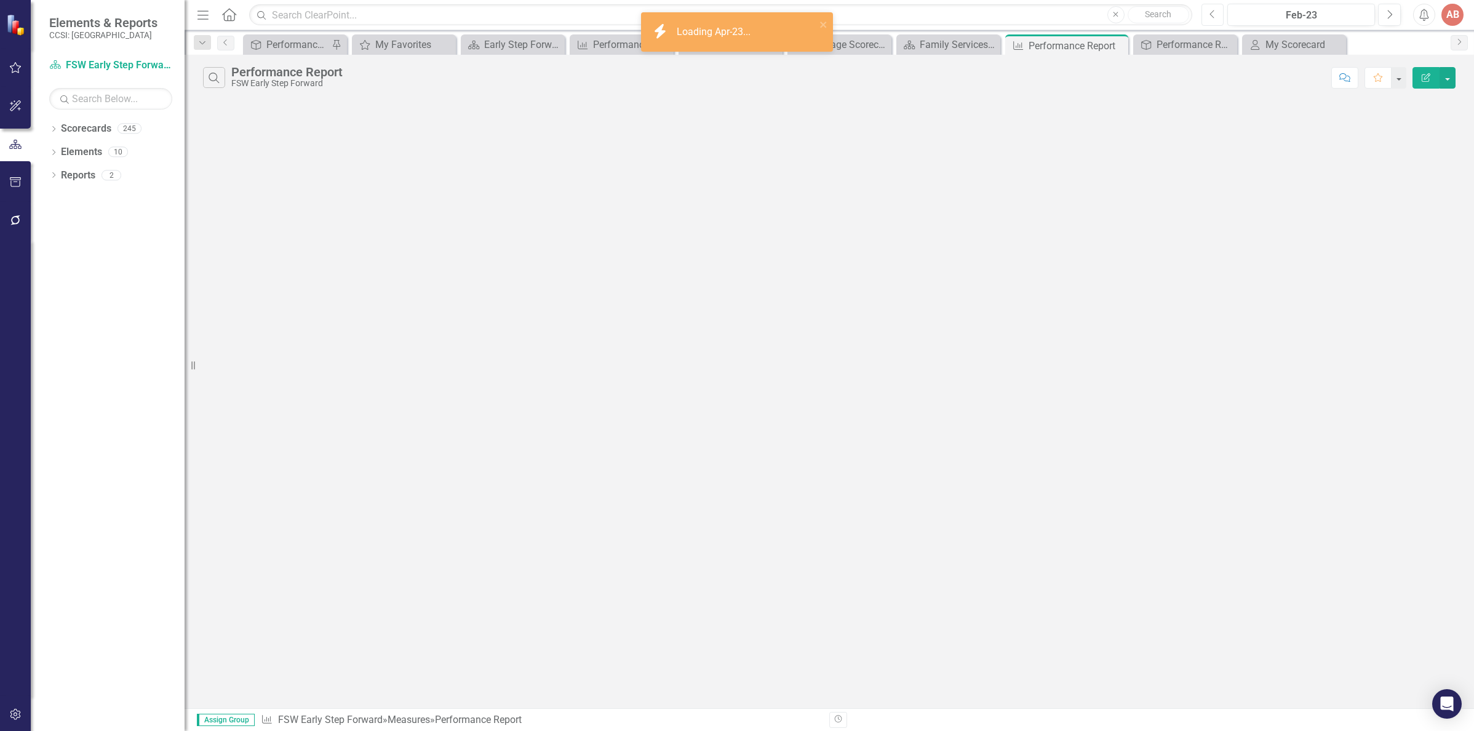
click at [1215, 11] on icon "Previous" at bounding box center [1212, 14] width 7 height 11
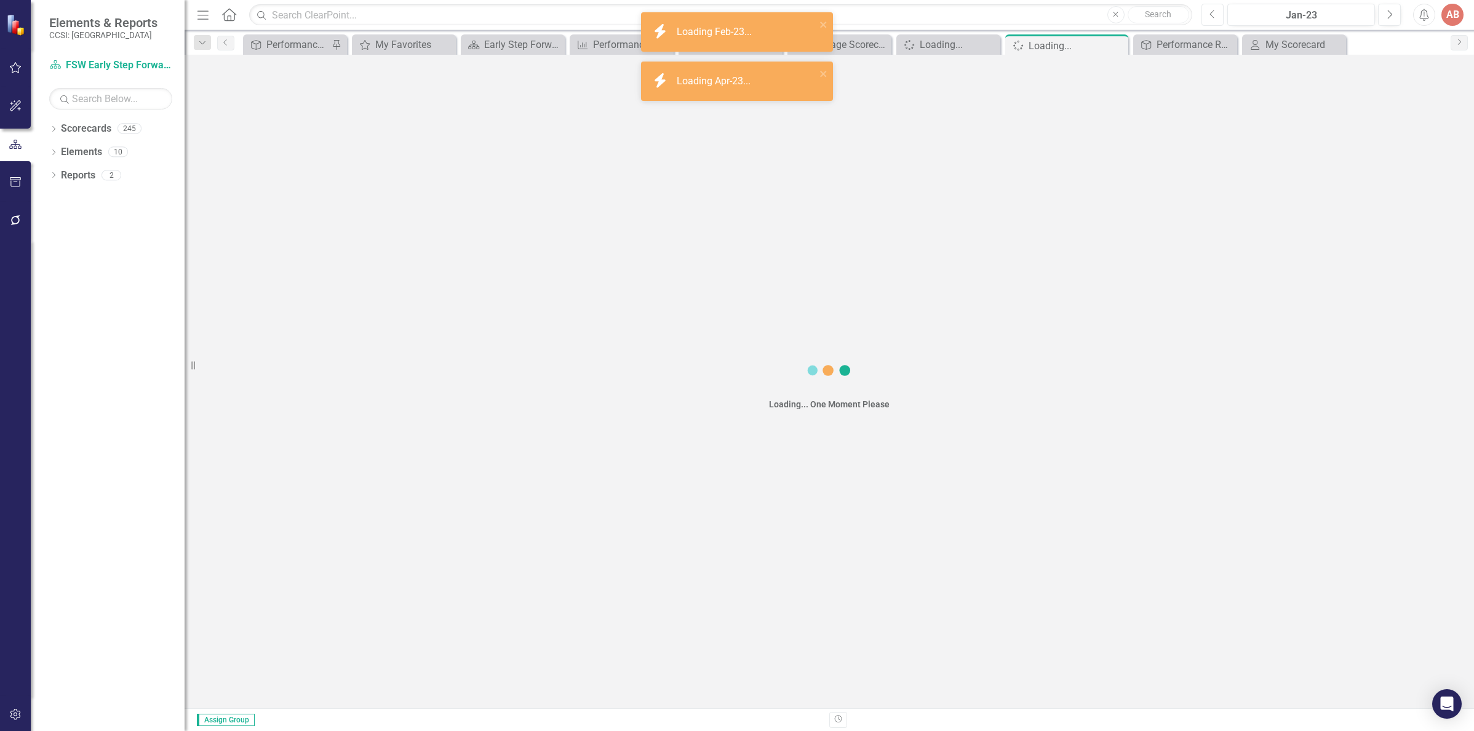
click at [1215, 11] on icon "Previous" at bounding box center [1212, 14] width 7 height 11
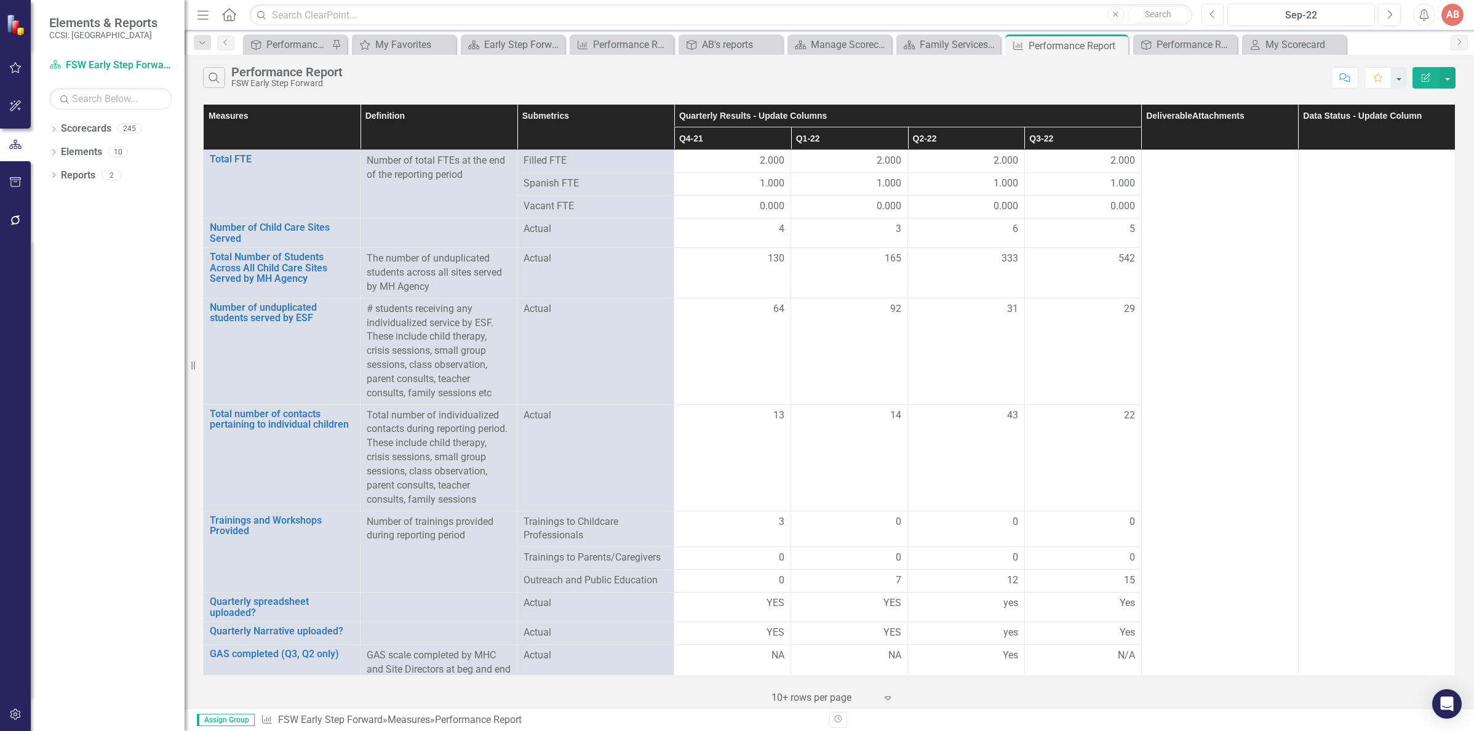
click at [1208, 8] on button "Previous" at bounding box center [1212, 15] width 23 height 22
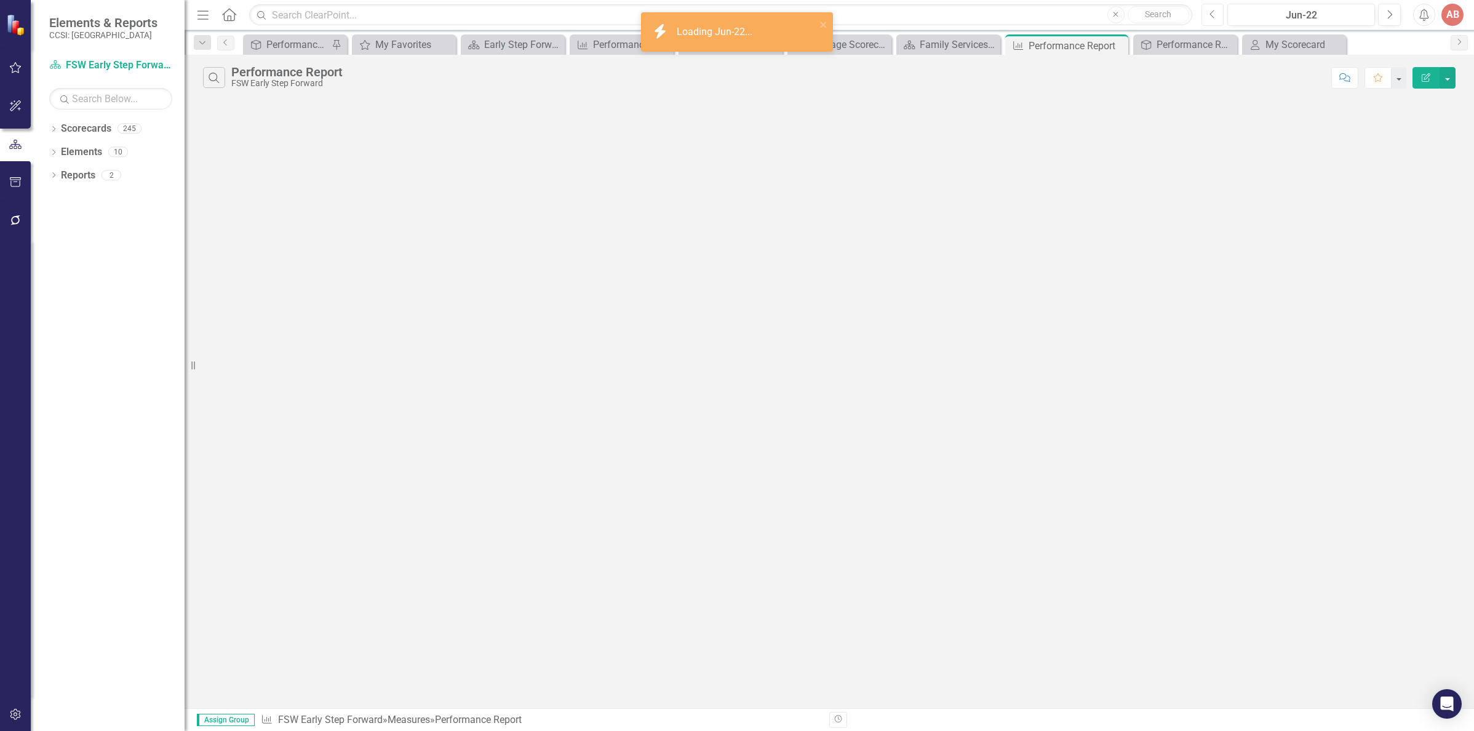
click at [1208, 8] on button "Previous" at bounding box center [1212, 15] width 23 height 22
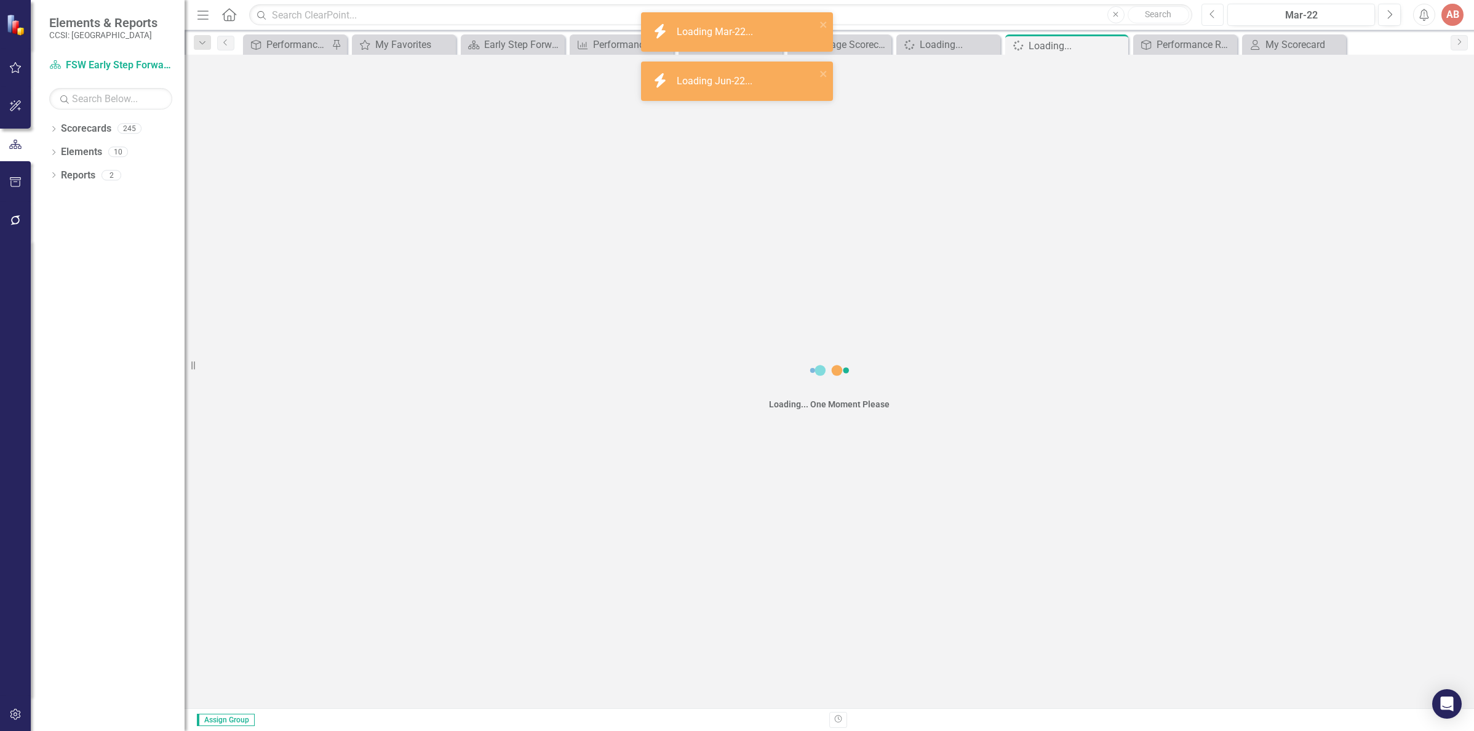
click at [1208, 8] on button "Previous" at bounding box center [1212, 15] width 23 height 22
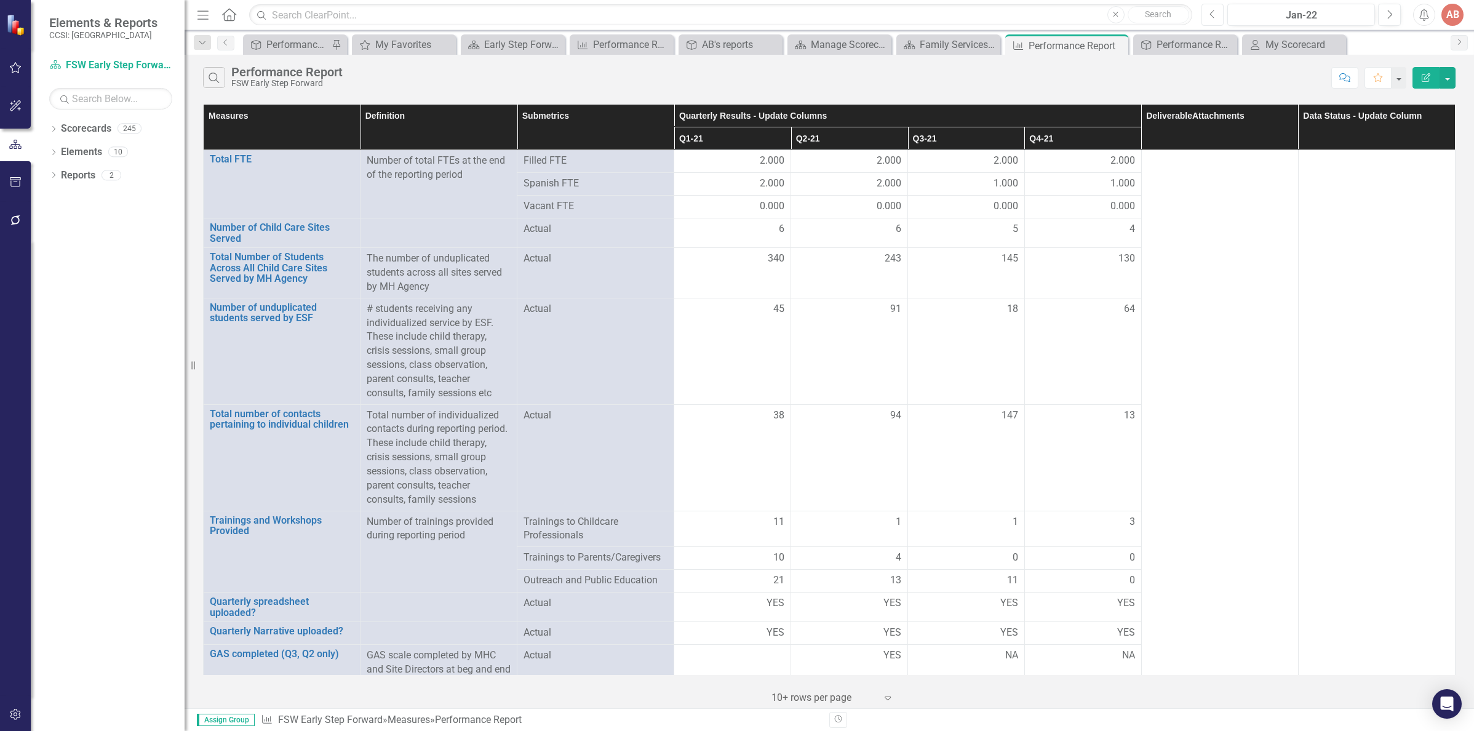
click at [1210, 12] on icon "Previous" at bounding box center [1212, 14] width 7 height 11
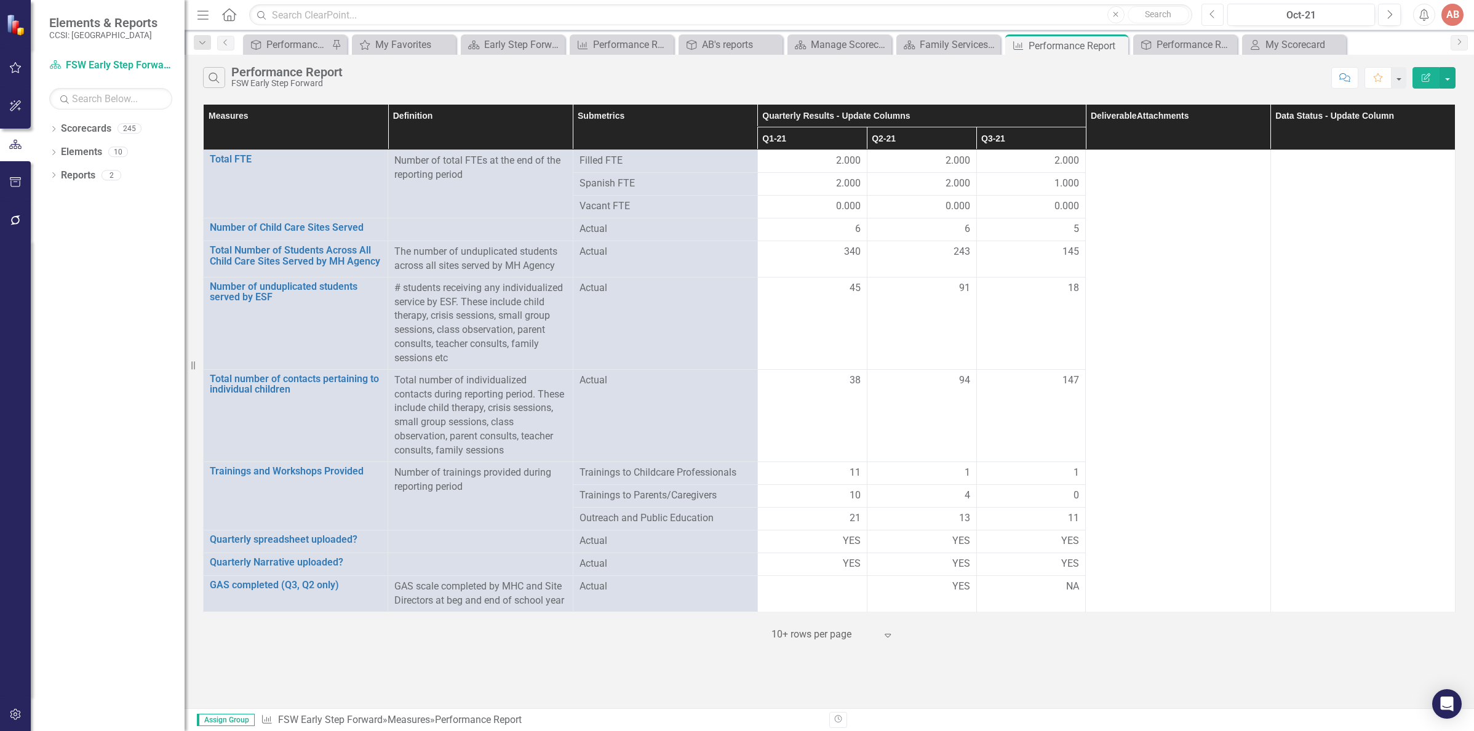
click at [1210, 12] on icon "Previous" at bounding box center [1212, 14] width 7 height 11
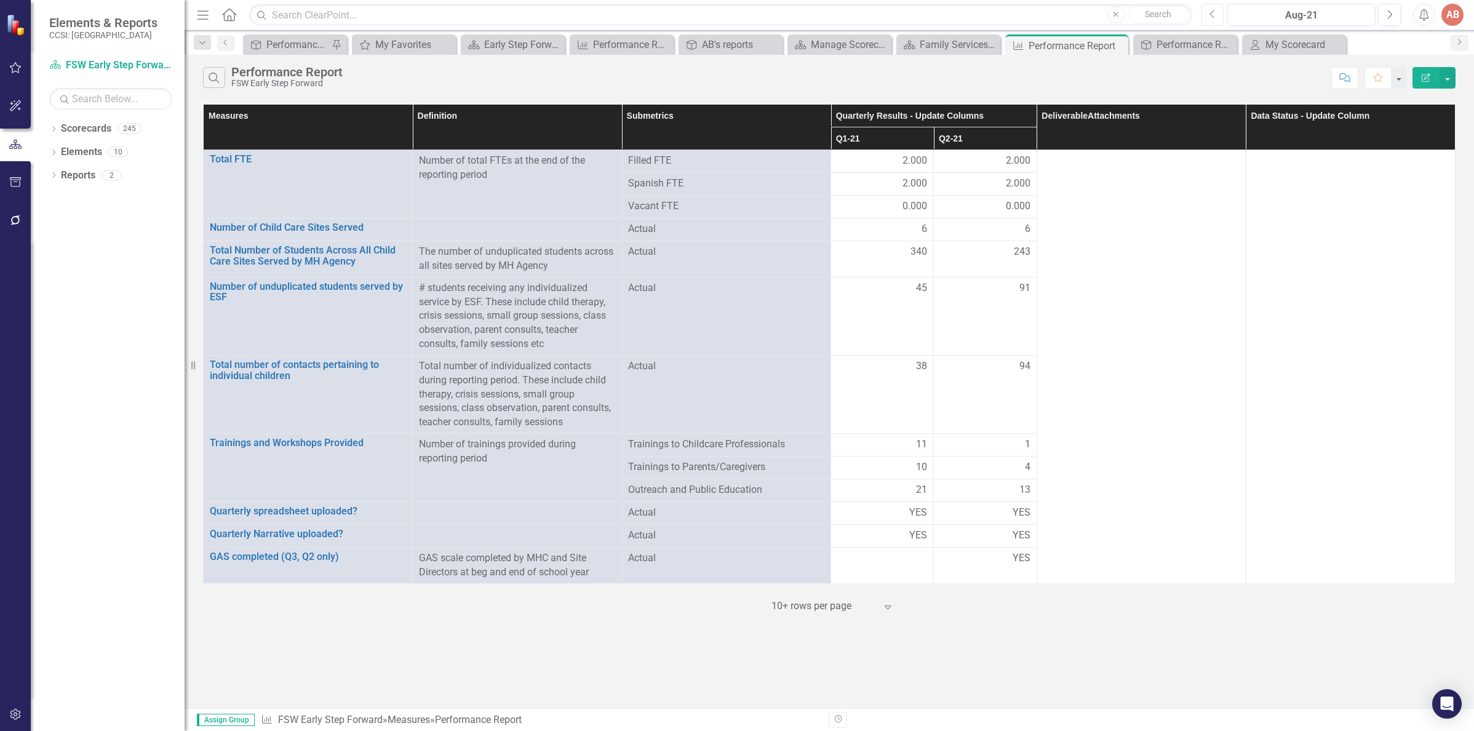
click at [1210, 13] on icon "Previous" at bounding box center [1212, 14] width 7 height 11
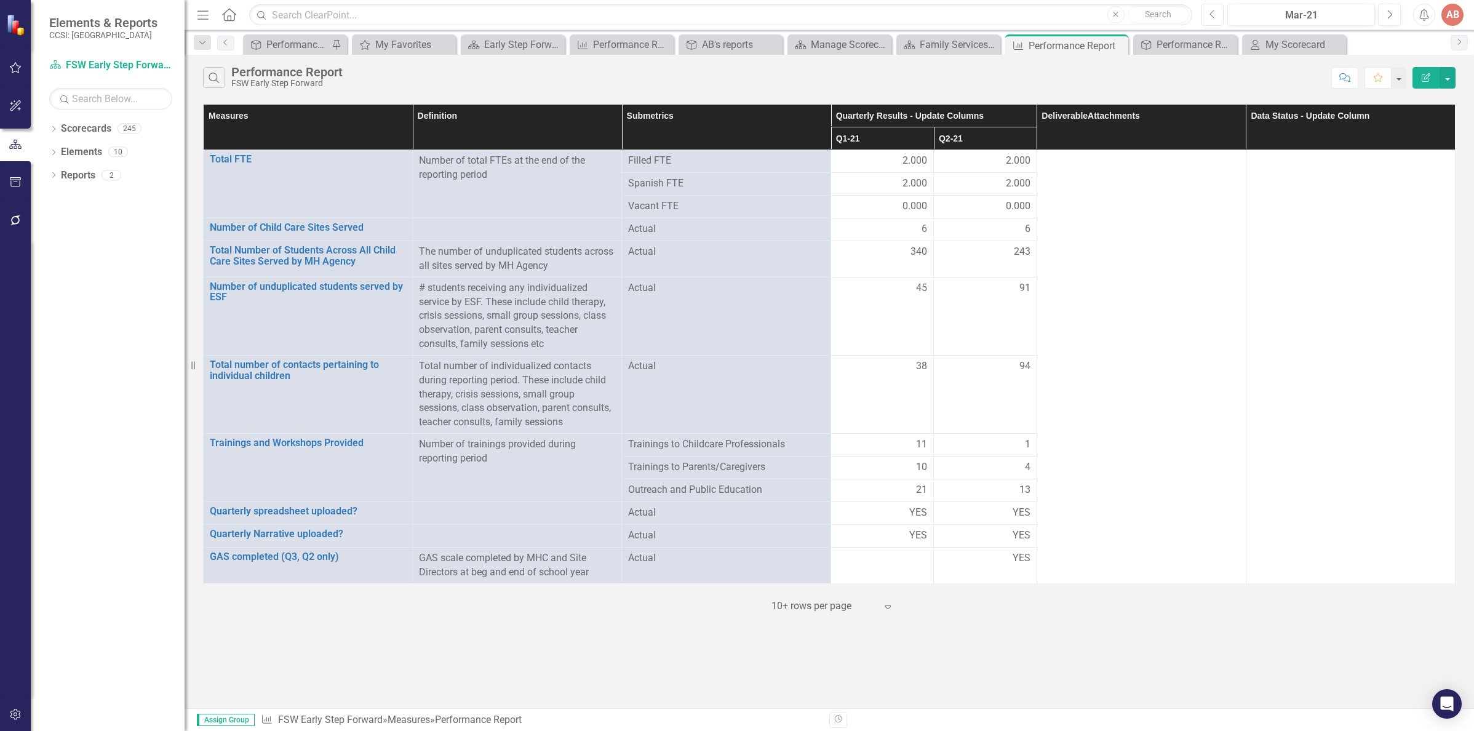
click at [1210, 13] on icon "Previous" at bounding box center [1212, 14] width 7 height 11
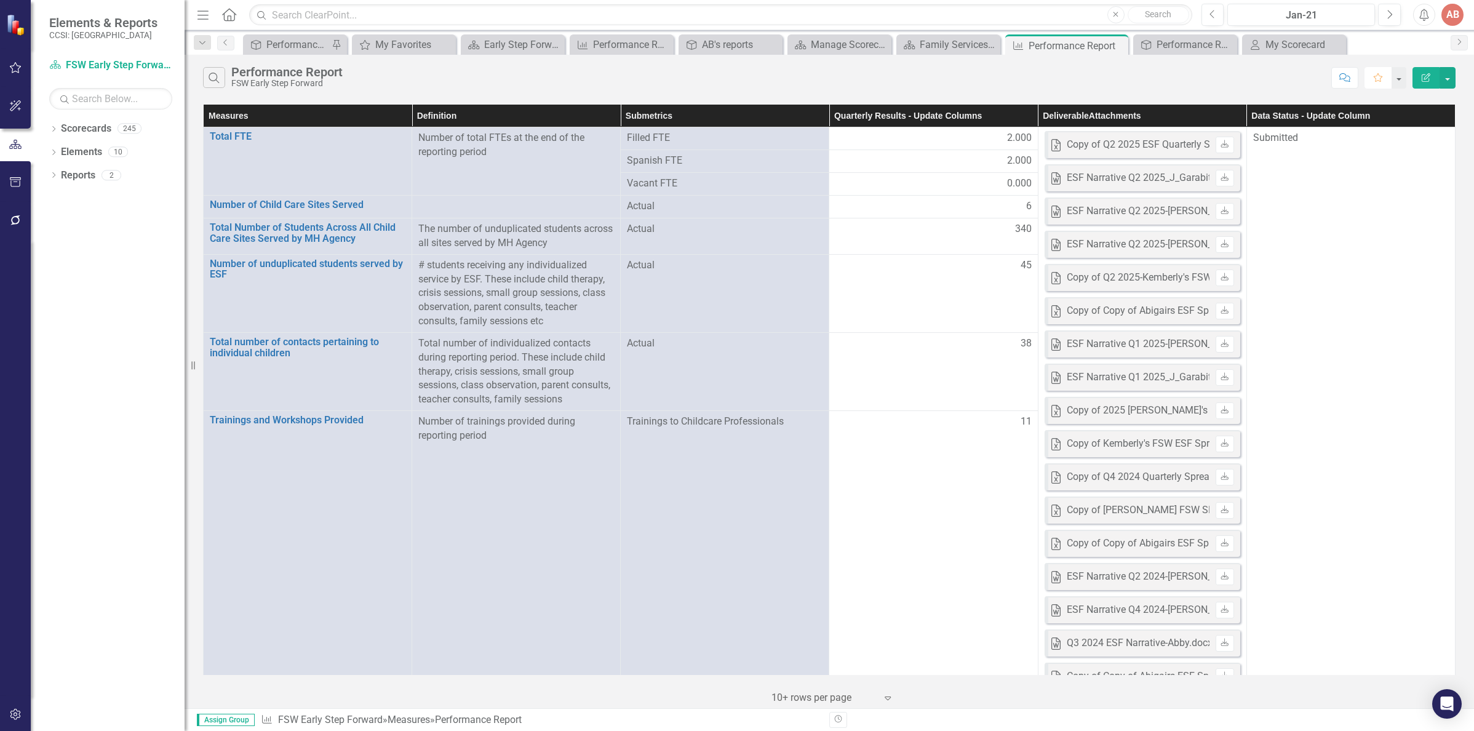
click at [1376, 76] on icon "Favorite" at bounding box center [1377, 77] width 11 height 9
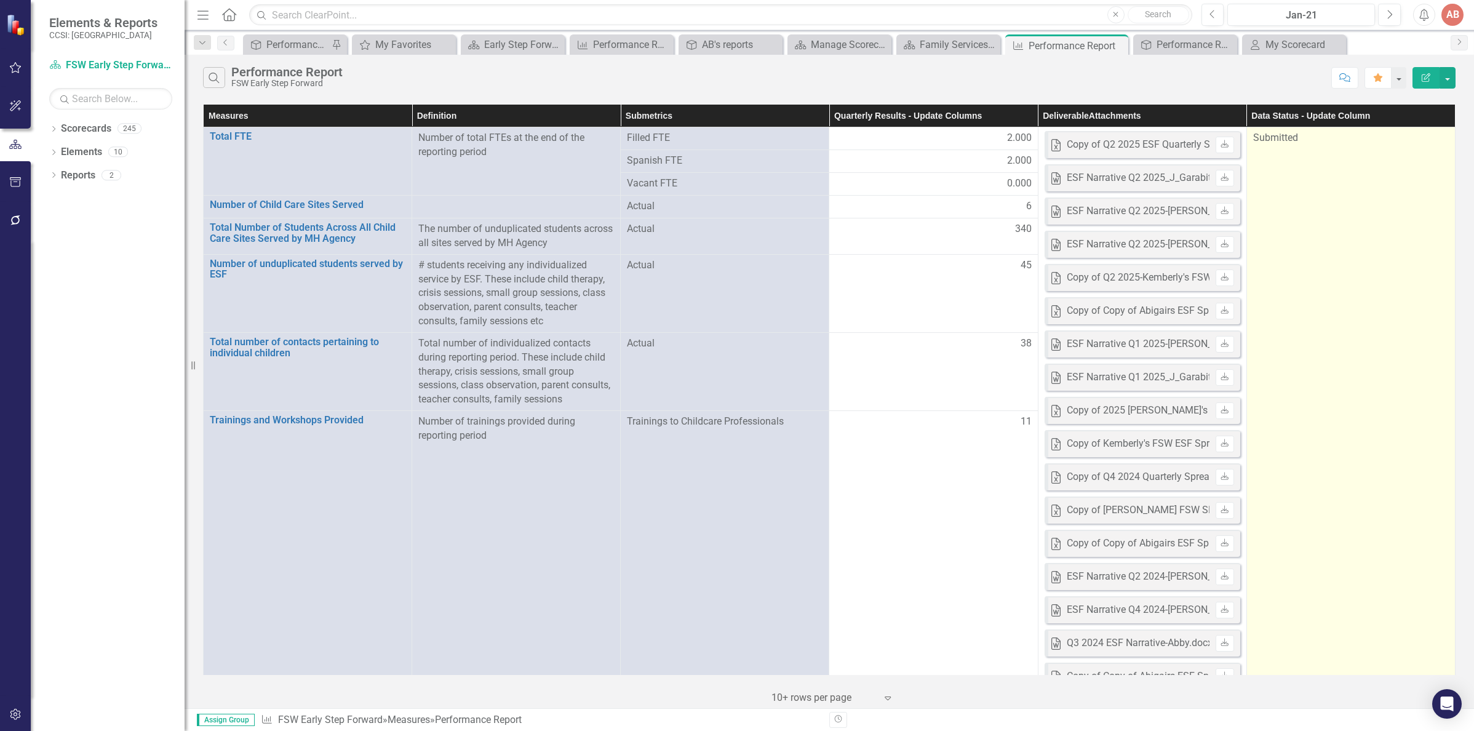
click at [1330, 144] on div "Submitted" at bounding box center [1351, 138] width 196 height 14
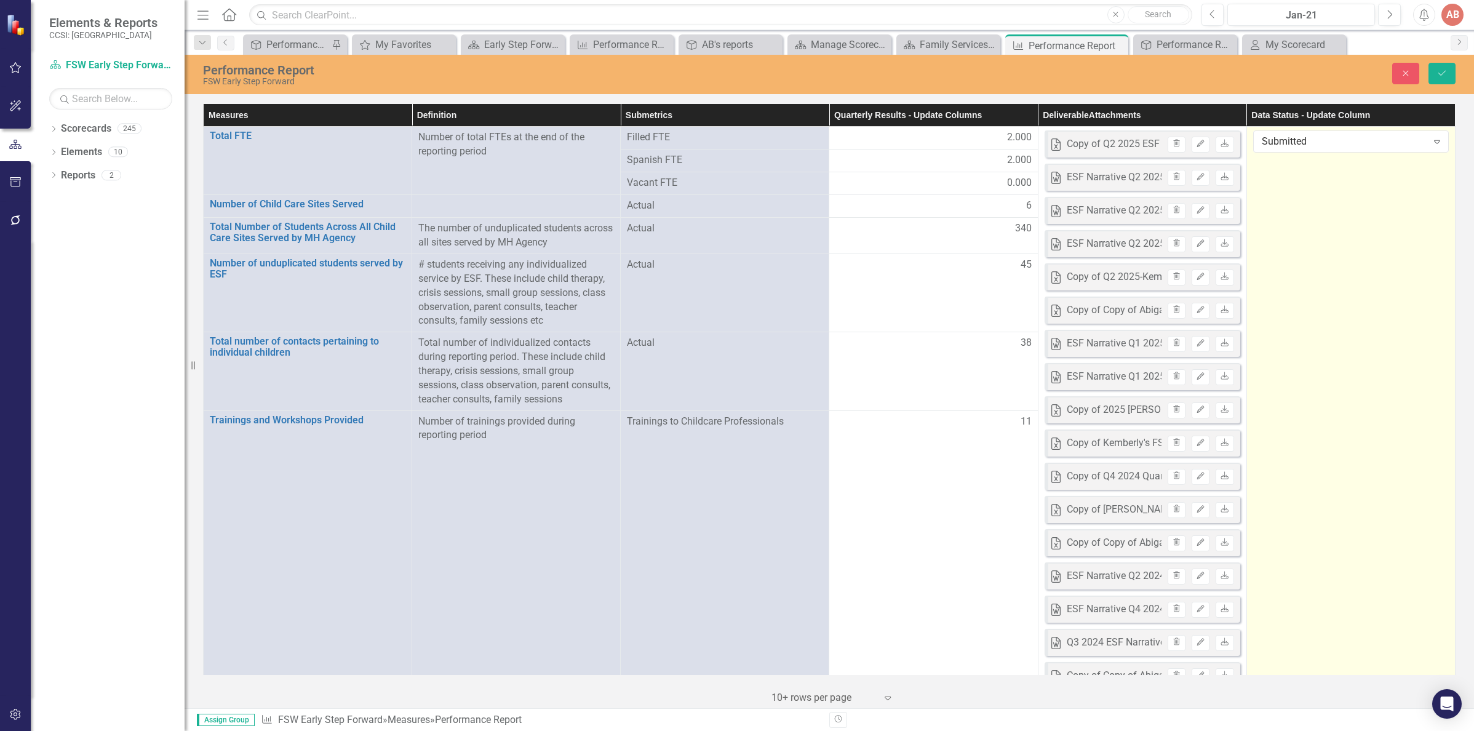
click at [1330, 144] on div "Submitted" at bounding box center [1343, 142] width 165 height 14
drag, startPoint x: 1400, startPoint y: 71, endPoint x: 1347, endPoint y: 285, distance: 220.5
click at [1396, 83] on button "Close" at bounding box center [1405, 74] width 27 height 22
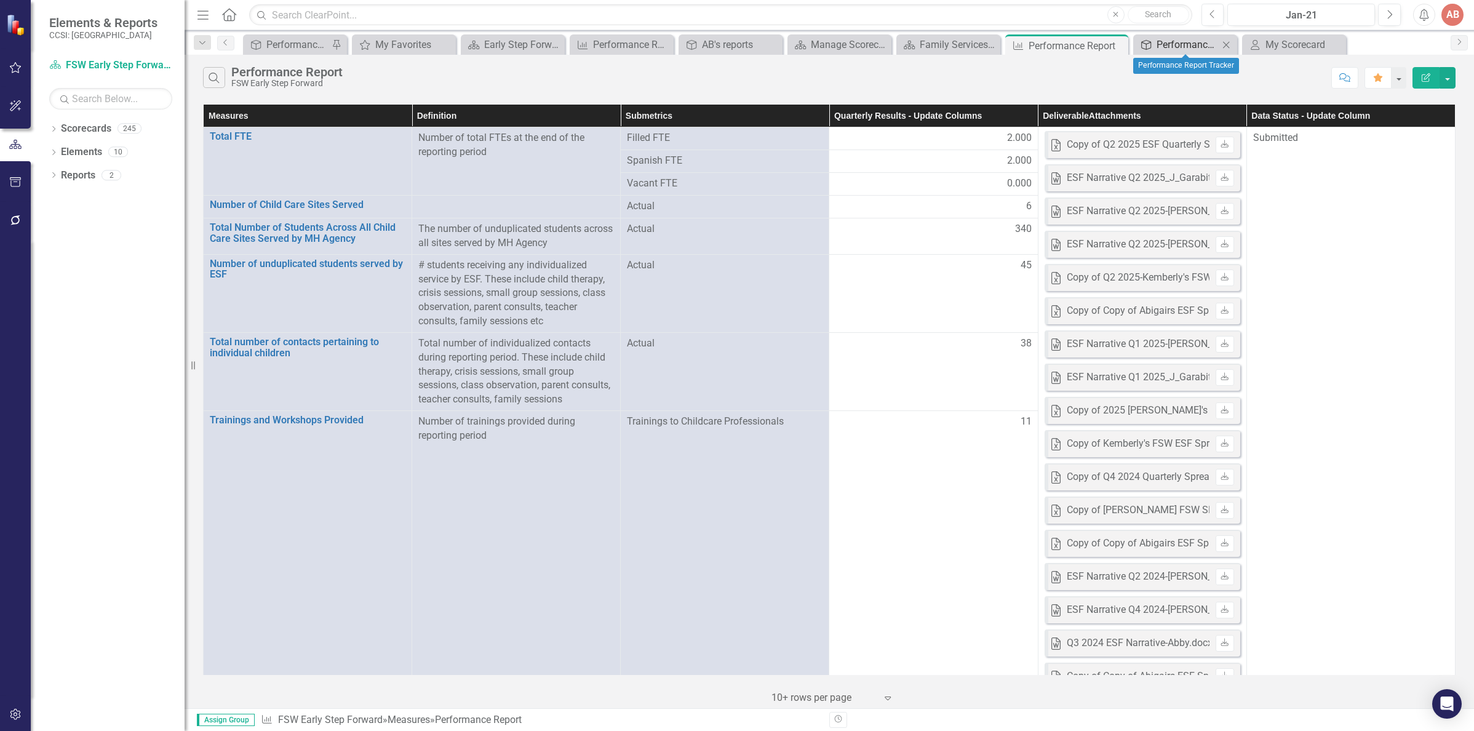
click at [1193, 49] on div "Performance Report Tracker" at bounding box center [1187, 44] width 62 height 15
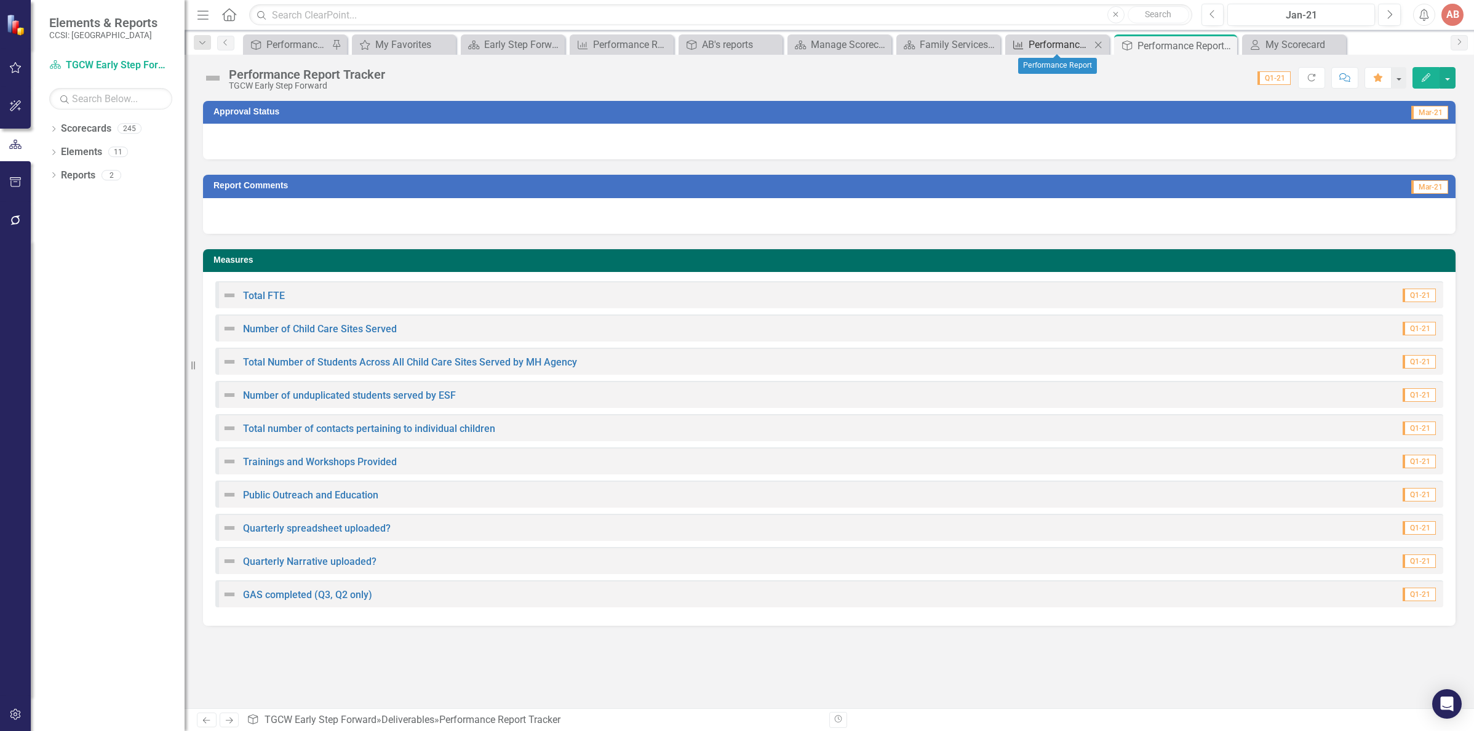
click at [1036, 41] on div "Performance Report" at bounding box center [1059, 44] width 62 height 15
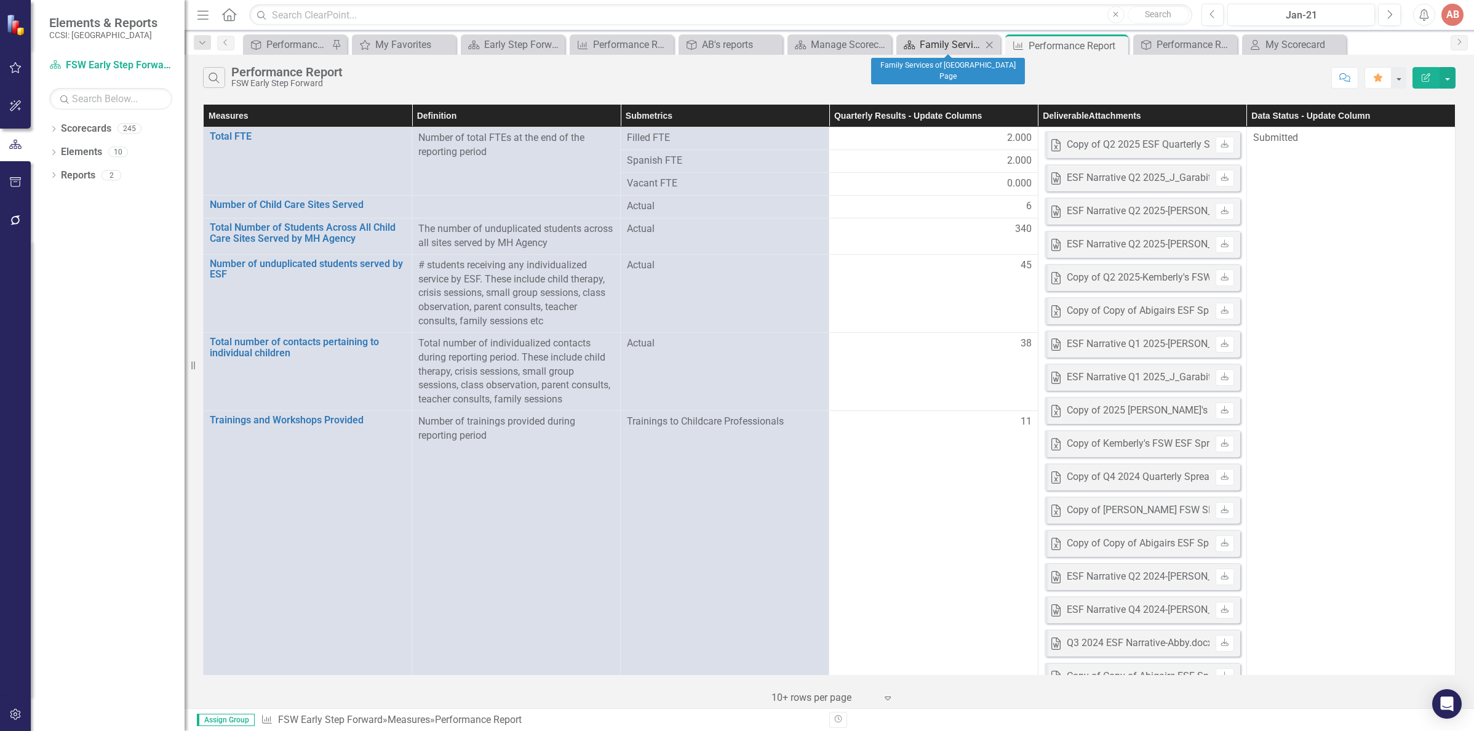
click at [918, 52] on link "Scorecard Family Services of [GEOGRAPHIC_DATA] Page" at bounding box center [940, 44] width 82 height 15
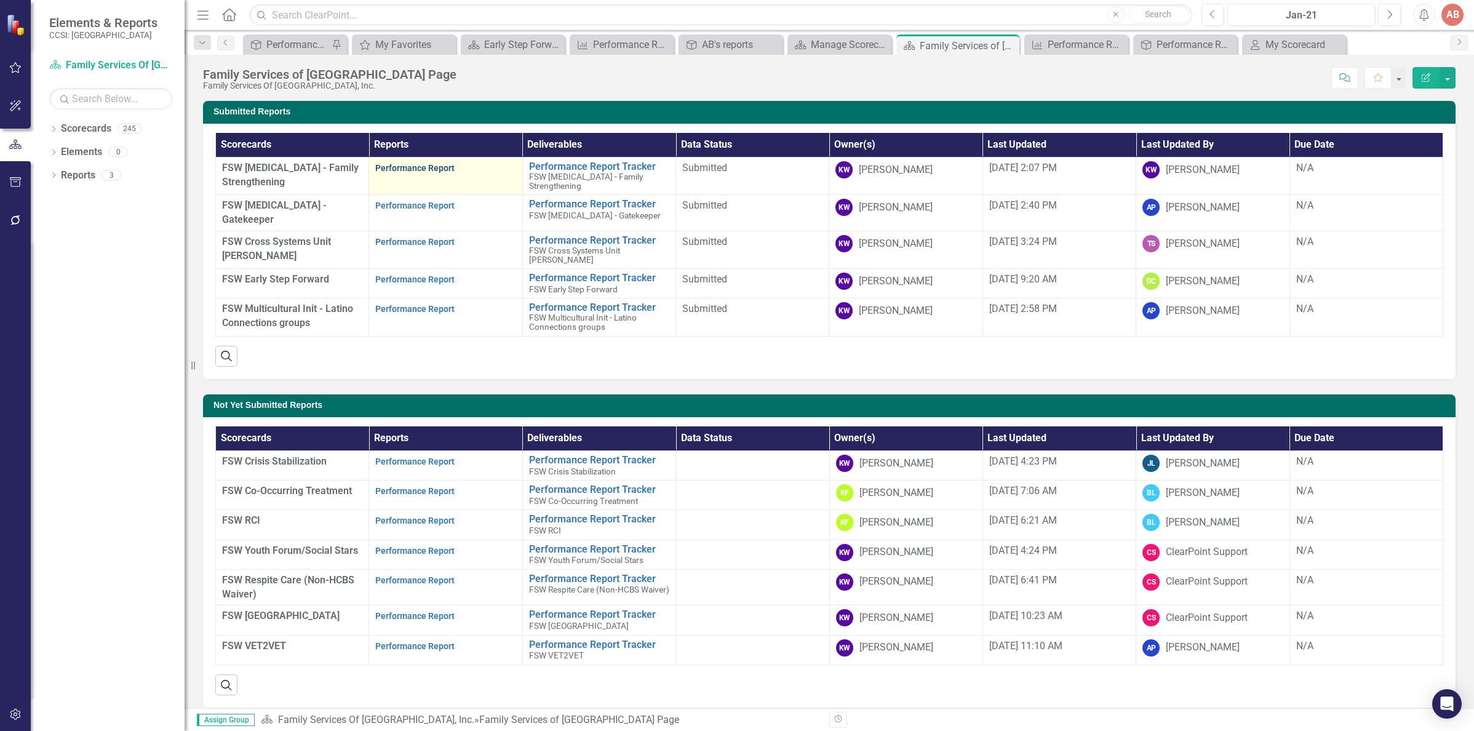
click at [391, 165] on link "Performance Report" at bounding box center [414, 168] width 79 height 10
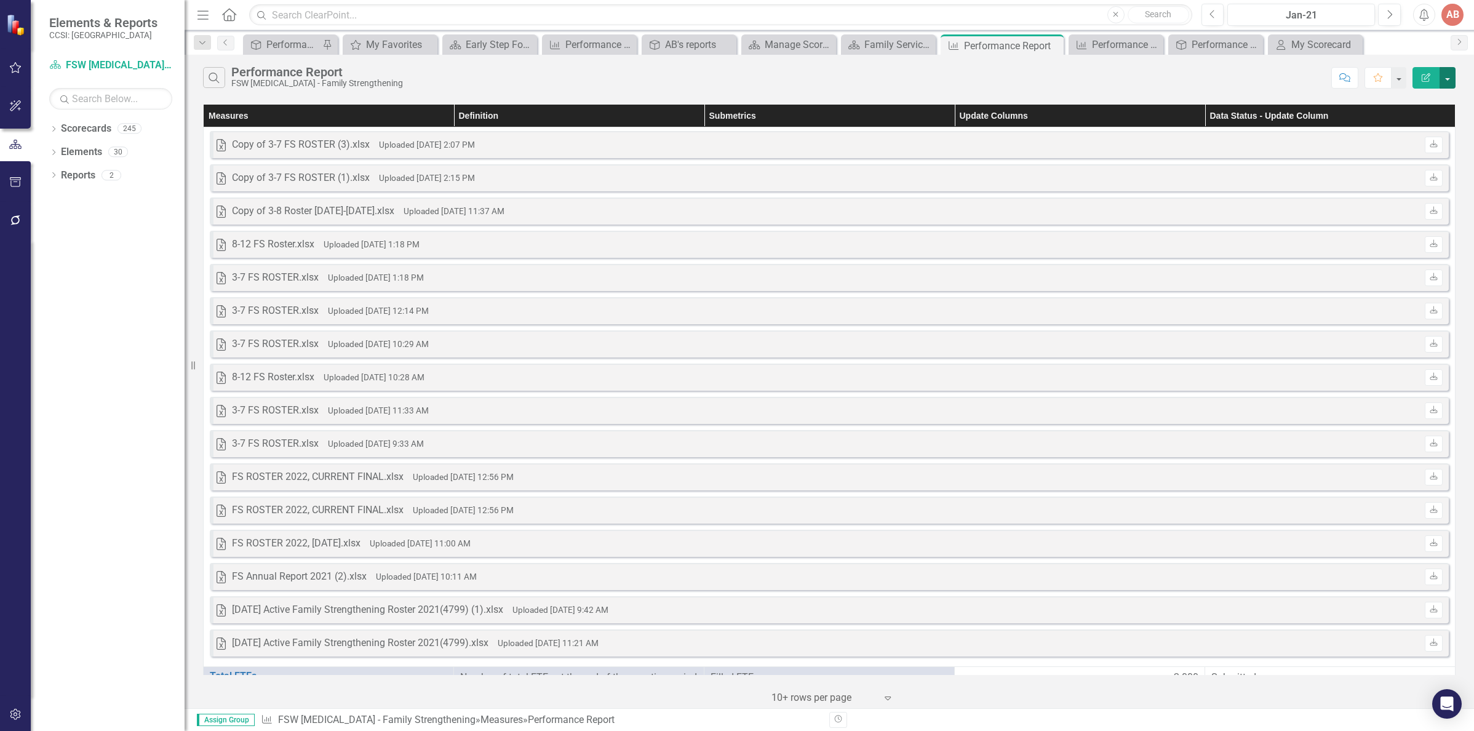
click at [1450, 87] on button "button" at bounding box center [1447, 78] width 16 height 22
click at [1423, 103] on link "Edit Report Edit Report" at bounding box center [1405, 100] width 97 height 23
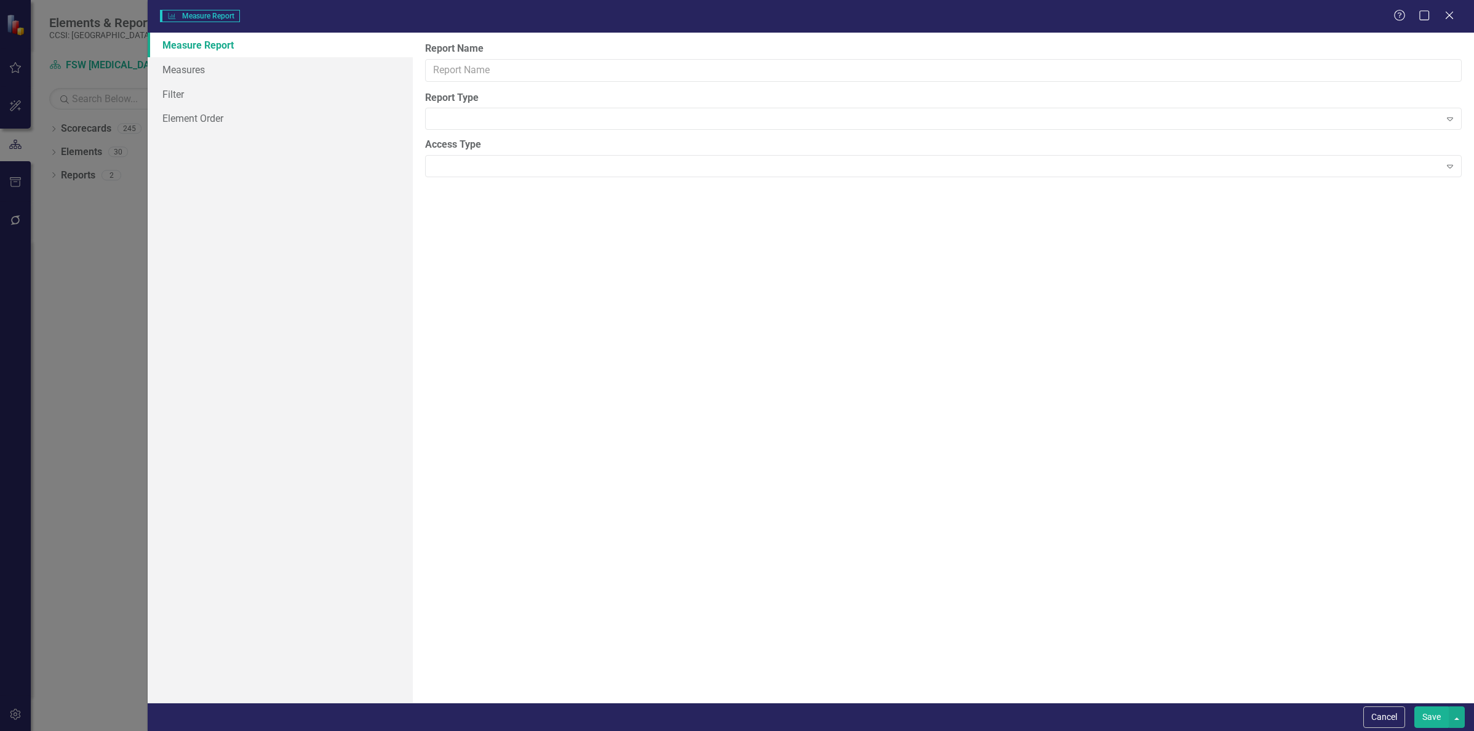
type input "Performance Report"
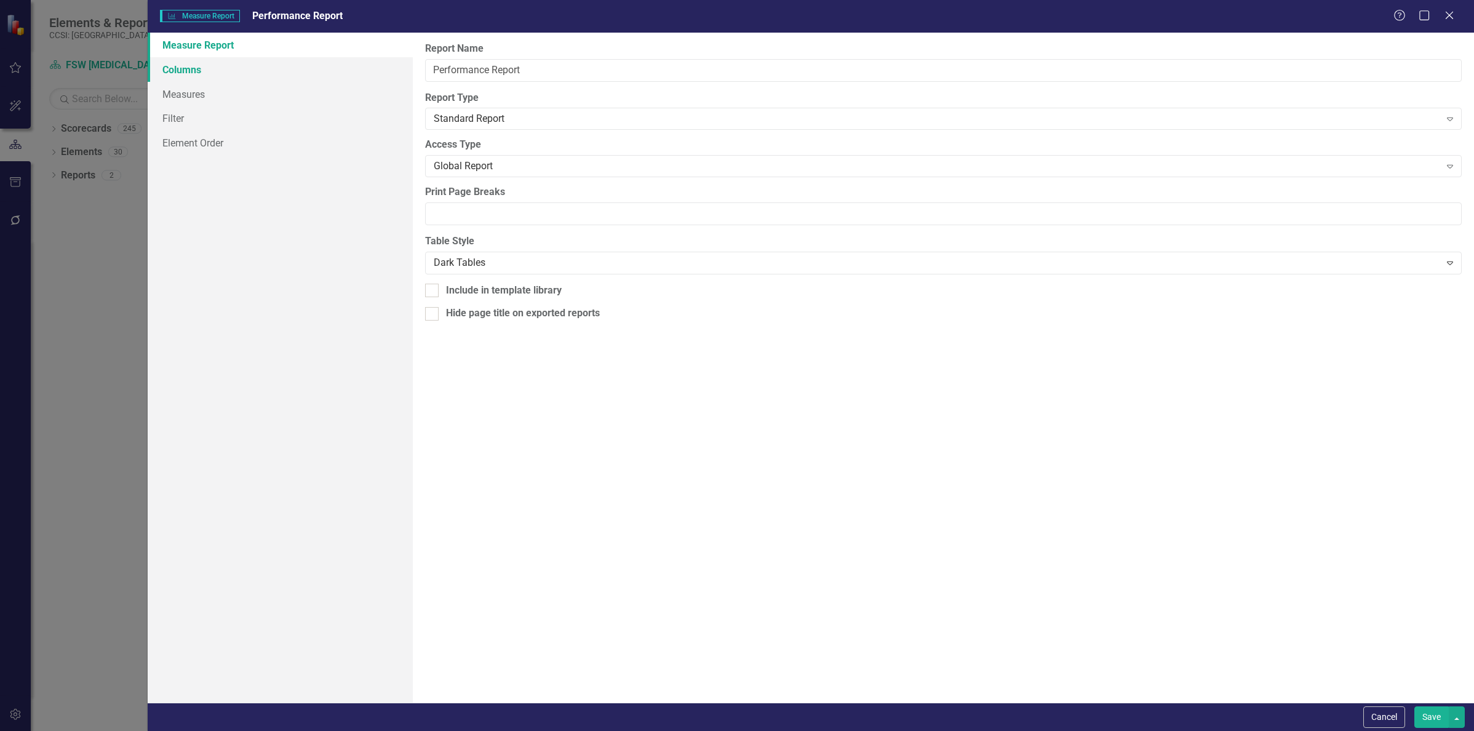
click at [188, 70] on link "Columns" at bounding box center [280, 69] width 265 height 25
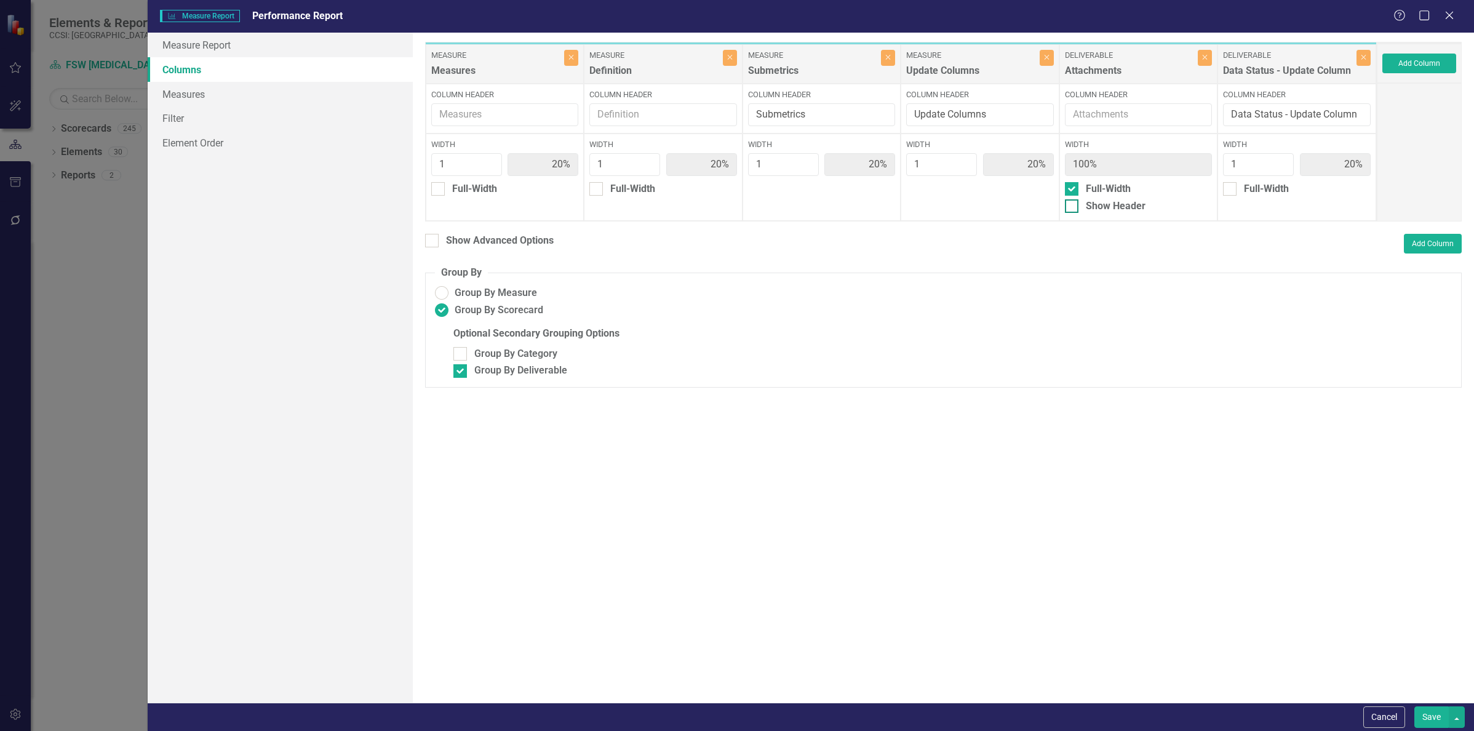
click at [1068, 205] on input "Show Header" at bounding box center [1069, 203] width 8 height 8
checkbox input "true"
click at [1070, 188] on input "Full-Width" at bounding box center [1069, 186] width 8 height 8
checkbox input "false"
type input "17%"
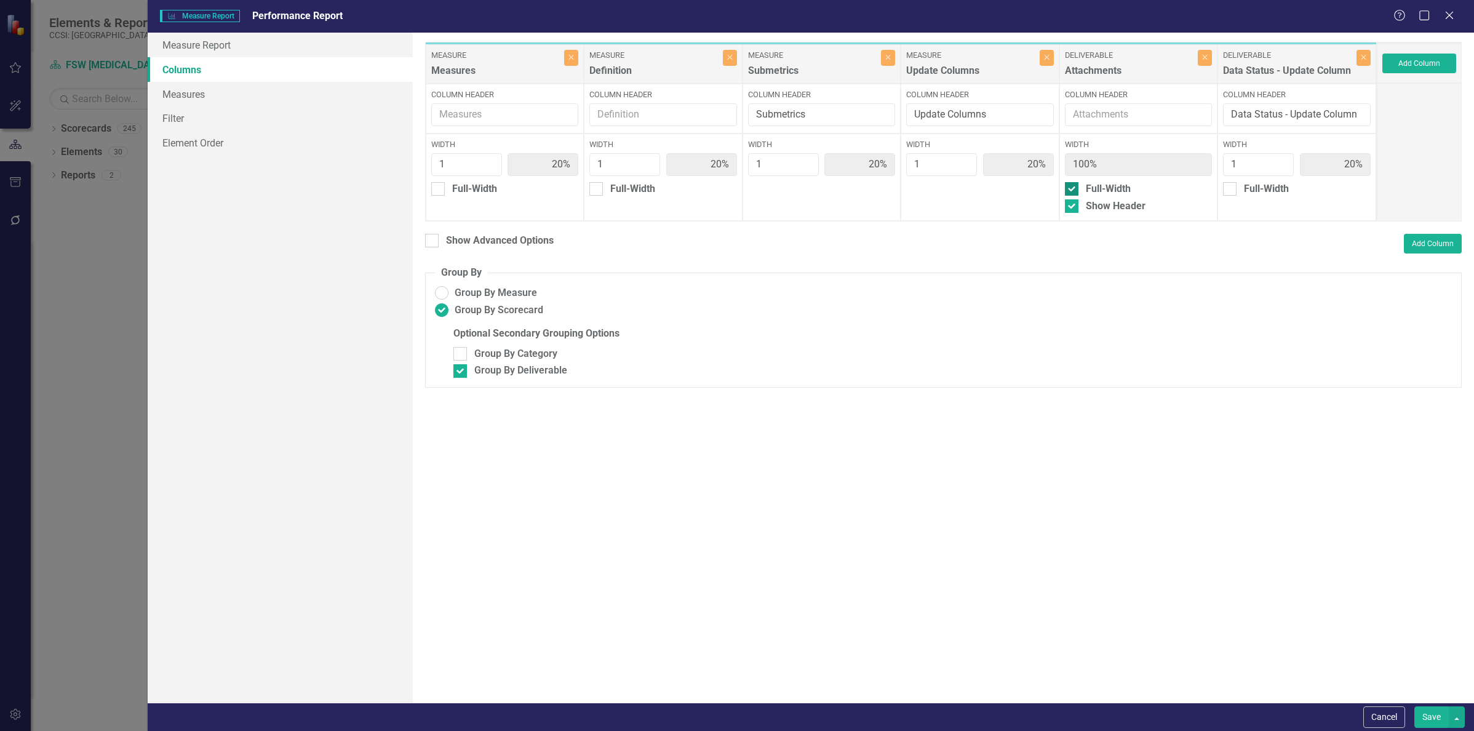
type input "17%"
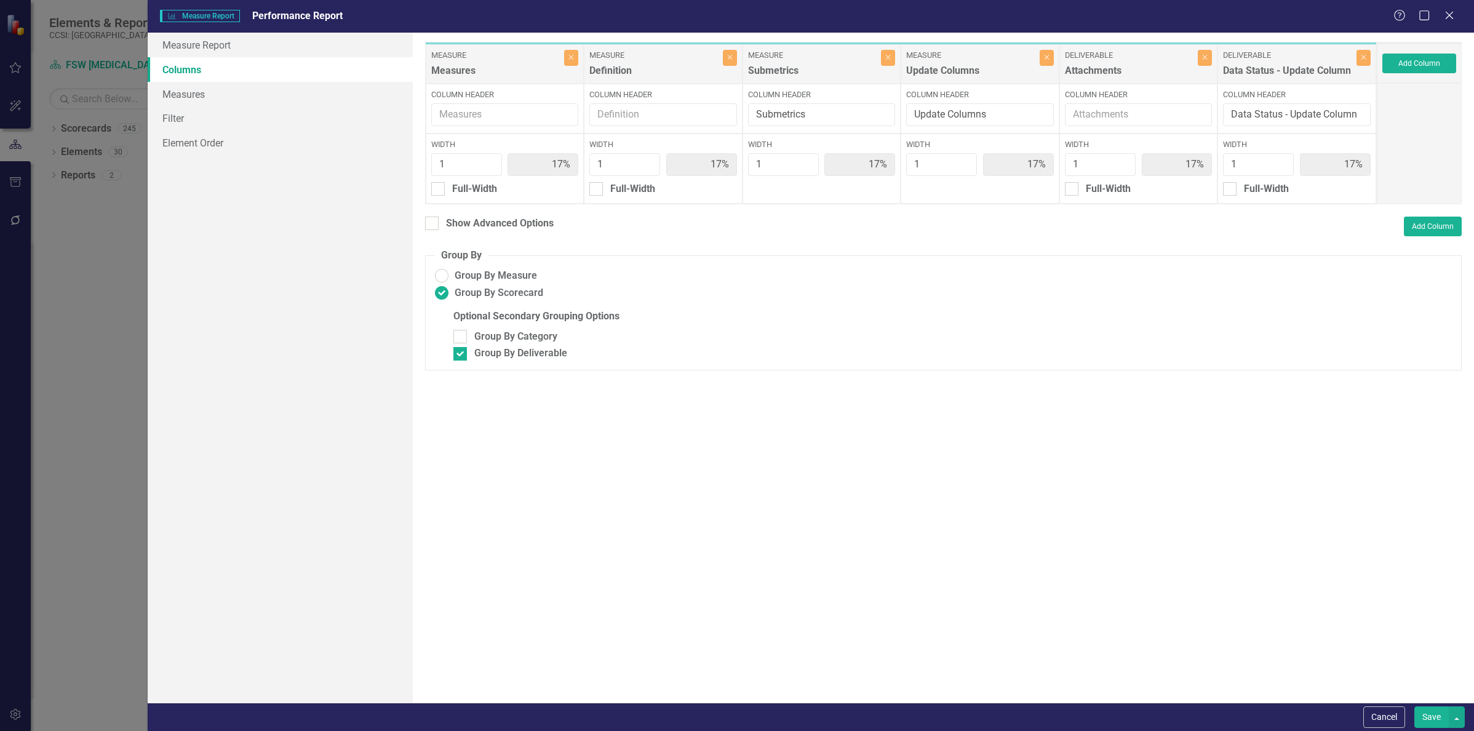
click at [1428, 718] on button "Save" at bounding box center [1431, 717] width 34 height 22
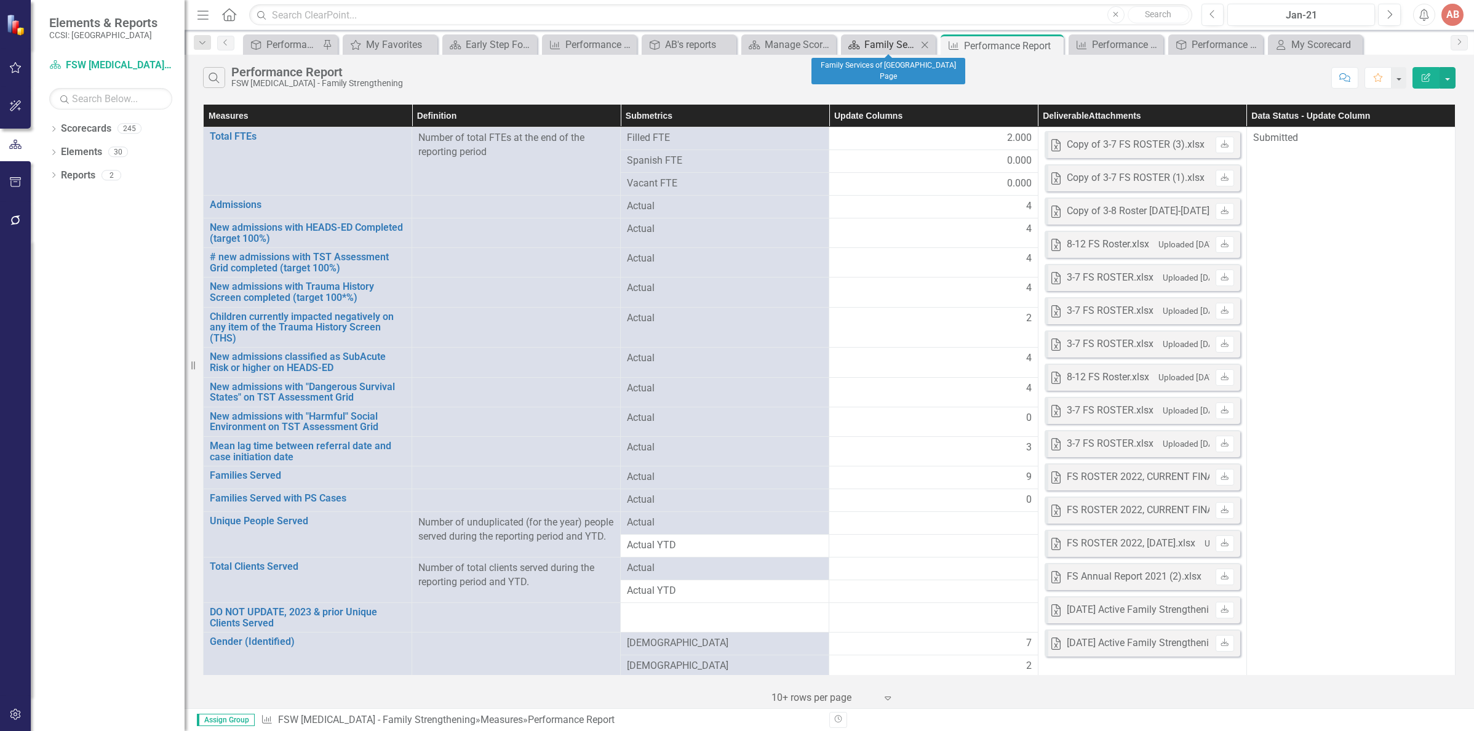
click at [891, 42] on div "Family Services of [GEOGRAPHIC_DATA] Page" at bounding box center [890, 44] width 53 height 15
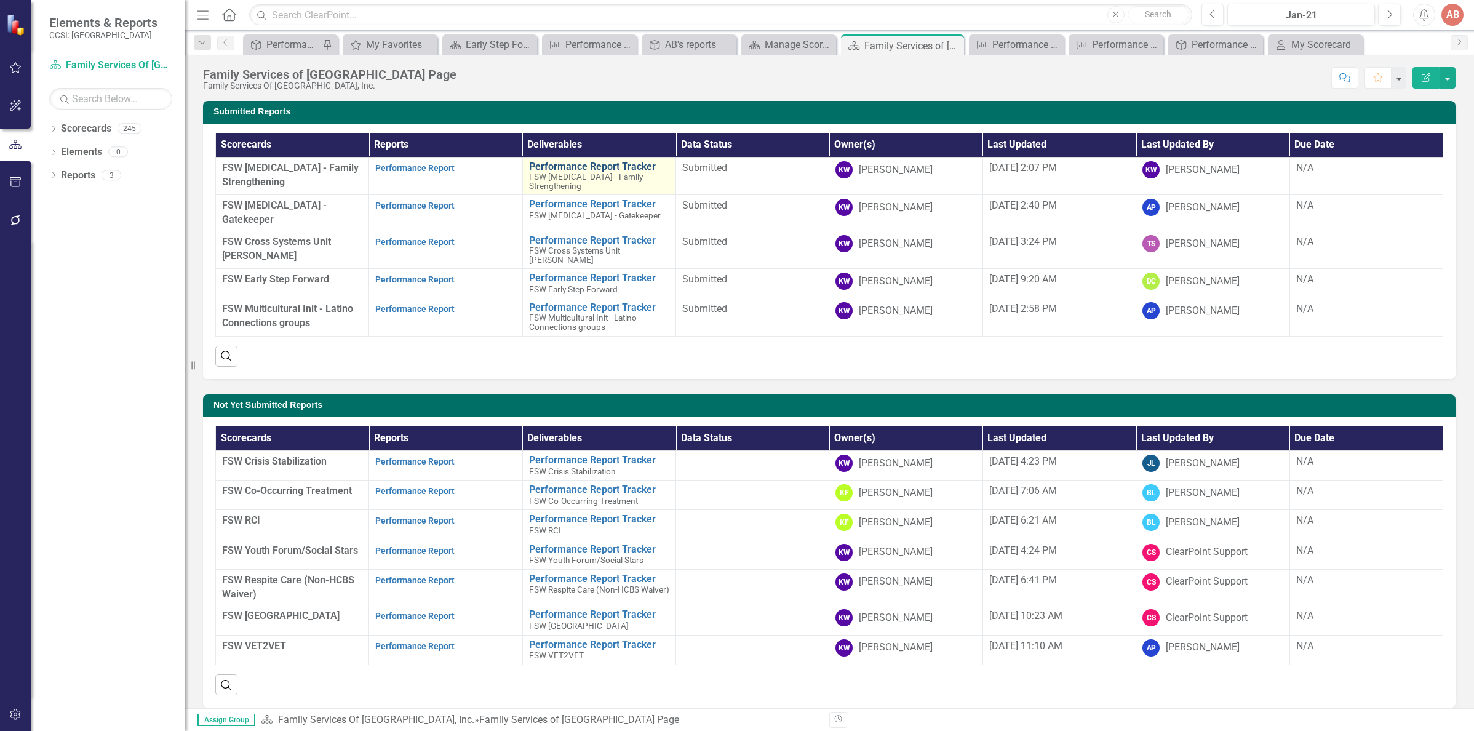
click at [582, 170] on link "Performance Report Tracker" at bounding box center [599, 166] width 140 height 11
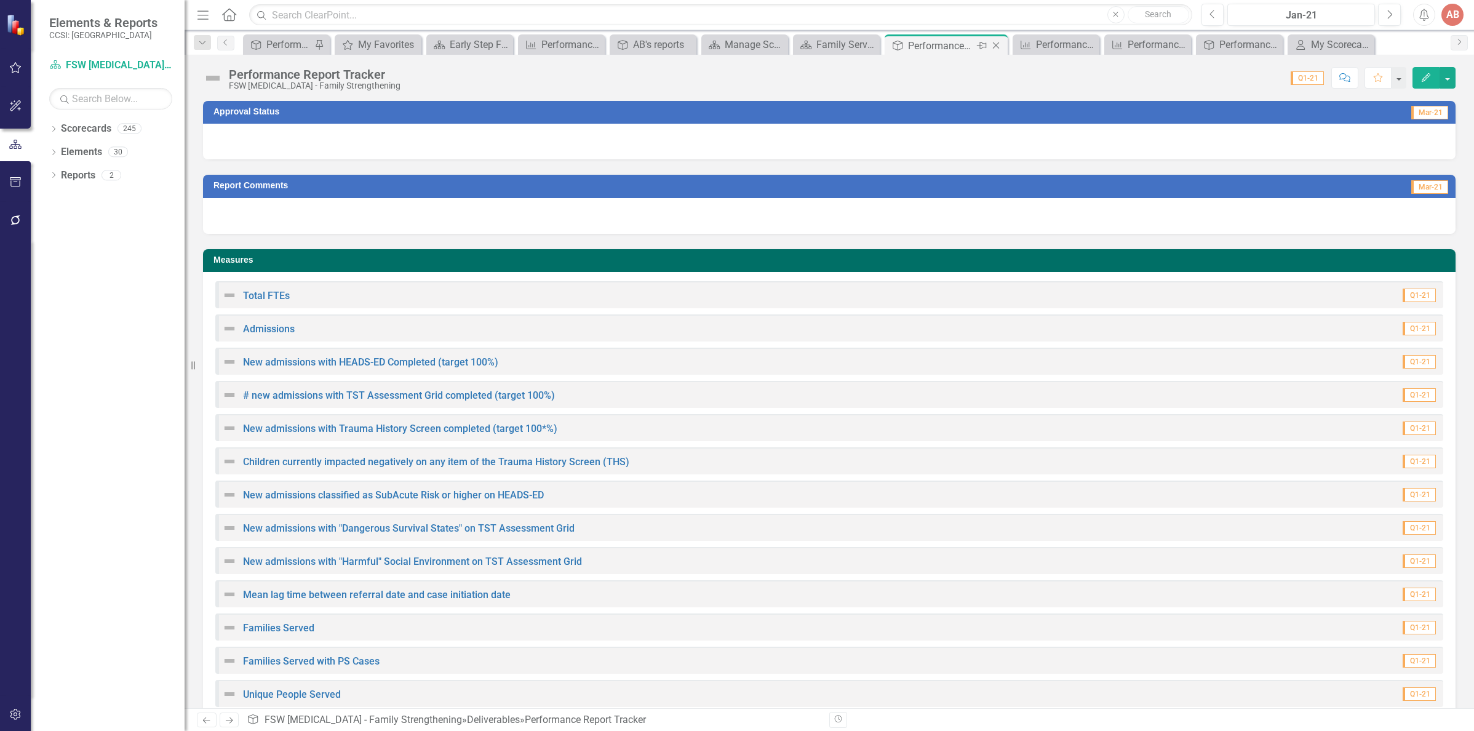
click at [995, 47] on icon "Close" at bounding box center [996, 46] width 12 height 10
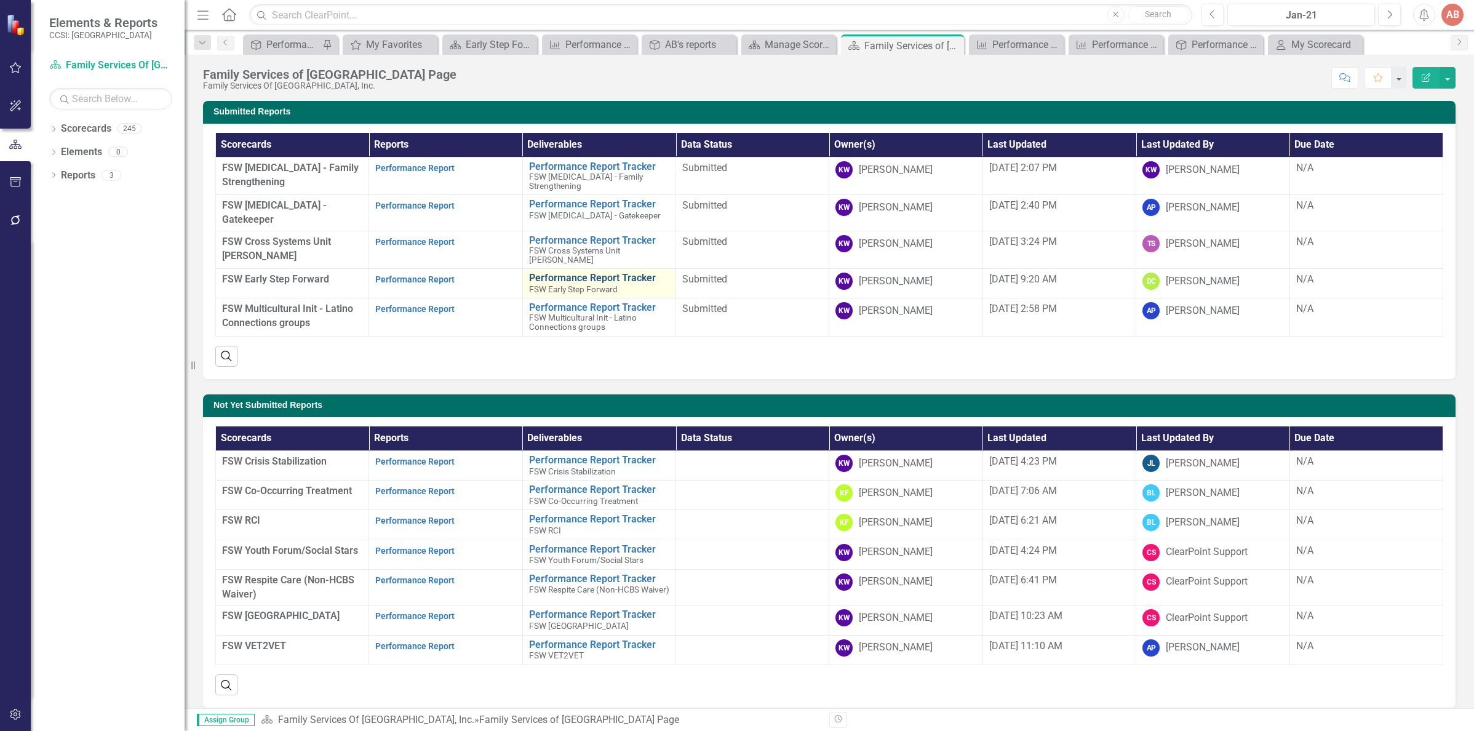
click at [573, 272] on link "Performance Report Tracker" at bounding box center [599, 277] width 140 height 11
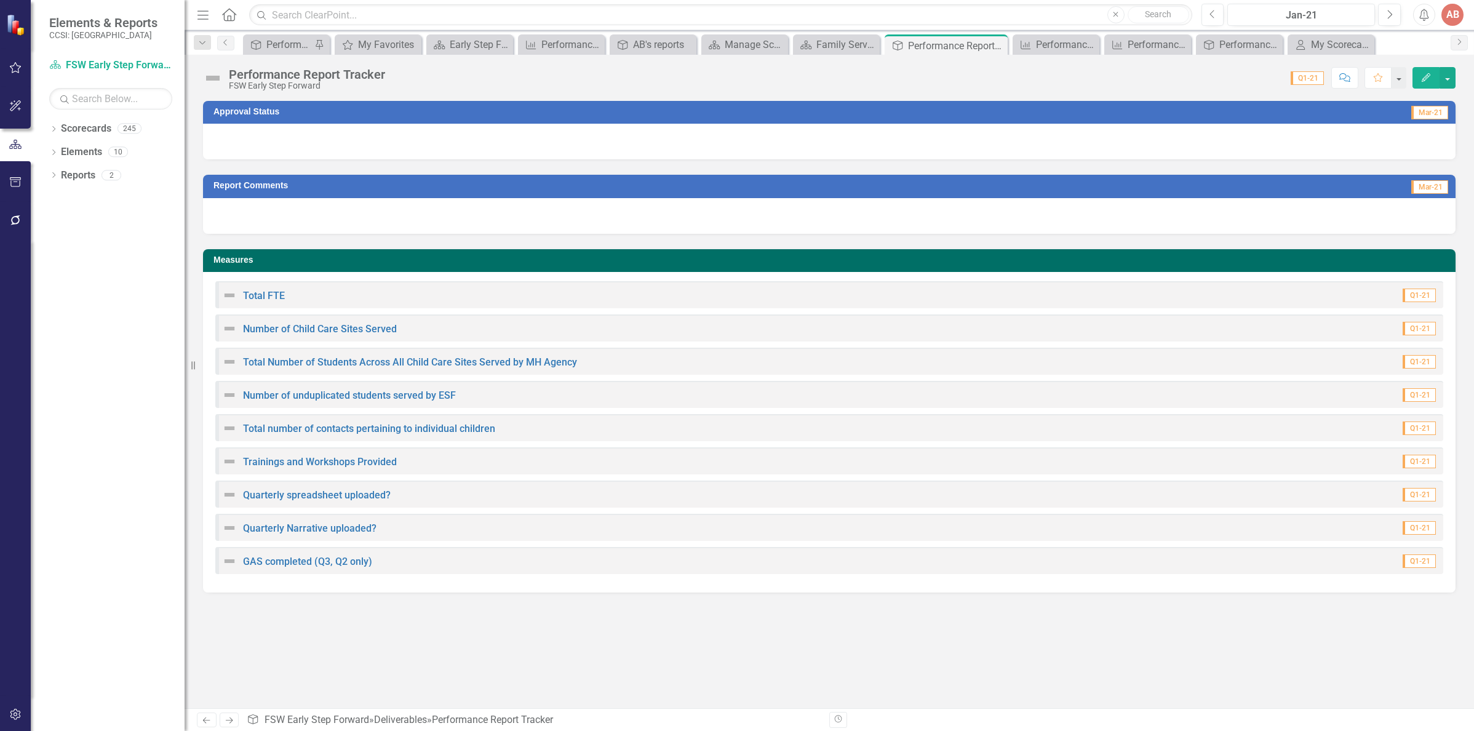
click at [1195, 149] on div at bounding box center [829, 142] width 1252 height 36
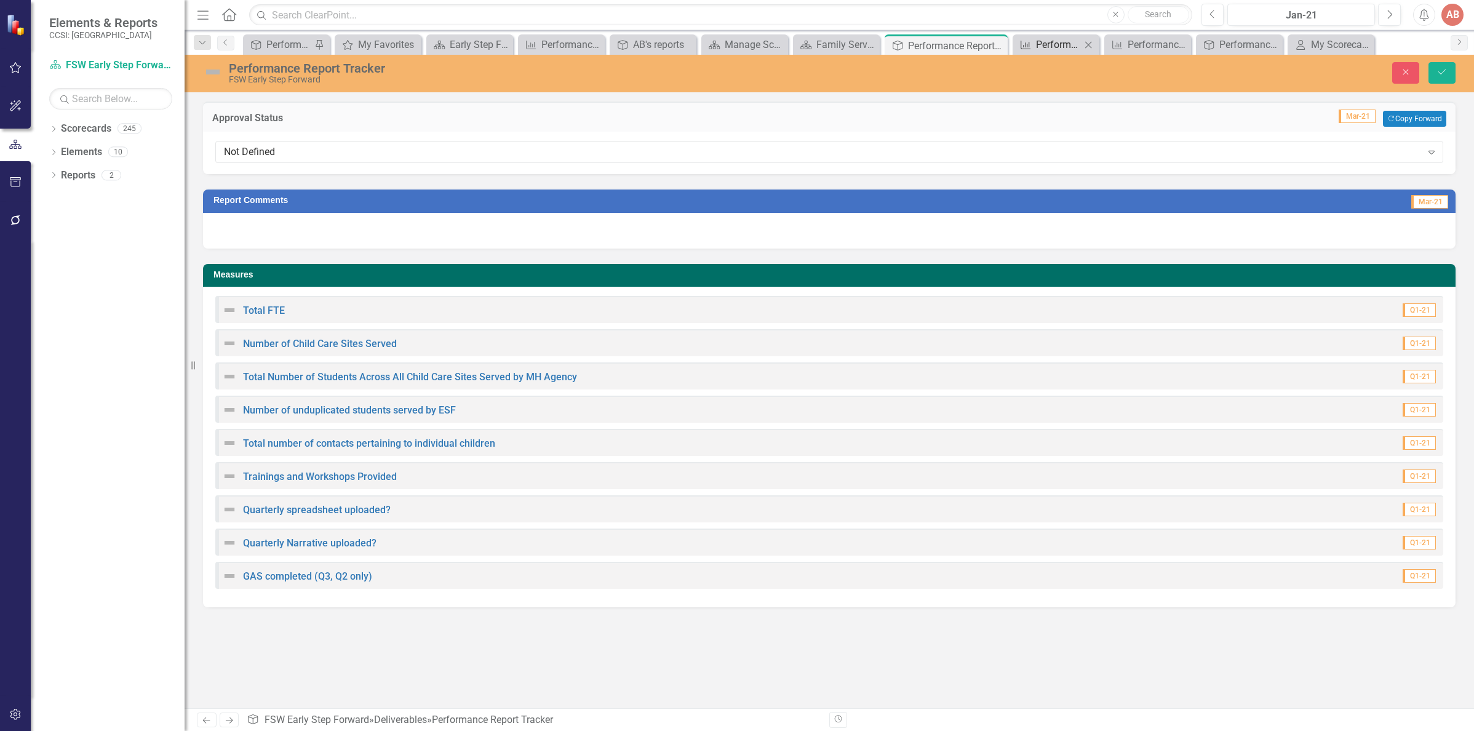
click at [1058, 42] on div "Performance Report" at bounding box center [1058, 44] width 45 height 15
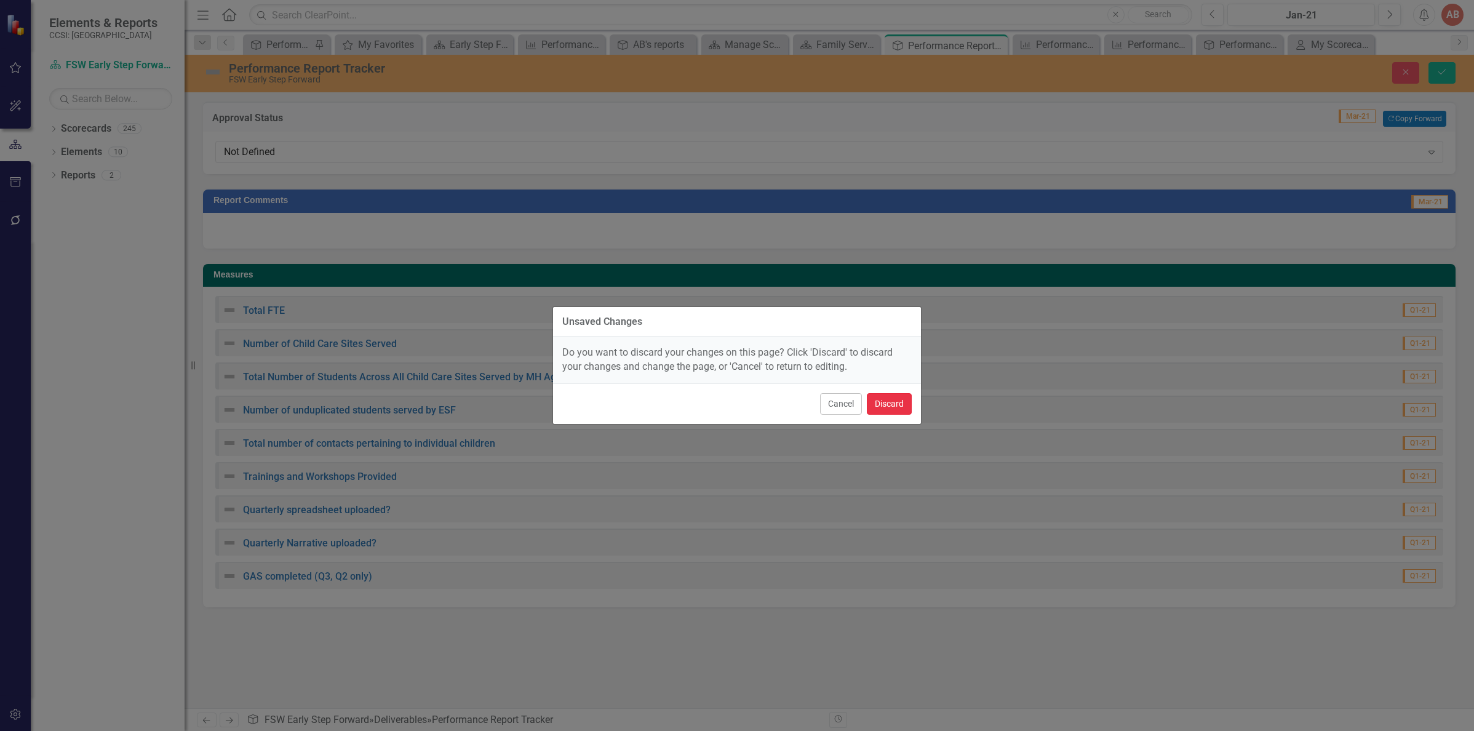
click at [894, 402] on button "Discard" at bounding box center [889, 404] width 45 height 22
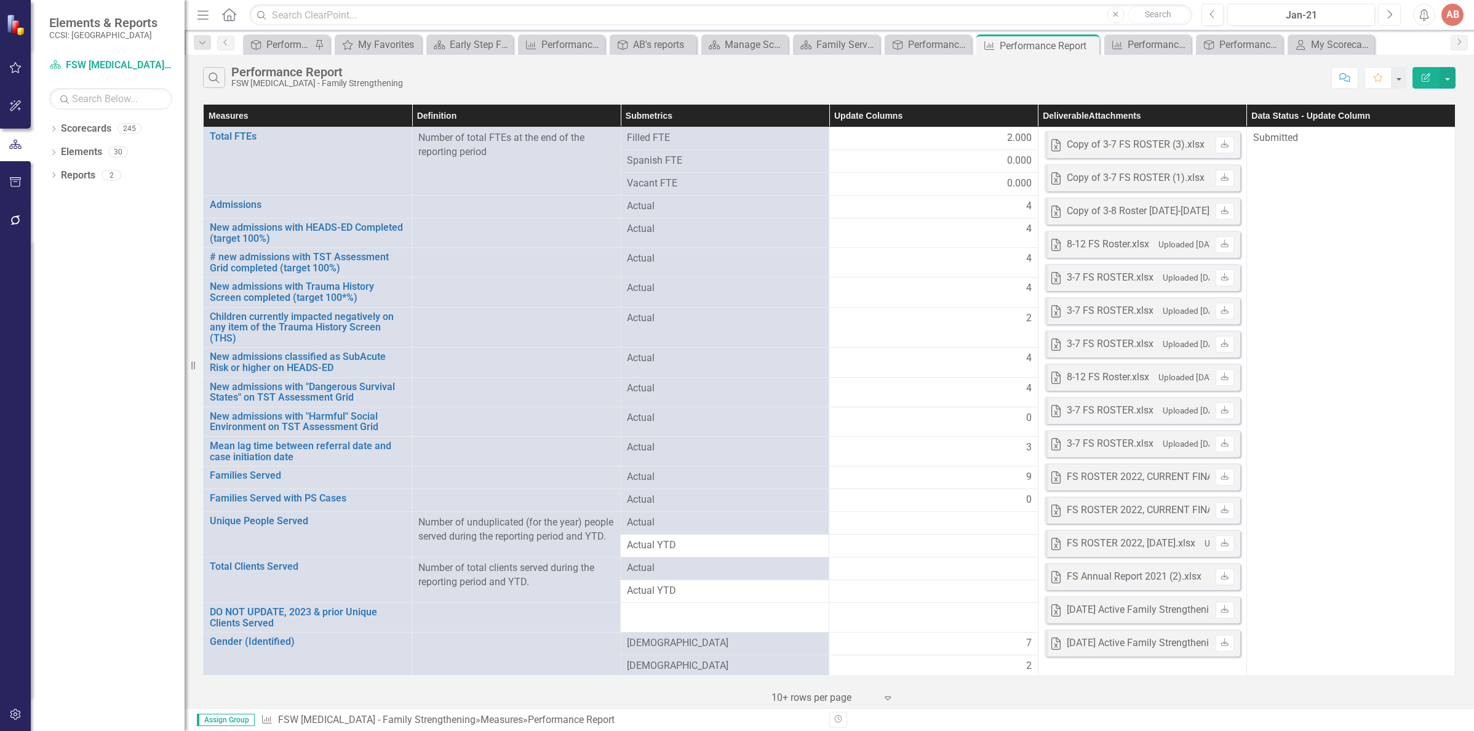
click at [1389, 14] on icon "Next" at bounding box center [1389, 14] width 7 height 11
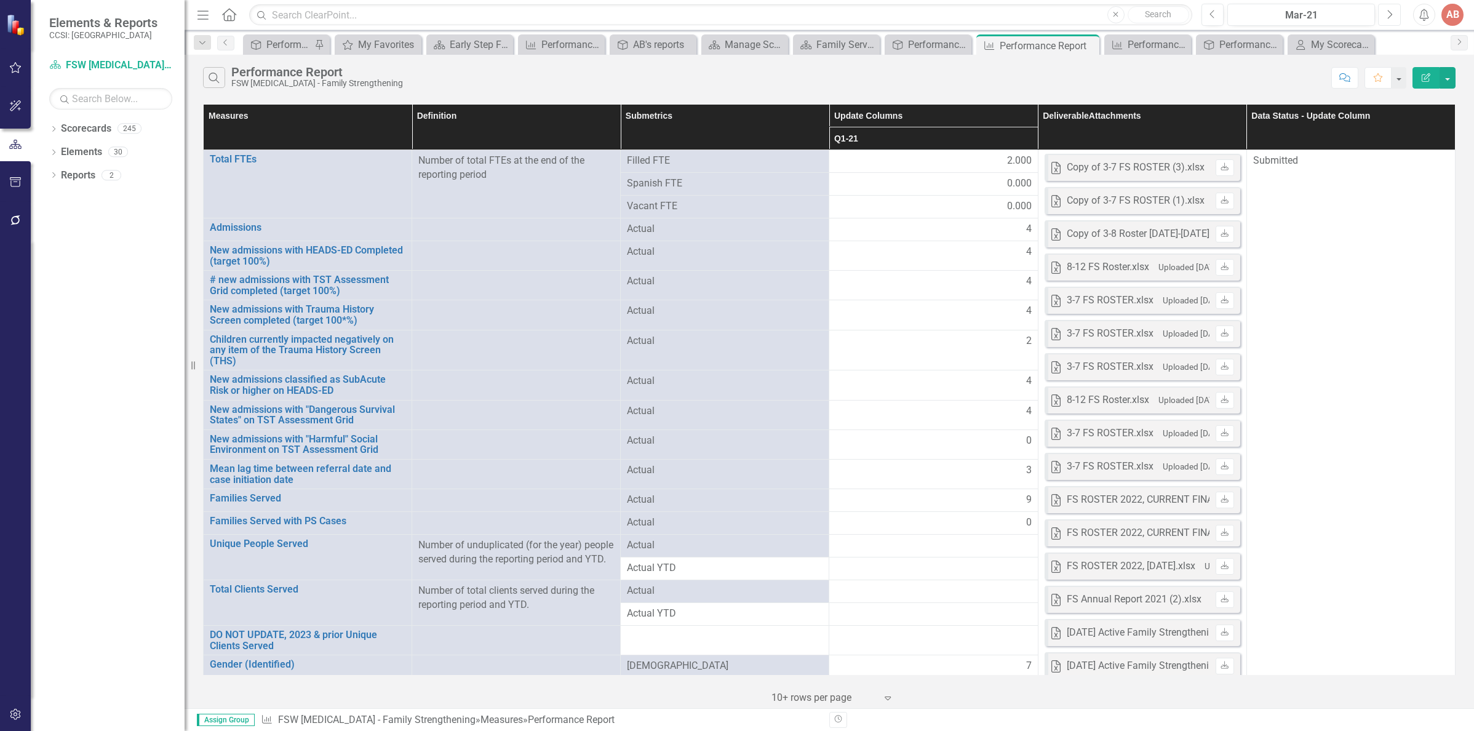
click at [1393, 17] on button "Next" at bounding box center [1389, 15] width 23 height 22
click at [1393, 18] on button "Next" at bounding box center [1389, 15] width 23 height 22
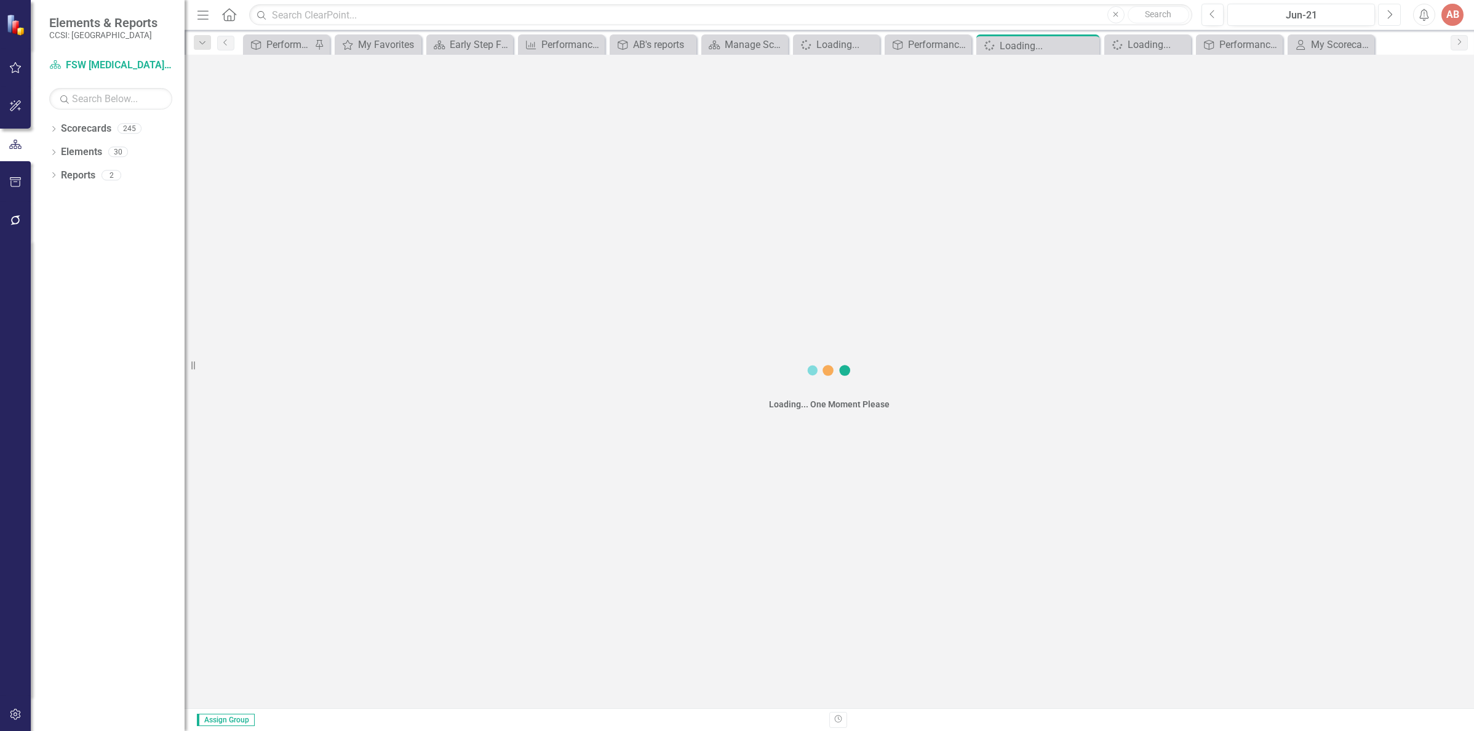
click at [1393, 18] on button "Next" at bounding box center [1389, 15] width 23 height 22
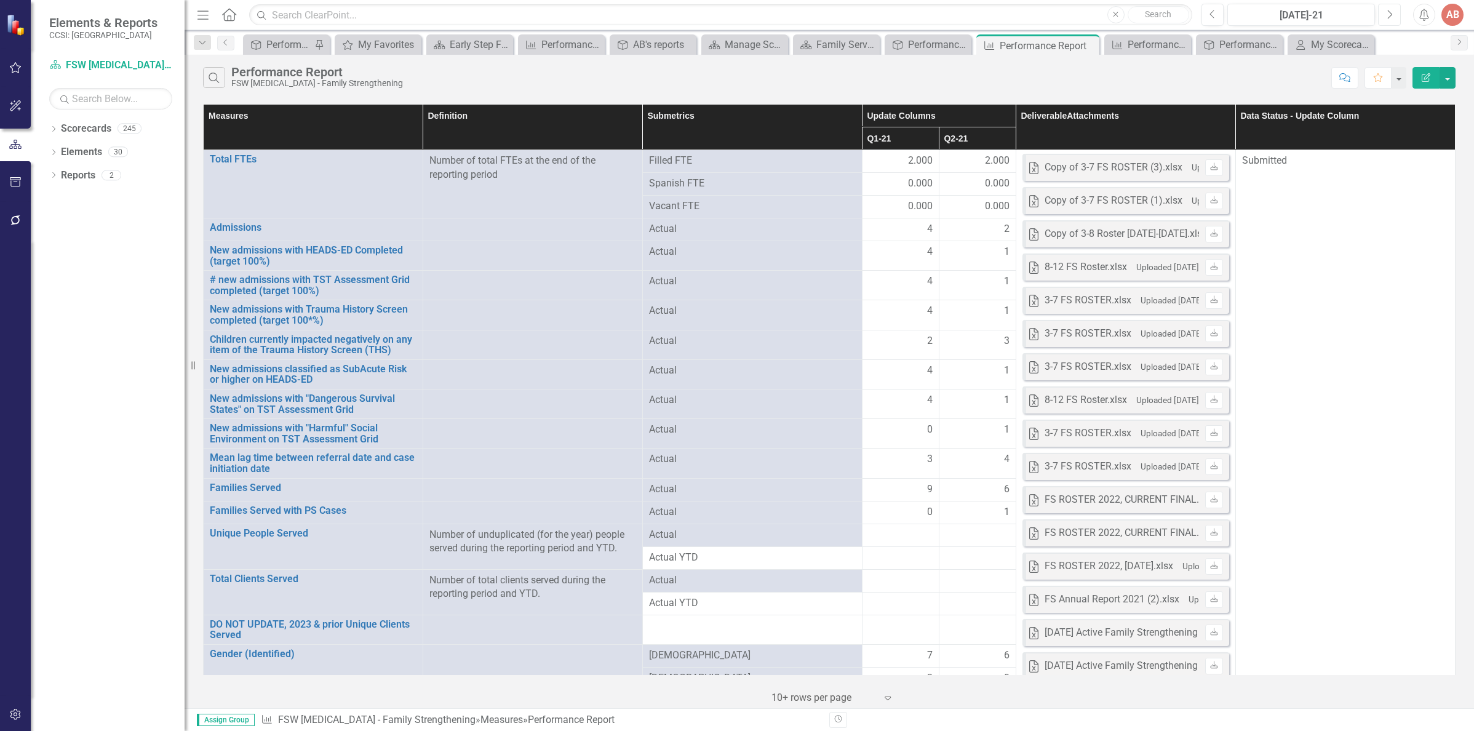
click at [1389, 14] on icon "Next" at bounding box center [1389, 14] width 7 height 11
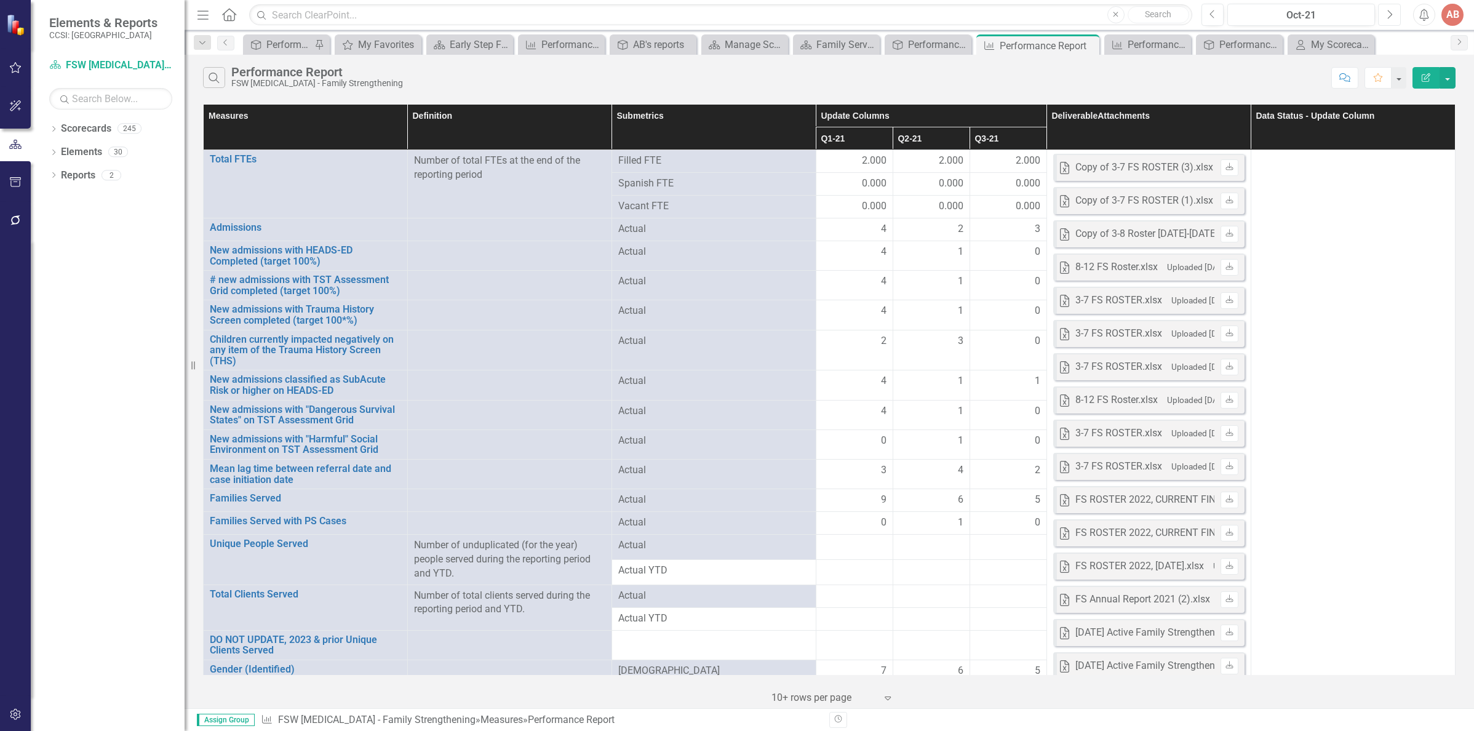
click at [1390, 18] on icon "Next" at bounding box center [1389, 14] width 7 height 11
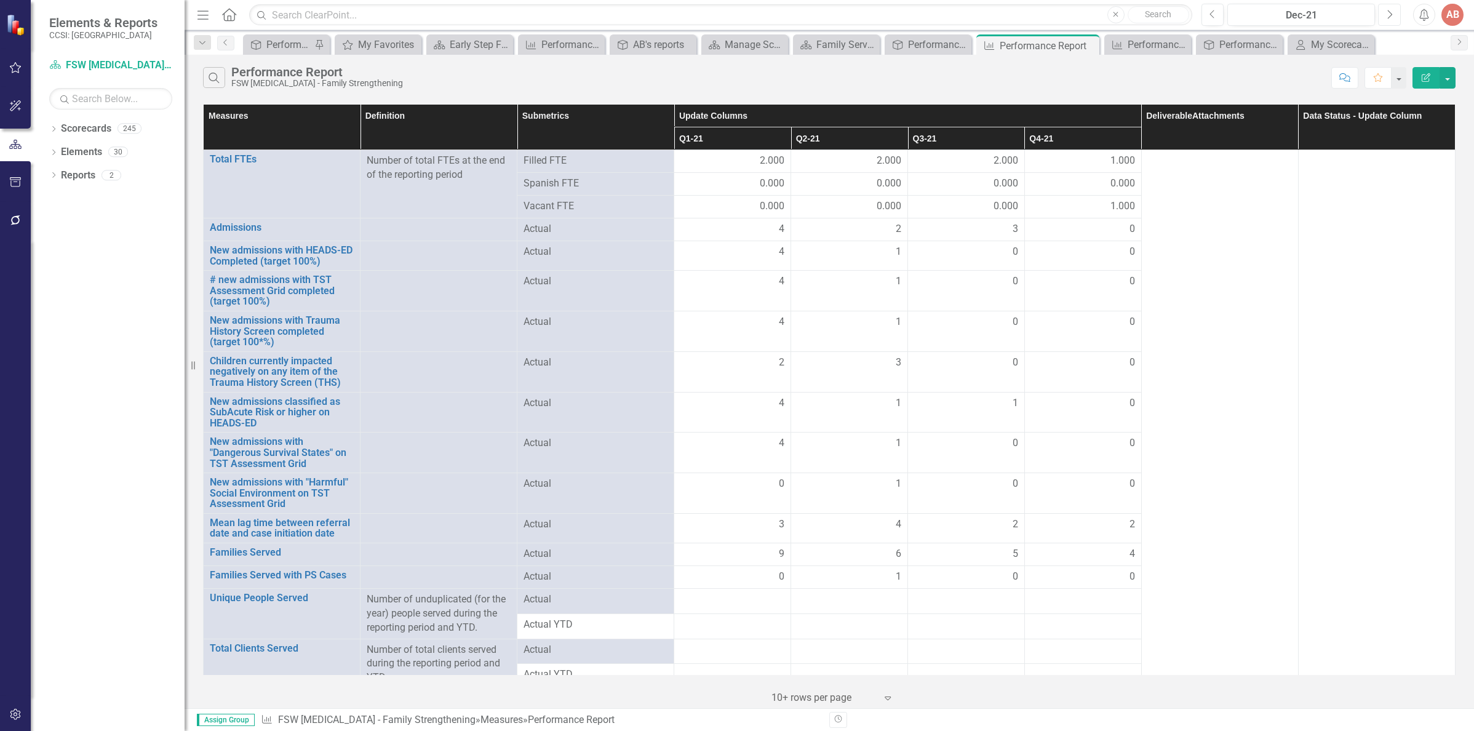
click at [1390, 18] on icon "Next" at bounding box center [1389, 14] width 7 height 11
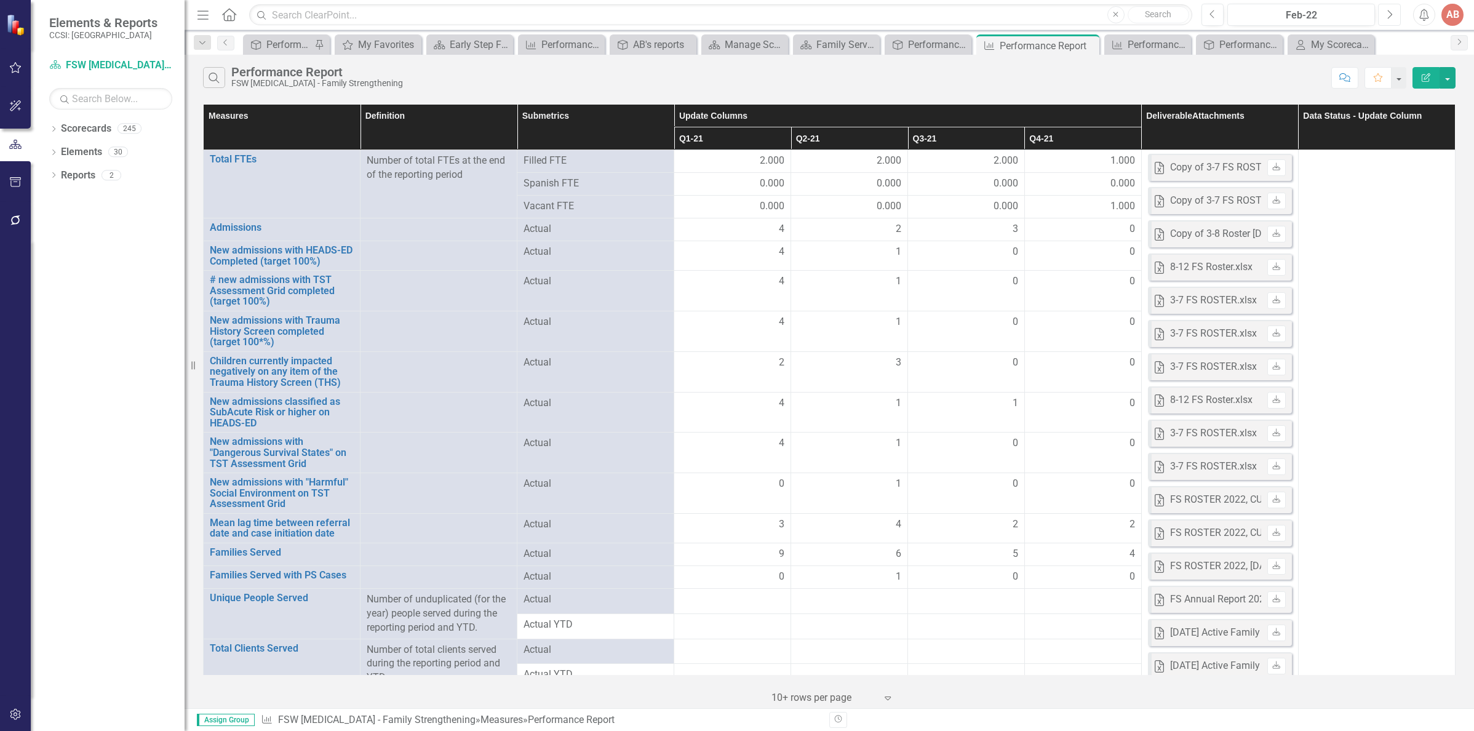
click at [1390, 18] on icon "Next" at bounding box center [1389, 14] width 7 height 11
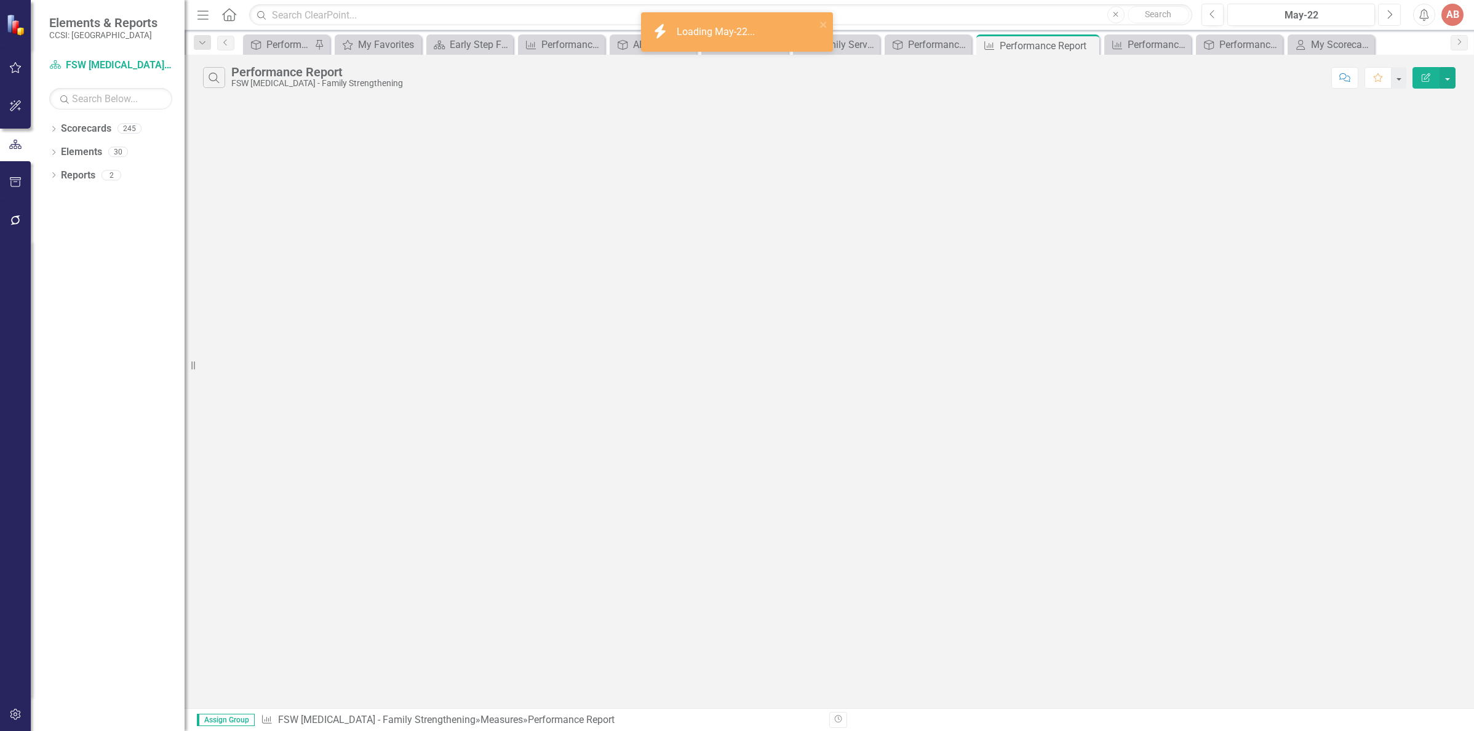
click at [1390, 18] on icon "Next" at bounding box center [1389, 14] width 7 height 11
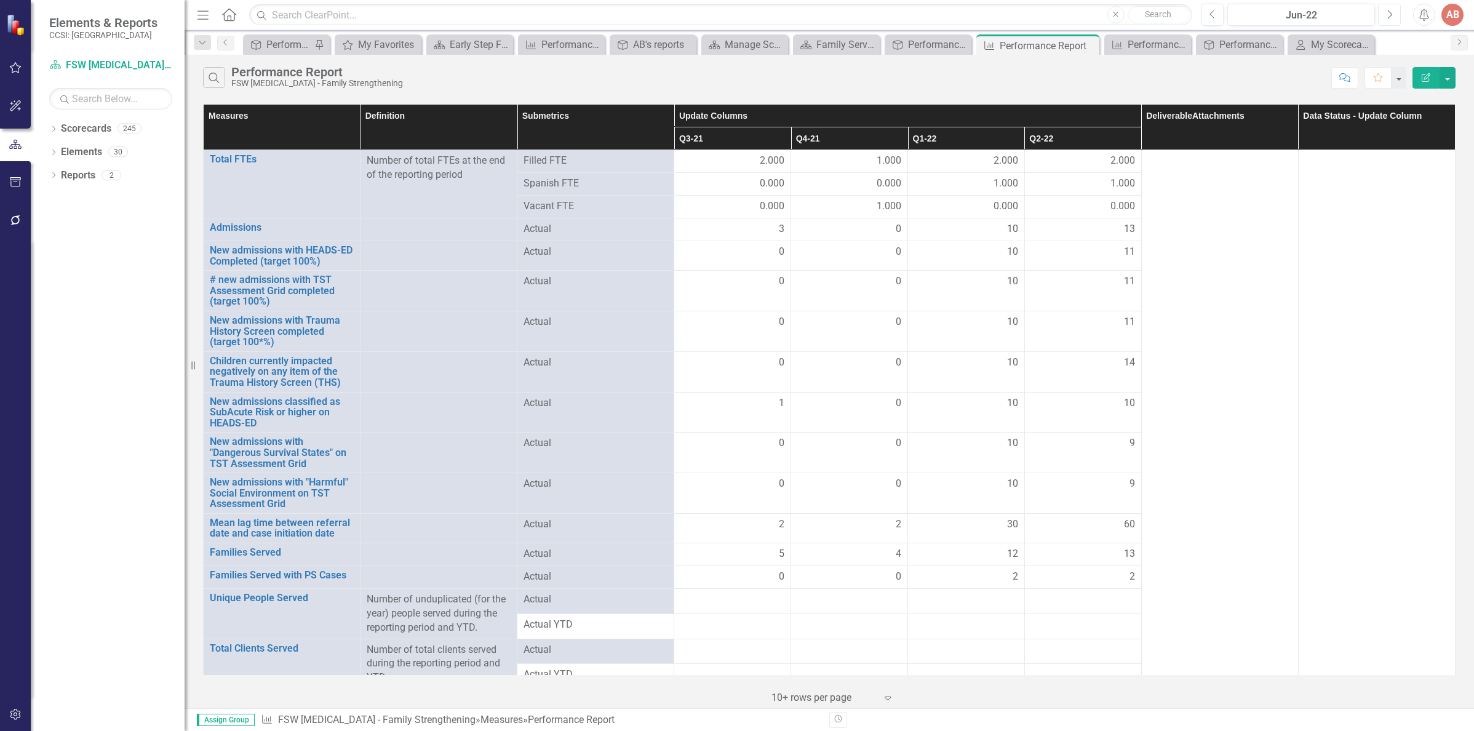
click at [1389, 18] on icon "Next" at bounding box center [1389, 14] width 7 height 11
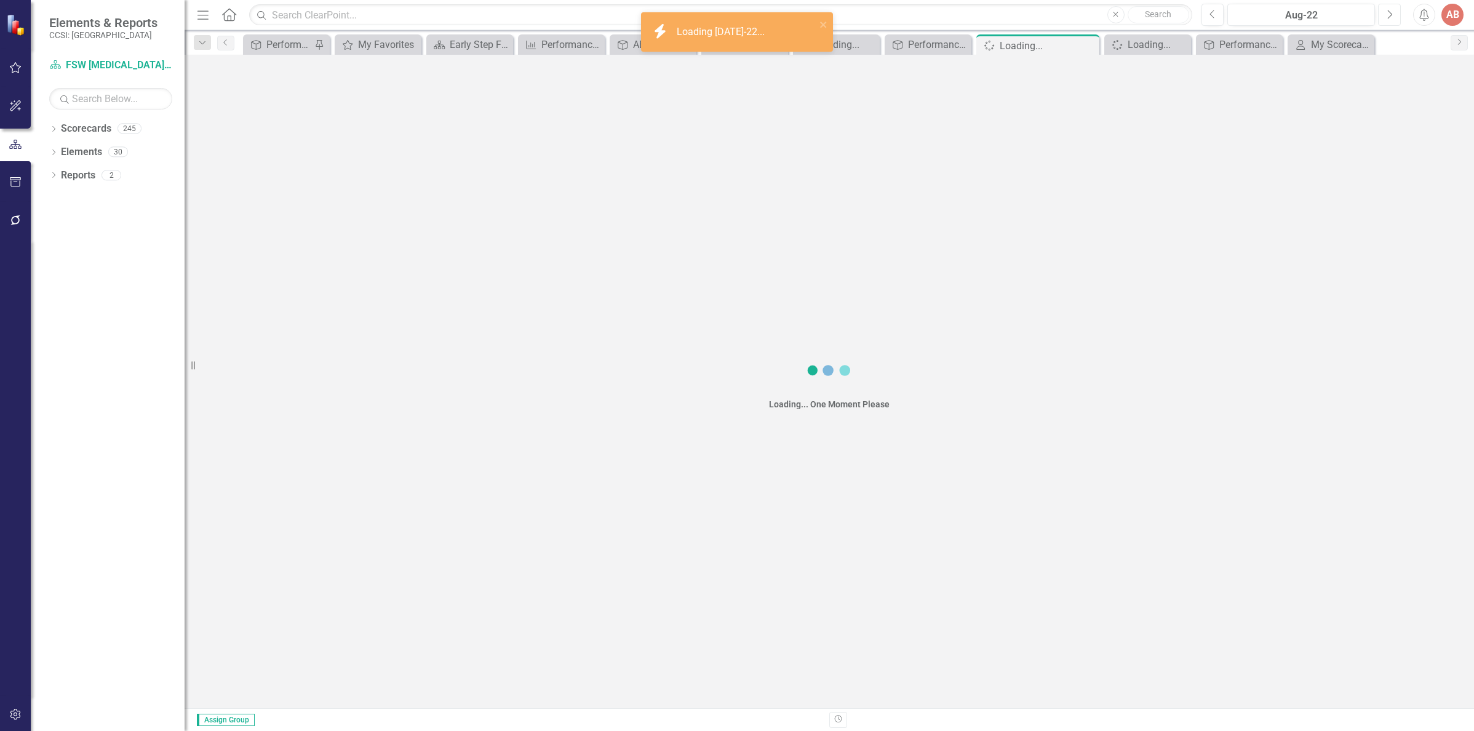
click at [1389, 18] on icon "Next" at bounding box center [1389, 14] width 7 height 11
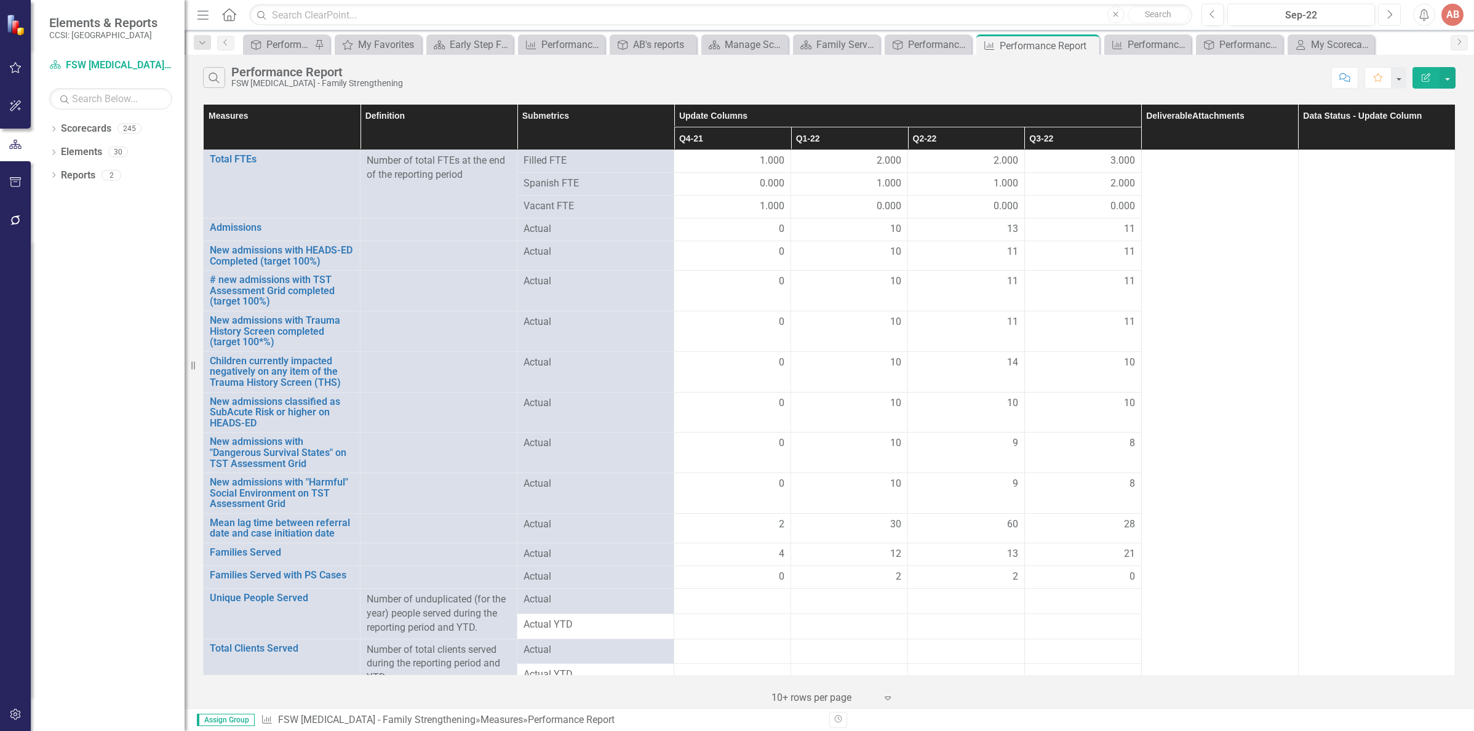
click at [1389, 18] on icon "Next" at bounding box center [1389, 14] width 7 height 11
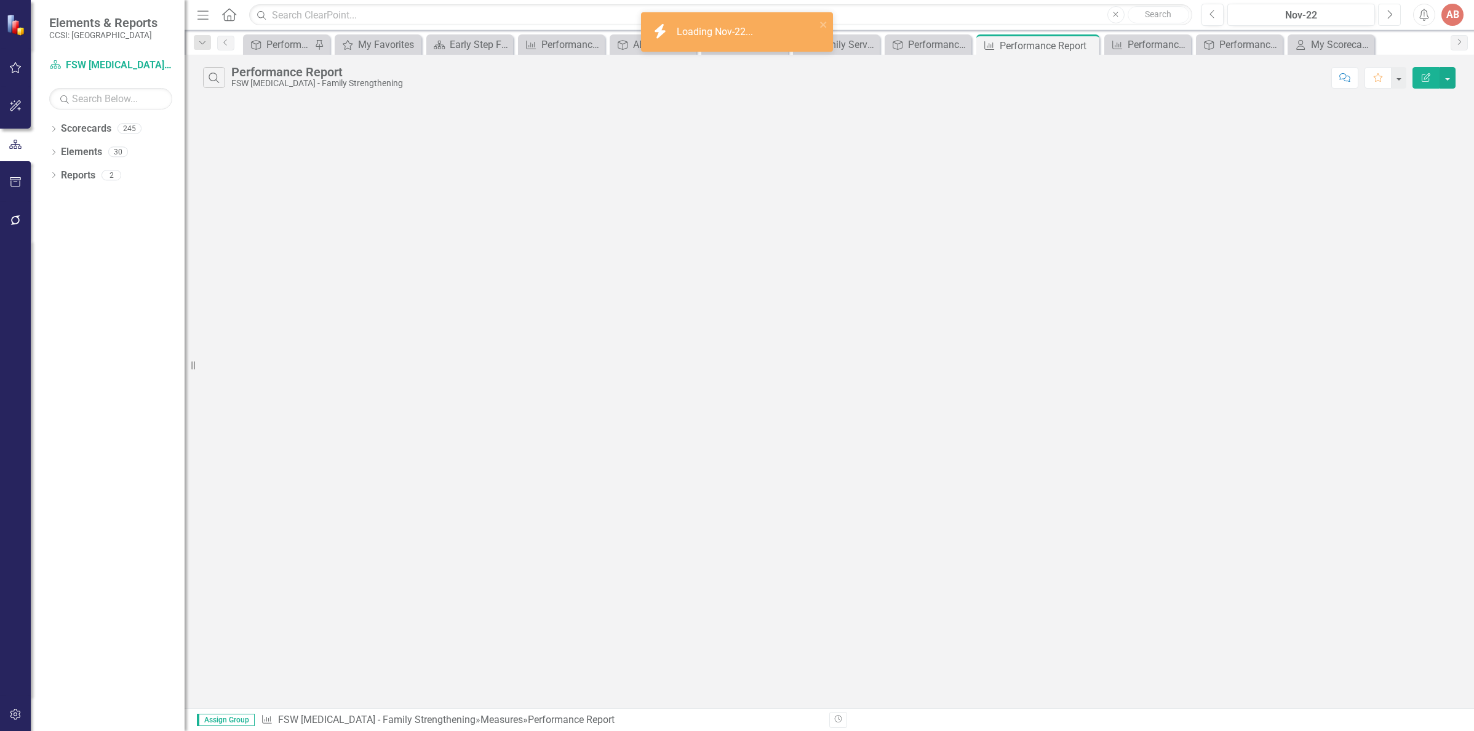
click at [1389, 18] on icon "Next" at bounding box center [1389, 14] width 7 height 11
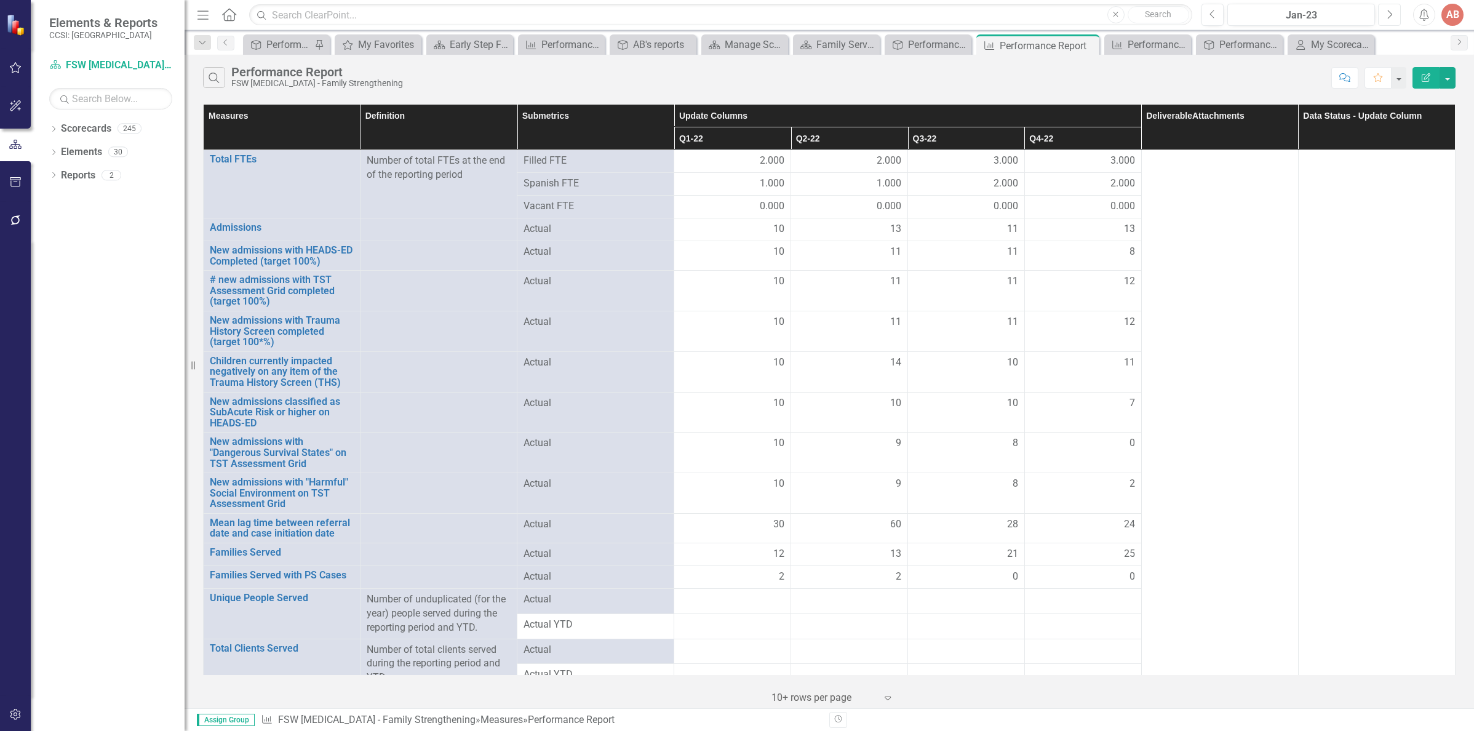
click at [1389, 18] on icon "Next" at bounding box center [1389, 14] width 7 height 11
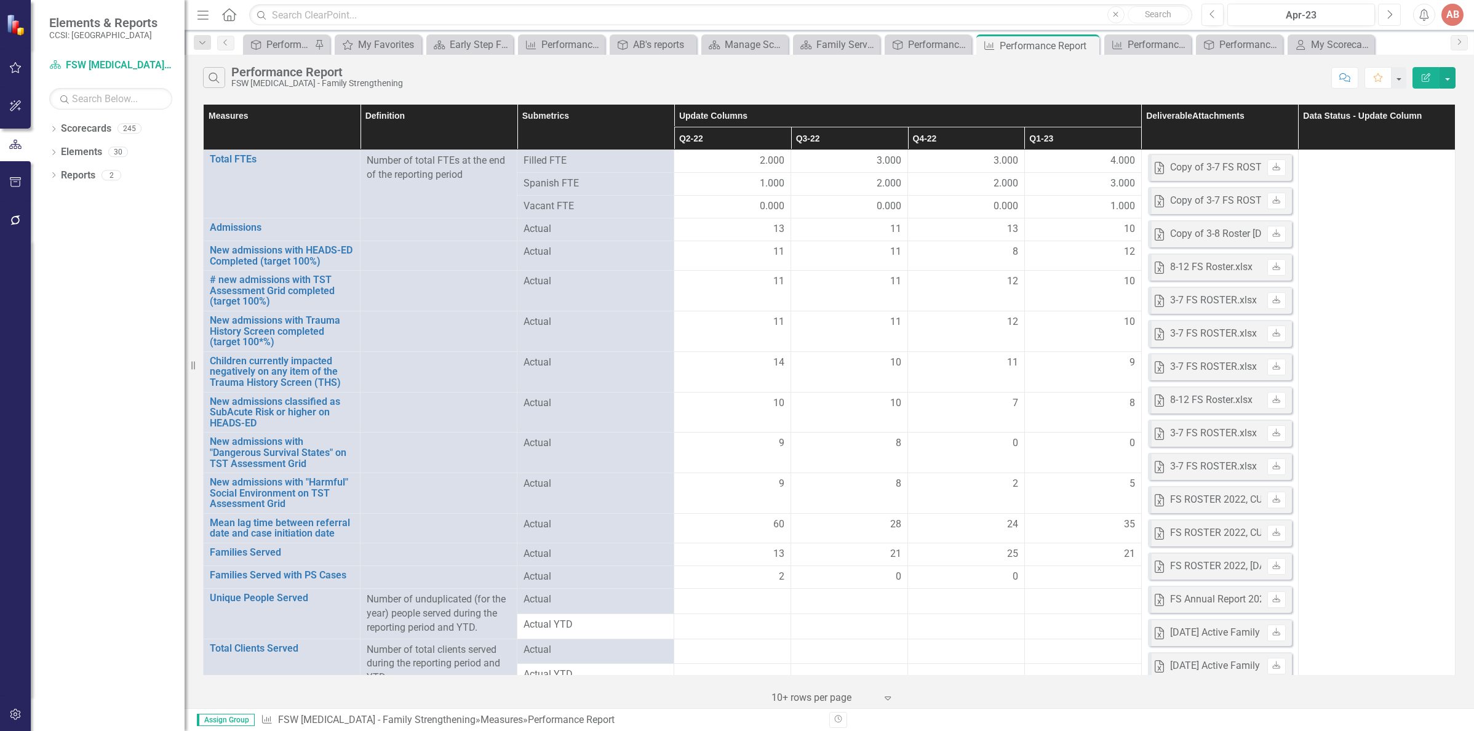
click at [1389, 18] on icon "Next" at bounding box center [1389, 14] width 7 height 11
click at [1142, 49] on div "Performance Report" at bounding box center [1149, 44] width 45 height 15
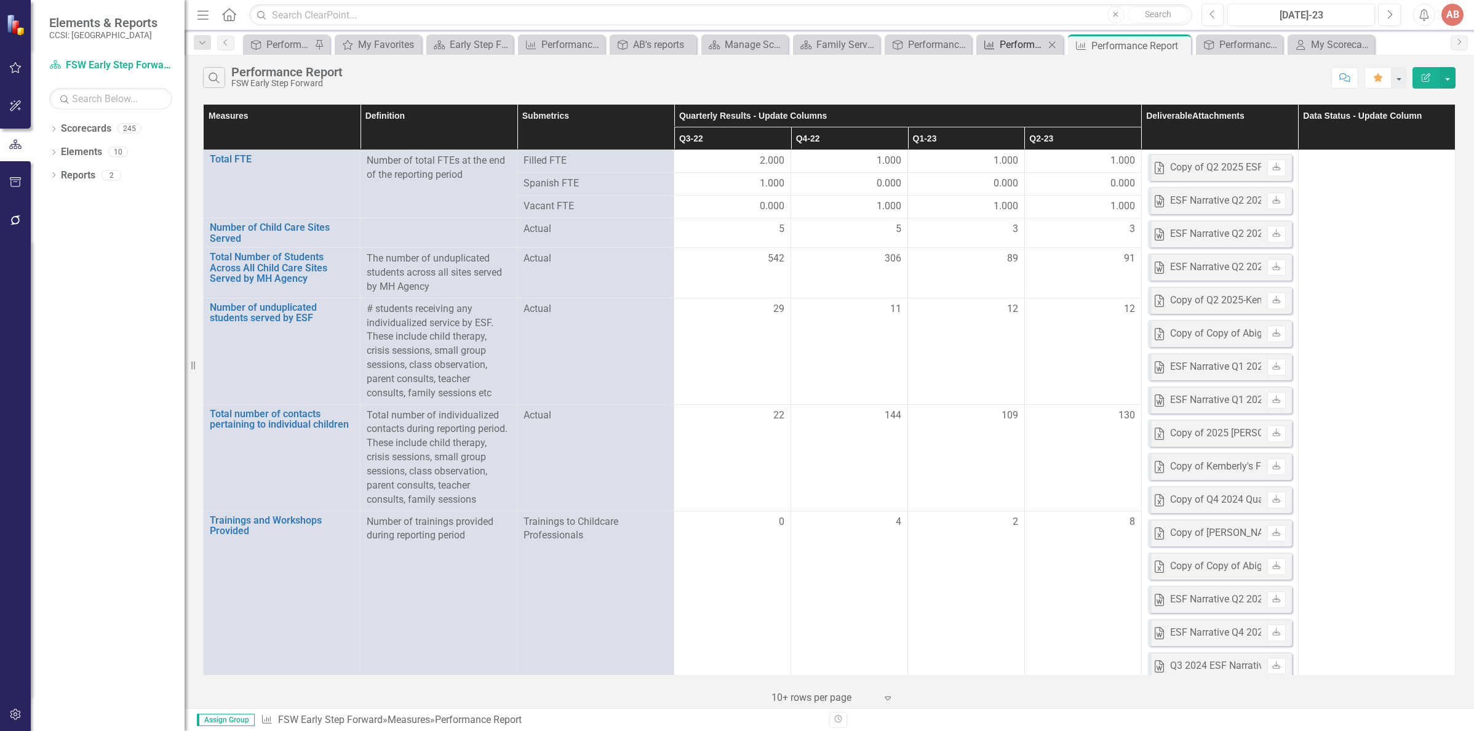
click at [1036, 44] on div "Performance Report" at bounding box center [1021, 44] width 45 height 15
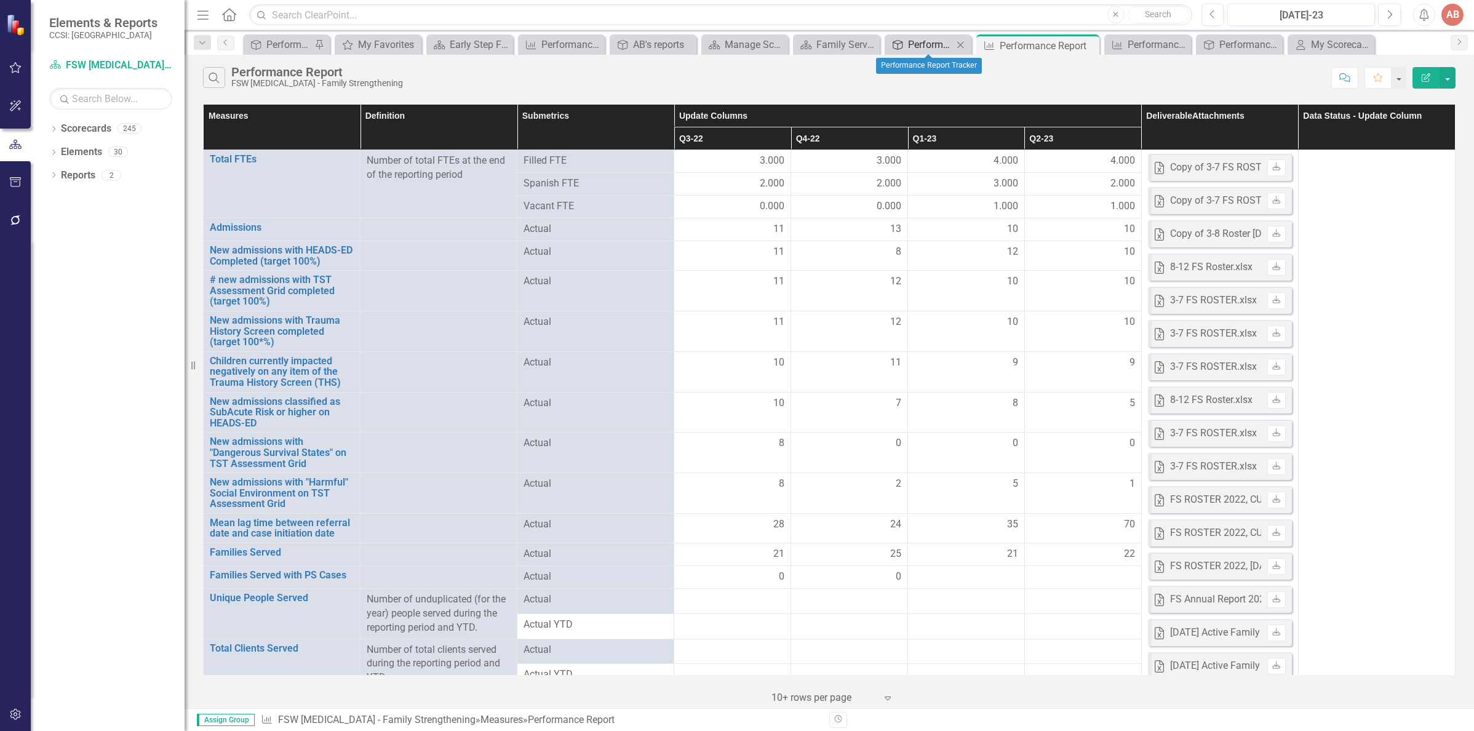
click at [937, 48] on div "Performance Report Tracker" at bounding box center [930, 44] width 45 height 15
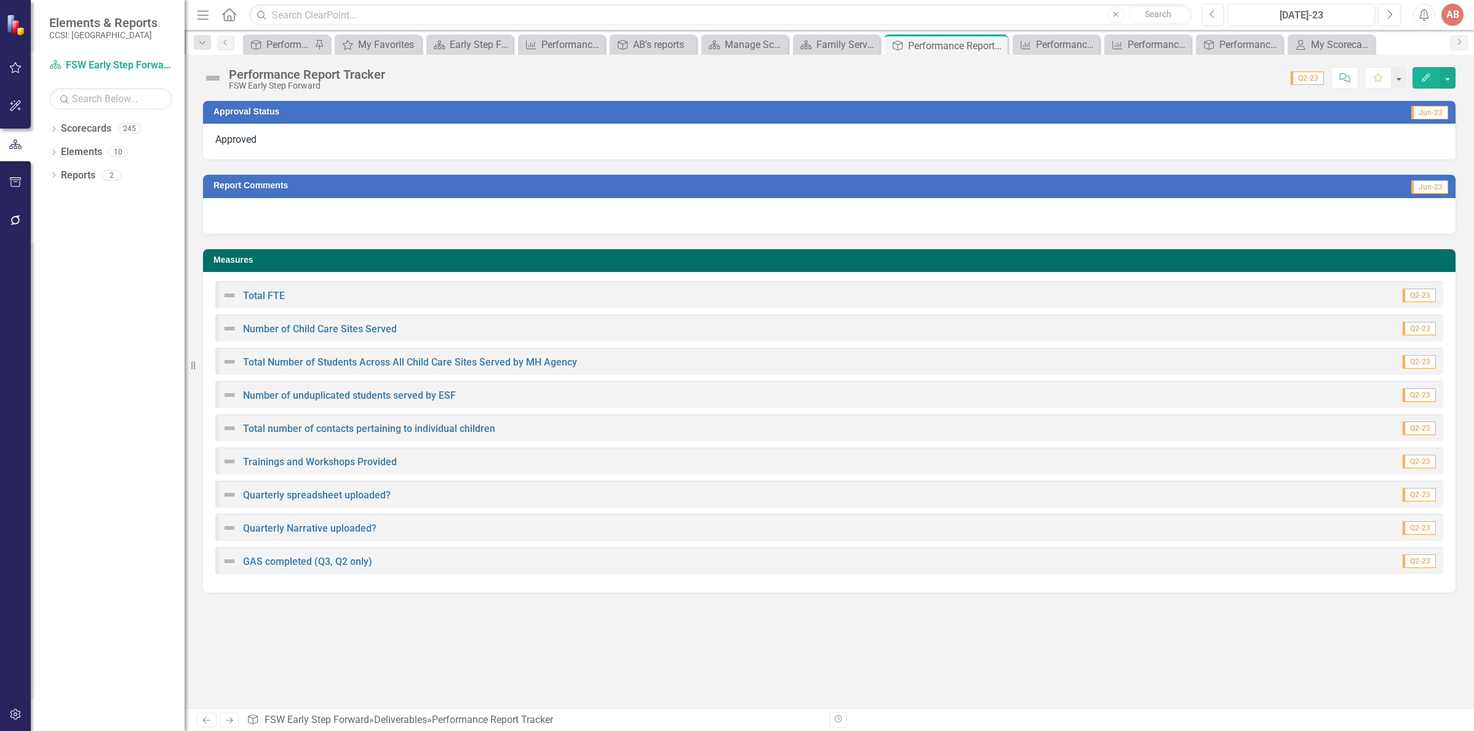
click at [1220, 144] on div "Approved" at bounding box center [829, 142] width 1252 height 36
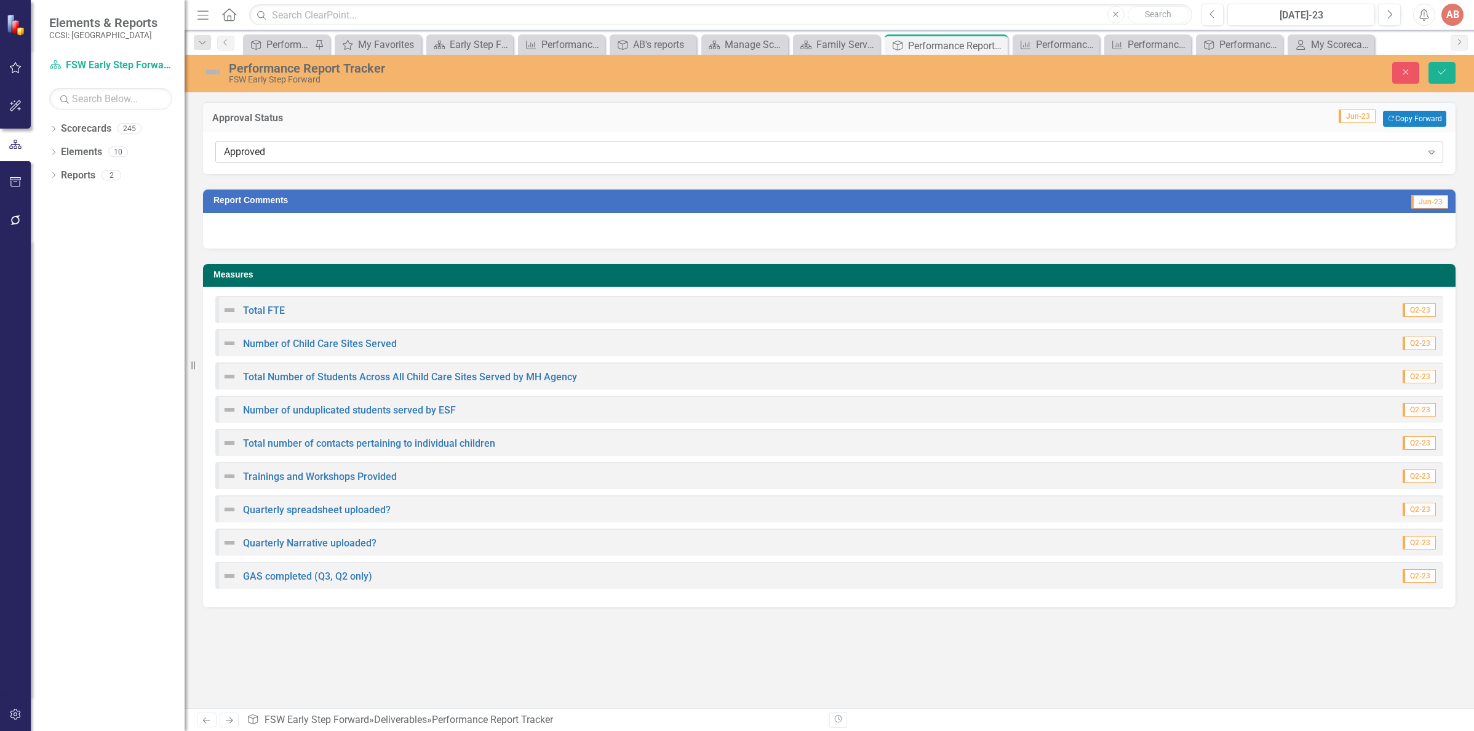
click at [1330, 156] on div "Approved" at bounding box center [823, 152] width 1198 height 14
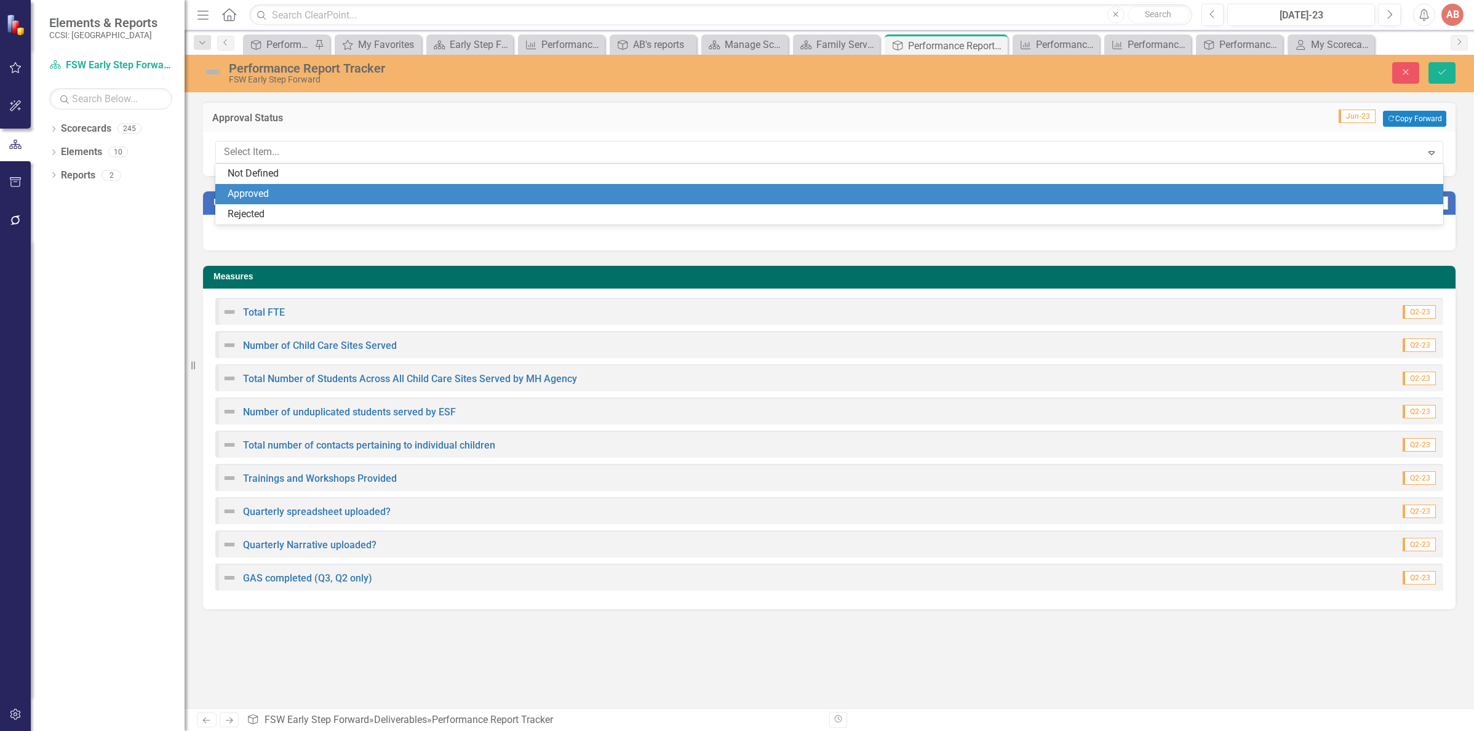
click at [1274, 199] on div "Approved" at bounding box center [832, 194] width 1208 height 14
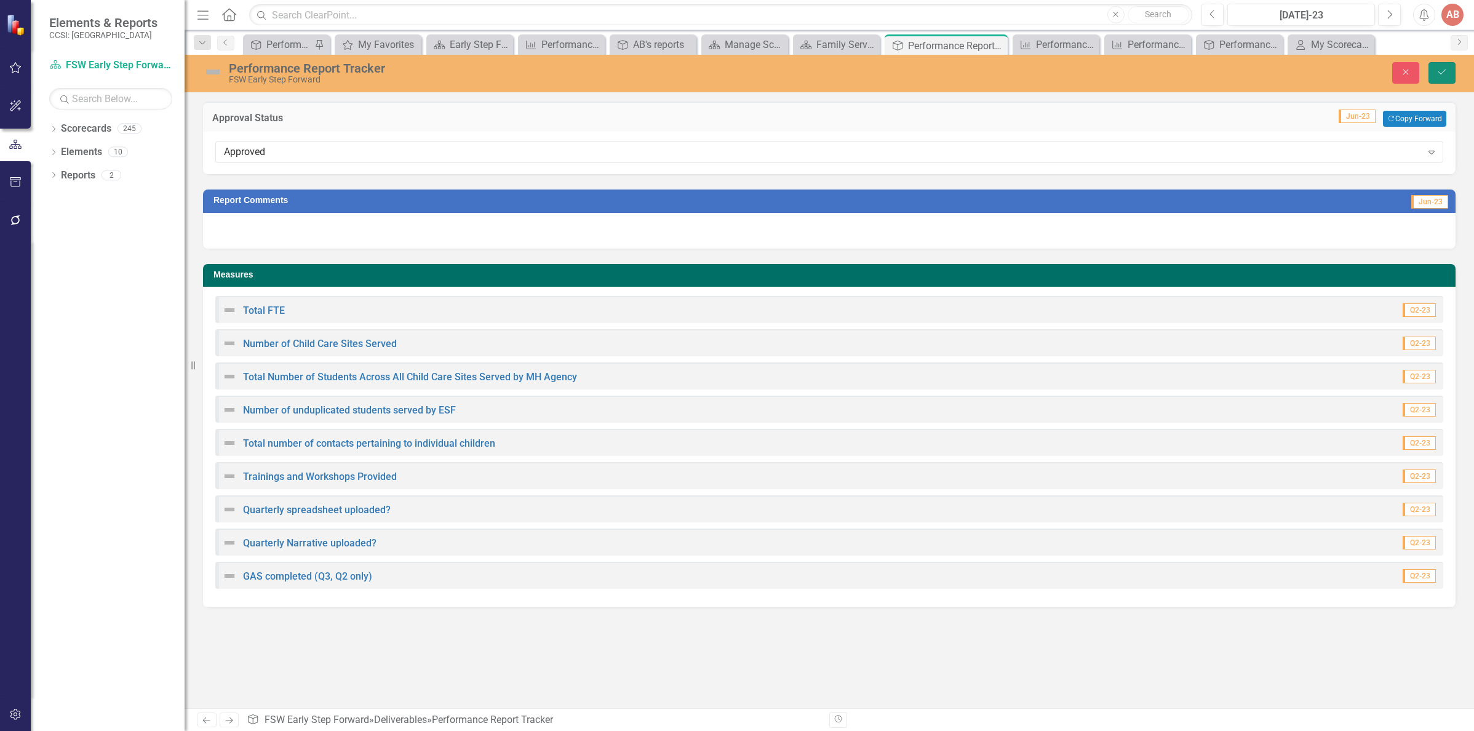
click at [1450, 71] on button "Save" at bounding box center [1441, 73] width 27 height 22
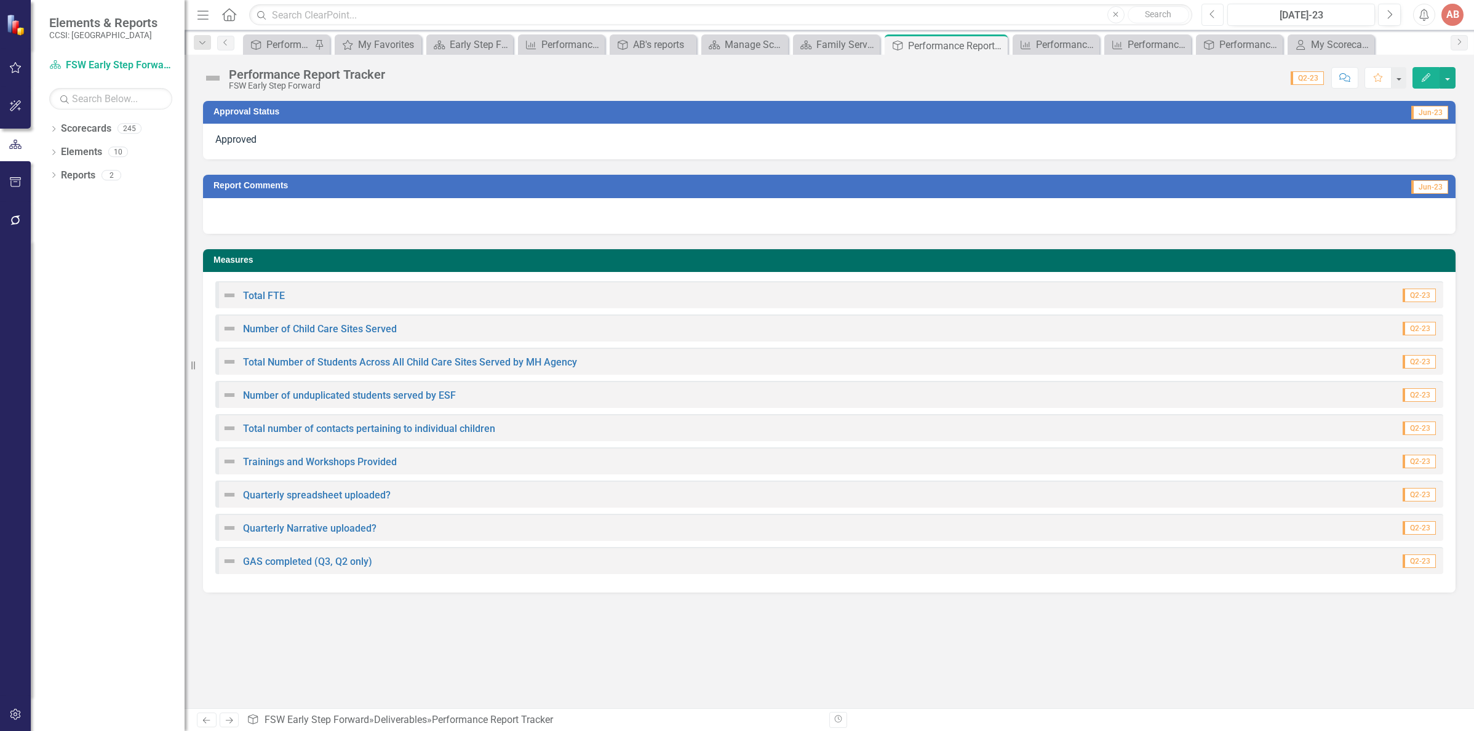
click at [1208, 15] on button "Previous" at bounding box center [1212, 15] width 23 height 22
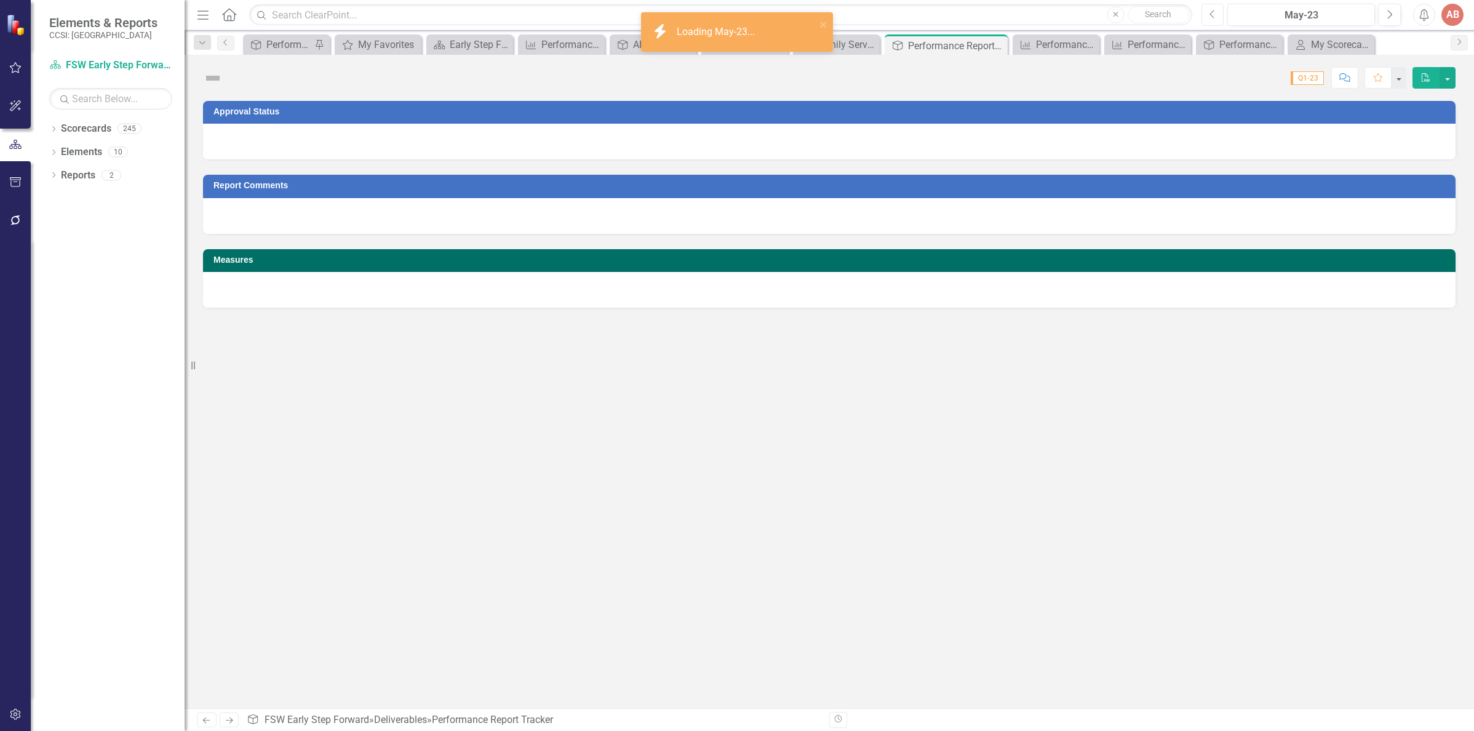
click at [1208, 15] on button "Previous" at bounding box center [1212, 15] width 23 height 22
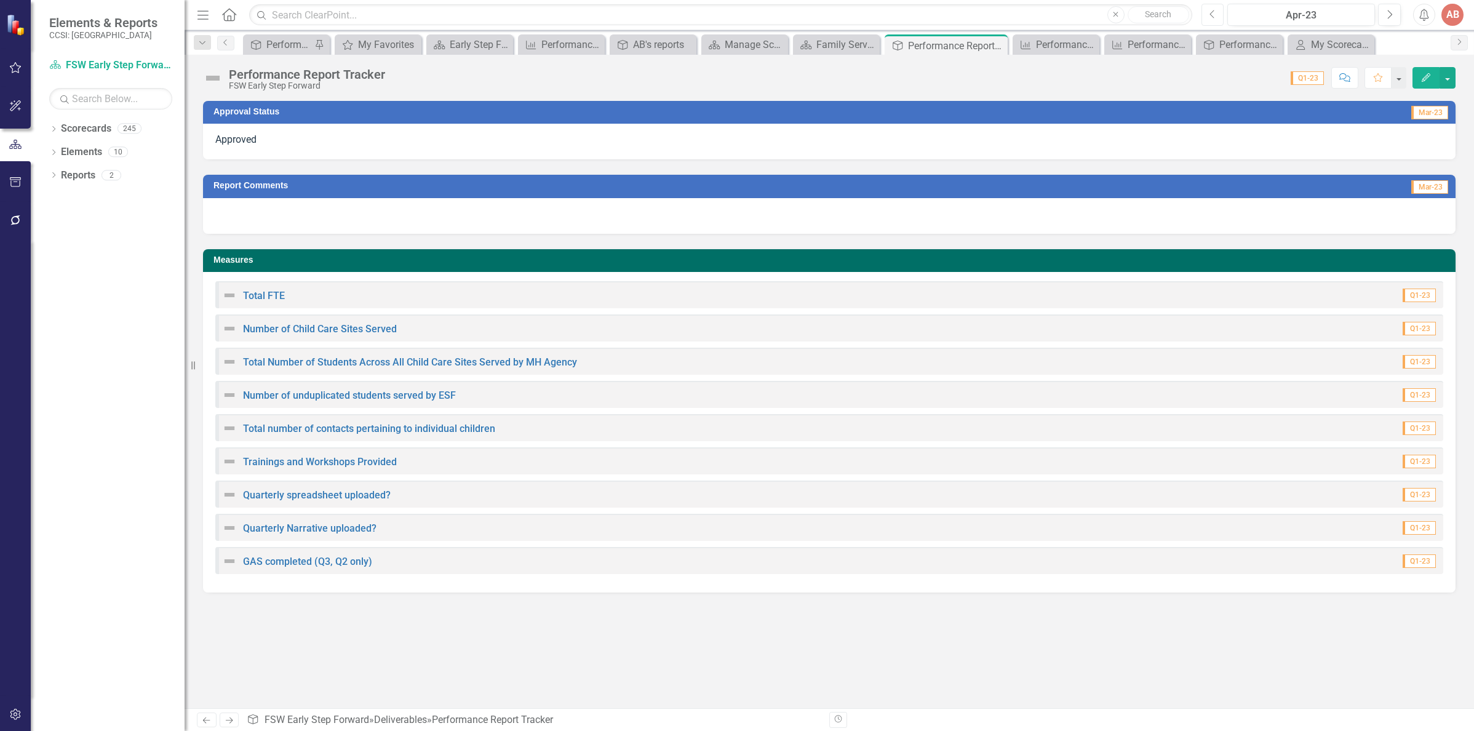
click at [1217, 15] on button "Previous" at bounding box center [1212, 15] width 23 height 22
click at [1148, 138] on div at bounding box center [829, 142] width 1252 height 36
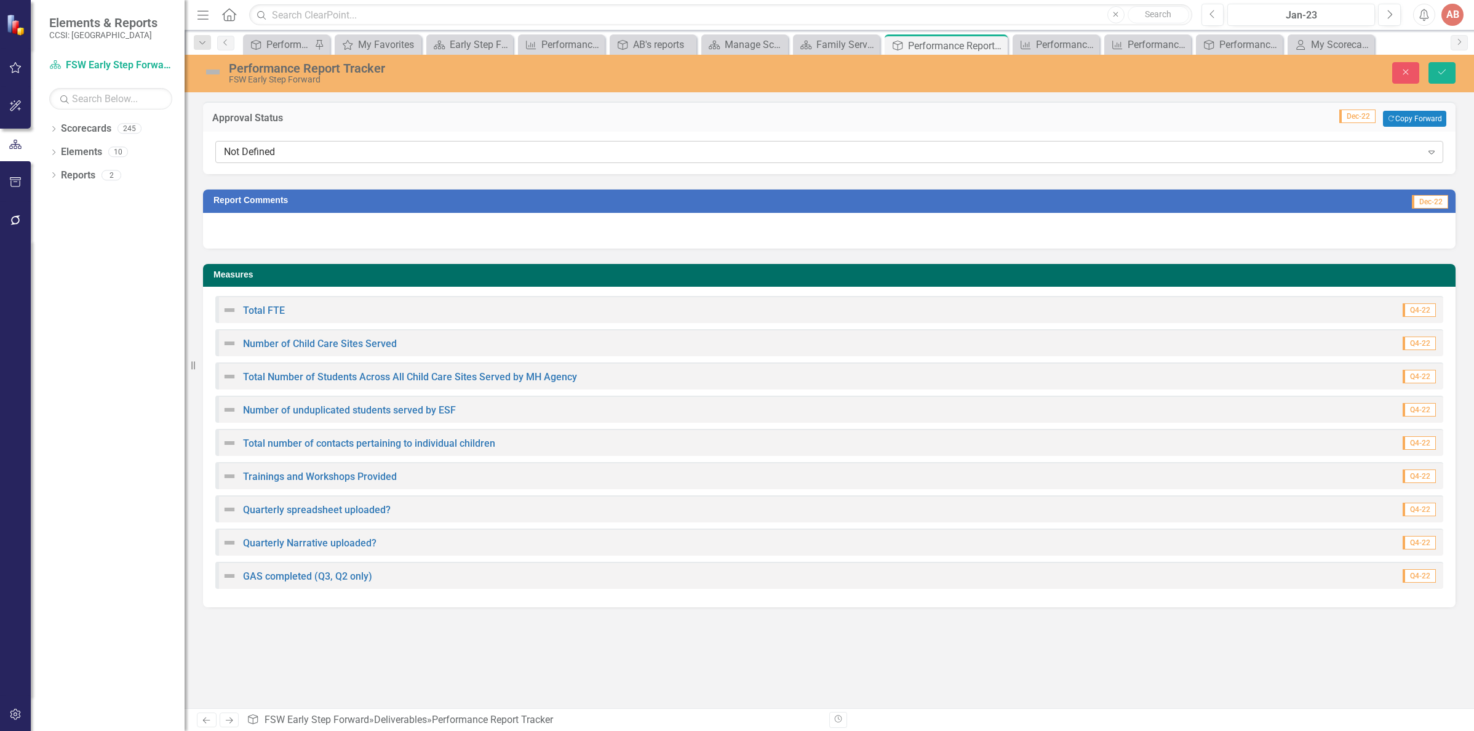
click at [1143, 156] on div "Not Defined" at bounding box center [823, 152] width 1198 height 14
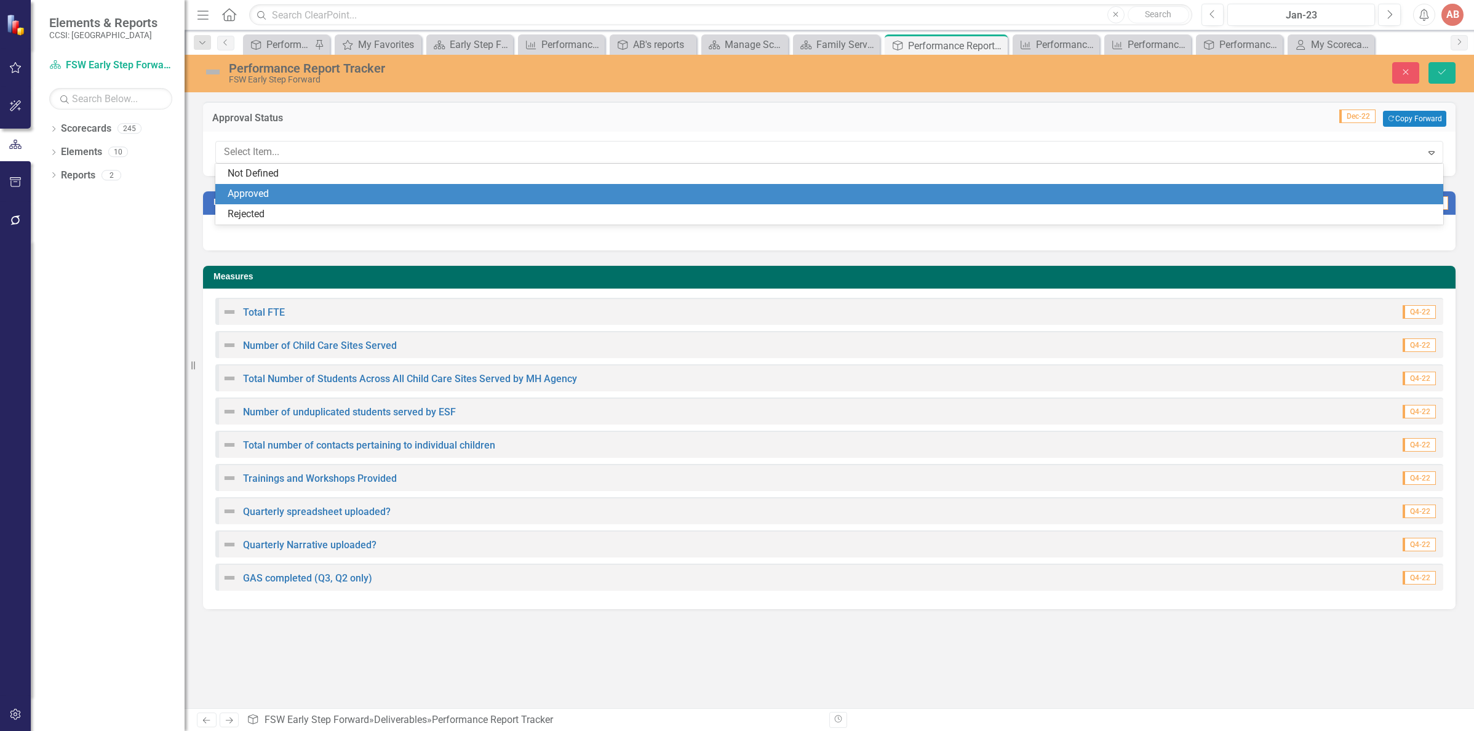
click at [1133, 193] on div "Approved" at bounding box center [832, 194] width 1208 height 14
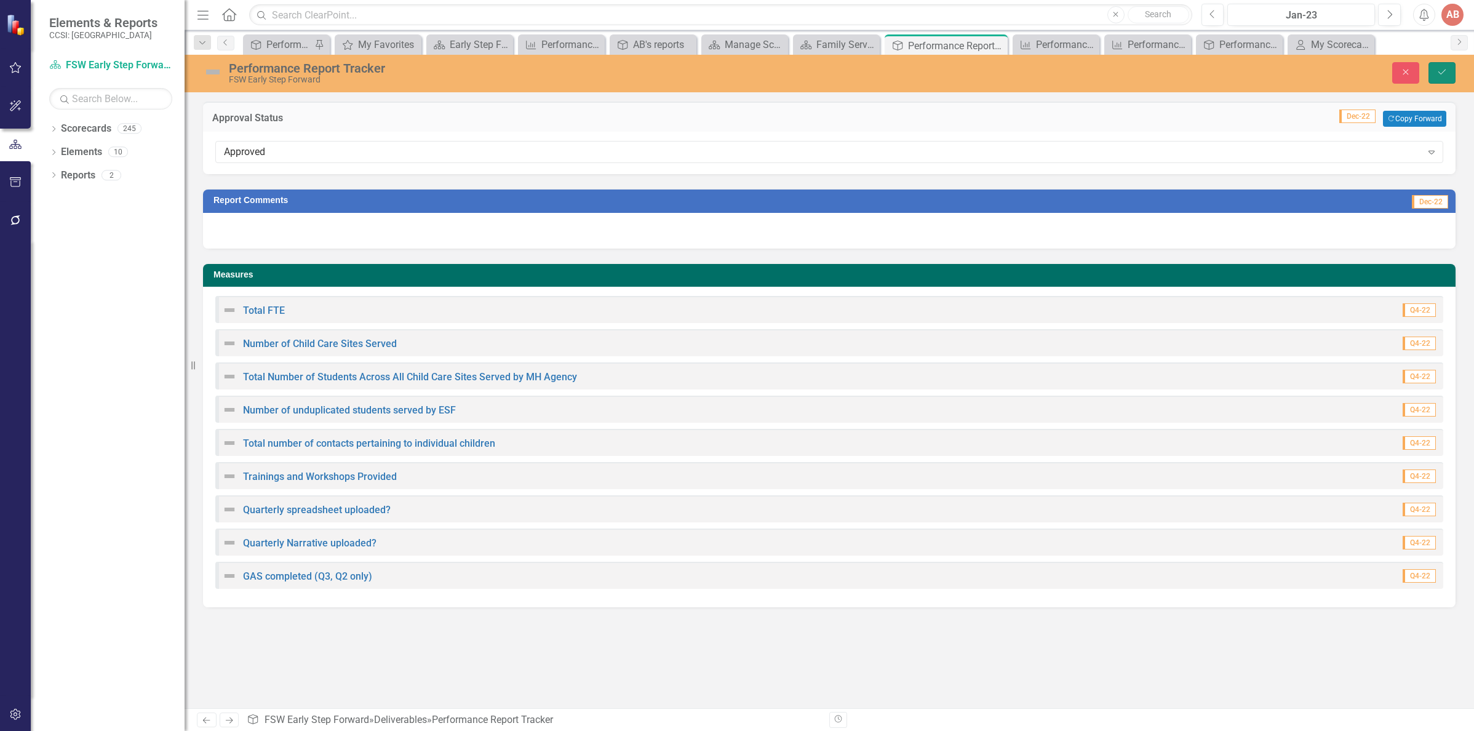
click at [1446, 69] on icon "Save" at bounding box center [1441, 72] width 11 height 9
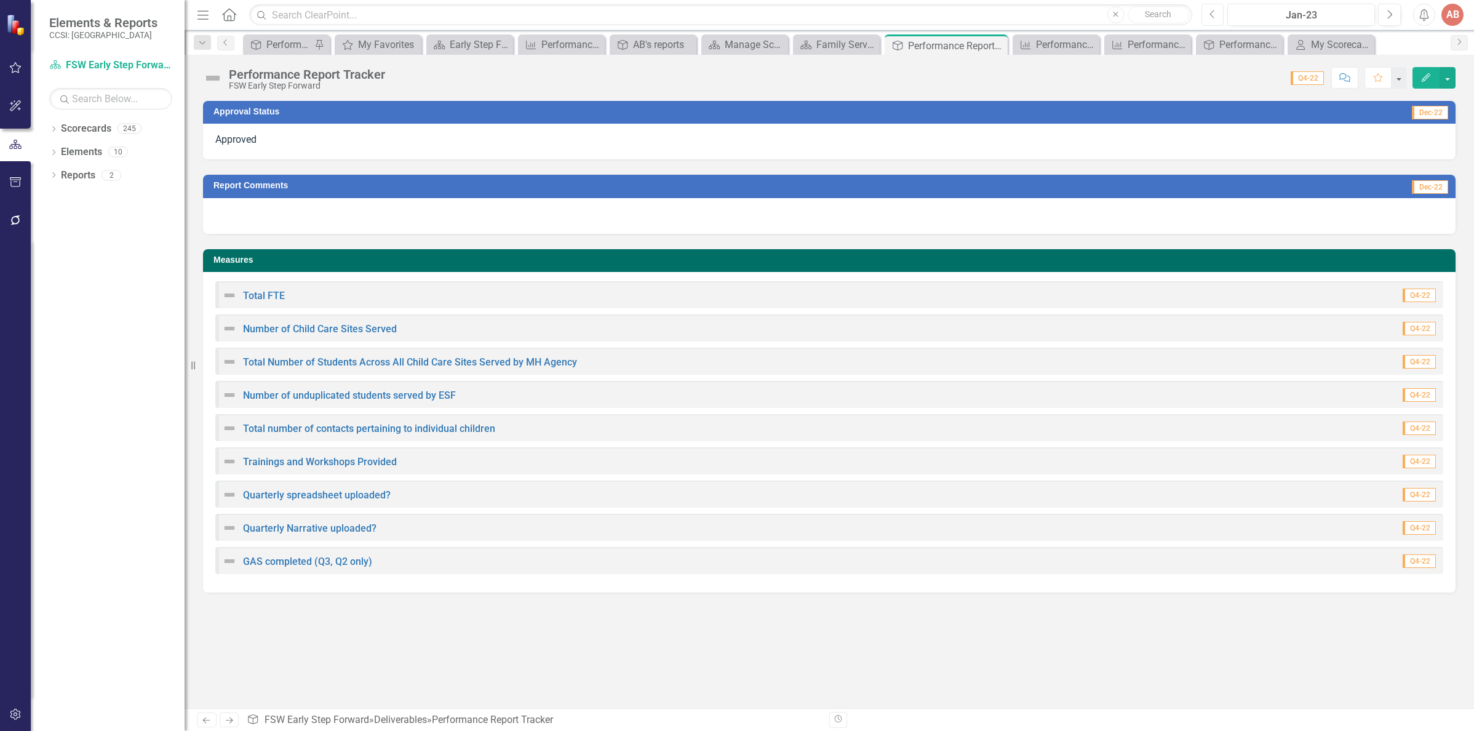
click at [1210, 14] on icon "Previous" at bounding box center [1212, 14] width 7 height 11
click at [1210, 14] on icon "button" at bounding box center [1211, 14] width 5 height 9
click at [1211, 14] on icon "Previous" at bounding box center [1212, 14] width 7 height 11
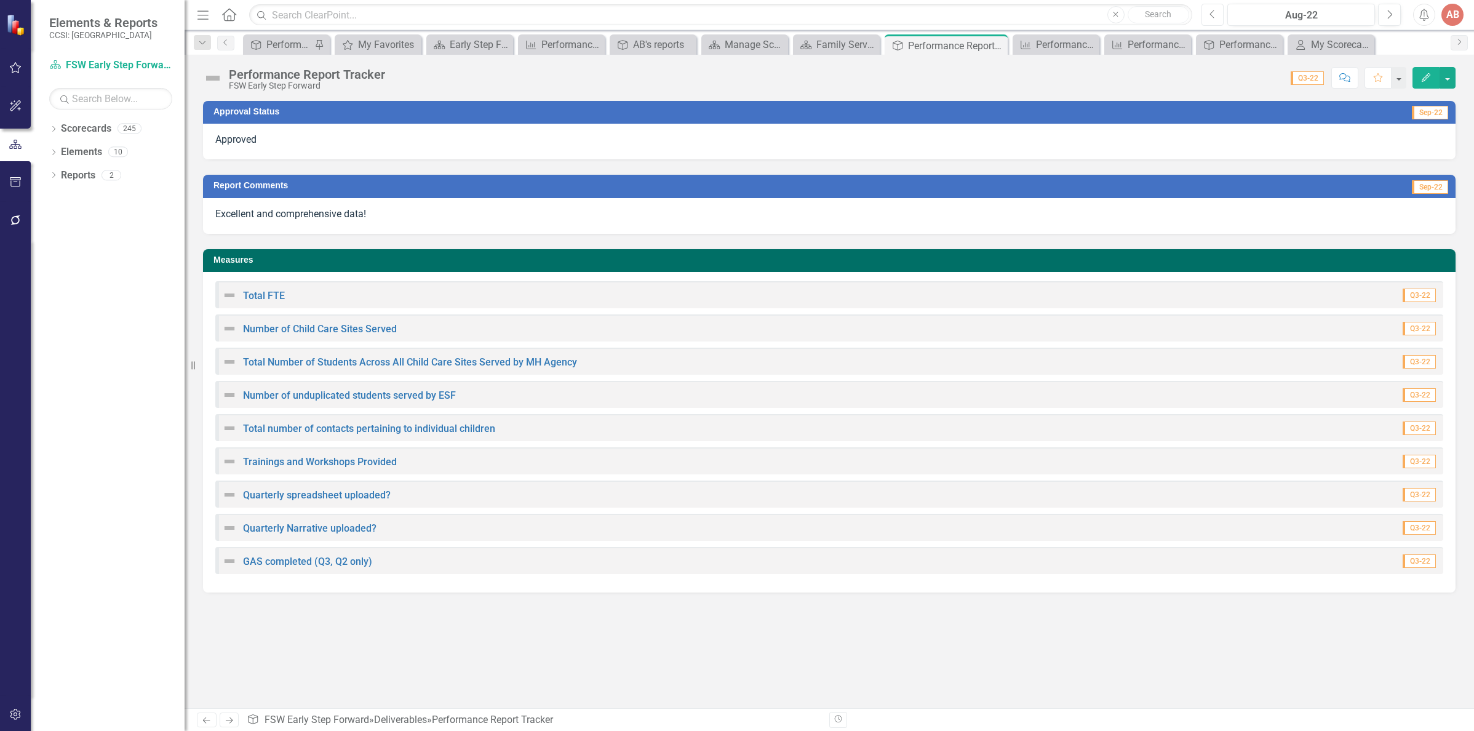
click at [1211, 14] on icon "Previous" at bounding box center [1212, 14] width 7 height 11
click at [1063, 149] on div at bounding box center [829, 142] width 1252 height 36
click at [1063, 148] on div at bounding box center [829, 142] width 1252 height 36
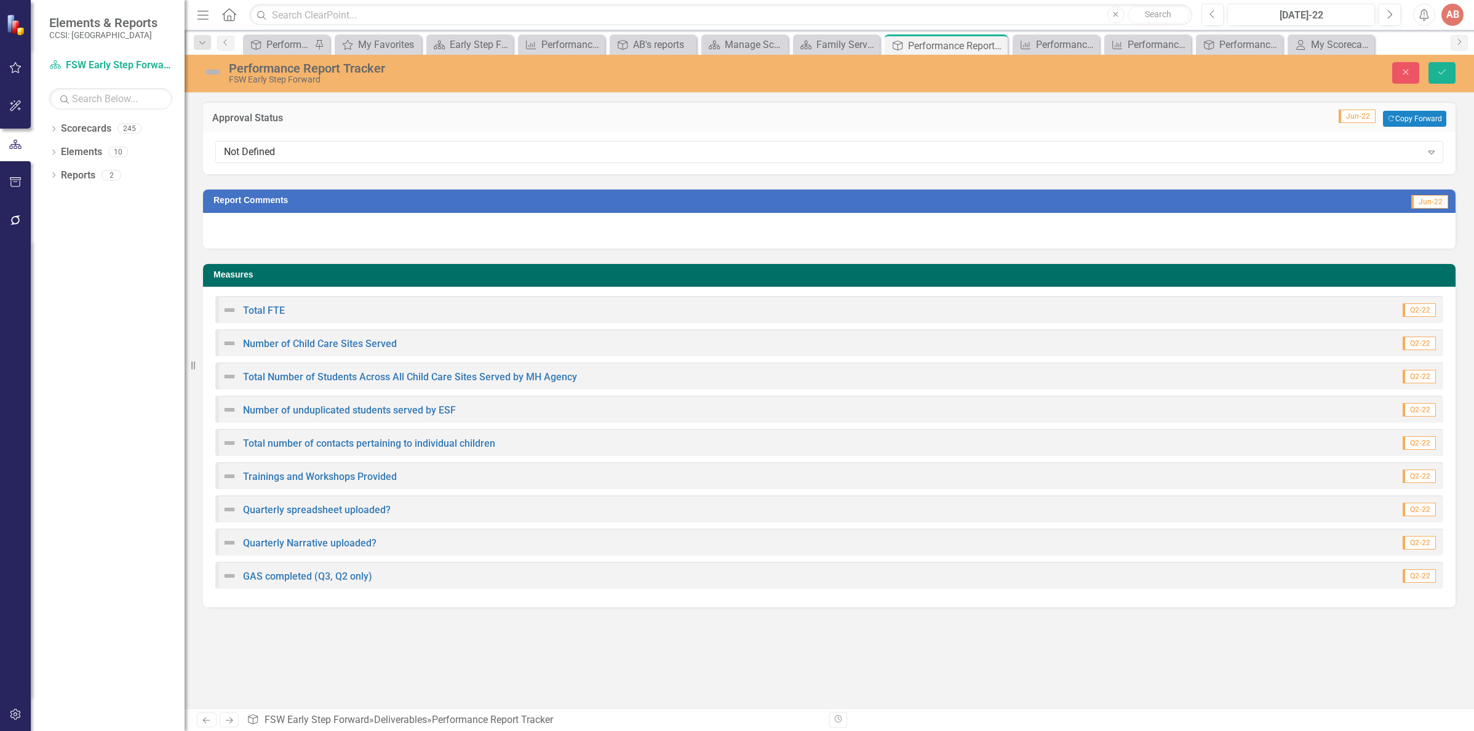
click at [1063, 148] on div "Not Defined" at bounding box center [823, 152] width 1198 height 14
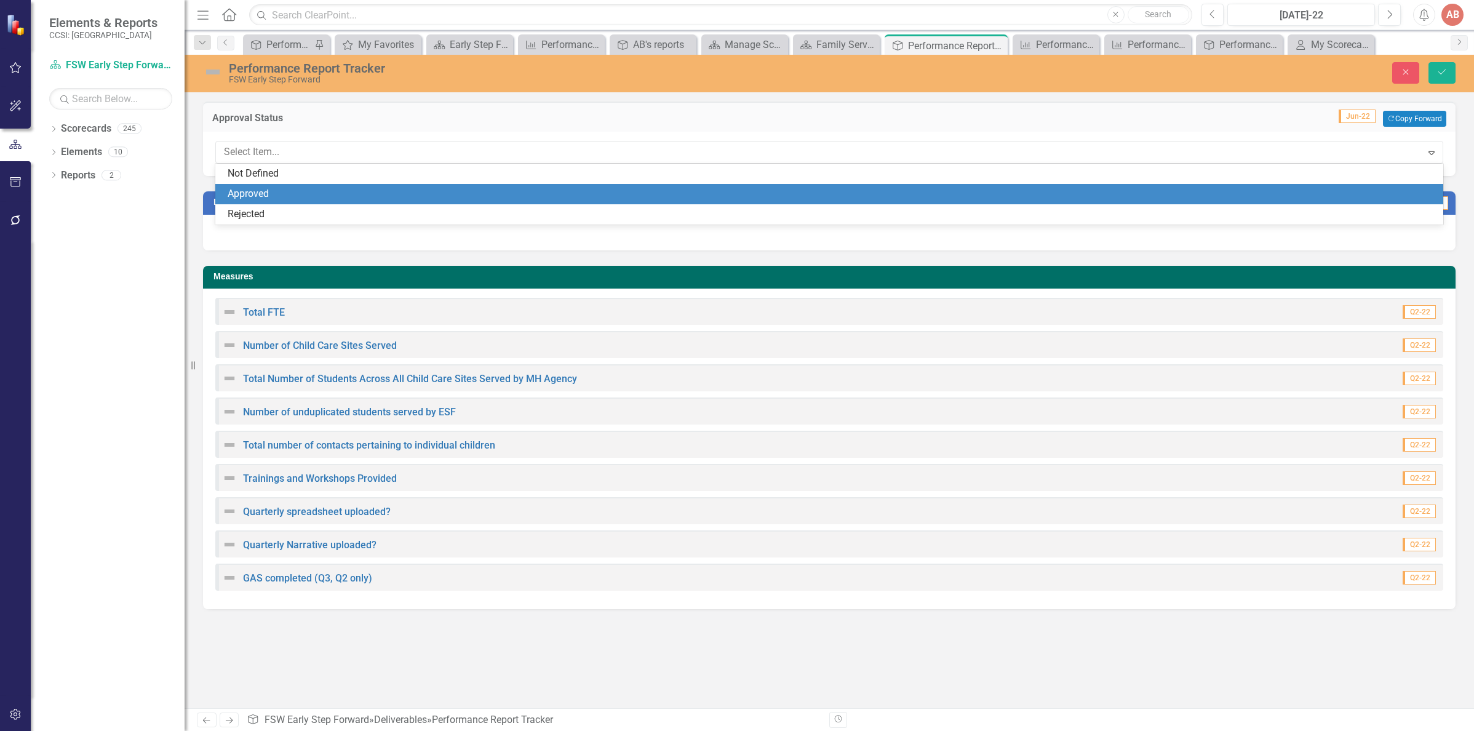
click at [1054, 194] on div "Approved" at bounding box center [832, 194] width 1208 height 14
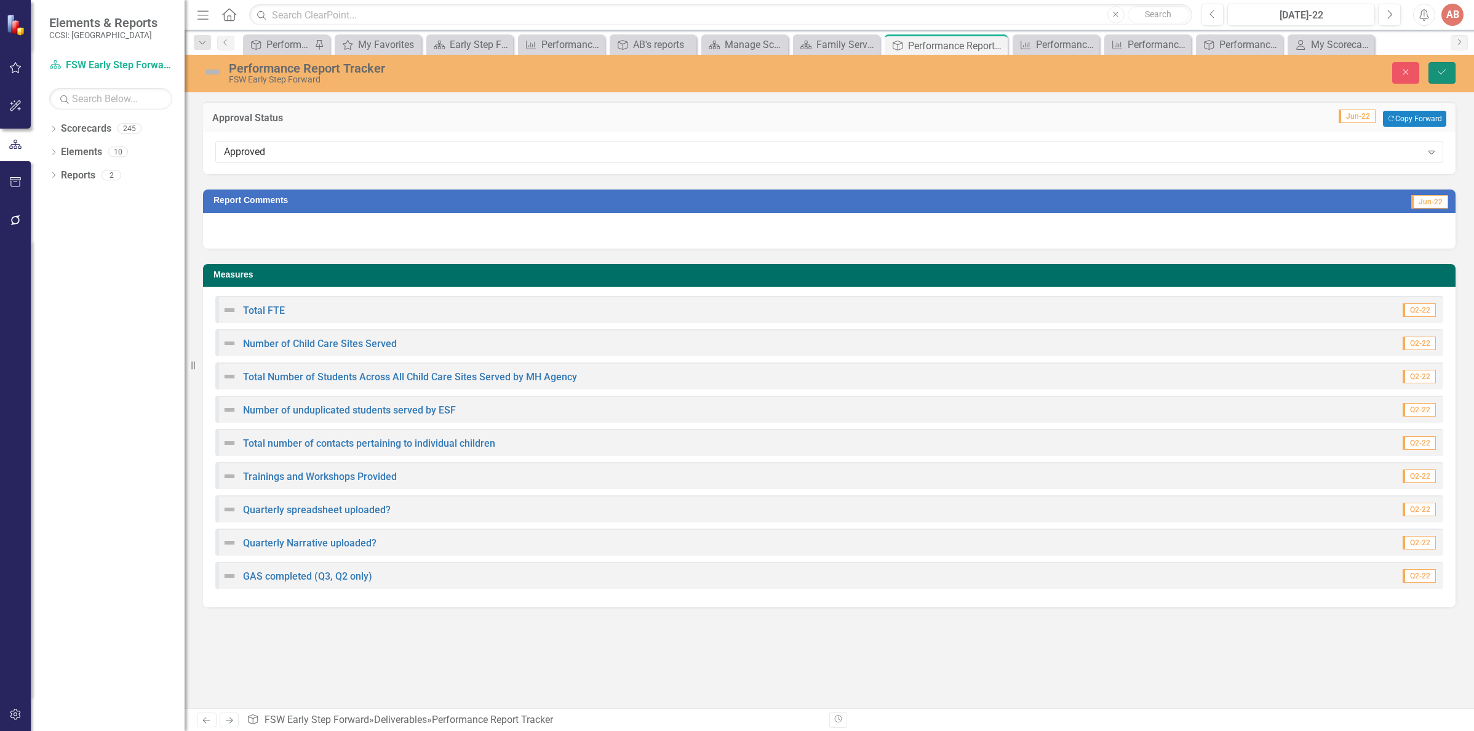
click at [1447, 76] on button "Save" at bounding box center [1441, 73] width 27 height 22
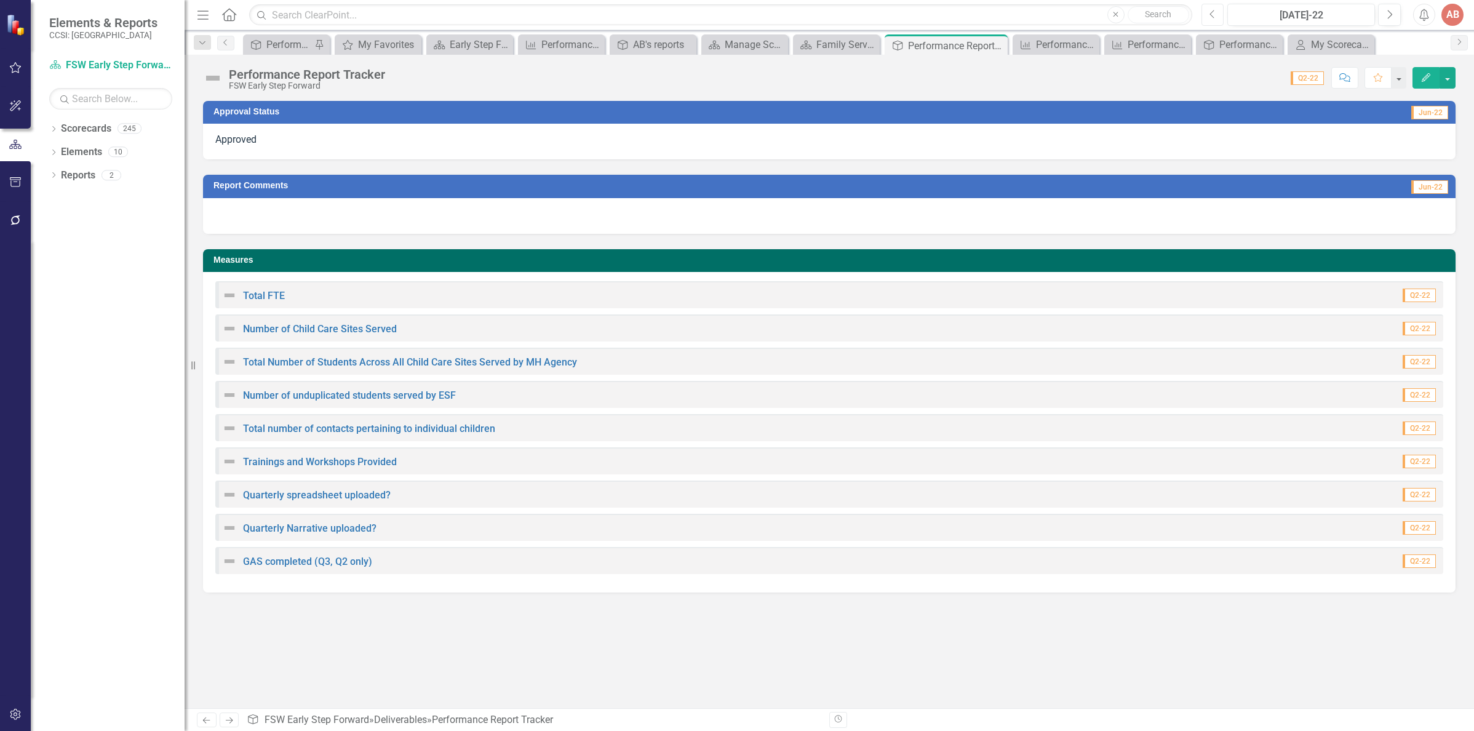
click at [1213, 15] on icon "Previous" at bounding box center [1212, 14] width 7 height 11
click at [1194, 145] on div at bounding box center [829, 142] width 1252 height 36
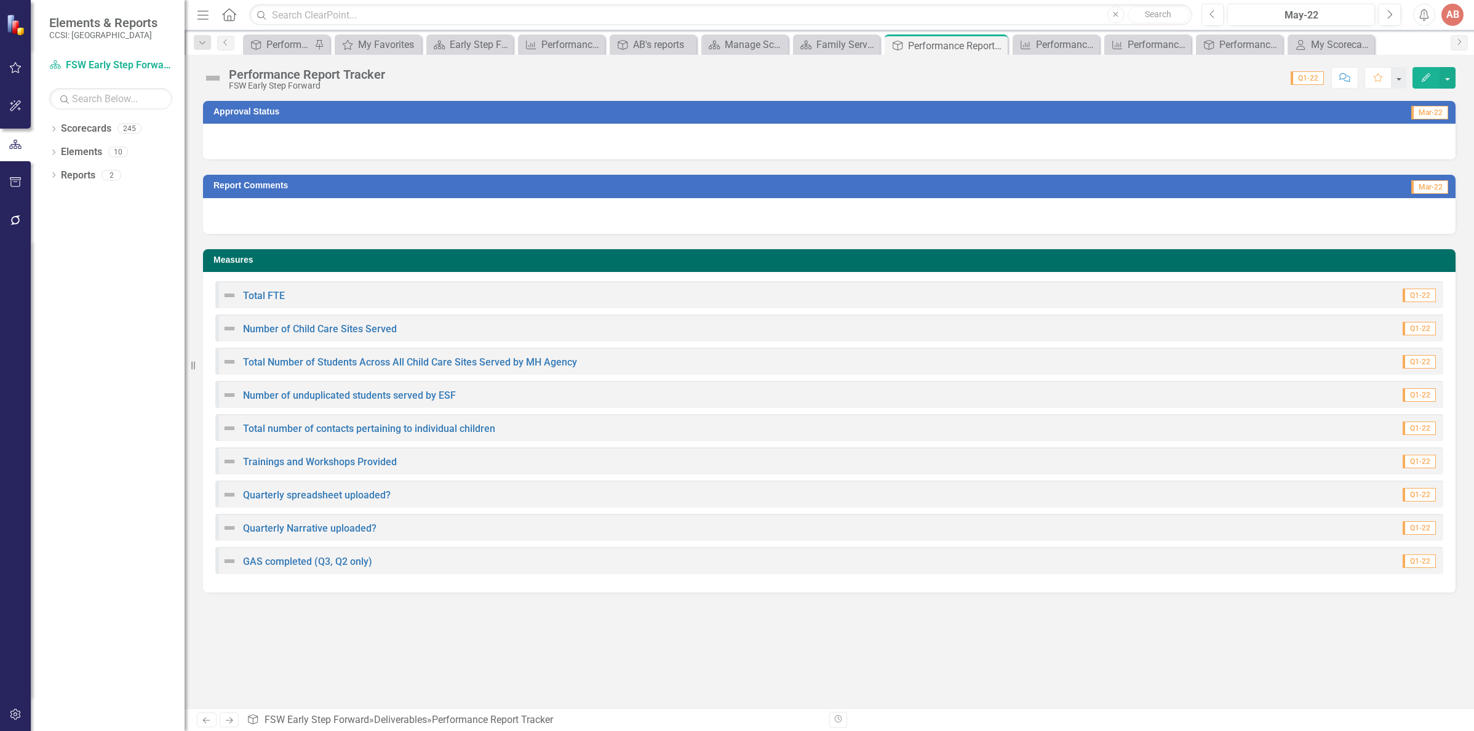
click at [1194, 145] on div at bounding box center [829, 142] width 1252 height 36
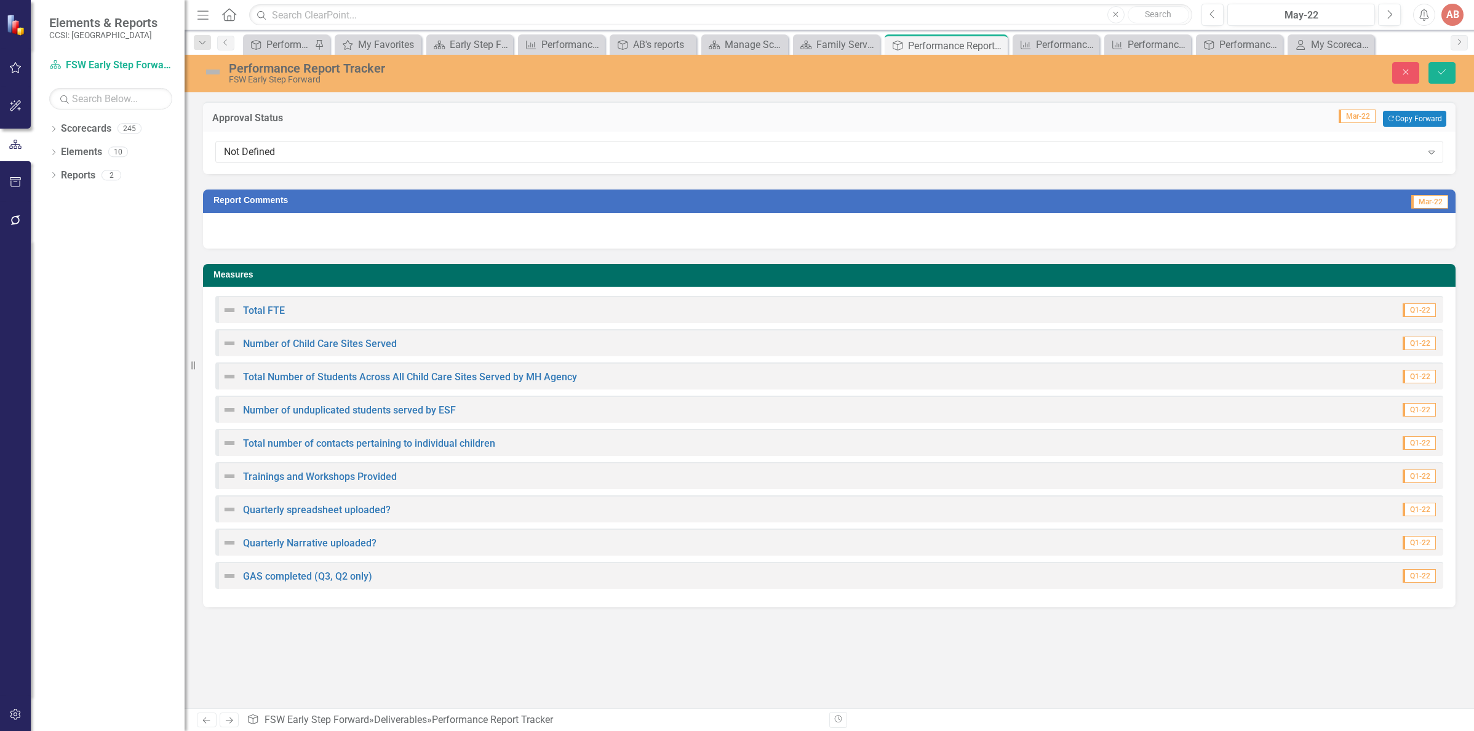
click at [1194, 145] on div "Not Defined Expand" at bounding box center [829, 152] width 1228 height 22
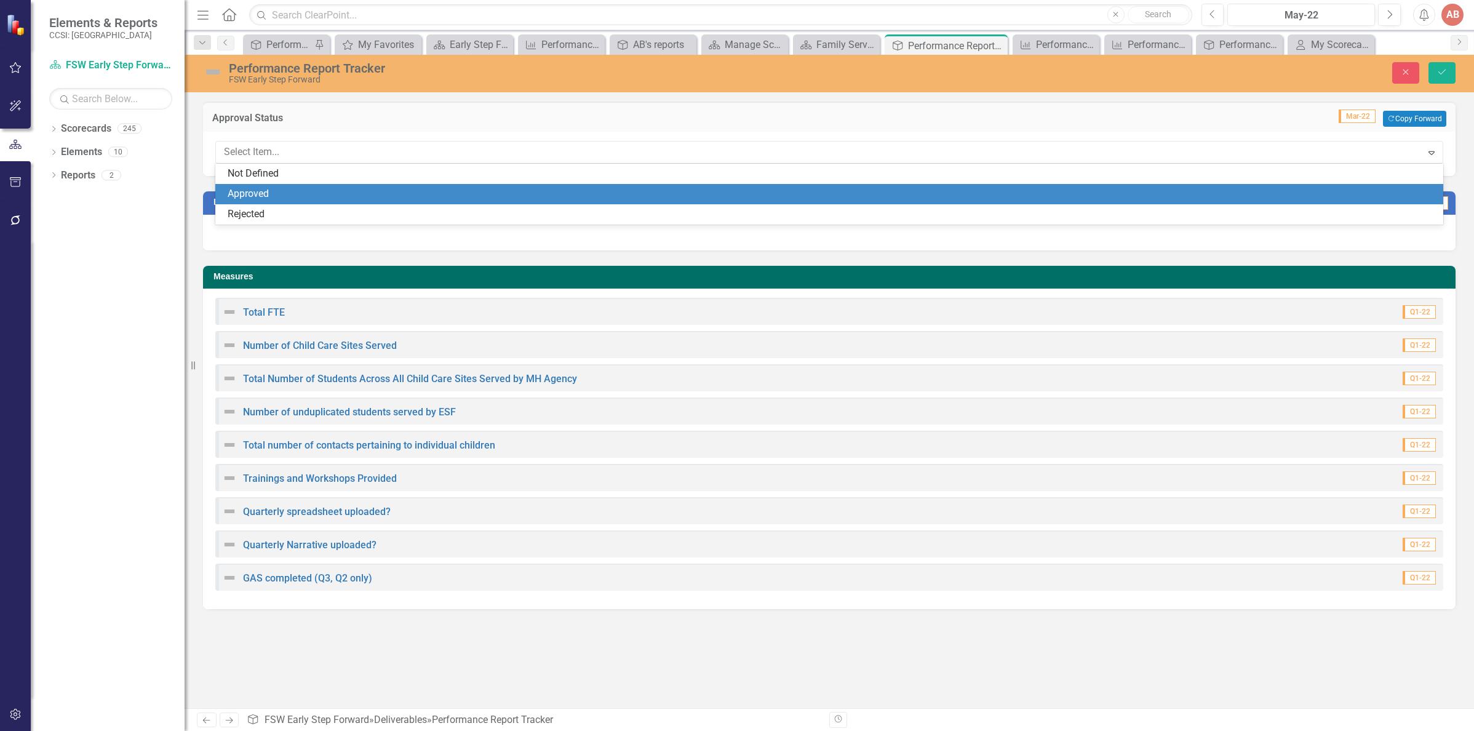
click at [1173, 188] on div "Approved" at bounding box center [832, 194] width 1208 height 14
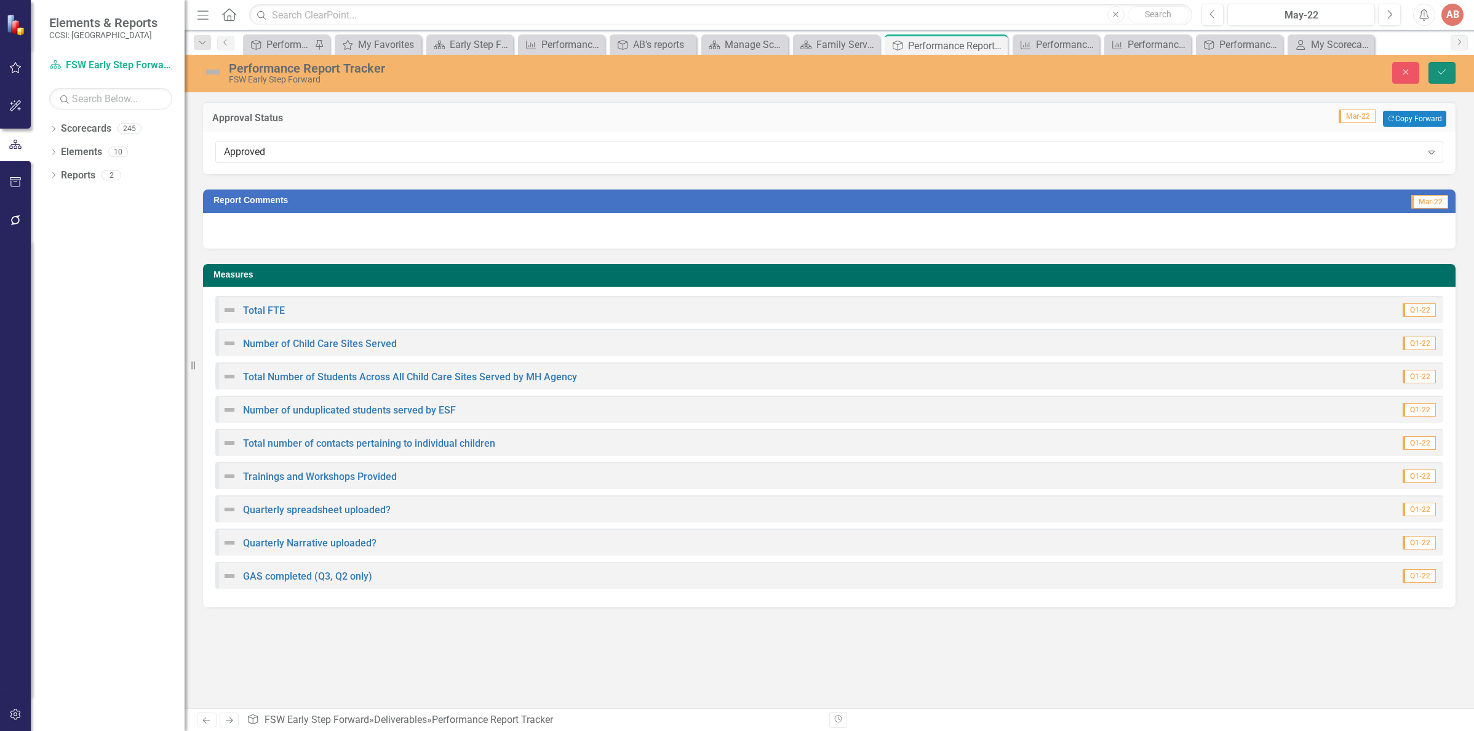
click at [1436, 71] on button "Save" at bounding box center [1441, 73] width 27 height 22
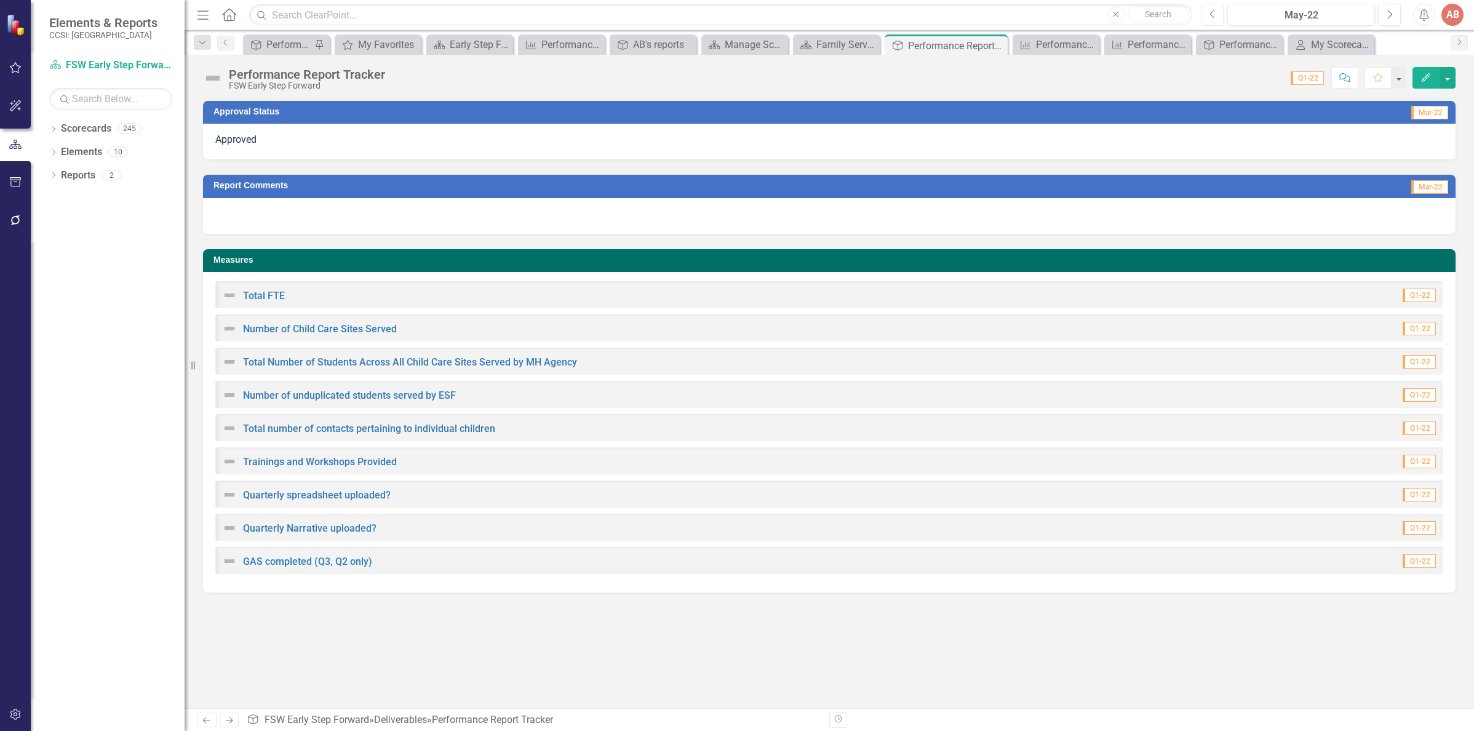
click at [1213, 17] on icon "button" at bounding box center [1211, 14] width 5 height 9
click at [1191, 142] on div at bounding box center [829, 142] width 1252 height 36
click at [1191, 145] on div at bounding box center [829, 142] width 1252 height 36
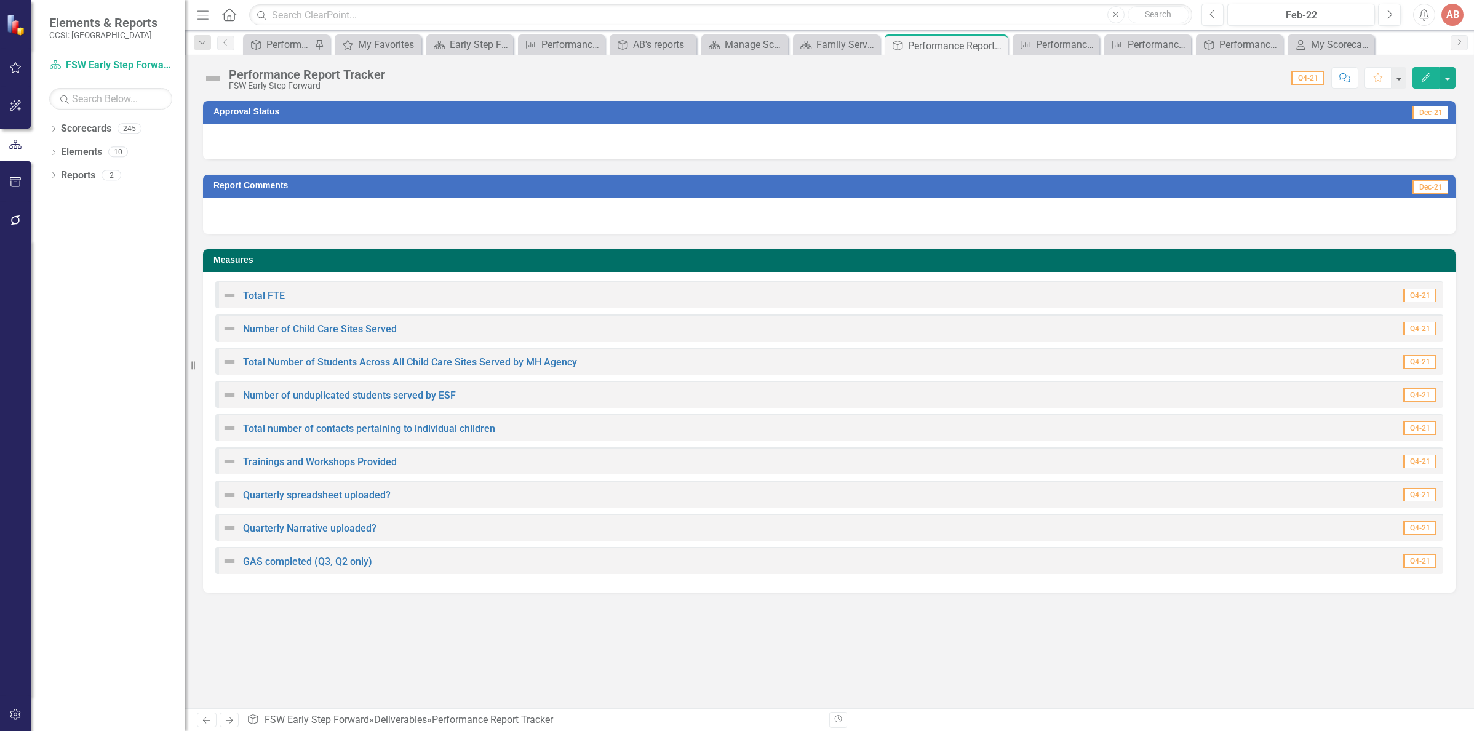
click at [1191, 145] on div at bounding box center [829, 142] width 1252 height 36
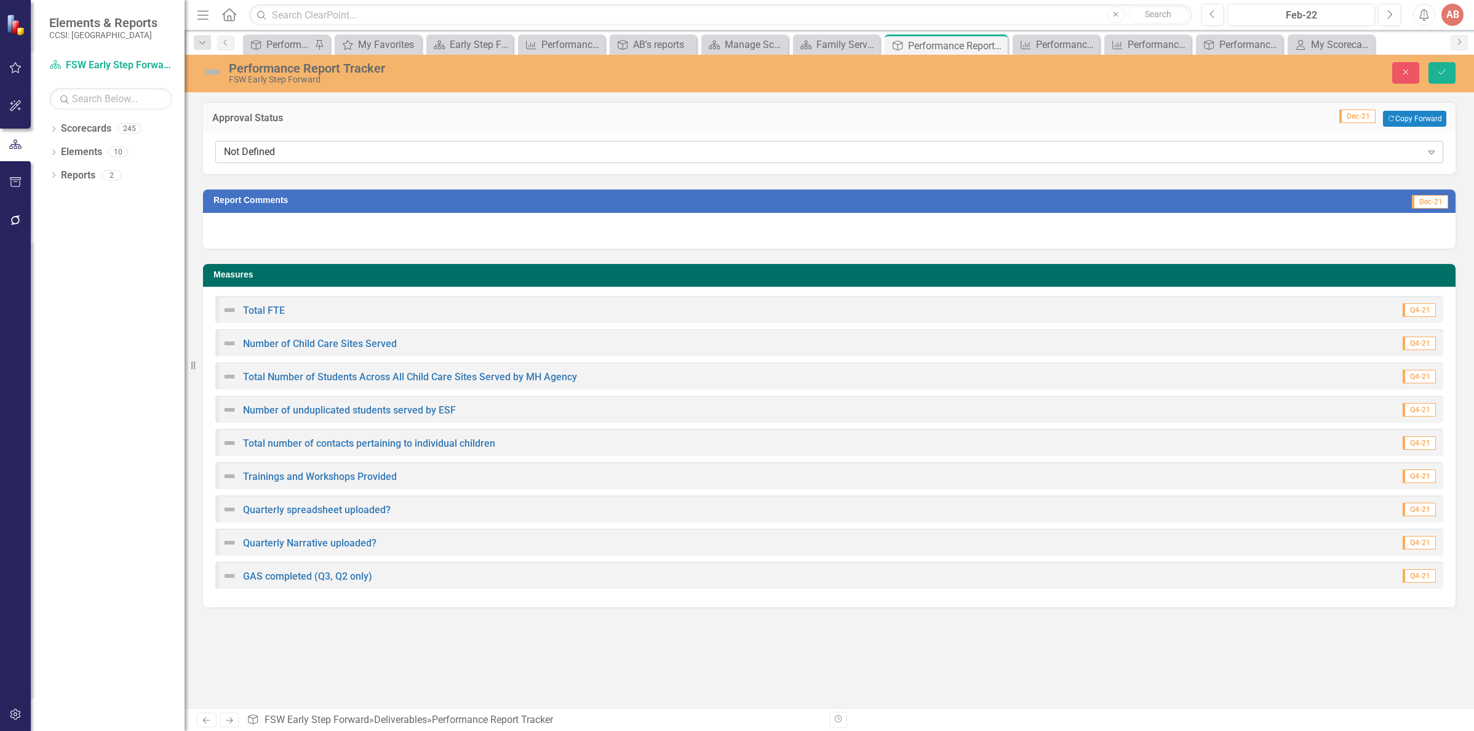
click at [1188, 154] on div "Not Defined" at bounding box center [823, 152] width 1198 height 14
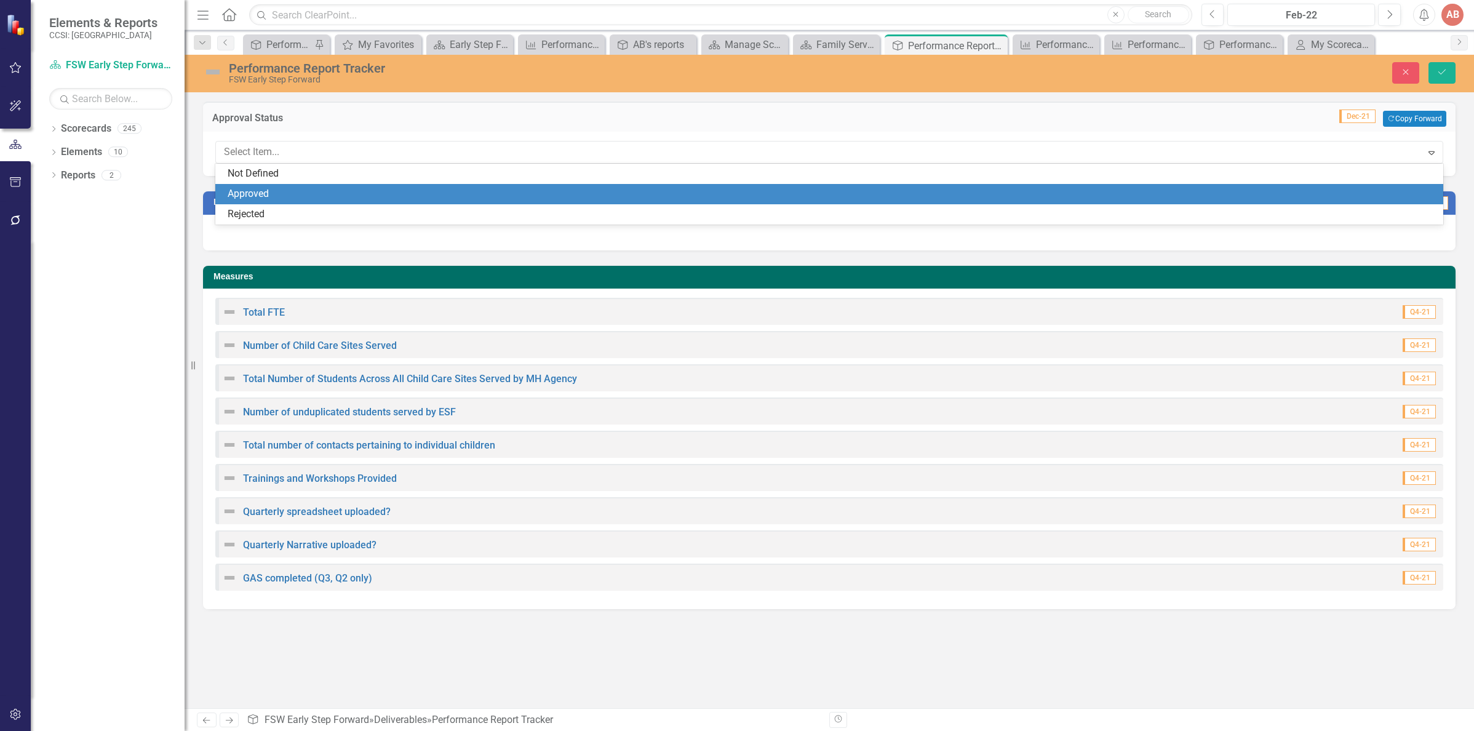
click at [1164, 190] on div "Approved" at bounding box center [832, 194] width 1208 height 14
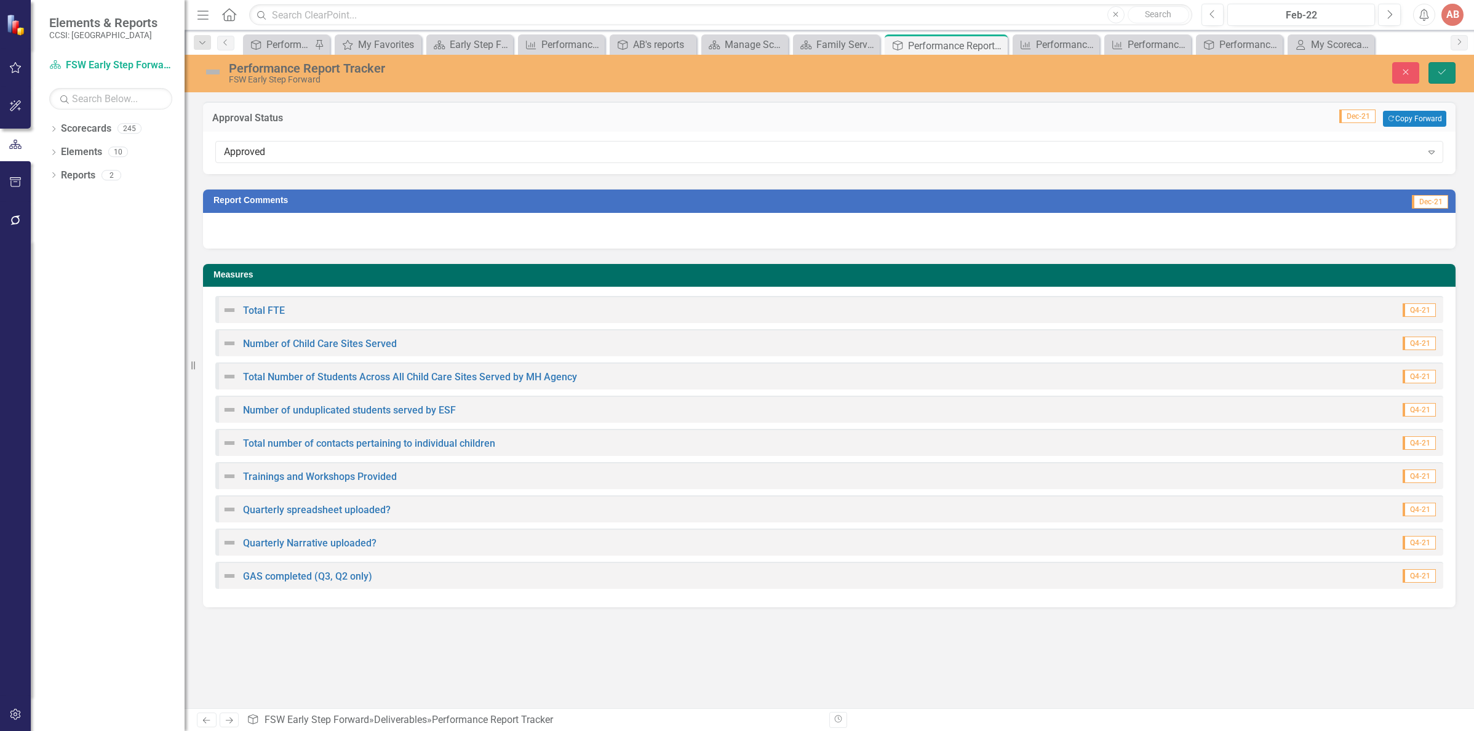
click at [1435, 71] on button "Save" at bounding box center [1441, 73] width 27 height 22
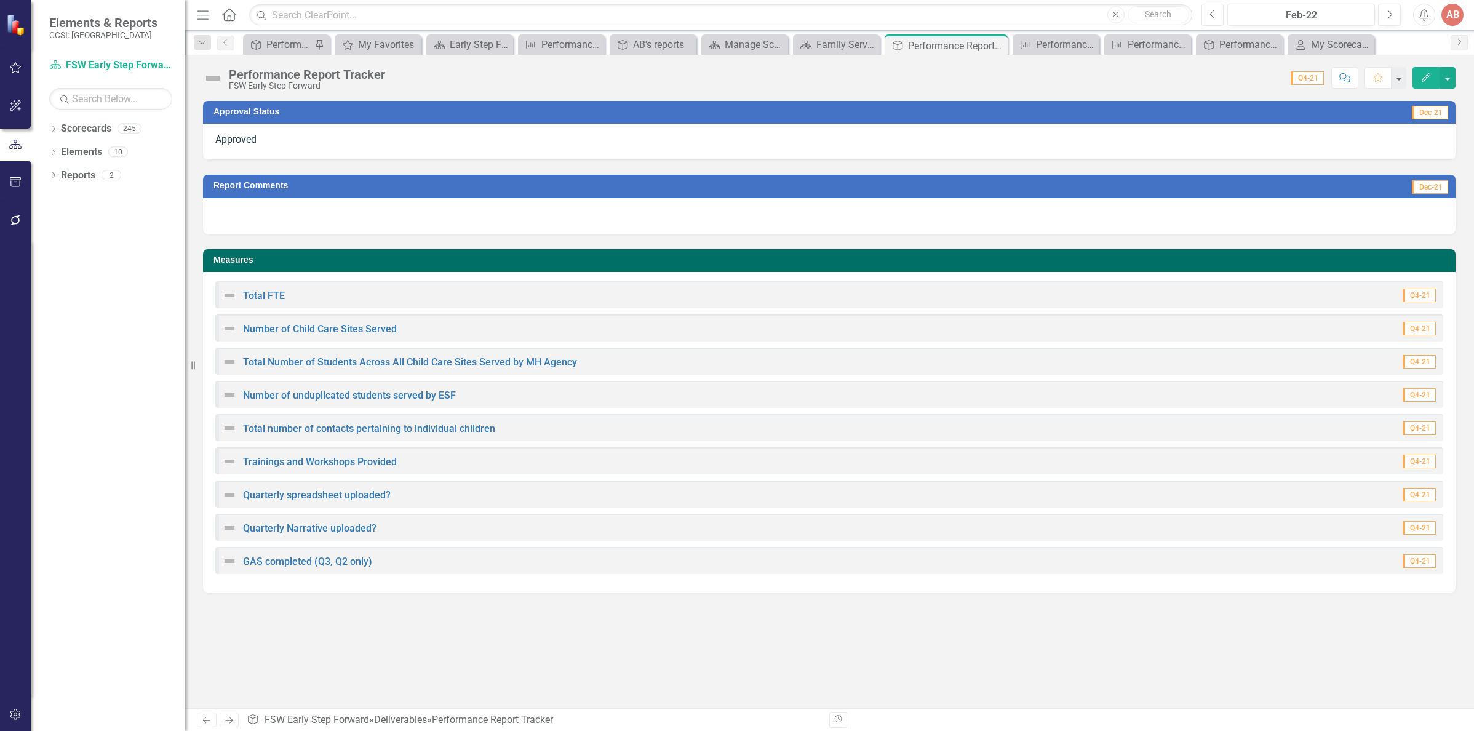
click at [1212, 10] on icon "Previous" at bounding box center [1212, 14] width 7 height 11
click at [1218, 15] on button "Previous" at bounding box center [1212, 15] width 23 height 22
click at [1218, 141] on div at bounding box center [829, 142] width 1252 height 36
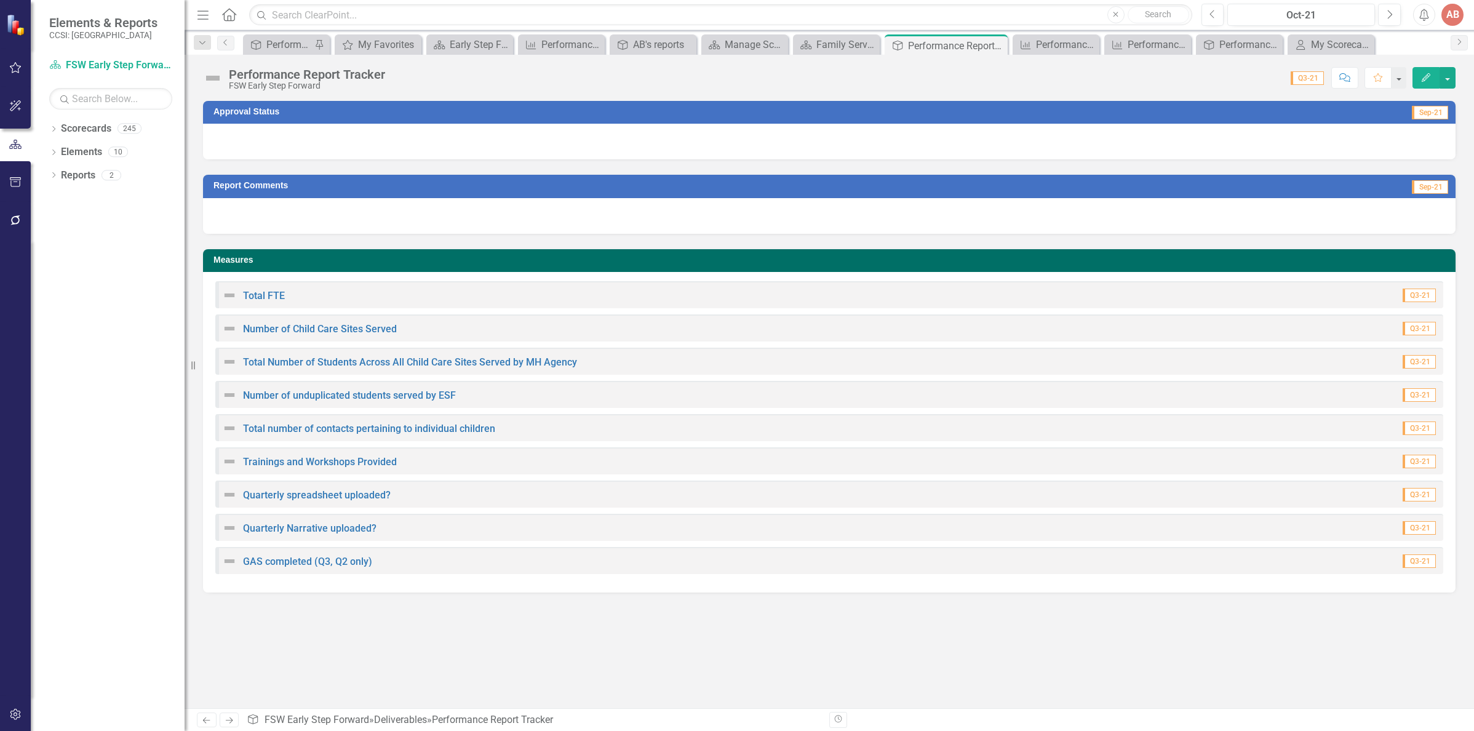
click at [1218, 141] on div at bounding box center [829, 142] width 1252 height 36
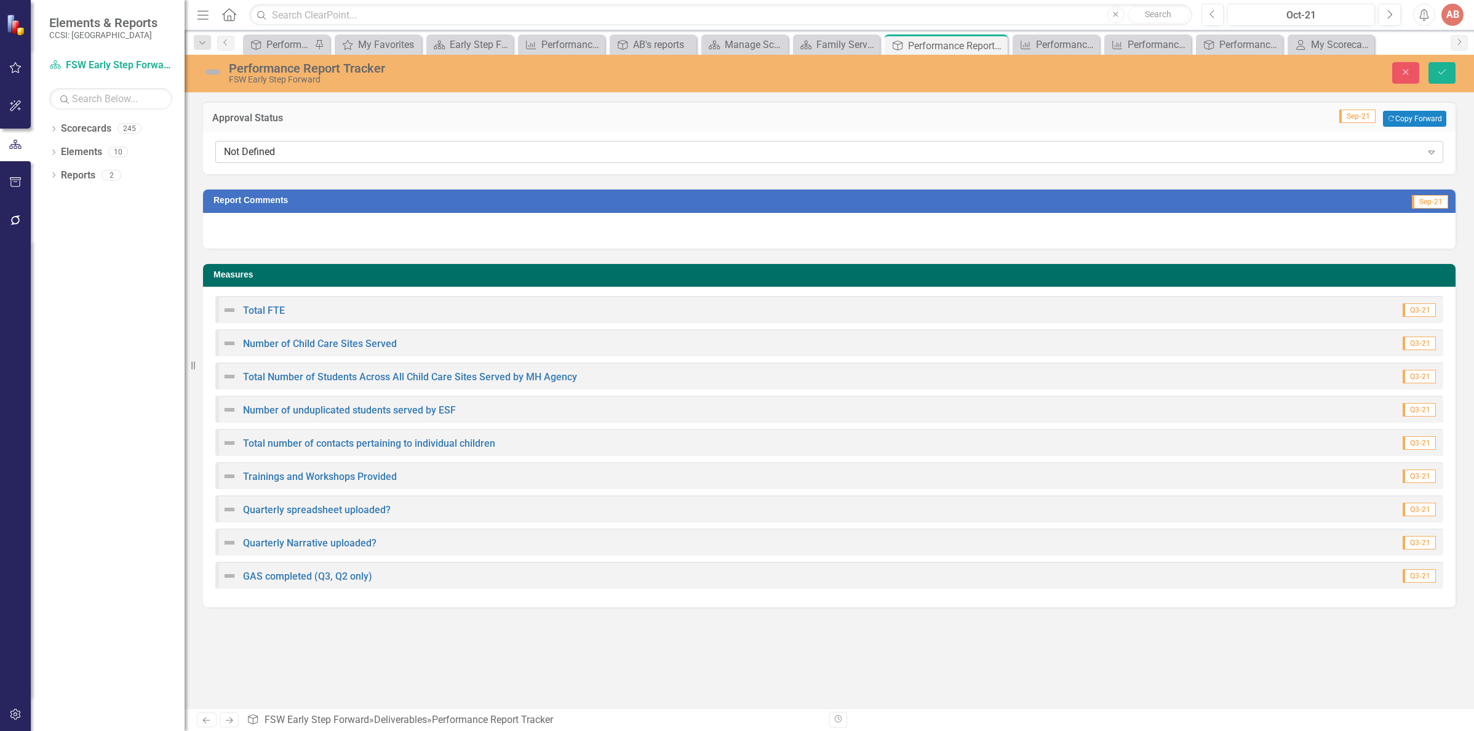
click at [1212, 156] on div "Not Defined" at bounding box center [823, 152] width 1198 height 14
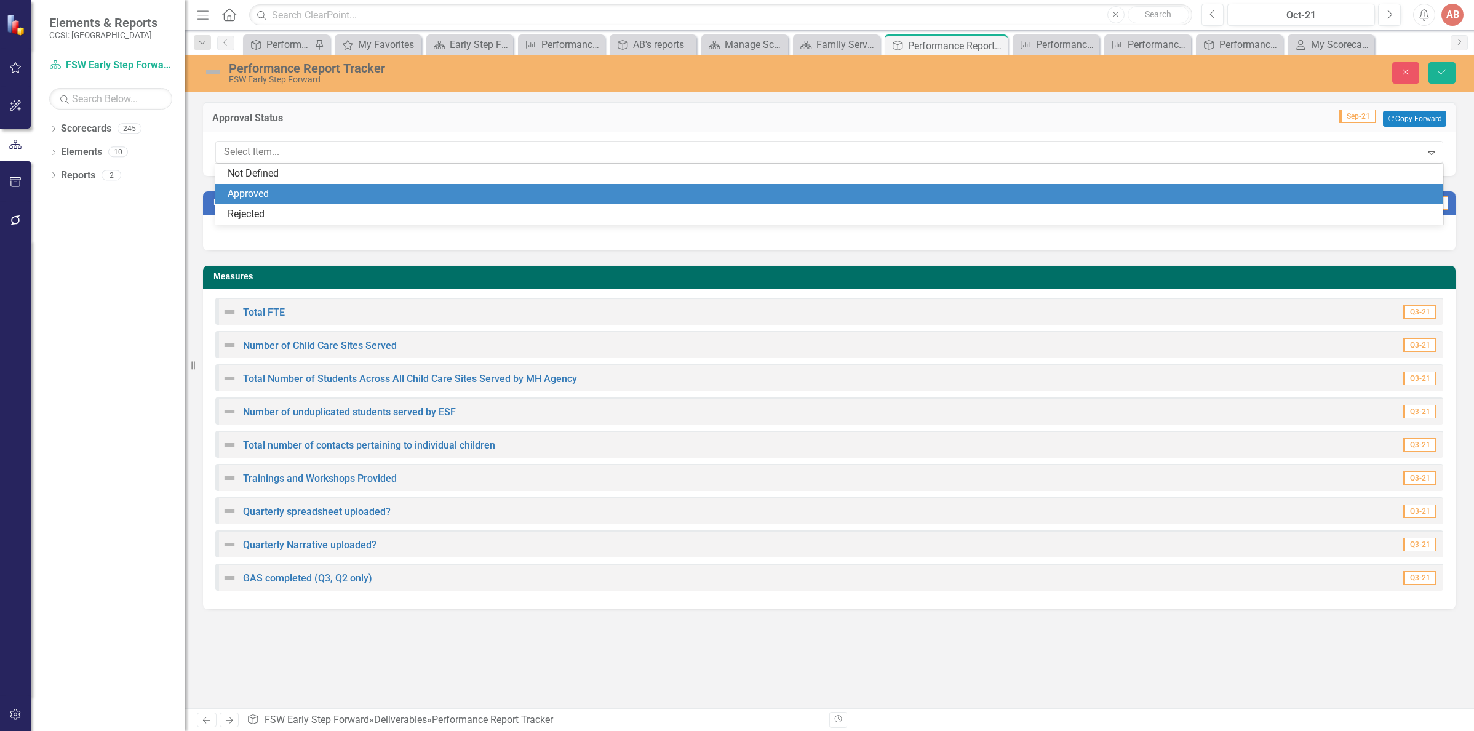
click at [1208, 191] on div "Approved" at bounding box center [832, 194] width 1208 height 14
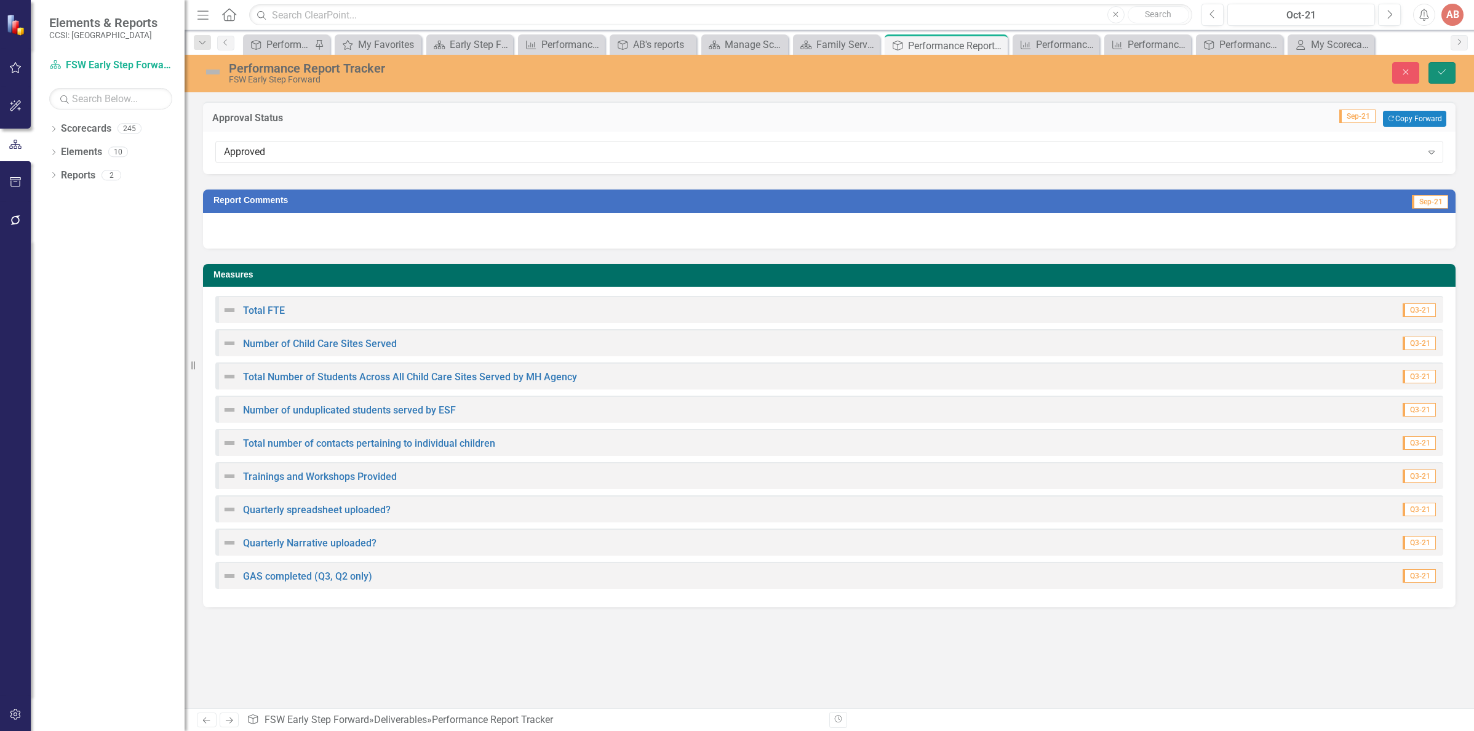
click at [1439, 67] on button "Save" at bounding box center [1441, 73] width 27 height 22
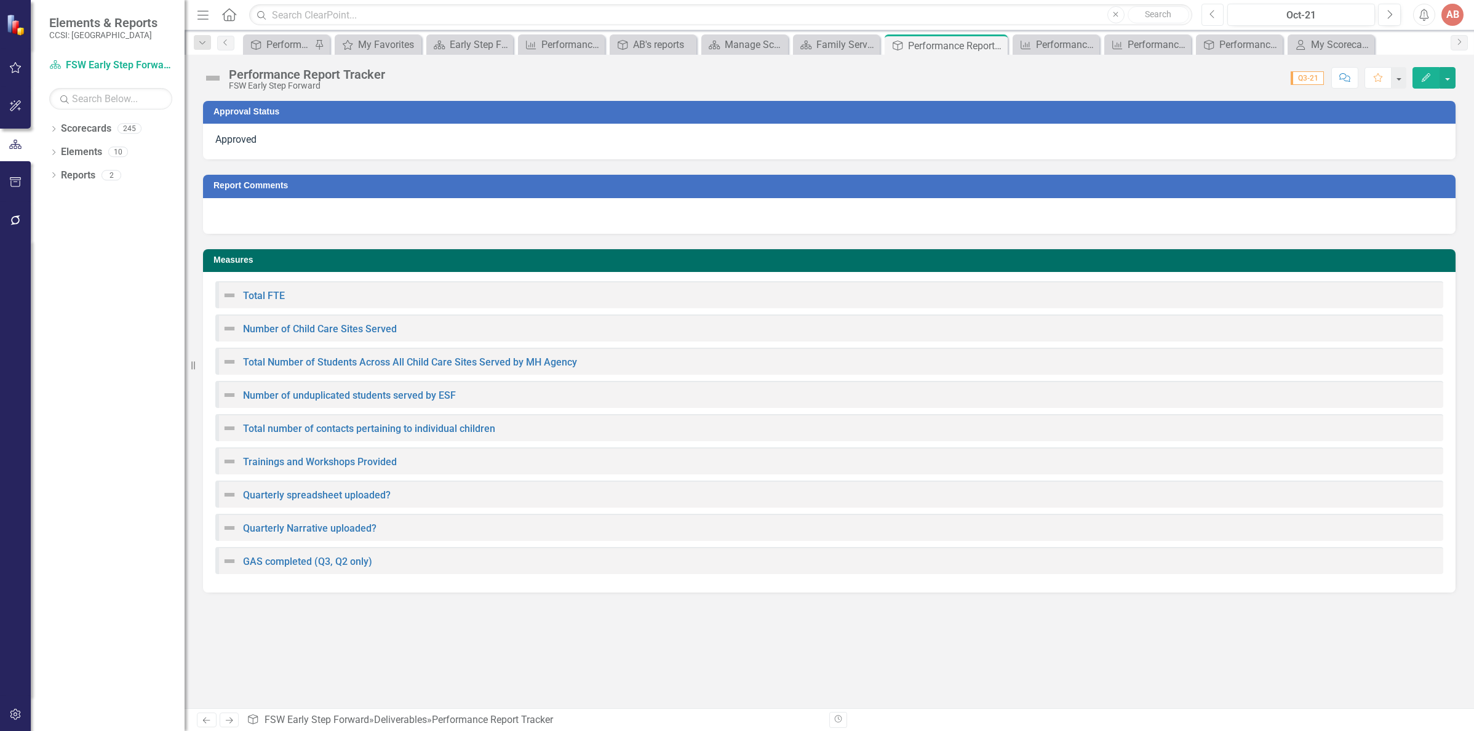
click at [1217, 12] on button "Previous" at bounding box center [1212, 15] width 23 height 22
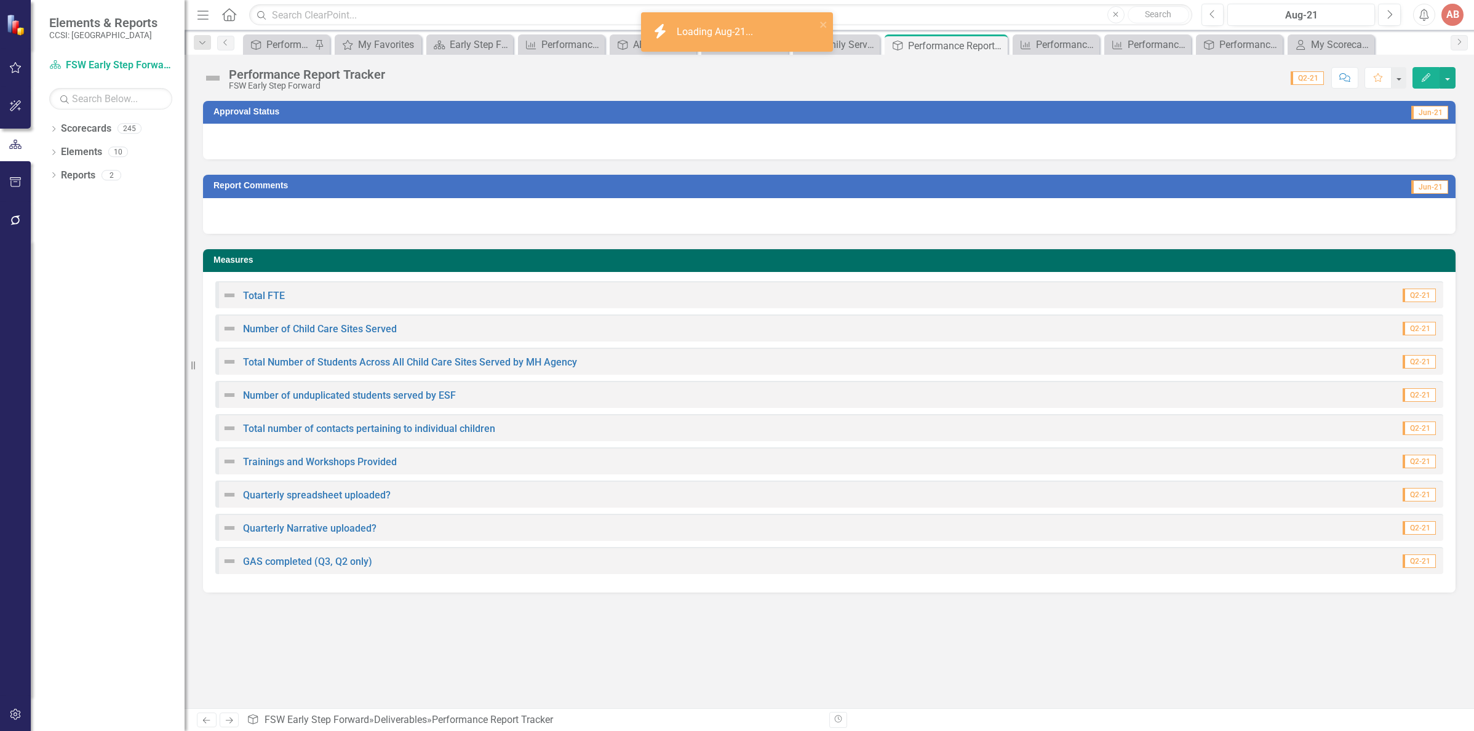
click at [1196, 148] on div at bounding box center [829, 142] width 1252 height 36
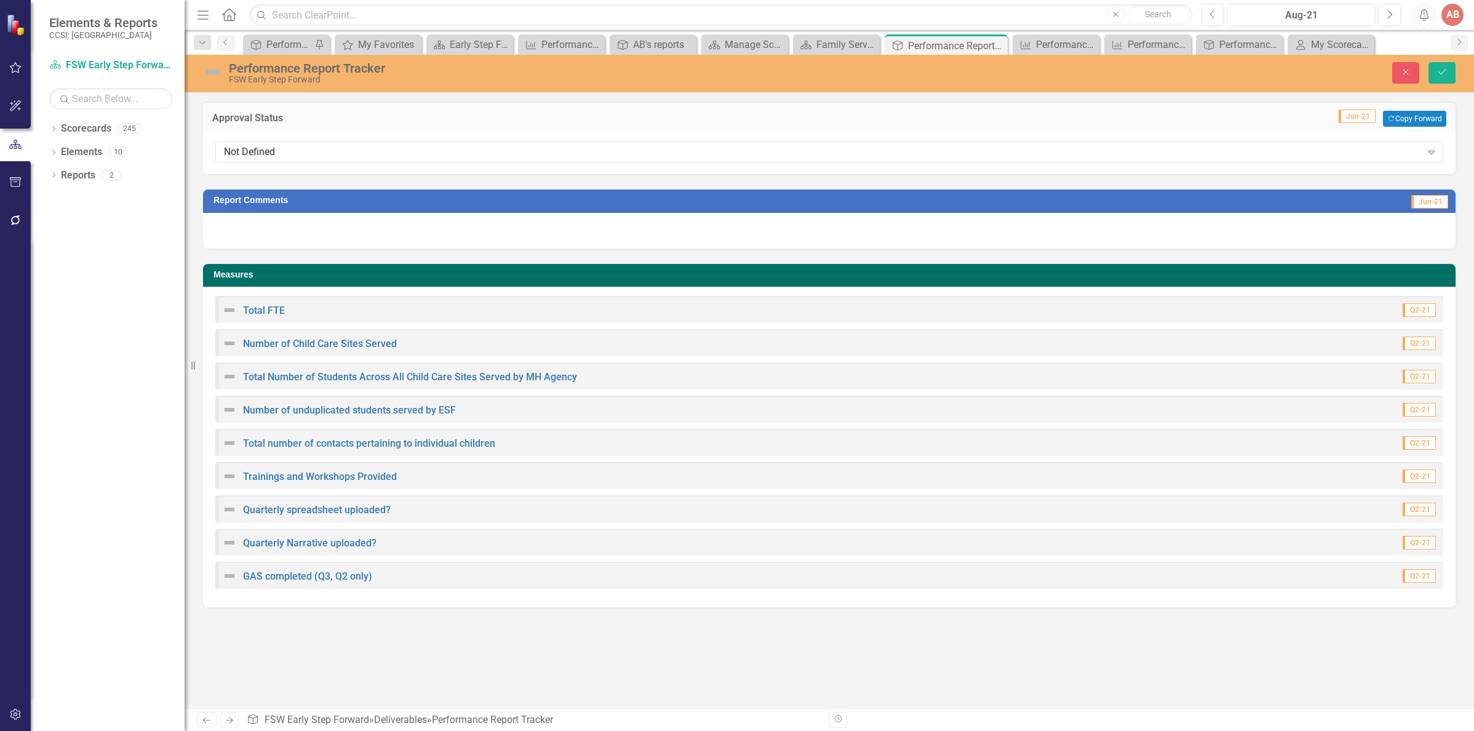
click at [1196, 148] on div "Not Defined" at bounding box center [823, 152] width 1198 height 14
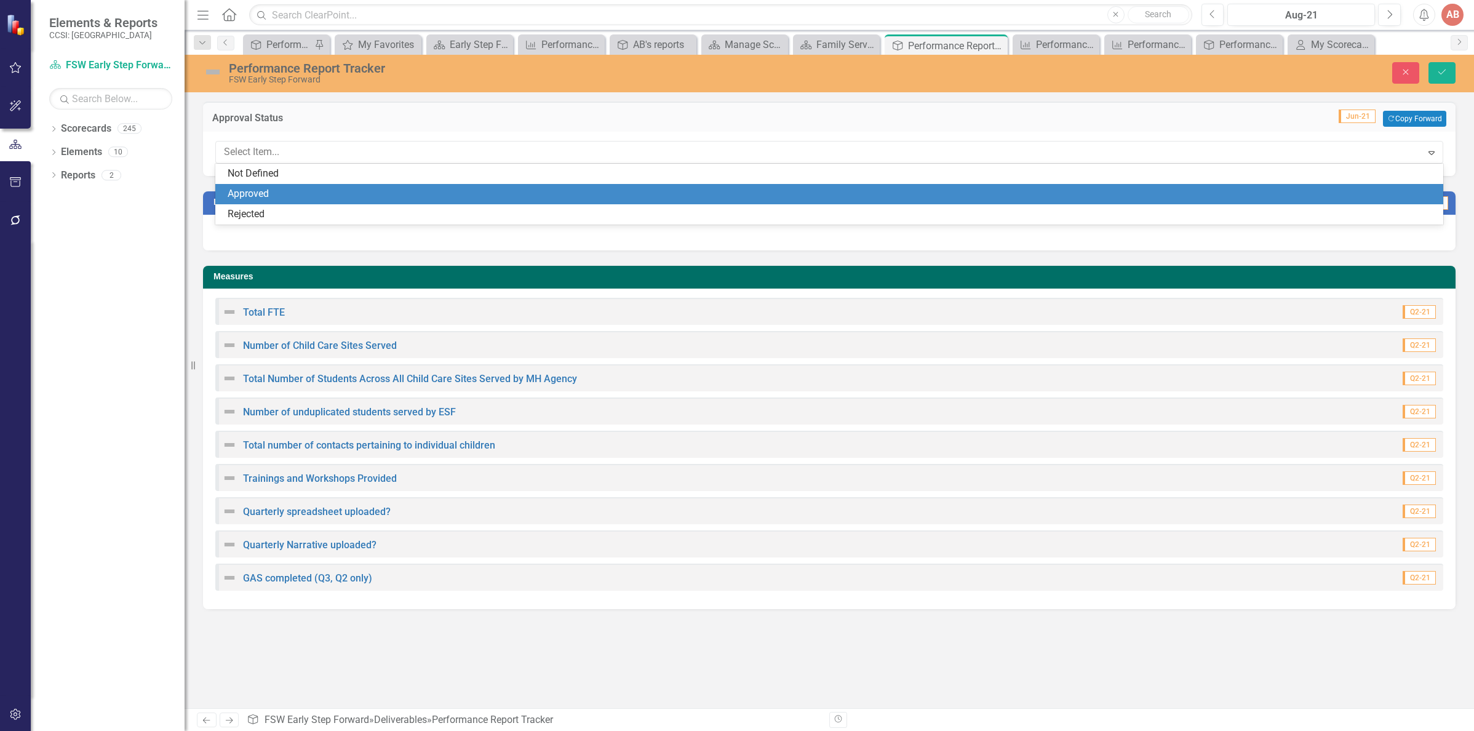
click at [1185, 188] on div "Approved" at bounding box center [832, 194] width 1208 height 14
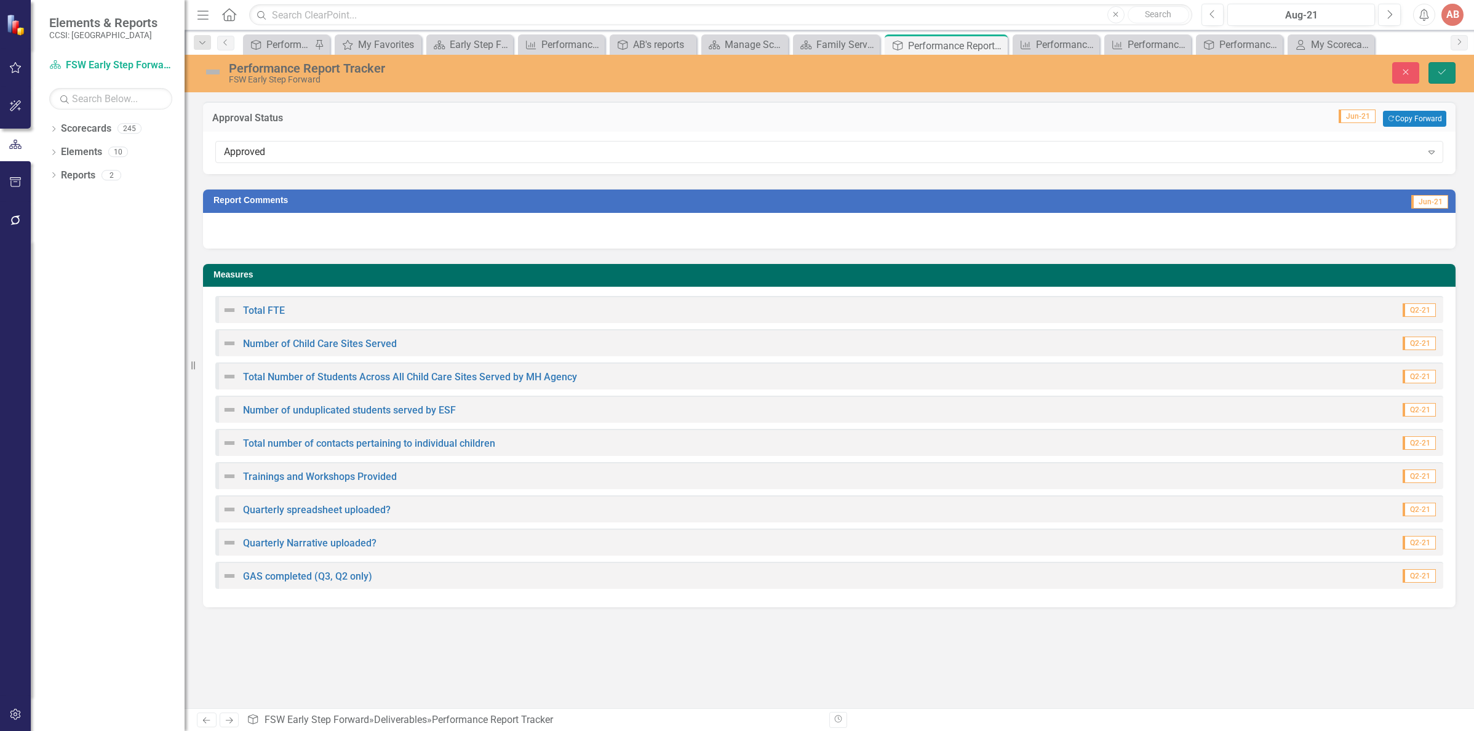
click at [1440, 68] on icon "Save" at bounding box center [1441, 72] width 11 height 9
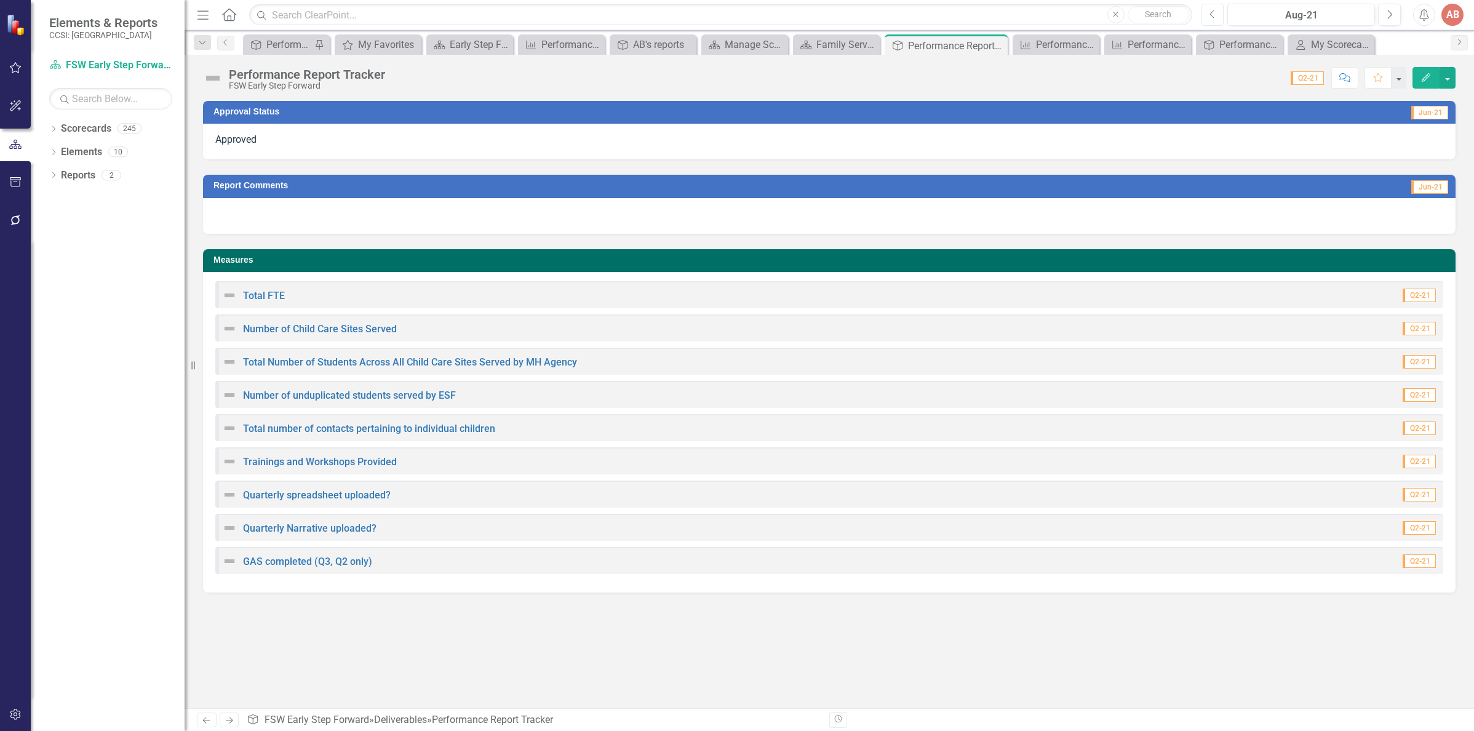
click at [1214, 13] on icon "Previous" at bounding box center [1212, 14] width 7 height 11
click at [1214, 17] on icon "Previous" at bounding box center [1212, 14] width 7 height 11
click at [1153, 146] on div at bounding box center [829, 142] width 1252 height 36
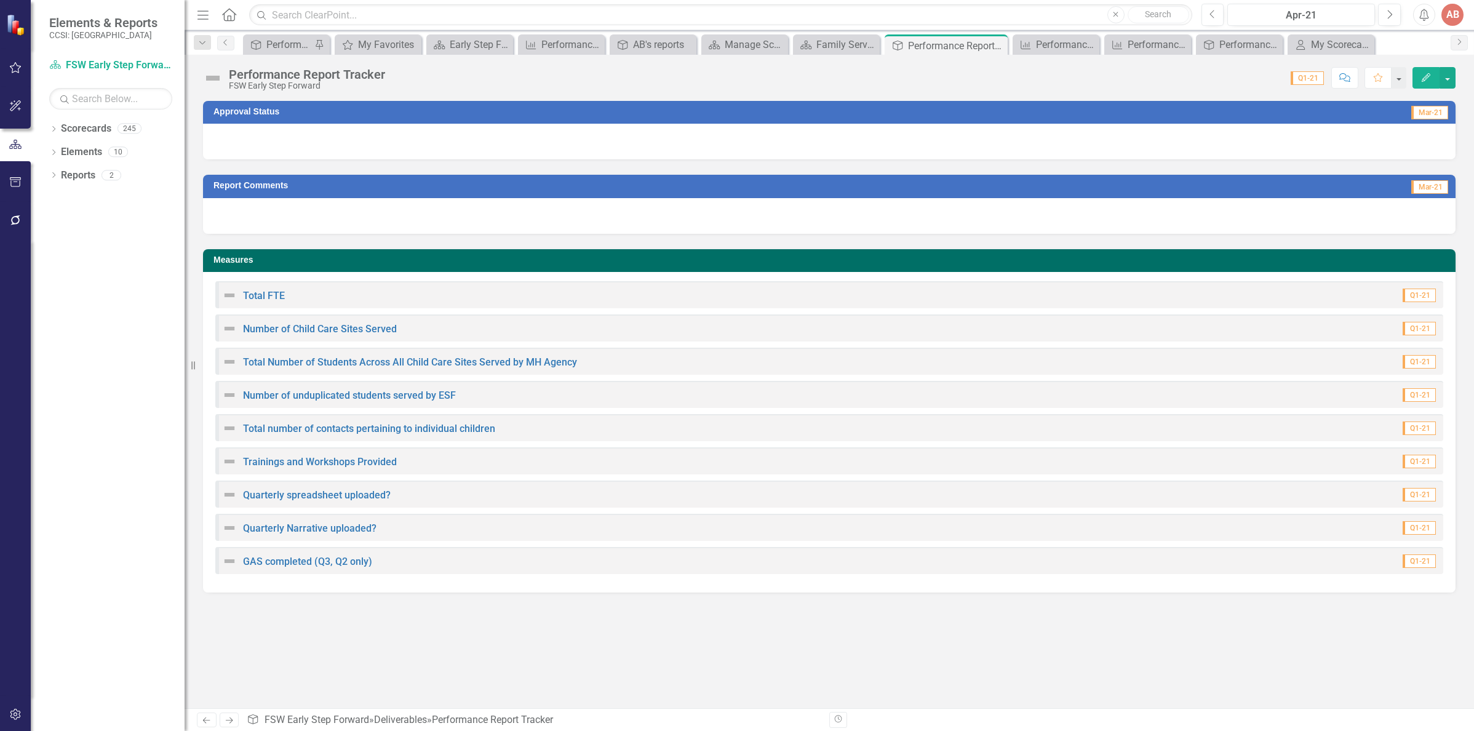
click at [1153, 146] on div at bounding box center [829, 142] width 1252 height 36
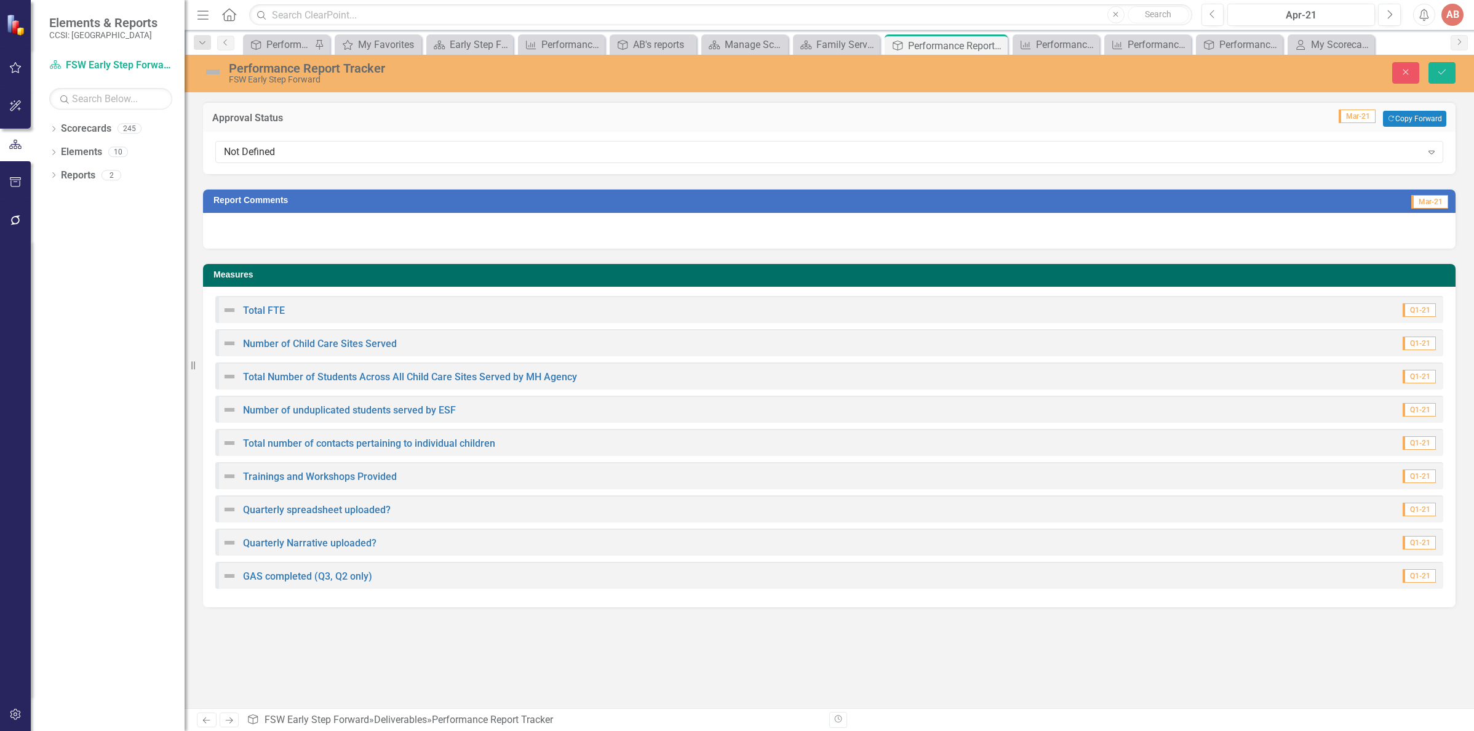
click at [1153, 146] on div "Not Defined" at bounding box center [823, 152] width 1198 height 14
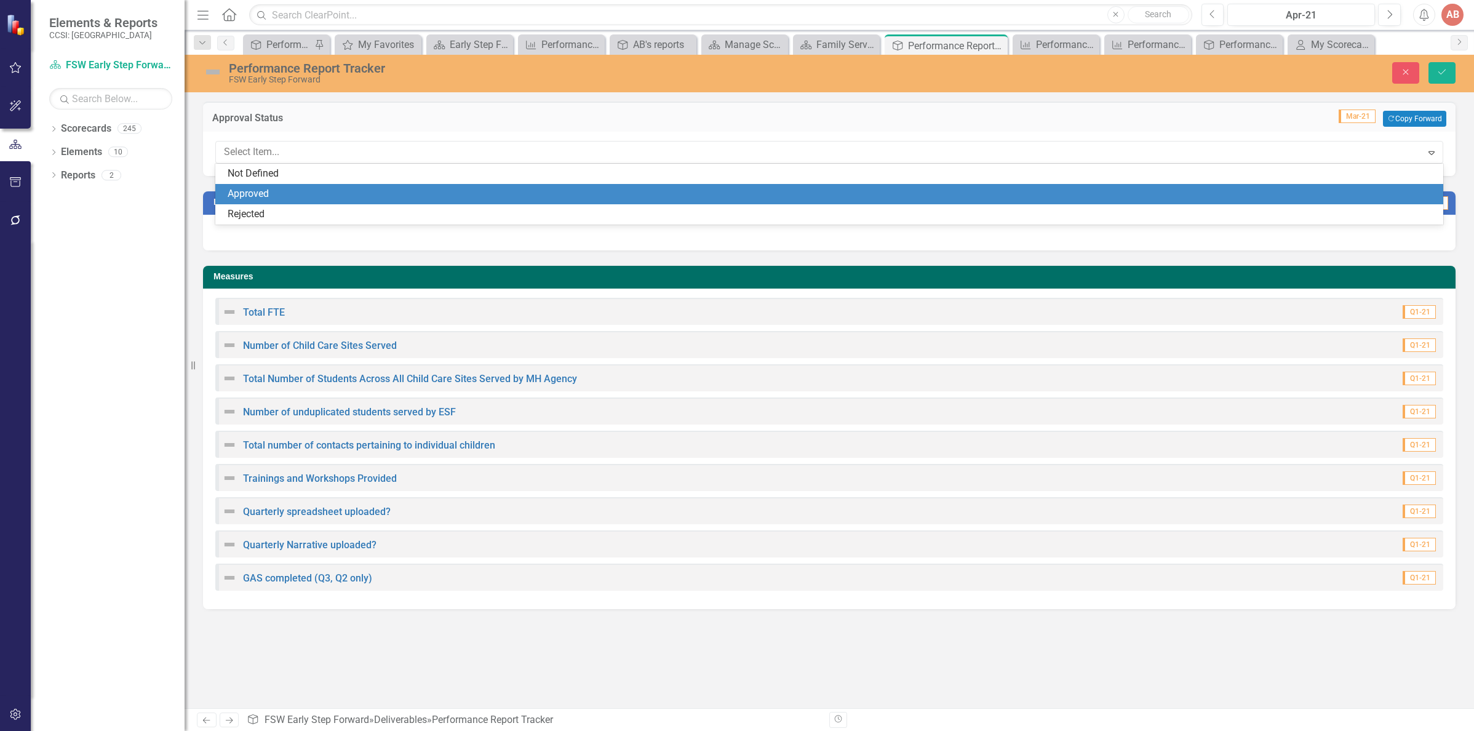
click at [1144, 186] on div "Approved" at bounding box center [829, 194] width 1228 height 20
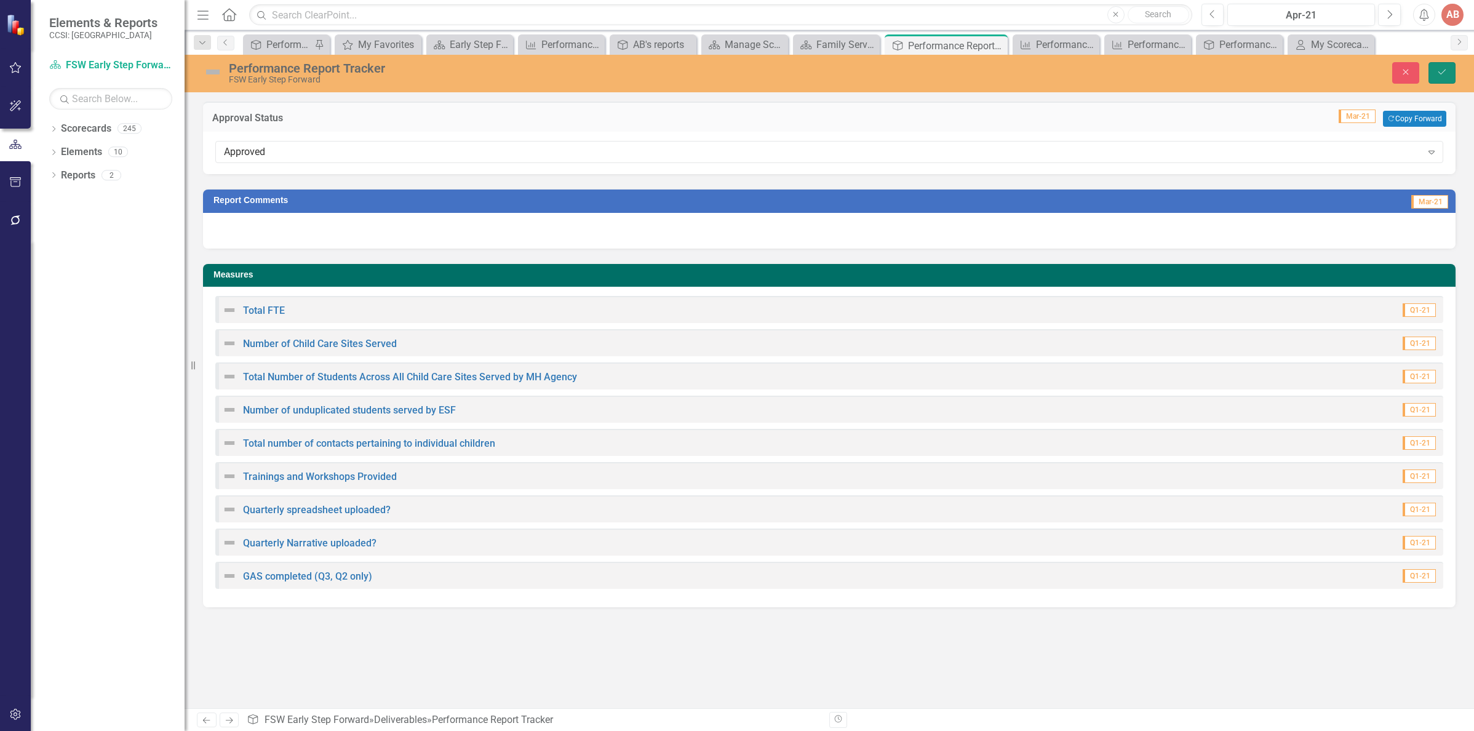
click at [1447, 72] on button "Save" at bounding box center [1441, 73] width 27 height 22
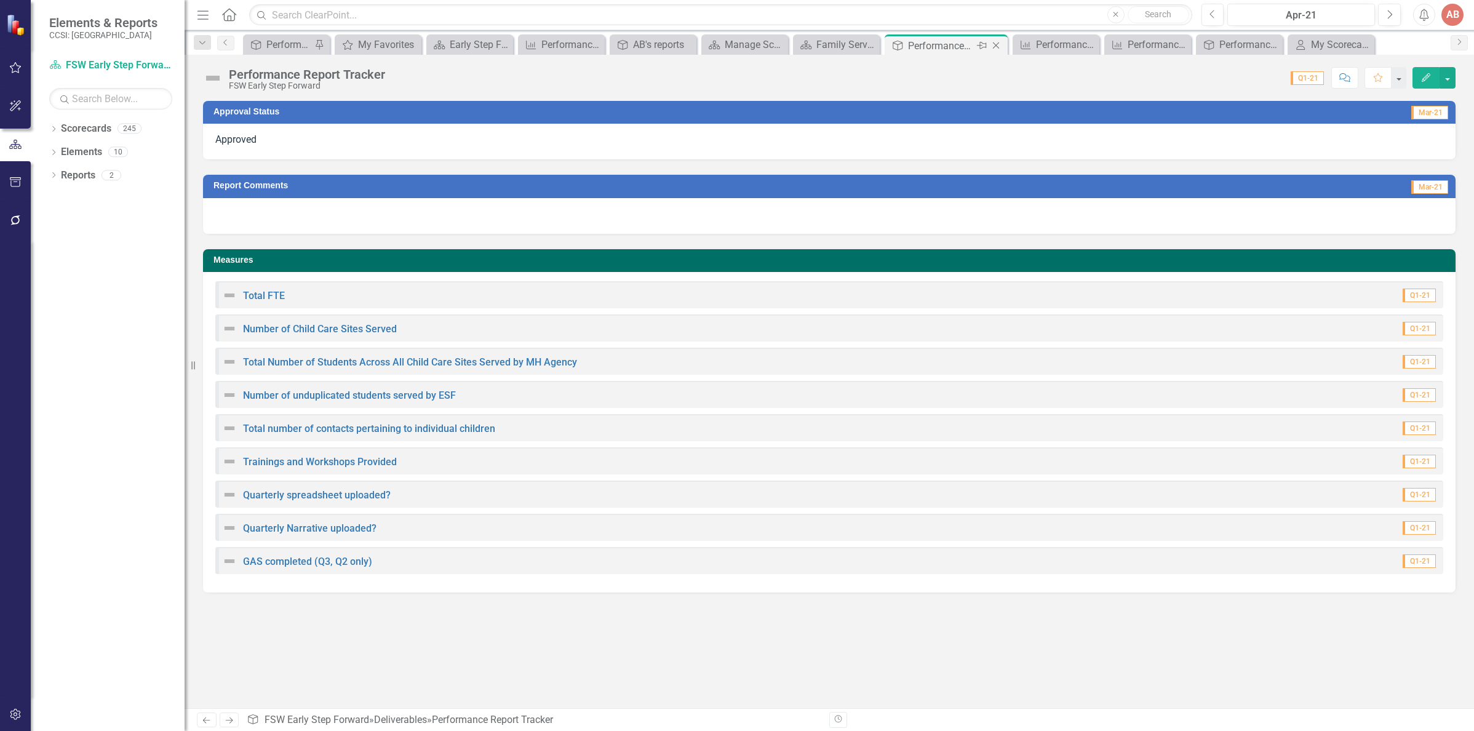
click at [1000, 47] on icon "Close" at bounding box center [996, 46] width 12 height 10
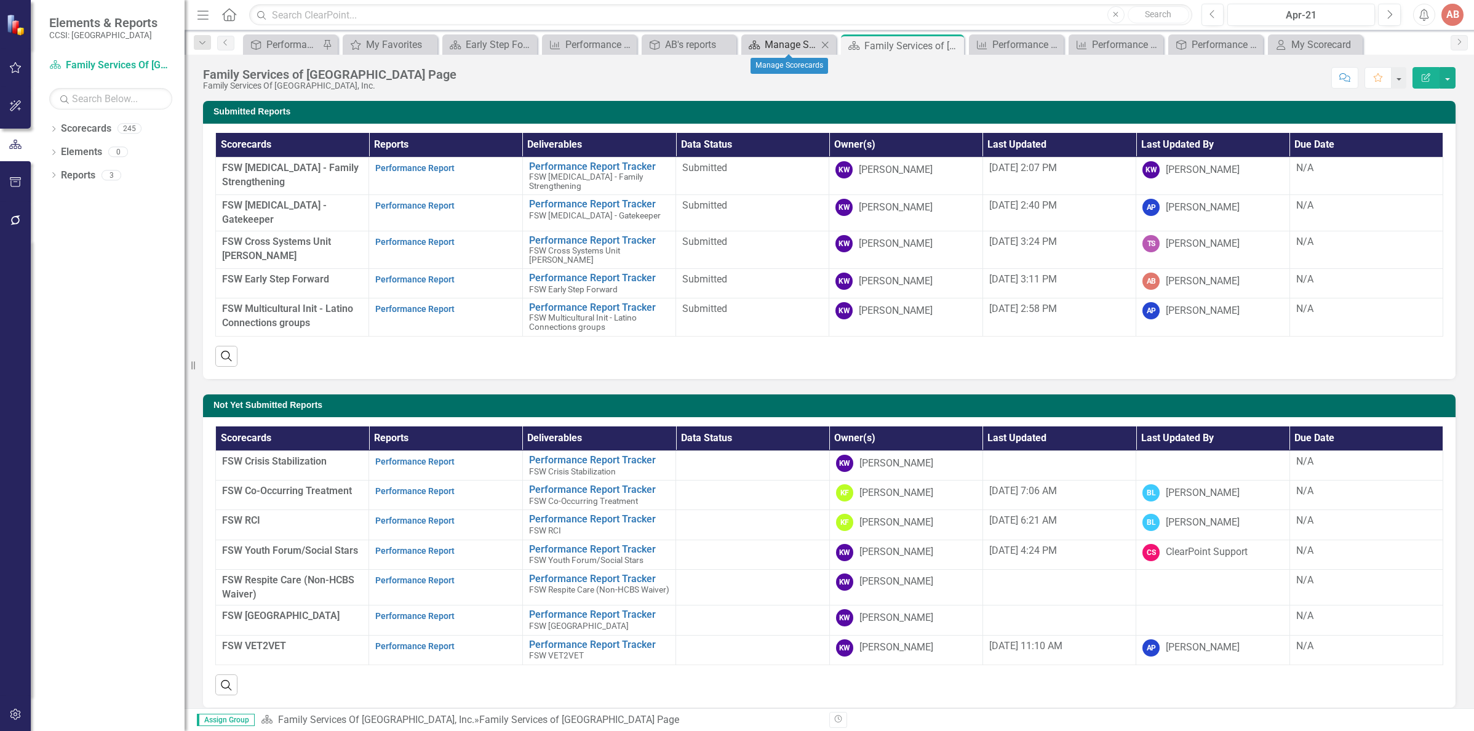
click at [793, 46] on div "Manage Scorecards" at bounding box center [791, 44] width 53 height 15
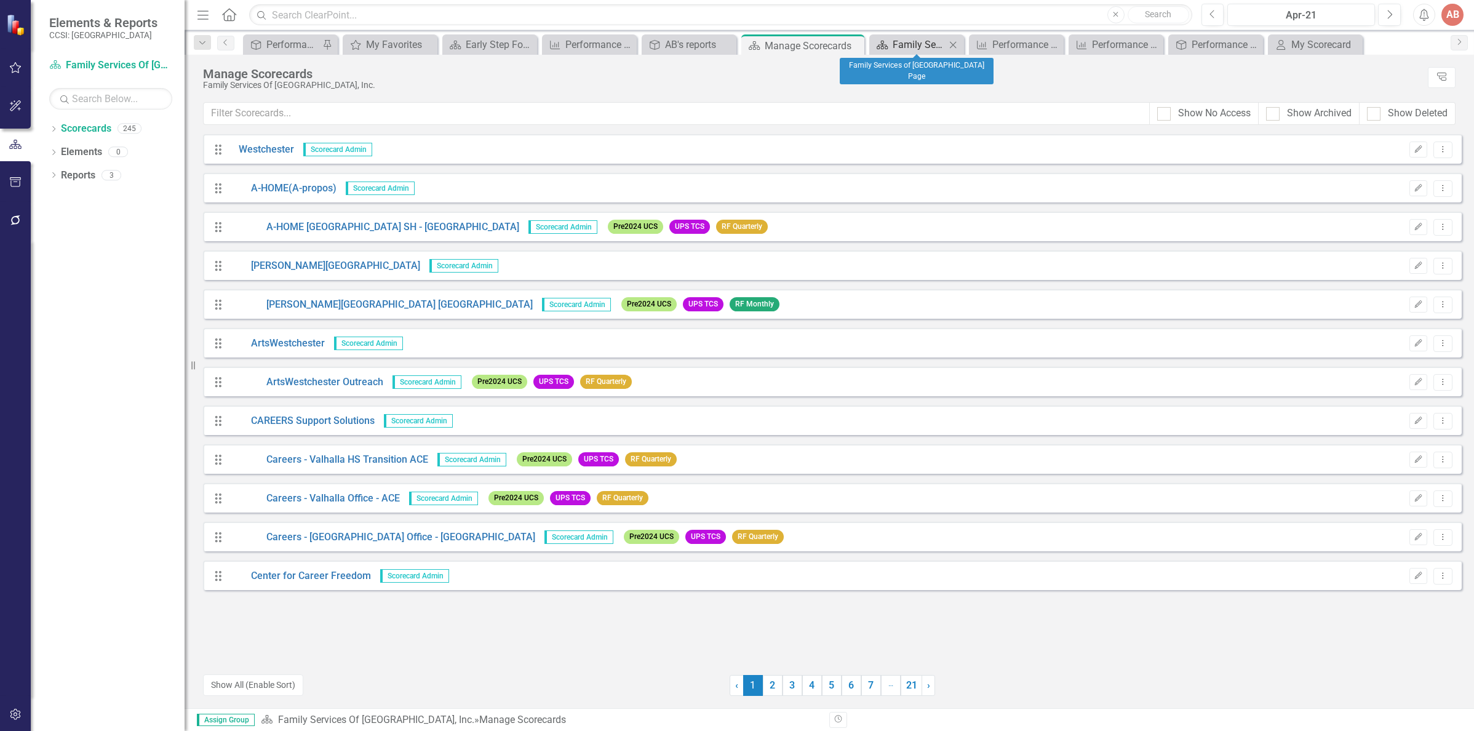
click at [901, 43] on div "Family Services of [GEOGRAPHIC_DATA] Page" at bounding box center [918, 44] width 53 height 15
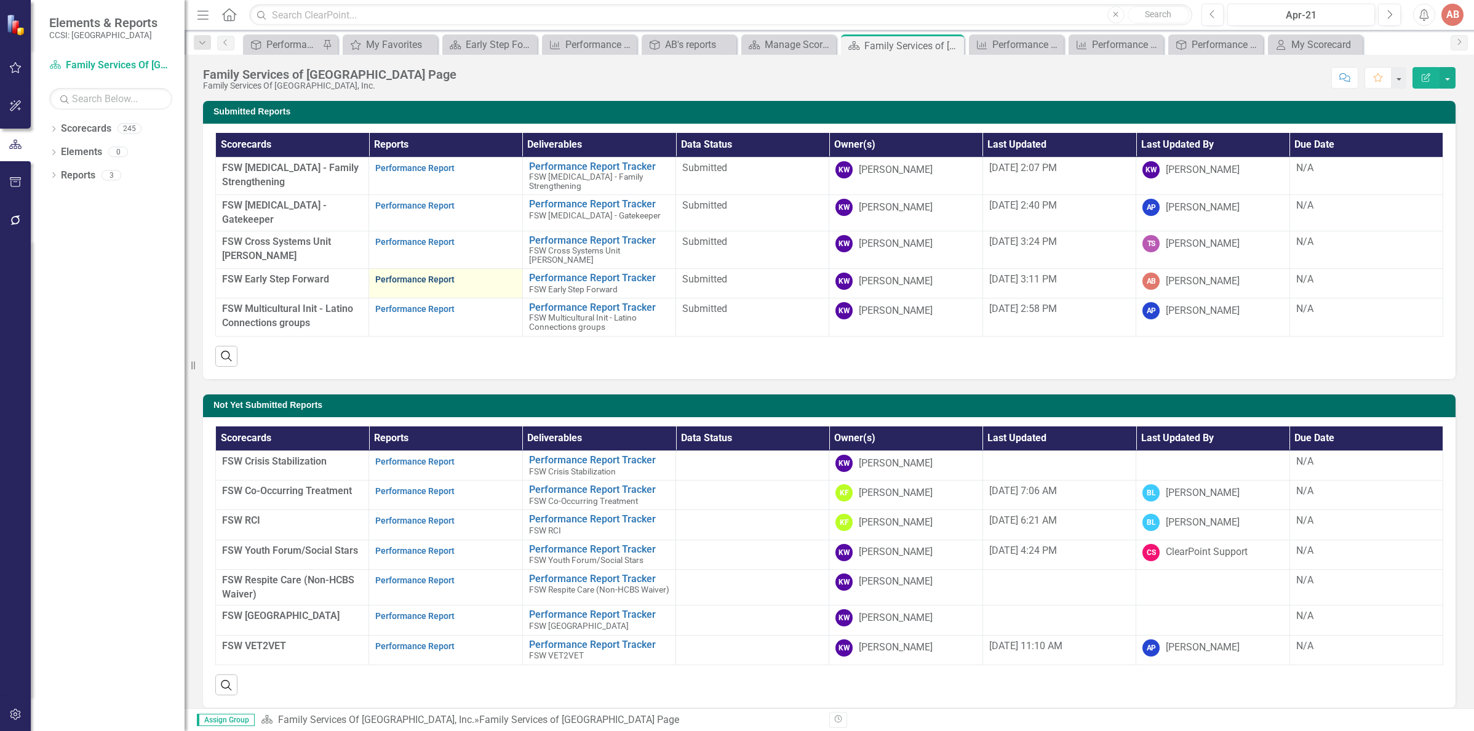
click at [383, 274] on link "Performance Report" at bounding box center [414, 279] width 79 height 10
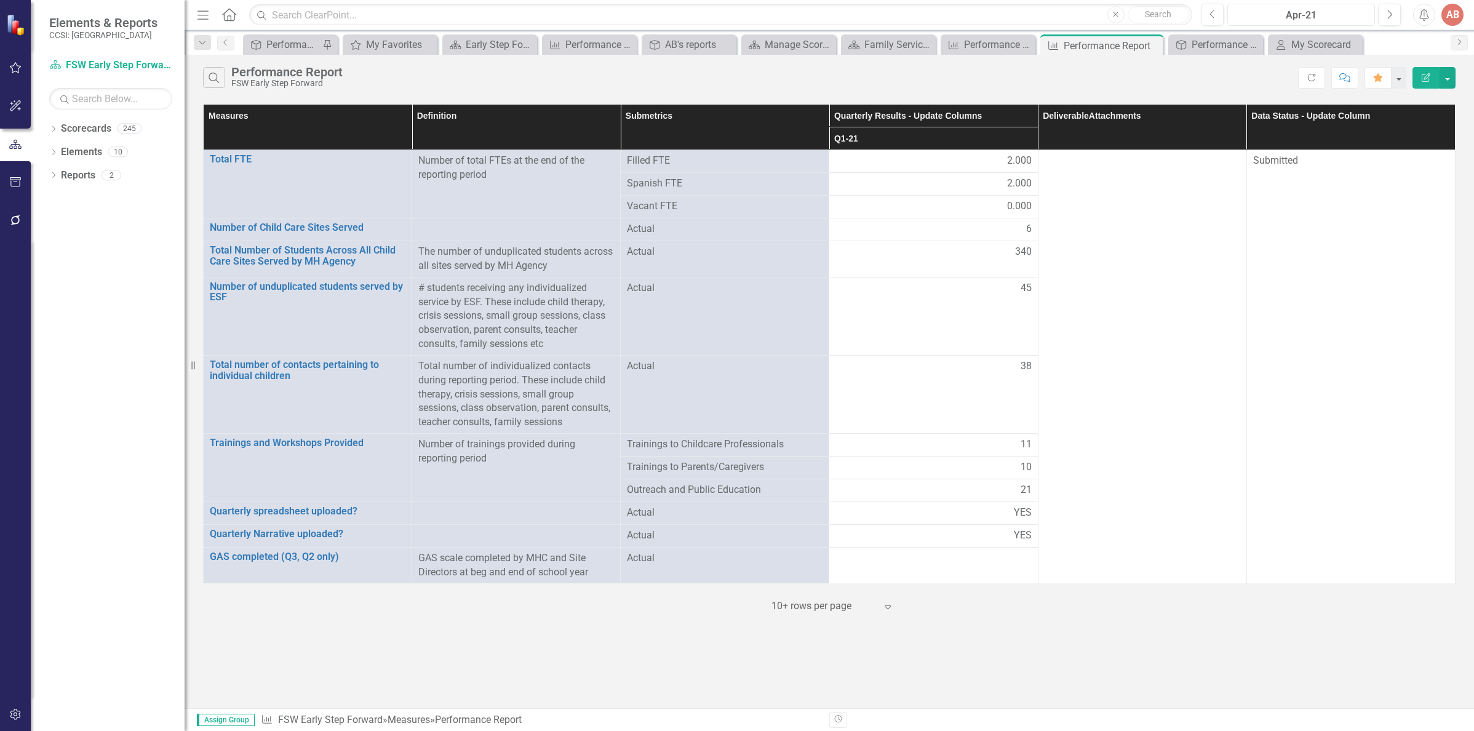
click at [1309, 18] on div "Apr-21" at bounding box center [1300, 15] width 139 height 15
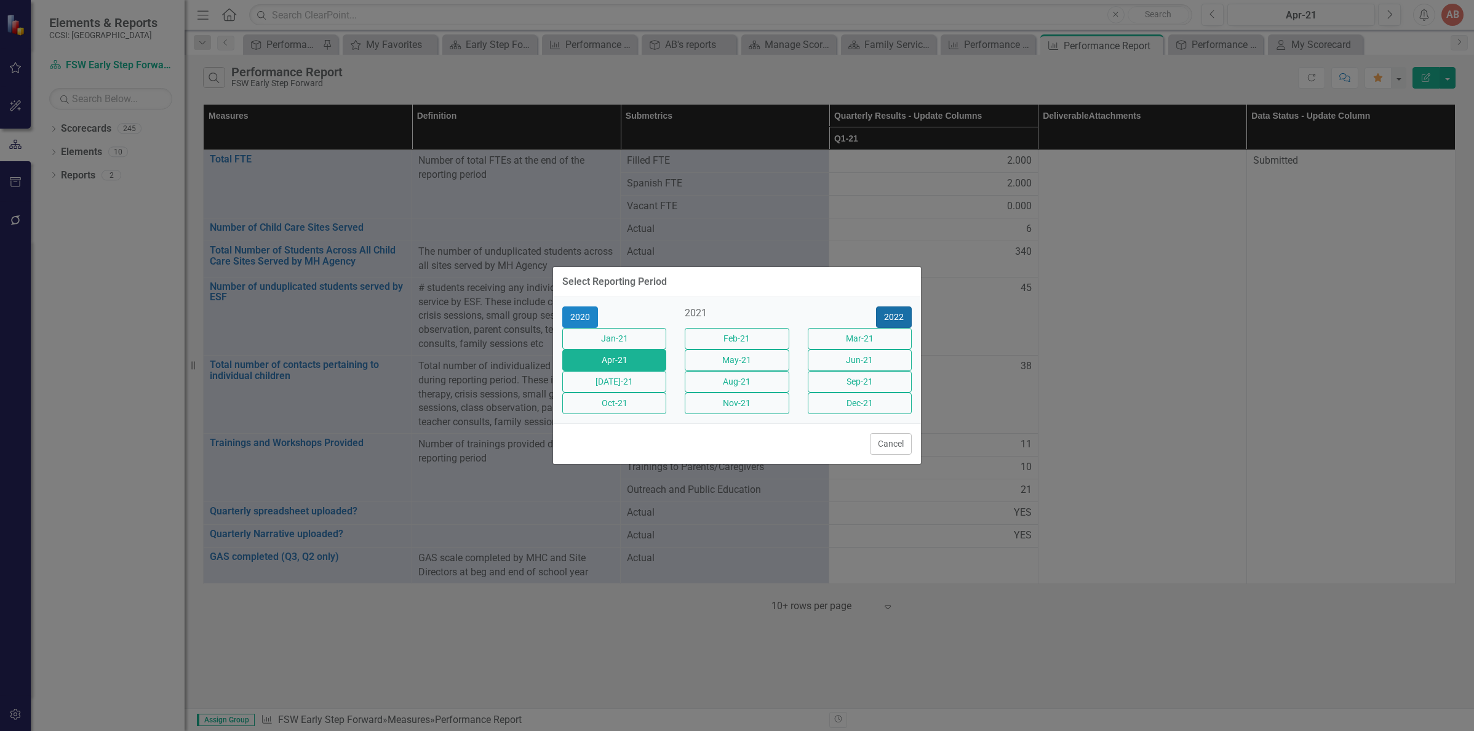
click at [900, 306] on button "2022" at bounding box center [894, 317] width 36 height 22
click at [892, 306] on button "2023" at bounding box center [894, 317] width 36 height 22
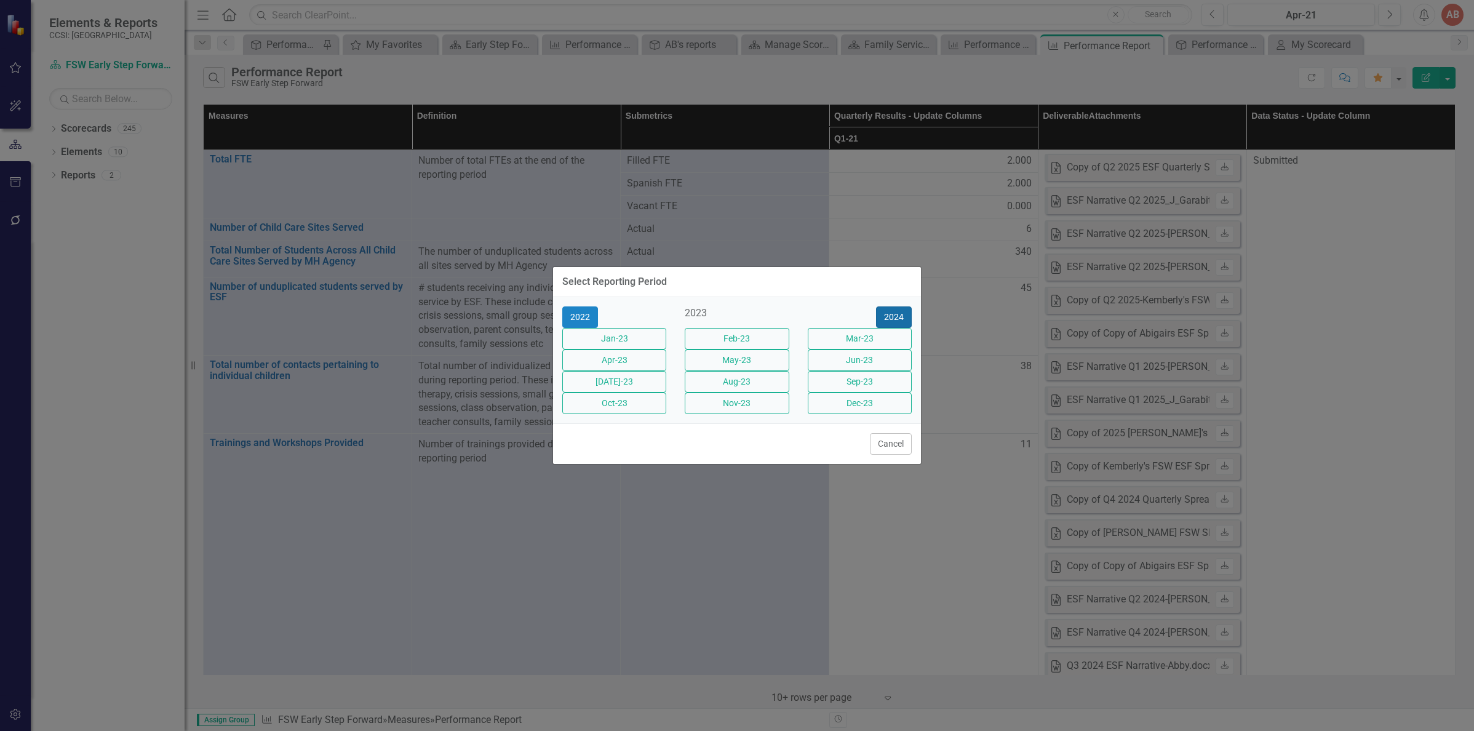
click at [888, 306] on button "2024" at bounding box center [894, 317] width 36 height 22
click at [888, 306] on button "2025" at bounding box center [894, 317] width 36 height 22
click at [622, 389] on button "[DATE]-25" at bounding box center [614, 382] width 104 height 22
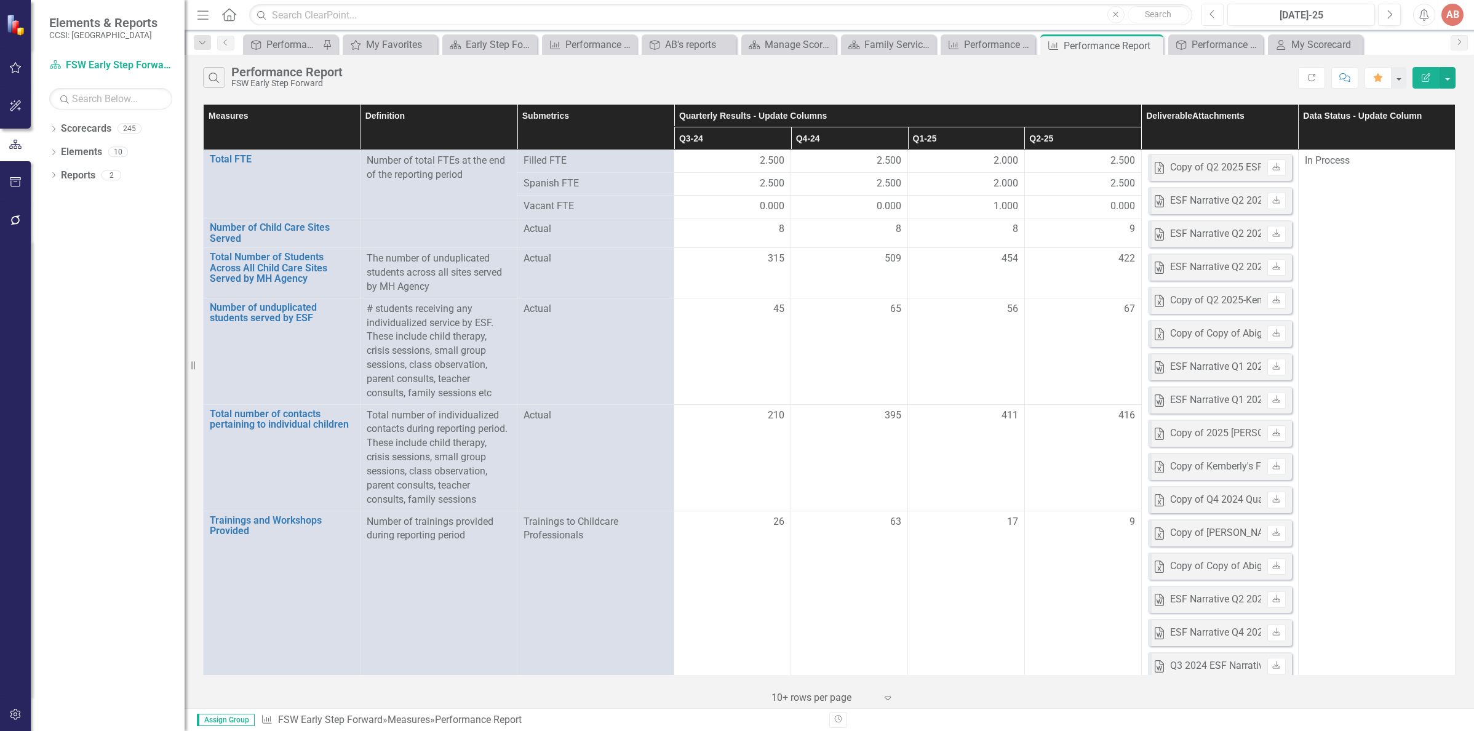
click at [1214, 12] on icon "Previous" at bounding box center [1212, 14] width 7 height 11
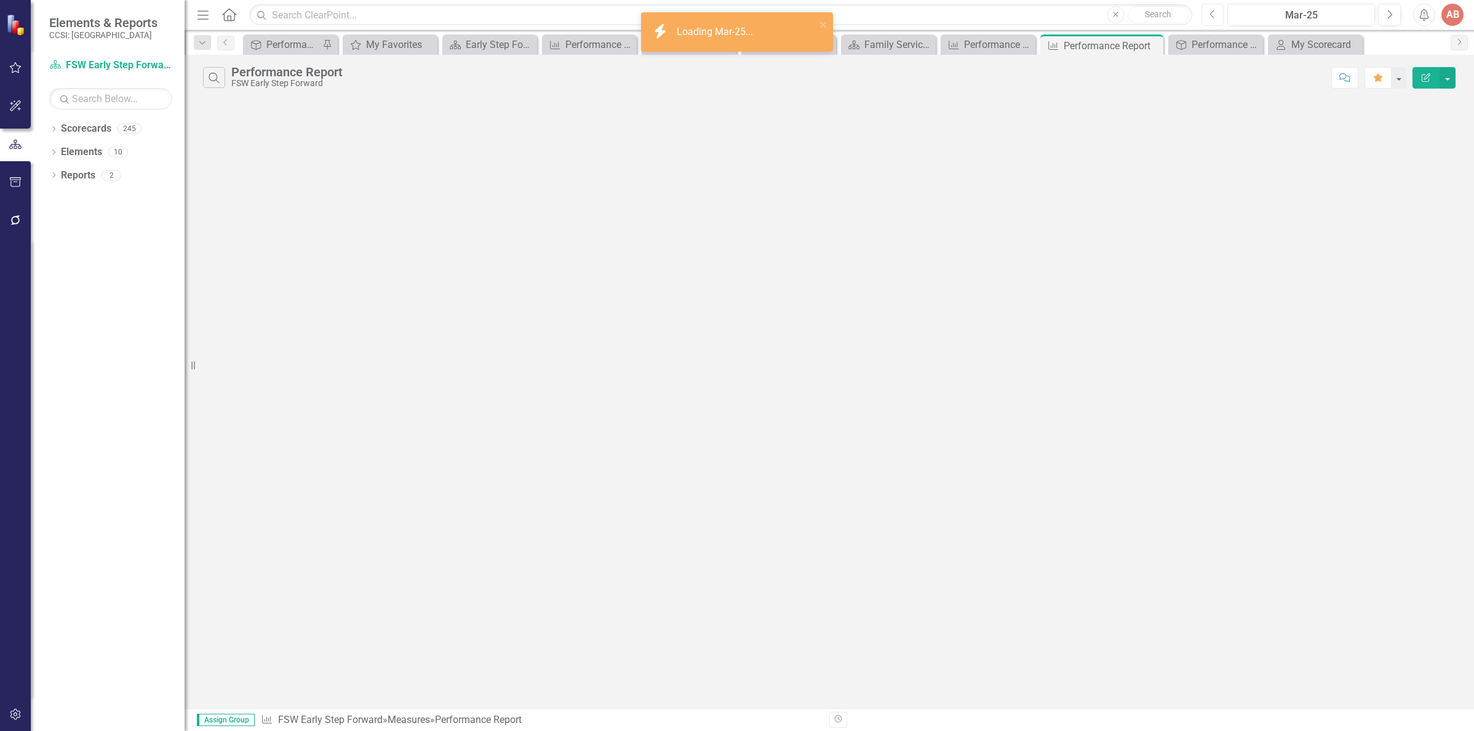
click at [1214, 14] on icon "Previous" at bounding box center [1212, 14] width 7 height 11
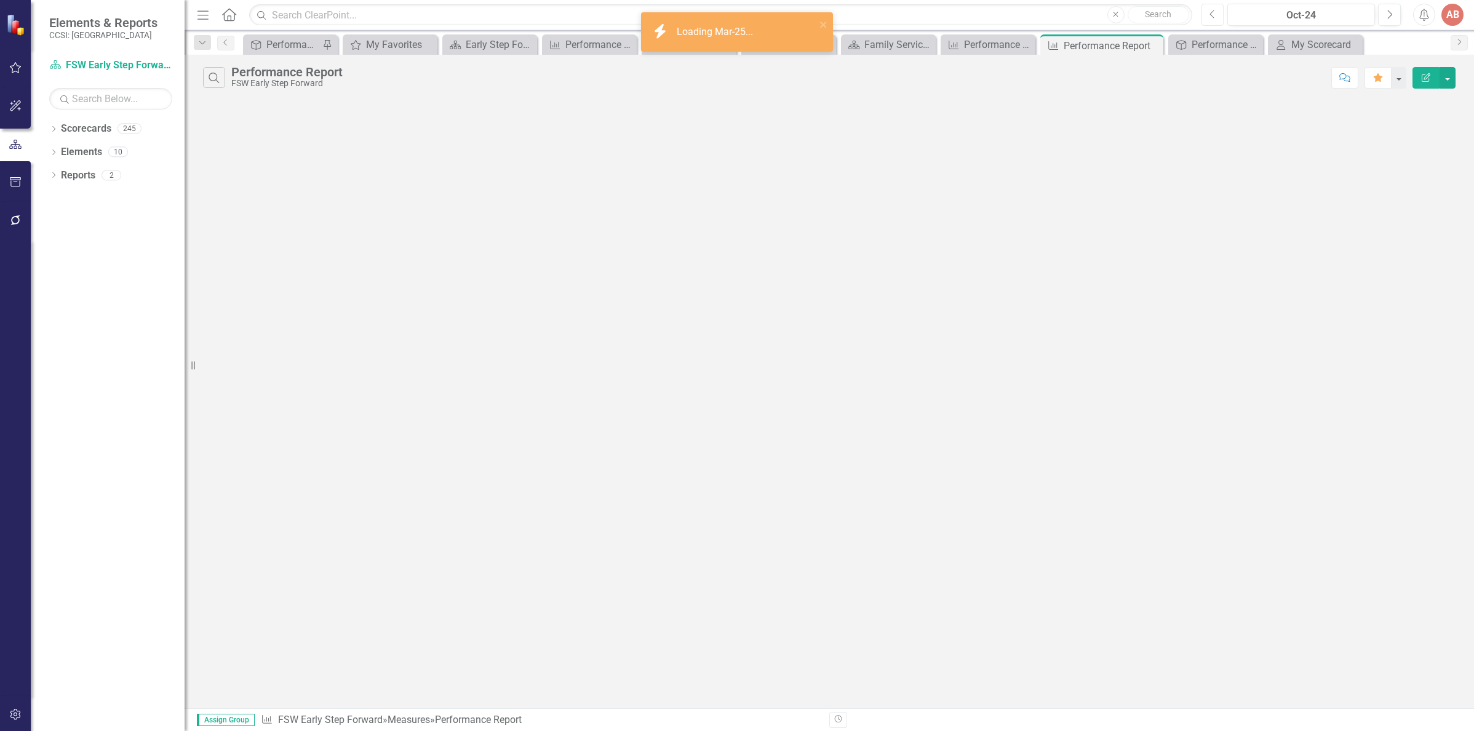
click at [1214, 14] on icon "Previous" at bounding box center [1212, 14] width 7 height 11
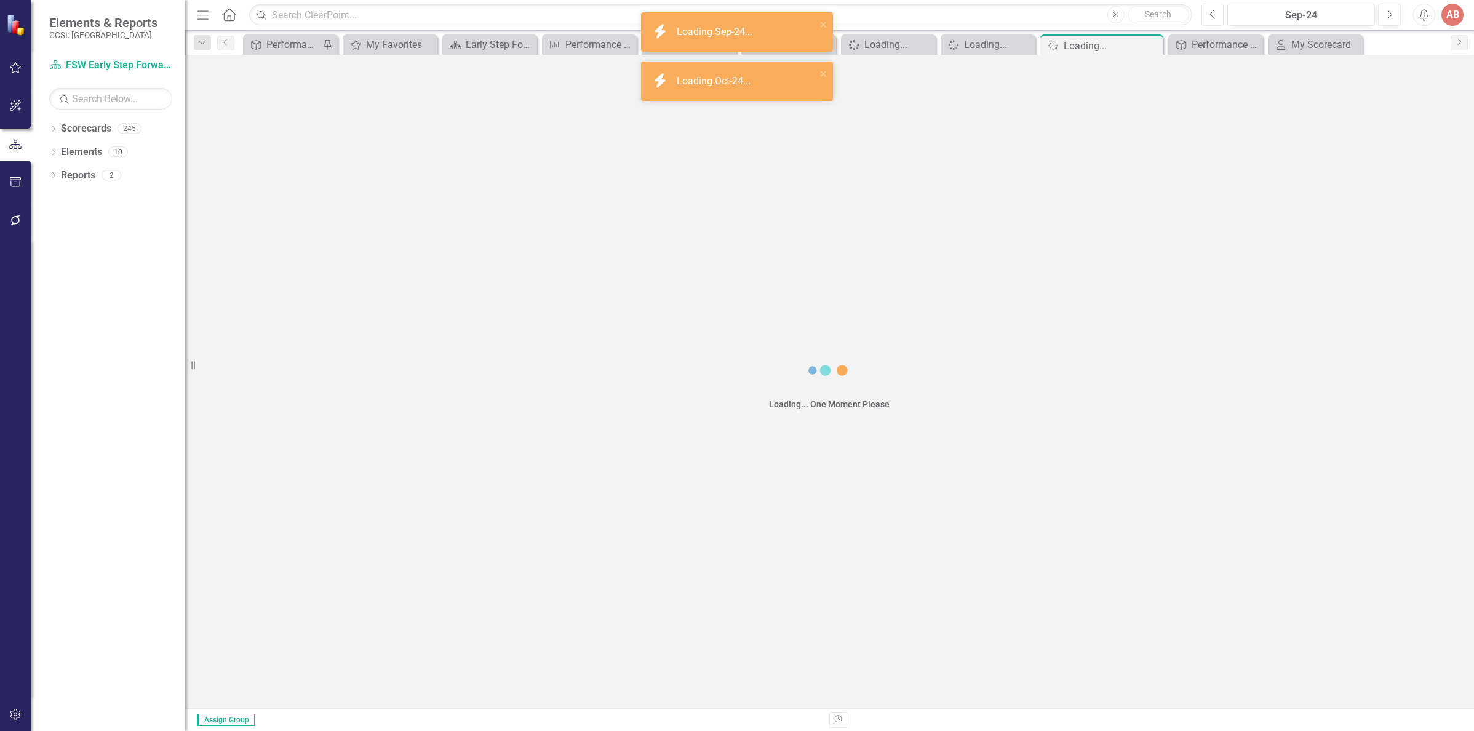
click at [1214, 14] on icon "Previous" at bounding box center [1212, 14] width 7 height 11
click at [1214, 15] on icon "Previous" at bounding box center [1212, 14] width 7 height 11
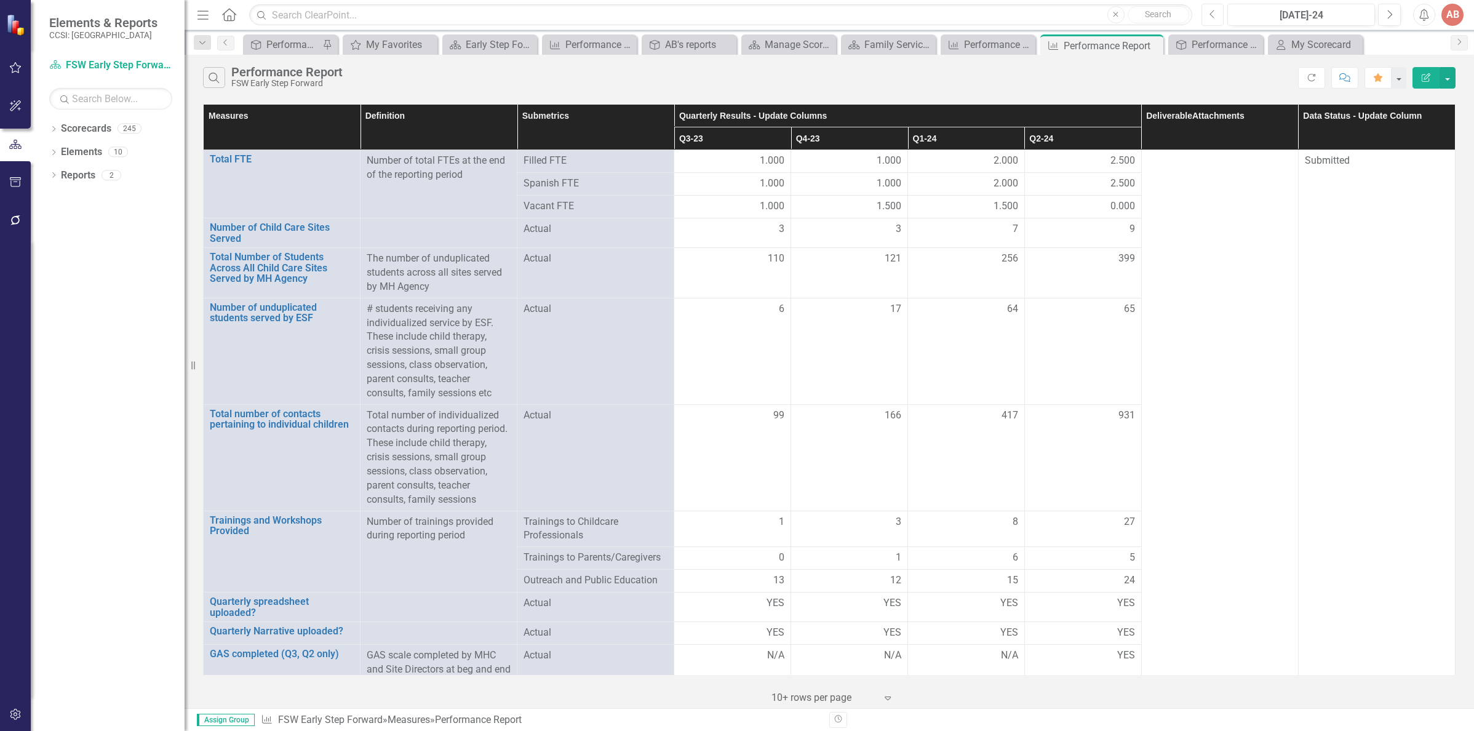
click at [1217, 20] on button "Previous" at bounding box center [1212, 15] width 23 height 22
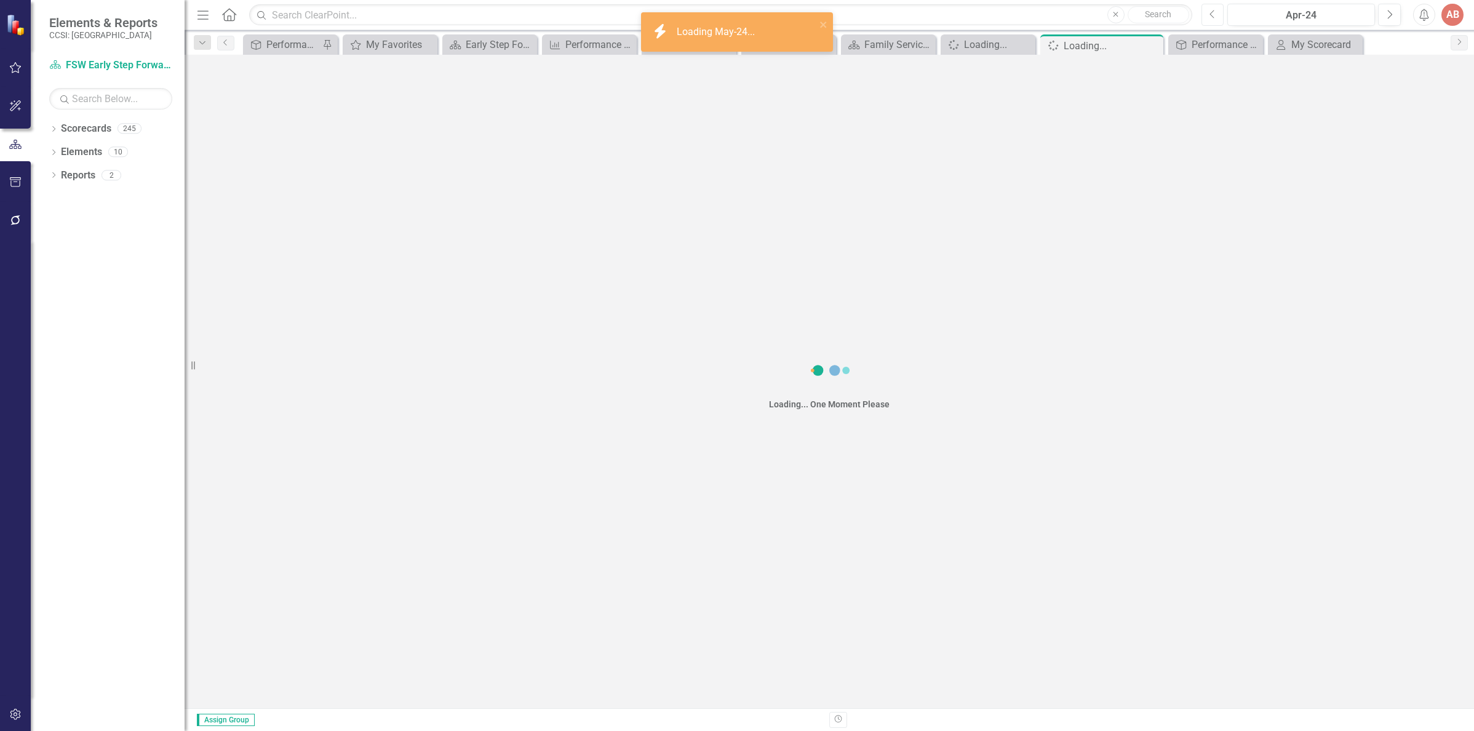
click at [1217, 20] on button "Previous" at bounding box center [1212, 15] width 23 height 22
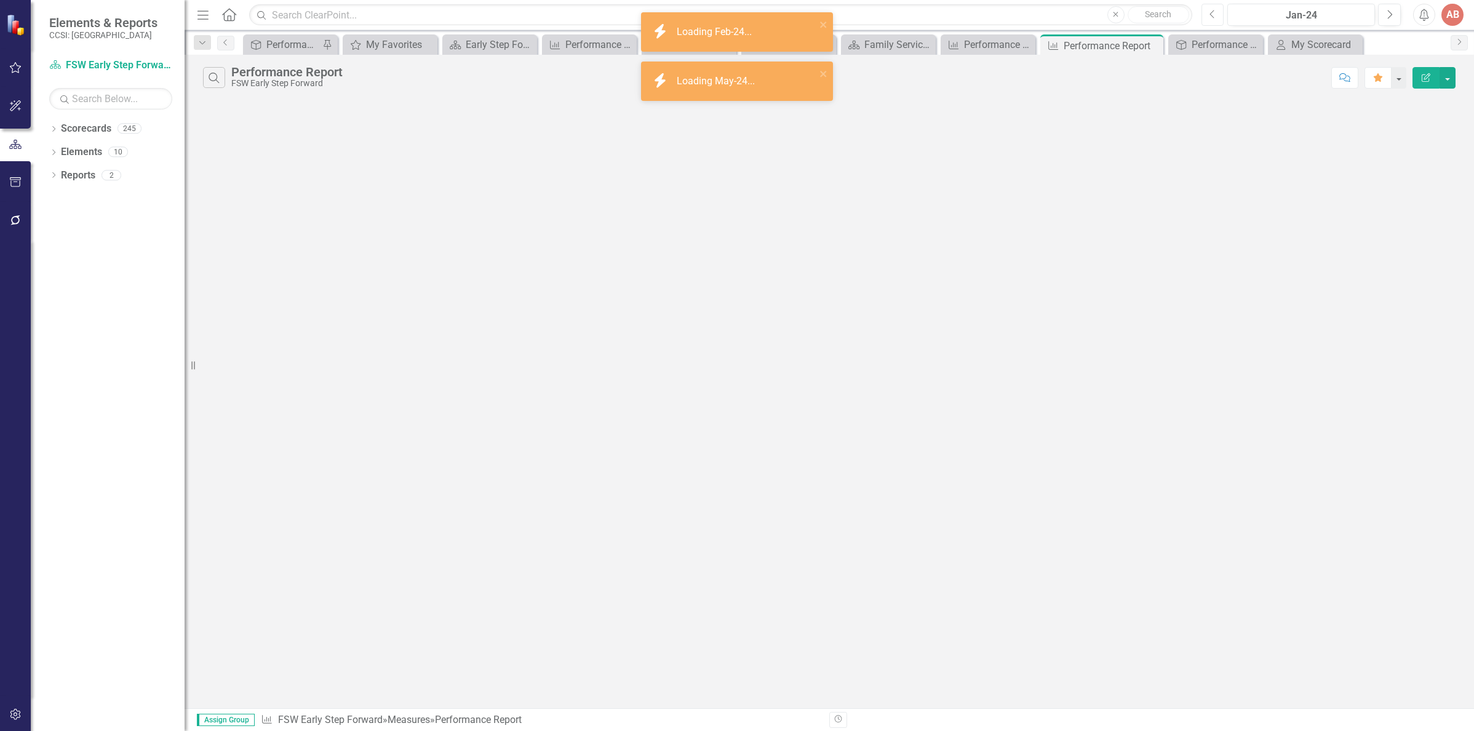
click at [1217, 20] on button "Previous" at bounding box center [1212, 15] width 23 height 22
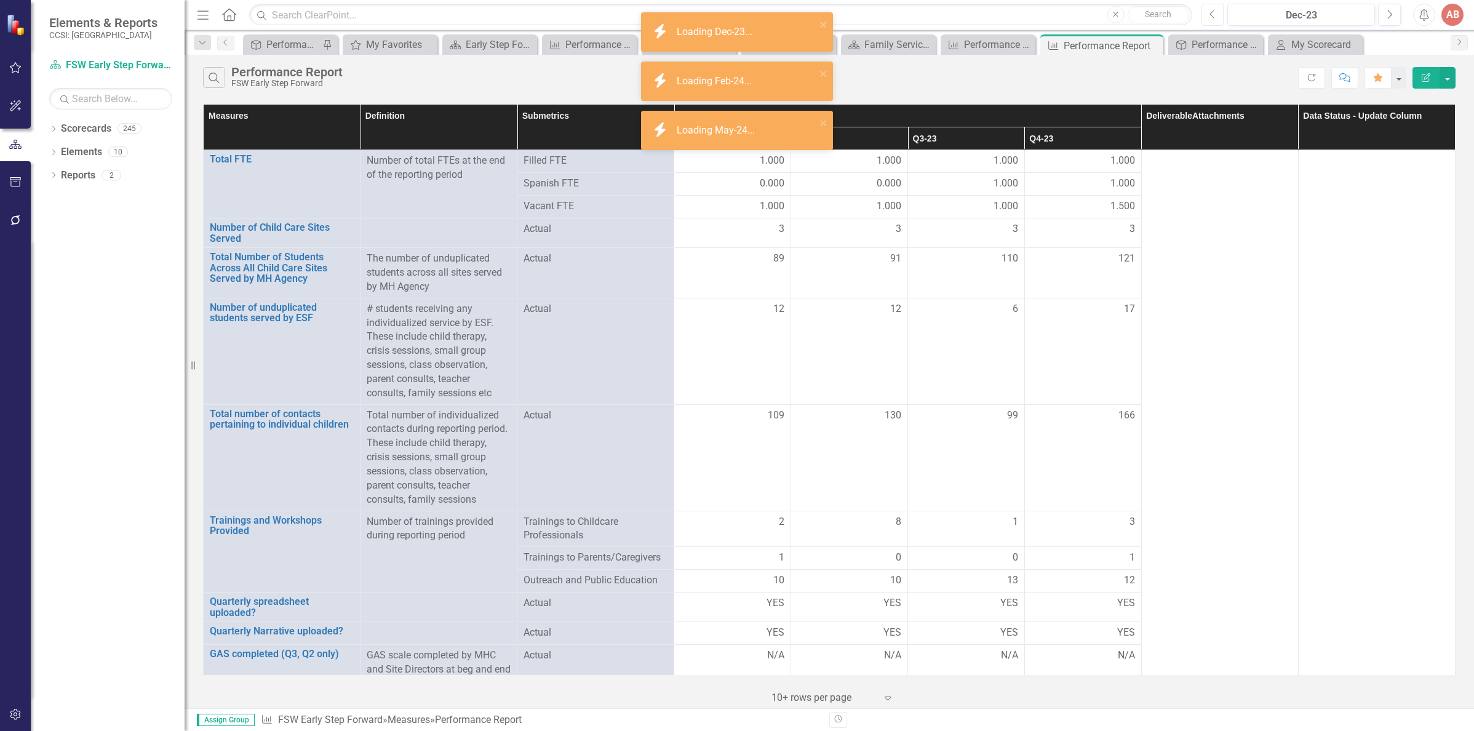
click at [1217, 20] on button "Previous" at bounding box center [1212, 15] width 23 height 22
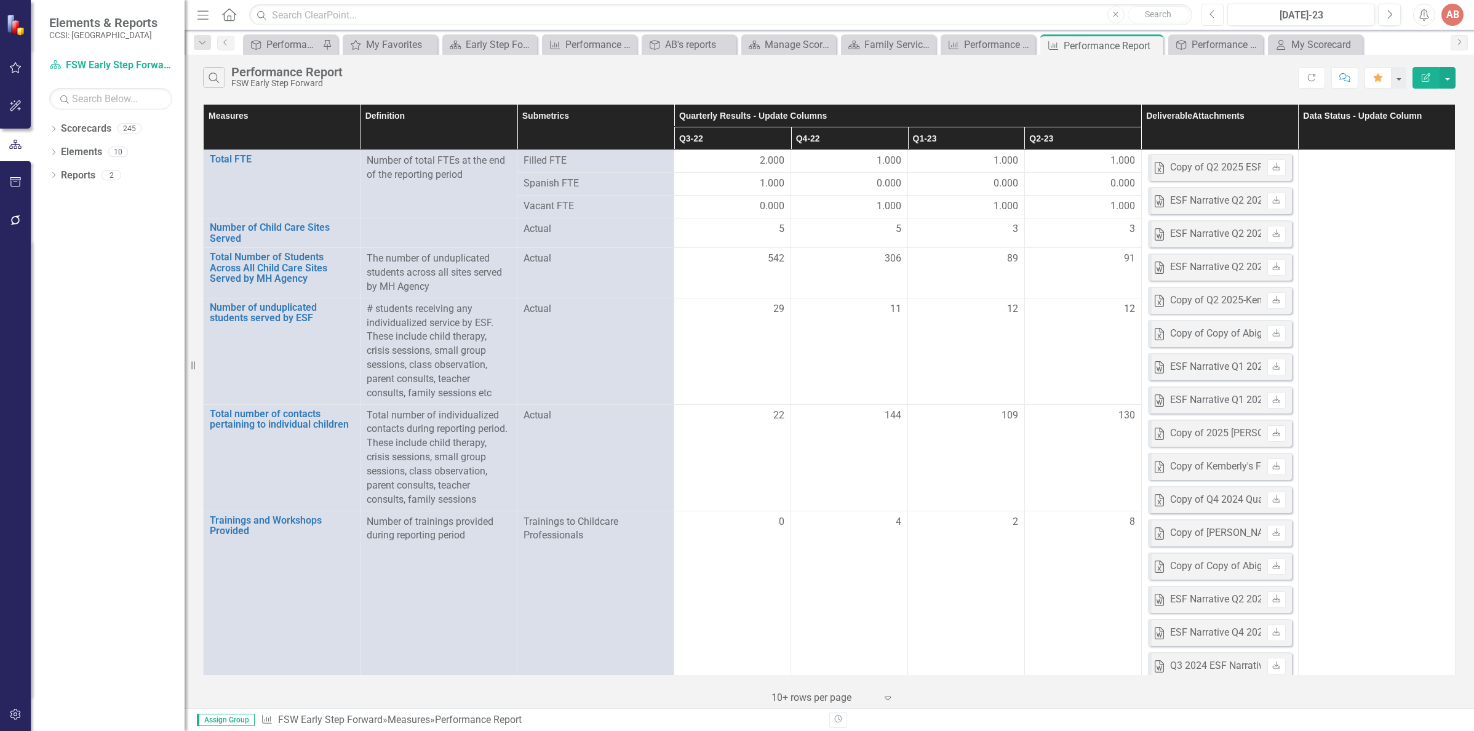
click at [1217, 18] on button "Previous" at bounding box center [1212, 15] width 23 height 22
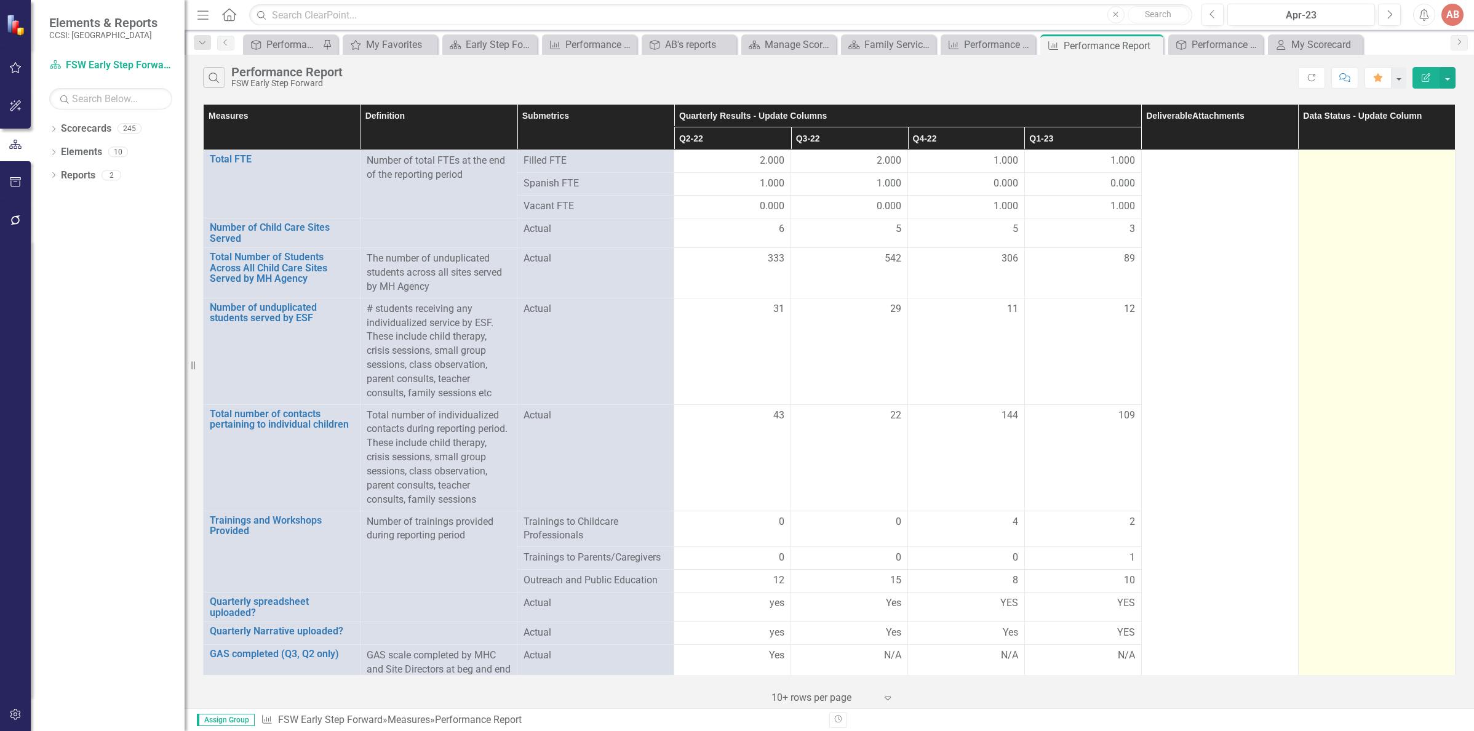
click at [1322, 167] on div at bounding box center [1377, 161] width 144 height 15
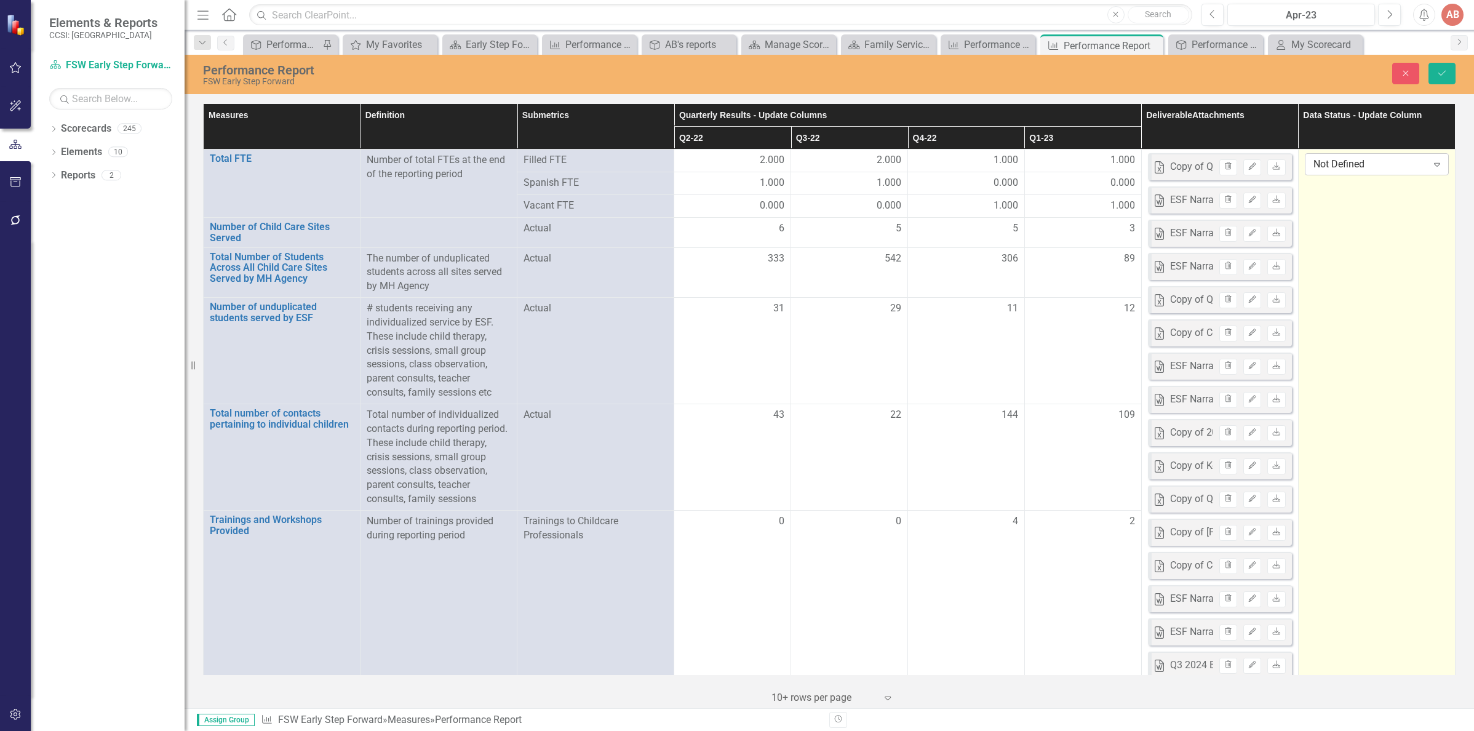
click at [1431, 167] on icon "Expand" at bounding box center [1437, 164] width 12 height 10
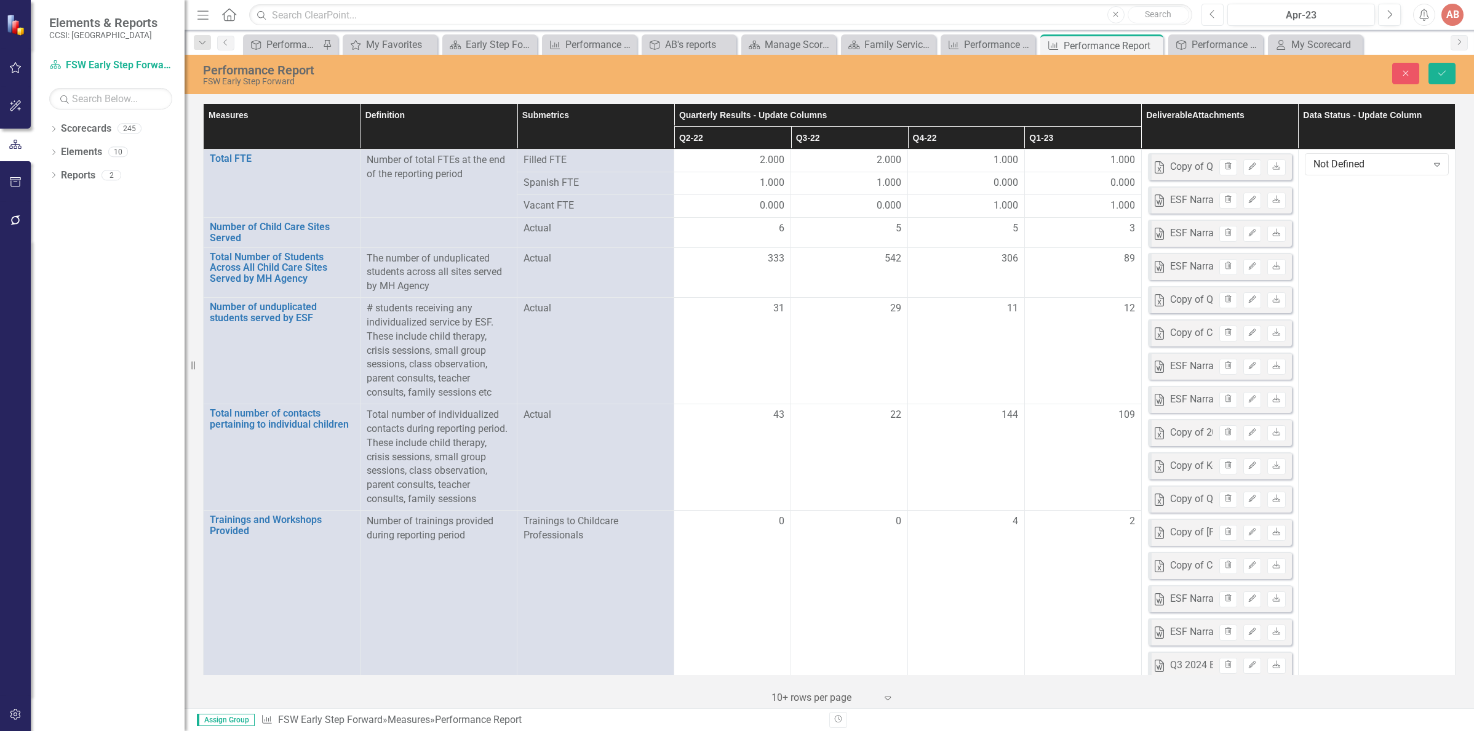
click at [1210, 13] on icon "Previous" at bounding box center [1212, 14] width 7 height 11
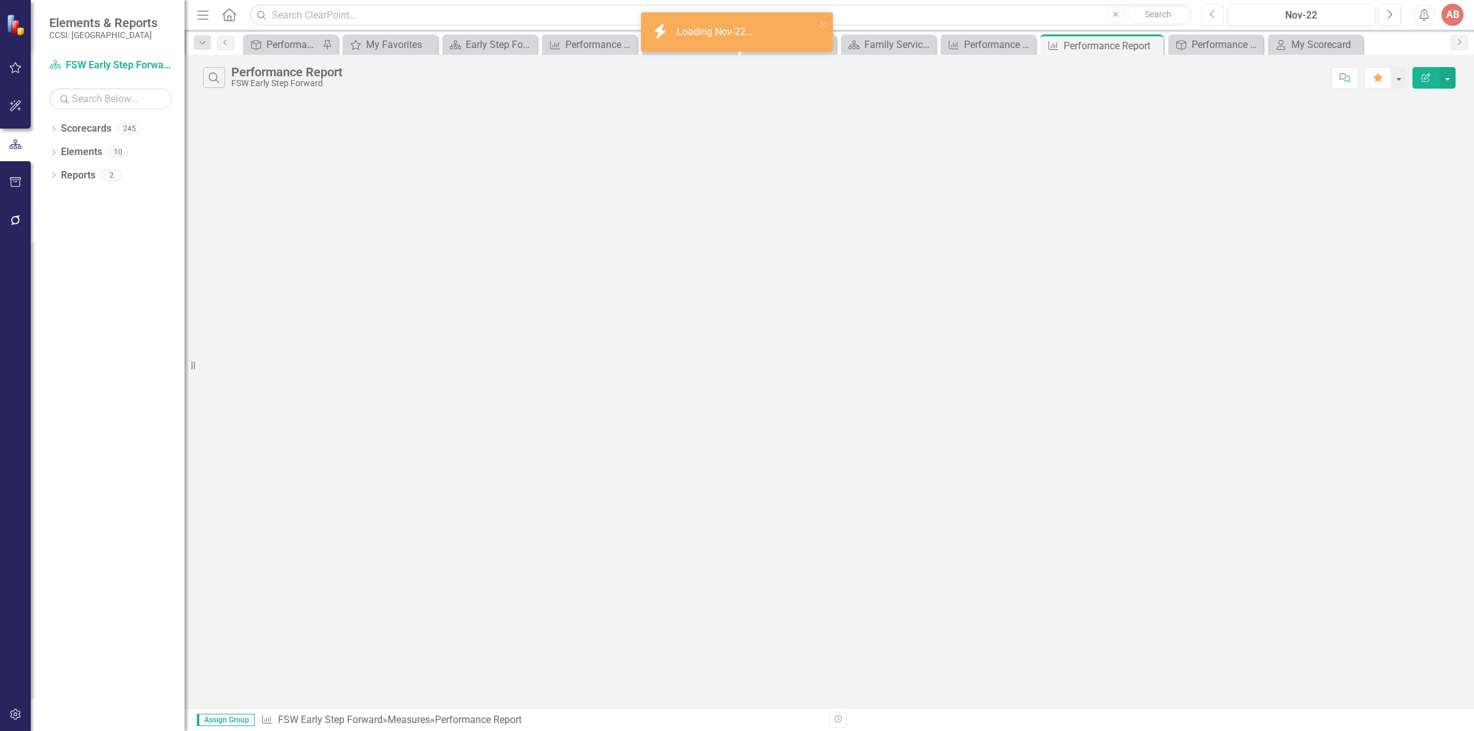
click at [1209, 15] on icon "Previous" at bounding box center [1212, 14] width 7 height 11
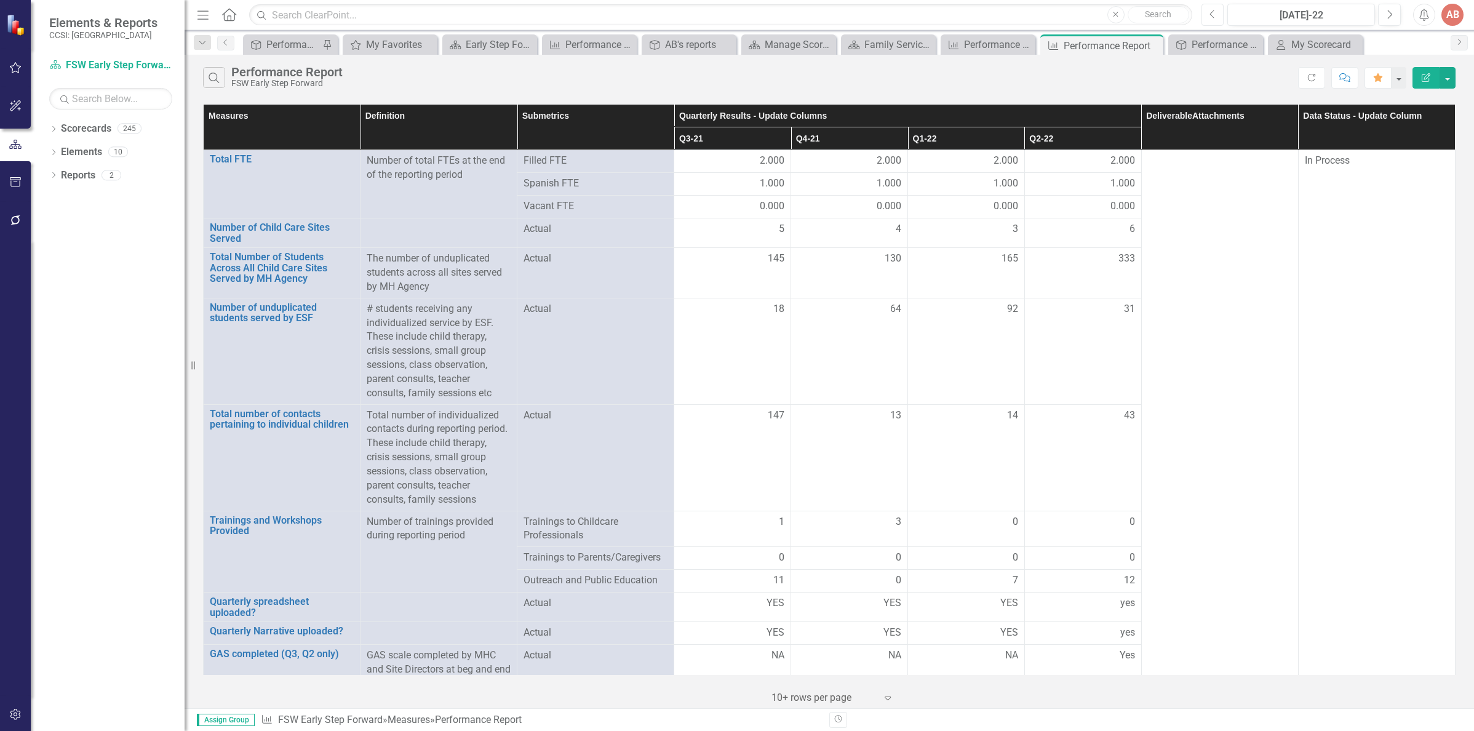
click at [1211, 10] on icon "Previous" at bounding box center [1212, 14] width 7 height 11
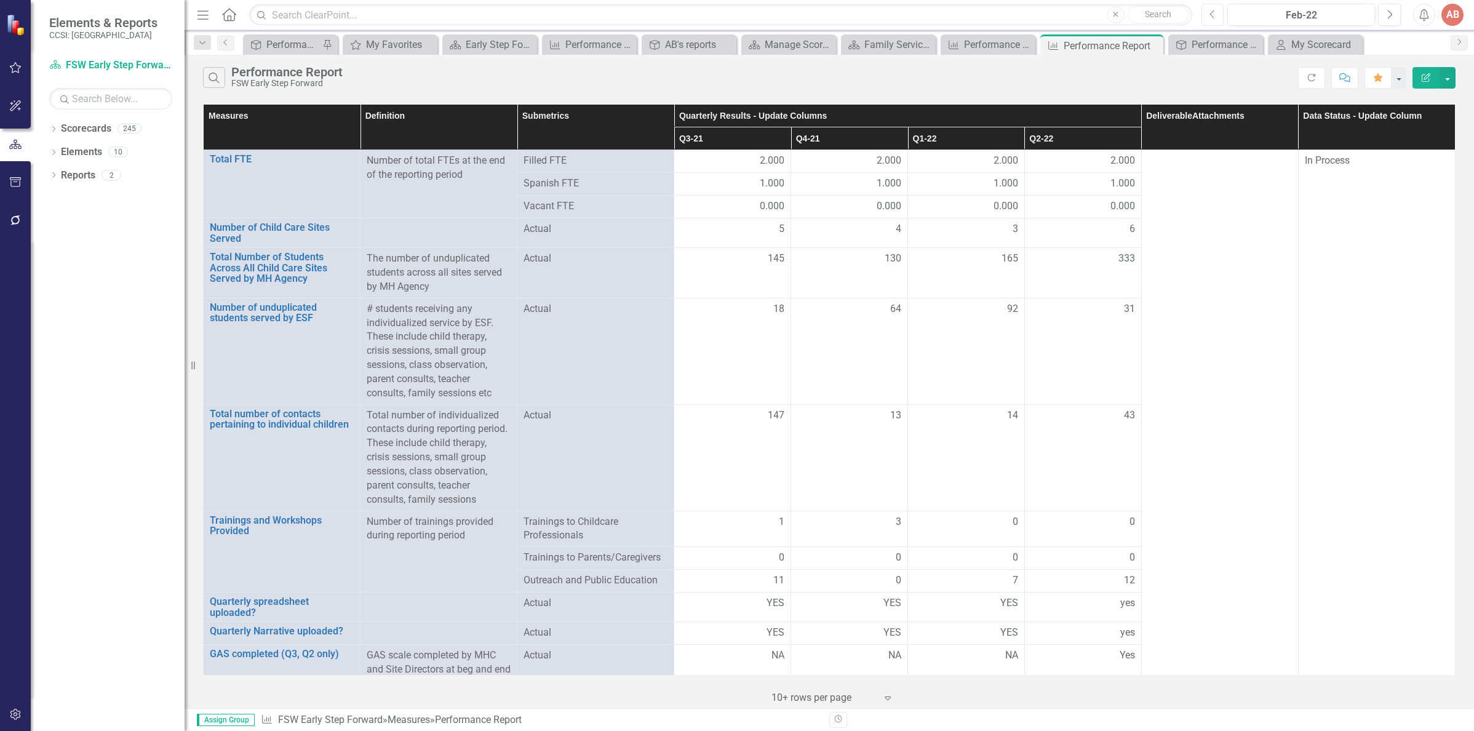
click at [1211, 10] on icon "Previous" at bounding box center [1212, 14] width 7 height 11
click at [1211, 24] on button "Previous" at bounding box center [1212, 15] width 23 height 22
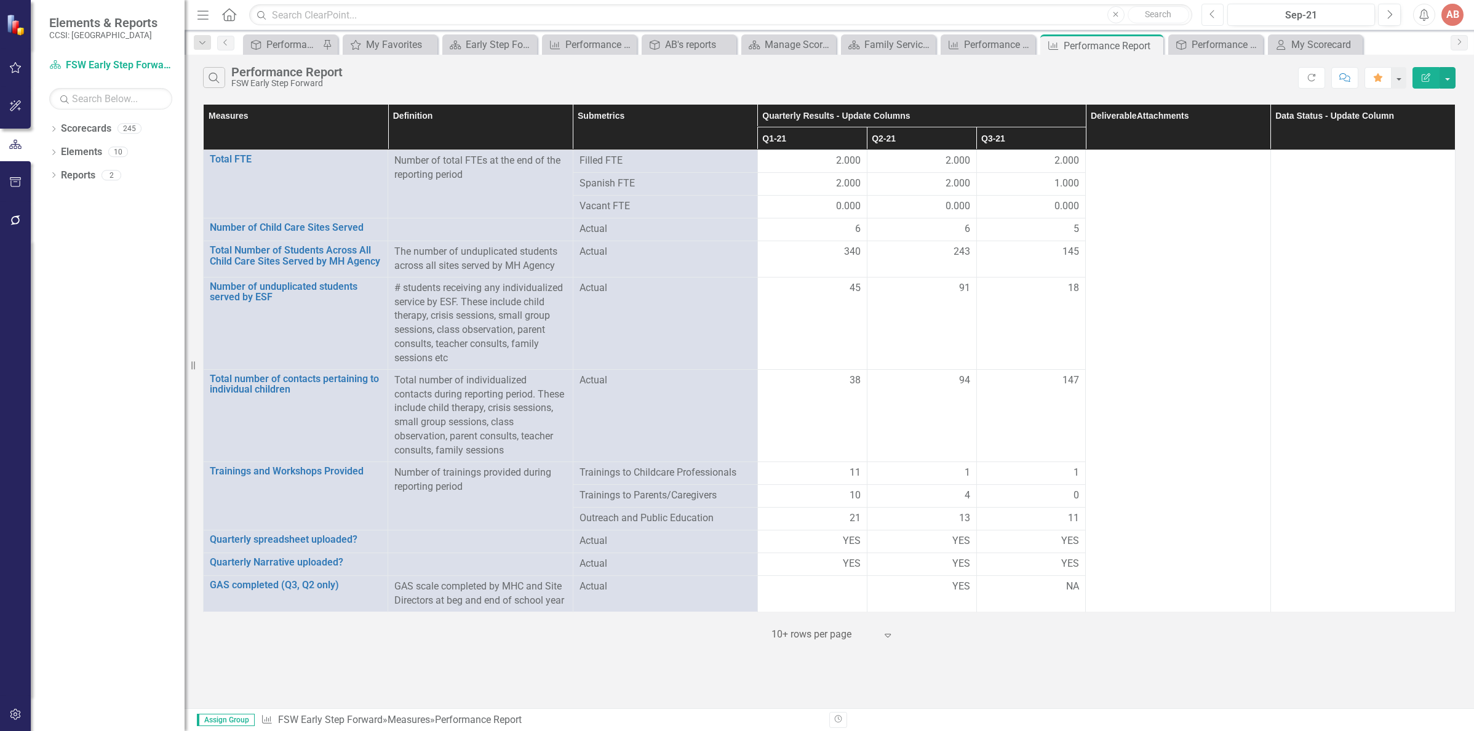
click at [1211, 24] on button "Previous" at bounding box center [1212, 15] width 23 height 22
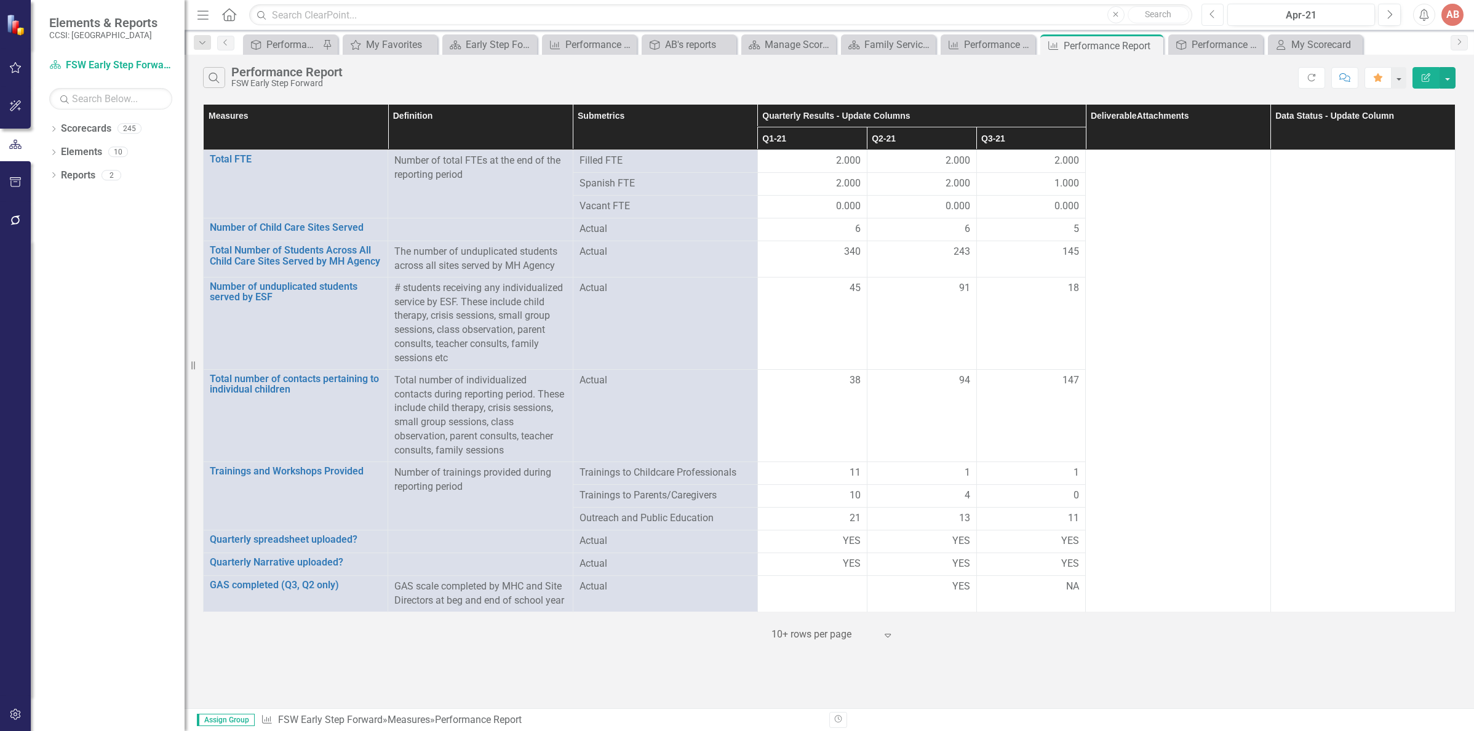
click at [1211, 24] on button "Previous" at bounding box center [1212, 15] width 23 height 22
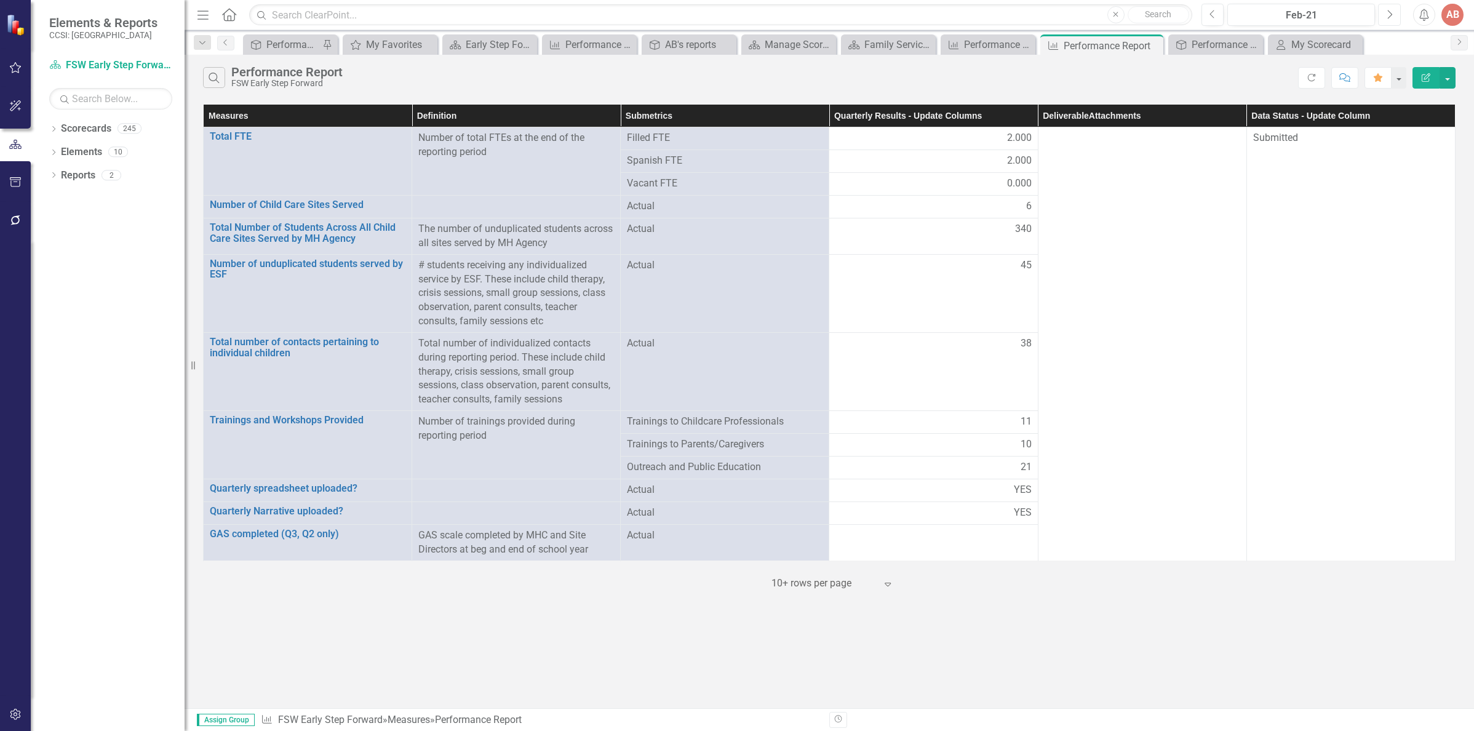
click at [1388, 12] on icon "Next" at bounding box center [1389, 14] width 7 height 11
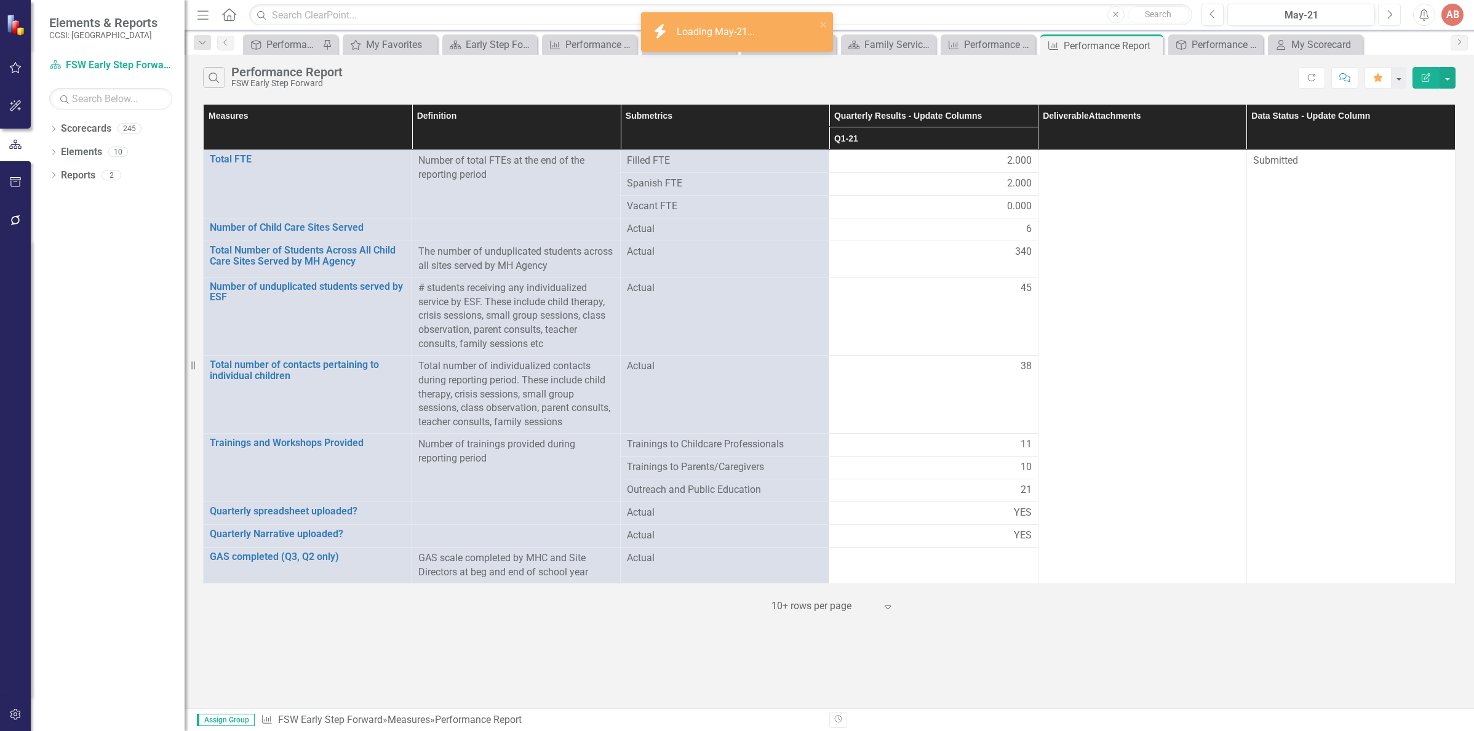
click at [1386, 13] on icon "Next" at bounding box center [1389, 14] width 7 height 11
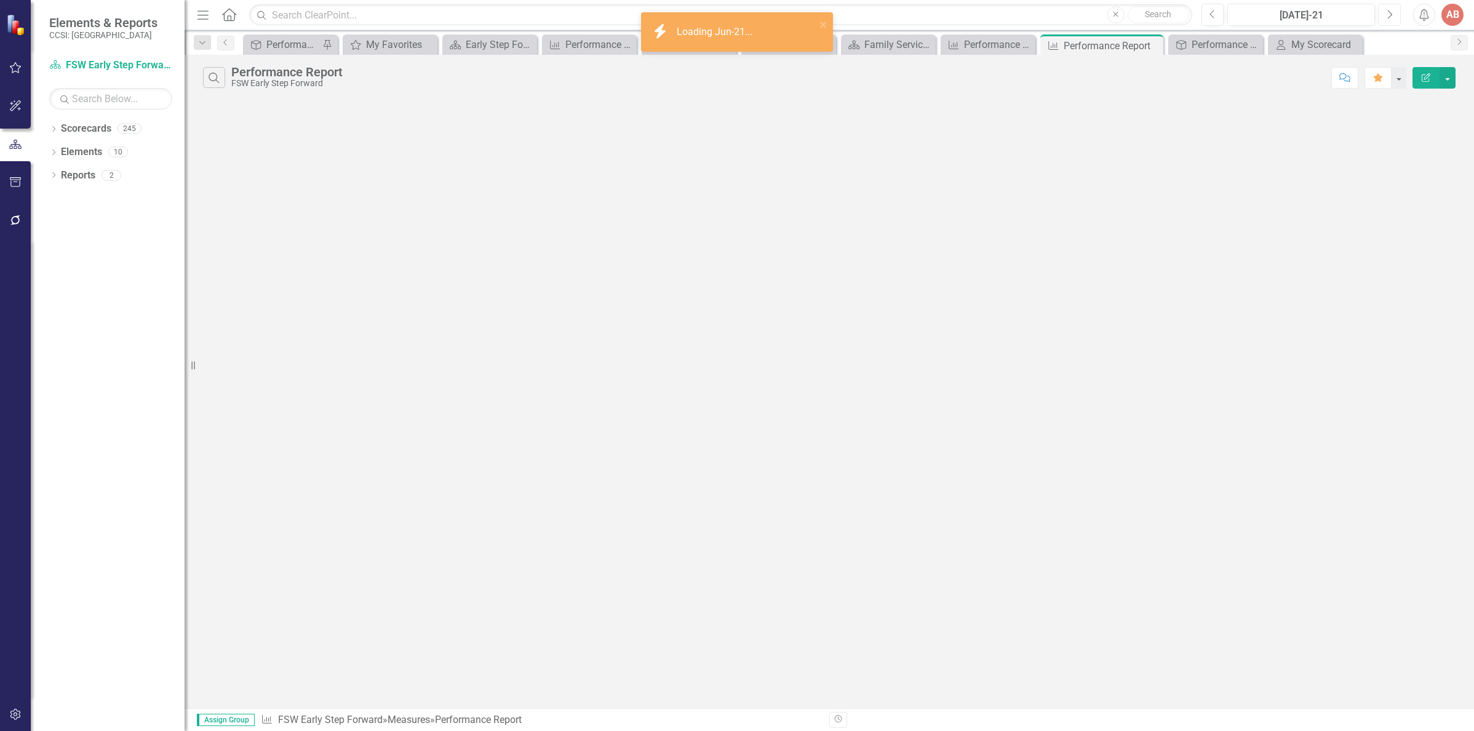
click at [1386, 13] on icon "Next" at bounding box center [1389, 14] width 7 height 11
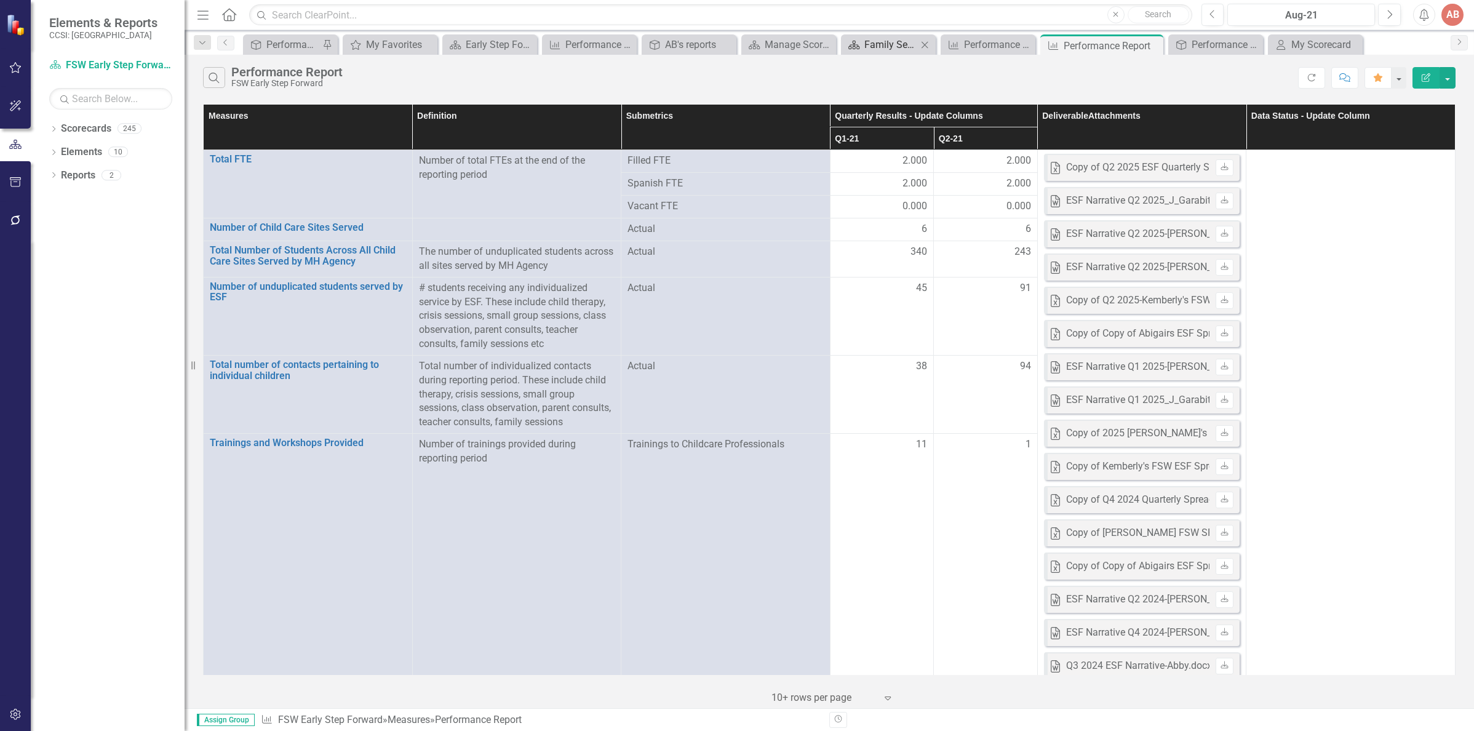
click at [870, 47] on div "Family Services of [GEOGRAPHIC_DATA] Page" at bounding box center [890, 44] width 53 height 15
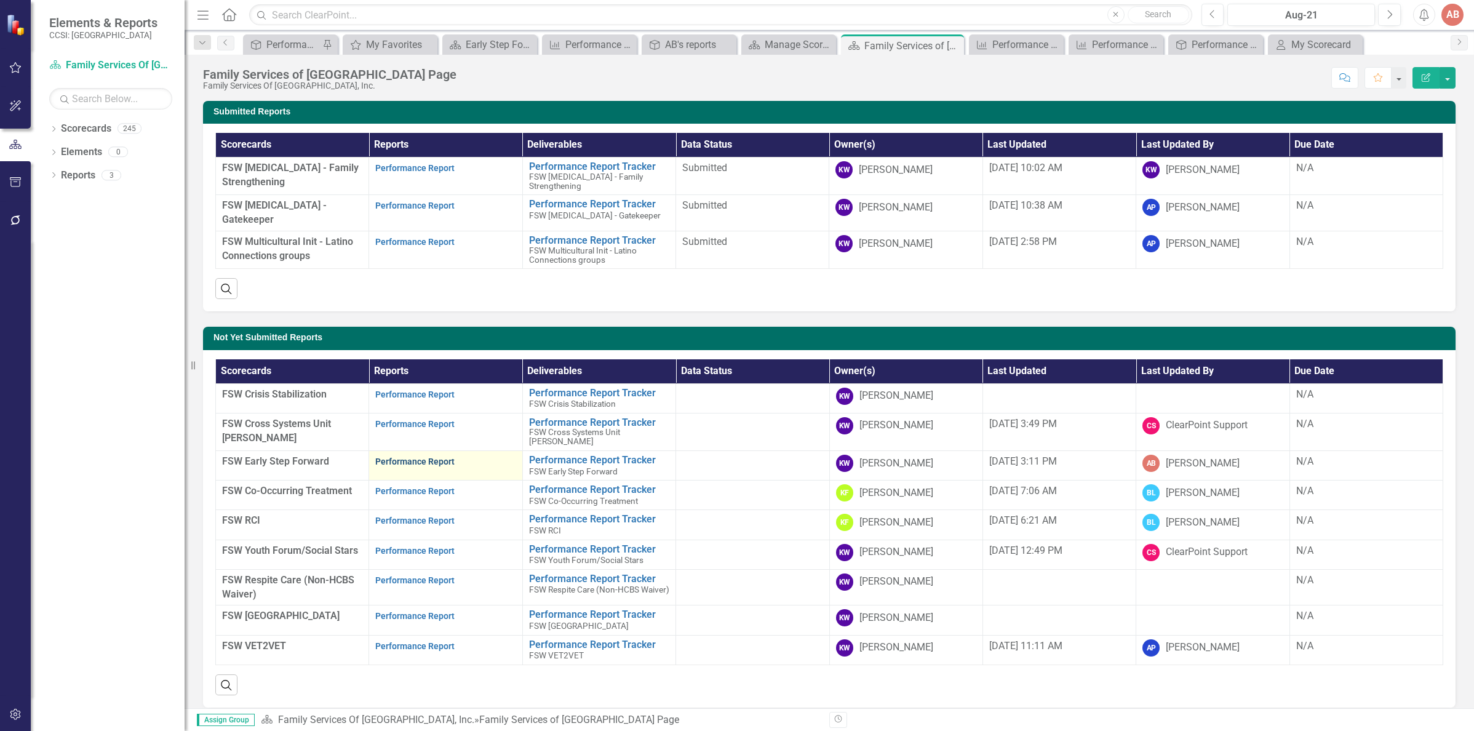
click at [424, 456] on link "Performance Report" at bounding box center [414, 461] width 79 height 10
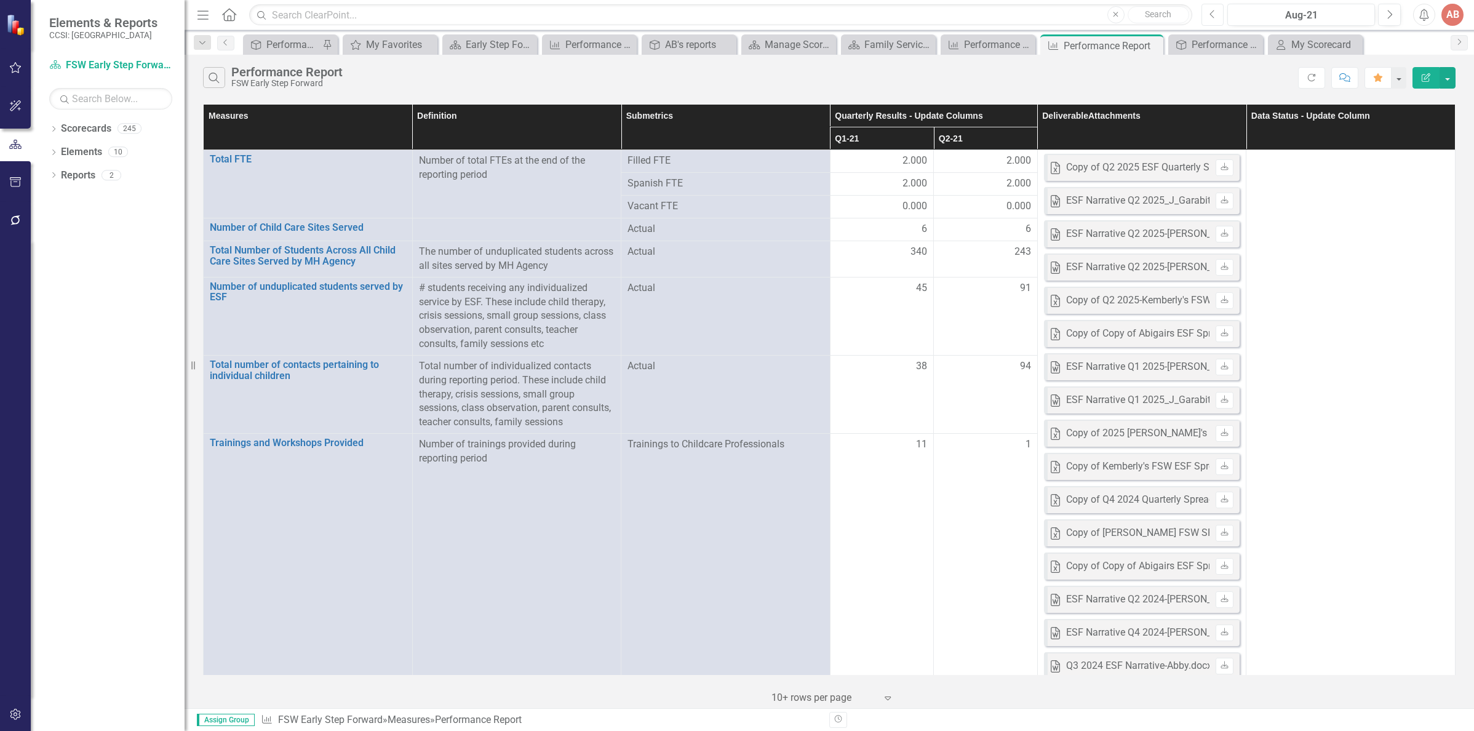
click at [1212, 10] on icon "Previous" at bounding box center [1212, 14] width 7 height 11
click at [1211, 46] on div "Performance Report Tracker" at bounding box center [1217, 44] width 53 height 15
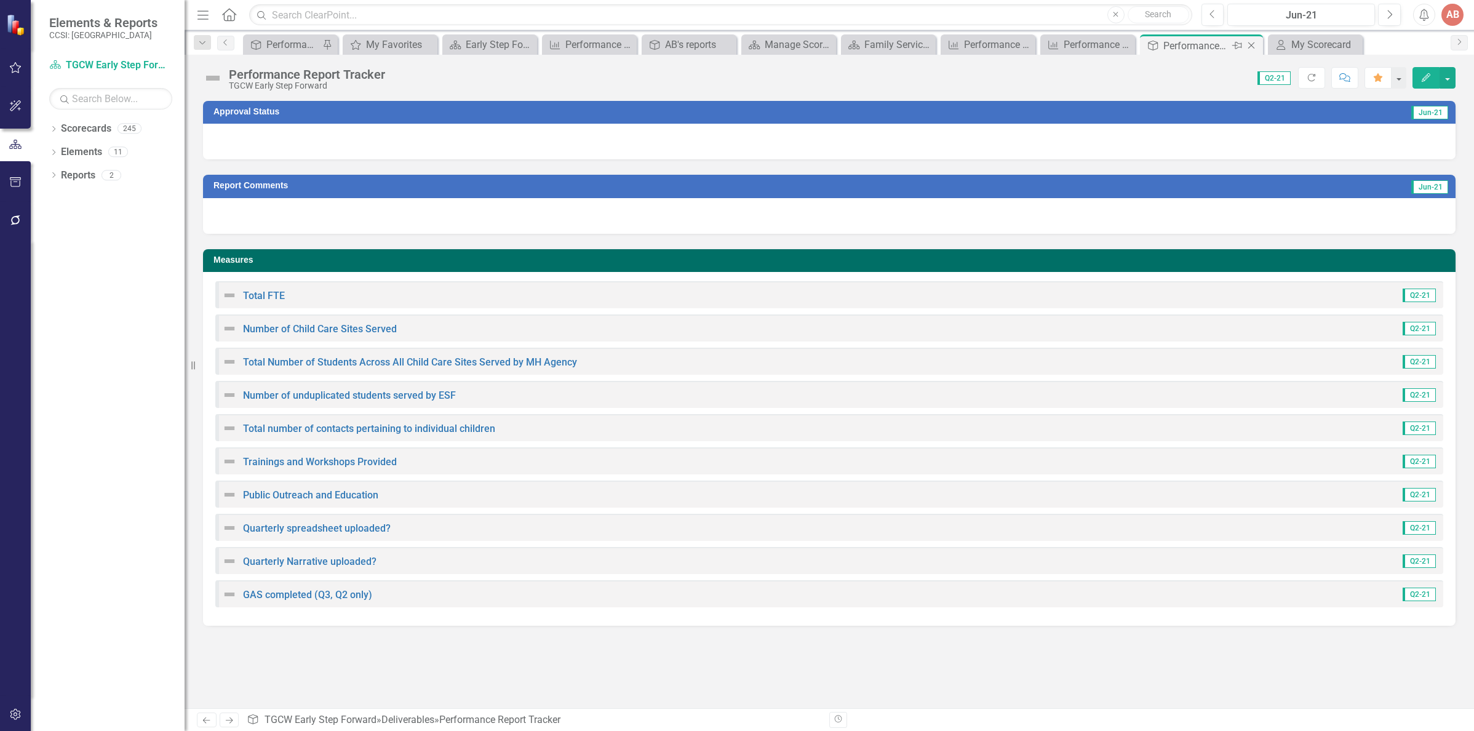
click at [1250, 42] on icon "Close" at bounding box center [1251, 46] width 12 height 10
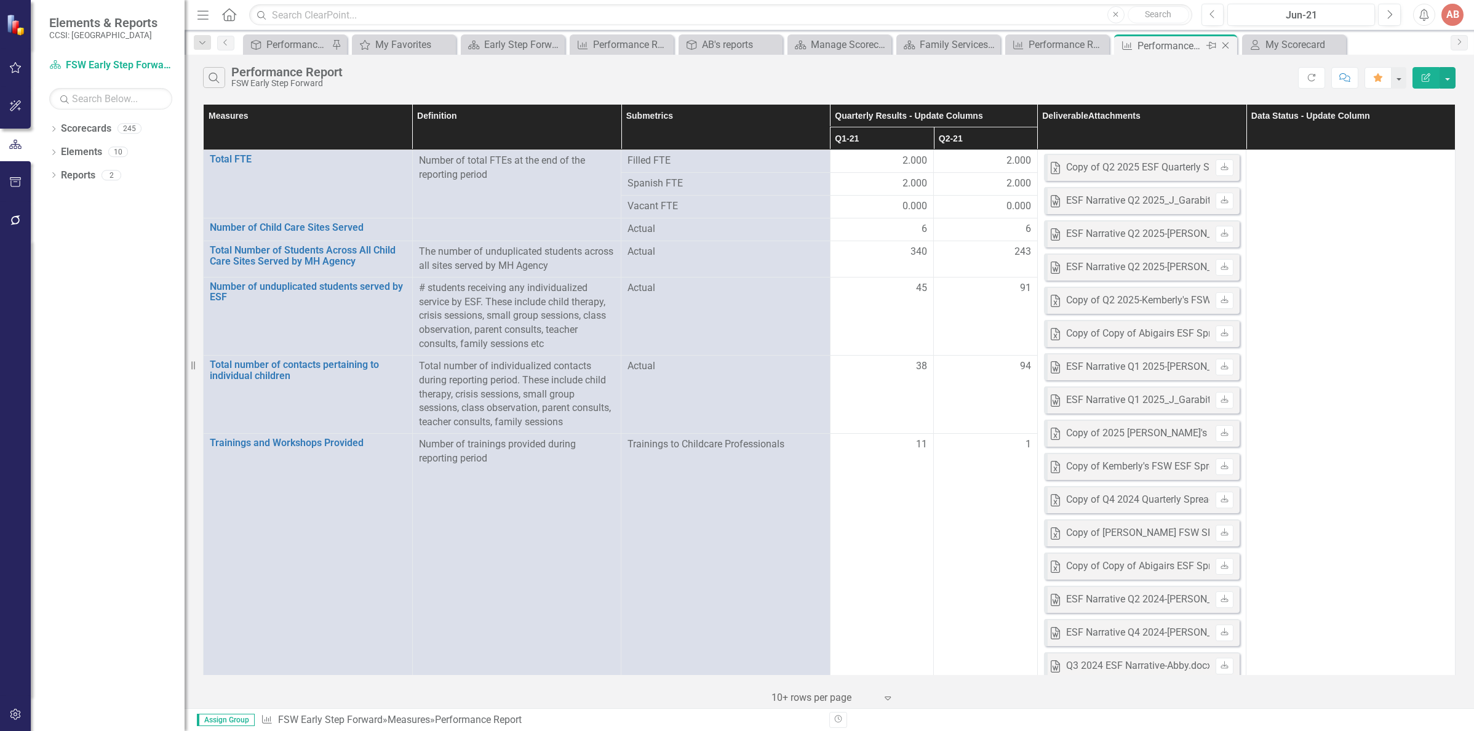
click at [1236, 51] on div "Measure Performance Report Pin Close" at bounding box center [1175, 44] width 123 height 20
click at [1223, 41] on icon "Close" at bounding box center [1225, 46] width 12 height 10
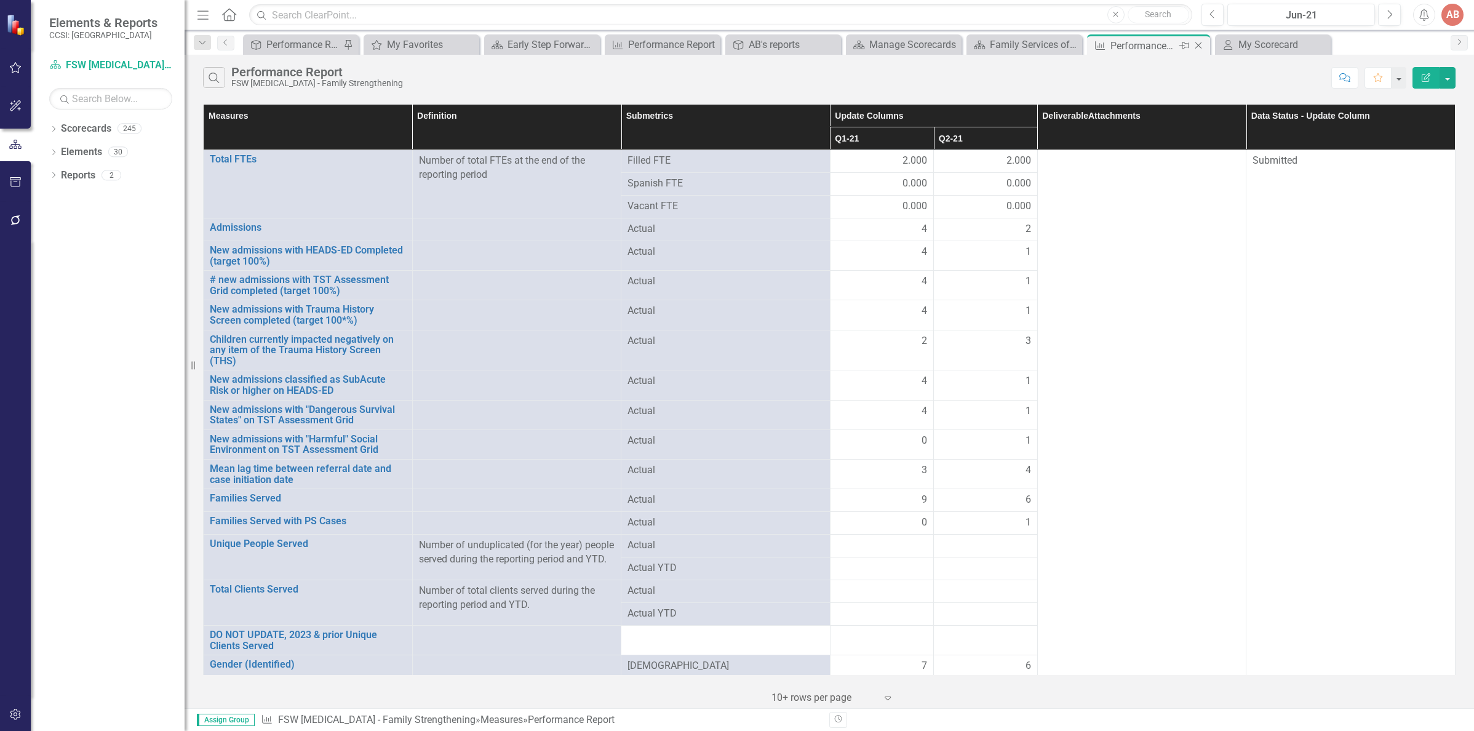
click at [1199, 49] on icon "Close" at bounding box center [1198, 46] width 12 height 10
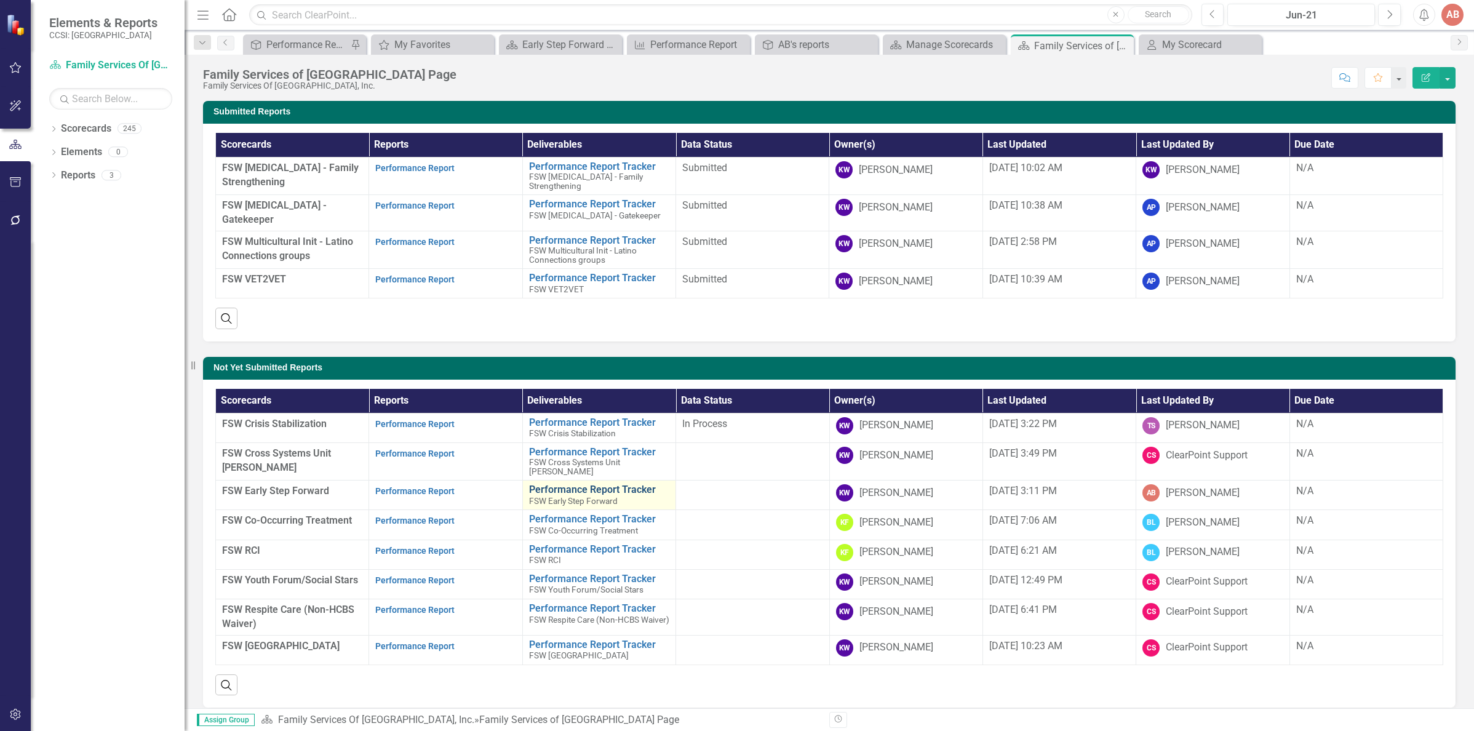
click at [581, 484] on link "Performance Report Tracker" at bounding box center [599, 489] width 140 height 11
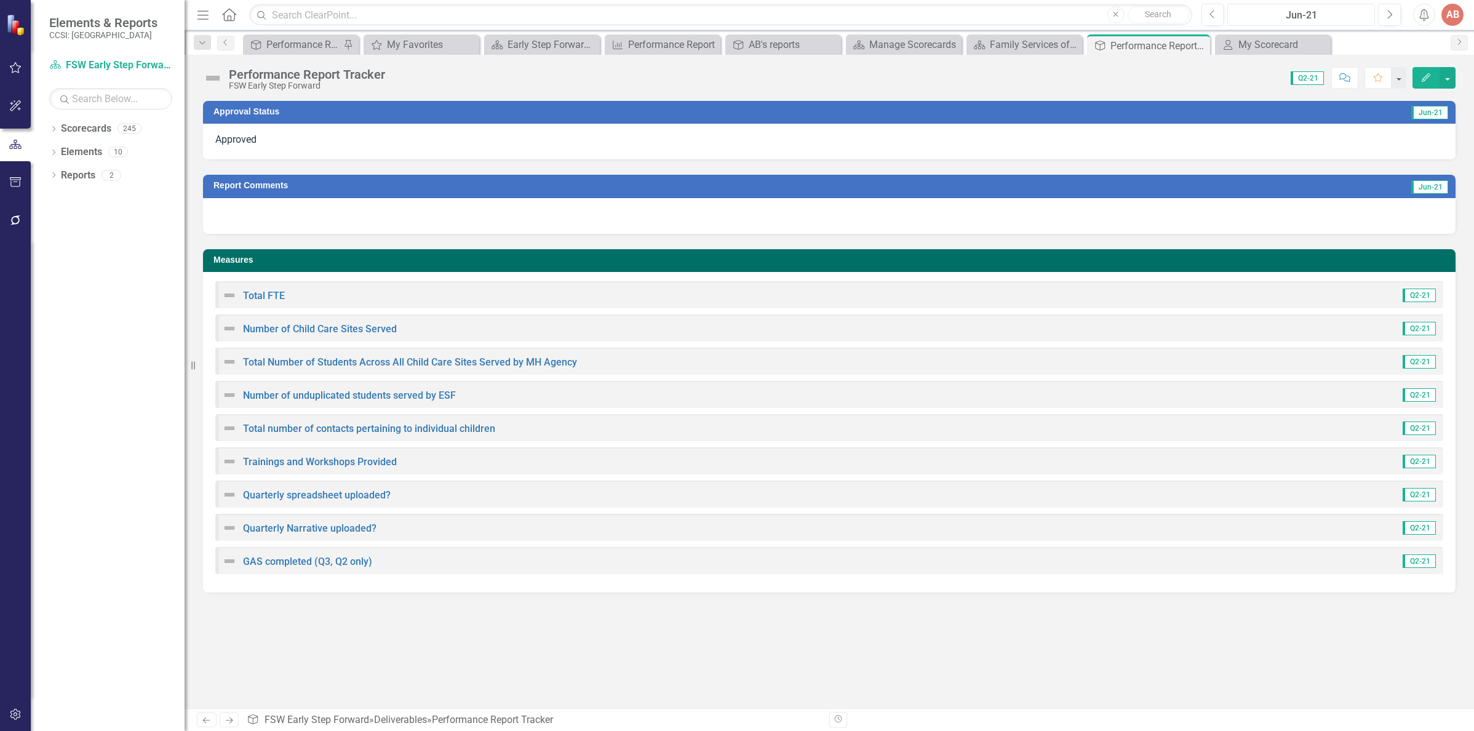
click at [1291, 17] on div "Jun-21" at bounding box center [1300, 15] width 139 height 15
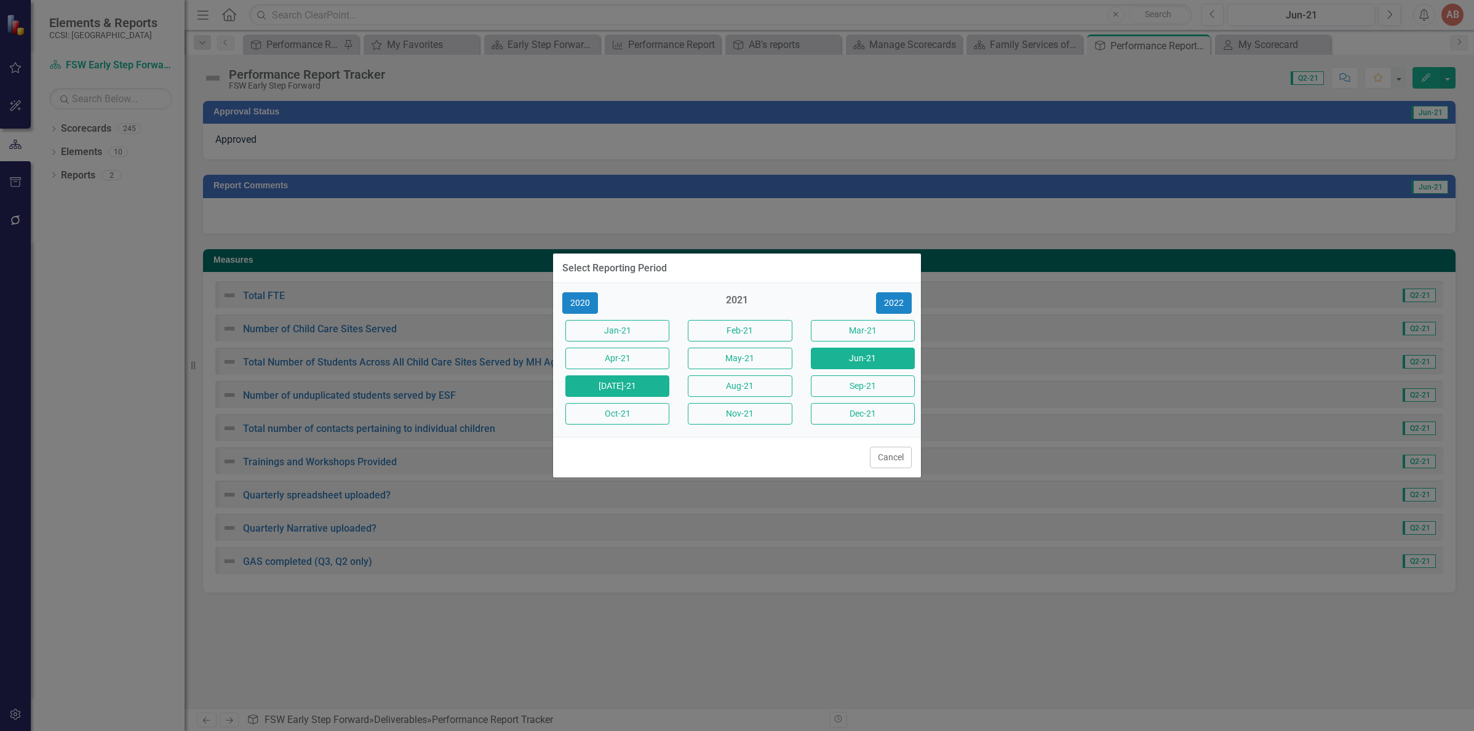
click at [627, 393] on button "Jul-21" at bounding box center [617, 386] width 104 height 22
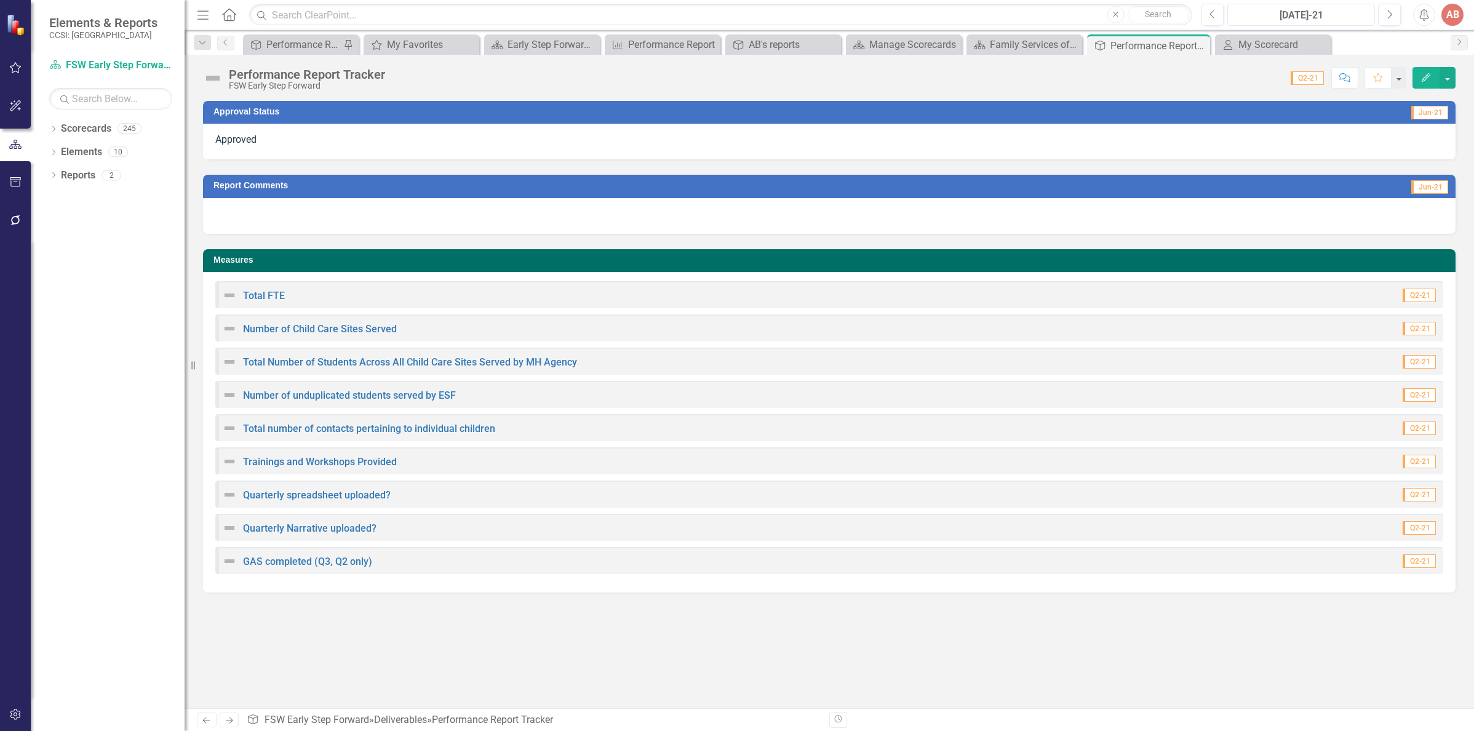
click at [1289, 22] on div "Jul-21" at bounding box center [1300, 15] width 139 height 15
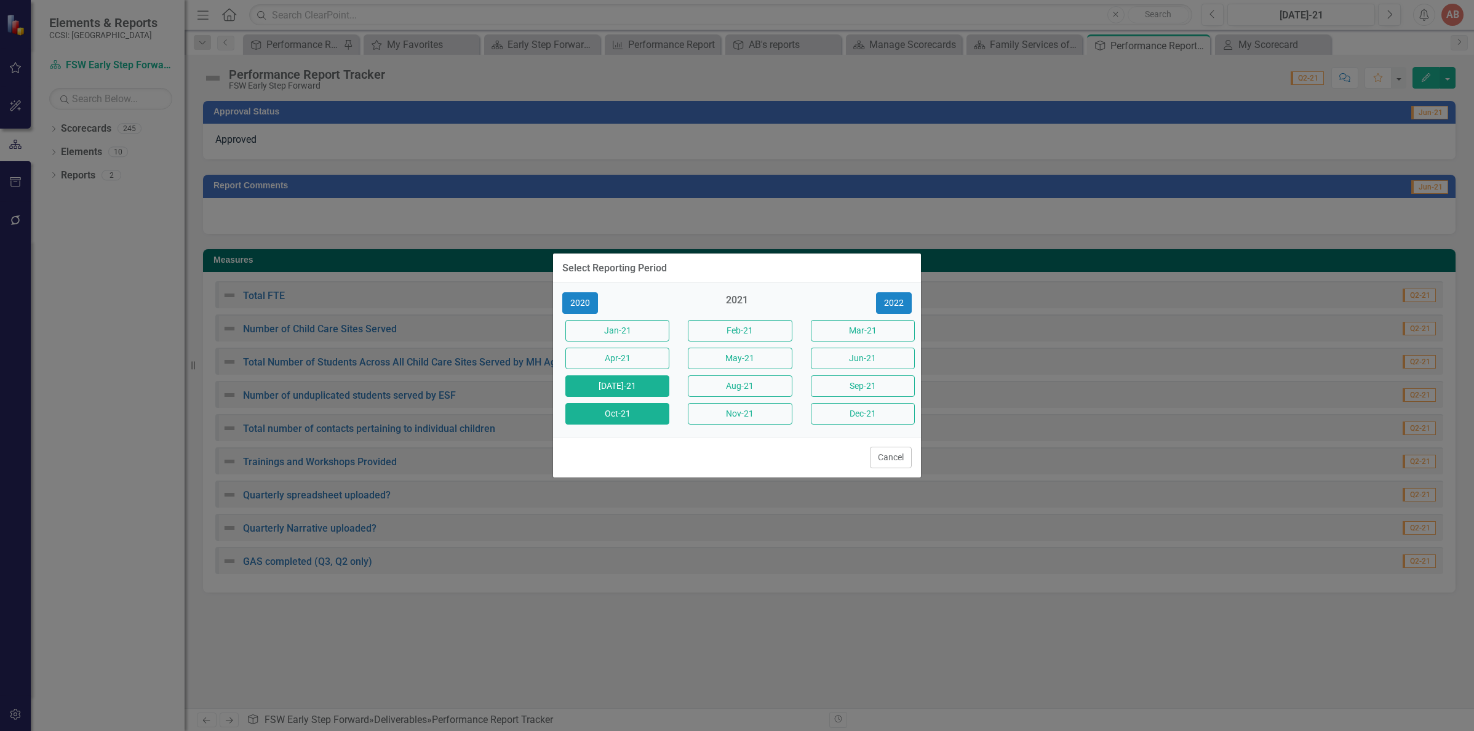
click at [632, 413] on button "Oct-21" at bounding box center [617, 414] width 104 height 22
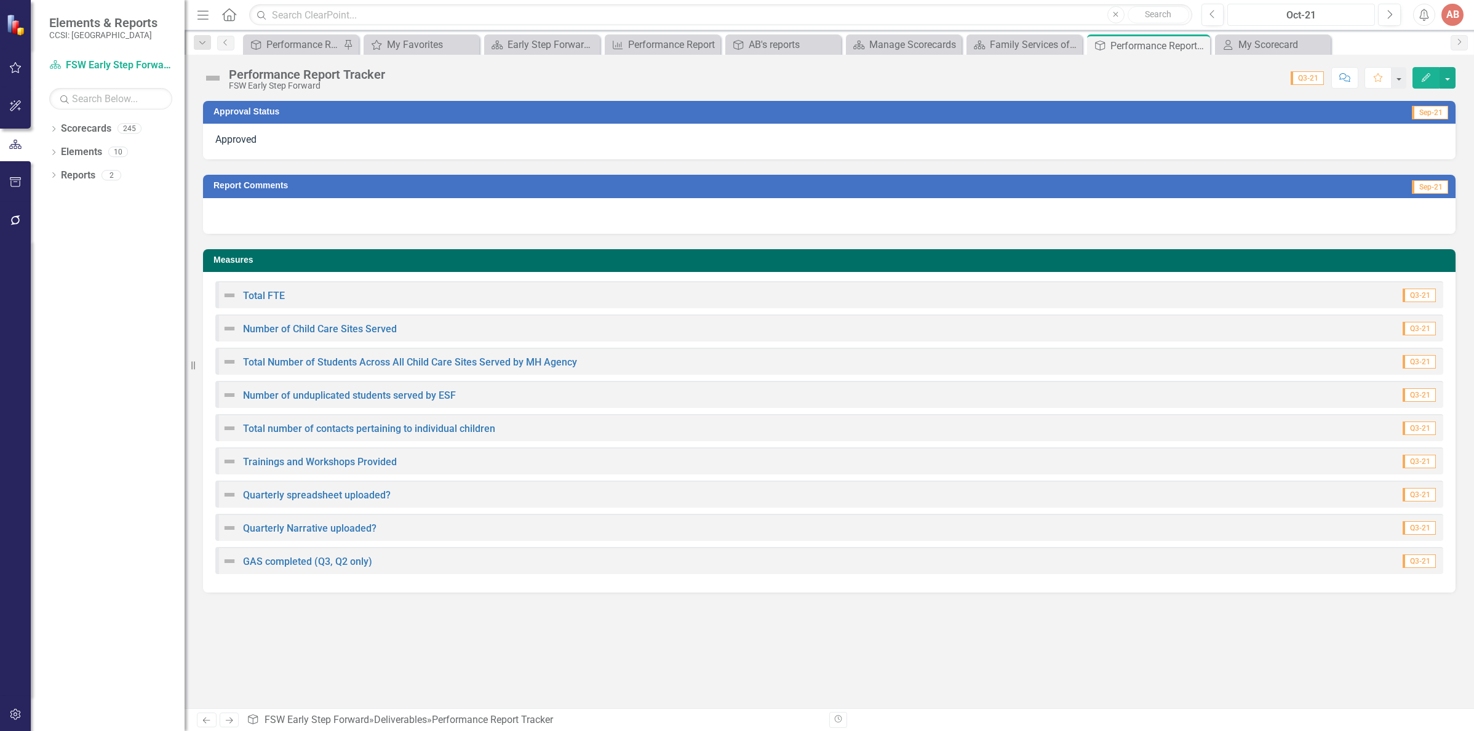
click at [1300, 17] on div "Oct-21" at bounding box center [1300, 15] width 139 height 15
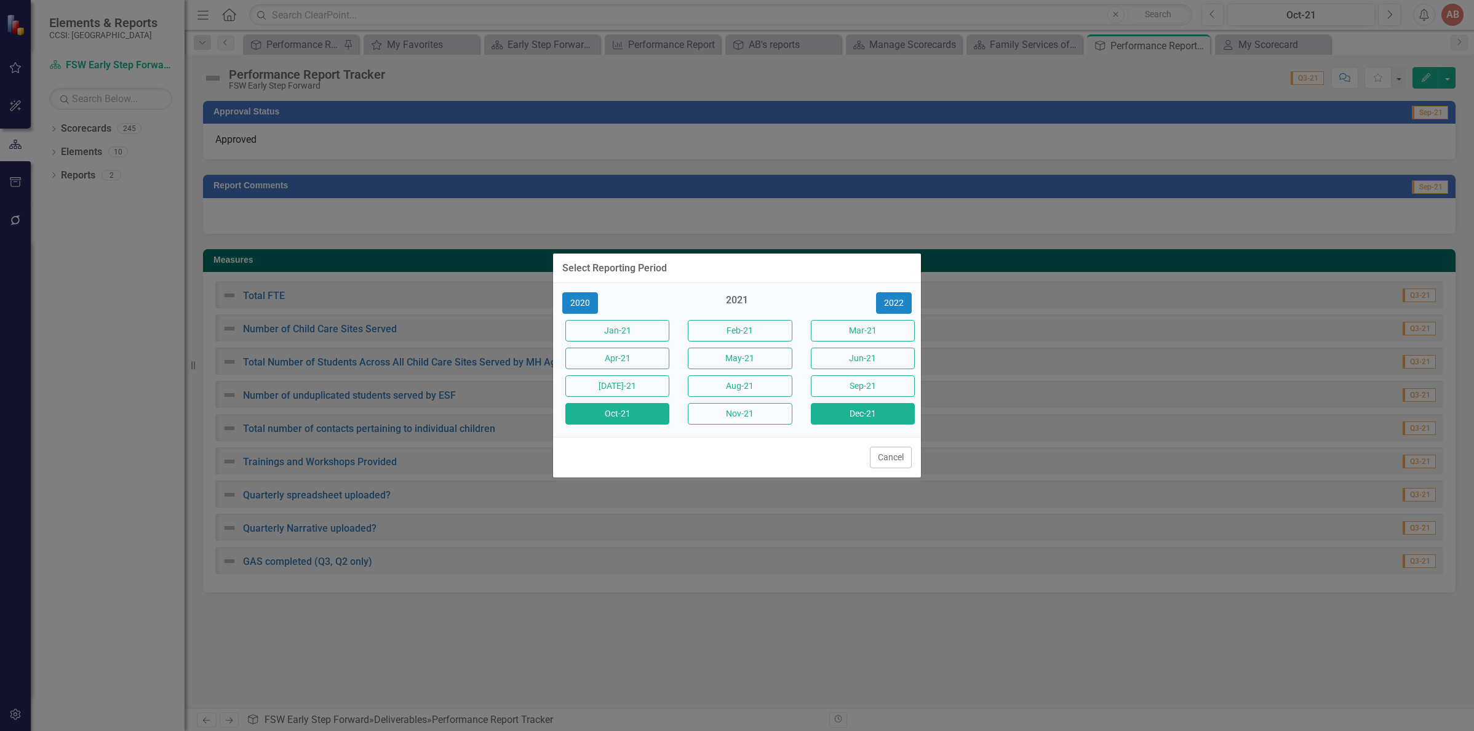
click at [874, 421] on button "Dec-21" at bounding box center [863, 414] width 104 height 22
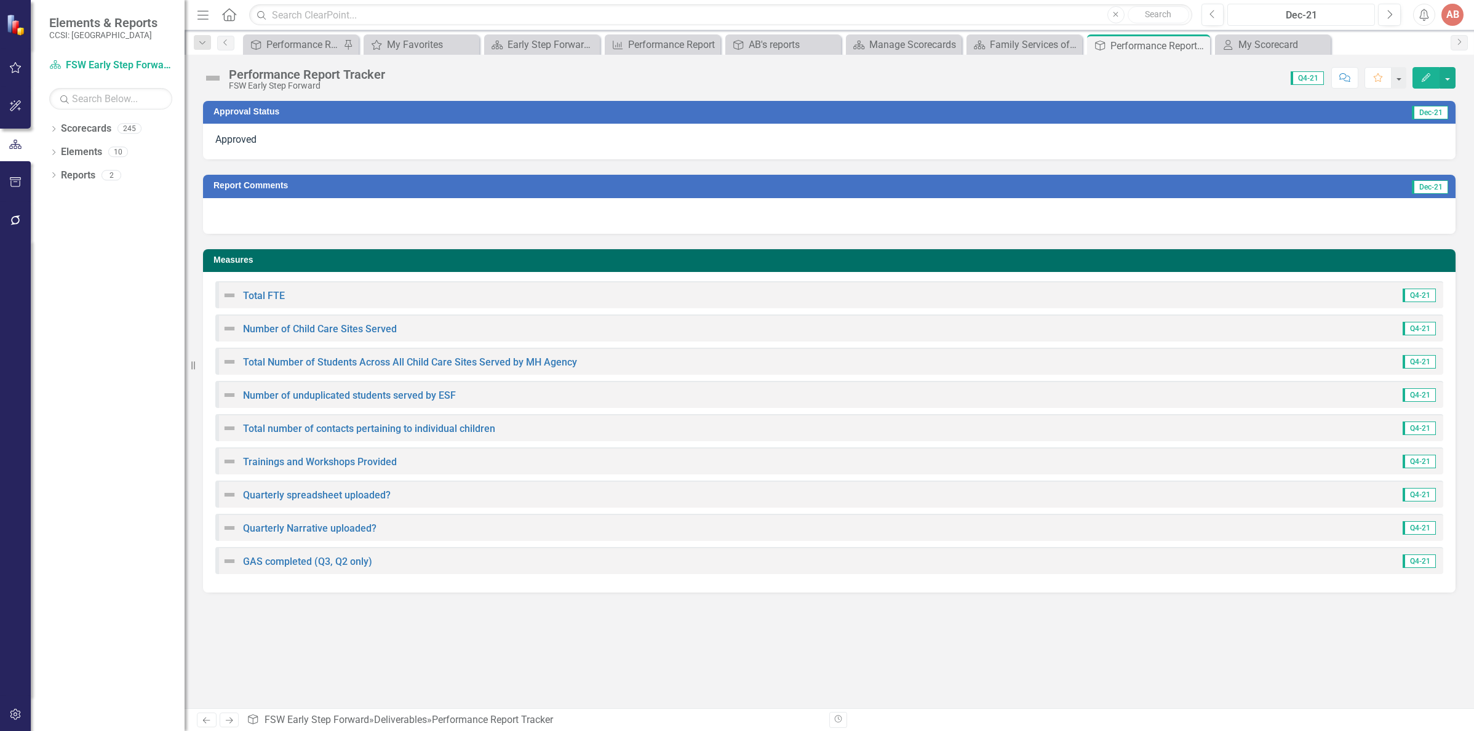
click at [1271, 21] on div "Dec-21" at bounding box center [1300, 15] width 139 height 15
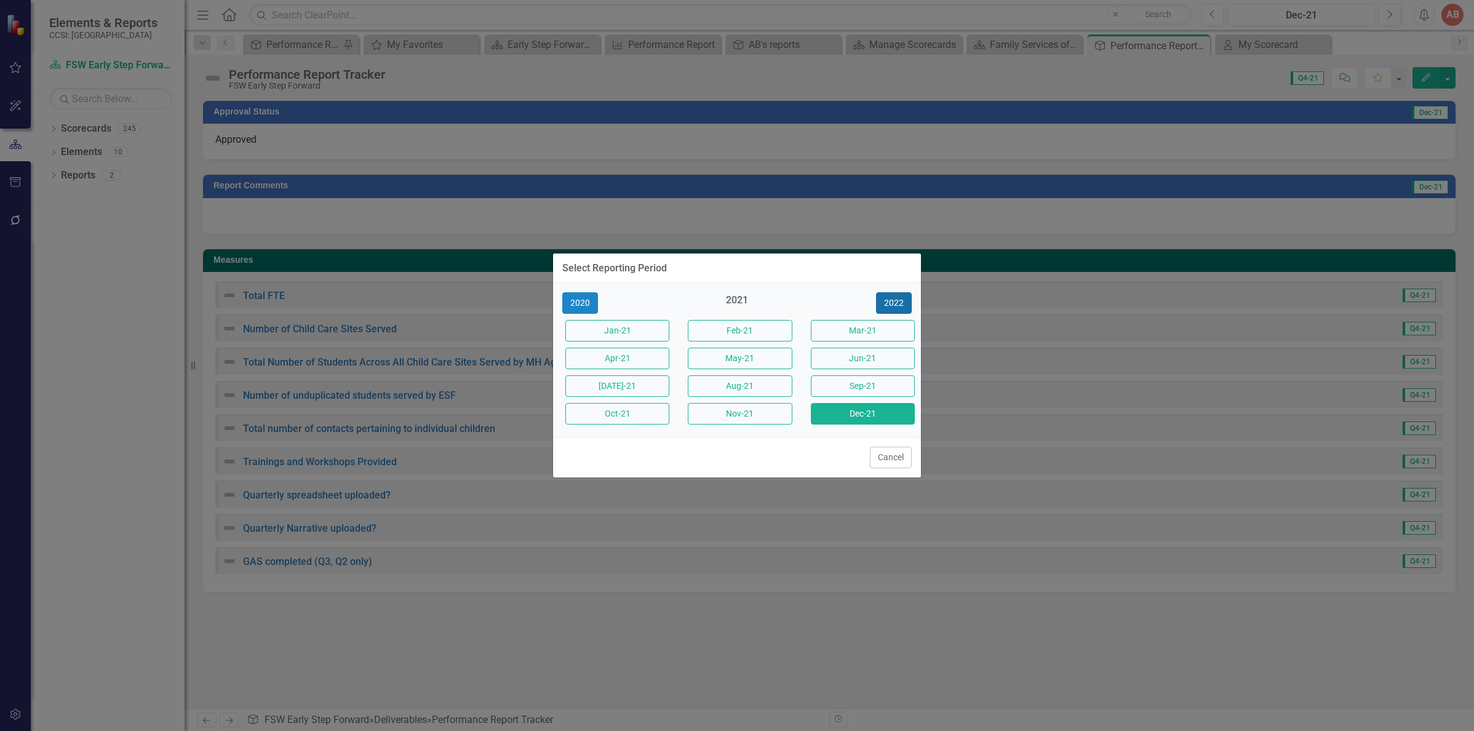
click at [884, 305] on button "2022" at bounding box center [894, 303] width 36 height 22
click at [628, 364] on button "Apr-22" at bounding box center [617, 359] width 104 height 22
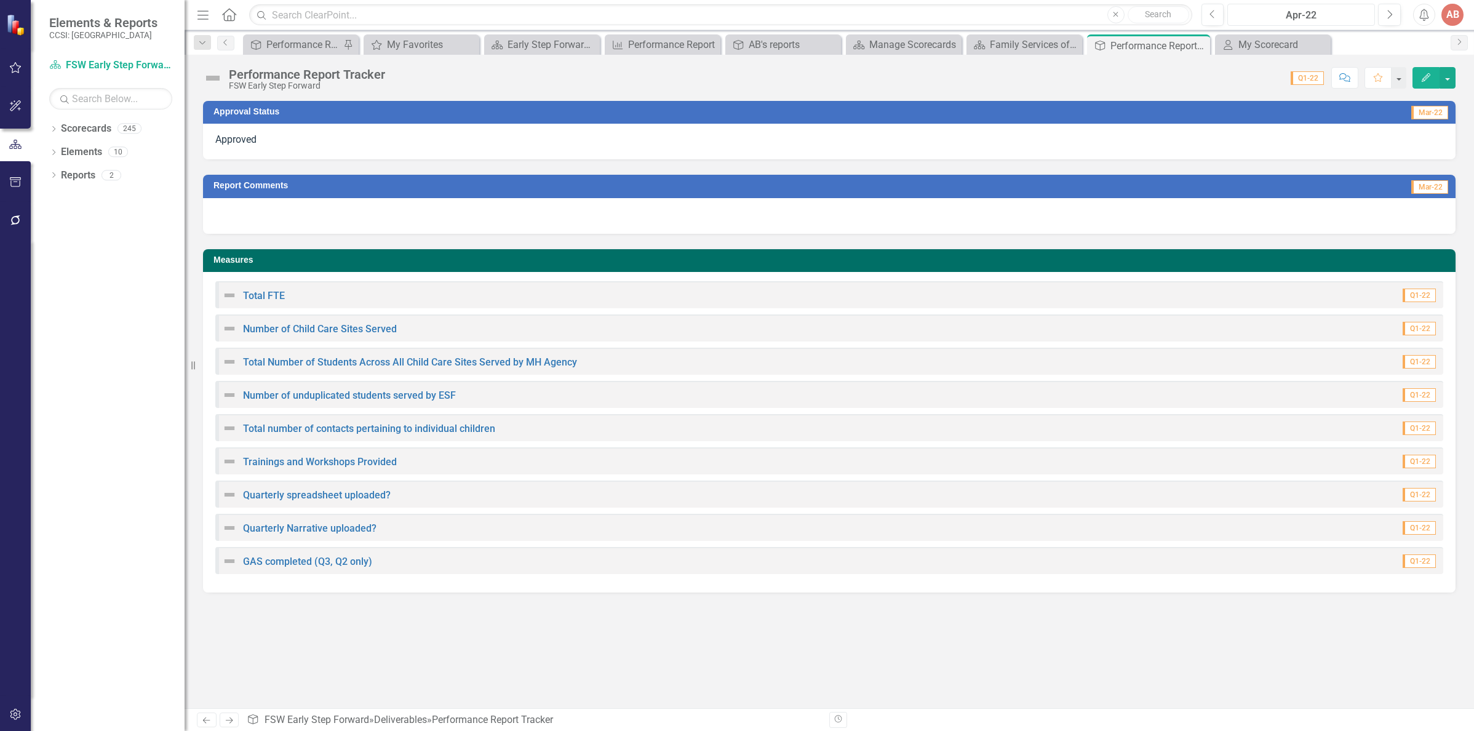
click at [1270, 14] on div "Apr-22" at bounding box center [1300, 15] width 139 height 15
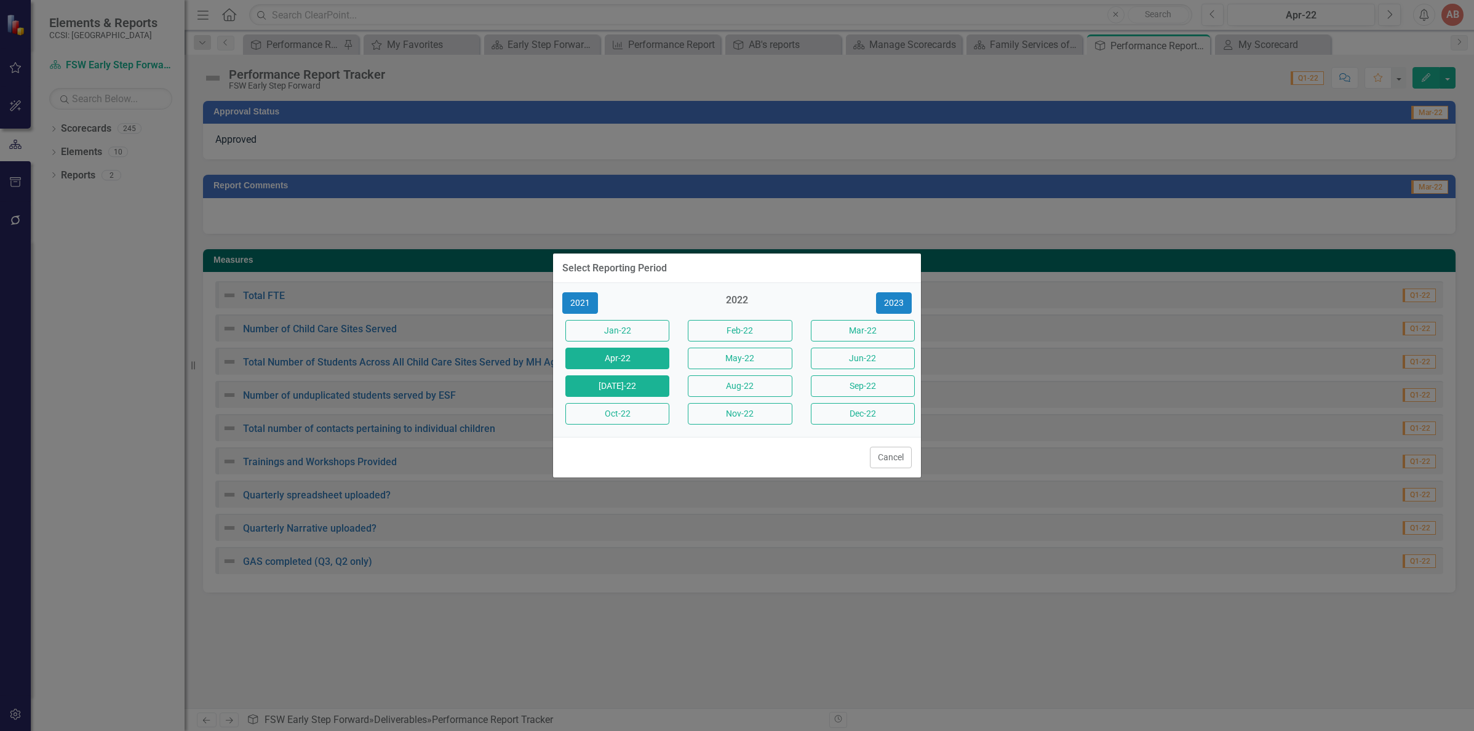
click at [626, 392] on button "Jul-22" at bounding box center [617, 386] width 104 height 22
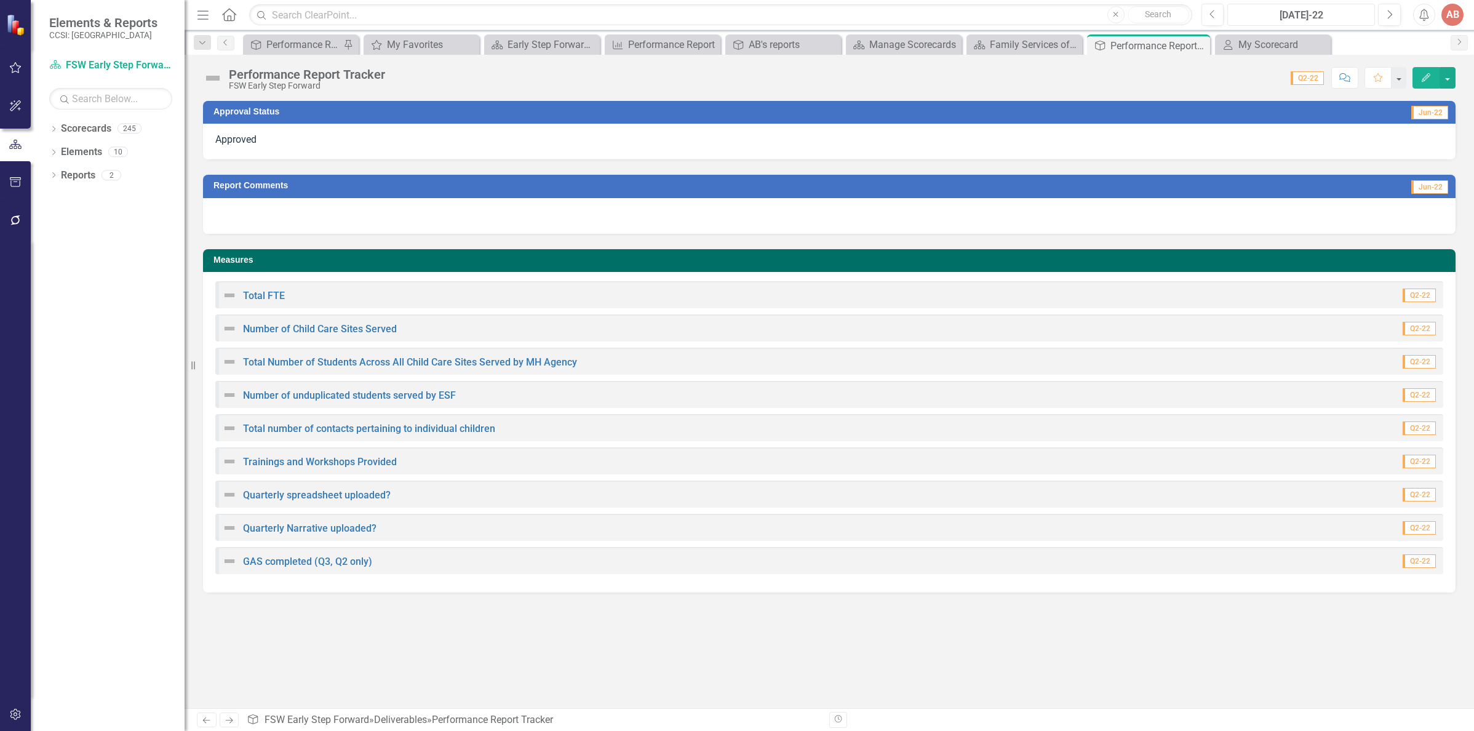
click at [1273, 16] on div "Jul-22" at bounding box center [1300, 15] width 139 height 15
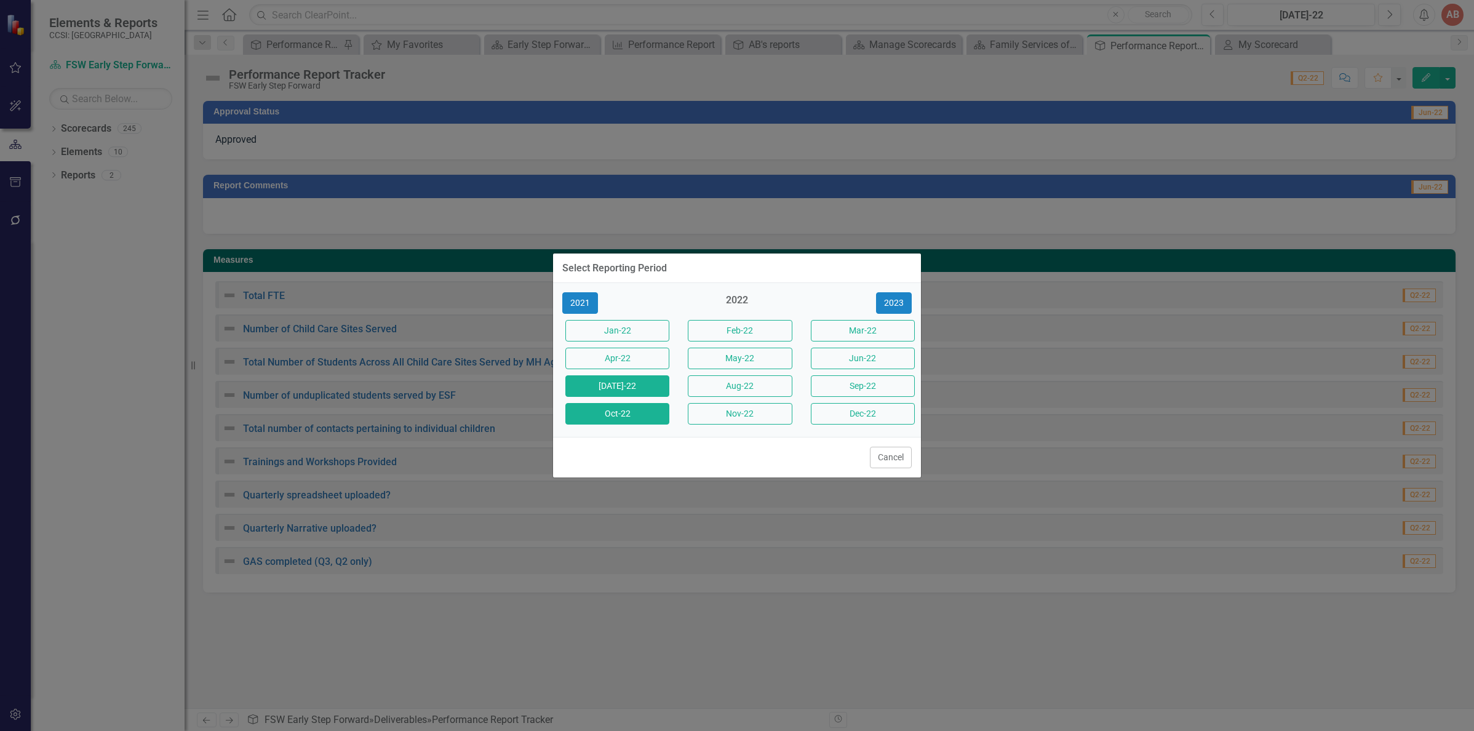
click at [646, 423] on button "Oct-22" at bounding box center [617, 414] width 104 height 22
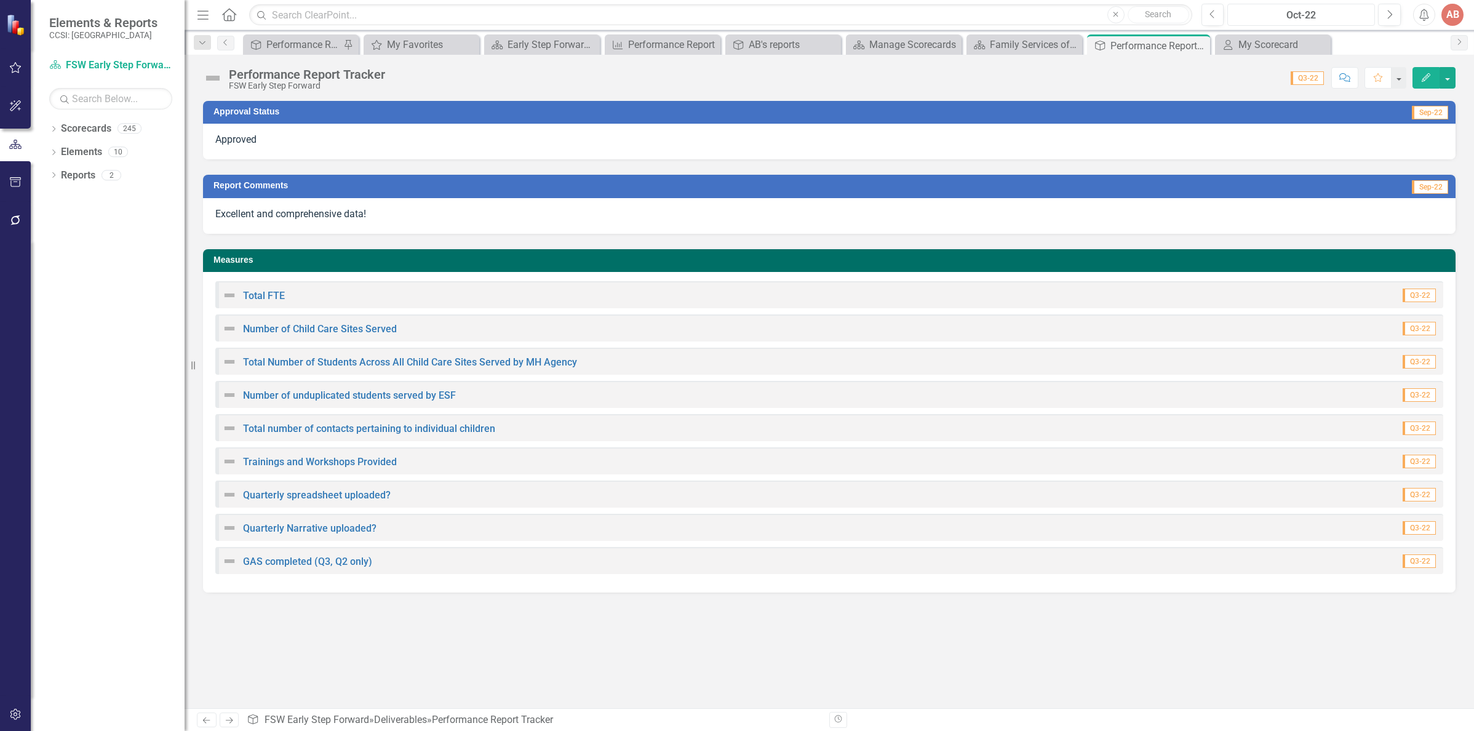
click at [1300, 17] on div "Oct-22" at bounding box center [1300, 15] width 139 height 15
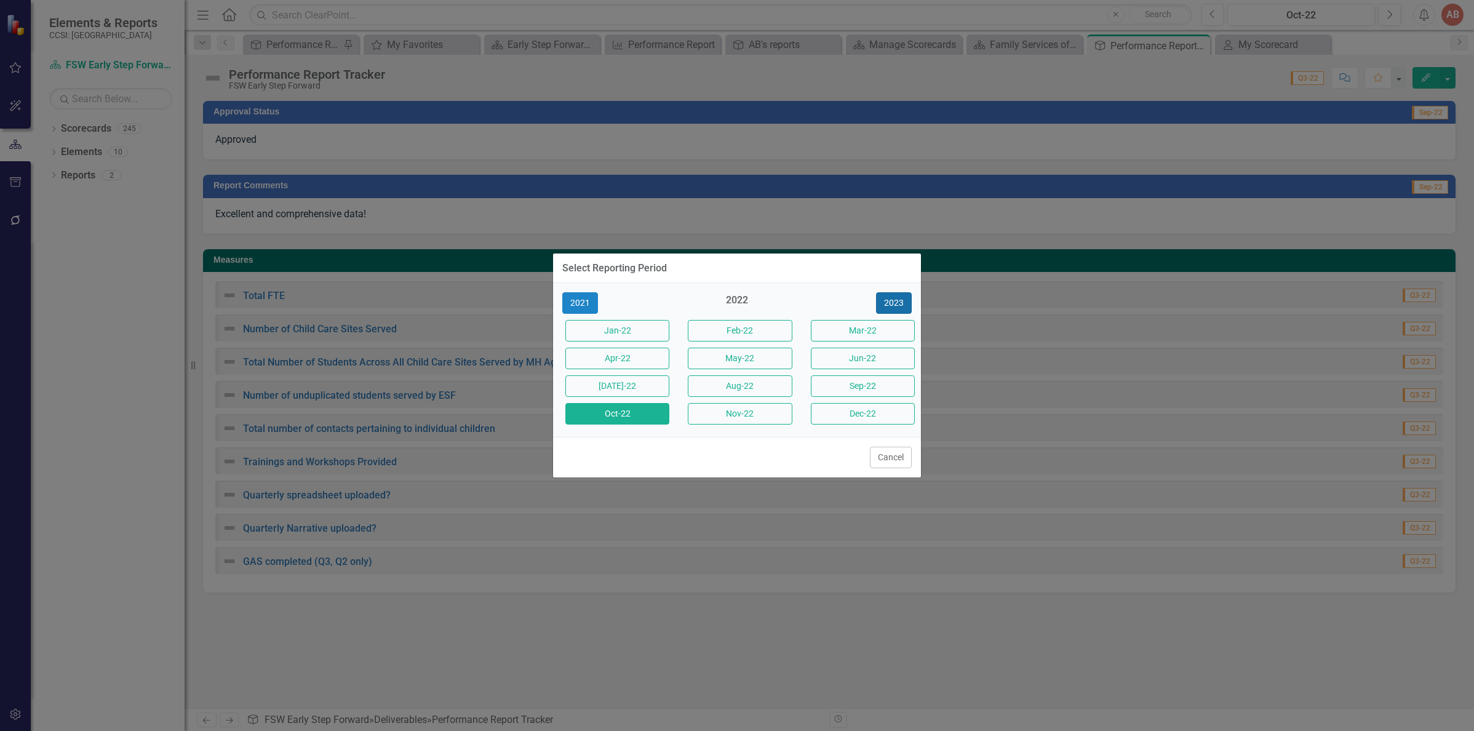
click at [894, 303] on button "2023" at bounding box center [894, 303] width 36 height 22
click at [610, 333] on button "Jan-23" at bounding box center [617, 331] width 104 height 22
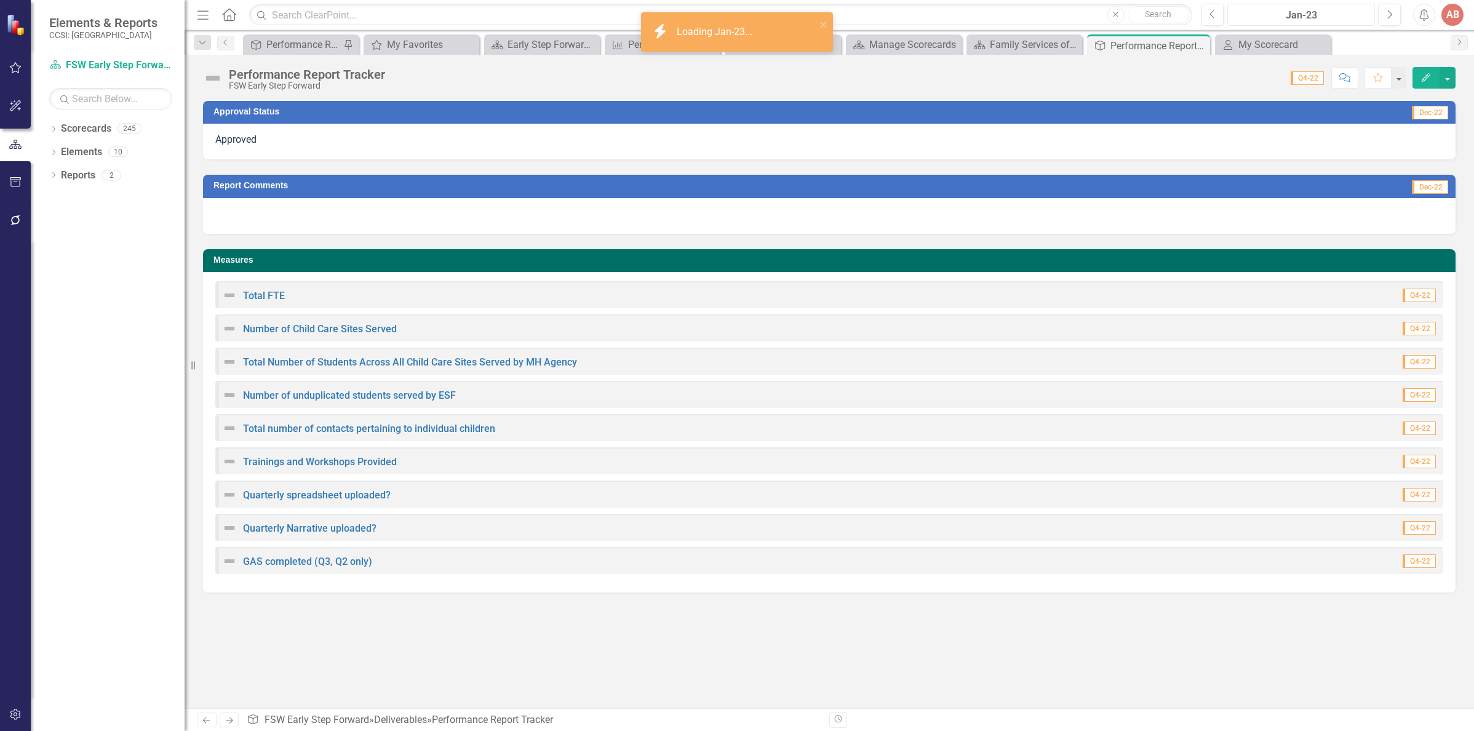
click at [1303, 13] on div "Jan-23" at bounding box center [1300, 15] width 139 height 15
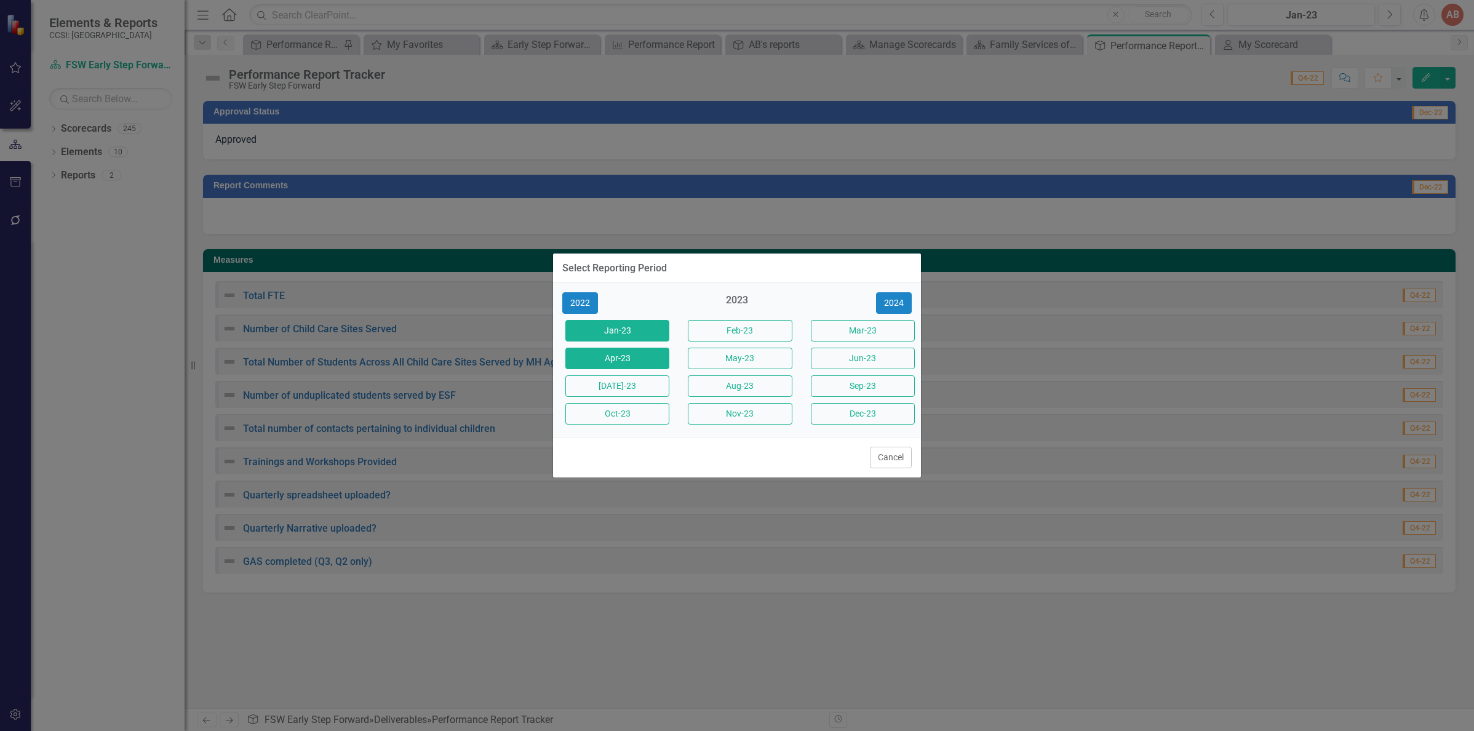
click at [618, 357] on button "Apr-23" at bounding box center [617, 359] width 104 height 22
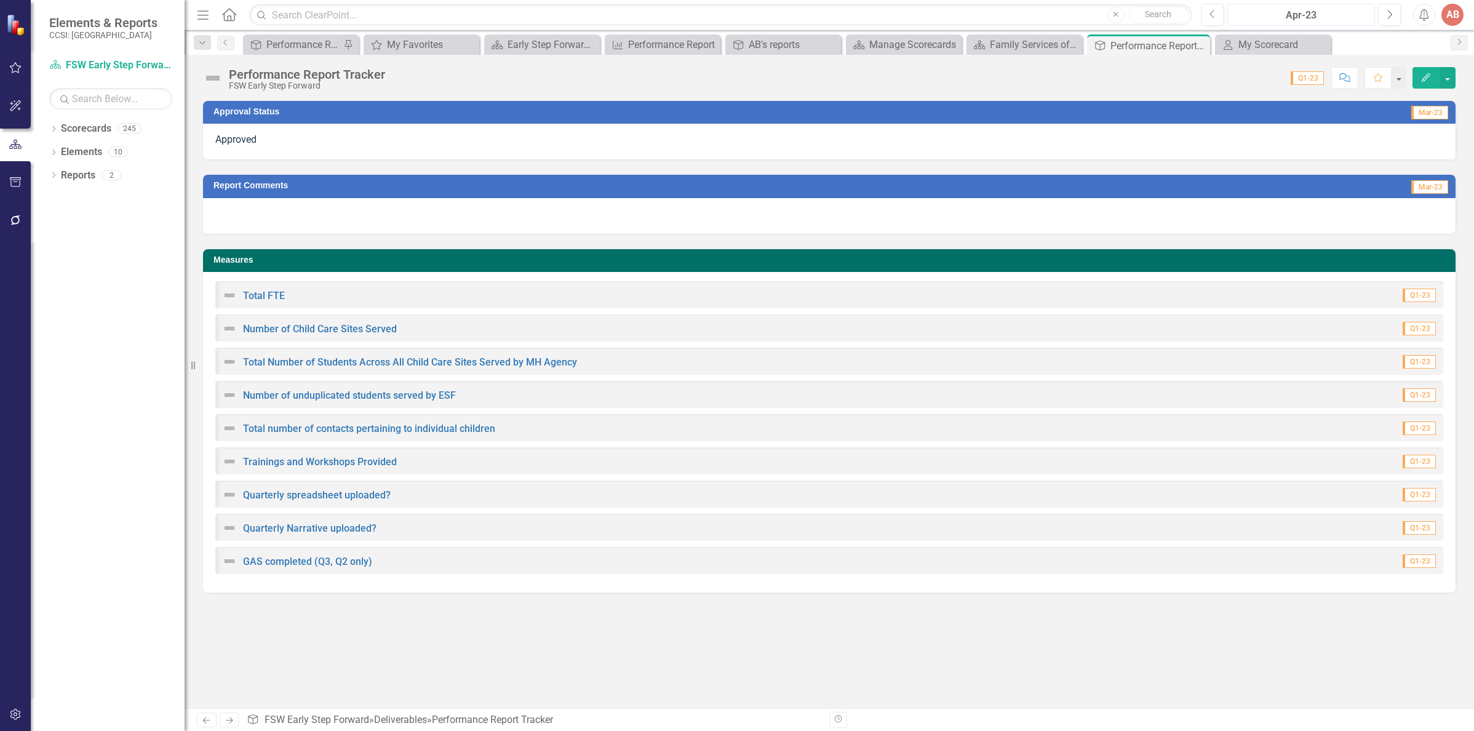
click at [1285, 11] on div "Apr-23" at bounding box center [1300, 15] width 139 height 15
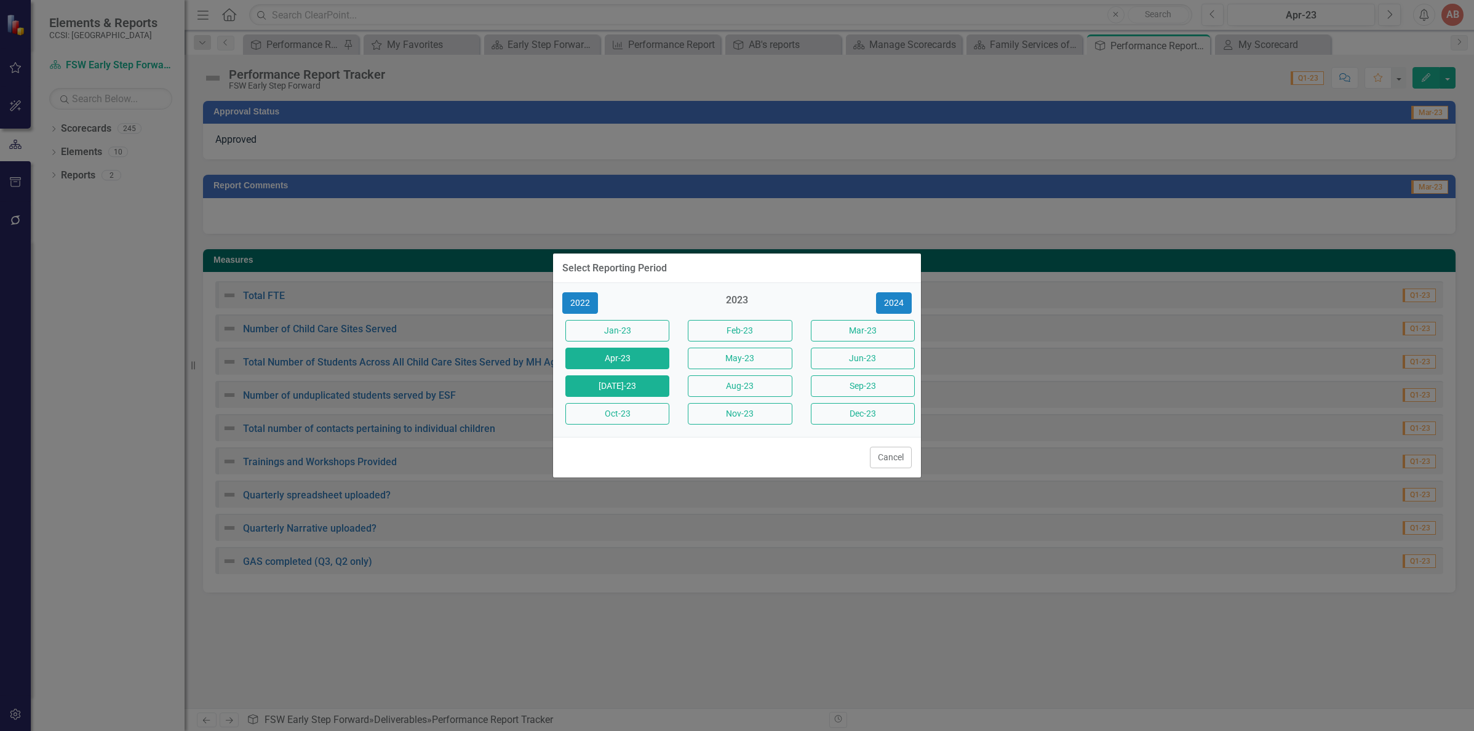
click at [594, 383] on button "Jul-23" at bounding box center [617, 386] width 104 height 22
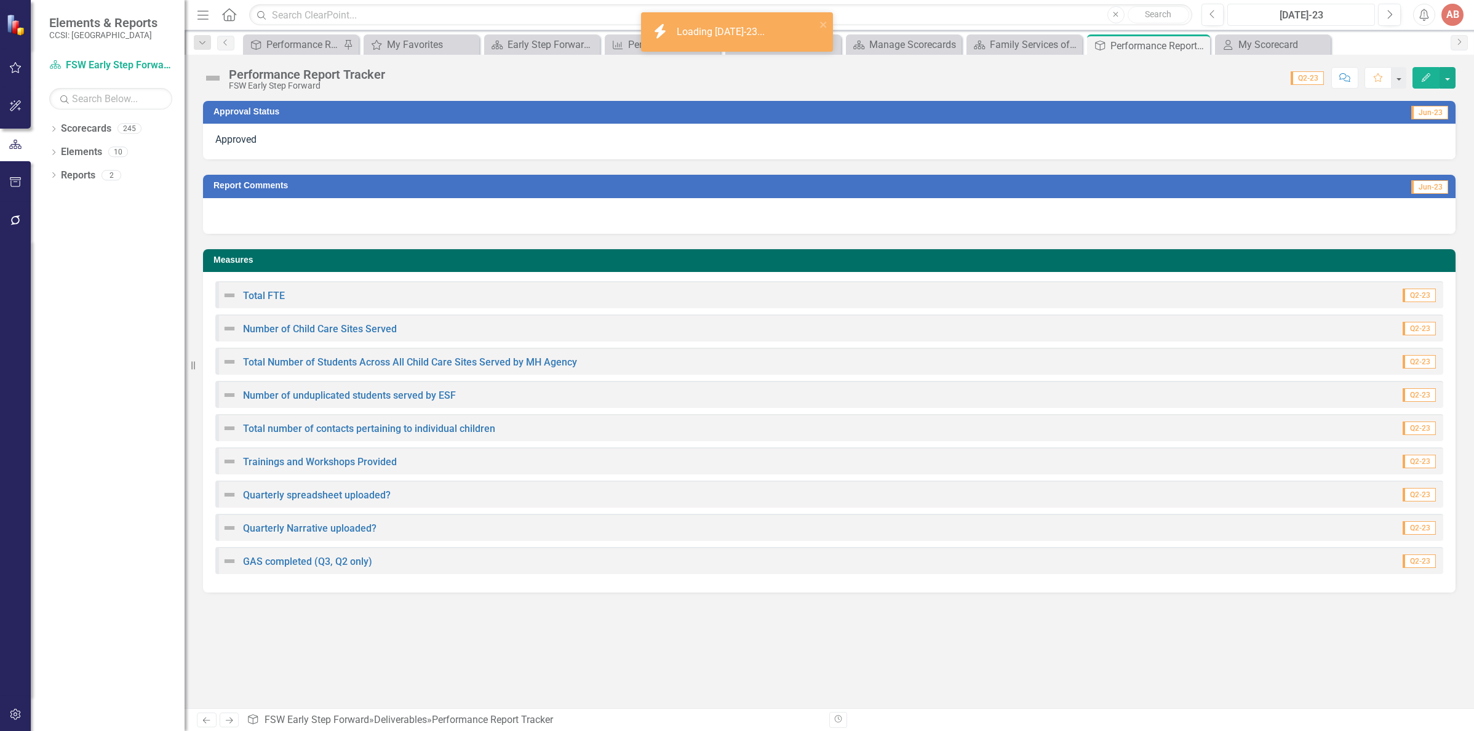
click at [1241, 15] on div "Jul-23" at bounding box center [1300, 15] width 139 height 15
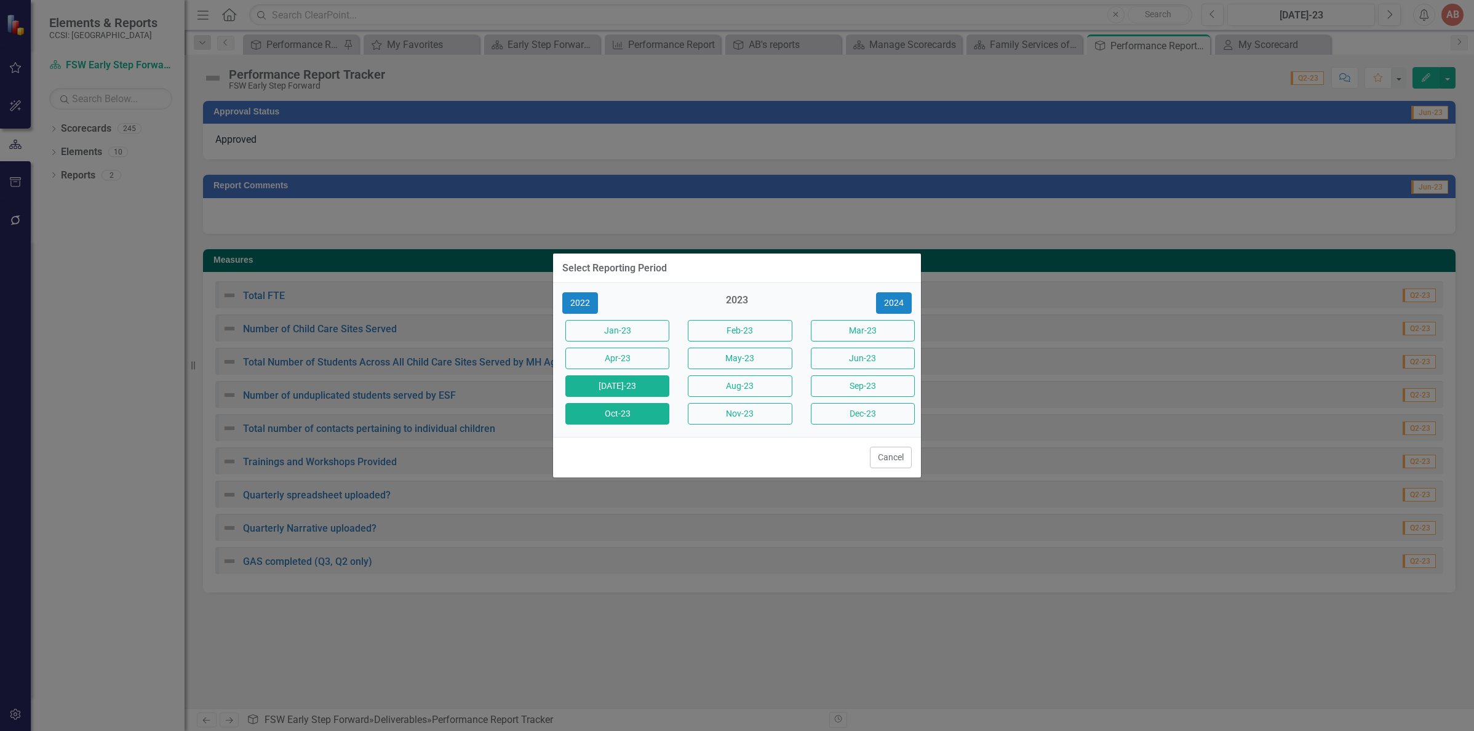
click at [622, 415] on button "Oct-23" at bounding box center [617, 414] width 104 height 22
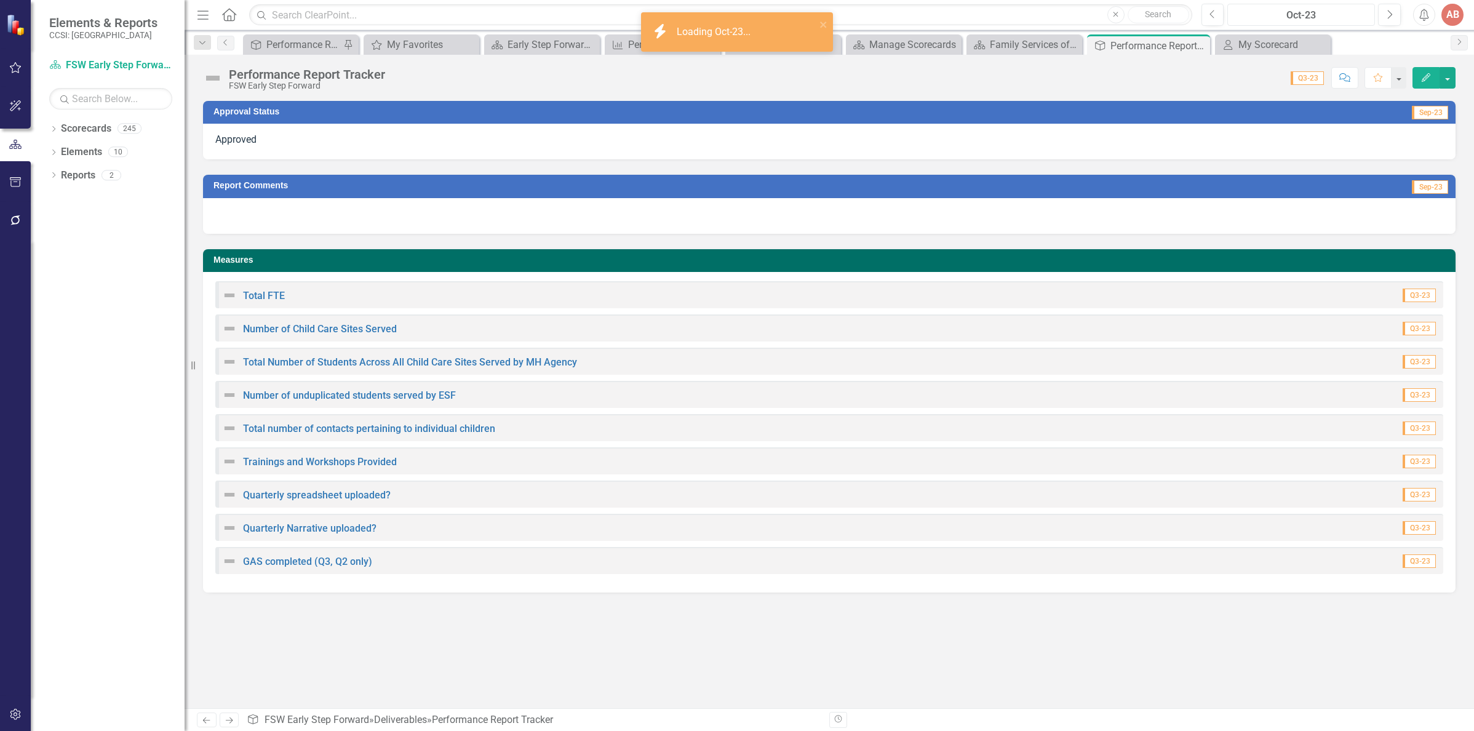
click at [1260, 11] on div "Oct-23" at bounding box center [1300, 15] width 139 height 15
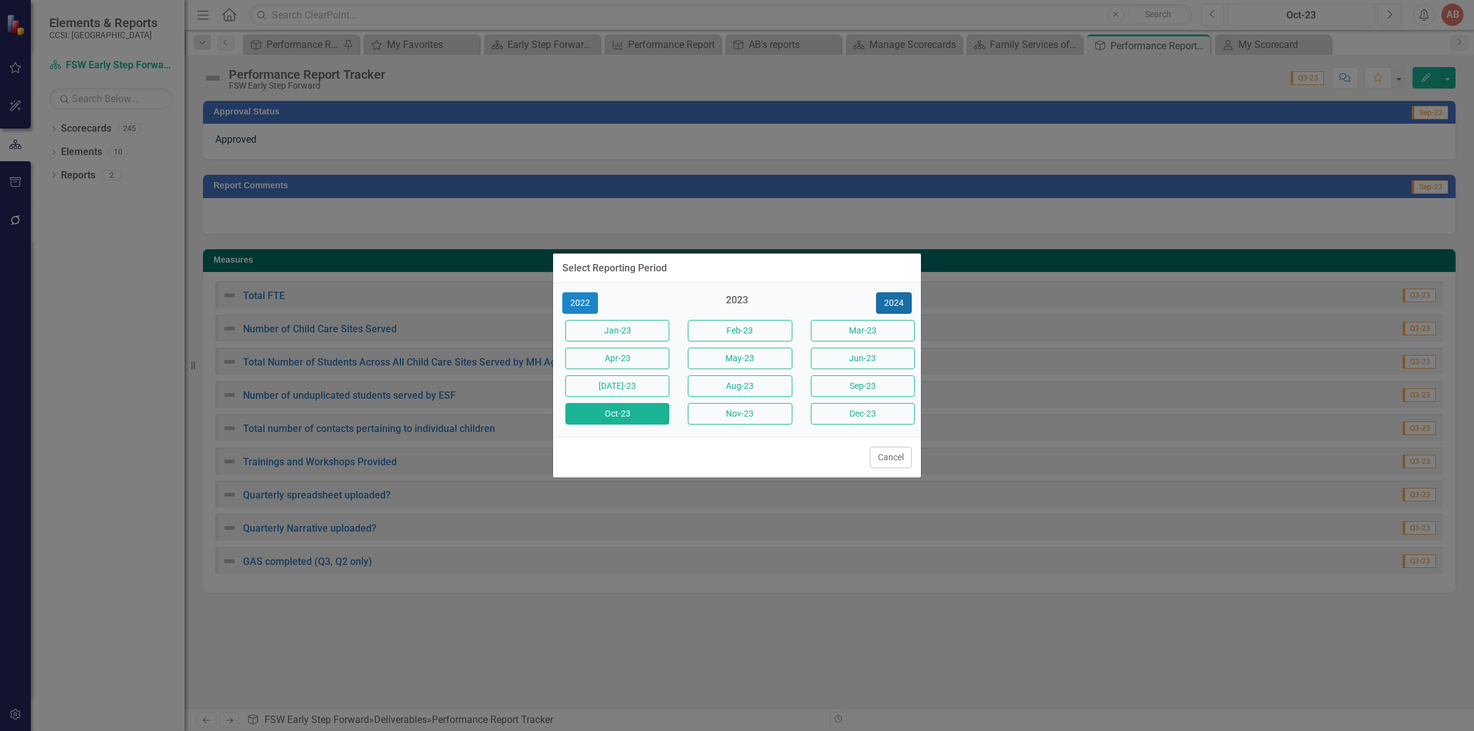
click at [898, 306] on button "2024" at bounding box center [894, 303] width 36 height 22
click at [617, 333] on button "Jan-24" at bounding box center [617, 331] width 104 height 22
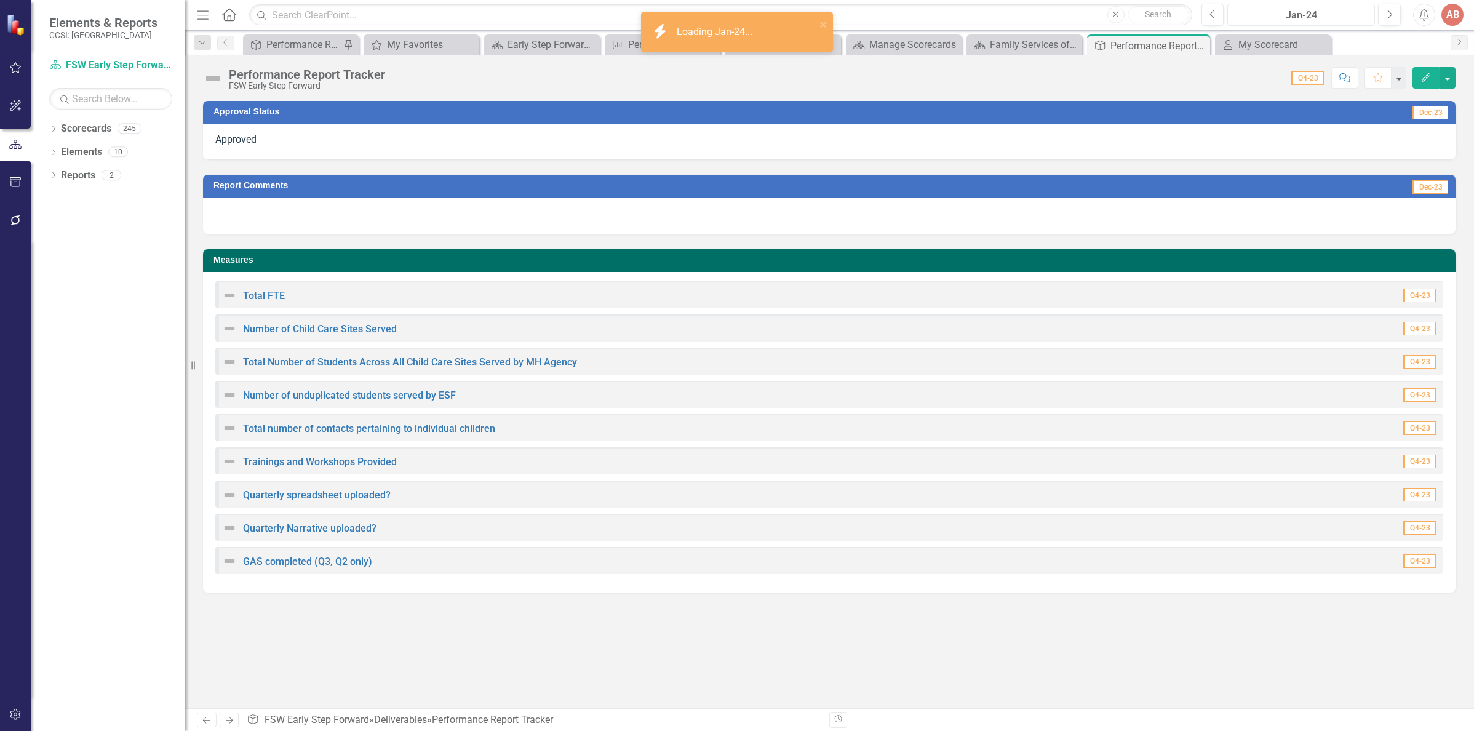
click at [1308, 9] on div "Jan-24" at bounding box center [1300, 15] width 139 height 15
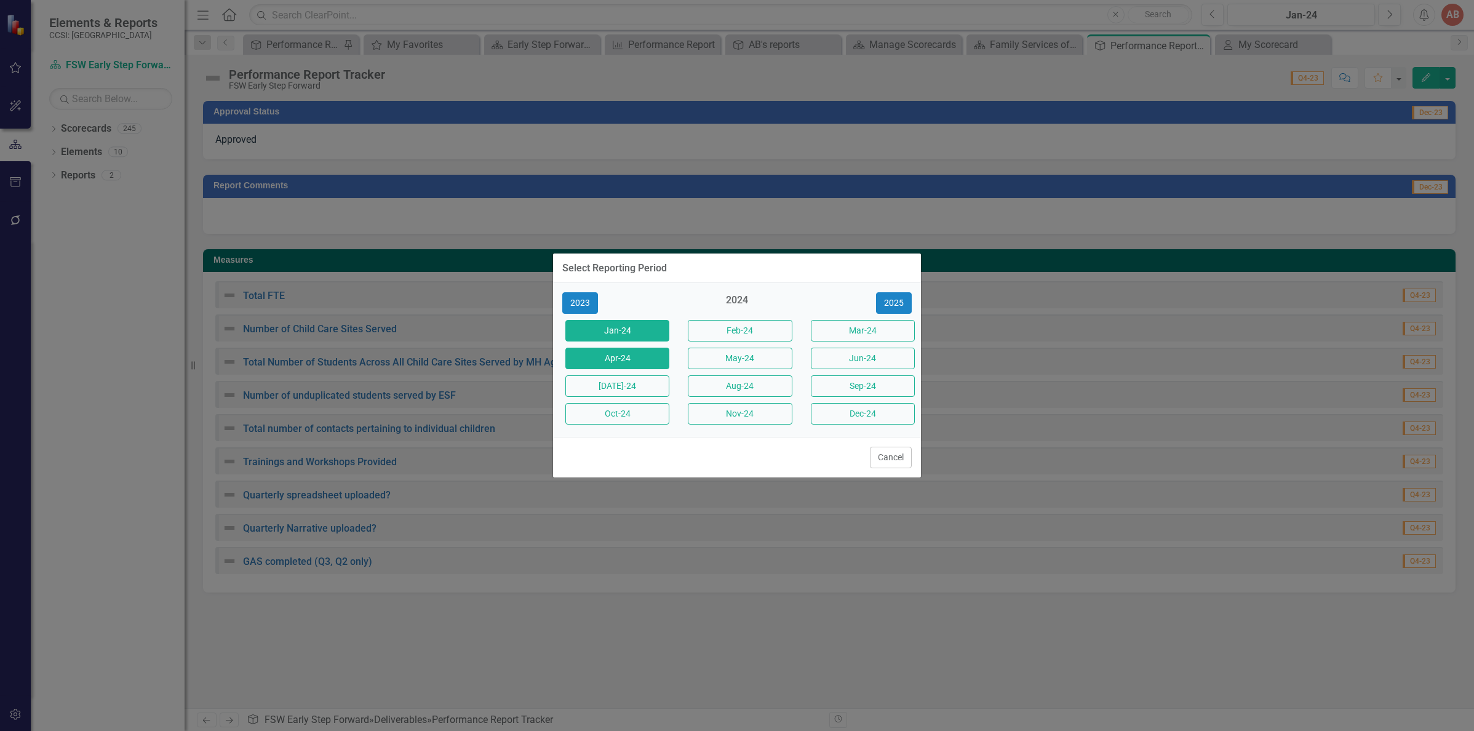
click at [601, 356] on button "Apr-24" at bounding box center [617, 359] width 104 height 22
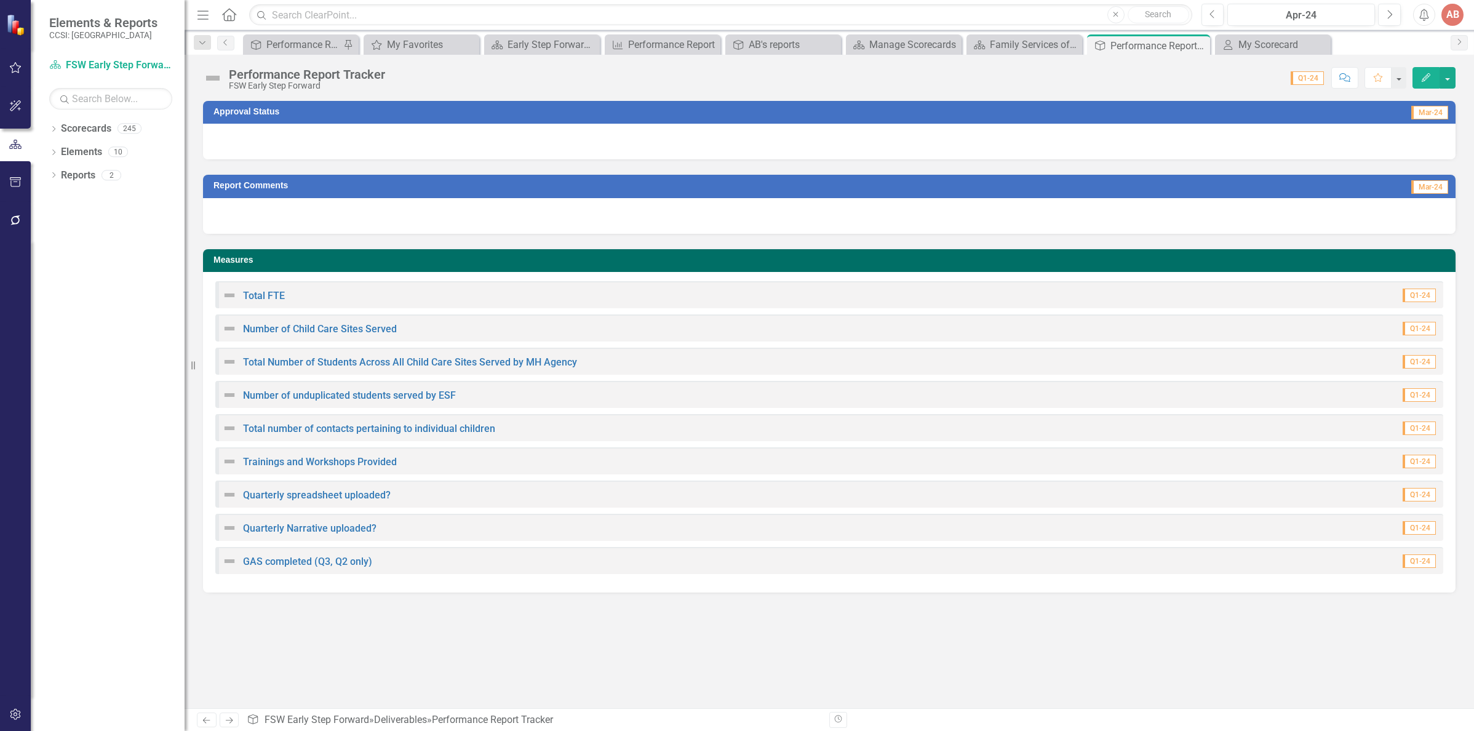
click at [826, 142] on div at bounding box center [829, 142] width 1252 height 36
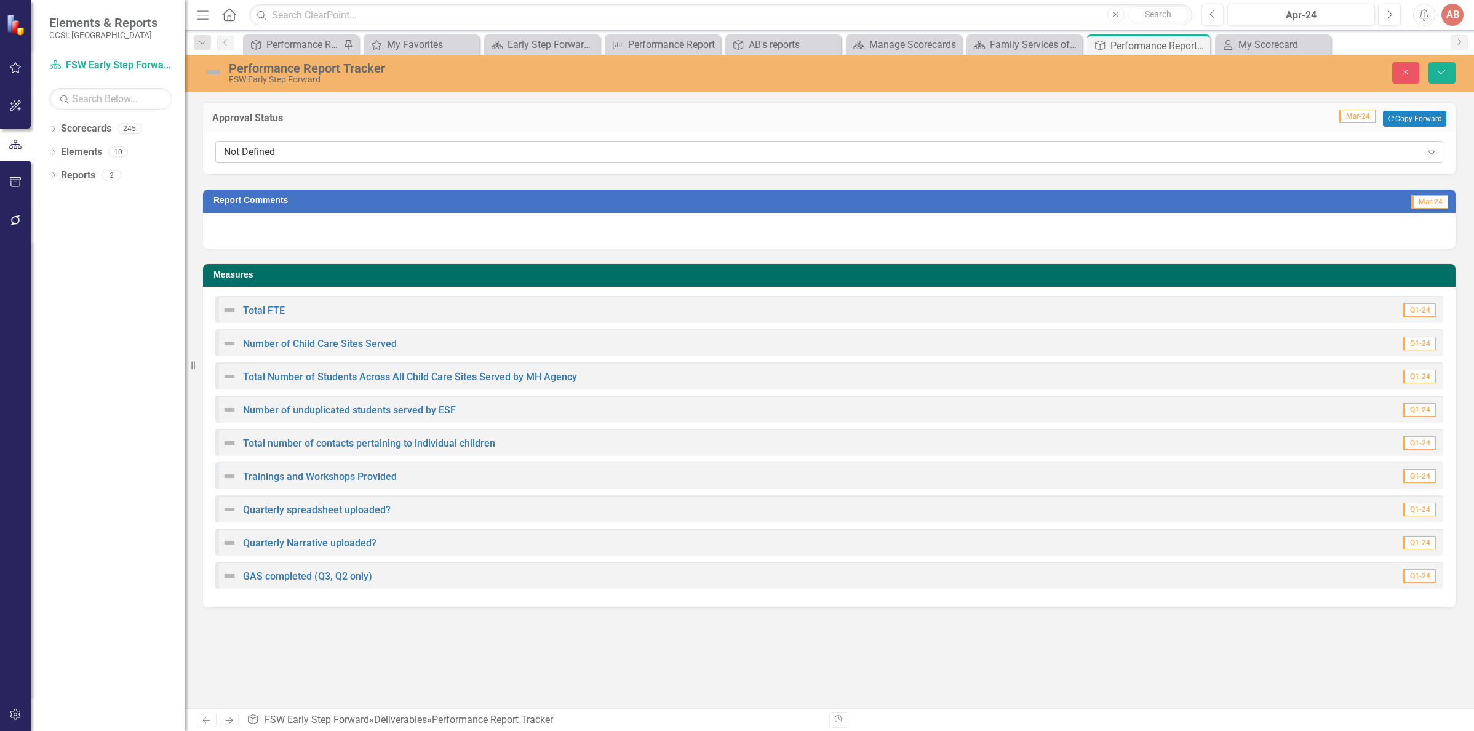
click at [820, 143] on div "Not Defined Expand" at bounding box center [829, 152] width 1228 height 22
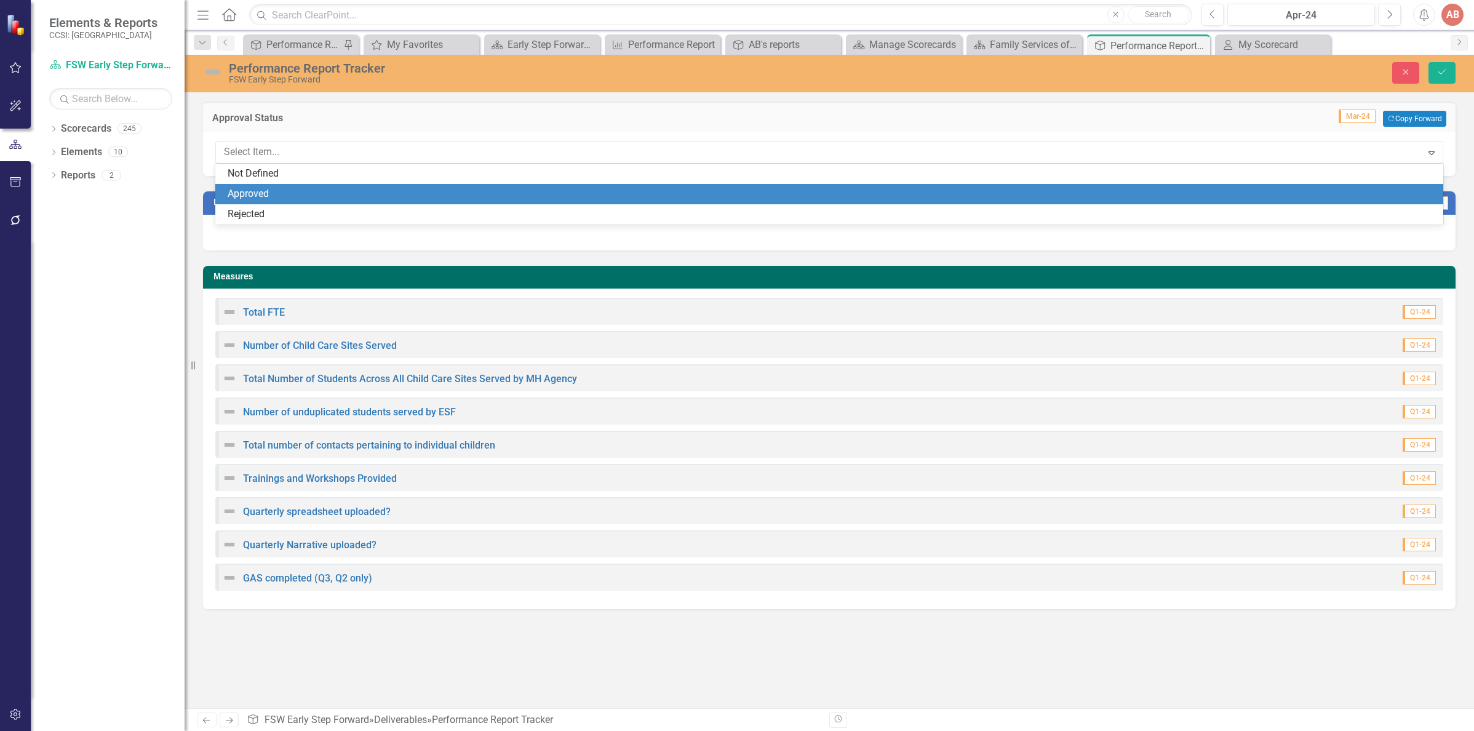
click at [797, 198] on div "Approved" at bounding box center [832, 194] width 1208 height 14
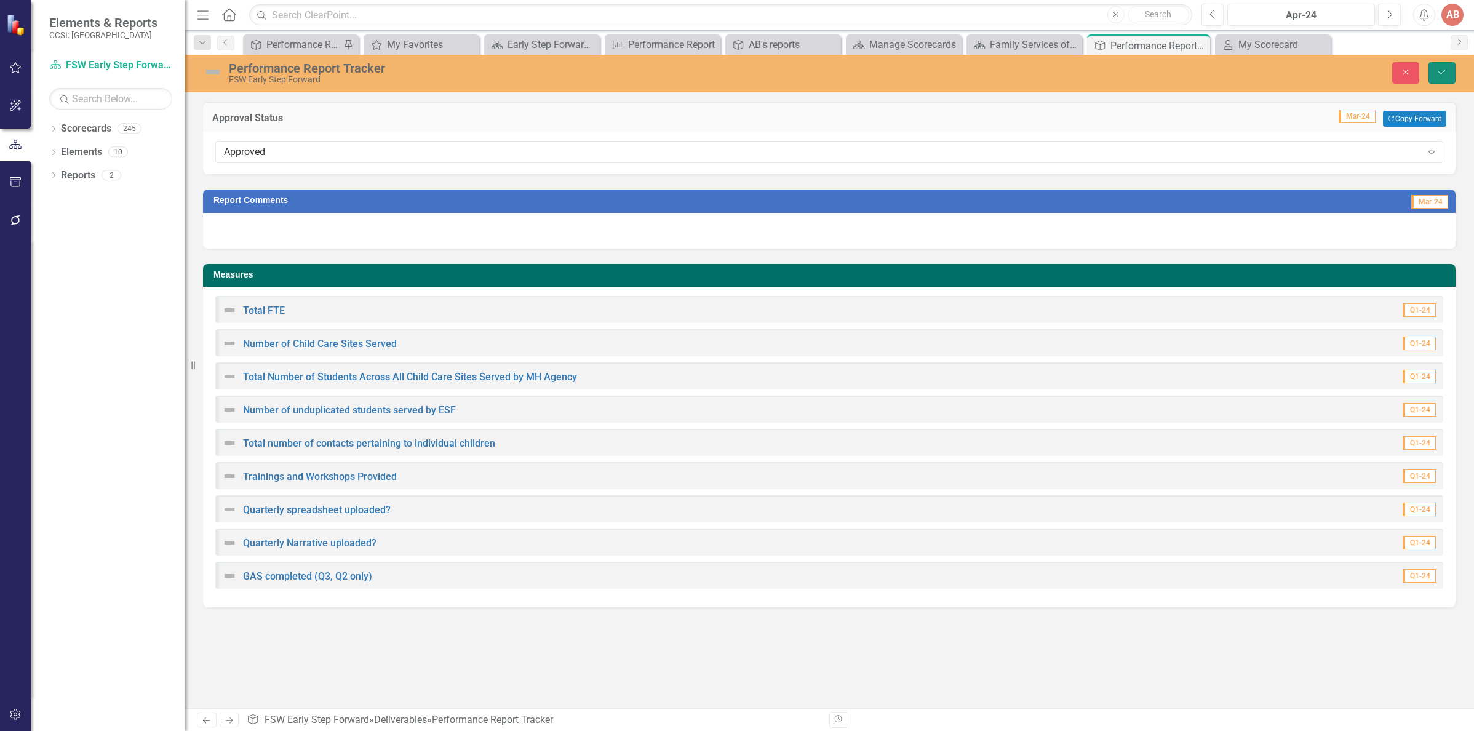
click at [1444, 71] on icon "Save" at bounding box center [1441, 72] width 11 height 9
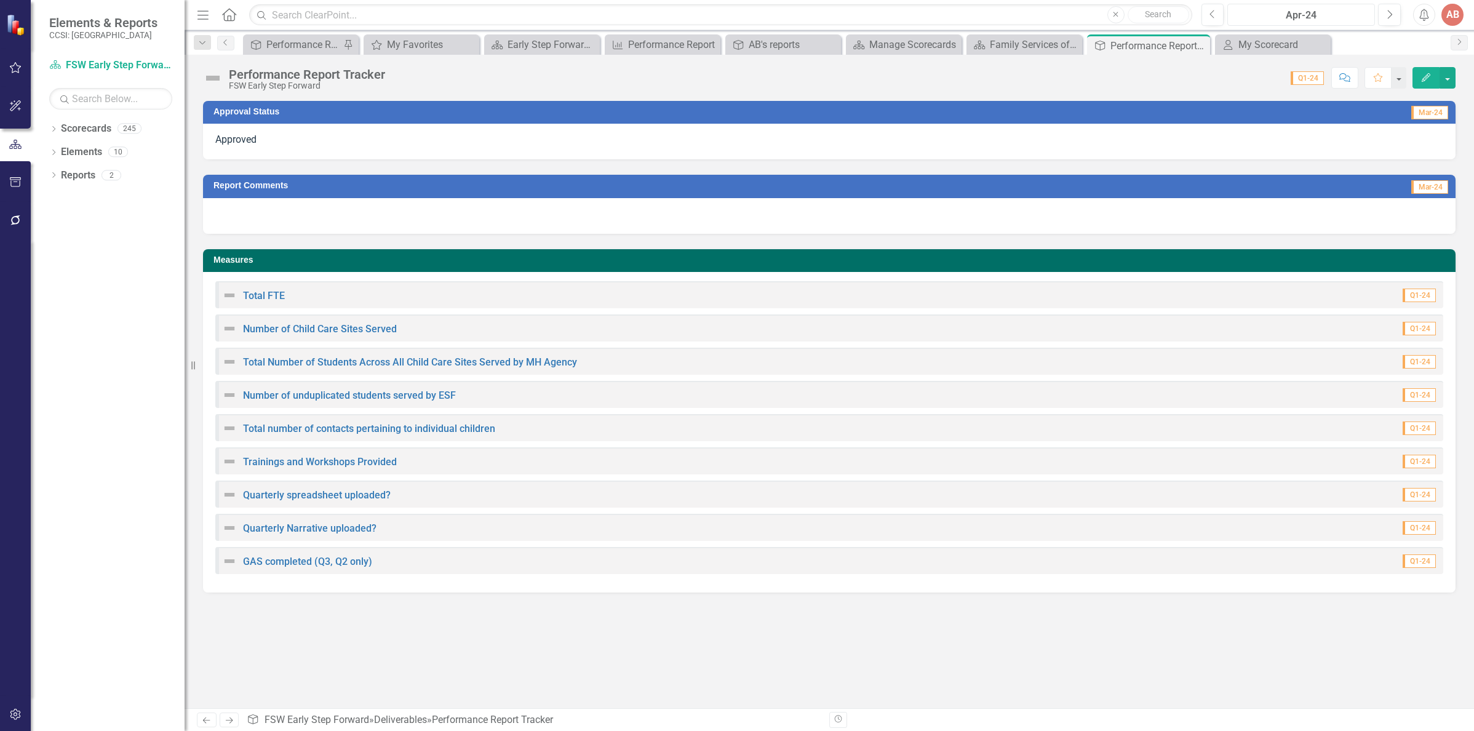
click at [1308, 17] on div "Apr-24" at bounding box center [1300, 15] width 139 height 15
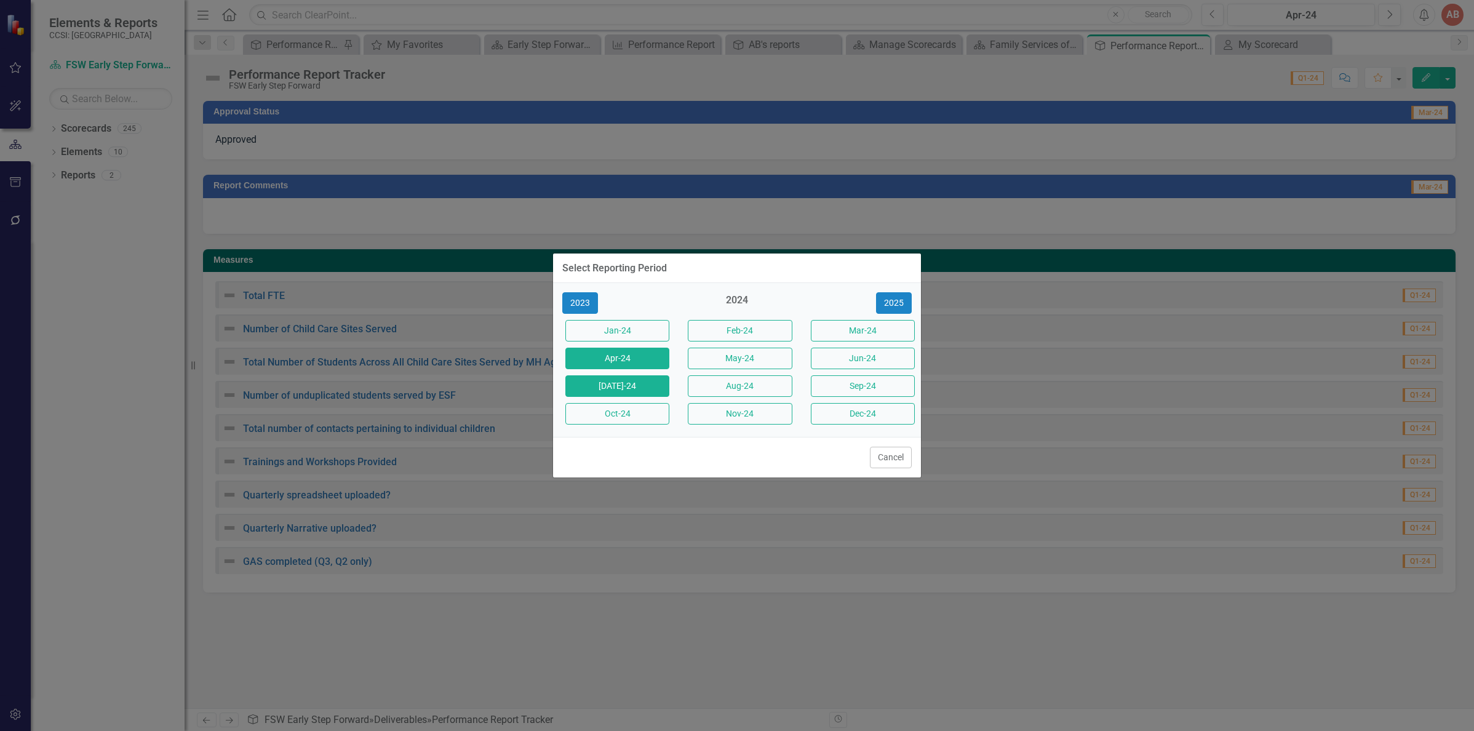
click at [619, 383] on button "[DATE]-24" at bounding box center [617, 386] width 104 height 22
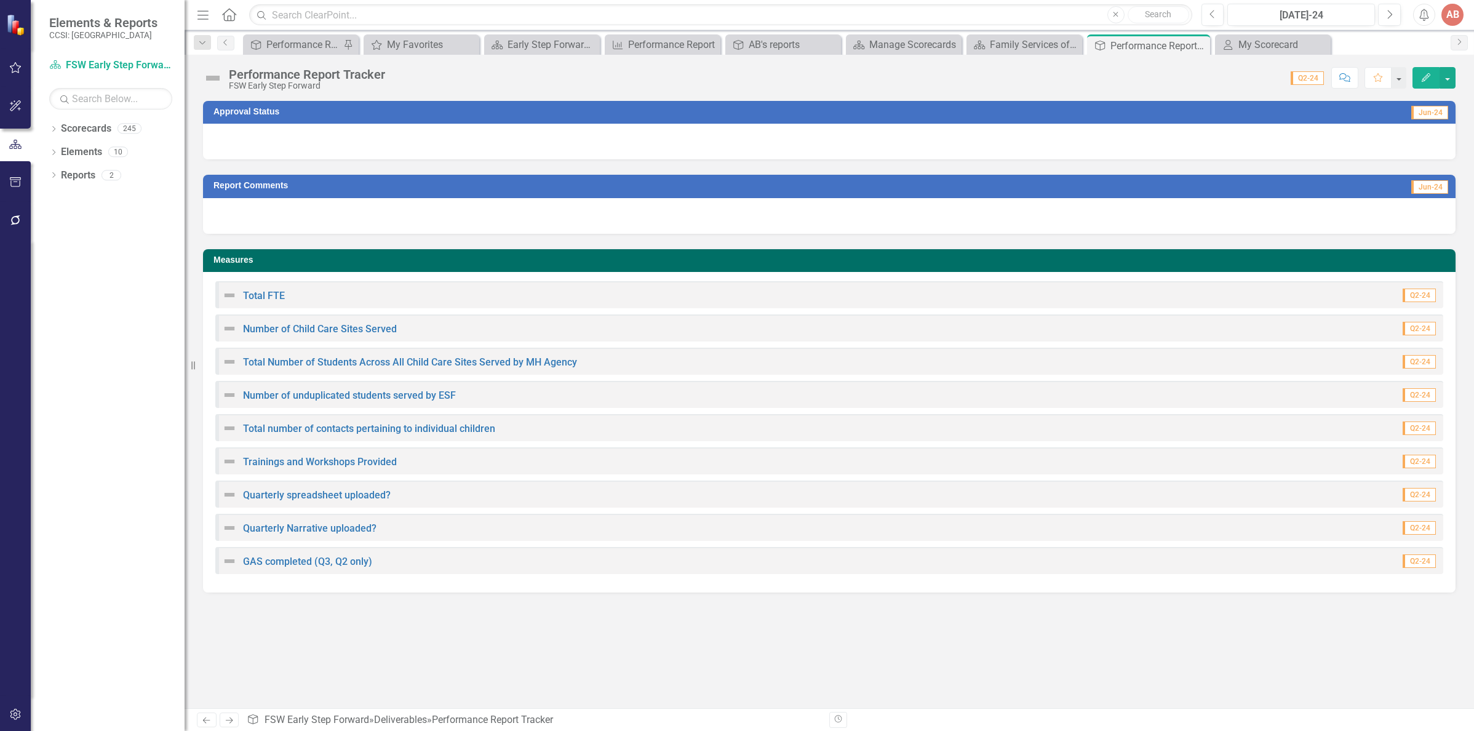
click at [566, 140] on div at bounding box center [829, 142] width 1252 height 36
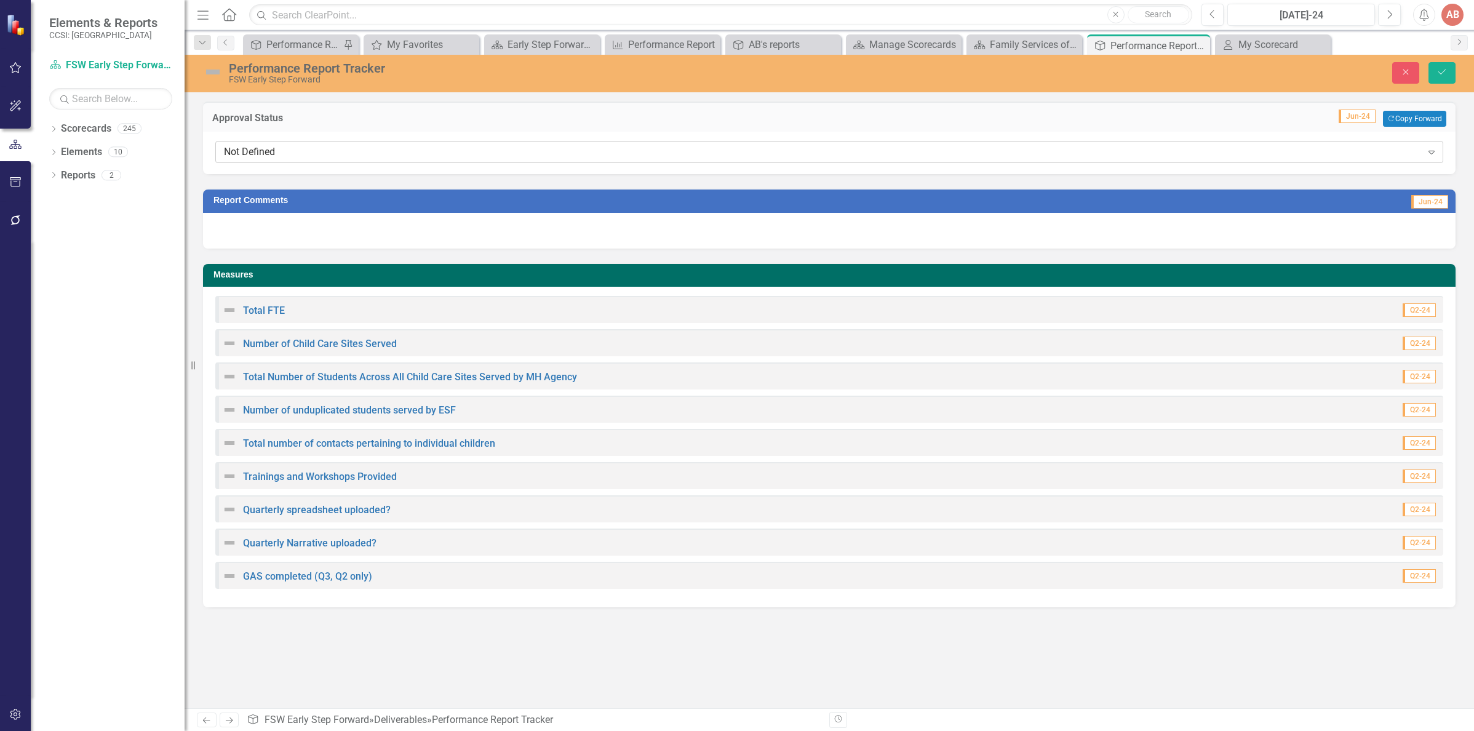
click at [556, 158] on div "Not Defined" at bounding box center [823, 152] width 1198 height 14
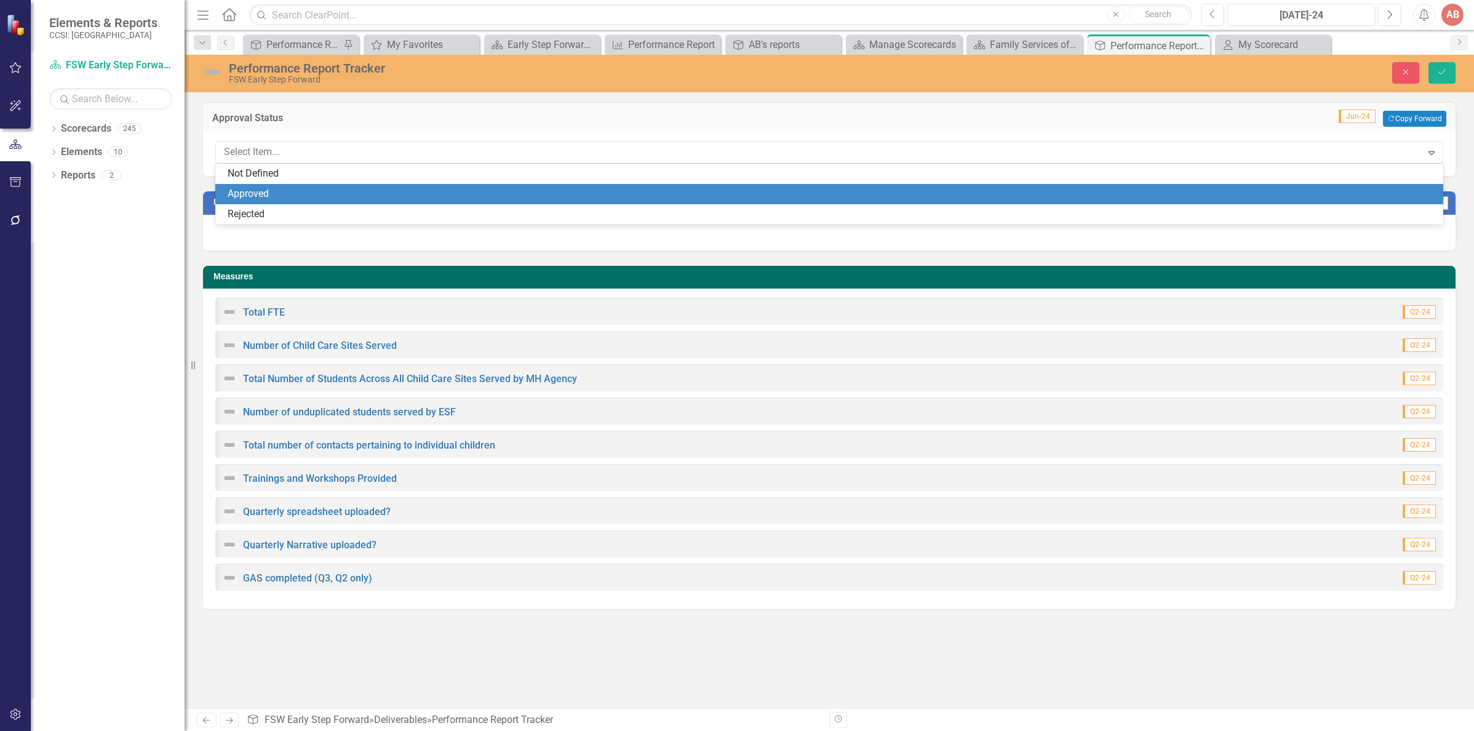
click at [547, 186] on div "Approved" at bounding box center [829, 194] width 1228 height 20
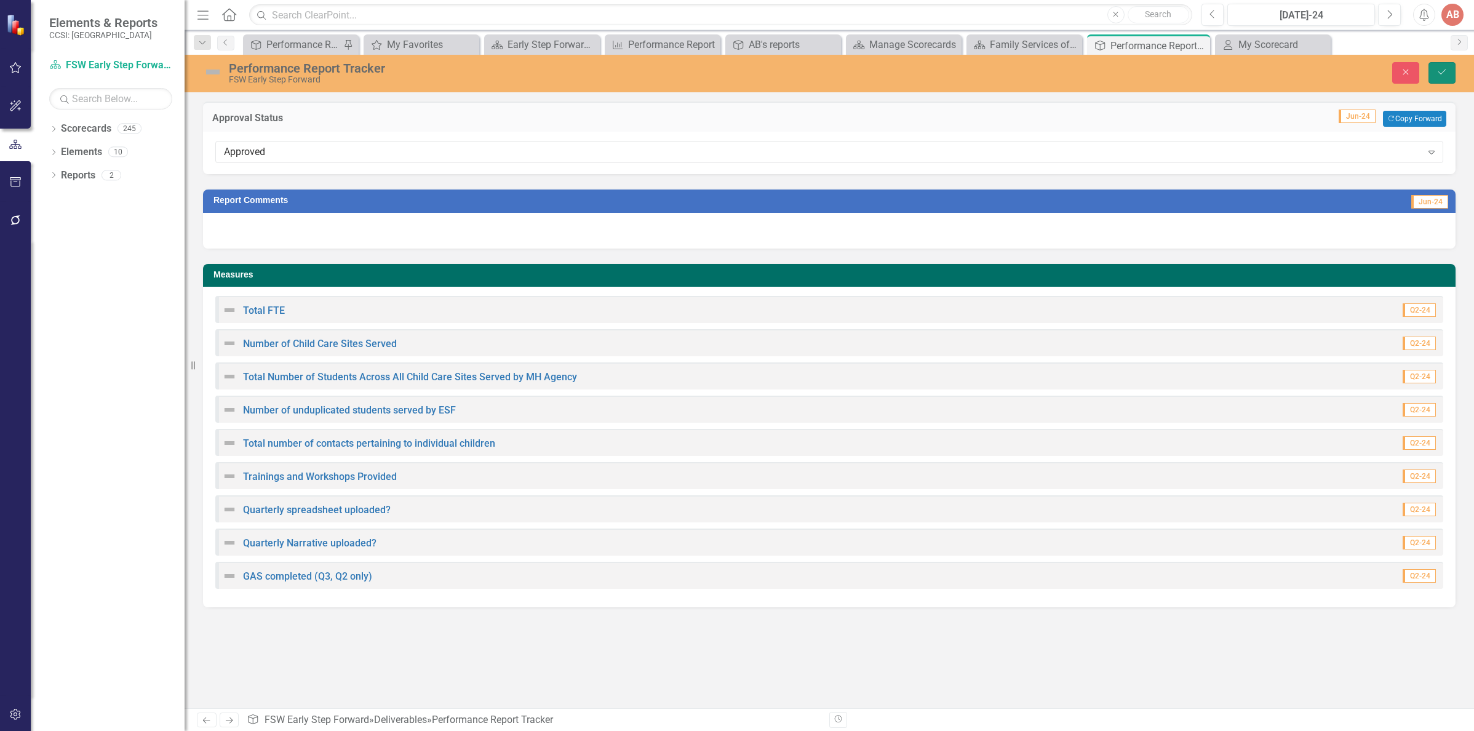
click at [1438, 72] on icon "submit" at bounding box center [1441, 72] width 7 height 5
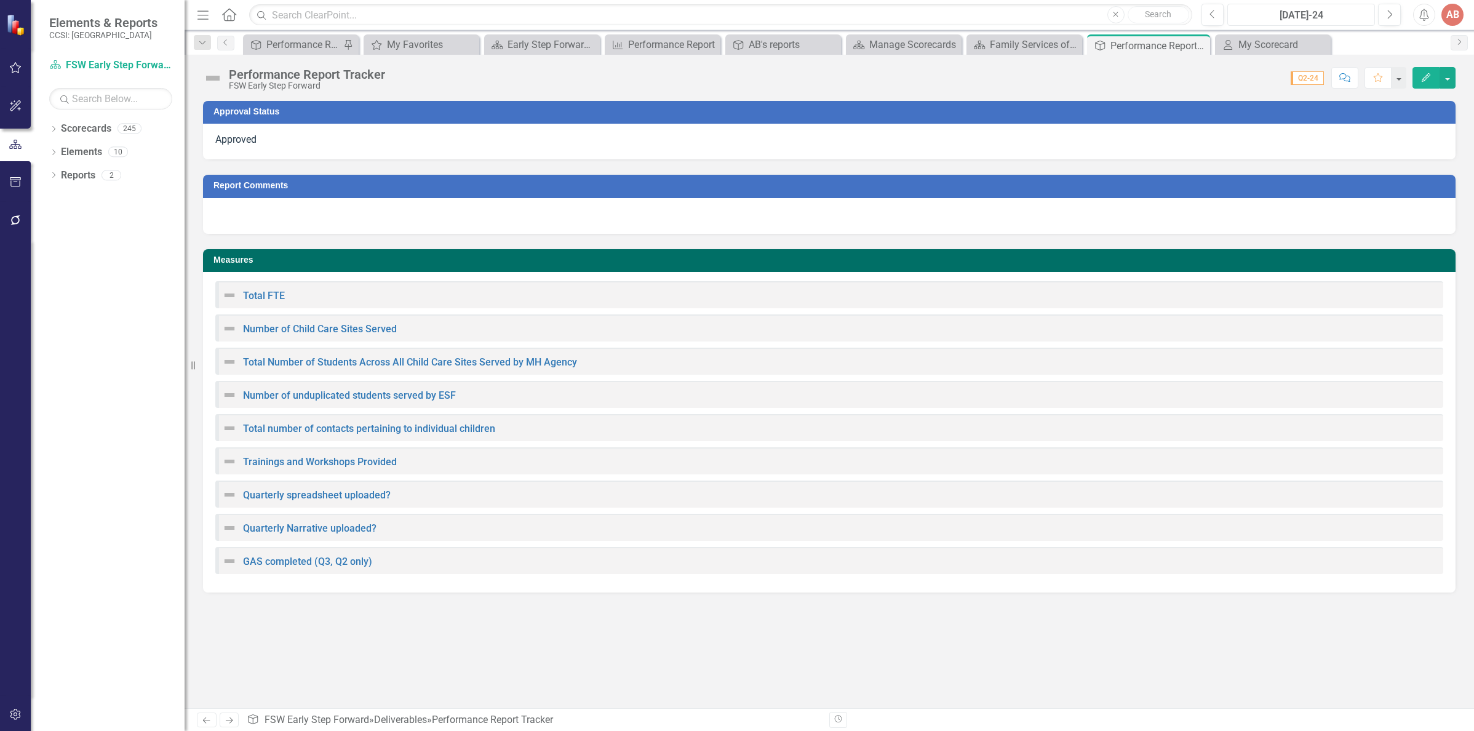
click at [1298, 12] on div "[DATE]-24" at bounding box center [1300, 15] width 139 height 15
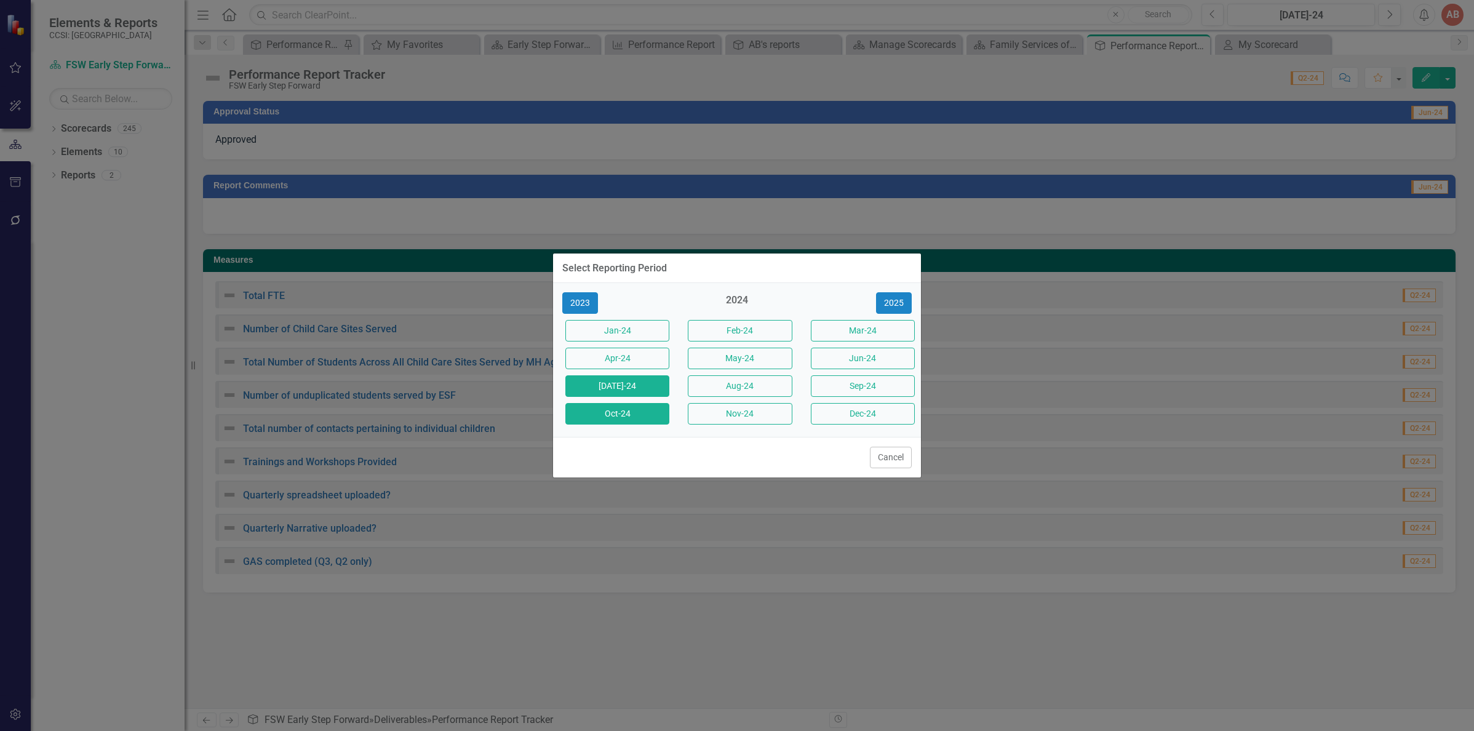
click at [633, 407] on button "Oct-24" at bounding box center [617, 414] width 104 height 22
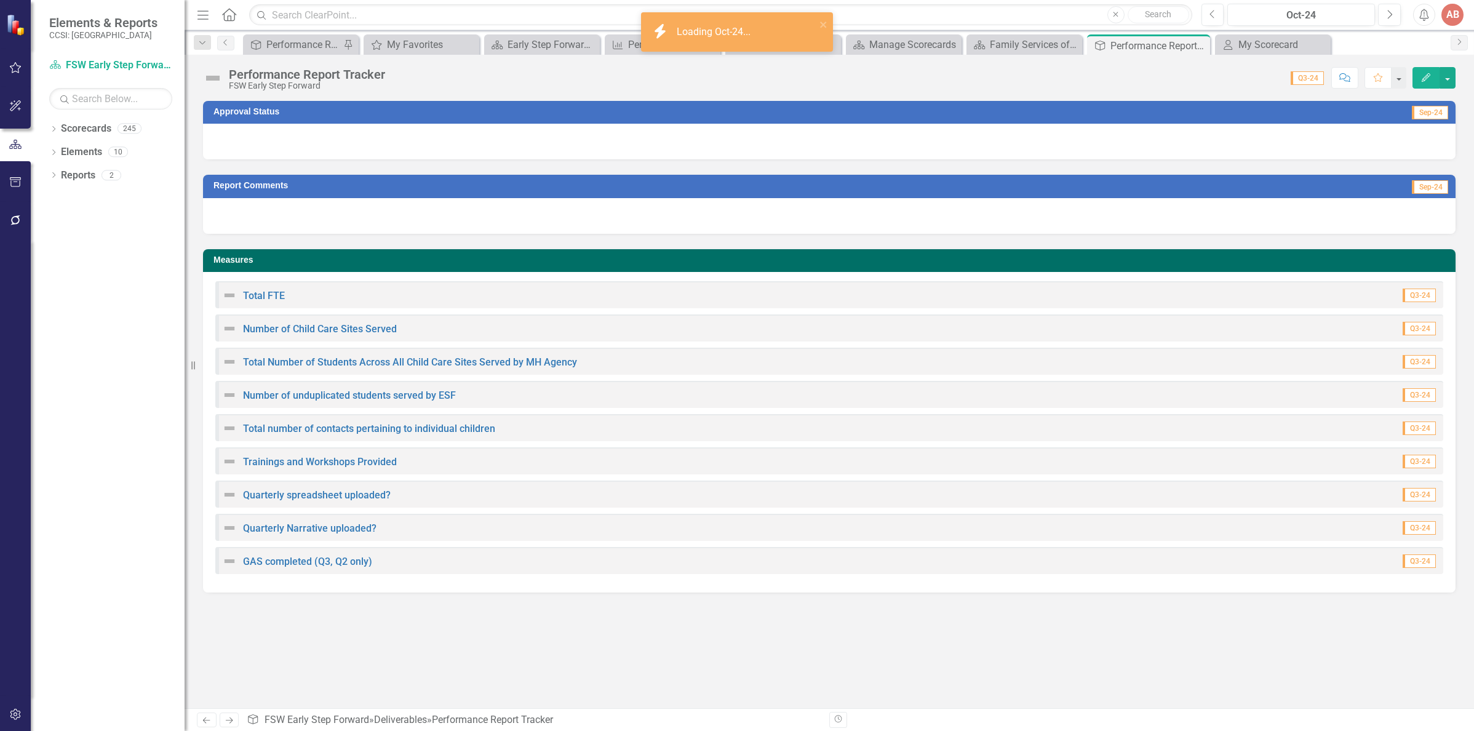
click at [918, 139] on div at bounding box center [829, 142] width 1252 height 36
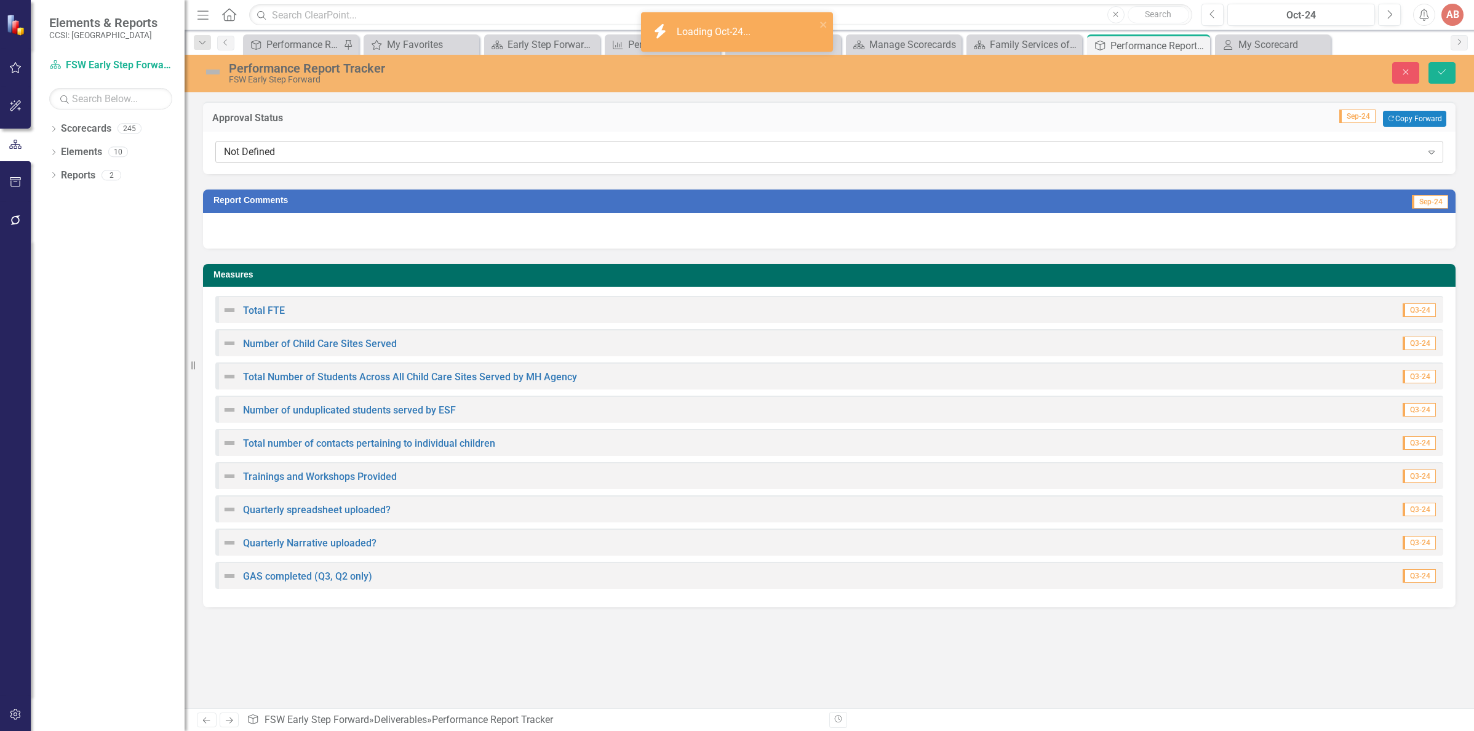
click at [650, 149] on div "Not Defined" at bounding box center [823, 152] width 1198 height 14
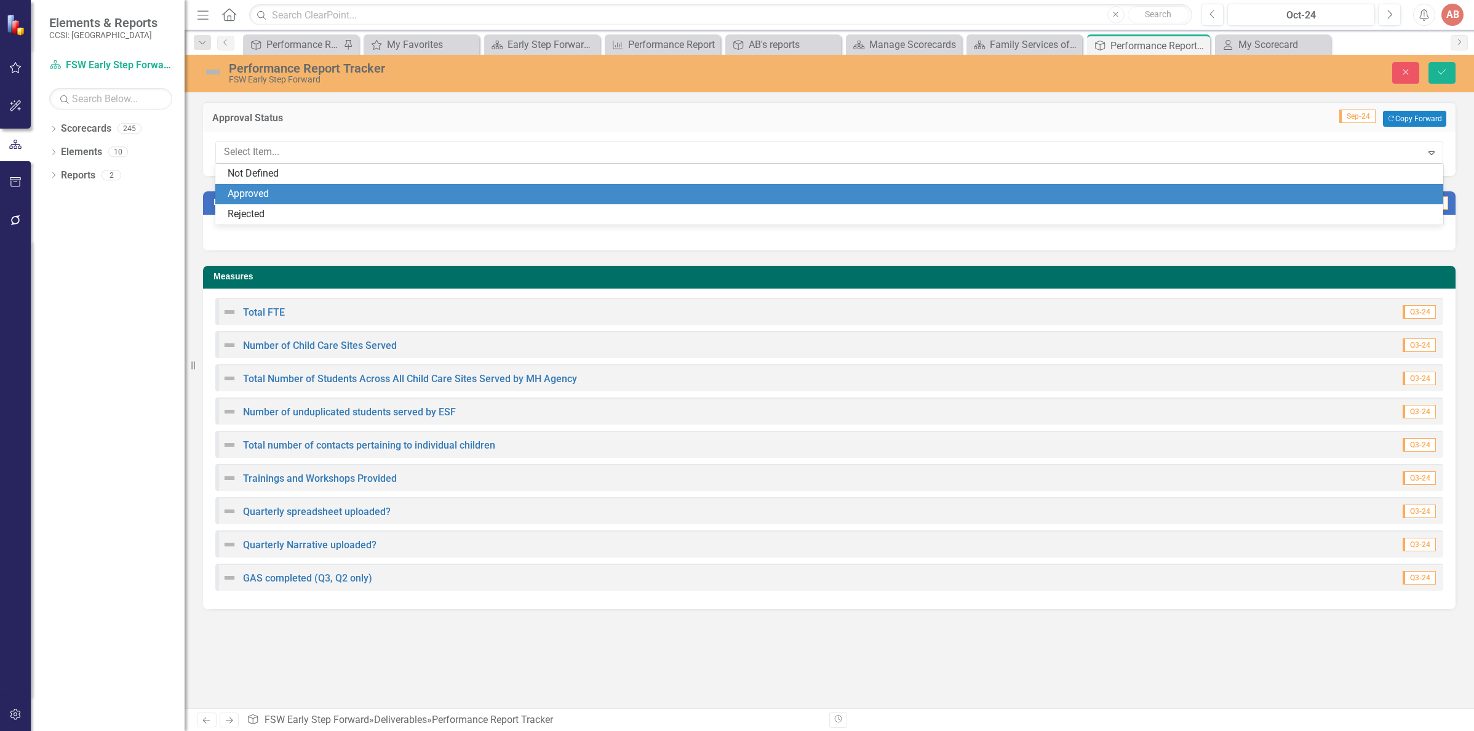
click at [561, 199] on div "Approved" at bounding box center [832, 194] width 1208 height 14
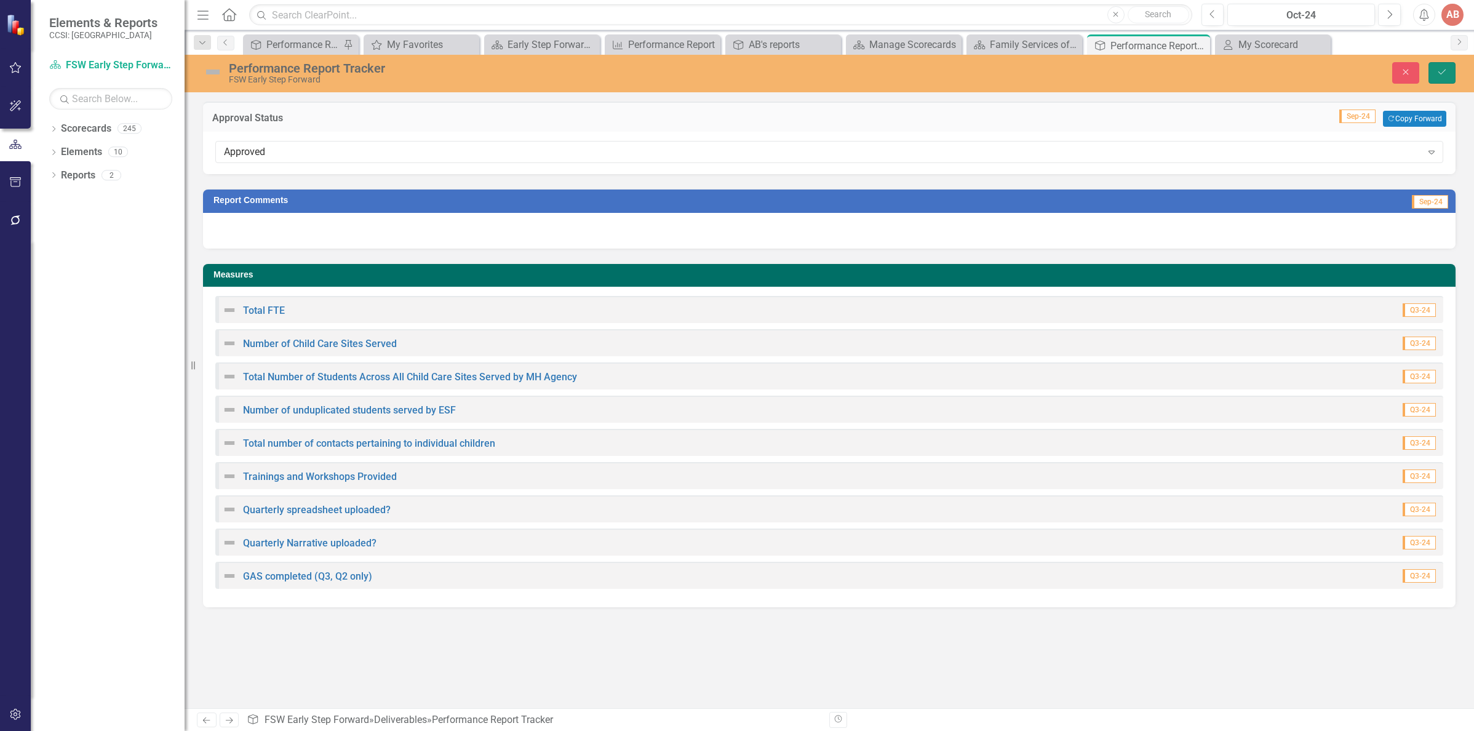
click at [1445, 73] on icon "Save" at bounding box center [1441, 72] width 11 height 9
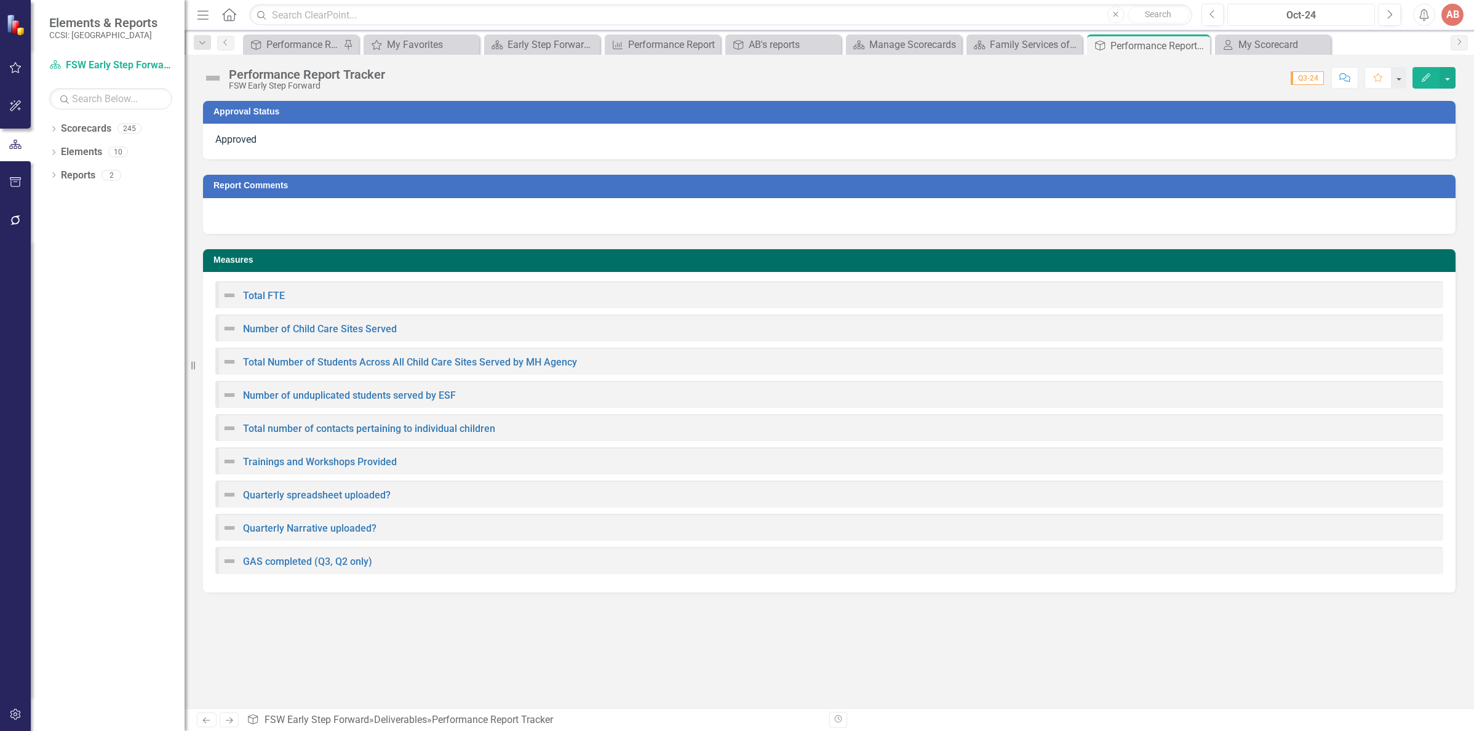
click at [1310, 14] on div "Oct-24" at bounding box center [1300, 15] width 139 height 15
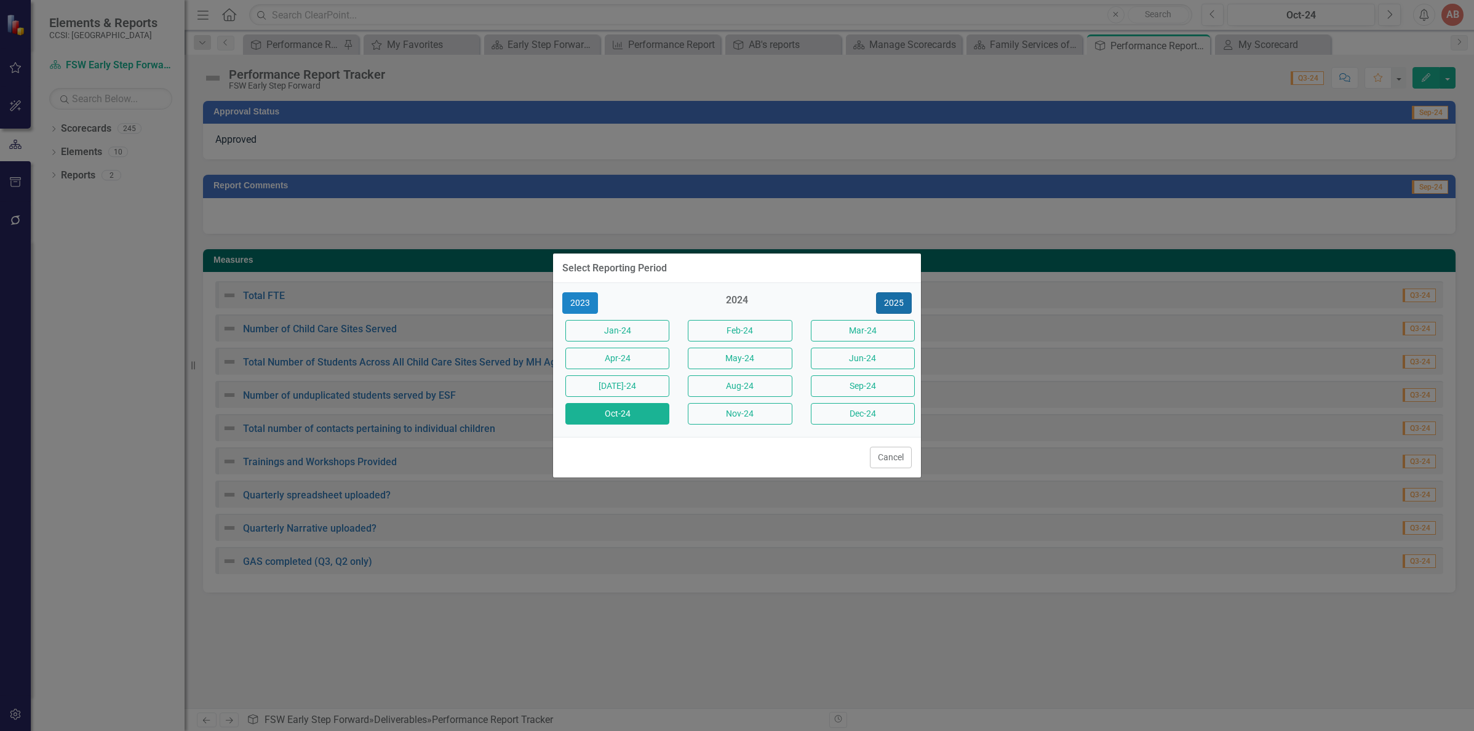
click at [899, 306] on button "2025" at bounding box center [894, 303] width 36 height 22
click at [650, 338] on button "Jan-25" at bounding box center [617, 331] width 104 height 22
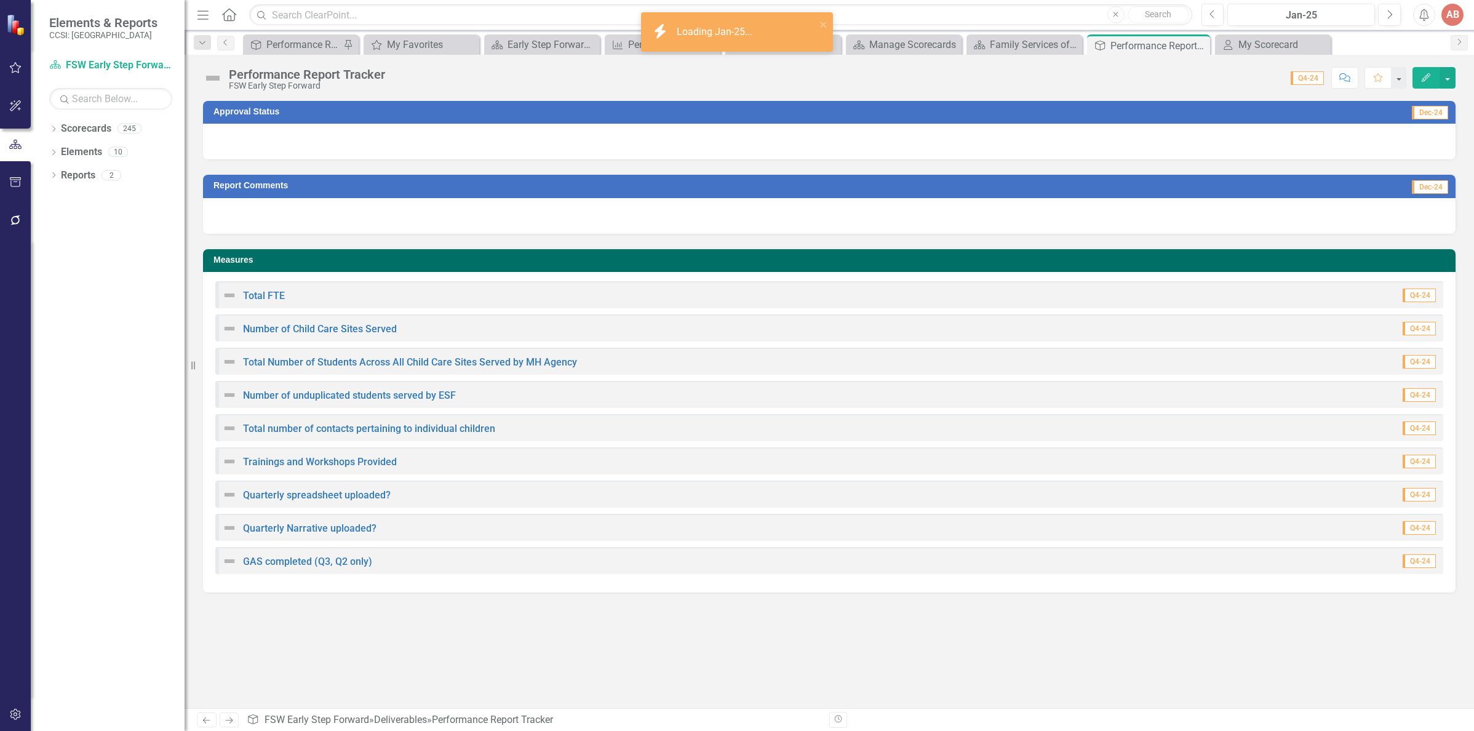
click at [1073, 148] on div at bounding box center [829, 142] width 1252 height 36
click at [1073, 145] on div at bounding box center [829, 142] width 1252 height 36
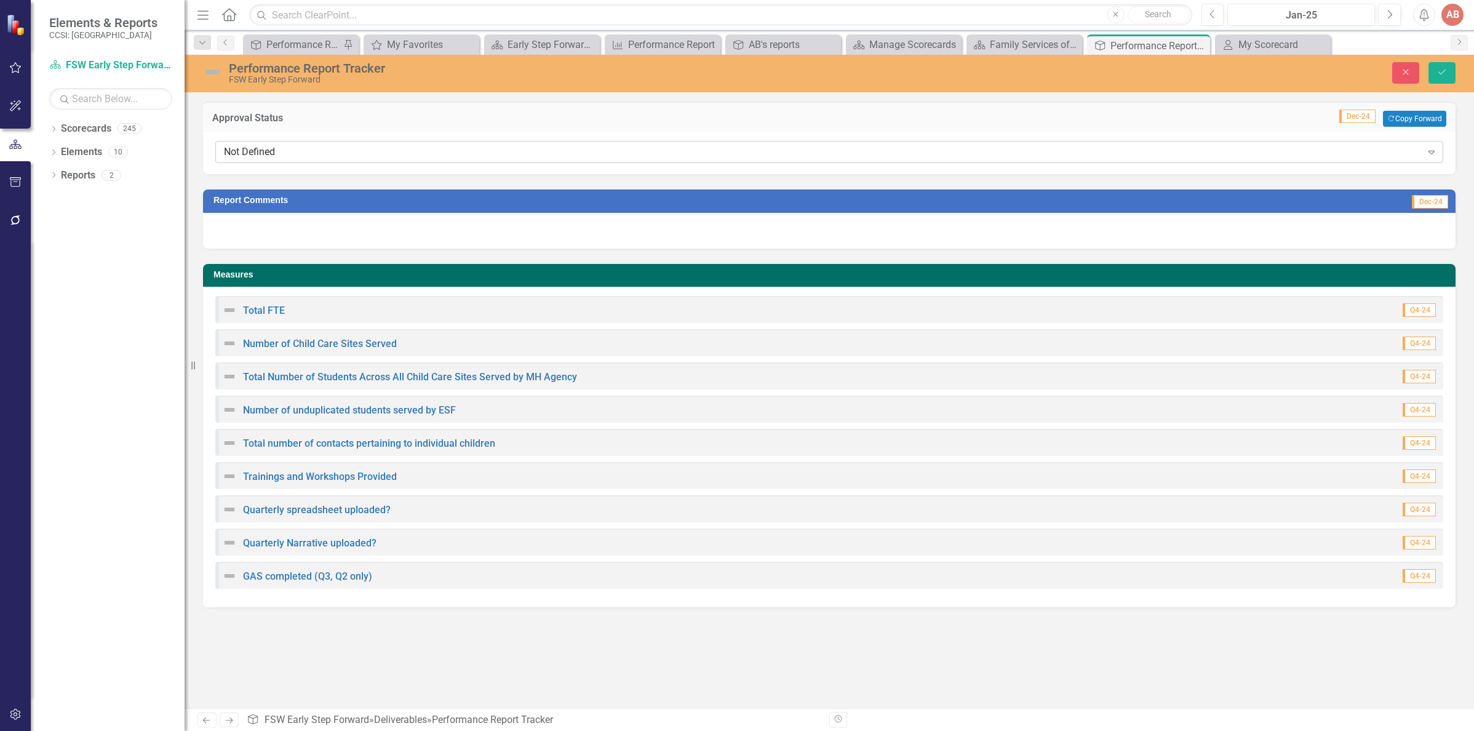
click at [1020, 156] on div "Not Defined" at bounding box center [823, 152] width 1198 height 14
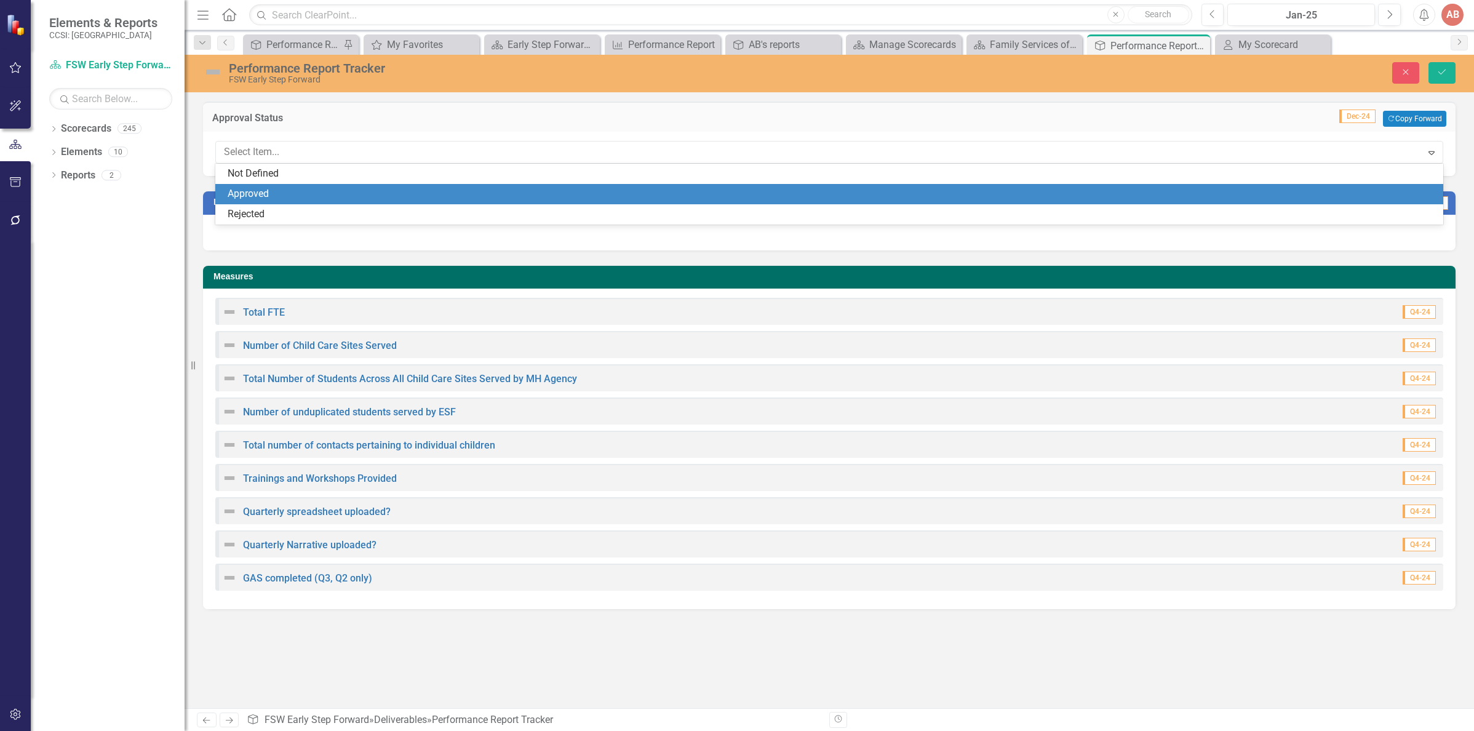
click at [991, 191] on div "Approved" at bounding box center [832, 194] width 1208 height 14
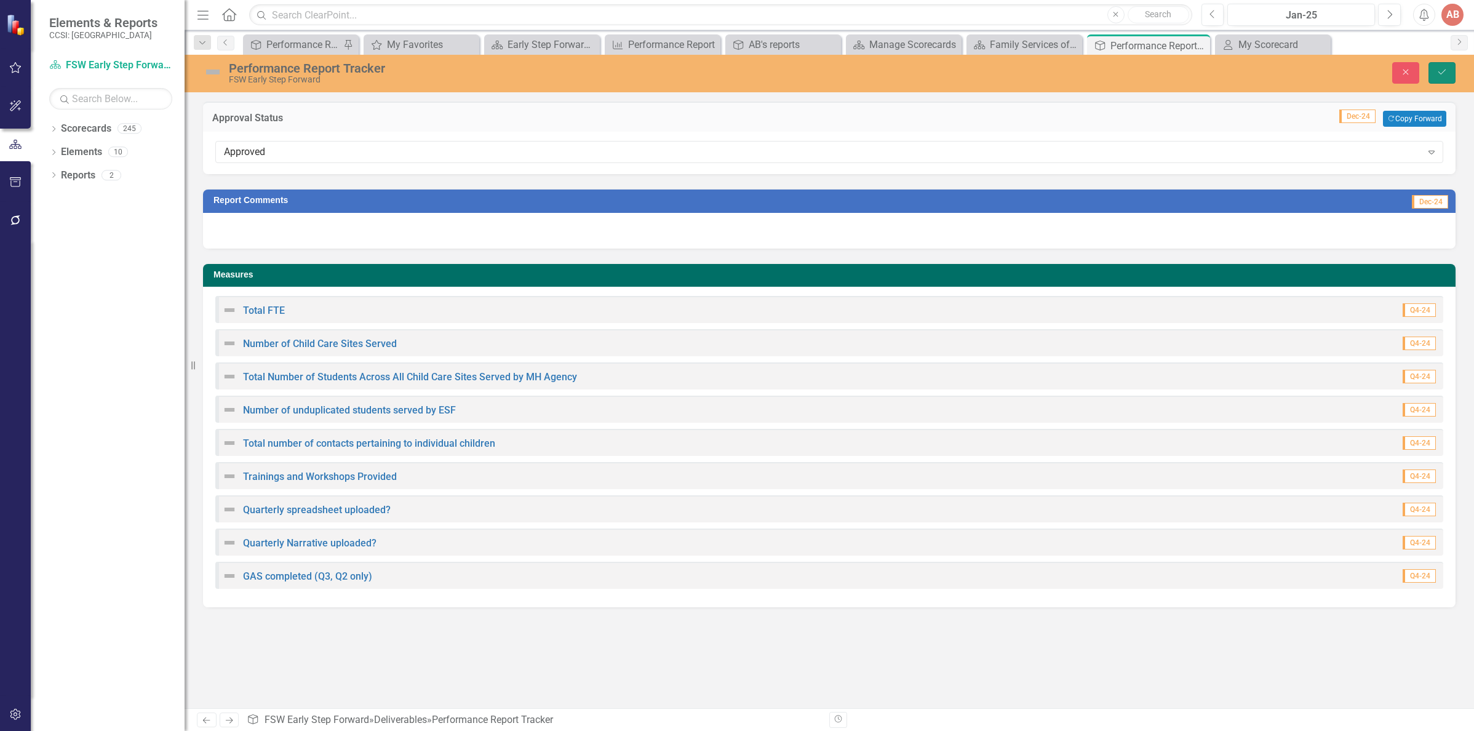
click at [1448, 73] on button "Save" at bounding box center [1441, 73] width 27 height 22
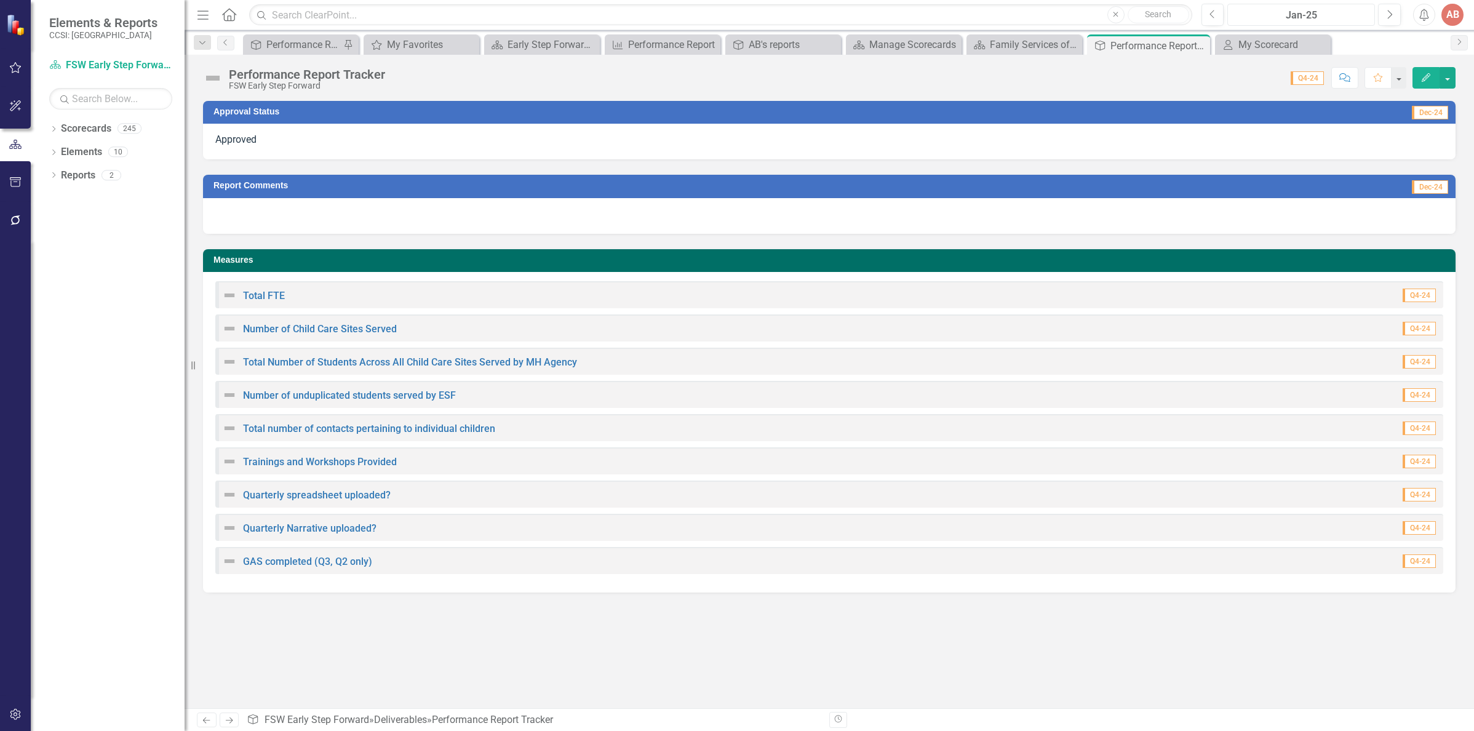
click at [1300, 12] on div "Jan-25" at bounding box center [1300, 15] width 139 height 15
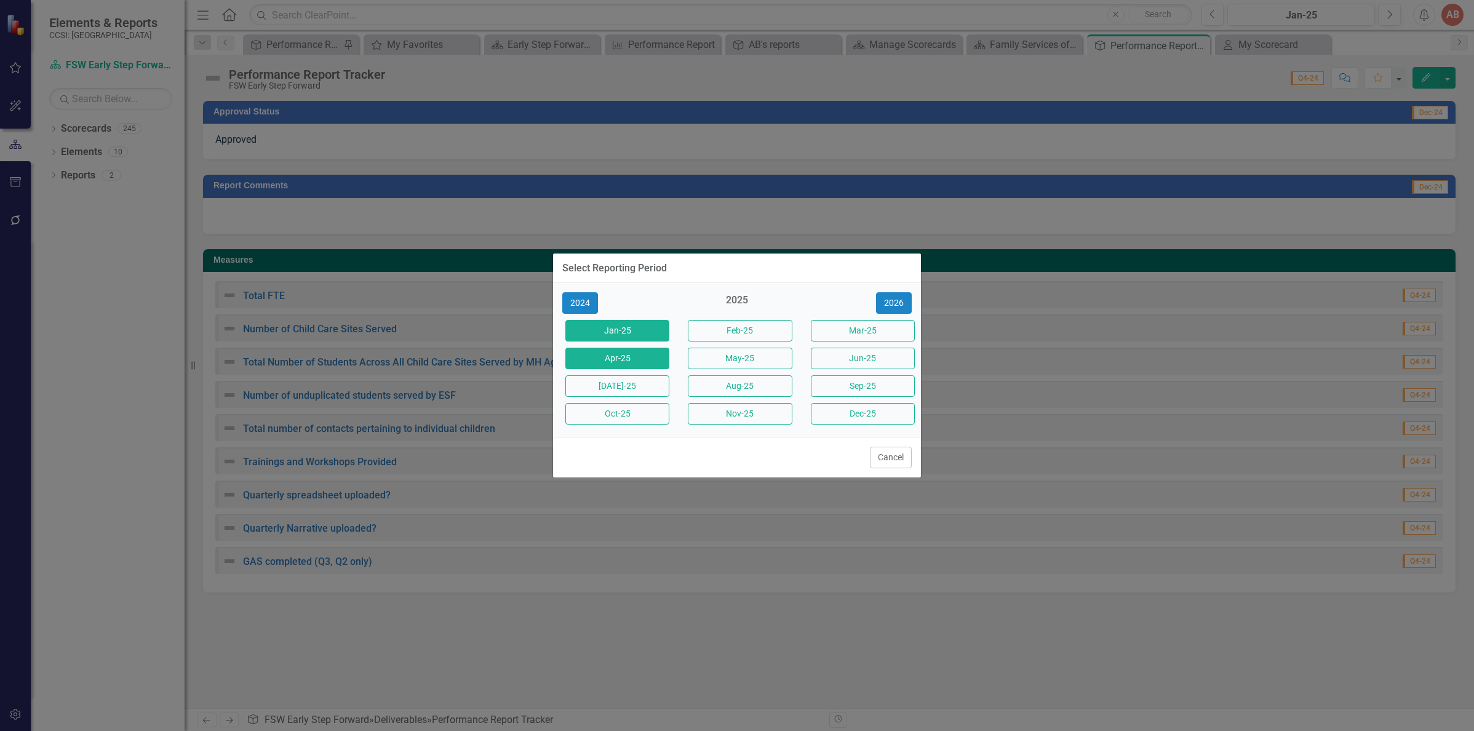
click at [602, 363] on button "Apr-25" at bounding box center [617, 359] width 104 height 22
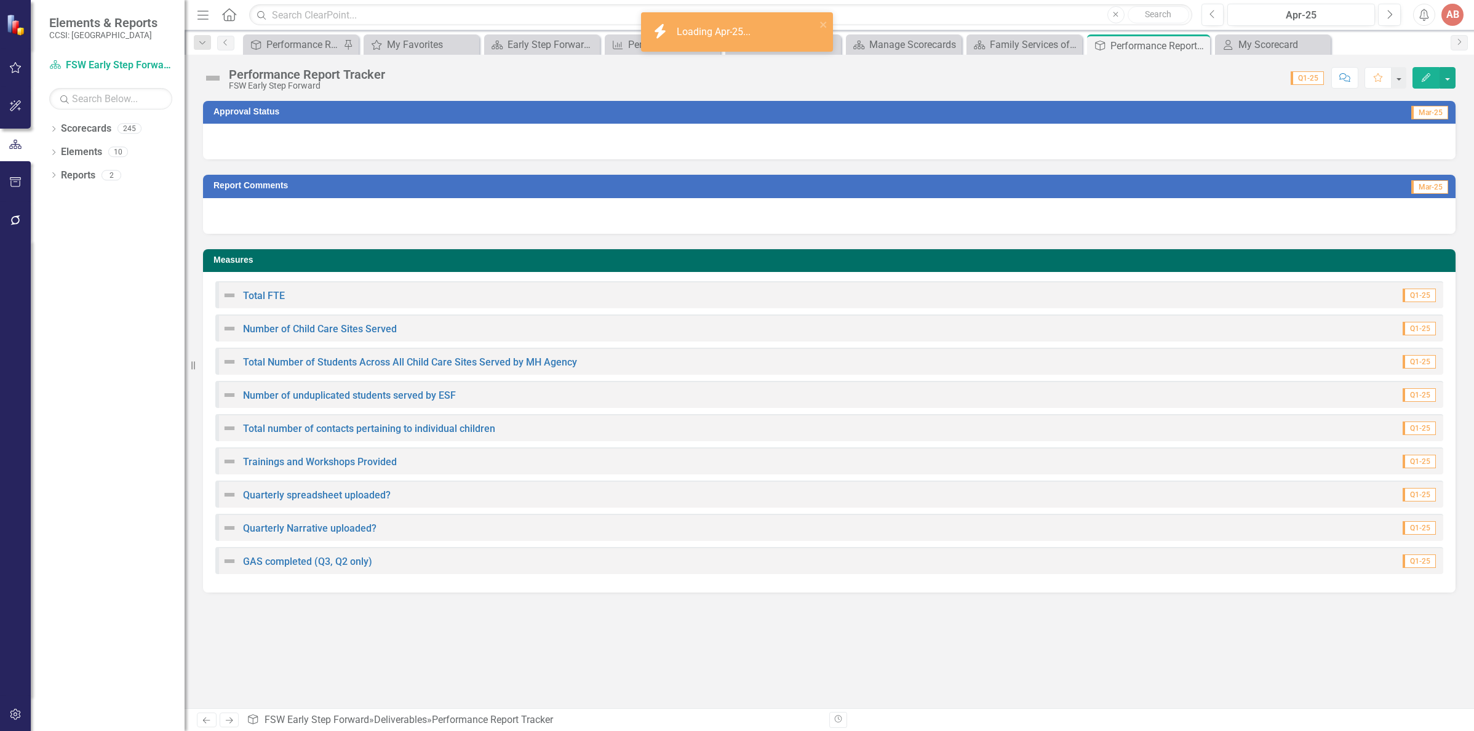
click at [705, 134] on div at bounding box center [829, 142] width 1252 height 36
click at [701, 141] on div at bounding box center [829, 142] width 1252 height 36
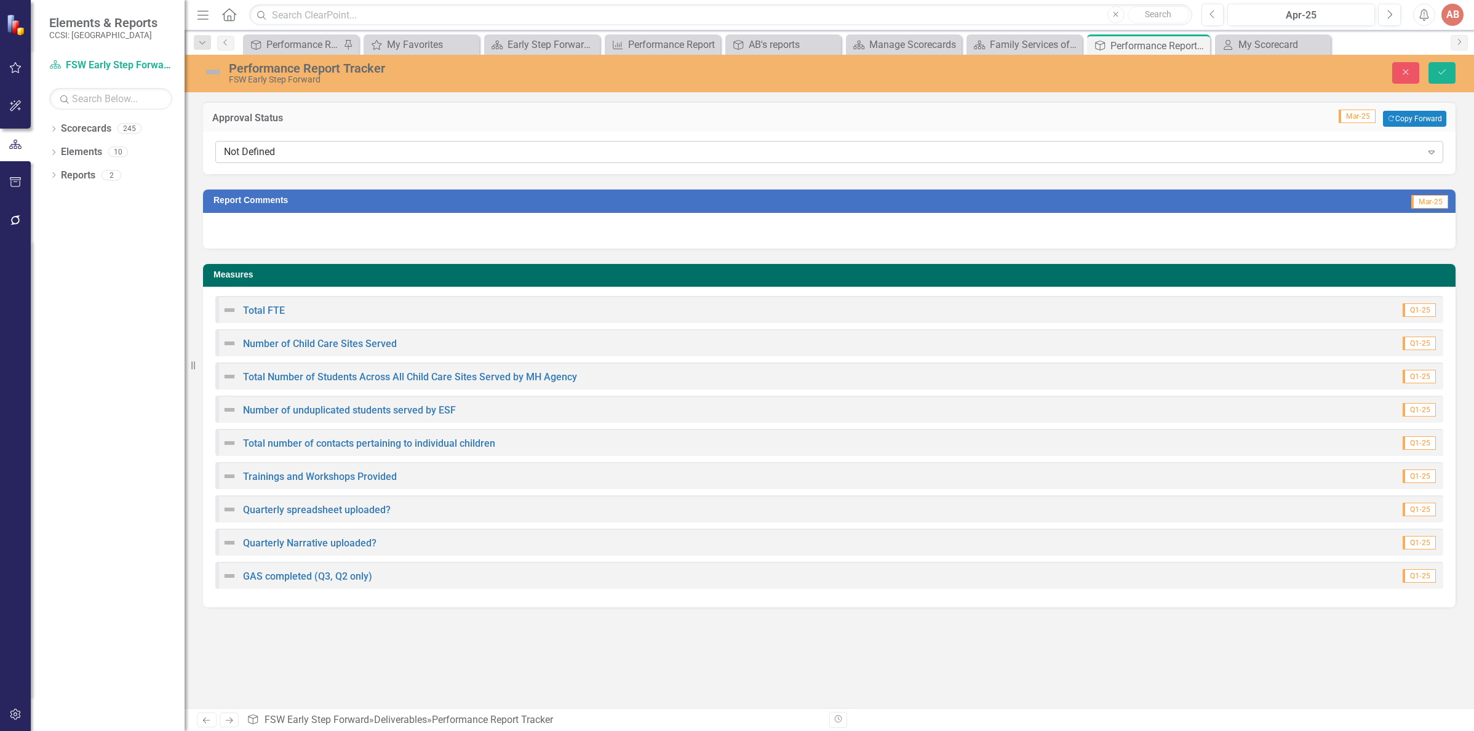
click at [689, 156] on div "Not Defined" at bounding box center [823, 152] width 1198 height 14
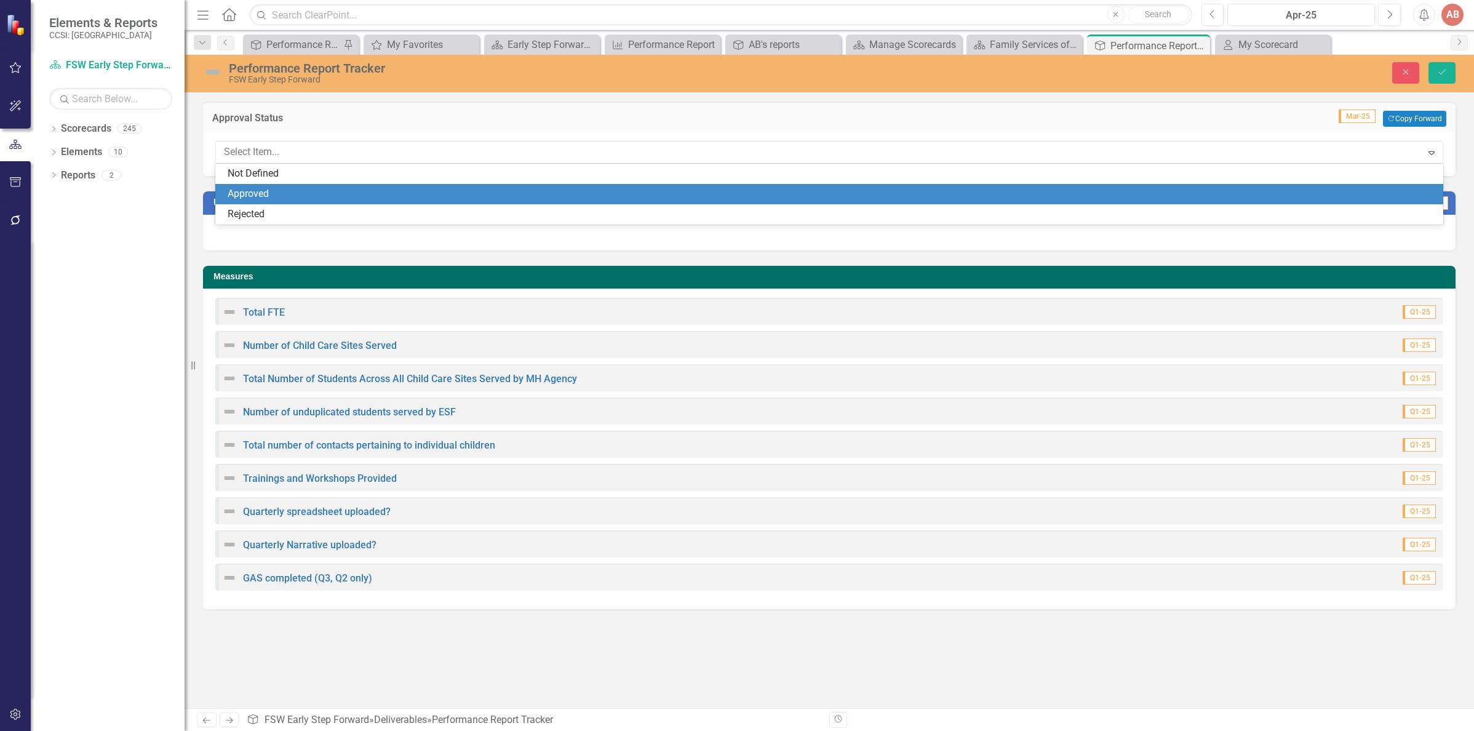
click at [669, 187] on div "Approved" at bounding box center [832, 194] width 1208 height 14
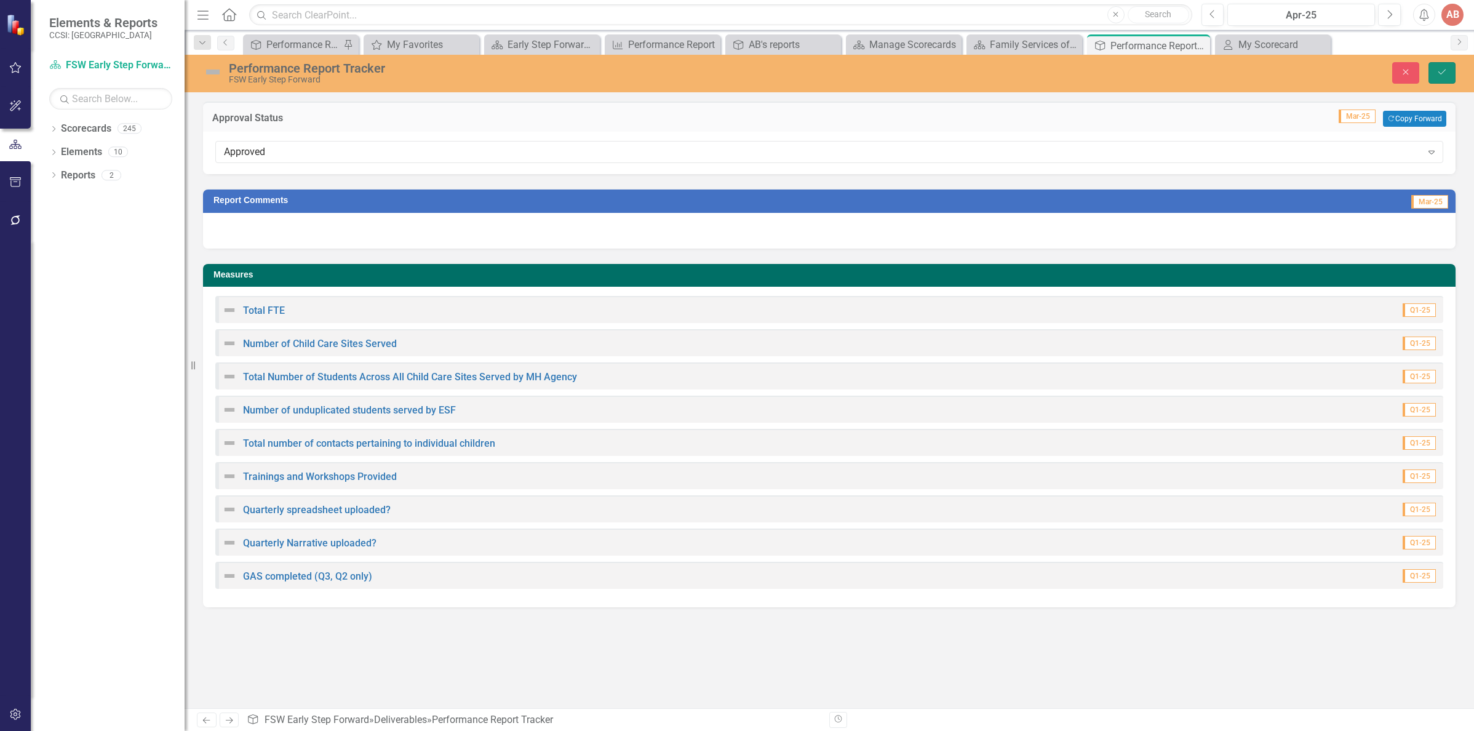
click at [1446, 68] on icon "Save" at bounding box center [1441, 72] width 11 height 9
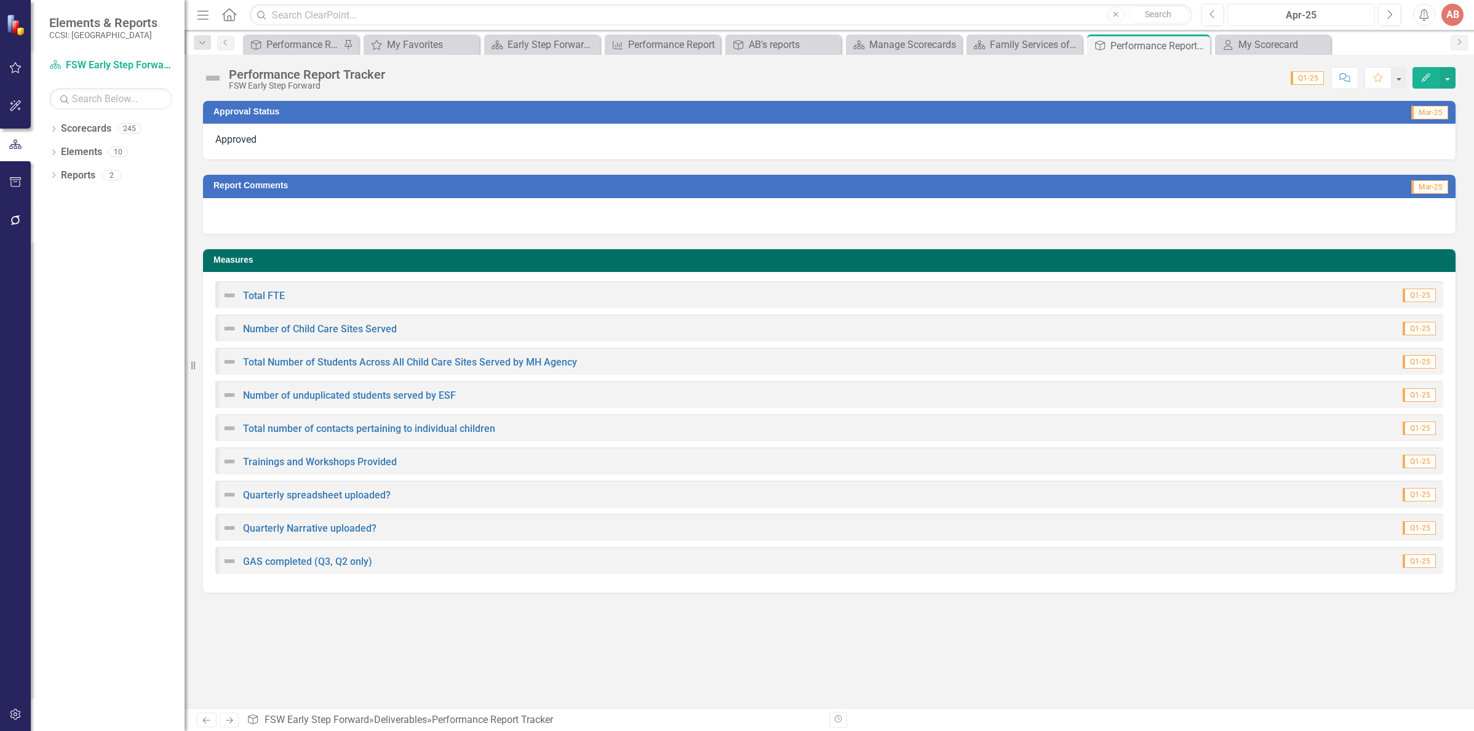
click at [1300, 14] on div "Apr-25" at bounding box center [1300, 15] width 139 height 15
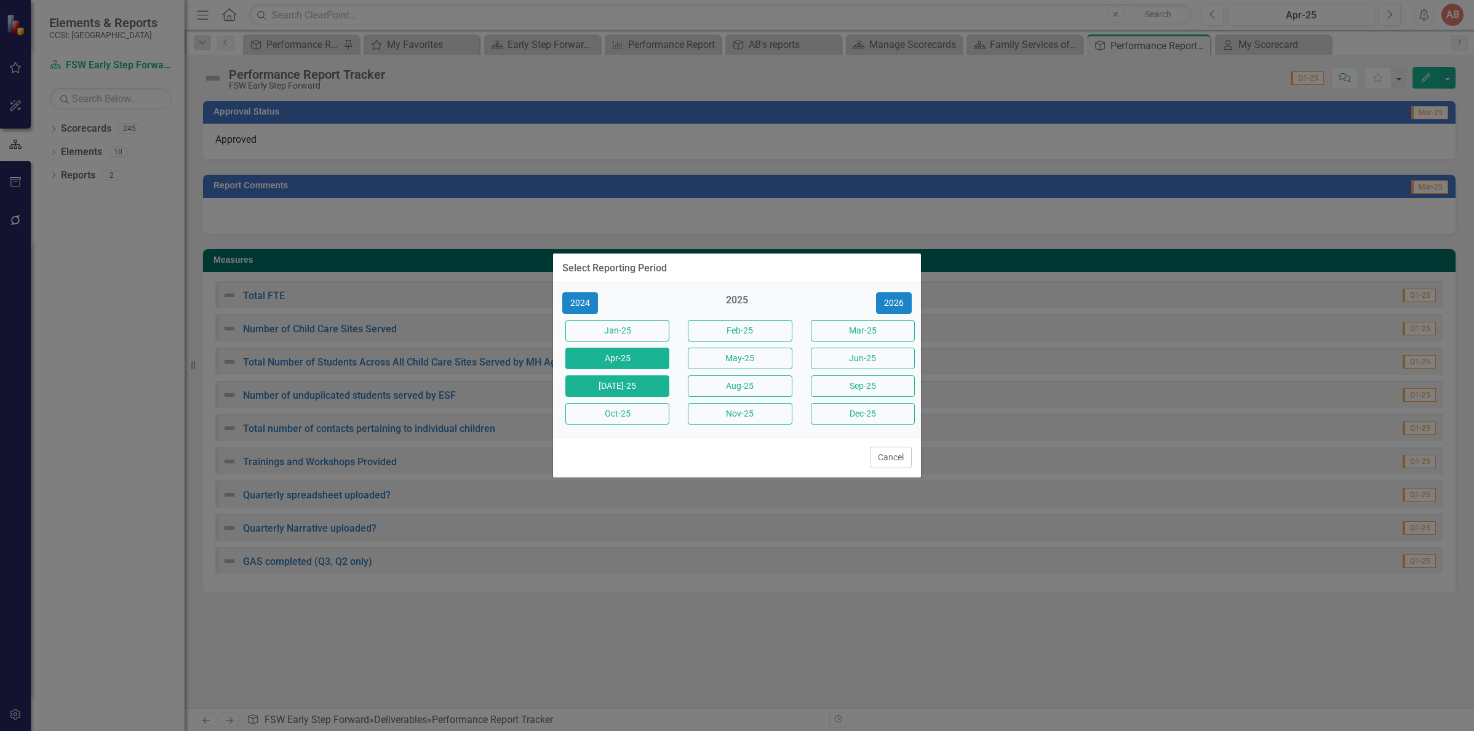
click at [652, 392] on button "[DATE]-25" at bounding box center [617, 386] width 104 height 22
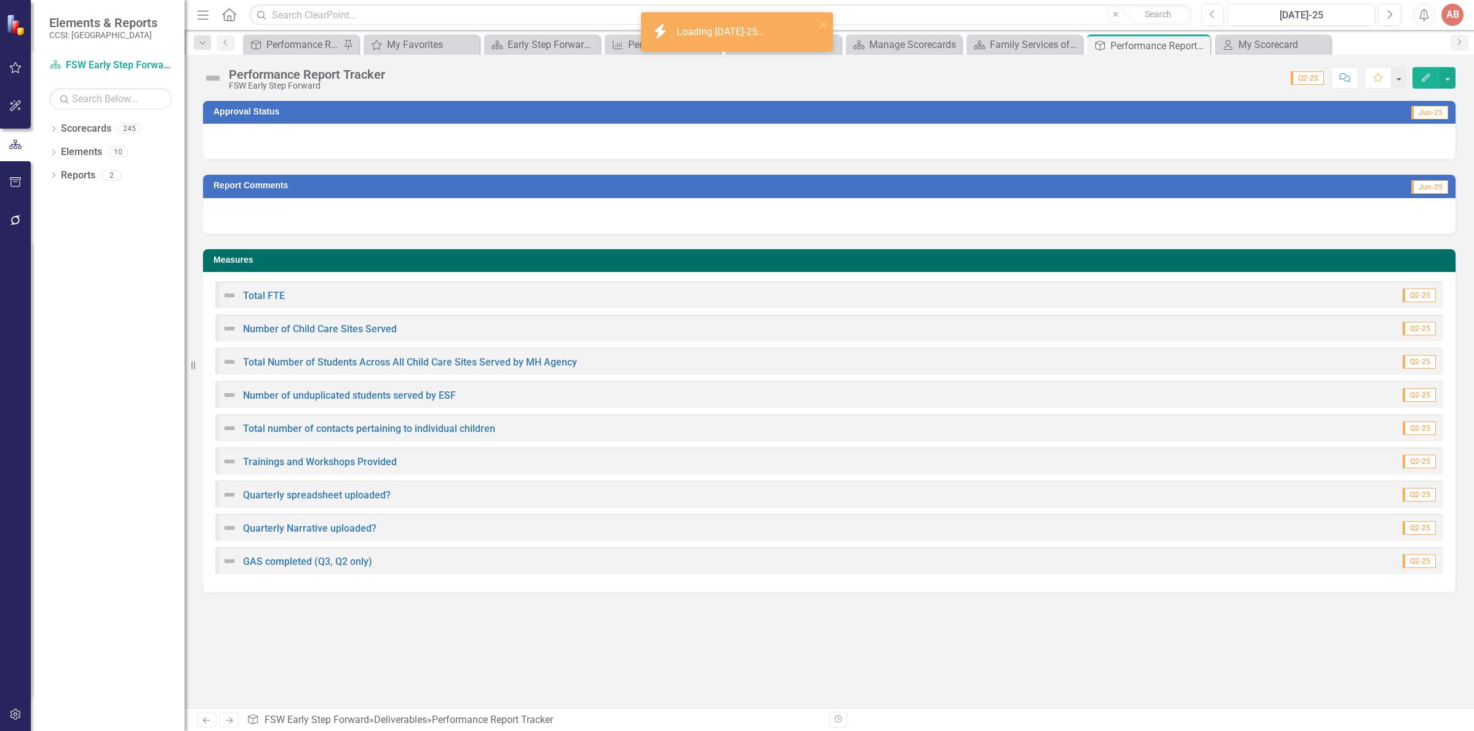
click at [846, 148] on div at bounding box center [829, 142] width 1252 height 36
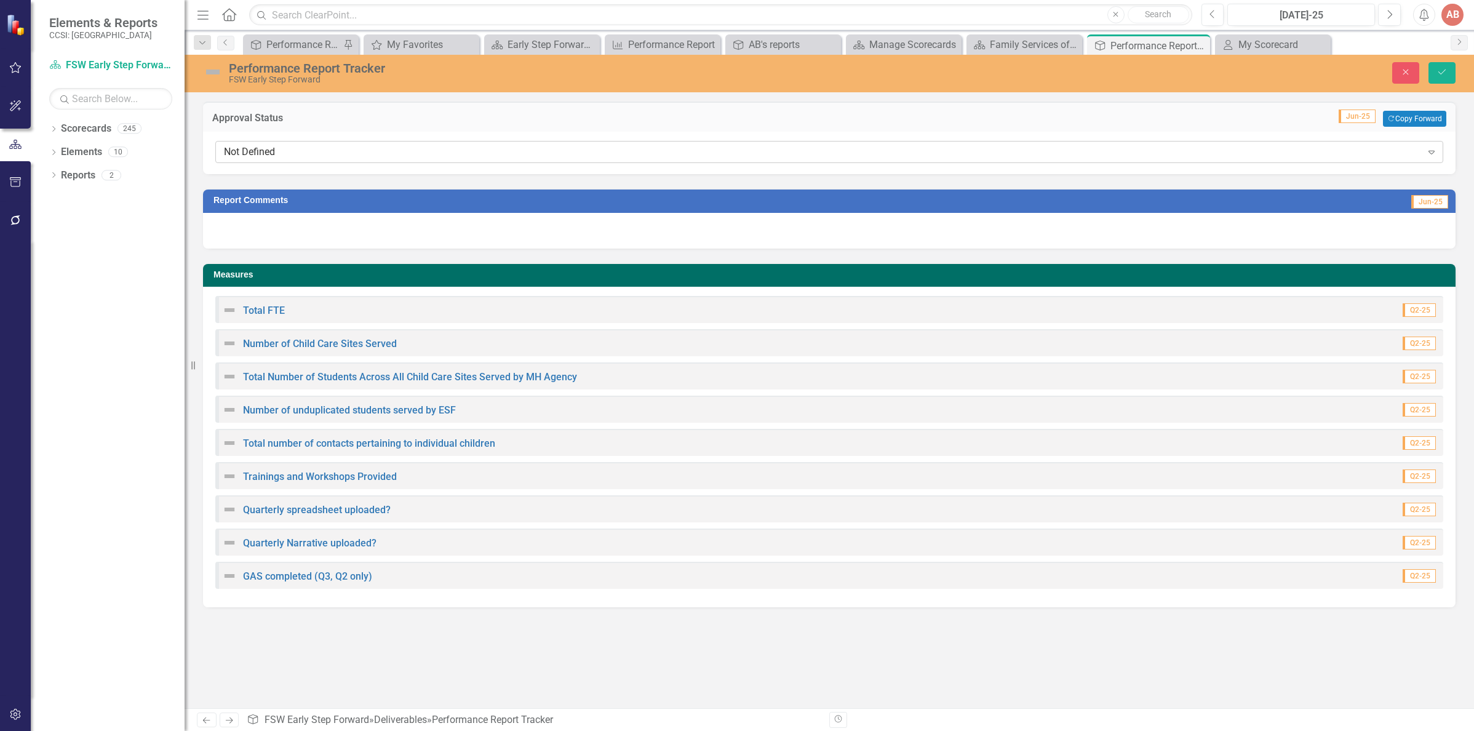
click at [831, 153] on div "Not Defined" at bounding box center [823, 152] width 1198 height 14
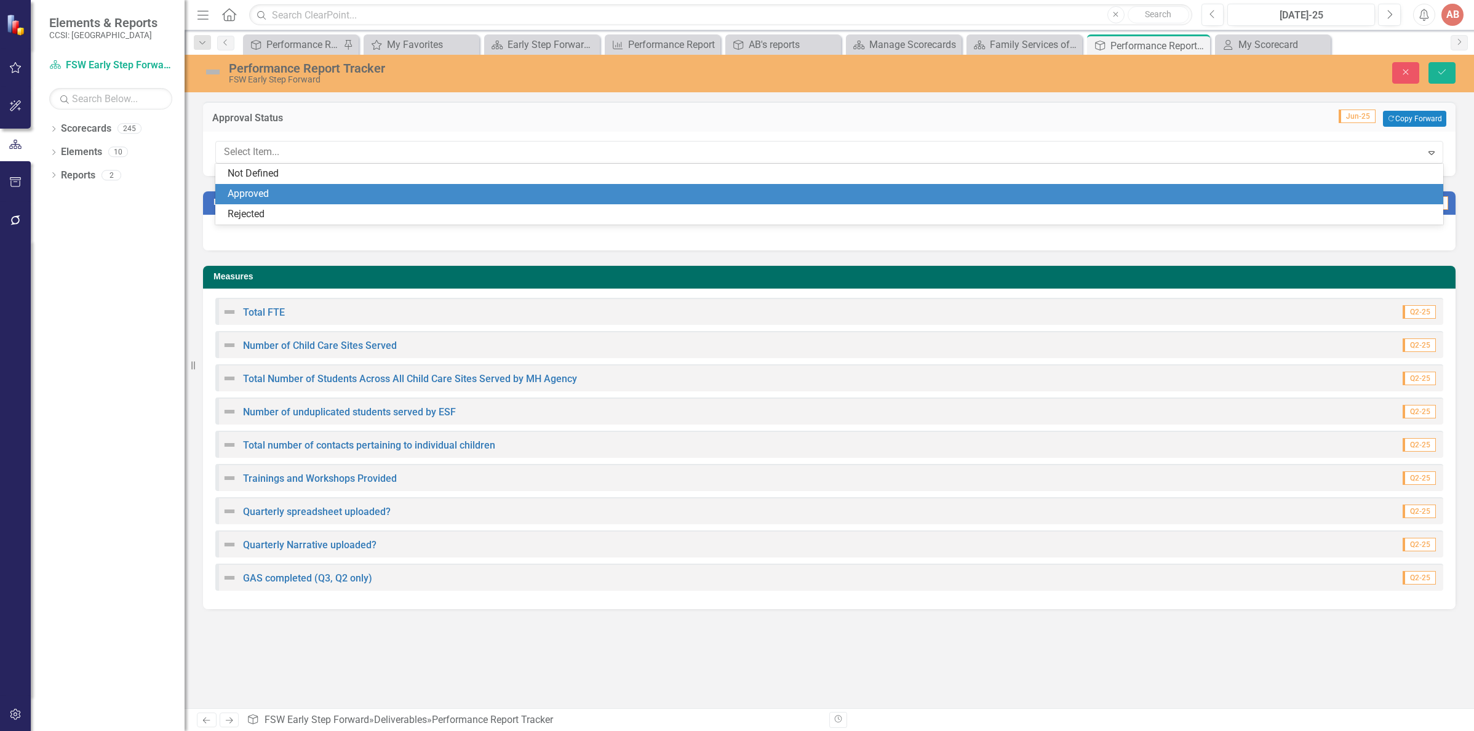
click at [800, 188] on div "Approved" at bounding box center [832, 194] width 1208 height 14
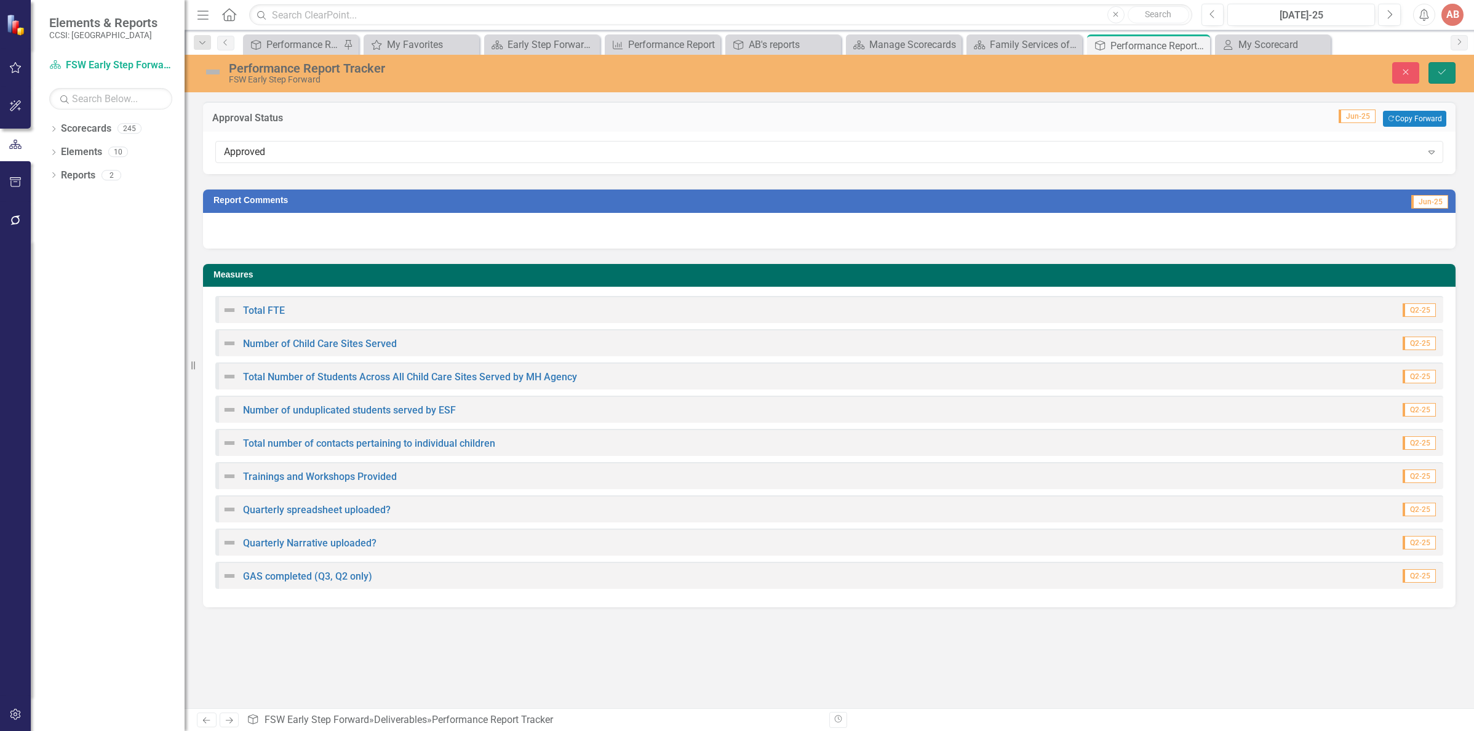
click at [1448, 74] on button "Save" at bounding box center [1441, 73] width 27 height 22
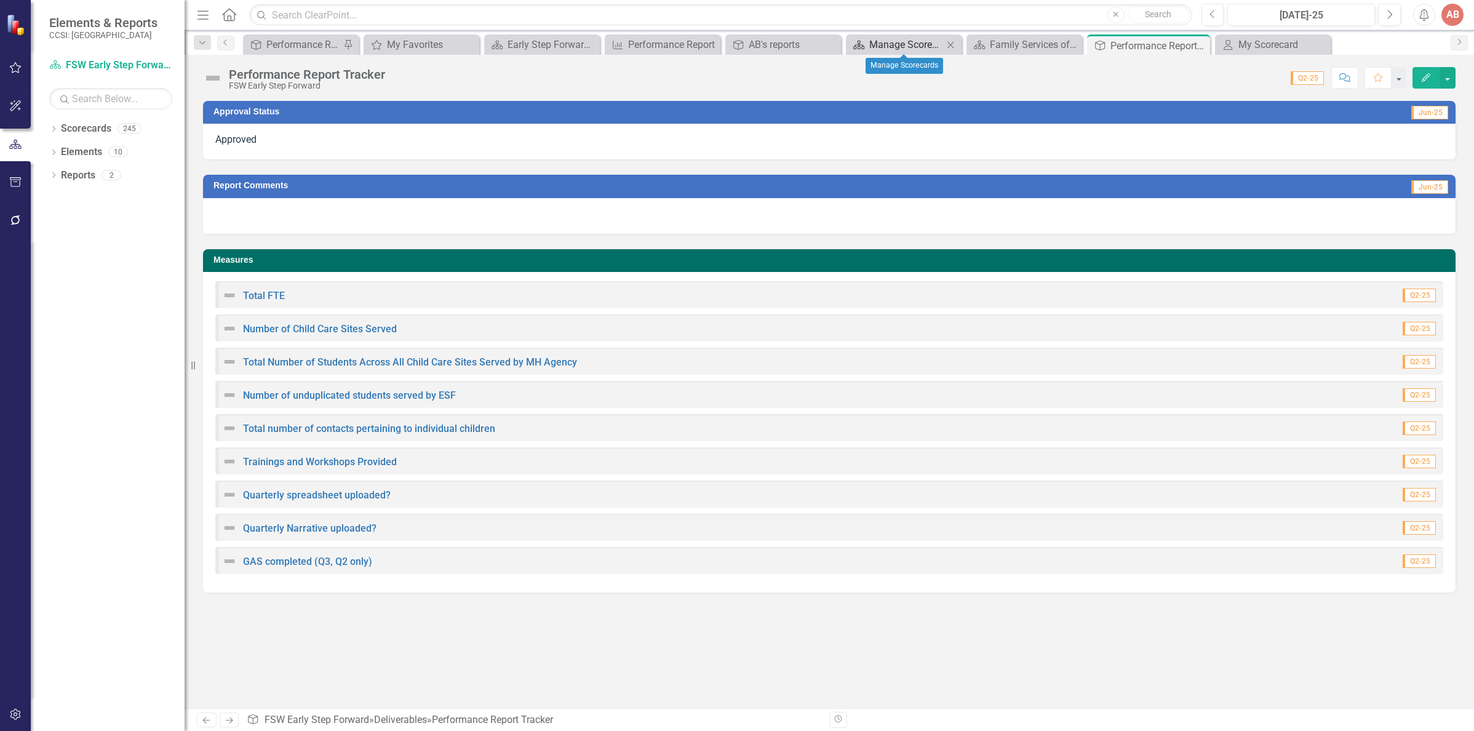
click at [874, 47] on div "Manage Scorecards" at bounding box center [906, 44] width 74 height 15
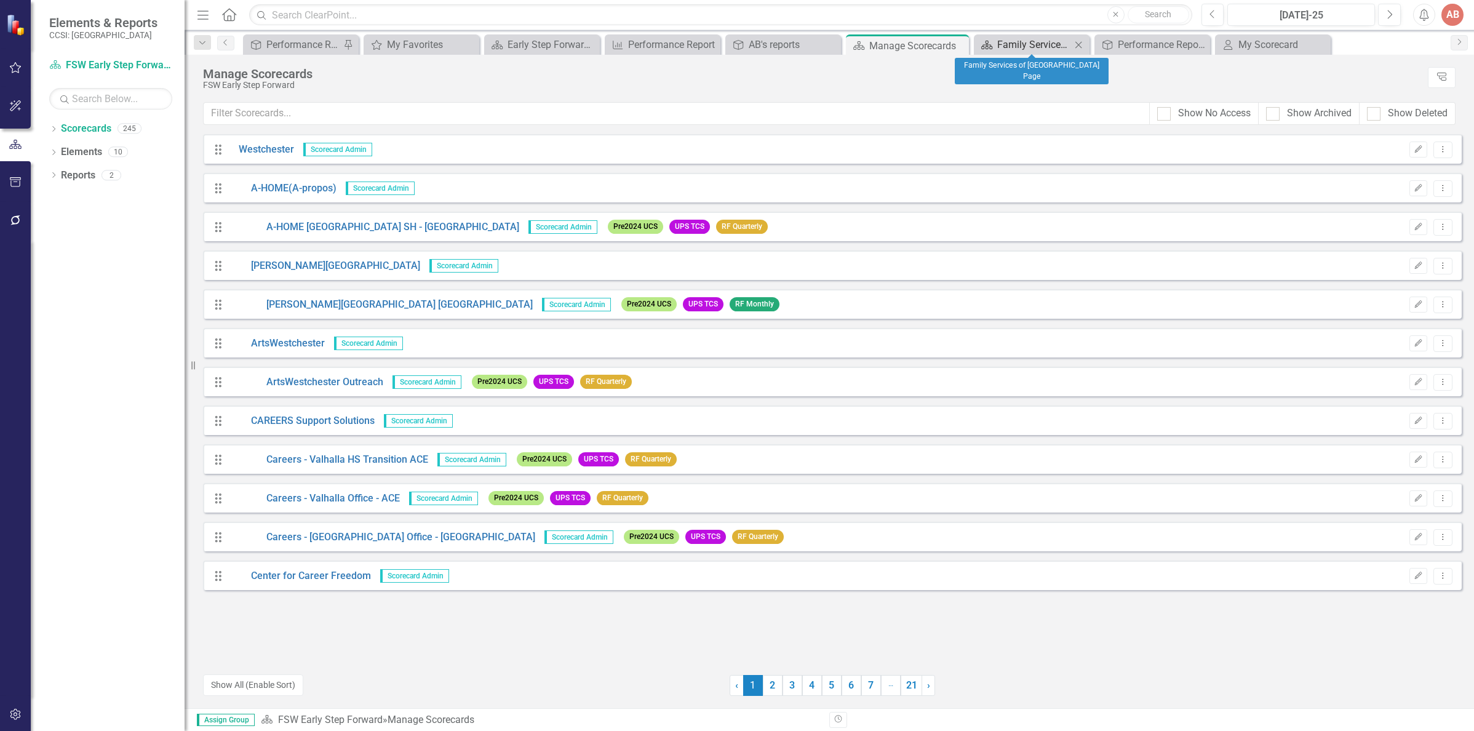
click at [999, 39] on div "Family Services of [GEOGRAPHIC_DATA] Page" at bounding box center [1034, 44] width 74 height 15
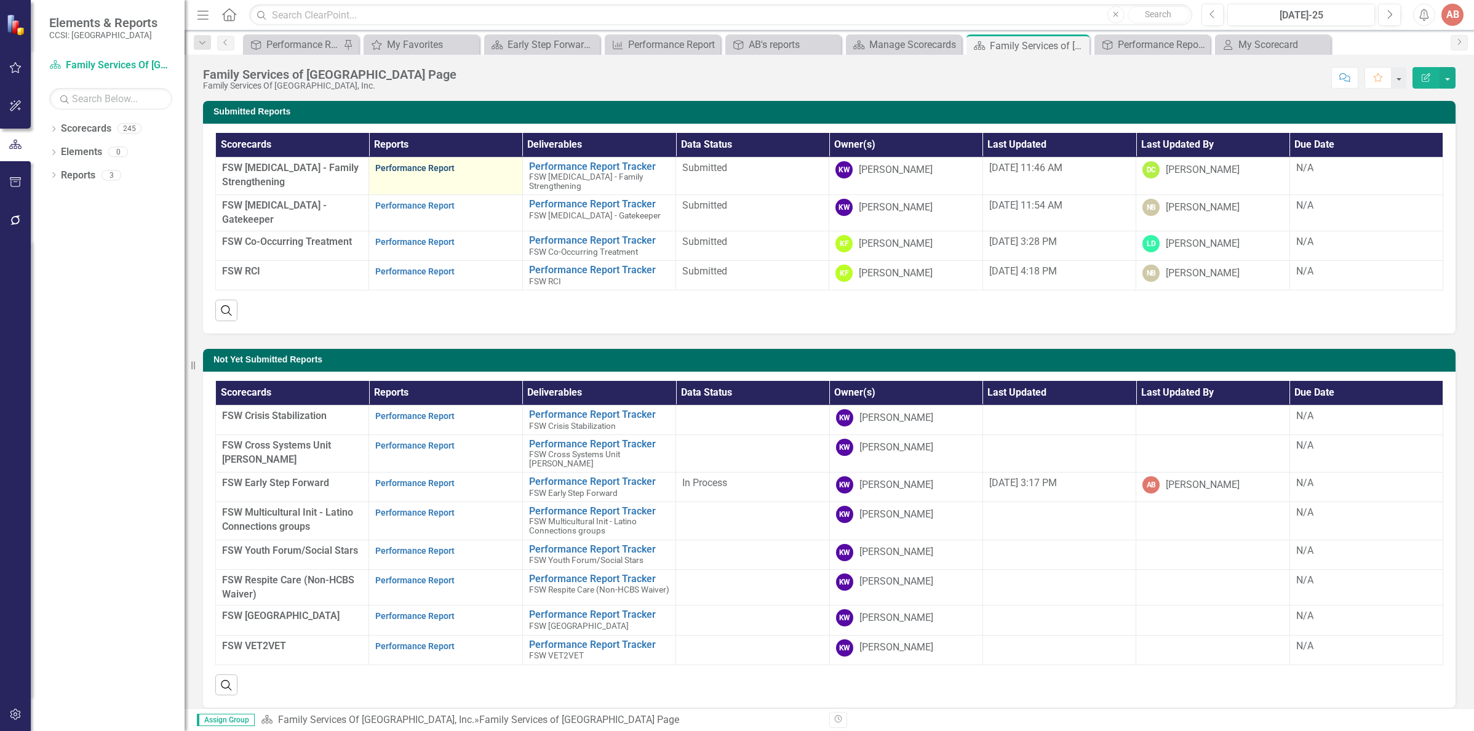
click at [420, 168] on link "Performance Report" at bounding box center [414, 168] width 79 height 10
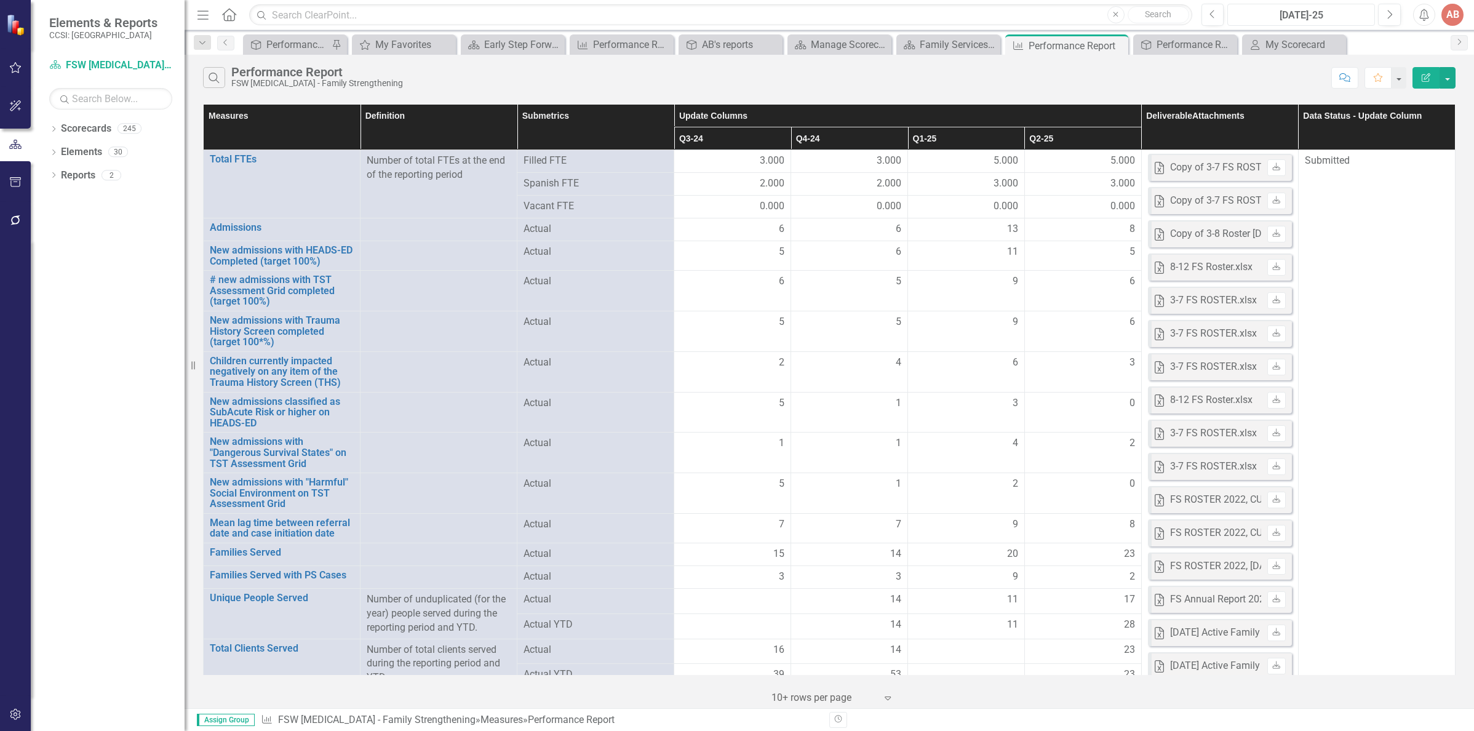
click at [1328, 14] on div "[DATE]-25" at bounding box center [1300, 15] width 139 height 15
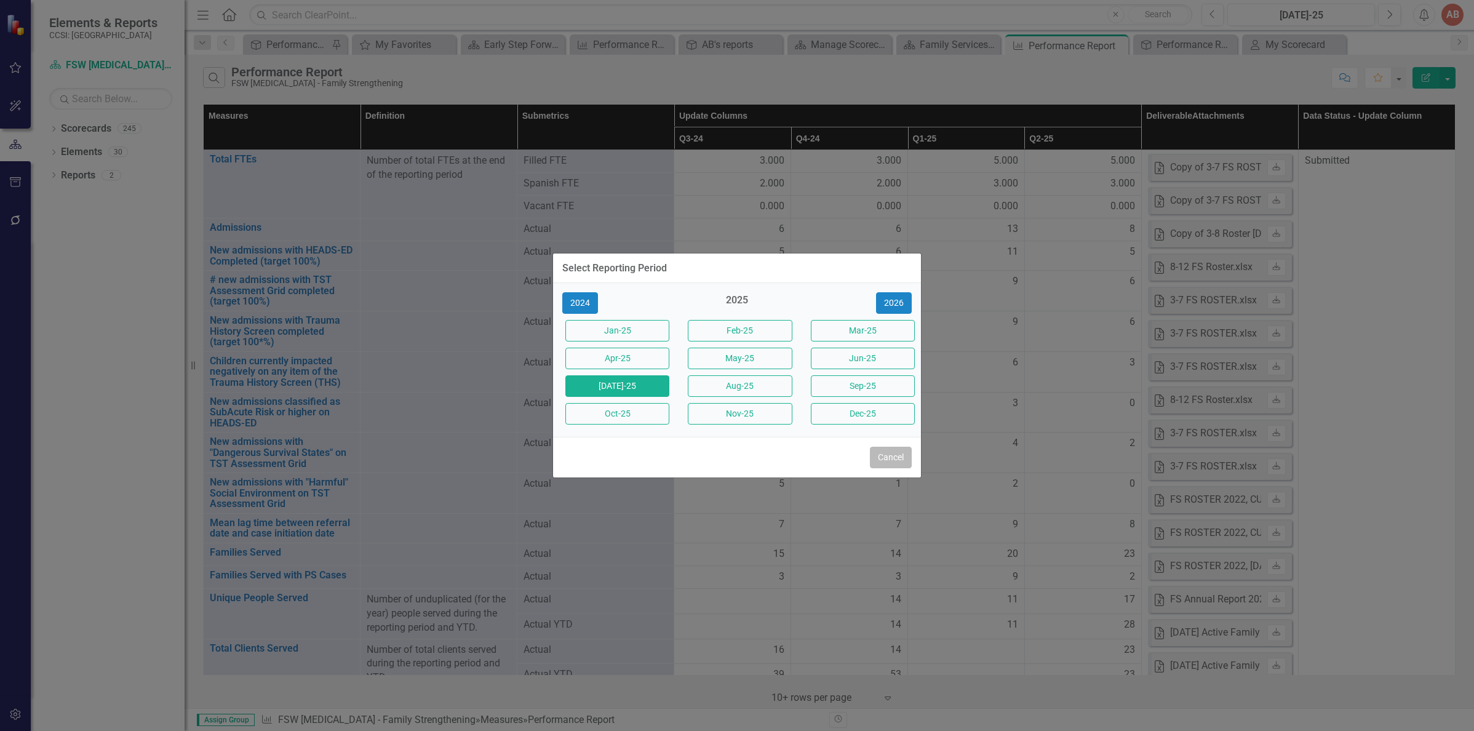
click at [892, 450] on button "Cancel" at bounding box center [891, 458] width 42 height 22
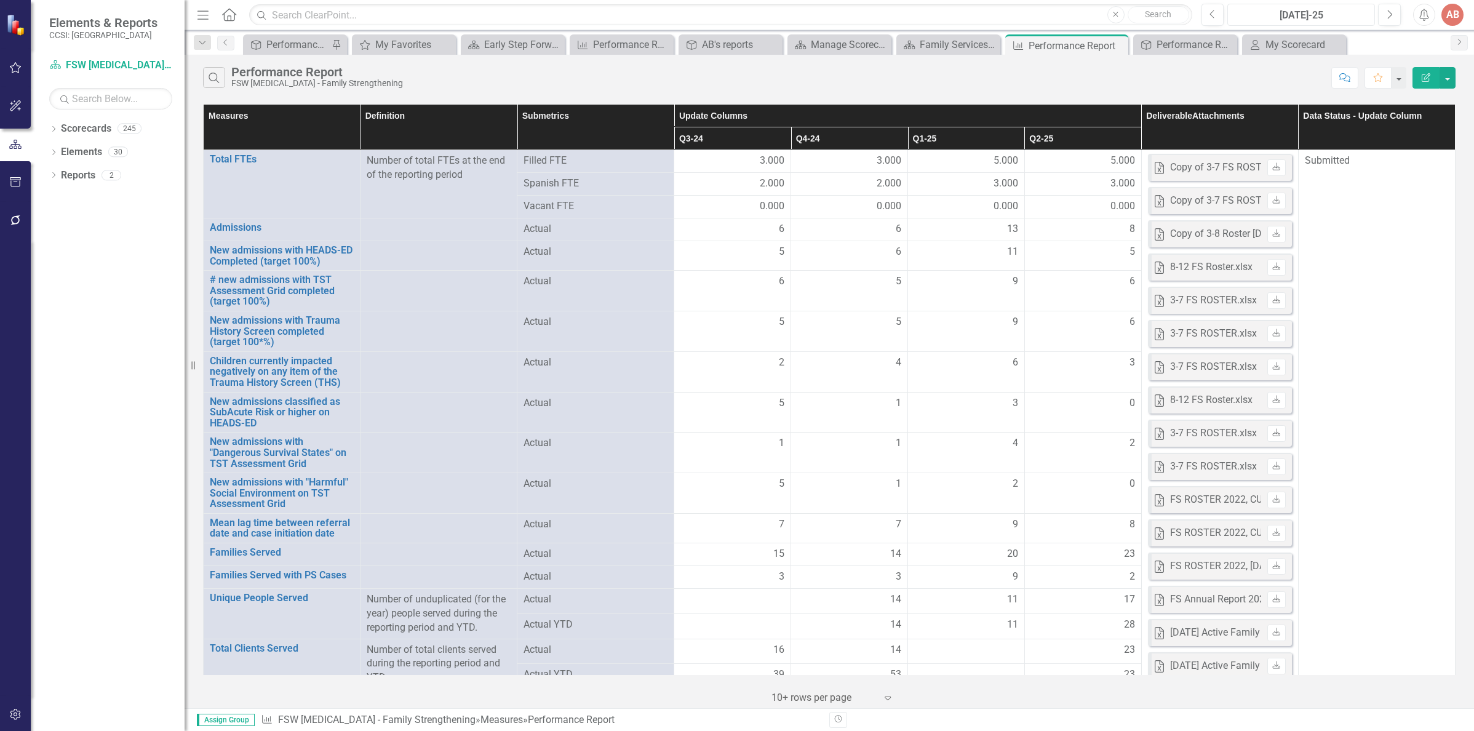
click at [1256, 14] on div "[DATE]-25" at bounding box center [1300, 15] width 139 height 15
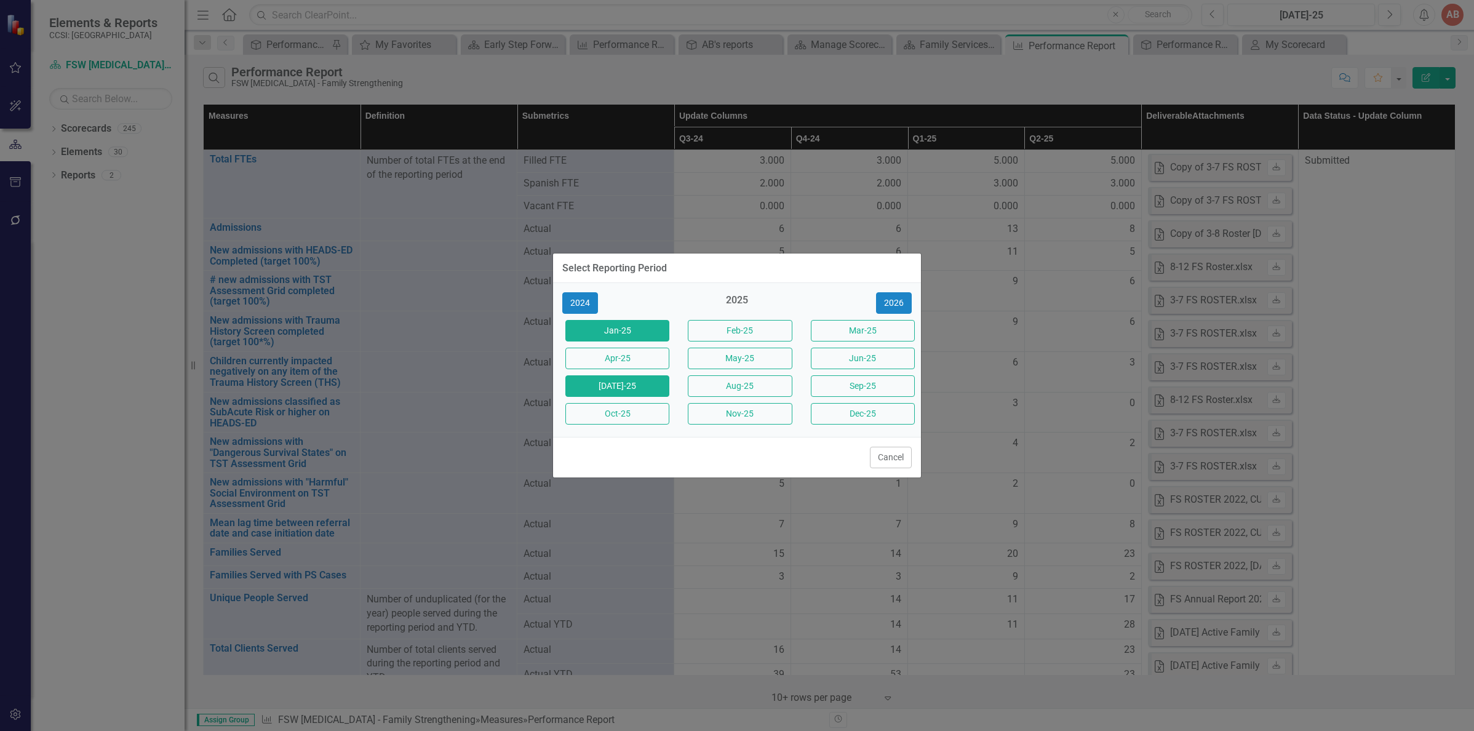
click at [643, 336] on button "Jan-25" at bounding box center [617, 331] width 104 height 22
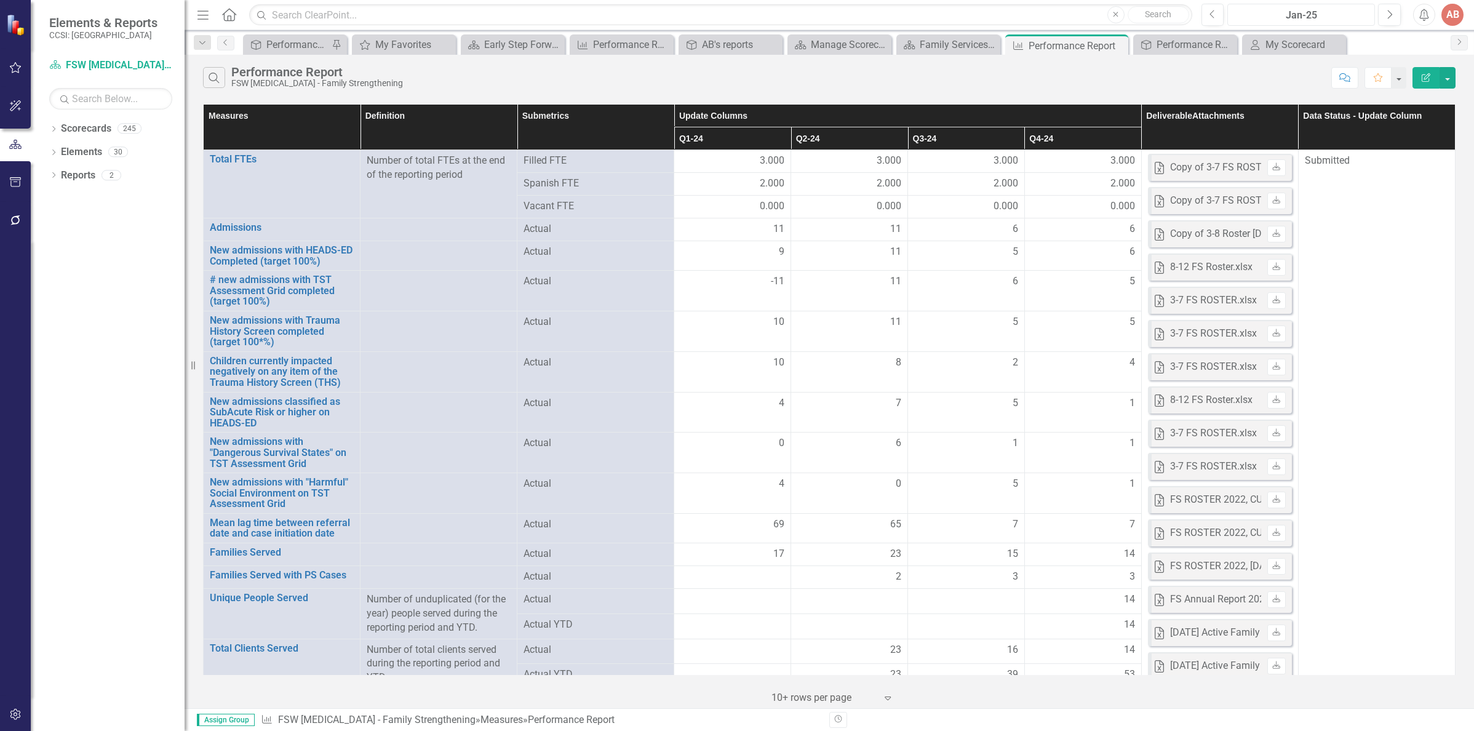
click at [1297, 13] on div "Jan-25" at bounding box center [1300, 15] width 139 height 15
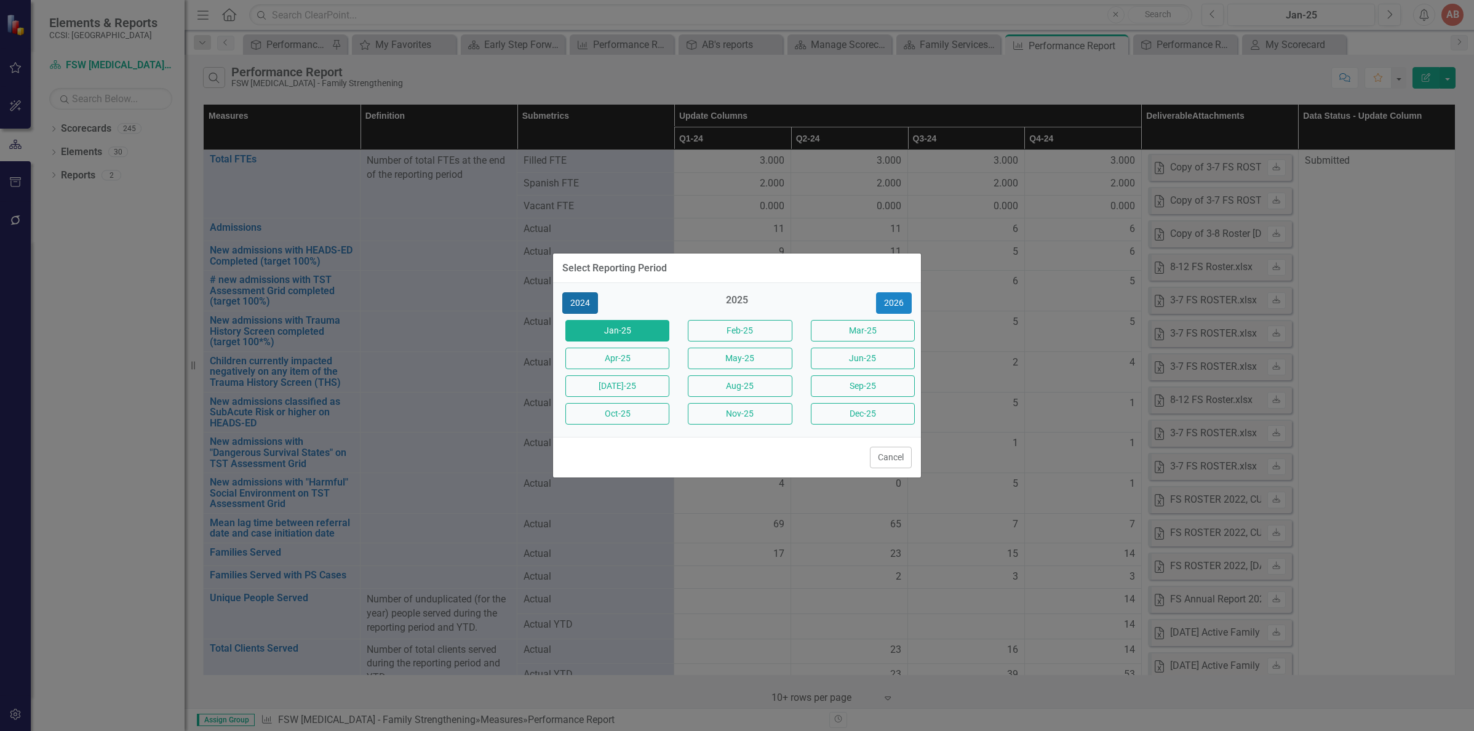
click at [575, 305] on button "2024" at bounding box center [580, 303] width 36 height 22
click at [582, 301] on button "2023" at bounding box center [580, 303] width 36 height 22
click at [899, 306] on button "2024" at bounding box center [894, 303] width 36 height 22
click at [736, 293] on div "2024" at bounding box center [737, 303] width 104 height 20
click at [1038, 464] on div "Select Reporting Period 2023 2024 2025 Jan-24 Feb-24 Mar-24 Apr-24 May-24 Jun-2…" at bounding box center [737, 365] width 1474 height 731
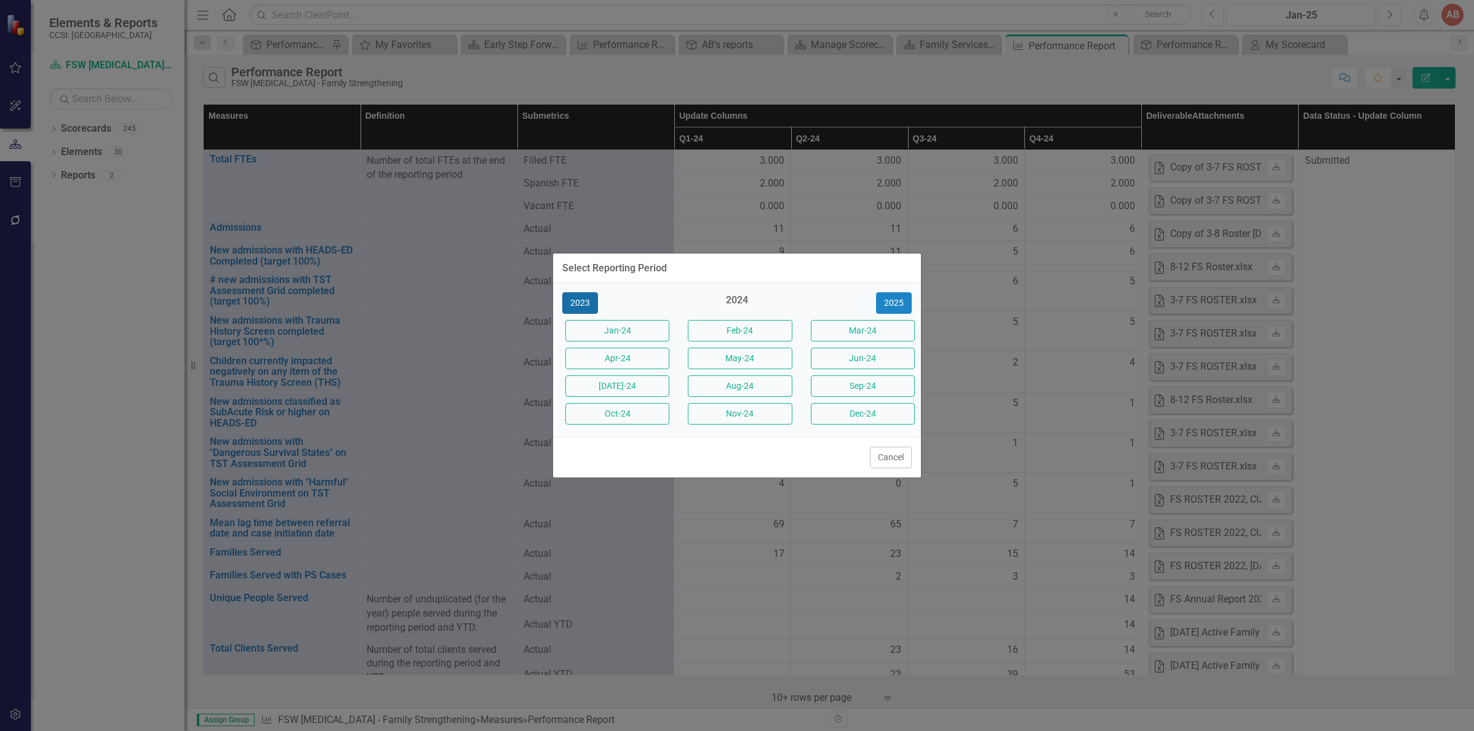
click at [585, 306] on button "2023" at bounding box center [580, 303] width 36 height 22
click at [613, 415] on button "Oct-23" at bounding box center [617, 414] width 104 height 22
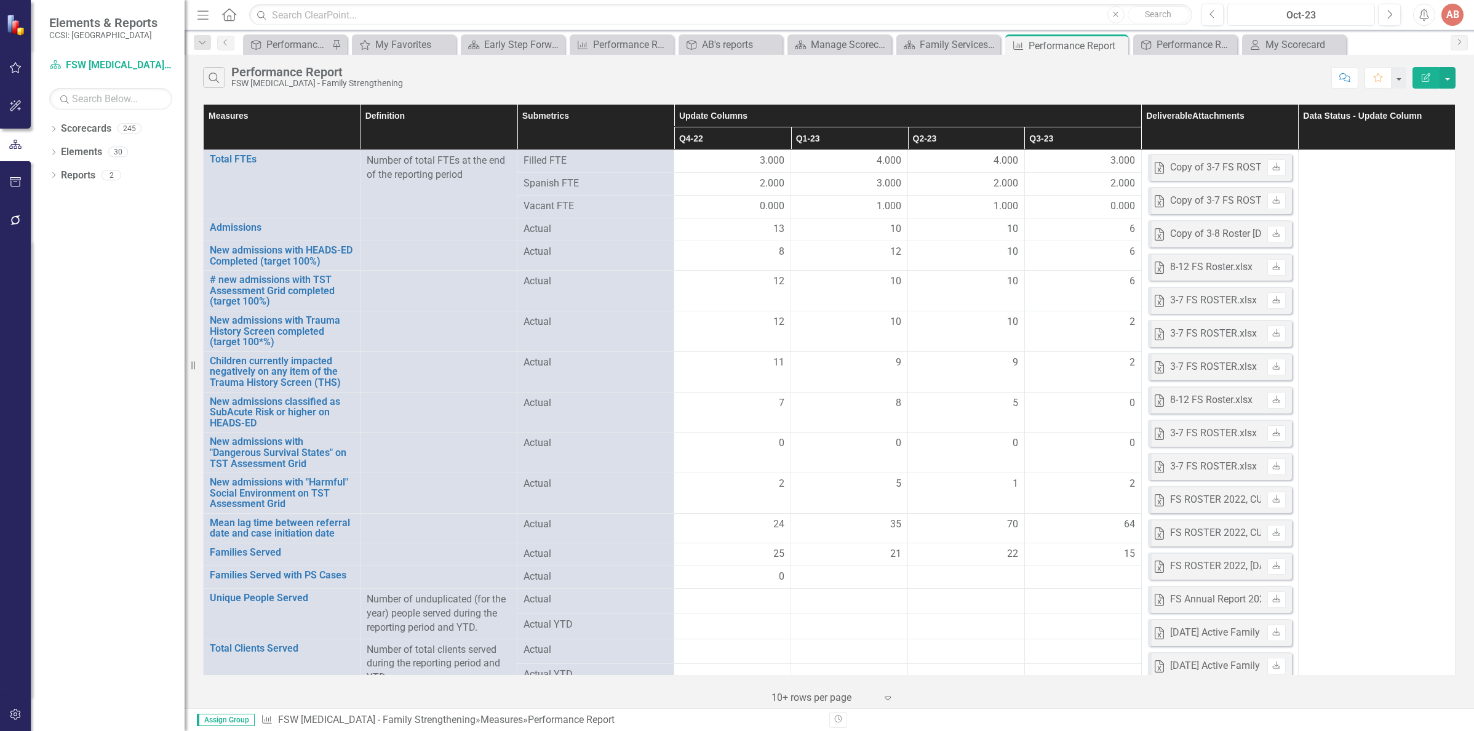
click at [1282, 14] on div "Oct-23" at bounding box center [1300, 15] width 139 height 15
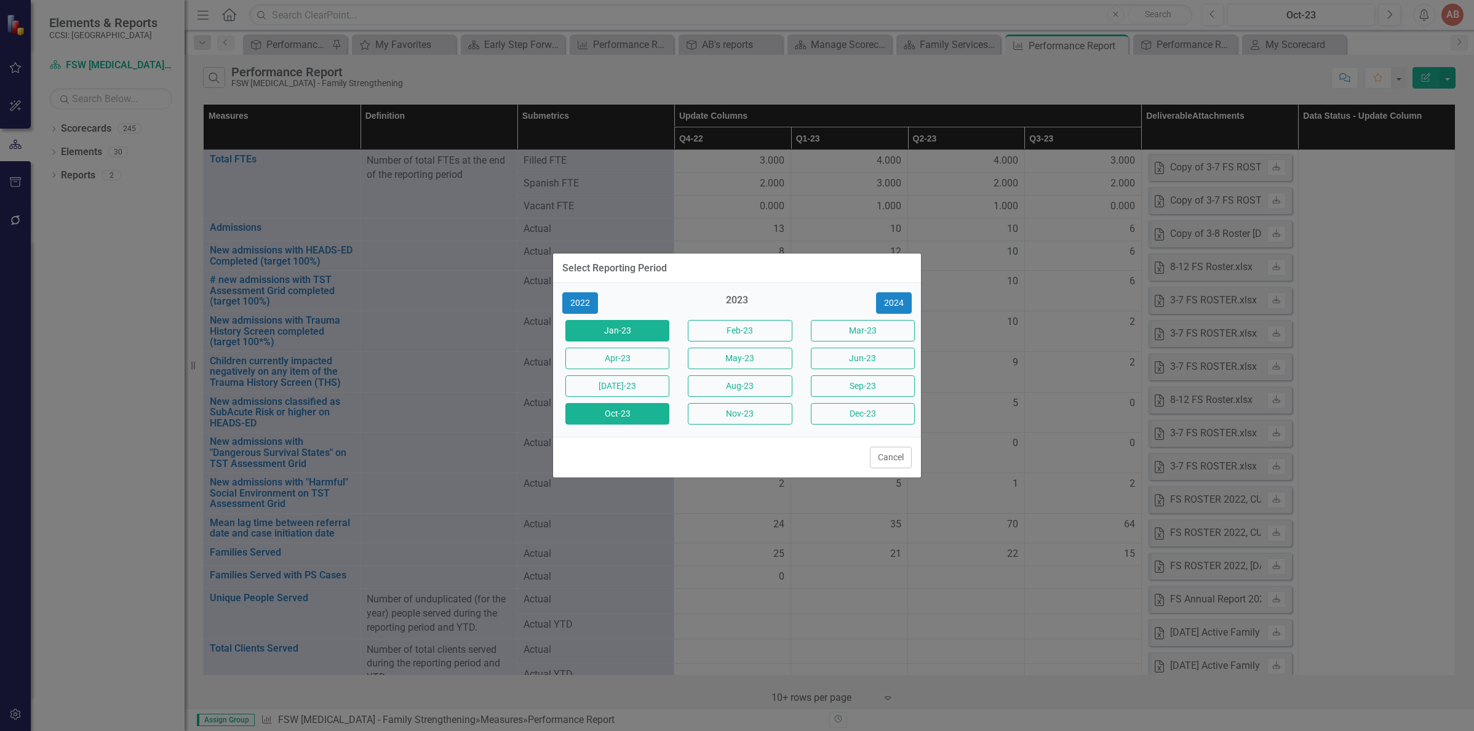
click at [584, 330] on button "Jan-23" at bounding box center [617, 331] width 104 height 22
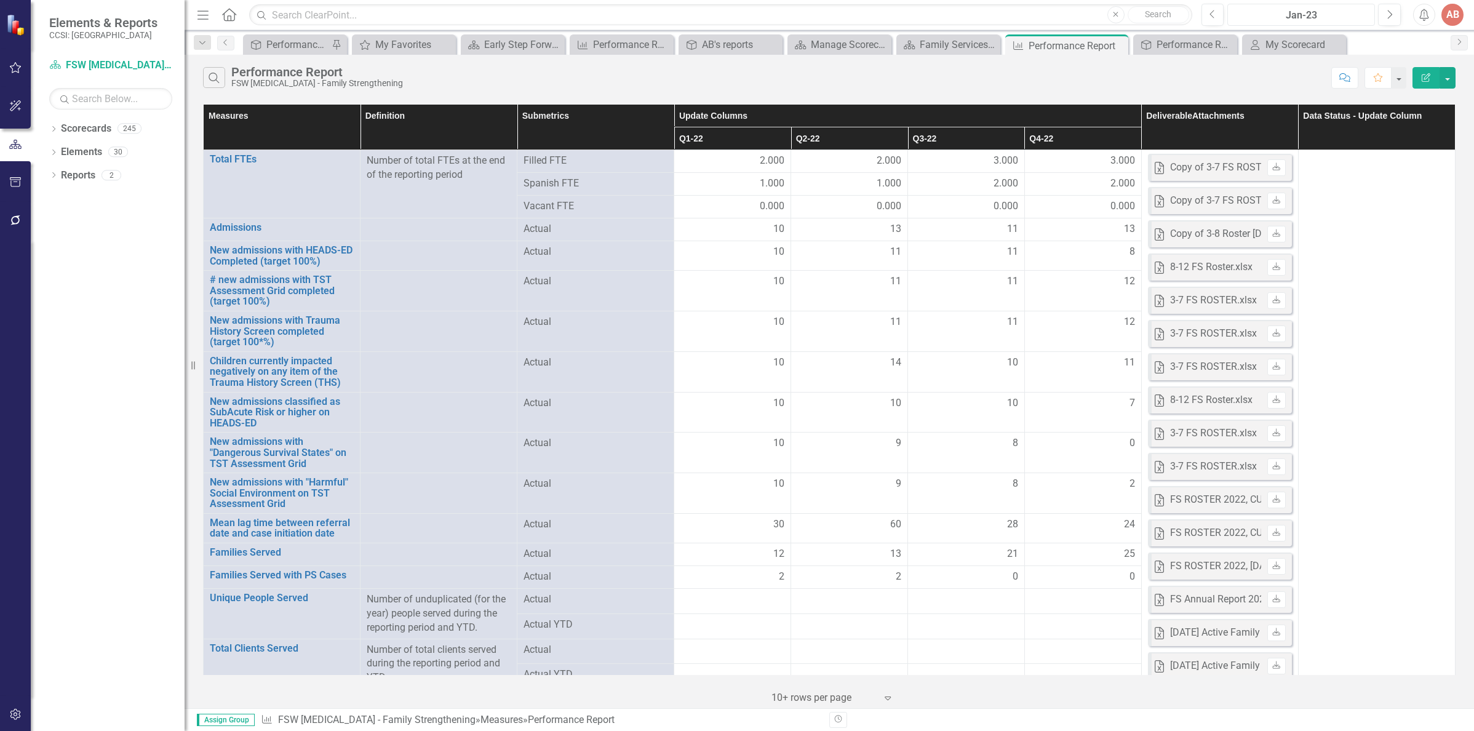
click at [1277, 14] on div "Jan-23" at bounding box center [1300, 15] width 139 height 15
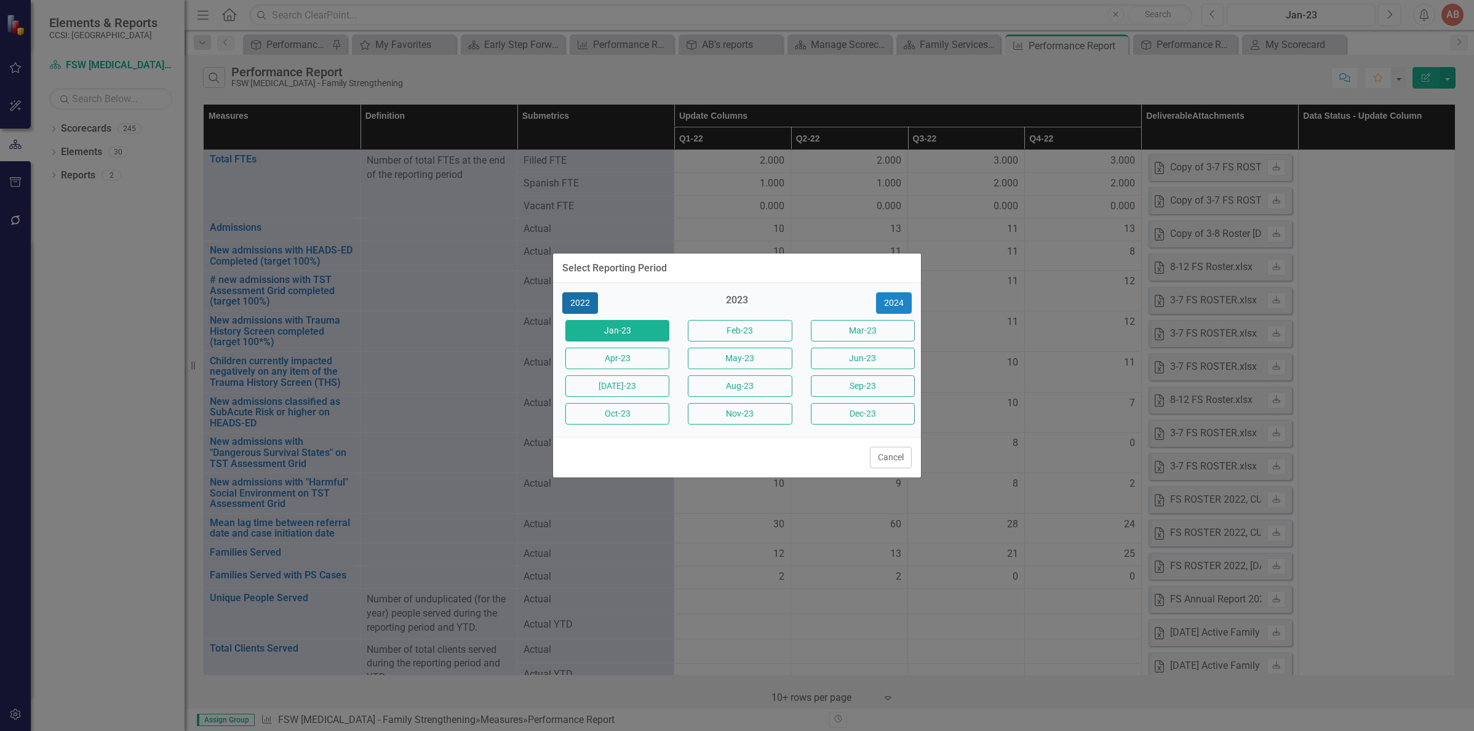
click at [581, 298] on button "2022" at bounding box center [580, 303] width 36 height 22
click at [592, 327] on button "Jan-22" at bounding box center [617, 331] width 104 height 22
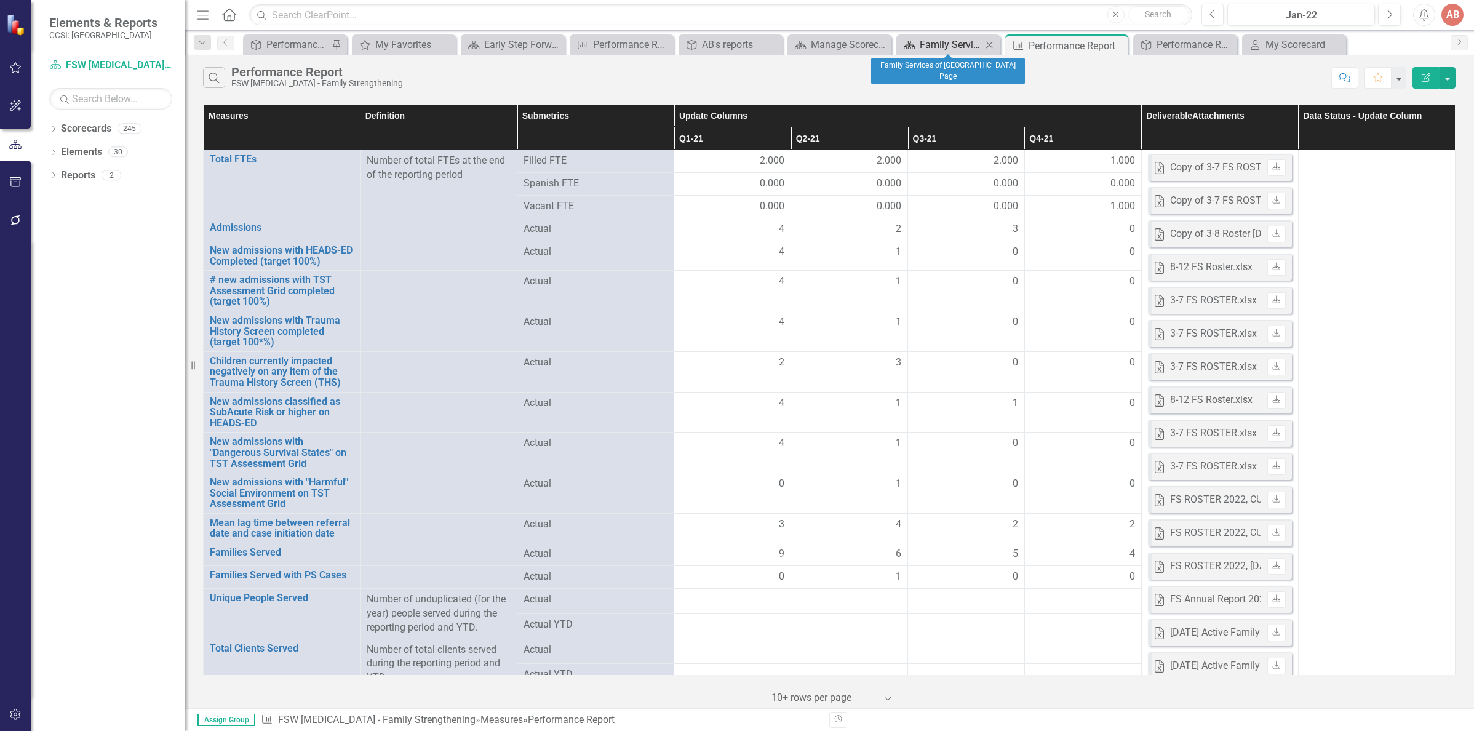
click at [931, 41] on div "Family Services of [GEOGRAPHIC_DATA] Page" at bounding box center [951, 44] width 62 height 15
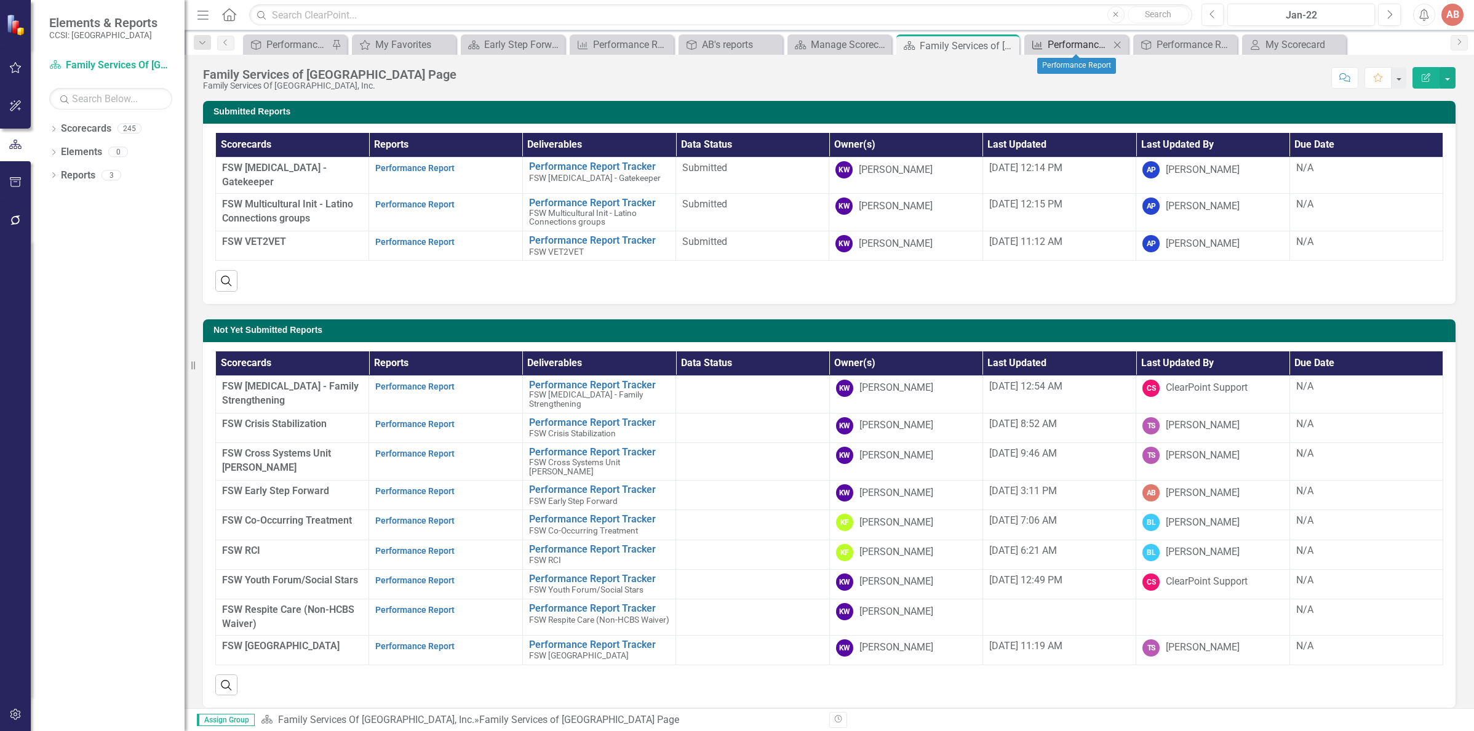
click at [1058, 48] on div "Performance Report" at bounding box center [1078, 44] width 62 height 15
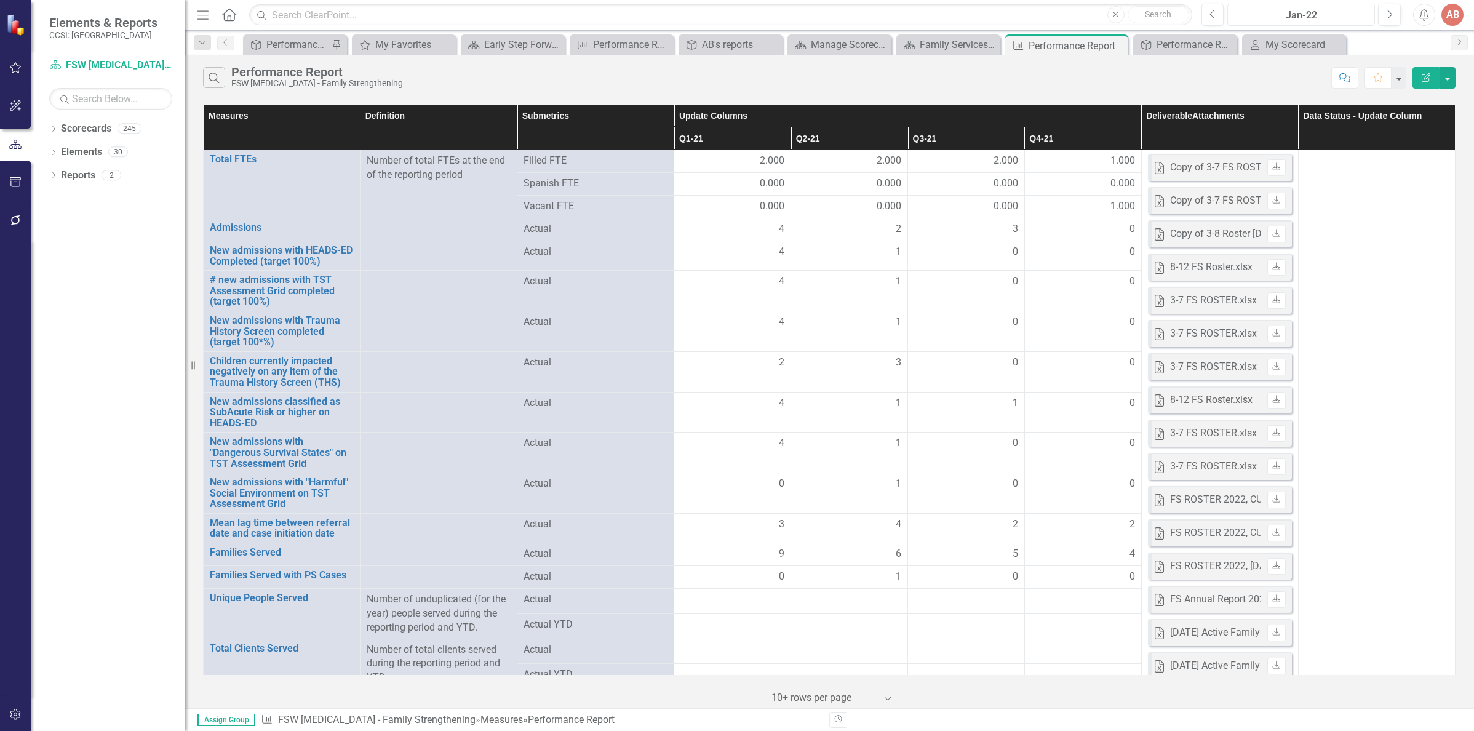
click at [1289, 11] on div "Jan-22" at bounding box center [1300, 15] width 139 height 15
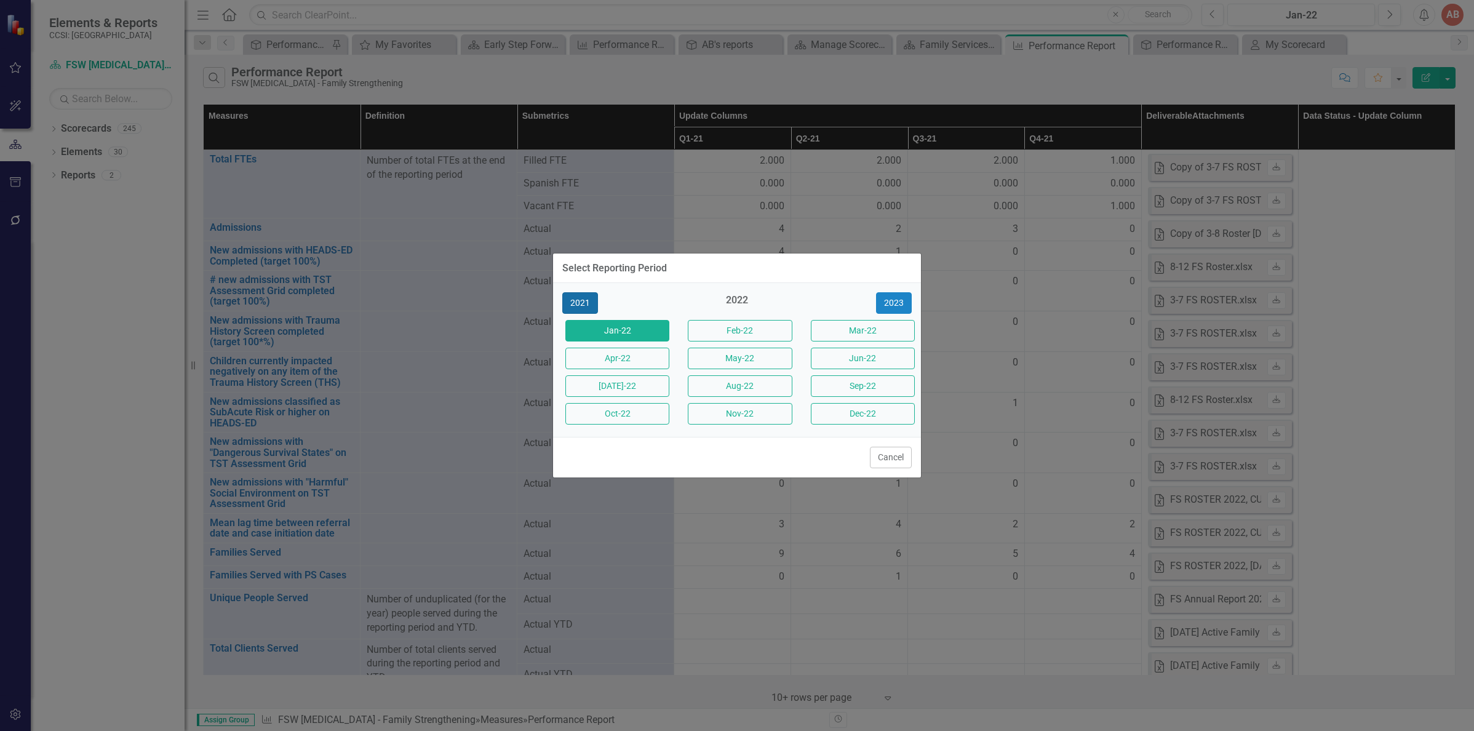
click at [584, 303] on button "2021" at bounding box center [580, 303] width 36 height 22
click at [589, 322] on button "Jan-21" at bounding box center [617, 331] width 104 height 22
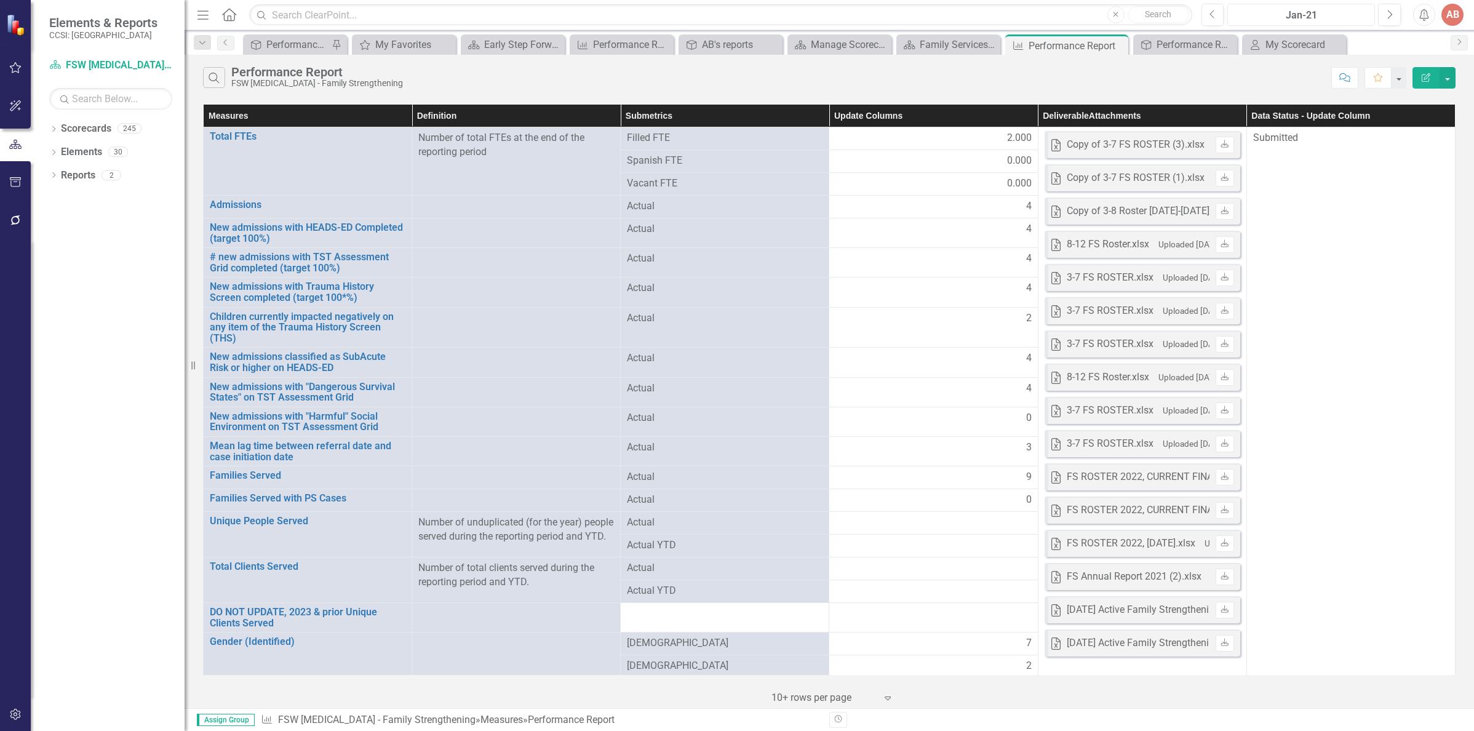
click at [1290, 15] on div "Jan-21" at bounding box center [1300, 15] width 139 height 15
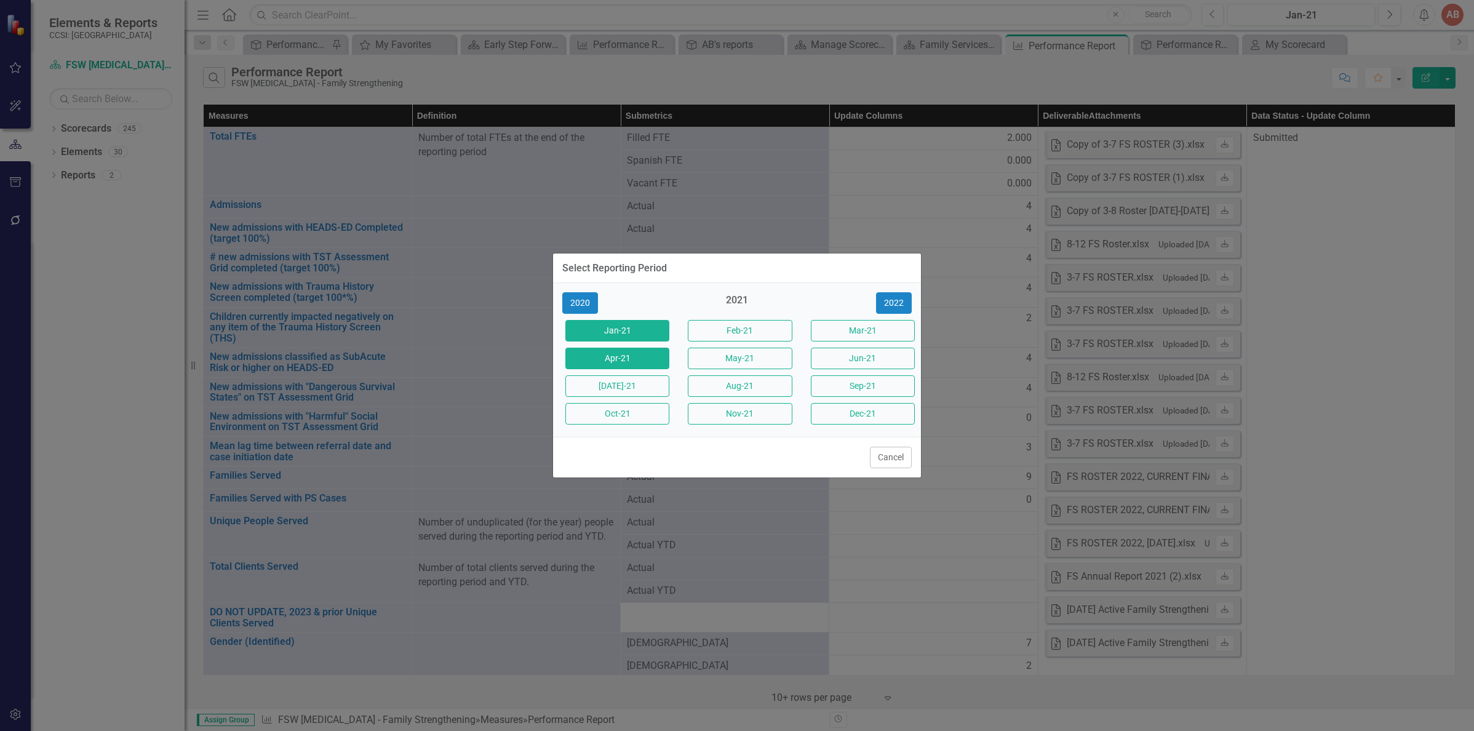
click at [632, 363] on button "Apr-21" at bounding box center [617, 359] width 104 height 22
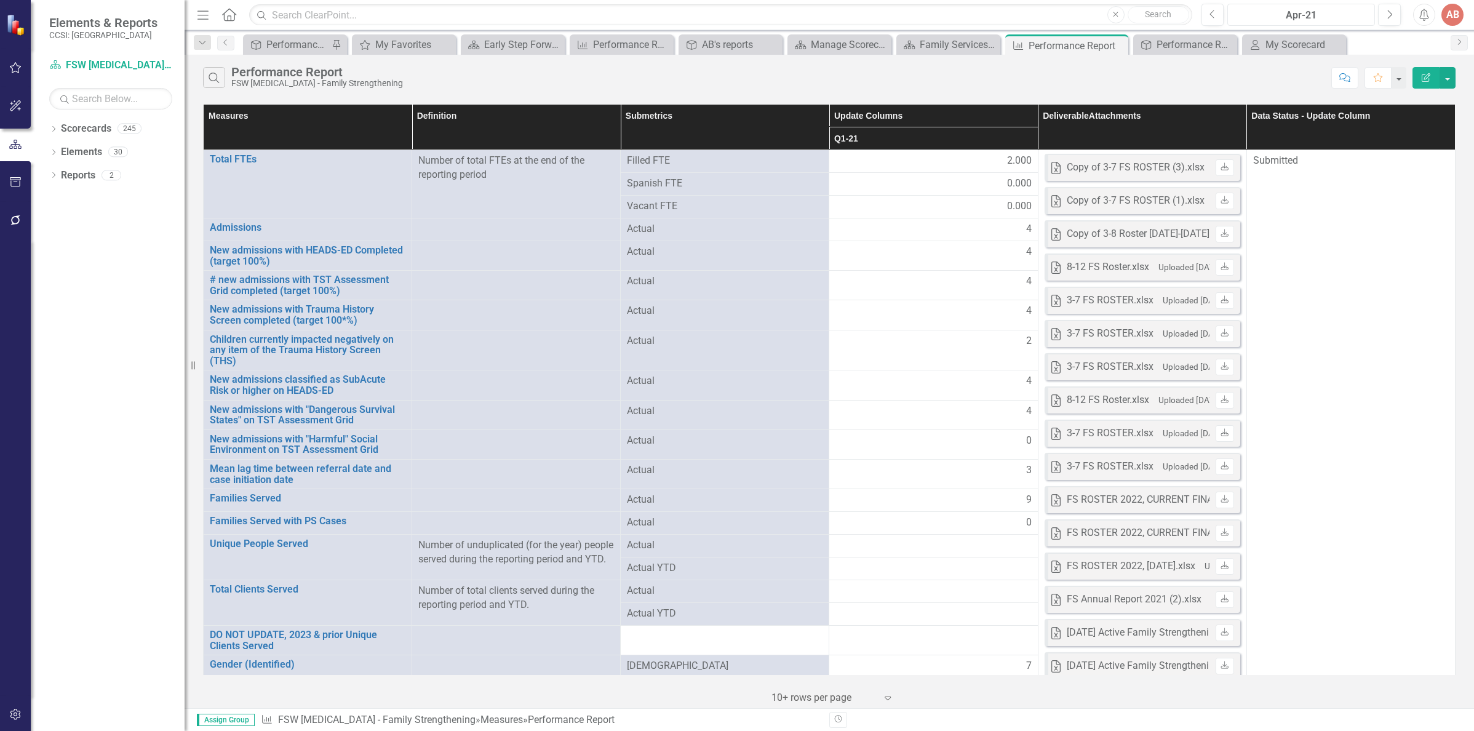
click at [1265, 18] on div "Apr-21" at bounding box center [1300, 15] width 139 height 15
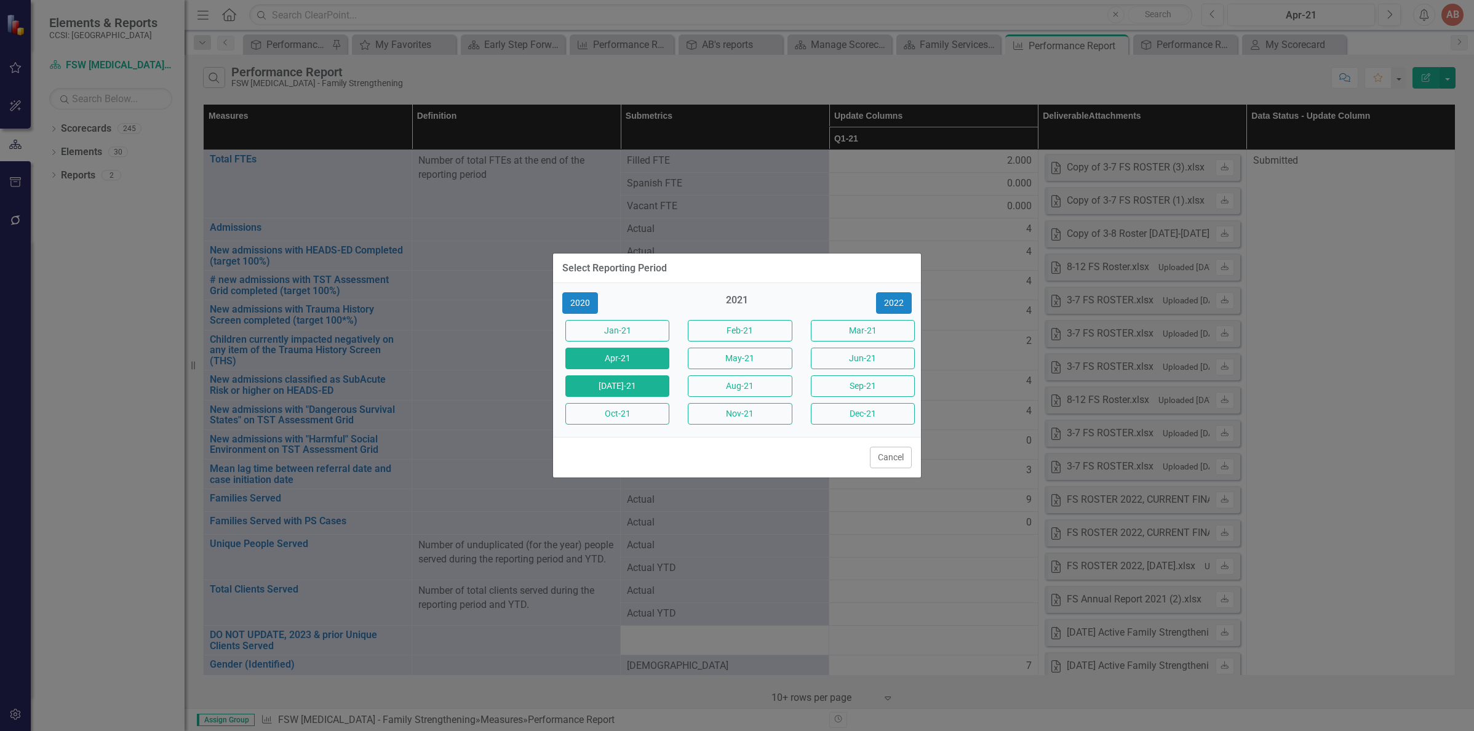
click at [610, 384] on button "Jul-21" at bounding box center [617, 386] width 104 height 22
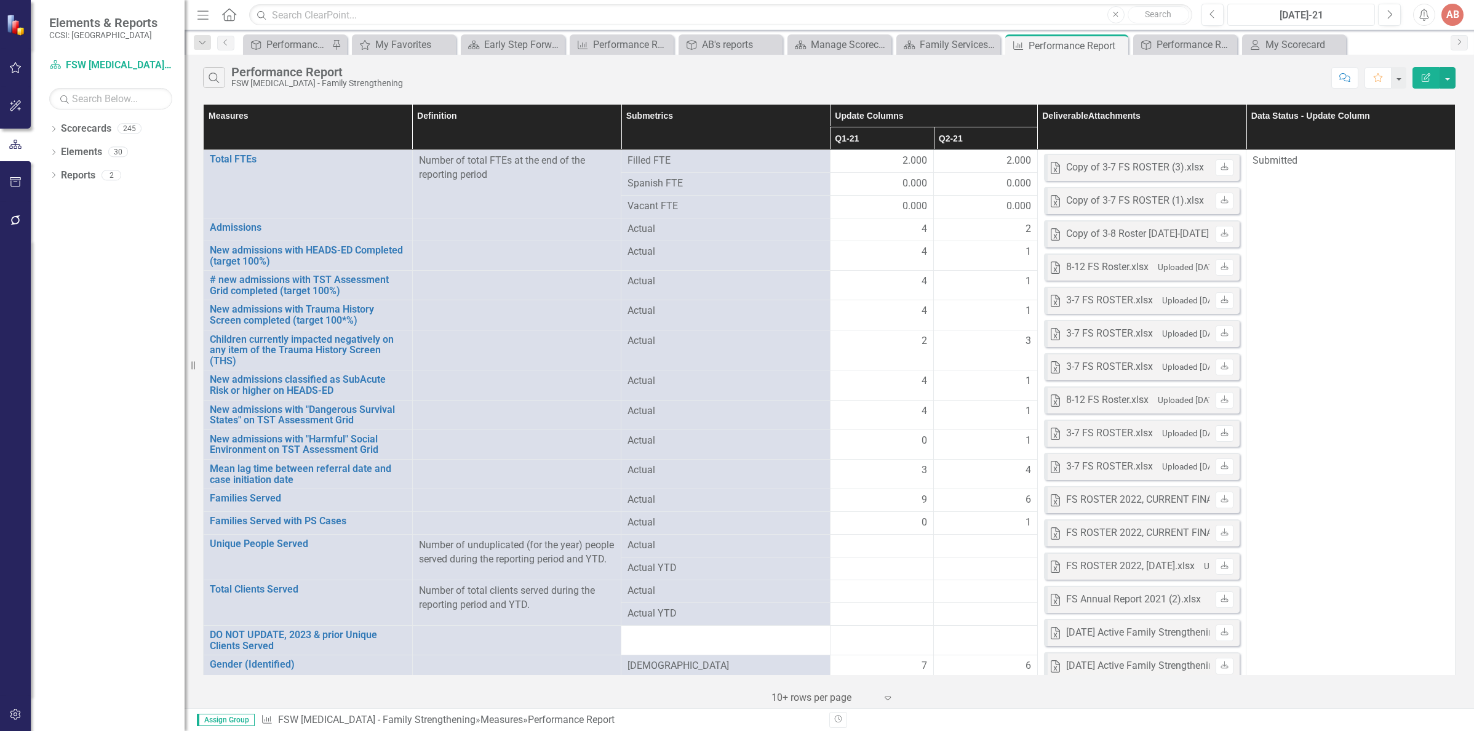
click at [1250, 10] on div "Jul-21" at bounding box center [1300, 15] width 139 height 15
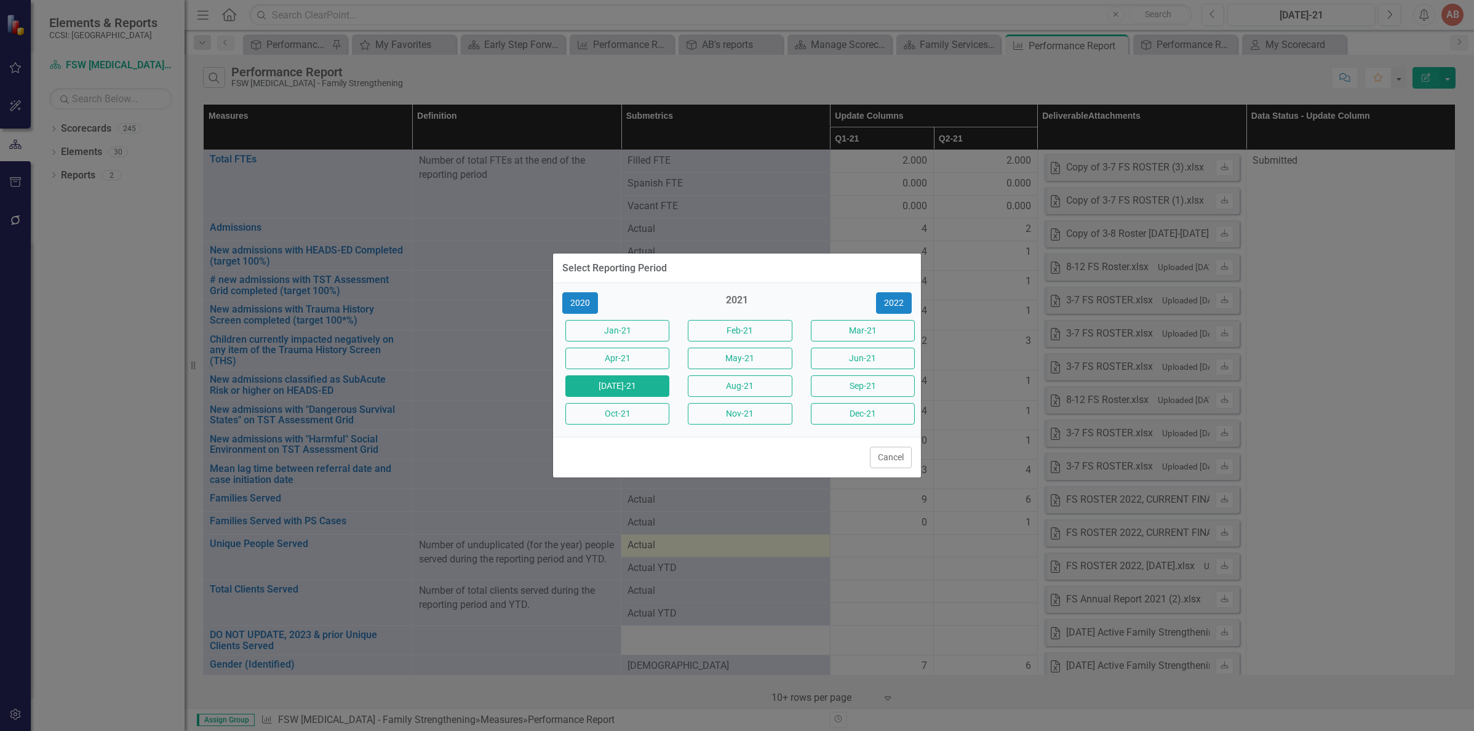
click at [599, 419] on button "Oct-21" at bounding box center [617, 414] width 104 height 22
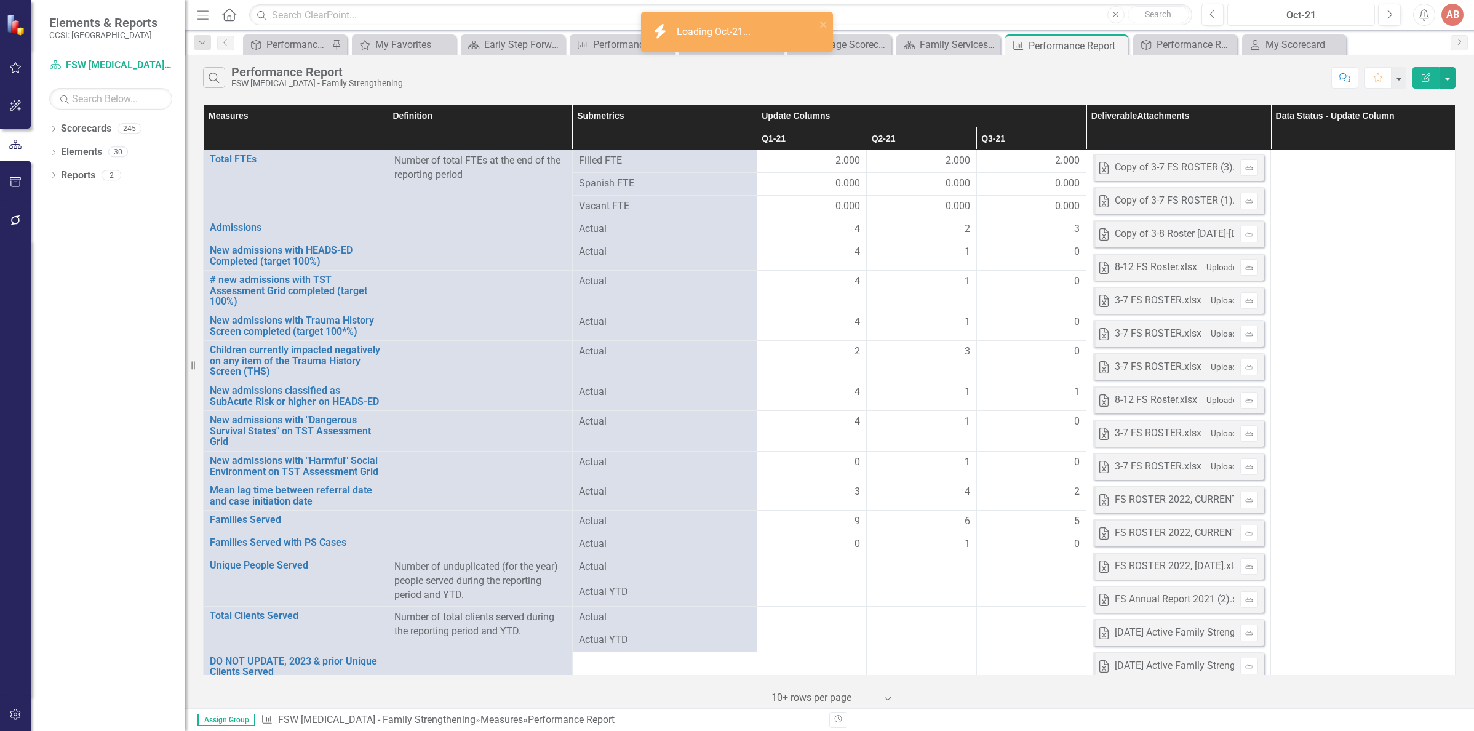
click at [1265, 16] on div "Oct-21" at bounding box center [1300, 15] width 139 height 15
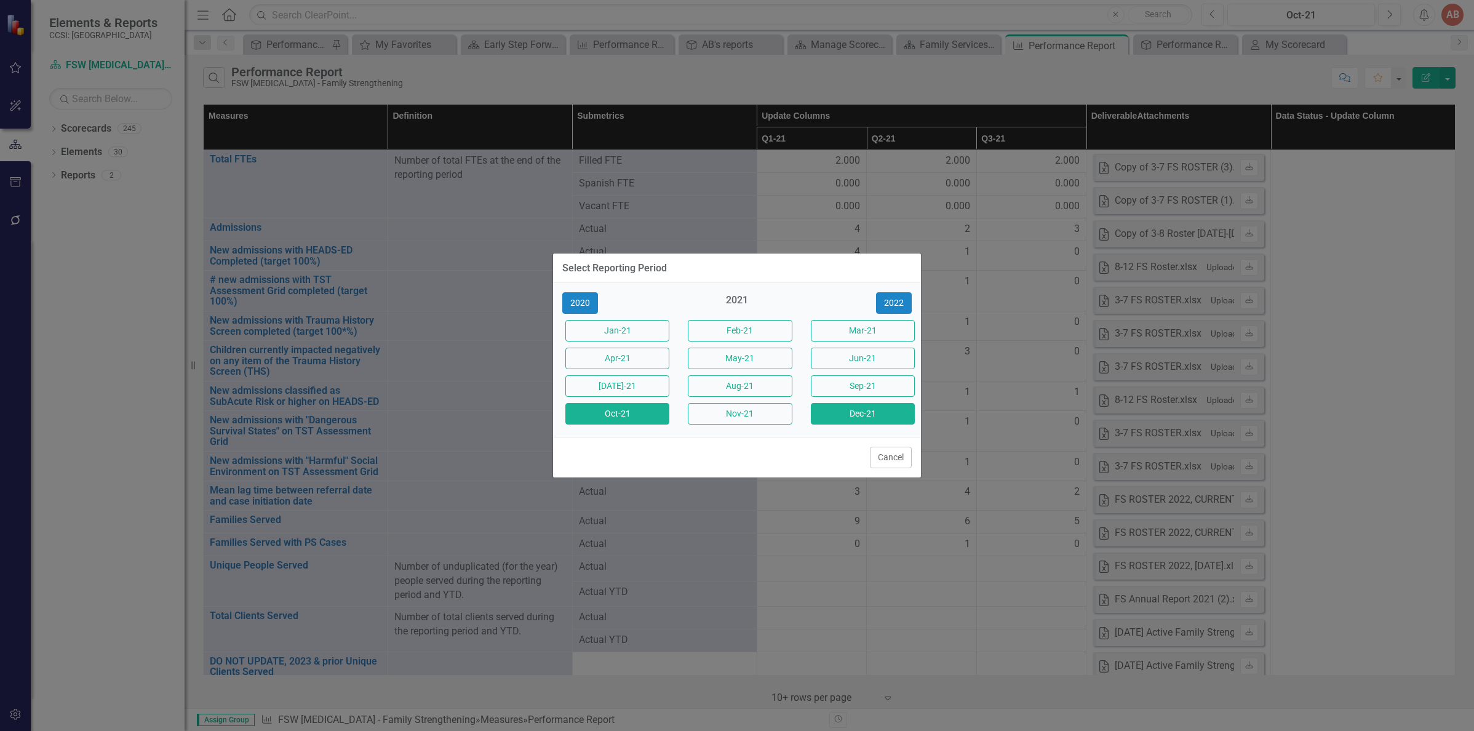
click at [852, 419] on button "Dec-21" at bounding box center [863, 414] width 104 height 22
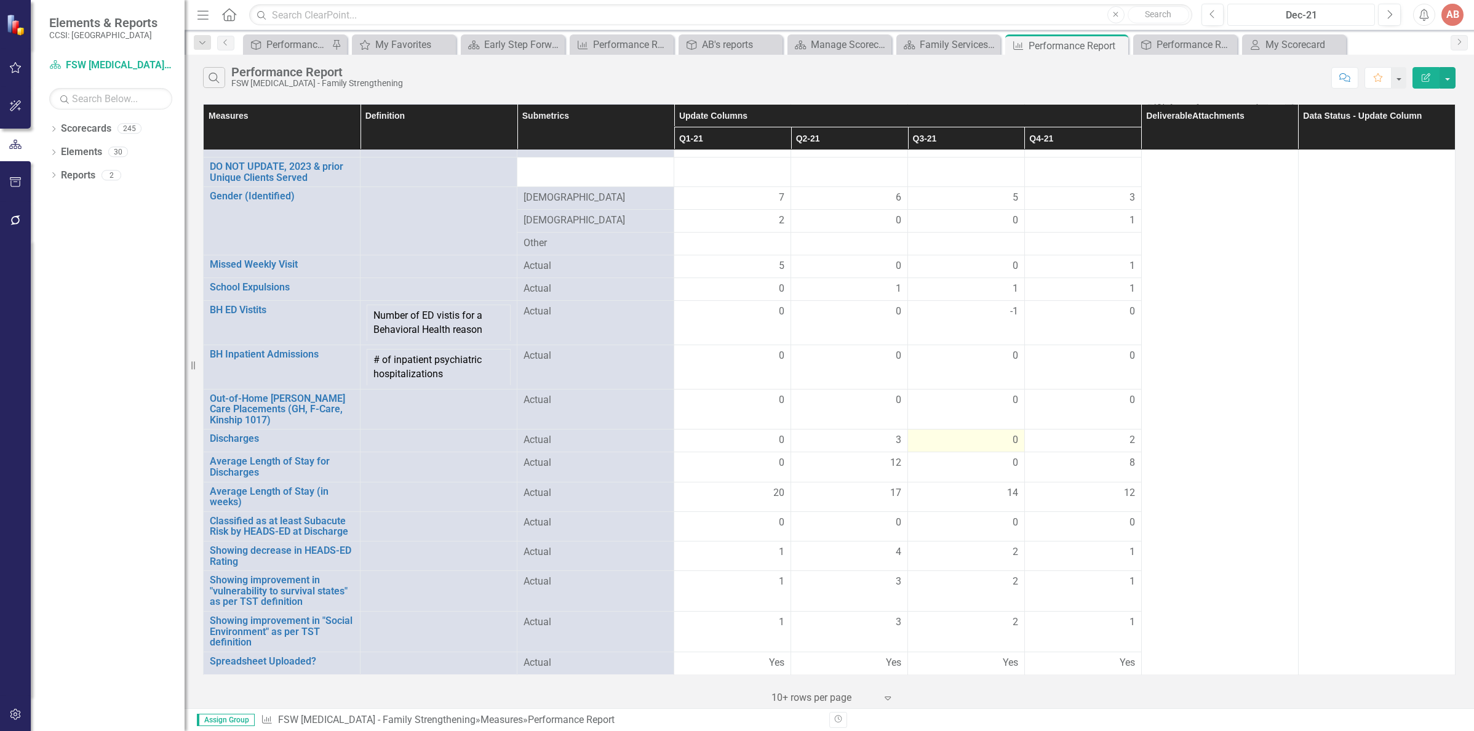
scroll to position [101, 0]
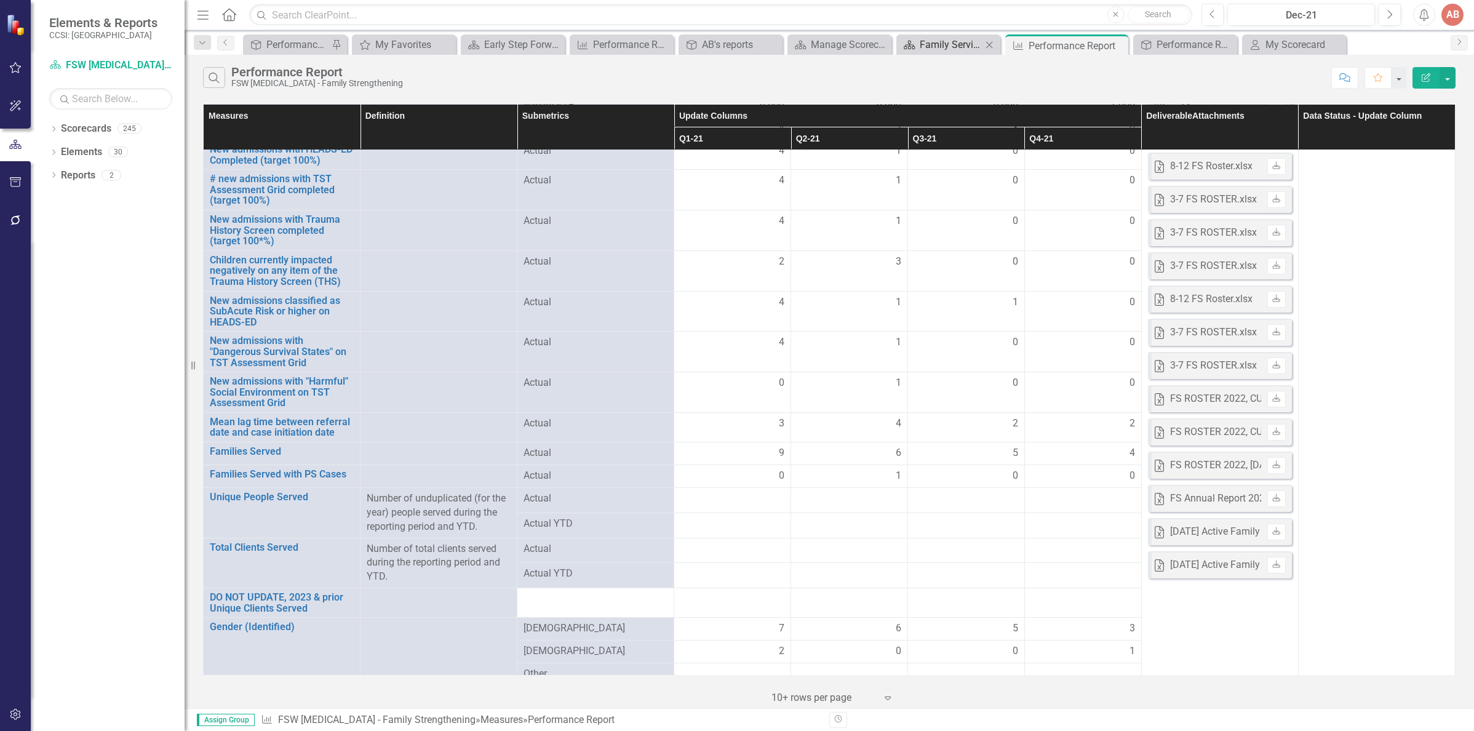
click at [916, 50] on link "Scorecard Family Services of Westchester Landing Page" at bounding box center [940, 44] width 82 height 15
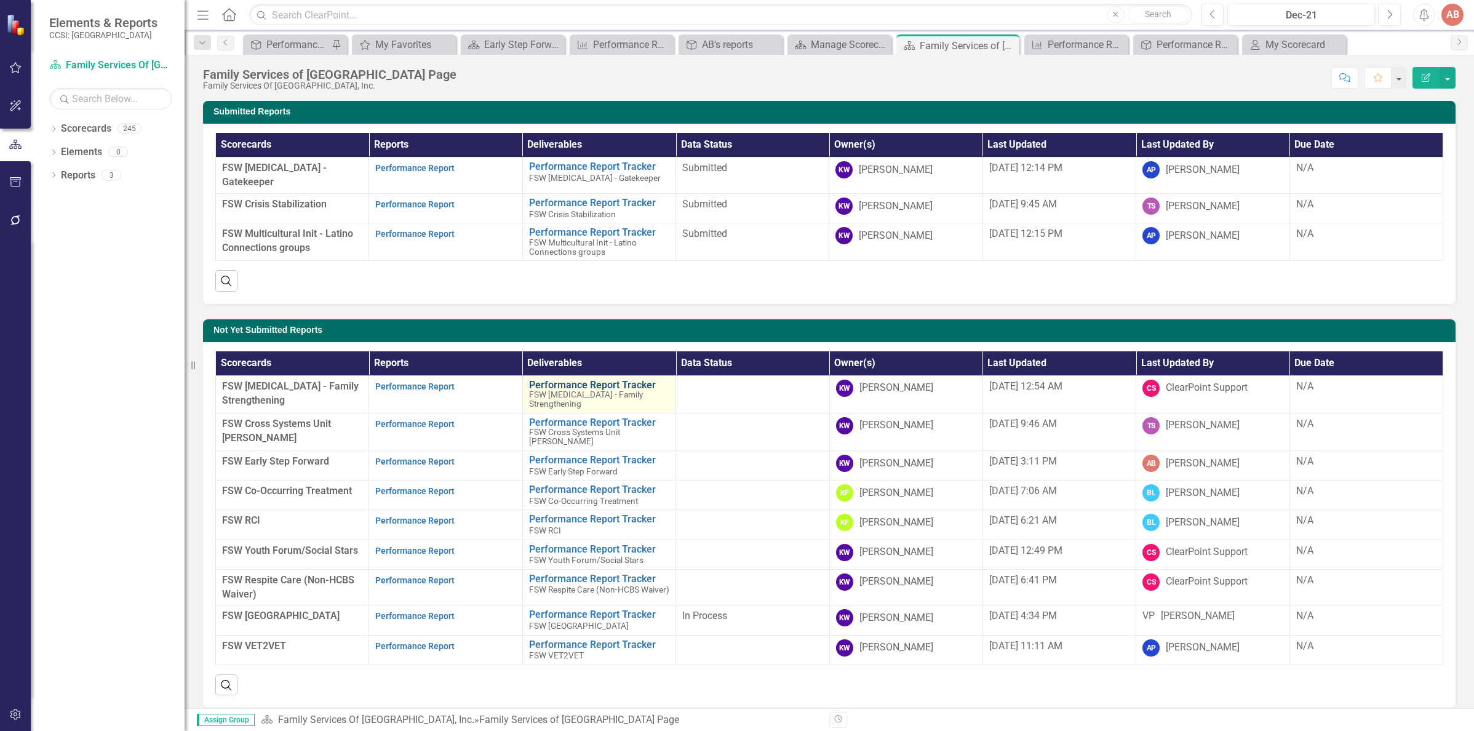
click at [552, 383] on link "Performance Report Tracker" at bounding box center [599, 384] width 140 height 11
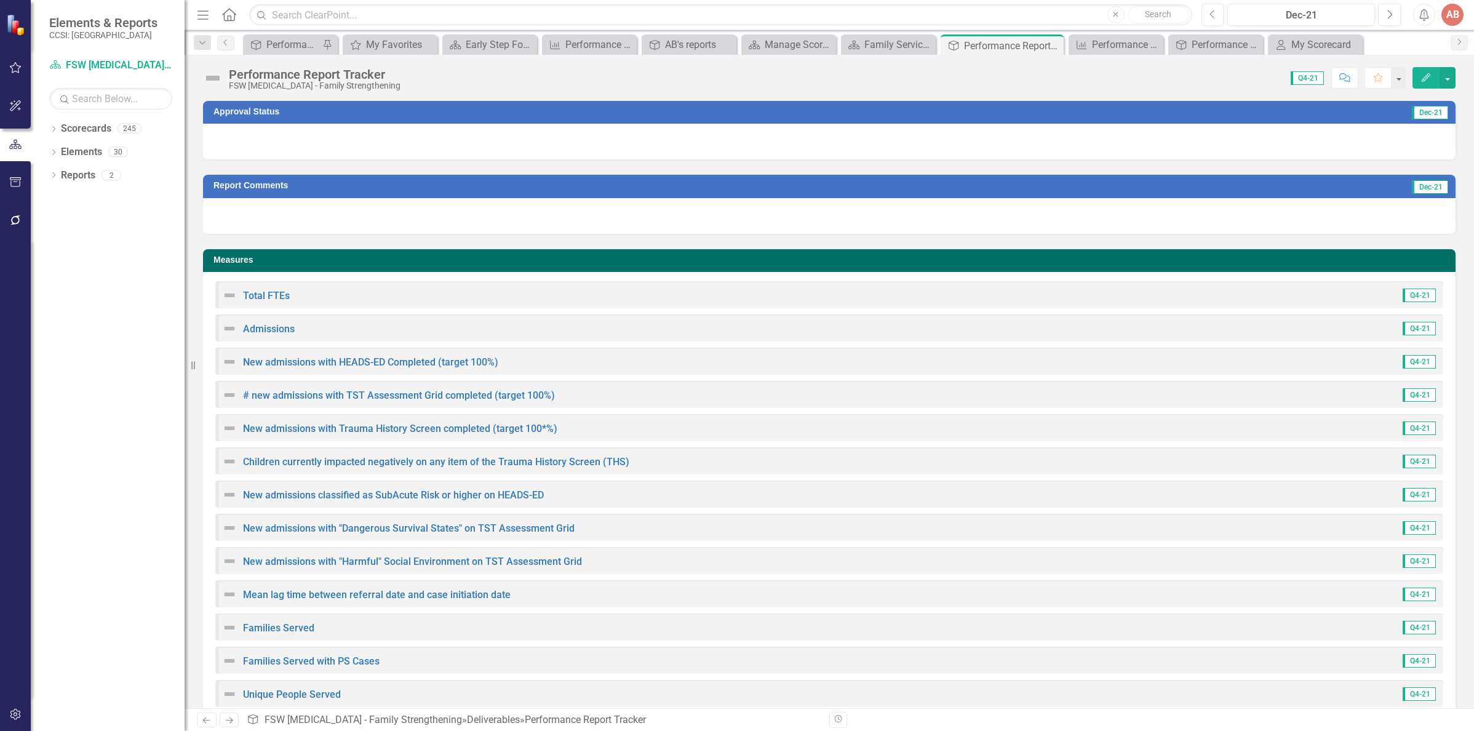
click at [784, 142] on div at bounding box center [829, 142] width 1252 height 36
click at [784, 143] on div at bounding box center [829, 142] width 1252 height 36
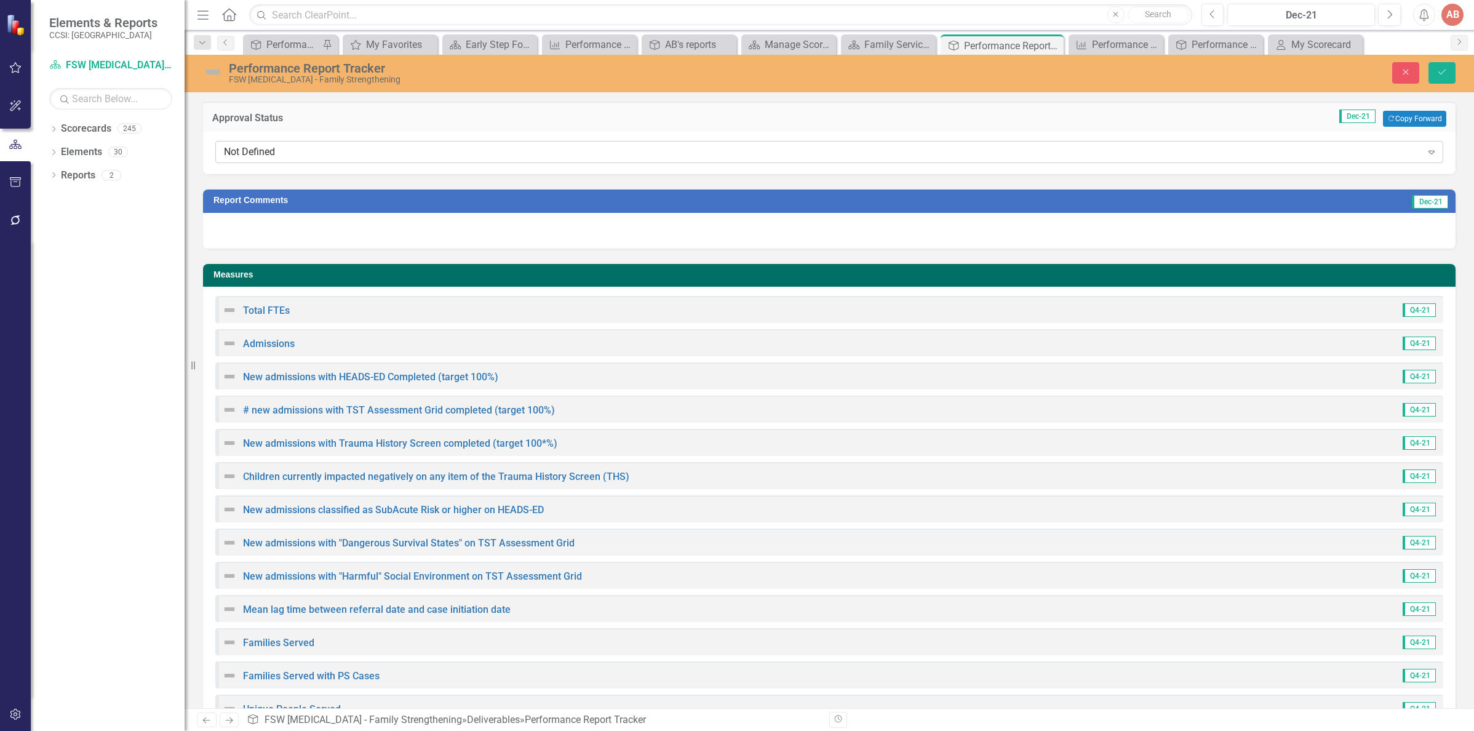
click at [764, 159] on div "Not Defined" at bounding box center [823, 152] width 1198 height 14
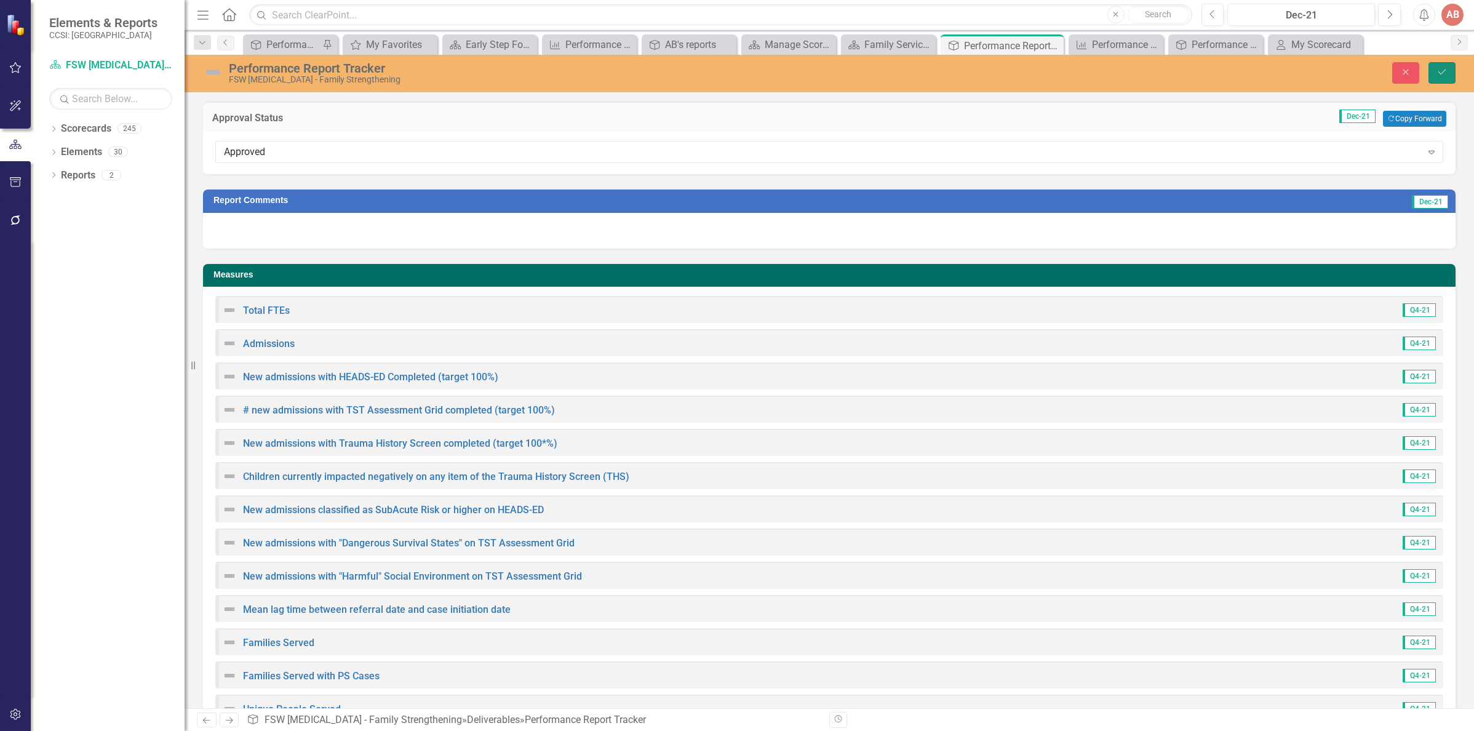
click at [1444, 77] on button "Save" at bounding box center [1441, 73] width 27 height 22
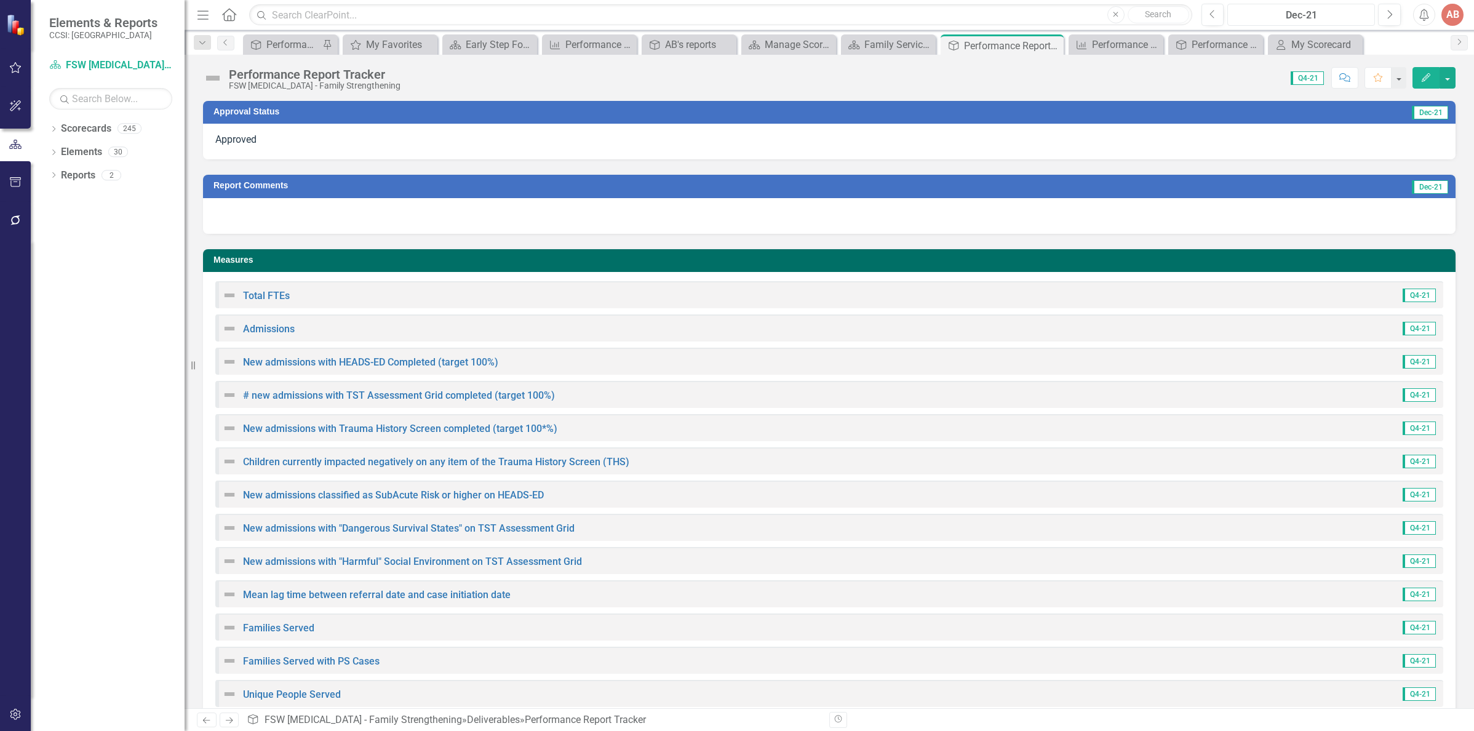
click at [1303, 13] on div "Dec-21" at bounding box center [1300, 15] width 139 height 15
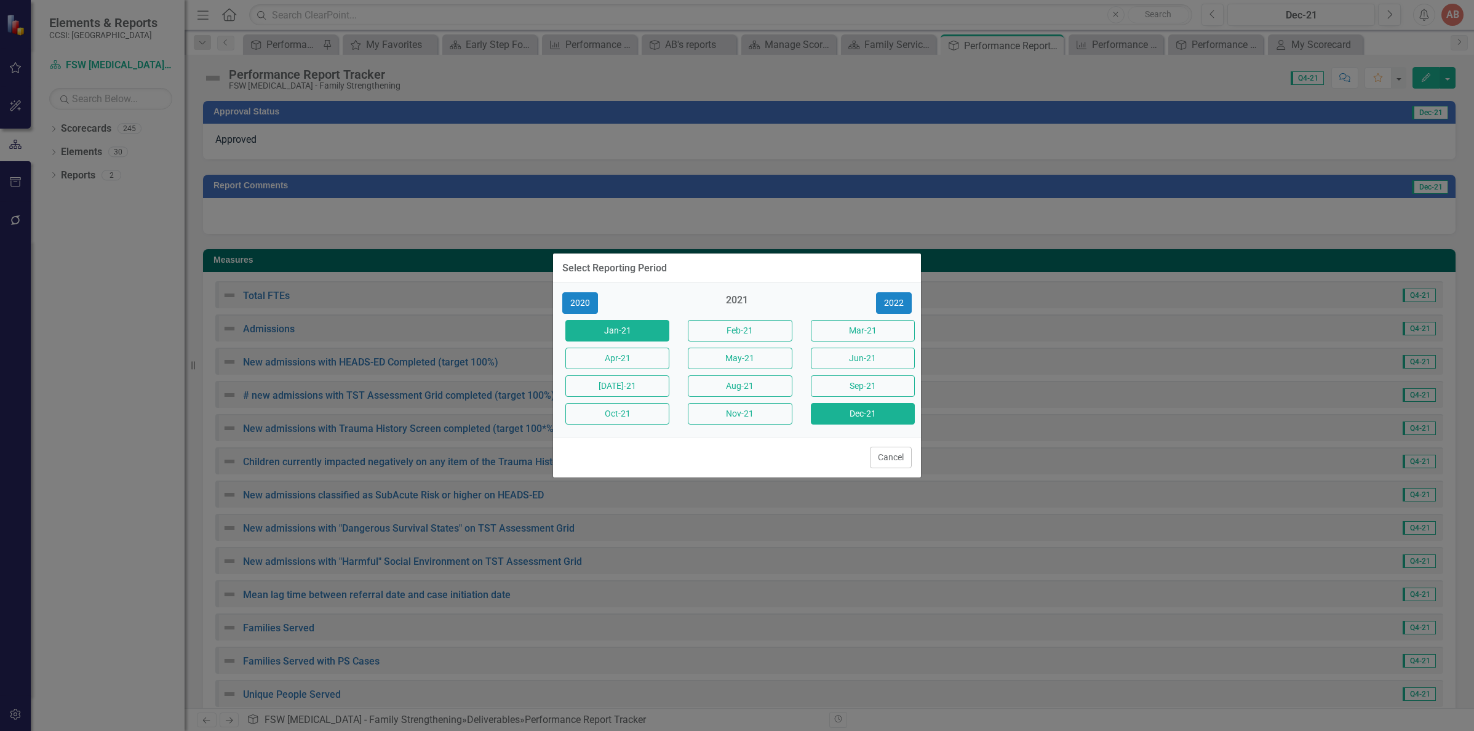
click at [635, 335] on button "Jan-21" at bounding box center [617, 331] width 104 height 22
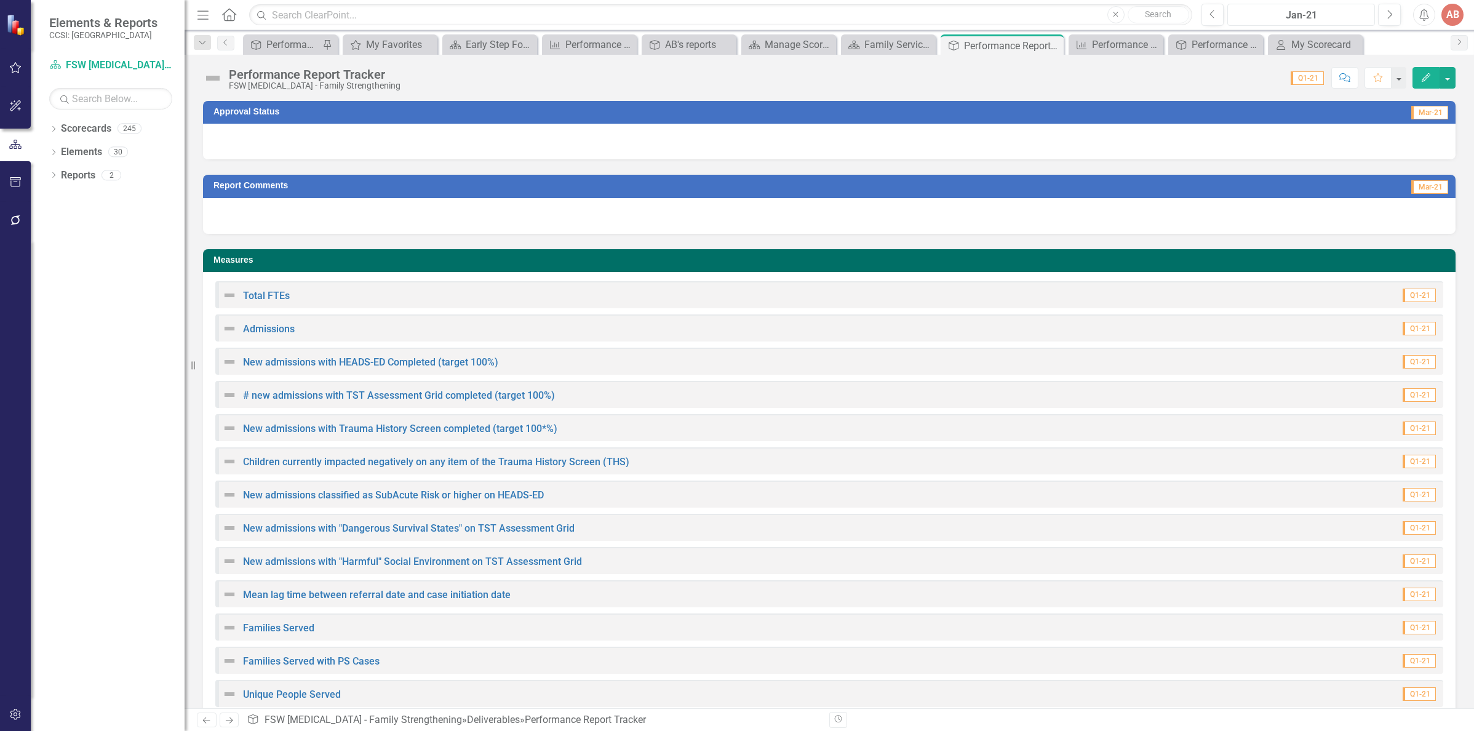
click at [1301, 22] on div "Jan-21" at bounding box center [1300, 15] width 139 height 15
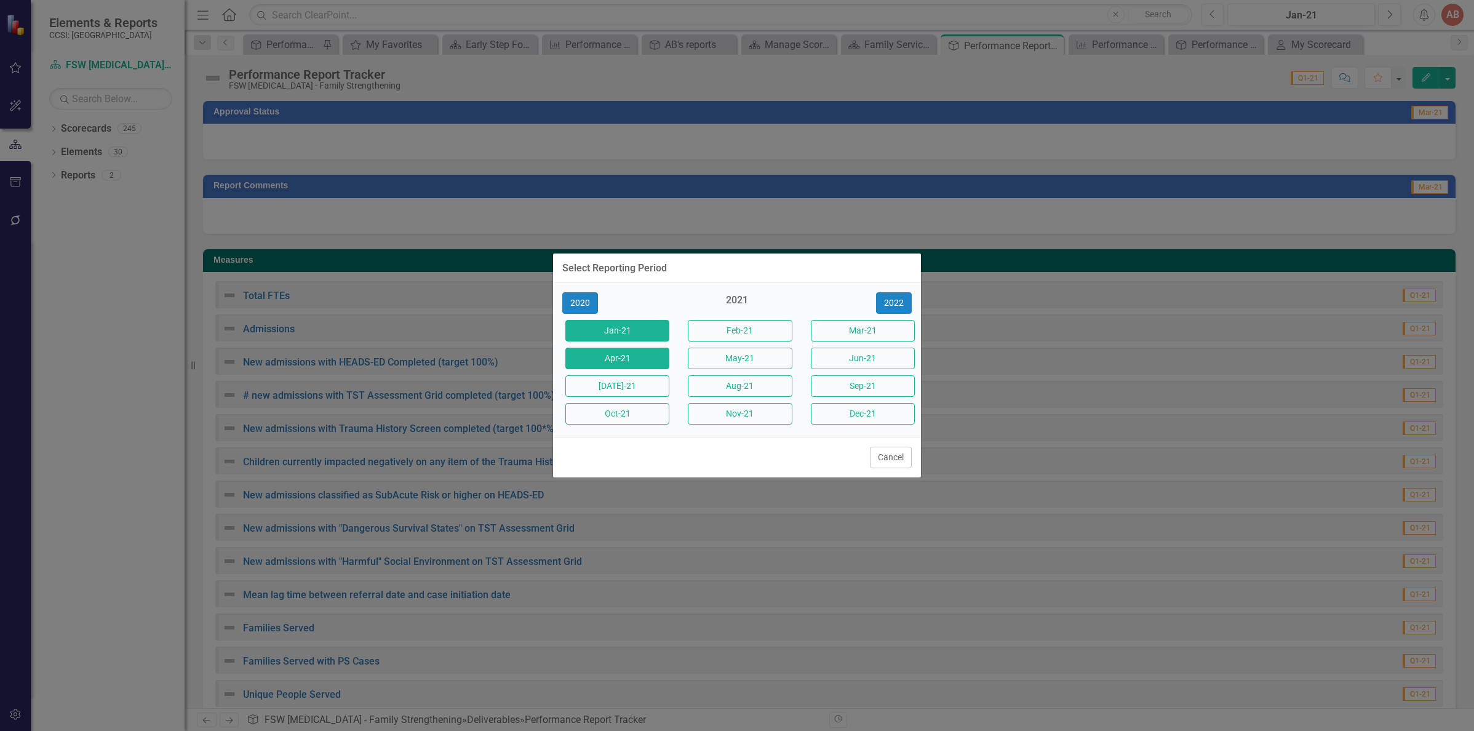
click at [644, 363] on button "Apr-21" at bounding box center [617, 359] width 104 height 22
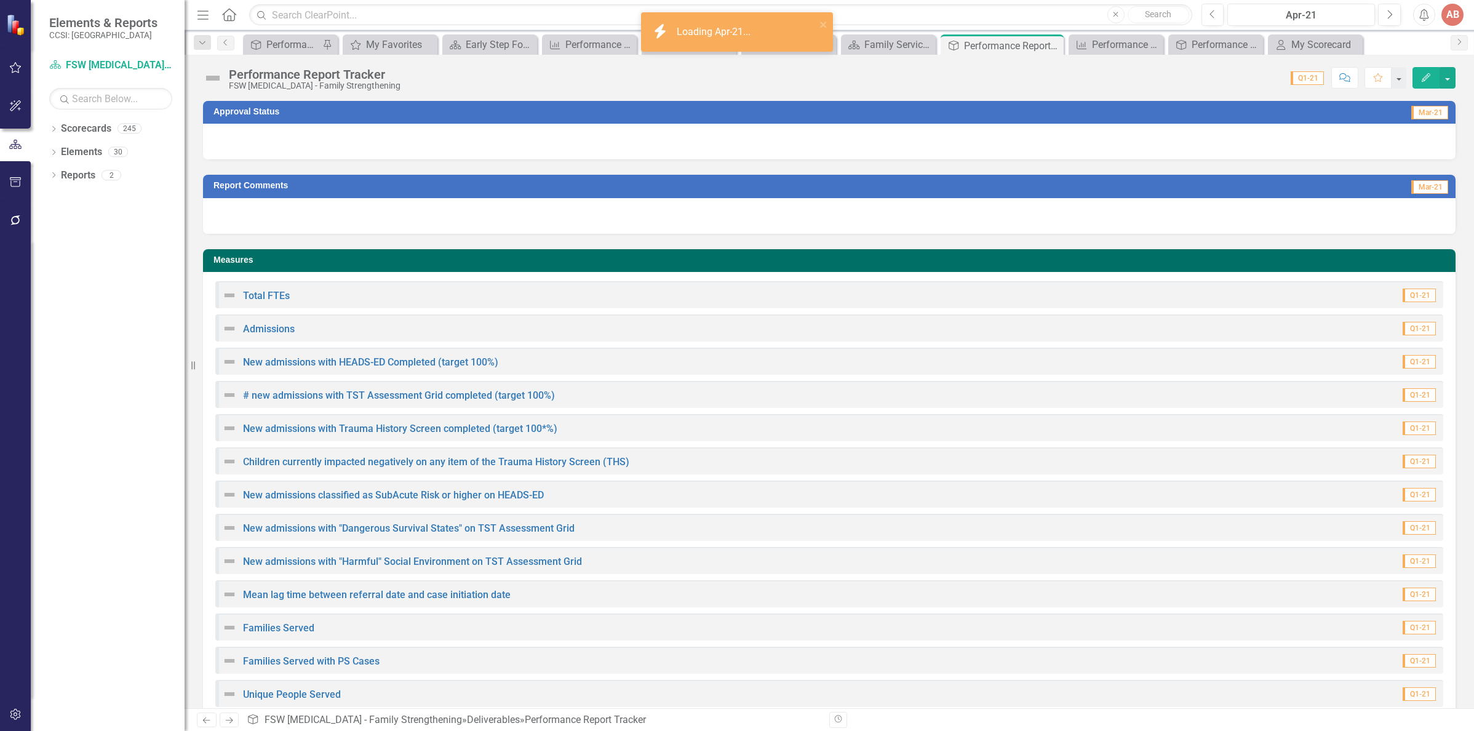
click at [829, 143] on div at bounding box center [829, 142] width 1252 height 36
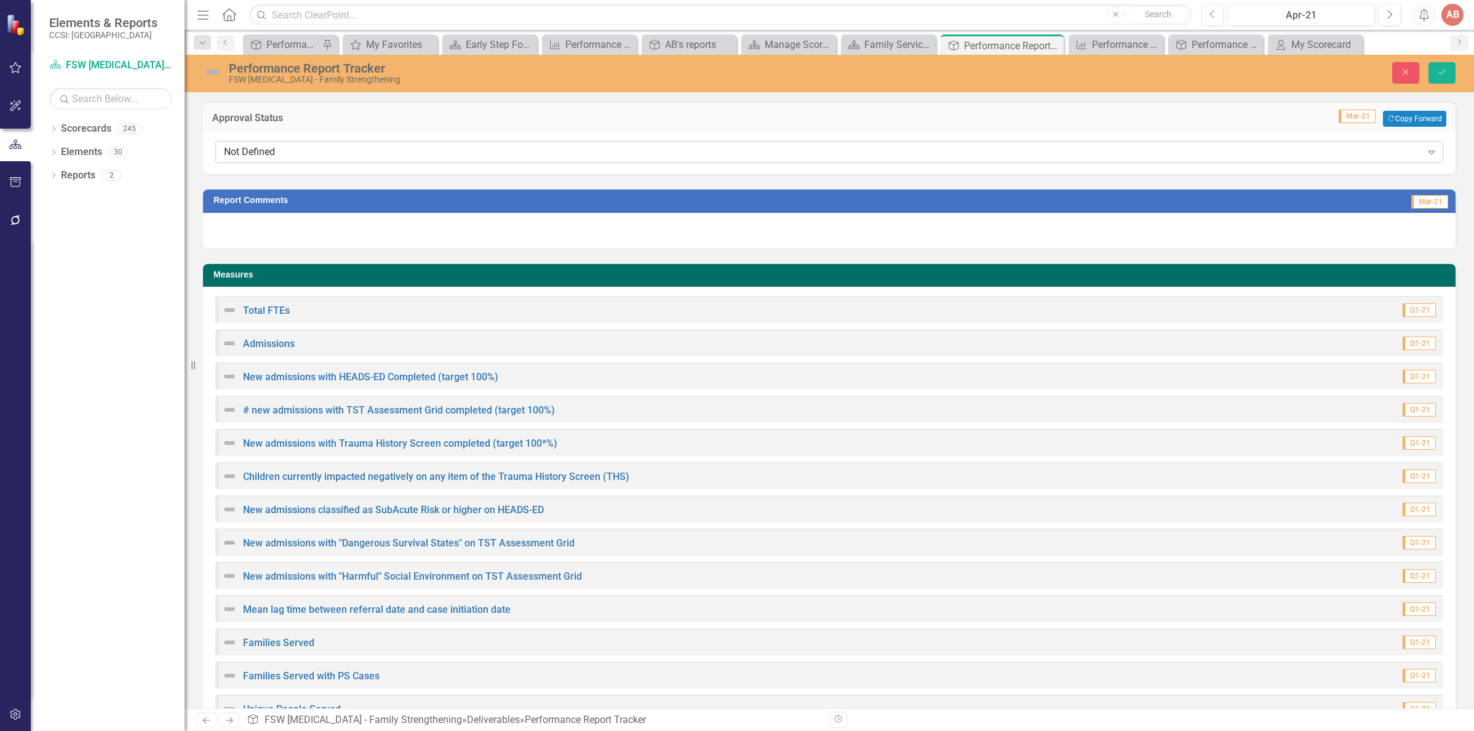
click at [760, 157] on div "Not Defined" at bounding box center [823, 152] width 1198 height 14
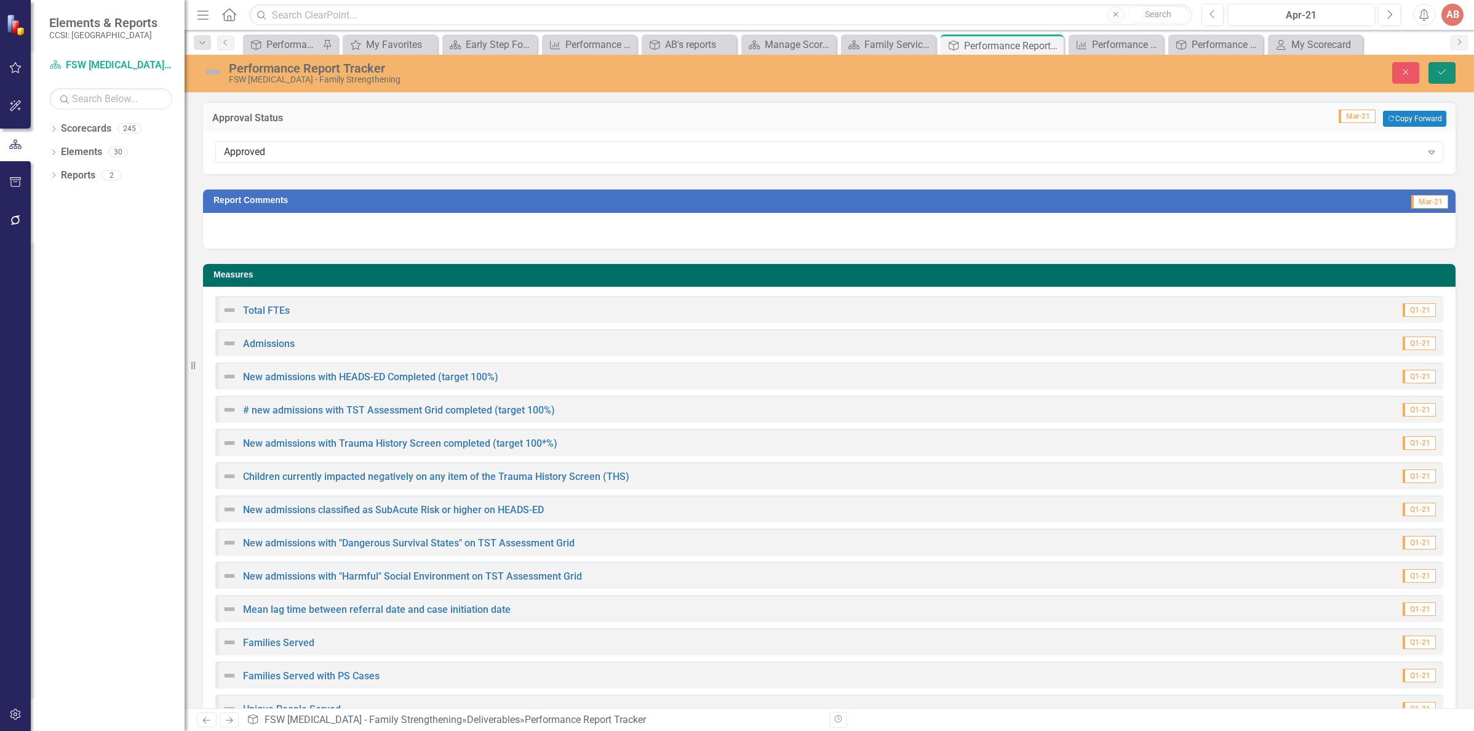
click at [1446, 70] on icon "Save" at bounding box center [1441, 72] width 11 height 9
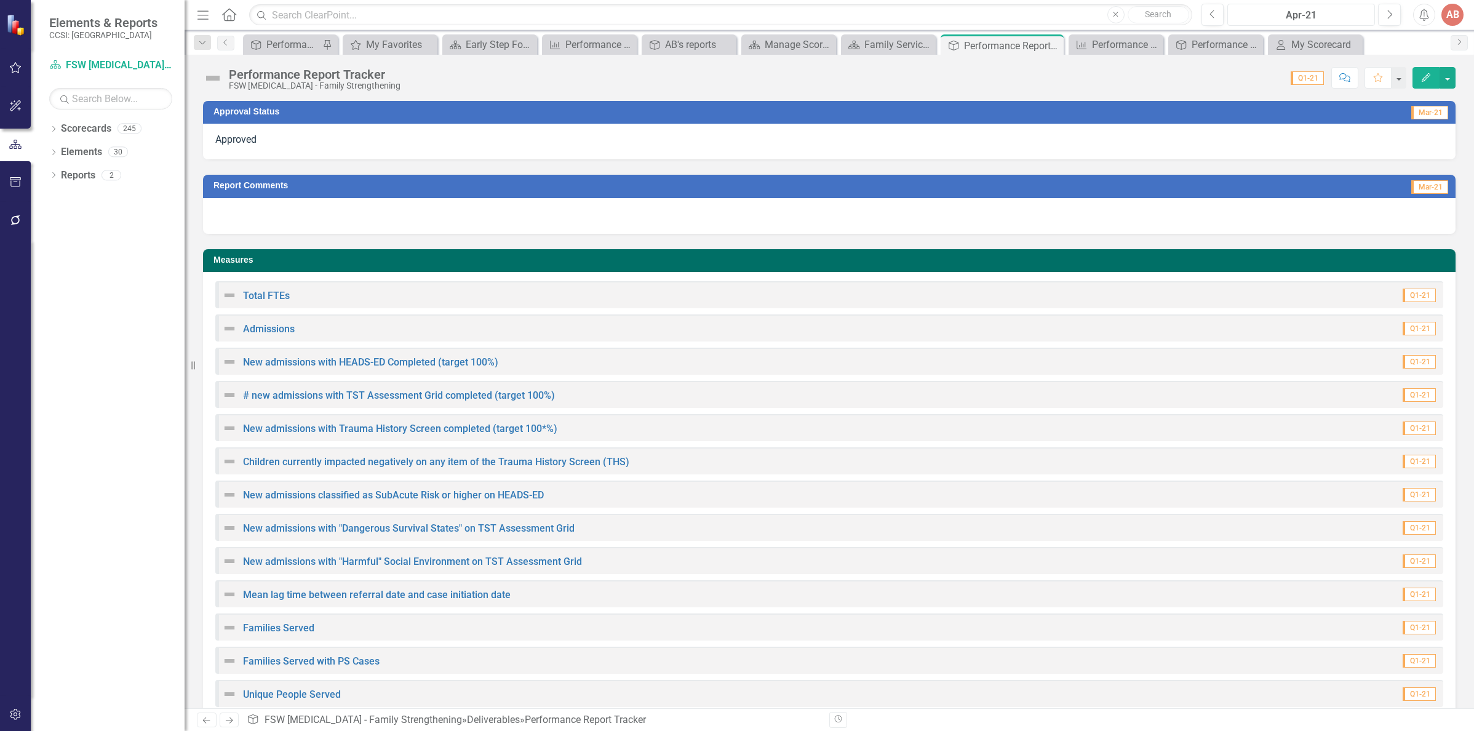
click at [1297, 13] on div "Apr-21" at bounding box center [1300, 15] width 139 height 15
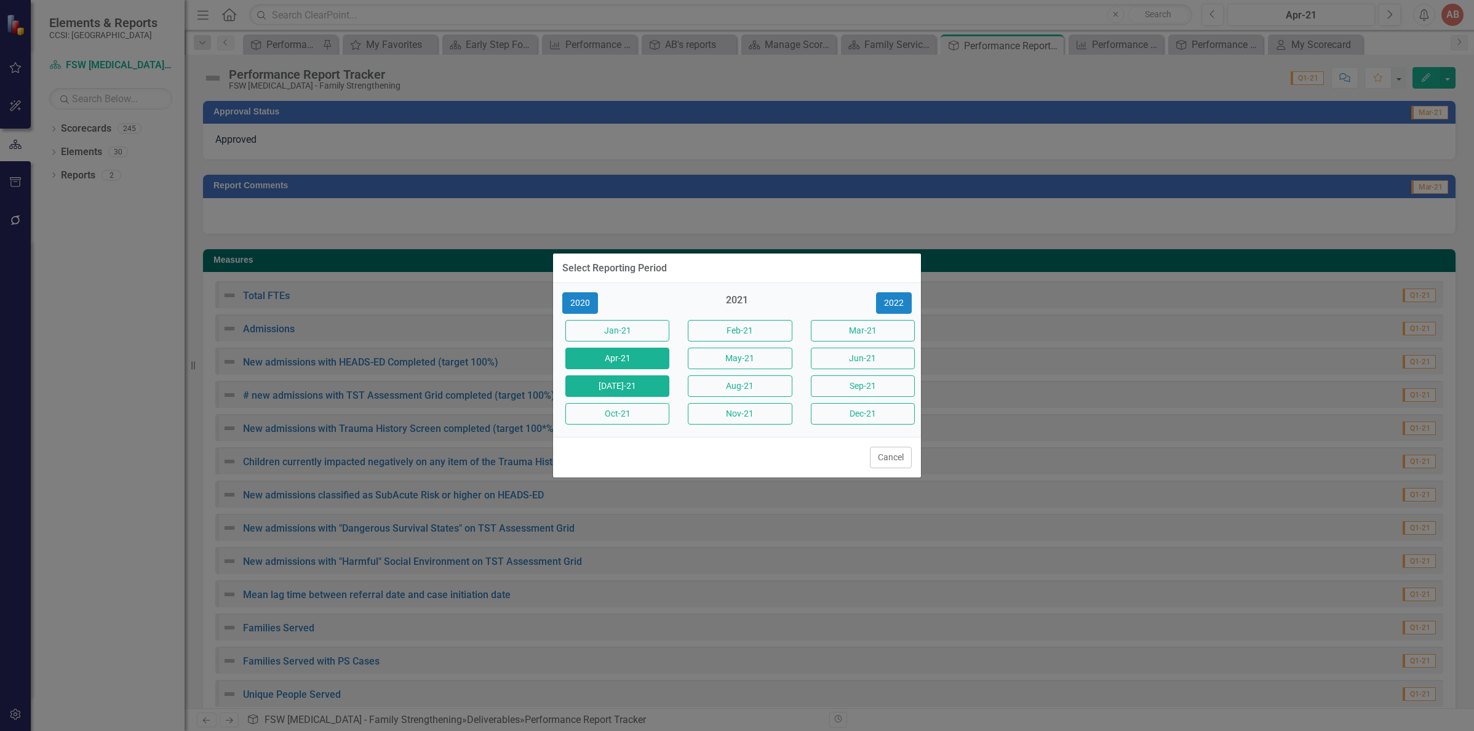
click at [643, 384] on button "Jul-21" at bounding box center [617, 386] width 104 height 22
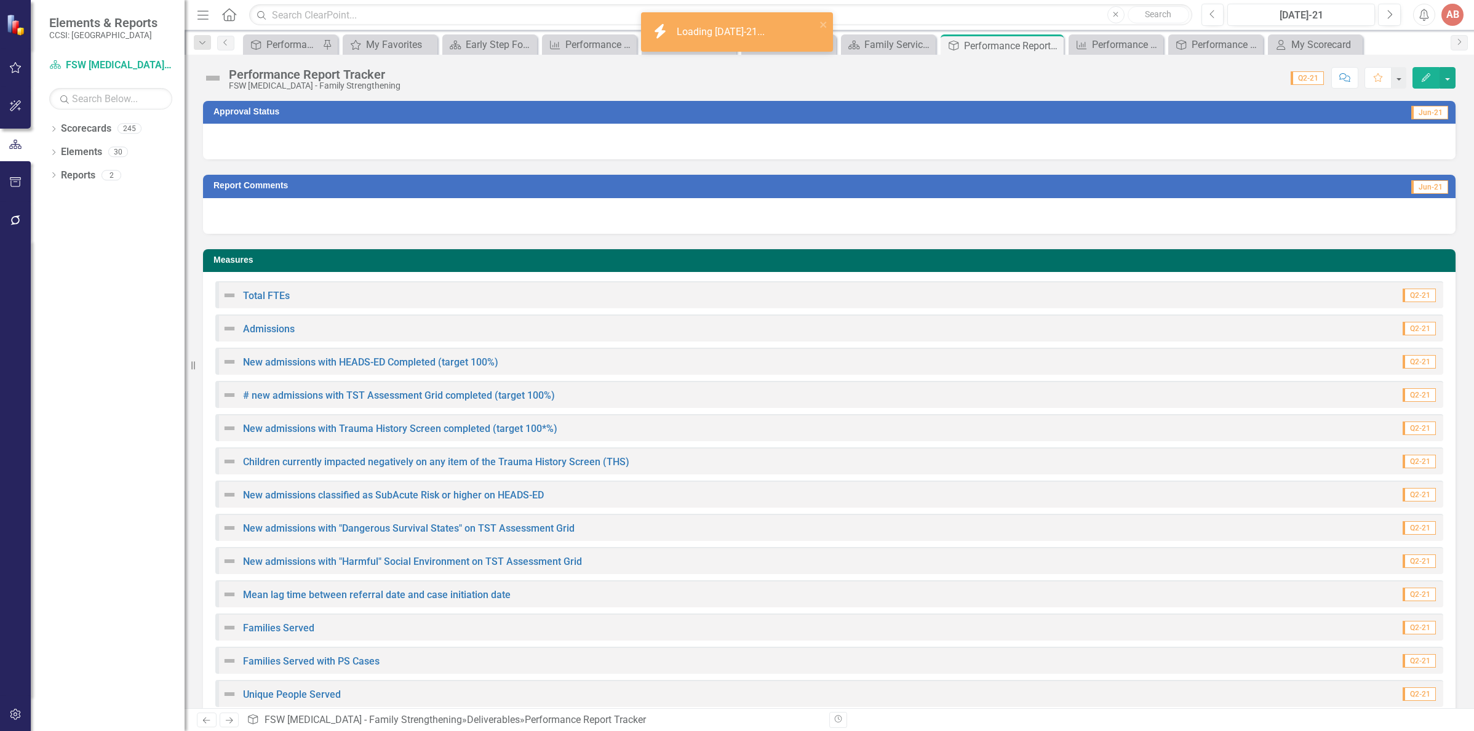
click at [943, 146] on div at bounding box center [829, 142] width 1252 height 36
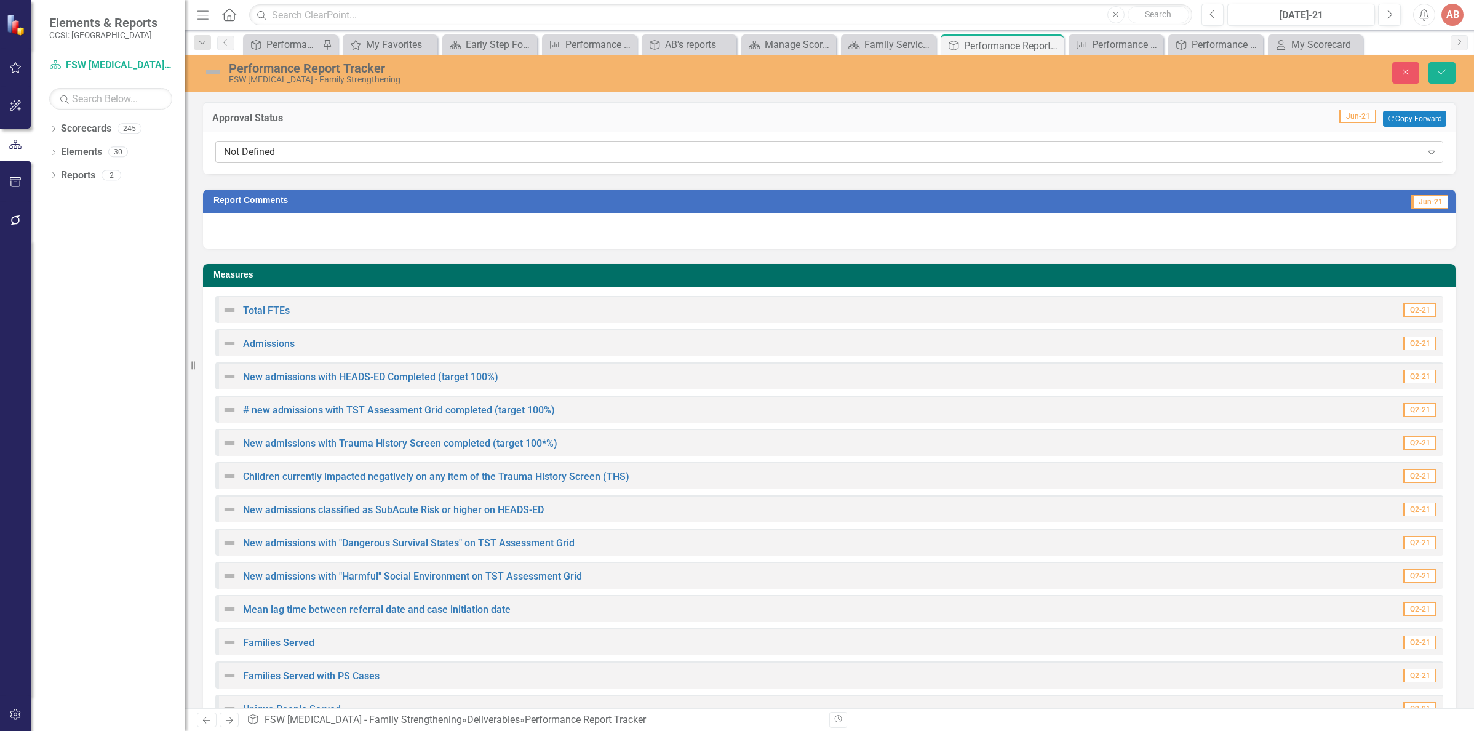
click at [939, 148] on div "Not Defined" at bounding box center [823, 152] width 1198 height 14
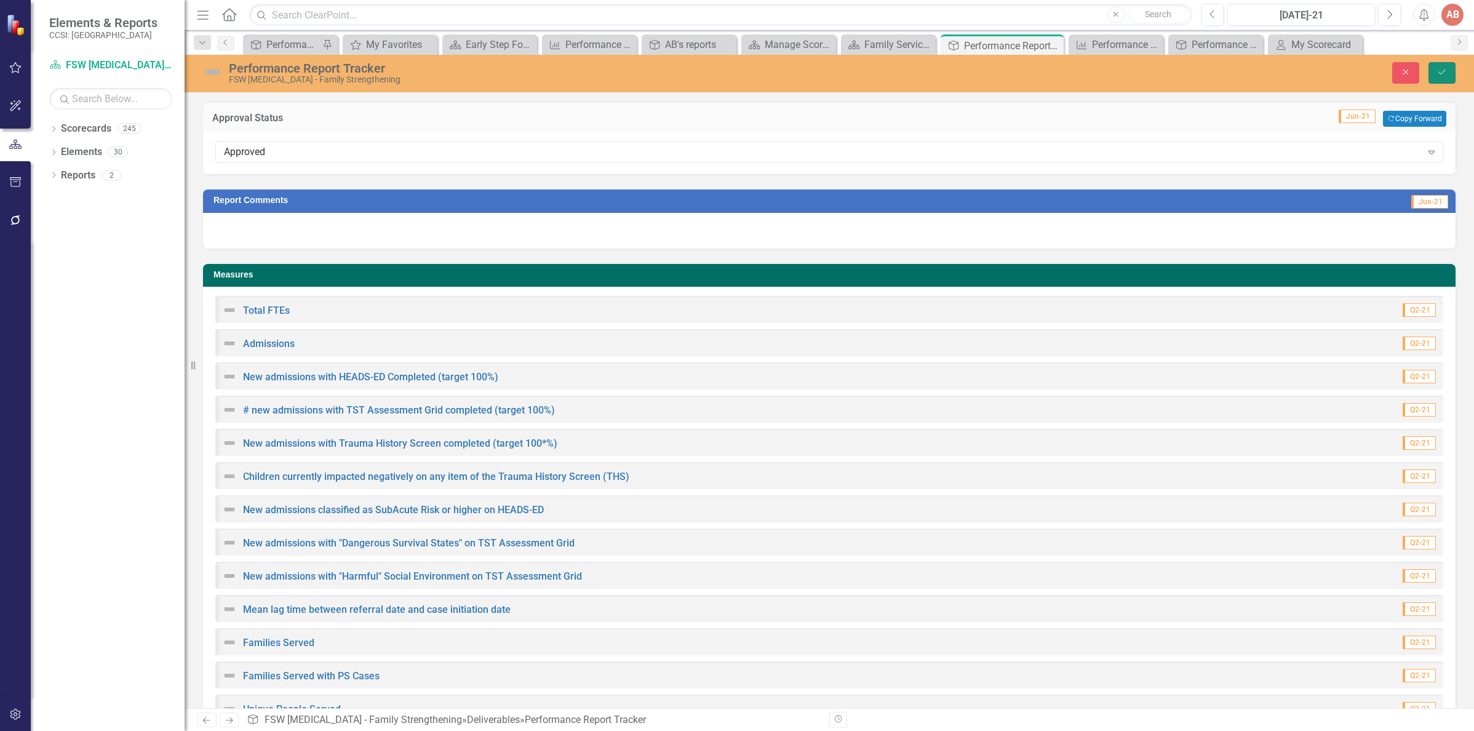
click at [1437, 70] on icon "Save" at bounding box center [1441, 72] width 11 height 9
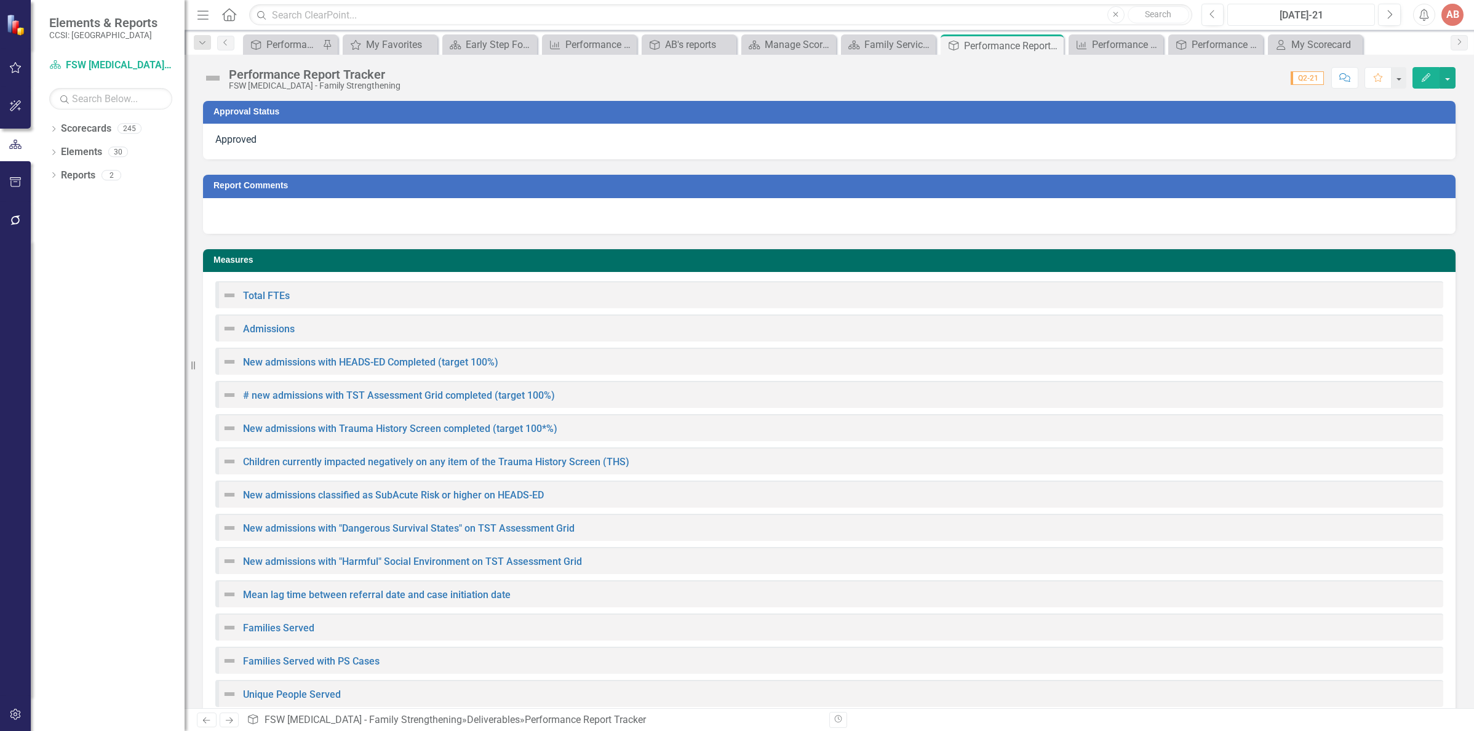
click at [1307, 17] on div "Jul-21" at bounding box center [1300, 15] width 139 height 15
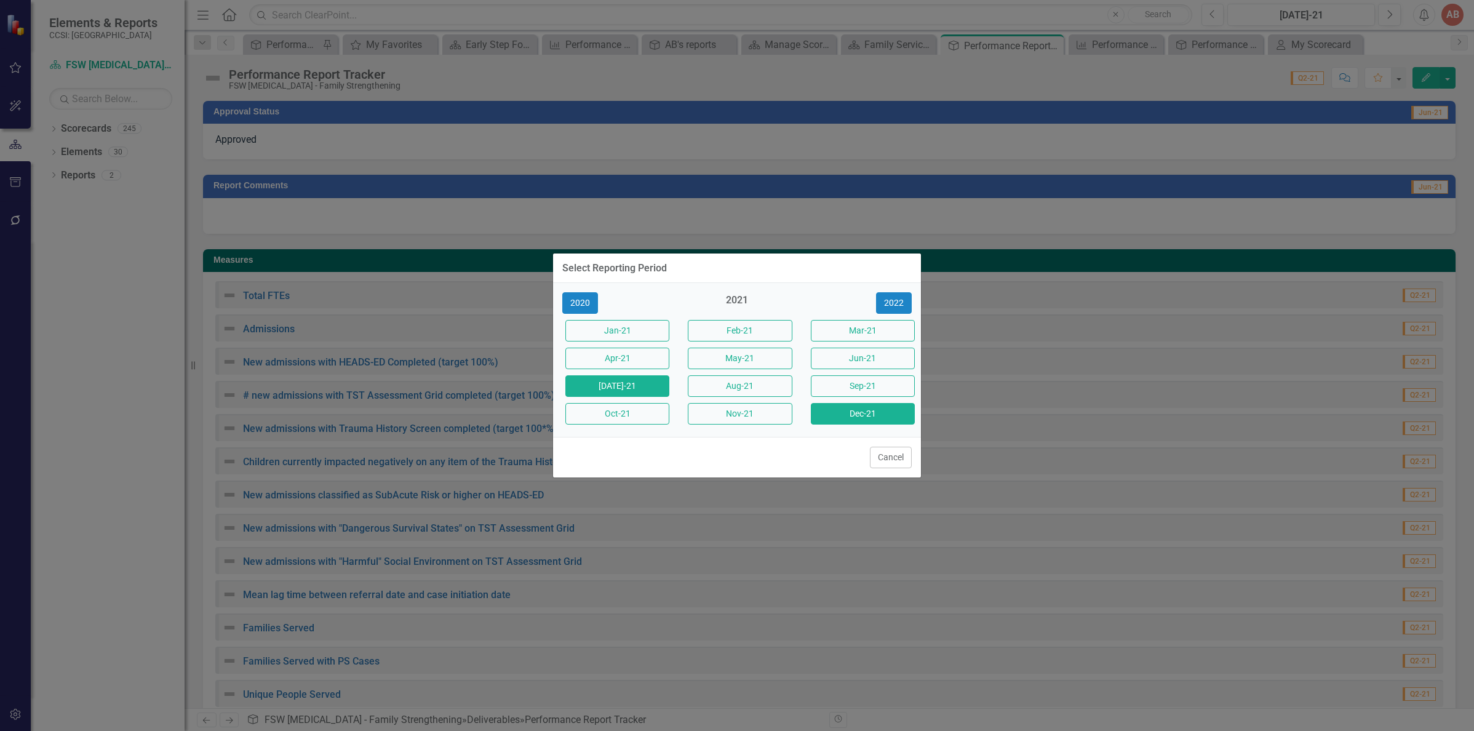
click at [837, 413] on button "Dec-21" at bounding box center [863, 414] width 104 height 22
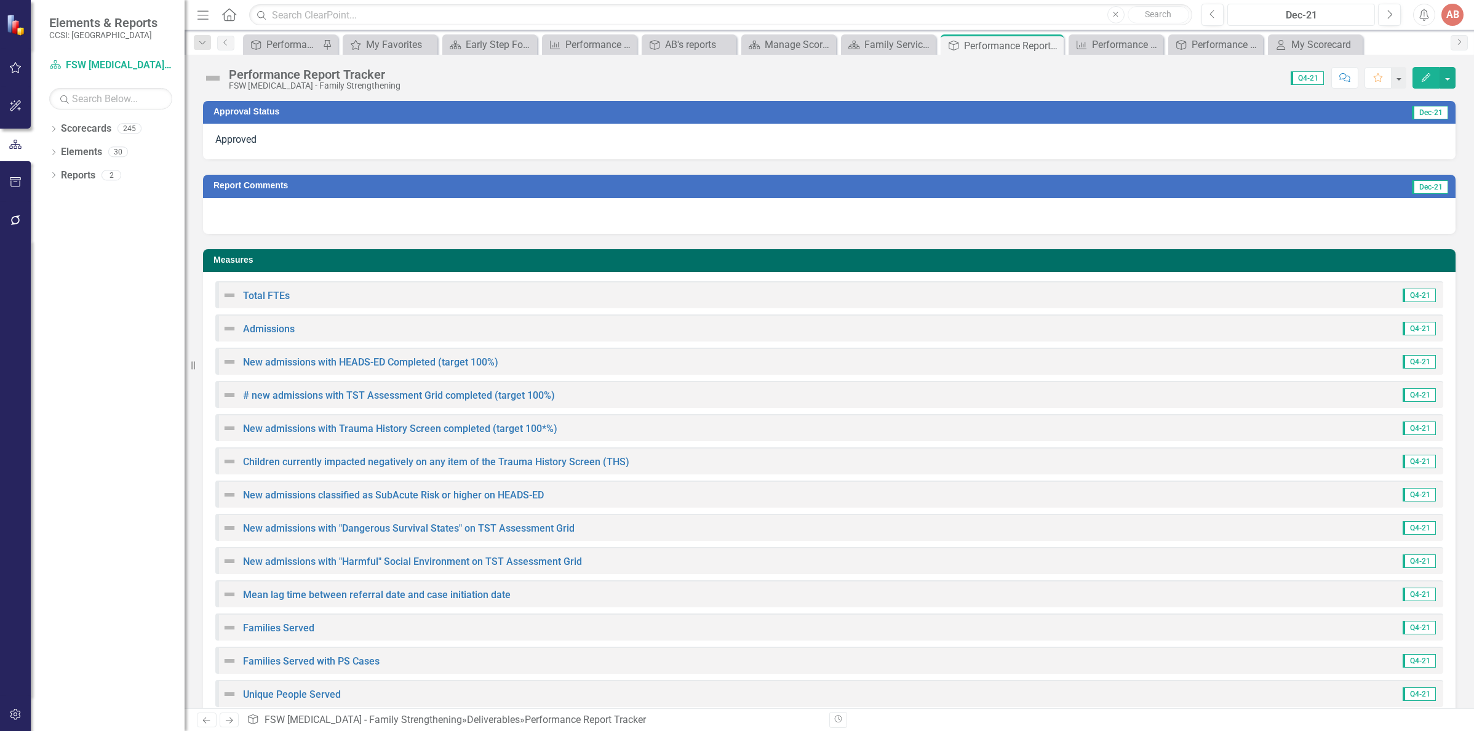
click at [1280, 13] on div "Dec-21" at bounding box center [1300, 15] width 139 height 15
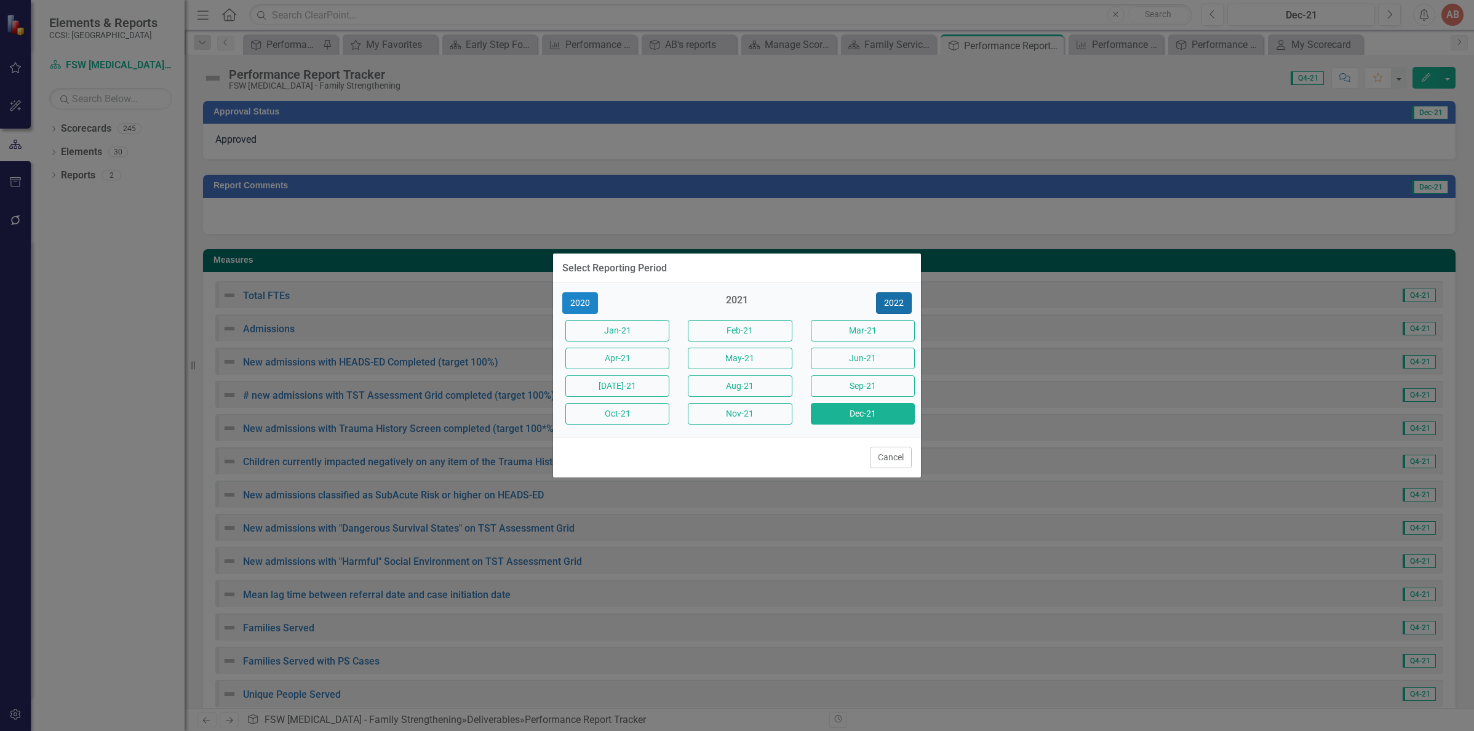
click at [889, 305] on button "2022" at bounding box center [894, 303] width 36 height 22
click at [613, 328] on button "Jan-22" at bounding box center [617, 331] width 104 height 22
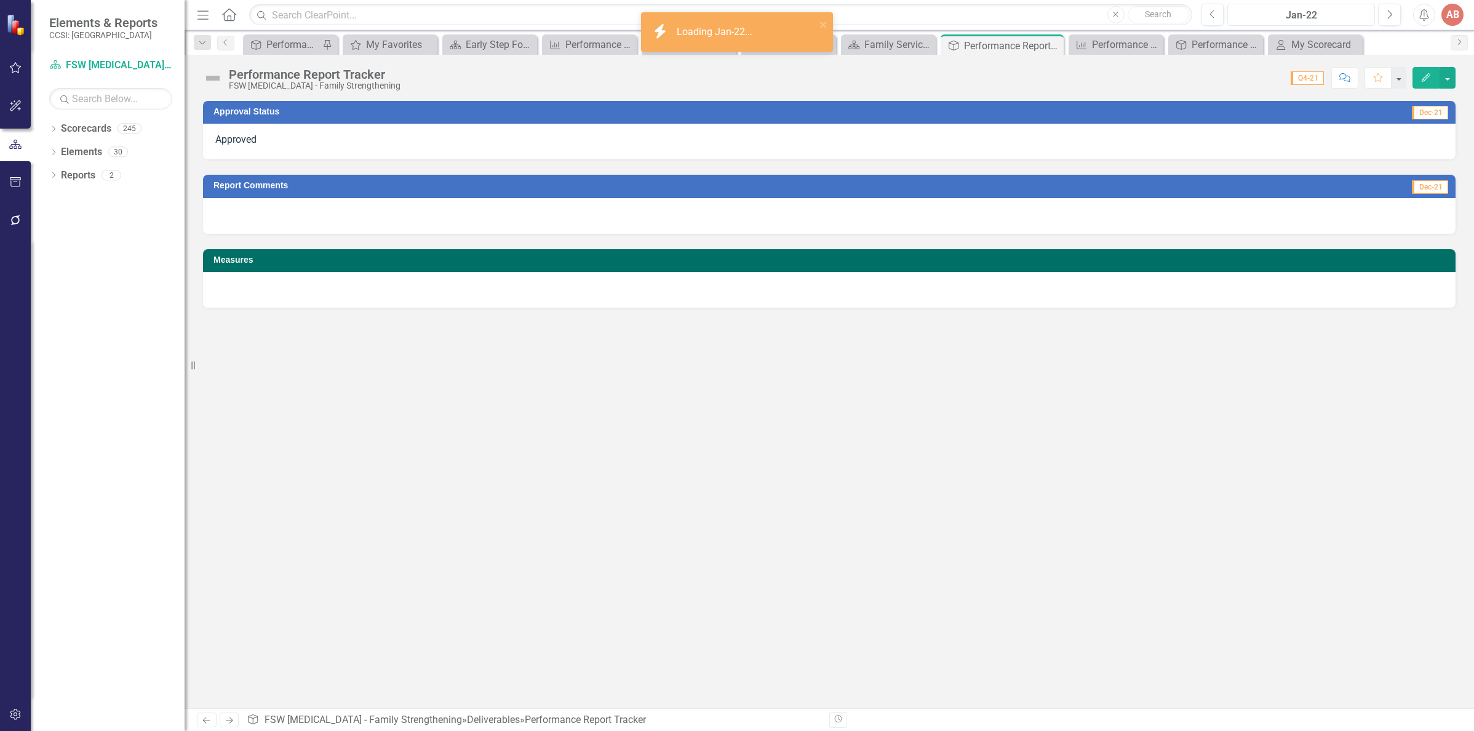
click at [1305, 12] on div "Jan-22" at bounding box center [1300, 15] width 139 height 15
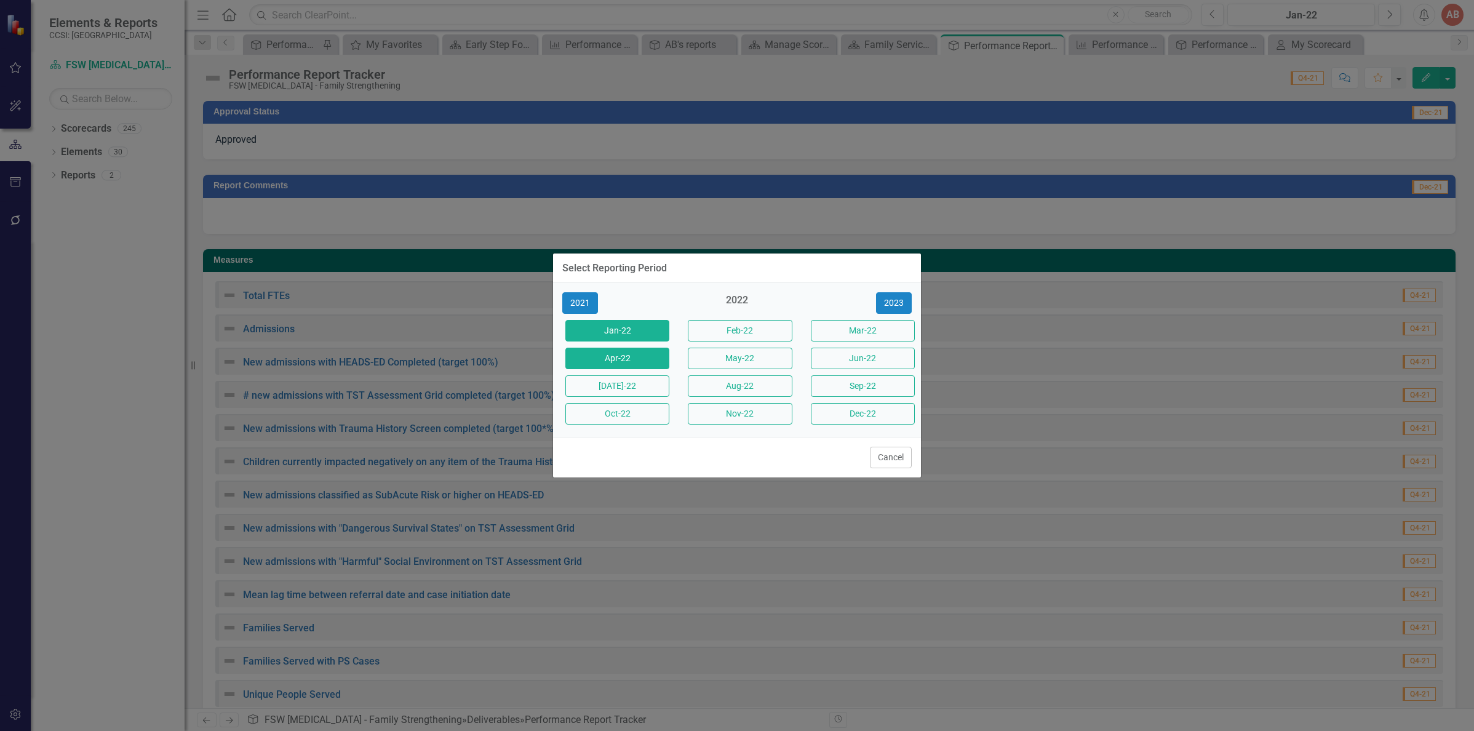
click at [648, 354] on button "Apr-22" at bounding box center [617, 359] width 104 height 22
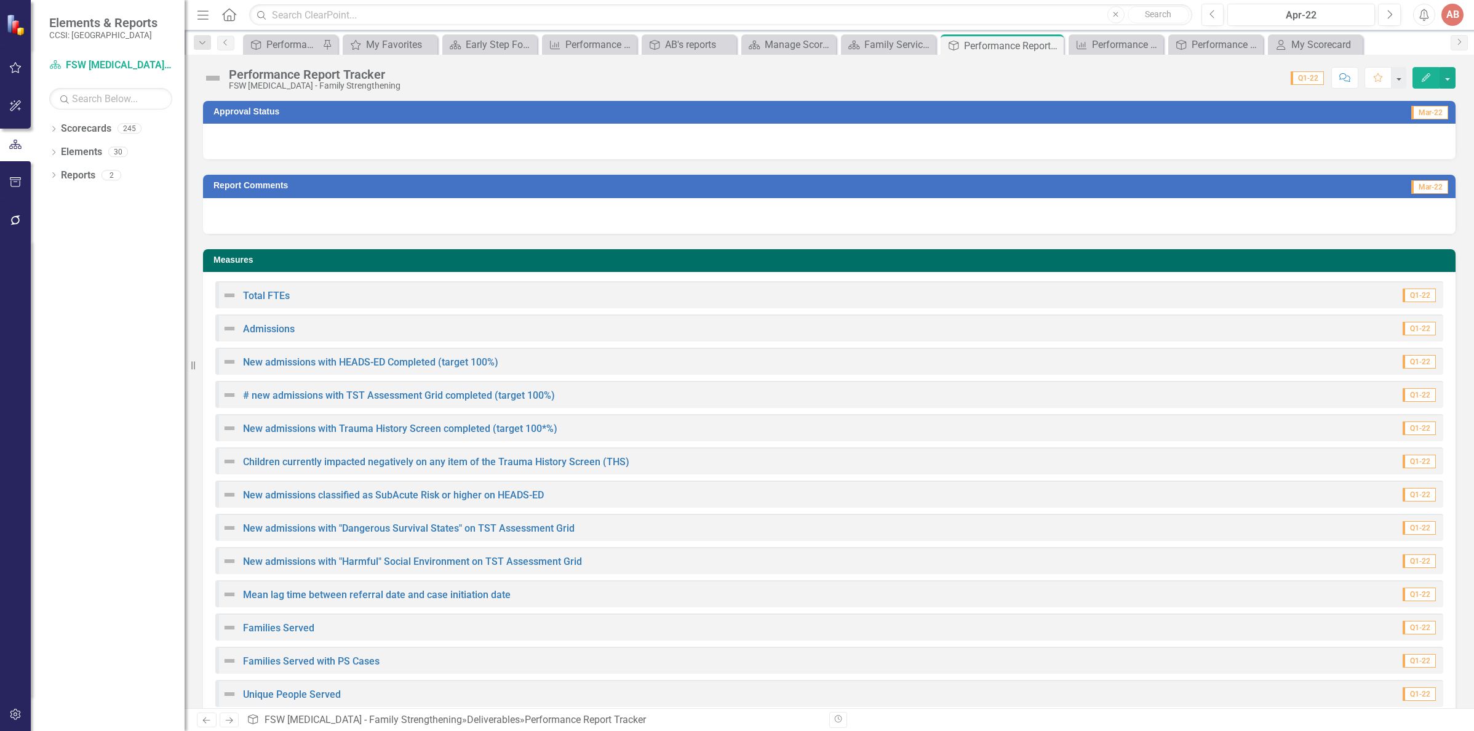
click at [560, 135] on div at bounding box center [829, 142] width 1252 height 36
click at [559, 144] on div at bounding box center [829, 142] width 1252 height 36
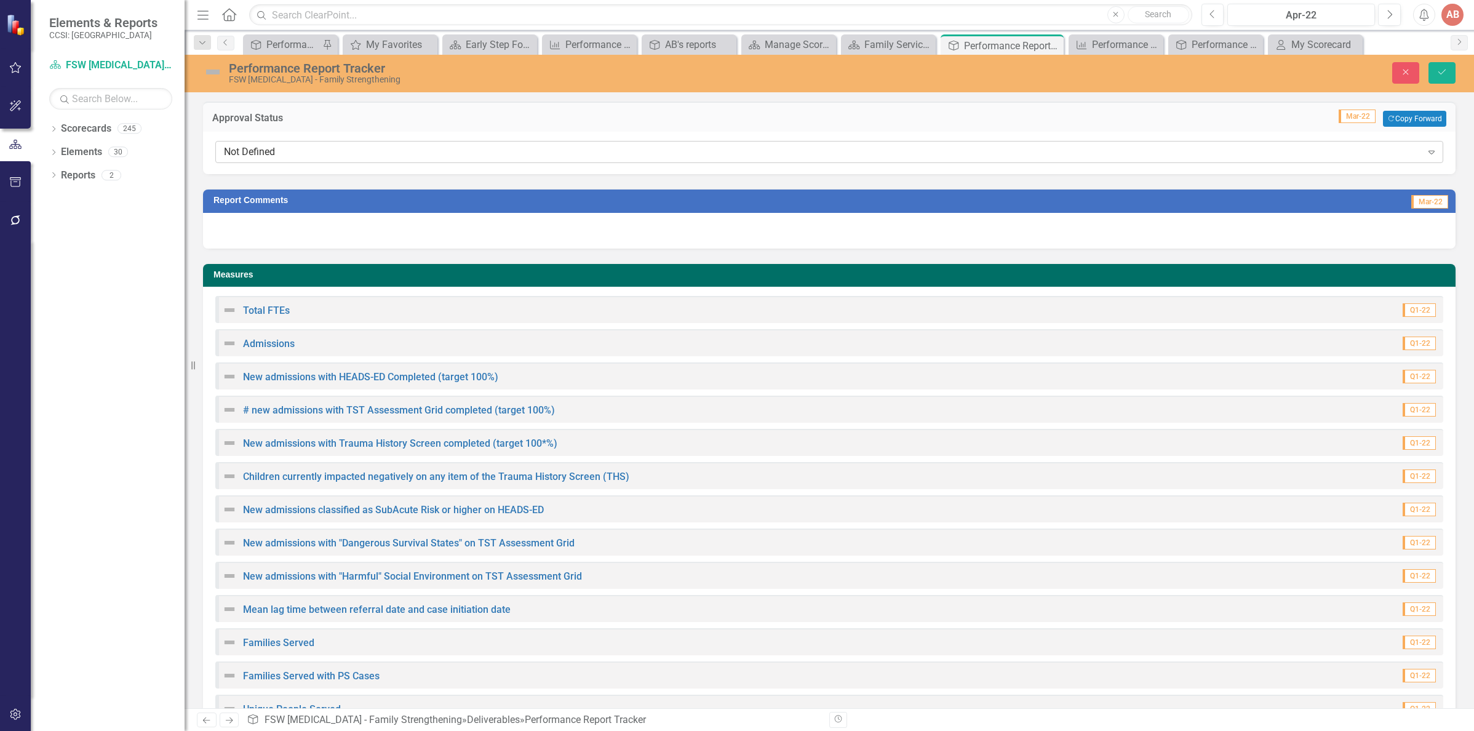
click at [557, 147] on div "Not Defined" at bounding box center [823, 152] width 1198 height 14
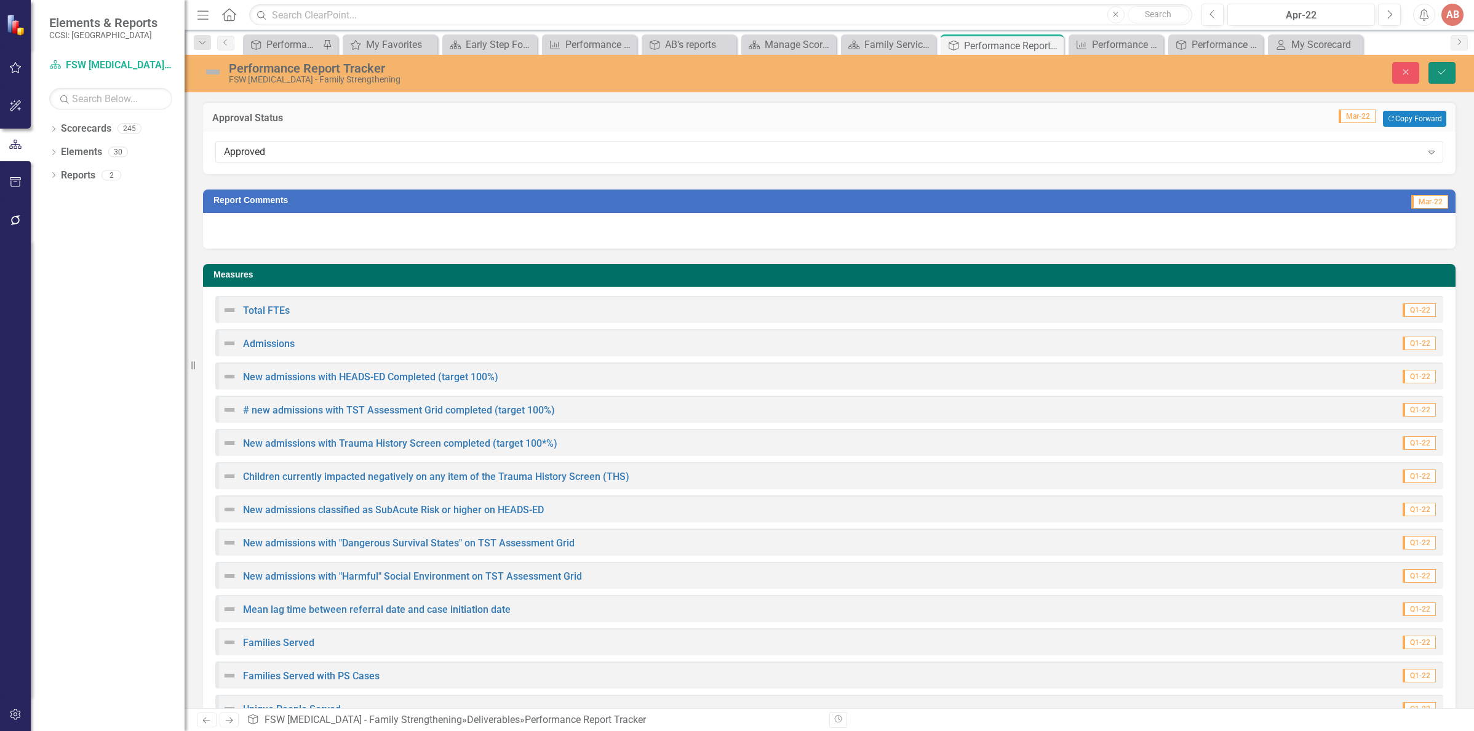
click at [1442, 65] on button "Save" at bounding box center [1441, 73] width 27 height 22
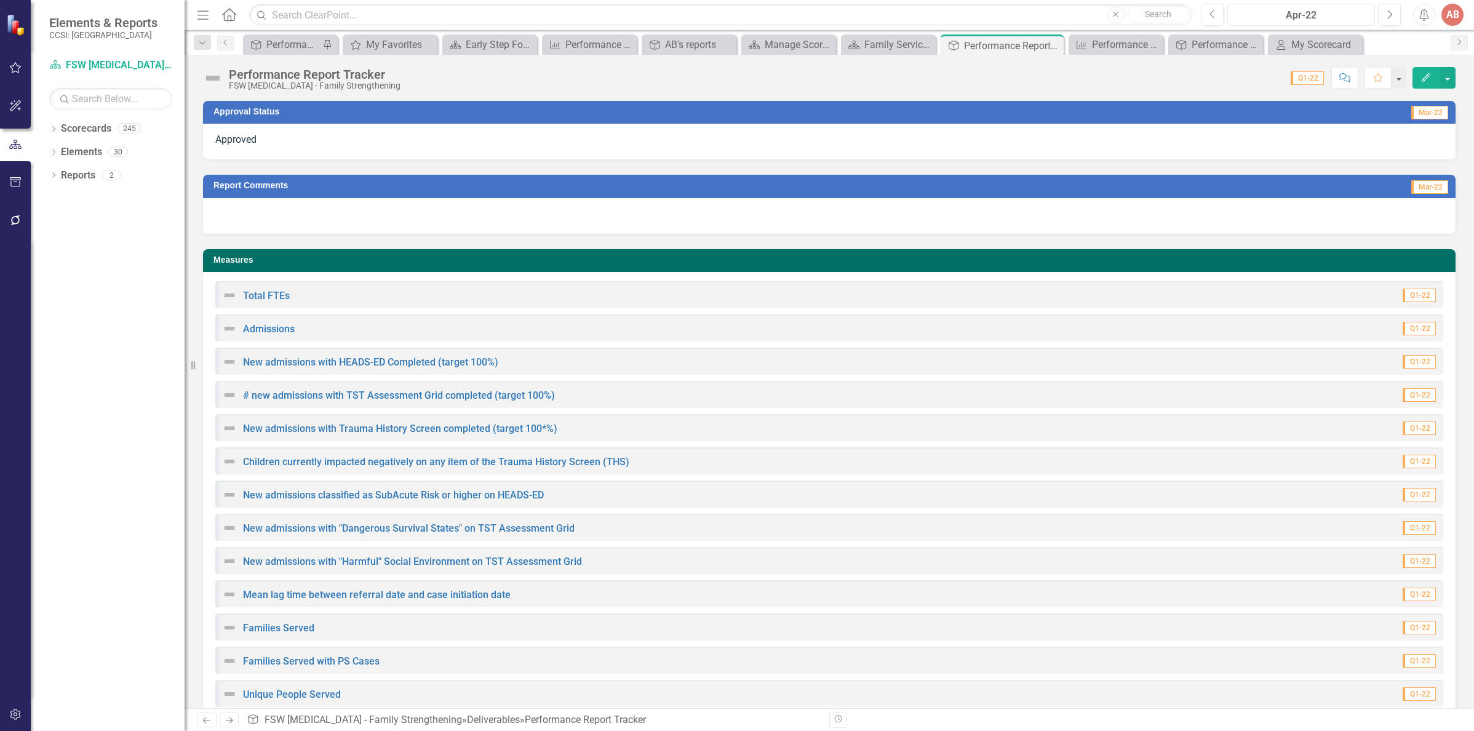
click at [1283, 10] on div "Apr-22" at bounding box center [1300, 15] width 139 height 15
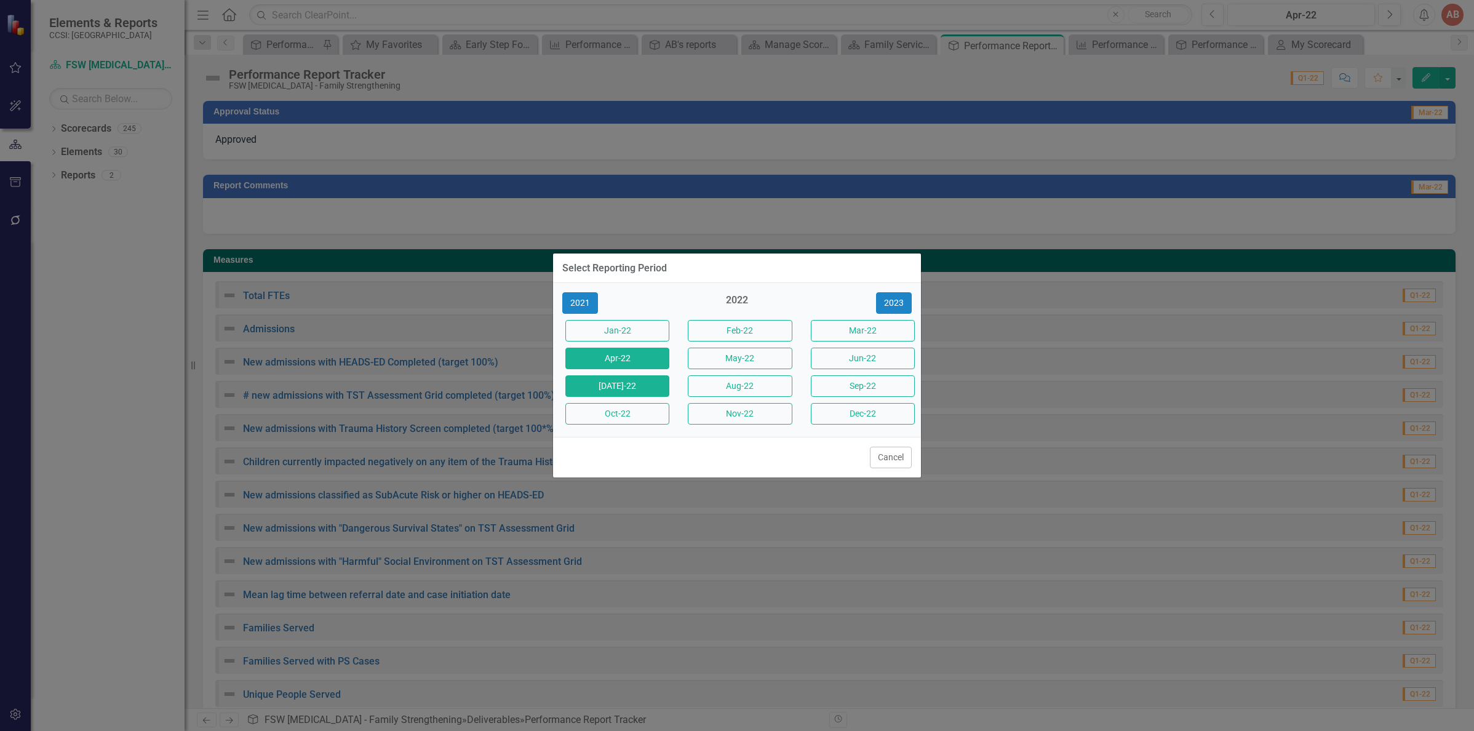
click at [626, 387] on button "Jul-22" at bounding box center [617, 386] width 104 height 22
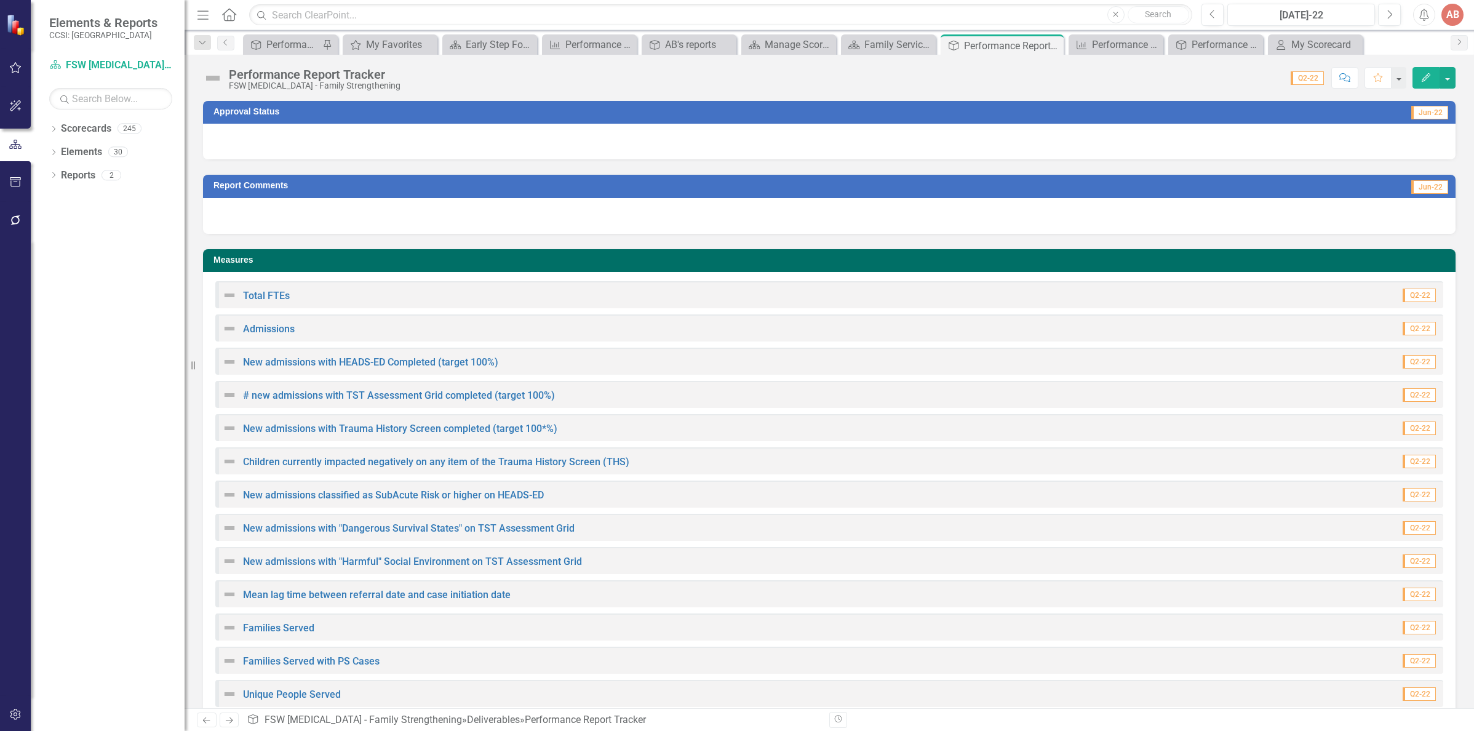
click at [1130, 146] on div at bounding box center [829, 142] width 1252 height 36
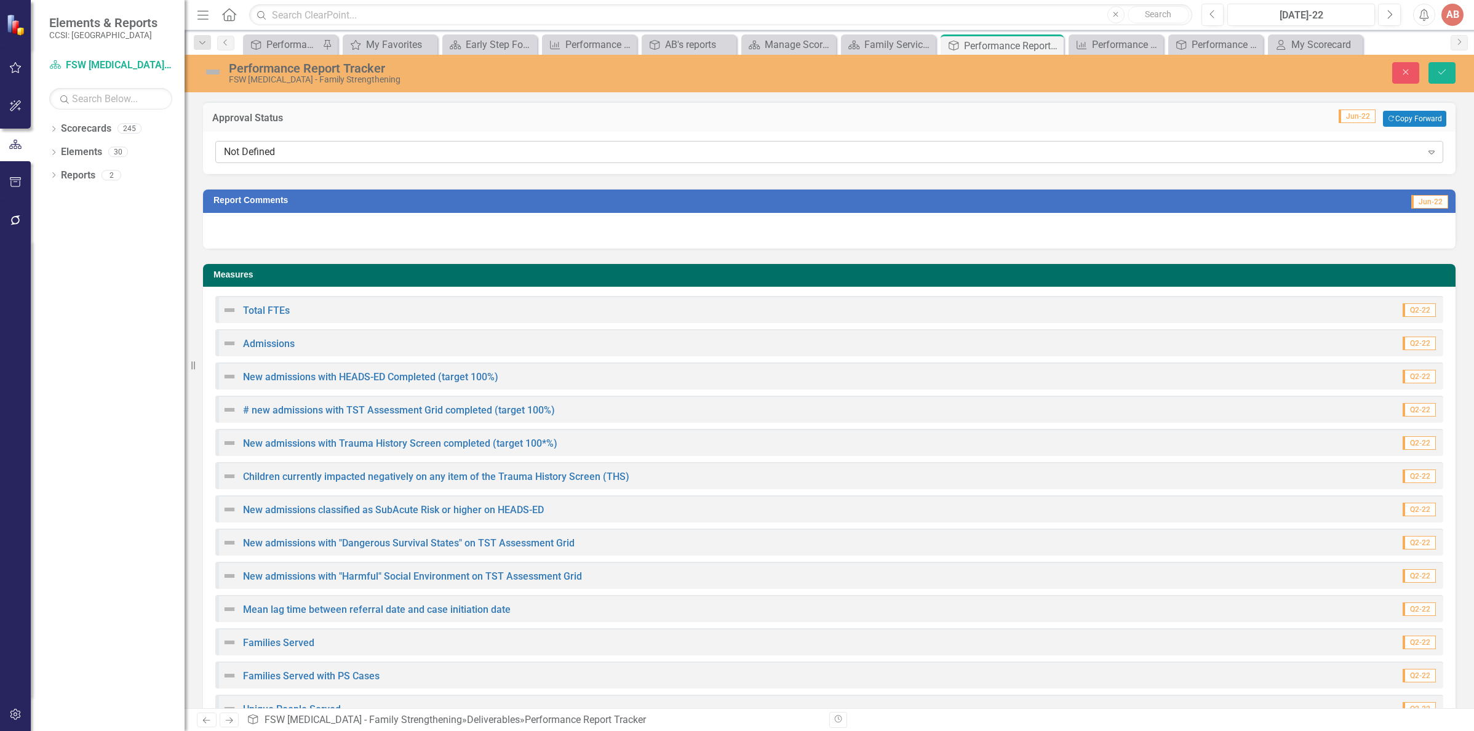
click at [1103, 156] on div "Not Defined" at bounding box center [823, 152] width 1198 height 14
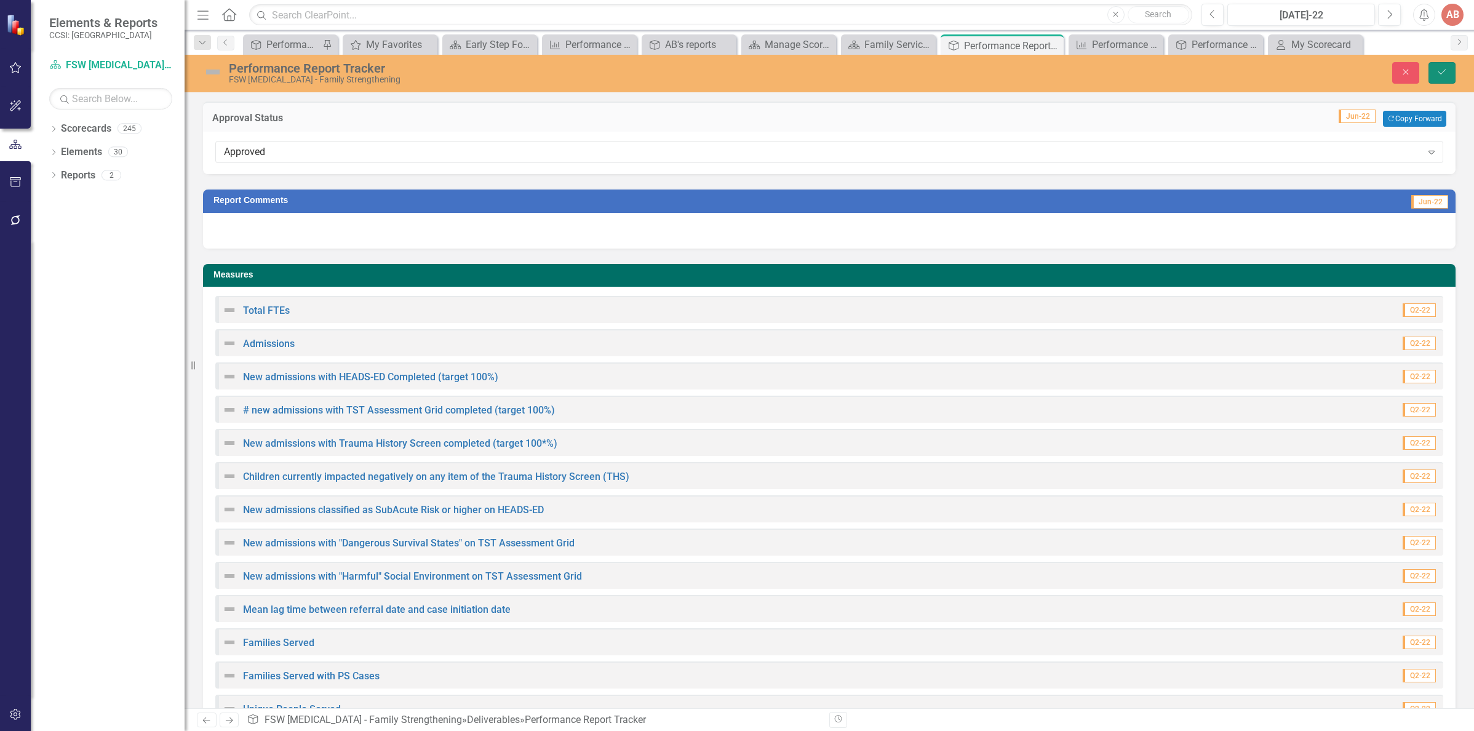
click at [1443, 71] on icon "Save" at bounding box center [1441, 72] width 11 height 9
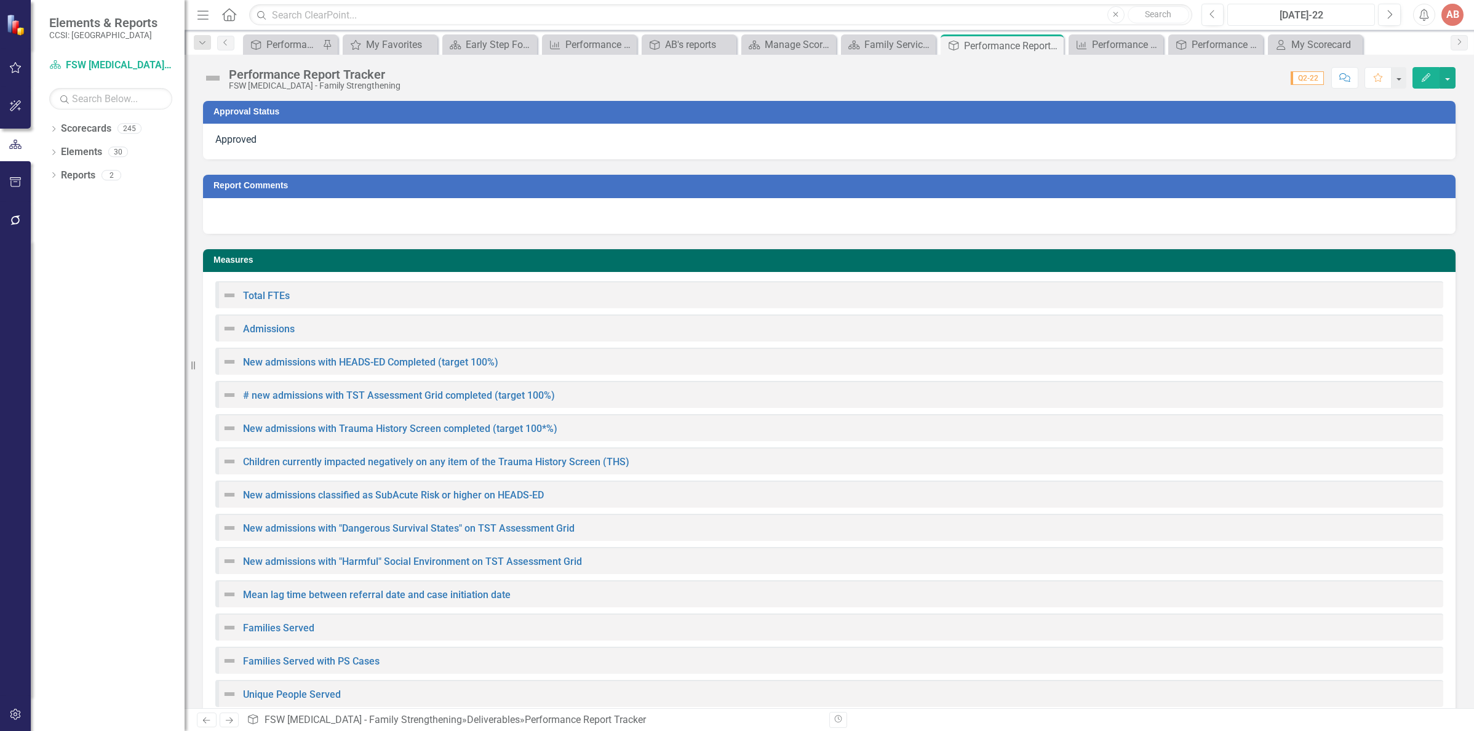
click at [1305, 18] on div "Jul-22" at bounding box center [1300, 15] width 139 height 15
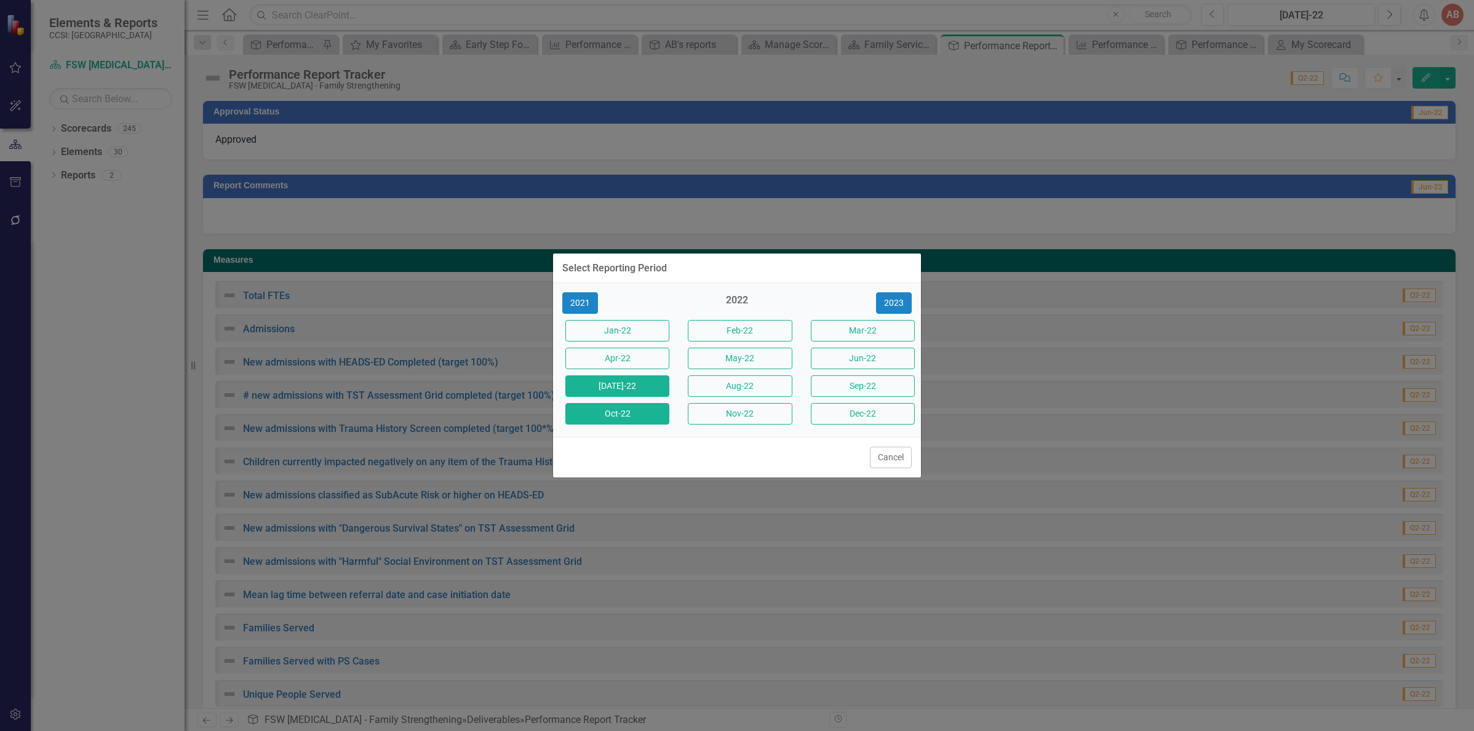
click at [645, 419] on button "Oct-22" at bounding box center [617, 414] width 104 height 22
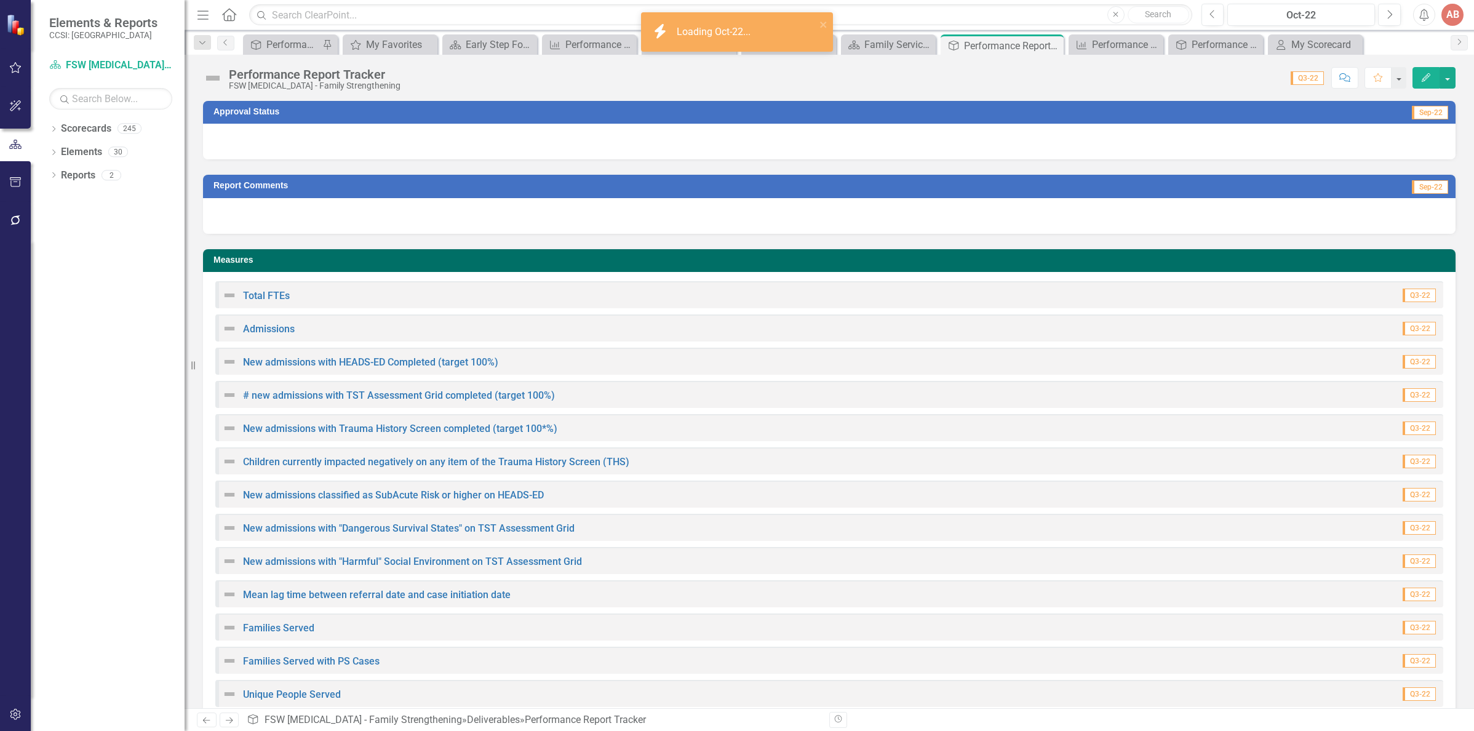
click at [632, 141] on div at bounding box center [829, 142] width 1252 height 36
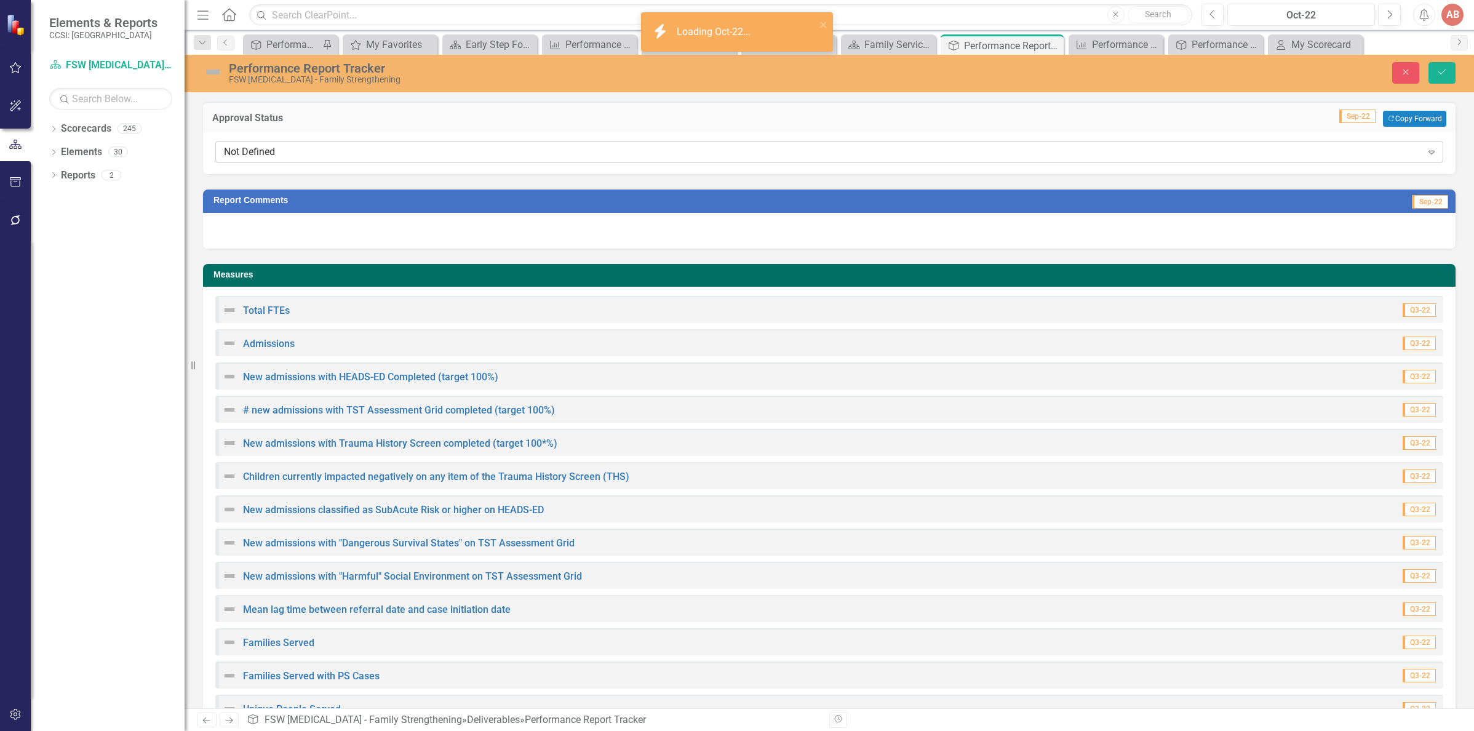
click at [619, 151] on div "Not Defined" at bounding box center [823, 152] width 1198 height 14
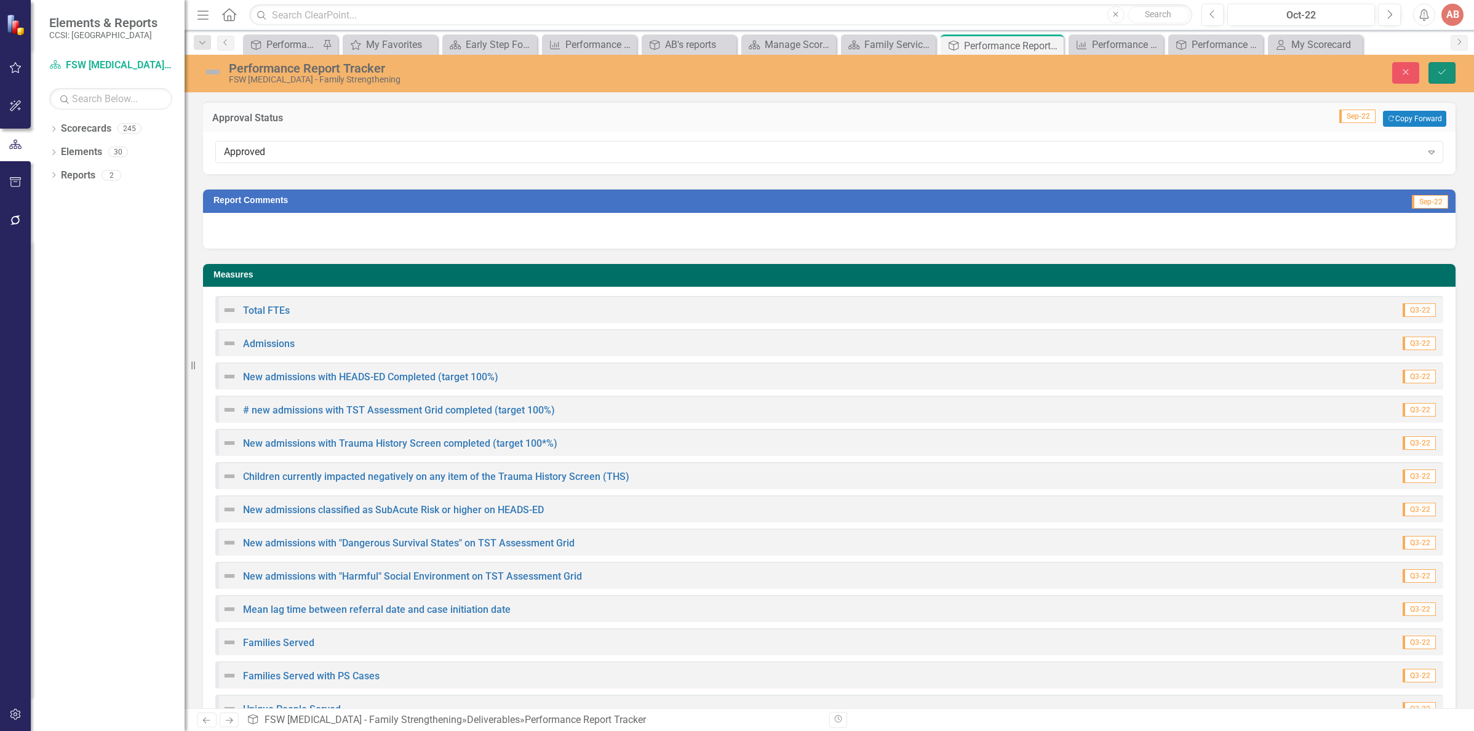
click at [1443, 68] on icon "Save" at bounding box center [1441, 72] width 11 height 9
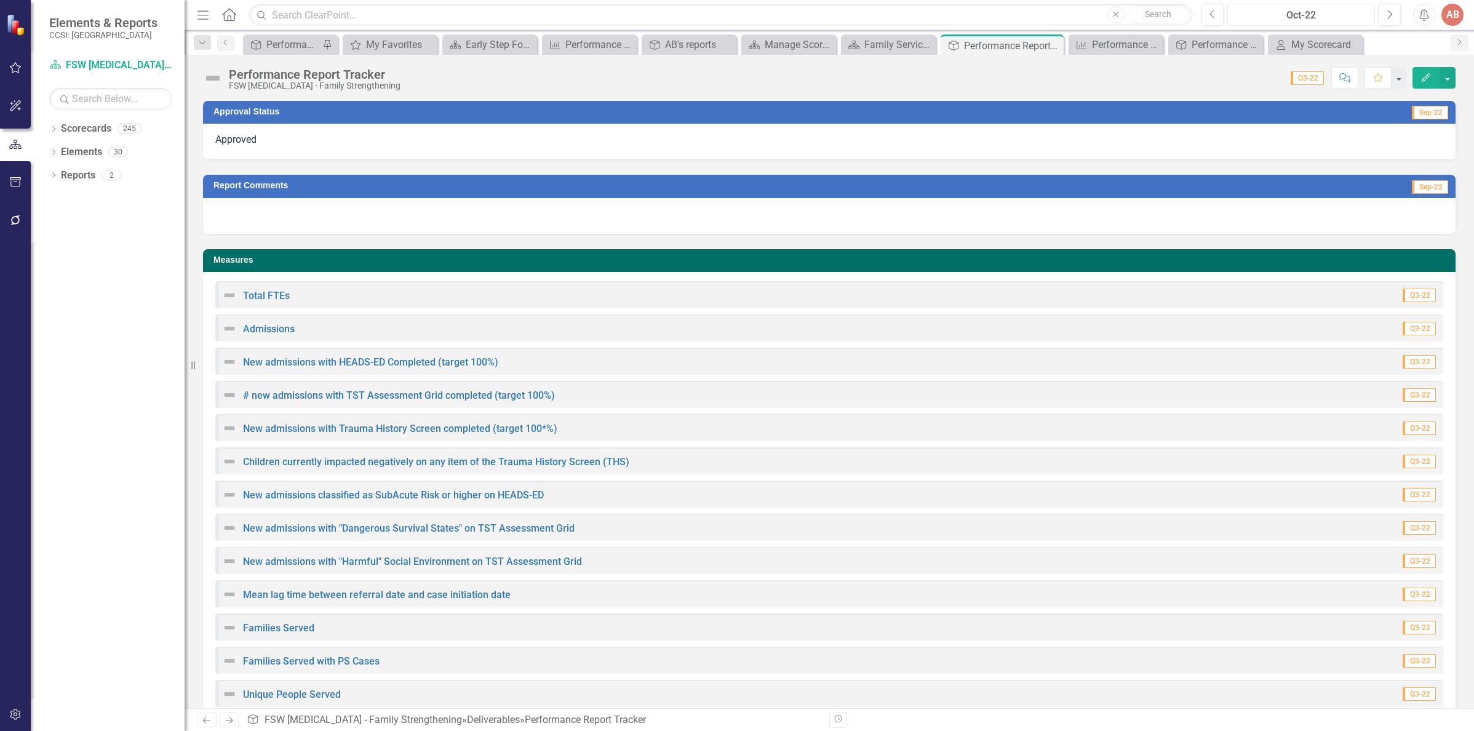
click at [1305, 17] on div "Oct-22" at bounding box center [1300, 15] width 139 height 15
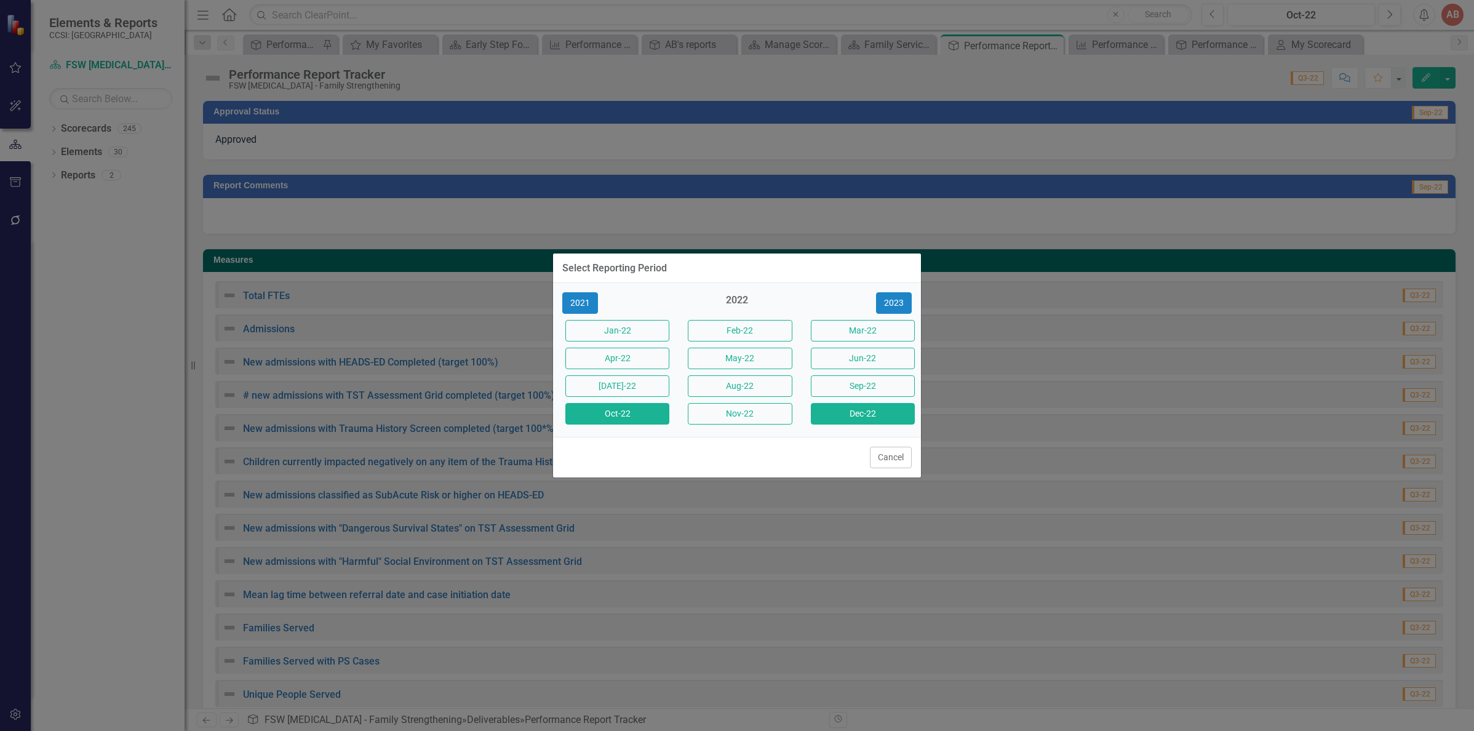
click at [867, 407] on button "Dec-22" at bounding box center [863, 414] width 104 height 22
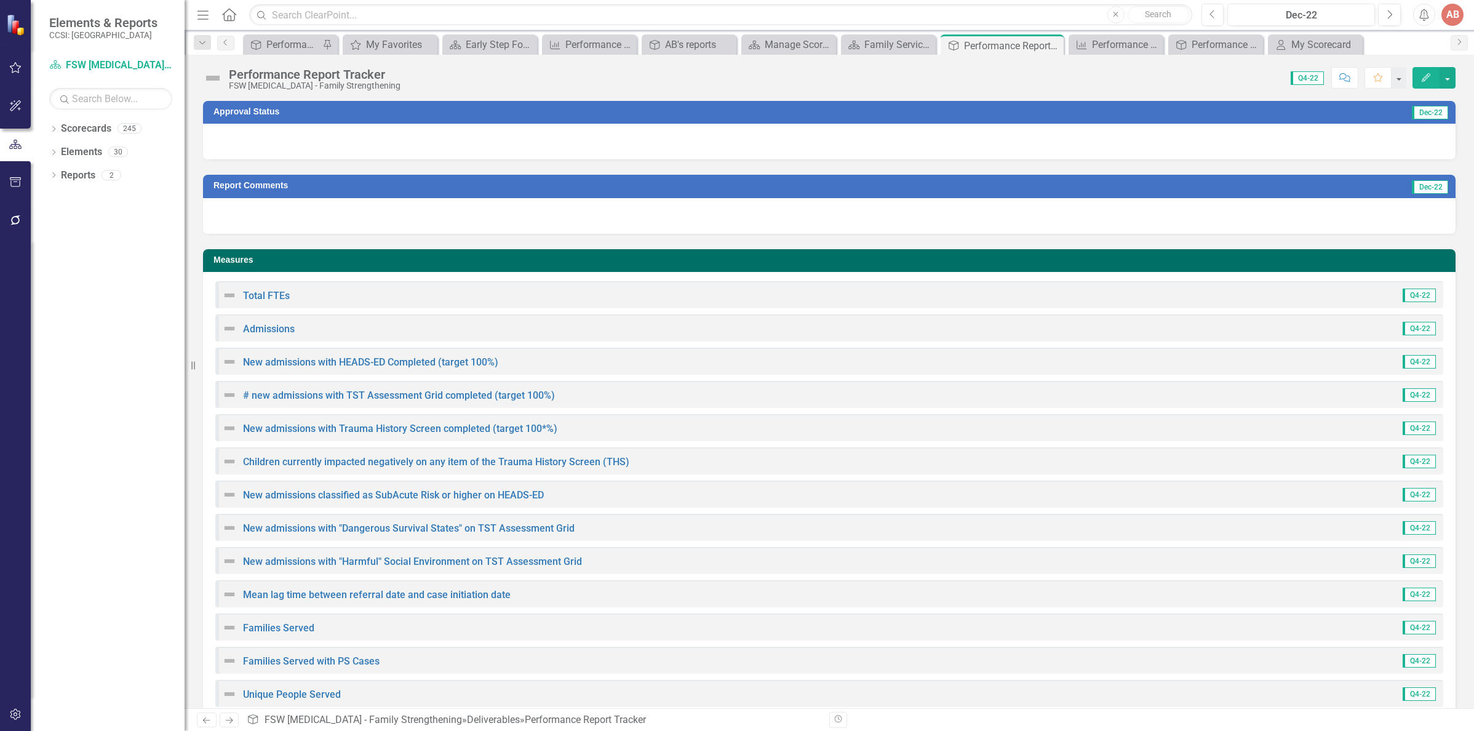
click at [656, 136] on div at bounding box center [829, 142] width 1252 height 36
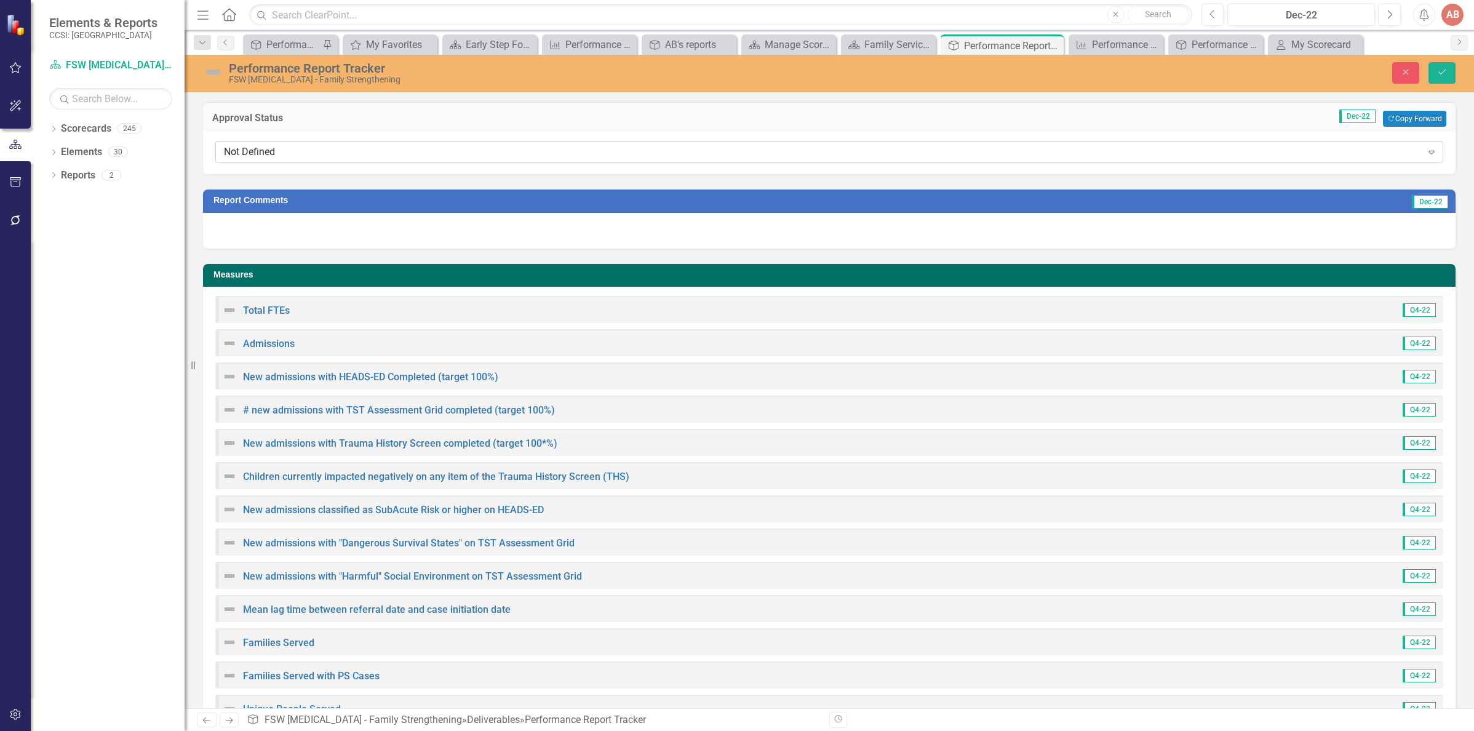
click at [603, 162] on div "Not Defined Expand" at bounding box center [829, 152] width 1228 height 22
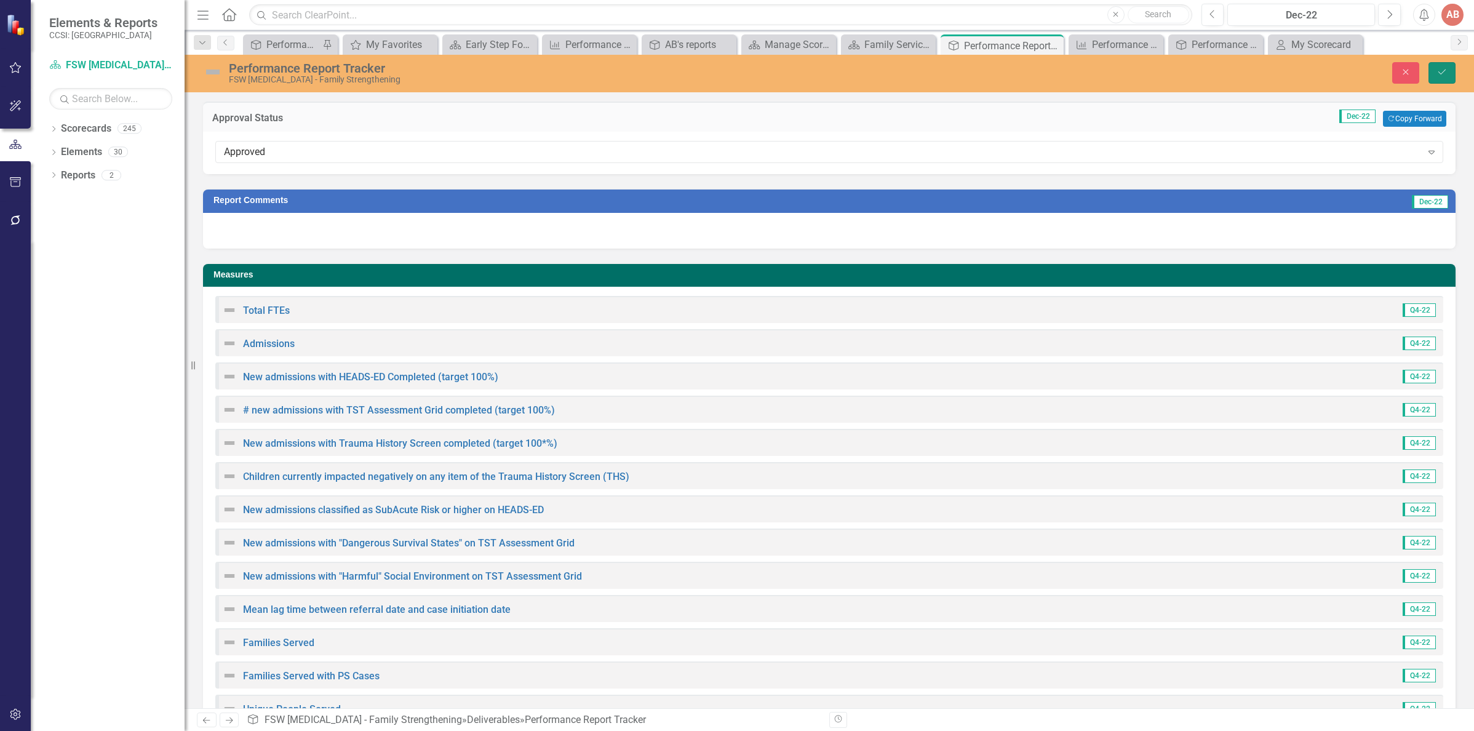
click at [1434, 69] on button "Save" at bounding box center [1441, 73] width 27 height 22
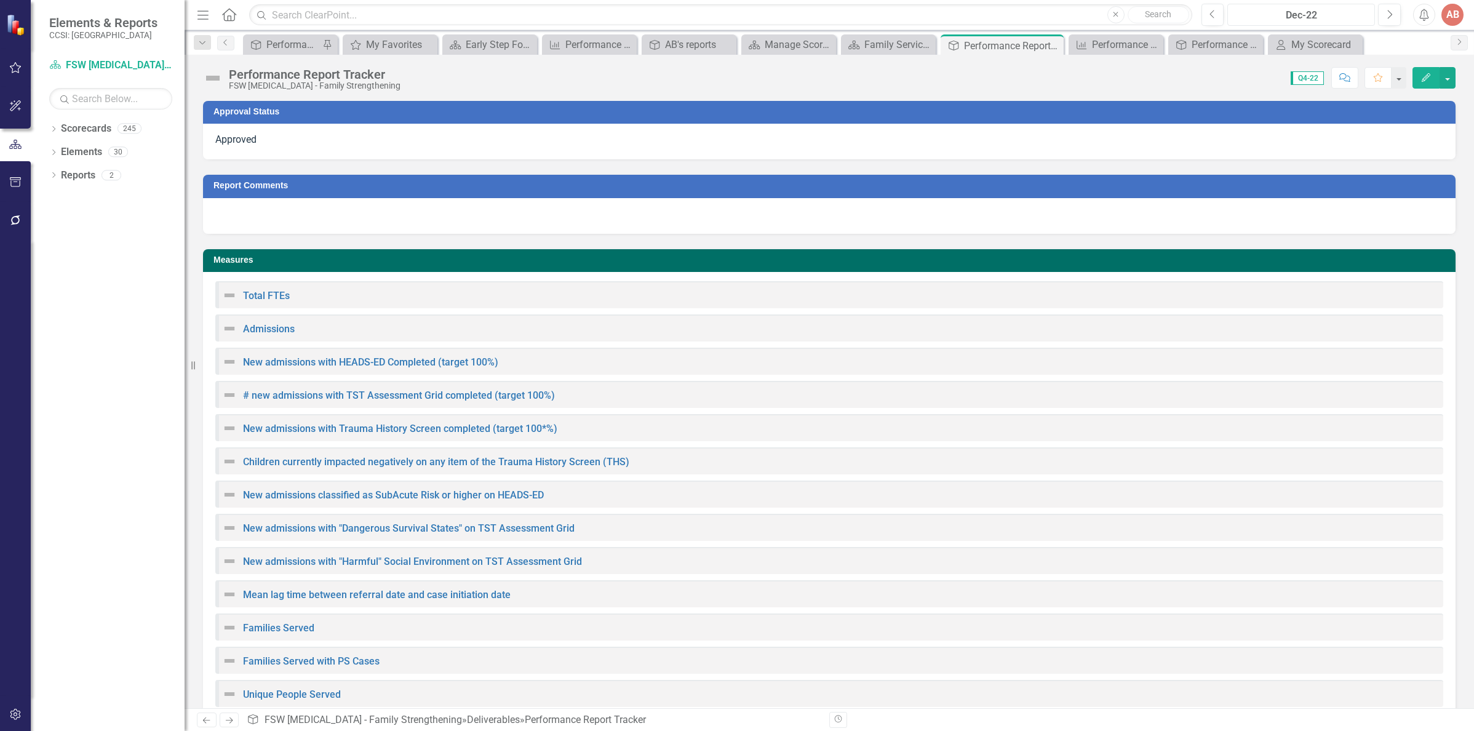
click at [1294, 15] on div "Dec-22" at bounding box center [1300, 15] width 139 height 15
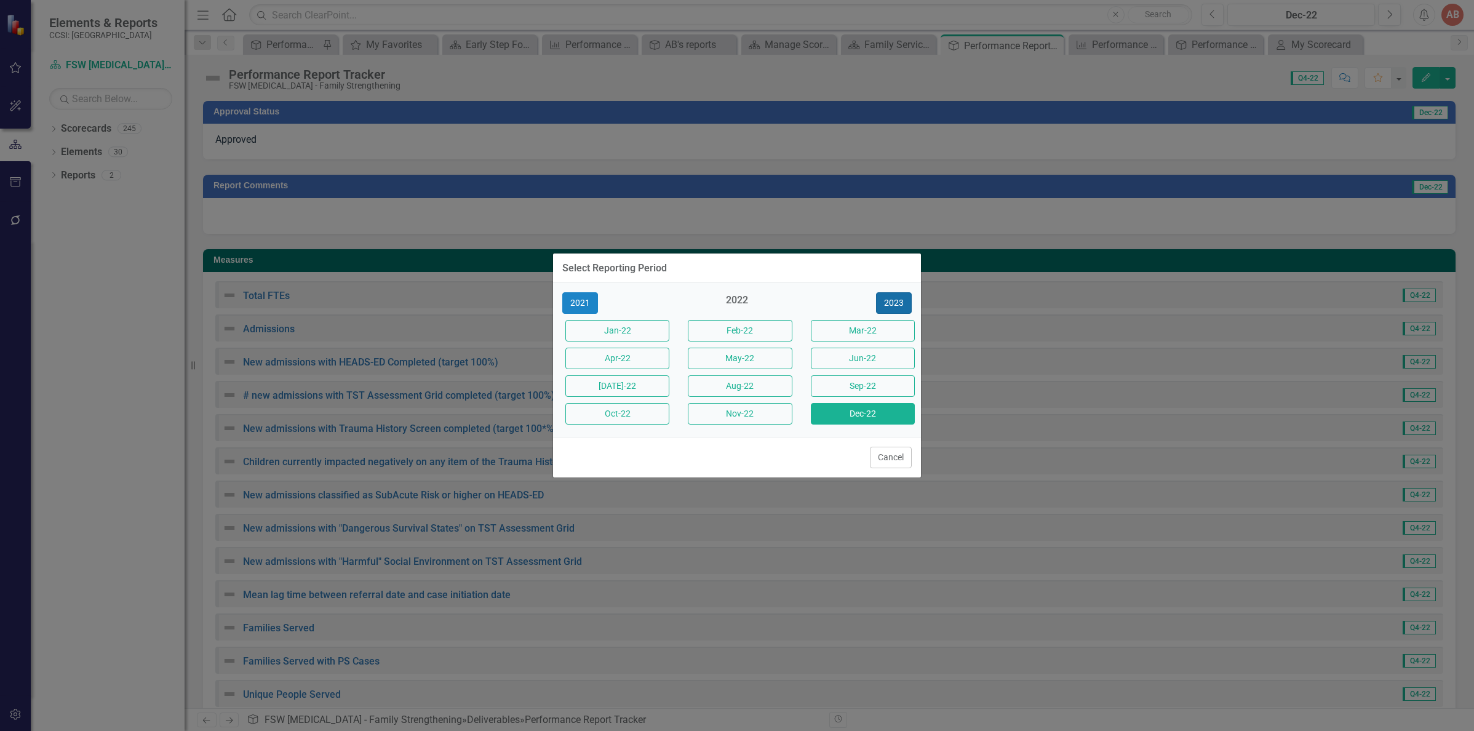
click at [886, 305] on button "2023" at bounding box center [894, 303] width 36 height 22
click at [612, 328] on button "Jan-23" at bounding box center [617, 331] width 104 height 22
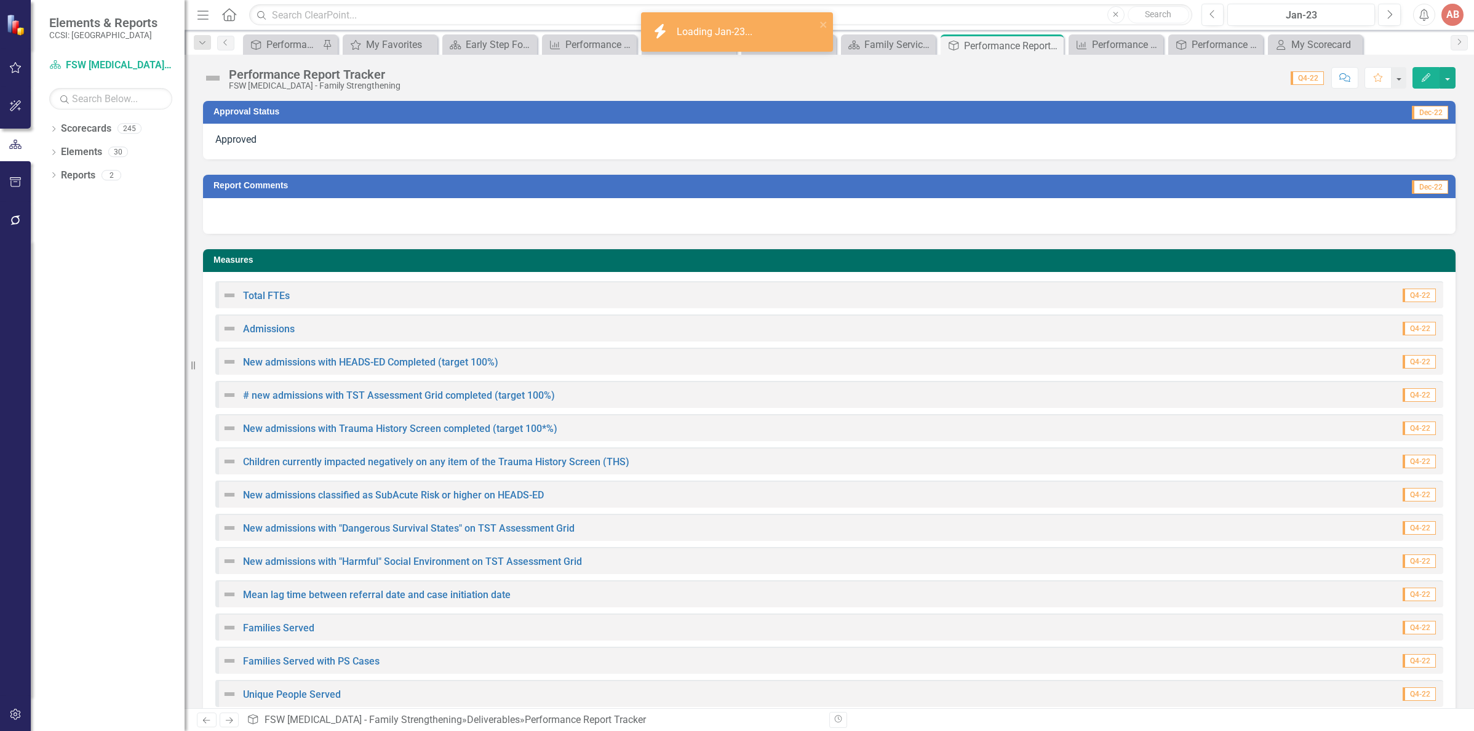
click at [586, 149] on div "Approved" at bounding box center [829, 142] width 1252 height 36
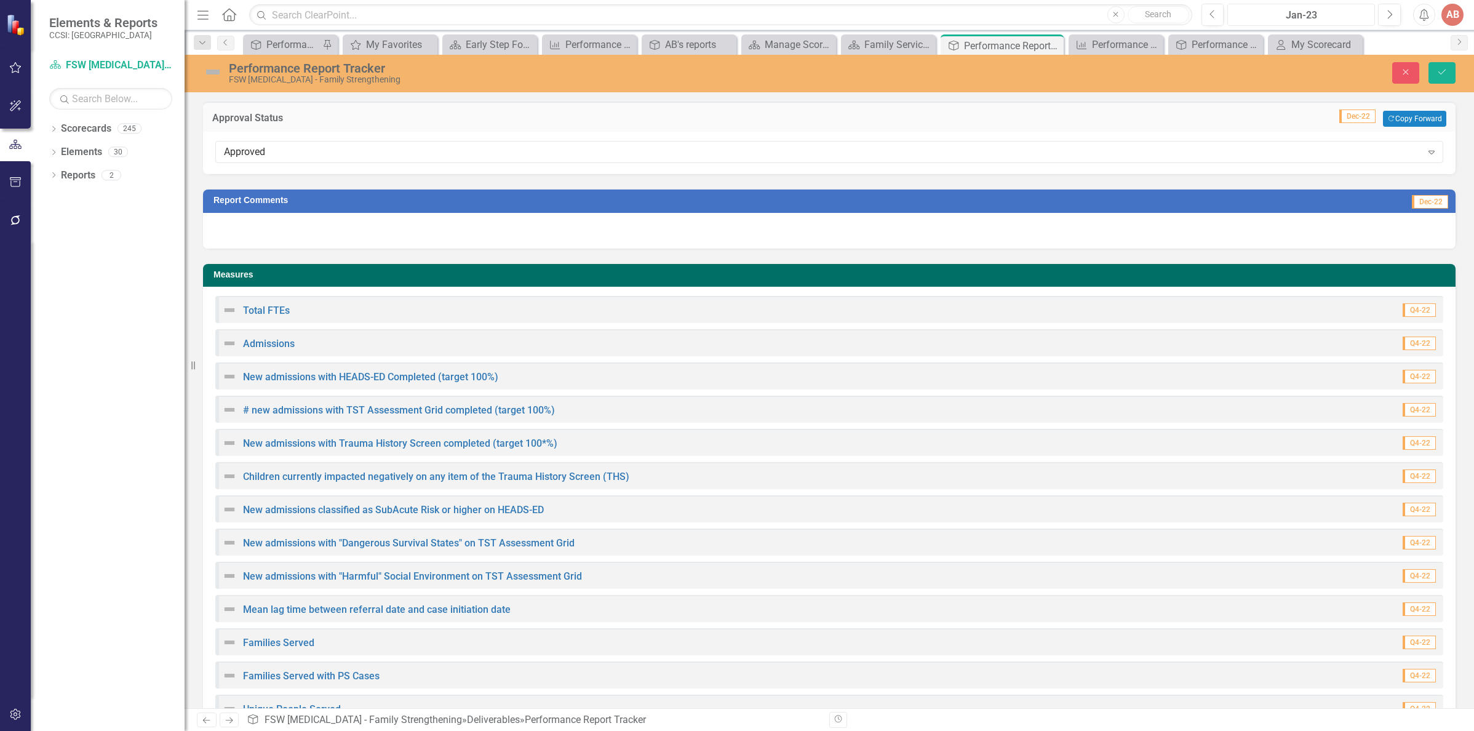
click at [1280, 19] on div "Jan-23" at bounding box center [1300, 15] width 139 height 15
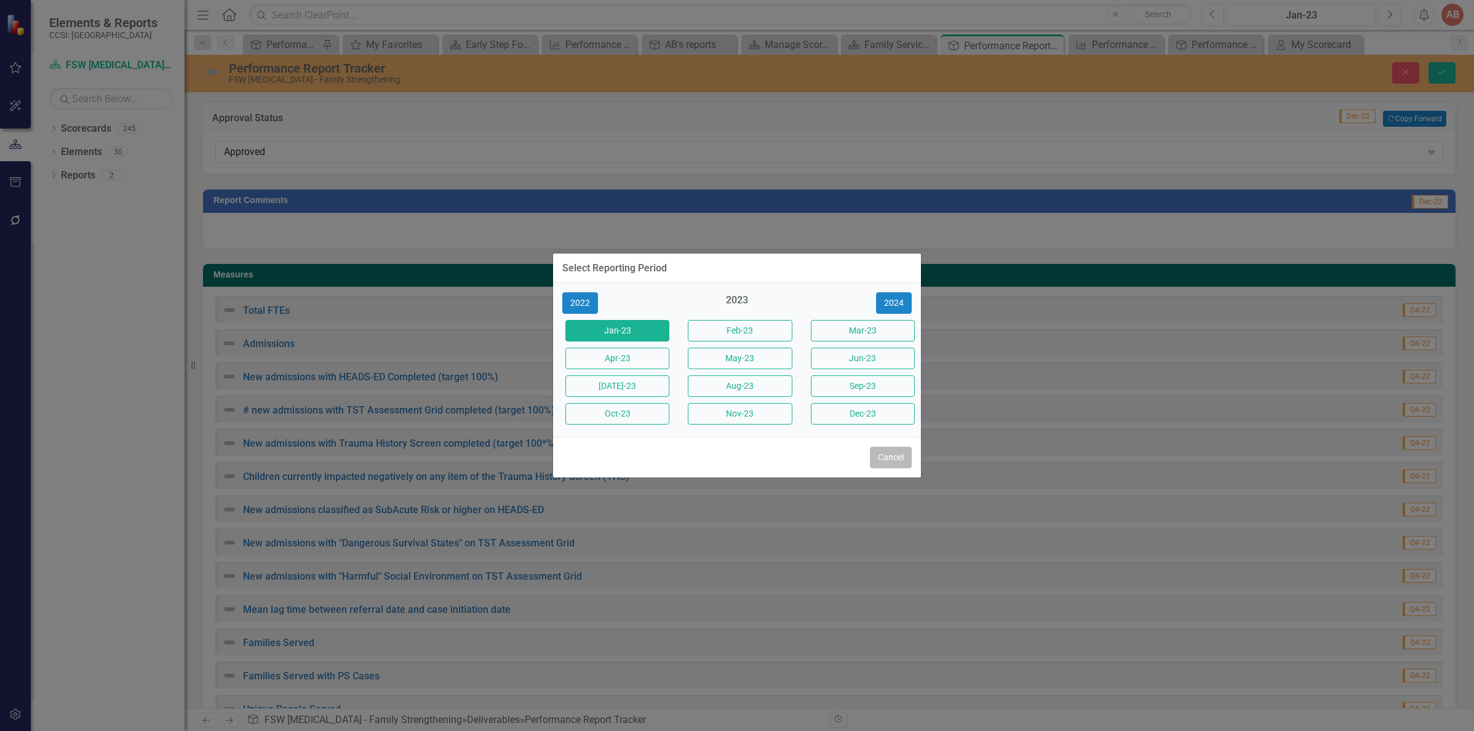
click at [889, 451] on button "Cancel" at bounding box center [891, 458] width 42 height 22
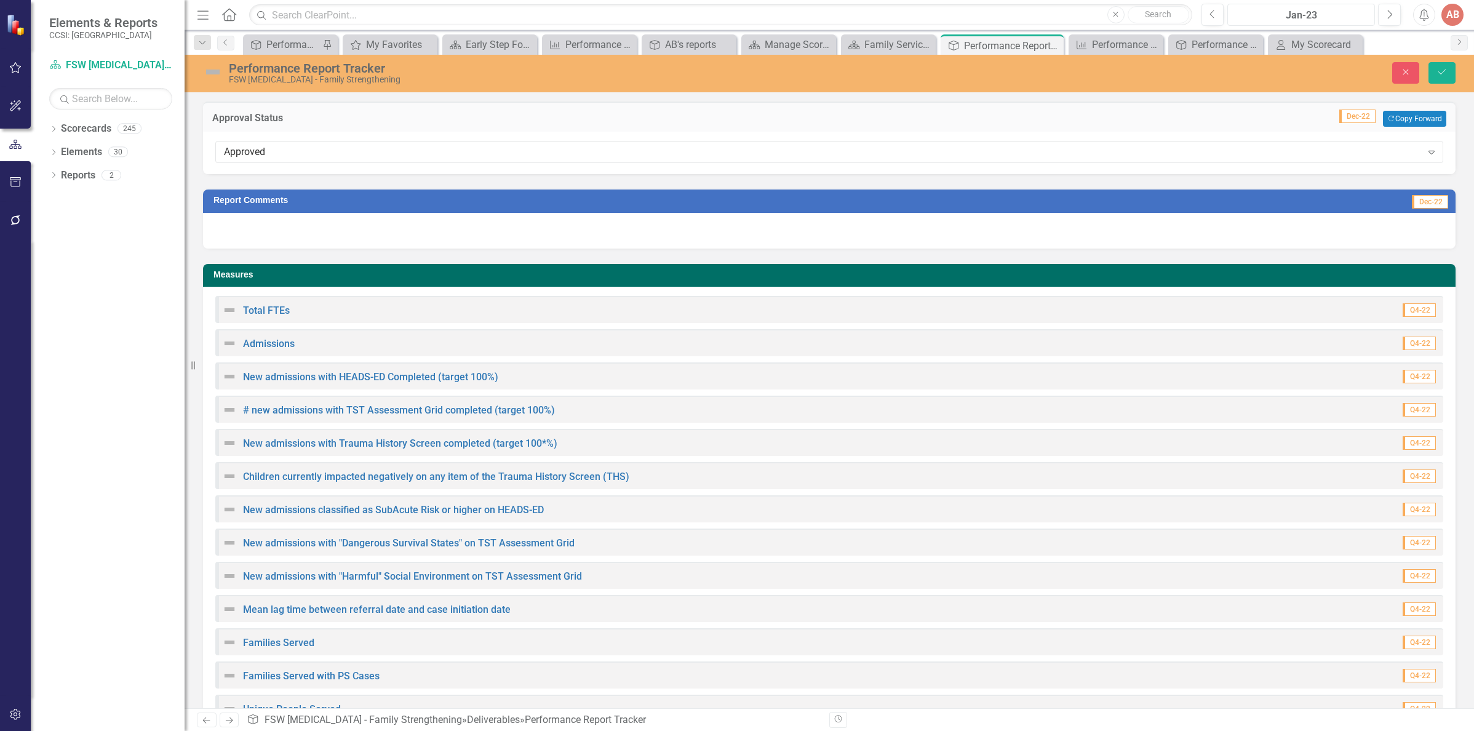
click at [1292, 16] on div "Jan-23" at bounding box center [1300, 15] width 139 height 15
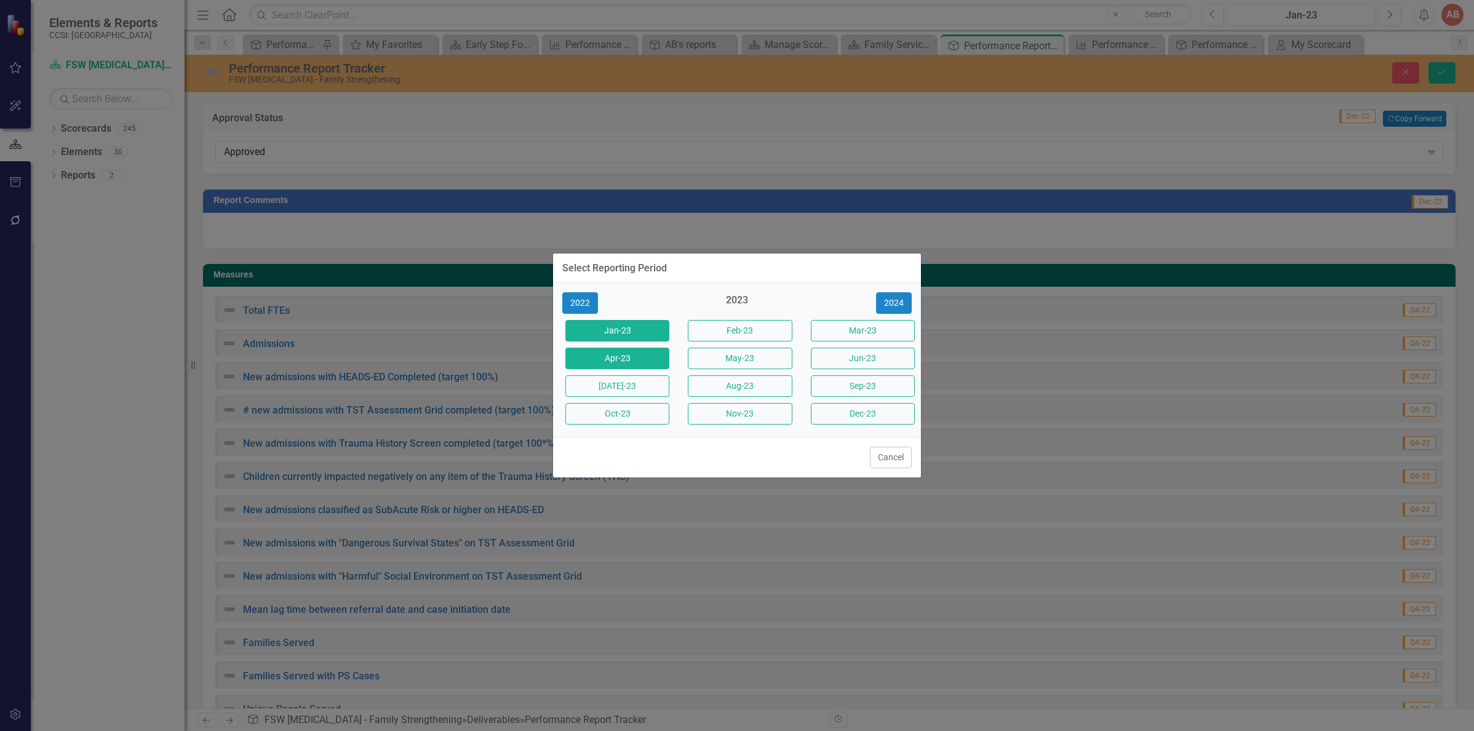
click at [617, 354] on button "Apr-23" at bounding box center [617, 359] width 104 height 22
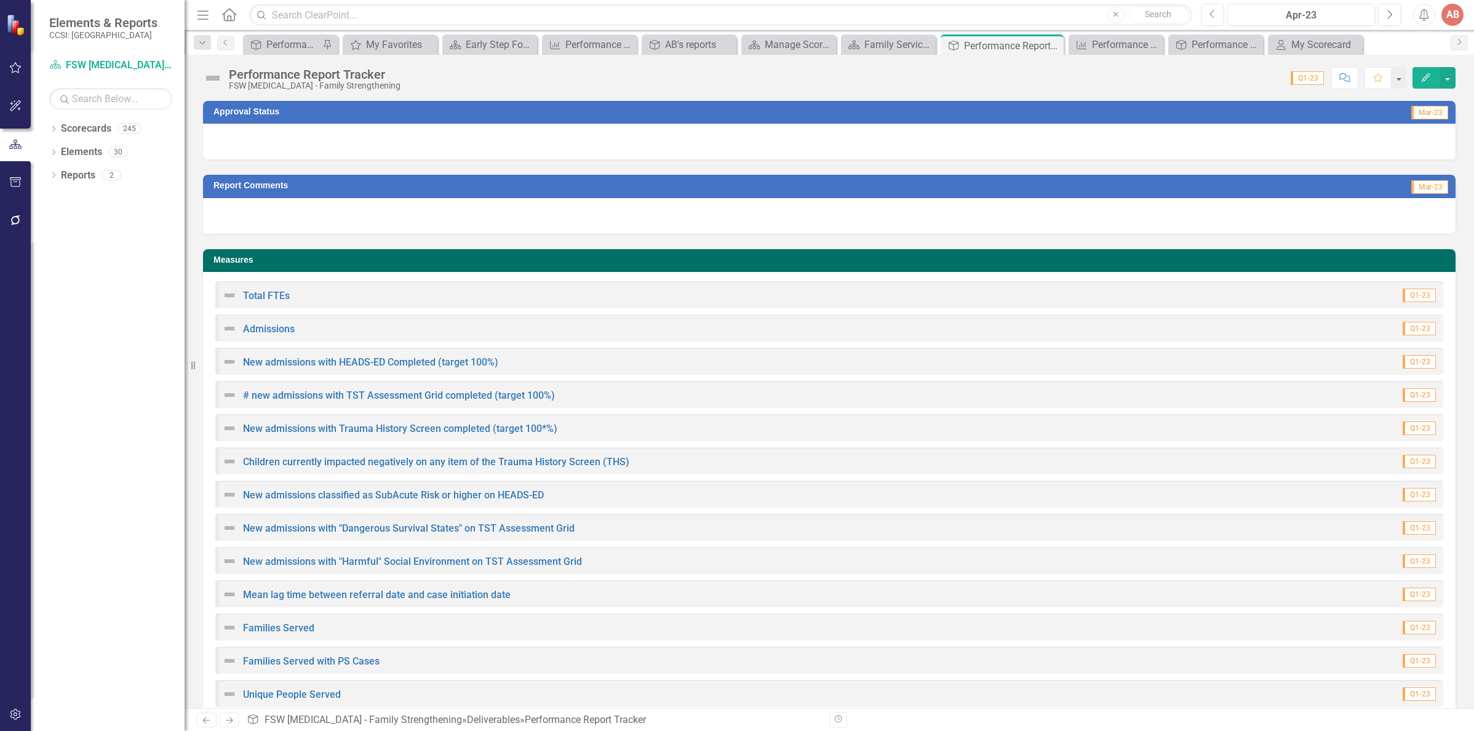
click at [600, 148] on div at bounding box center [829, 142] width 1252 height 36
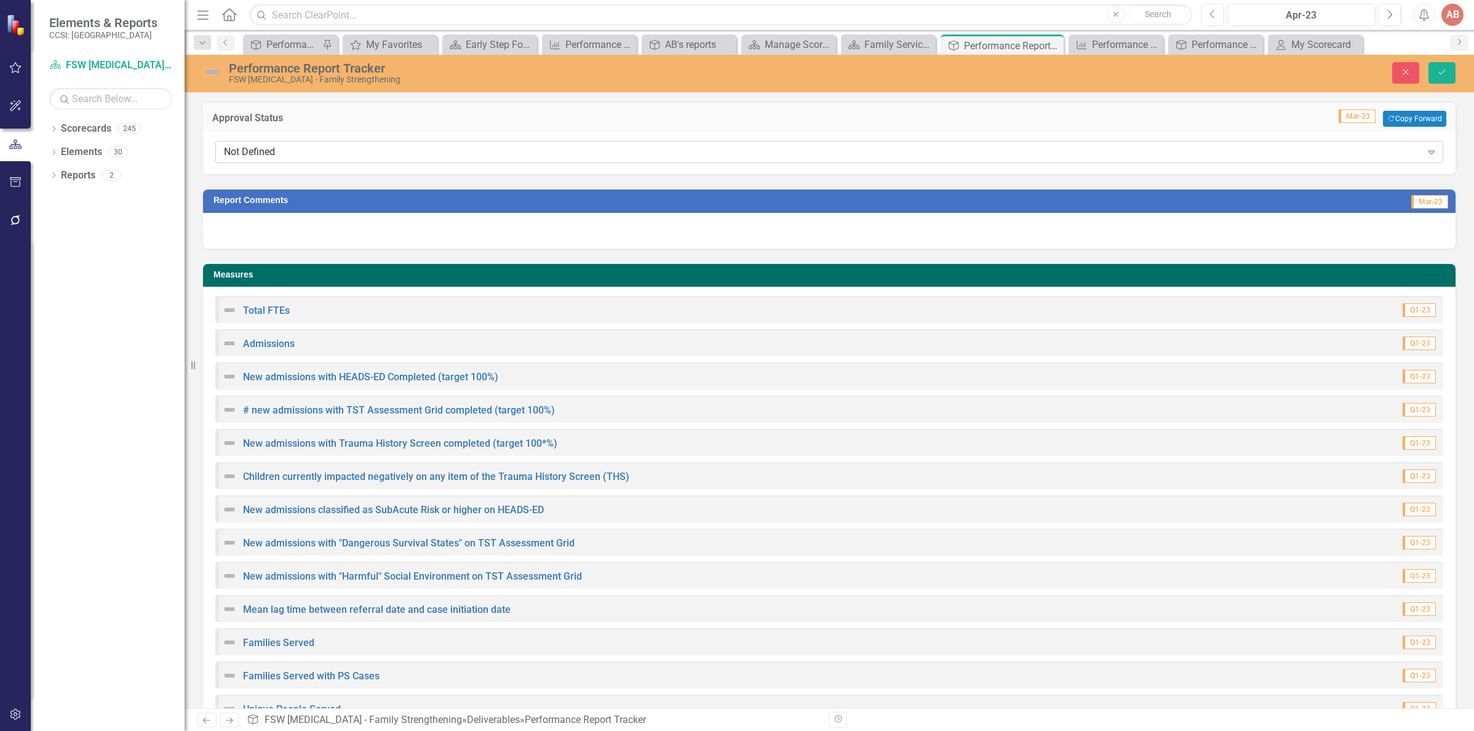
click at [595, 147] on div "Not Defined" at bounding box center [823, 152] width 1198 height 14
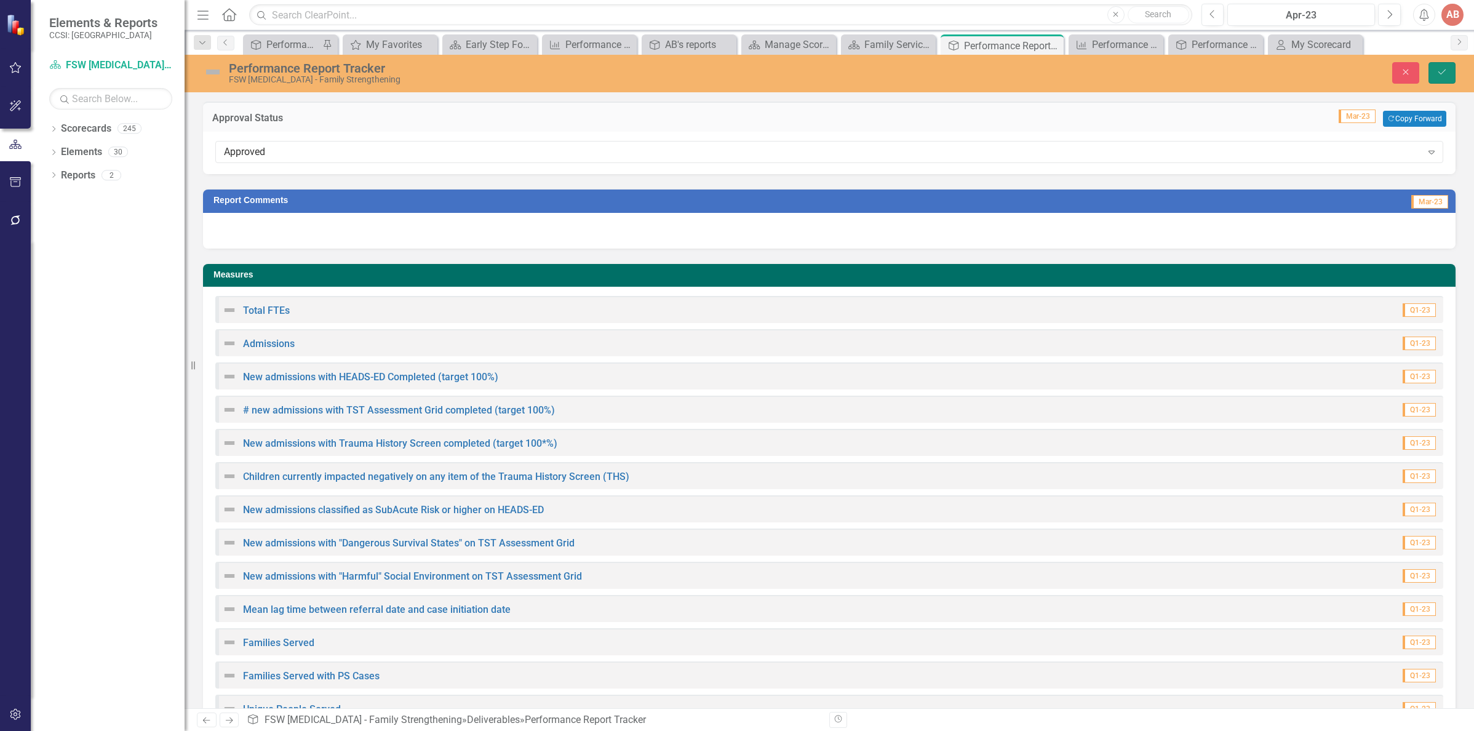
click at [1452, 76] on button "Save" at bounding box center [1441, 73] width 27 height 22
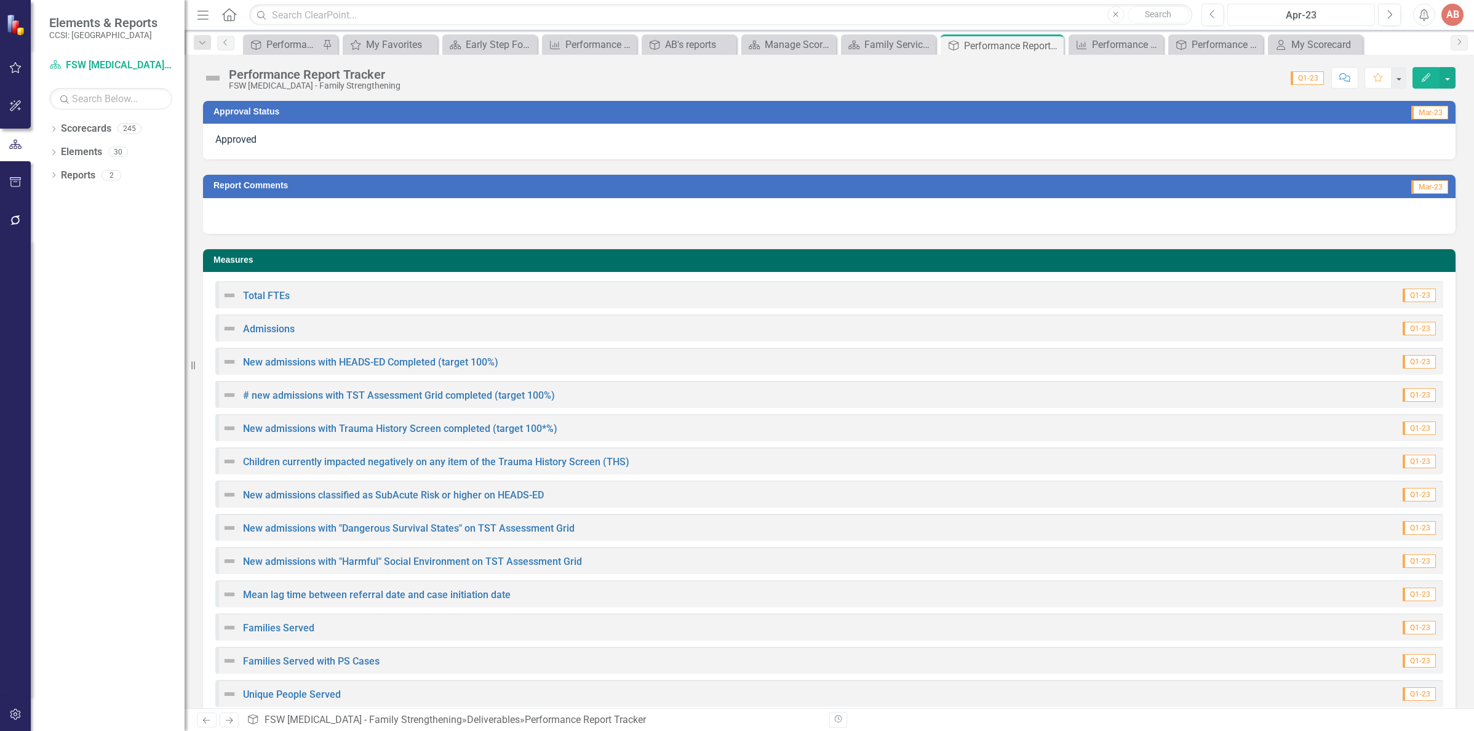
click at [1273, 18] on div "Apr-23" at bounding box center [1300, 15] width 139 height 15
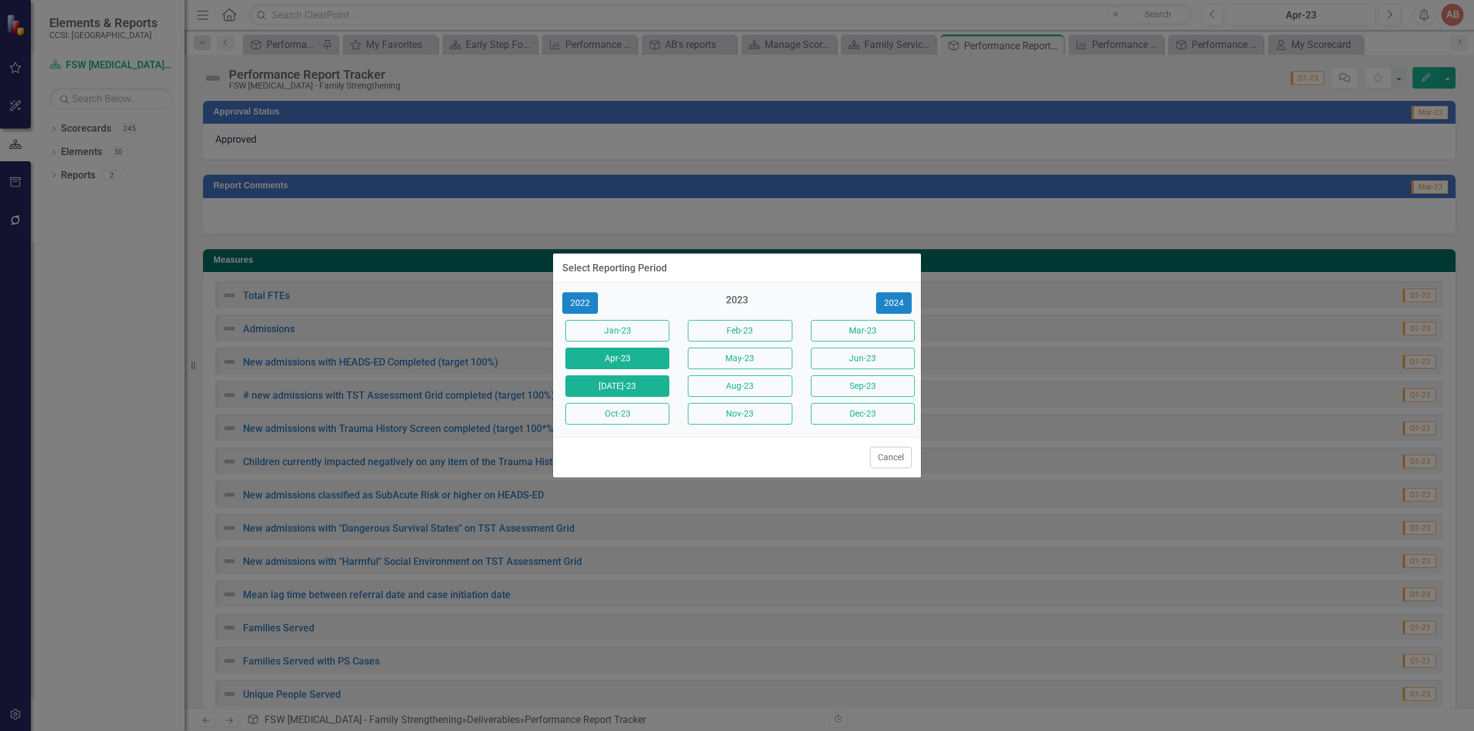
click at [589, 382] on button "Jul-23" at bounding box center [617, 386] width 104 height 22
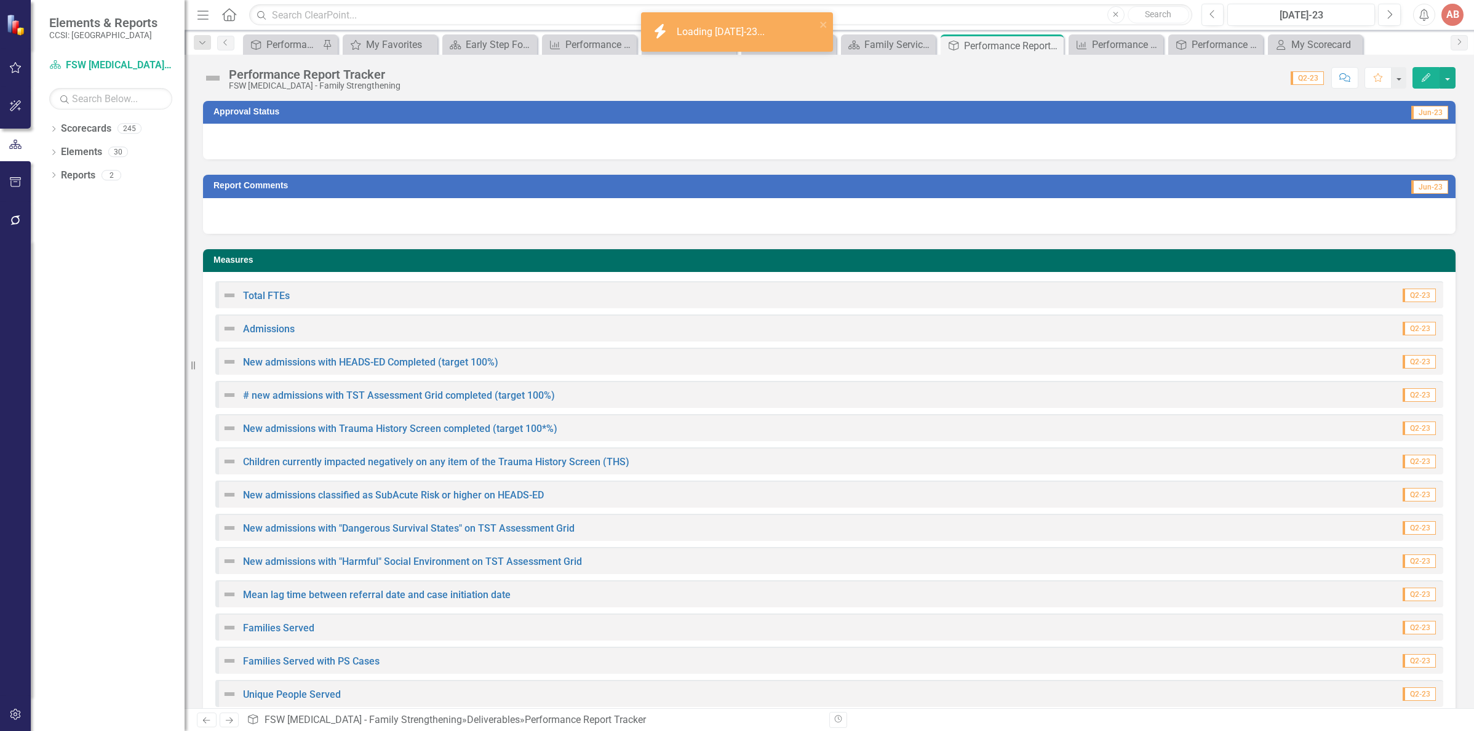
click at [625, 145] on div at bounding box center [829, 142] width 1252 height 36
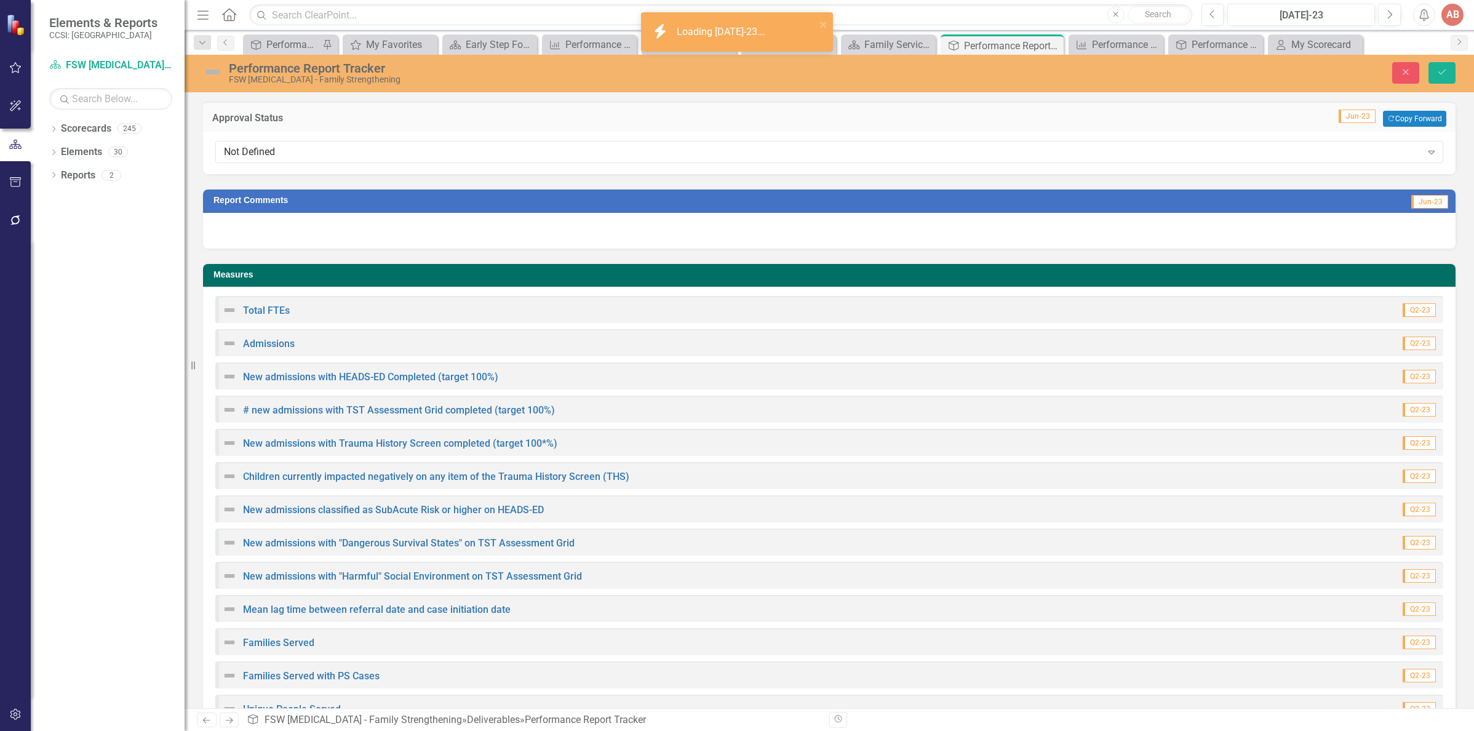
click at [625, 145] on div "Not Defined" at bounding box center [823, 152] width 1198 height 14
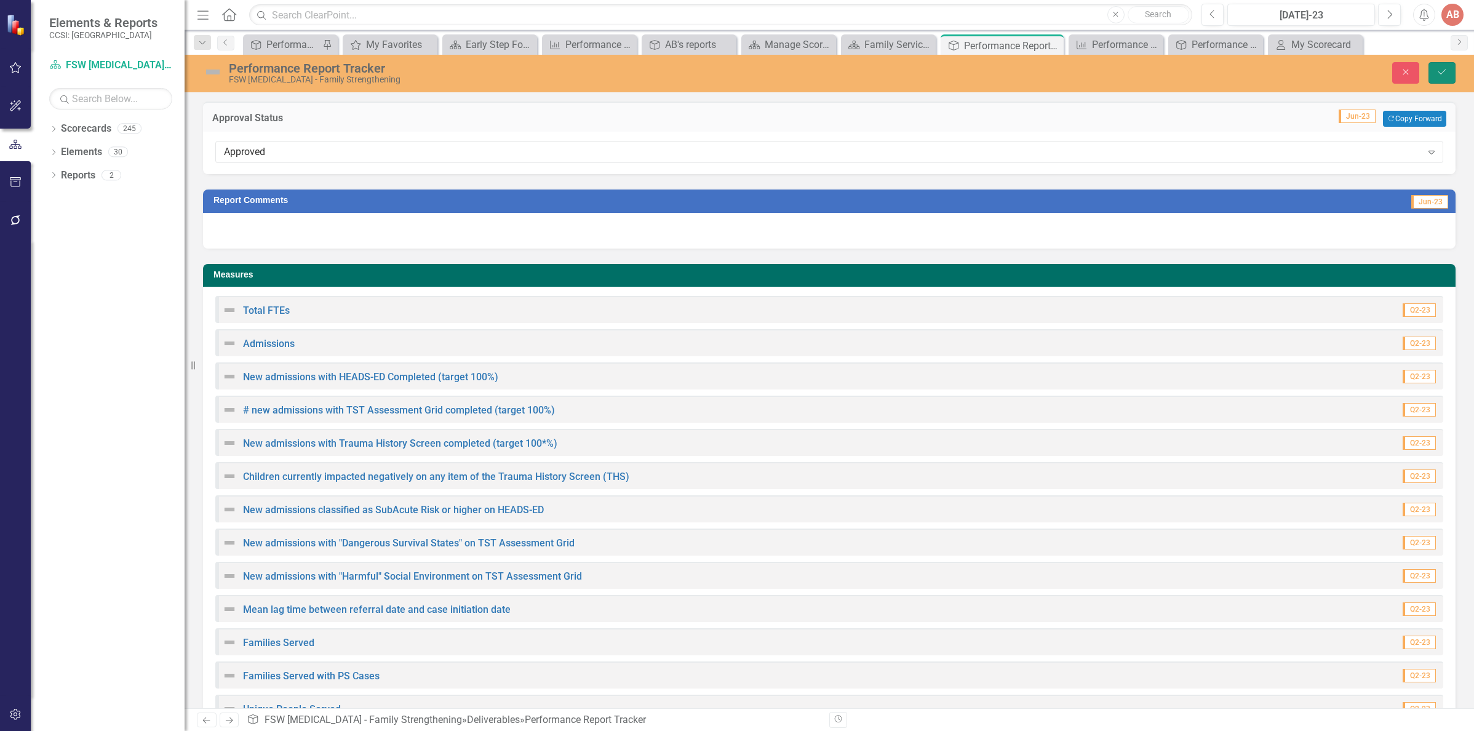
click at [1438, 71] on icon "Save" at bounding box center [1441, 72] width 11 height 9
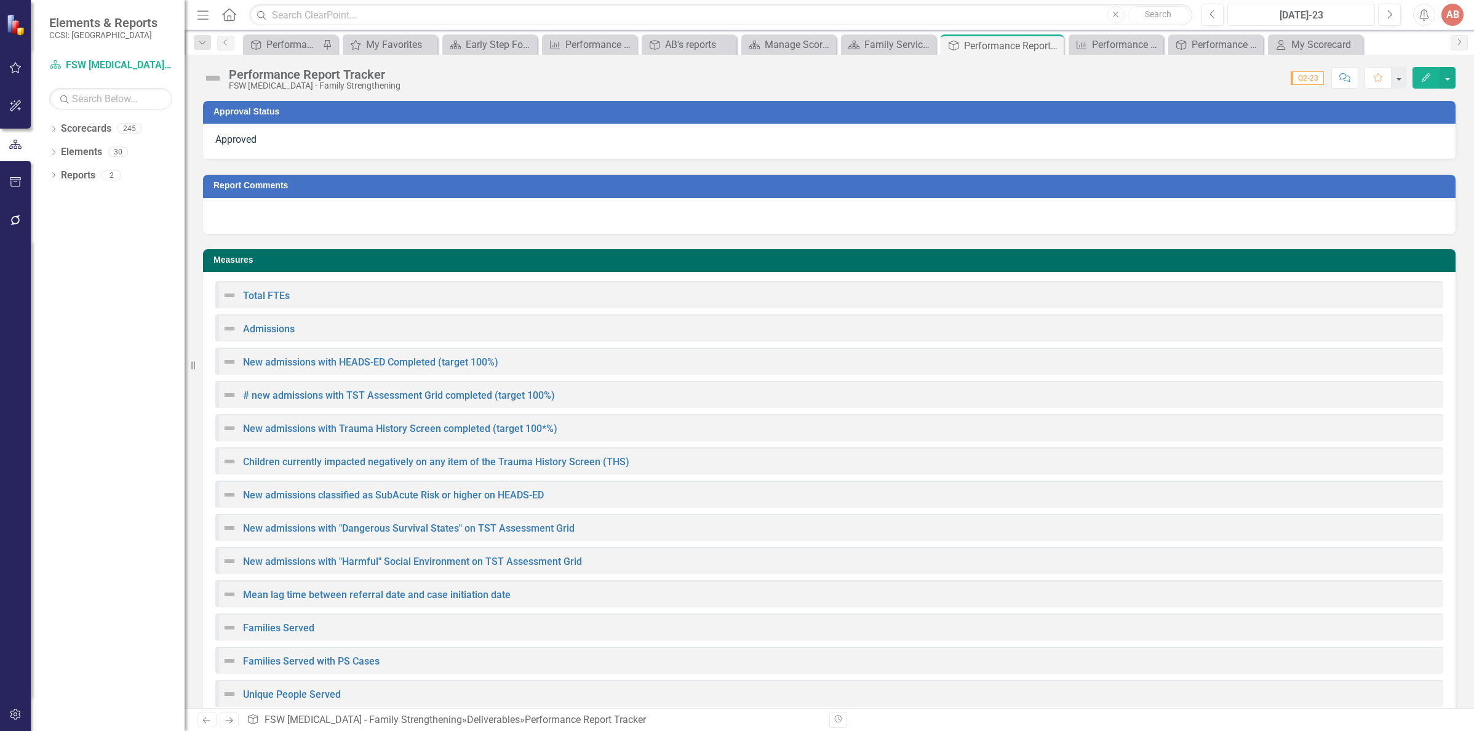
click at [1304, 12] on div "Jul-23" at bounding box center [1300, 15] width 139 height 15
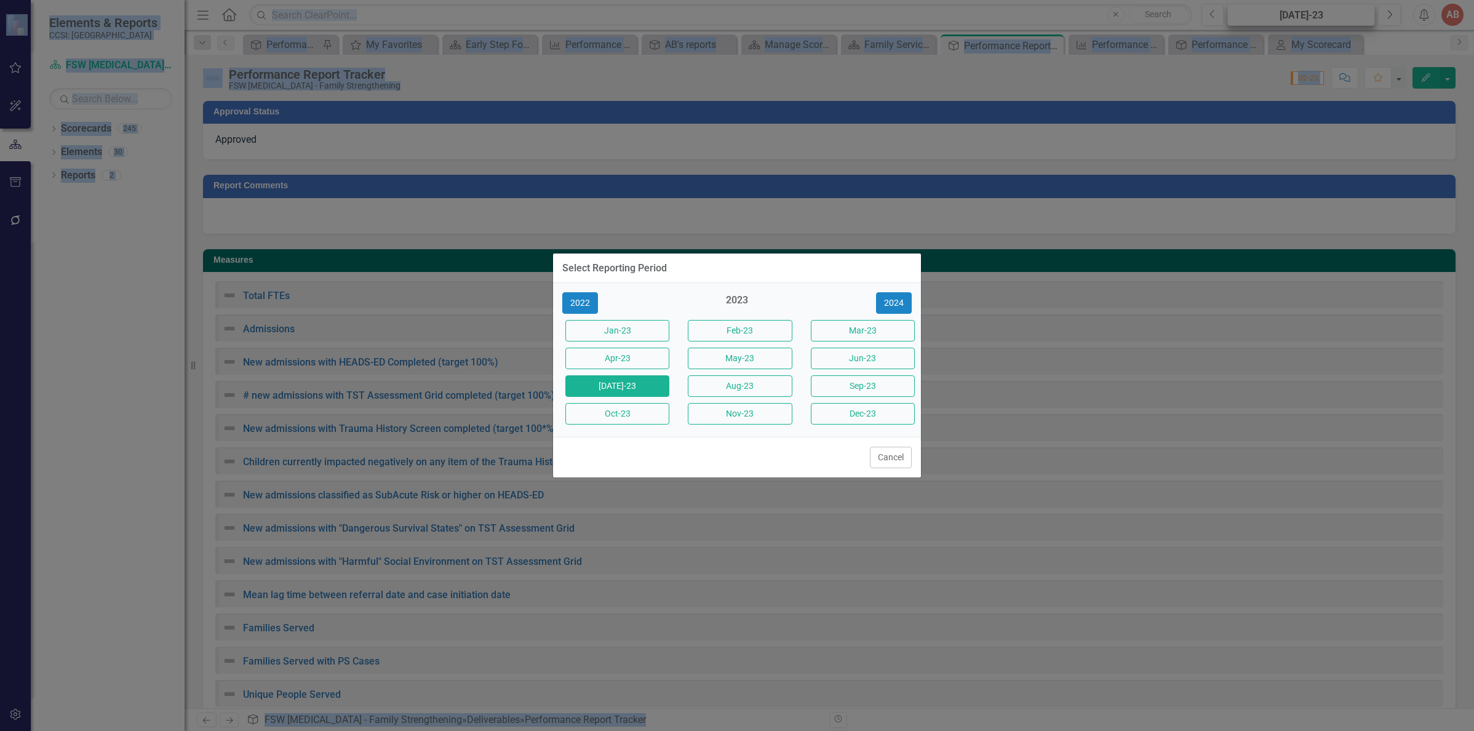
click at [1304, 12] on div "Select Reporting Period 2022 2023 2024 Jan-23 Feb-23 Mar-23 Apr-23 May-23 Jun-2…" at bounding box center [737, 365] width 1474 height 731
click at [619, 414] on button "Oct-23" at bounding box center [617, 414] width 104 height 22
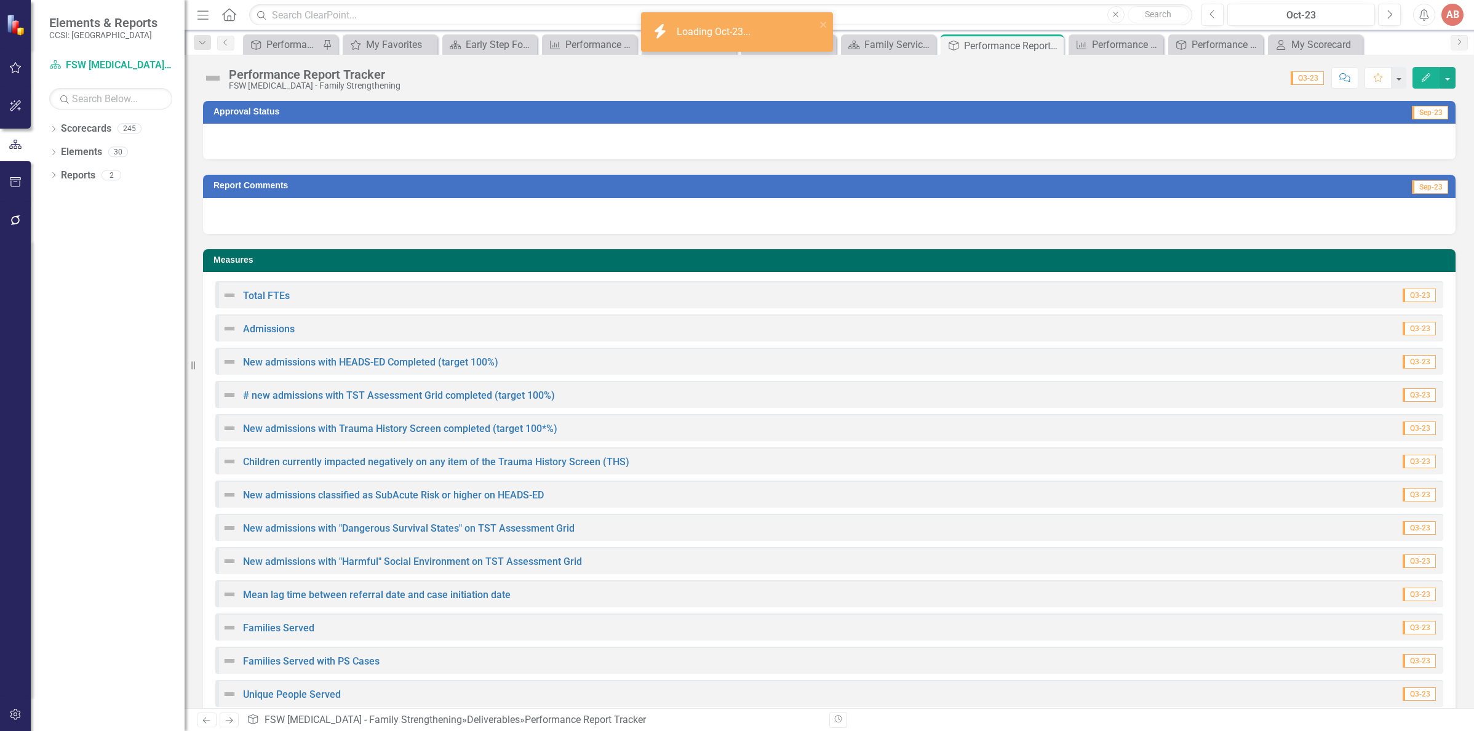
click at [573, 141] on div at bounding box center [829, 142] width 1252 height 36
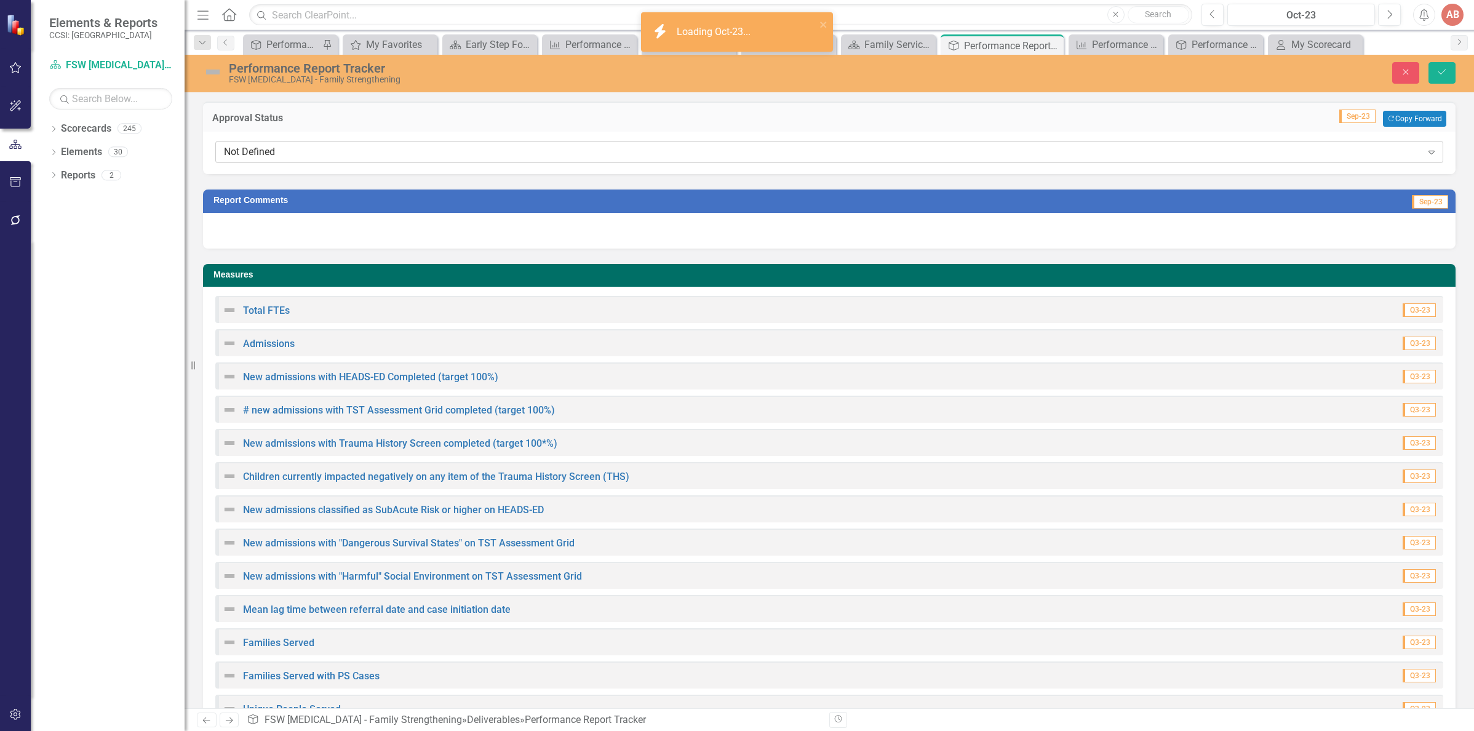
click at [551, 156] on div "Not Defined" at bounding box center [823, 152] width 1198 height 14
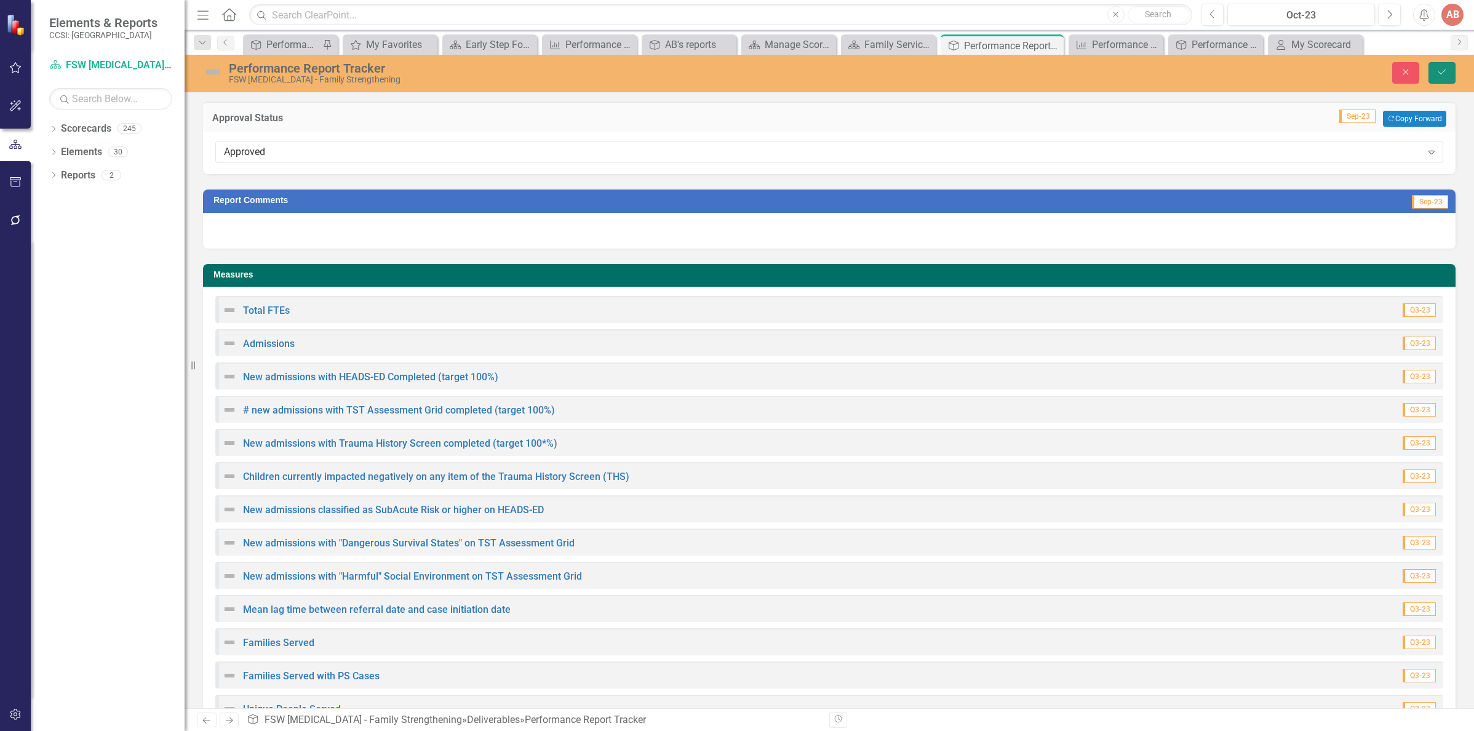
click at [1446, 74] on icon "Save" at bounding box center [1441, 72] width 11 height 9
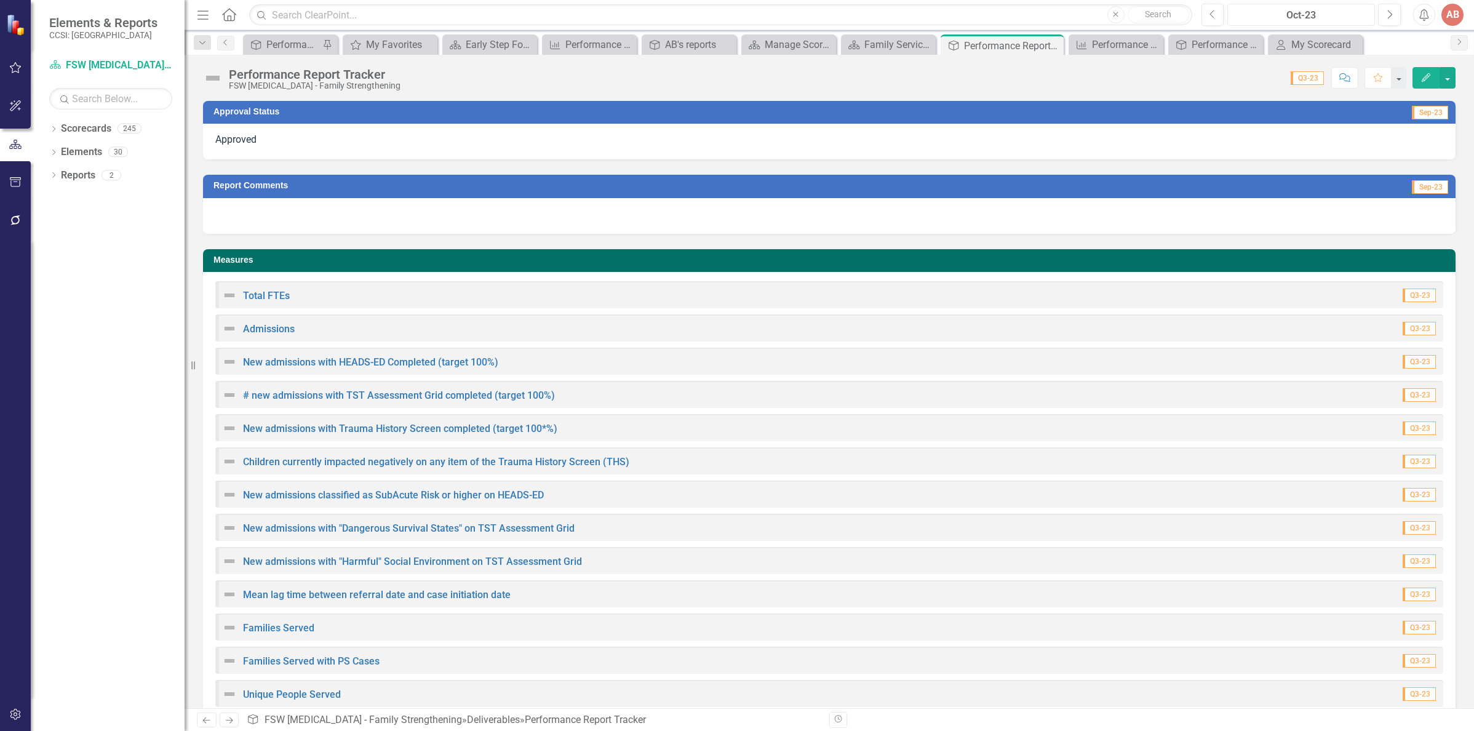
click at [1290, 12] on div "Oct-23" at bounding box center [1300, 15] width 139 height 15
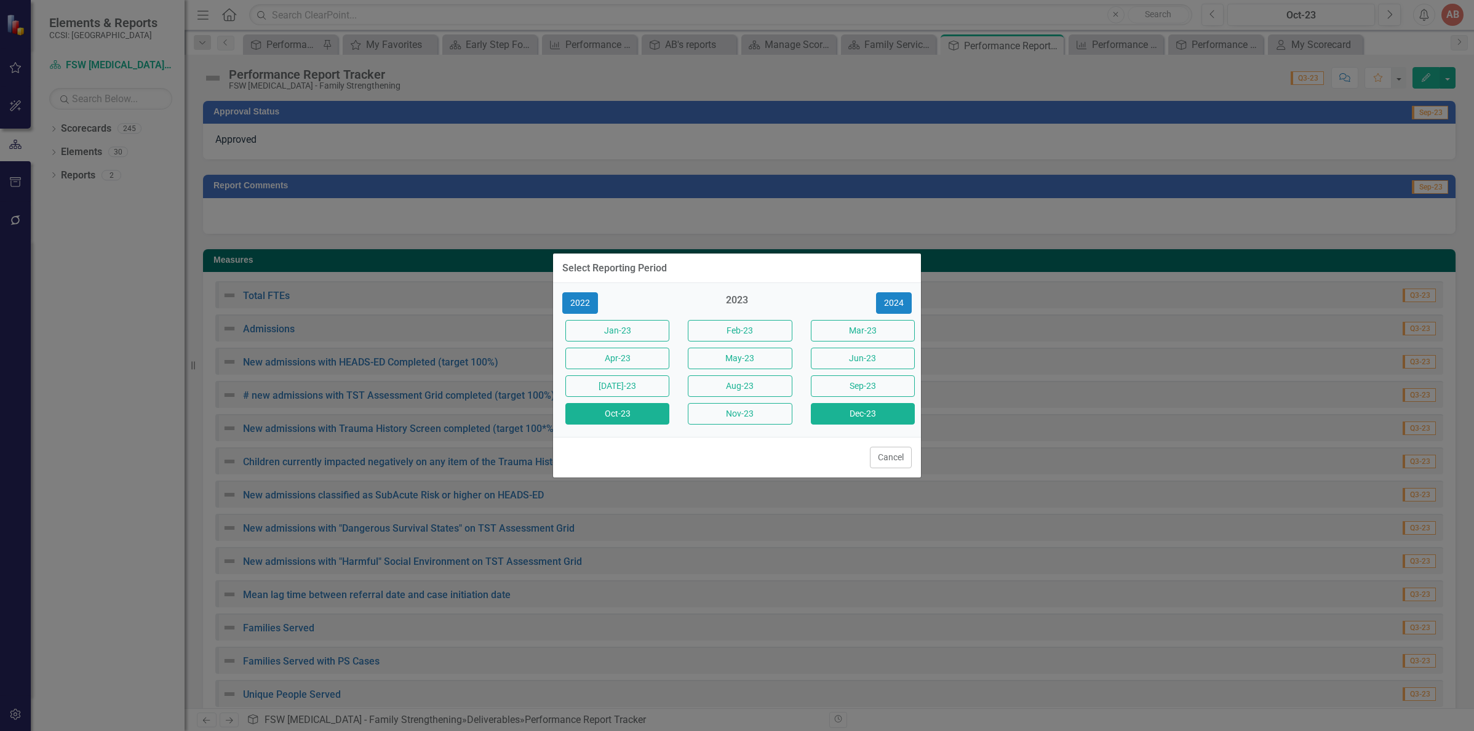
click at [880, 416] on button "Dec-23" at bounding box center [863, 414] width 104 height 22
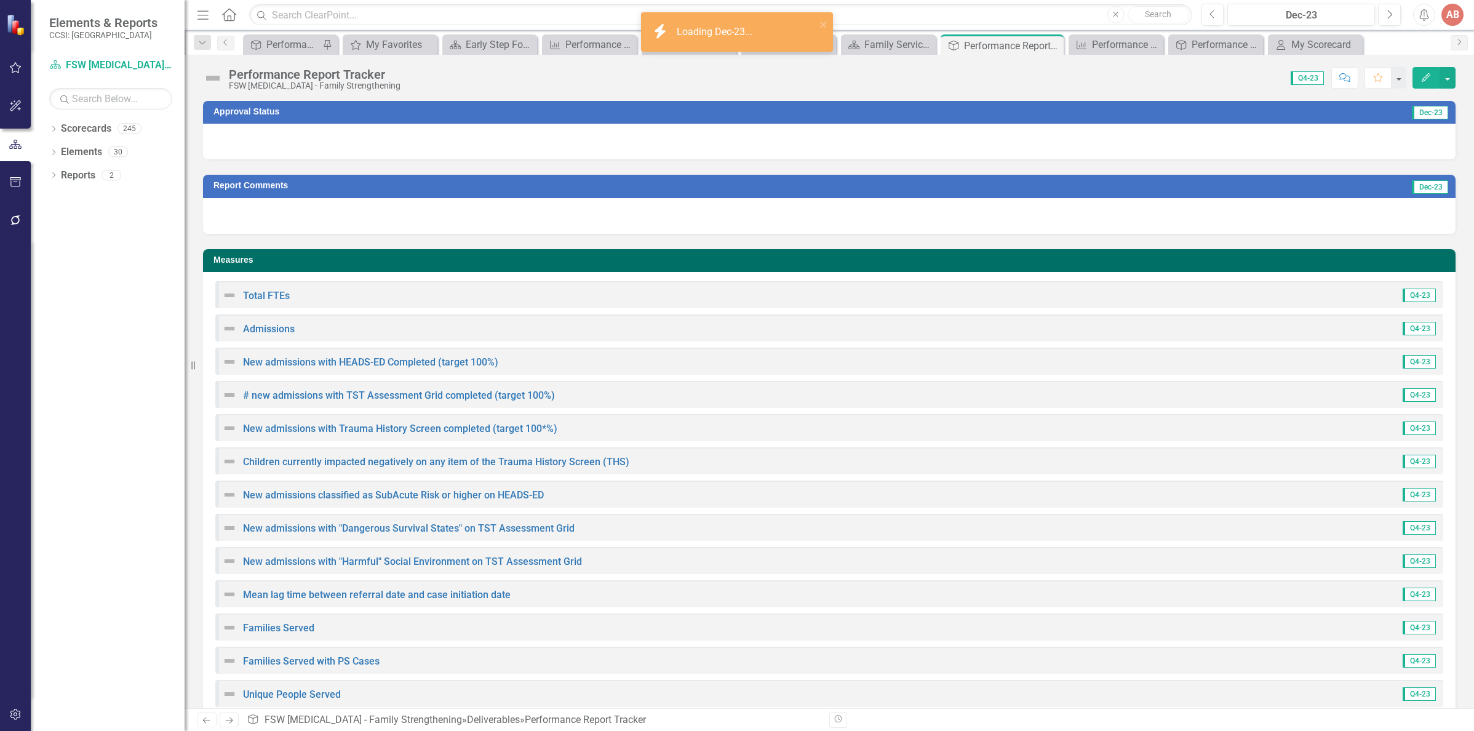
click at [1198, 146] on div at bounding box center [829, 142] width 1252 height 36
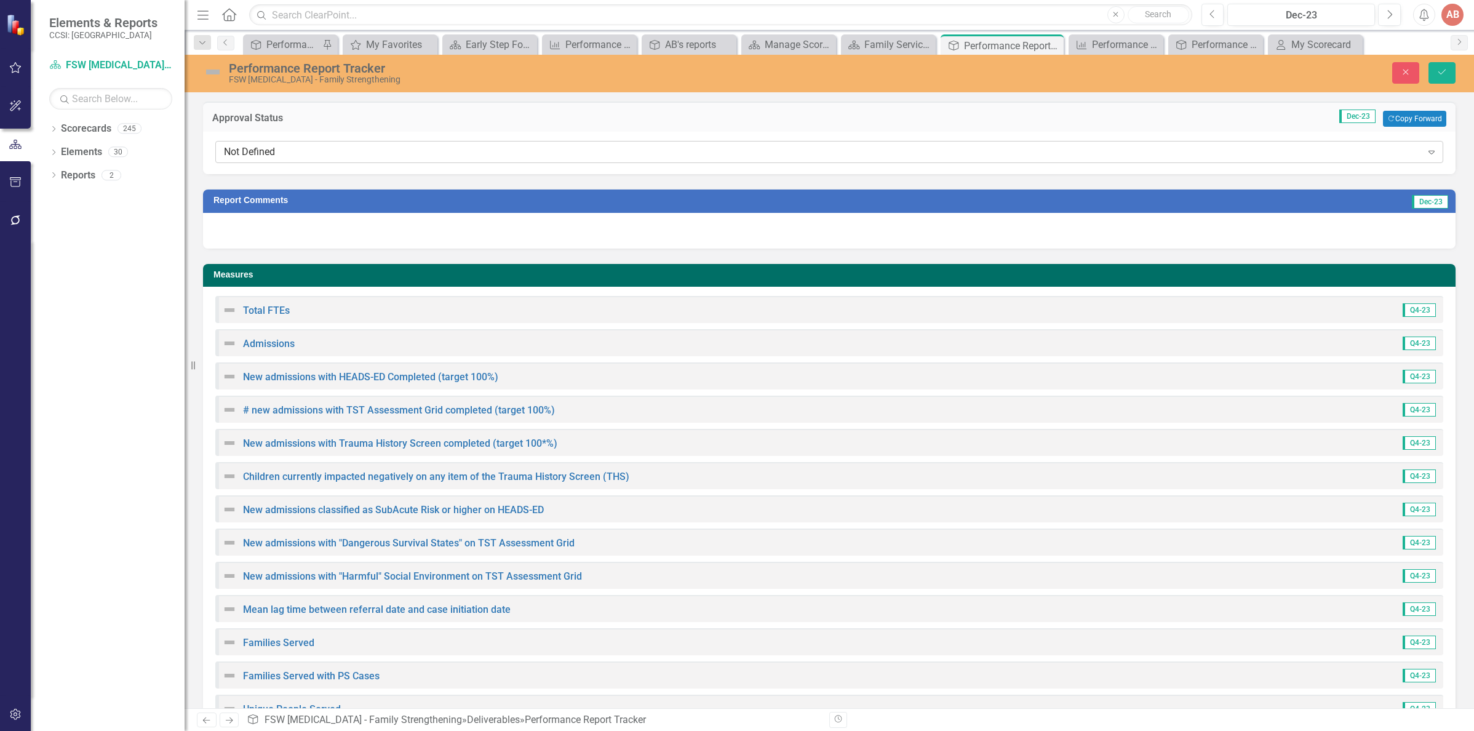
click at [1073, 151] on div "Not Defined" at bounding box center [823, 152] width 1198 height 14
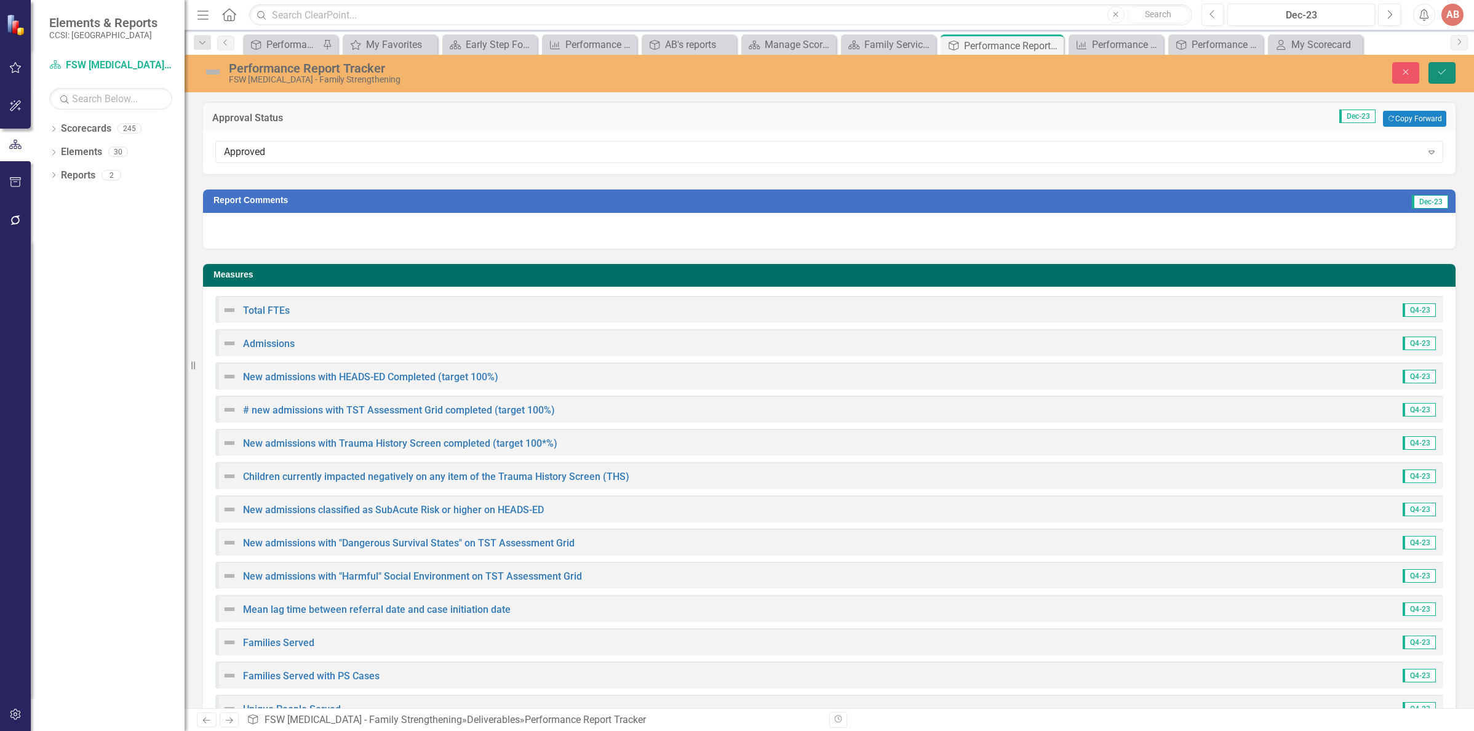
click at [1444, 71] on icon "submit" at bounding box center [1441, 72] width 7 height 5
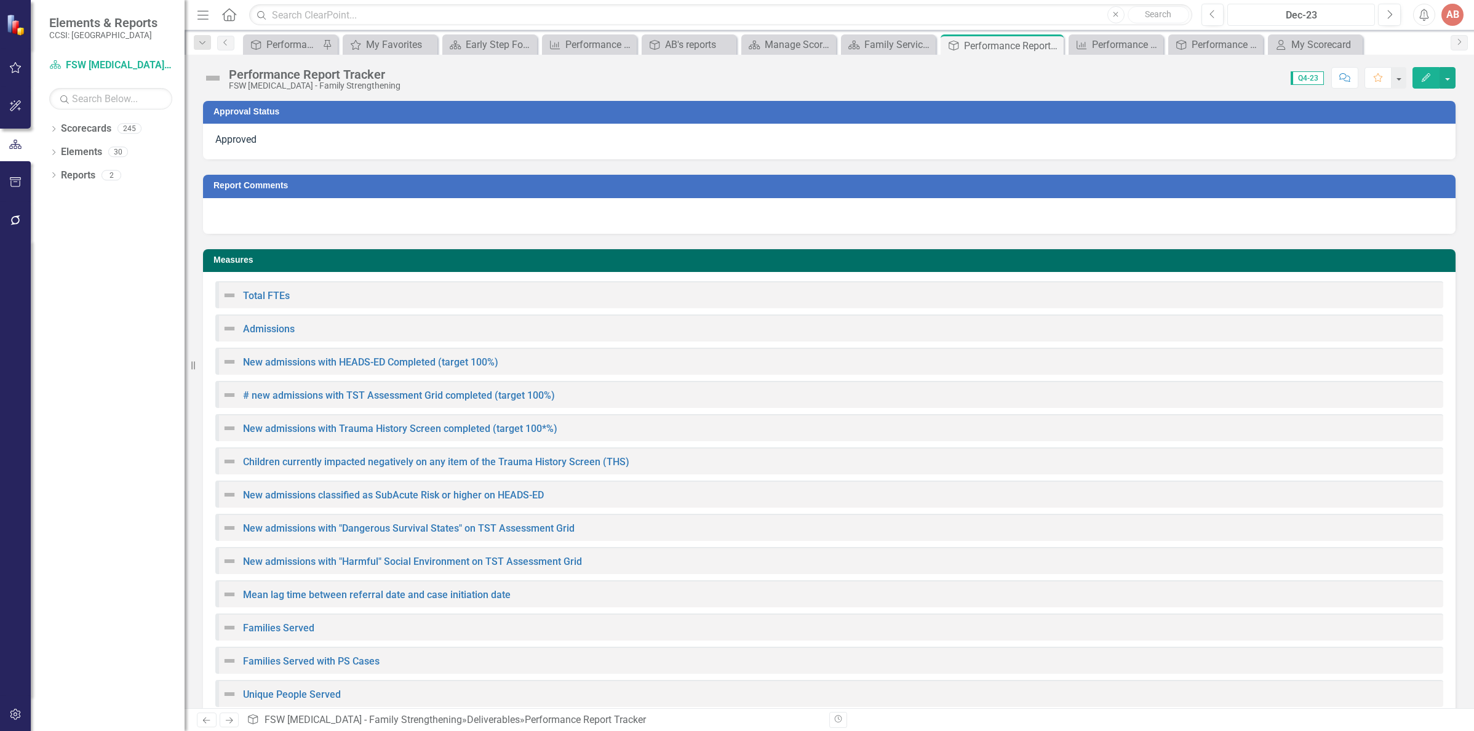
click at [1303, 20] on div "Dec-23" at bounding box center [1300, 15] width 139 height 15
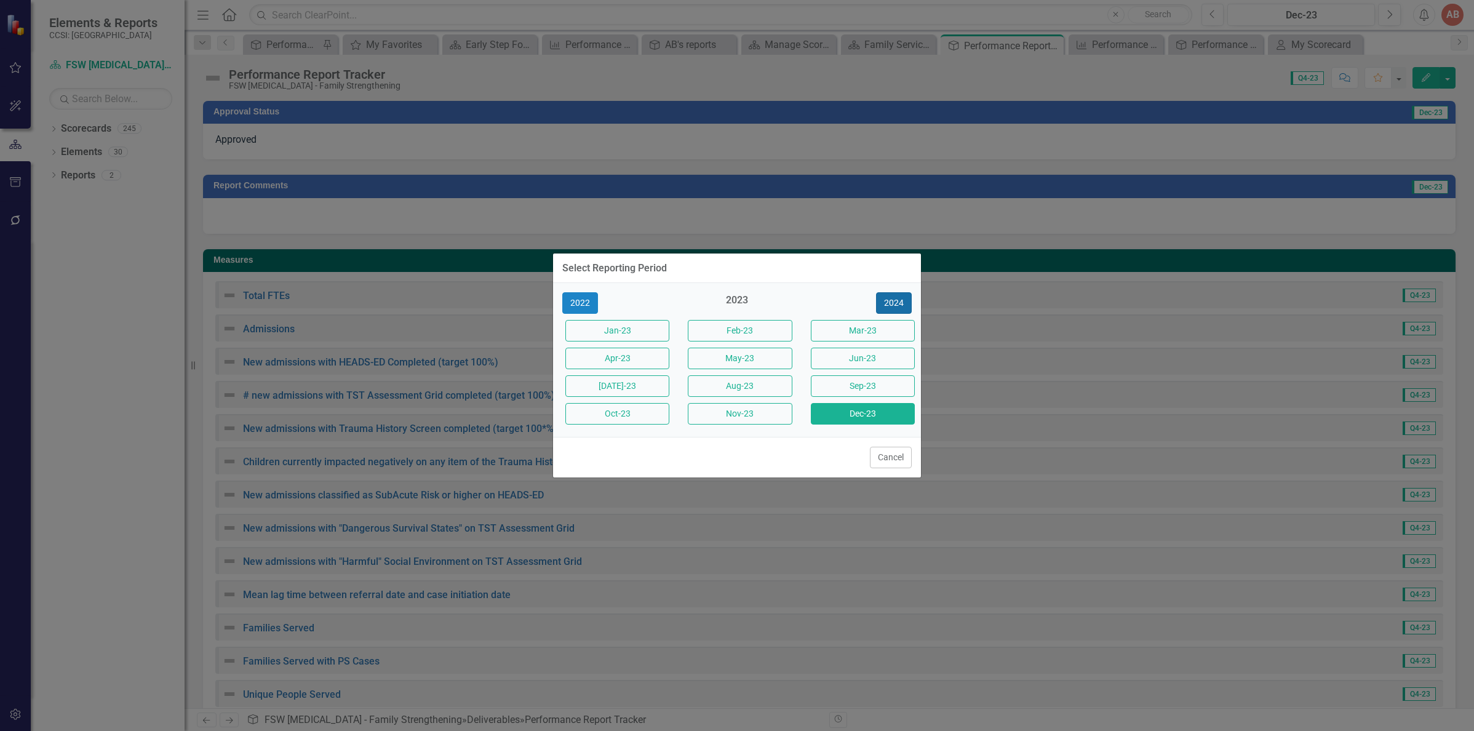
click at [903, 304] on button "2024" at bounding box center [894, 303] width 36 height 22
click at [628, 356] on button "Apr-24" at bounding box center [617, 359] width 104 height 22
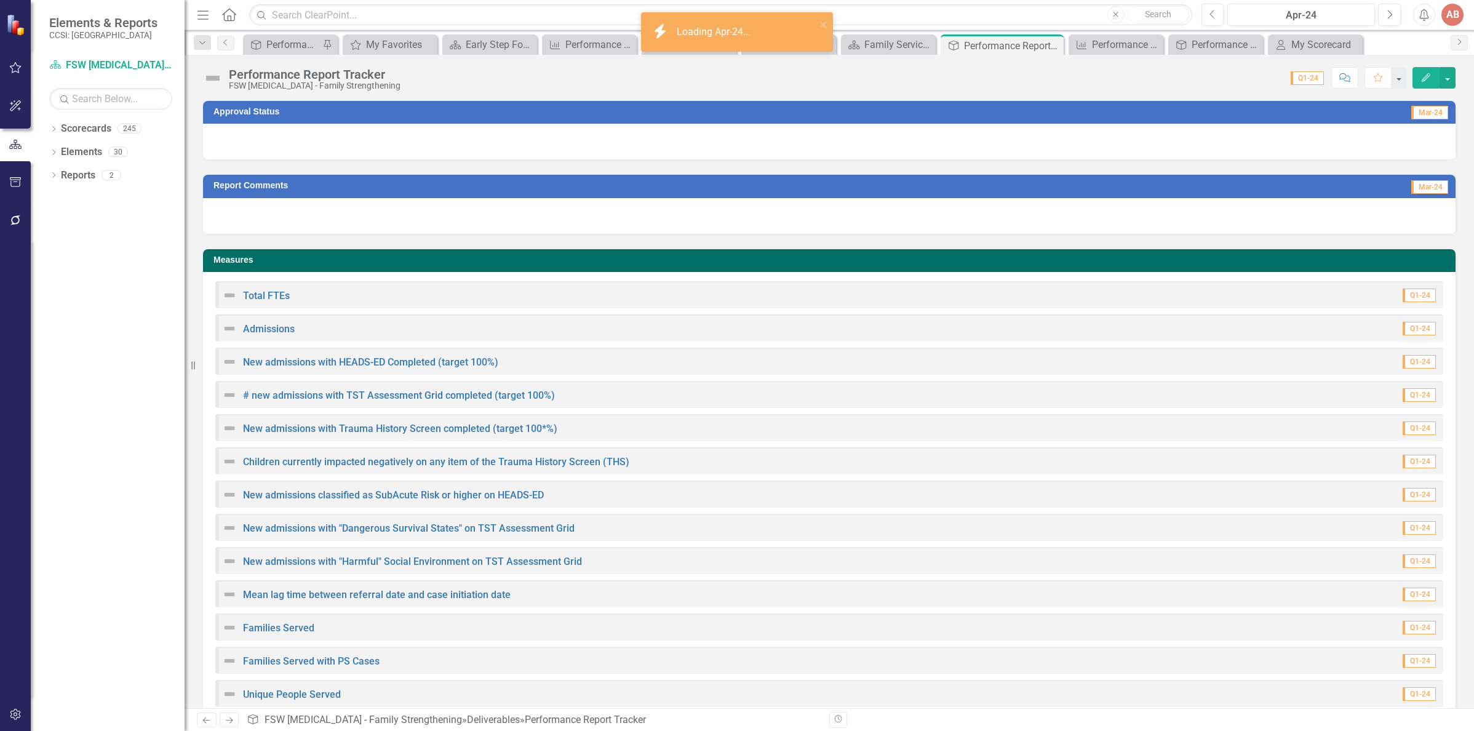
click at [608, 139] on div at bounding box center [829, 142] width 1252 height 36
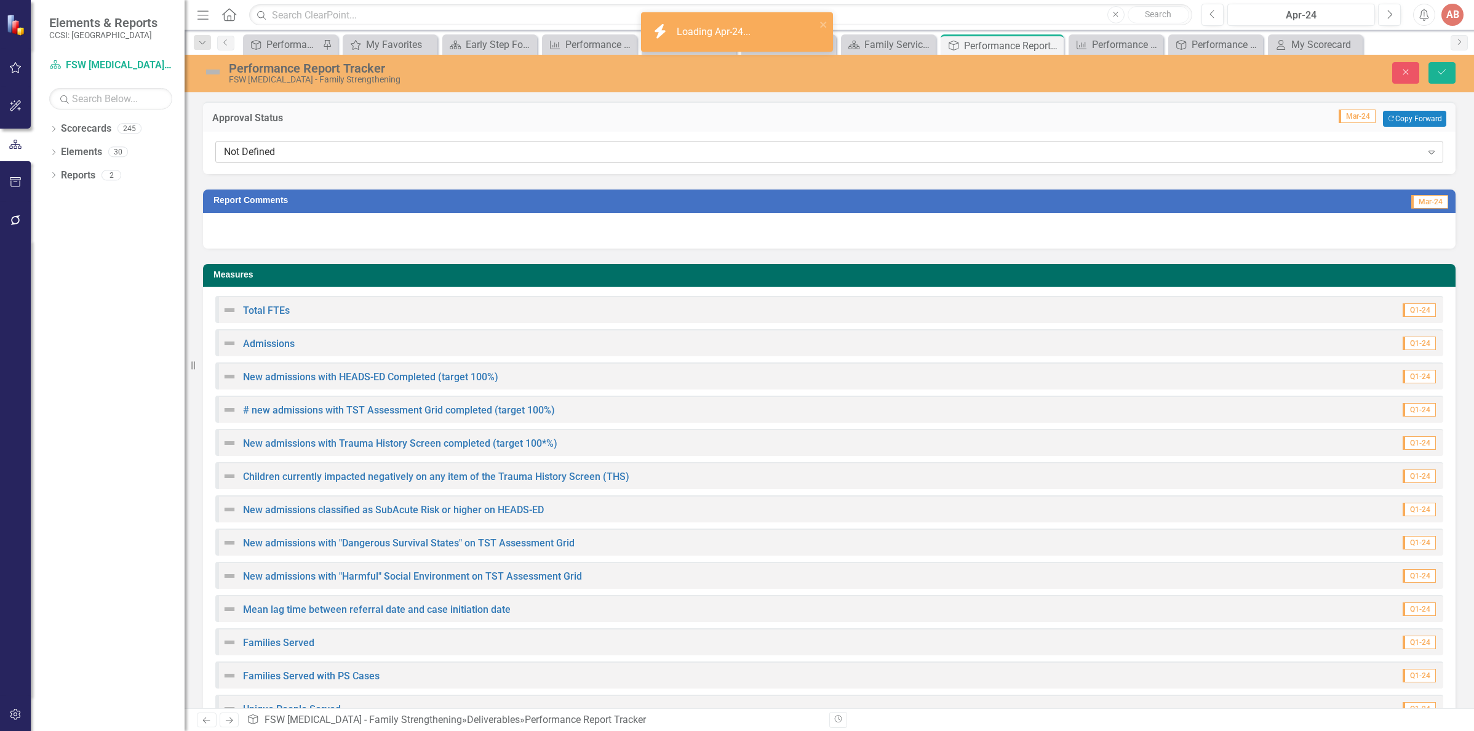
click at [605, 145] on div "Not Defined Expand" at bounding box center [829, 152] width 1228 height 22
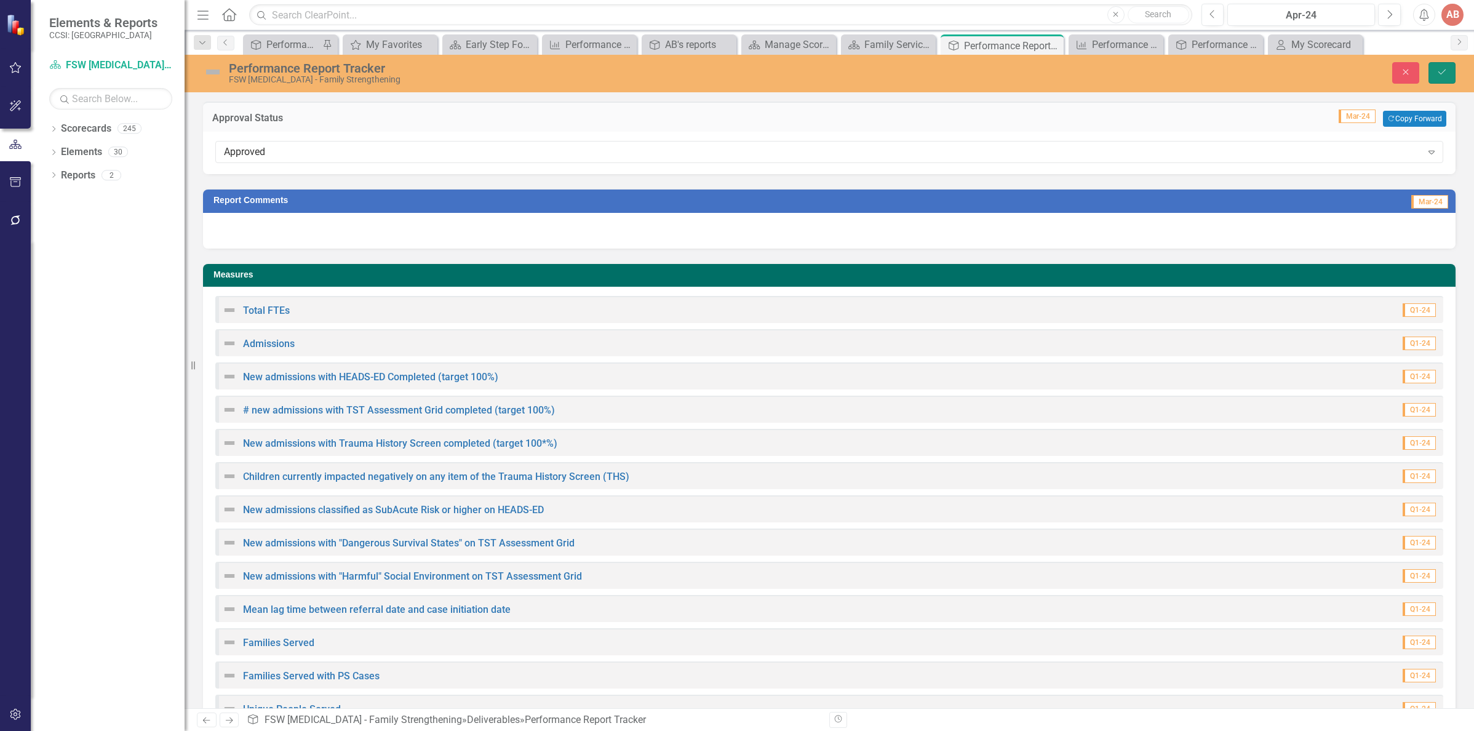
click at [1433, 73] on button "Save" at bounding box center [1441, 73] width 27 height 22
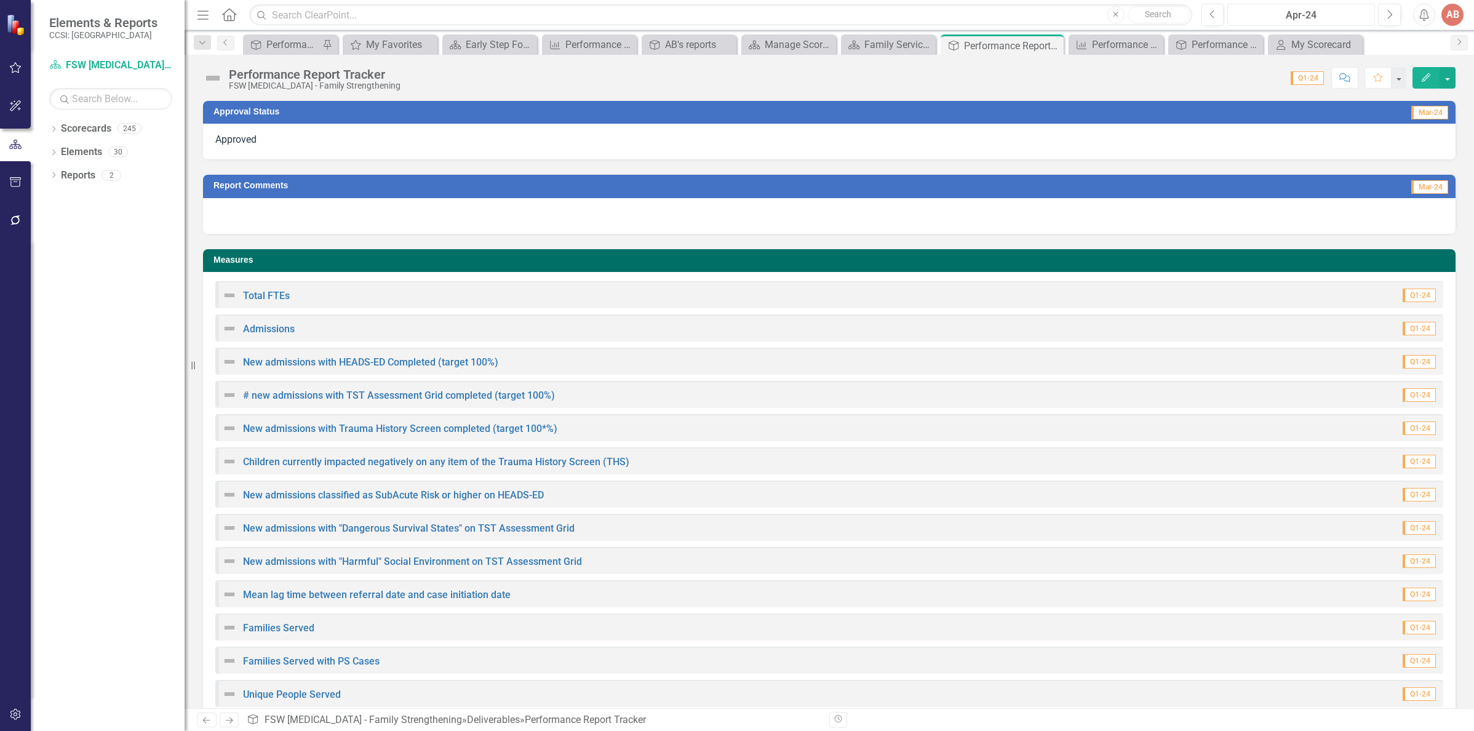
click at [1299, 18] on div "Apr-24" at bounding box center [1300, 15] width 139 height 15
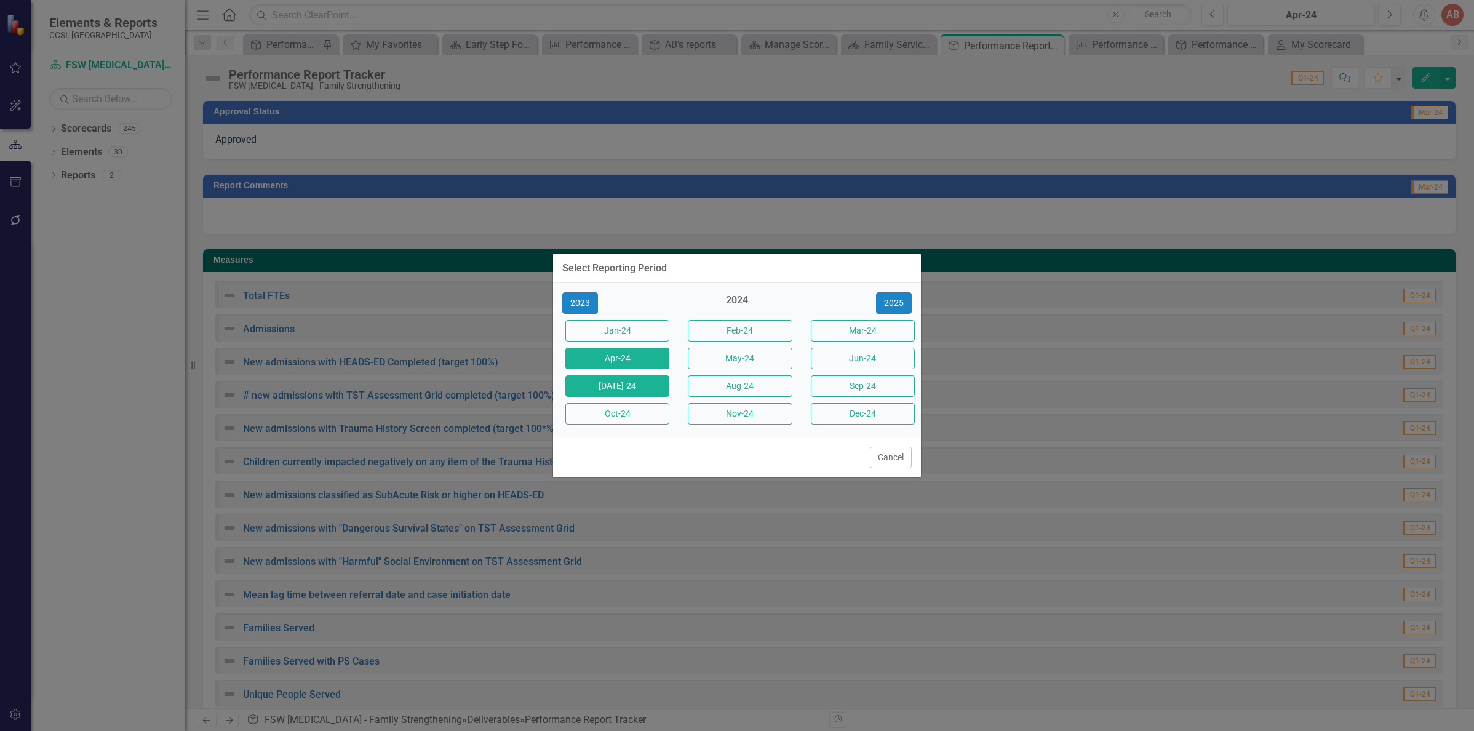
click at [651, 381] on button "[DATE]-24" at bounding box center [617, 386] width 104 height 22
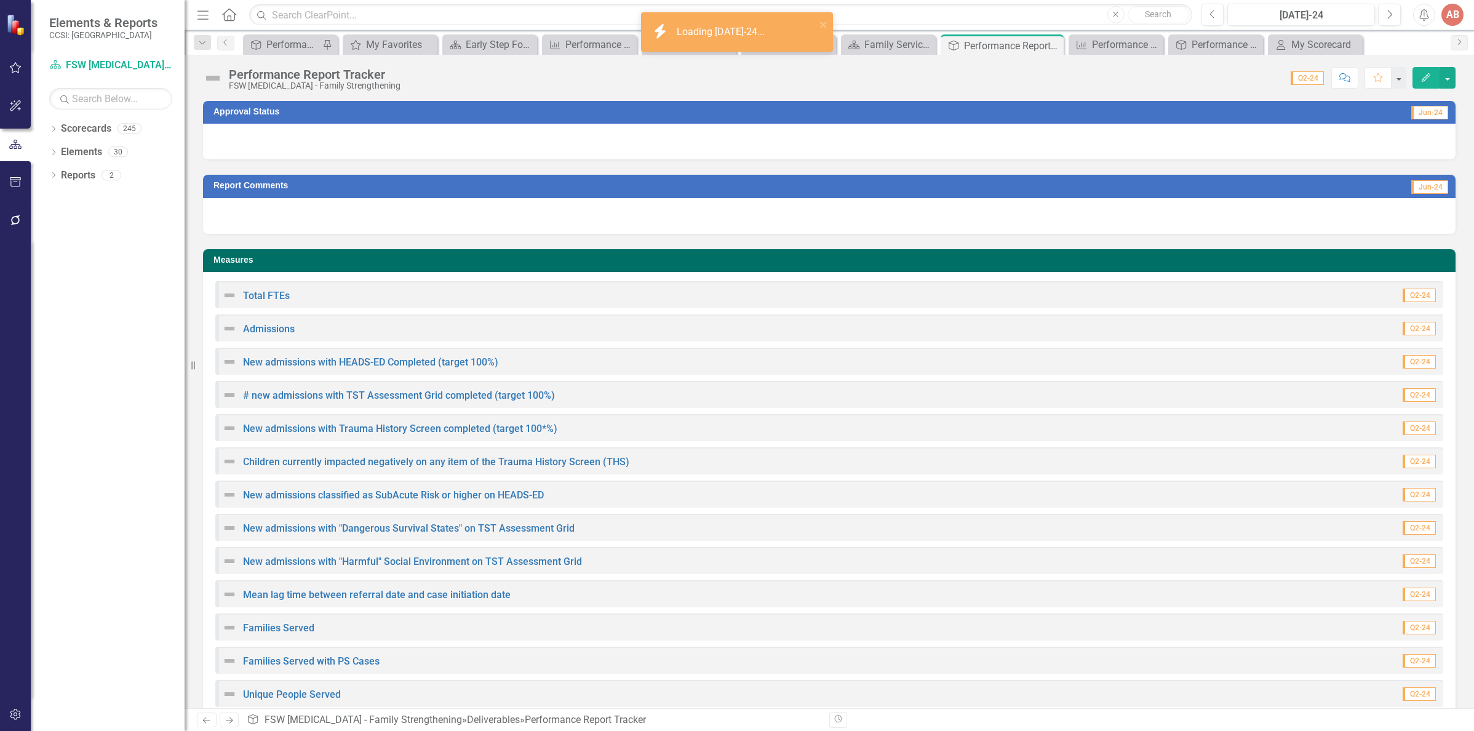
click at [584, 148] on div at bounding box center [829, 142] width 1252 height 36
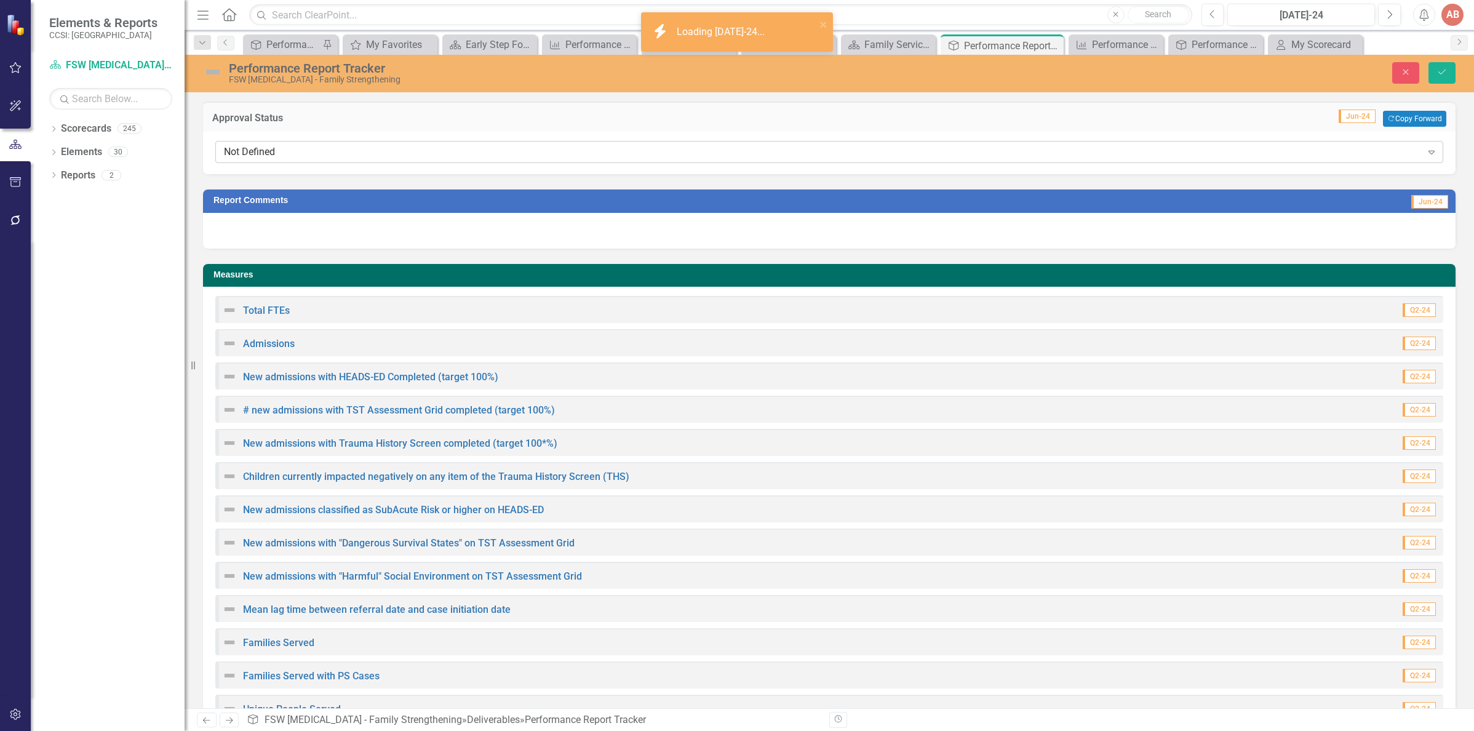
click at [570, 156] on div "Not Defined" at bounding box center [823, 152] width 1198 height 14
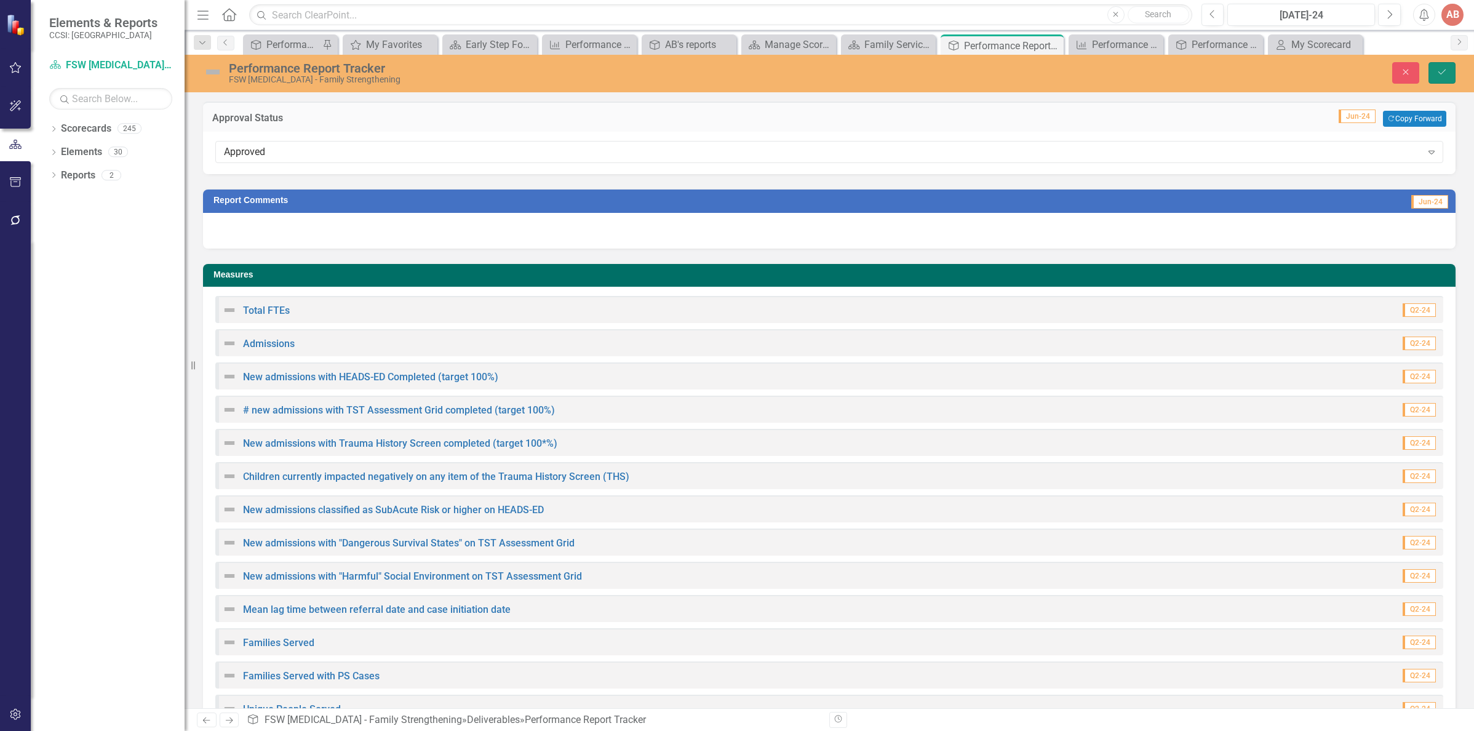
click at [1447, 77] on button "Save" at bounding box center [1441, 73] width 27 height 22
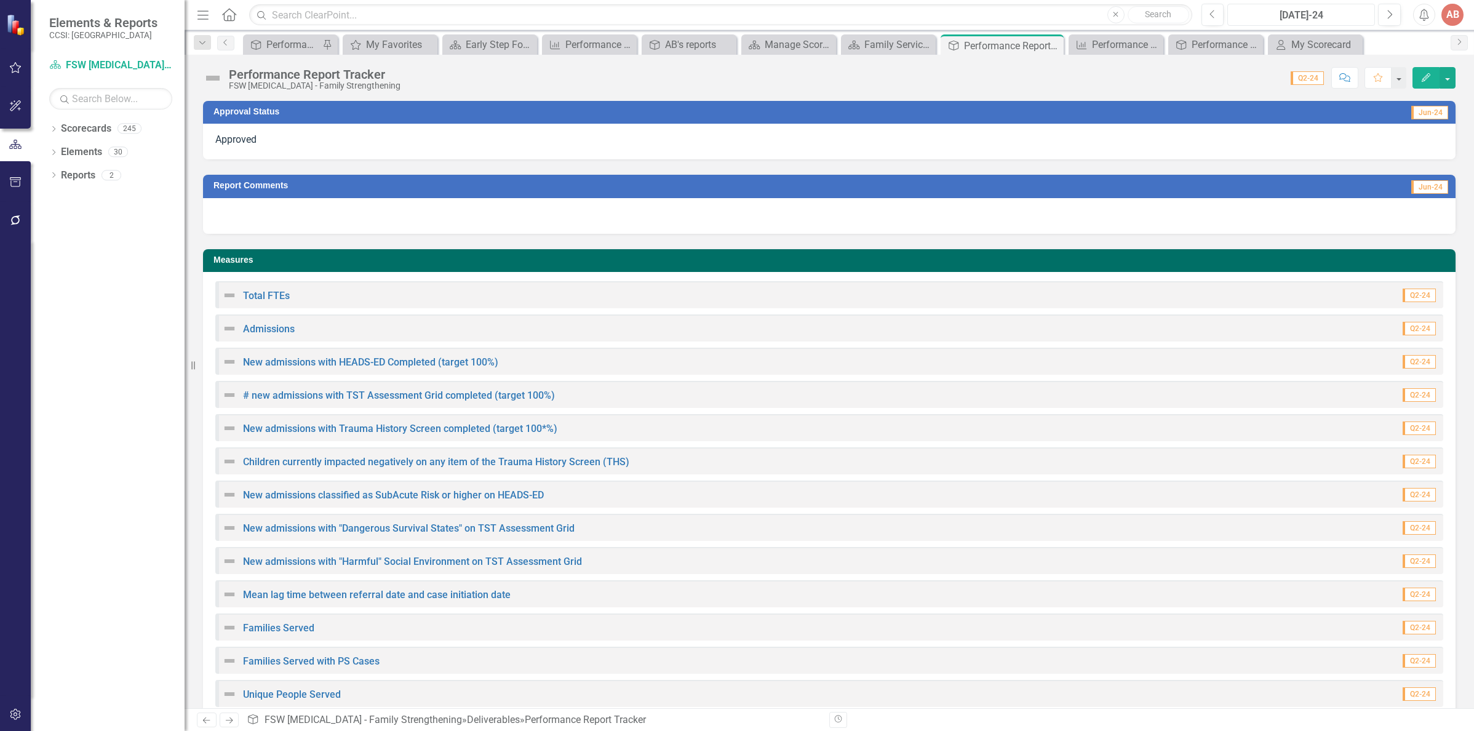
click at [1272, 10] on div "[DATE]-24" at bounding box center [1300, 15] width 139 height 15
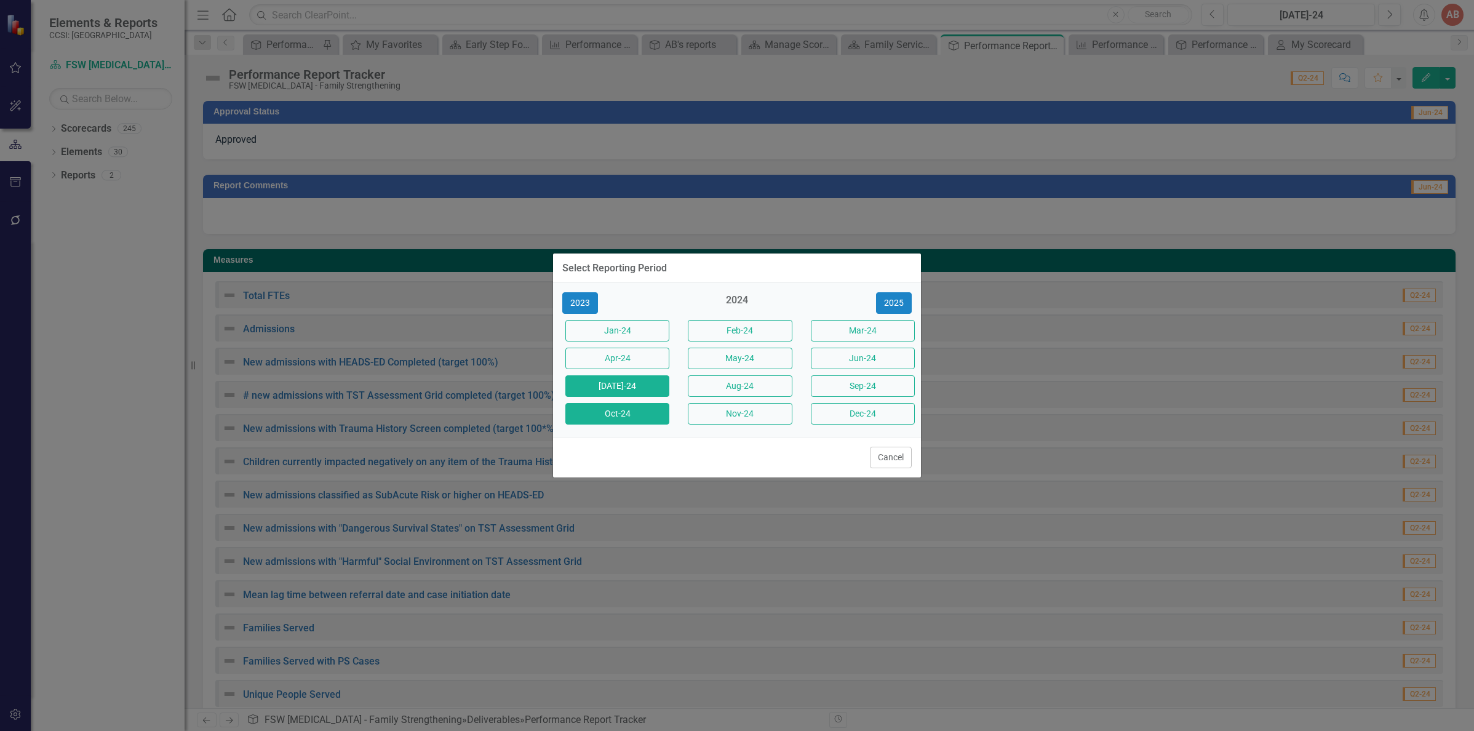
click at [627, 416] on button "Oct-24" at bounding box center [617, 414] width 104 height 22
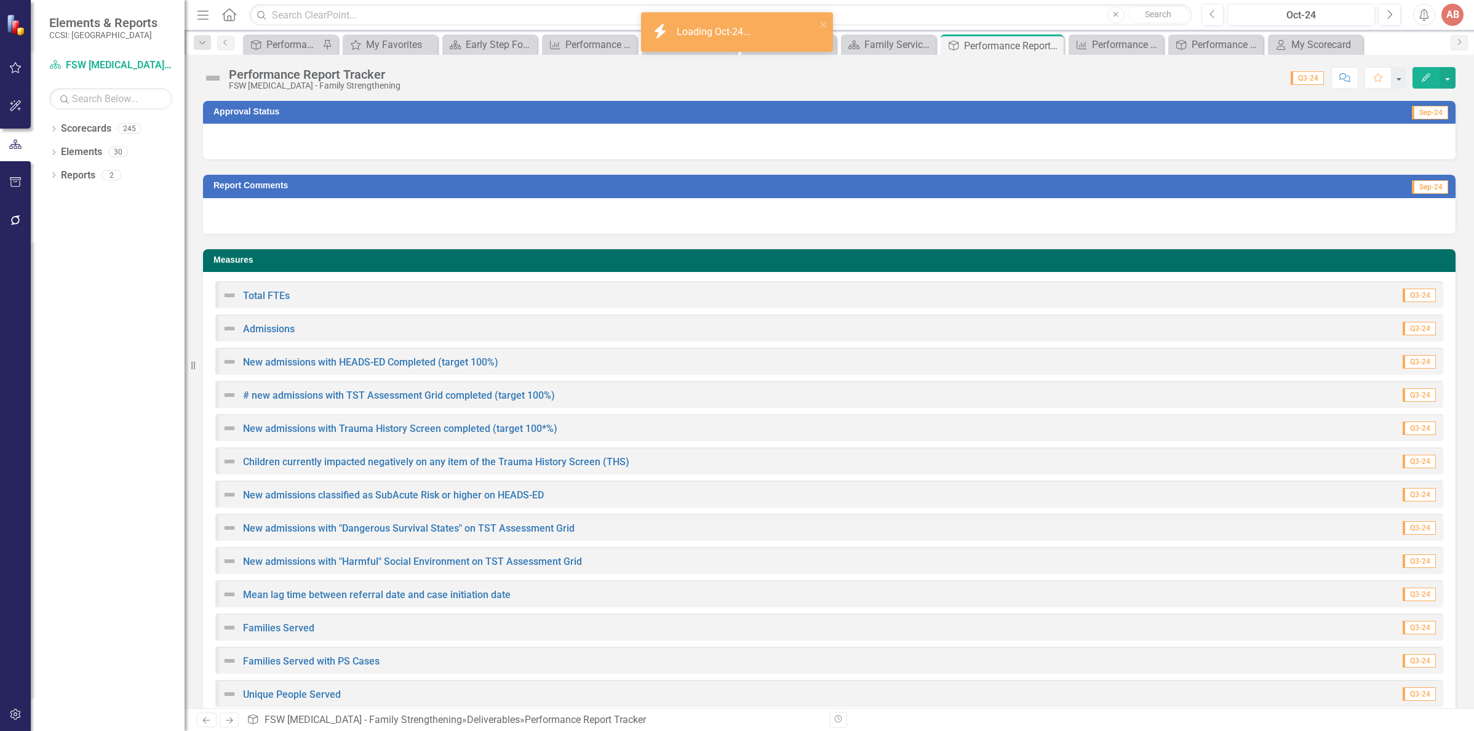
click at [673, 144] on div at bounding box center [829, 142] width 1252 height 36
click at [674, 144] on div at bounding box center [829, 142] width 1252 height 36
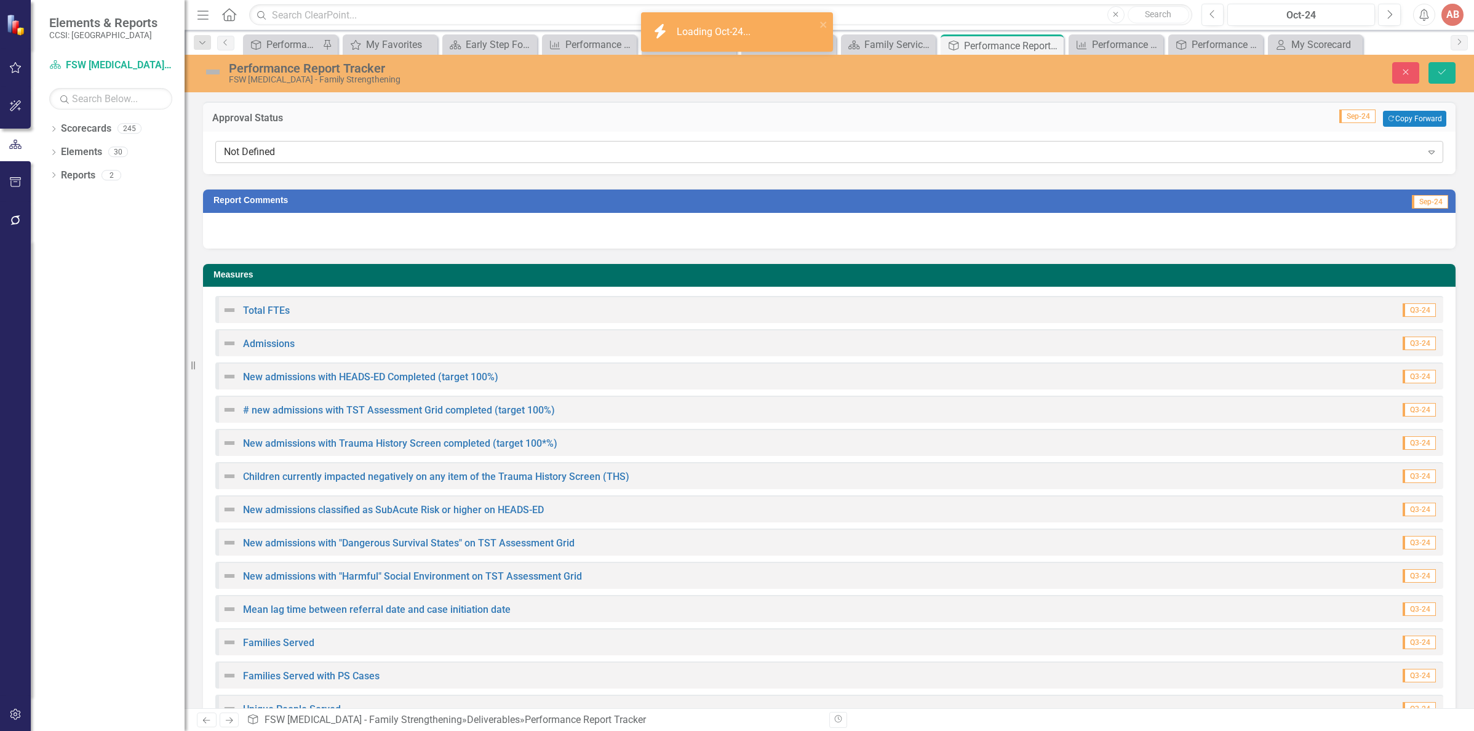
click at [670, 146] on div "Not Defined" at bounding box center [823, 152] width 1198 height 14
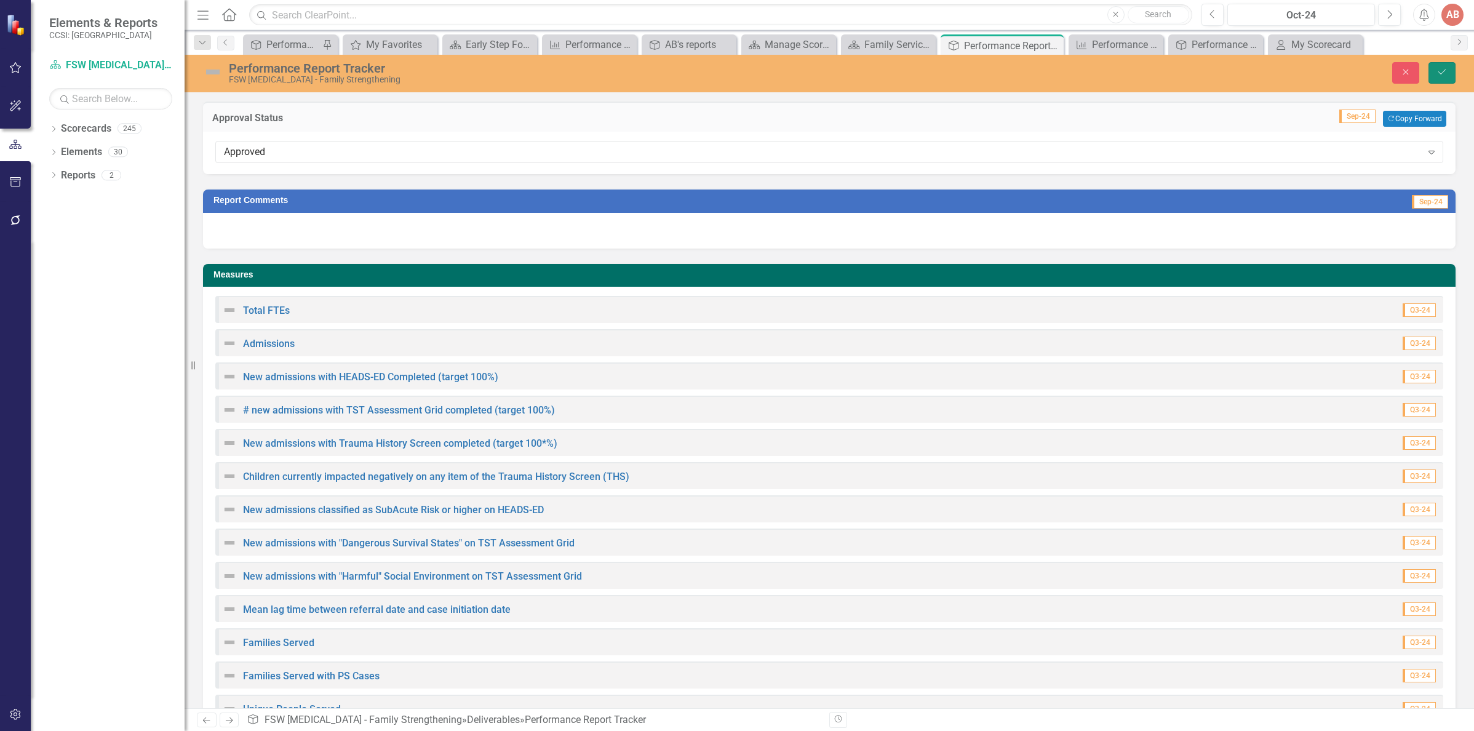
click at [1450, 74] on button "Save" at bounding box center [1441, 73] width 27 height 22
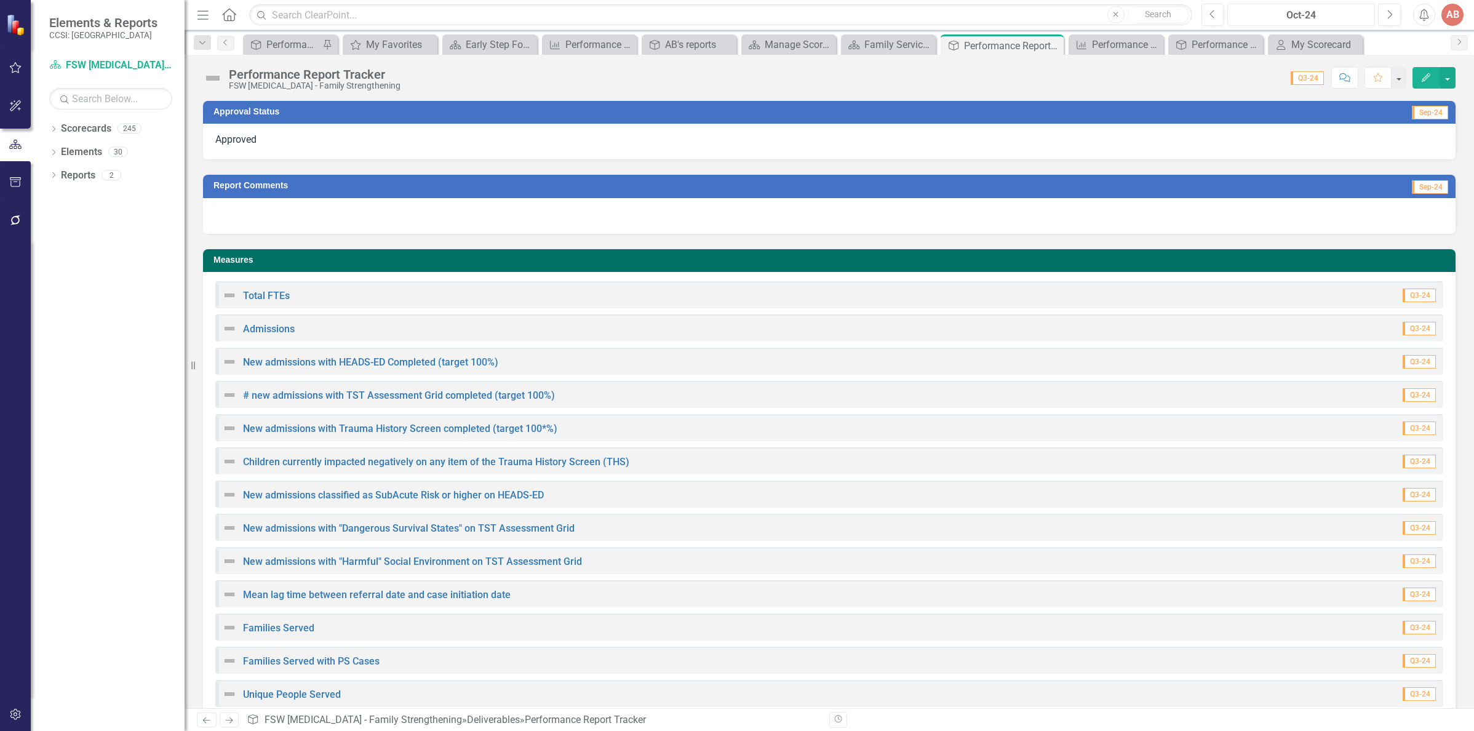
click at [1287, 15] on div "Oct-24" at bounding box center [1300, 15] width 139 height 15
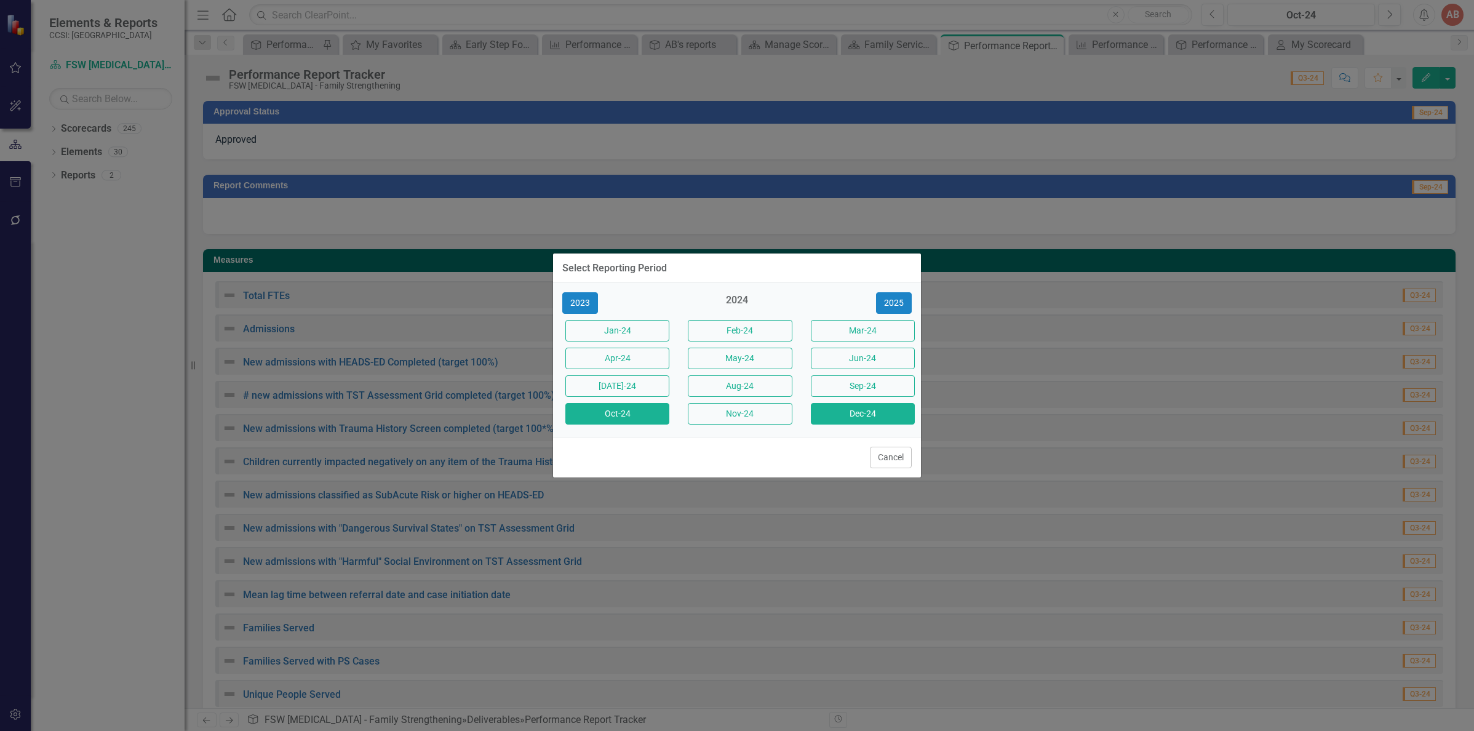
click at [906, 418] on button "Dec-24" at bounding box center [863, 414] width 104 height 22
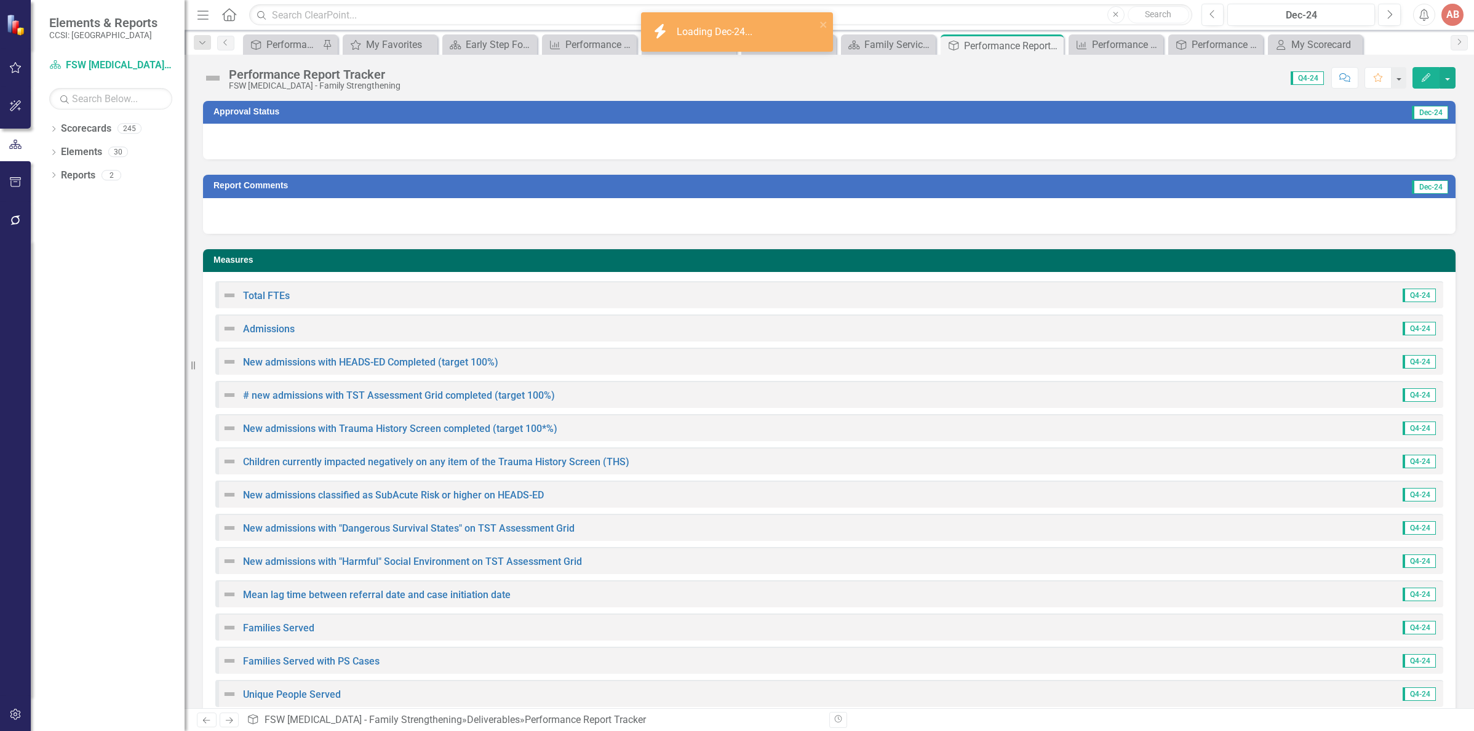
click at [741, 142] on div at bounding box center [829, 142] width 1252 height 36
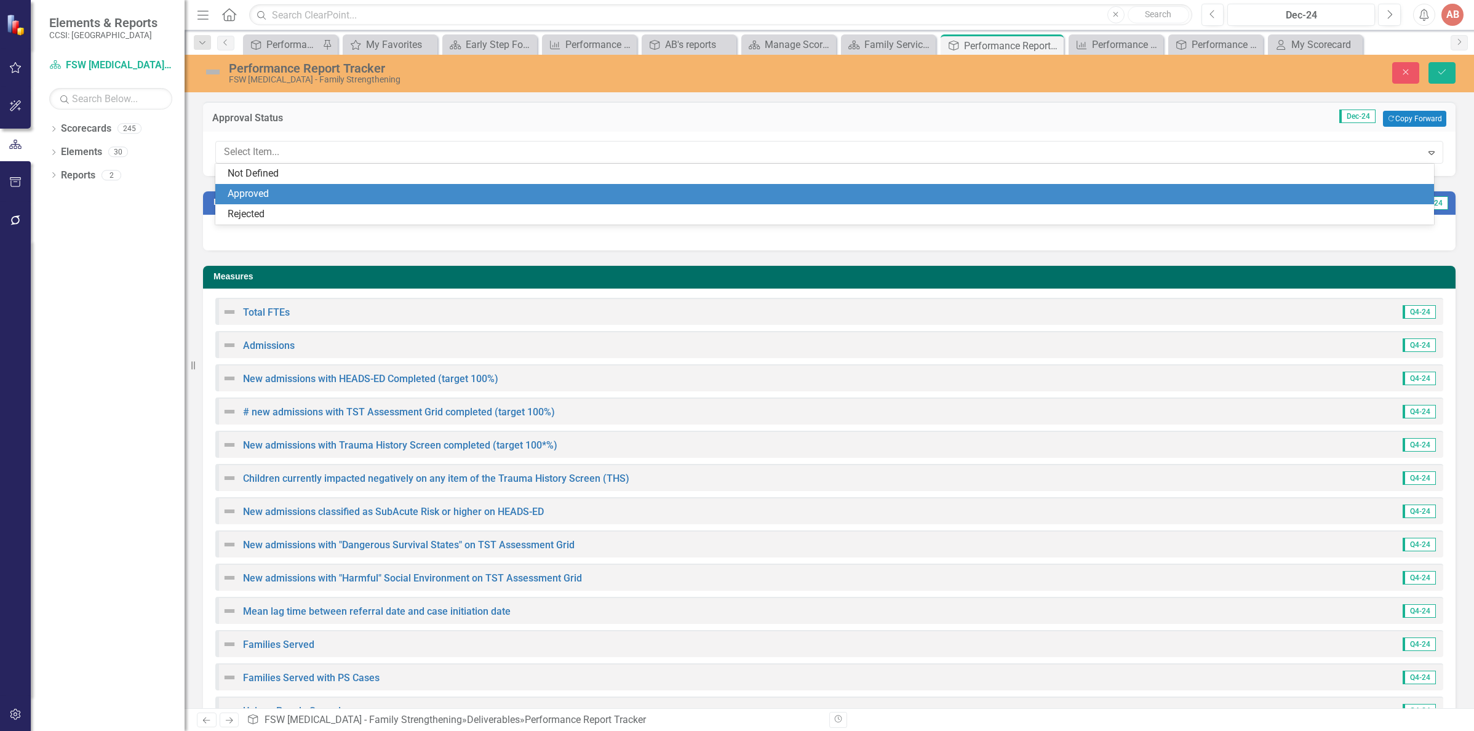
click at [703, 191] on div "Approved" at bounding box center [827, 194] width 1199 height 14
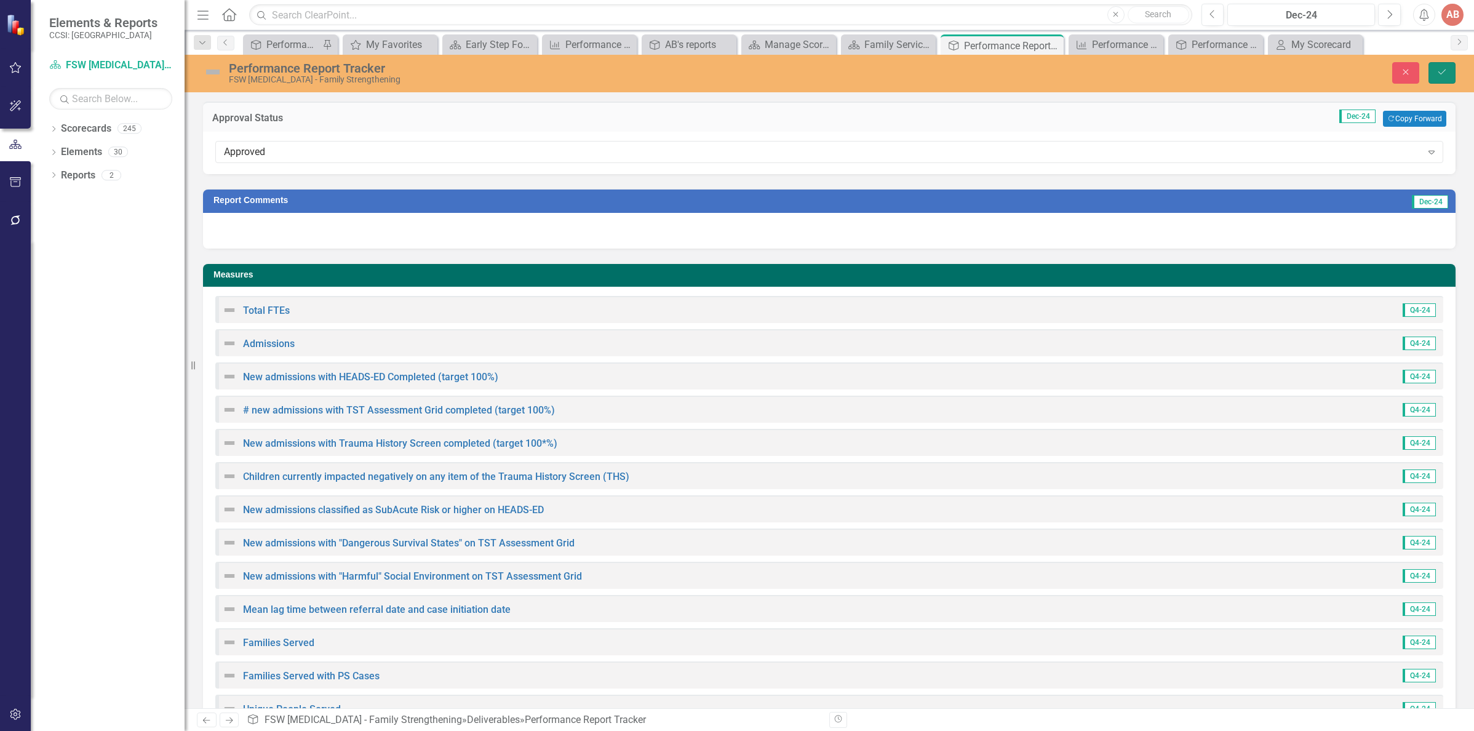
drag, startPoint x: 1447, startPoint y: 70, endPoint x: 1466, endPoint y: 70, distance: 19.7
click at [1447, 70] on button "Save" at bounding box center [1441, 73] width 27 height 22
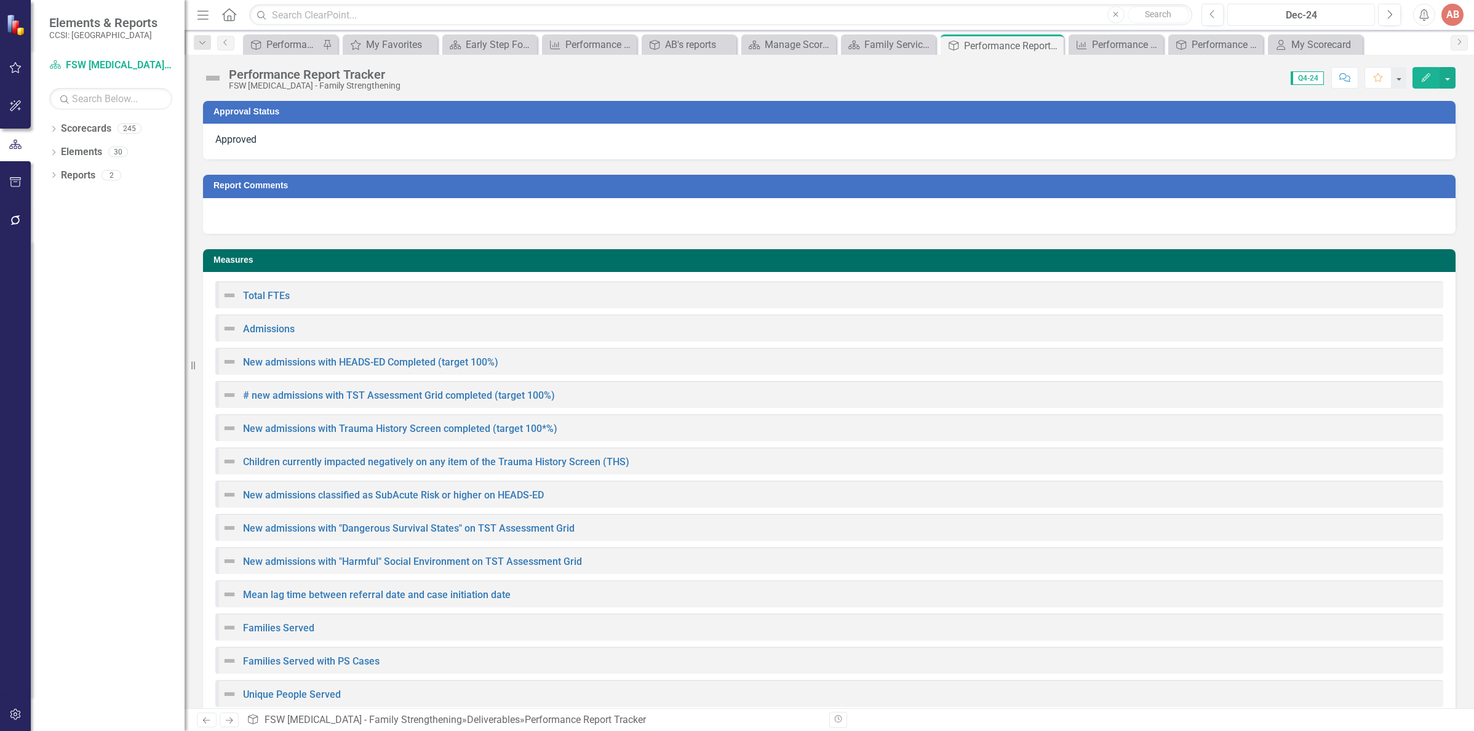
click at [1305, 13] on div "Dec-24" at bounding box center [1300, 15] width 139 height 15
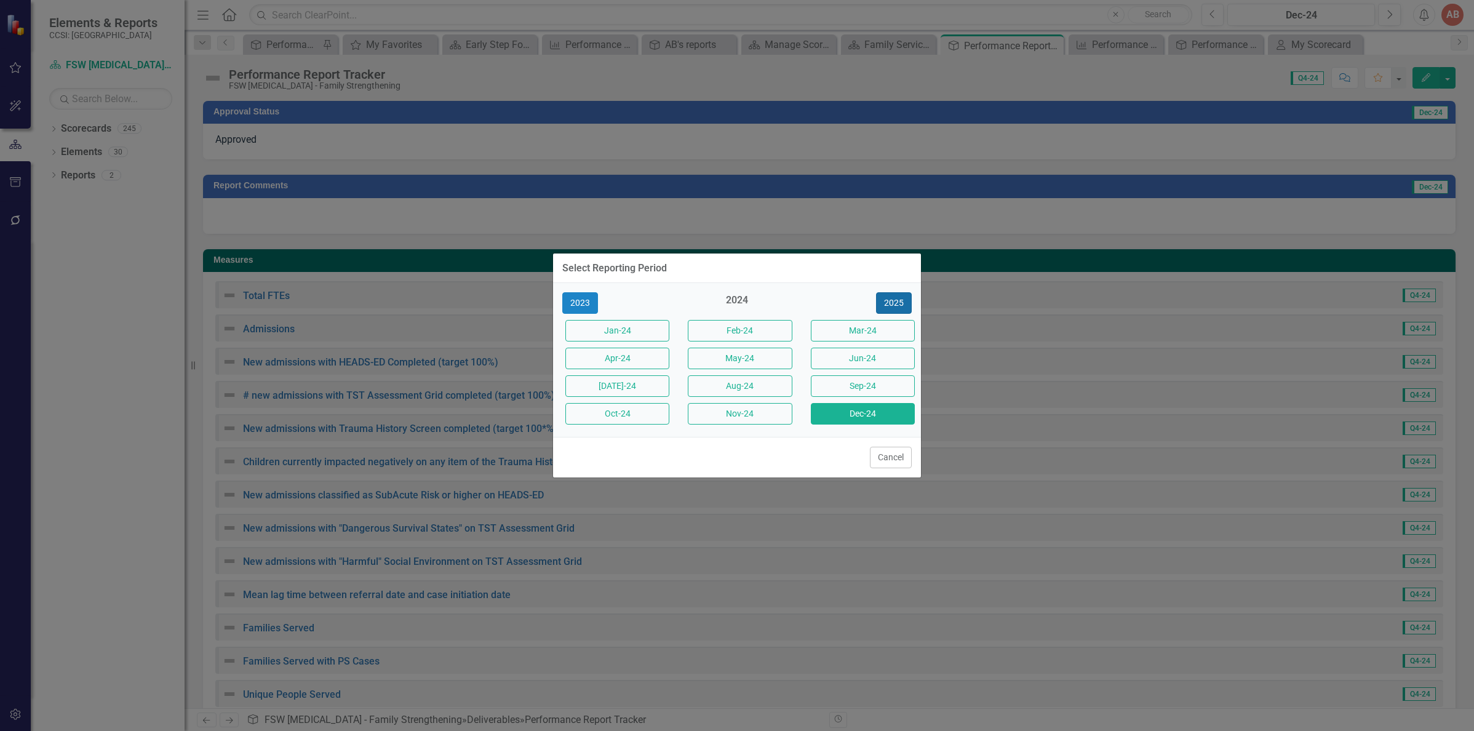
click at [896, 301] on button "2025" at bounding box center [894, 303] width 36 height 22
click at [582, 359] on button "Apr-25" at bounding box center [617, 359] width 104 height 22
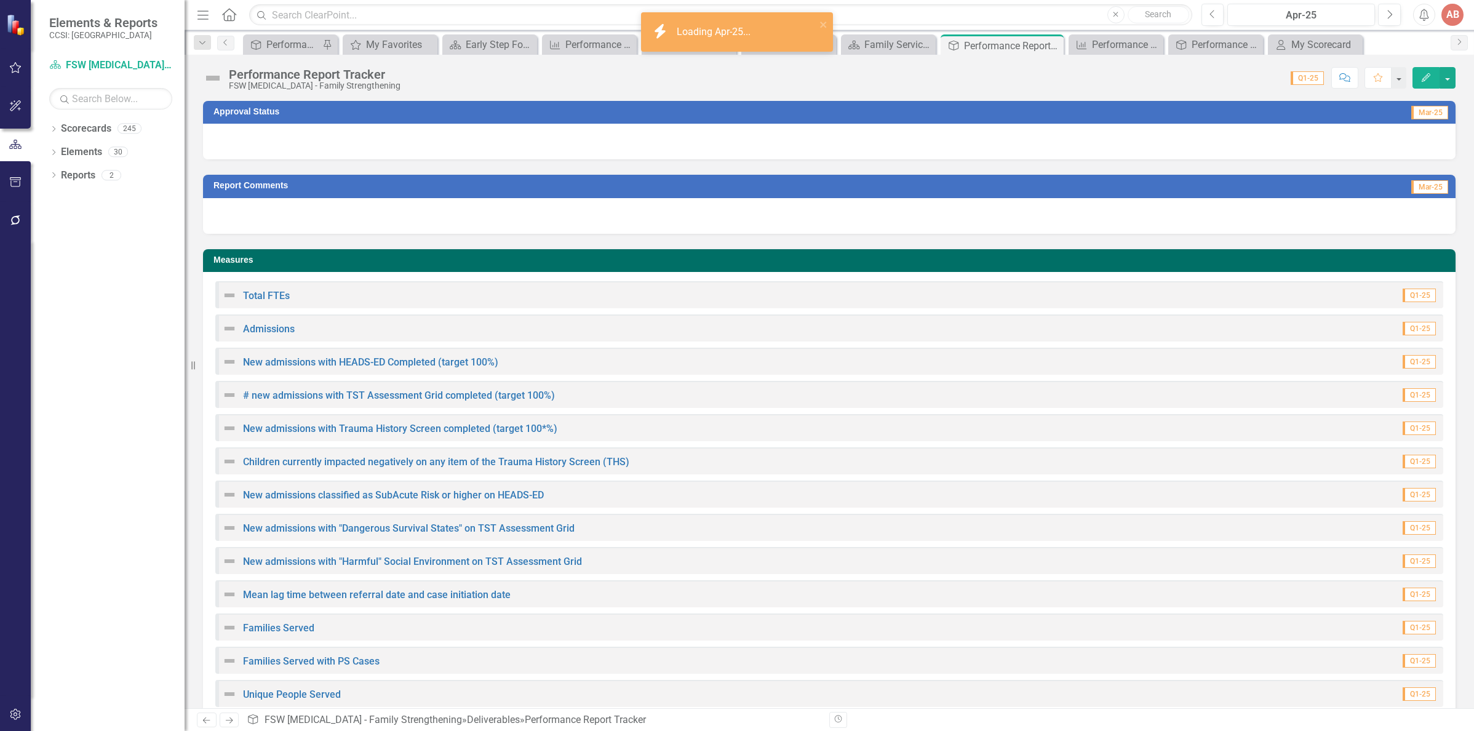
click at [537, 145] on div at bounding box center [829, 142] width 1252 height 36
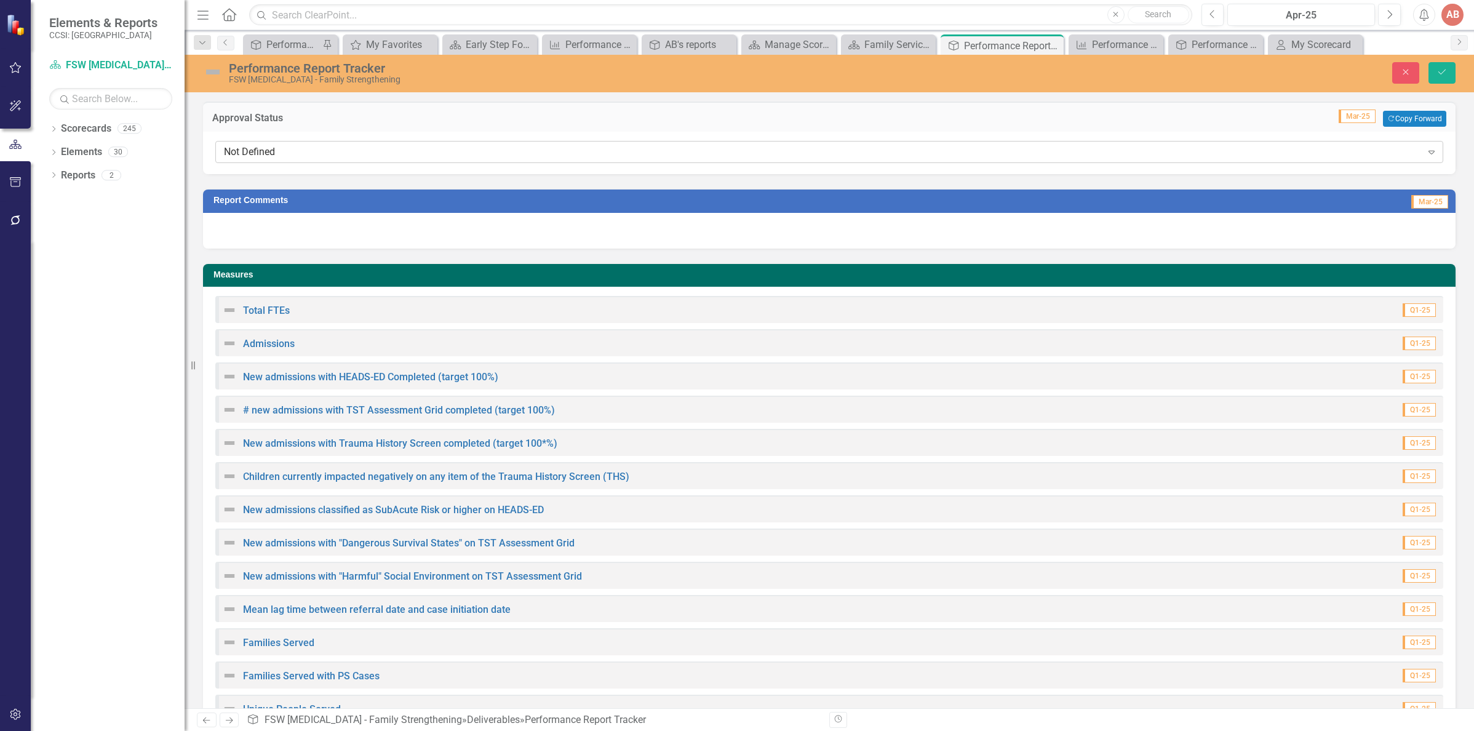
click at [533, 151] on div "Not Defined" at bounding box center [823, 152] width 1198 height 14
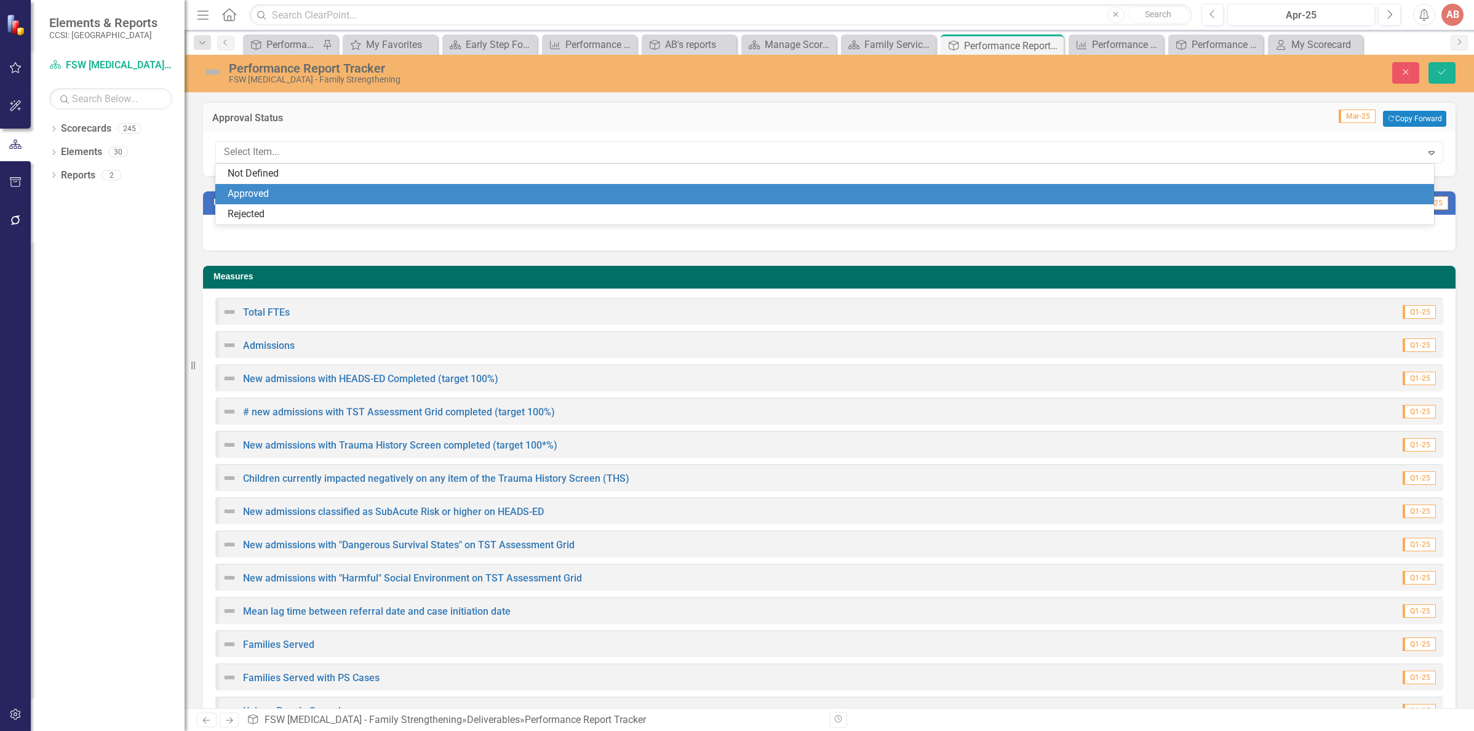
click at [523, 188] on div "Approved" at bounding box center [827, 194] width 1199 height 14
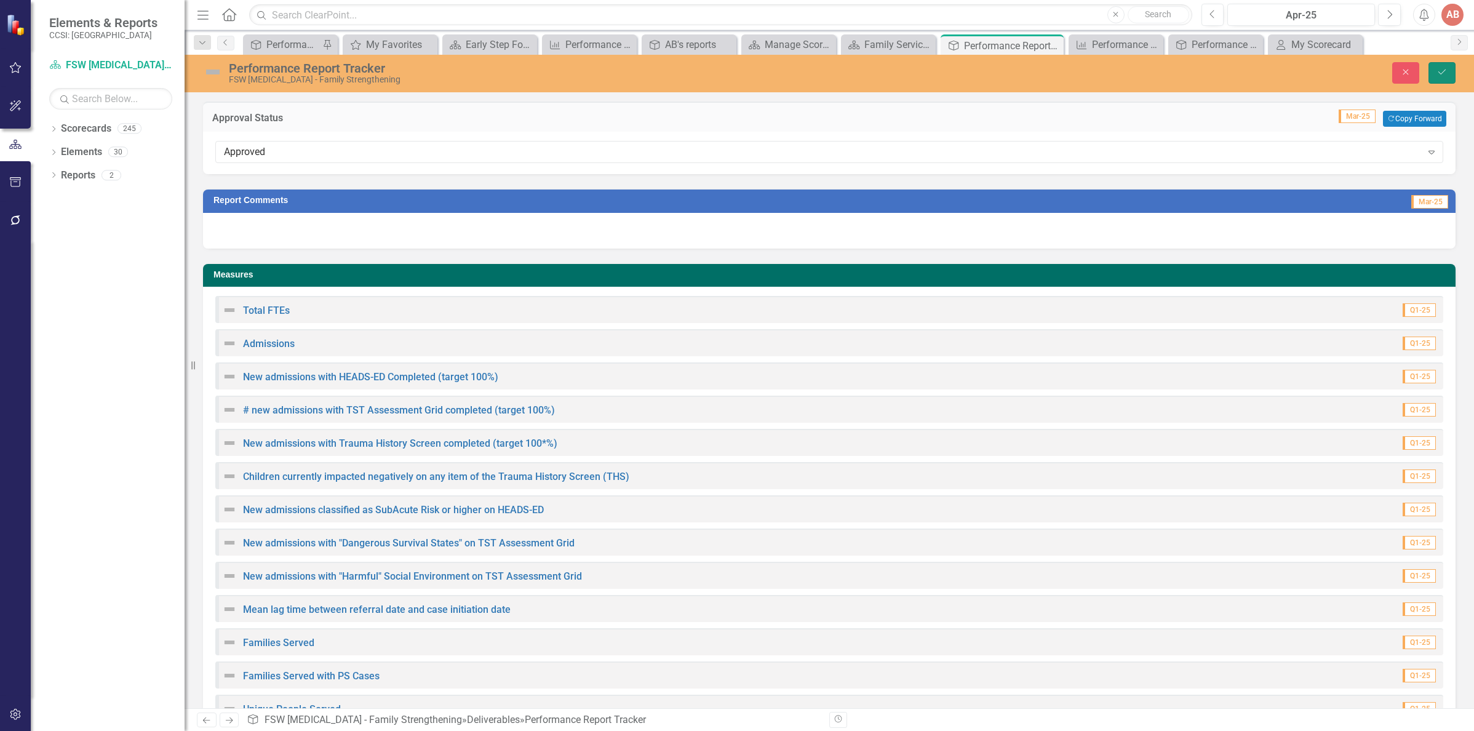
click at [1438, 70] on icon "Save" at bounding box center [1441, 72] width 11 height 9
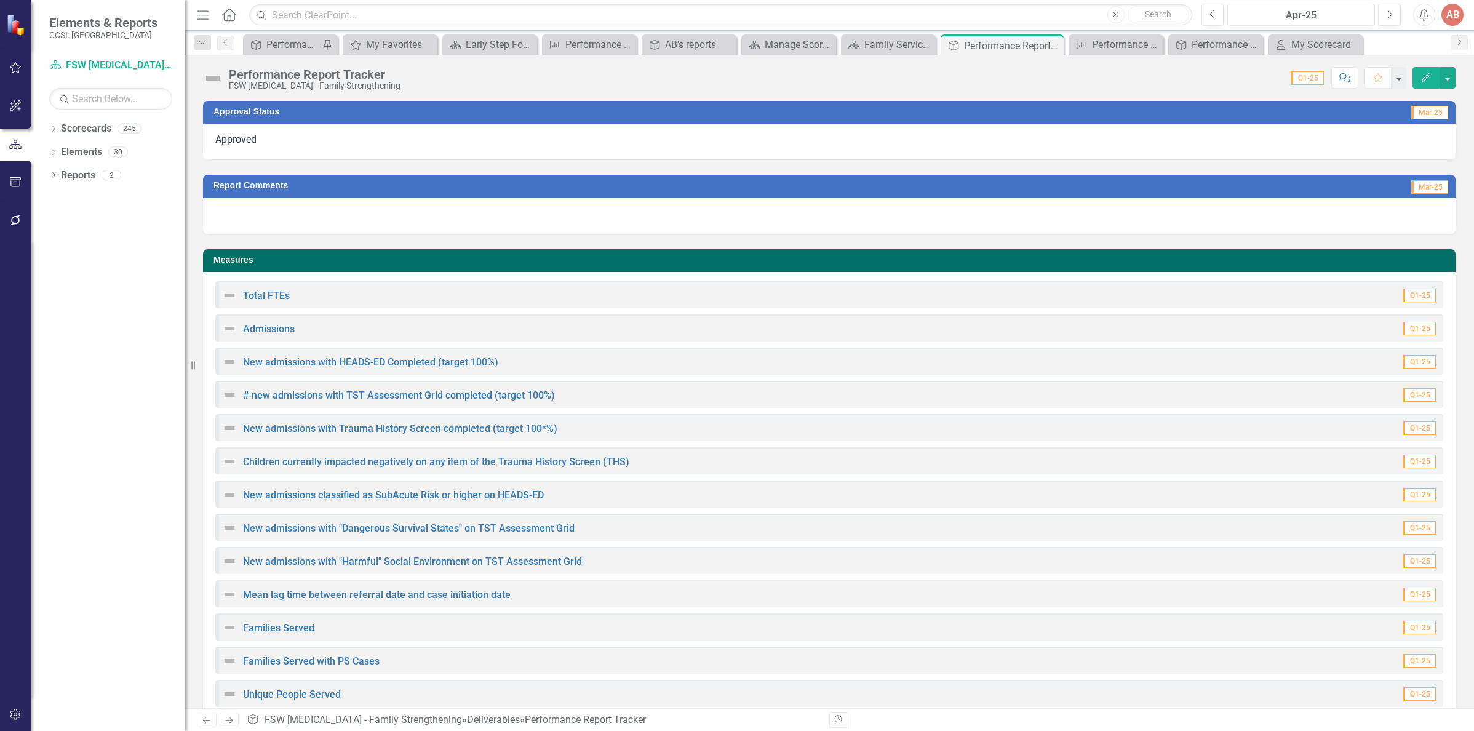
click at [1261, 8] on div "Apr-25" at bounding box center [1300, 15] width 139 height 15
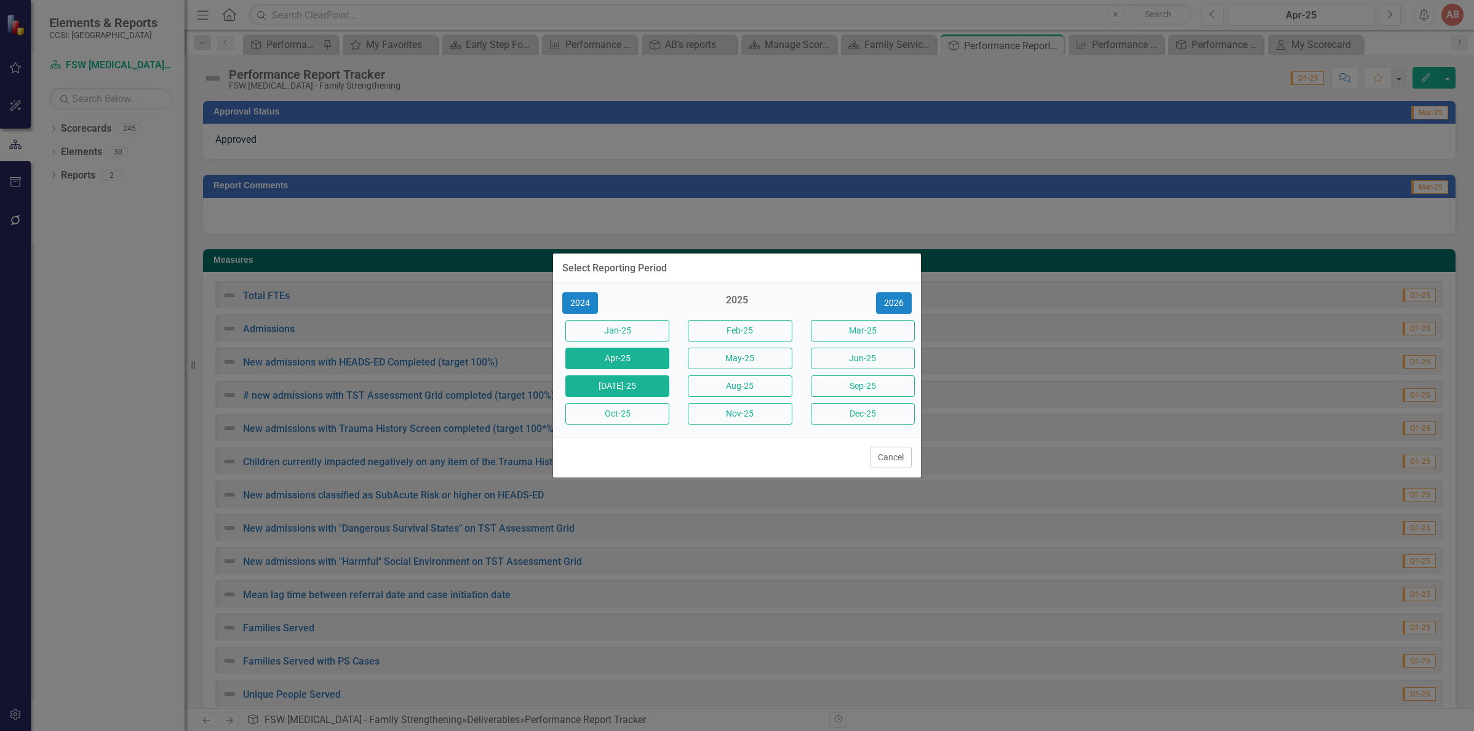
click at [622, 378] on button "[DATE]-25" at bounding box center [617, 386] width 104 height 22
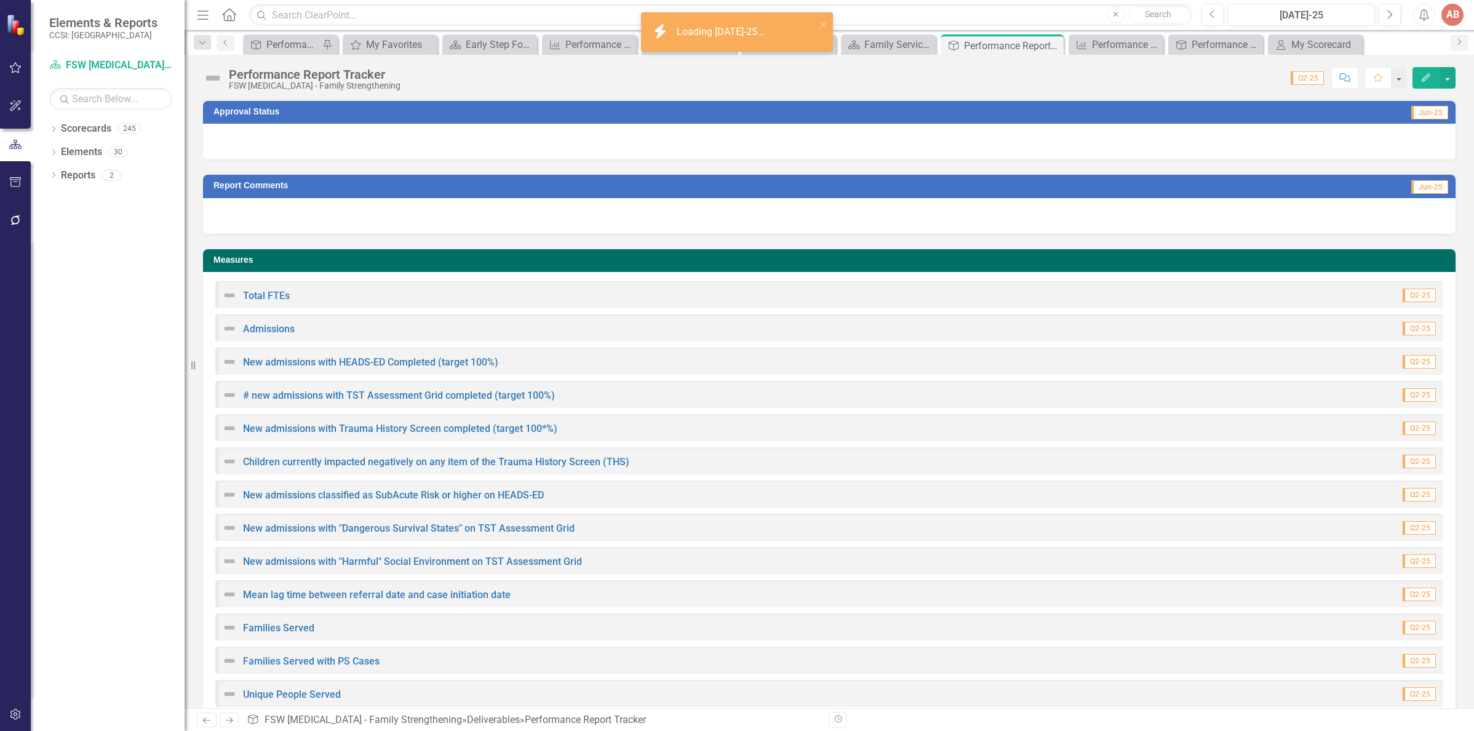
click at [590, 143] on div at bounding box center [829, 142] width 1252 height 36
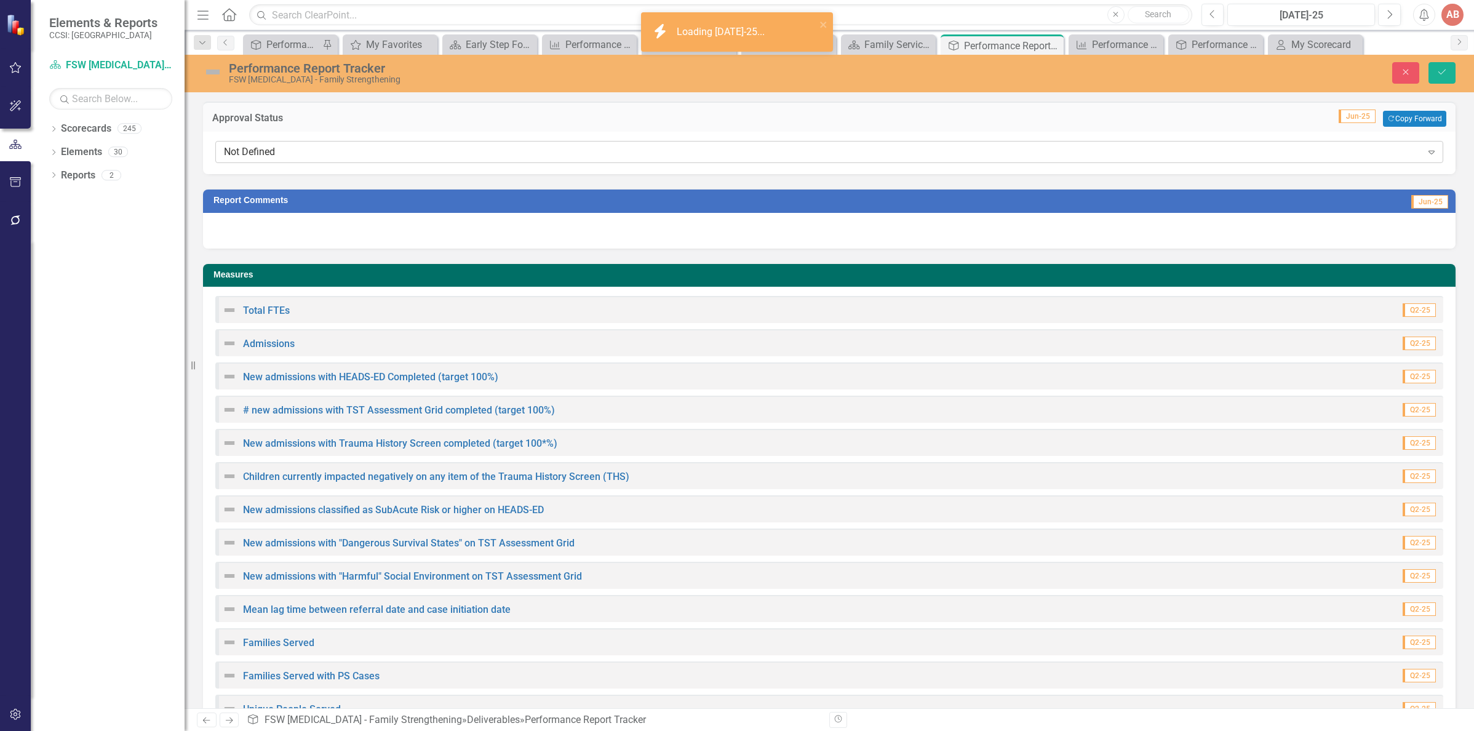
click at [587, 148] on div "Not Defined" at bounding box center [823, 152] width 1198 height 14
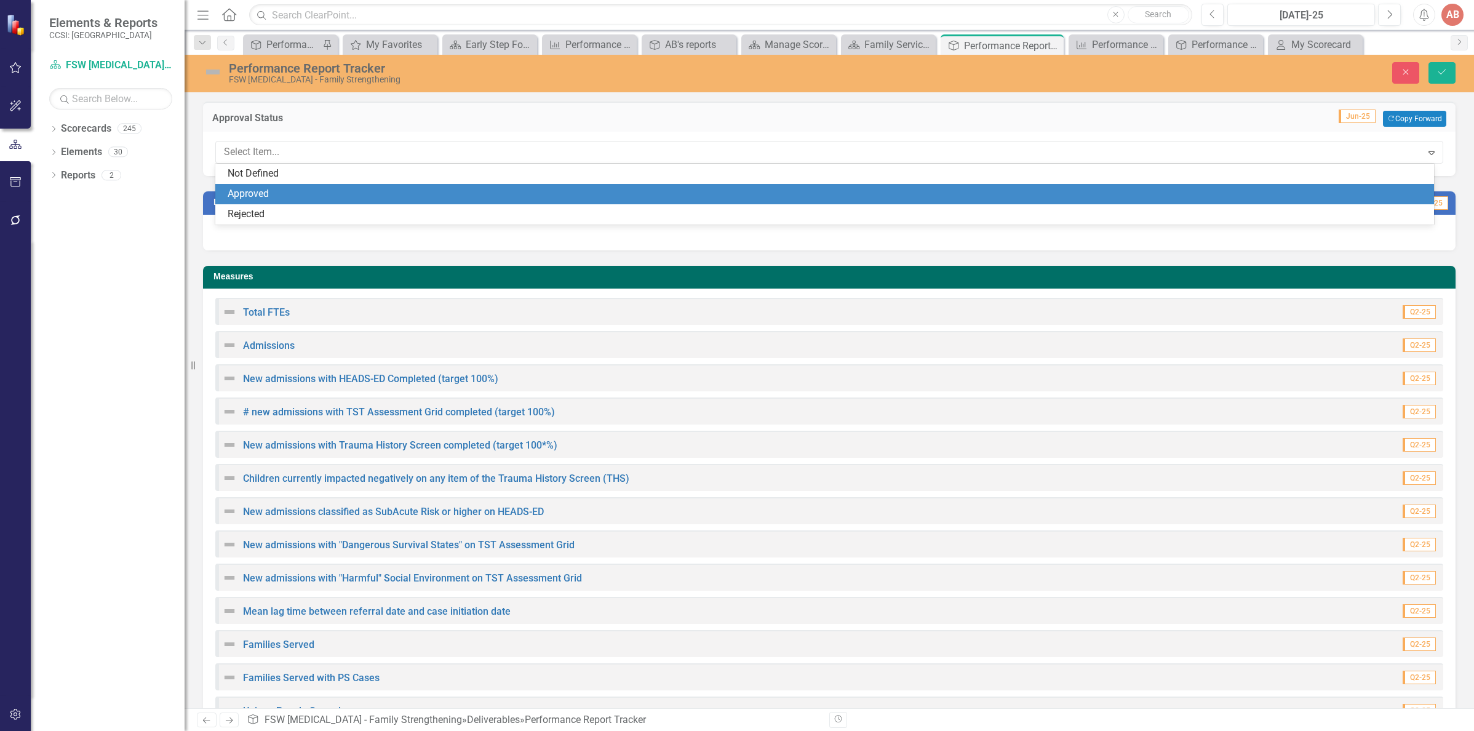
click at [574, 188] on div "Approved" at bounding box center [827, 194] width 1199 height 14
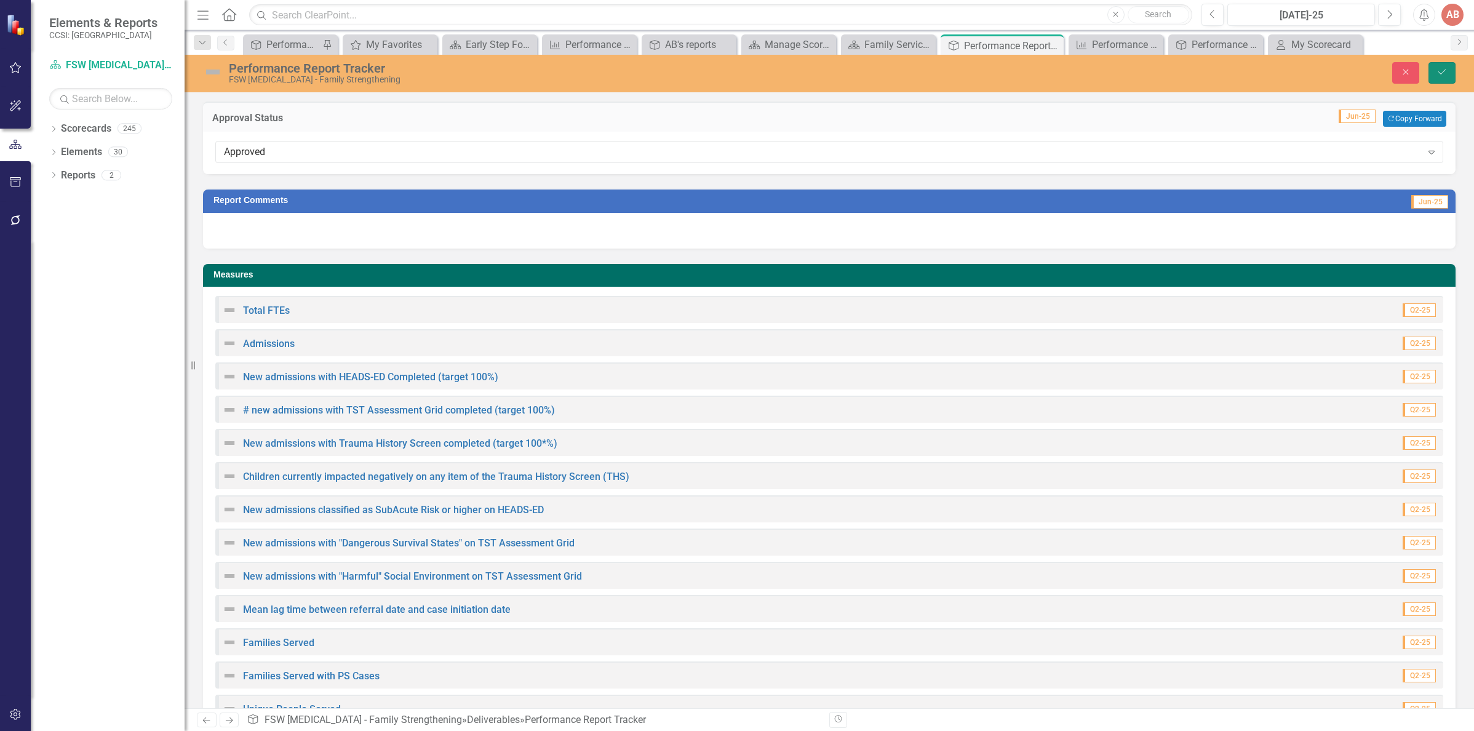
click at [1433, 73] on button "Save" at bounding box center [1441, 73] width 27 height 22
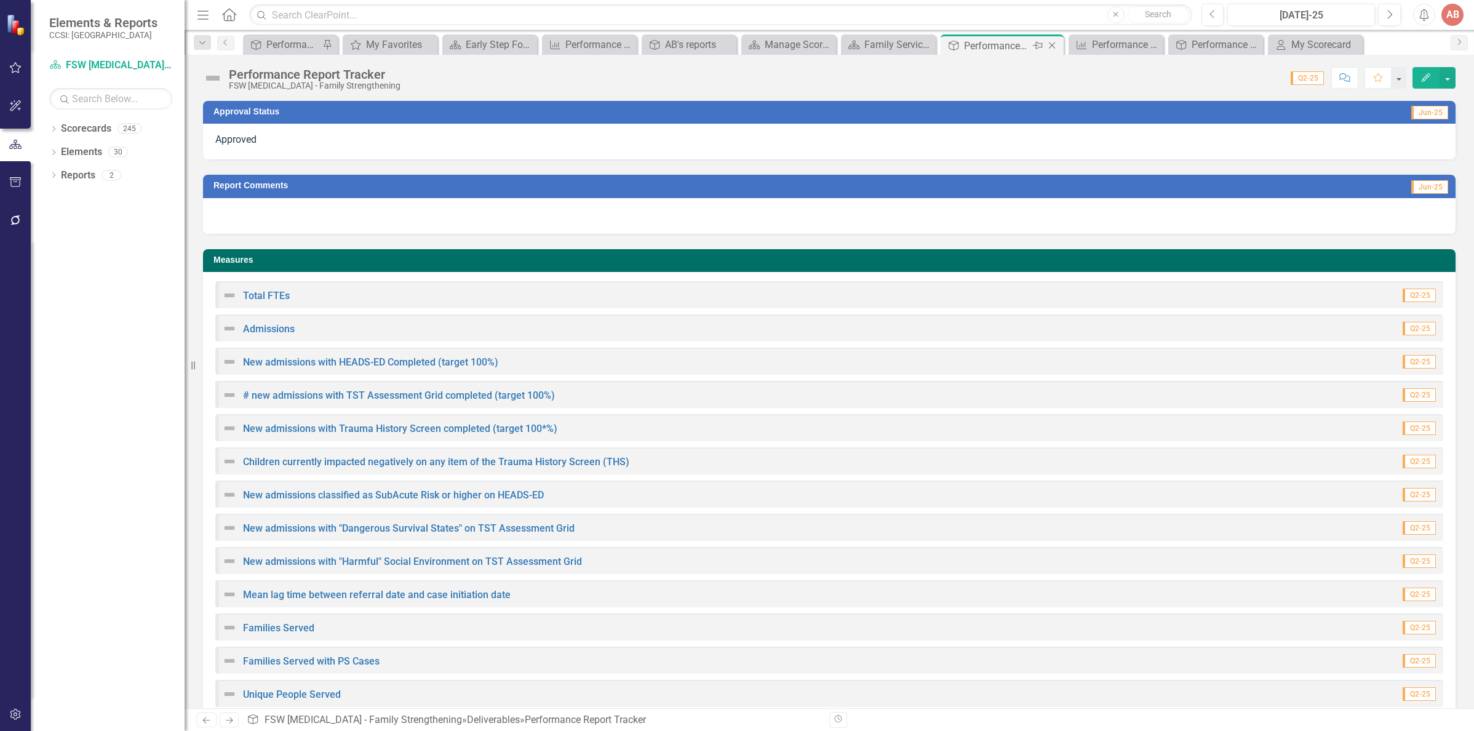
click at [1059, 46] on div "Close" at bounding box center [1052, 45] width 15 height 15
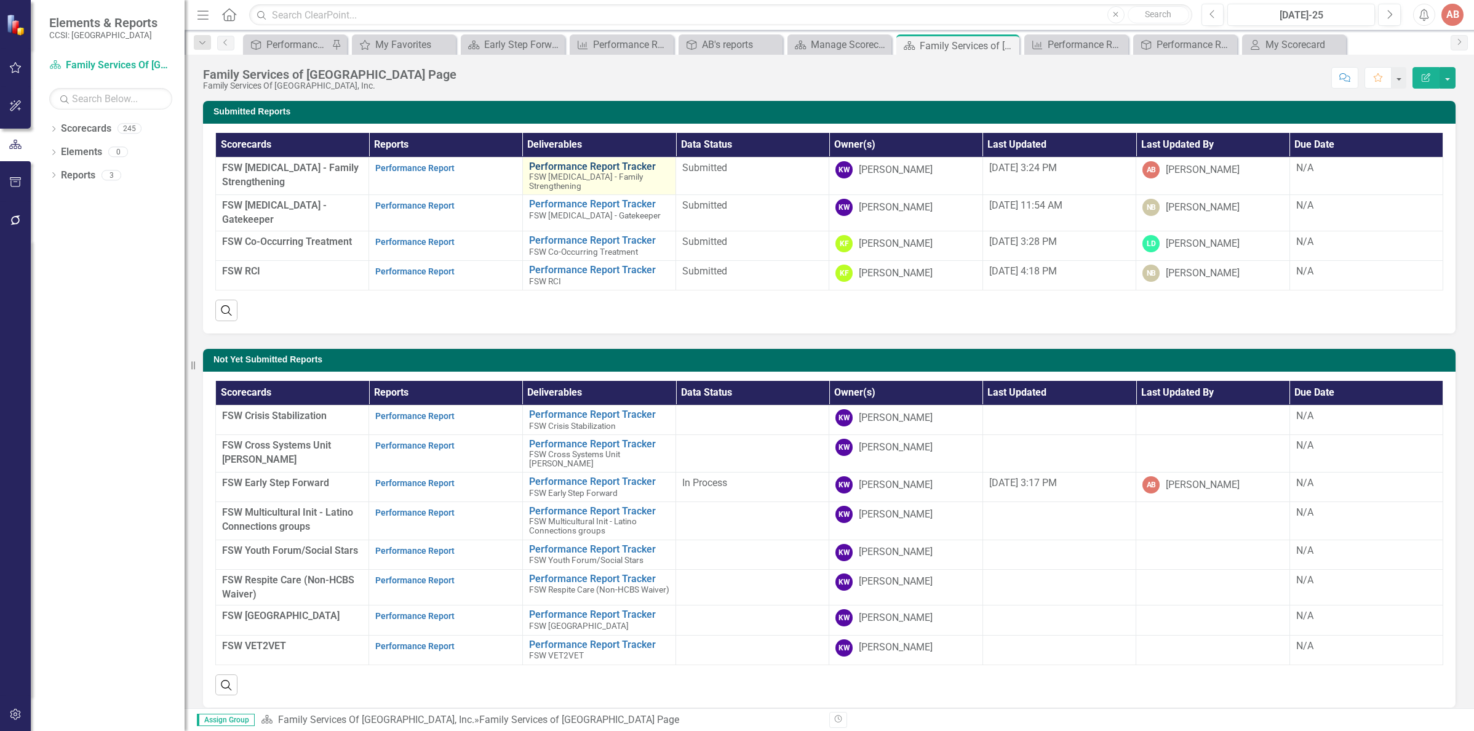
click at [560, 164] on link "Performance Report Tracker" at bounding box center [599, 166] width 140 height 11
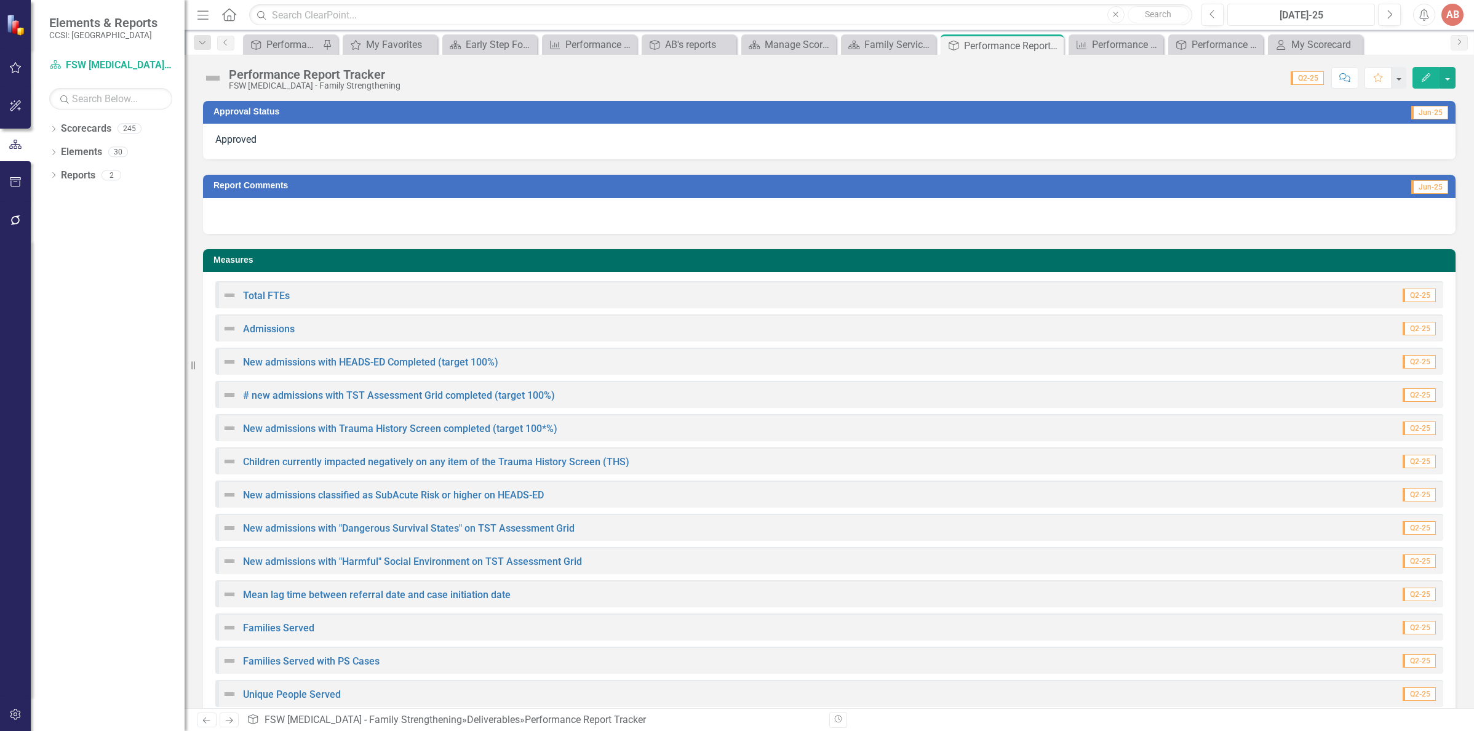
click at [1263, 14] on div "[DATE]-25" at bounding box center [1300, 15] width 139 height 15
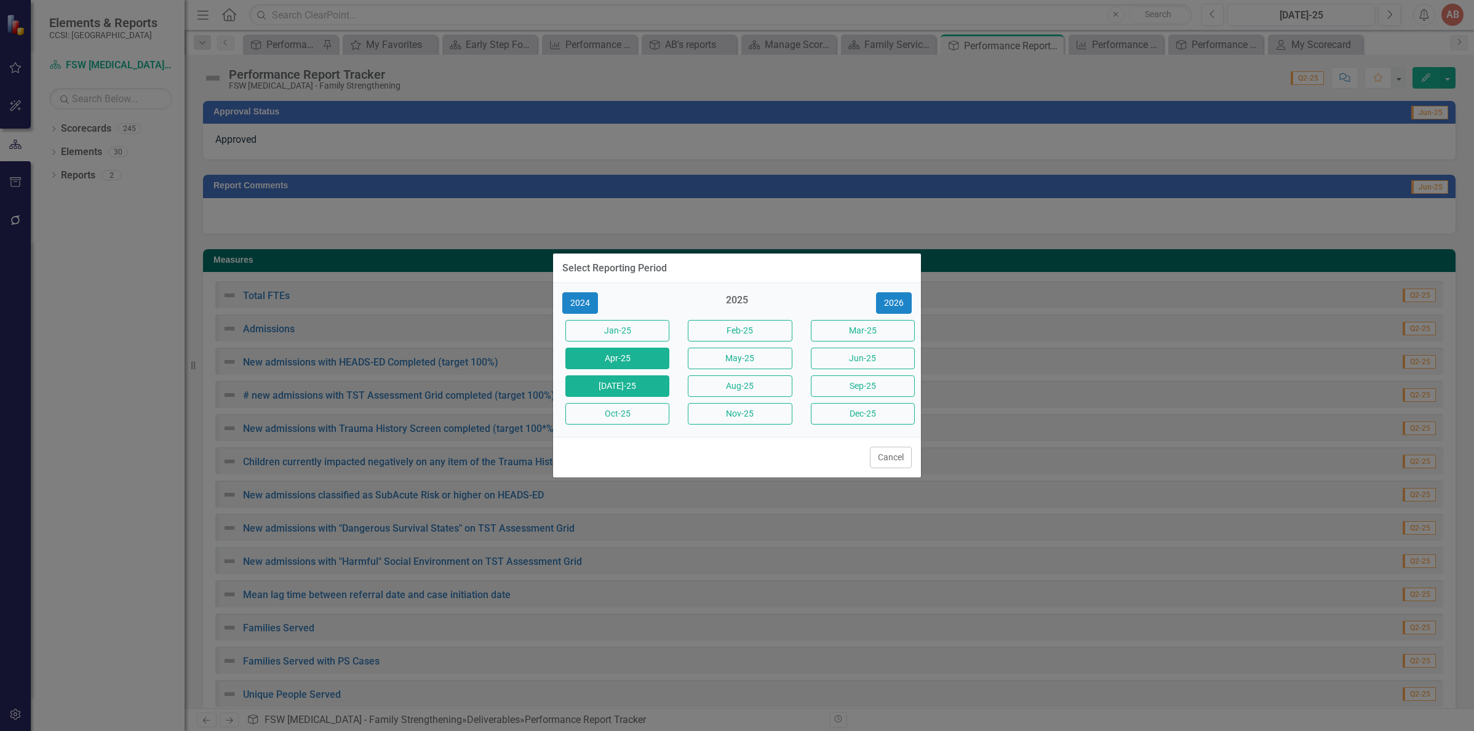
click at [596, 361] on button "Apr-25" at bounding box center [617, 359] width 104 height 22
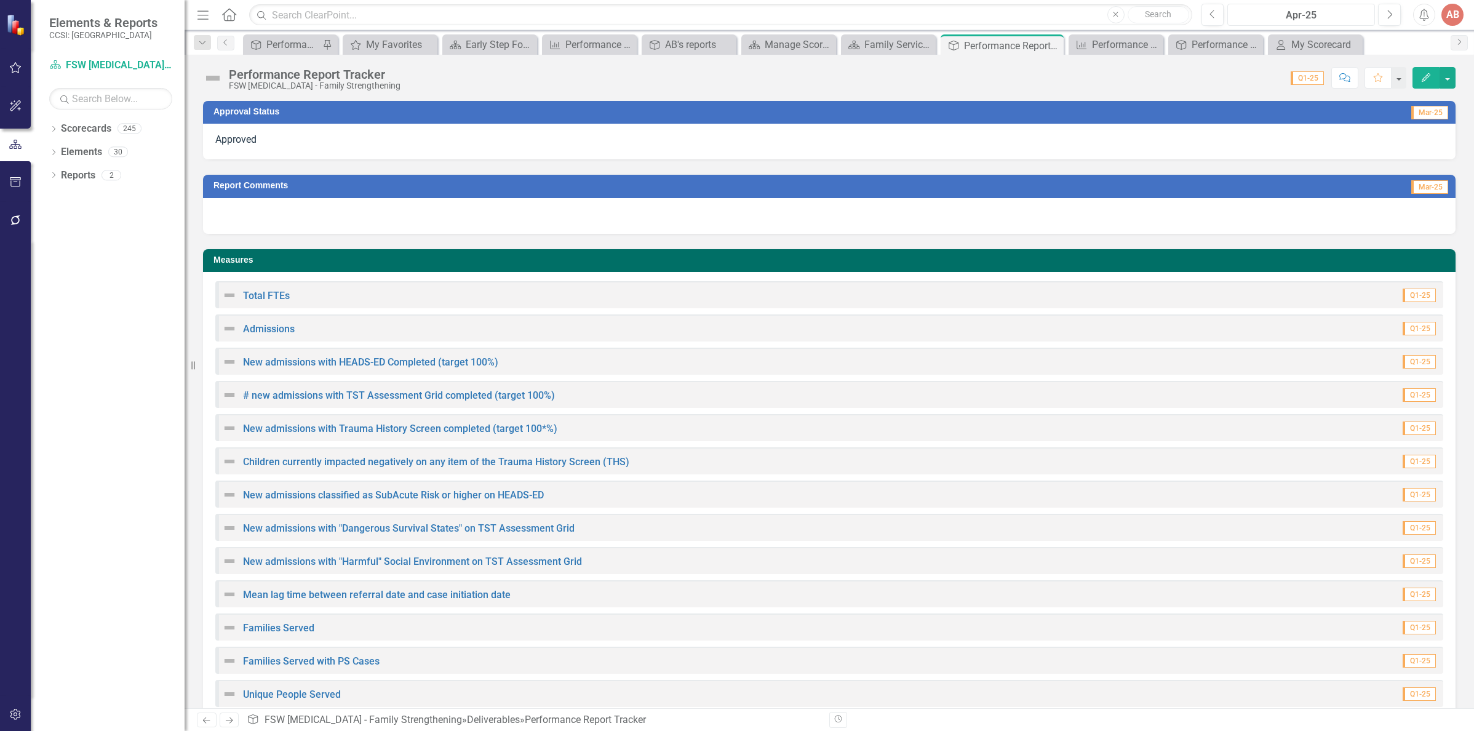
click at [1300, 11] on div "Apr-25" at bounding box center [1300, 15] width 139 height 15
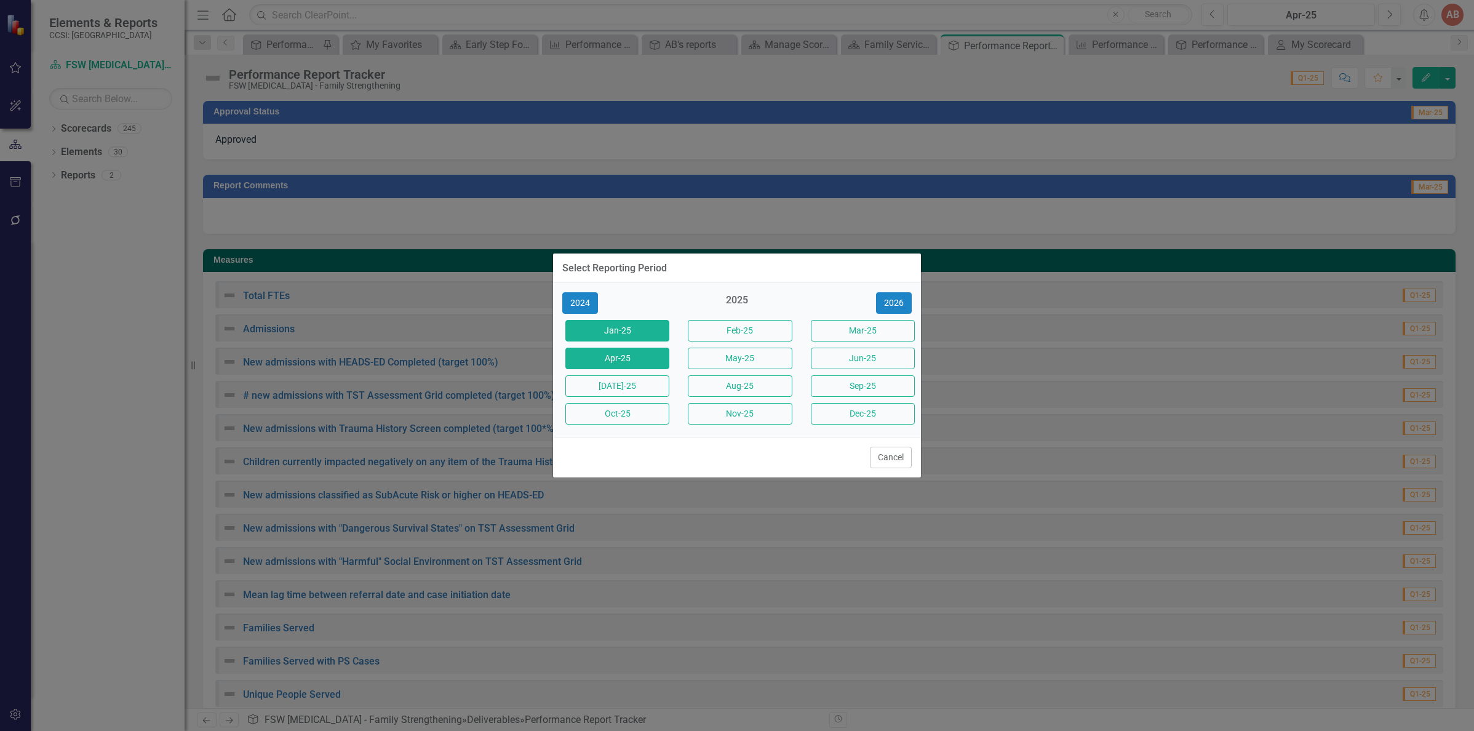
click at [569, 330] on button "Jan-25" at bounding box center [617, 331] width 104 height 22
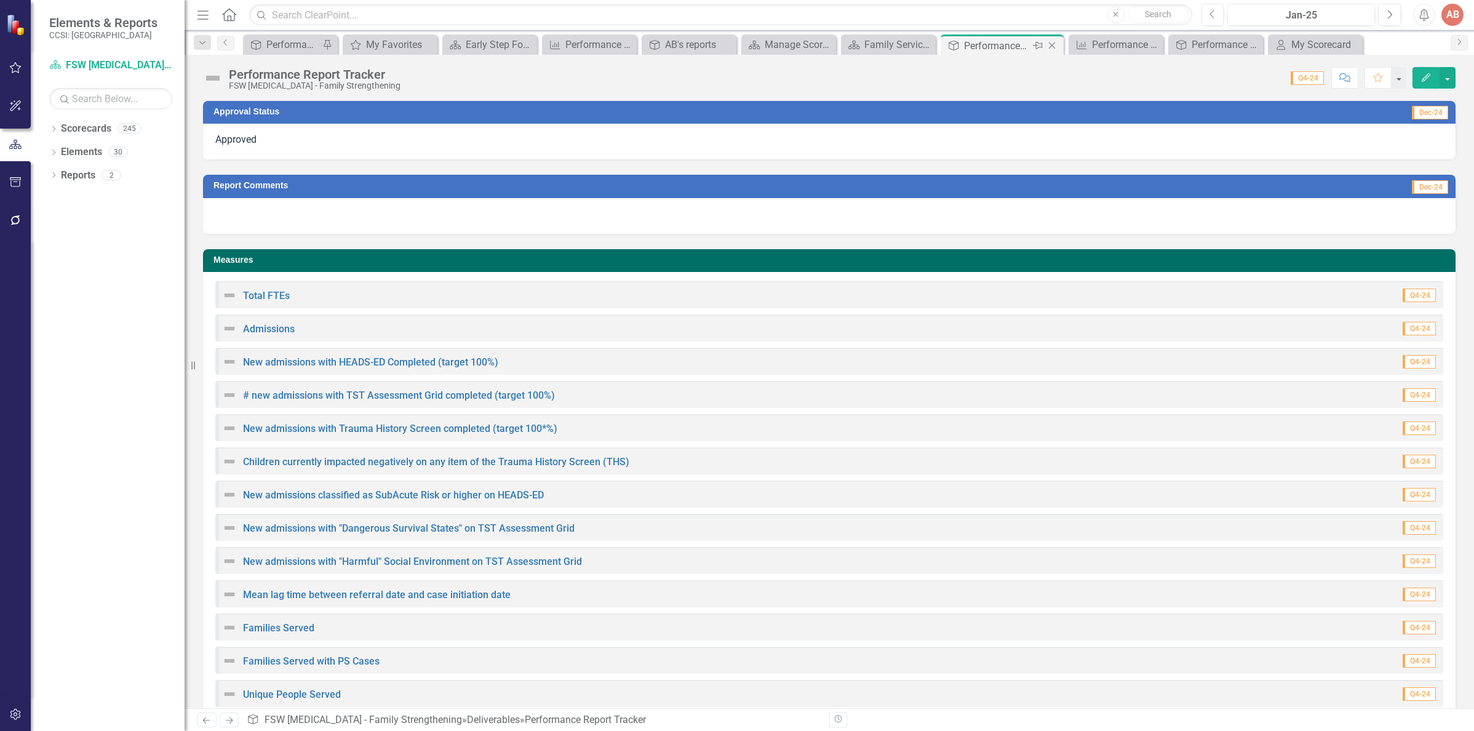
click at [1057, 44] on icon "Close" at bounding box center [1052, 46] width 12 height 10
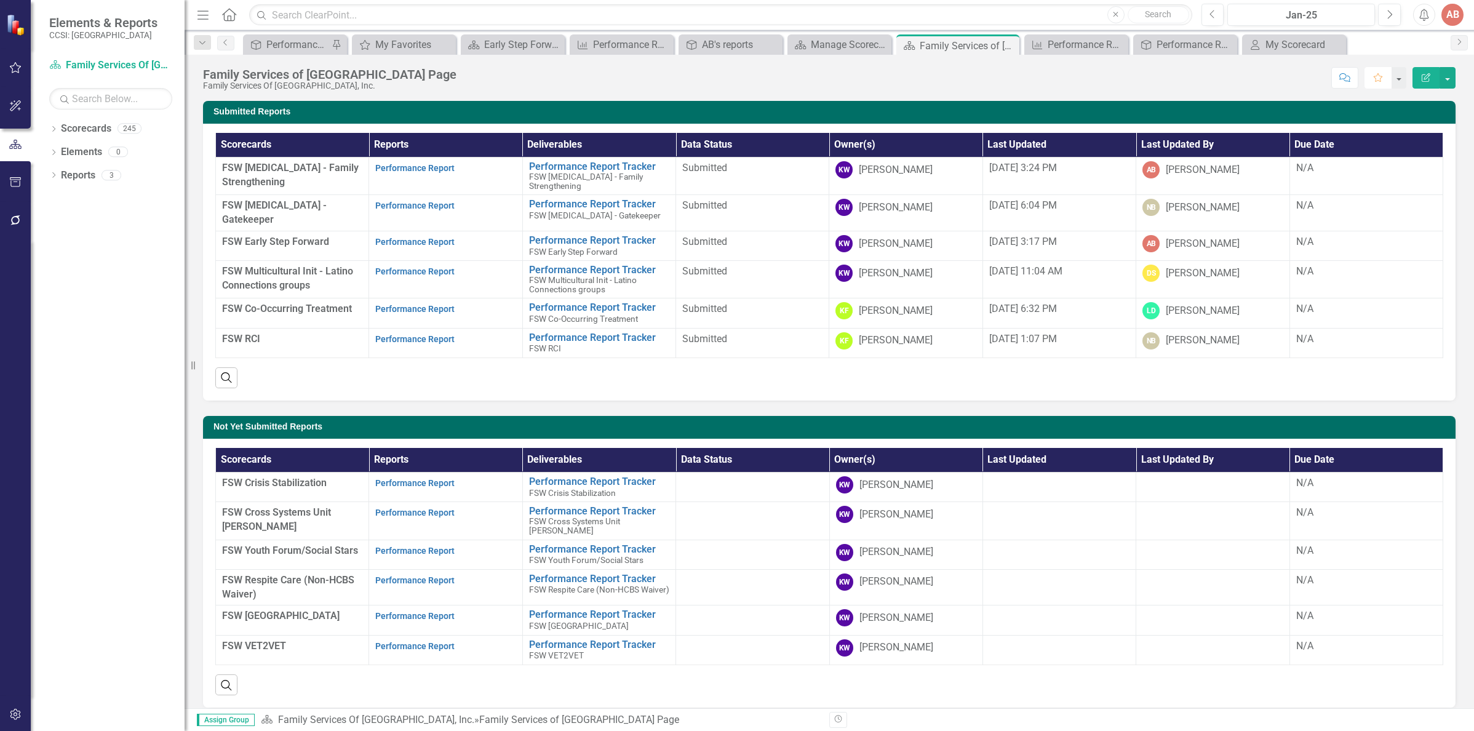
click at [1380, 84] on button "Favorite" at bounding box center [1377, 78] width 27 height 22
click at [76, 129] on link "Scorecards" at bounding box center [86, 129] width 50 height 14
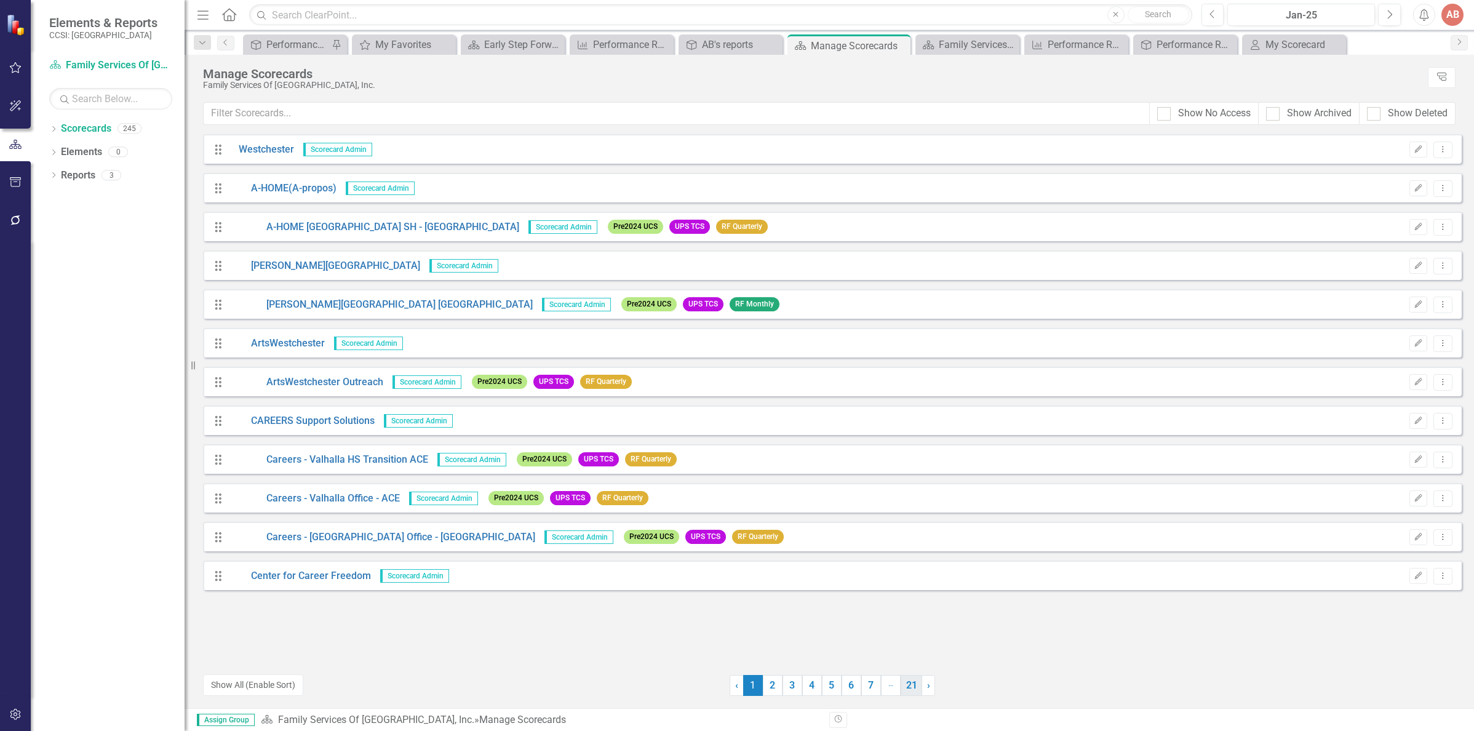
click at [912, 691] on link "21" at bounding box center [911, 685] width 22 height 21
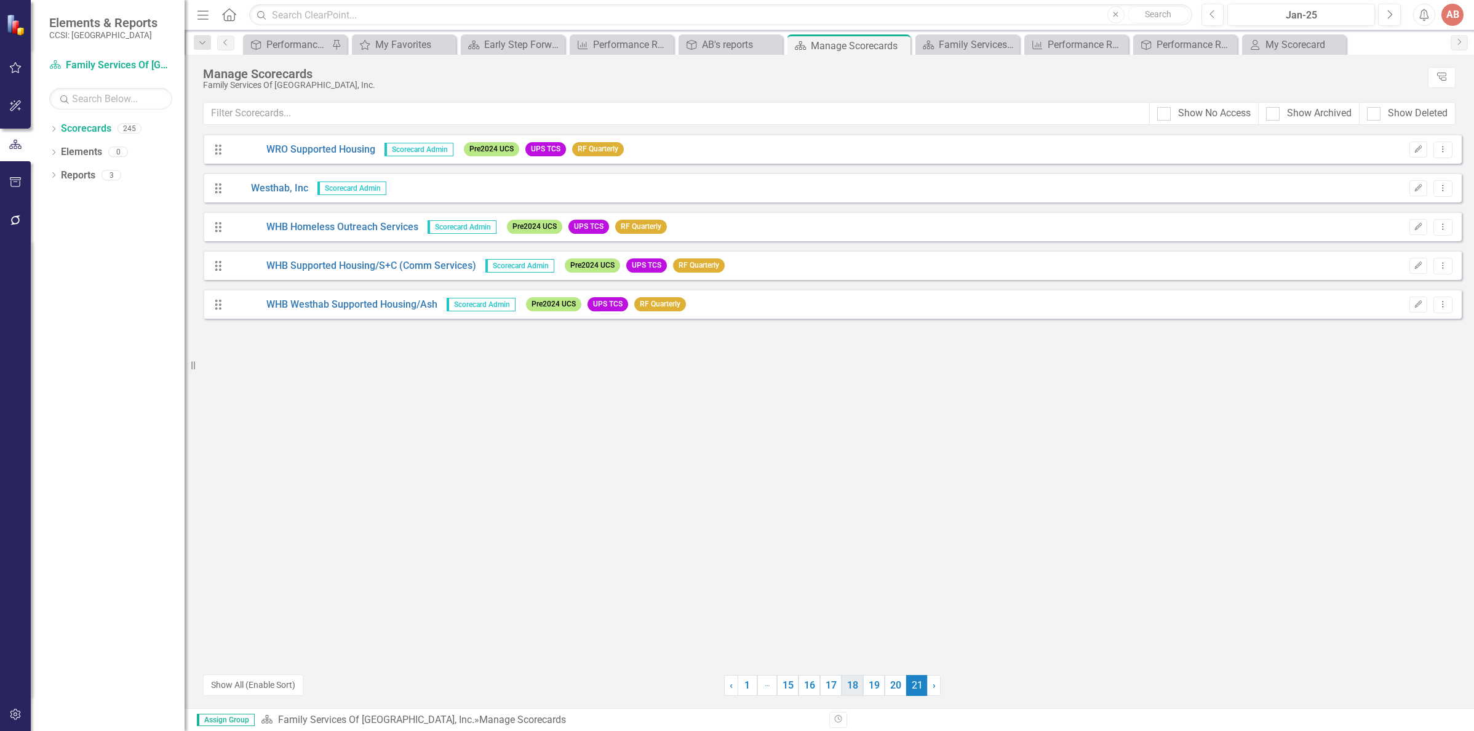
click at [856, 685] on link "18" at bounding box center [852, 685] width 22 height 21
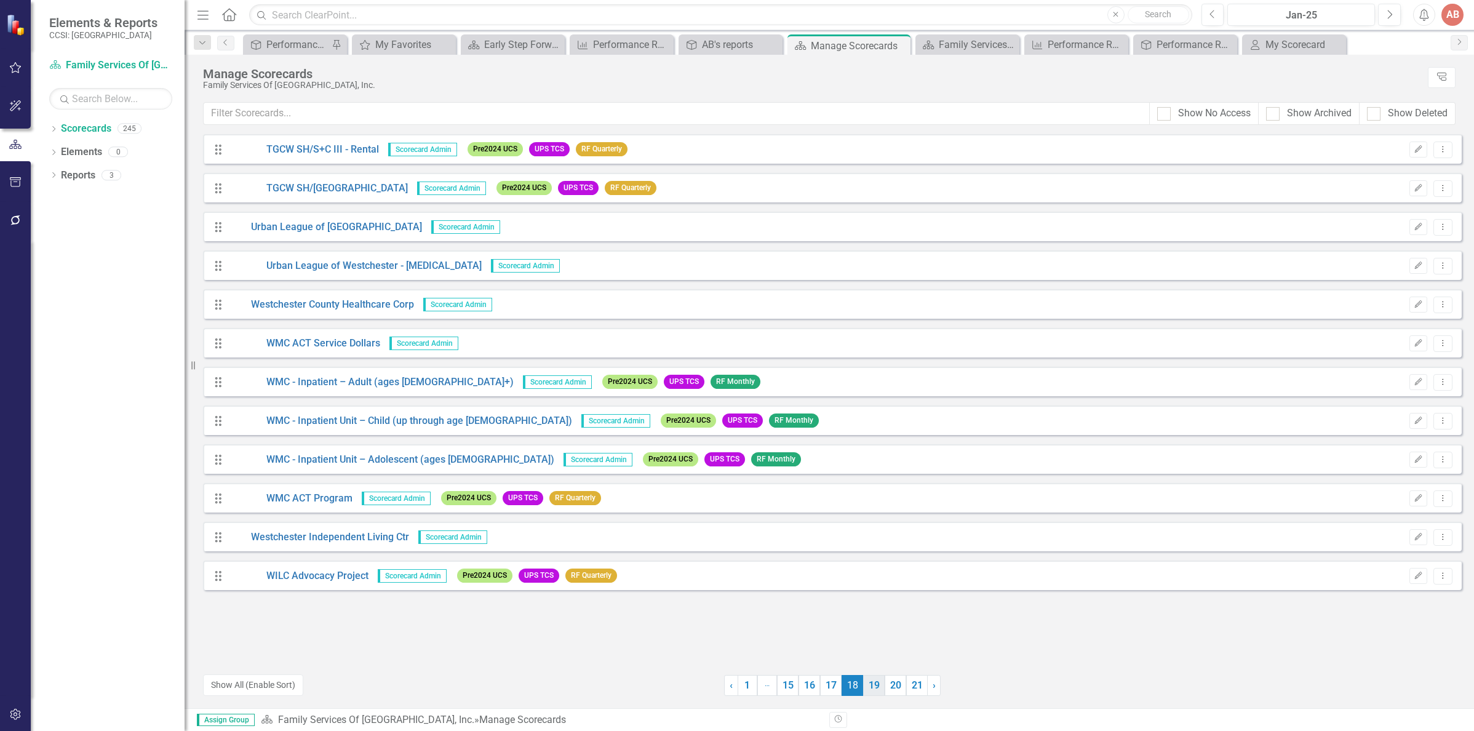
click at [874, 681] on link "19" at bounding box center [874, 685] width 22 height 21
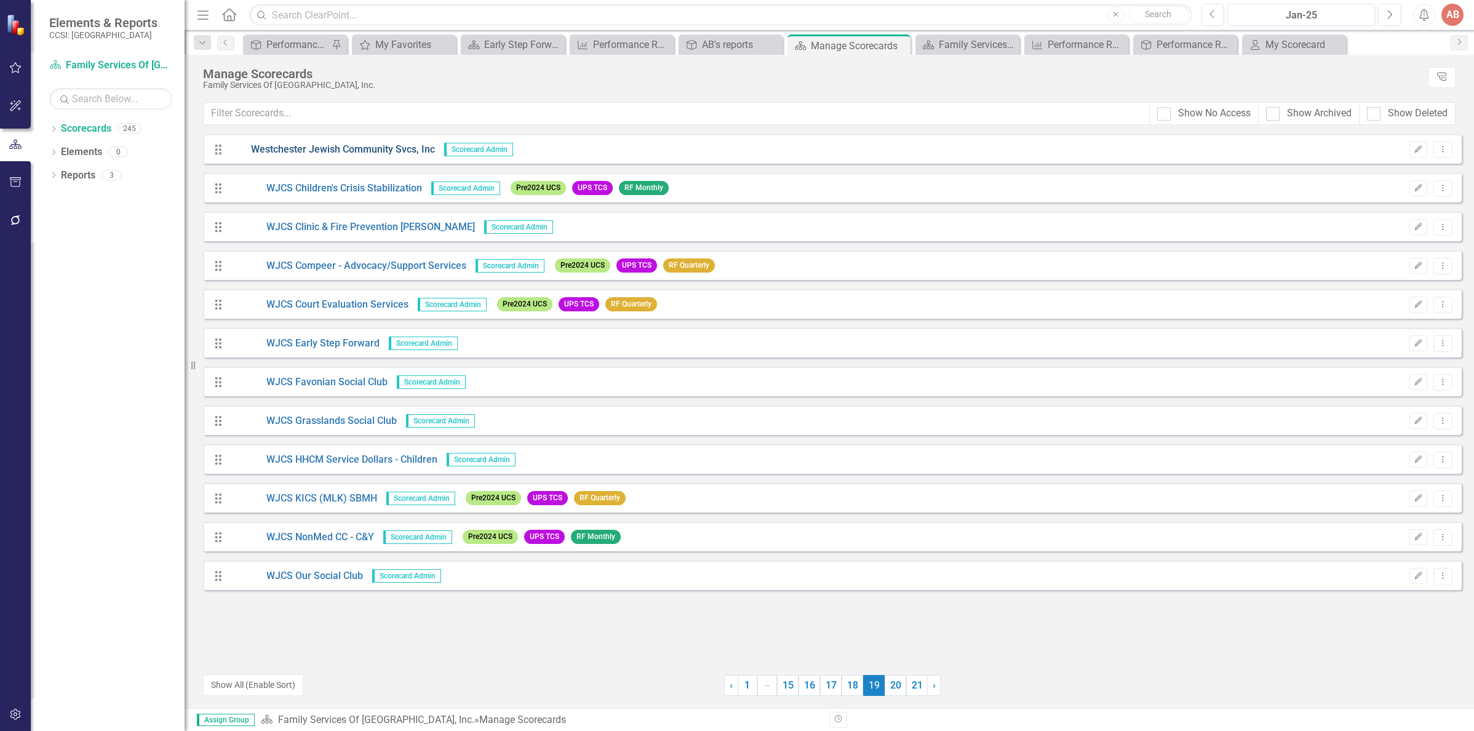
click at [322, 153] on link "Westchester Jewish Community Svcs, Inc" at bounding box center [331, 150] width 205 height 14
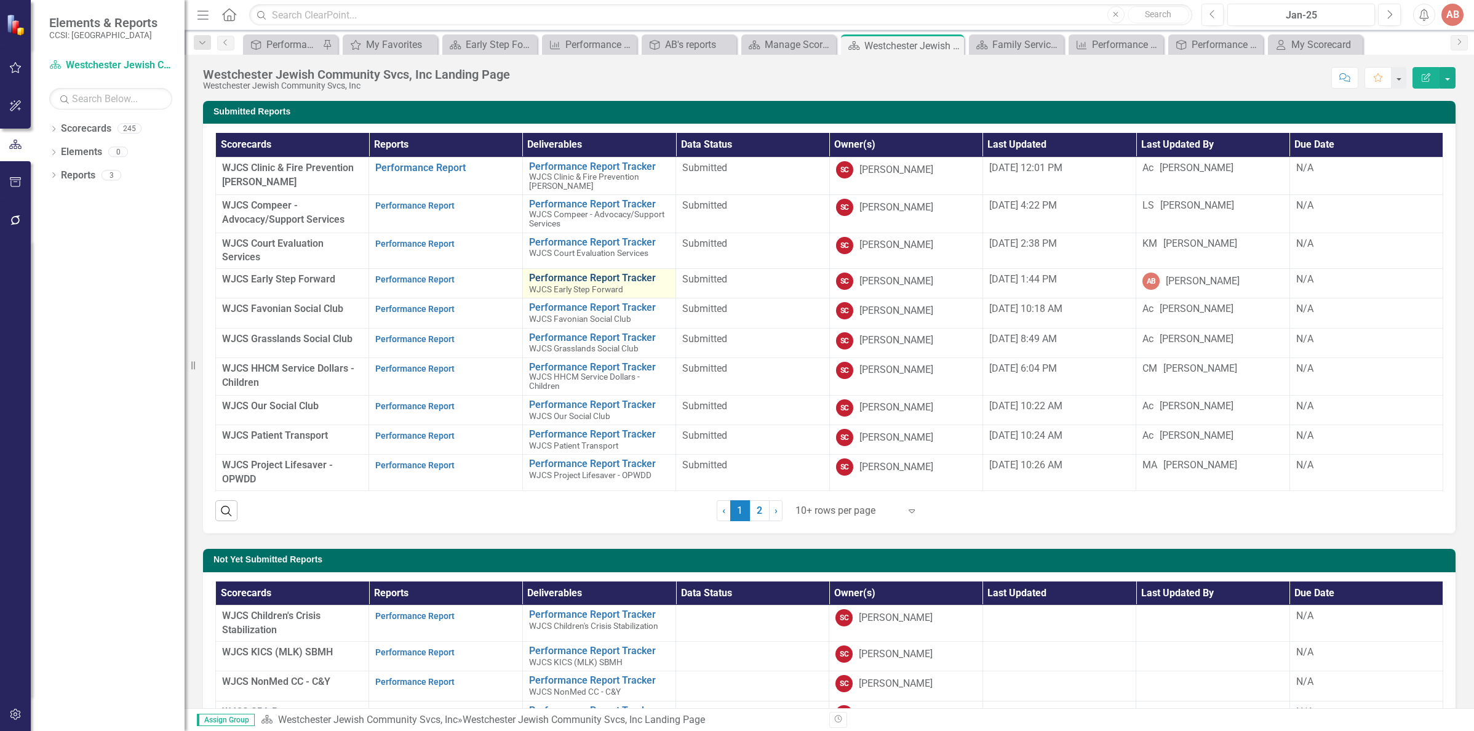
click at [616, 277] on link "Performance Report Tracker" at bounding box center [599, 277] width 140 height 11
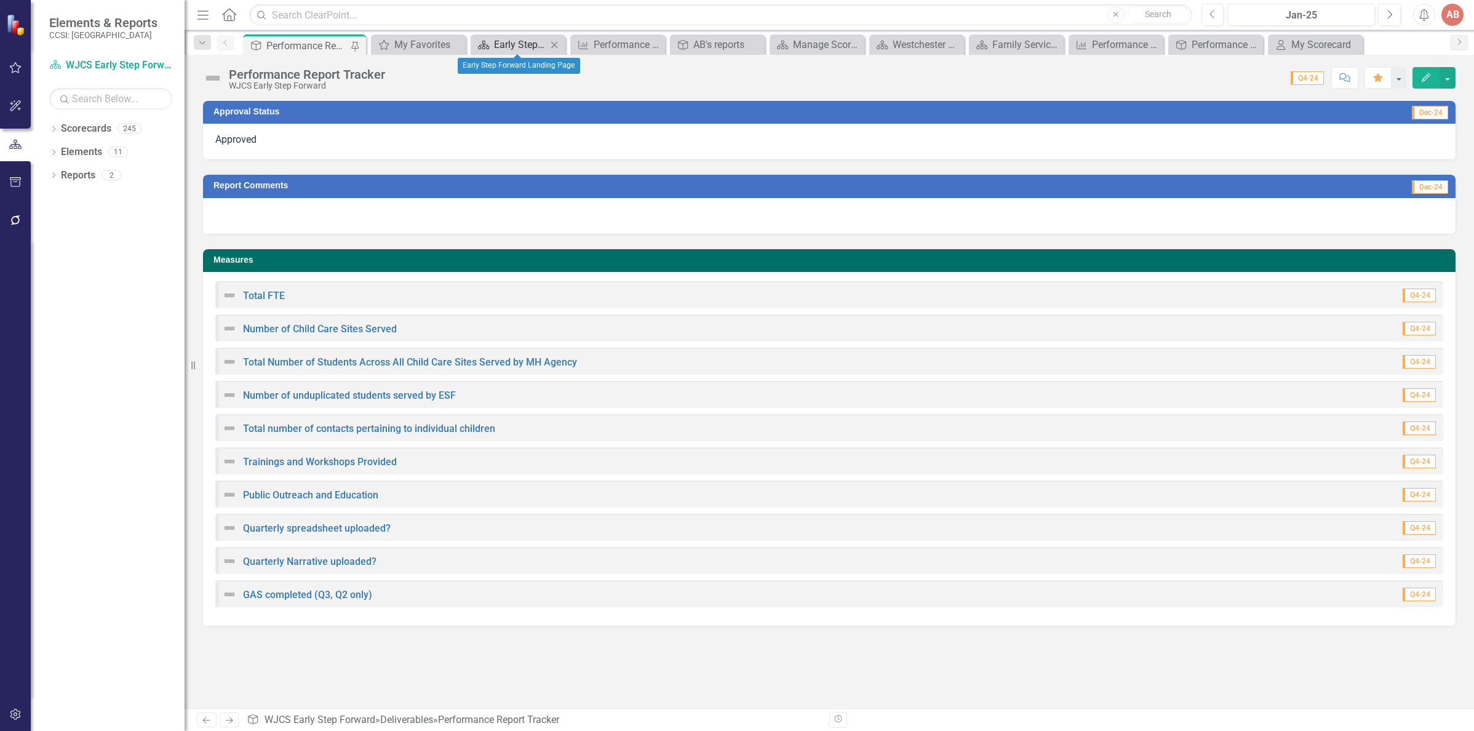
click at [535, 50] on div "Early Step Forward Landing Page" at bounding box center [520, 44] width 53 height 15
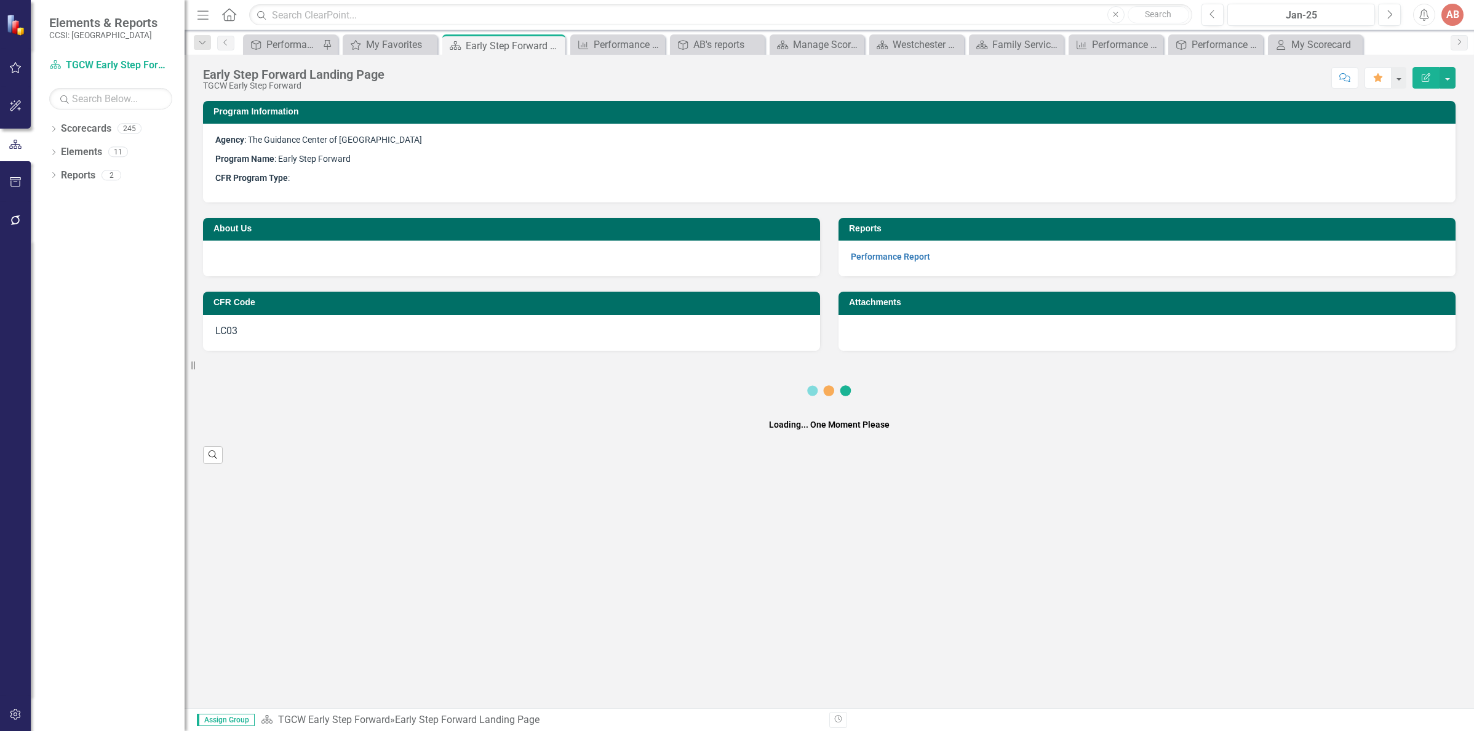
click at [889, 264] on p "Performance Report" at bounding box center [1147, 257] width 592 height 14
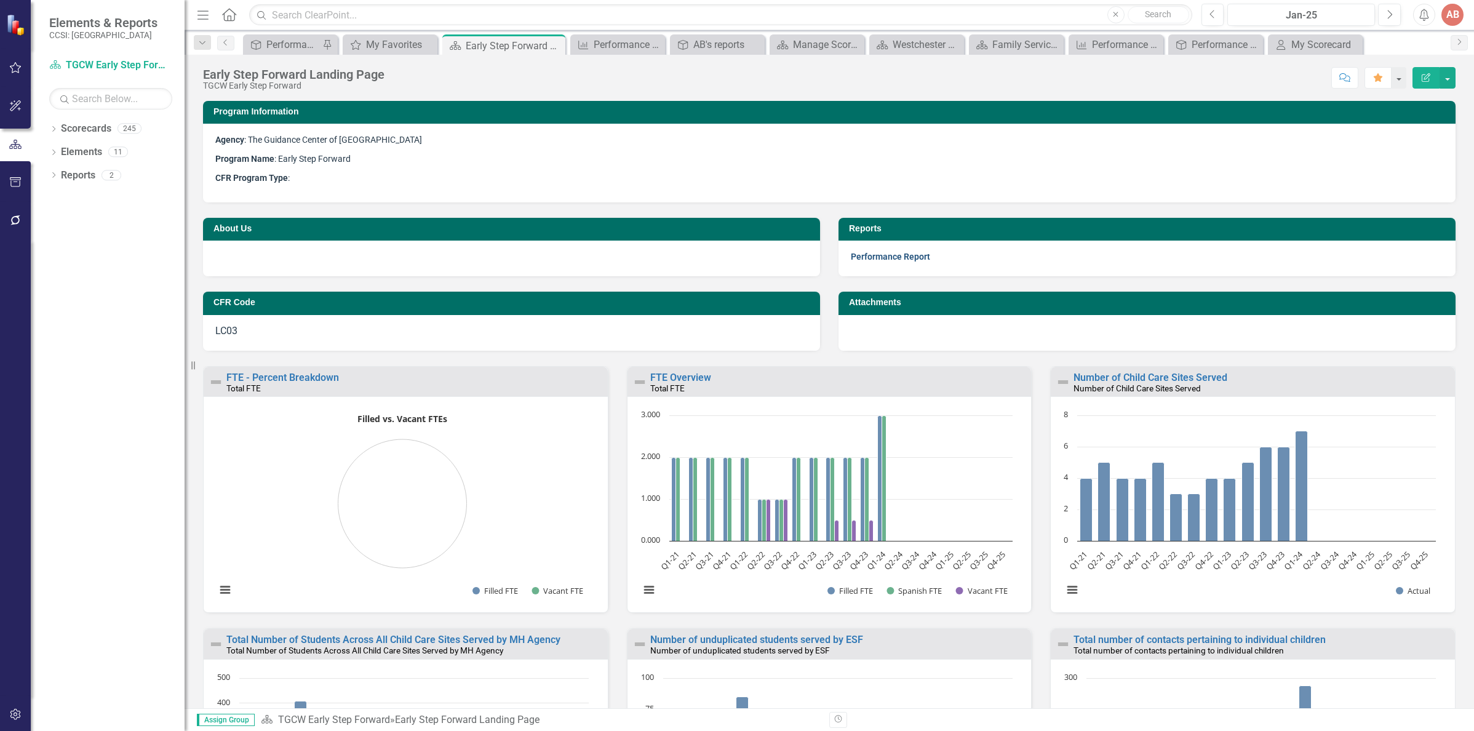
click at [888, 260] on link "Performance Report" at bounding box center [890, 257] width 79 height 10
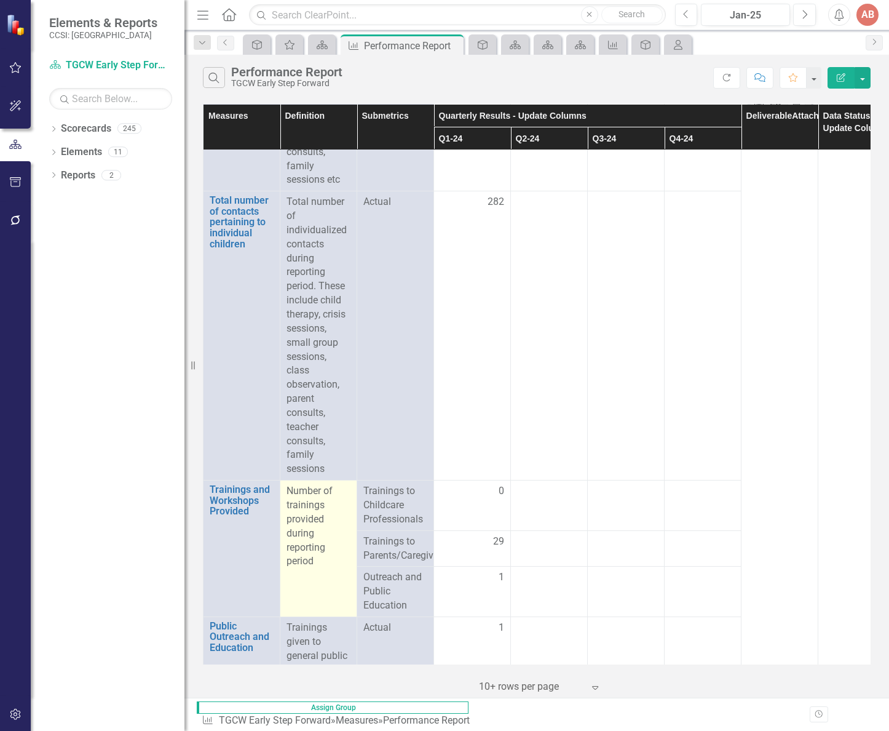
scroll to position [554, 0]
